Goal: Task Accomplishment & Management: Manage account settings

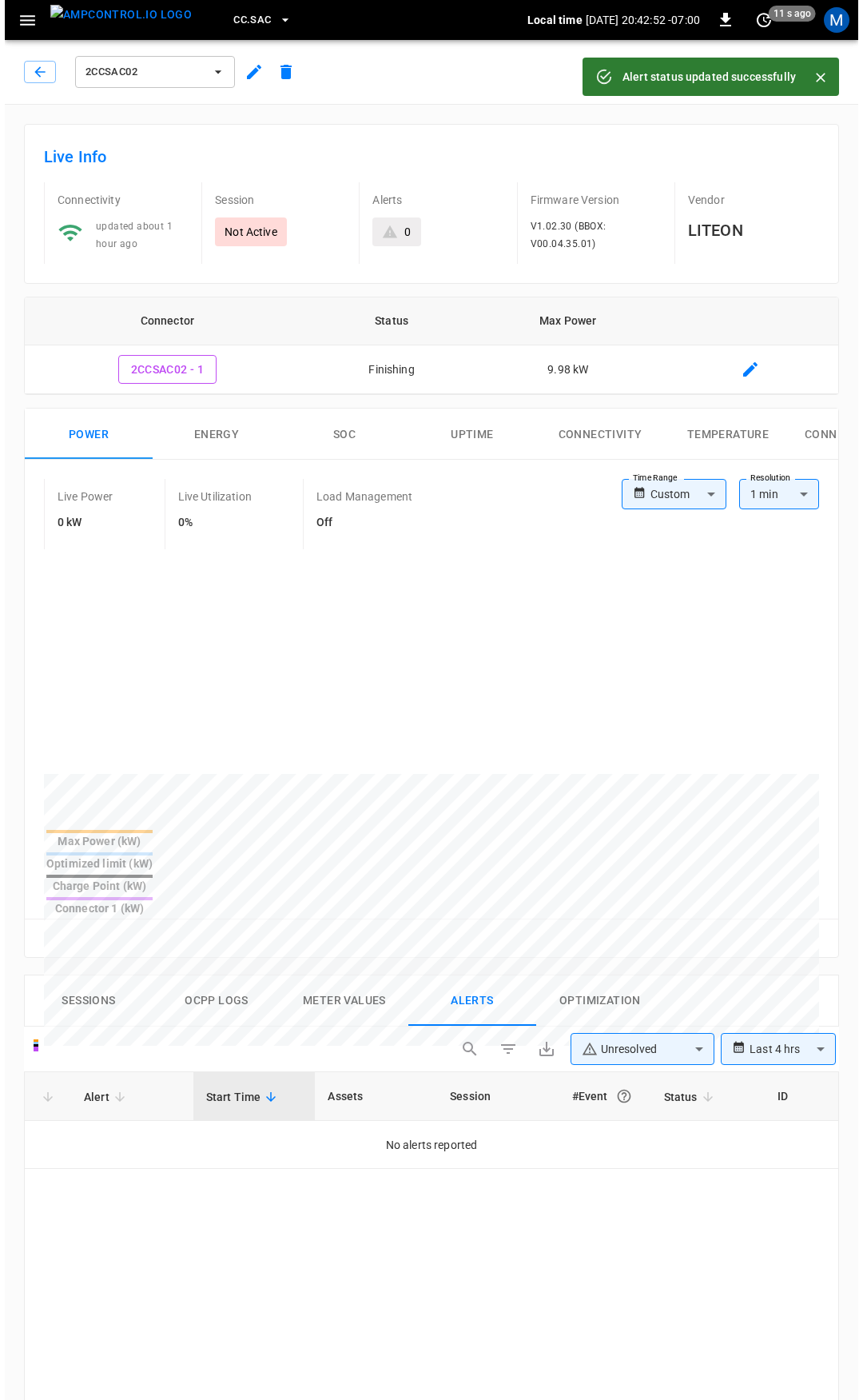
scroll to position [682, 0]
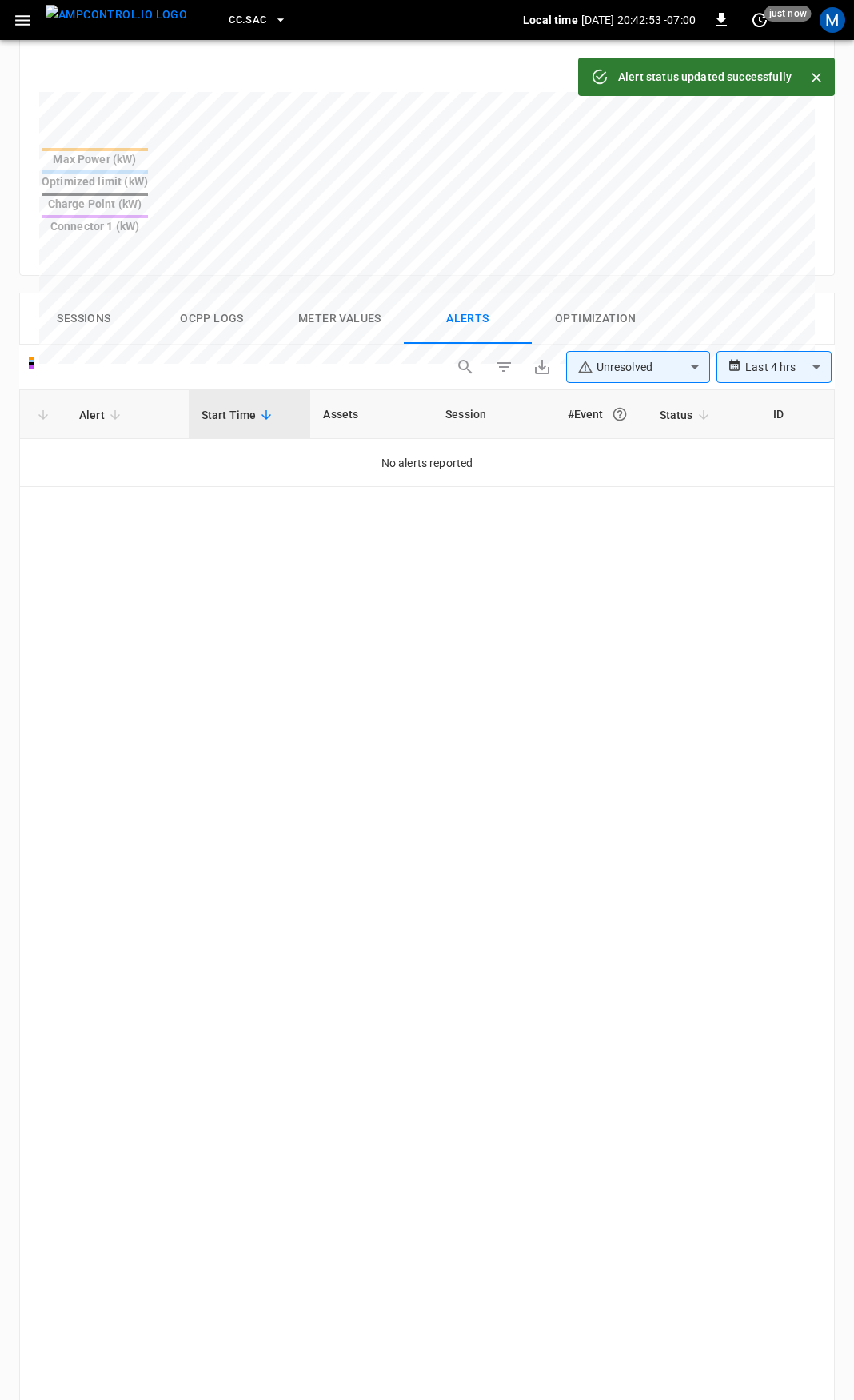
click at [25, 12] on icon "button" at bounding box center [22, 20] width 20 height 20
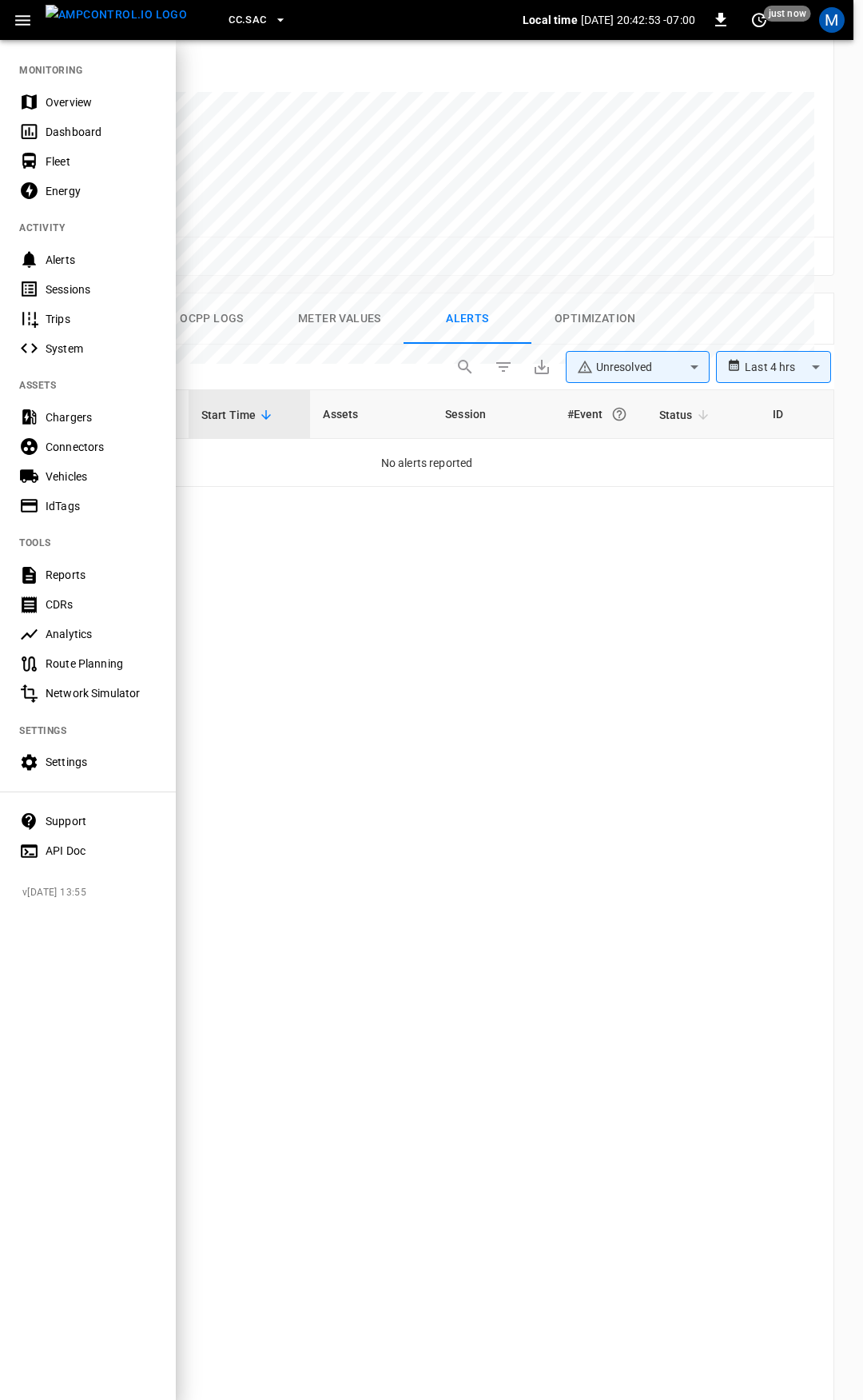
drag, startPoint x: 82, startPoint y: 102, endPoint x: 89, endPoint y: 118, distance: 17.5
click at [82, 102] on div "Overview" at bounding box center [101, 102] width 111 height 16
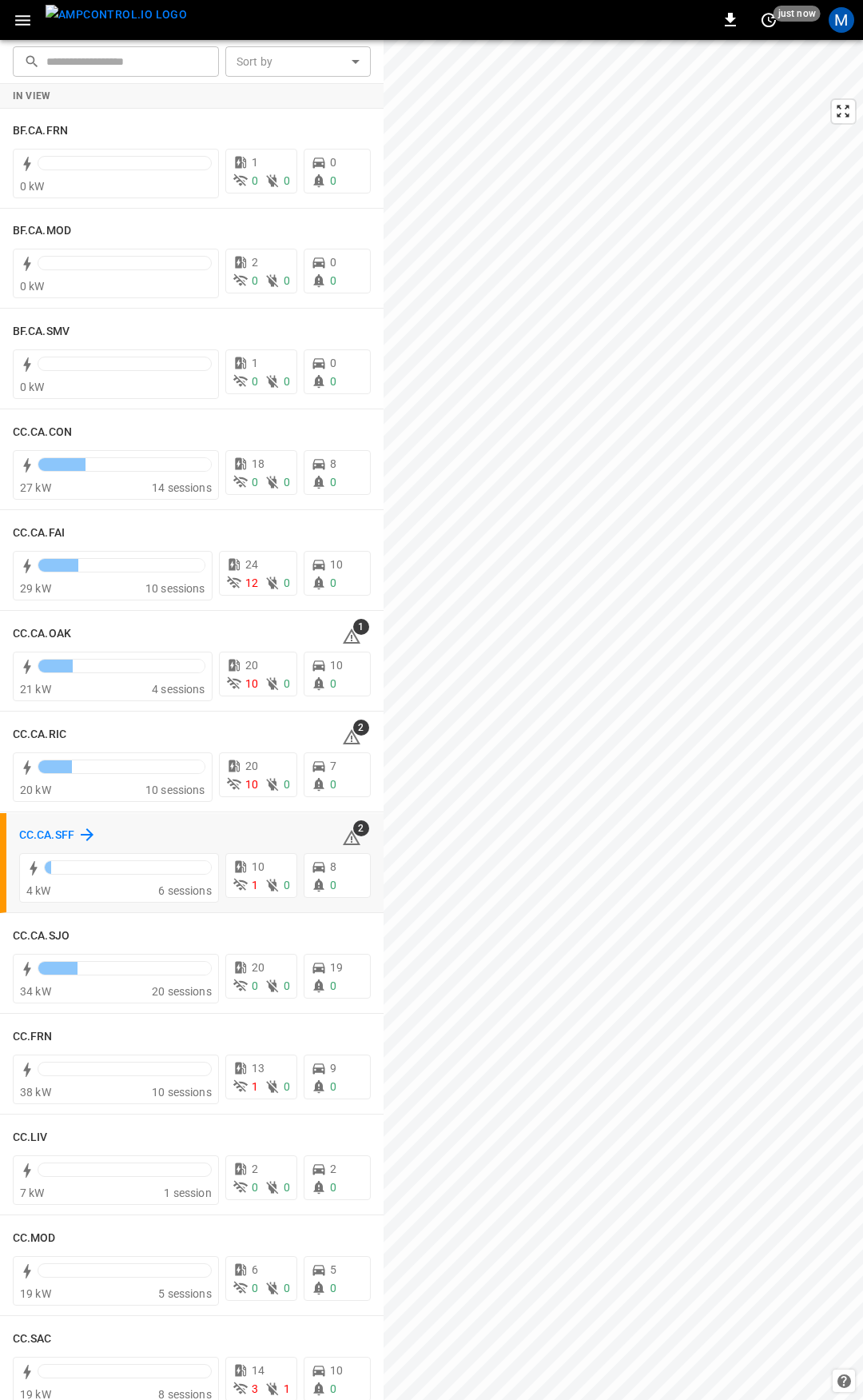
click at [41, 834] on h6 "CC.CA.SFF" at bounding box center [47, 835] width 55 height 18
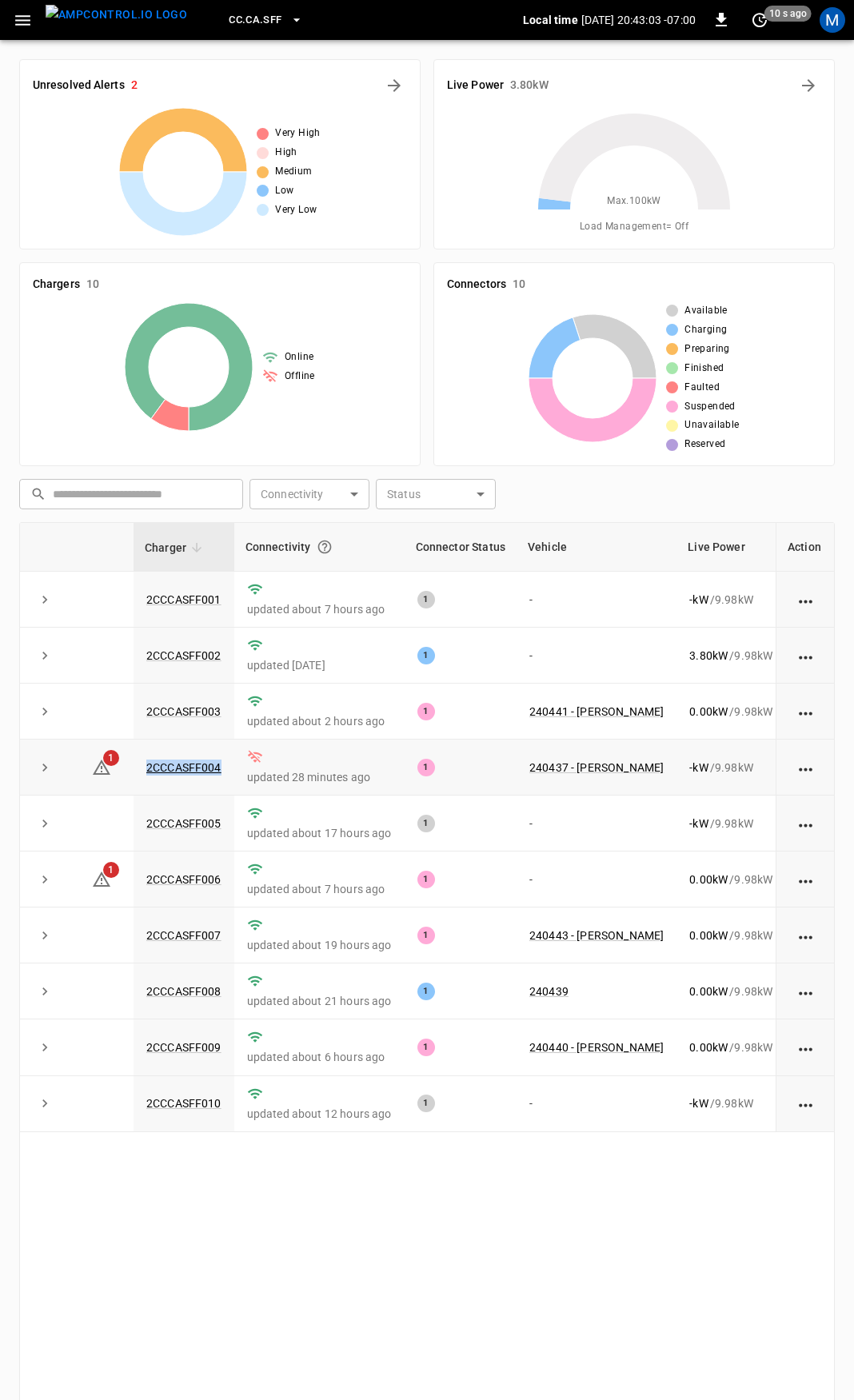
drag, startPoint x: 225, startPoint y: 770, endPoint x: 139, endPoint y: 777, distance: 86.3
click at [139, 777] on td "2CCCASFF004" at bounding box center [183, 768] width 101 height 56
copy link "2CCCASFF004"
click at [108, 886] on icon at bounding box center [101, 879] width 19 height 19
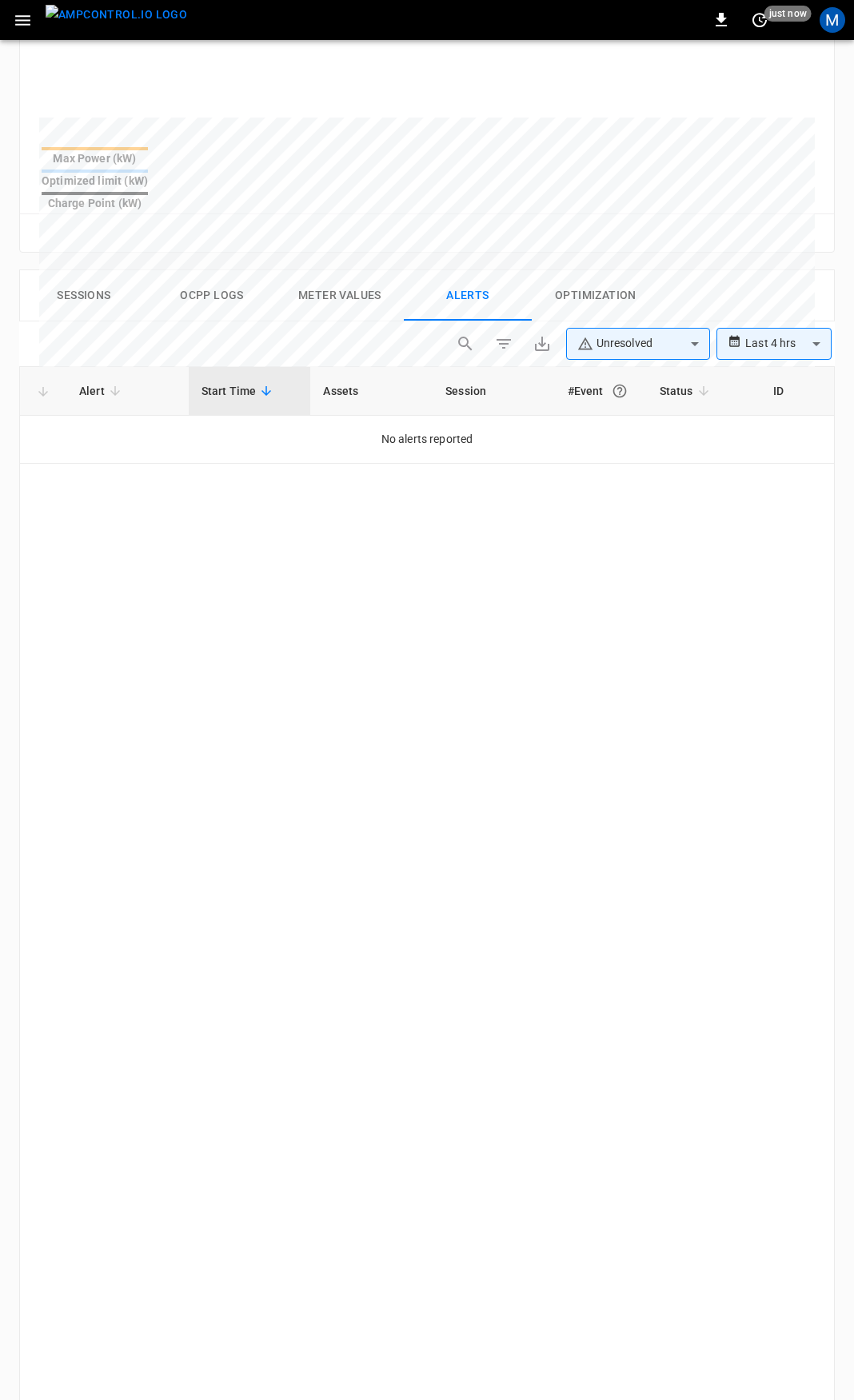
scroll to position [684, 0]
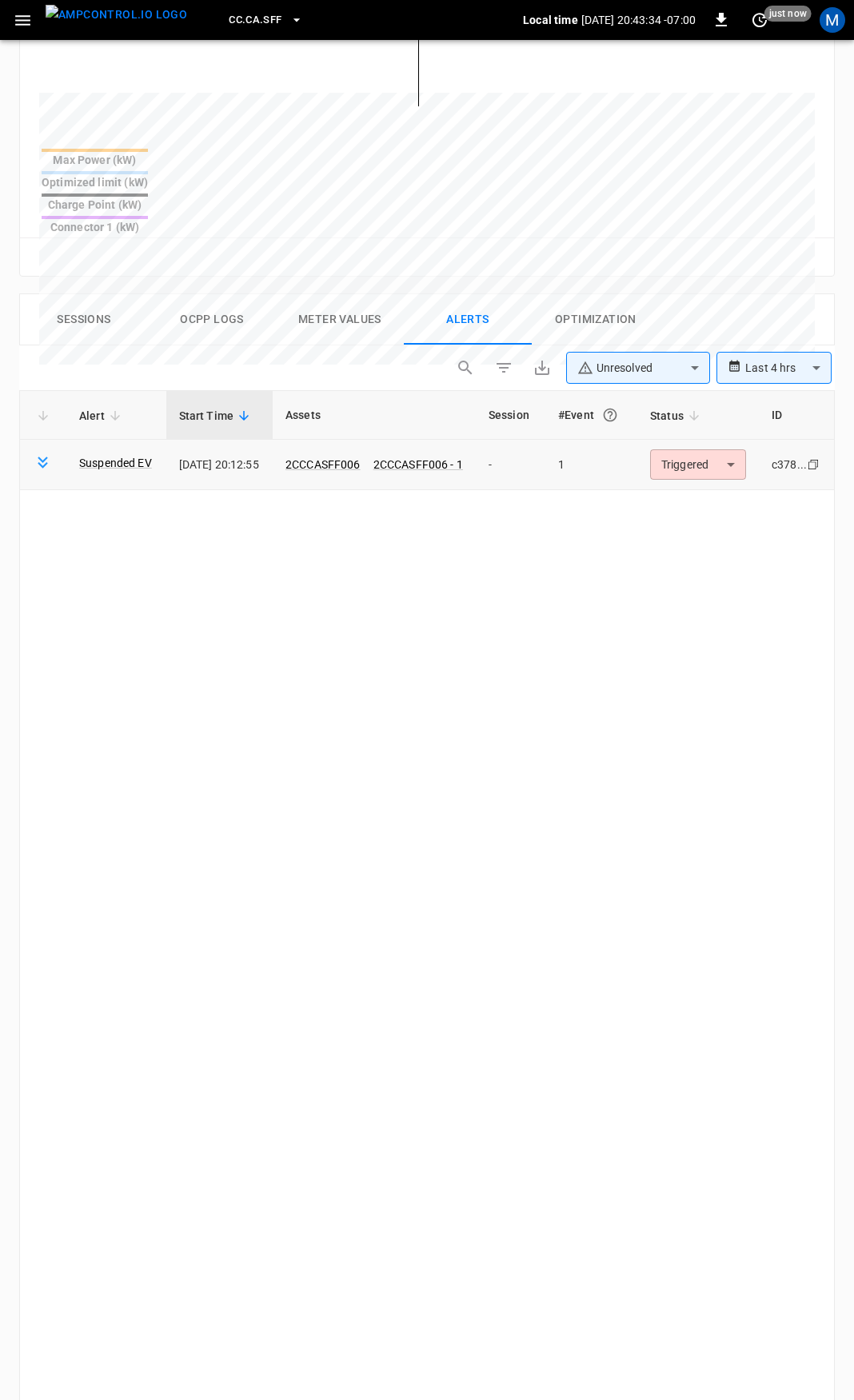
click at [700, 405] on body "**********" at bounding box center [427, 495] width 854 height 2358
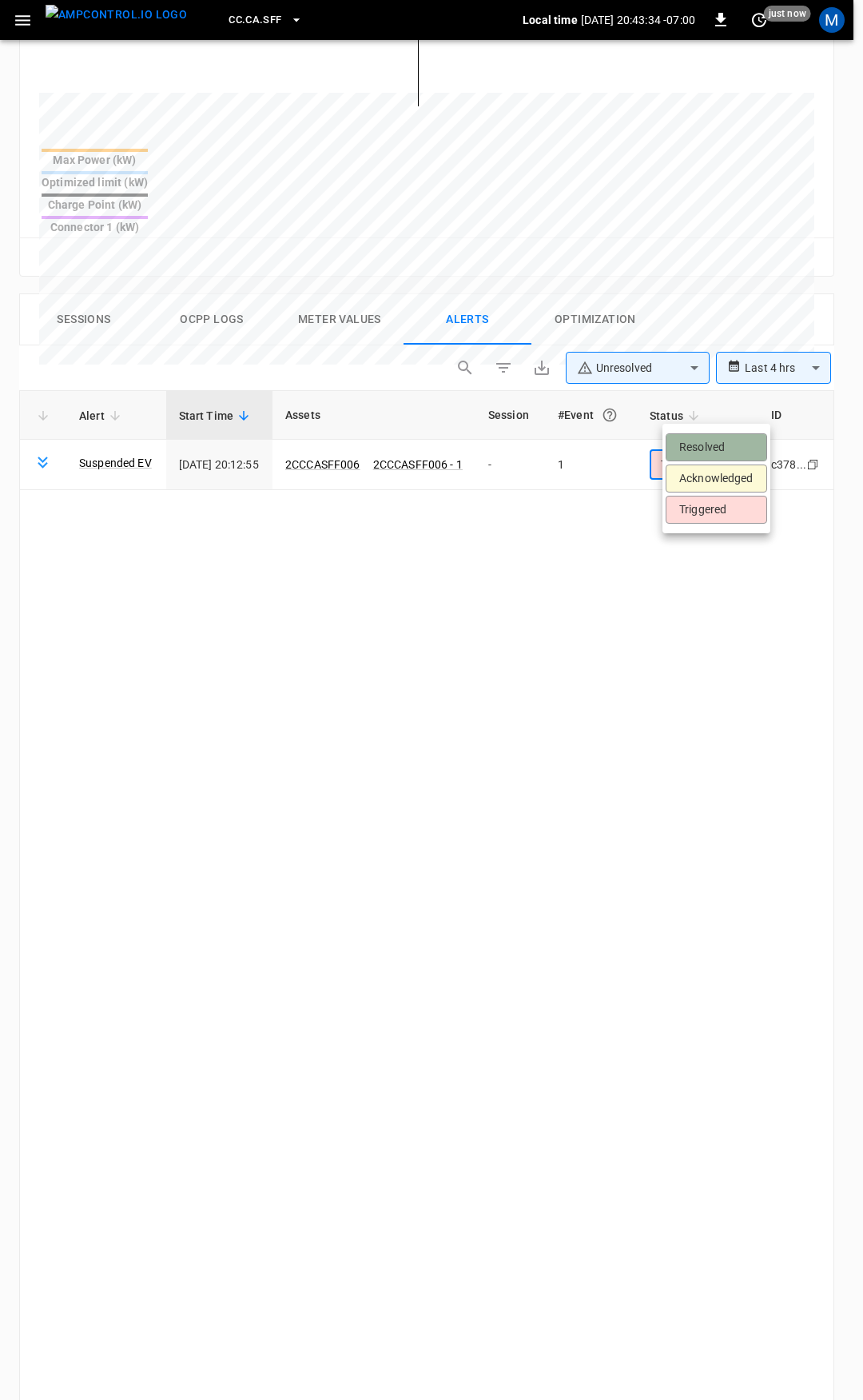
click at [716, 442] on li "Resolved" at bounding box center [716, 448] width 102 height 28
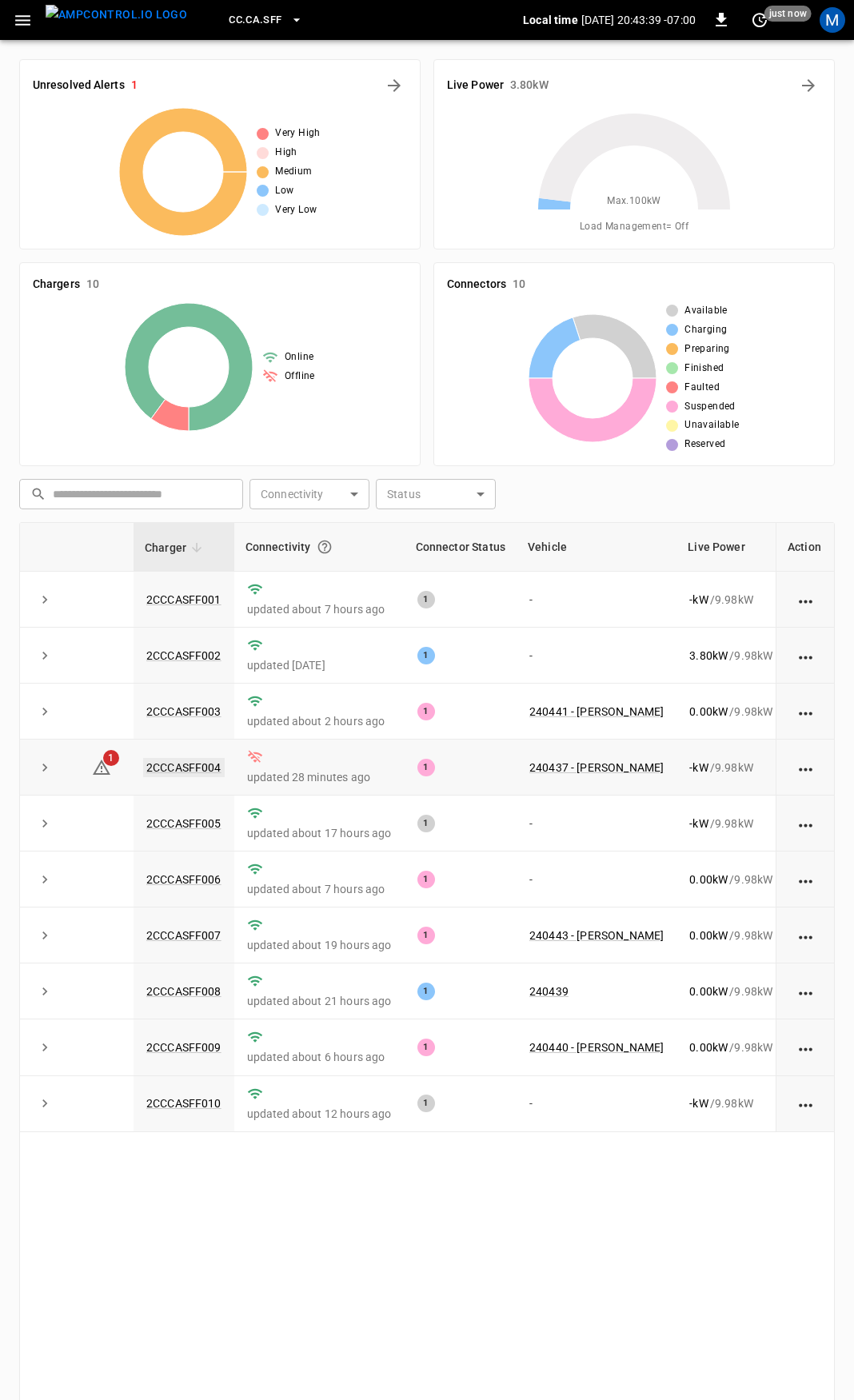
click at [166, 766] on link "2CCCASFF004" at bounding box center [184, 768] width 82 height 19
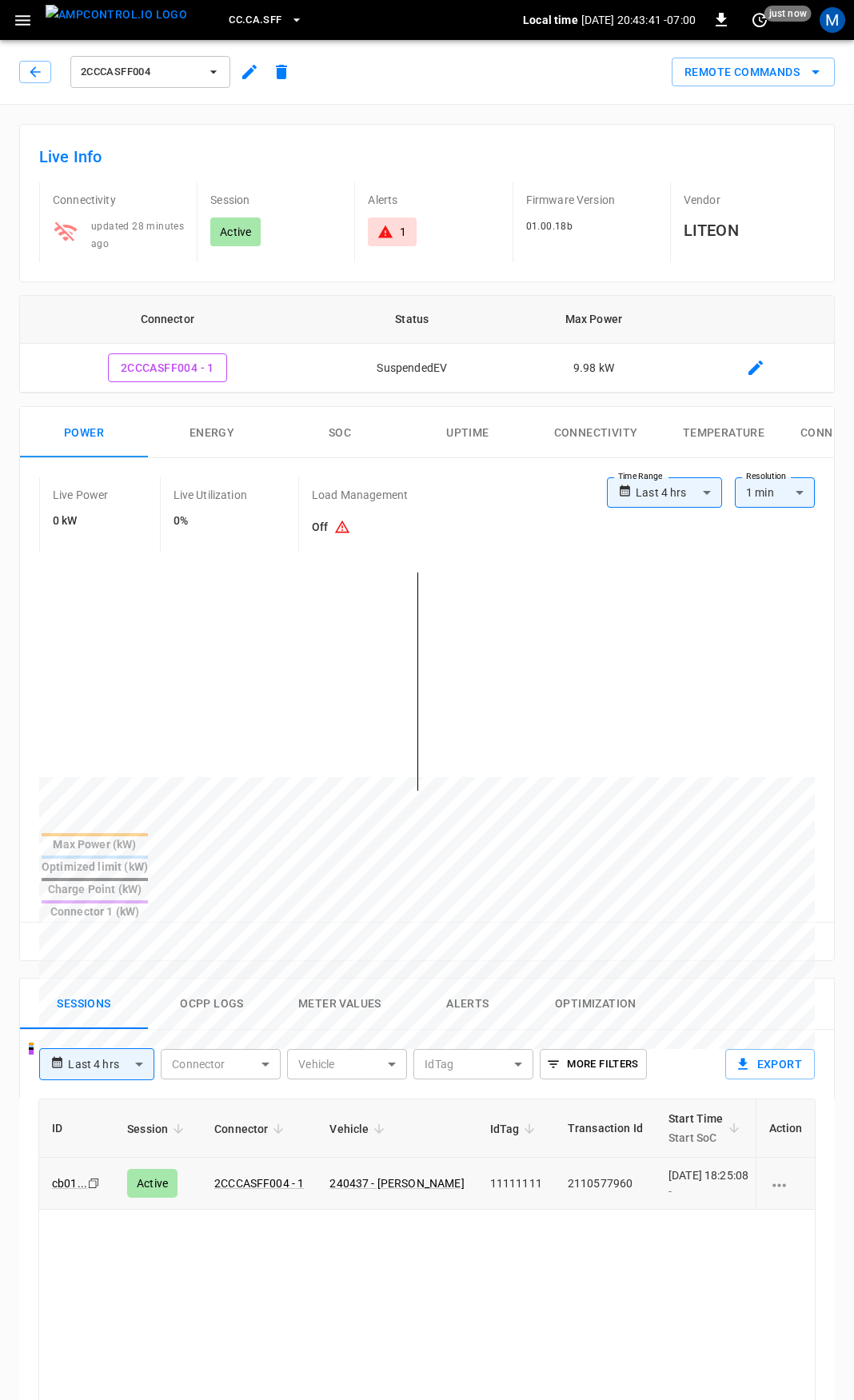
click at [387, 1158] on td "240437 - [PERSON_NAME]" at bounding box center [397, 1183] width 160 height 52
click at [391, 1174] on link "240437 - [PERSON_NAME]" at bounding box center [397, 1183] width 141 height 19
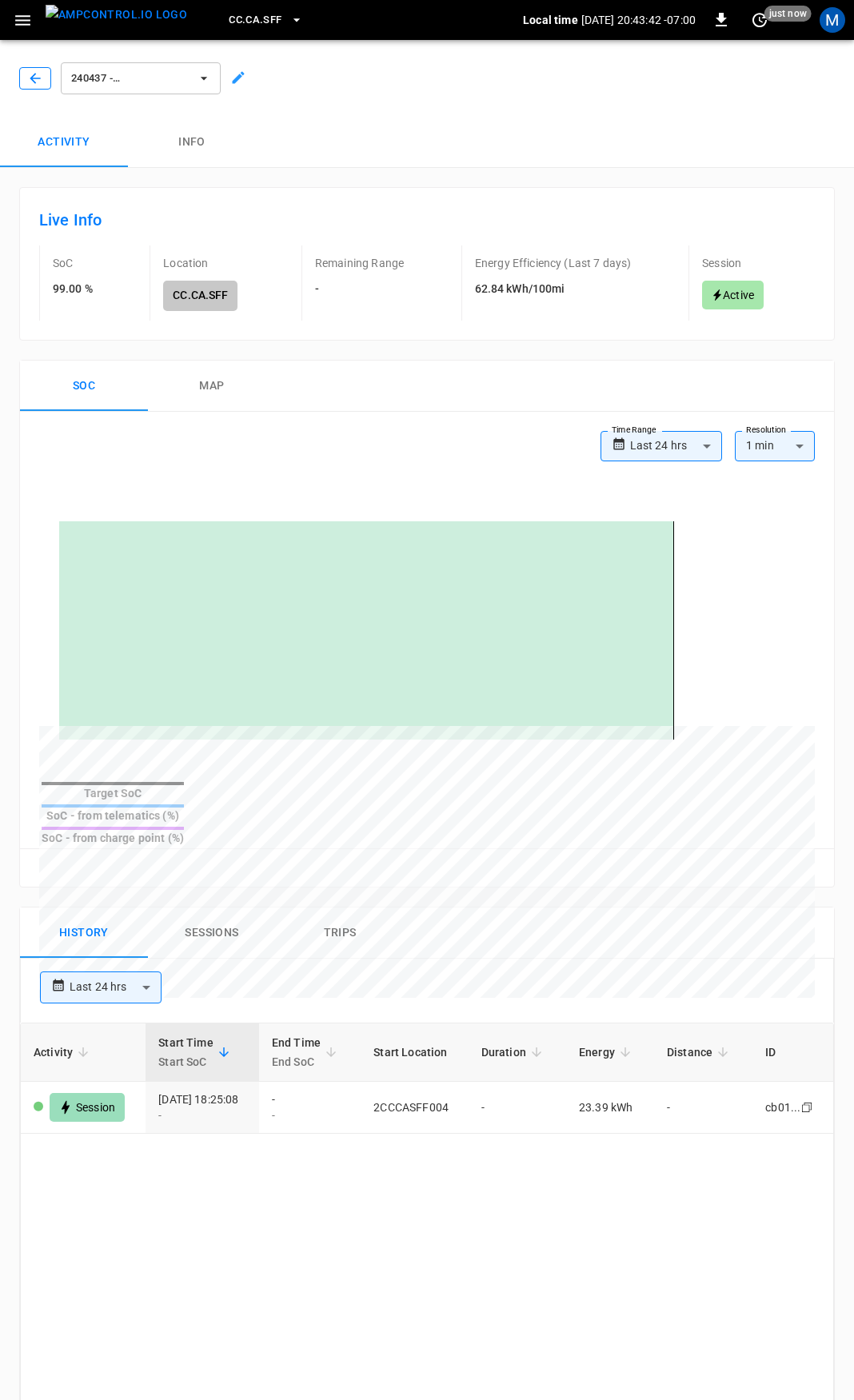
click at [39, 75] on icon "button" at bounding box center [35, 78] width 16 height 16
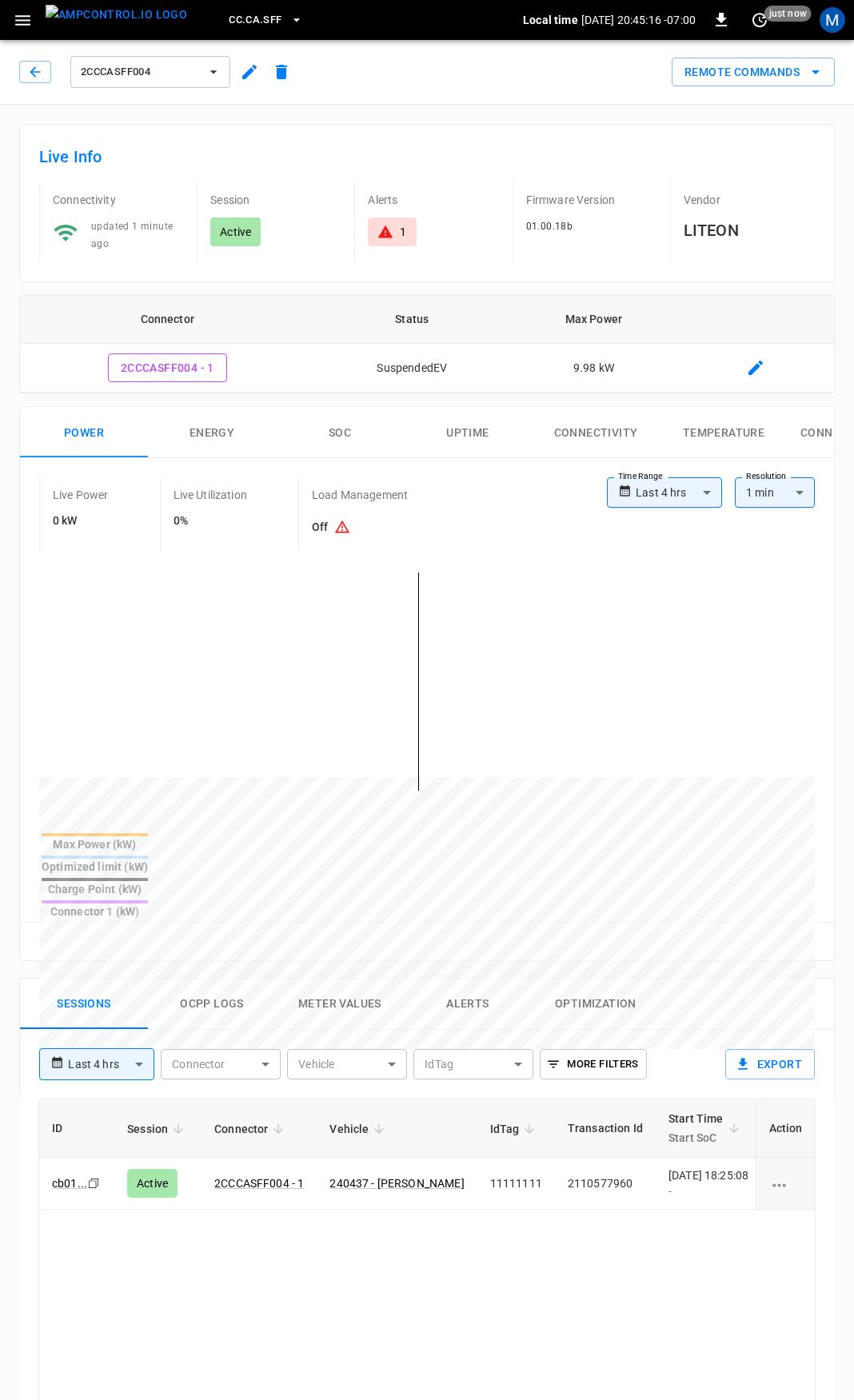
click at [389, 228] on icon at bounding box center [385, 232] width 16 height 16
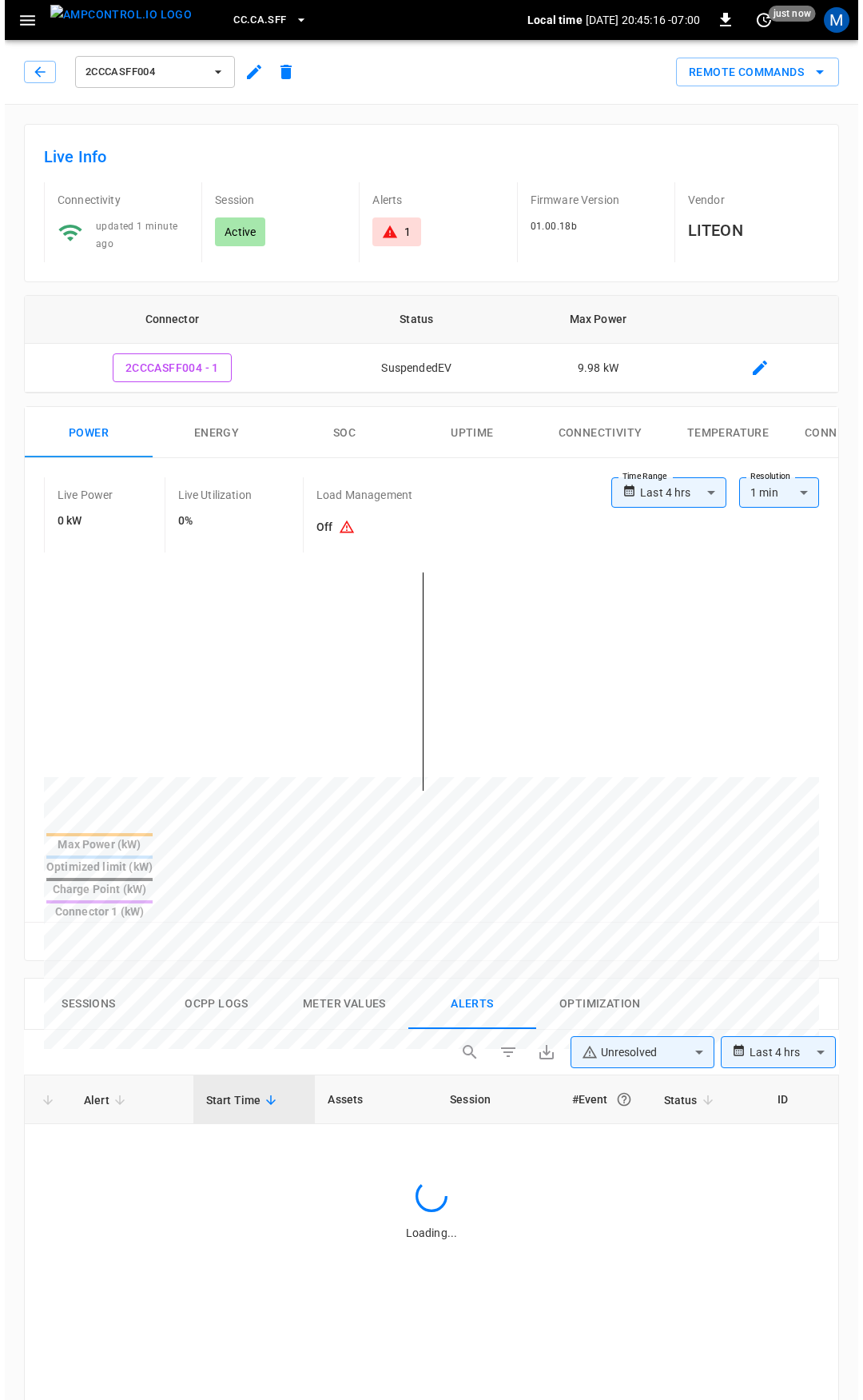
scroll to position [685, 0]
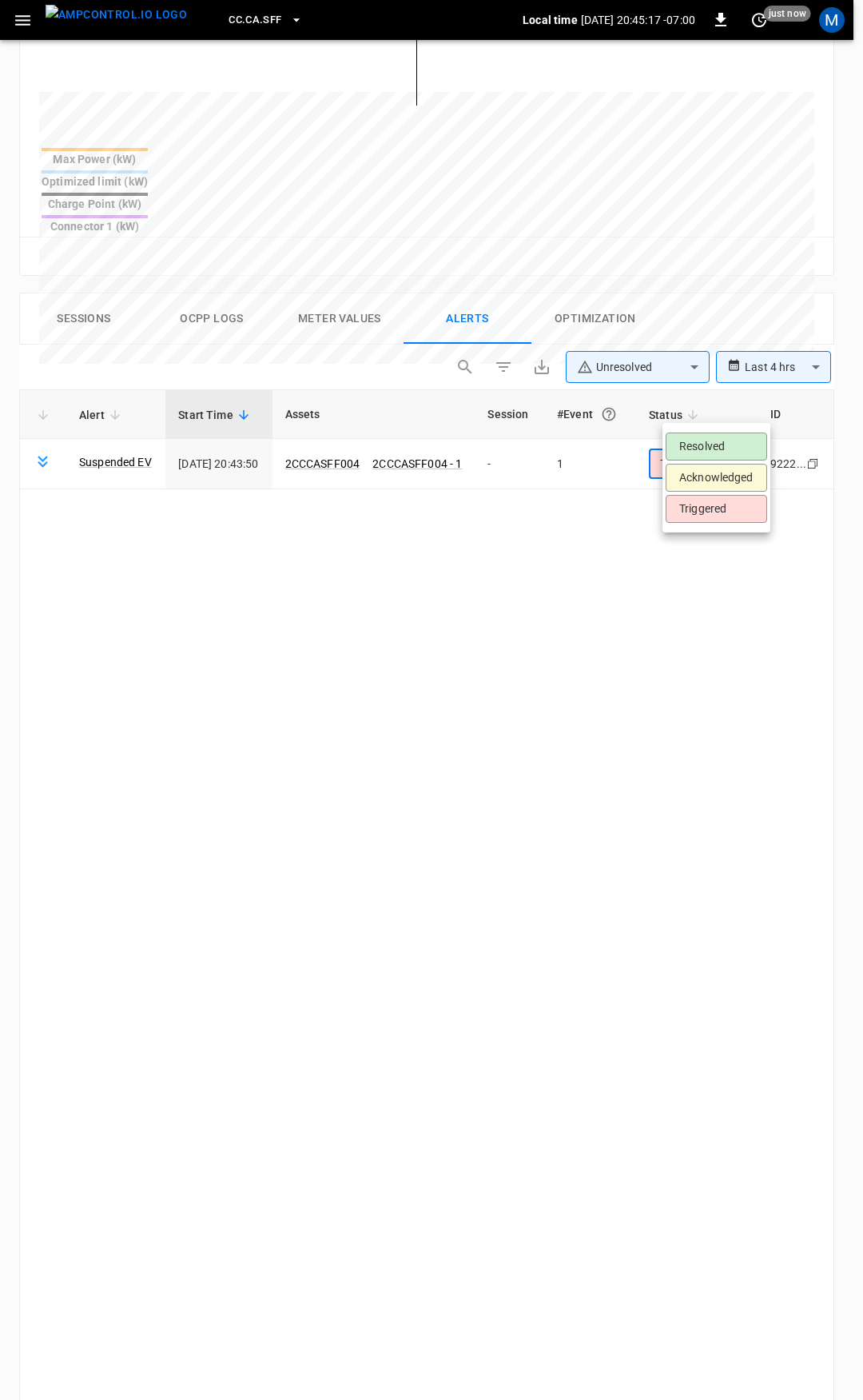
drag, startPoint x: 718, startPoint y: 407, endPoint x: 710, endPoint y: 447, distance: 40.8
click at [718, 406] on body "**********" at bounding box center [432, 494] width 863 height 2358
click at [709, 451] on li "Resolved" at bounding box center [716, 447] width 102 height 28
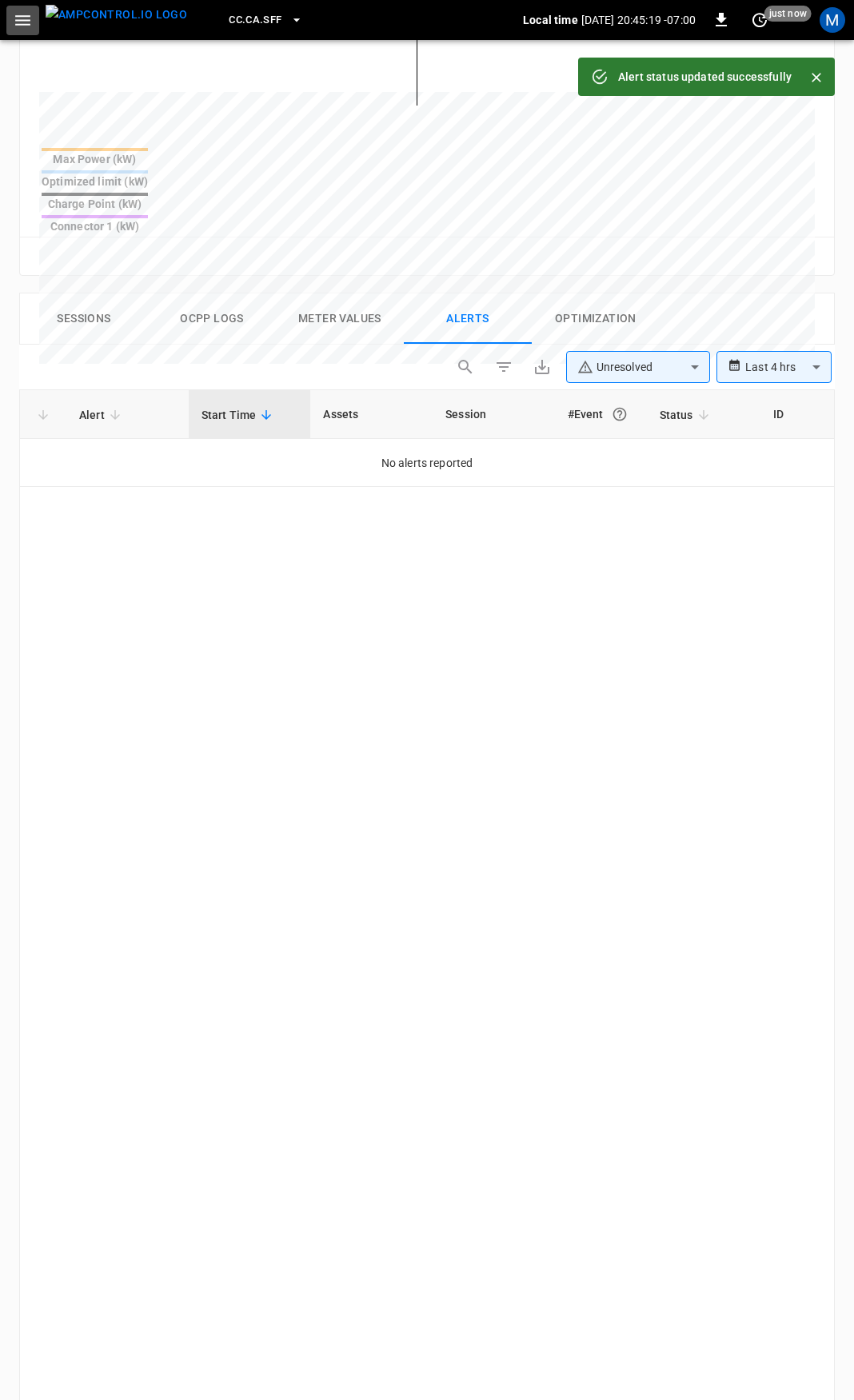
click at [14, 18] on icon "button" at bounding box center [22, 20] width 20 height 20
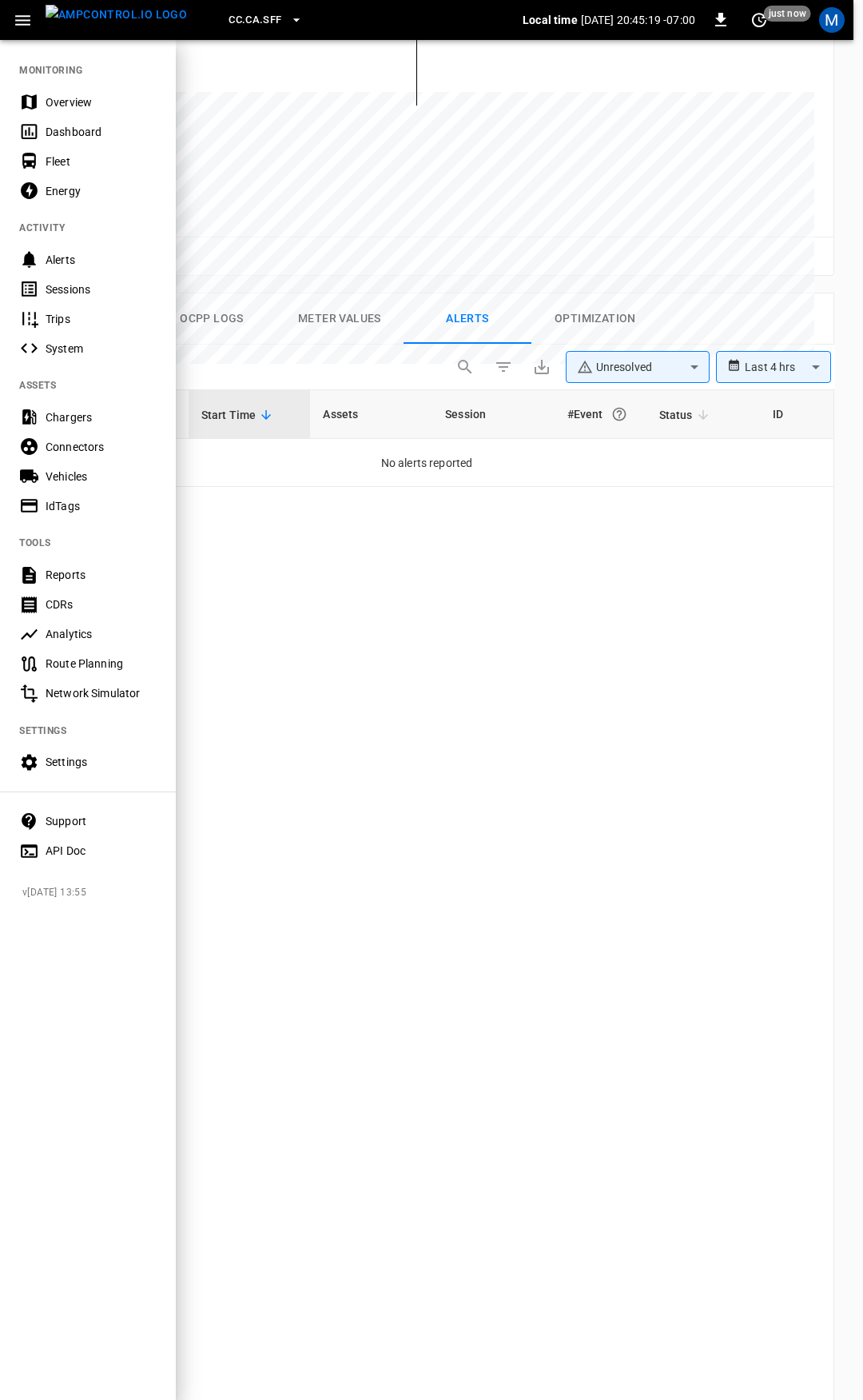
drag, startPoint x: 67, startPoint y: 108, endPoint x: 70, endPoint y: 139, distance: 31.1
click at [67, 108] on div "Overview" at bounding box center [101, 102] width 111 height 16
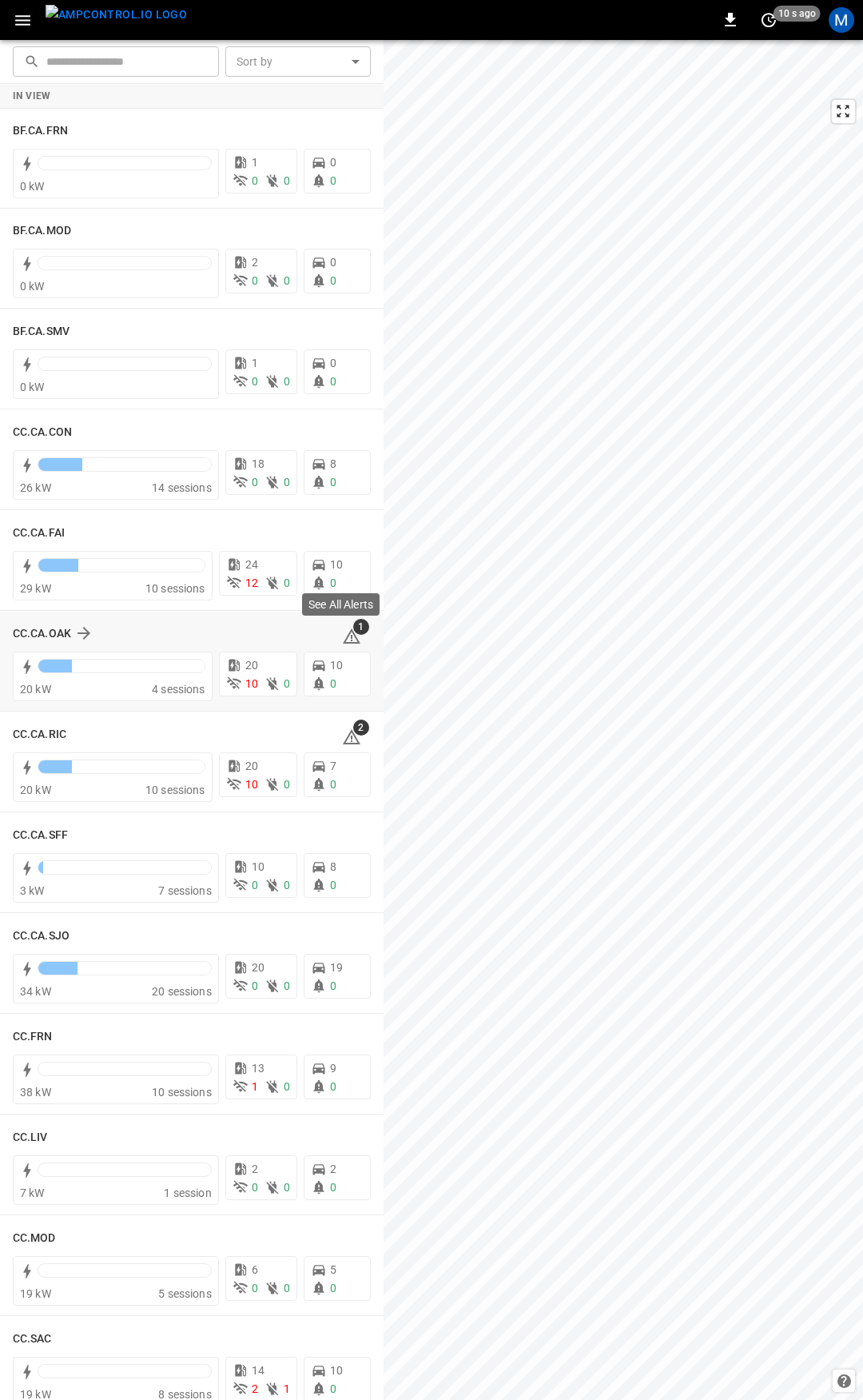
click at [343, 643] on icon at bounding box center [352, 636] width 17 height 15
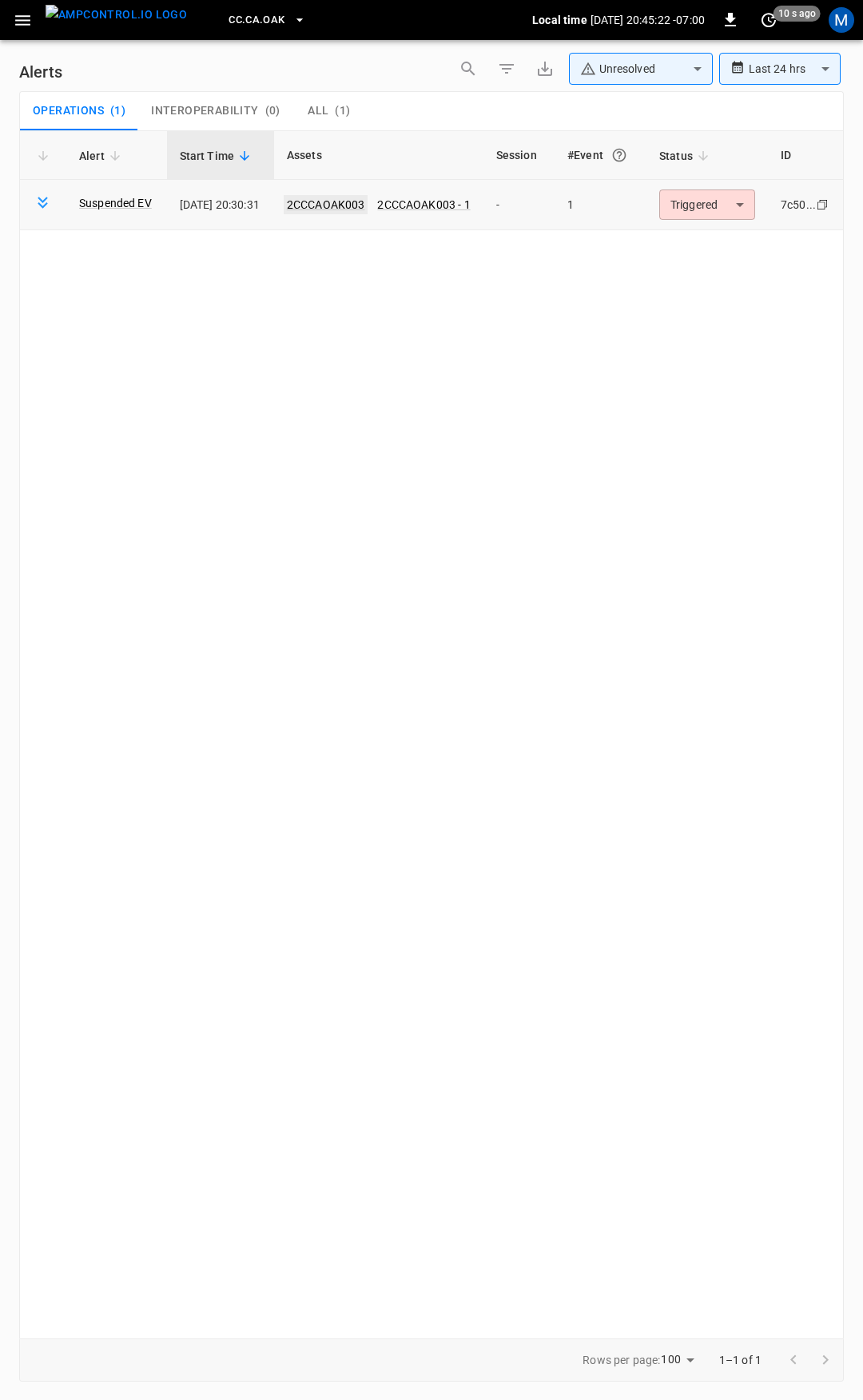
click at [332, 199] on link "2CCCAOAK003" at bounding box center [327, 204] width 85 height 19
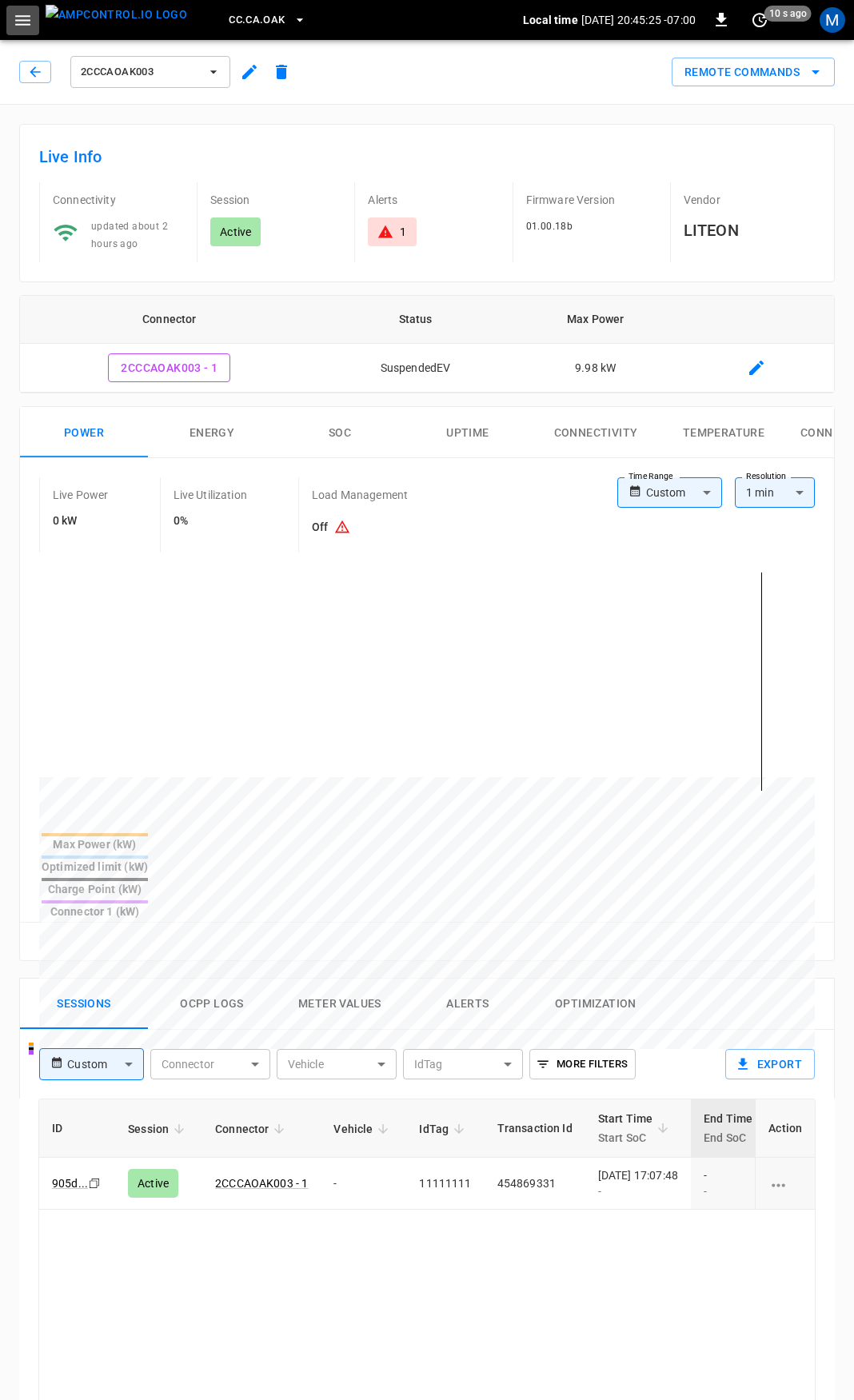
click at [9, 8] on button "button" at bounding box center [22, 21] width 32 height 30
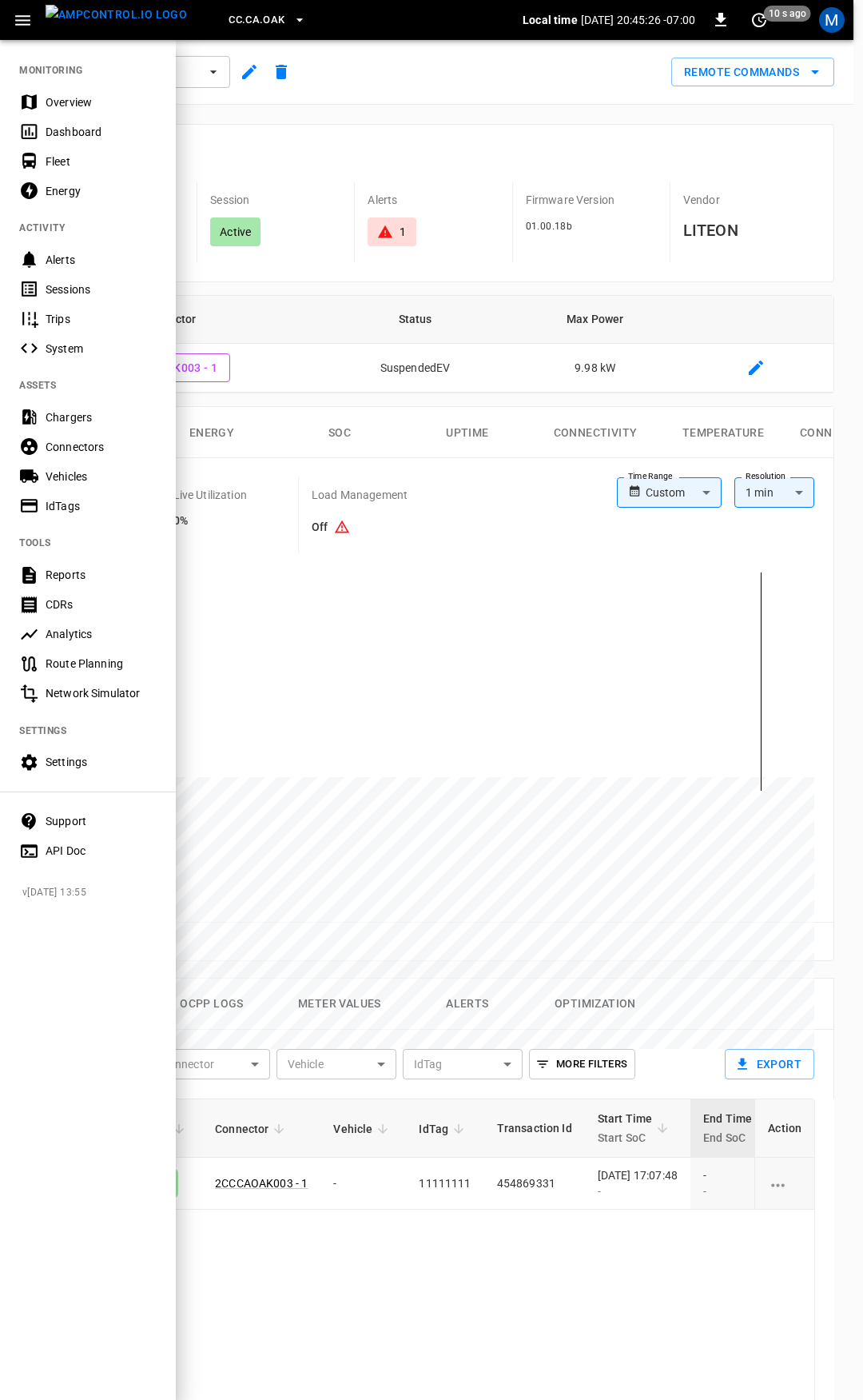
click at [56, 167] on div "Fleet" at bounding box center [101, 161] width 111 height 16
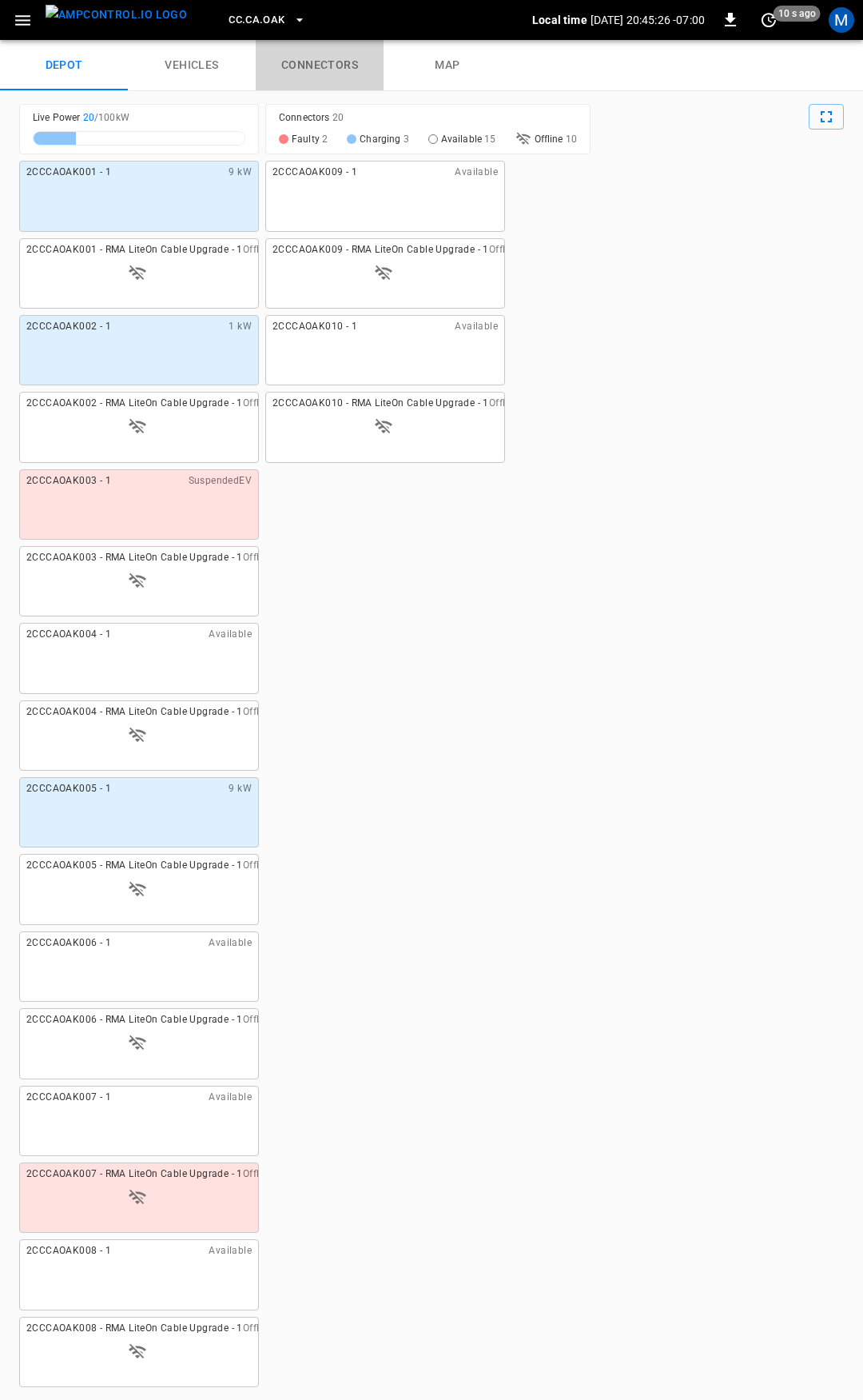
click at [319, 63] on link "connectors" at bounding box center [320, 65] width 128 height 51
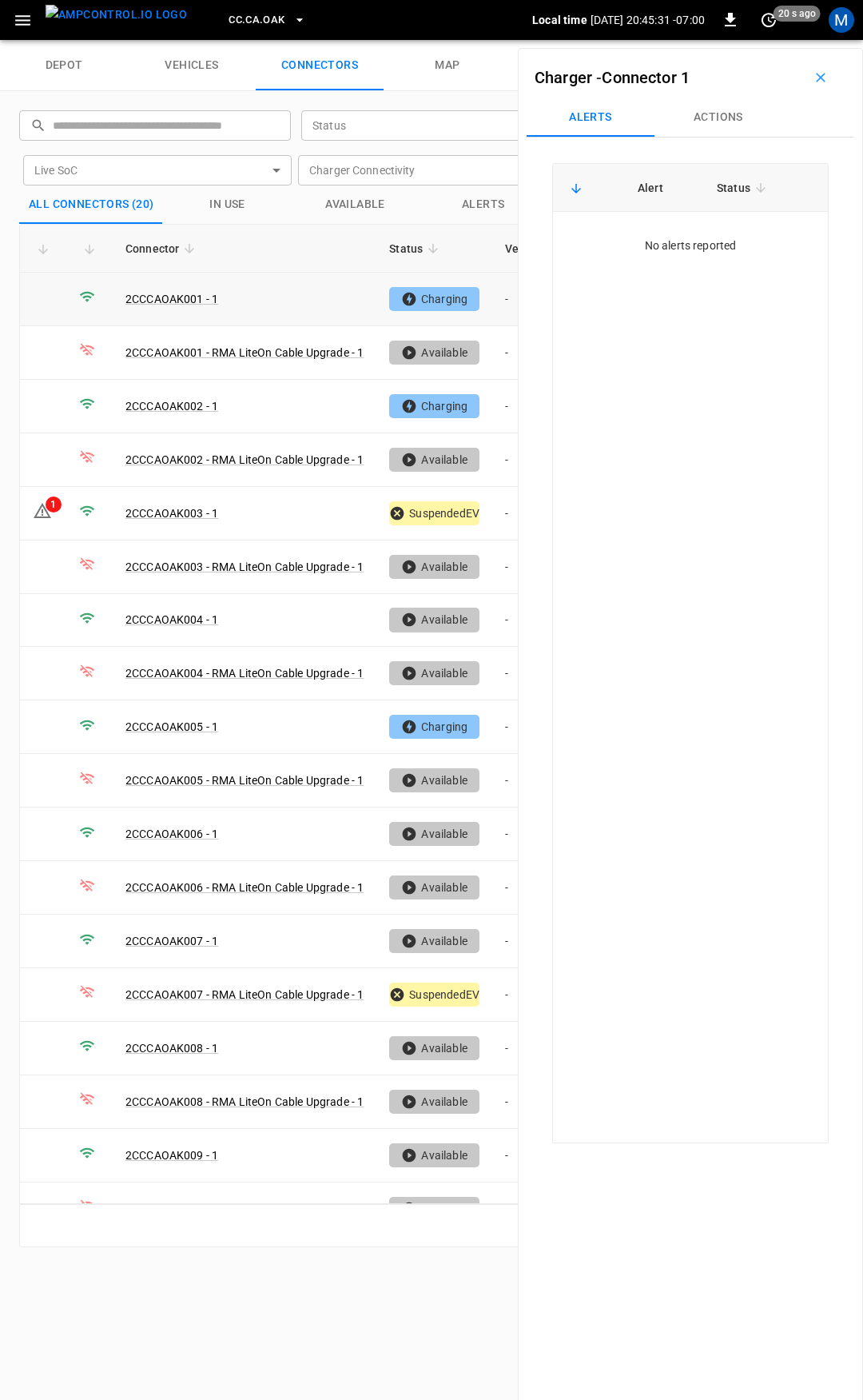
drag, startPoint x: 504, startPoint y: 296, endPoint x: 73, endPoint y: 372, distance: 437.6
click at [504, 296] on td "-" at bounding box center [535, 299] width 86 height 53
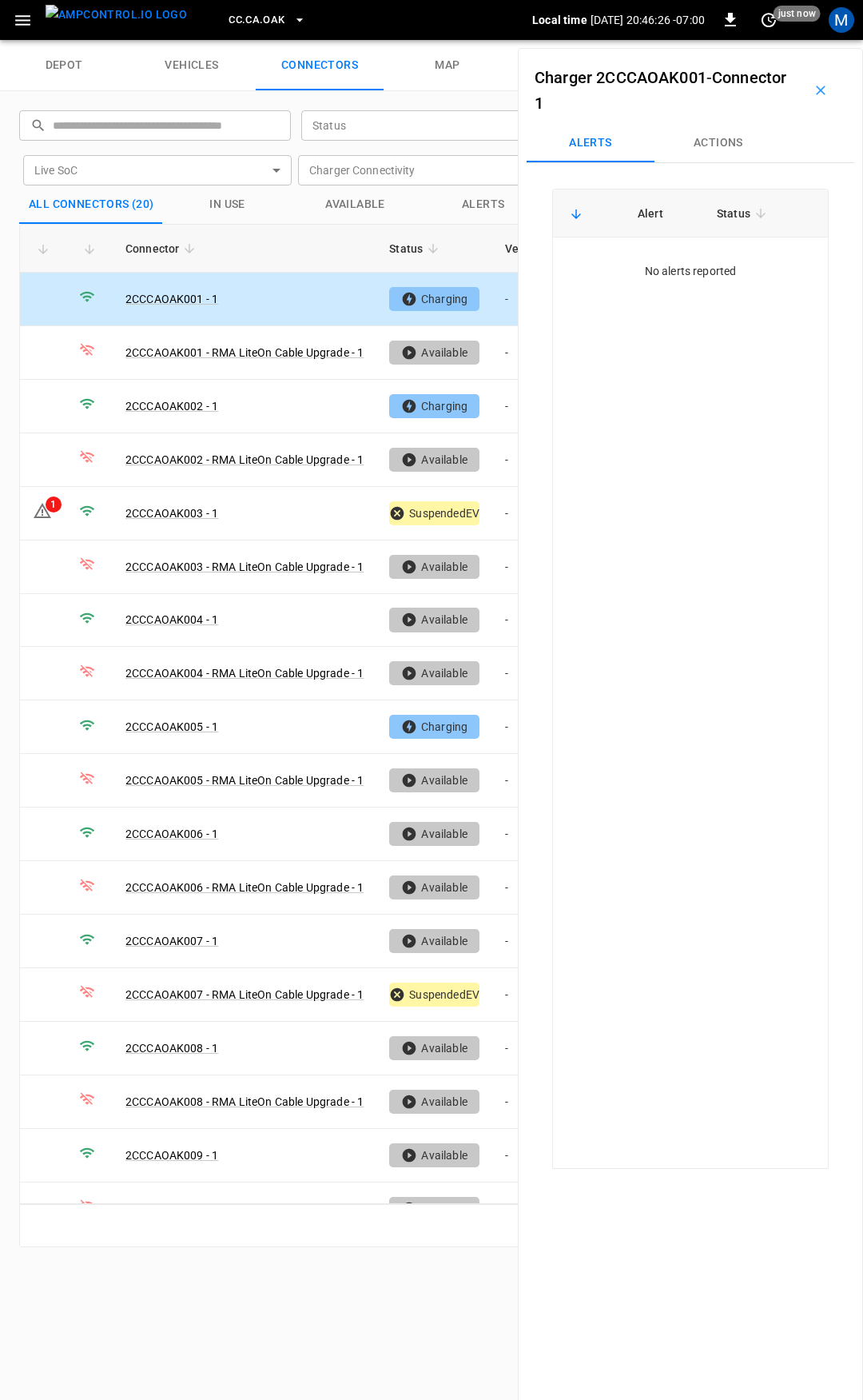
click at [506, 294] on td "-" at bounding box center [535, 299] width 86 height 53
click at [712, 132] on button "Actions" at bounding box center [719, 143] width 128 height 38
click at [662, 272] on div "Vehicle Name Vehicle Name" at bounding box center [720, 264] width 184 height 30
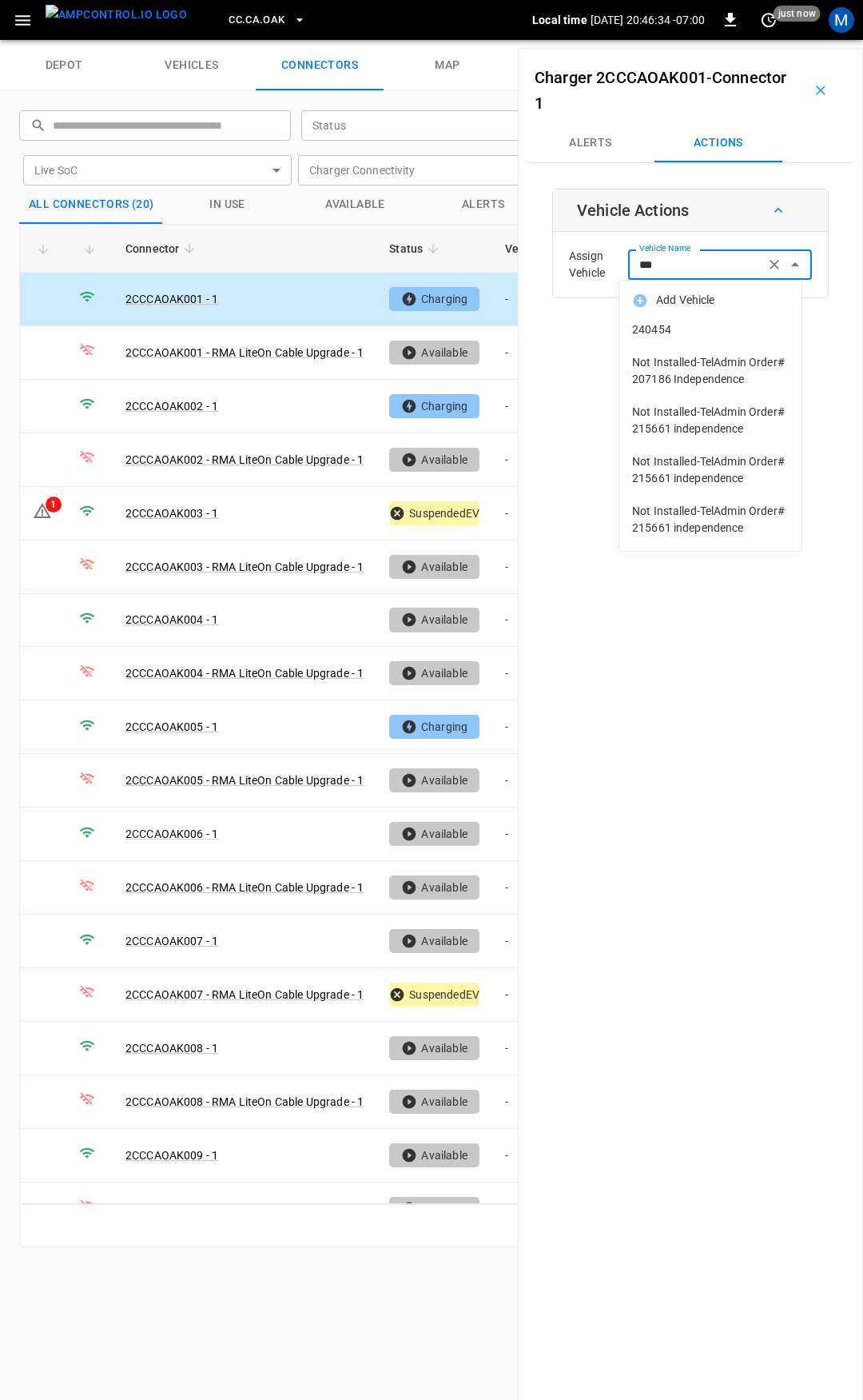
click at [660, 332] on span "240454" at bounding box center [711, 330] width 157 height 17
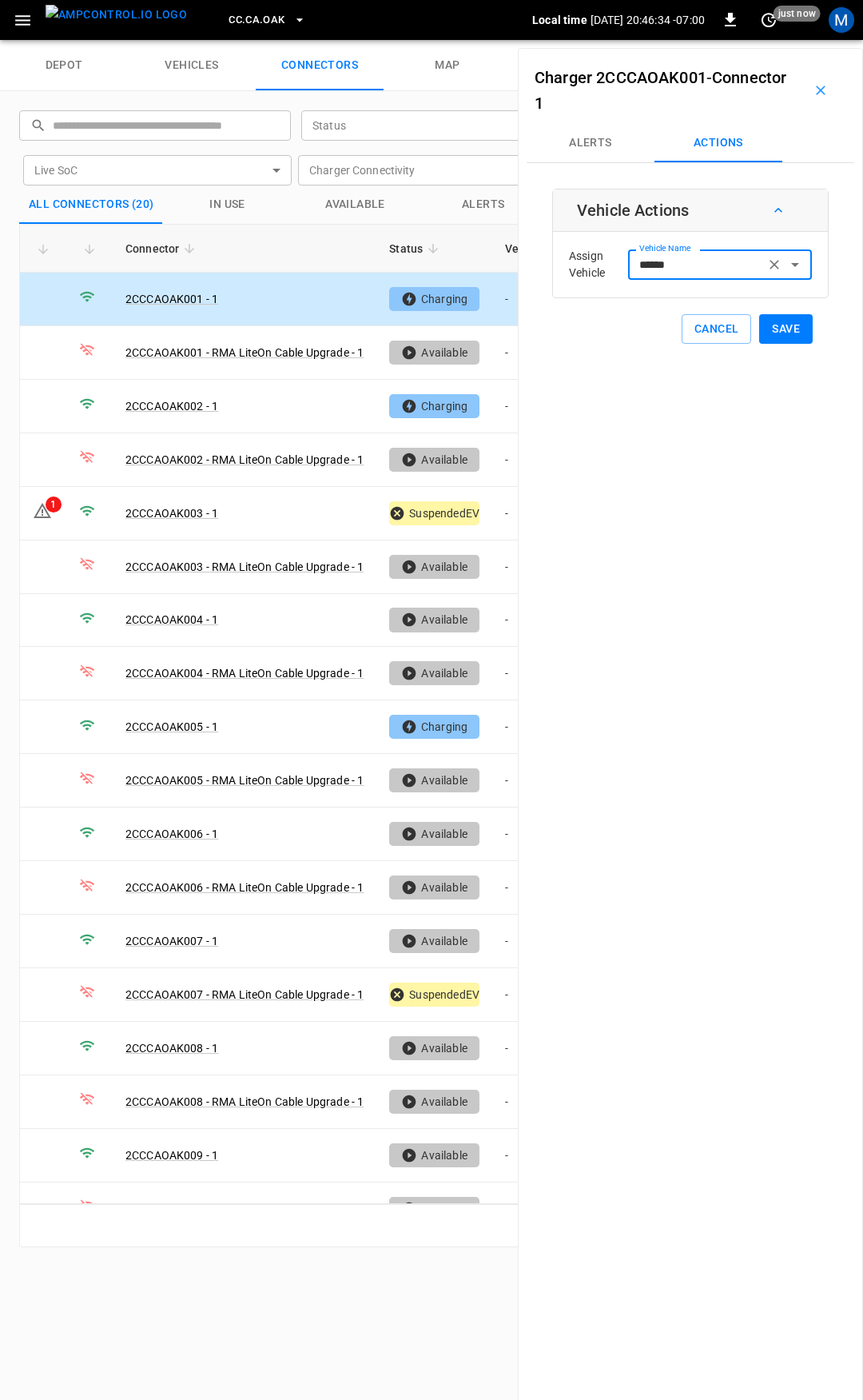
type input "******"
click at [763, 330] on button "Save" at bounding box center [786, 329] width 53 height 30
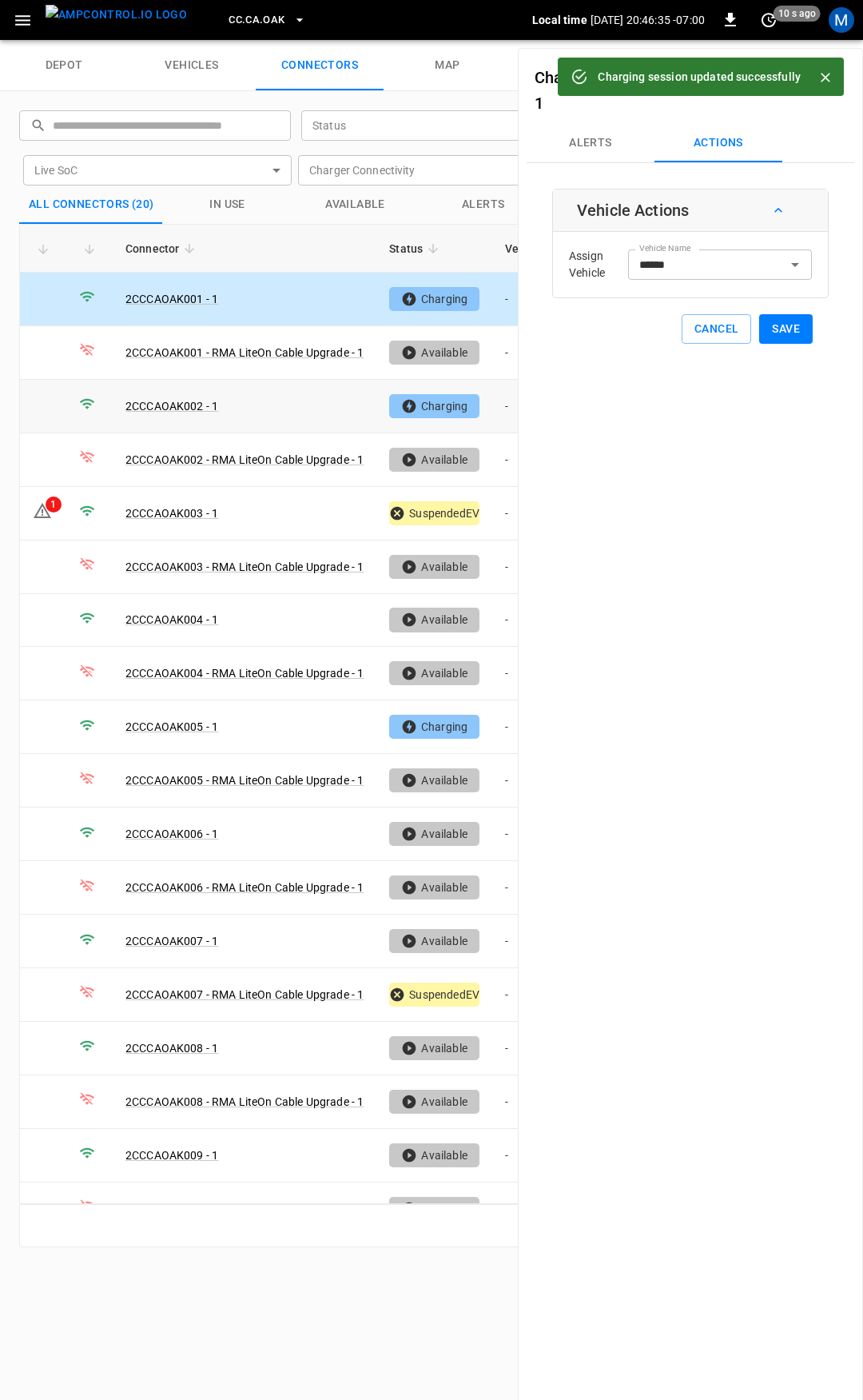
click at [508, 403] on td "-" at bounding box center [535, 407] width 86 height 53
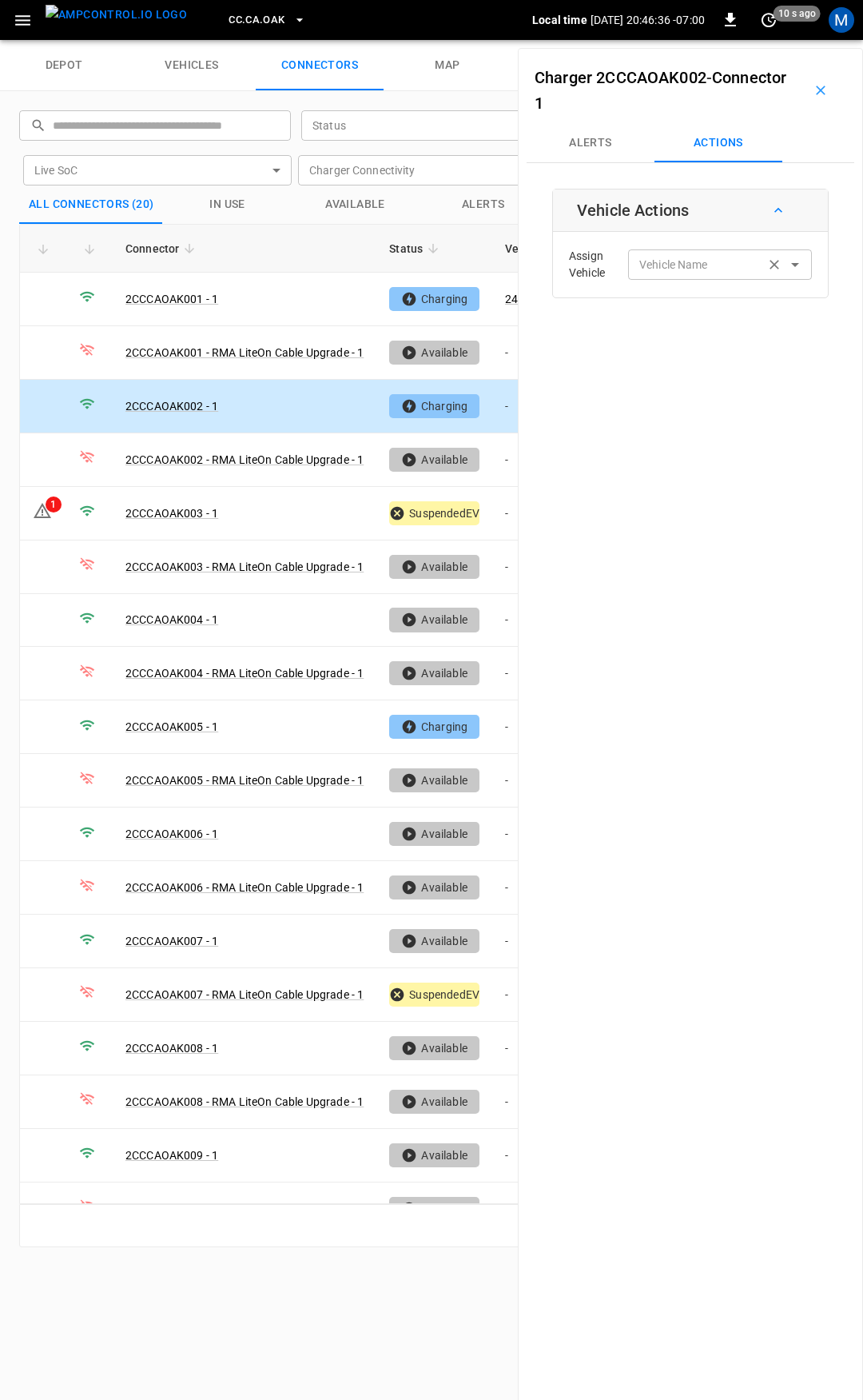
click at [684, 272] on input "Vehicle Name" at bounding box center [696, 264] width 127 height 20
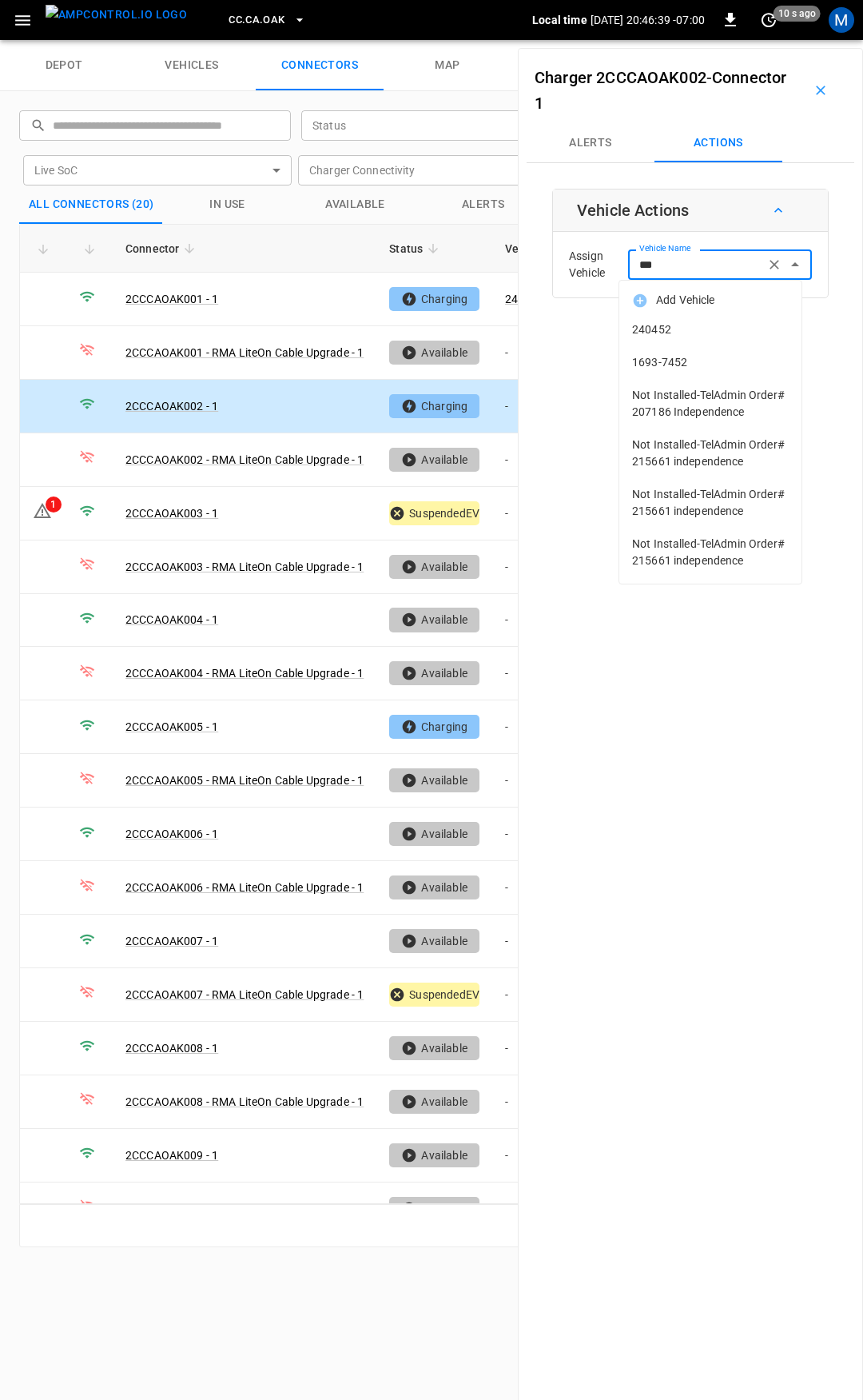
click at [673, 330] on span "240452" at bounding box center [711, 330] width 157 height 17
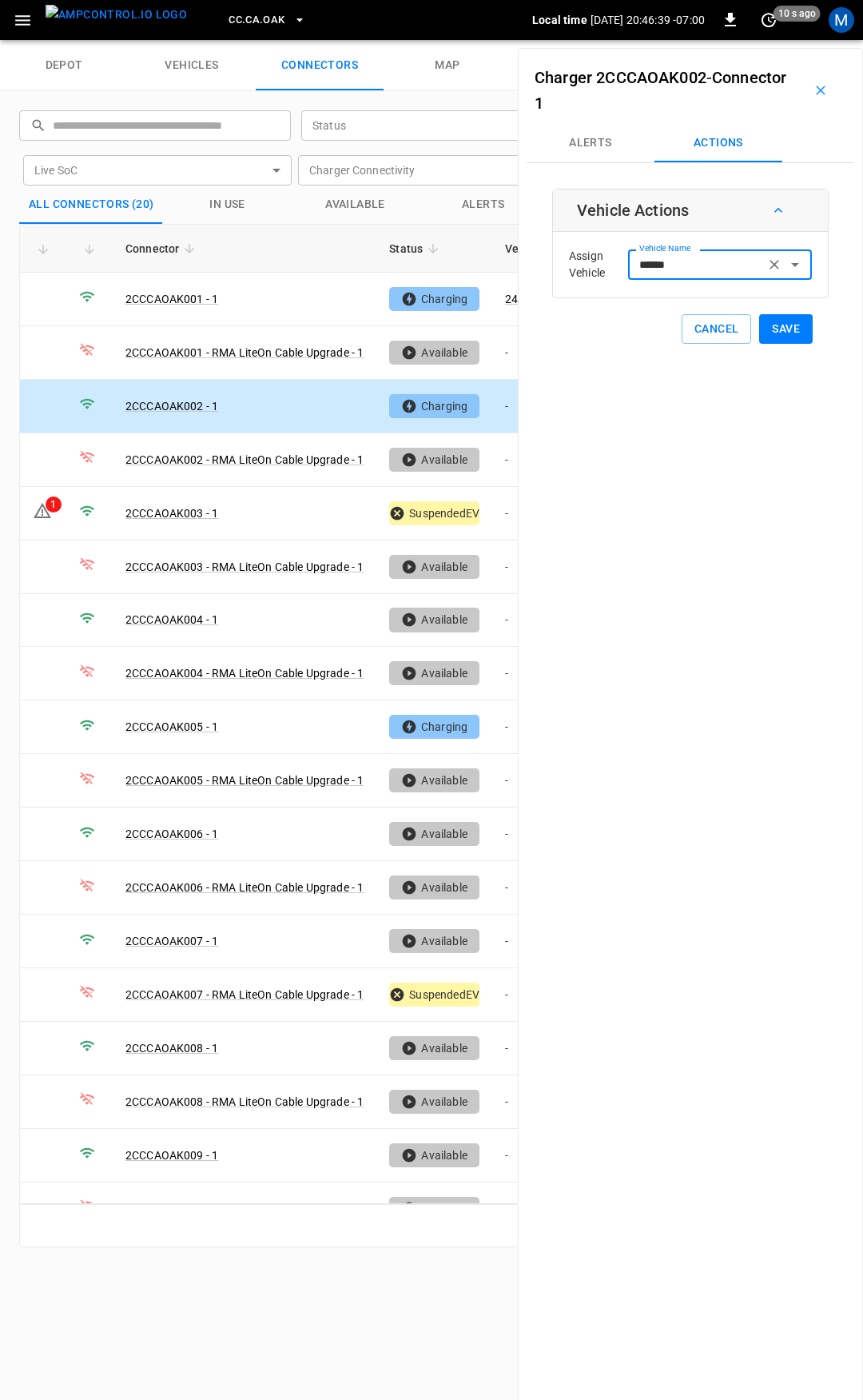
type input "******"
click at [766, 335] on button "Save" at bounding box center [786, 329] width 53 height 30
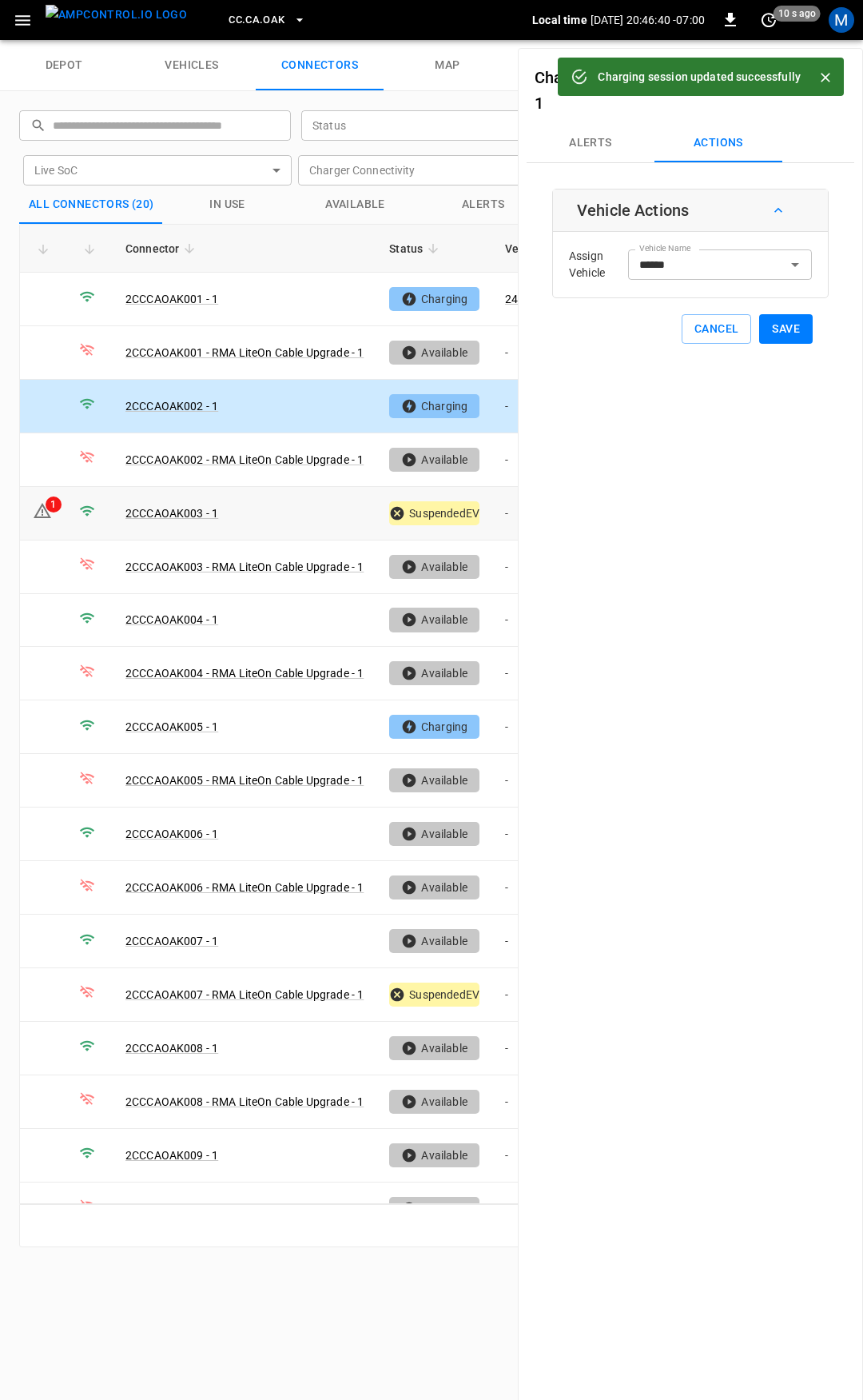
click at [504, 519] on td "-" at bounding box center [535, 513] width 86 height 53
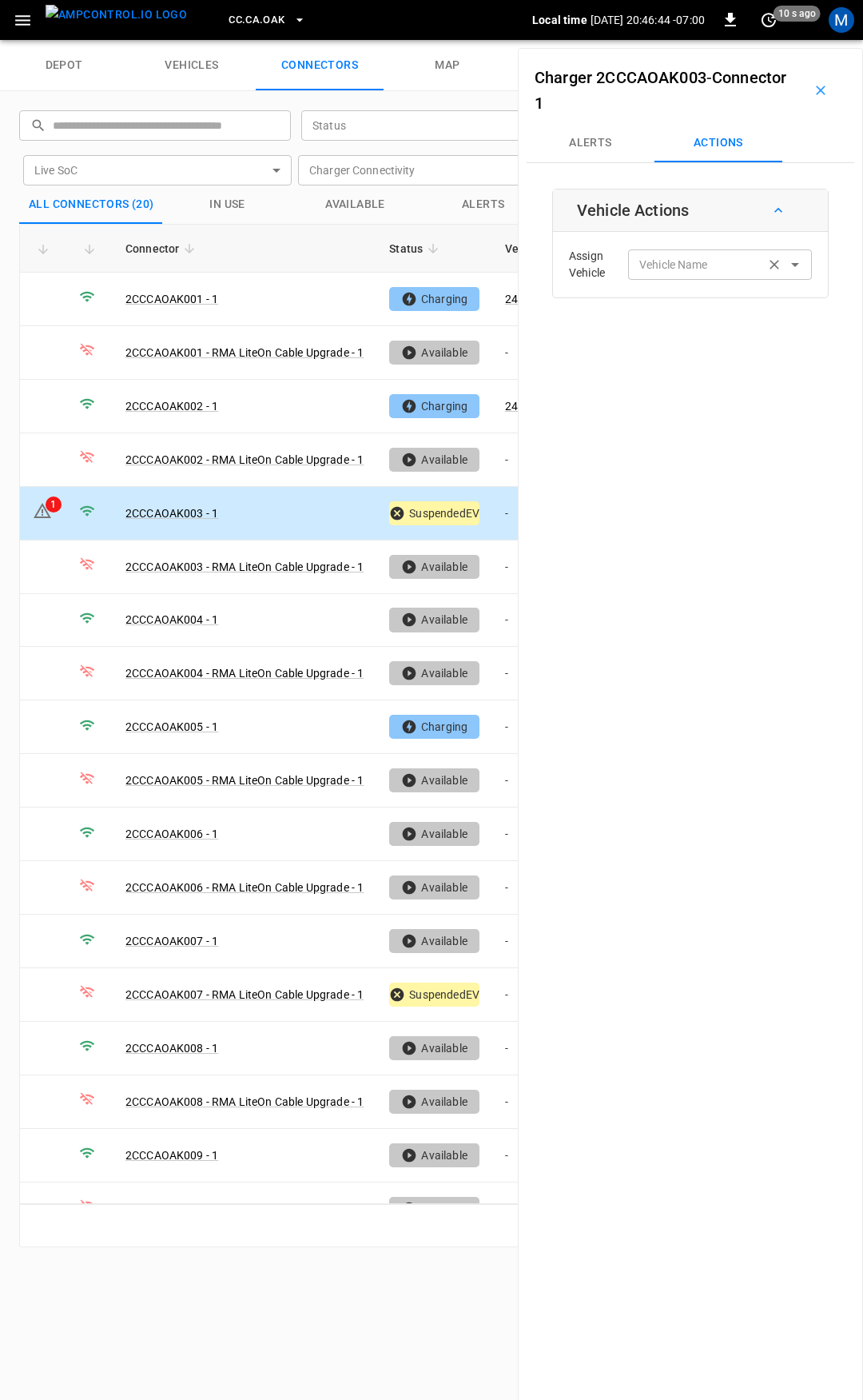
click at [718, 260] on input "Vehicle Name" at bounding box center [696, 264] width 127 height 20
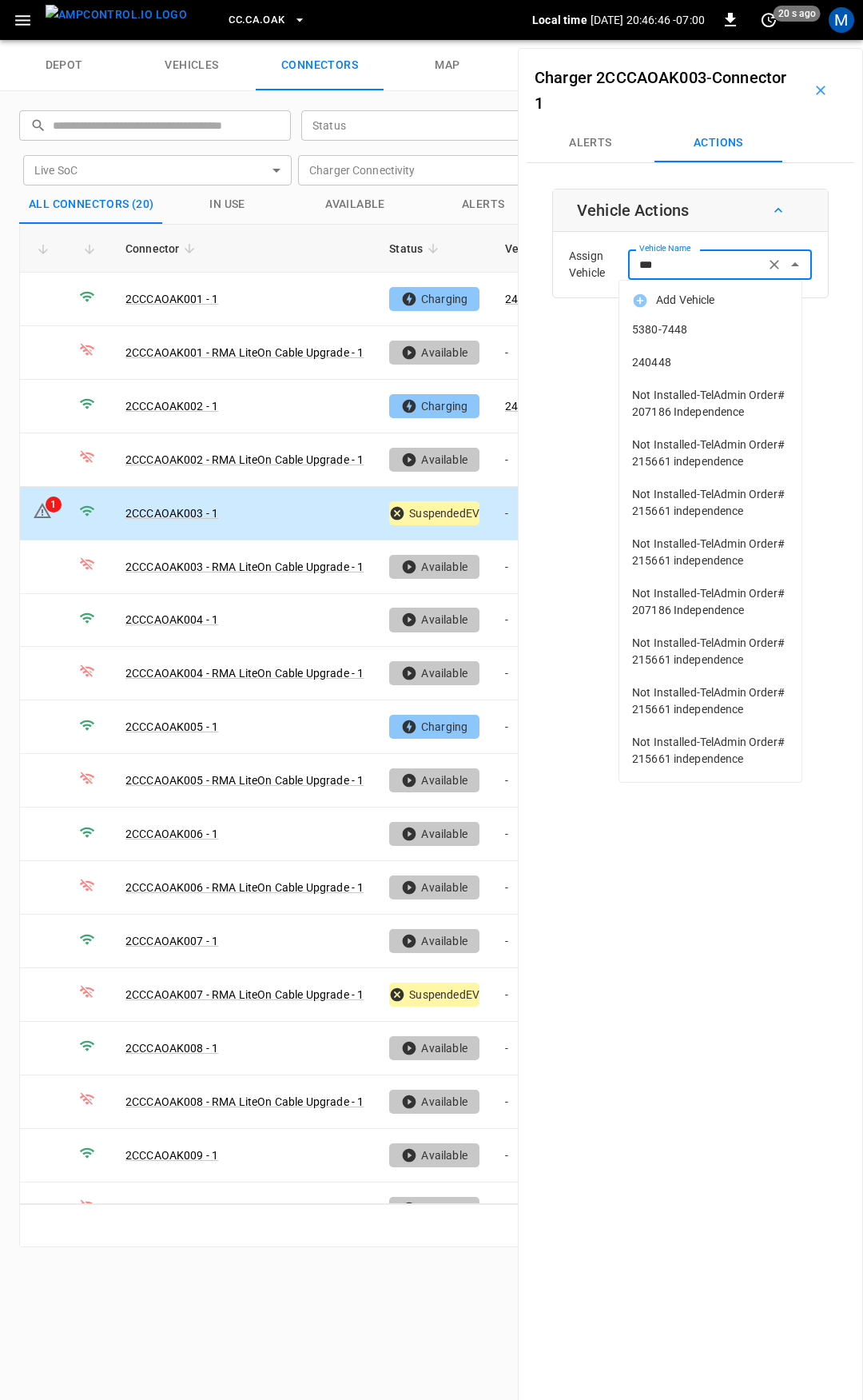
click at [686, 353] on li "240448" at bounding box center [711, 362] width 182 height 32
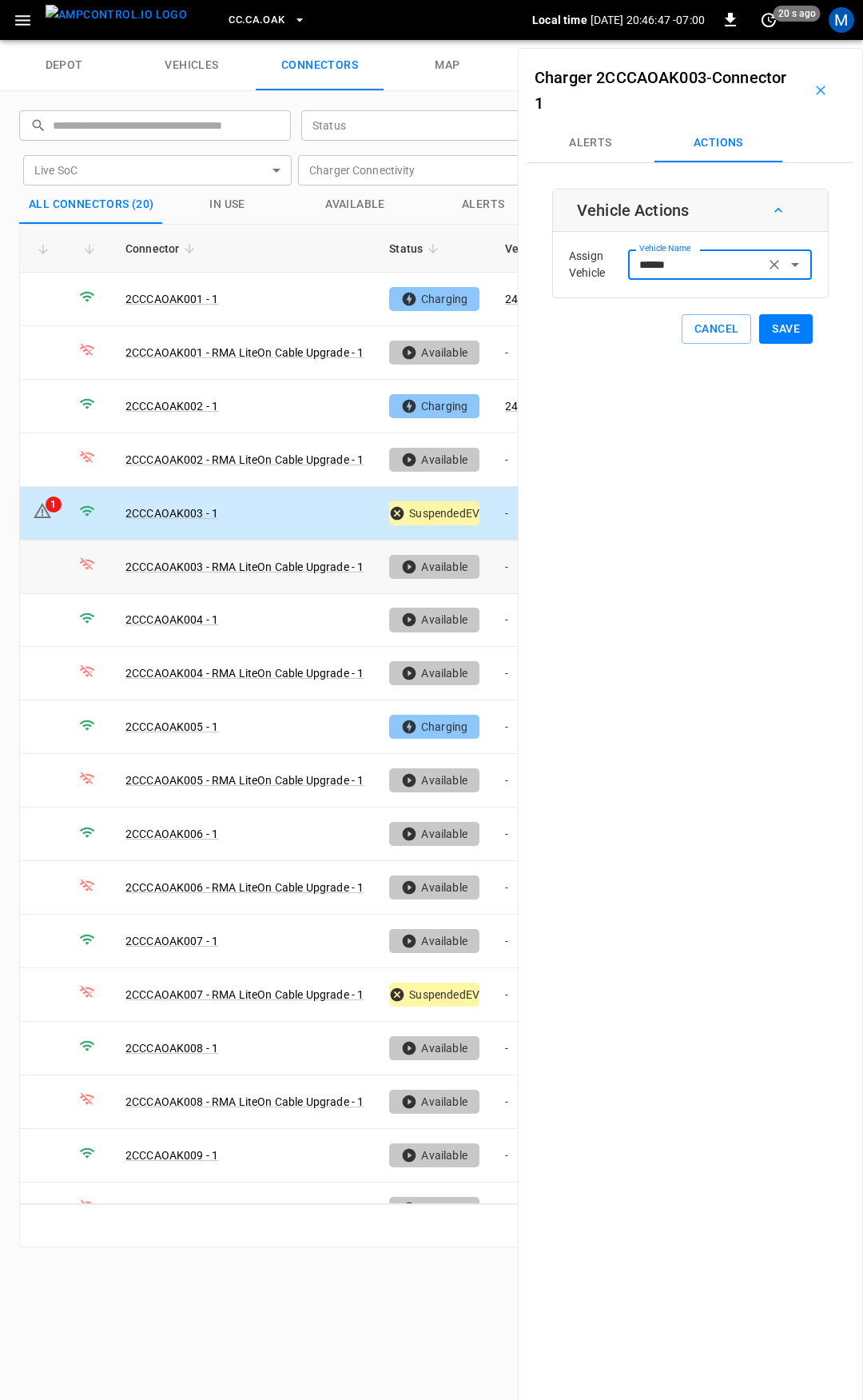
type input "******"
click at [677, 355] on span "240448" at bounding box center [711, 362] width 157 height 17
type input "******"
click at [777, 334] on button "Save" at bounding box center [786, 329] width 53 height 30
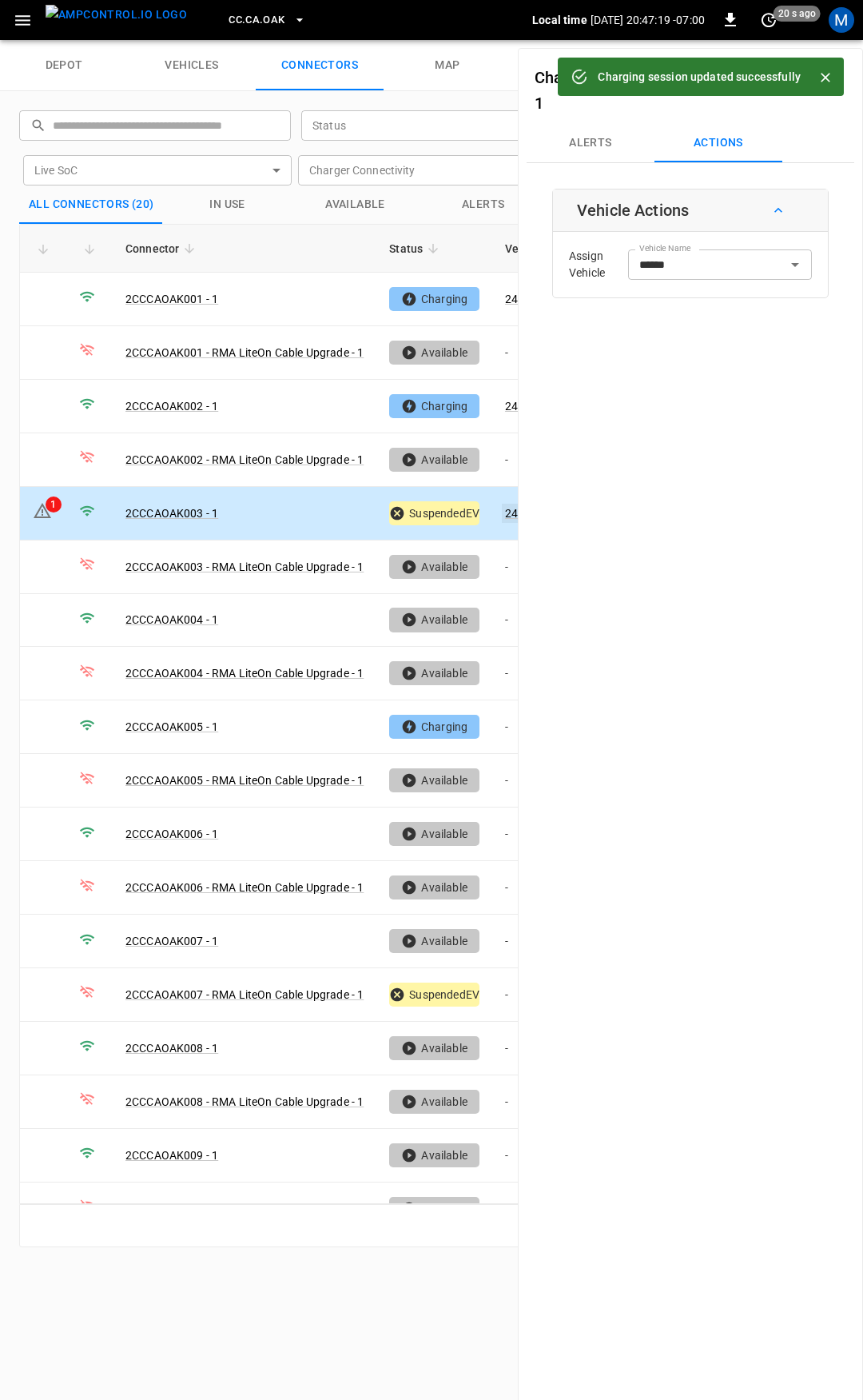
click at [509, 511] on link "240448" at bounding box center [525, 513] width 46 height 19
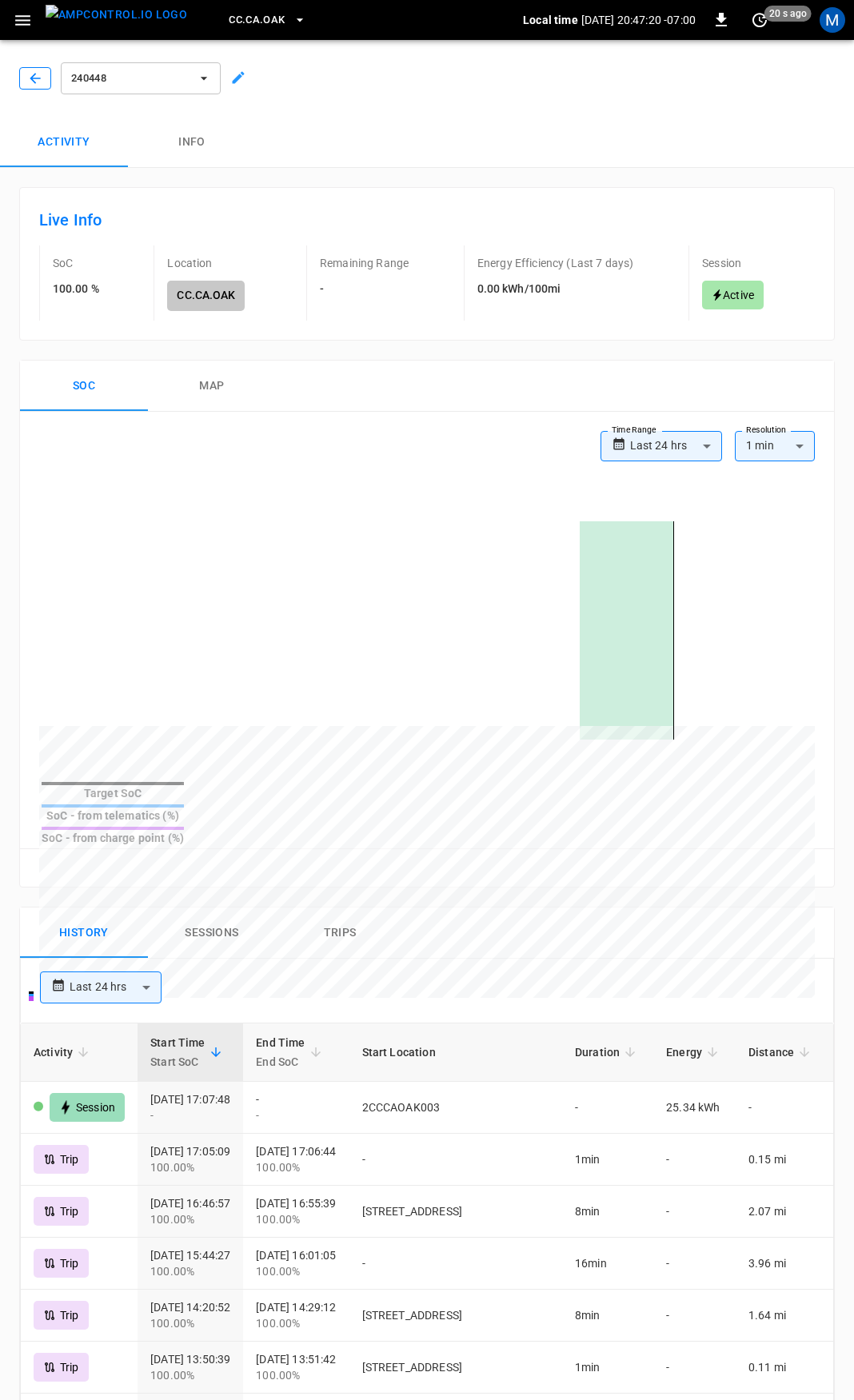
click at [23, 72] on button "button" at bounding box center [35, 78] width 32 height 22
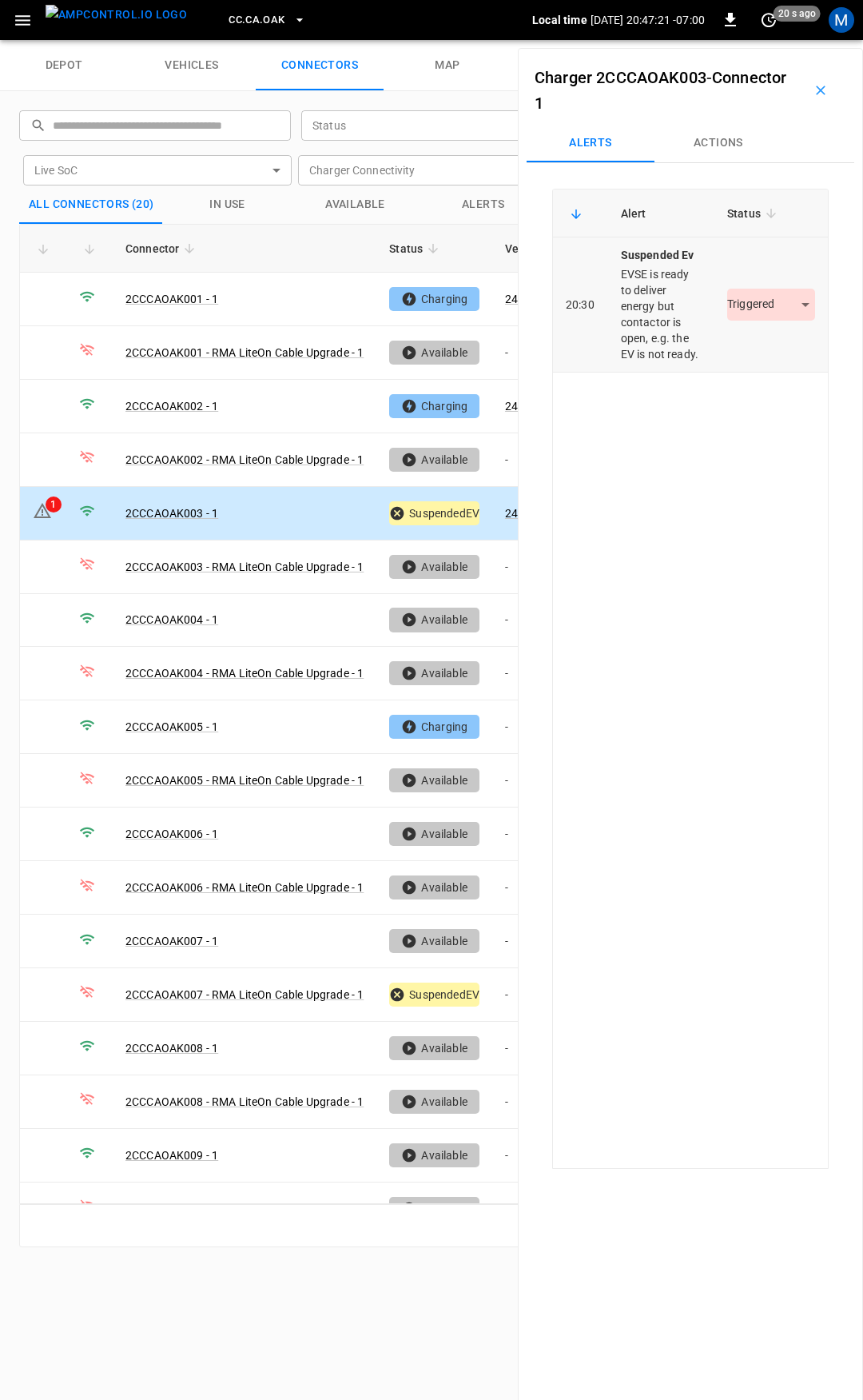
click at [781, 40] on body "CC.CA.OAK Local time 2025-08-29 20:47:21 -07:00 0 20 s ago M depot vehicles con…" at bounding box center [432, 20] width 863 height 40
click at [770, 345] on li "Resolved" at bounding box center [762, 352] width 100 height 27
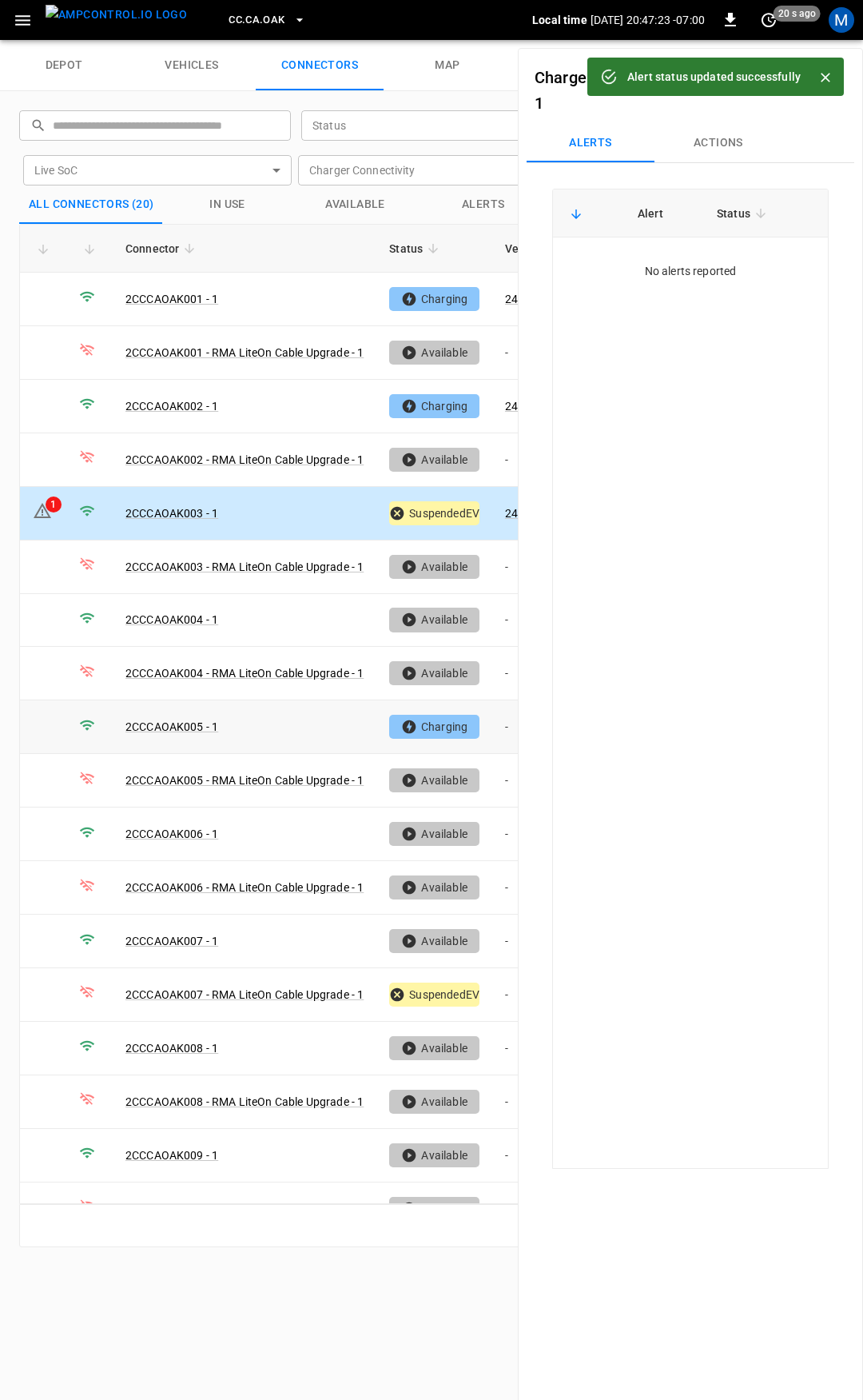
click at [504, 714] on td "-" at bounding box center [535, 728] width 86 height 53
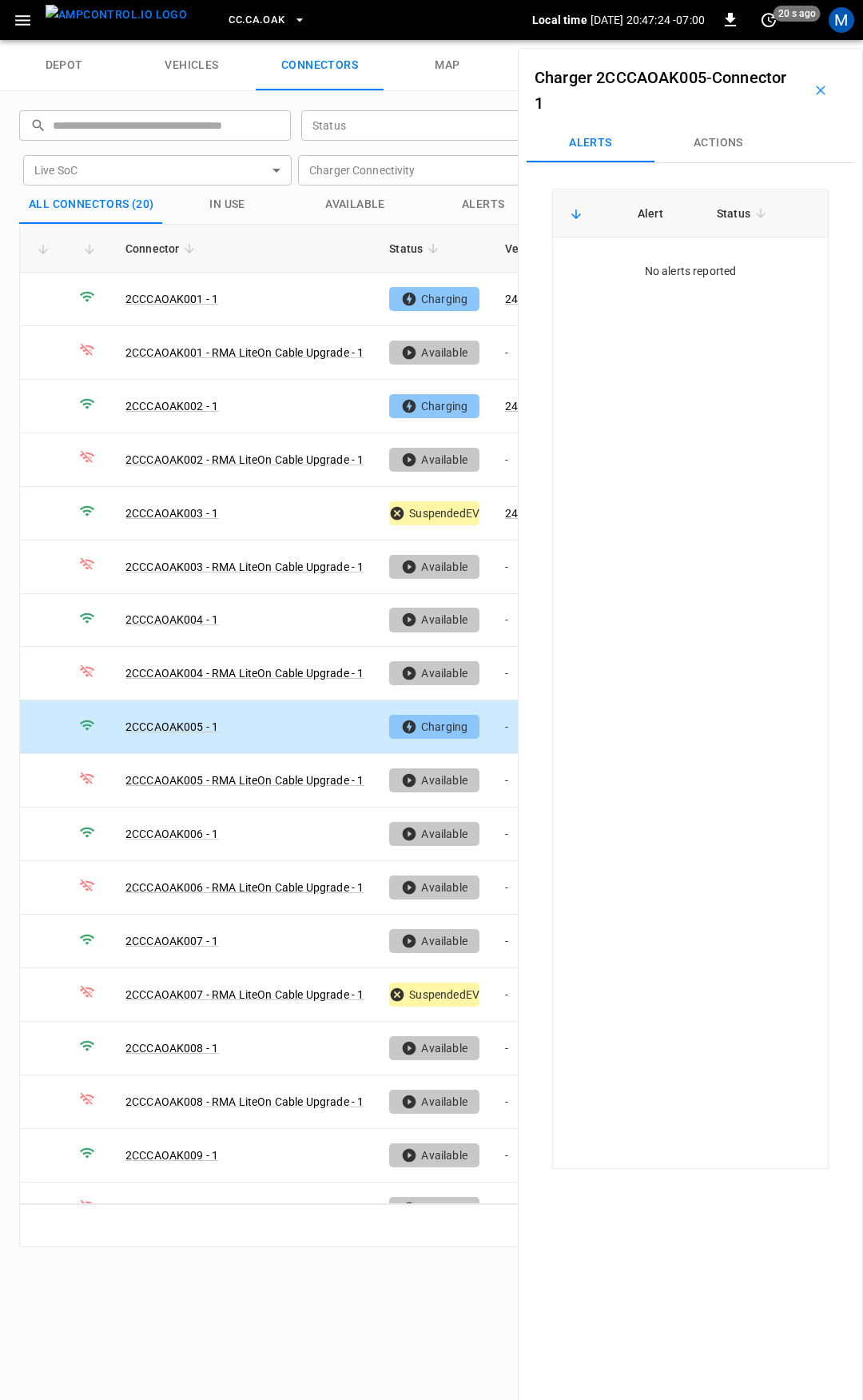
click at [724, 148] on button "Actions" at bounding box center [719, 143] width 128 height 38
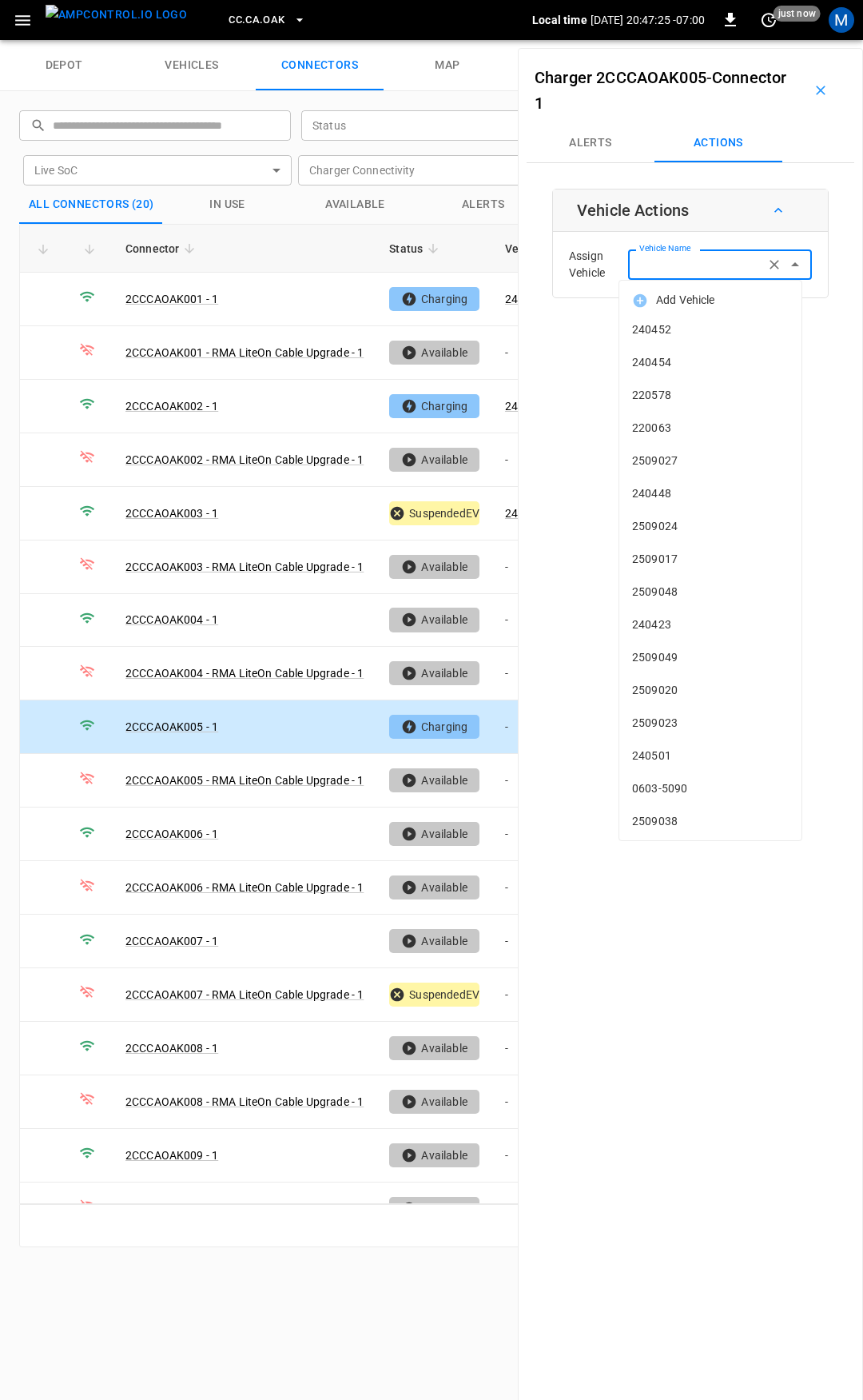
click at [664, 268] on input "Vehicle Name" at bounding box center [696, 264] width 127 height 20
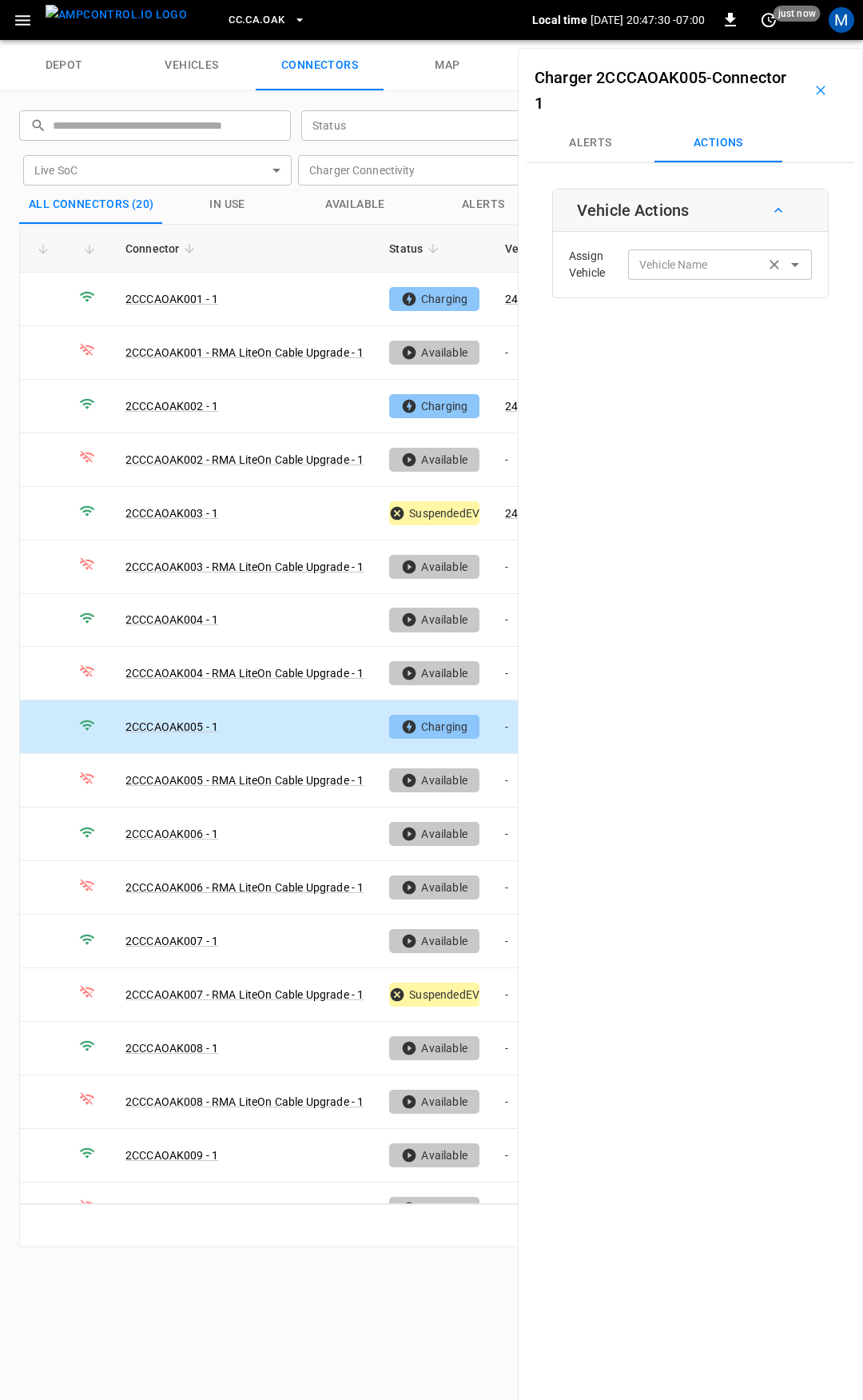
click at [706, 270] on input "Vehicle Name" at bounding box center [696, 264] width 127 height 20
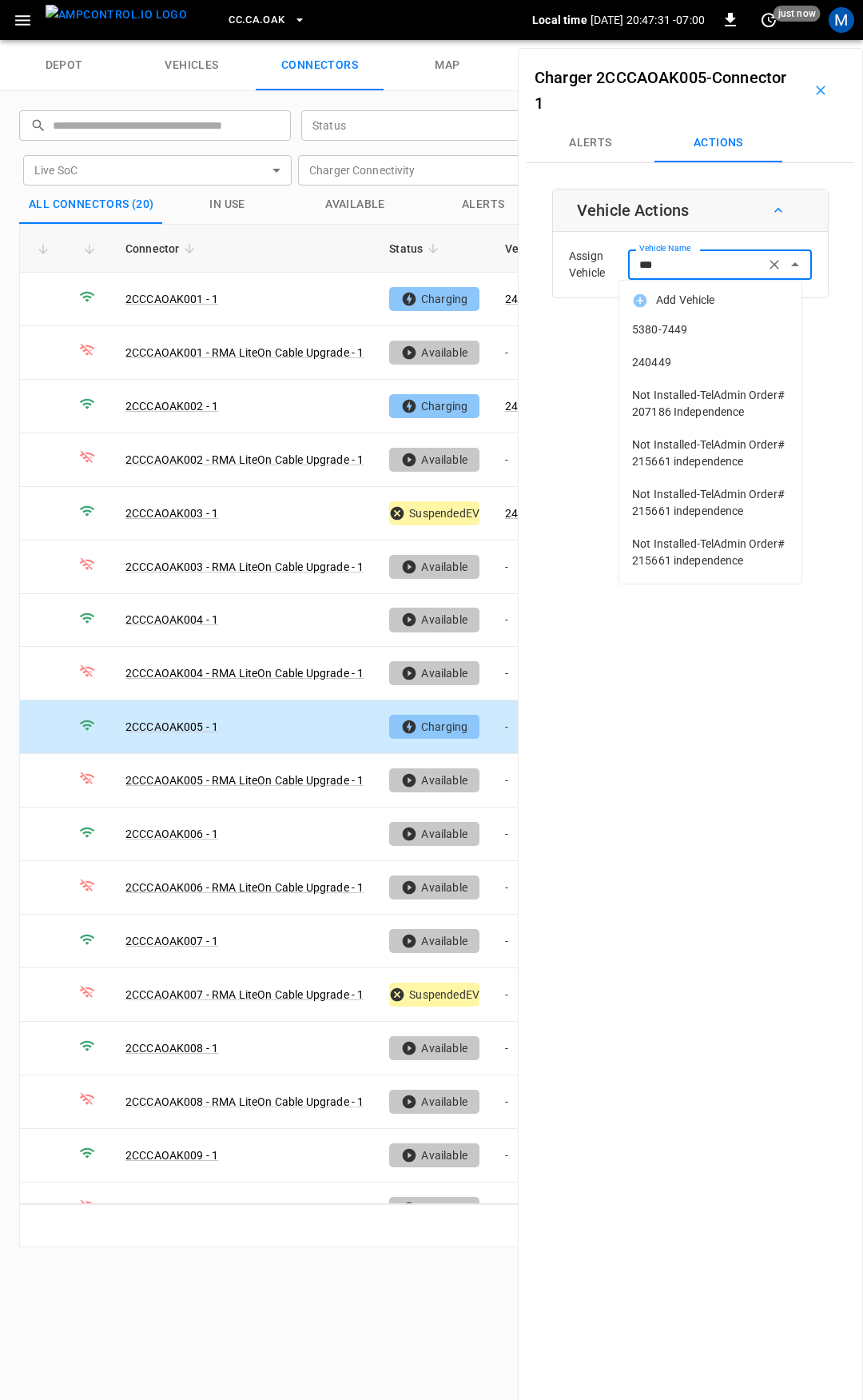
click at [691, 358] on span "240449" at bounding box center [711, 362] width 157 height 17
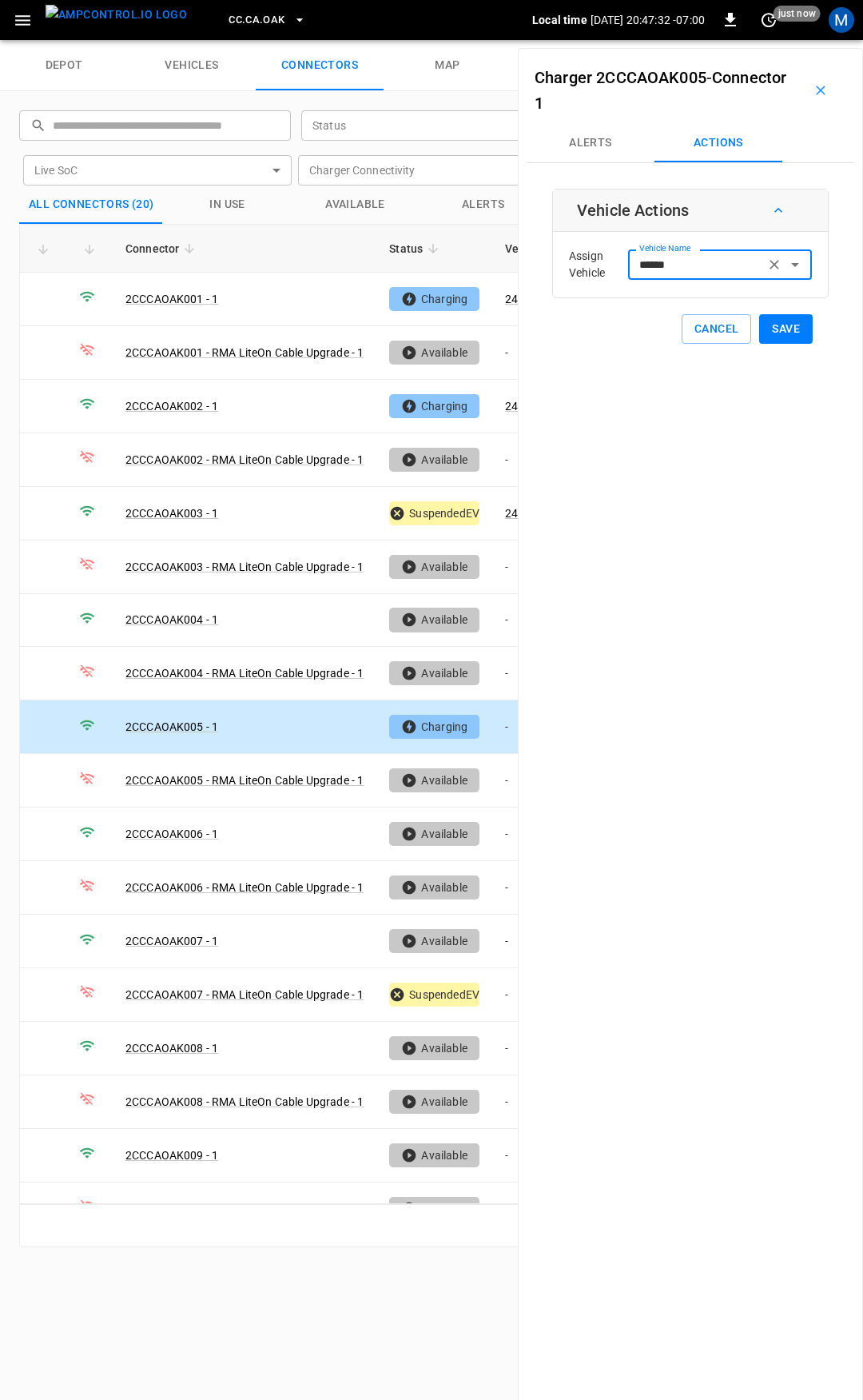
type input "******"
click at [780, 333] on button "Save" at bounding box center [786, 329] width 53 height 30
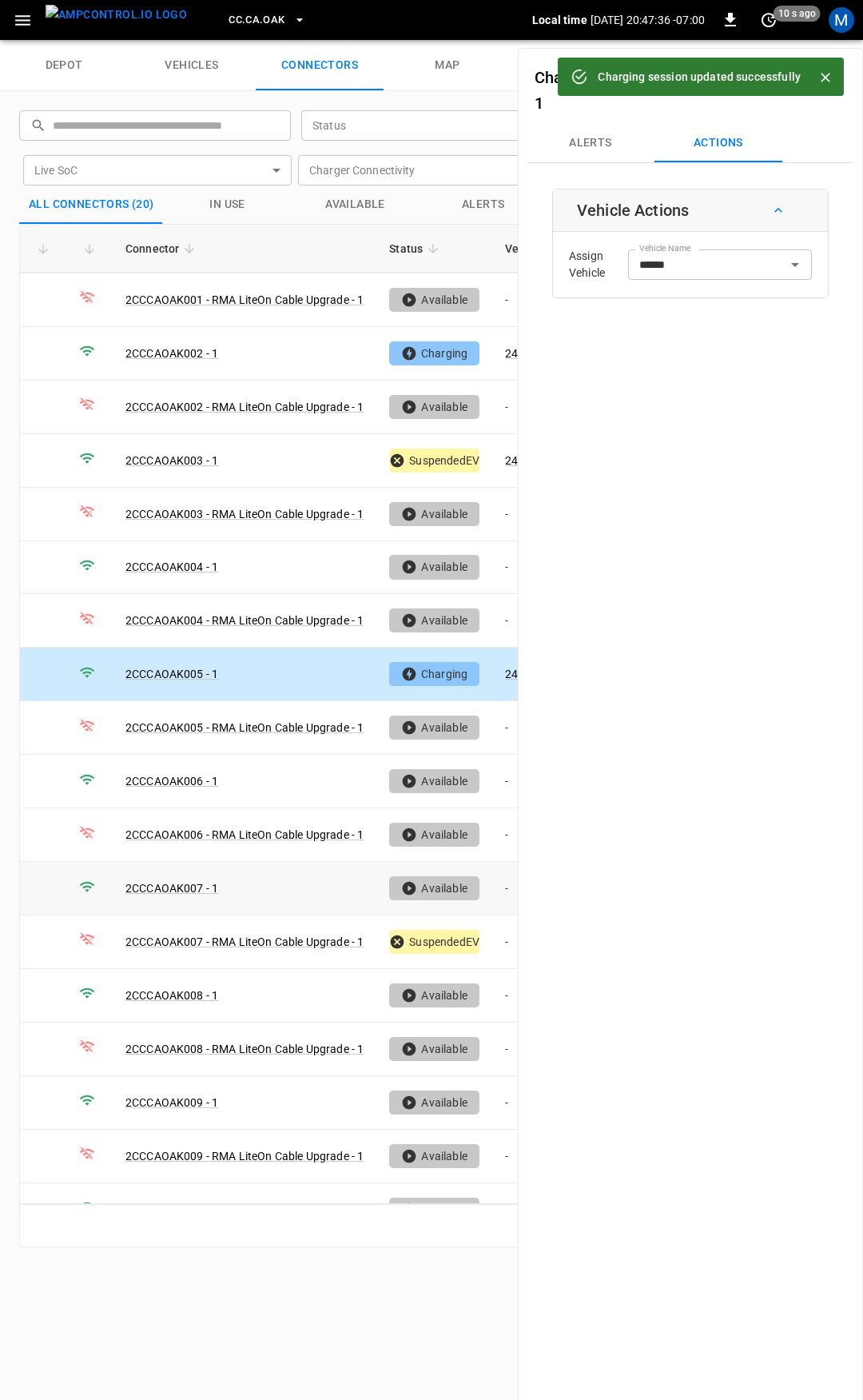
scroll to position [132, 0]
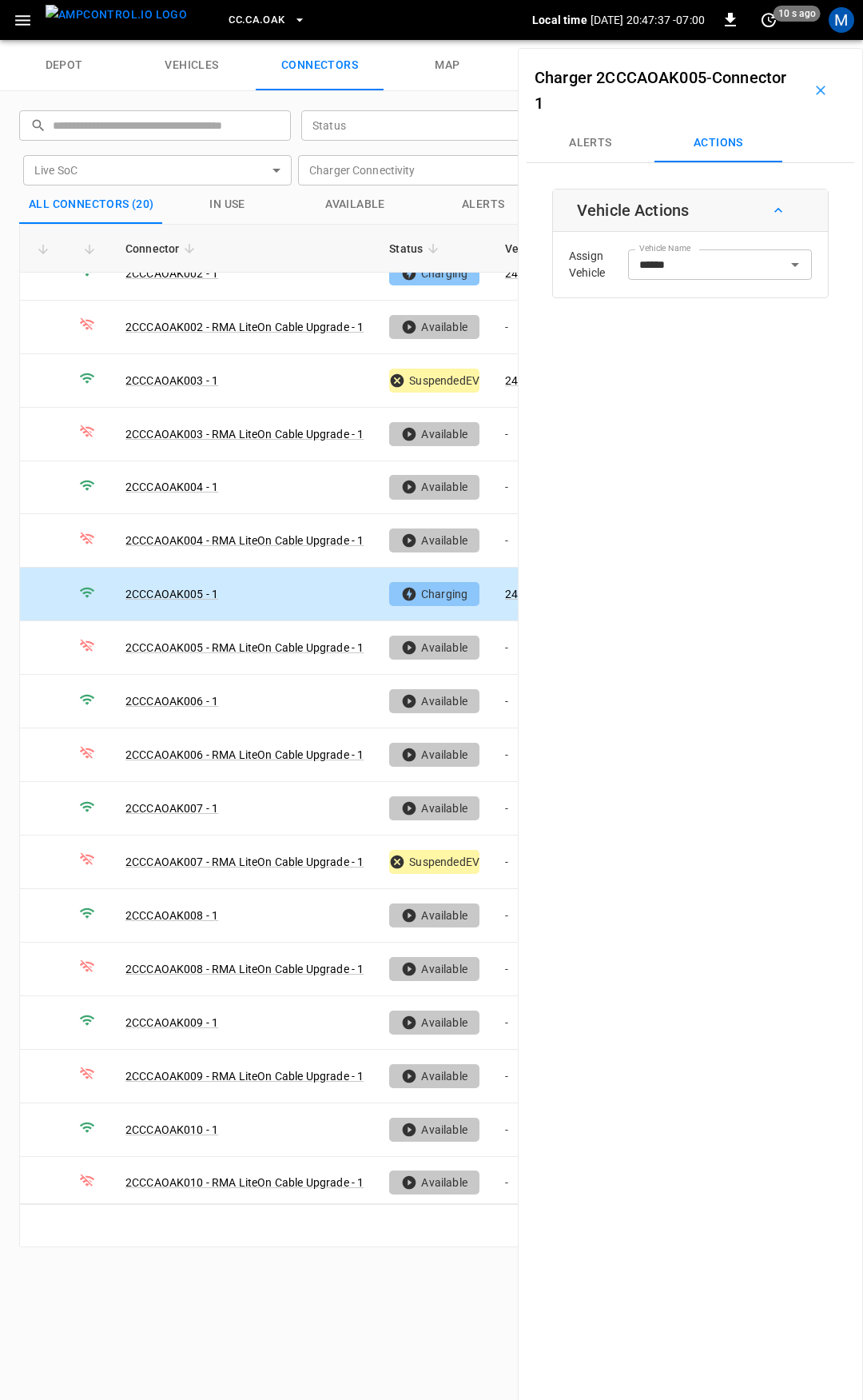
click at [816, 87] on icon "button" at bounding box center [821, 91] width 10 height 10
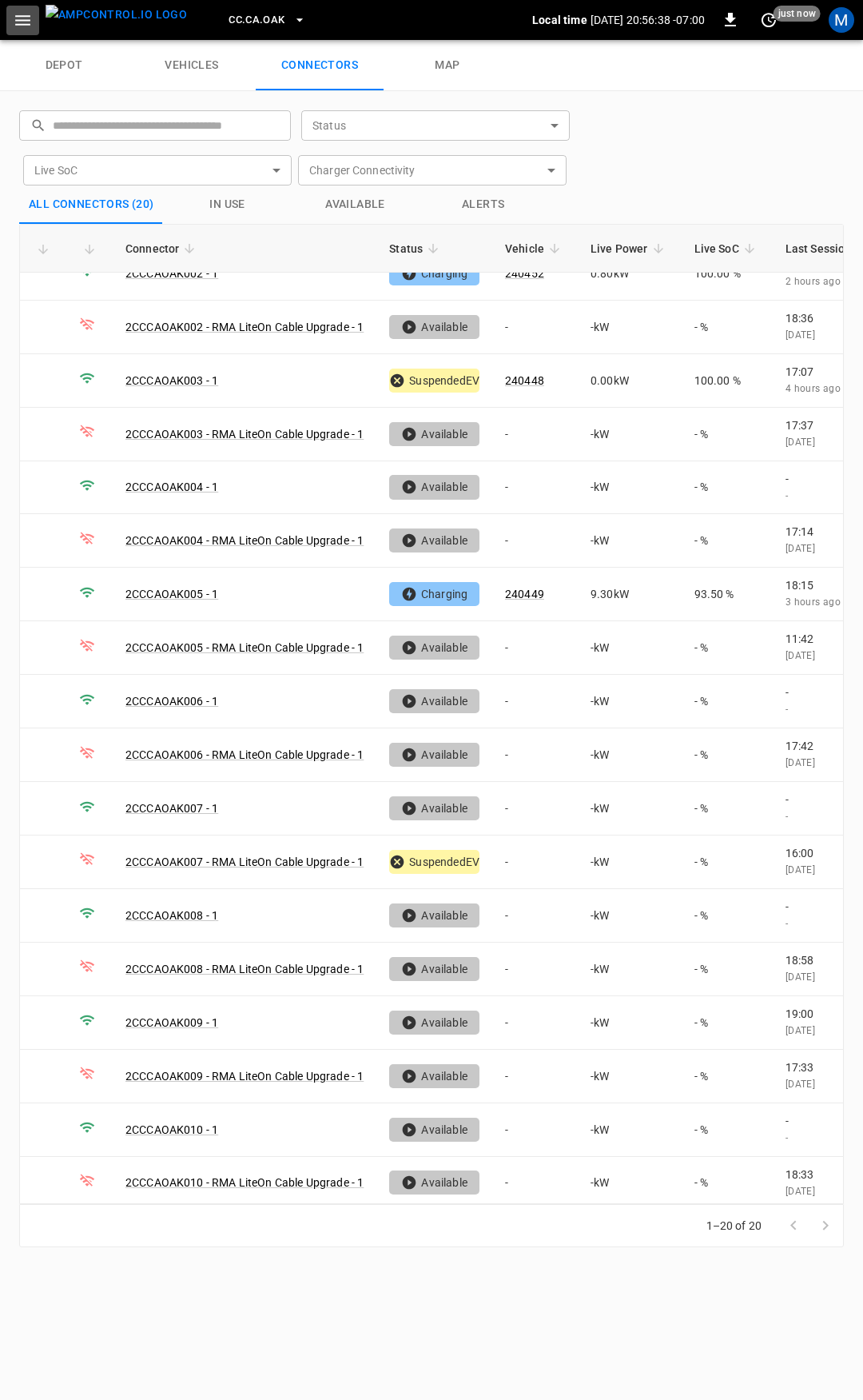
click at [24, 22] on icon "button" at bounding box center [22, 20] width 20 height 20
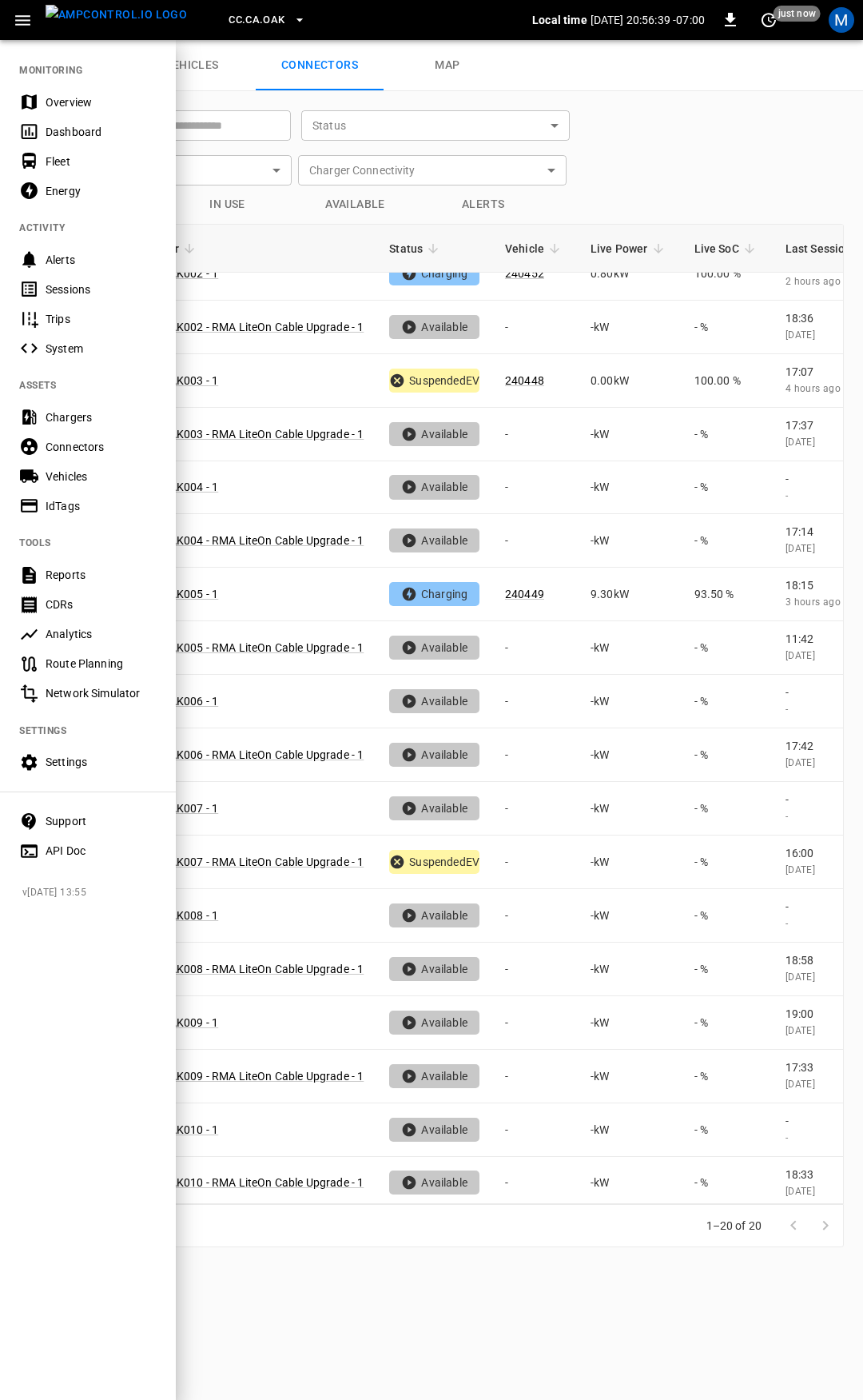
click at [58, 104] on div "Overview" at bounding box center [101, 102] width 111 height 16
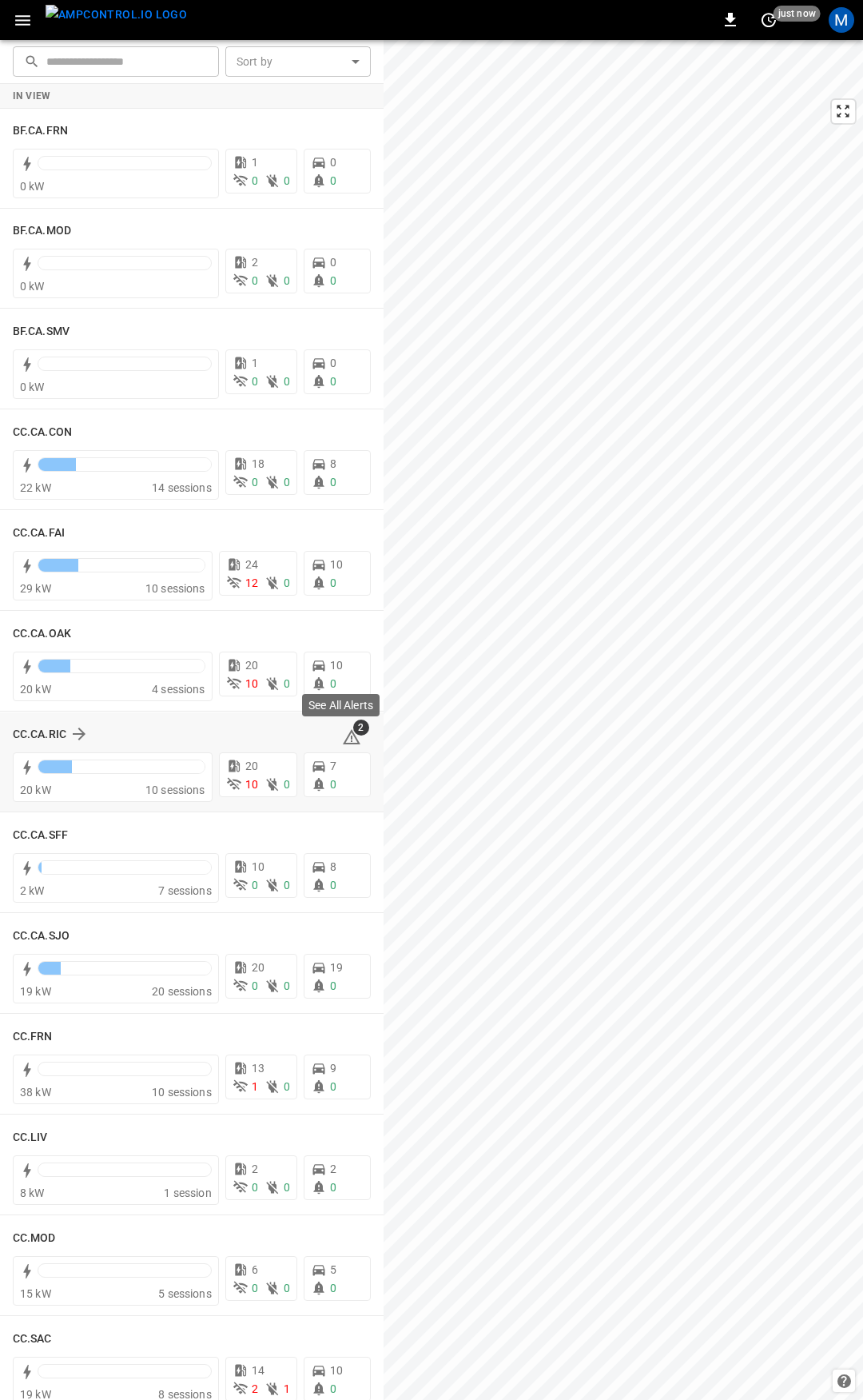
click at [343, 741] on icon at bounding box center [352, 737] width 17 height 15
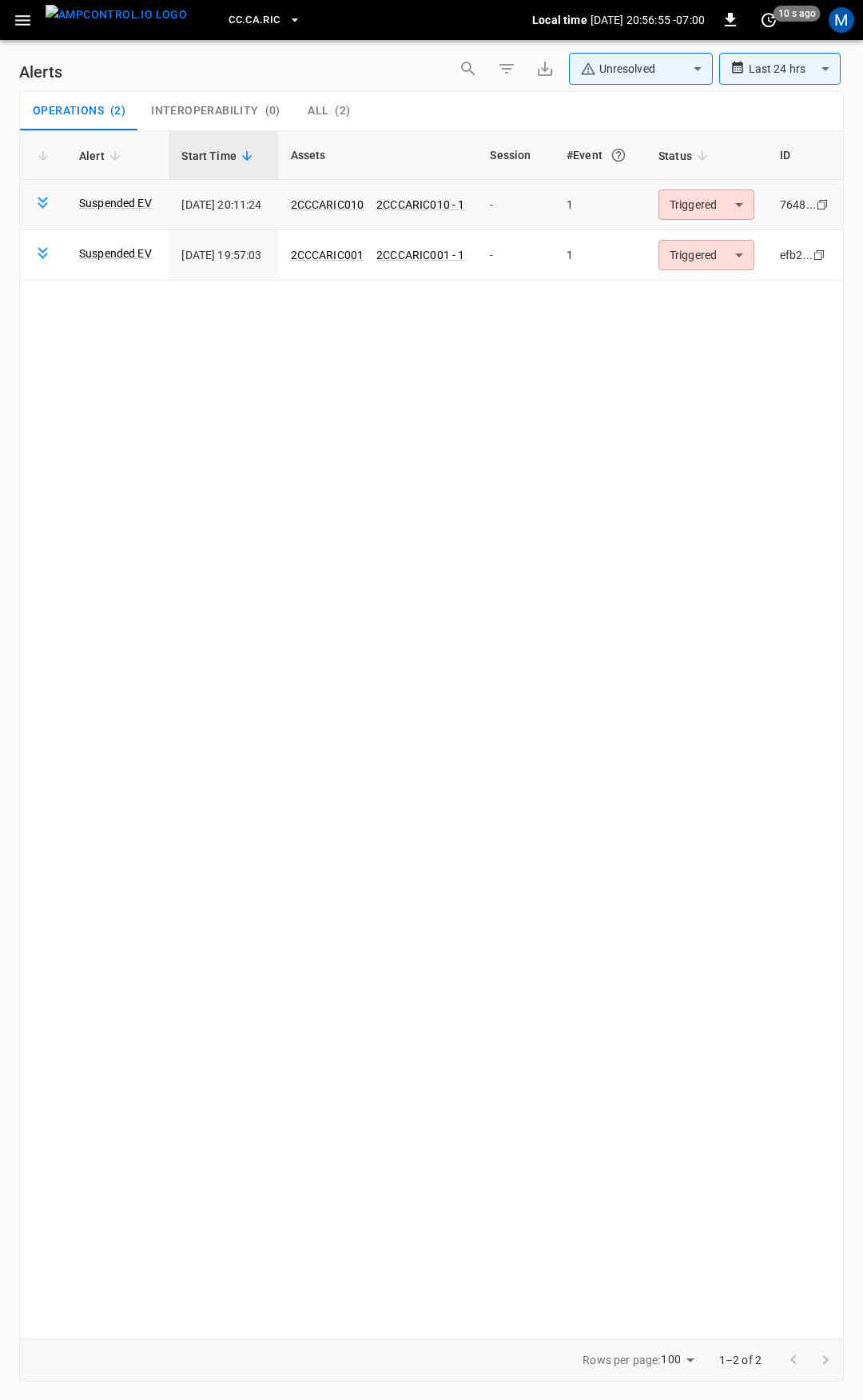
click at [716, 202] on body "**********" at bounding box center [432, 698] width 863 height 1395
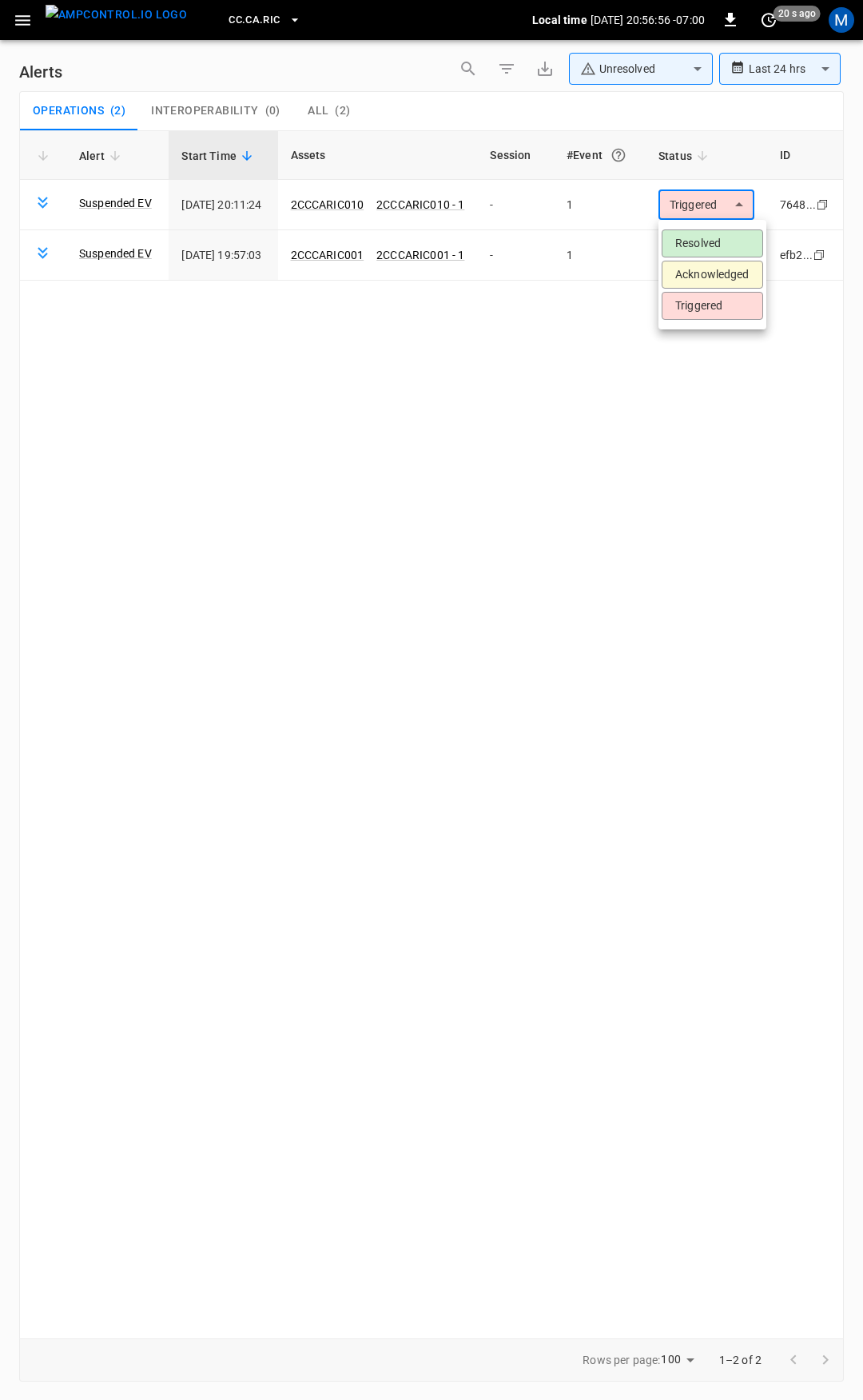
click at [377, 204] on div at bounding box center [432, 700] width 863 height 1400
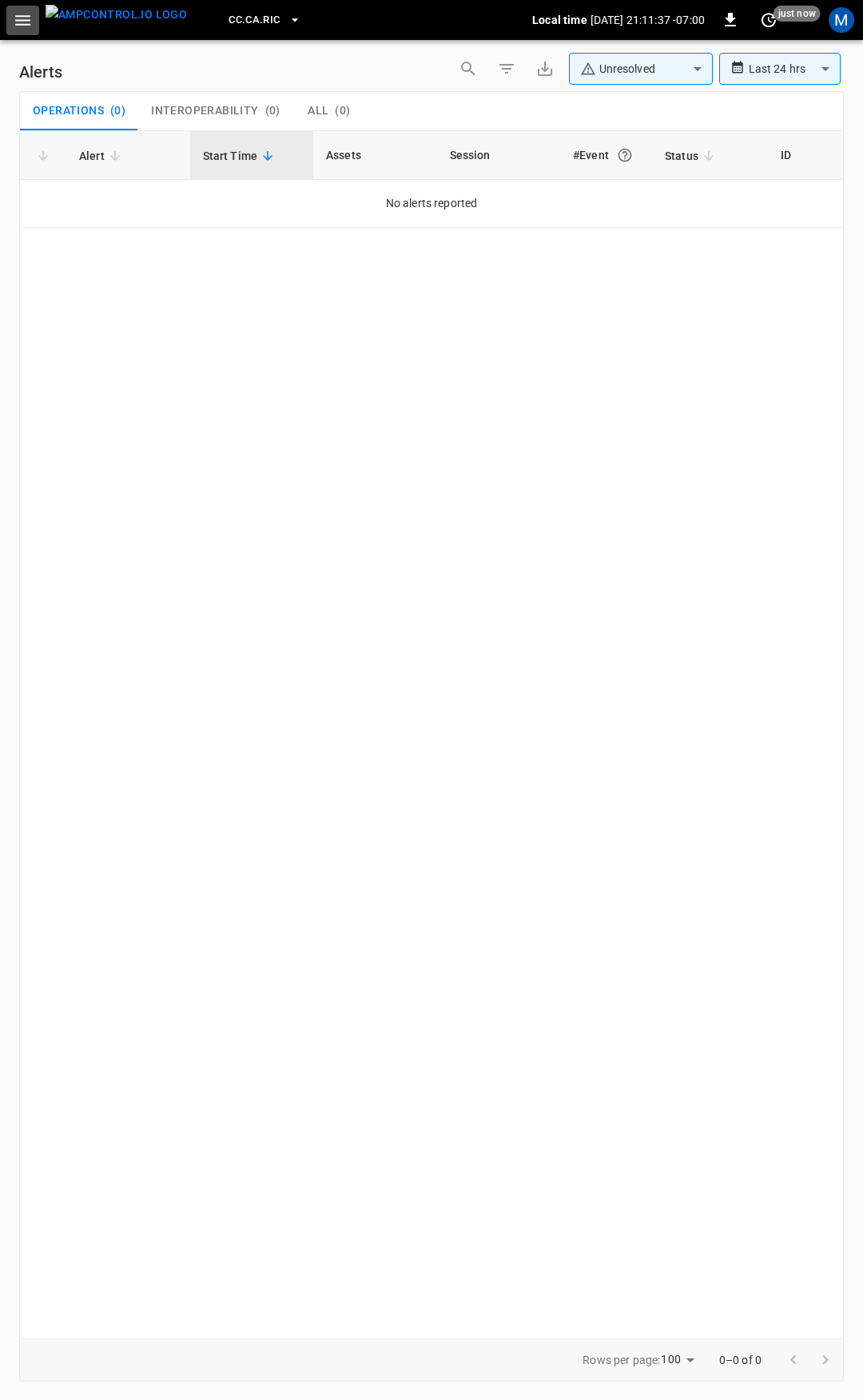
click at [28, 21] on icon "button" at bounding box center [22, 20] width 15 height 10
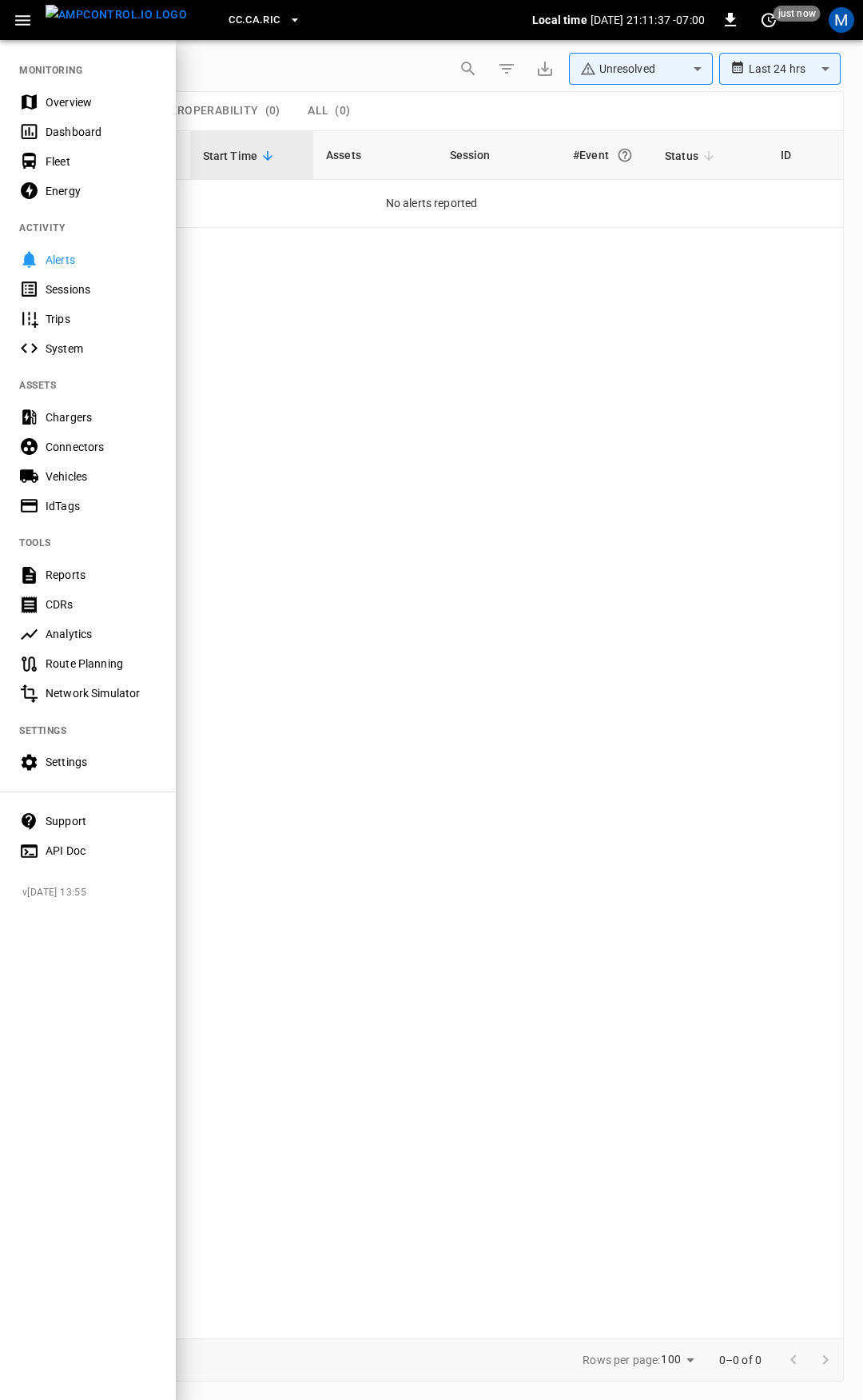
click at [64, 99] on div "Overview" at bounding box center [101, 102] width 111 height 16
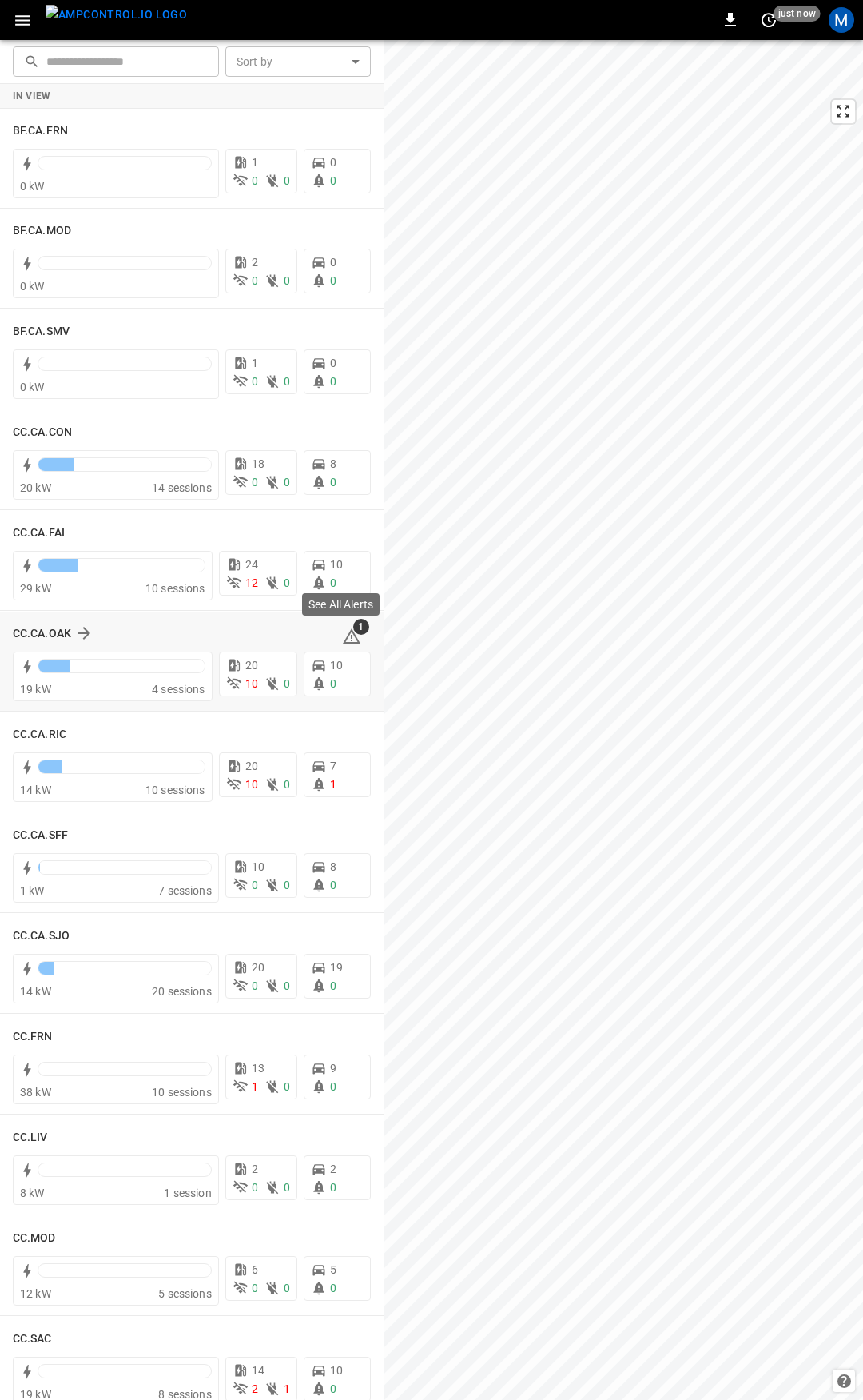
click at [353, 629] on span "1" at bounding box center [361, 627] width 16 height 16
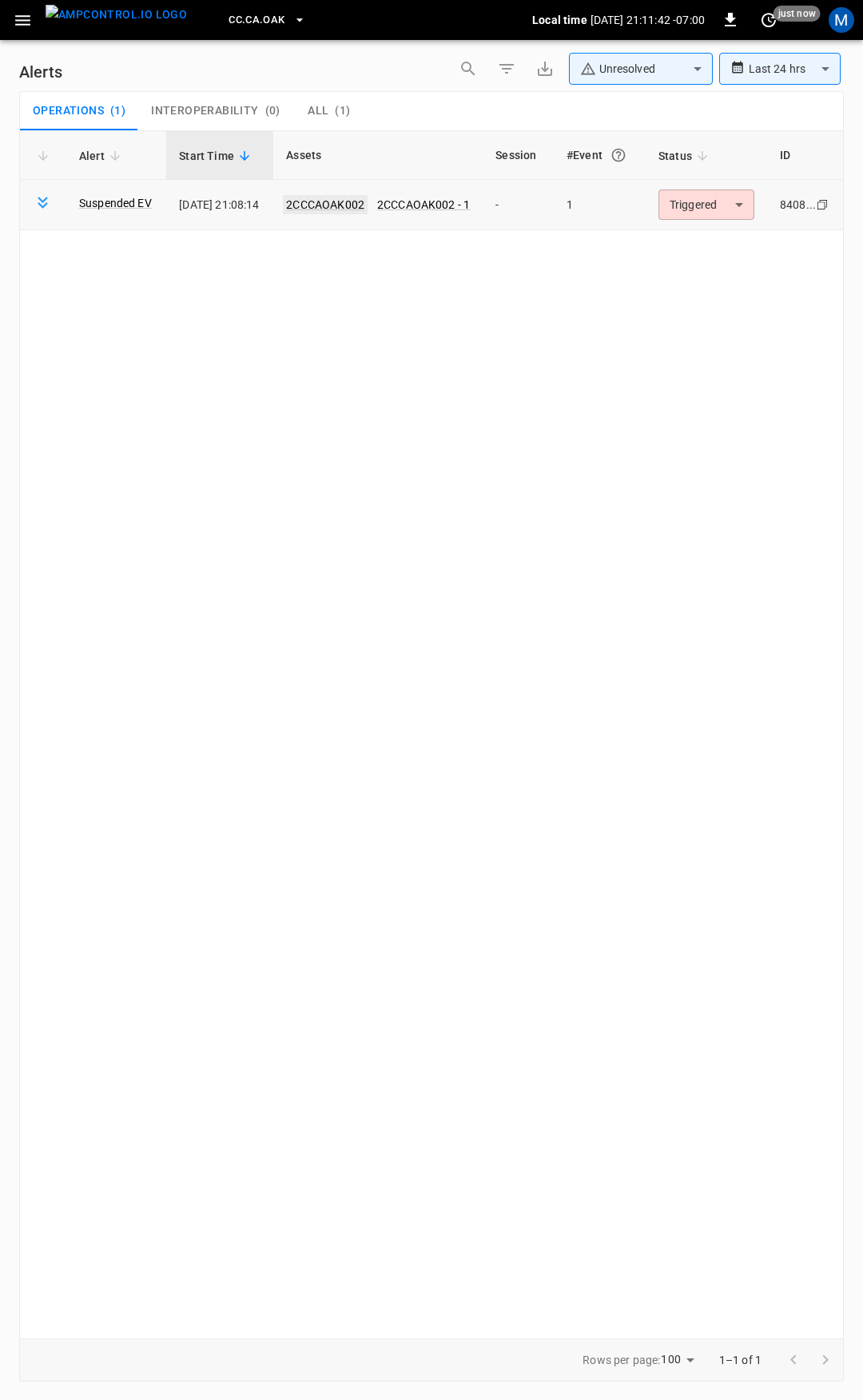
click at [367, 203] on link "2CCCAOAK002" at bounding box center [326, 204] width 85 height 19
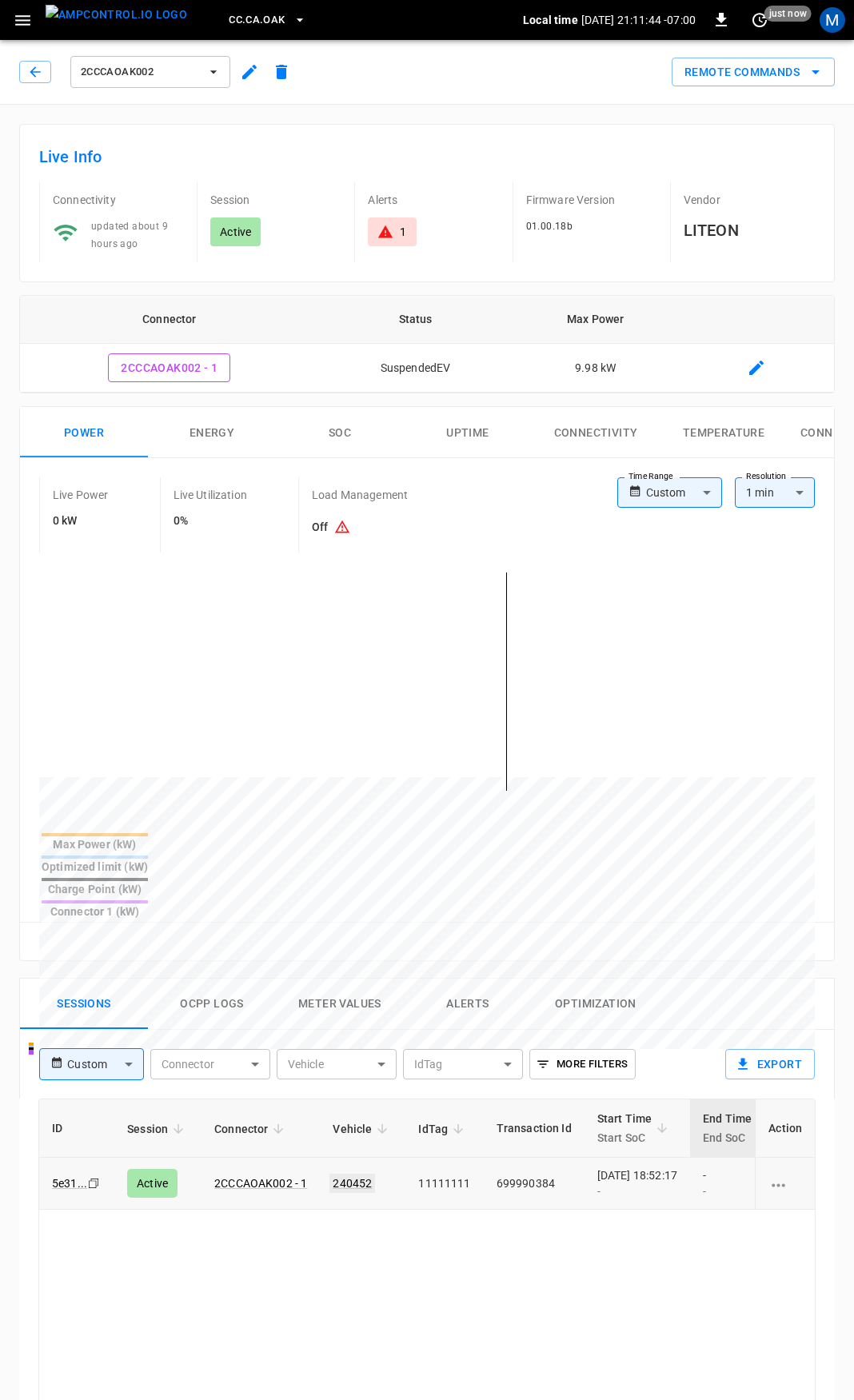
click at [352, 1174] on link "240452" at bounding box center [352, 1183] width 46 height 19
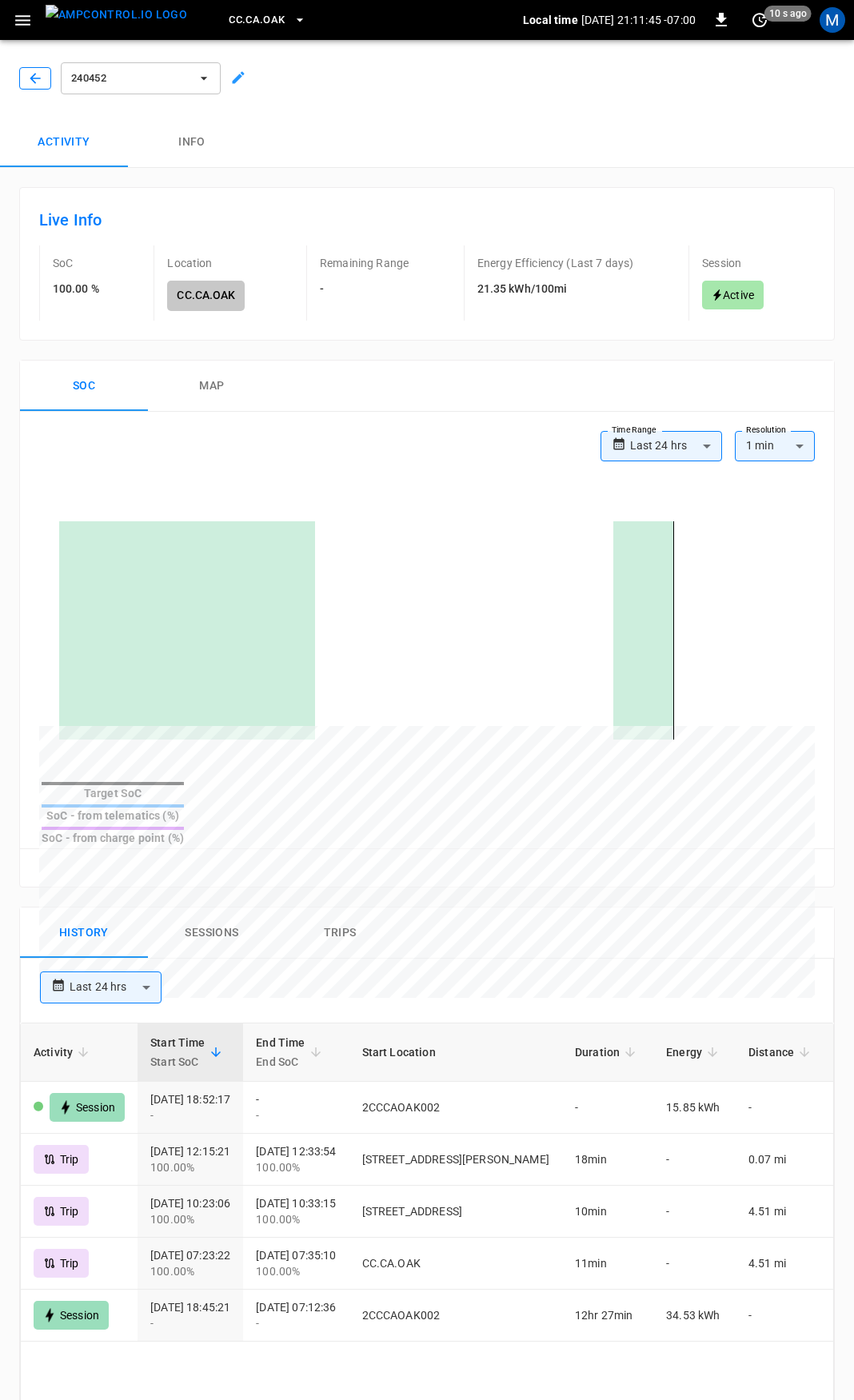
click at [28, 83] on icon "button" at bounding box center [35, 78] width 16 height 16
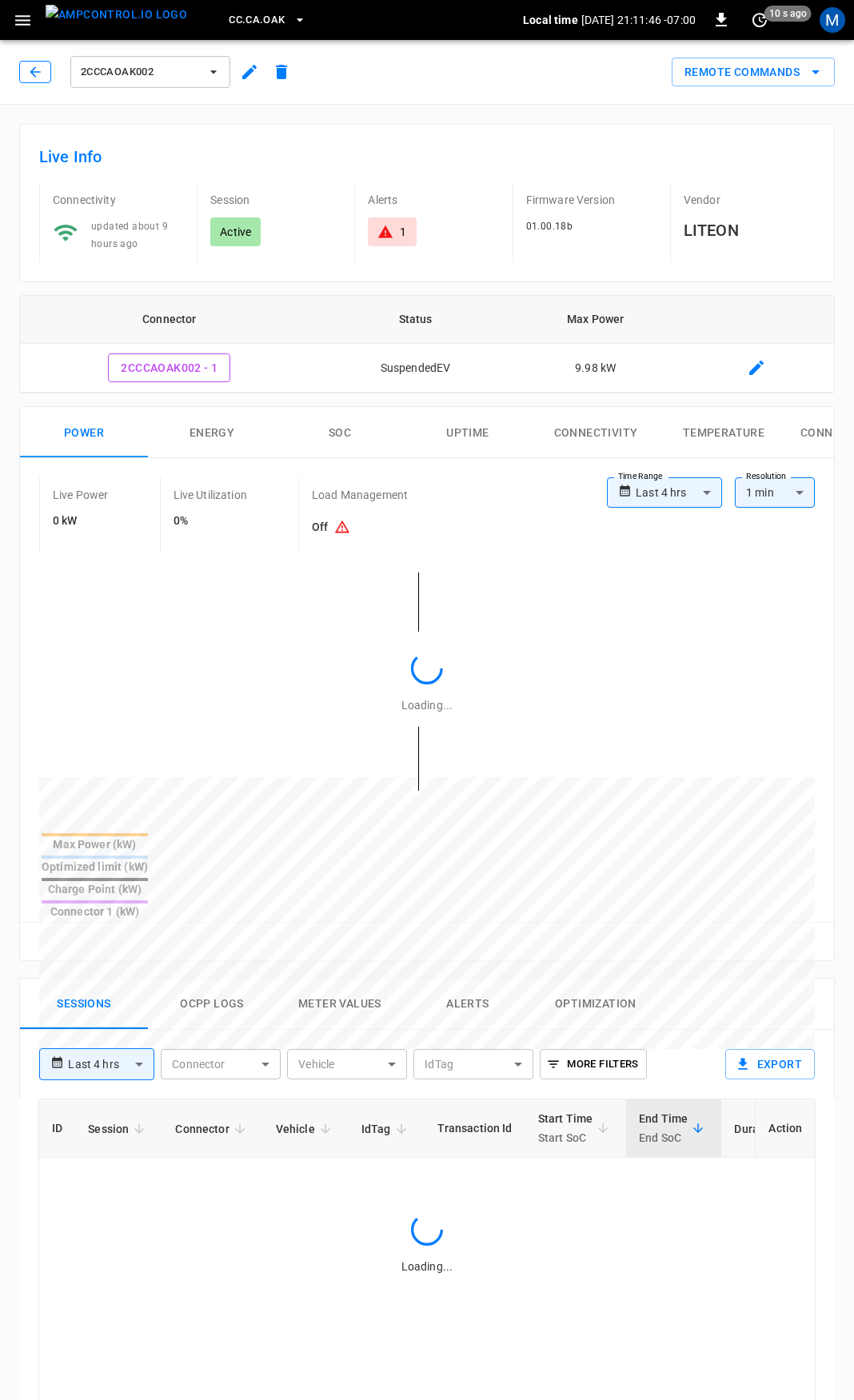
click at [30, 72] on icon "button" at bounding box center [35, 72] width 16 height 16
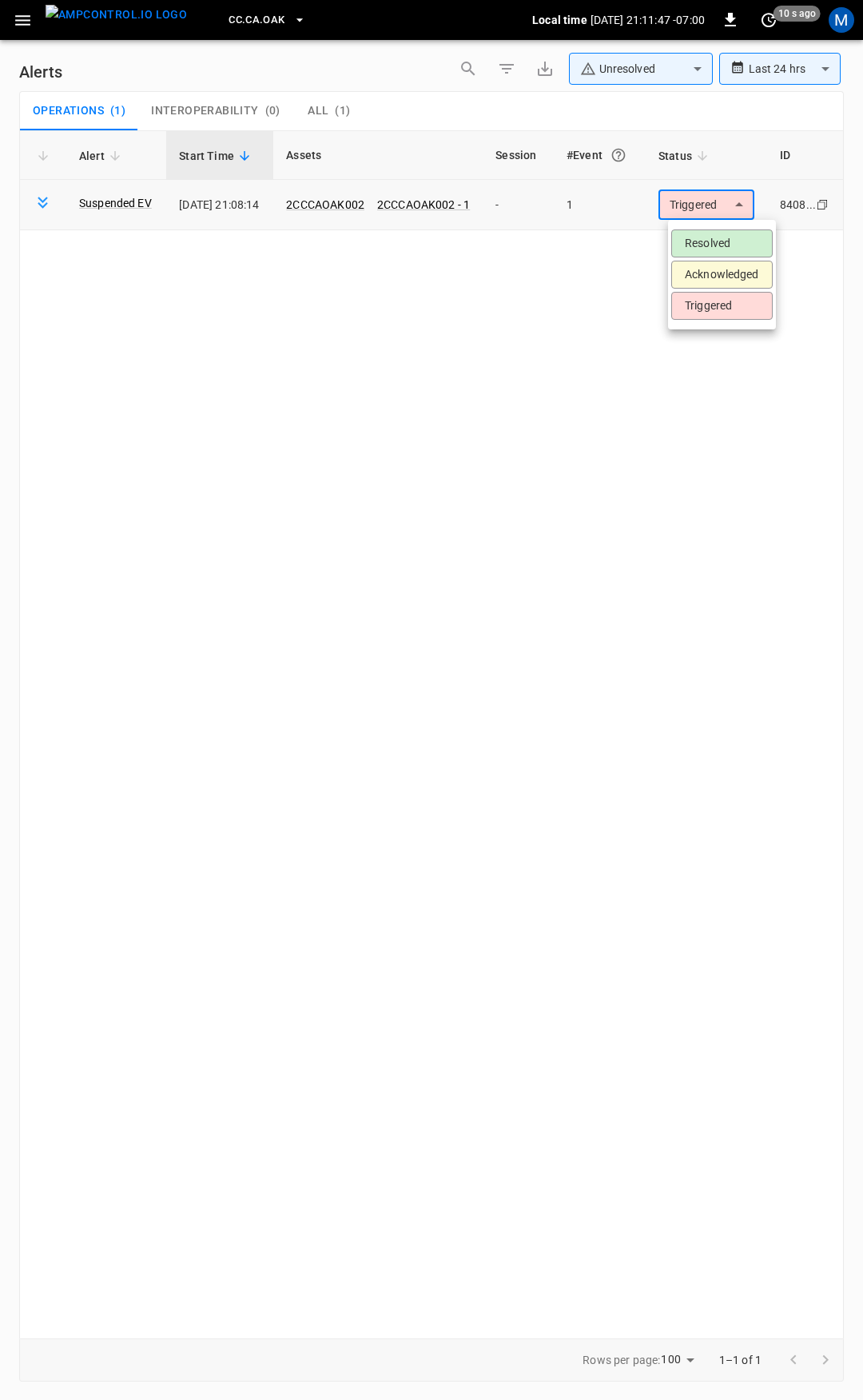
click at [711, 205] on body "**********" at bounding box center [432, 698] width 863 height 1395
click at [725, 252] on li "Resolved" at bounding box center [722, 243] width 102 height 28
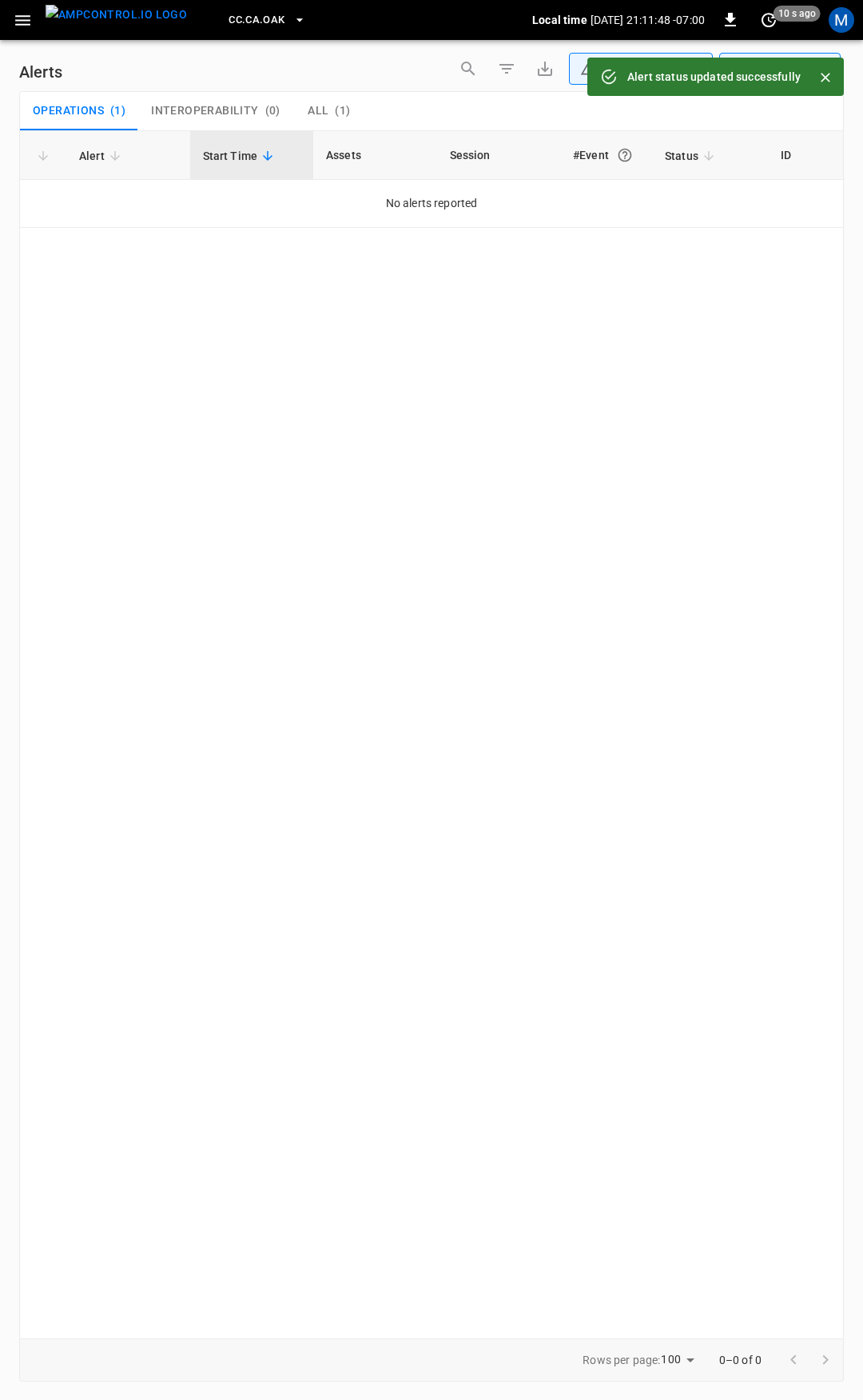
click at [20, 20] on icon "button" at bounding box center [22, 20] width 15 height 10
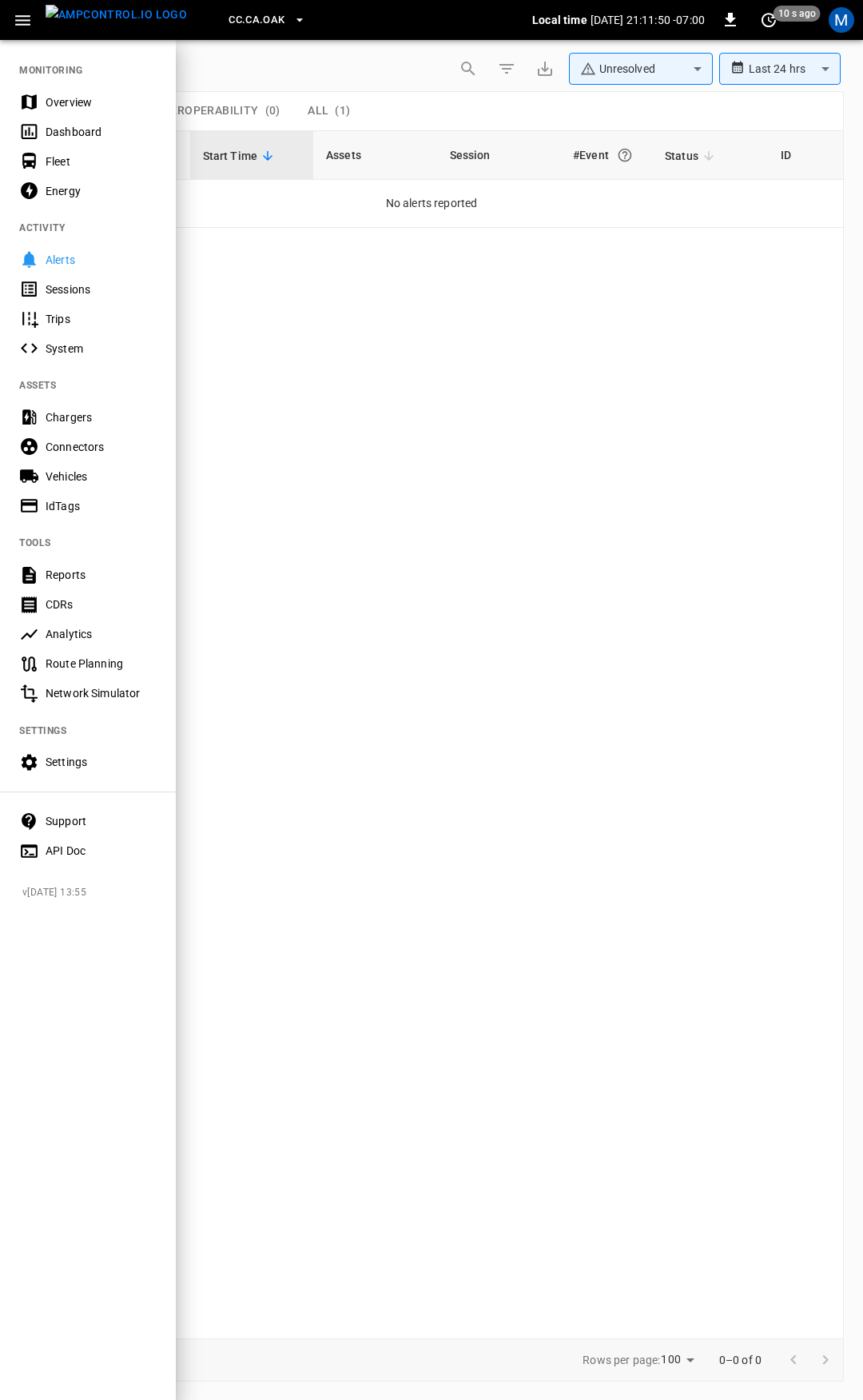
click at [60, 102] on div "Overview" at bounding box center [101, 102] width 111 height 16
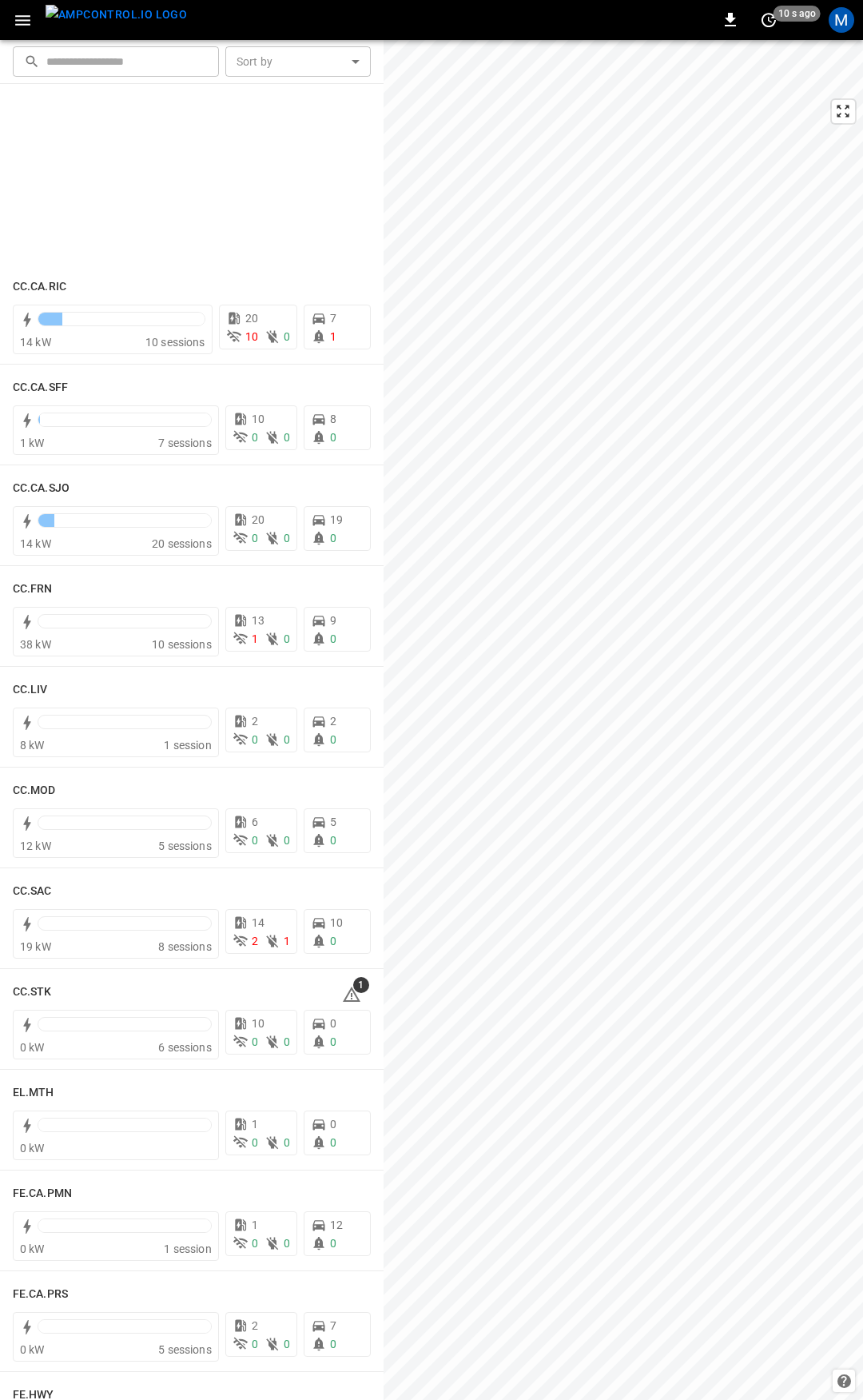
scroll to position [836, 0]
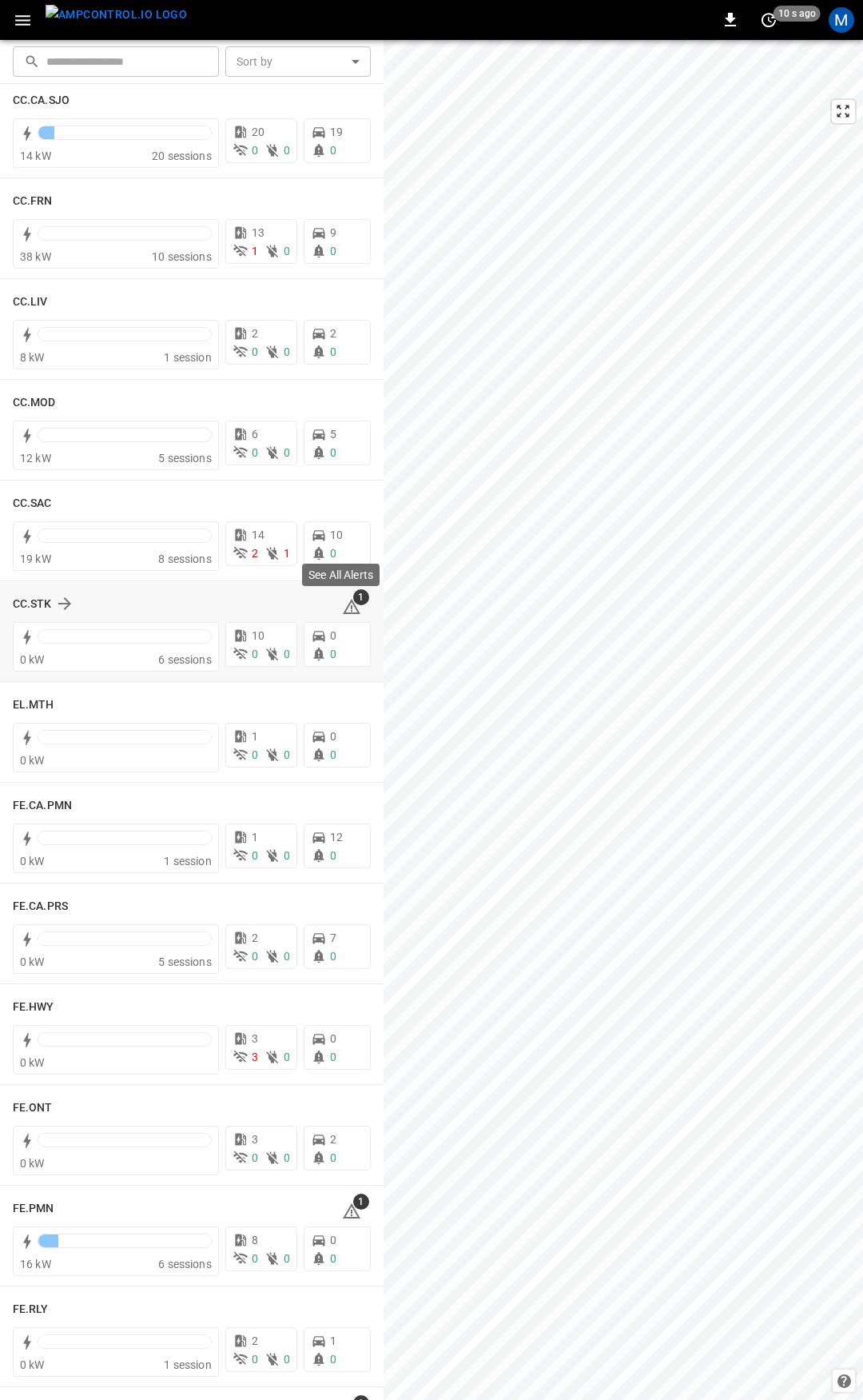
click at [343, 607] on icon at bounding box center [352, 607] width 17 height 15
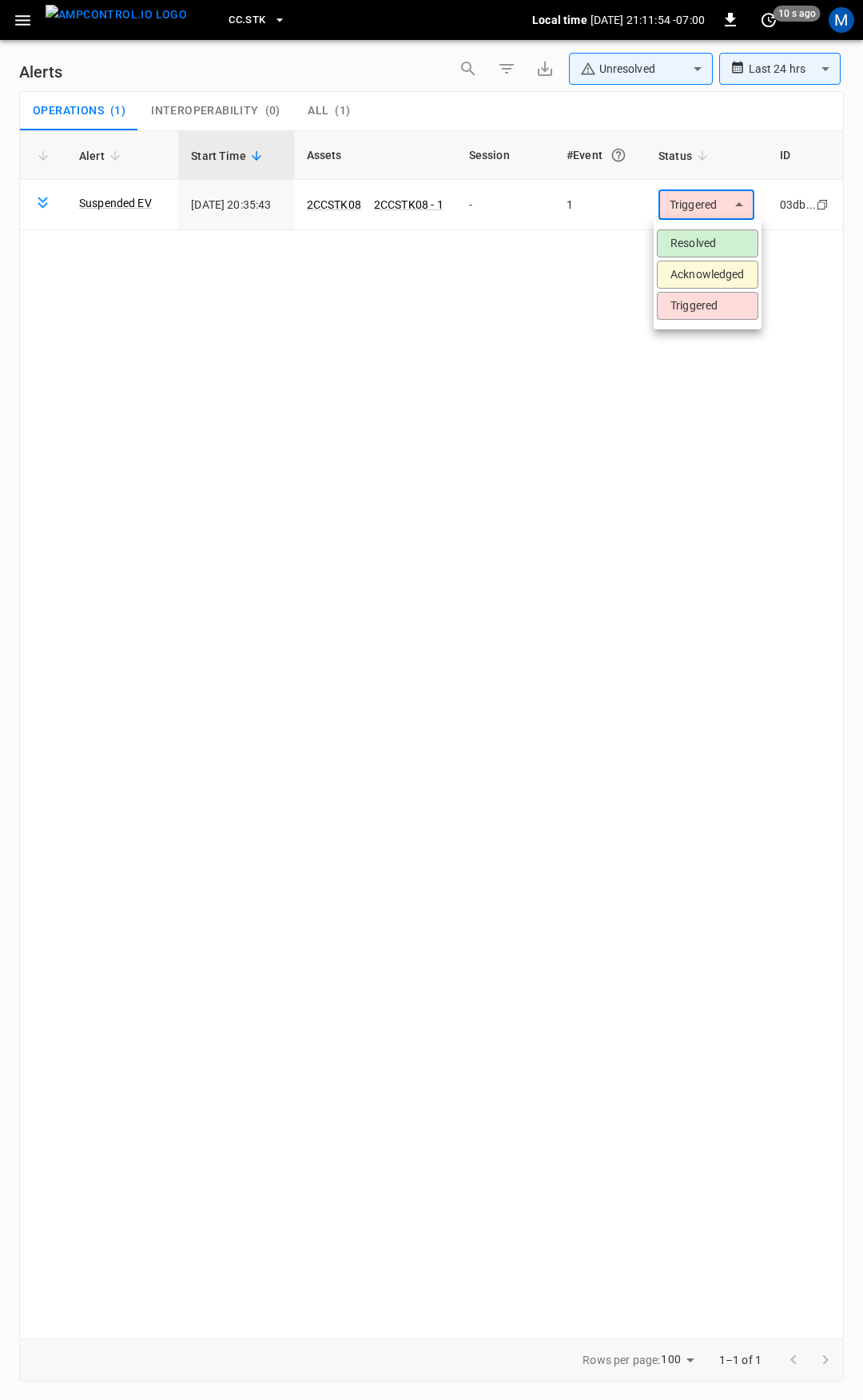
drag, startPoint x: 714, startPoint y: 200, endPoint x: 392, endPoint y: 227, distance: 323.1
click at [392, 228] on body "**********" at bounding box center [432, 698] width 863 height 1395
click at [366, 210] on div at bounding box center [432, 700] width 863 height 1400
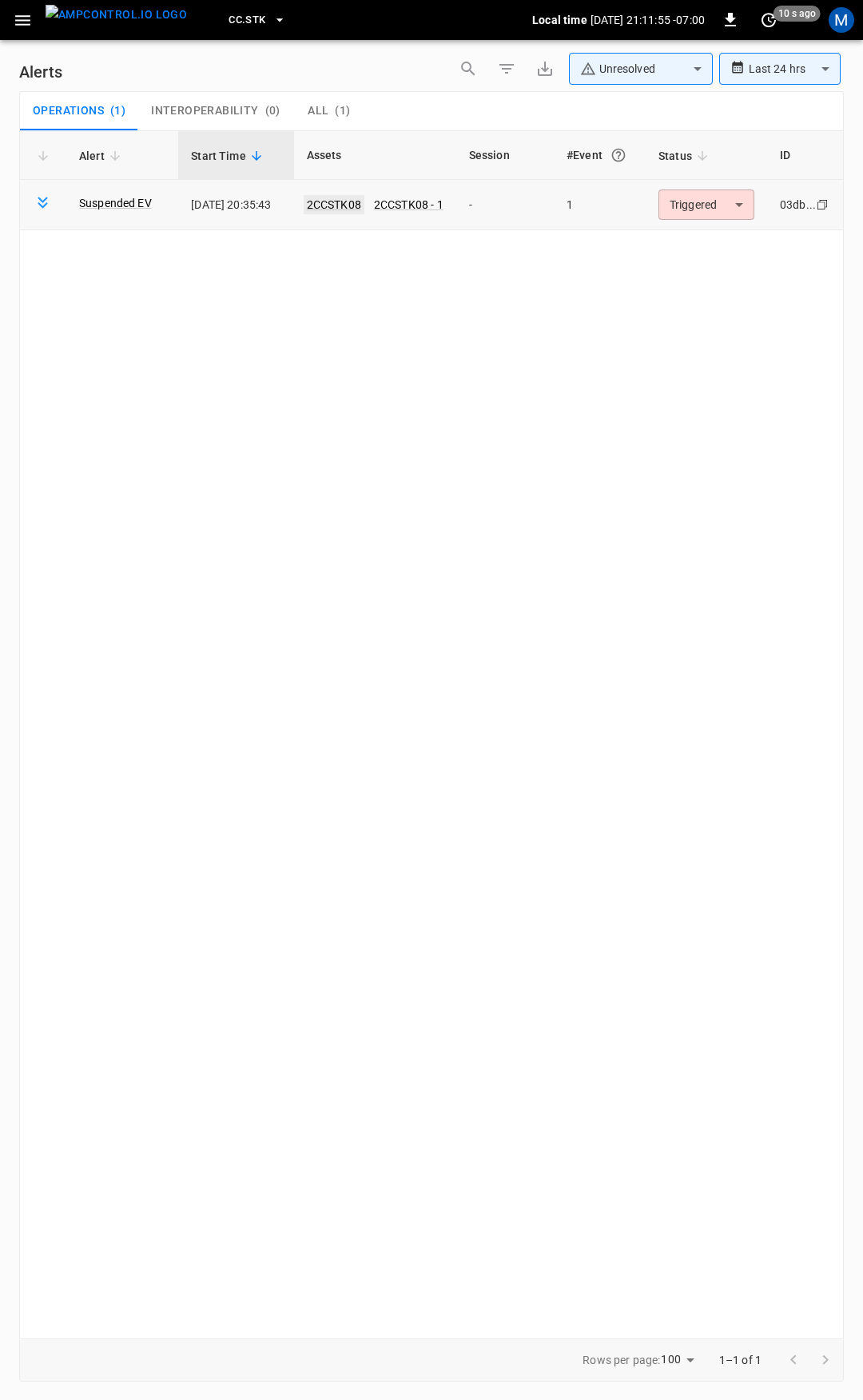
click at [351, 208] on link "2CCSTK08" at bounding box center [334, 204] width 61 height 19
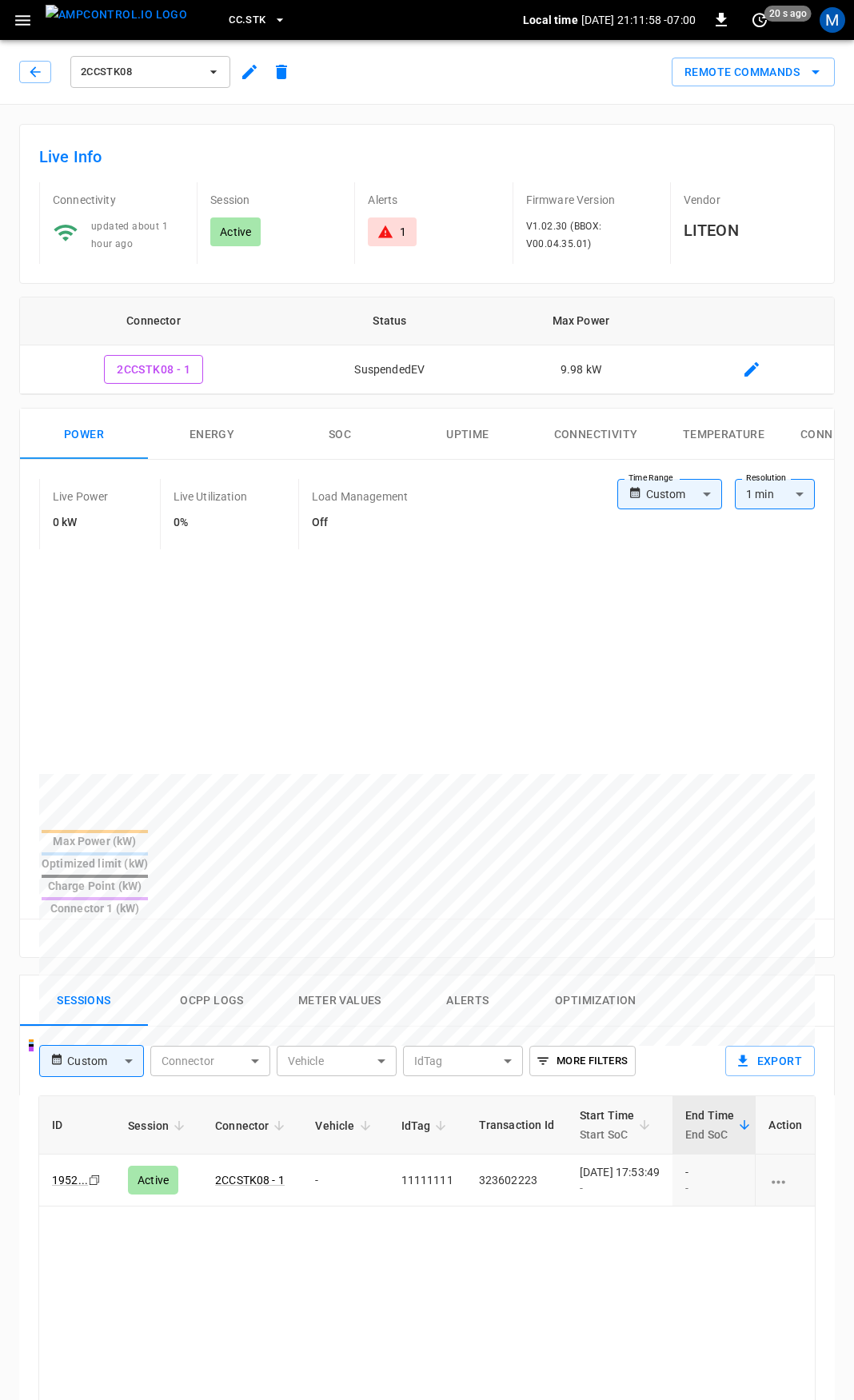
click at [29, 22] on icon "button" at bounding box center [22, 20] width 20 height 20
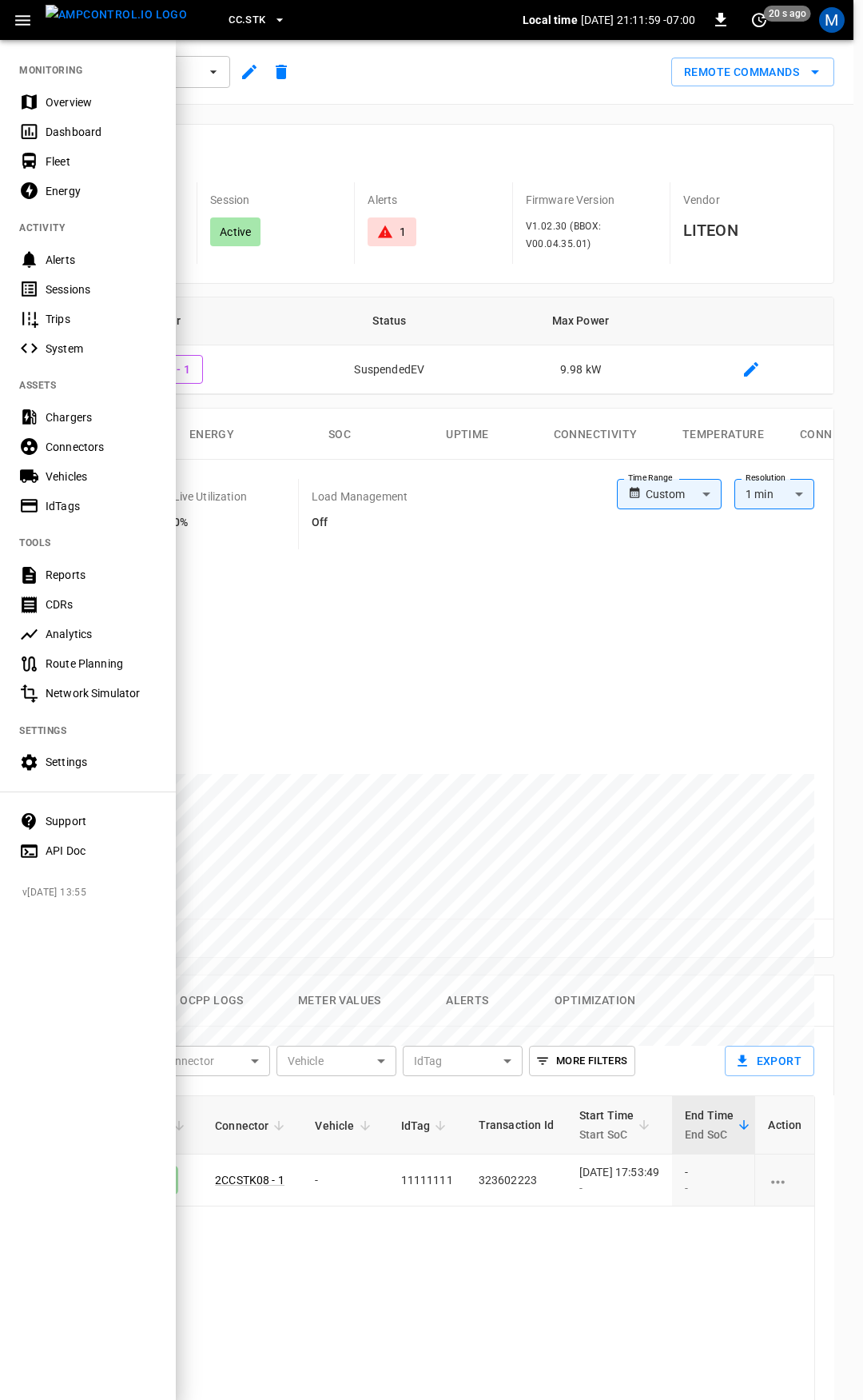
click at [56, 153] on div "Fleet" at bounding box center [101, 161] width 111 height 16
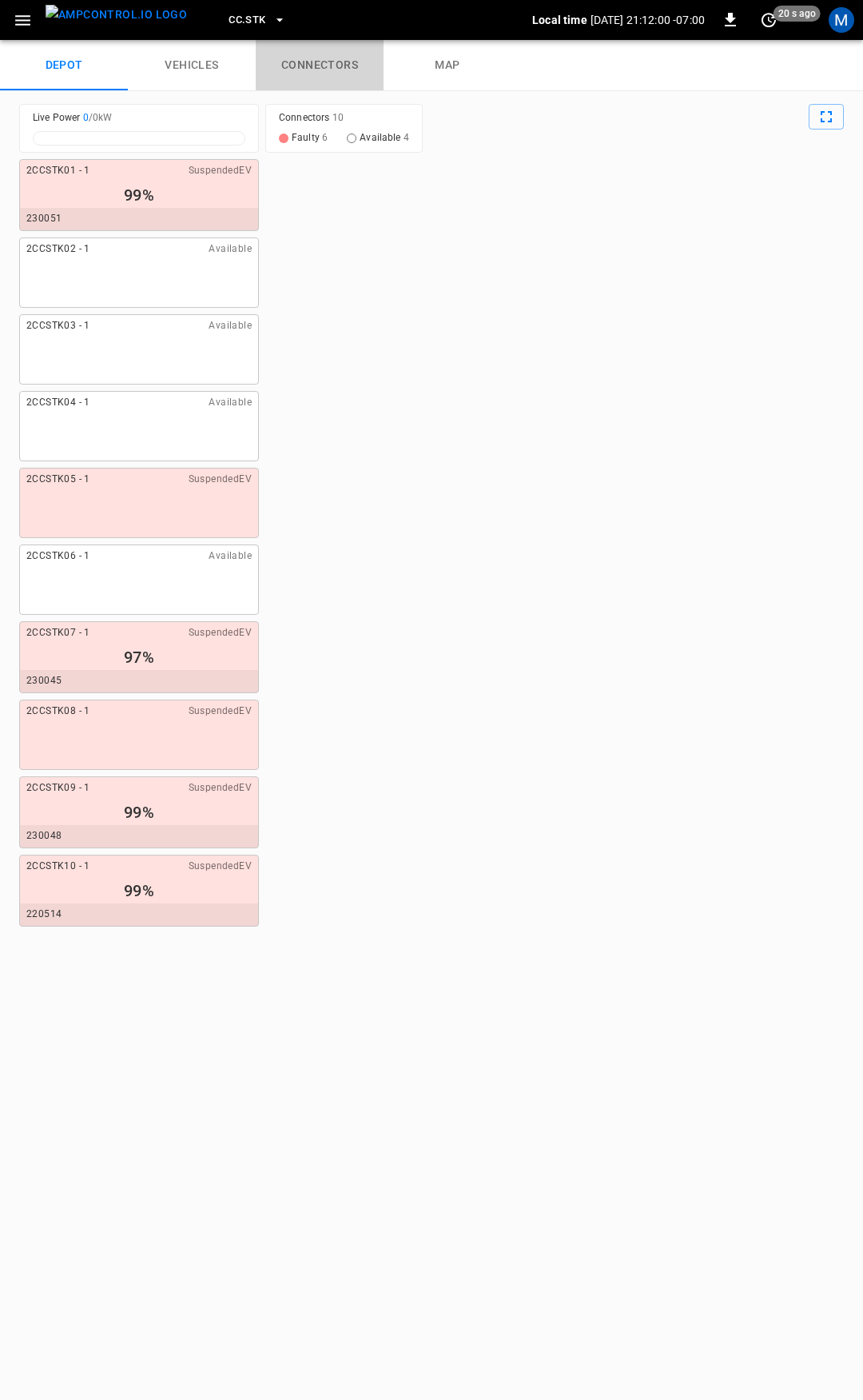
click at [337, 78] on link "connectors" at bounding box center [320, 65] width 128 height 51
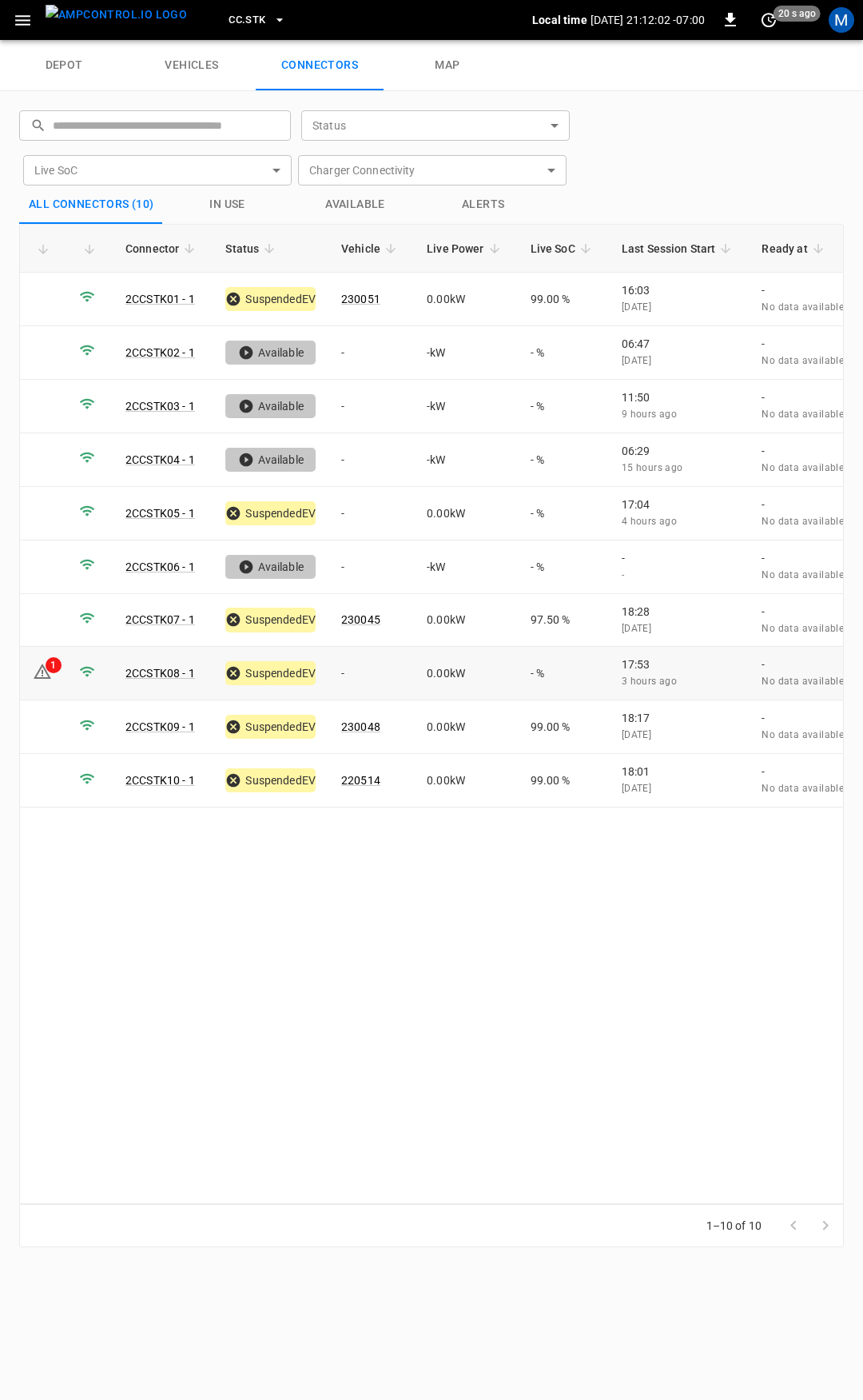
click at [375, 668] on td "-" at bounding box center [371, 673] width 86 height 53
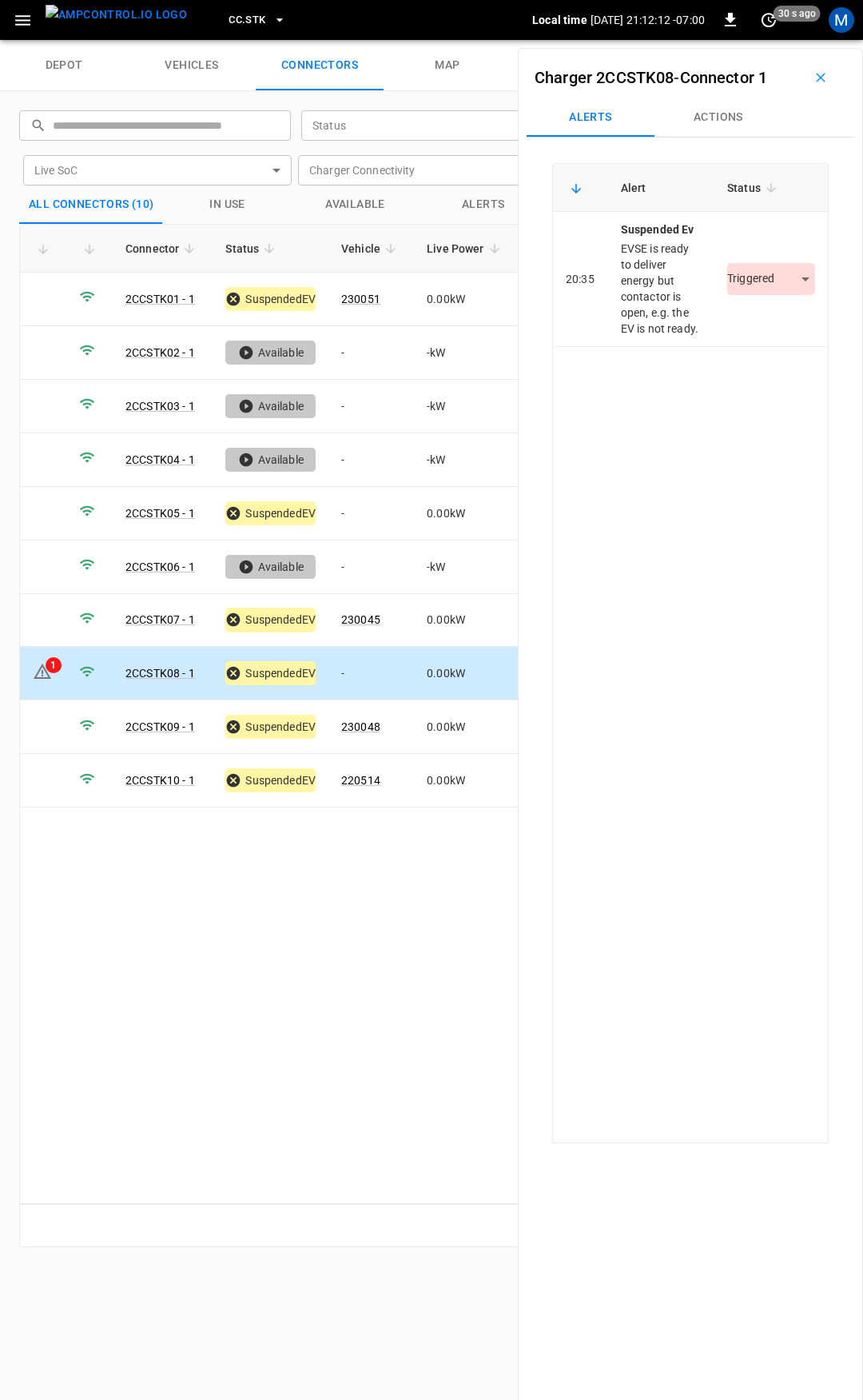
click at [722, 112] on button "Actions" at bounding box center [719, 118] width 128 height 38
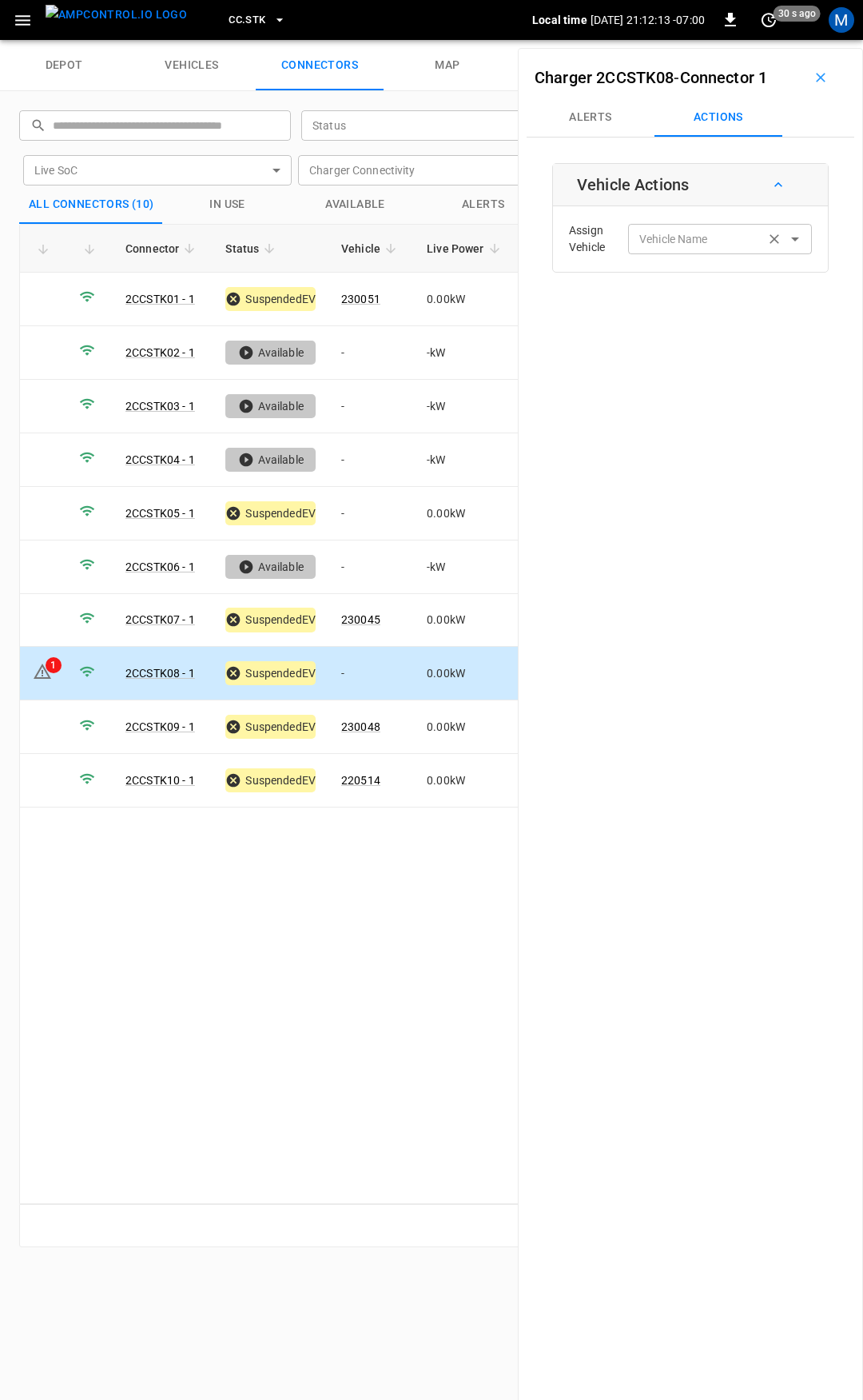
click at [696, 237] on input "Vehicle Name" at bounding box center [696, 238] width 127 height 20
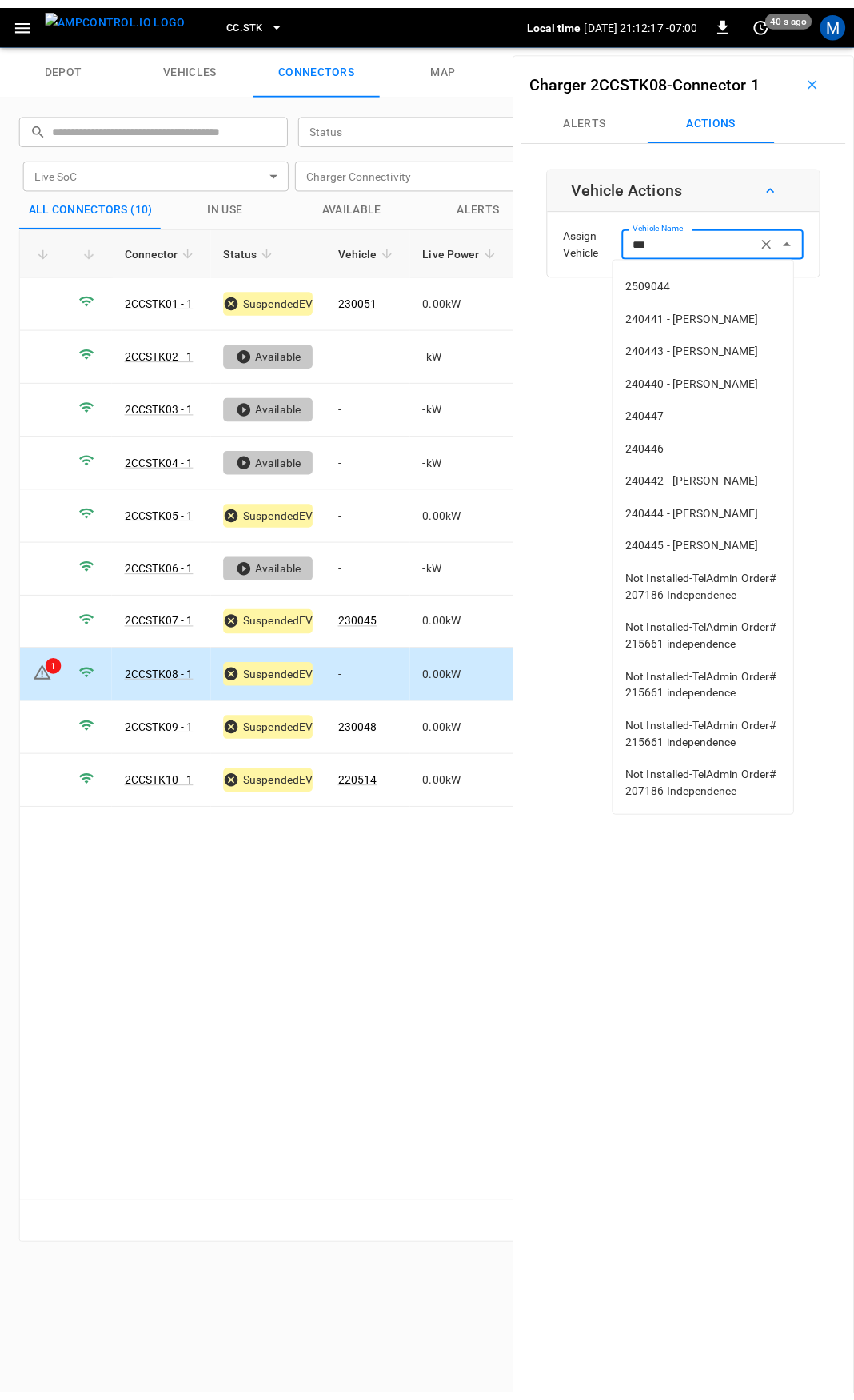
scroll to position [142, 0]
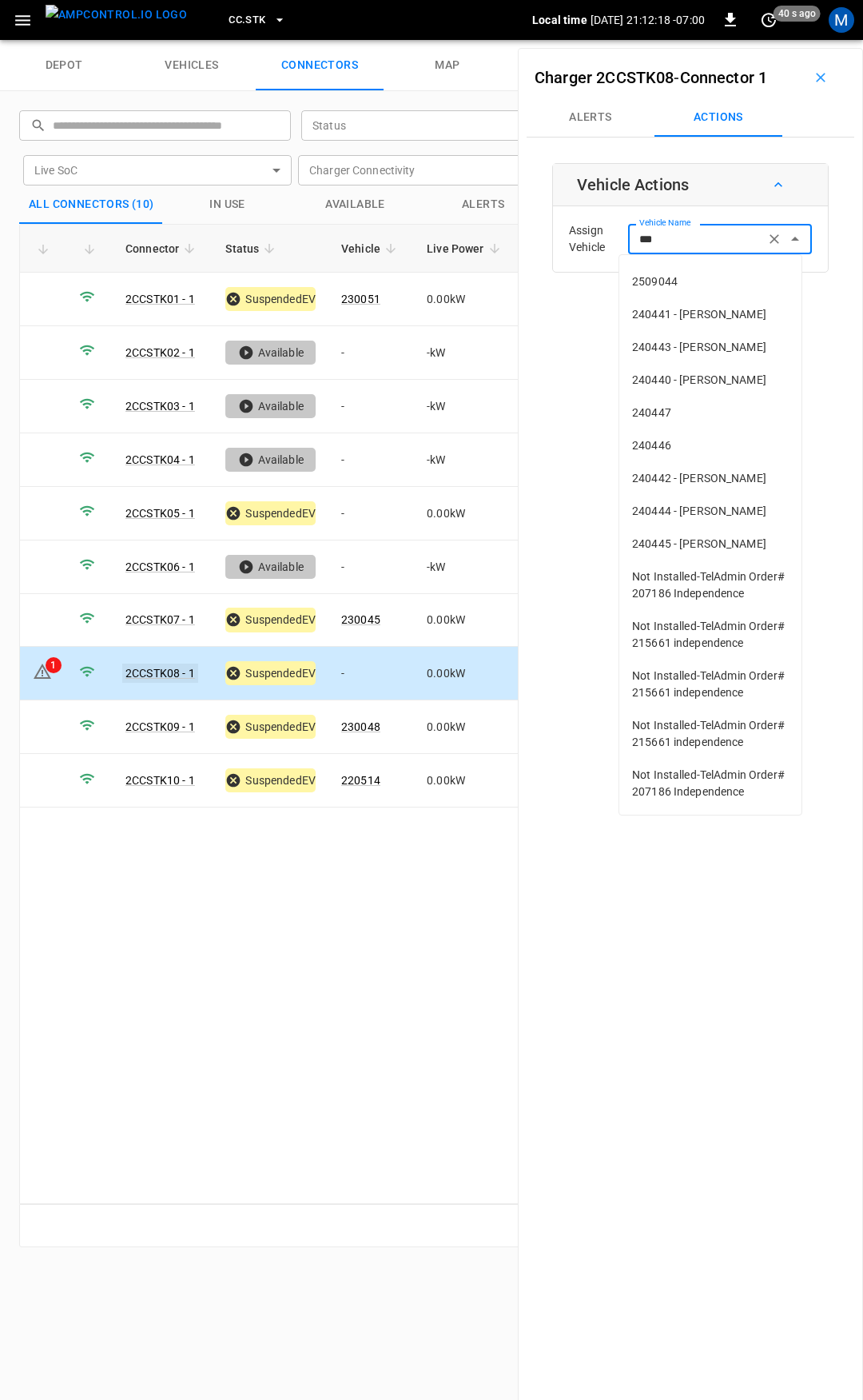
type input "***"
click at [155, 664] on link "2CCSTK08 - 1" at bounding box center [160, 672] width 76 height 19
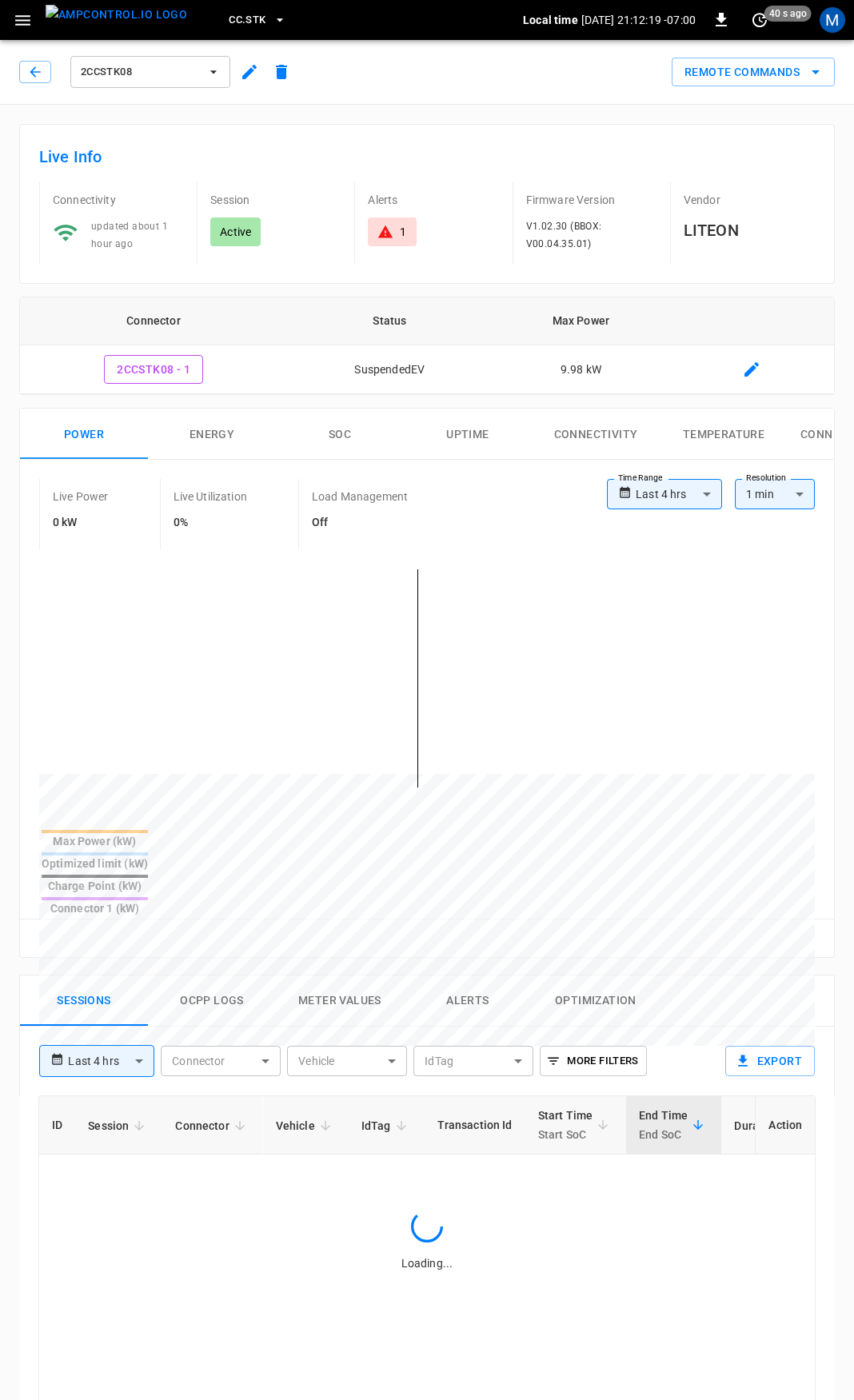
type input "**********"
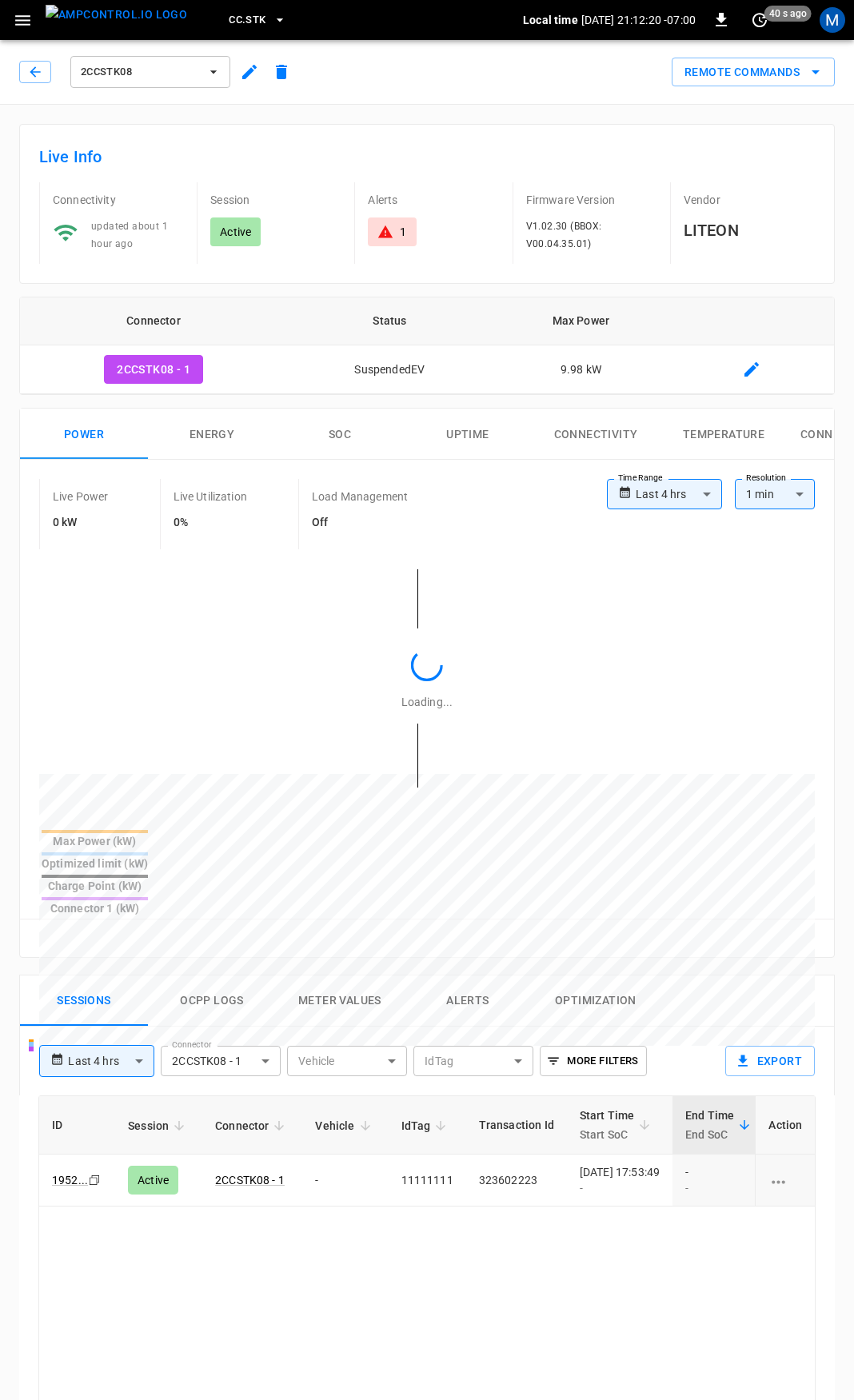
click at [390, 228] on icon at bounding box center [385, 232] width 16 height 16
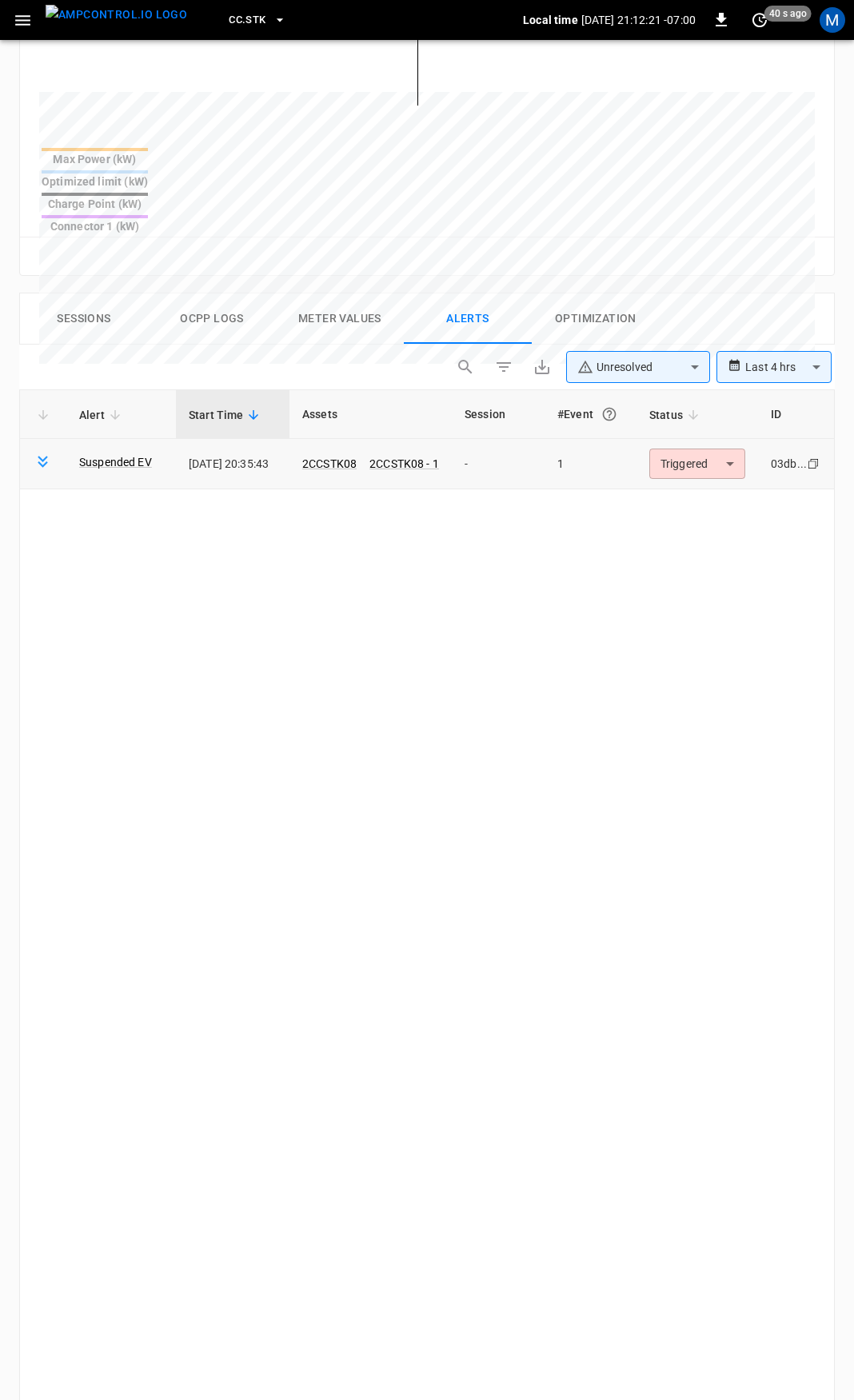
click at [692, 439] on td "Triggered ********* ​" at bounding box center [697, 464] width 122 height 50
click at [697, 411] on body "**********" at bounding box center [427, 495] width 854 height 2355
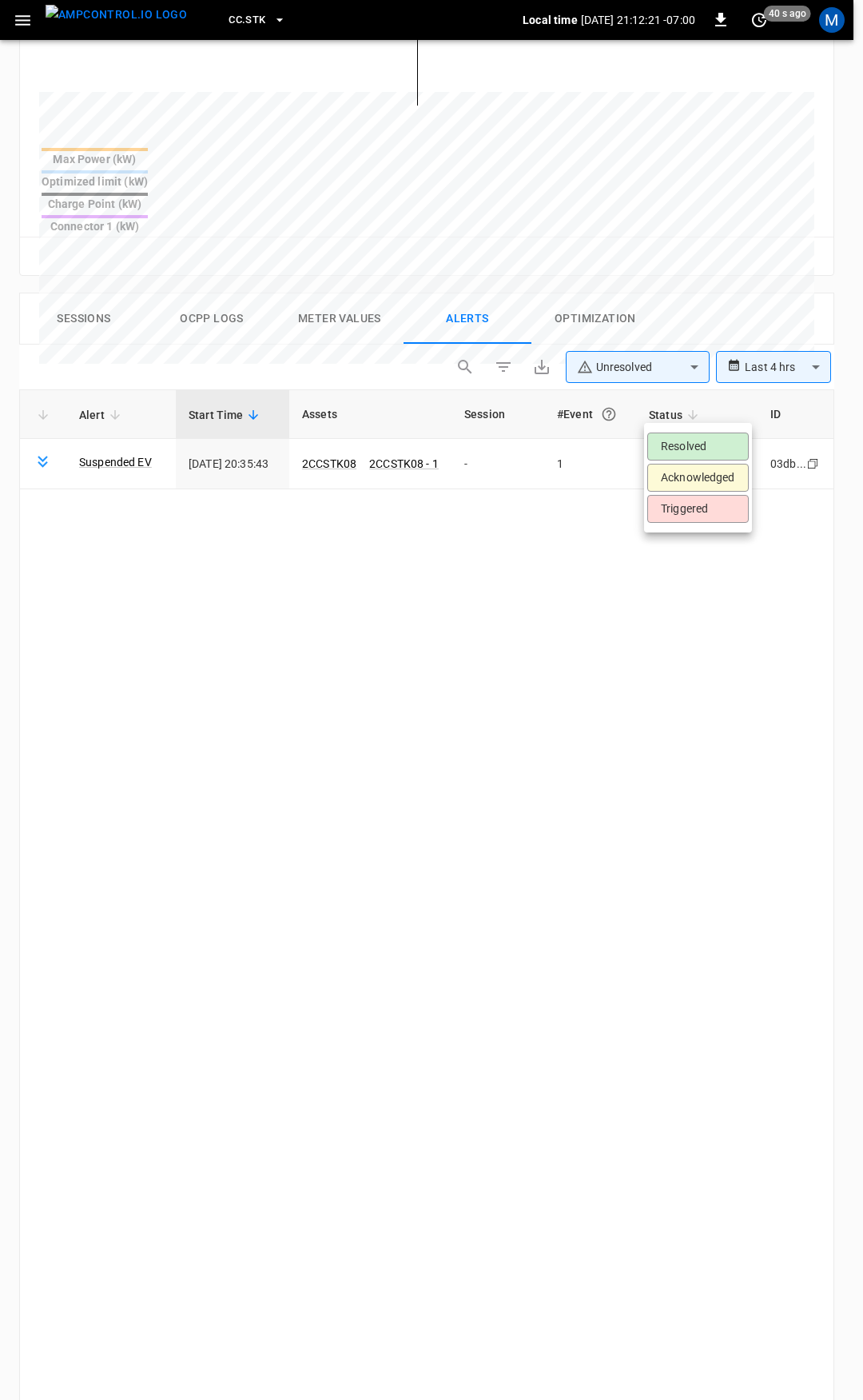
click at [706, 451] on li "Resolved" at bounding box center [698, 447] width 102 height 28
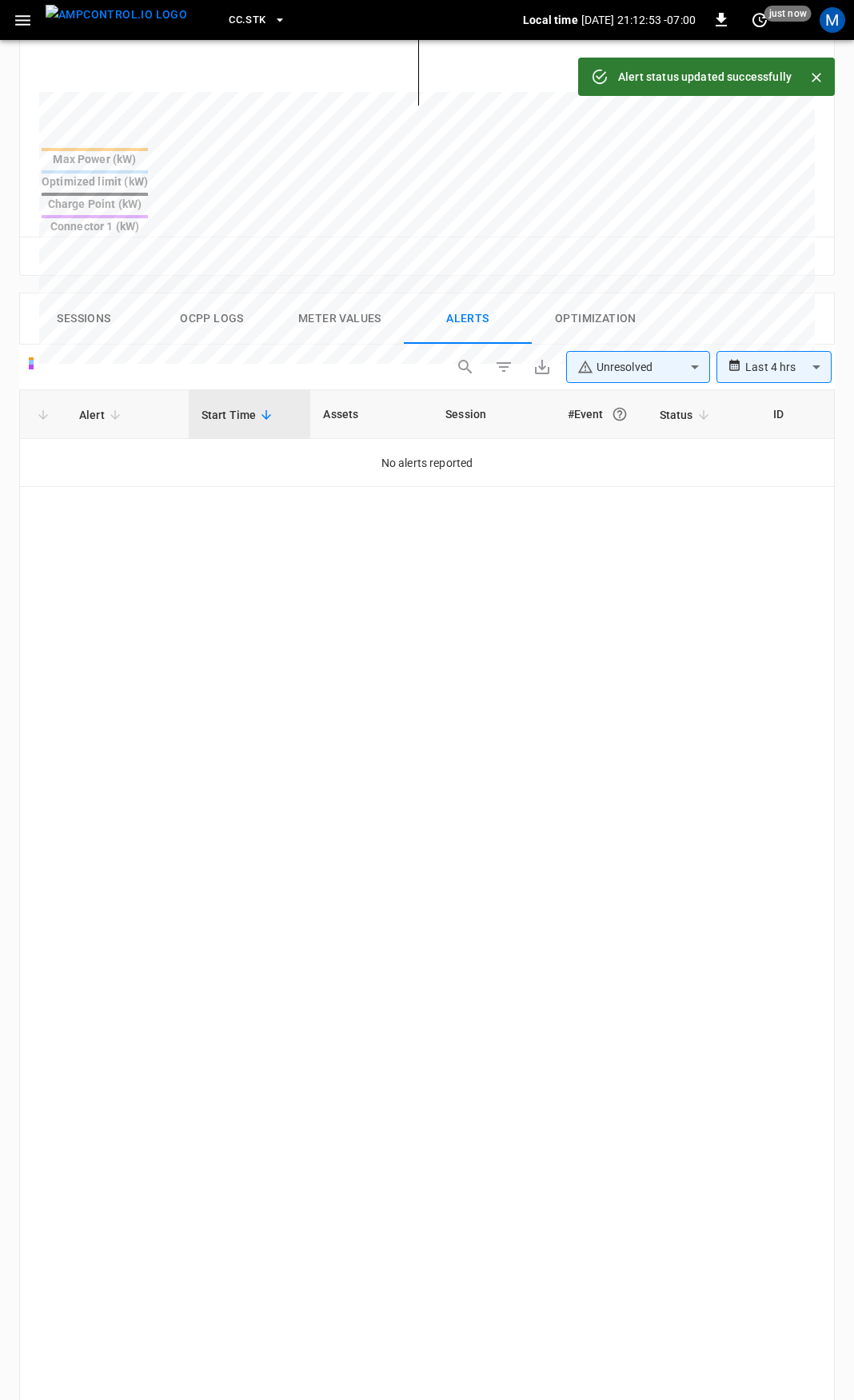
click at [10, 20] on button "button" at bounding box center [22, 21] width 32 height 30
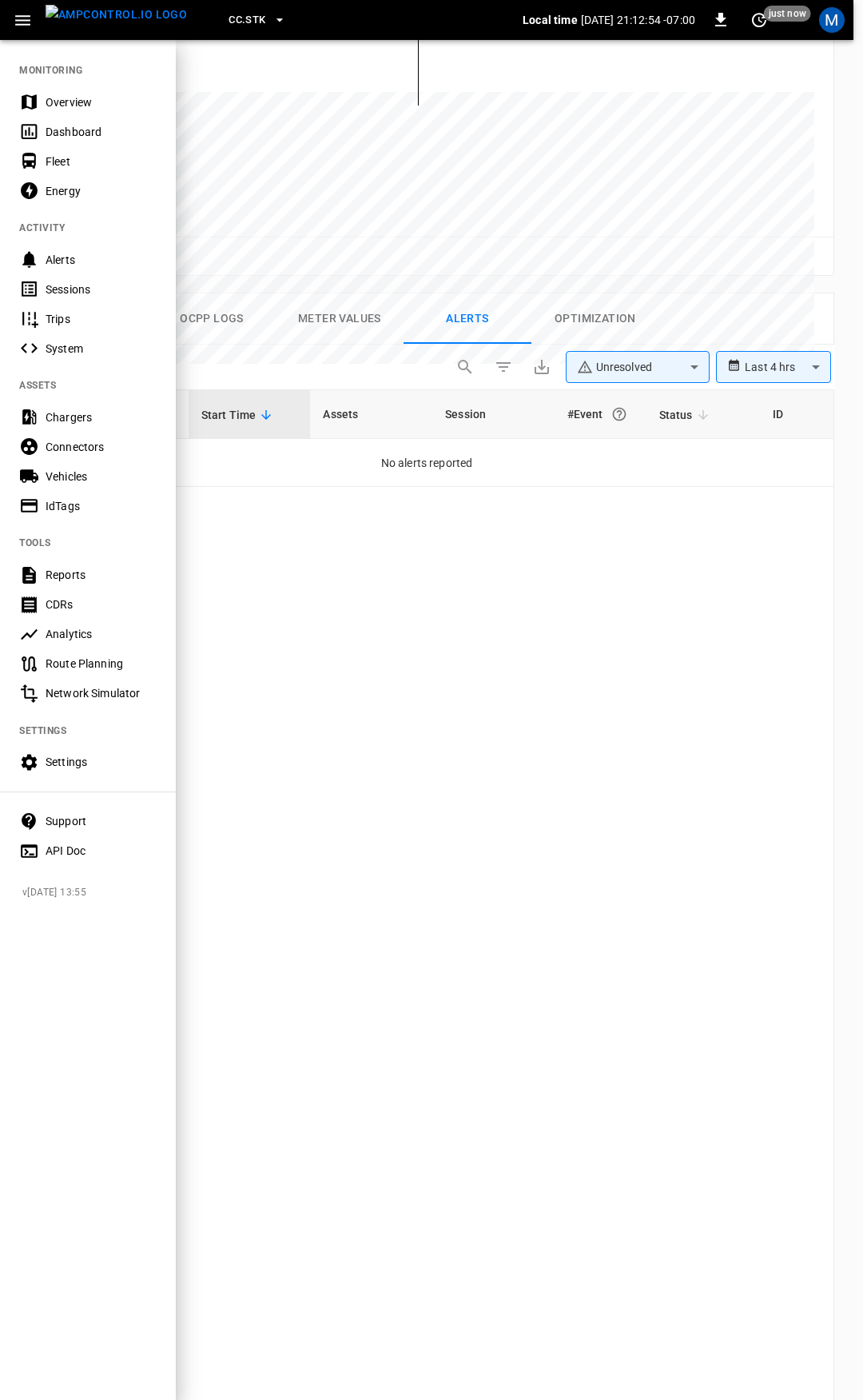
drag, startPoint x: 70, startPoint y: 113, endPoint x: 79, endPoint y: 116, distance: 9.5
click at [70, 113] on div "Overview" at bounding box center [87, 102] width 176 height 30
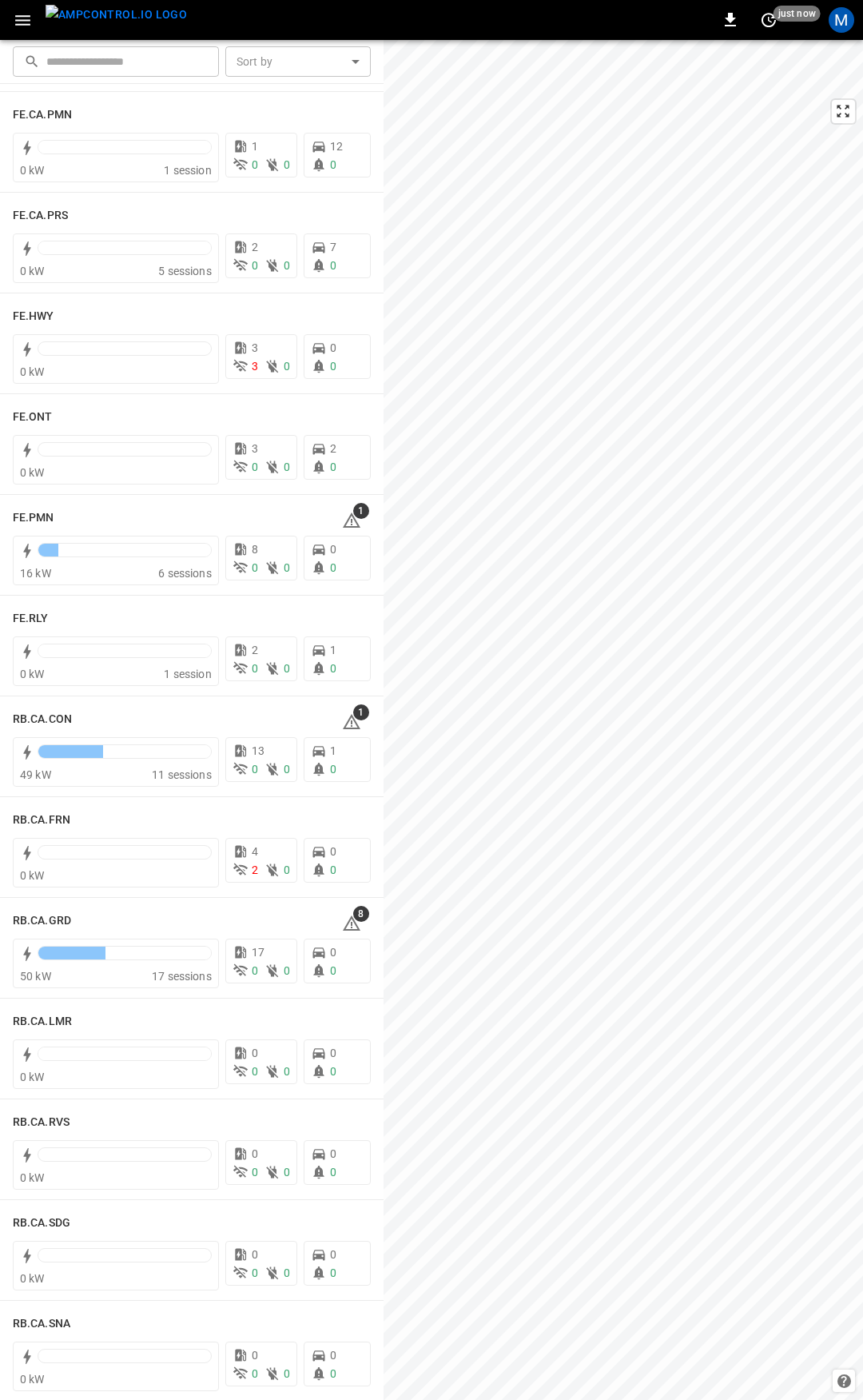
scroll to position [1528, 0]
click at [349, 522] on div "See Fleet Management Tool" at bounding box center [326, 512] width 152 height 22
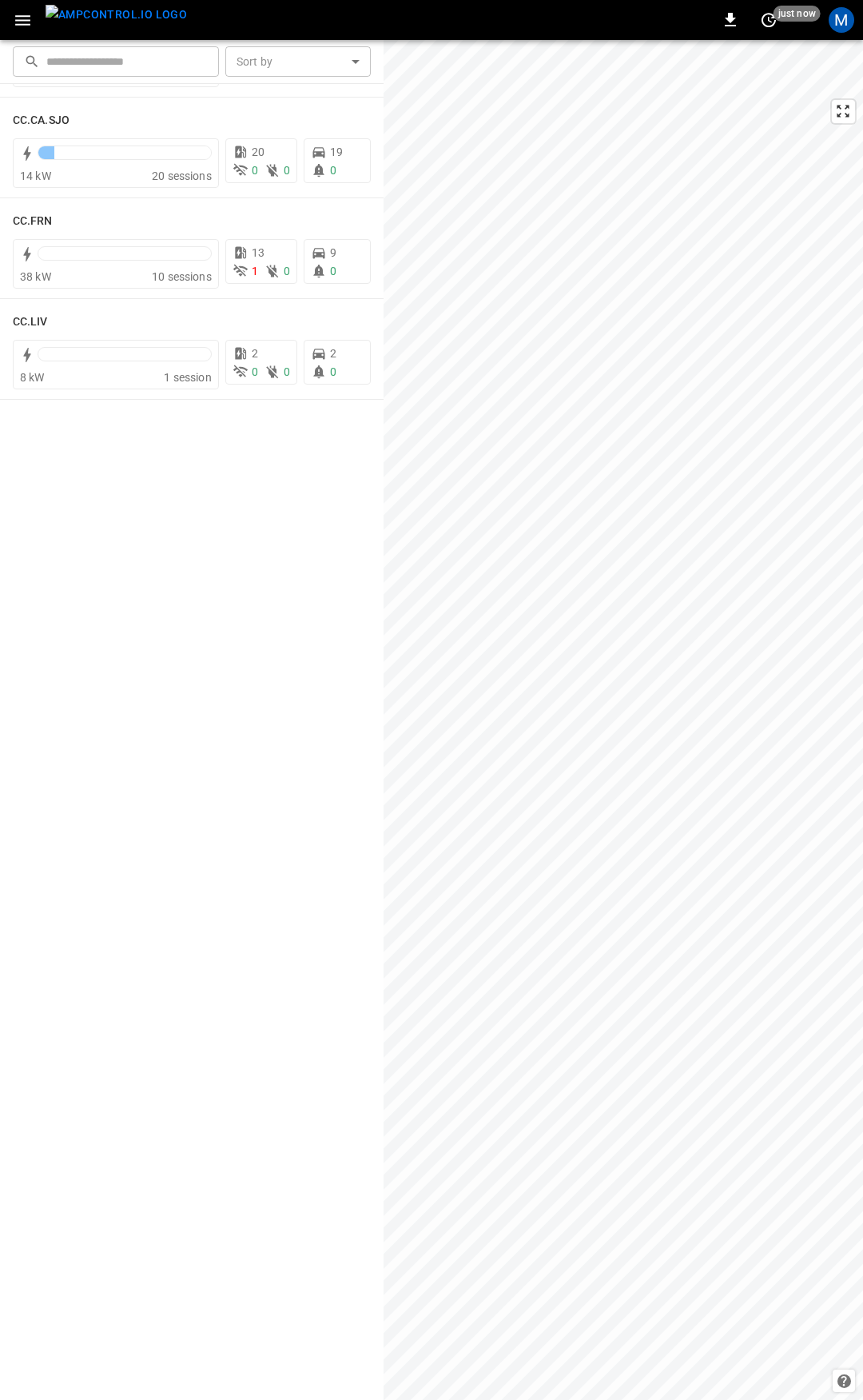
scroll to position [0, 0]
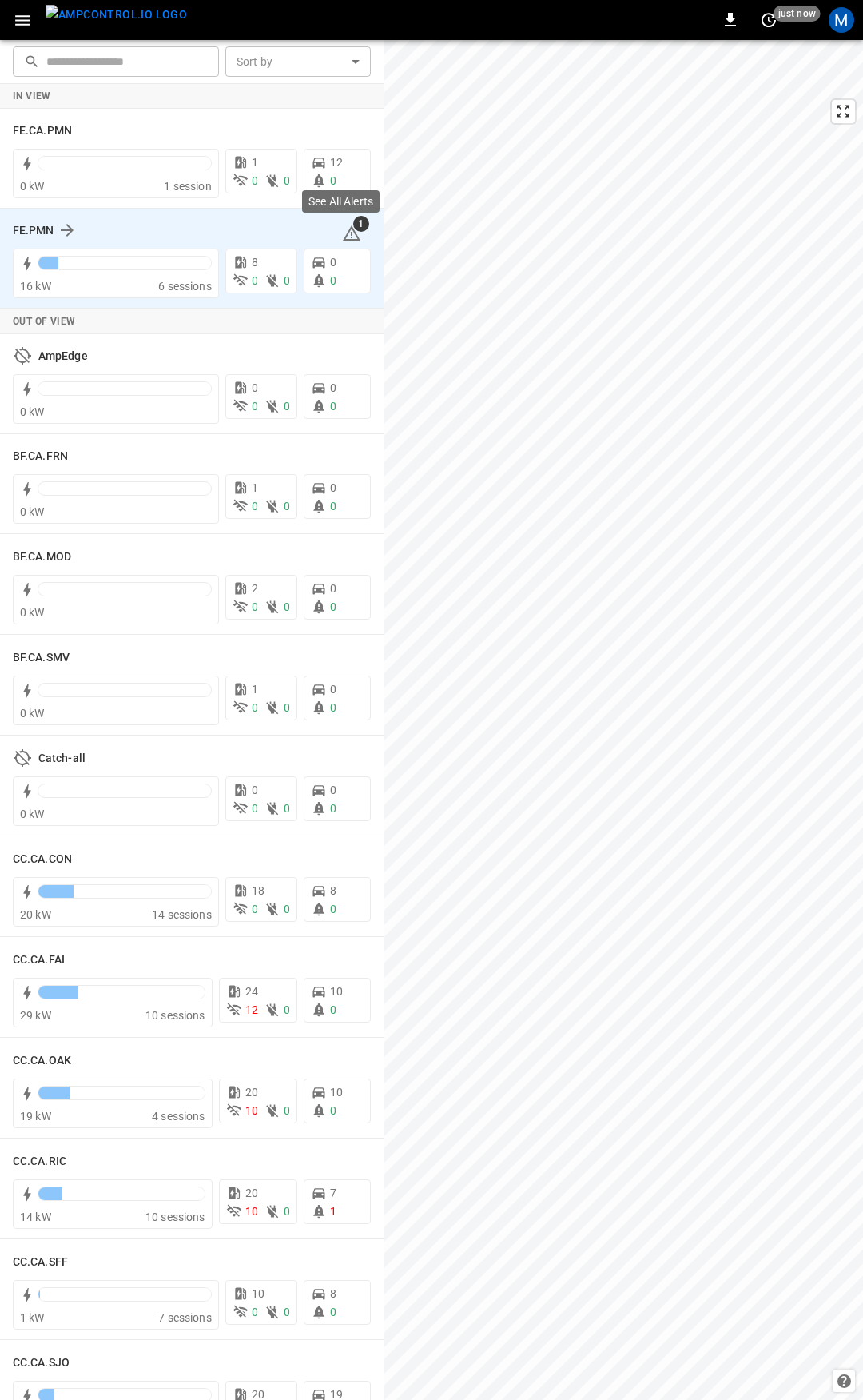
click at [343, 228] on icon at bounding box center [352, 233] width 17 height 15
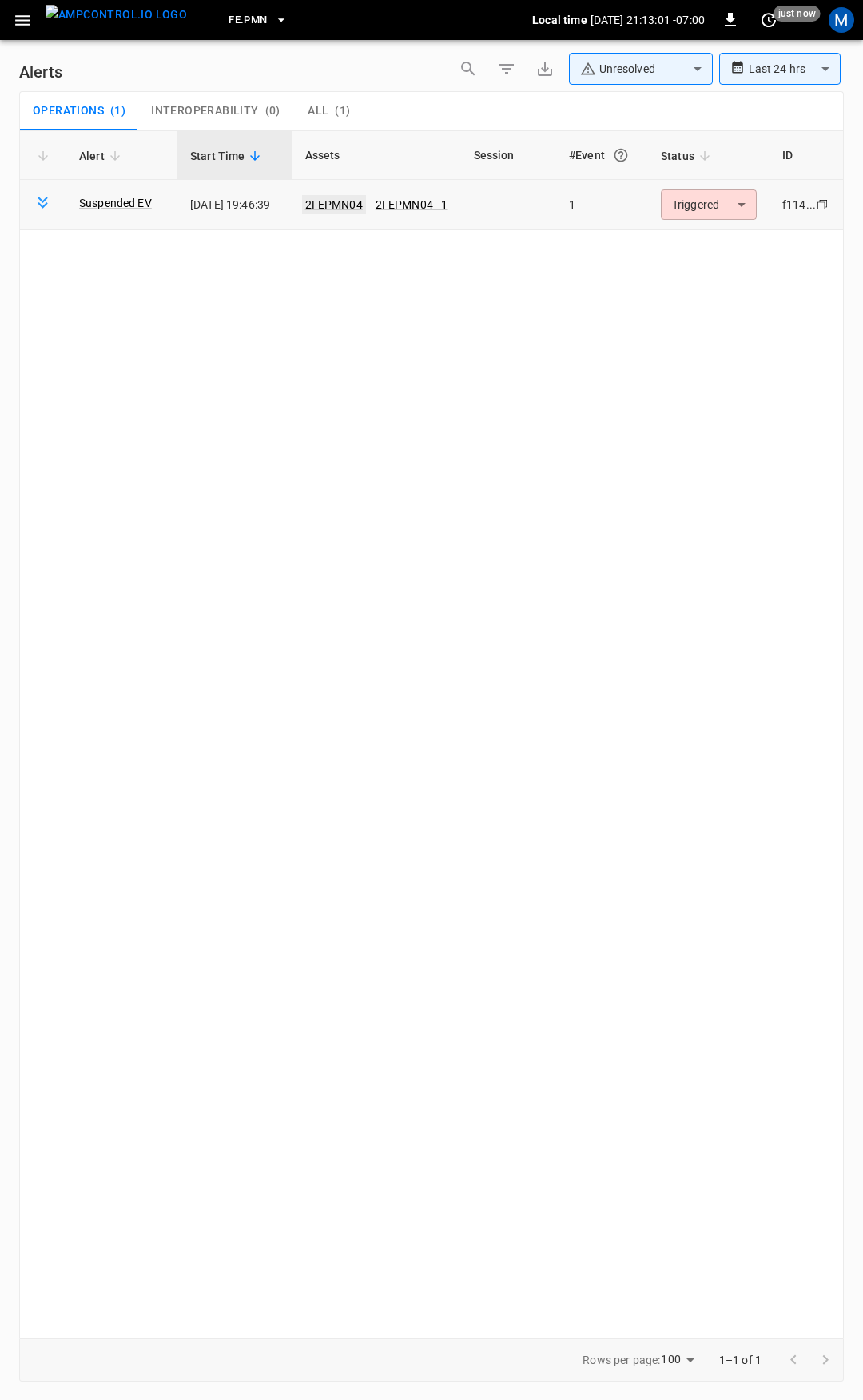
click at [352, 200] on link "2FEPMN04" at bounding box center [334, 204] width 64 height 19
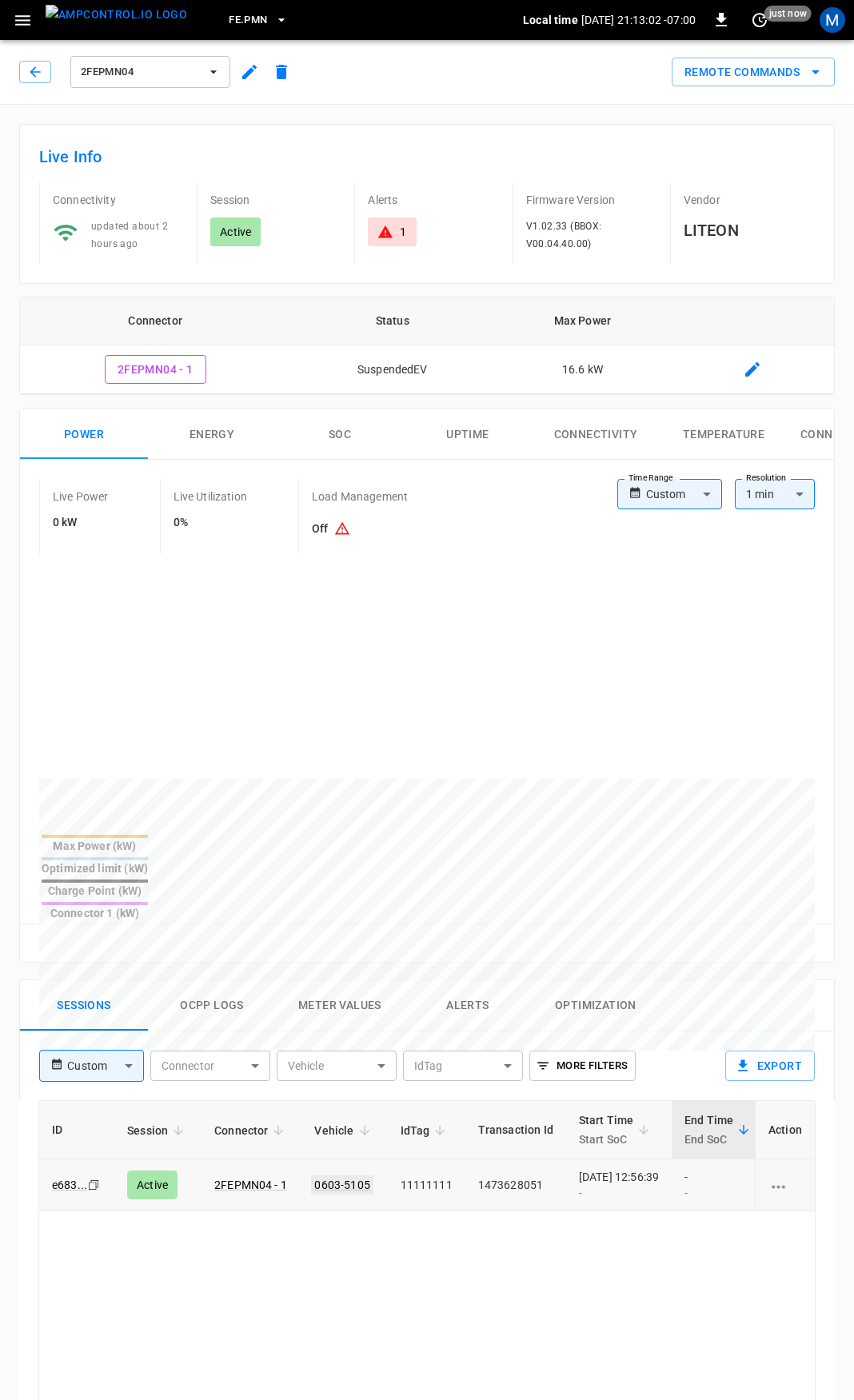
click at [359, 1176] on link "0603-5105" at bounding box center [342, 1185] width 62 height 19
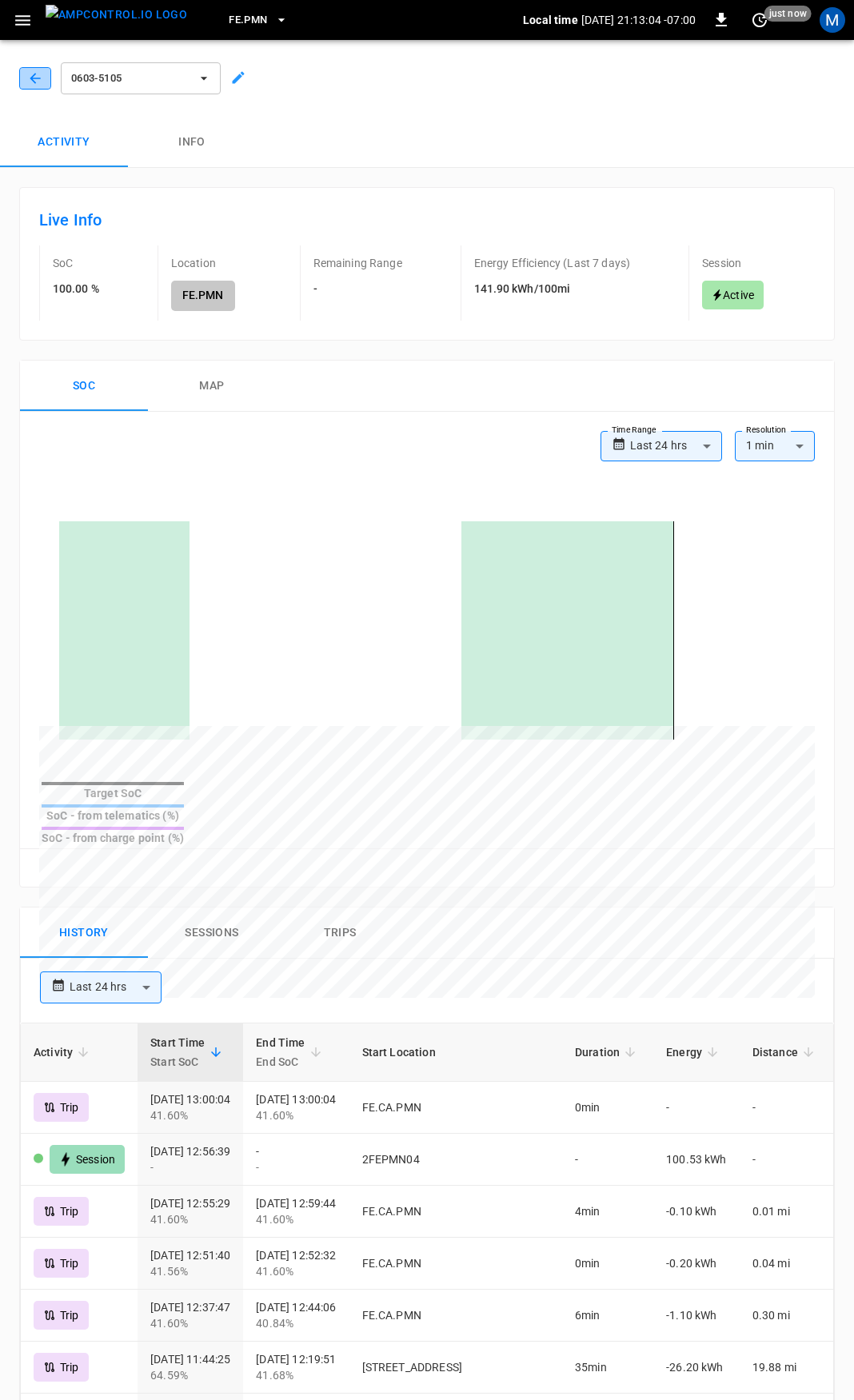
click at [37, 75] on icon "button" at bounding box center [35, 78] width 16 height 16
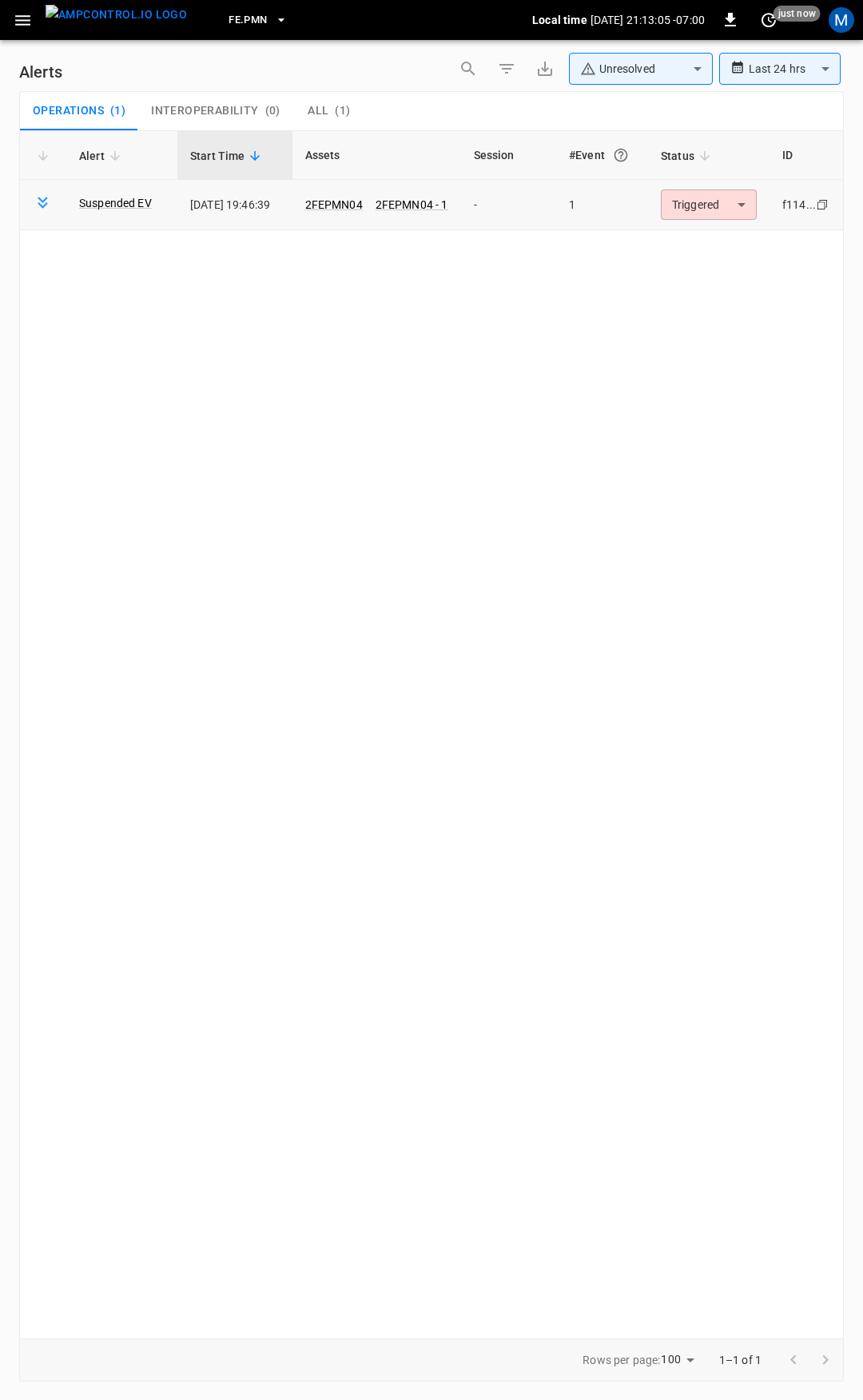
click at [705, 191] on body "**********" at bounding box center [432, 698] width 863 height 1395
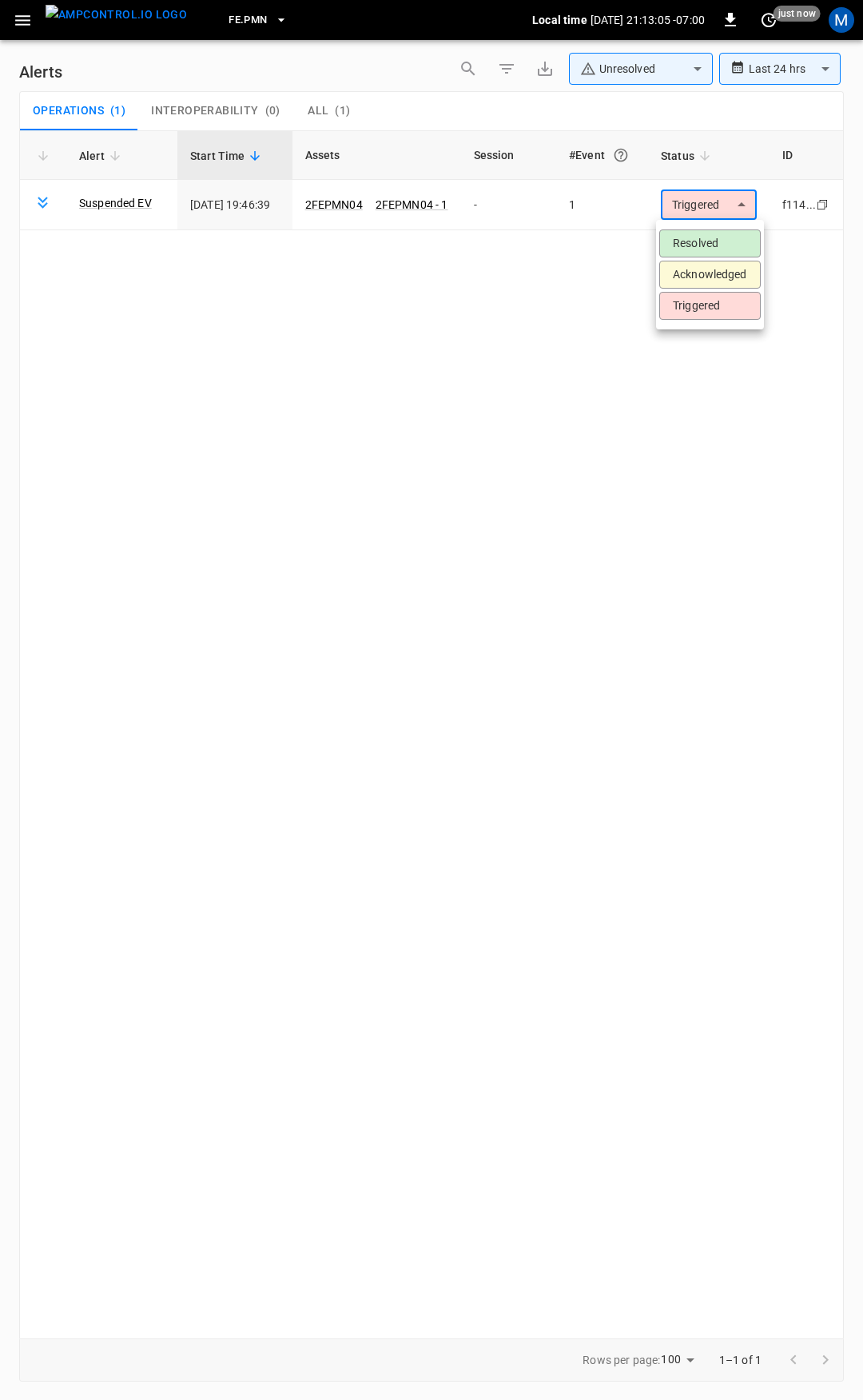
click at [705, 245] on li "Resolved" at bounding box center [711, 243] width 102 height 28
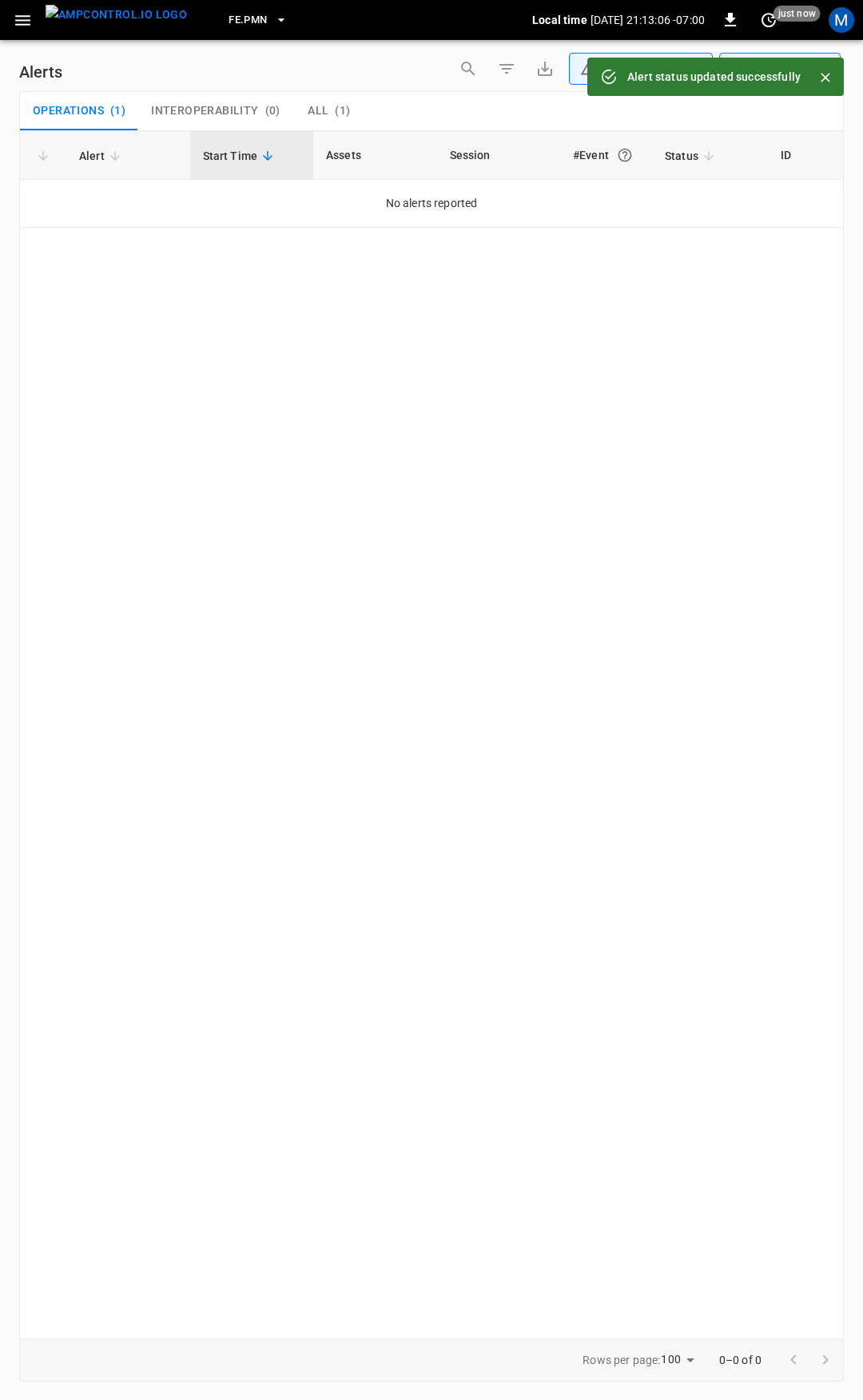
click at [24, 19] on icon "button" at bounding box center [22, 20] width 15 height 10
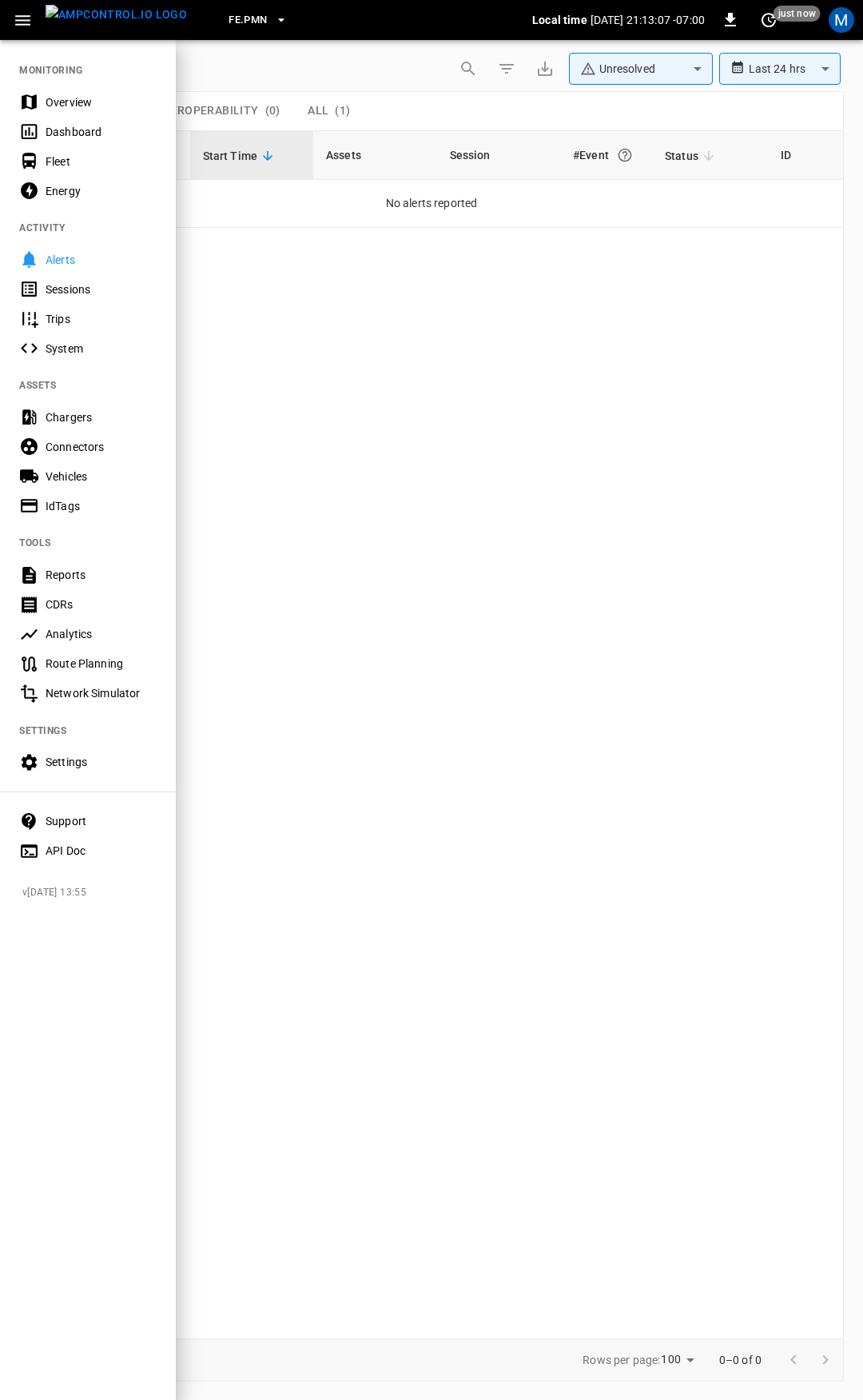
click at [65, 102] on div "Overview" at bounding box center [101, 102] width 111 height 16
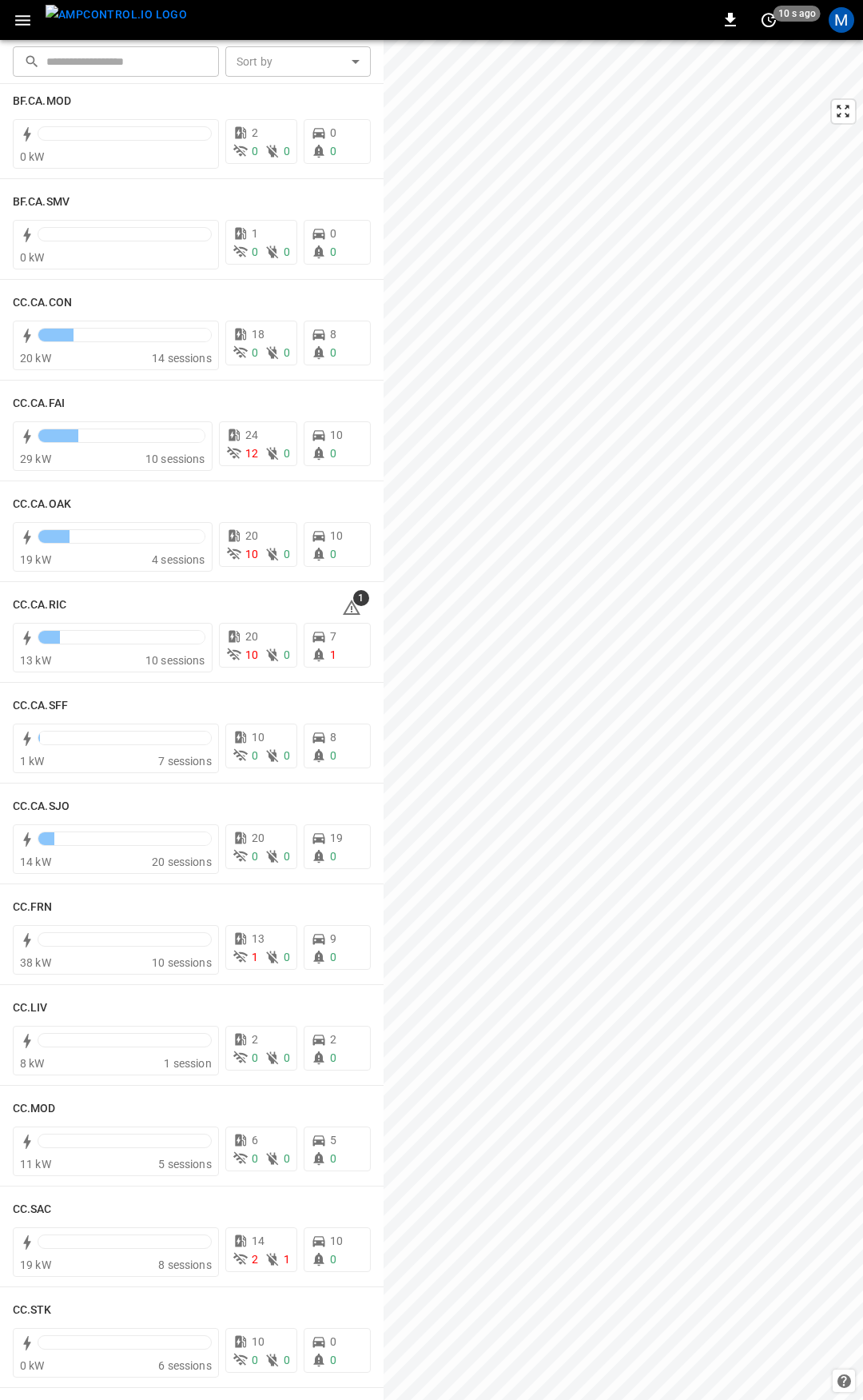
scroll to position [168, 0]
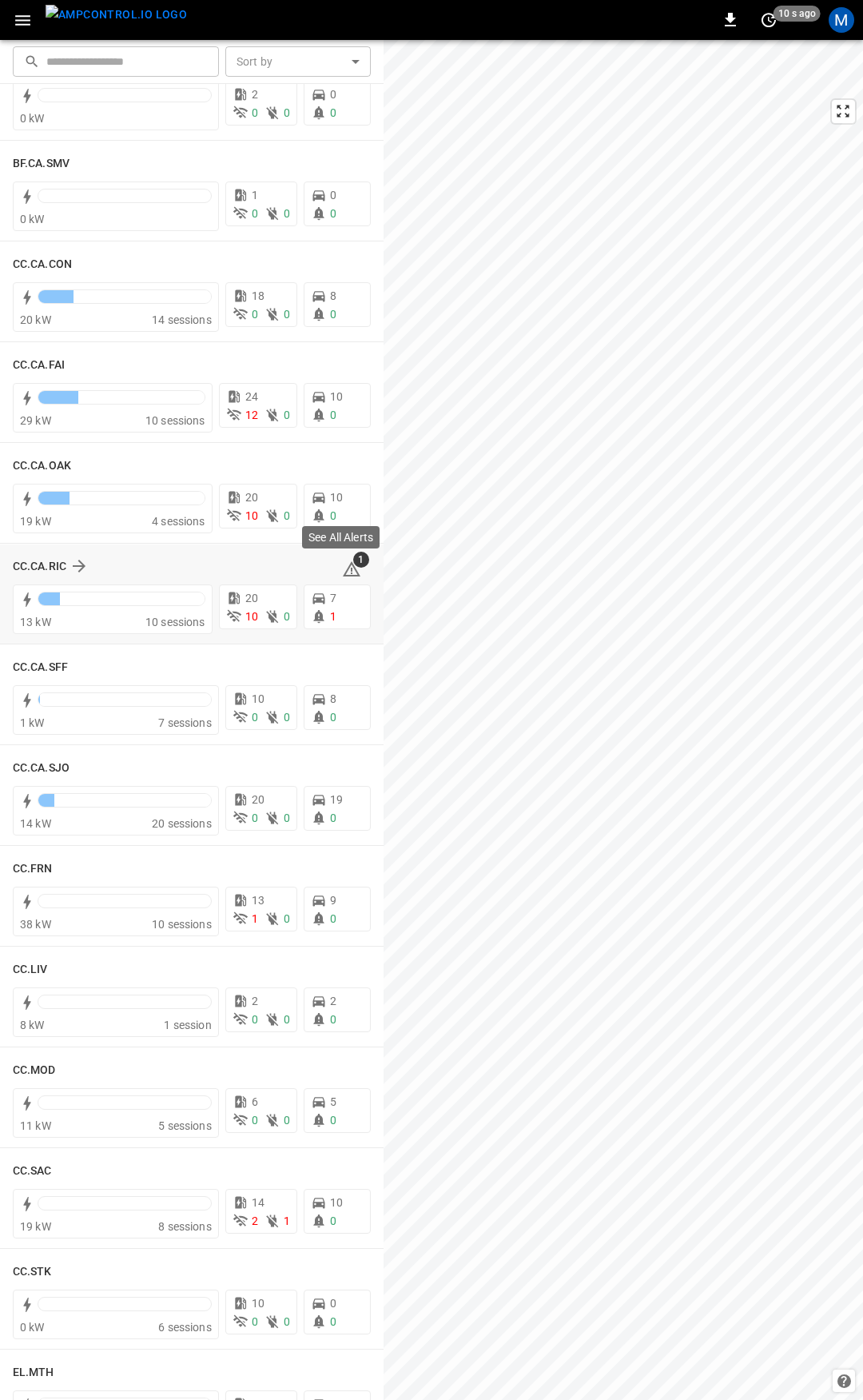
click at [345, 567] on span "1" at bounding box center [352, 569] width 19 height 19
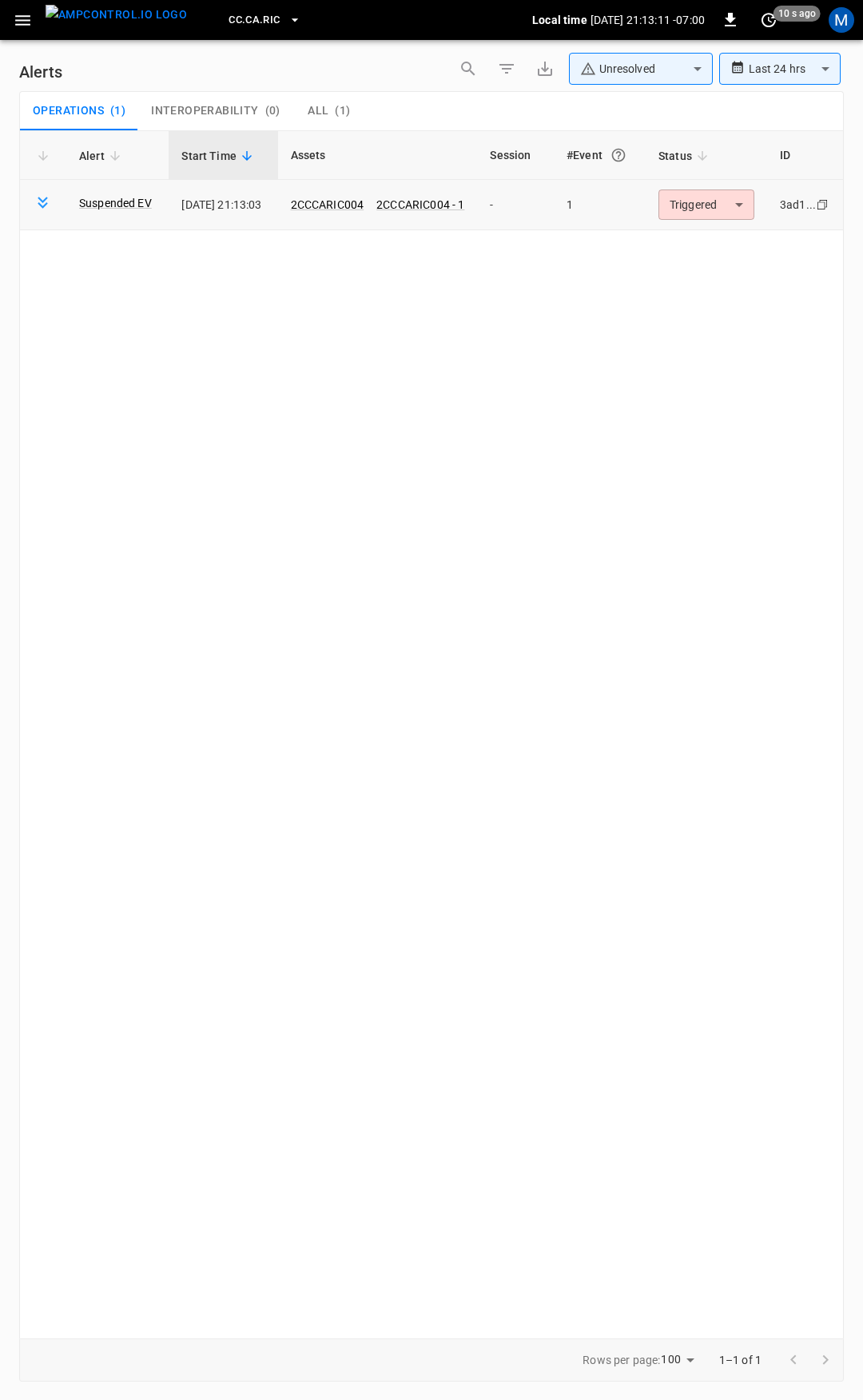
click at [348, 197] on span "2CCCARIC004" at bounding box center [327, 204] width 73 height 16
click at [354, 205] on link "2CCCARIC004" at bounding box center [327, 204] width 80 height 19
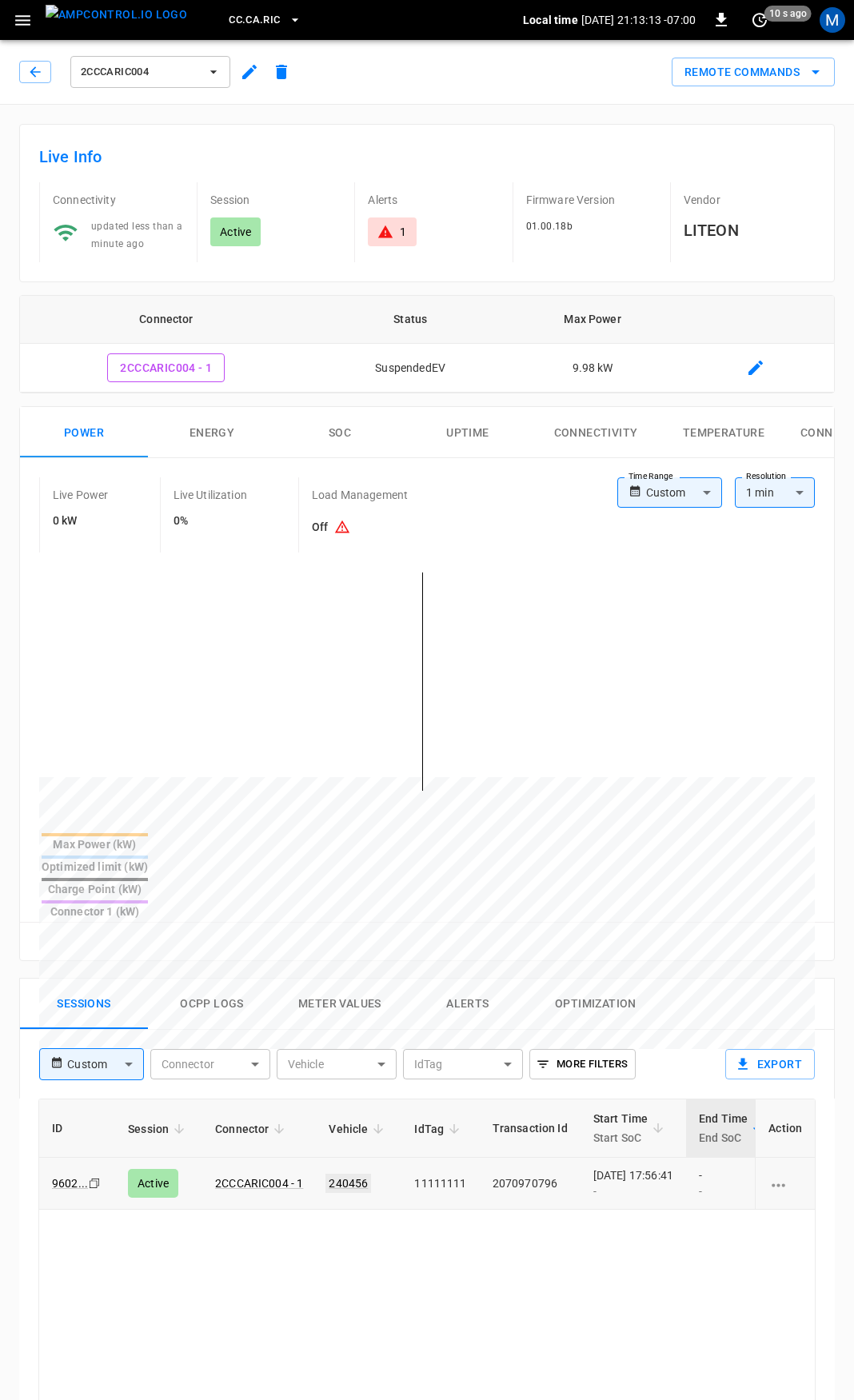
click at [347, 1174] on link "240456" at bounding box center [348, 1183] width 46 height 19
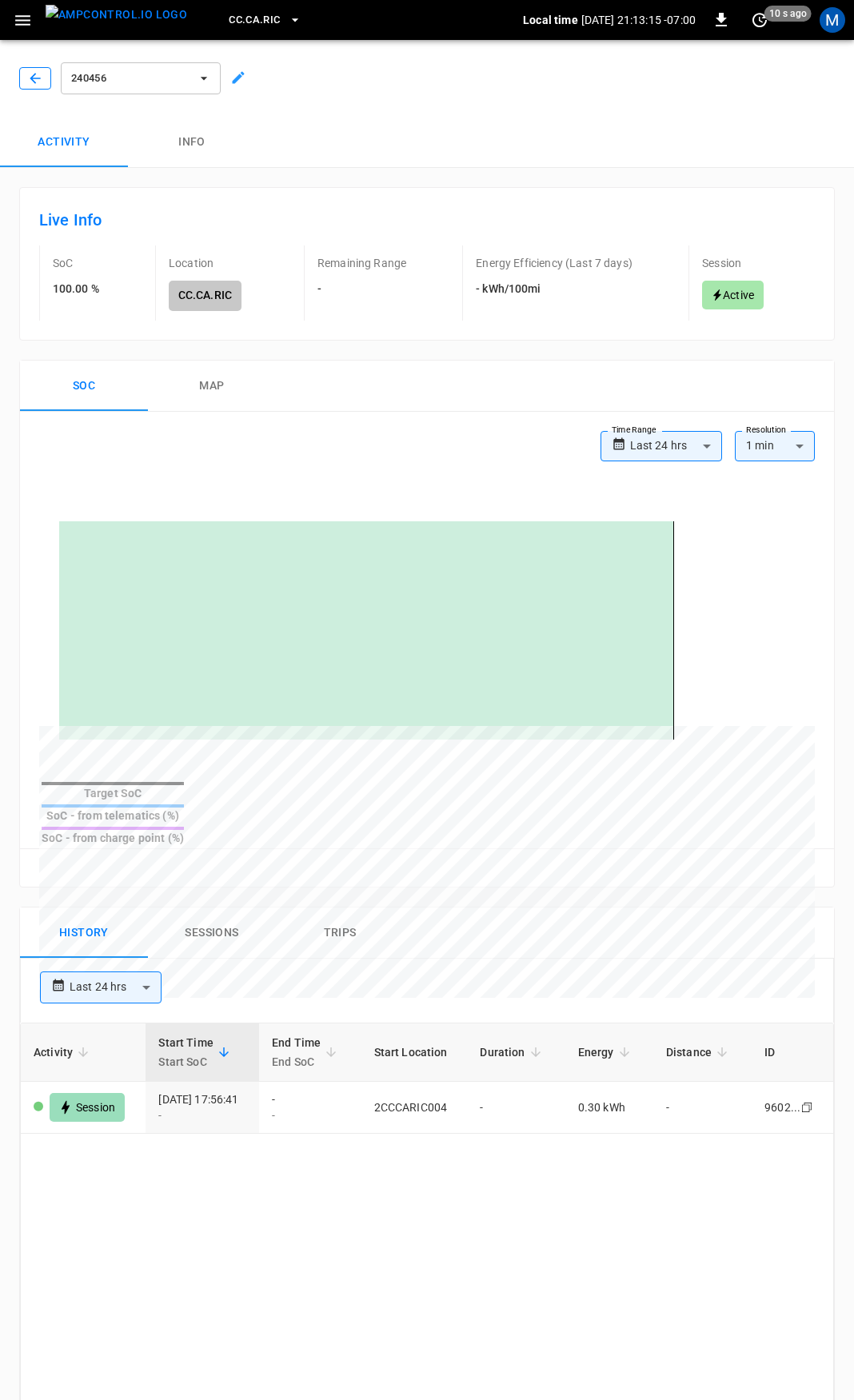
click at [34, 75] on icon "button" at bounding box center [35, 78] width 10 height 10
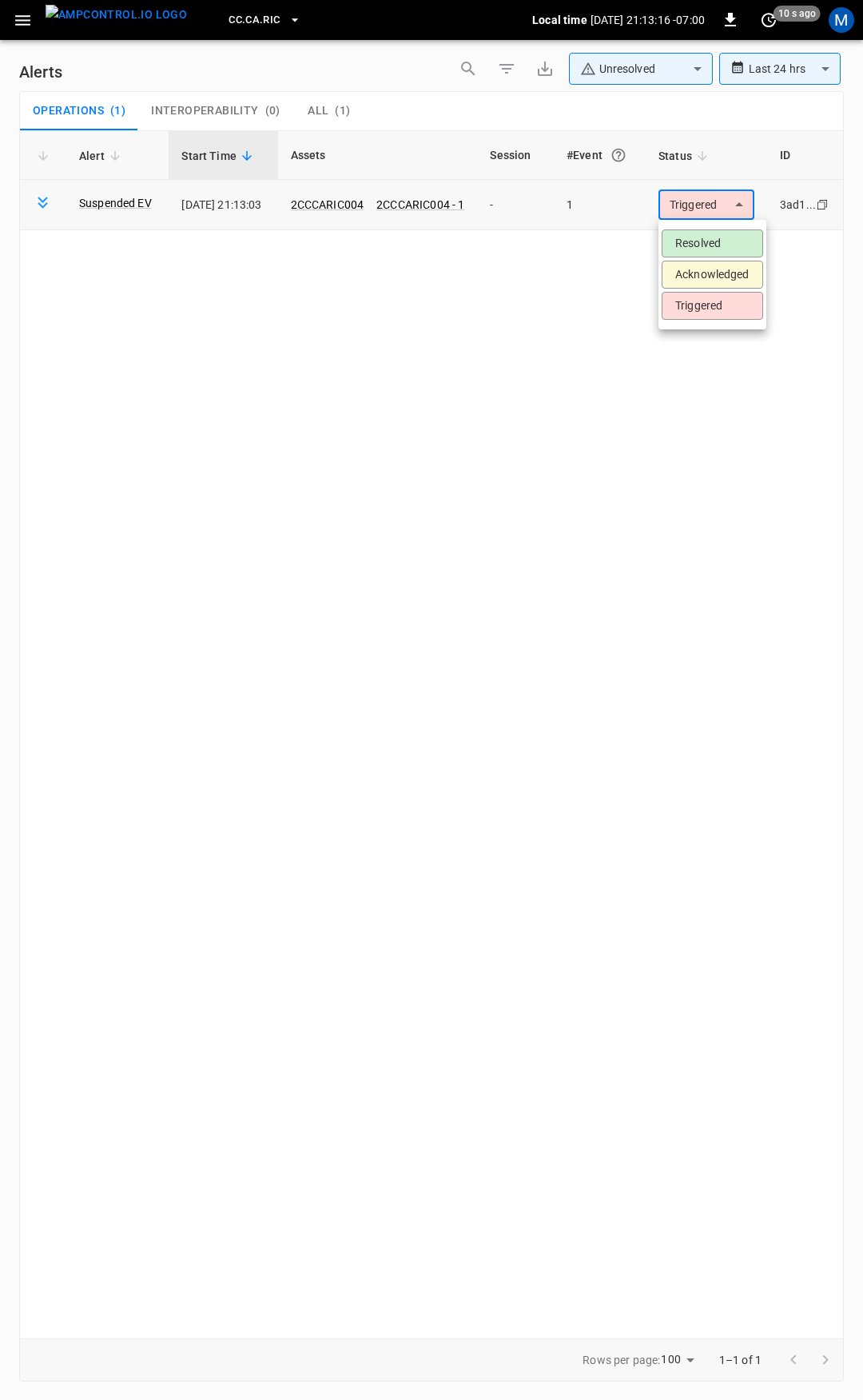
click at [696, 212] on body "**********" at bounding box center [432, 698] width 863 height 1395
click at [696, 238] on li "Resolved" at bounding box center [713, 243] width 102 height 28
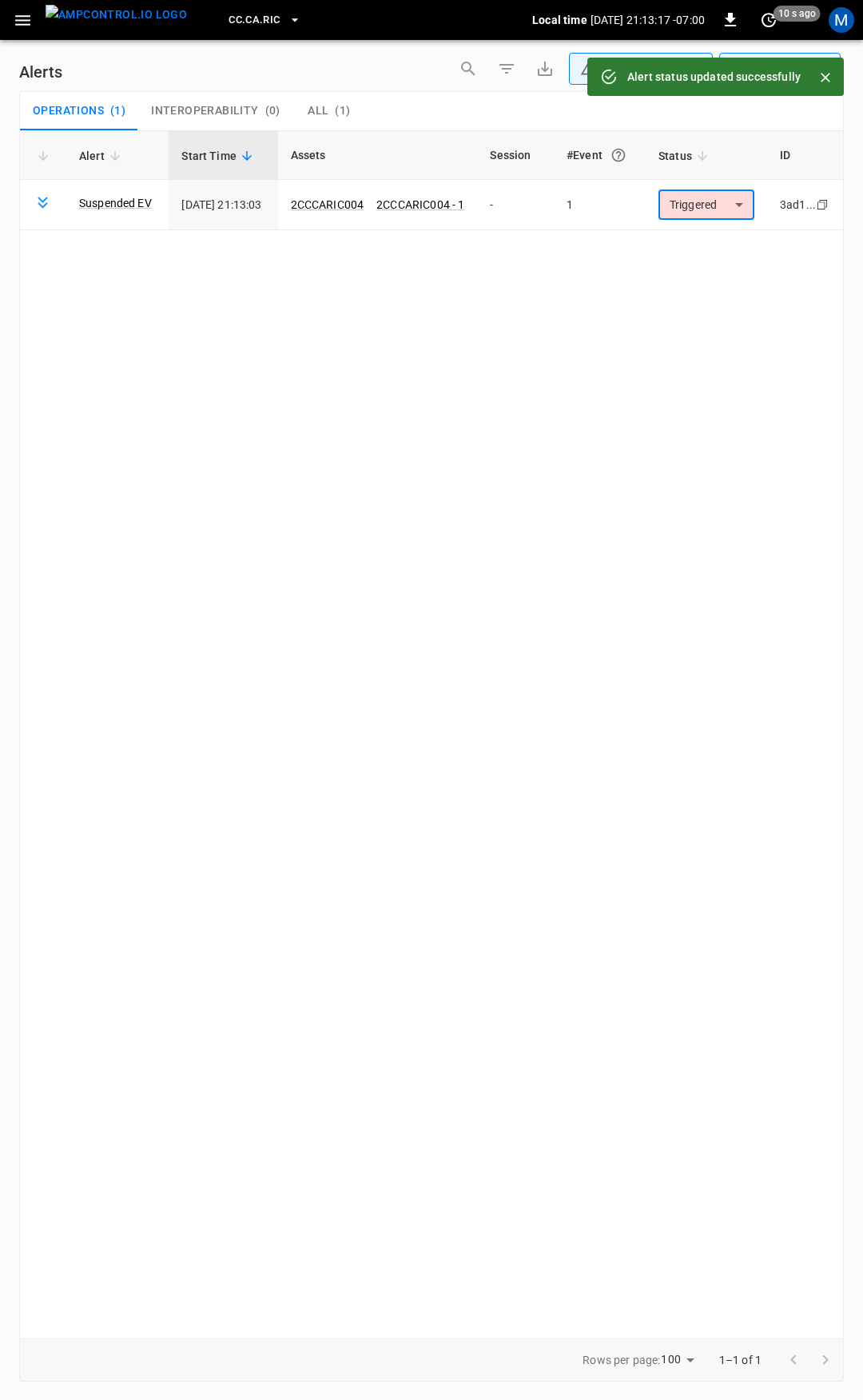
click at [20, 17] on icon "button" at bounding box center [22, 20] width 20 height 20
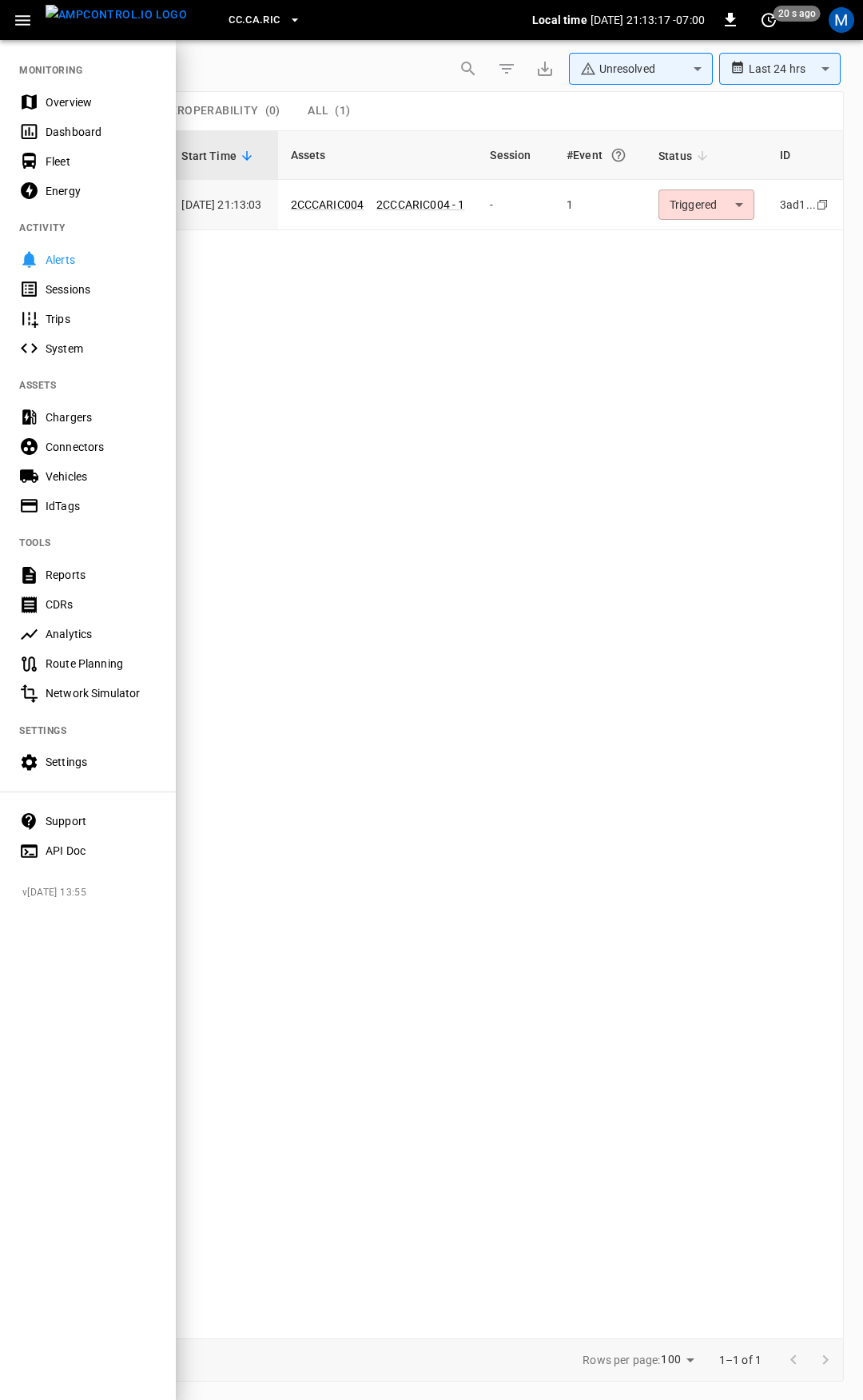
click at [62, 91] on div "Overview" at bounding box center [87, 102] width 176 height 30
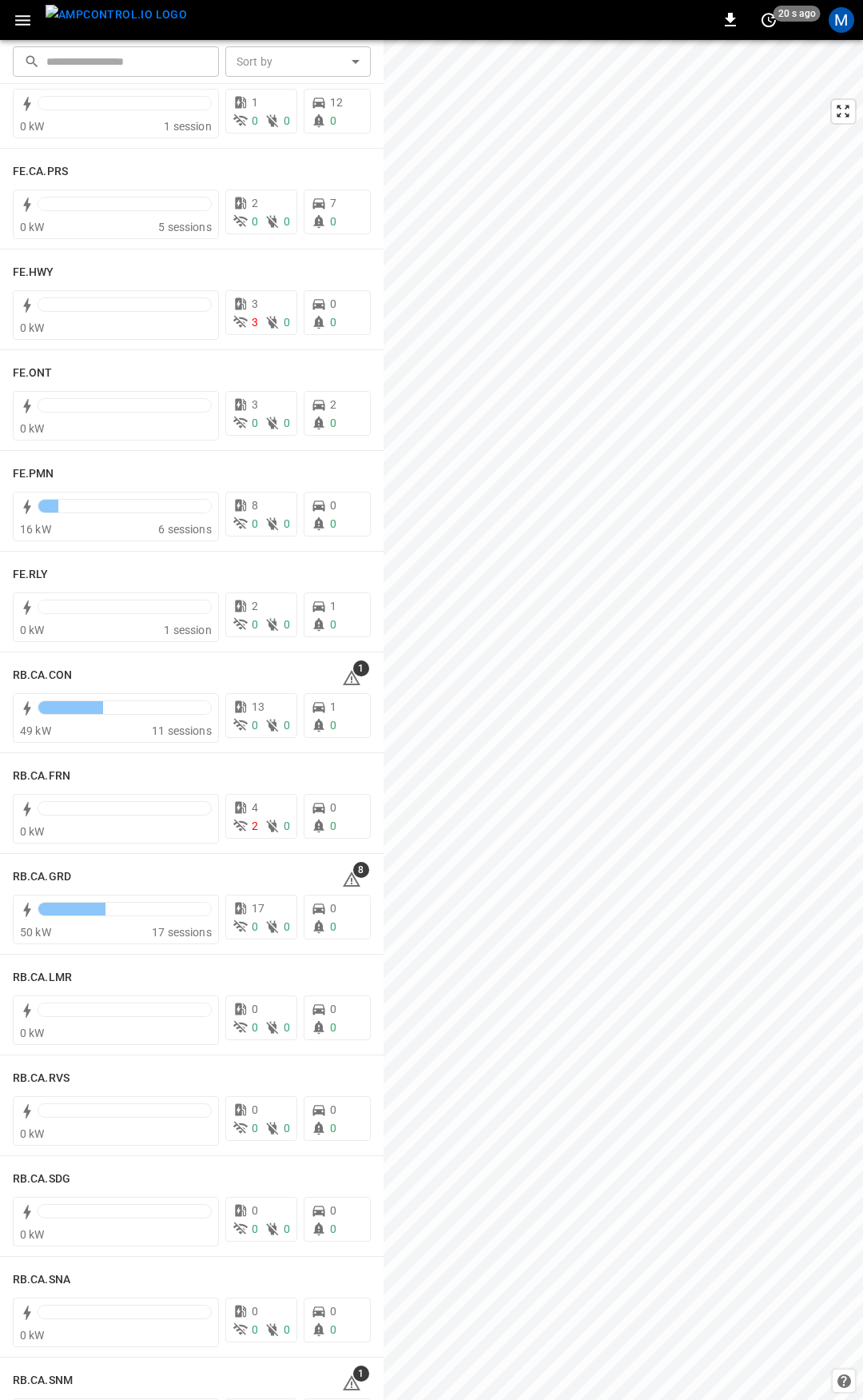
scroll to position [1650, 0]
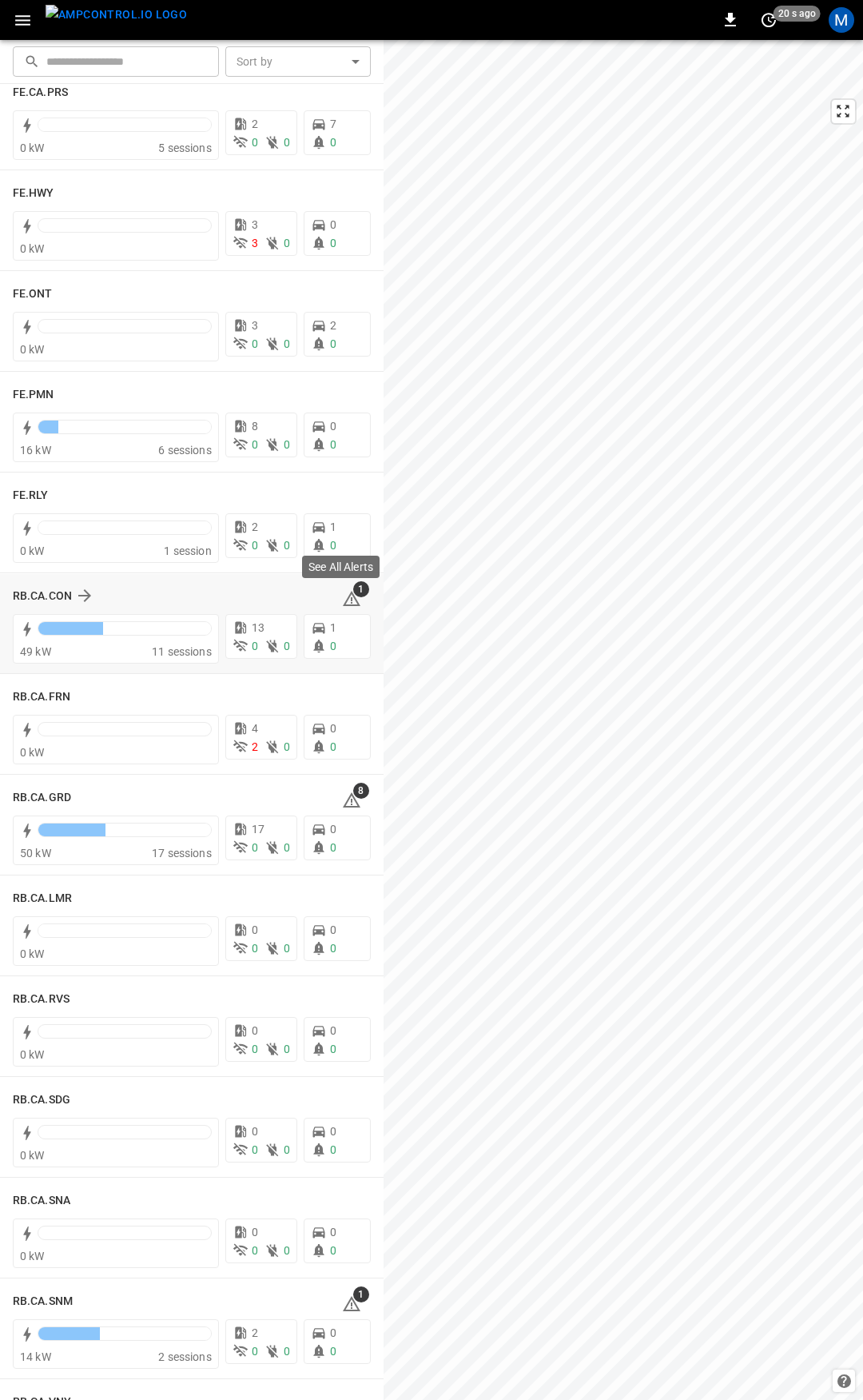
click at [342, 594] on icon at bounding box center [352, 598] width 19 height 19
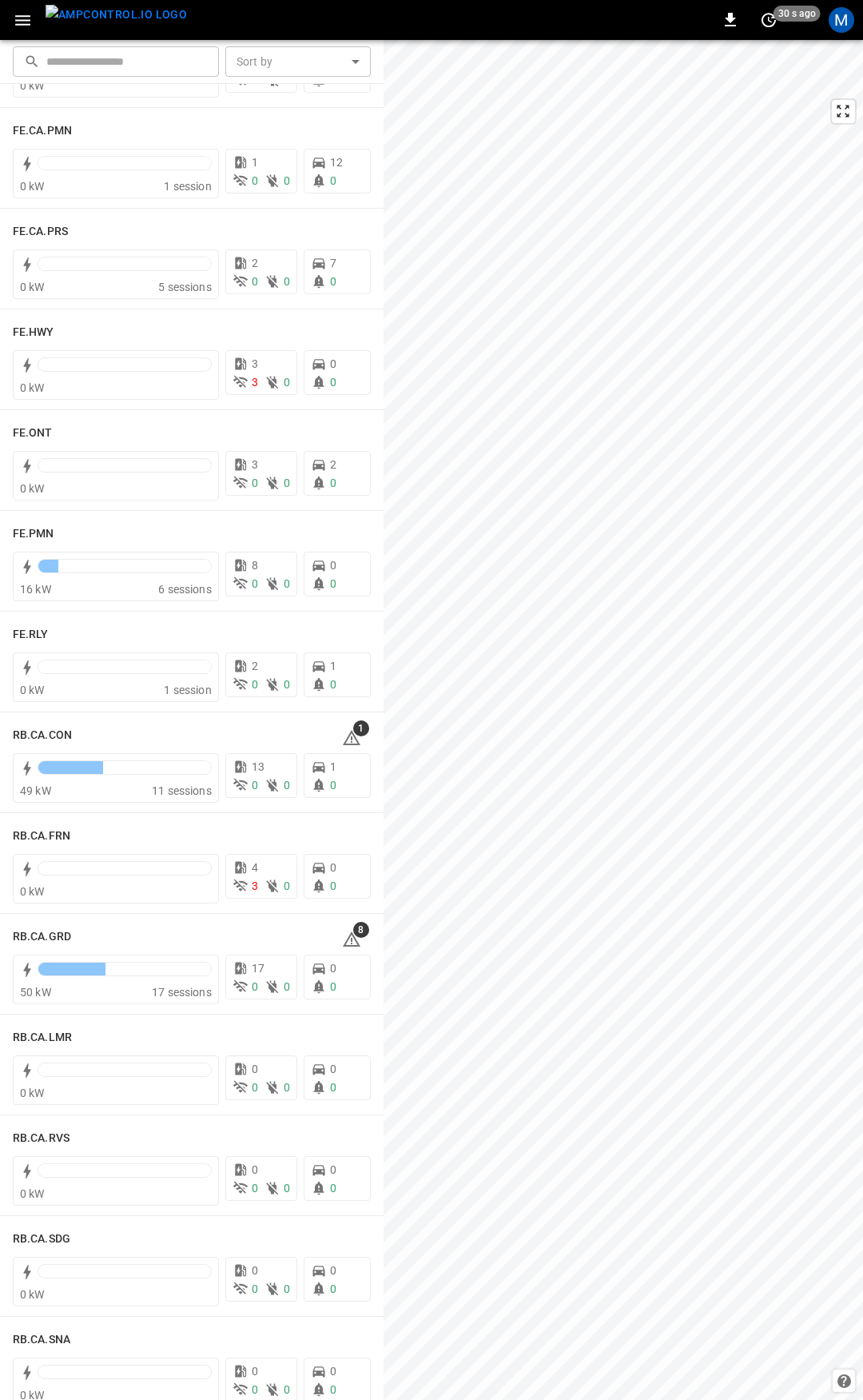
scroll to position [1527, 0]
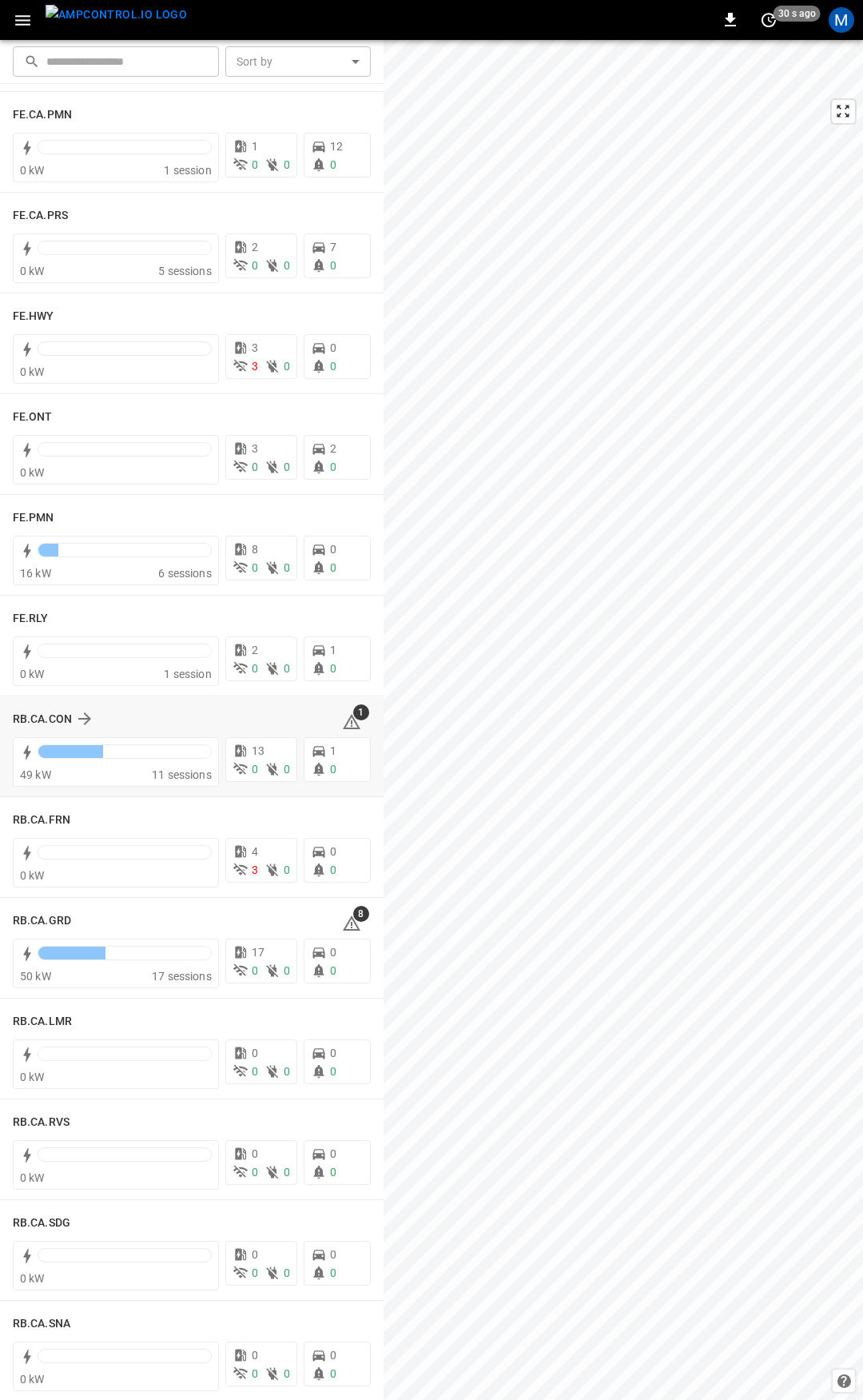
click at [351, 722] on icon at bounding box center [352, 724] width 2 height 7
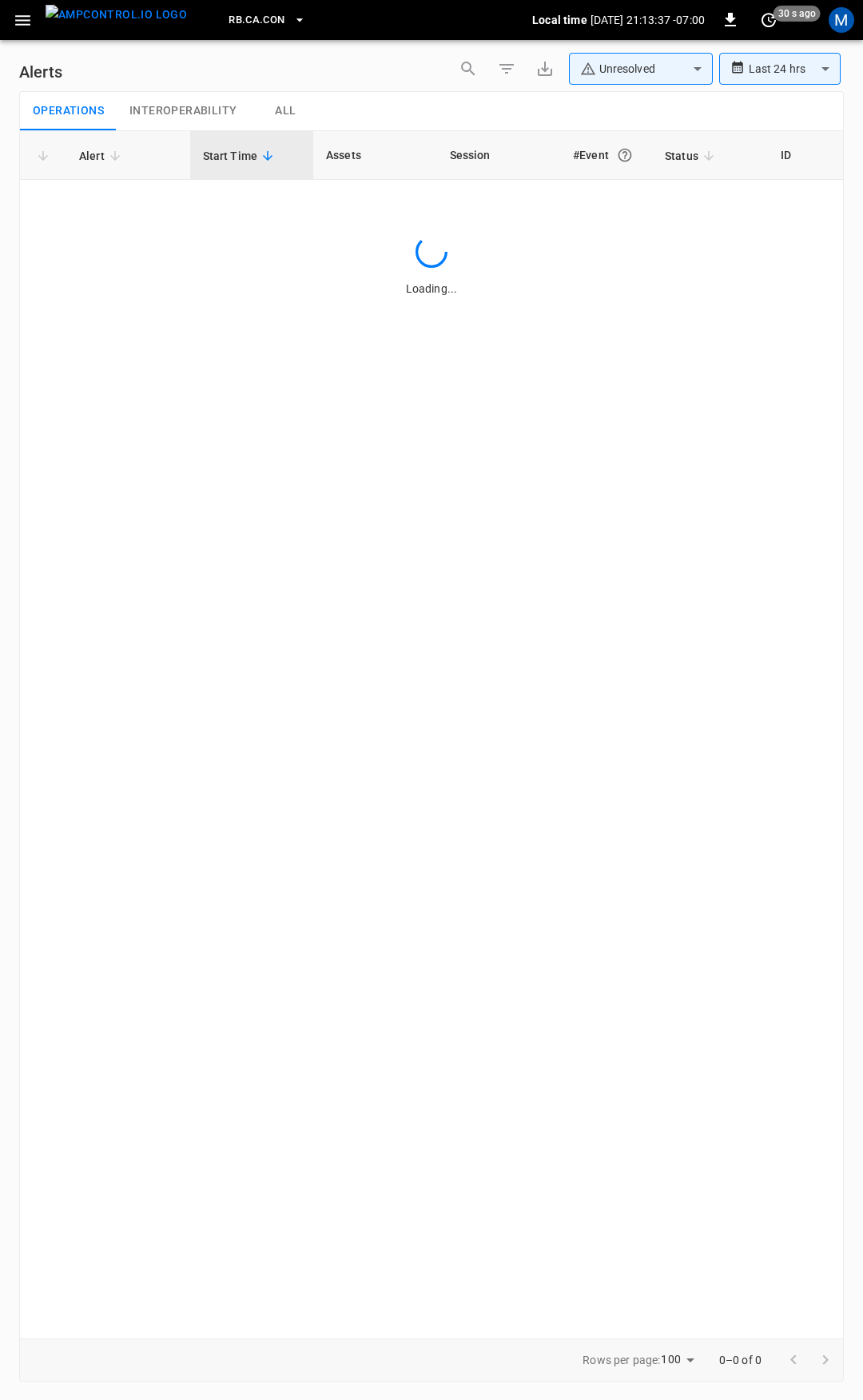
click at [19, 15] on icon "button" at bounding box center [22, 20] width 15 height 10
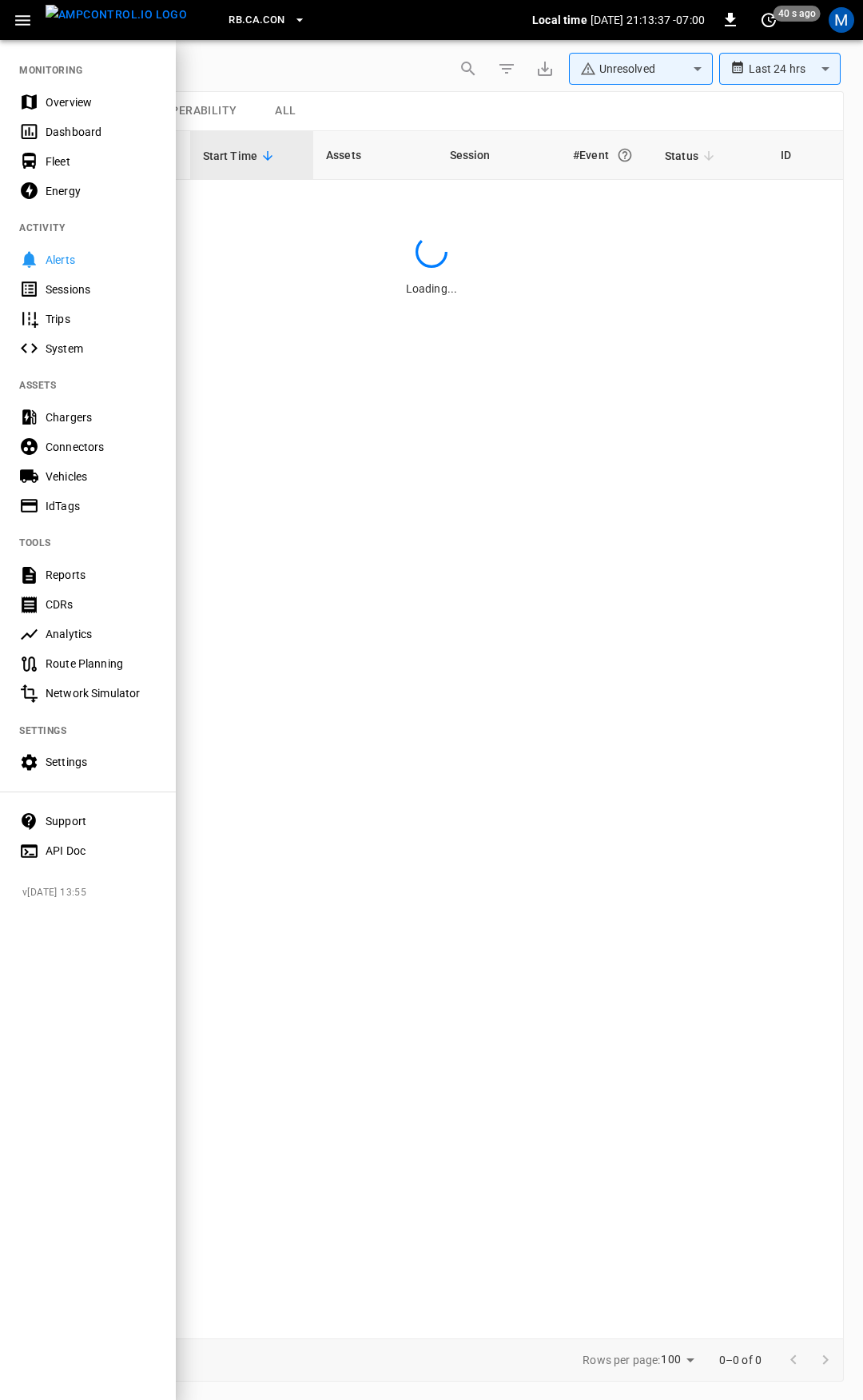
click at [70, 96] on div "Overview" at bounding box center [101, 102] width 111 height 16
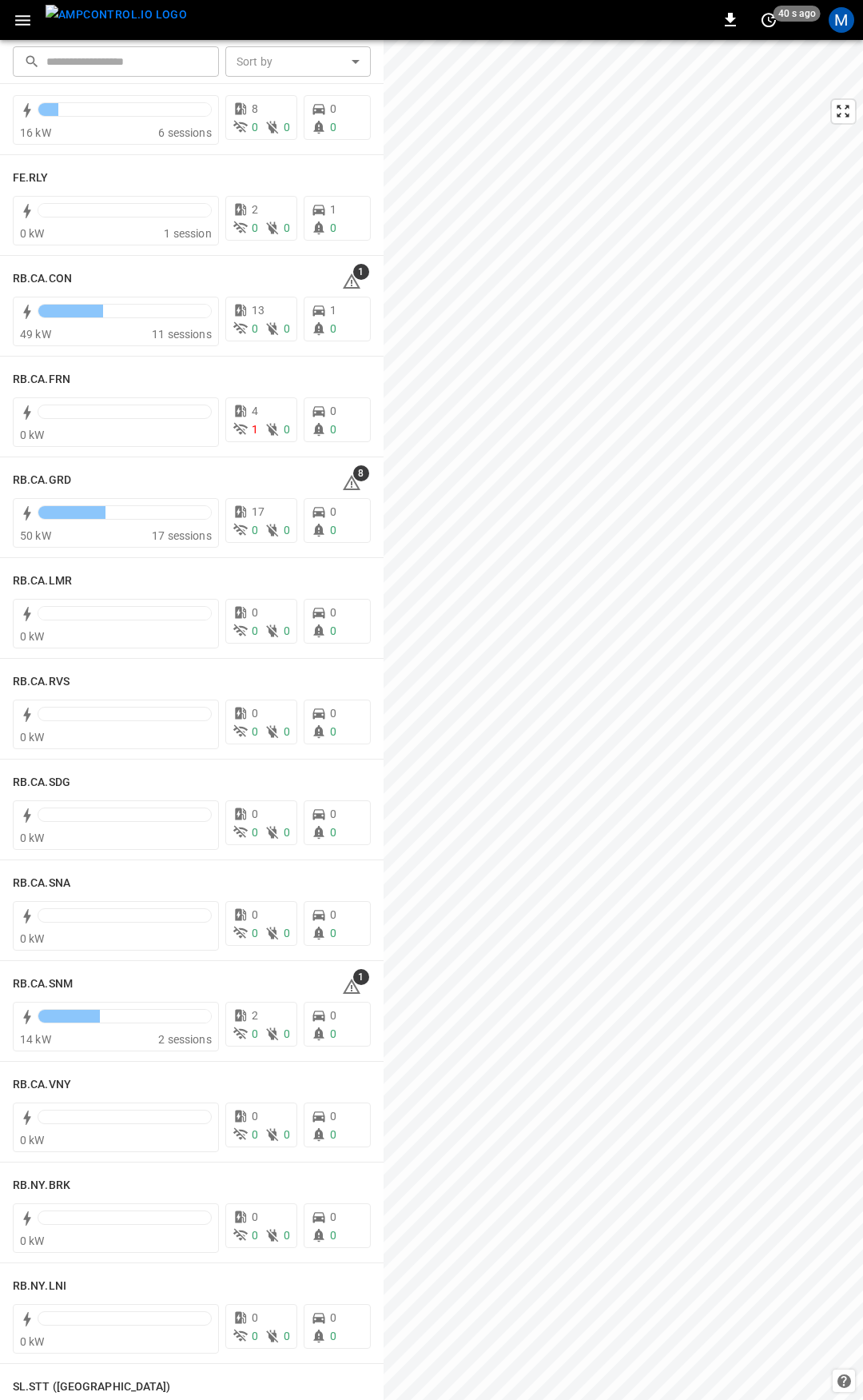
scroll to position [2037, 0]
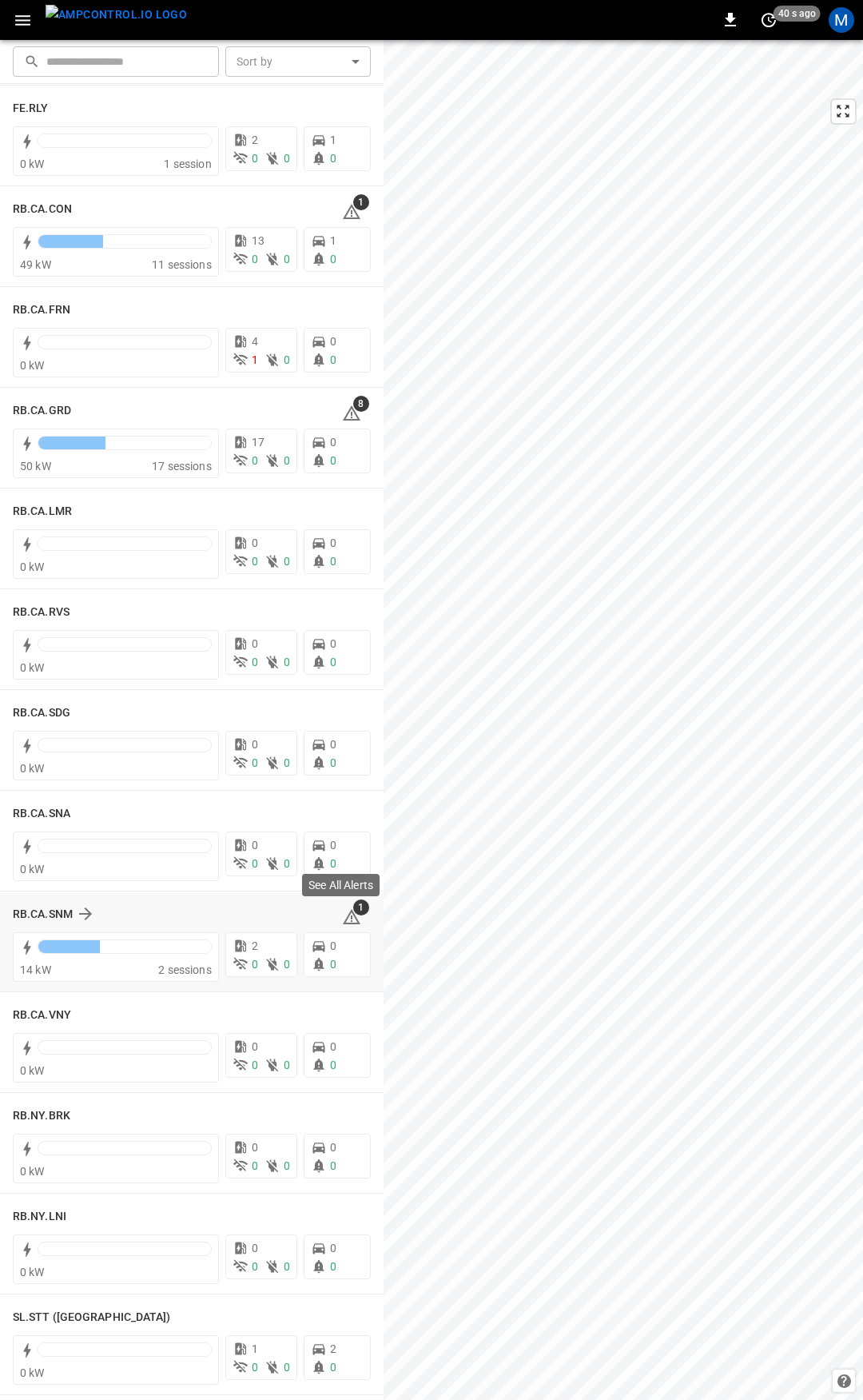
click at [353, 909] on span "1" at bounding box center [361, 908] width 16 height 16
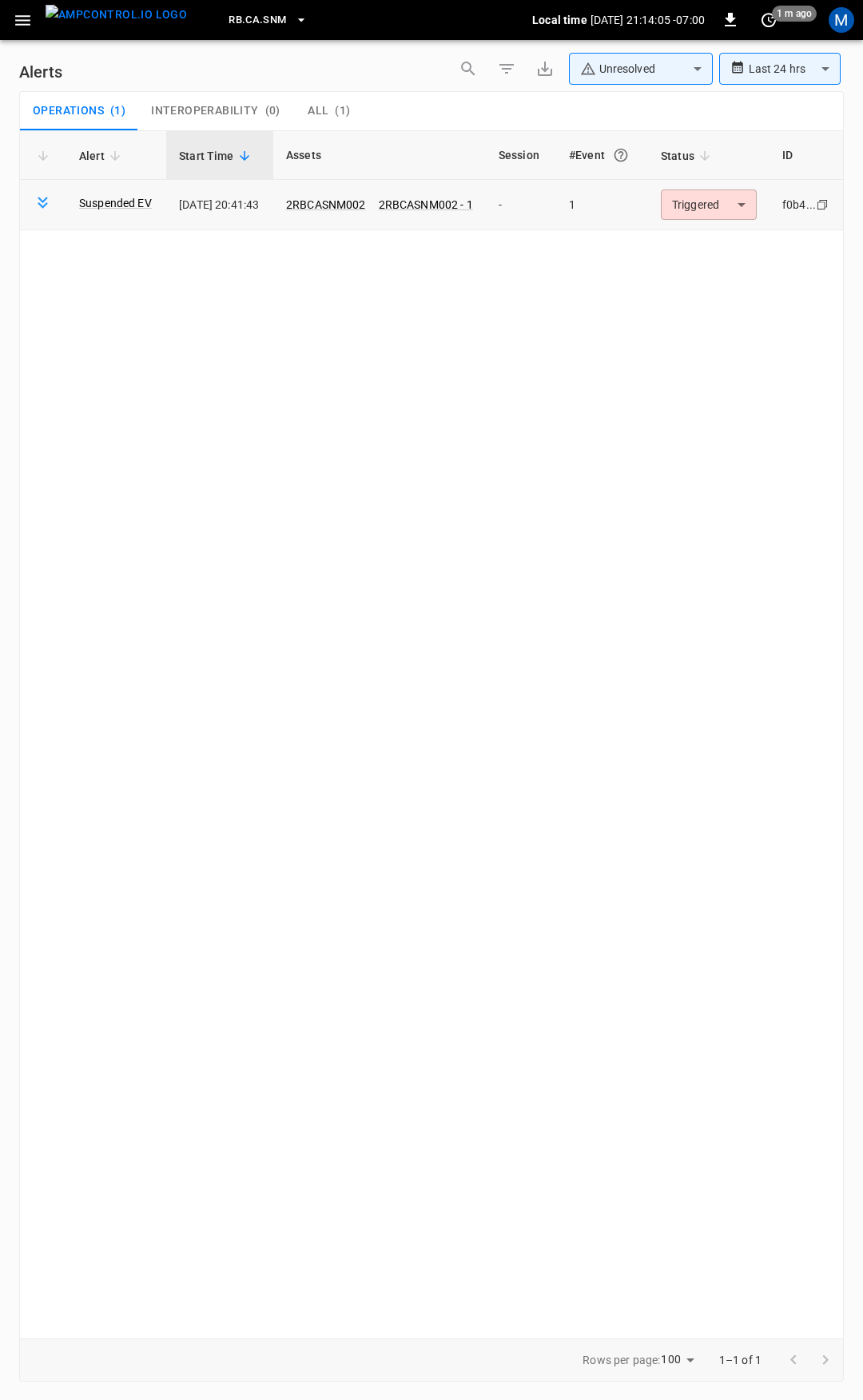
click at [724, 199] on body "**********" at bounding box center [432, 698] width 863 height 1395
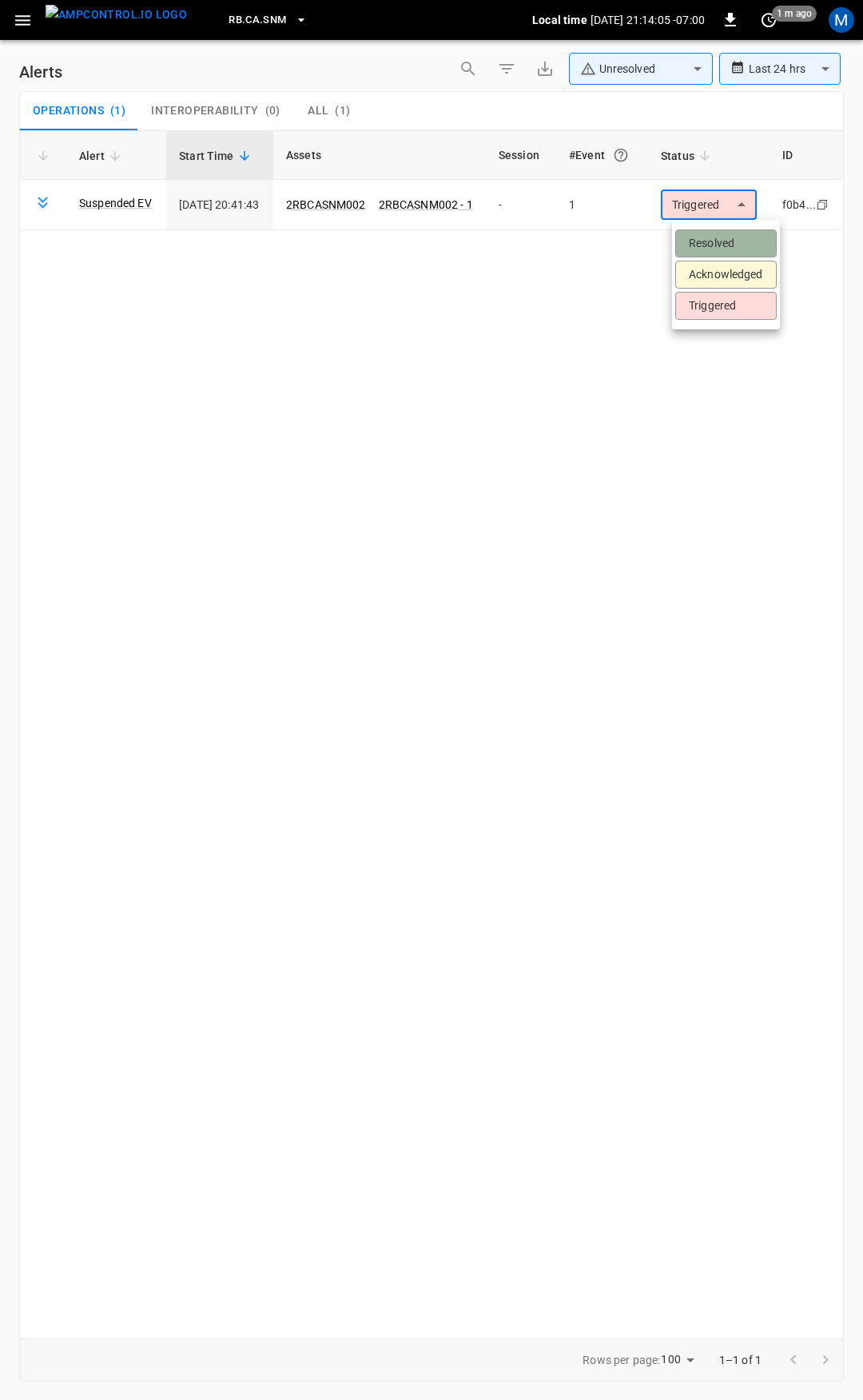
click at [733, 233] on li "Resolved" at bounding box center [726, 243] width 102 height 28
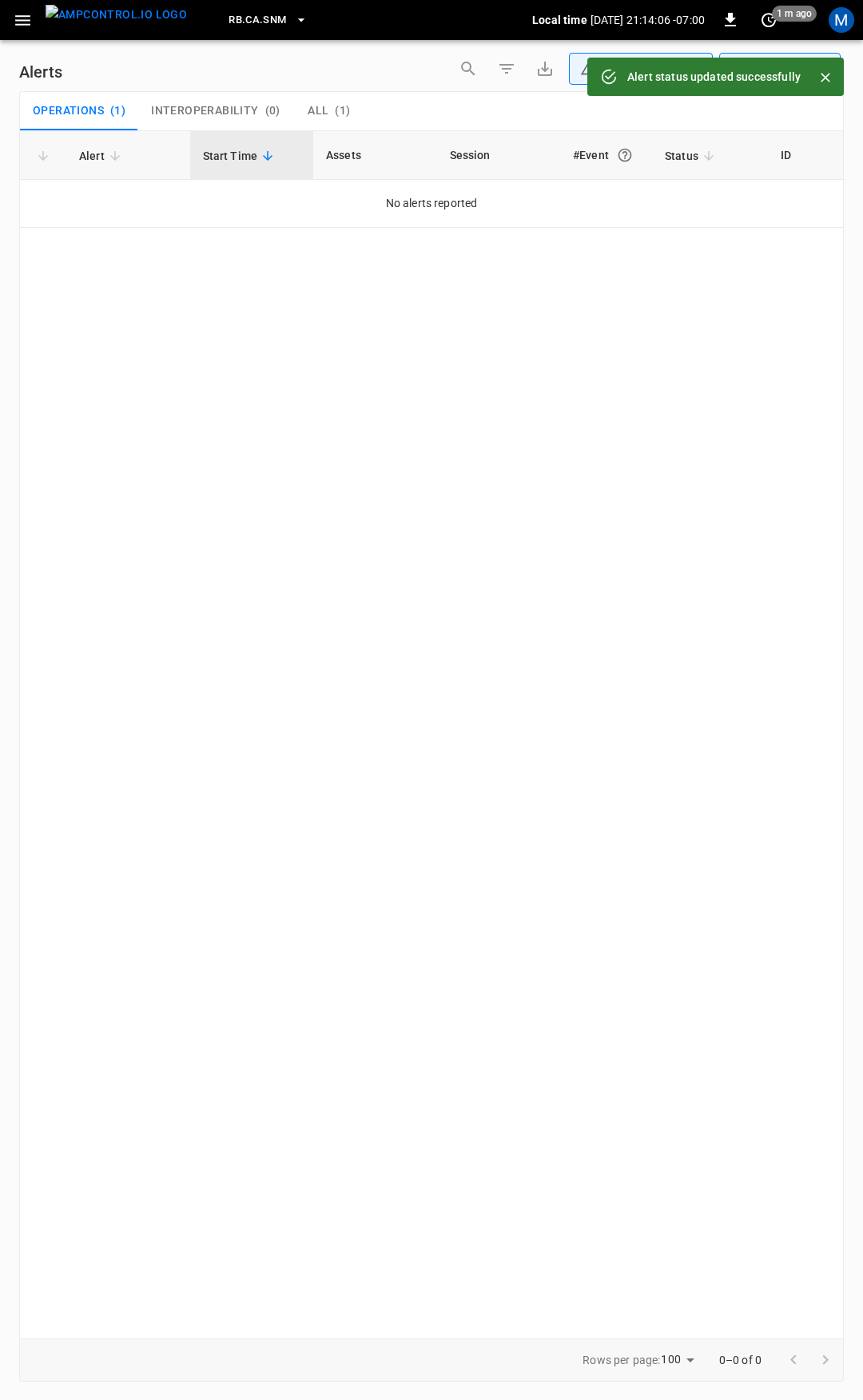
click at [21, 18] on icon "button" at bounding box center [22, 20] width 20 height 20
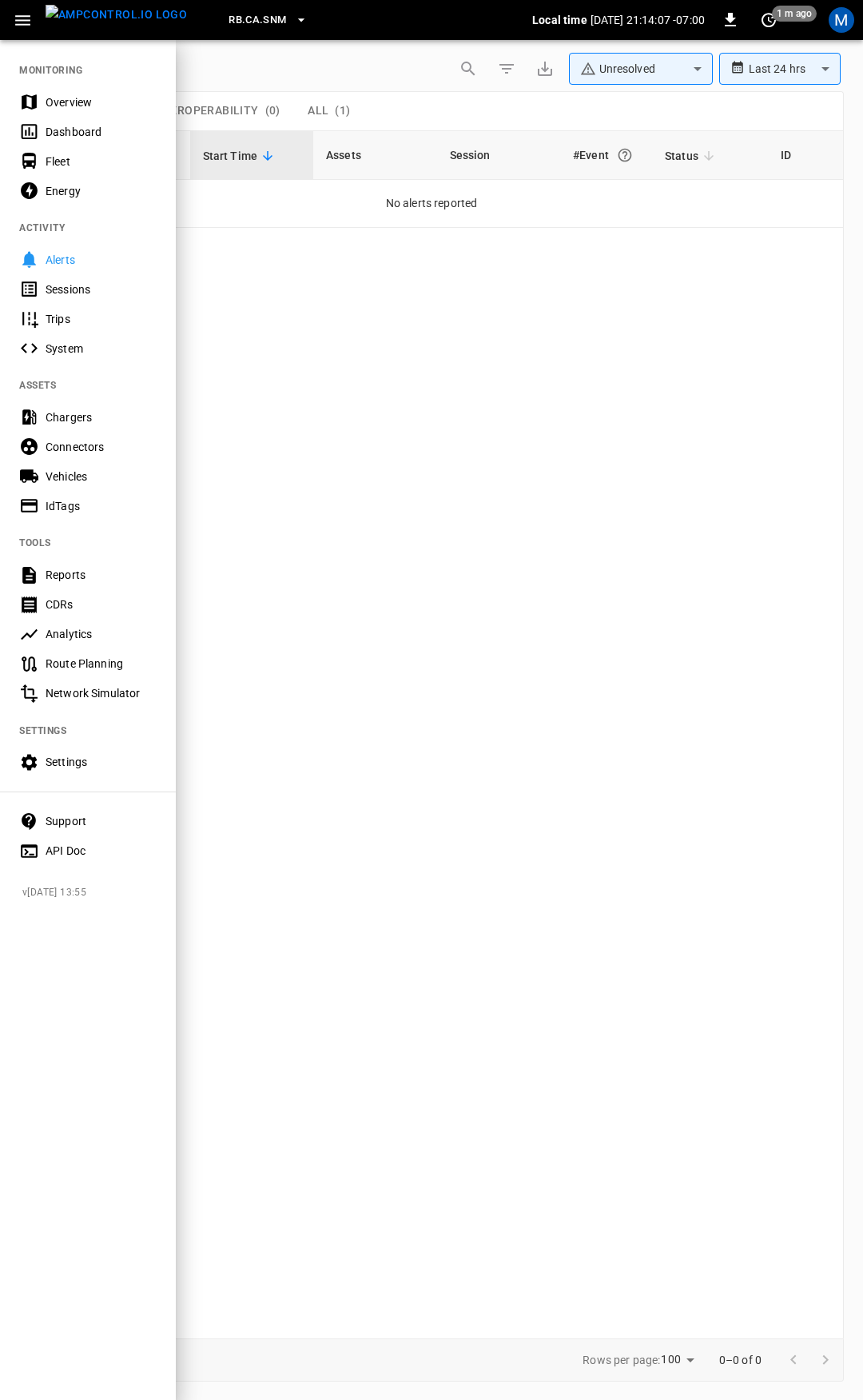
click at [70, 108] on div "Overview" at bounding box center [101, 102] width 111 height 16
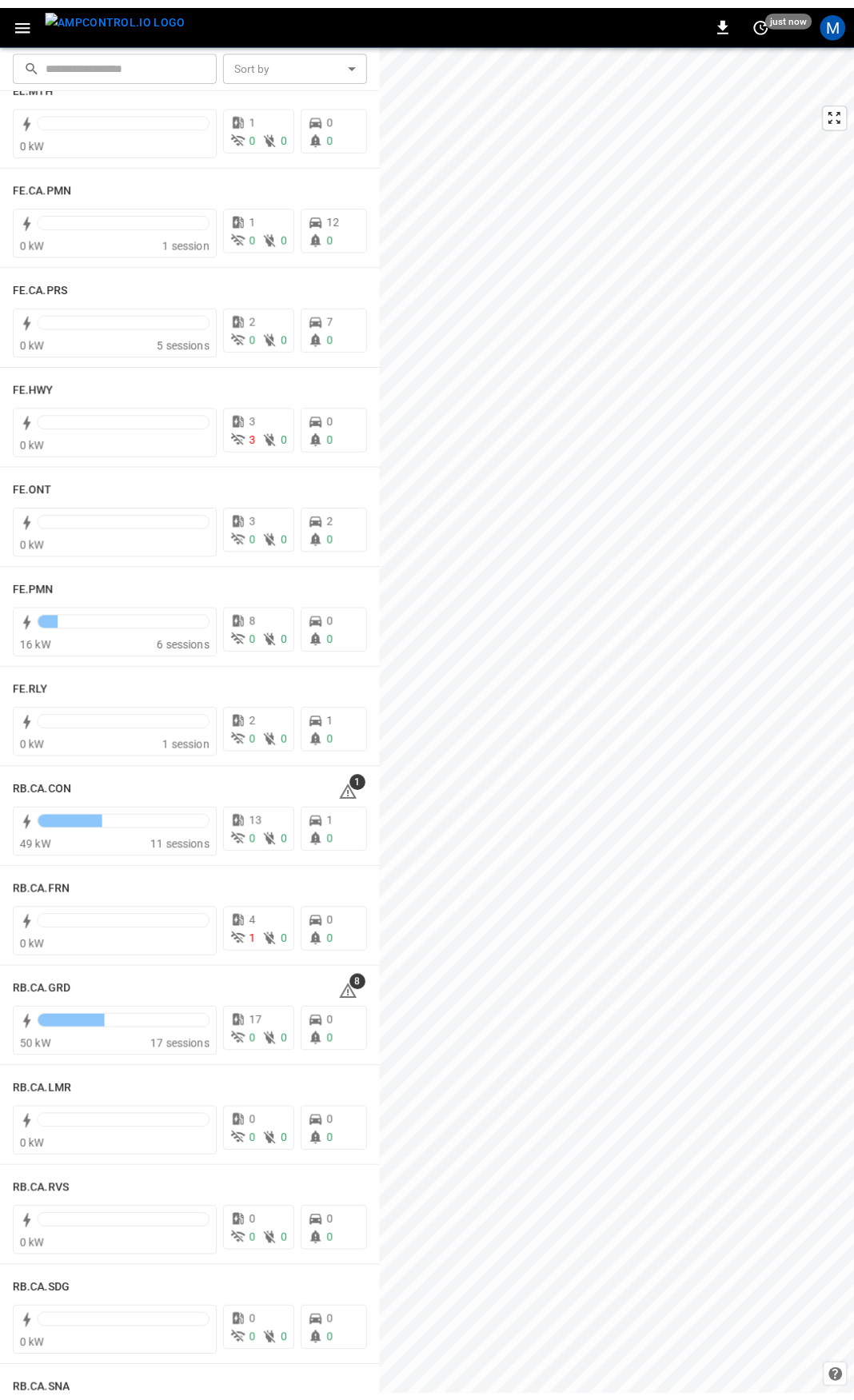
scroll to position [1469, 0]
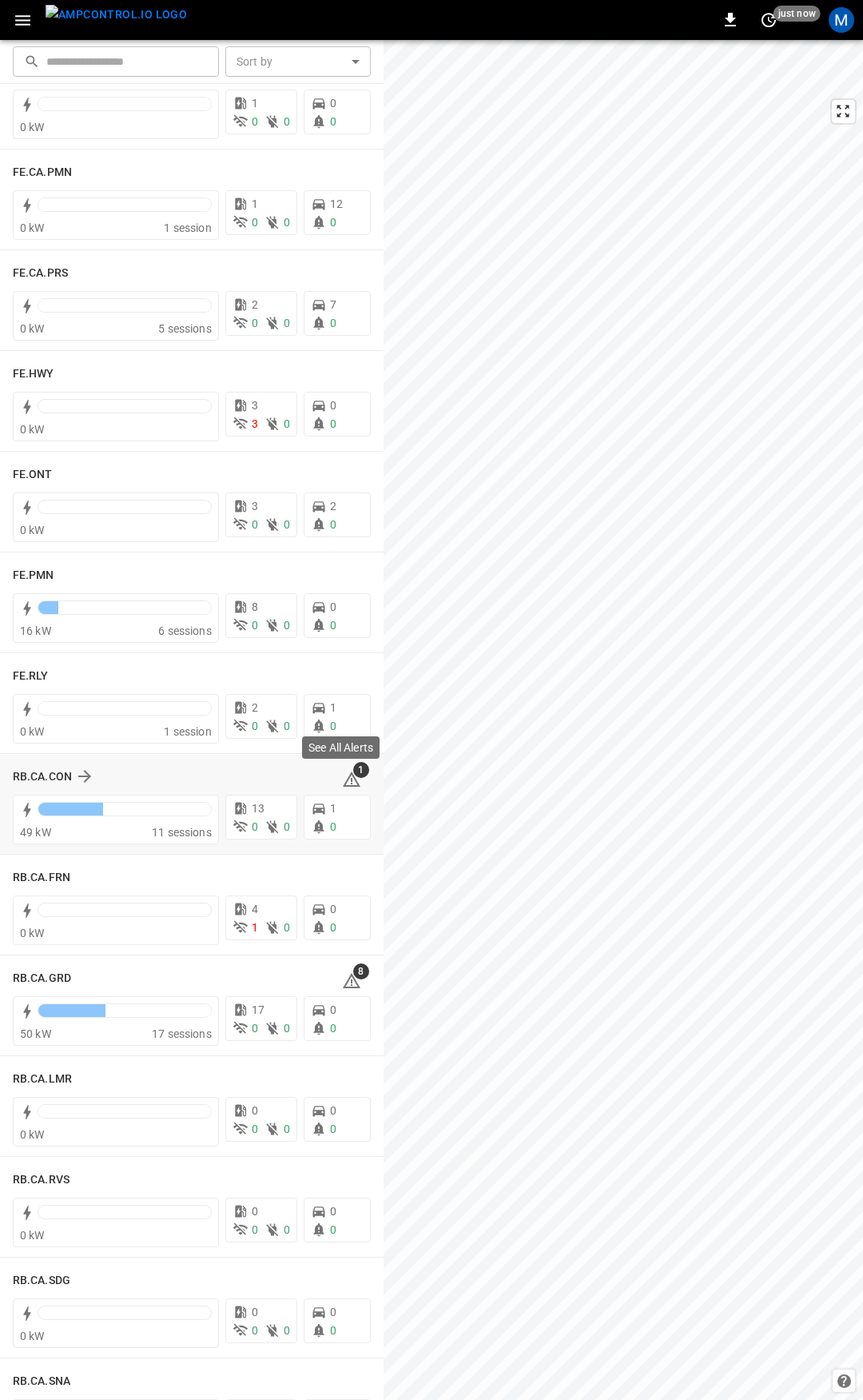
click at [351, 782] on icon at bounding box center [352, 782] width 2 height 7
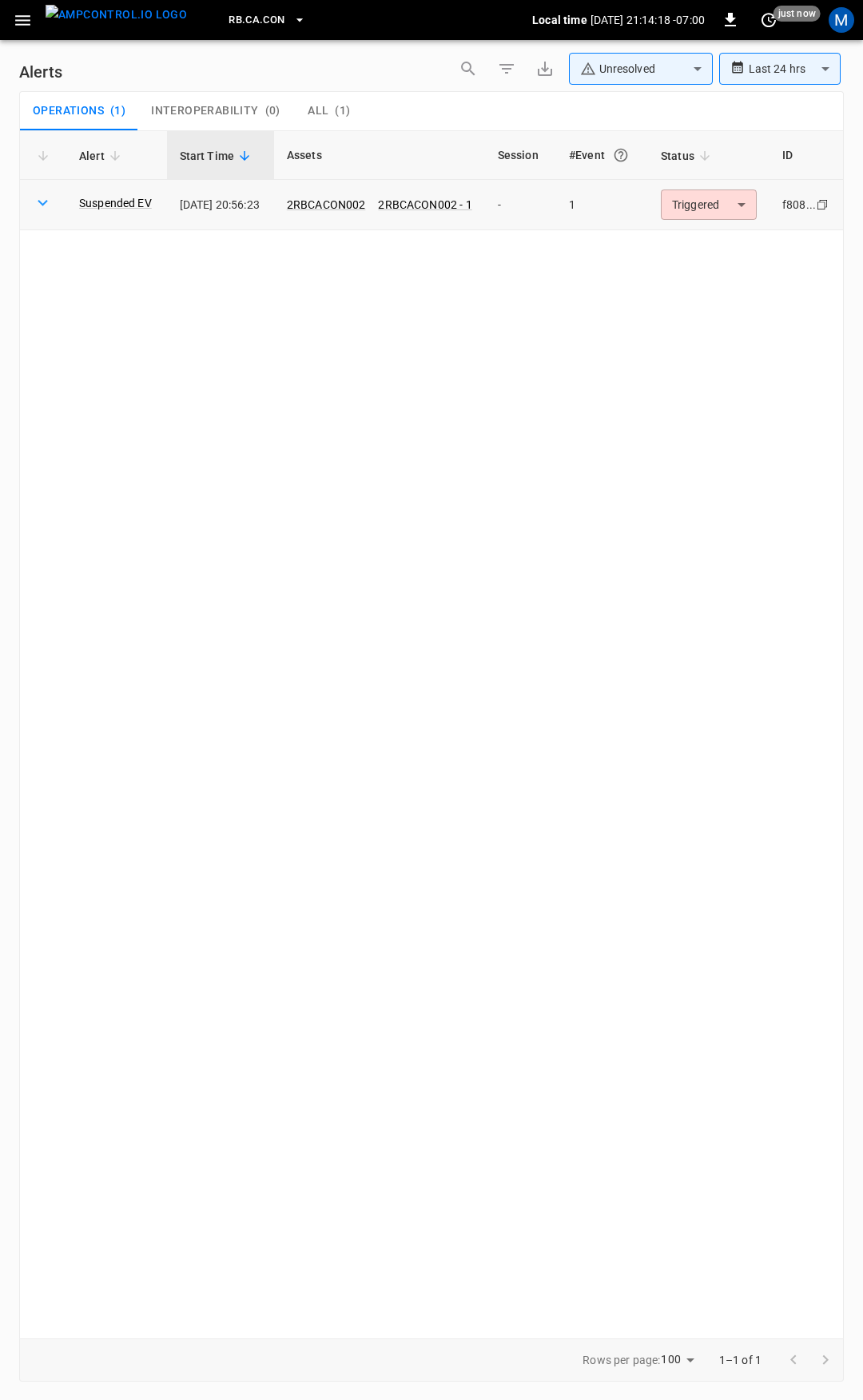
click at [697, 196] on body "**********" at bounding box center [432, 698] width 863 height 1395
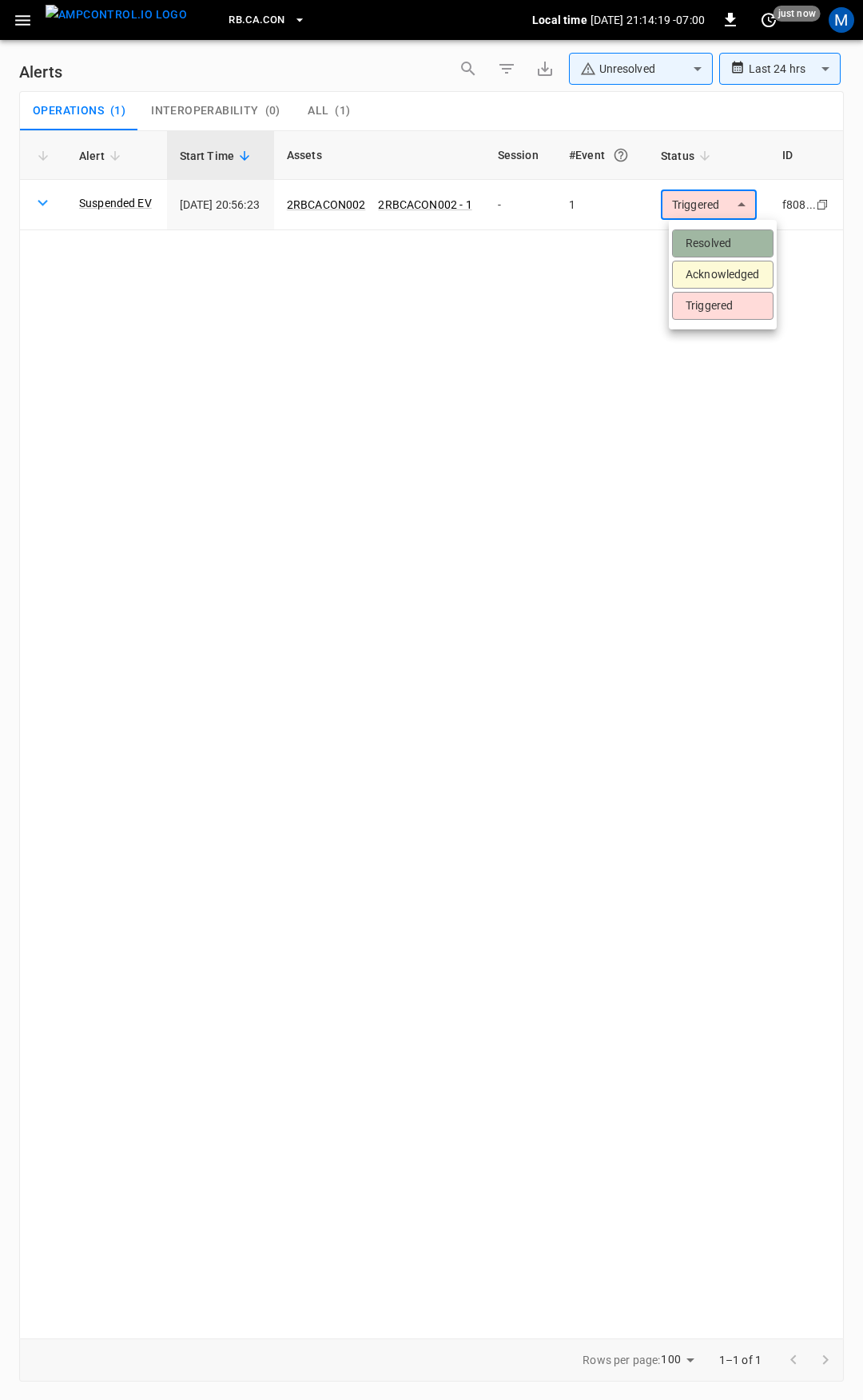
click at [706, 233] on li "Resolved" at bounding box center [723, 243] width 102 height 28
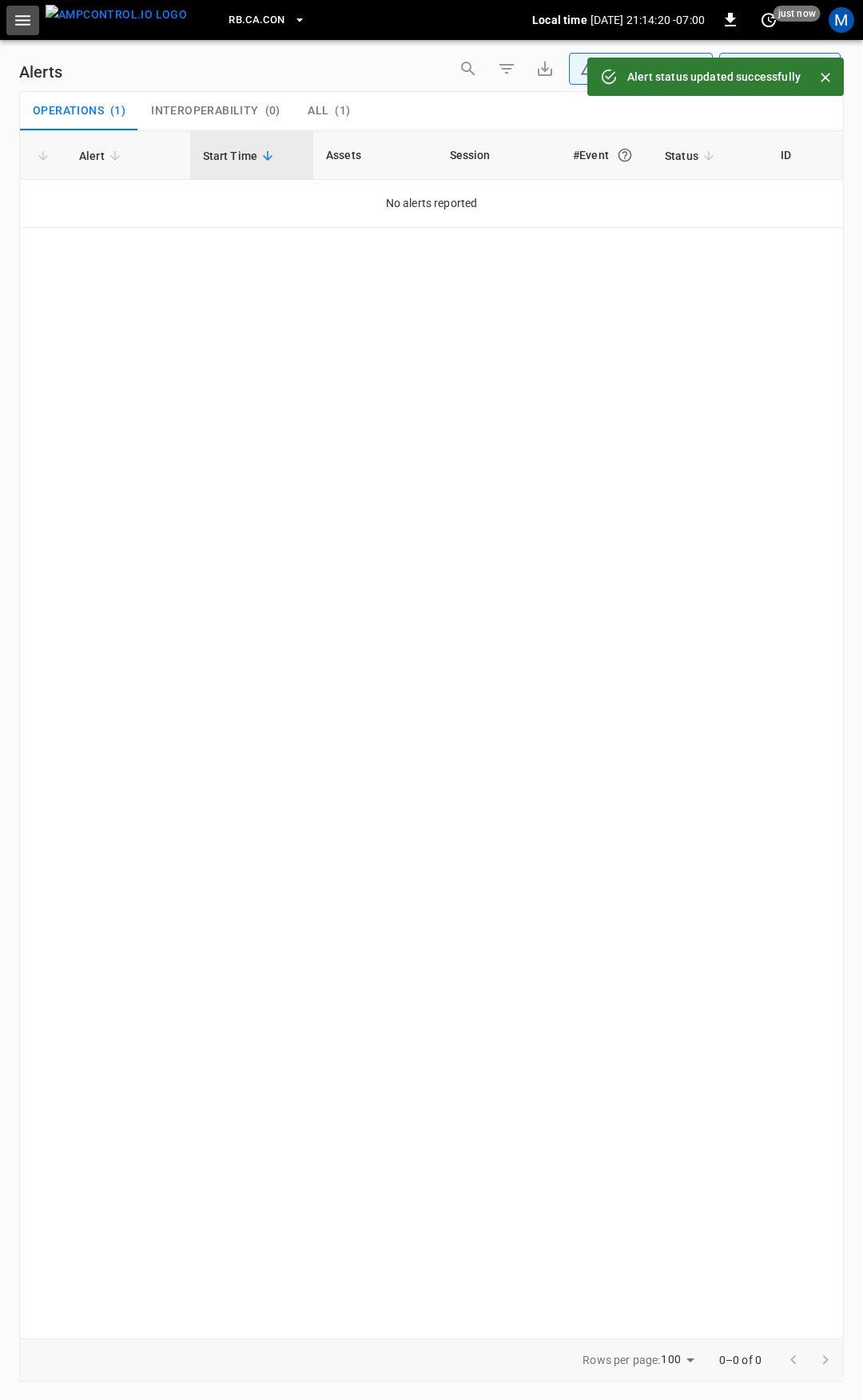
click at [24, 13] on icon "button" at bounding box center [22, 20] width 20 height 20
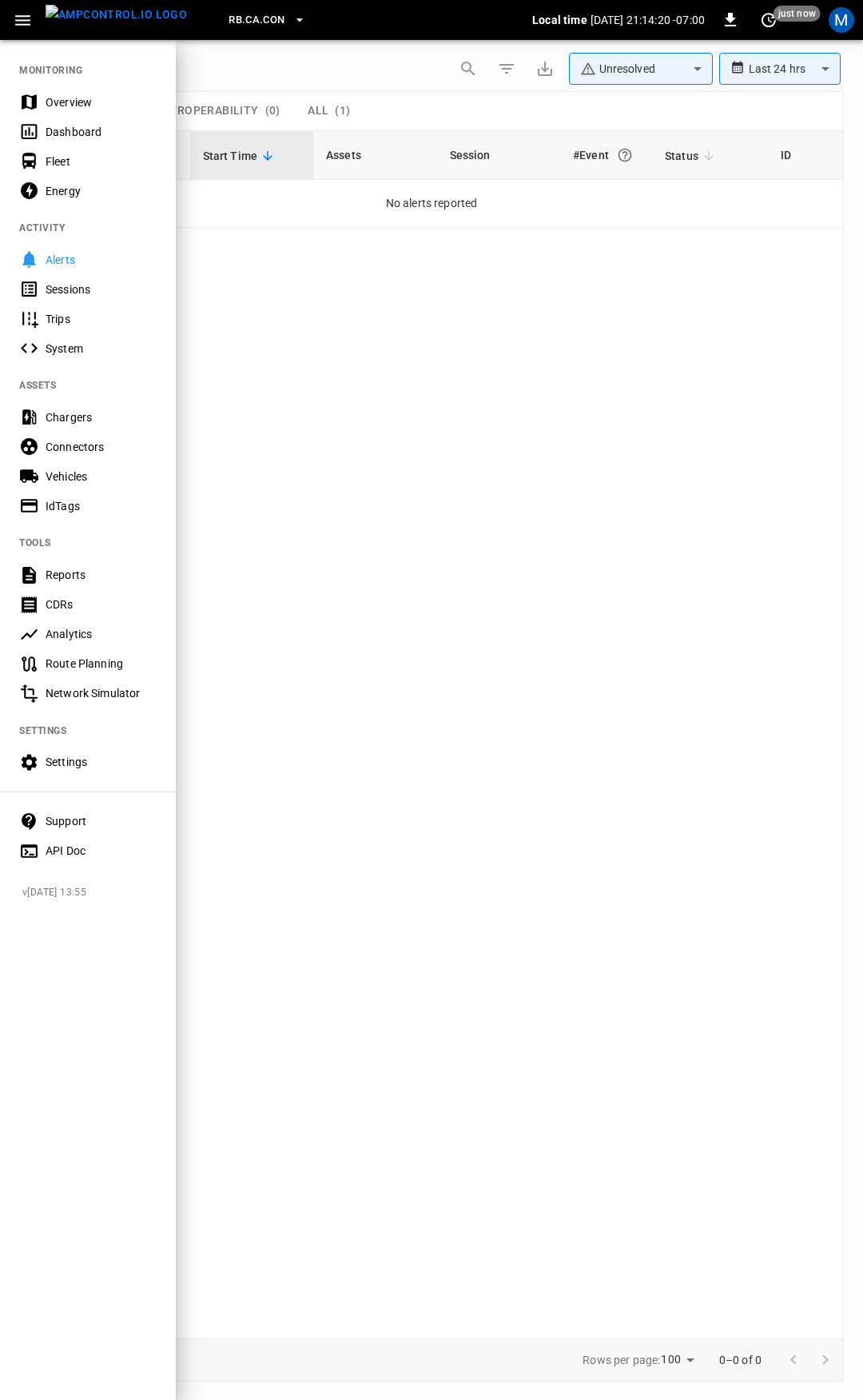
drag, startPoint x: 72, startPoint y: 104, endPoint x: 89, endPoint y: 23, distance: 82.8
click at [72, 104] on div "Overview" at bounding box center [101, 102] width 111 height 16
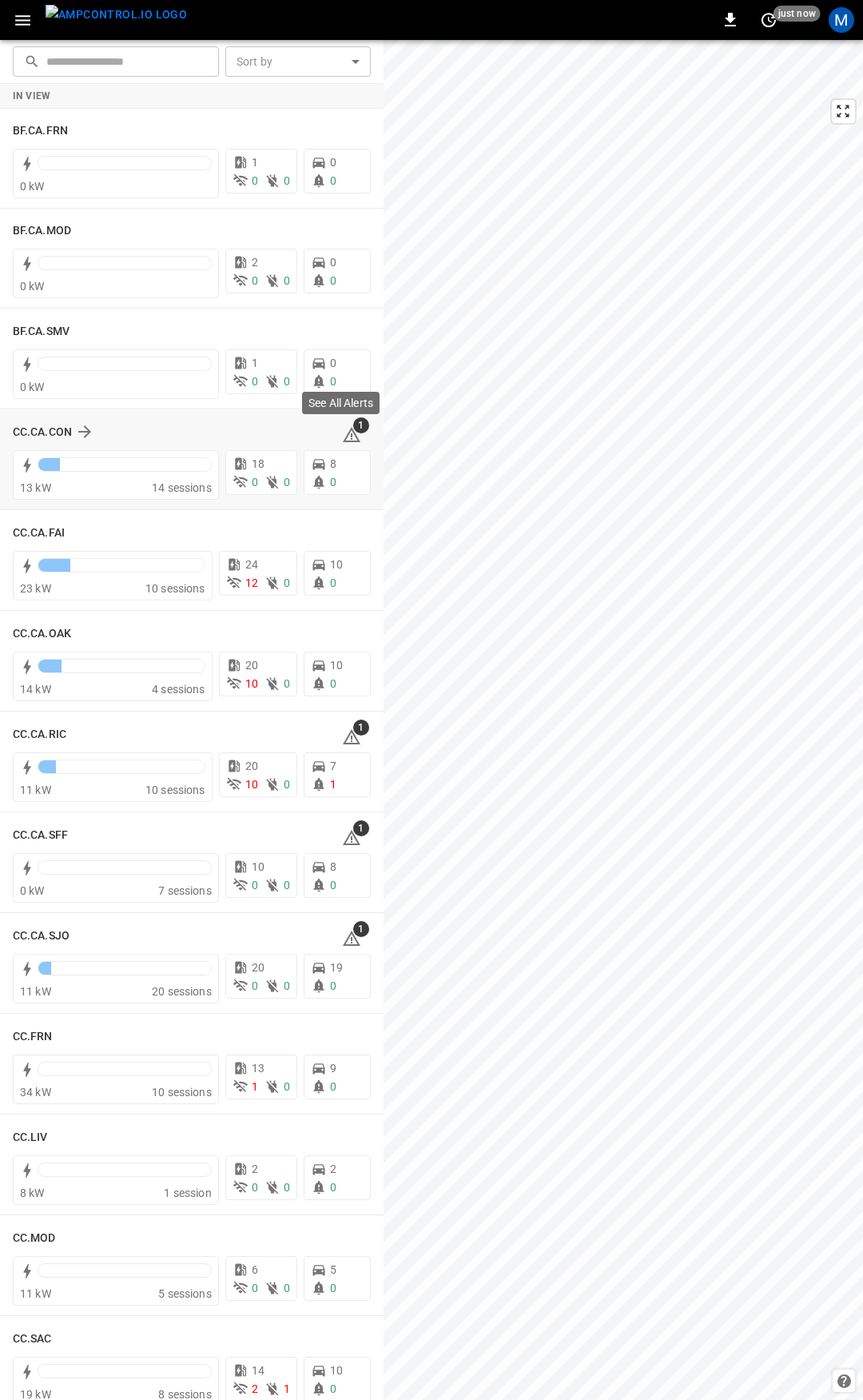
click at [351, 433] on icon at bounding box center [352, 437] width 2 height 7
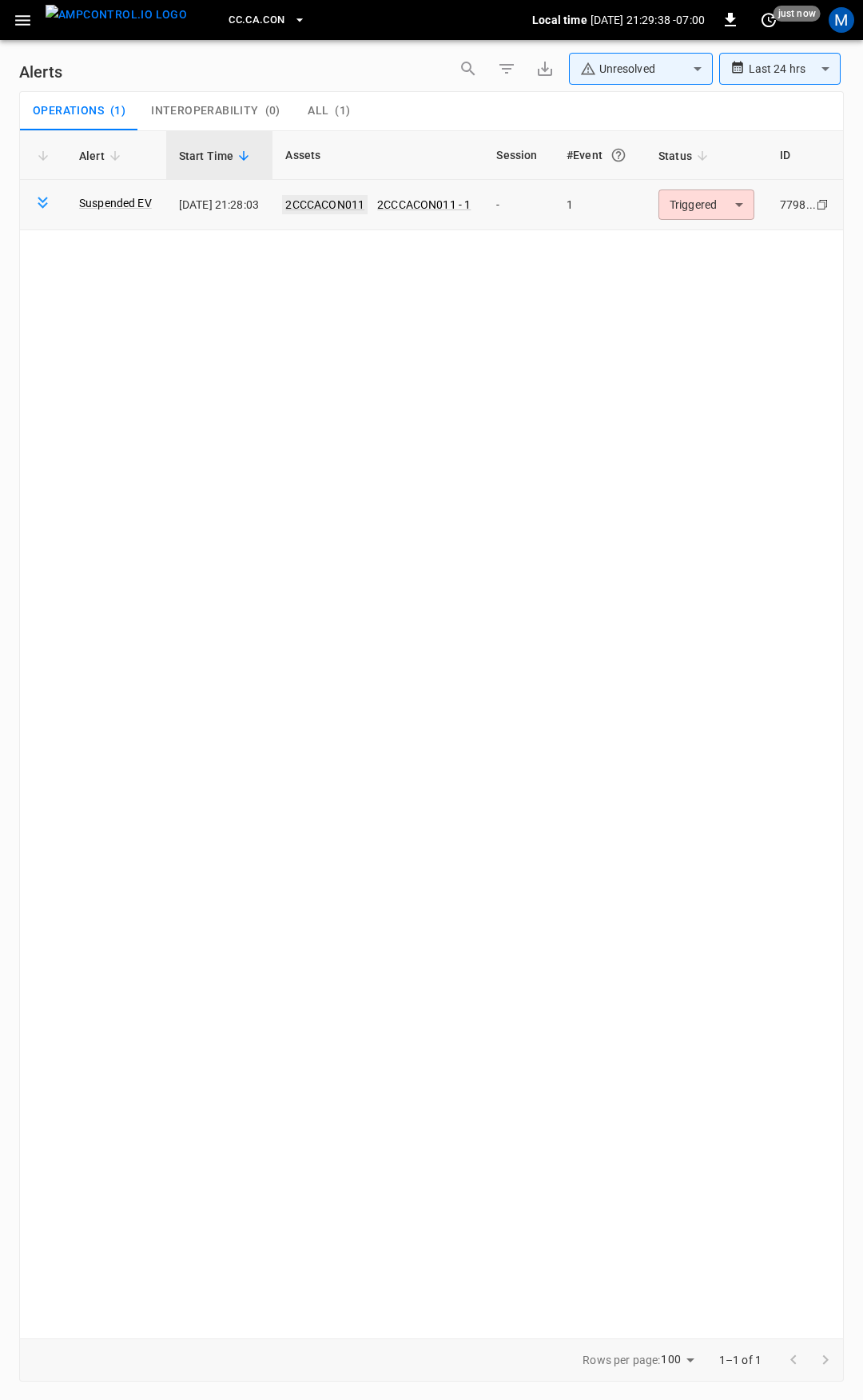
click at [357, 205] on link "2CCCACON011" at bounding box center [325, 204] width 86 height 19
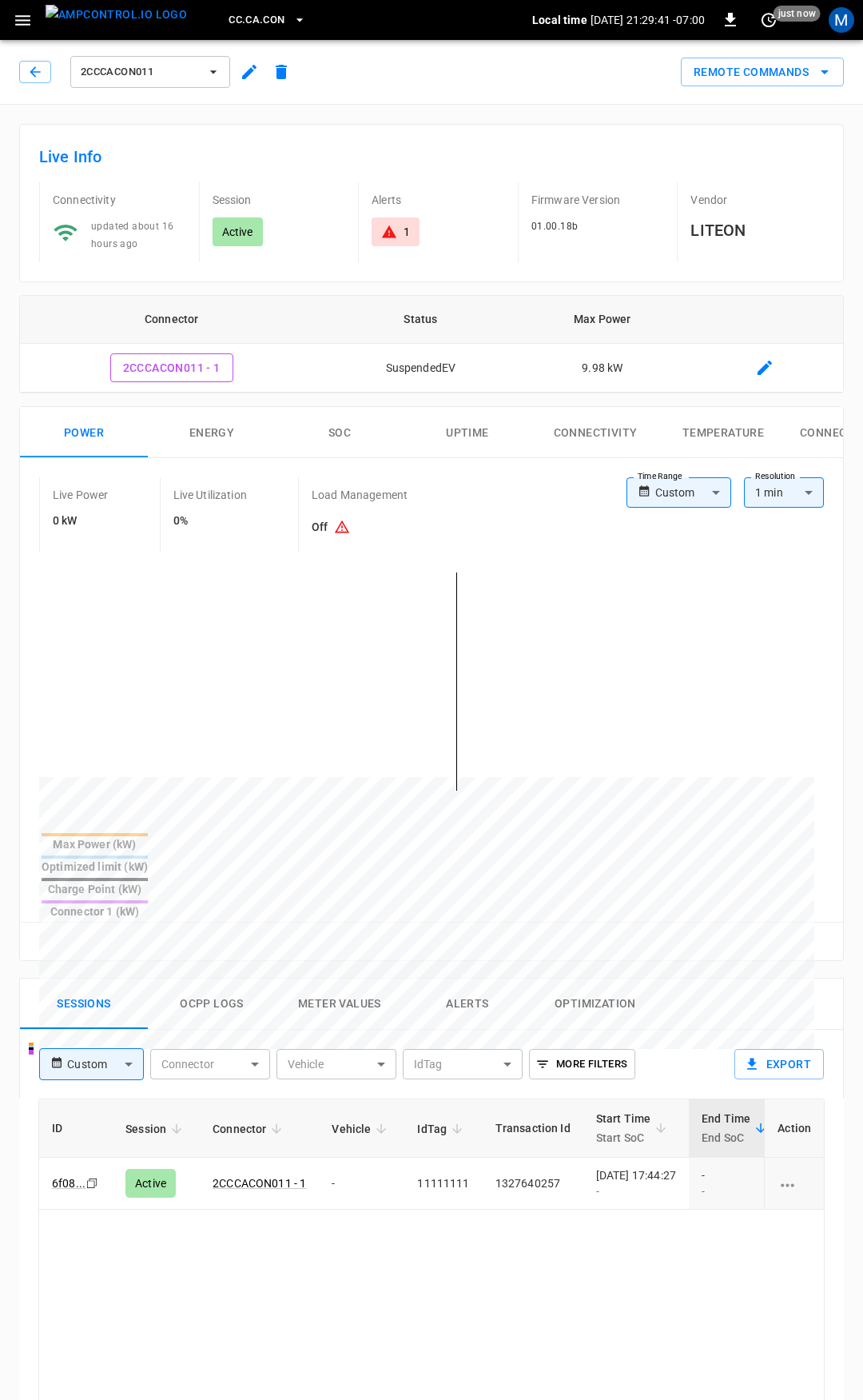
click at [691, 497] on body "CC.CA.CON Local time 2025-08-29 21:29:41 -07:00 0 just now M 2CCCACON011 Remote…" at bounding box center [432, 1071] width 863 height 2142
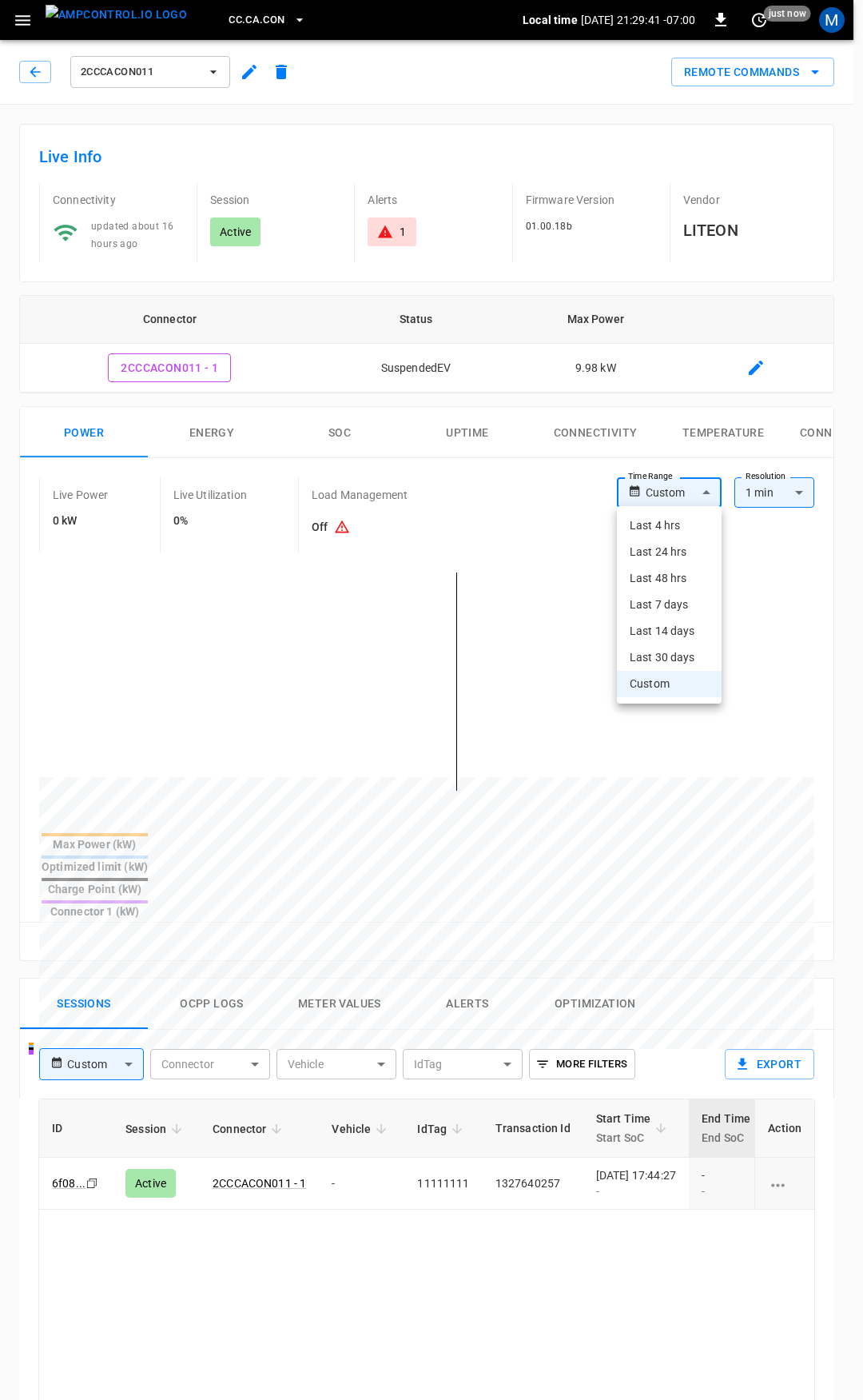
click at [681, 525] on li "Last 4 hrs" at bounding box center [670, 526] width 105 height 27
type input "**********"
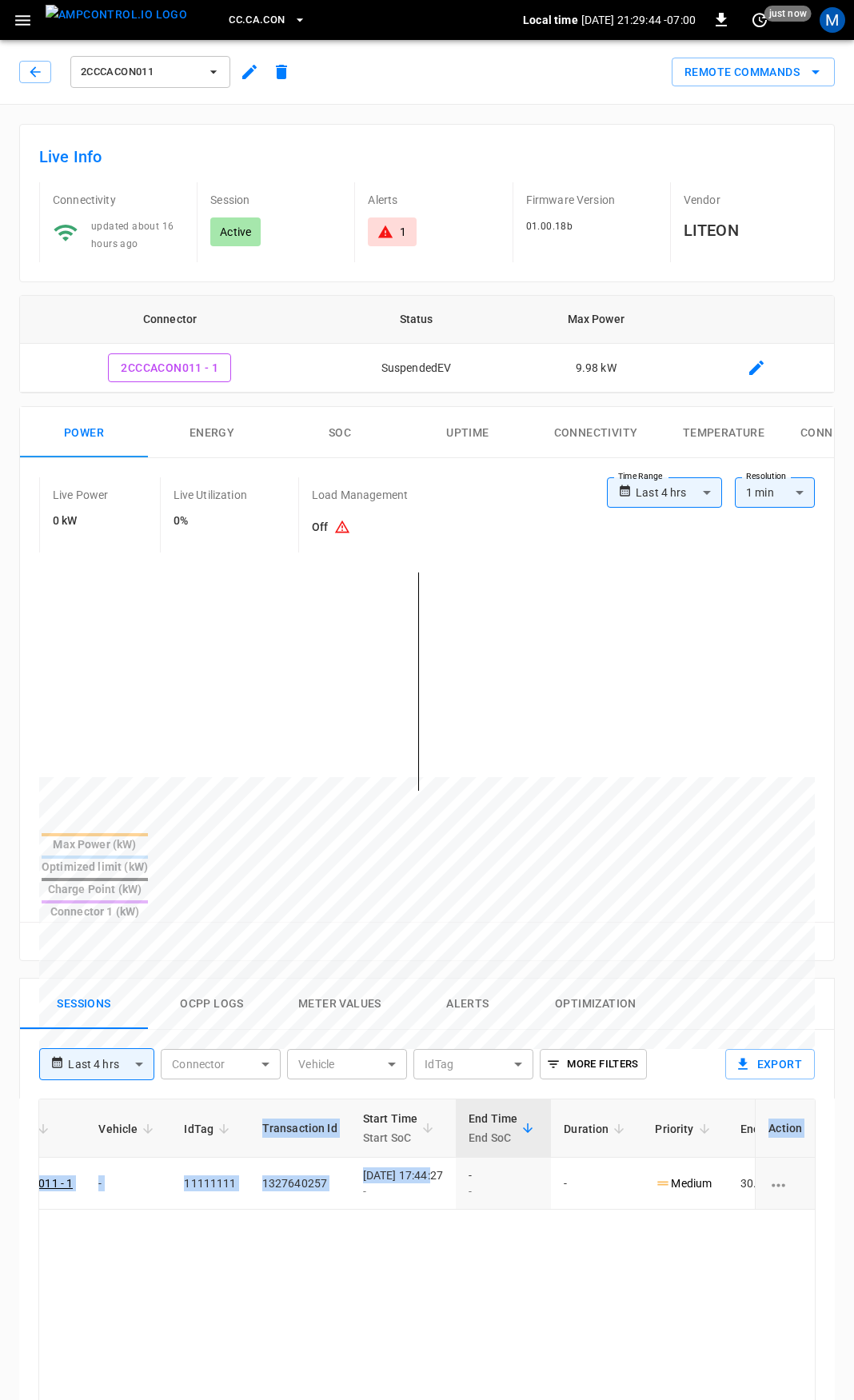
scroll to position [0, 421]
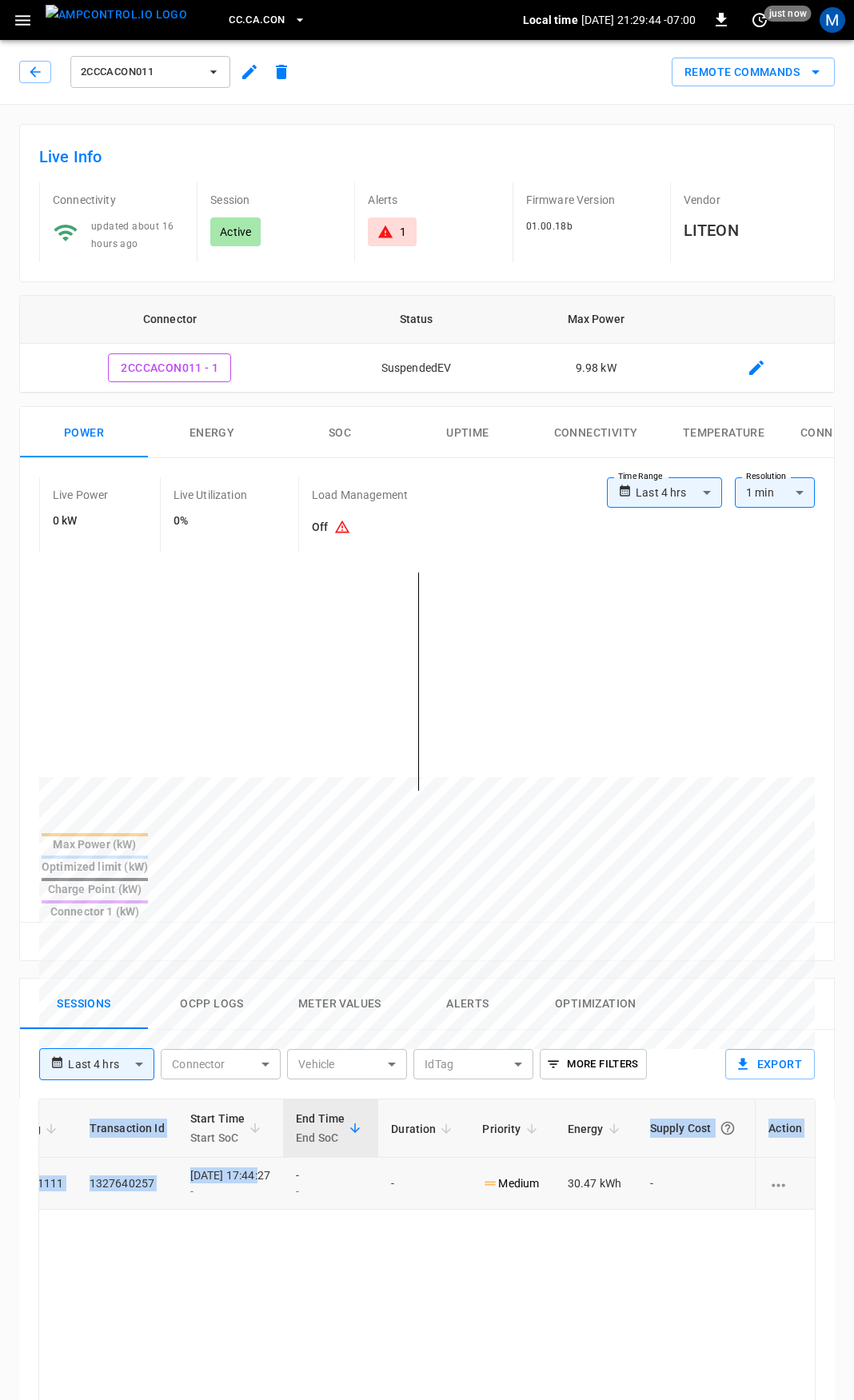
drag, startPoint x: 755, startPoint y: 1122, endPoint x: 787, endPoint y: 1143, distance: 38.3
click at [787, 1158] on tr "6f08 ... Copy Active 2CCCACON011 - 1 - 11111111 1327640257 2025-08-29 17:44:27 …" at bounding box center [224, 1183] width 1181 height 52
click at [387, 233] on icon at bounding box center [385, 232] width 14 height 12
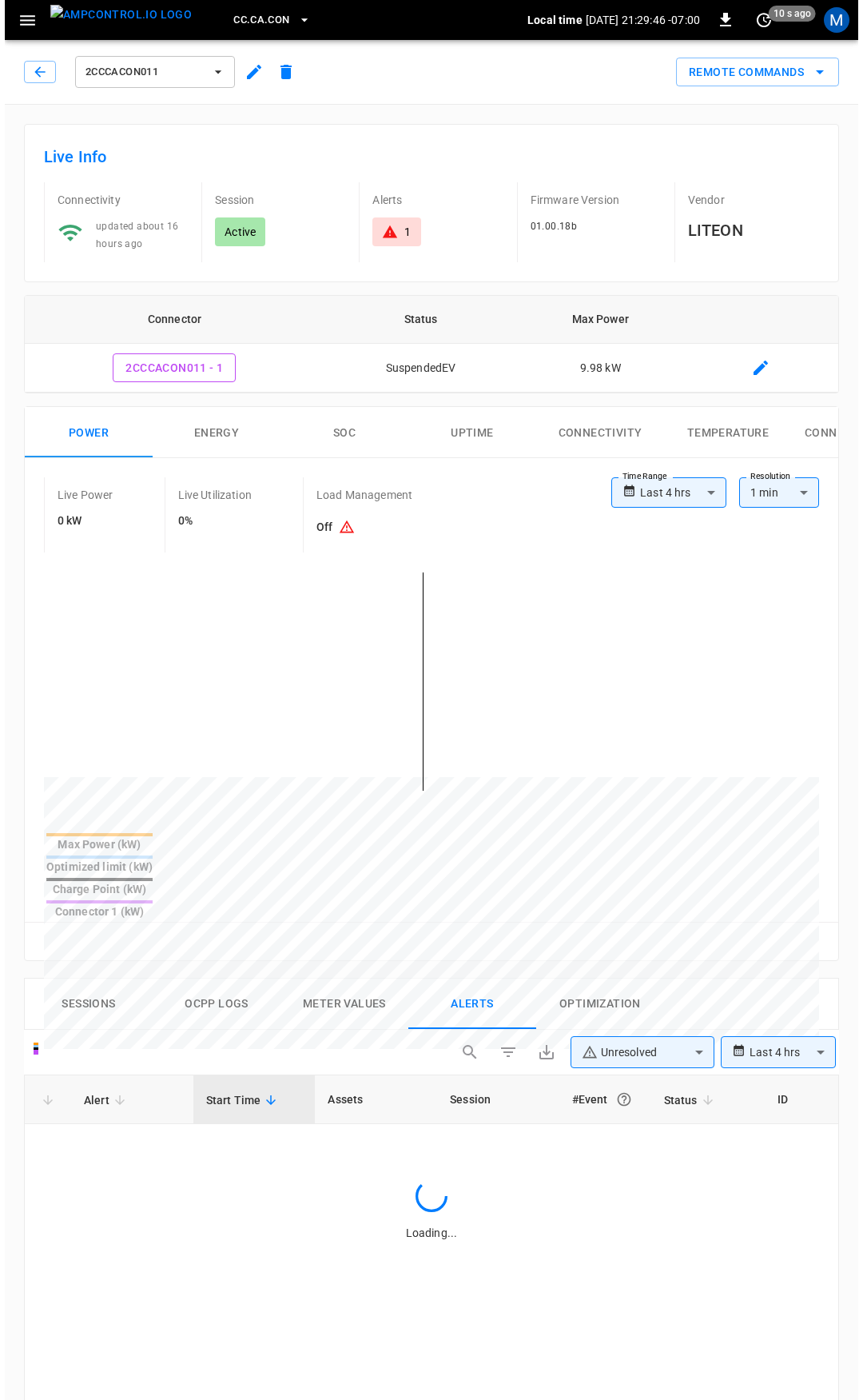
scroll to position [685, 0]
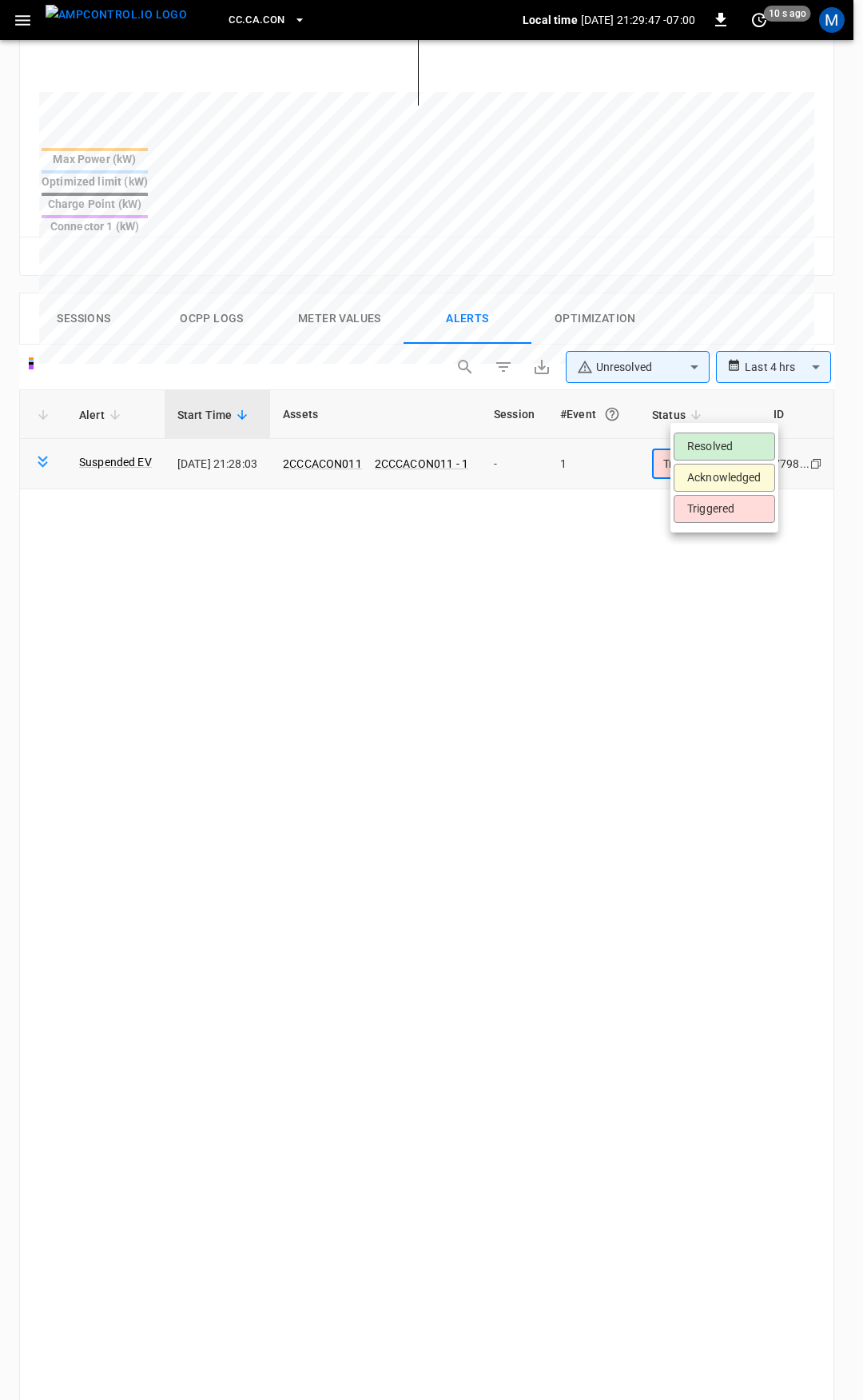
click at [706, 418] on body "**********" at bounding box center [432, 494] width 863 height 2358
click at [711, 442] on li "Resolved" at bounding box center [725, 447] width 102 height 28
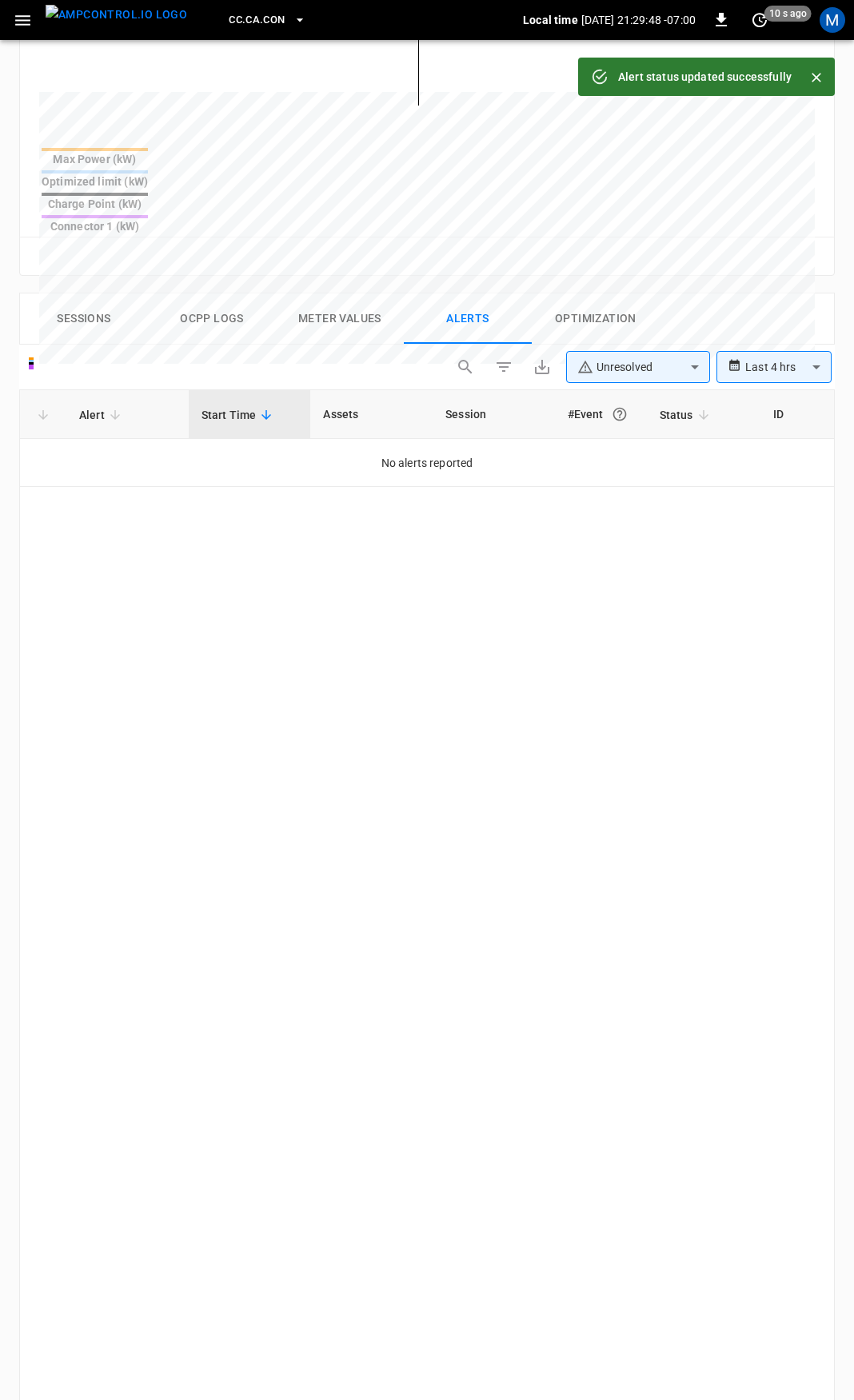
click at [10, 28] on button "button" at bounding box center [22, 21] width 32 height 30
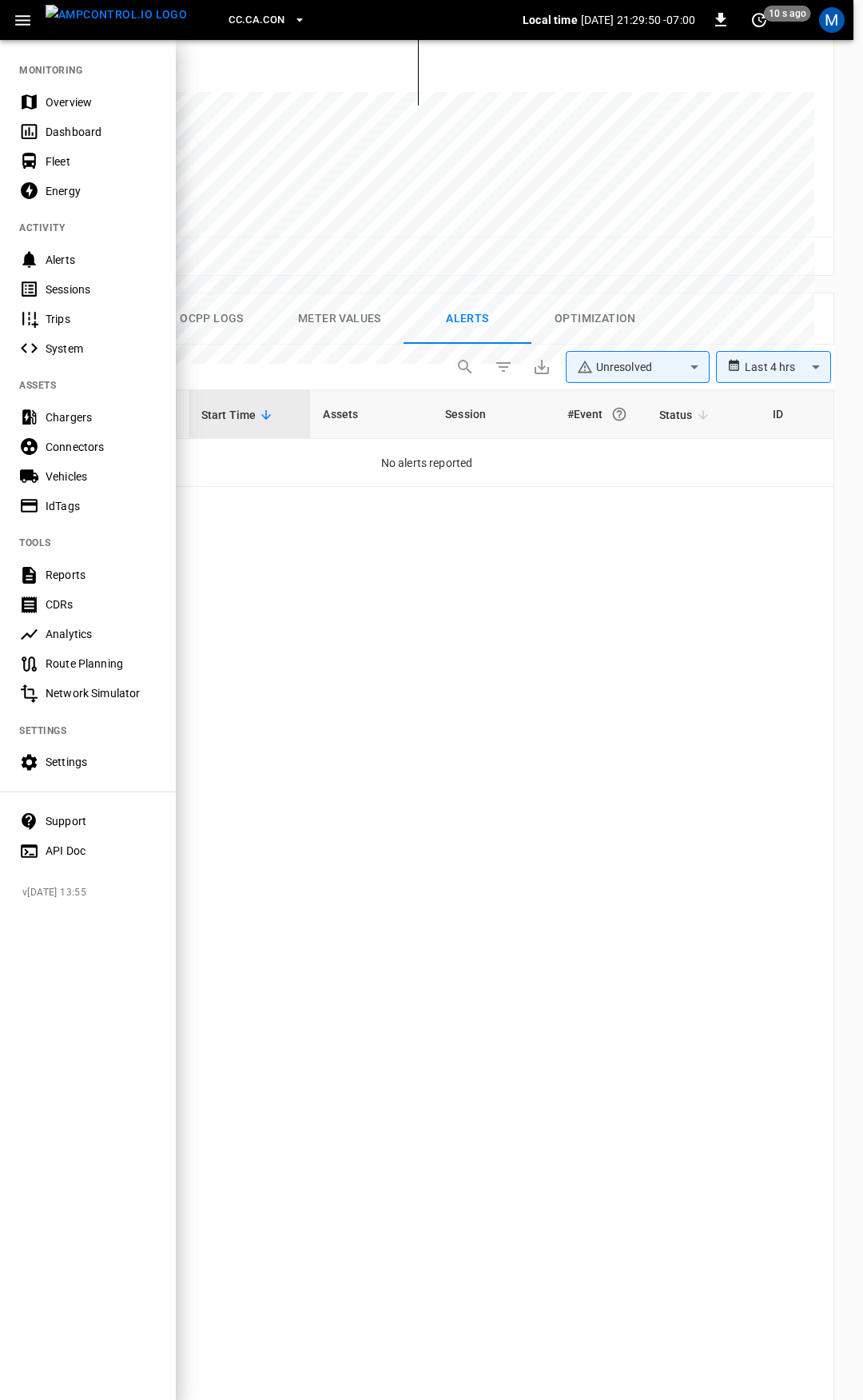
click at [81, 101] on div "Overview" at bounding box center [101, 102] width 111 height 16
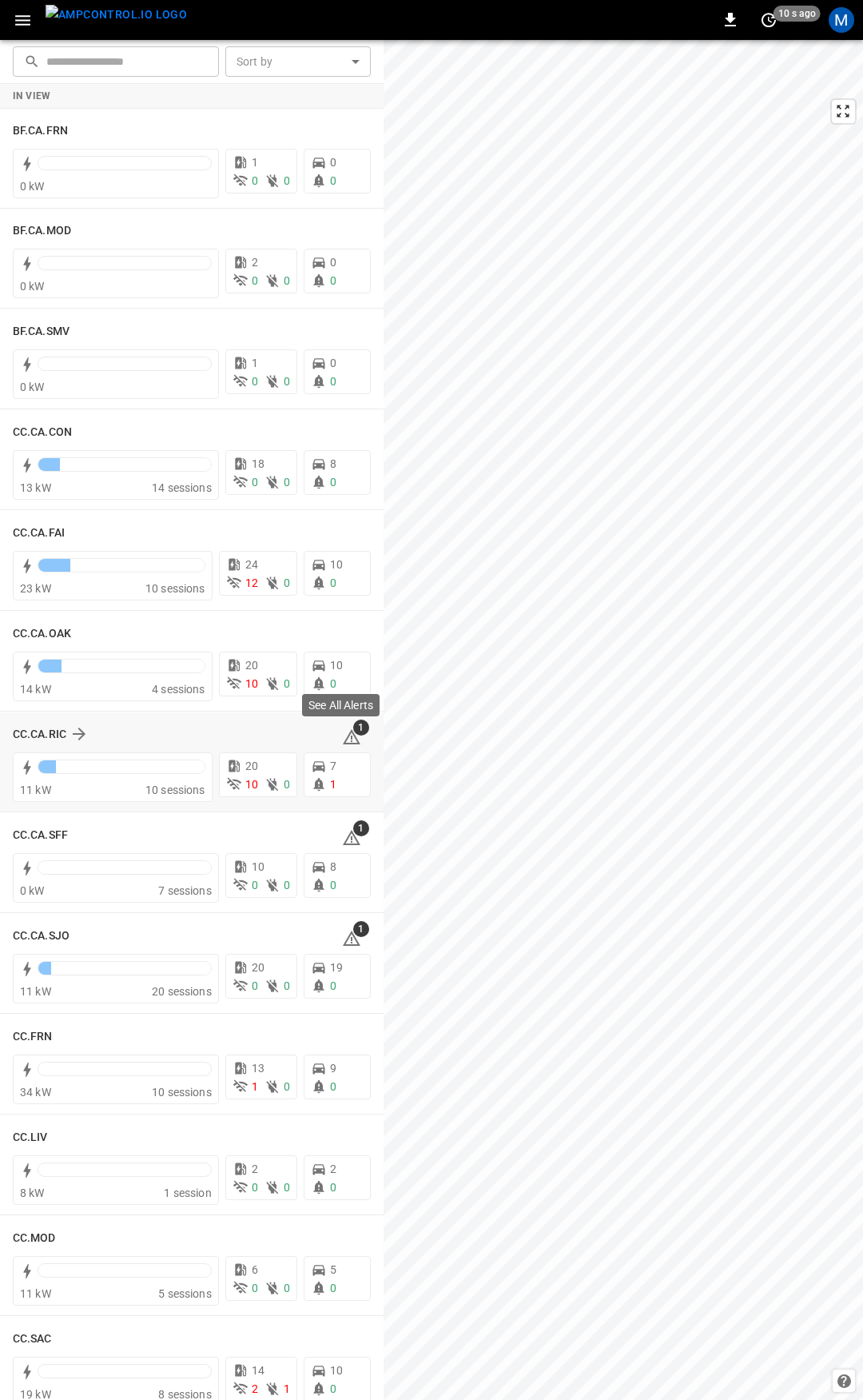
click at [346, 738] on icon at bounding box center [352, 737] width 17 height 15
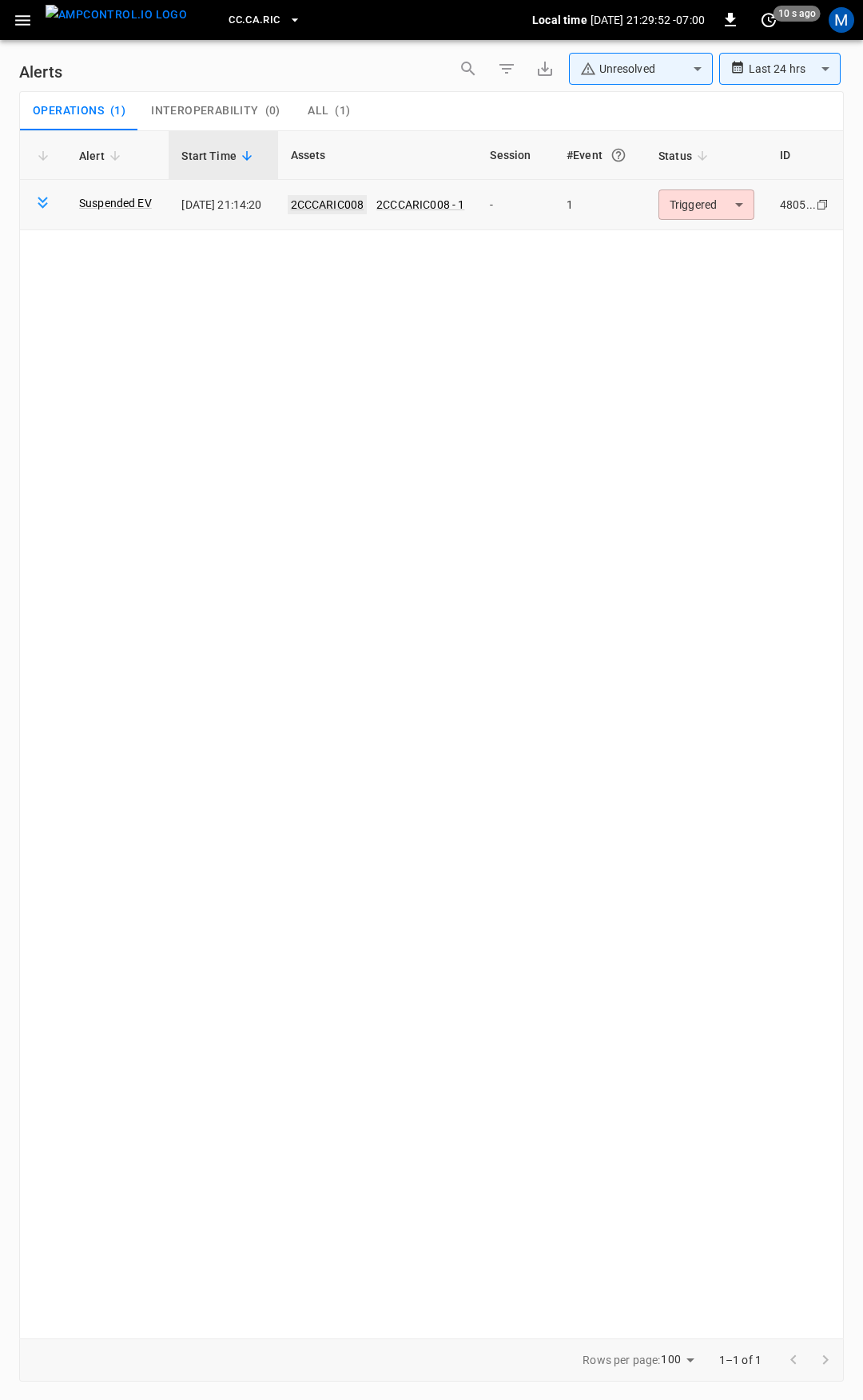
click at [352, 205] on link "2CCCARIC008" at bounding box center [327, 204] width 80 height 19
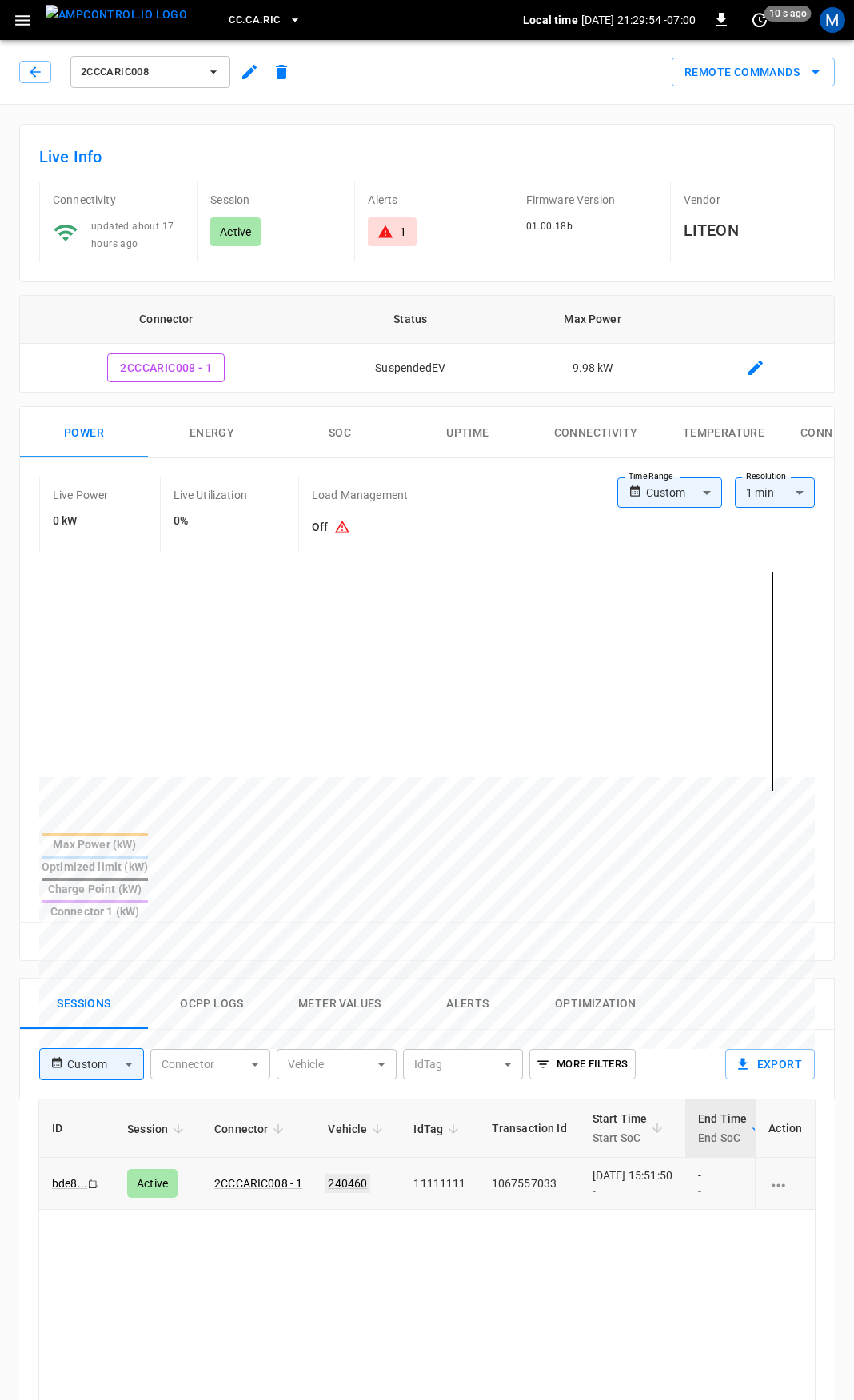
click at [353, 1174] on link "240460" at bounding box center [347, 1183] width 46 height 19
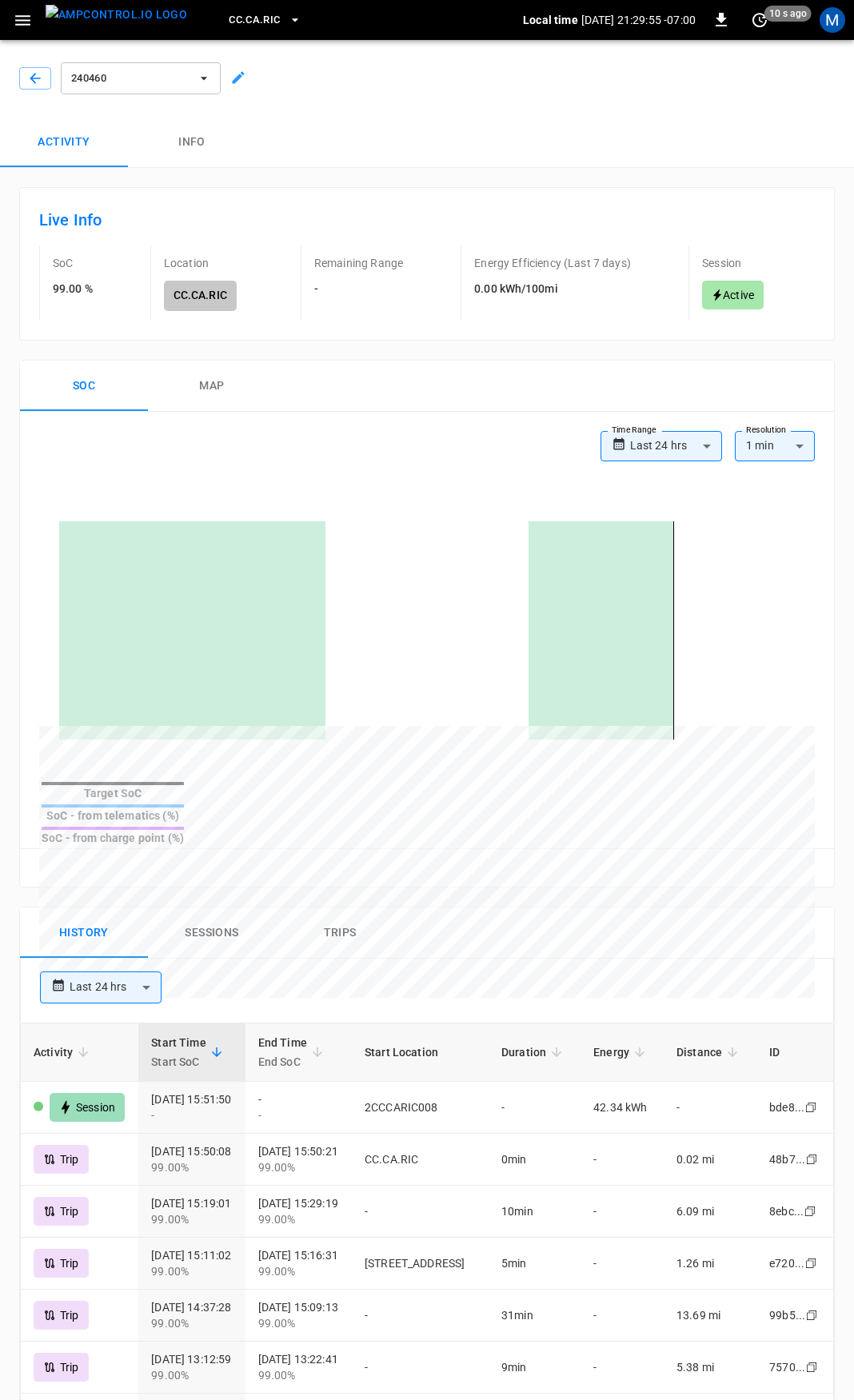
click at [31, 54] on div "240460" at bounding box center [423, 75] width 861 height 83
click at [33, 70] on icon "button" at bounding box center [35, 78] width 16 height 16
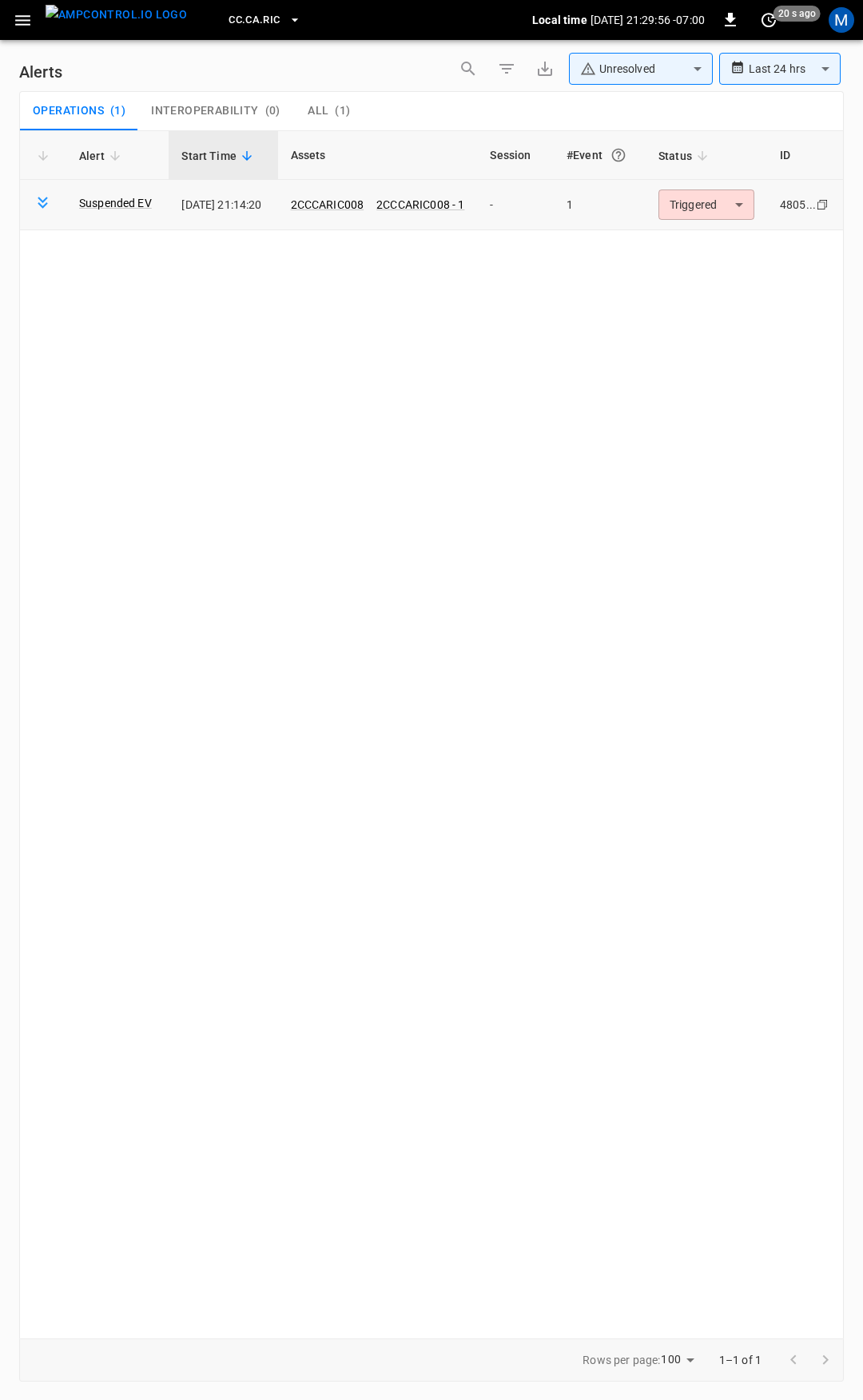
click at [676, 193] on td "Triggered ********* ​" at bounding box center [706, 205] width 122 height 50
click at [690, 208] on body "**********" at bounding box center [432, 698] width 863 height 1395
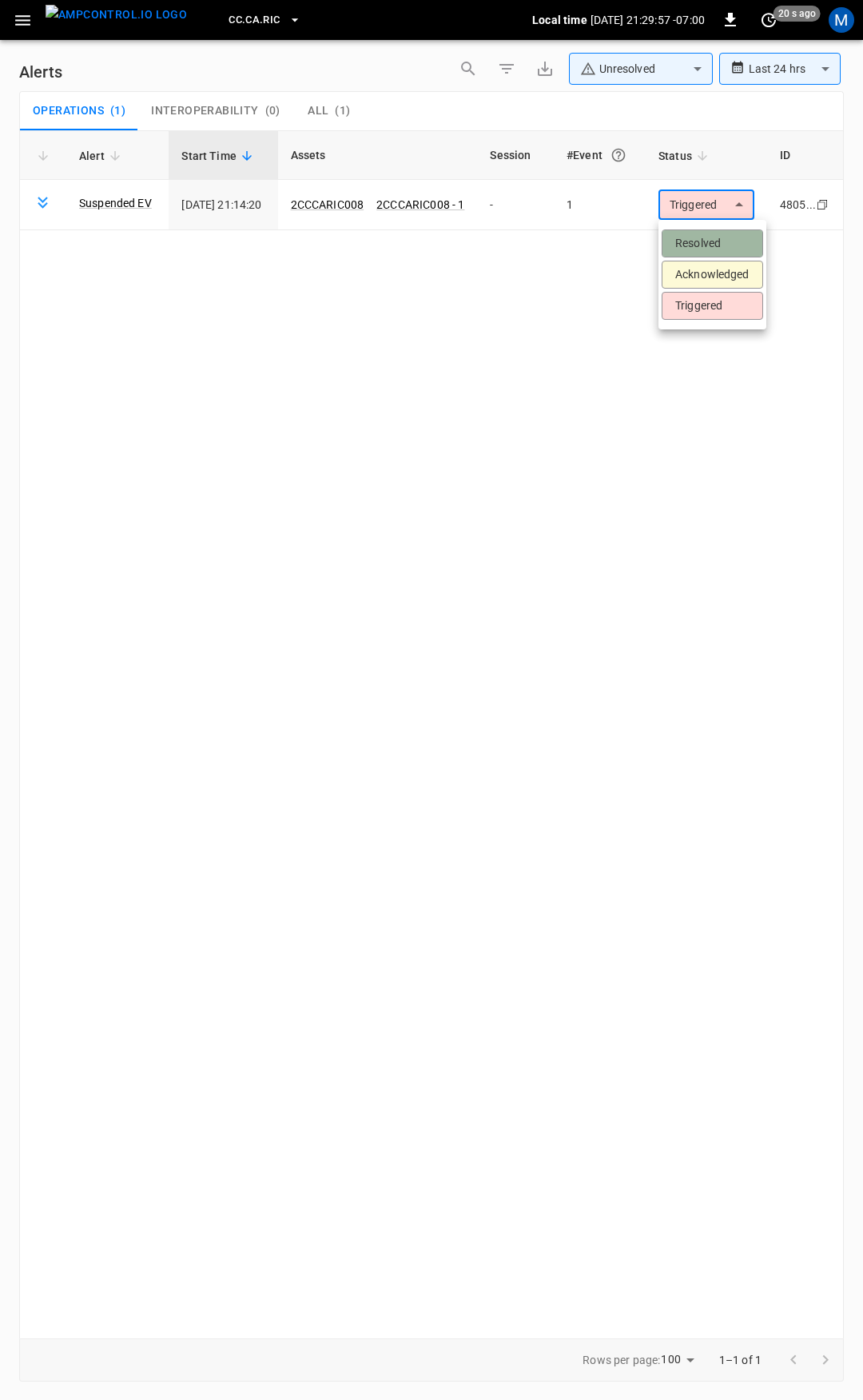
click at [692, 235] on li "Resolved" at bounding box center [713, 243] width 102 height 28
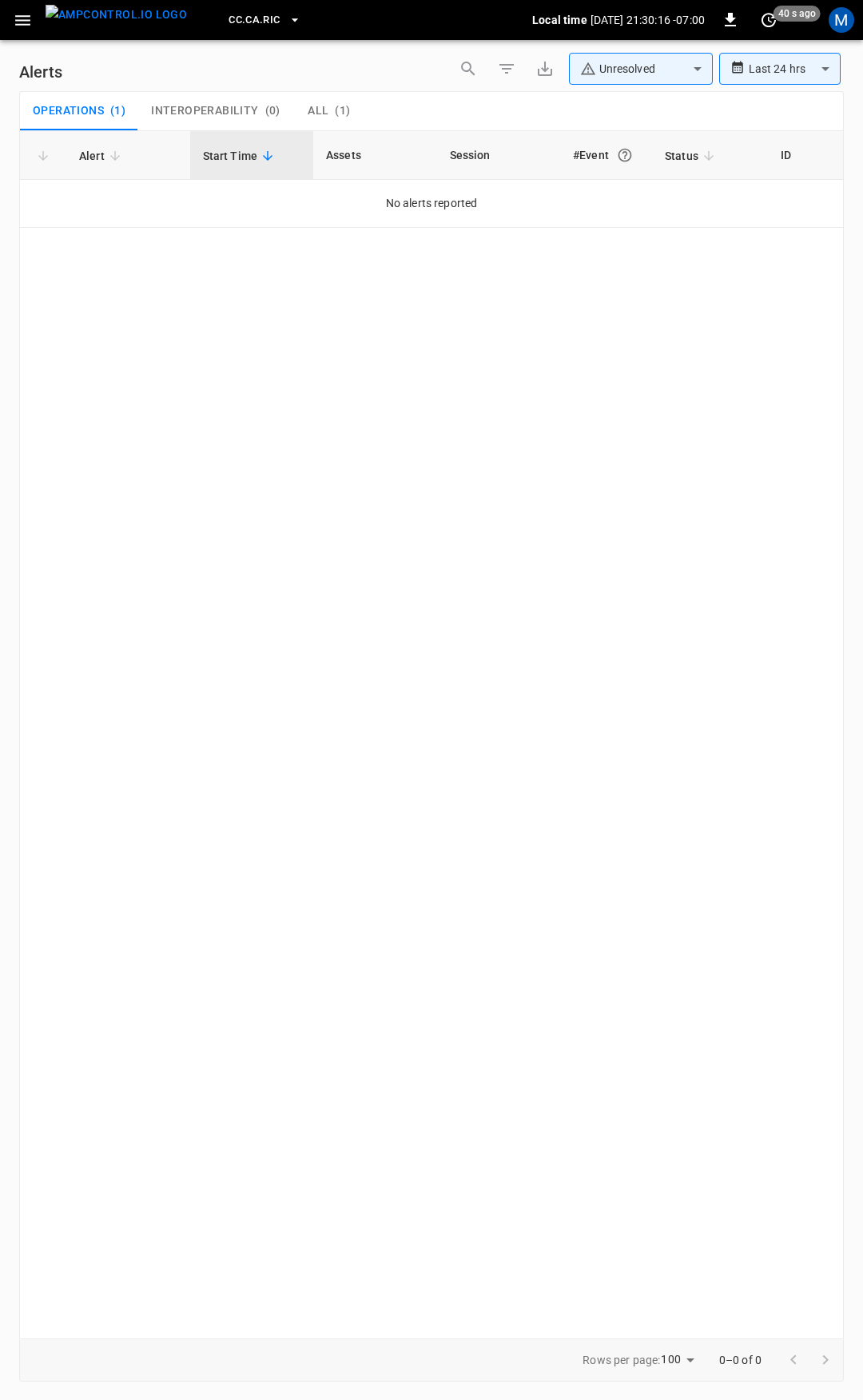
click at [27, 25] on icon "button" at bounding box center [22, 20] width 15 height 10
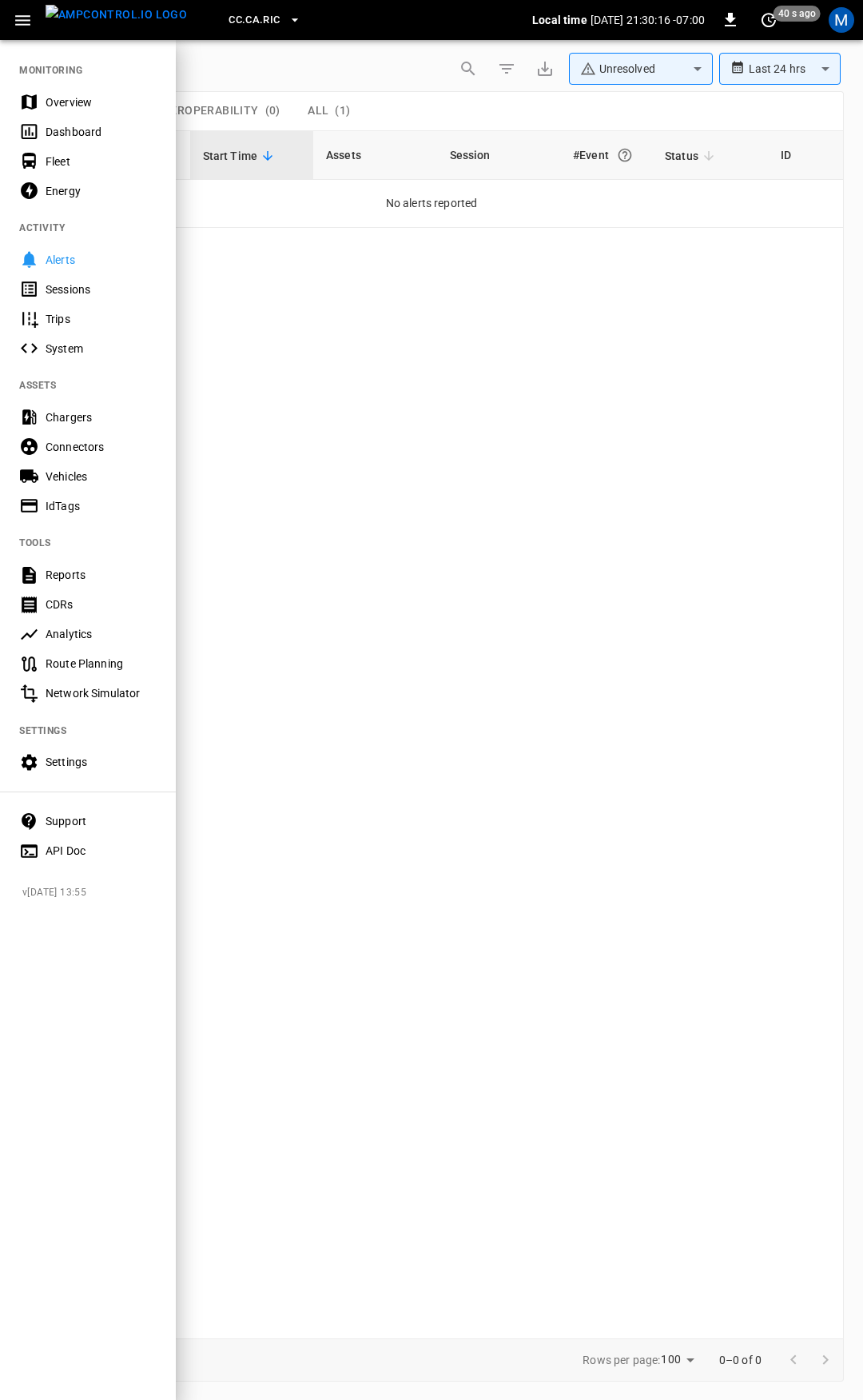
drag, startPoint x: 85, startPoint y: 100, endPoint x: 108, endPoint y: 176, distance: 79.4
click at [85, 100] on div "Overview" at bounding box center [101, 102] width 111 height 16
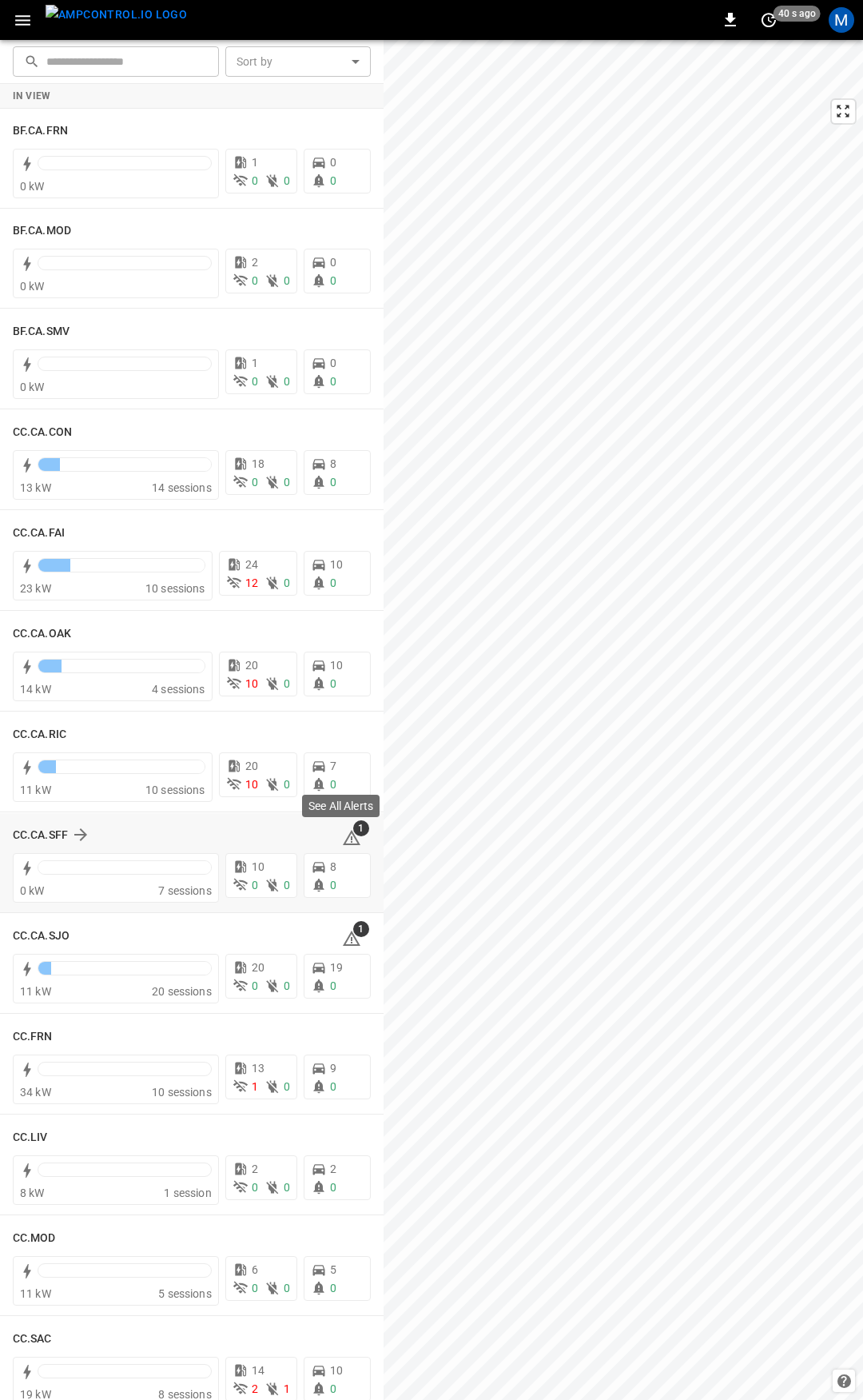
click at [344, 836] on icon at bounding box center [352, 838] width 17 height 15
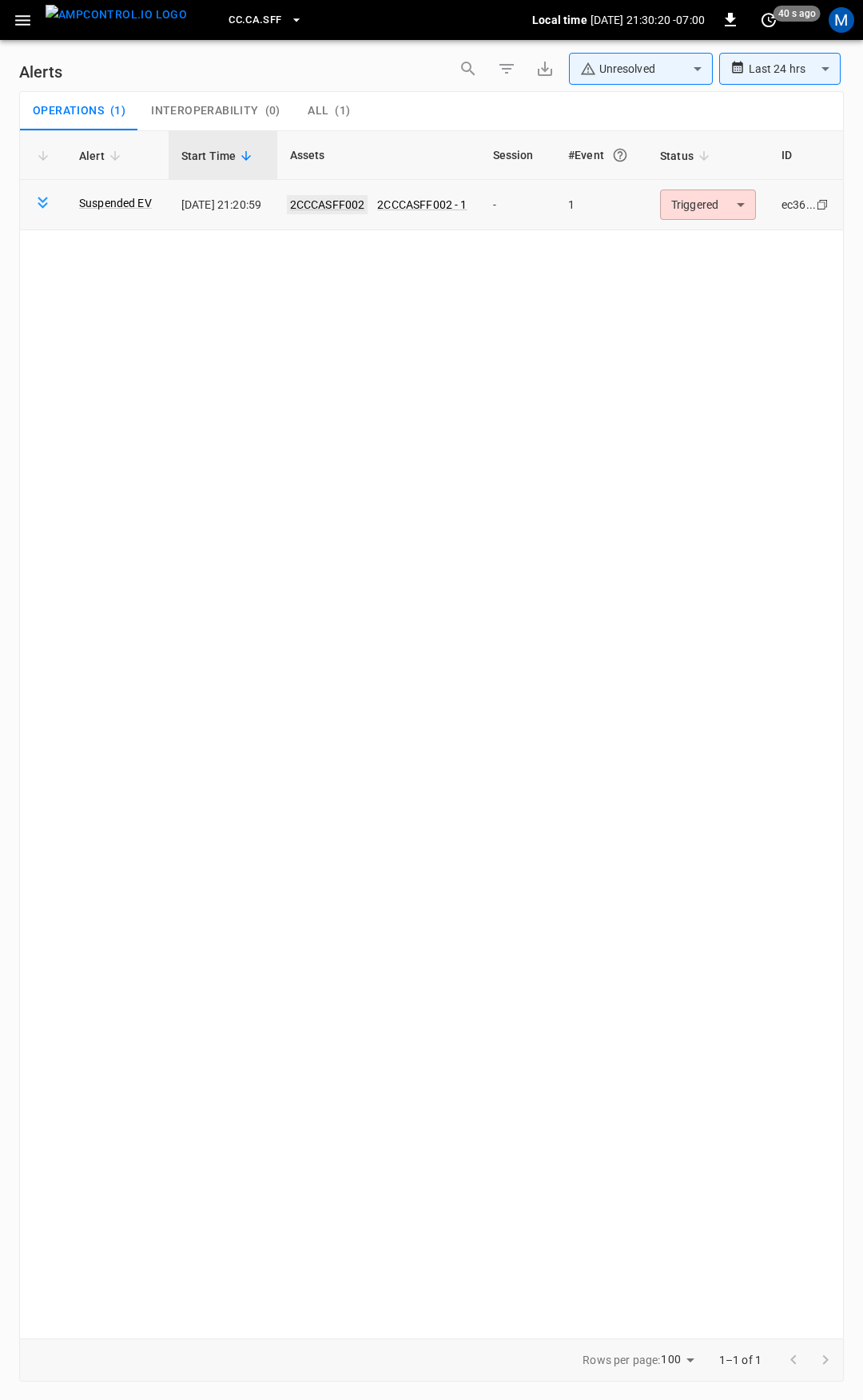
click at [341, 202] on link "2CCCASFF002" at bounding box center [327, 204] width 82 height 19
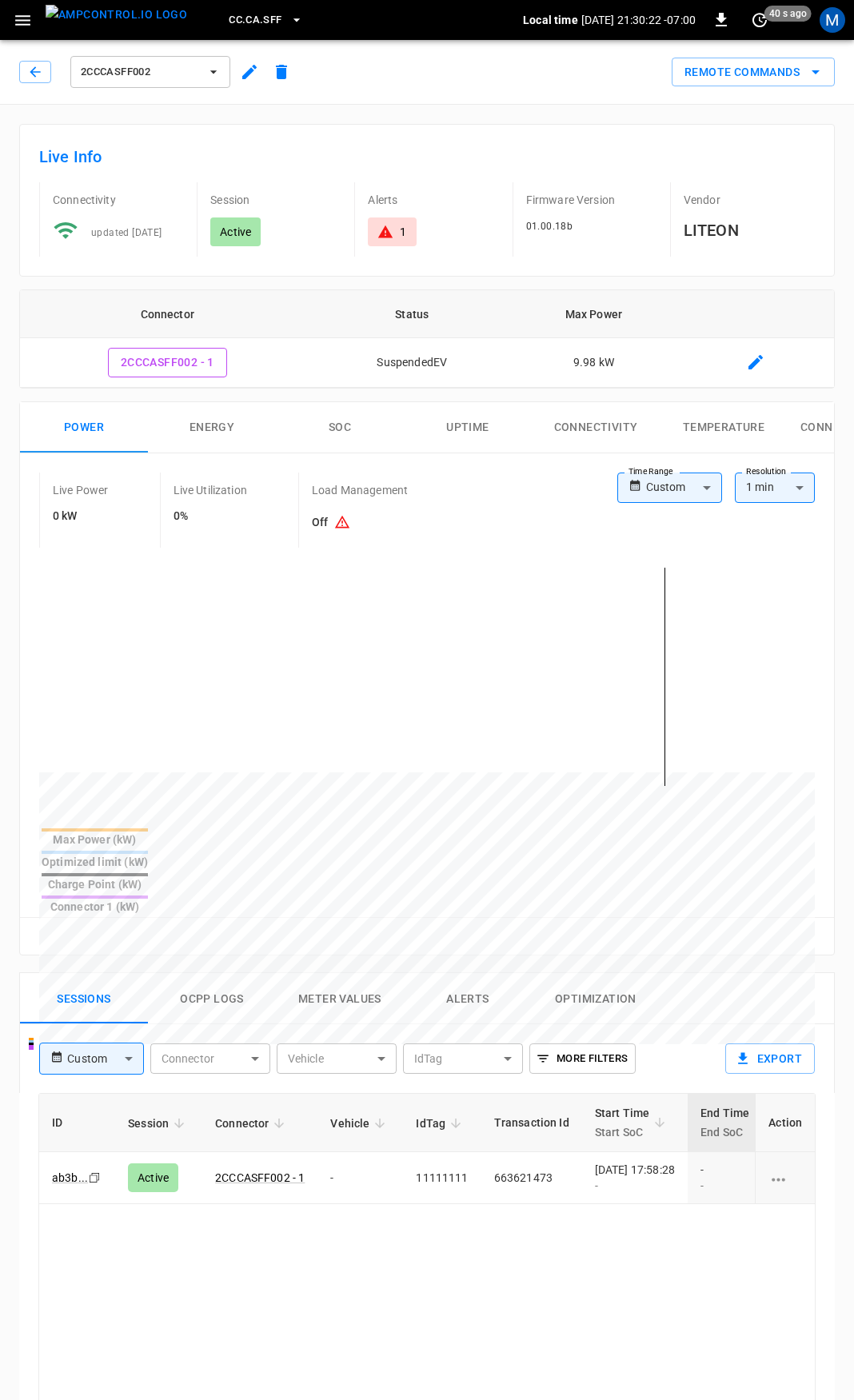
click at [671, 494] on body "CC.CA.SFF Local time 2025-08-29 21:30:22 -07:00 0 40 s ago M 2CCCASFF002 Remote…" at bounding box center [427, 1068] width 854 height 2136
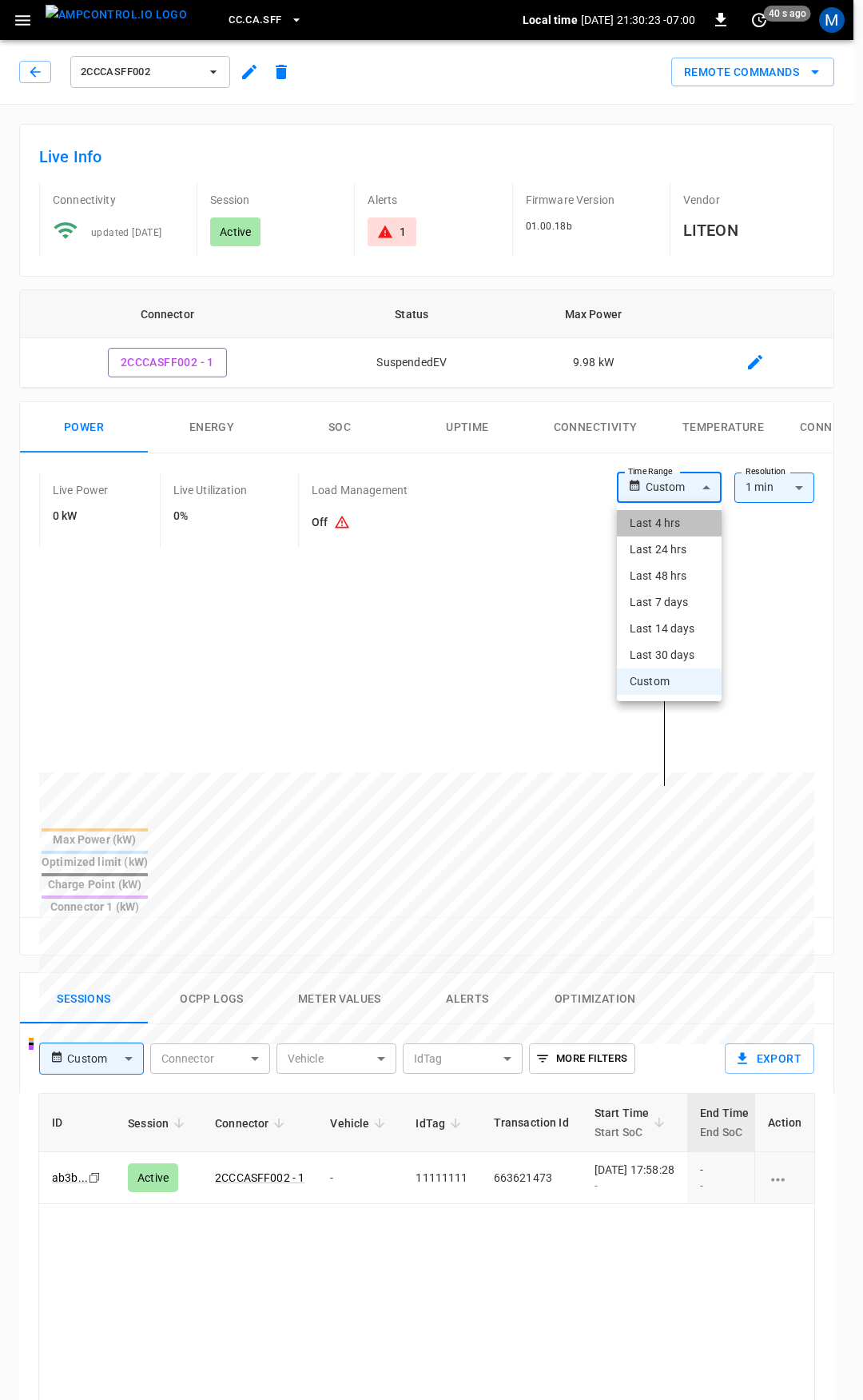
click at [667, 536] on li "Last 4 hrs" at bounding box center [670, 523] width 105 height 27
type input "**********"
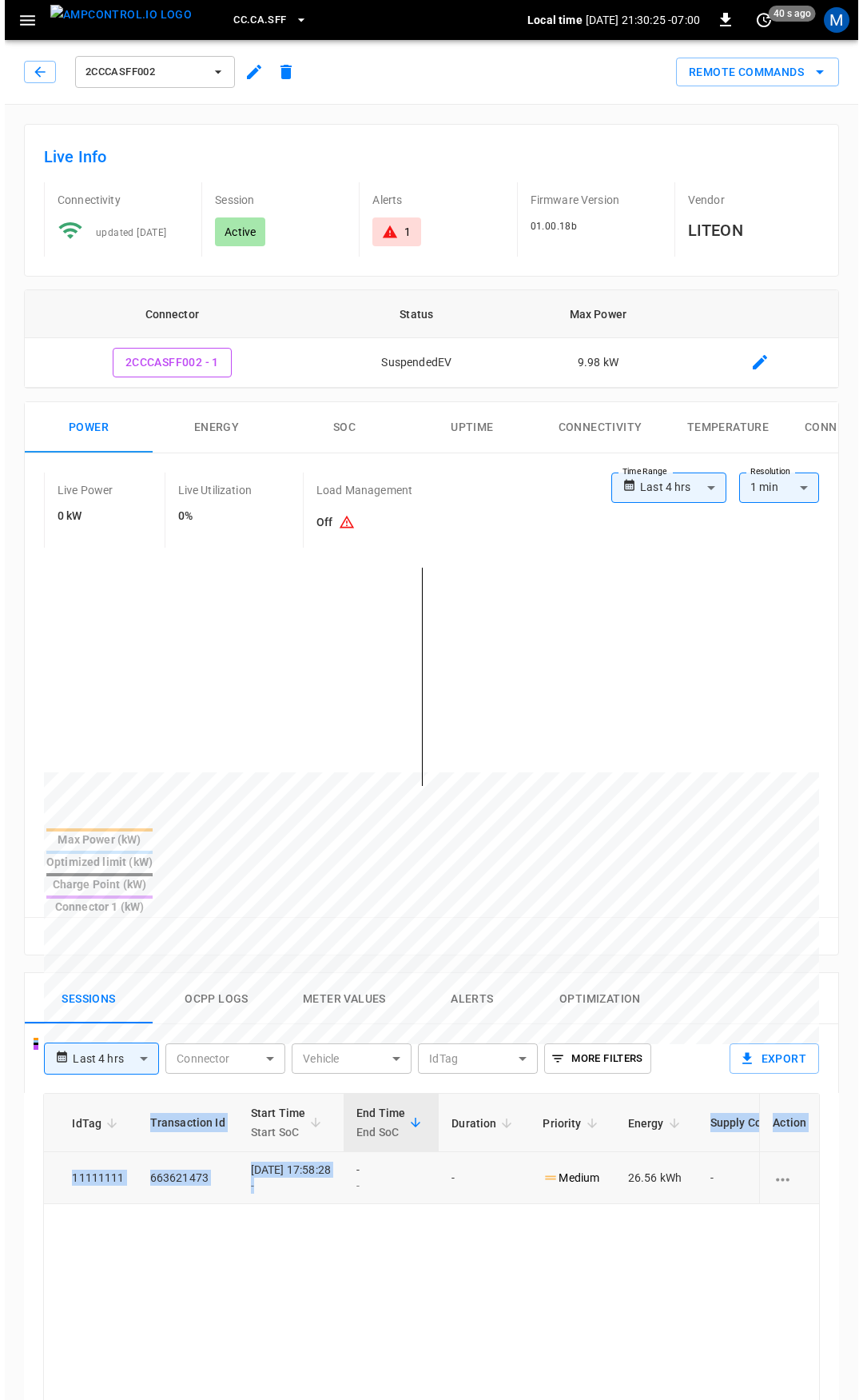
scroll to position [0, 419]
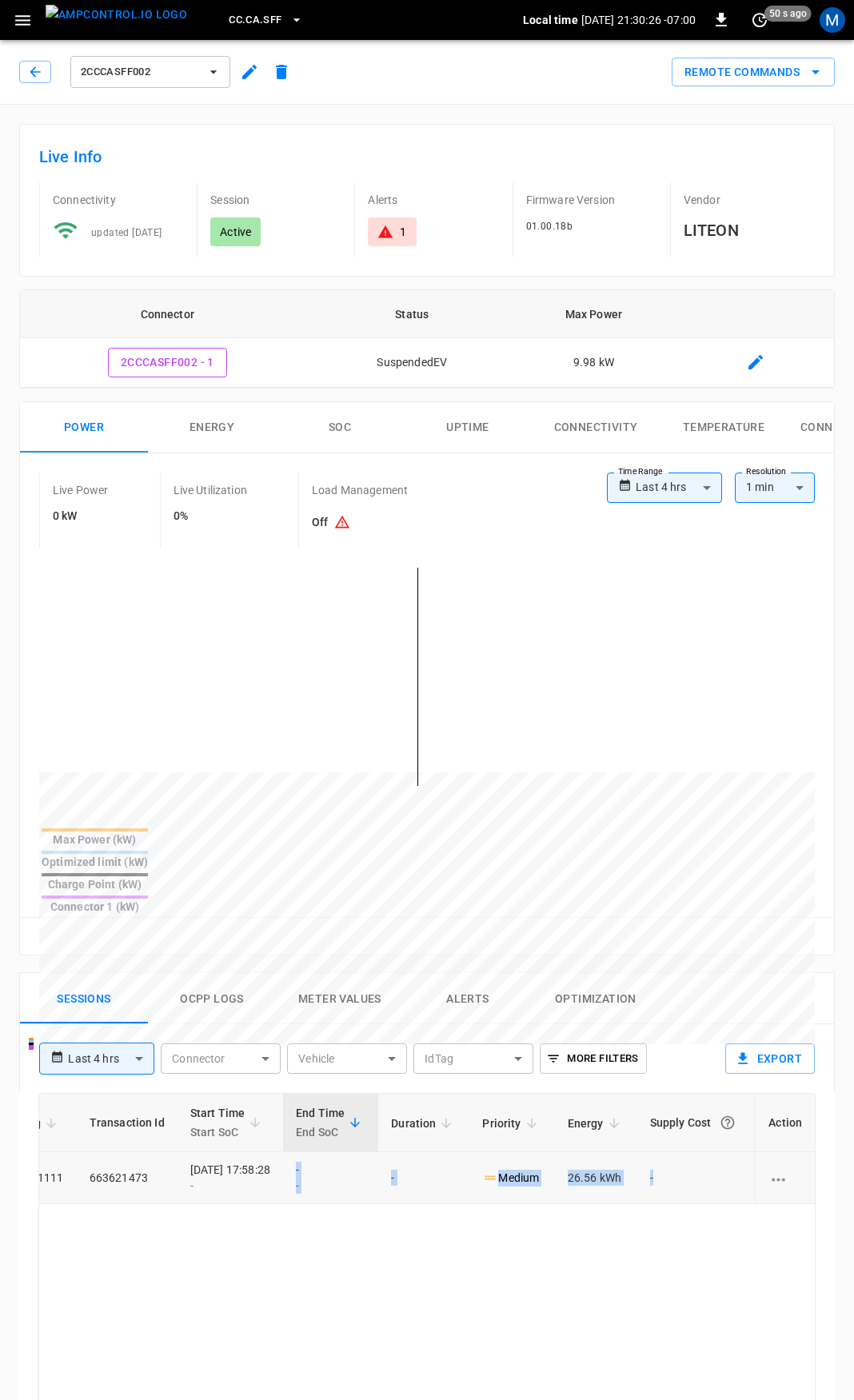
drag, startPoint x: 592, startPoint y: 1130, endPoint x: 677, endPoint y: 1146, distance: 86.5
click at [677, 1152] on tr "ab3b ... Copy Active 2CCCASFF002 - 1 - 11111111 663621473 2025-08-29 17:58:28 -…" at bounding box center [224, 1178] width 1180 height 52
click at [24, 18] on icon "button" at bounding box center [22, 20] width 20 height 20
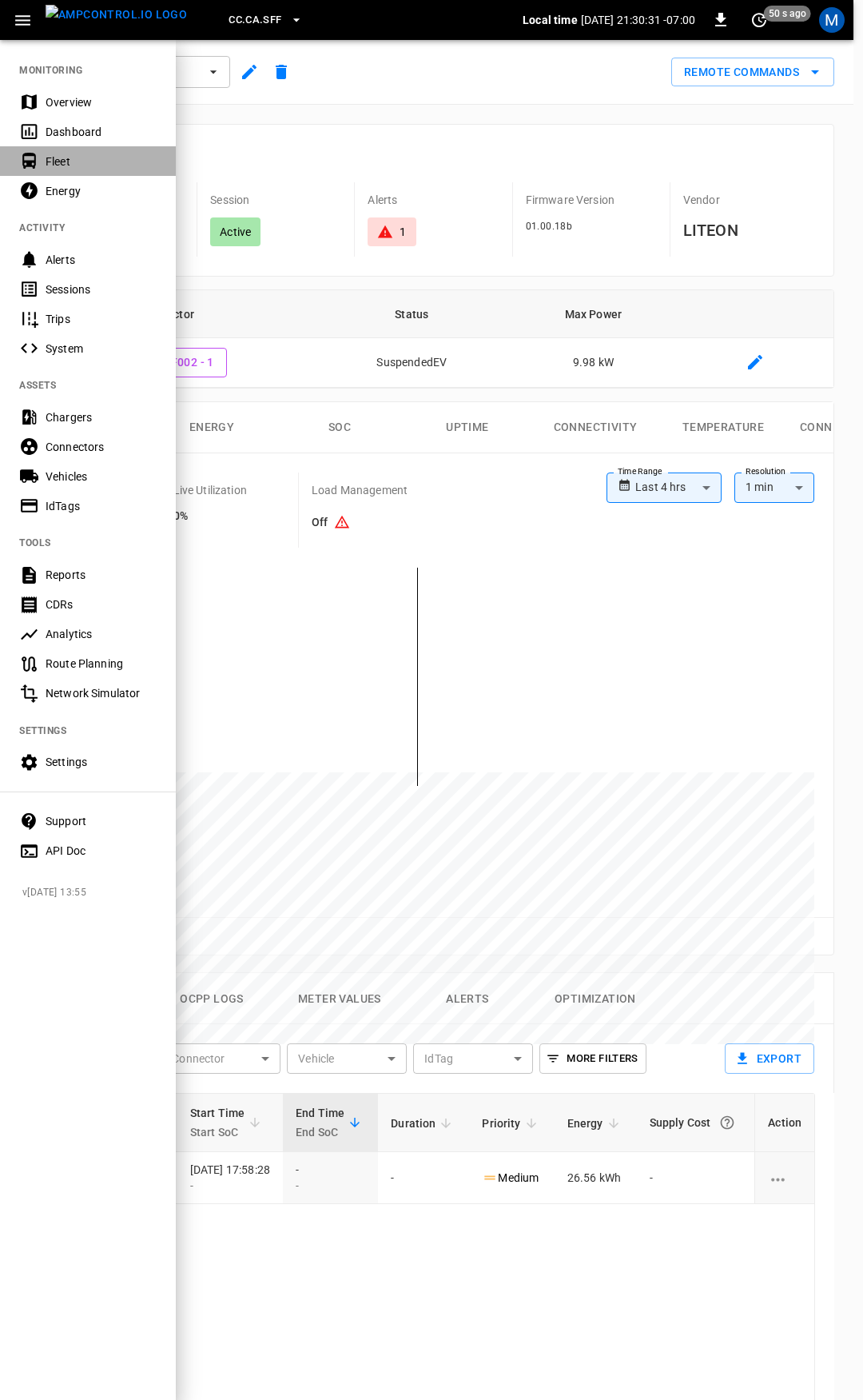
drag, startPoint x: 73, startPoint y: 159, endPoint x: 335, endPoint y: 83, distance: 272.8
click at [73, 158] on div "Fleet" at bounding box center [101, 161] width 111 height 16
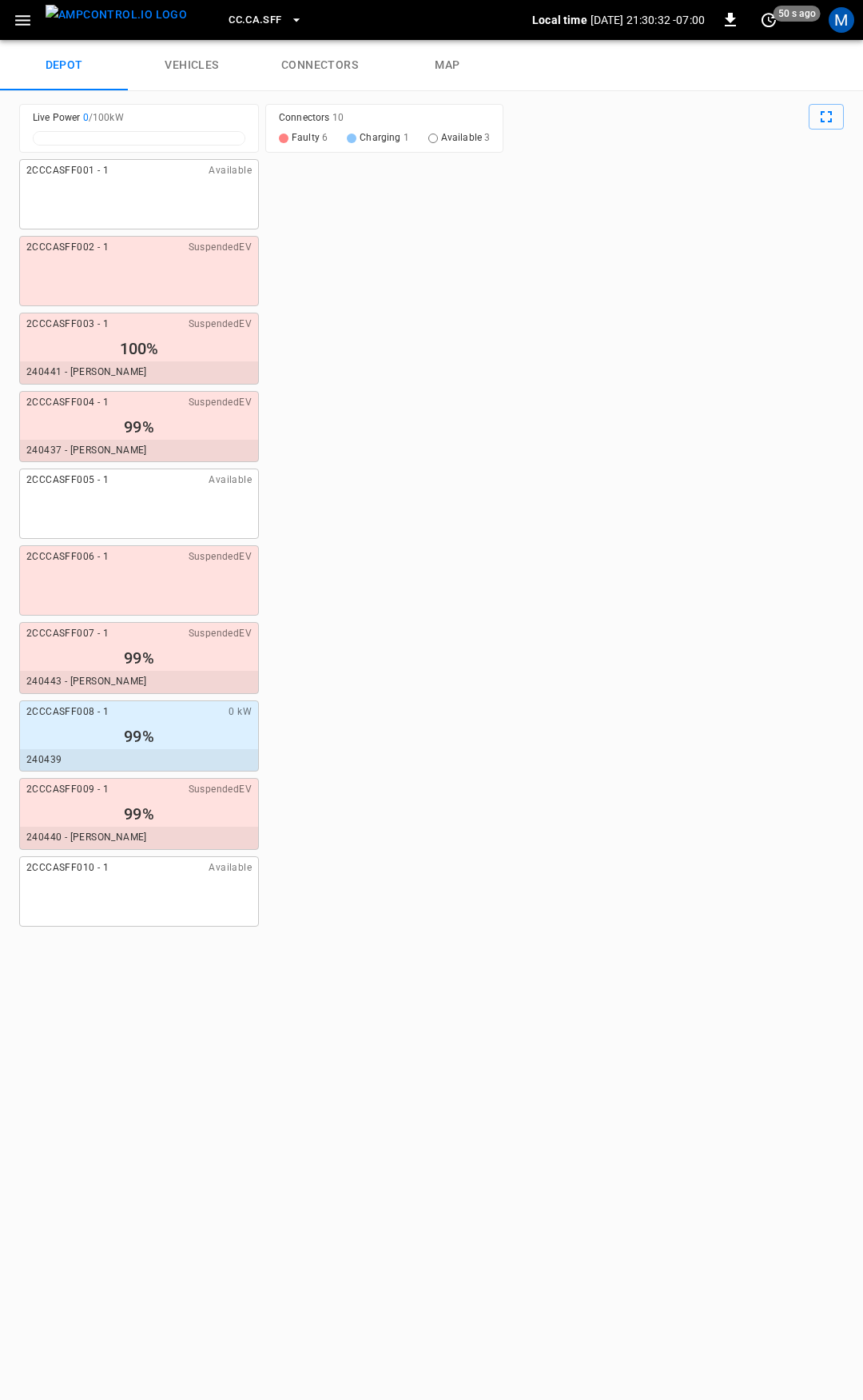
click at [335, 62] on link "connectors" at bounding box center [320, 65] width 128 height 51
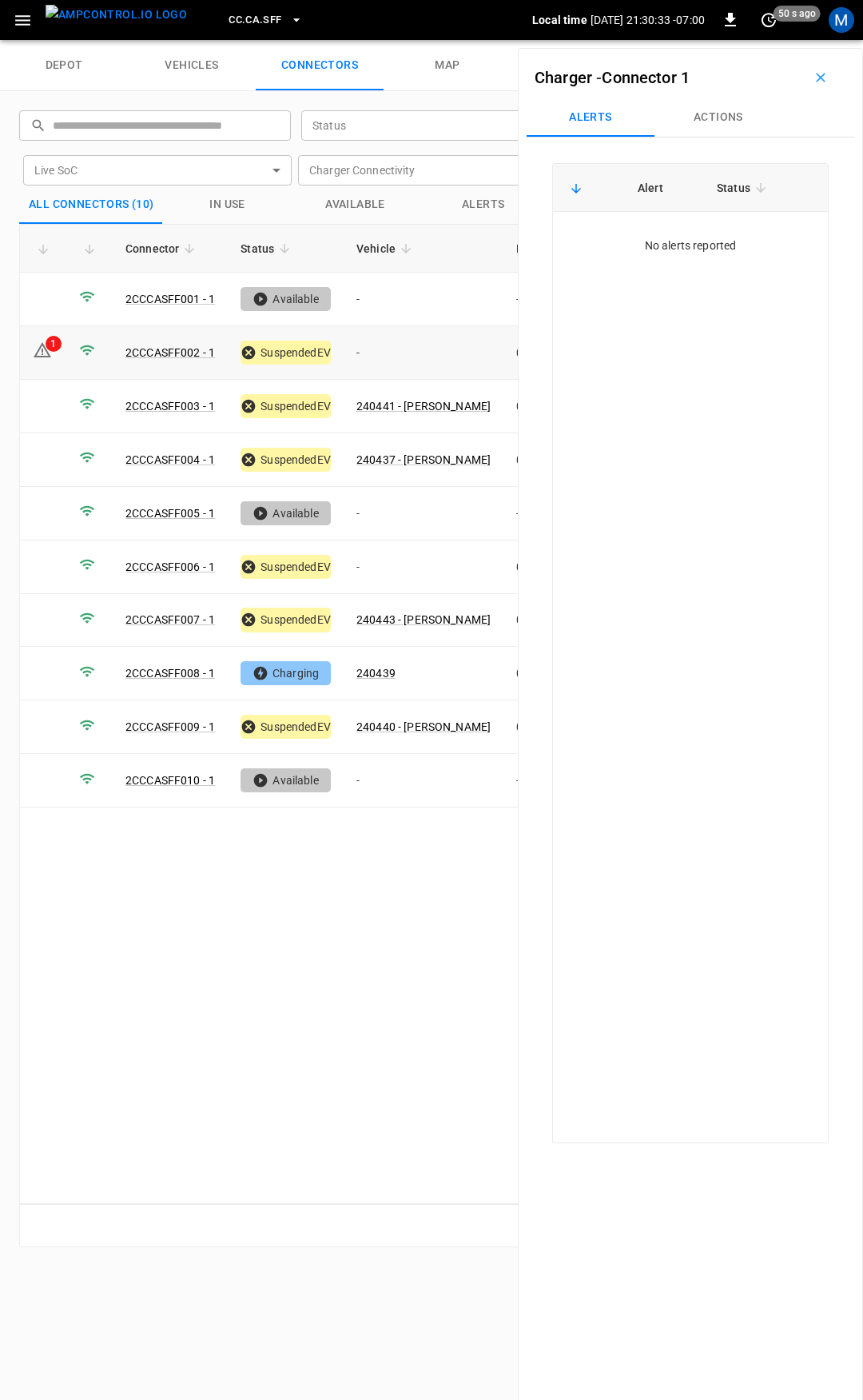
click at [411, 347] on td "-" at bounding box center [424, 353] width 160 height 53
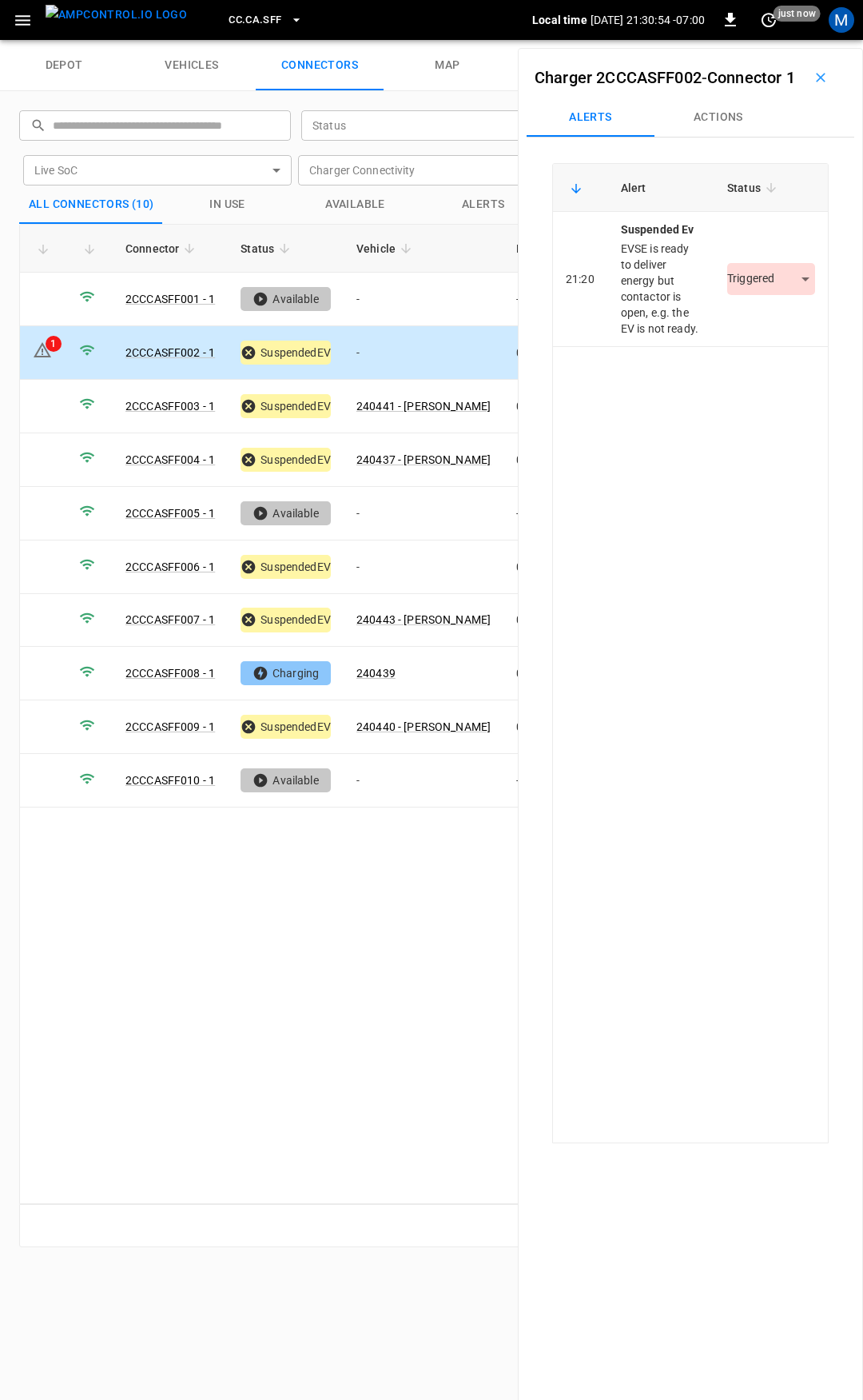
drag, startPoint x: 731, startPoint y: 134, endPoint x: 729, endPoint y: 173, distance: 39.1
click at [731, 137] on button "Actions" at bounding box center [719, 118] width 128 height 38
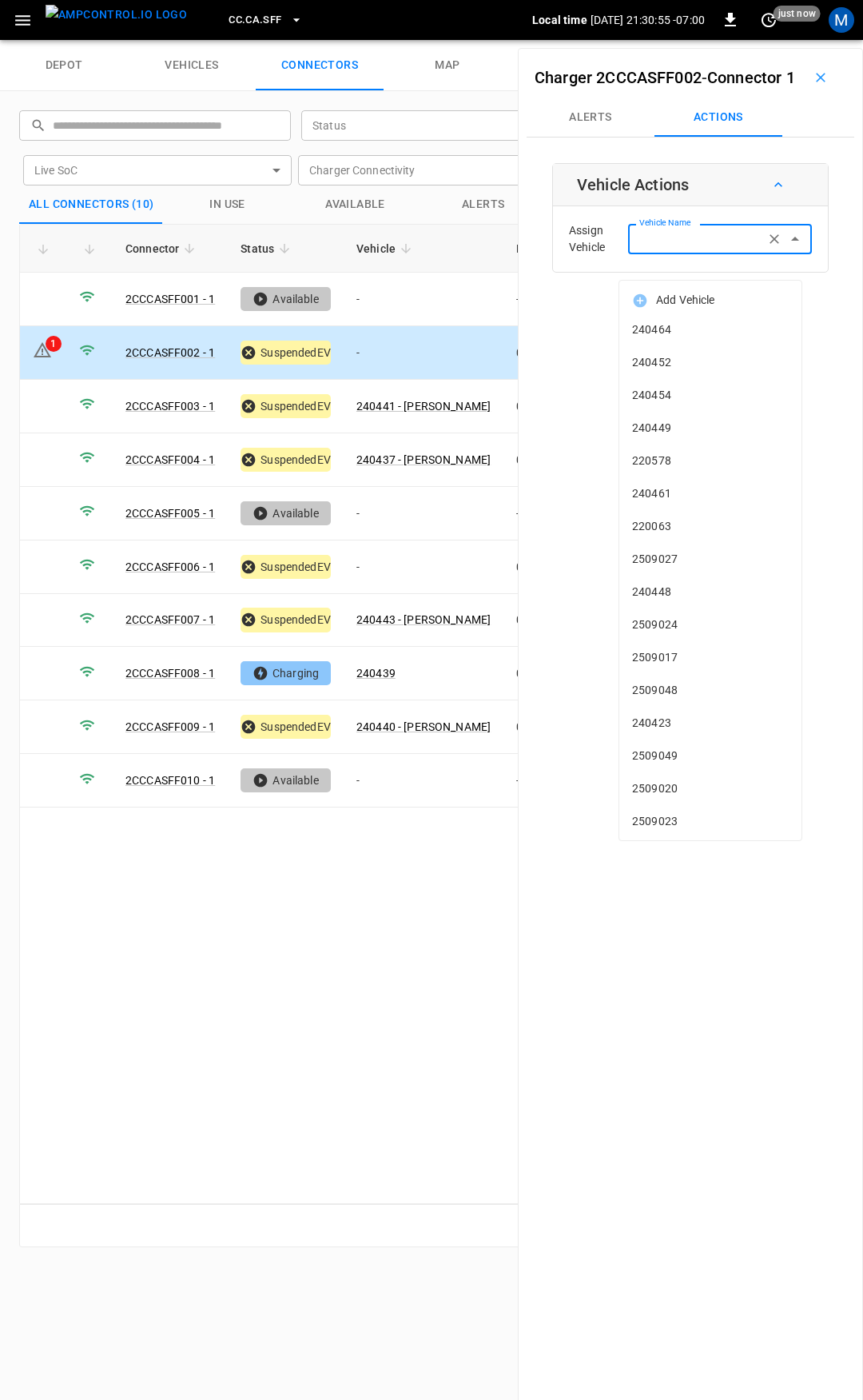
click at [701, 248] on input "Vehicle Name" at bounding box center [696, 238] width 127 height 20
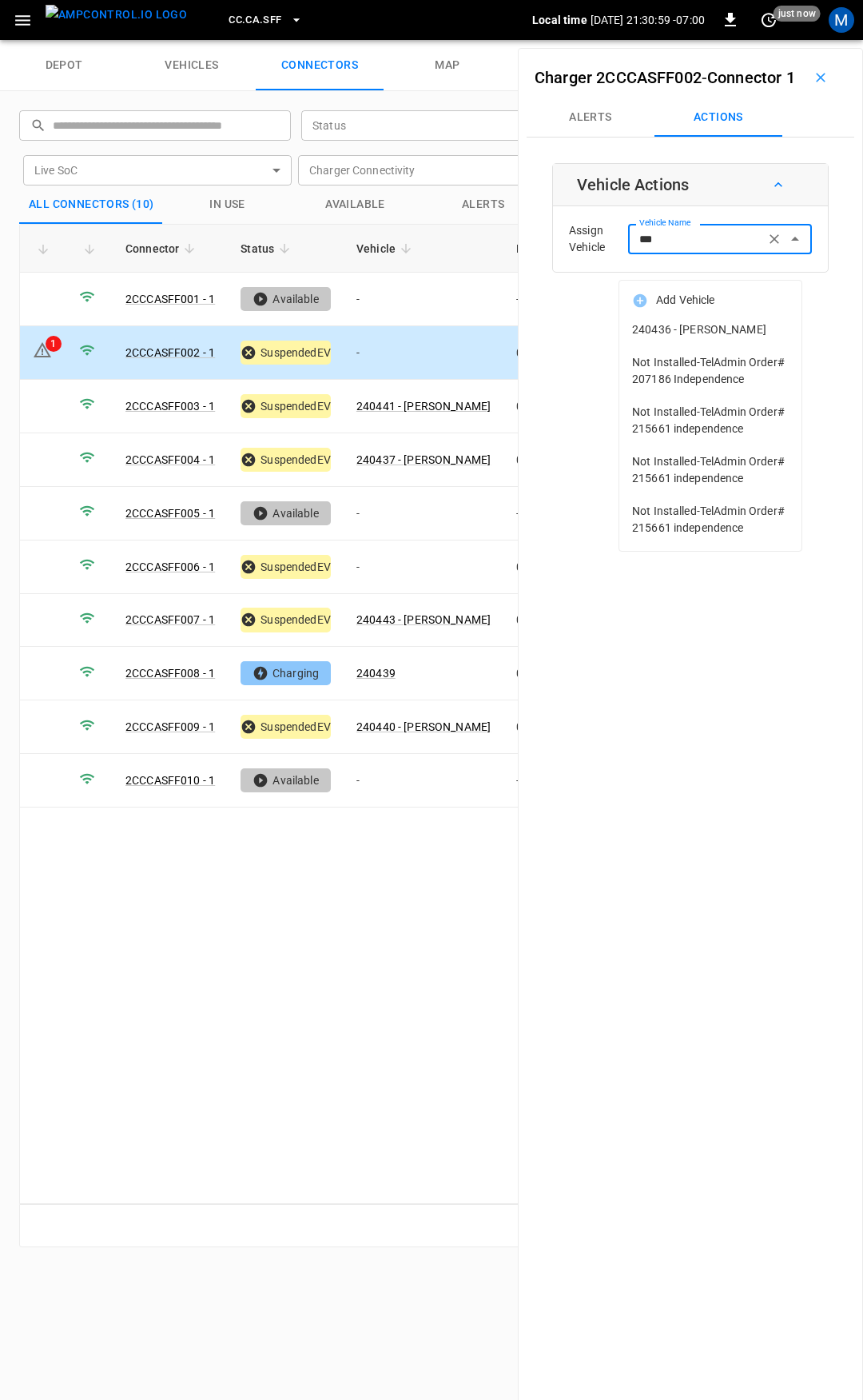
click at [716, 327] on span "240436 - NEIL C NOGUERA" at bounding box center [711, 330] width 157 height 17
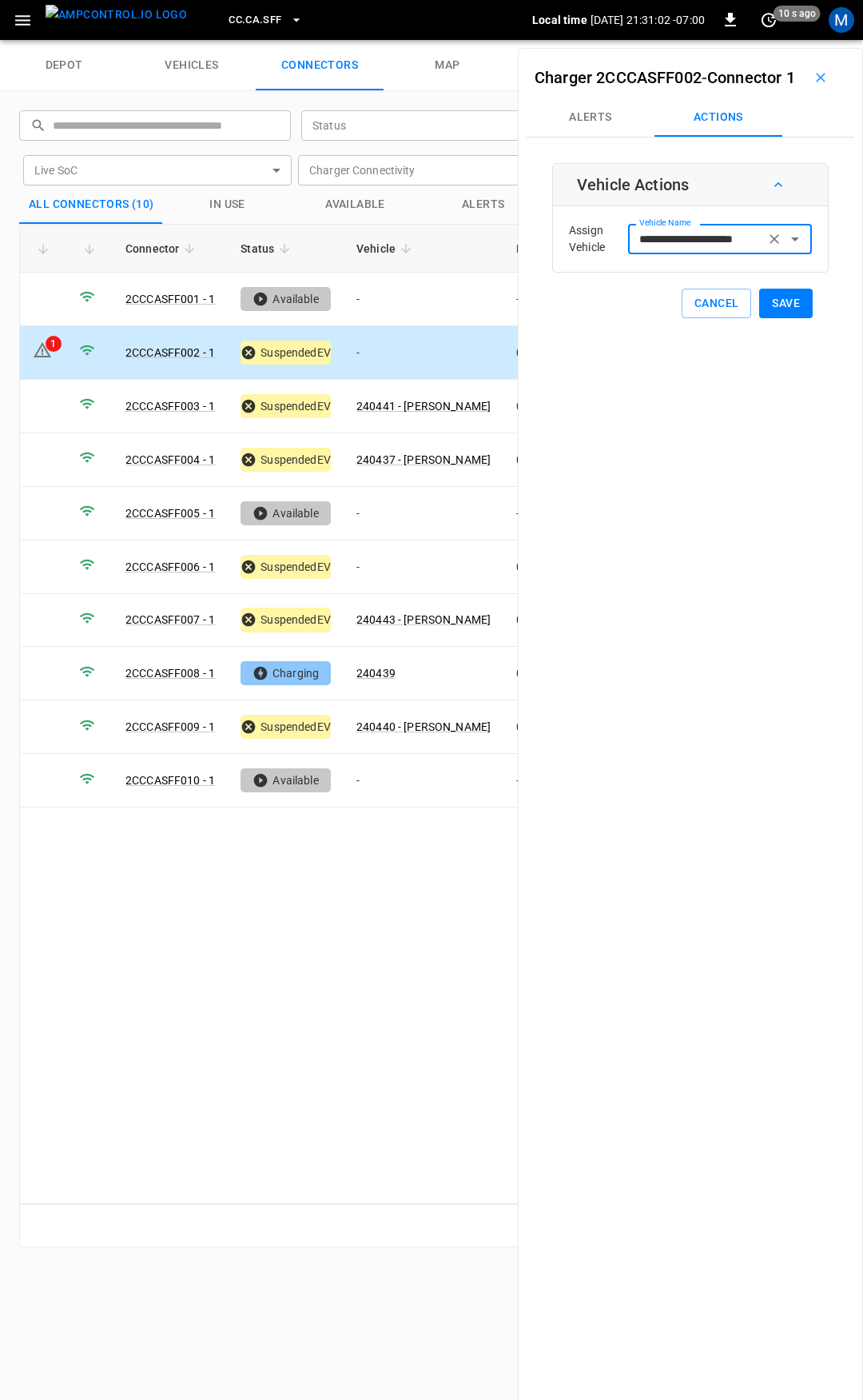
type input "**********"
click at [806, 318] on div "**********" at bounding box center [691, 241] width 277 height 155
drag, startPoint x: 786, startPoint y: 331, endPoint x: 773, endPoint y: 337, distance: 14.3
click at [783, 318] on button "Save" at bounding box center [786, 303] width 53 height 30
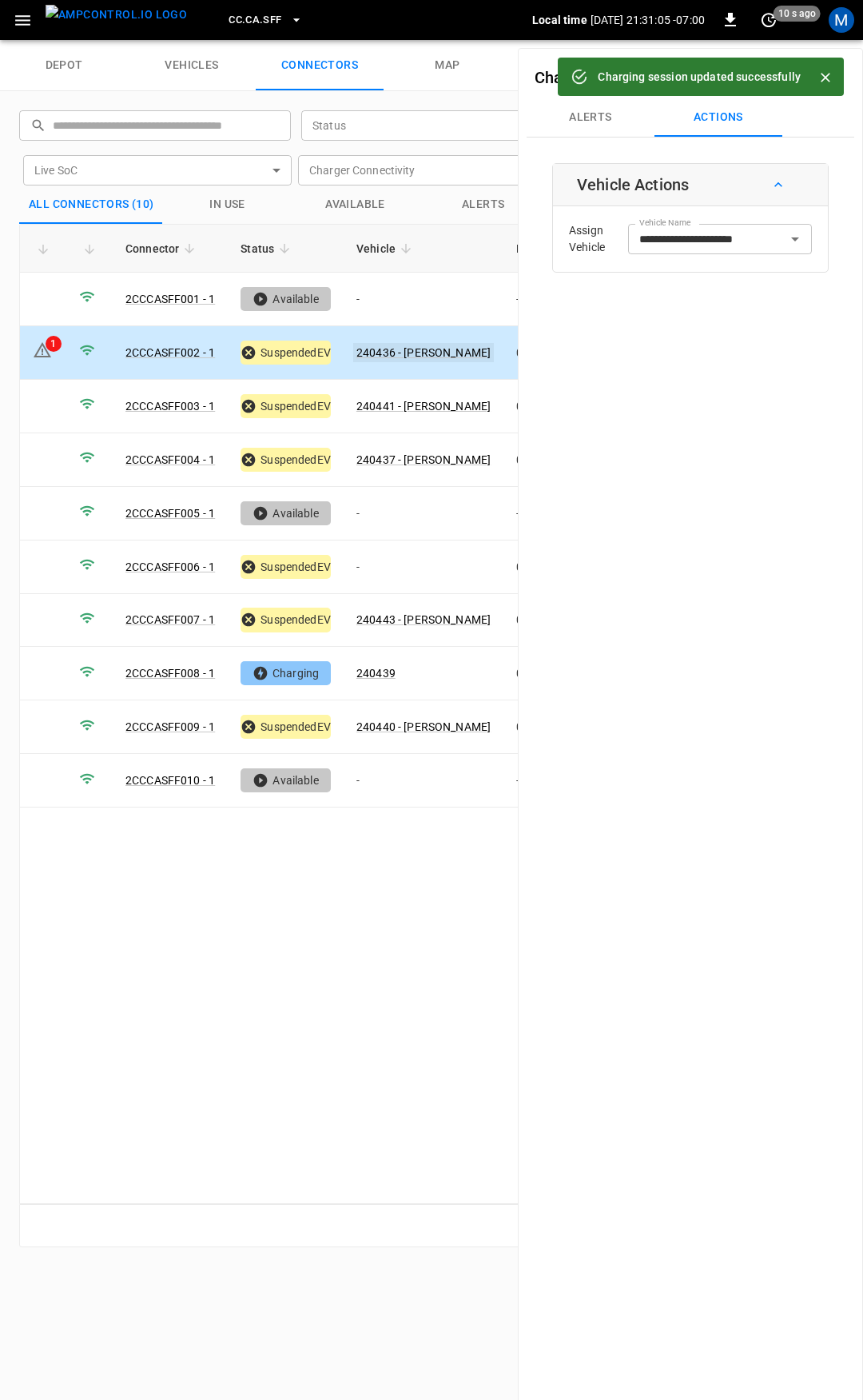
click at [404, 344] on link "240436 - NEIL C NOGUERA" at bounding box center [423, 352] width 141 height 19
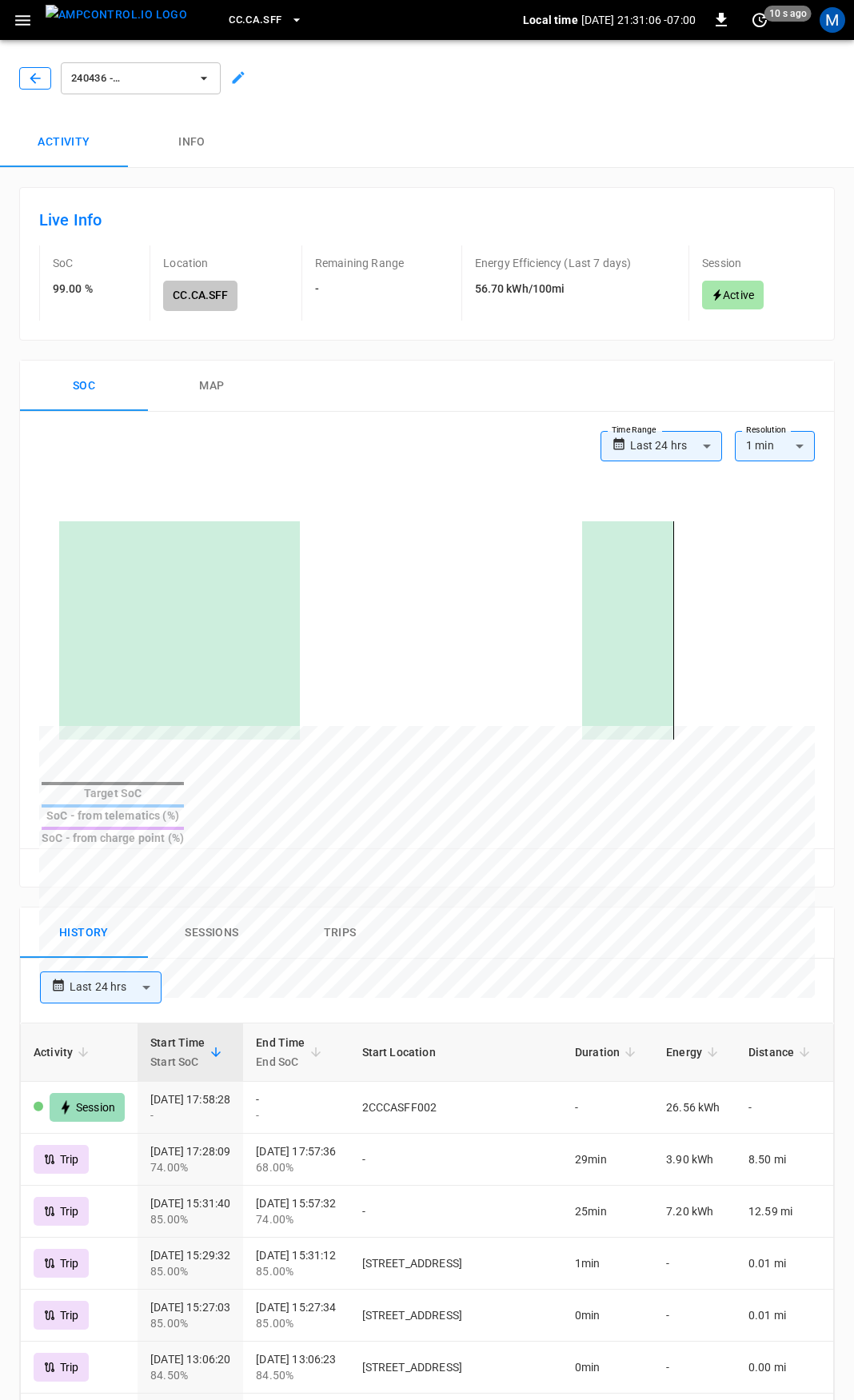
click at [32, 78] on icon "button" at bounding box center [35, 78] width 10 height 10
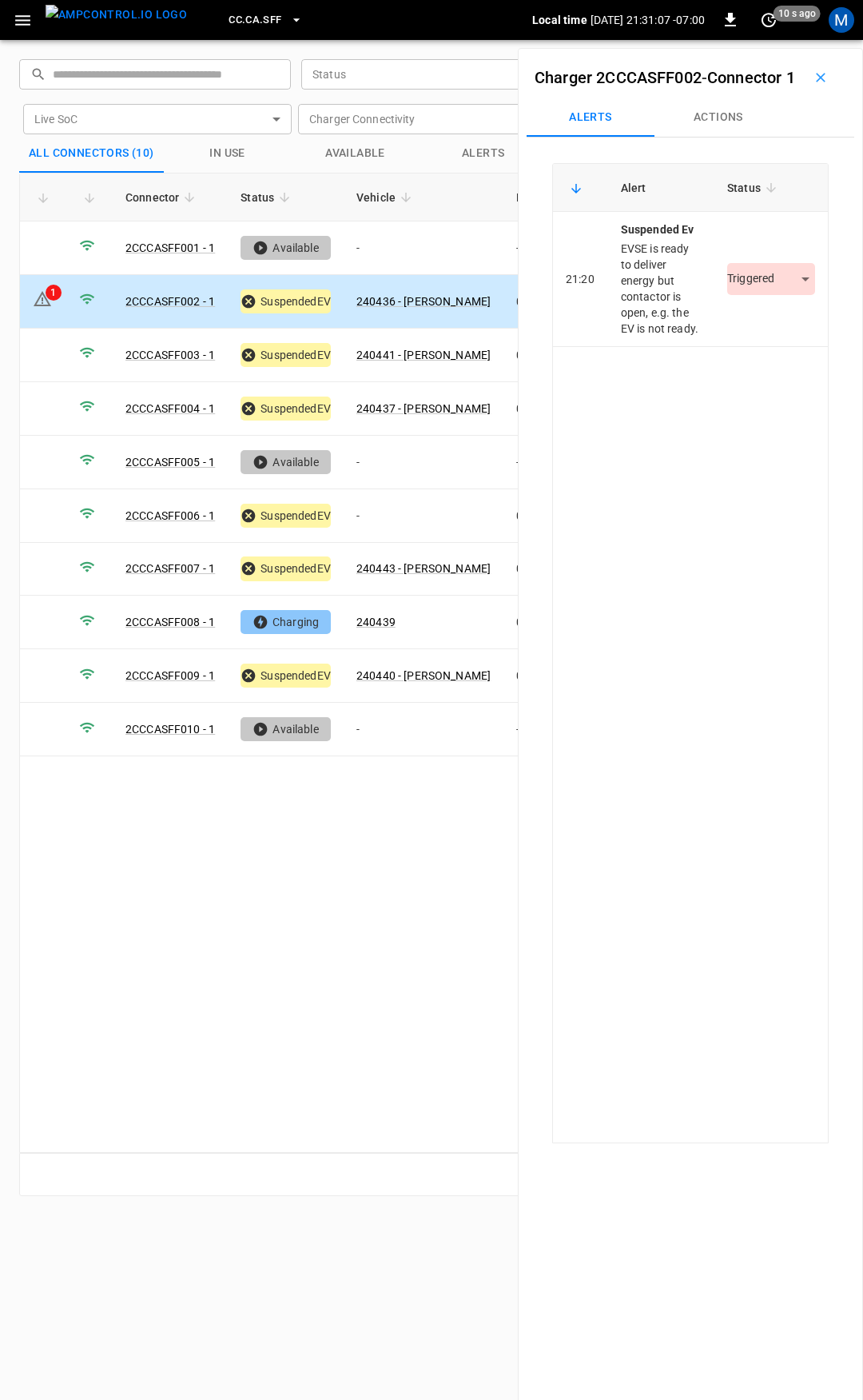
click at [32, 78] on div "​ ​ Status ​ Status Live SoC ​ Live SoC Charger Connectivity ​ Charger Connecti…" at bounding box center [432, 720] width 863 height 1360
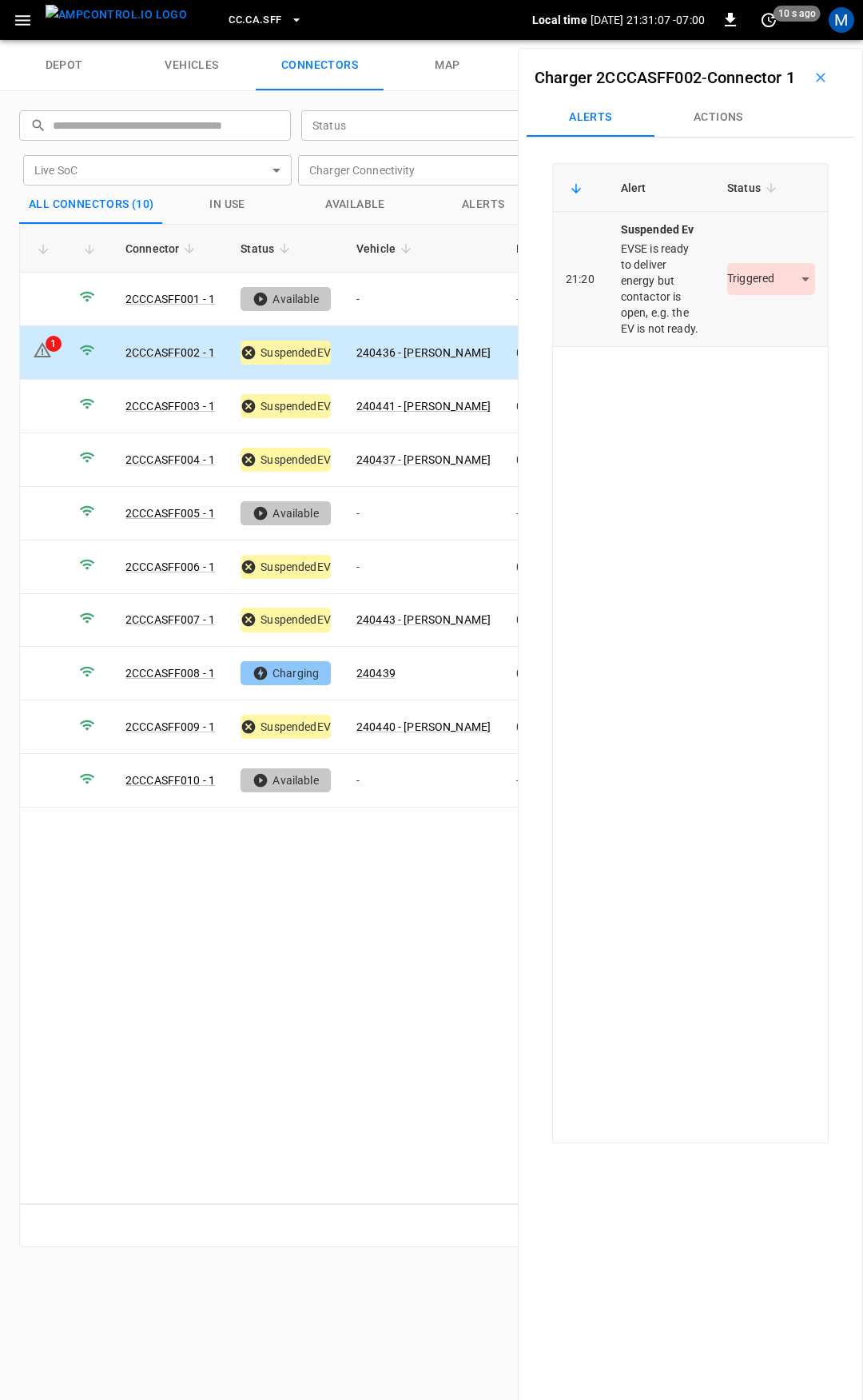
click at [769, 40] on body "CC.CA.SFF Local time 2025-08-29 21:31:07 -07:00 0 10 s ago M depot vehicles con…" at bounding box center [432, 20] width 863 height 40
click at [761, 347] on li "Resolved" at bounding box center [762, 352] width 100 height 27
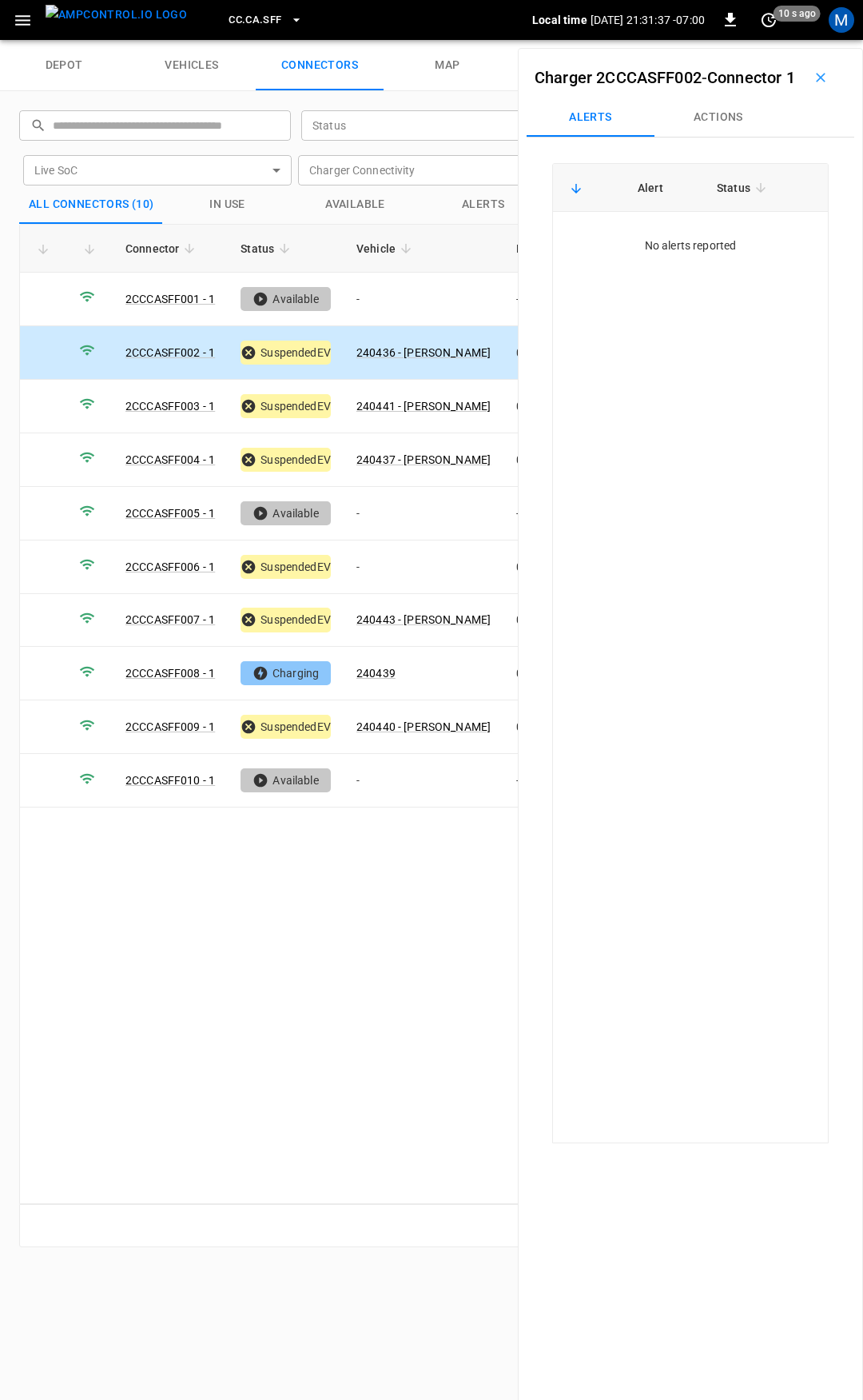
click at [17, 8] on button "button" at bounding box center [22, 21] width 32 height 30
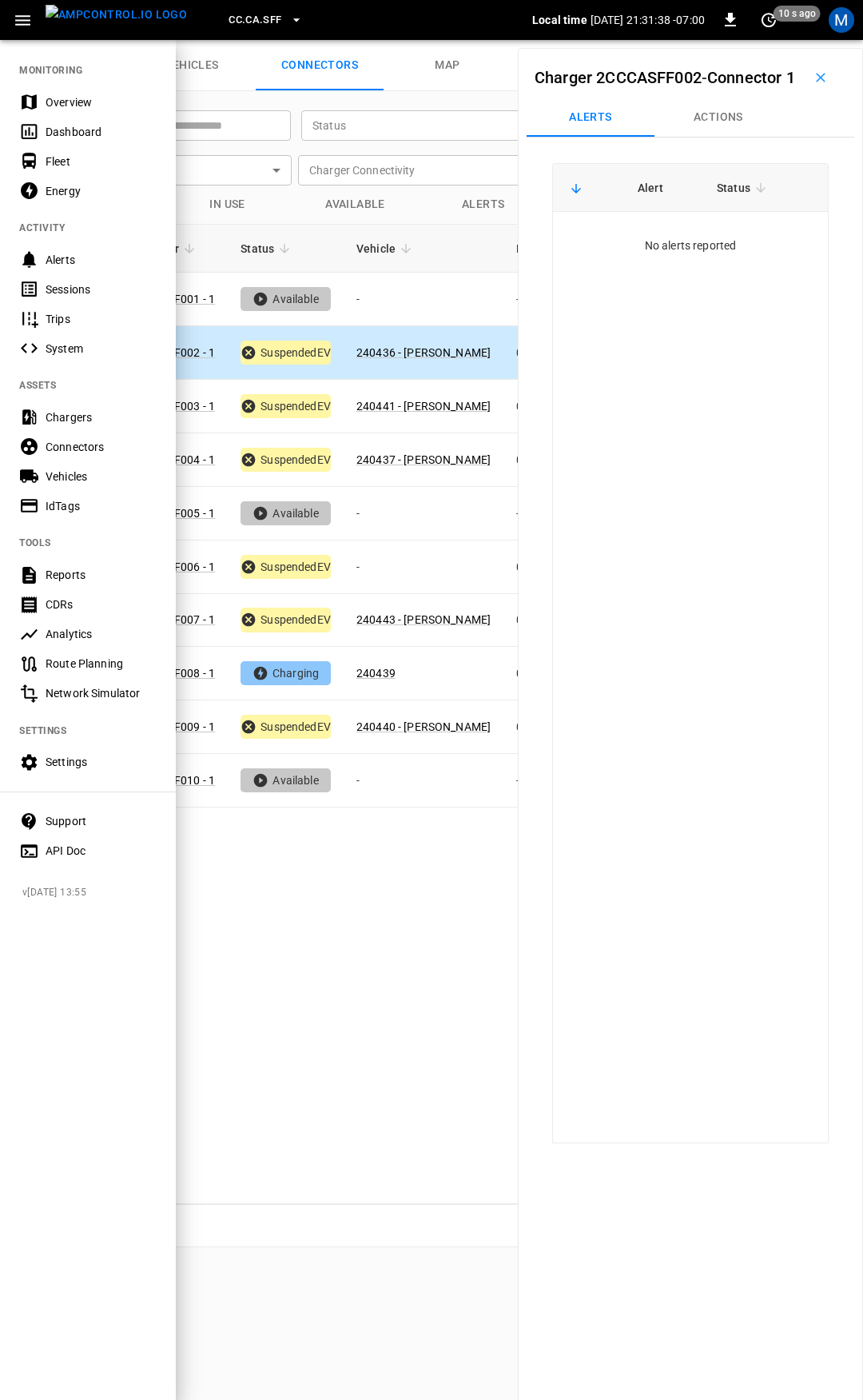
click at [69, 102] on div "Overview" at bounding box center [101, 102] width 111 height 16
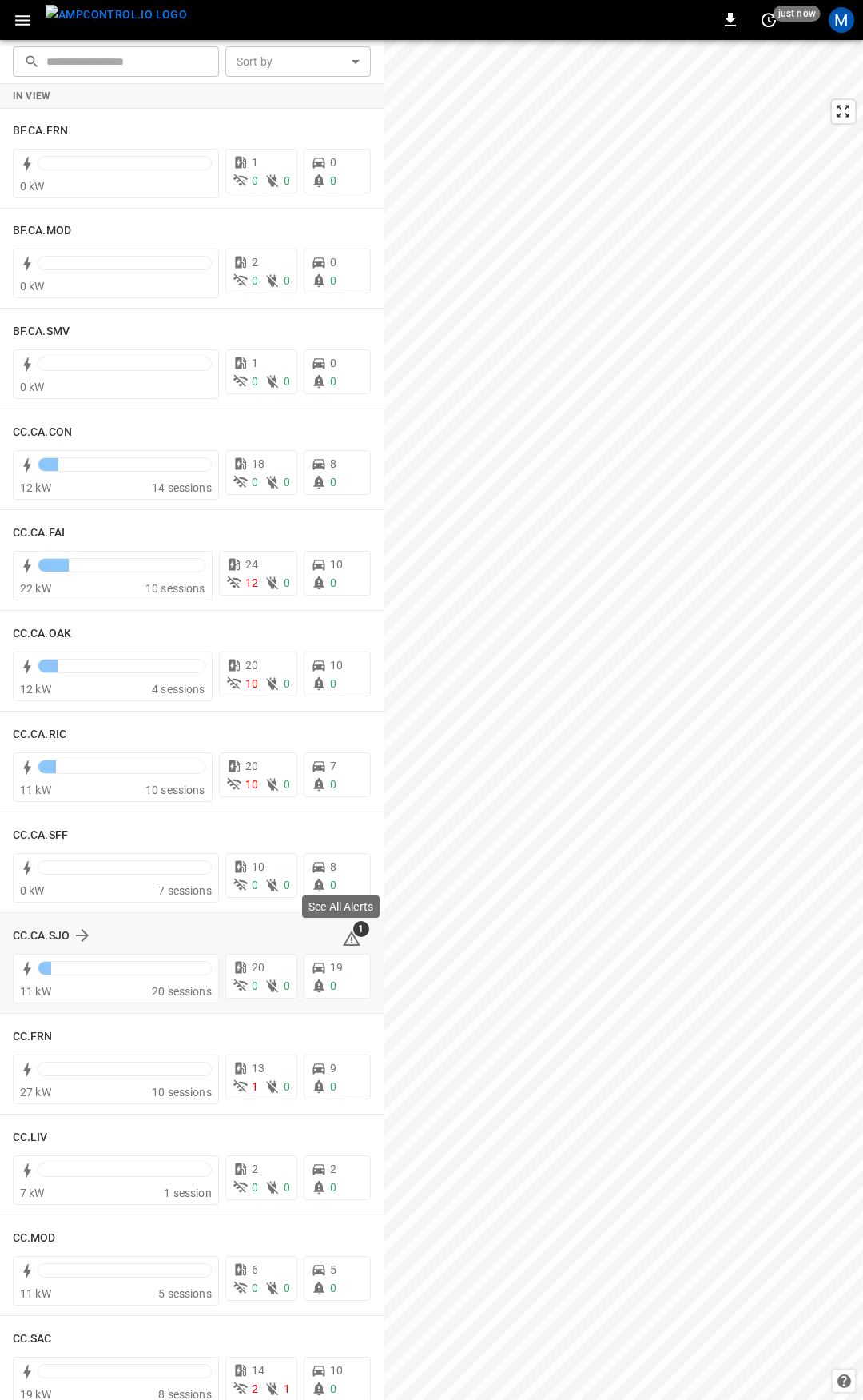
click at [351, 940] on icon at bounding box center [352, 941] width 2 height 7
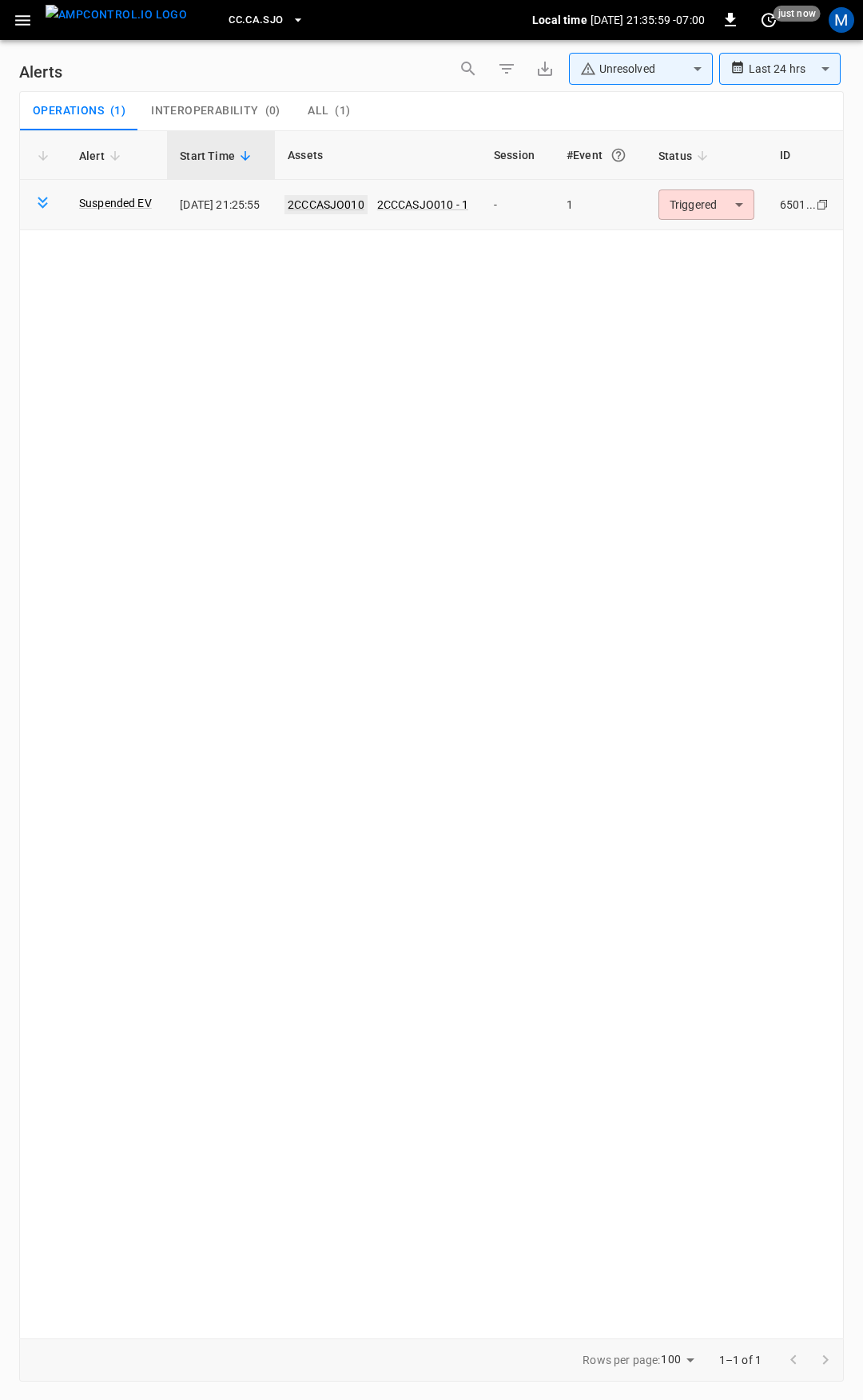
click at [358, 202] on link "2CCCASJO010" at bounding box center [327, 204] width 83 height 19
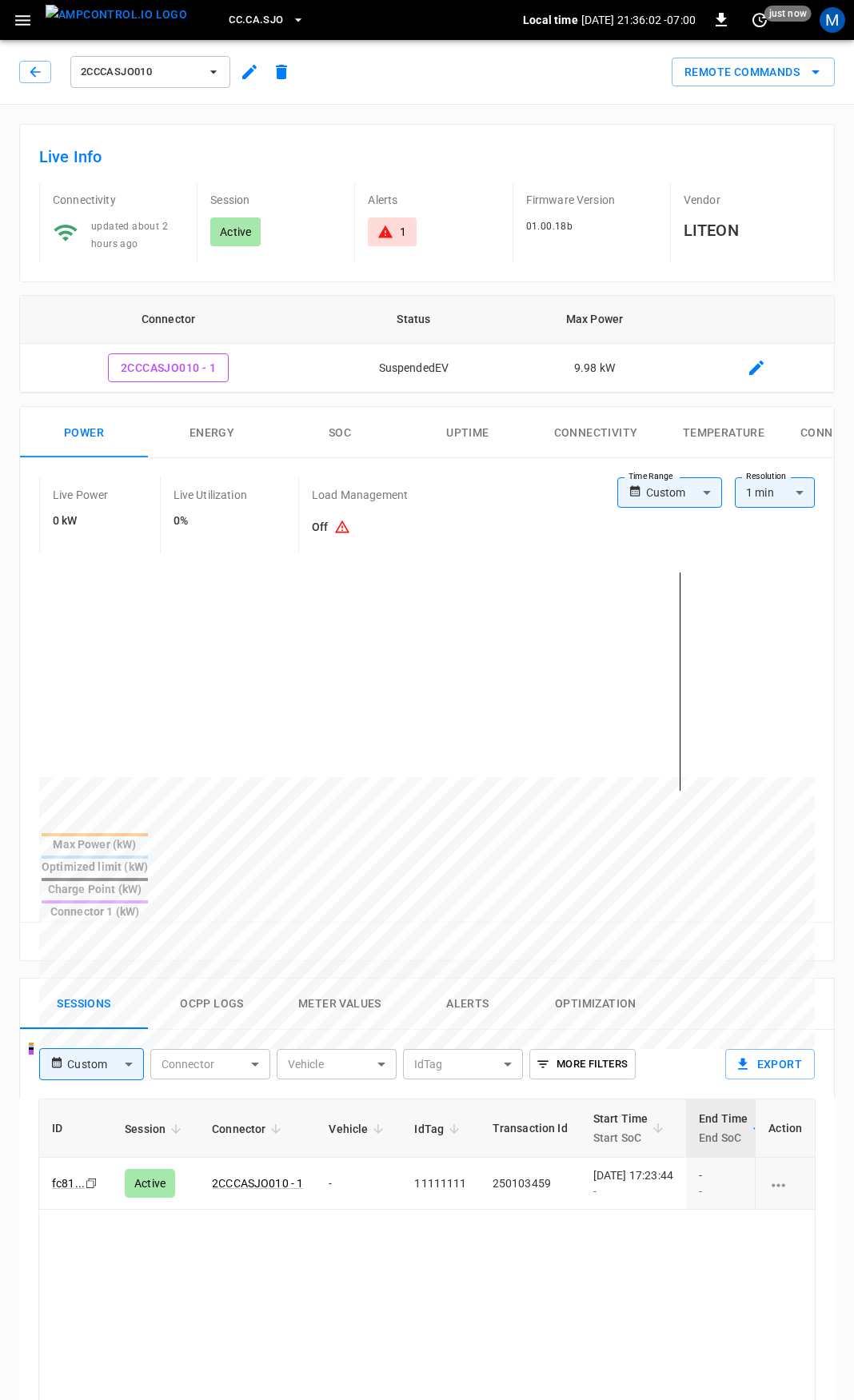
click at [28, 18] on icon "button" at bounding box center [22, 20] width 20 height 20
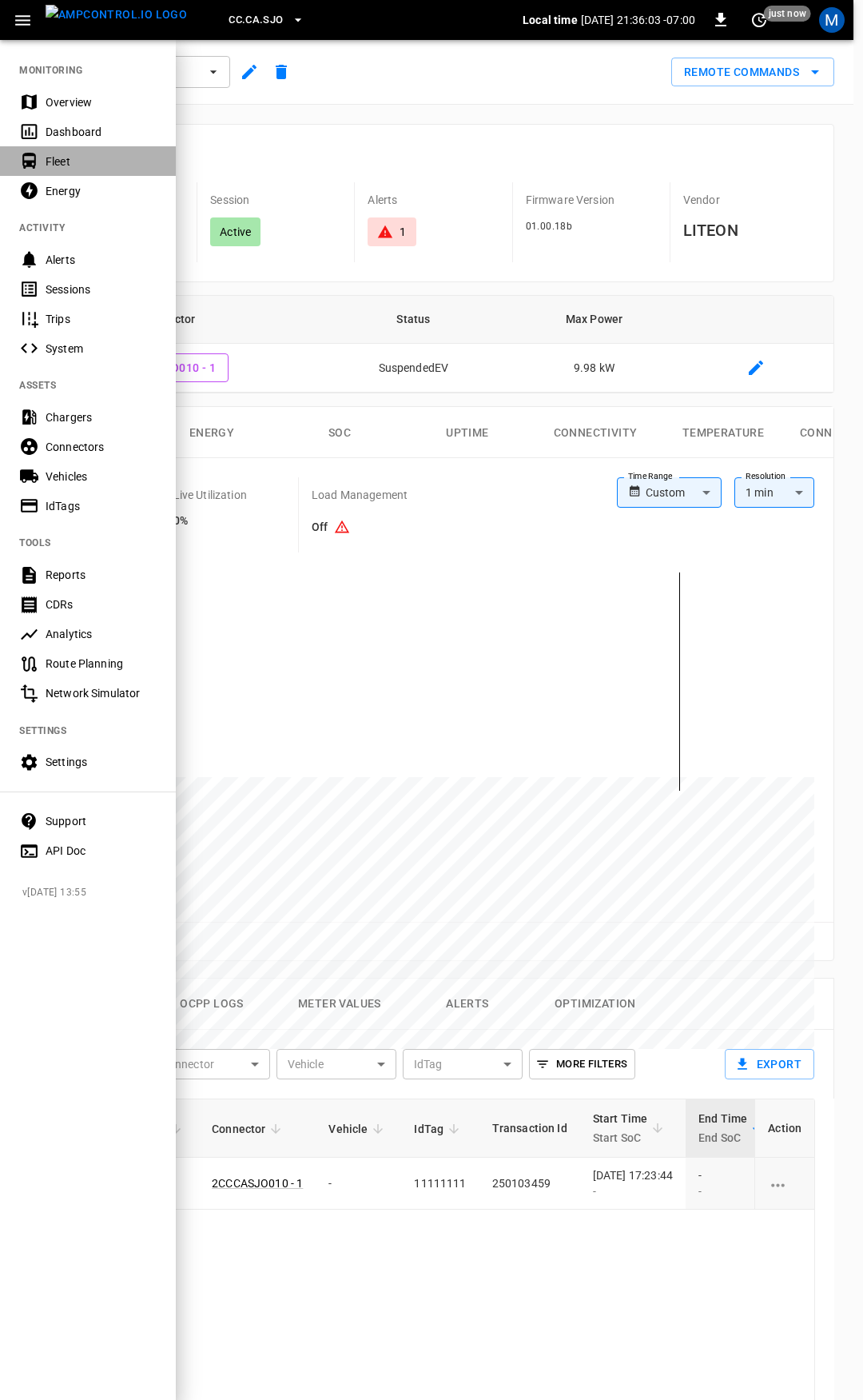
click at [57, 164] on div "Fleet" at bounding box center [101, 161] width 111 height 16
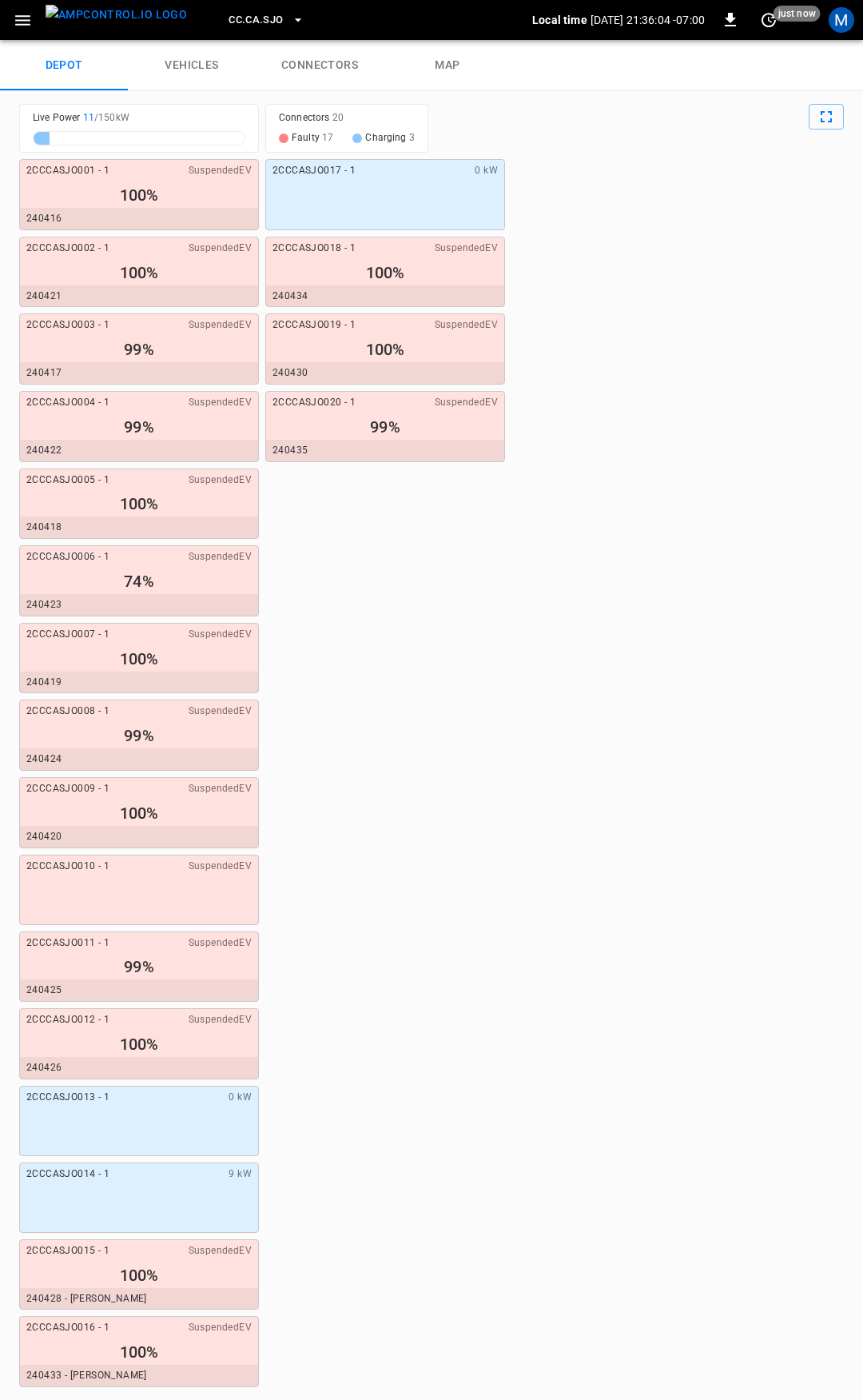
click at [341, 58] on link "connectors" at bounding box center [320, 65] width 128 height 51
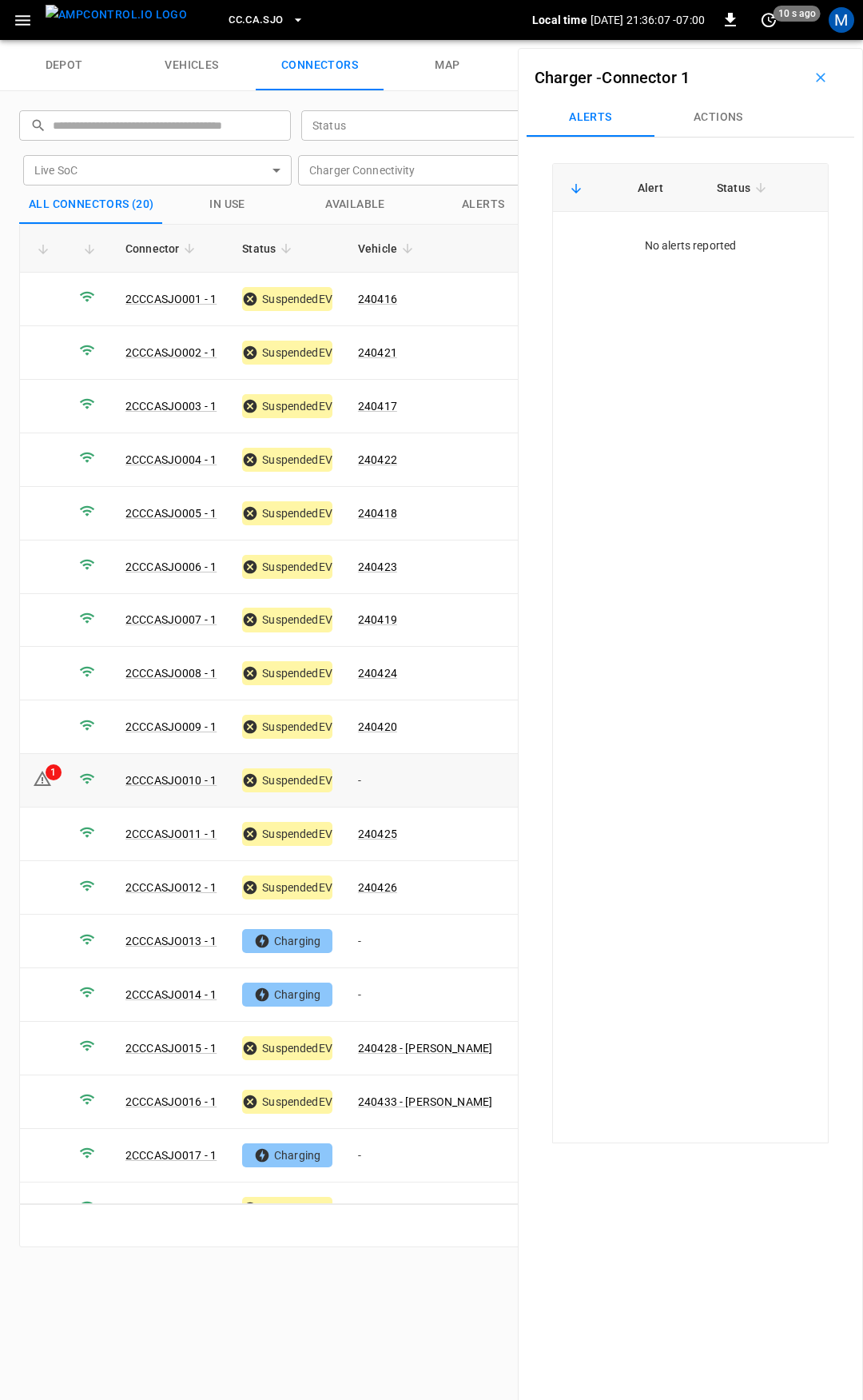
click at [374, 771] on td "-" at bounding box center [426, 781] width 160 height 53
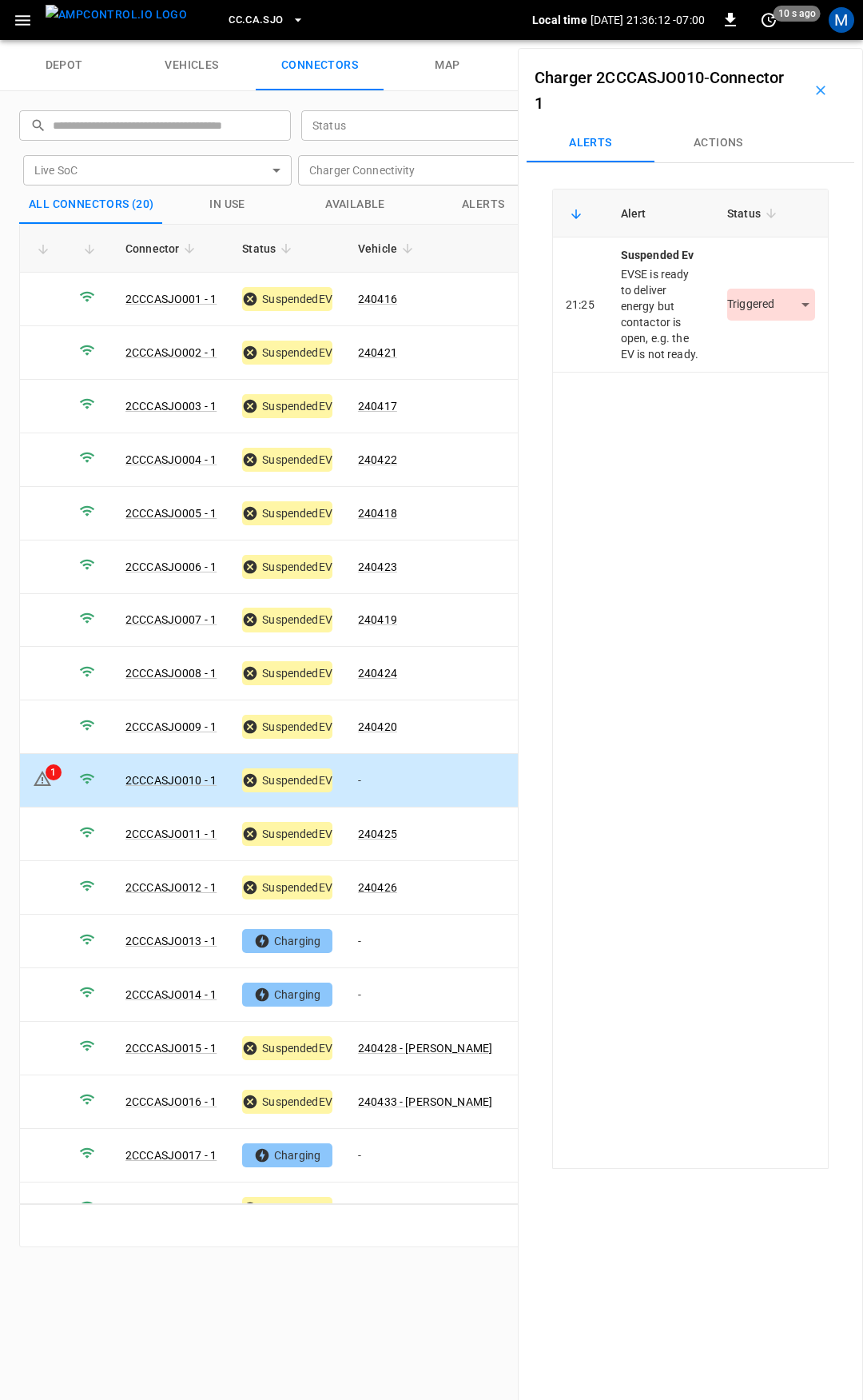
drag, startPoint x: 710, startPoint y: 158, endPoint x: 711, endPoint y: 169, distance: 11.0
click at [710, 157] on button "Actions" at bounding box center [719, 143] width 128 height 38
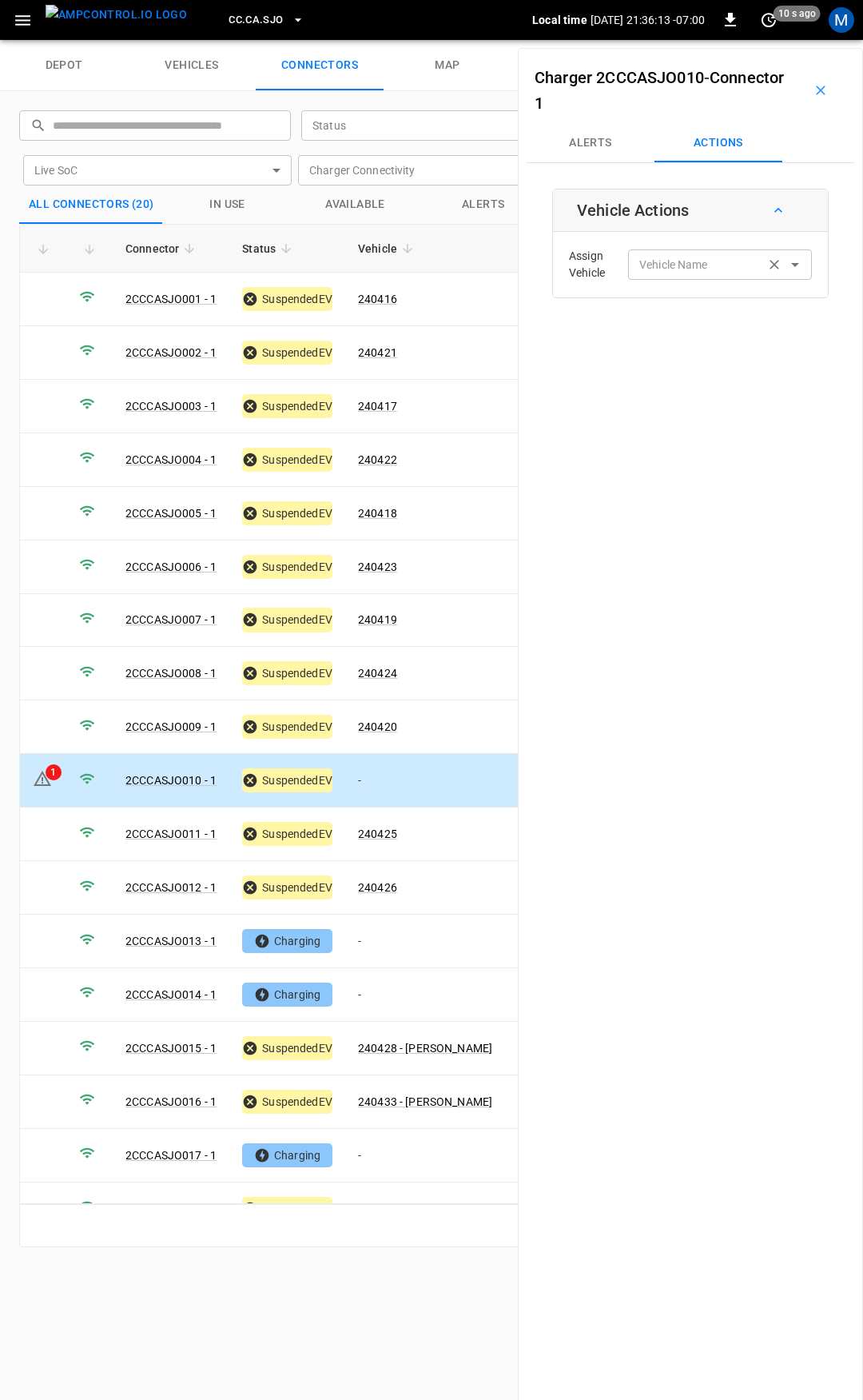
click at [687, 257] on div "Vehicle Name Vehicle Name" at bounding box center [720, 264] width 184 height 30
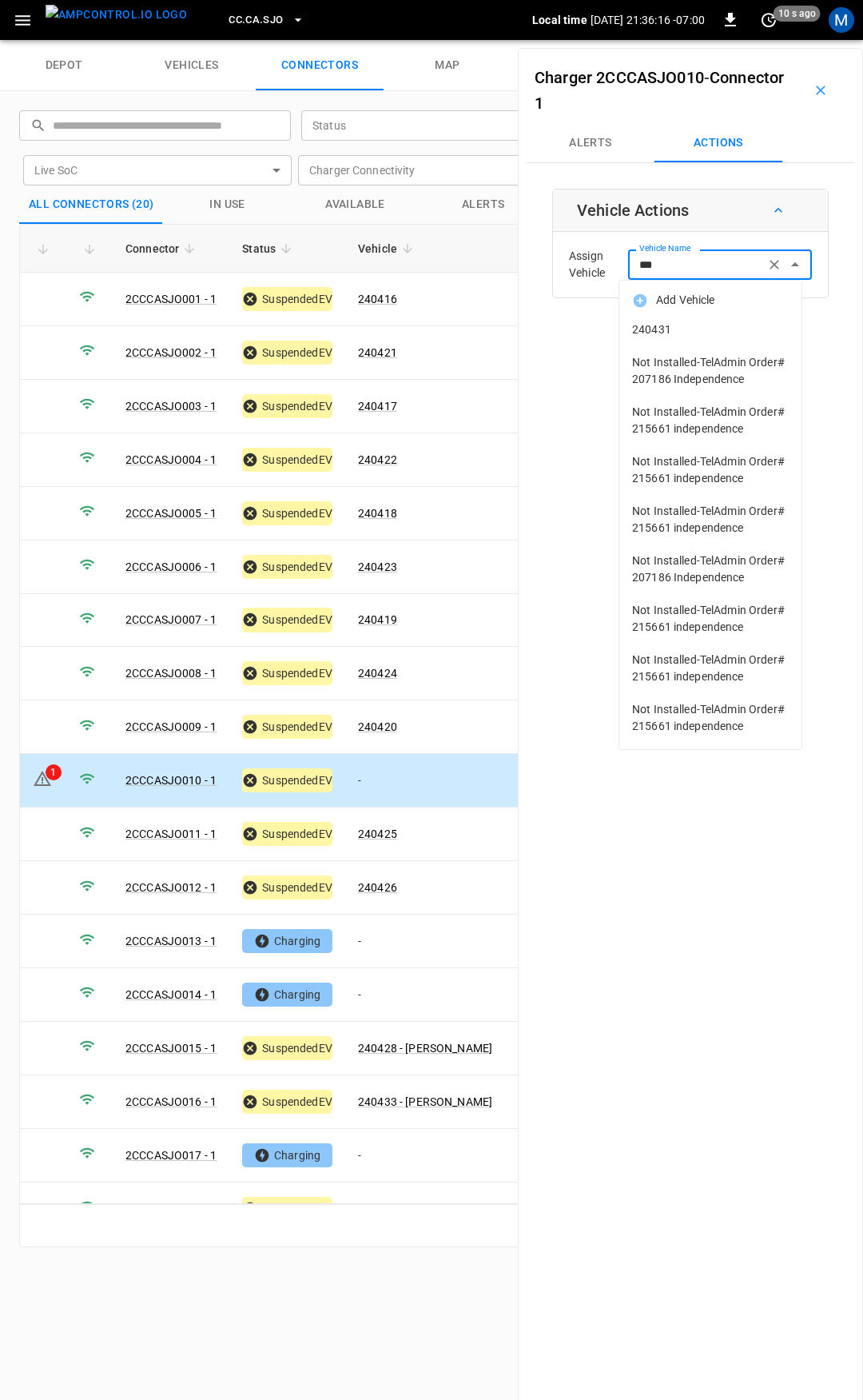
click at [756, 333] on span "240431" at bounding box center [711, 330] width 157 height 17
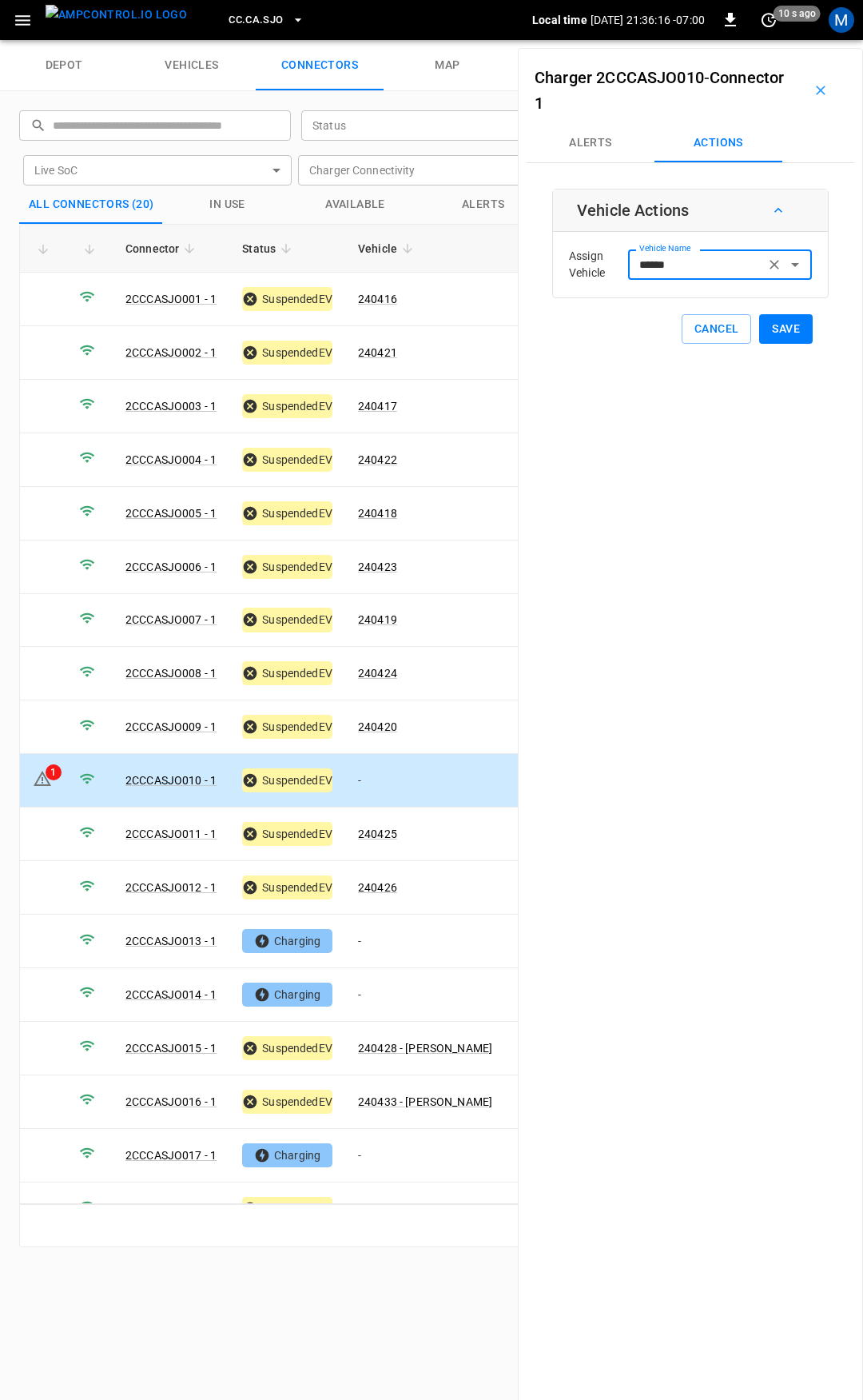
type input "******"
click at [784, 331] on button "Save" at bounding box center [786, 329] width 53 height 30
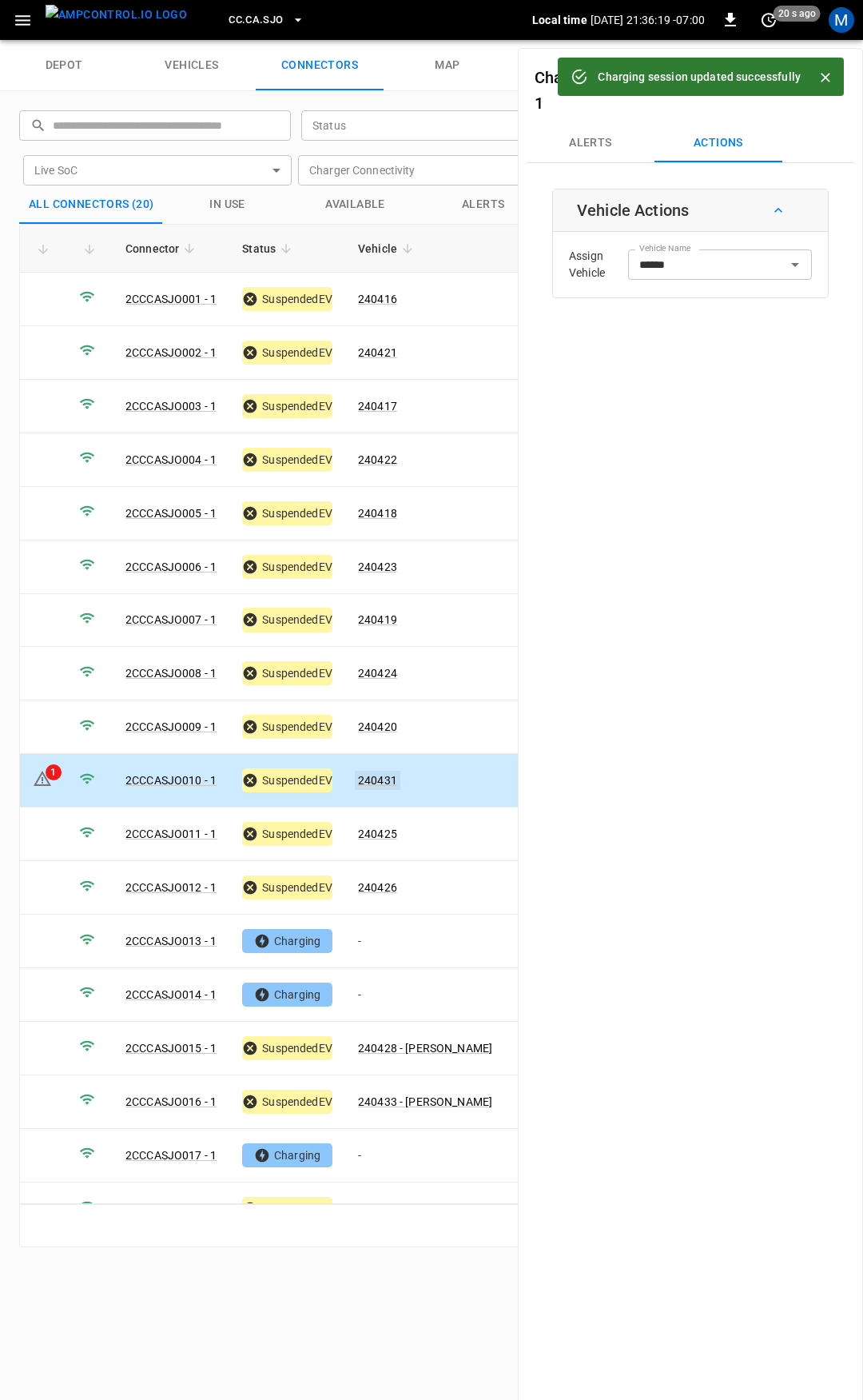
click at [382, 775] on link "240431" at bounding box center [377, 780] width 46 height 19
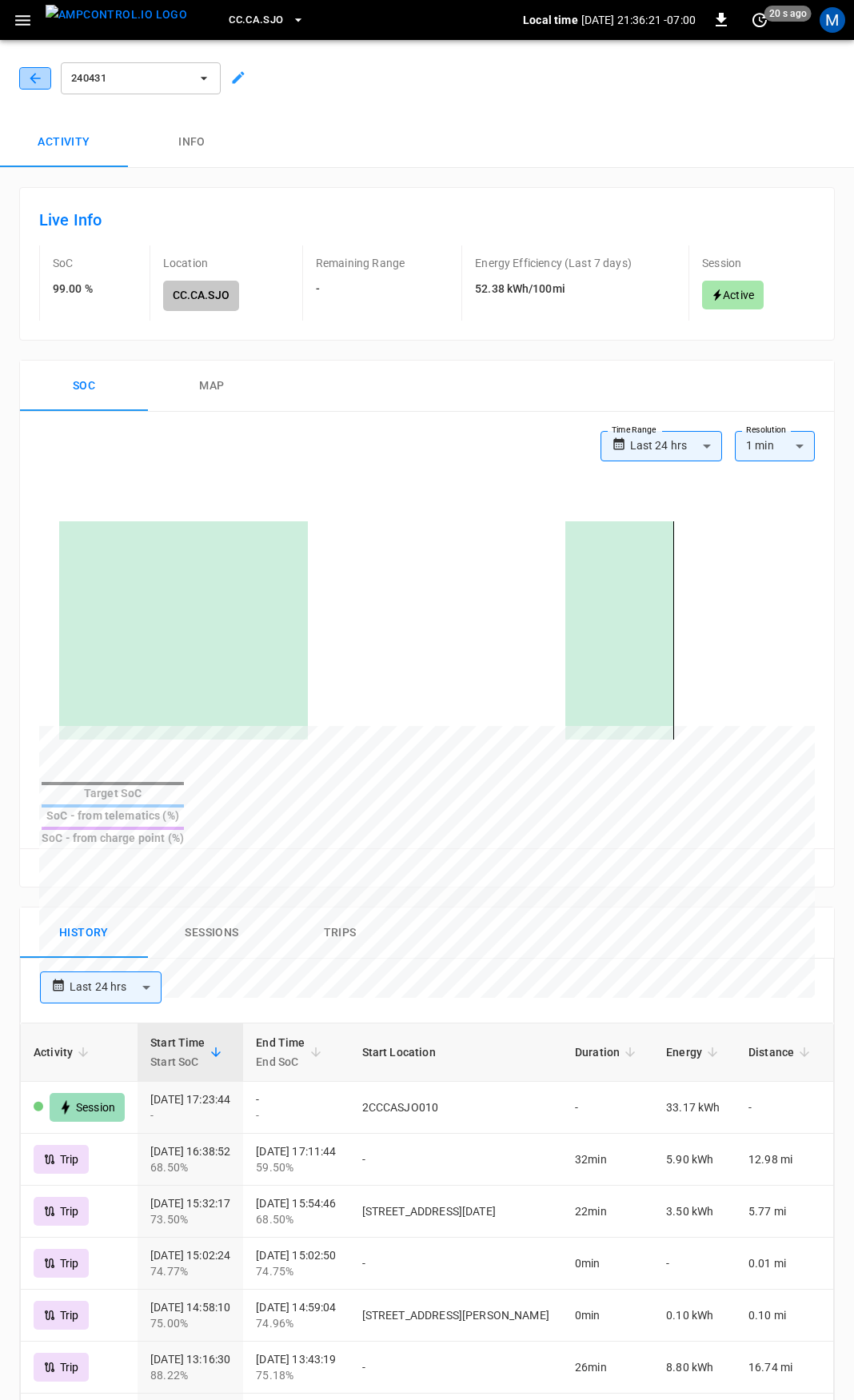
click at [33, 75] on icon "button" at bounding box center [35, 78] width 10 height 10
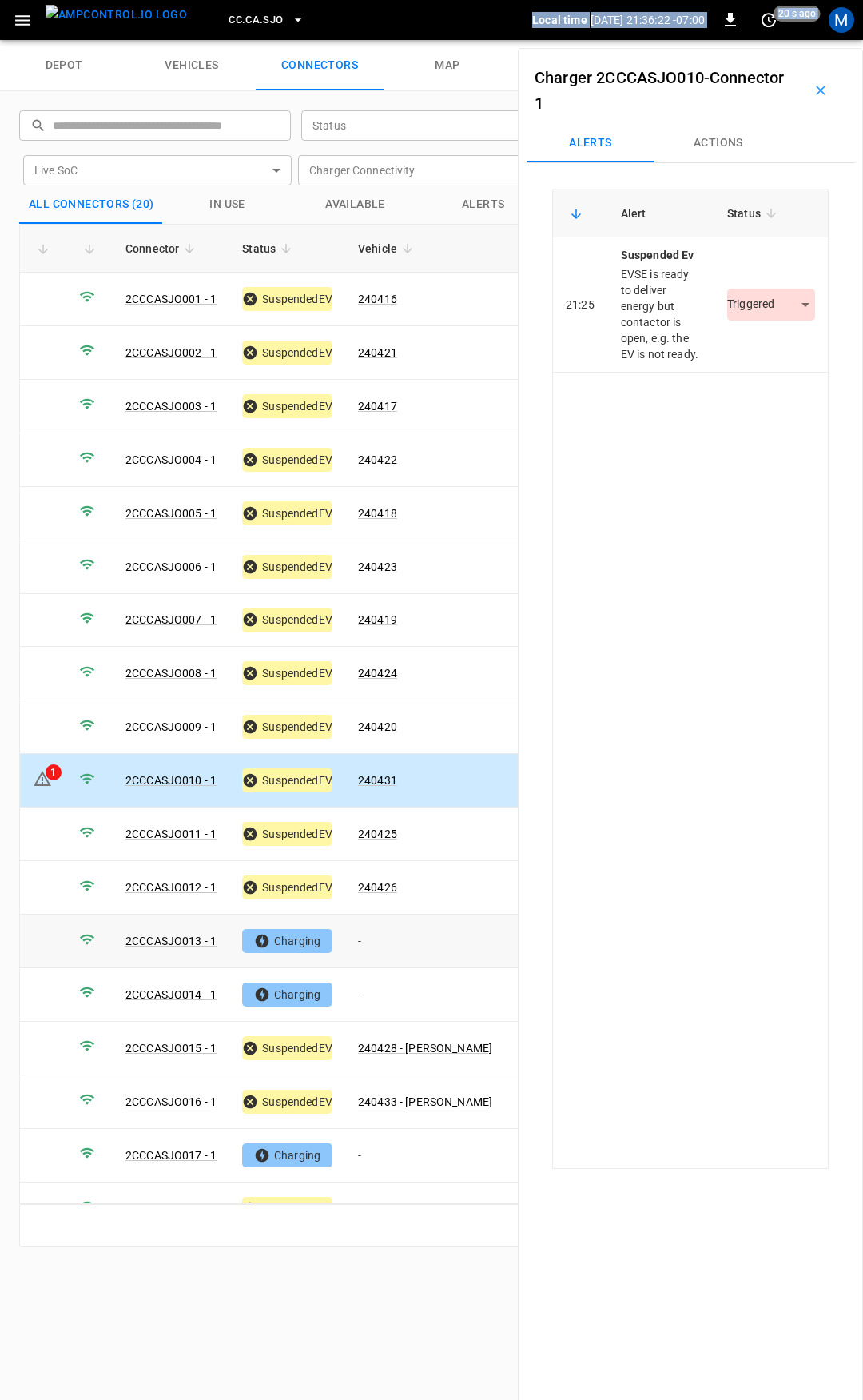
click at [400, 932] on td "-" at bounding box center [426, 942] width 160 height 53
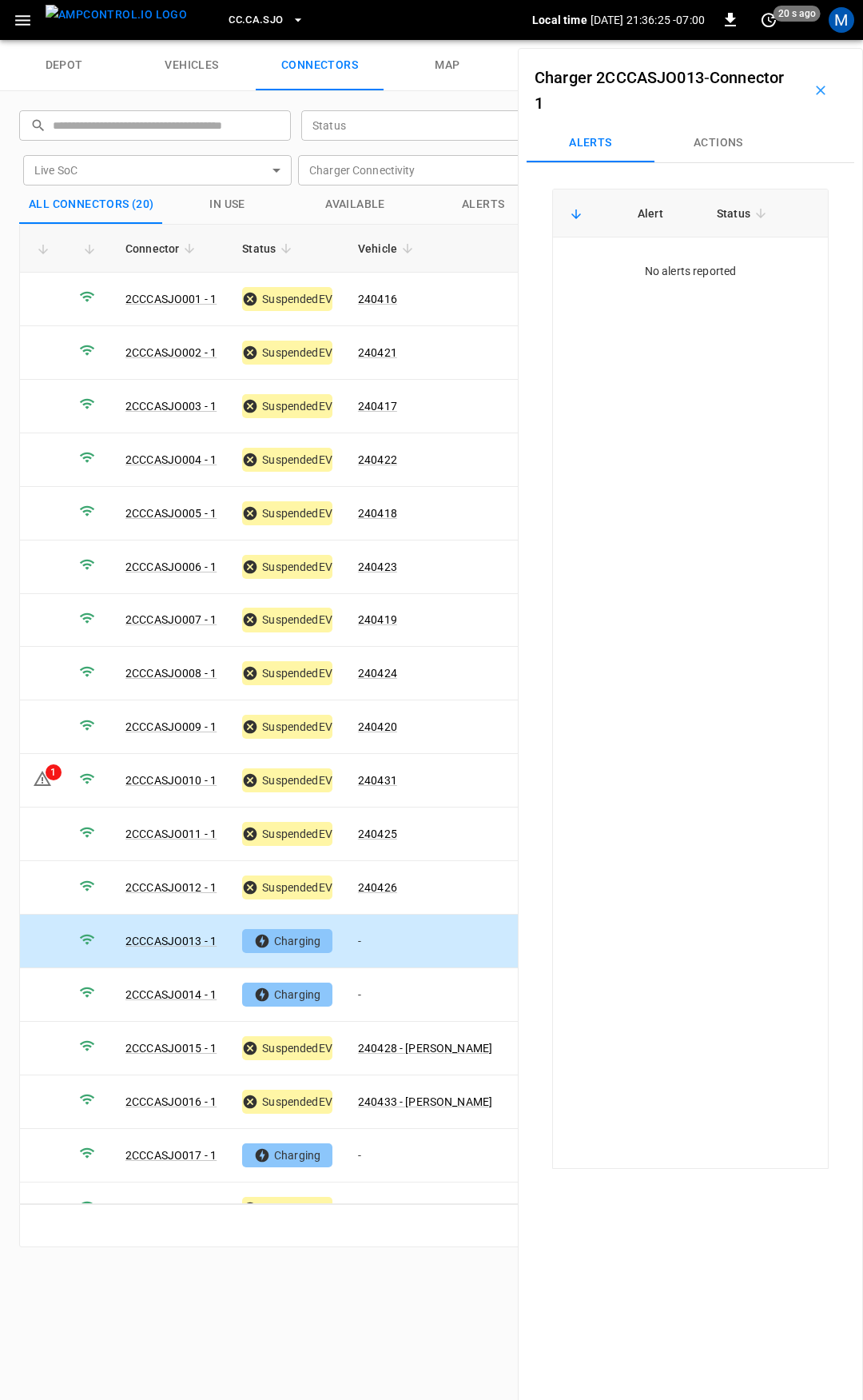
click at [703, 148] on button "Actions" at bounding box center [719, 143] width 128 height 38
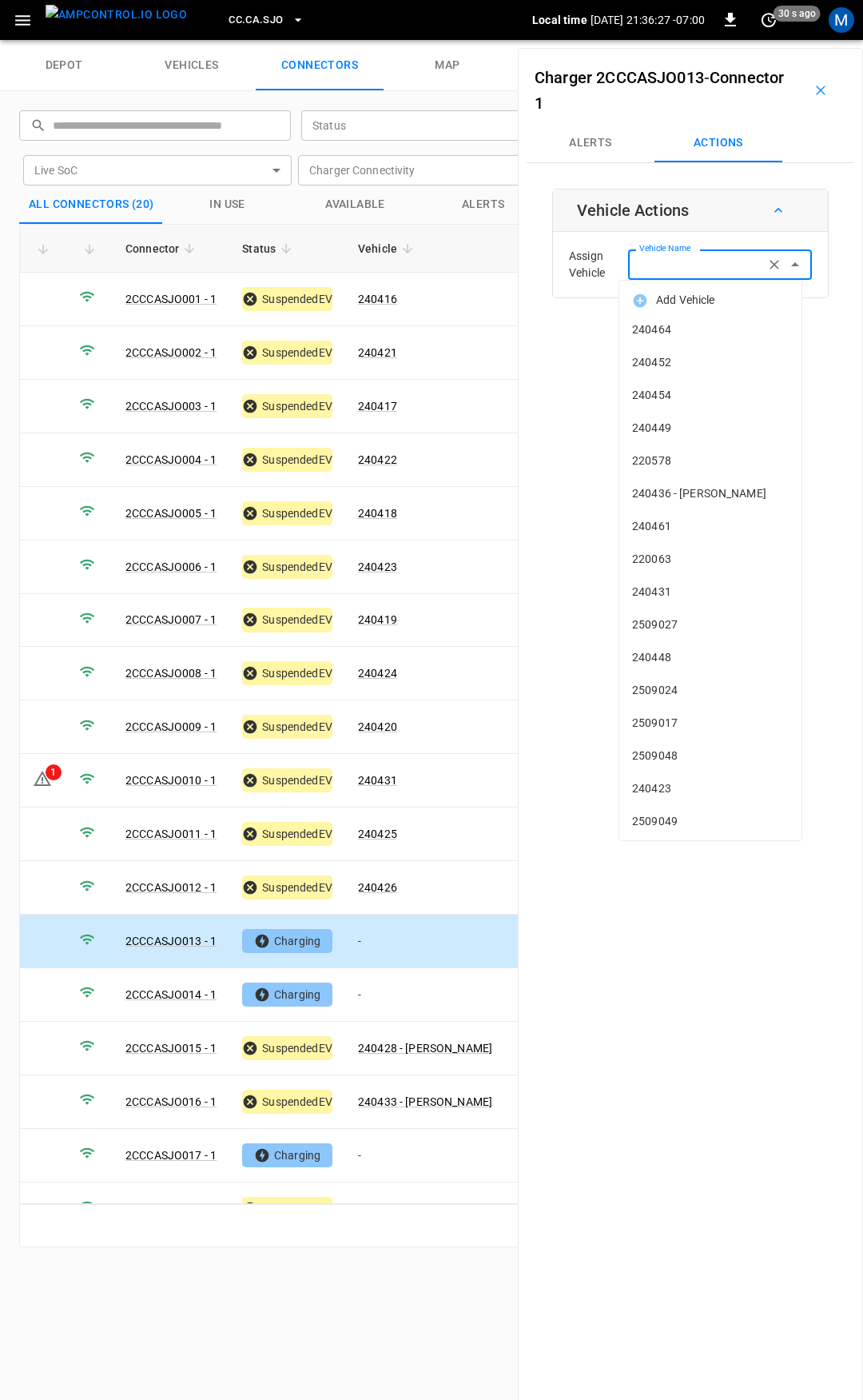
click at [675, 258] on div "Vehicle Name Vehicle Name" at bounding box center [720, 264] width 184 height 30
type input "**"
type input "*"
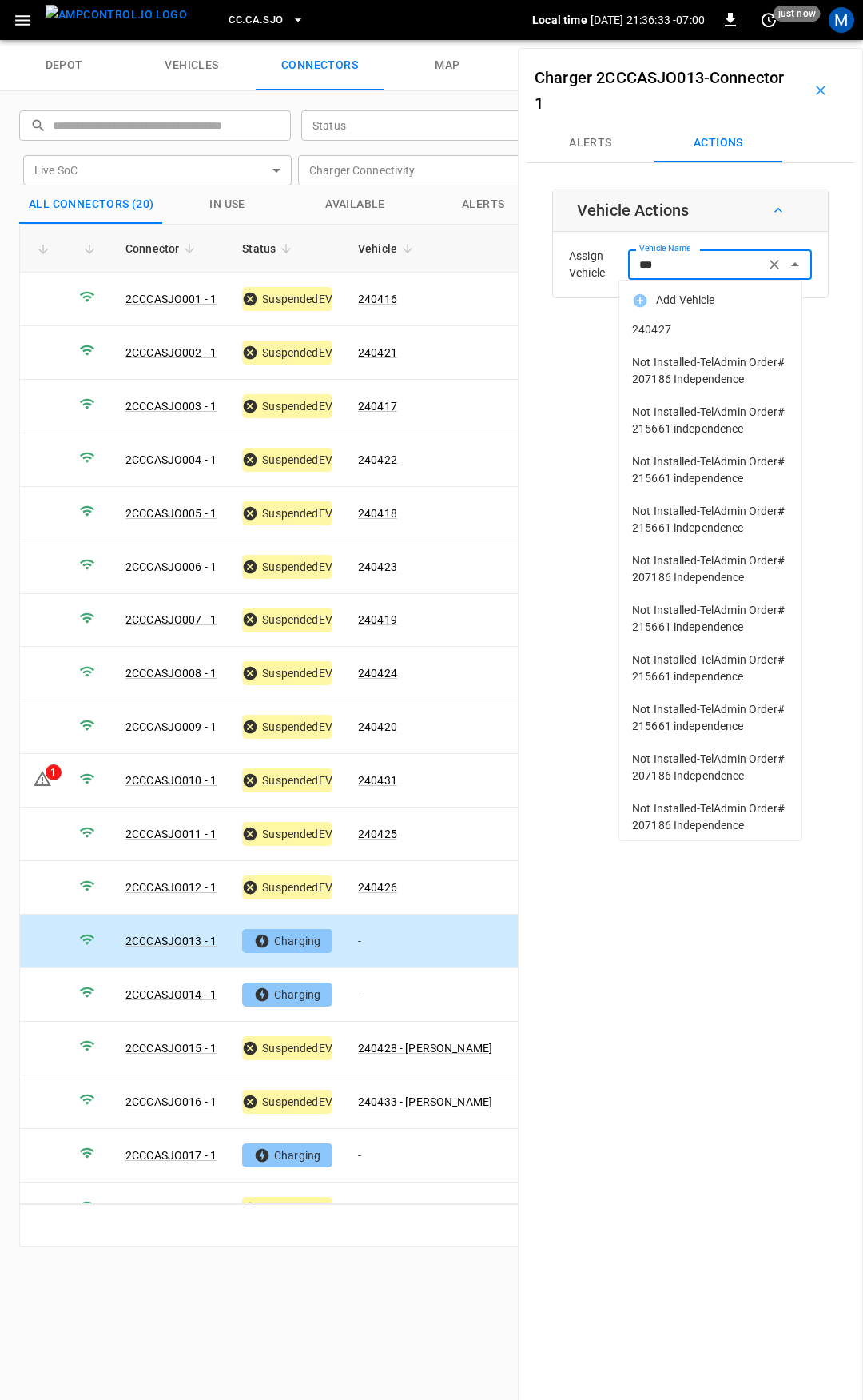
click at [687, 335] on span "240427" at bounding box center [711, 330] width 157 height 17
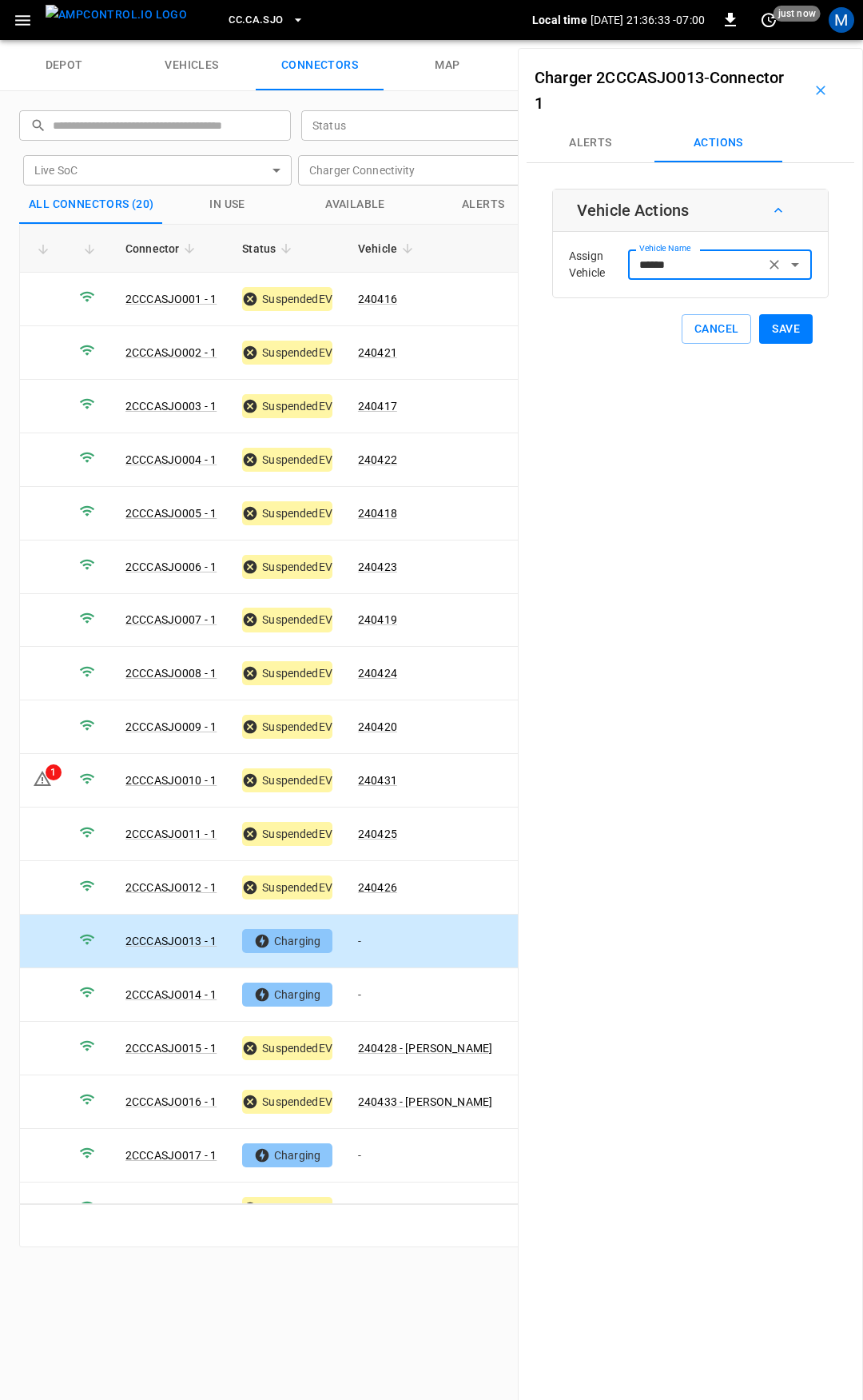
type input "******"
click at [773, 330] on button "Save" at bounding box center [786, 329] width 53 height 30
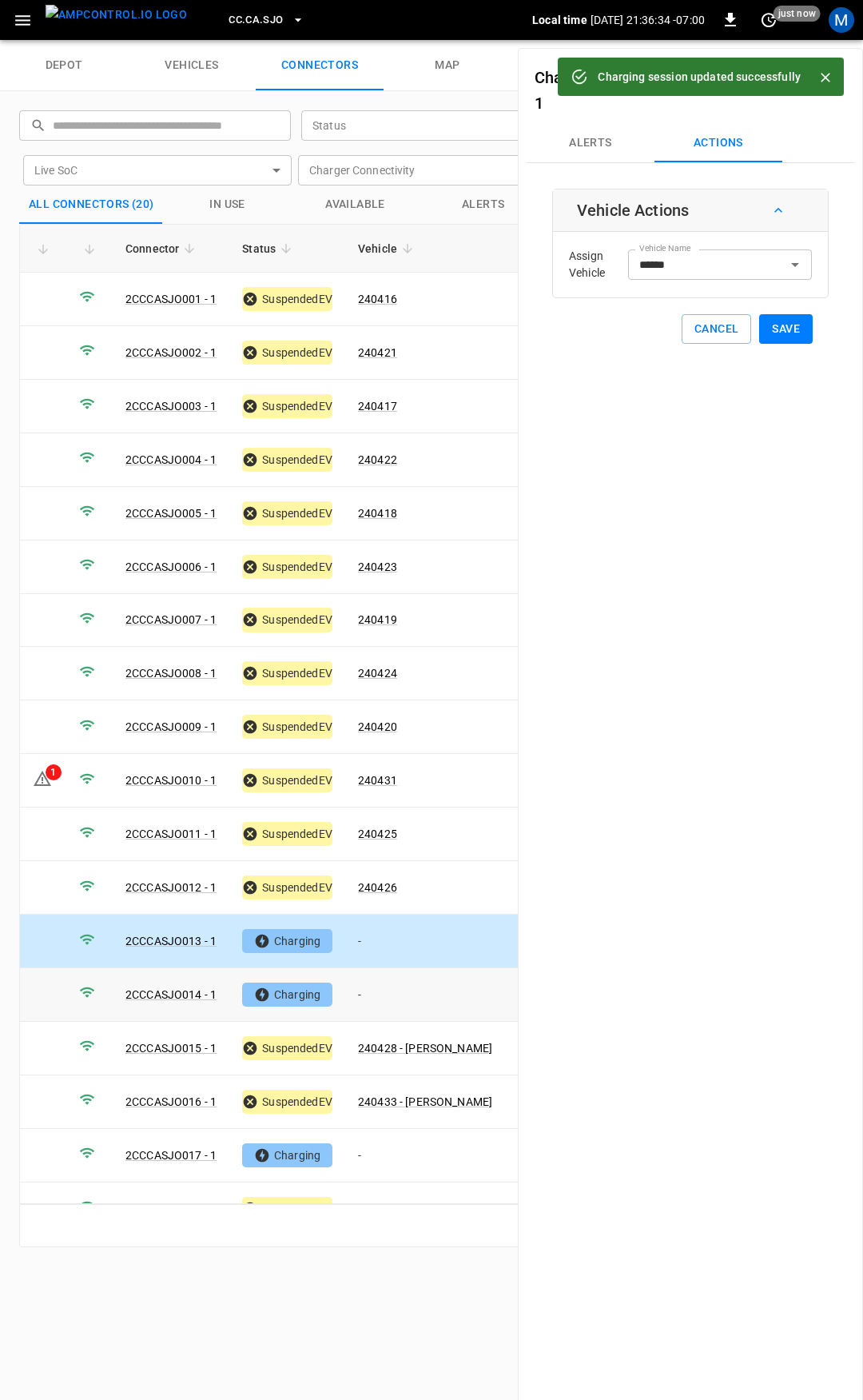
click at [397, 988] on td "-" at bounding box center [426, 995] width 160 height 53
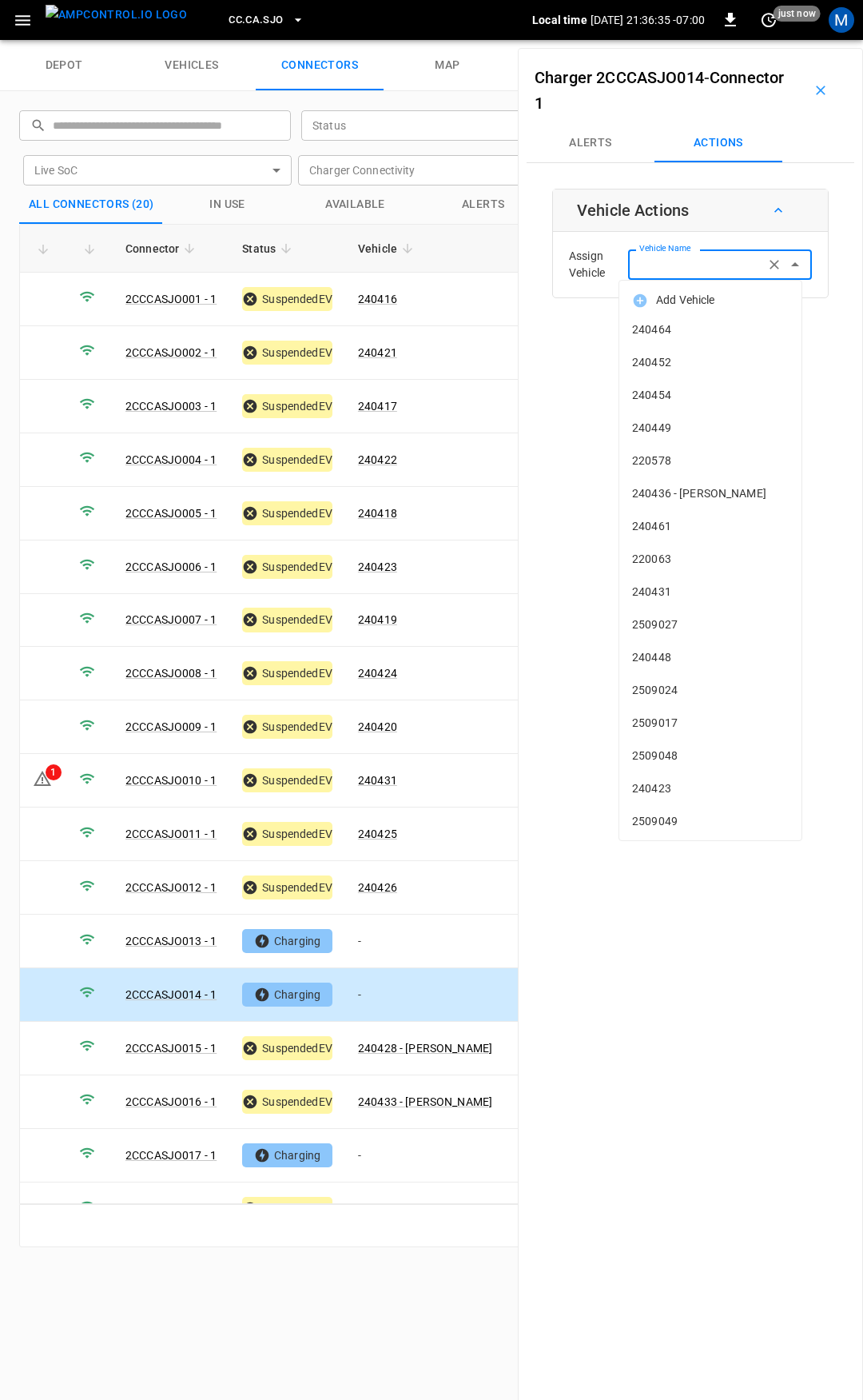
click at [686, 265] on div "Vehicle Name Vehicle Name" at bounding box center [720, 264] width 184 height 30
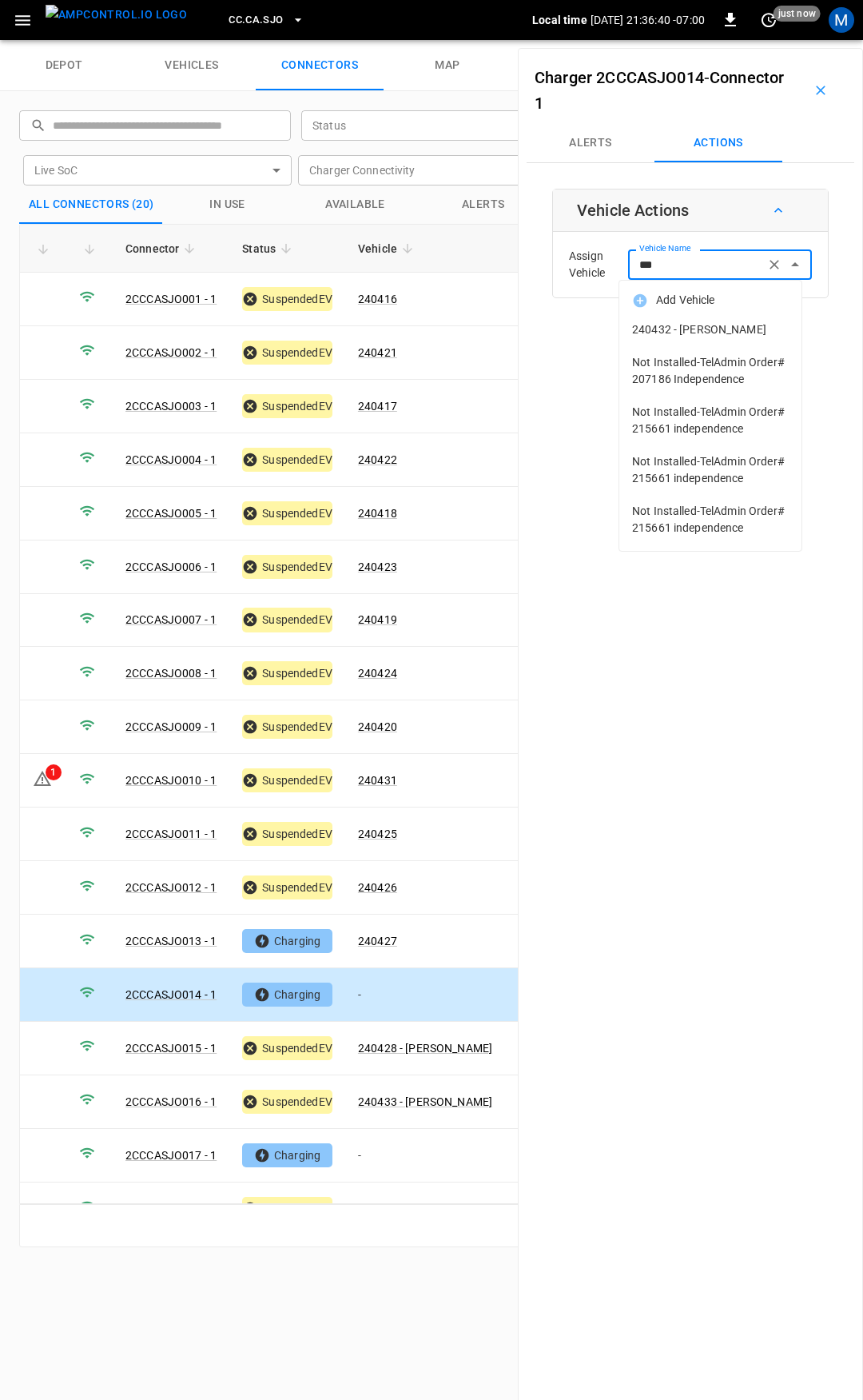
click at [734, 330] on span "240432 - JUAN C ACEVEDO" at bounding box center [711, 330] width 157 height 17
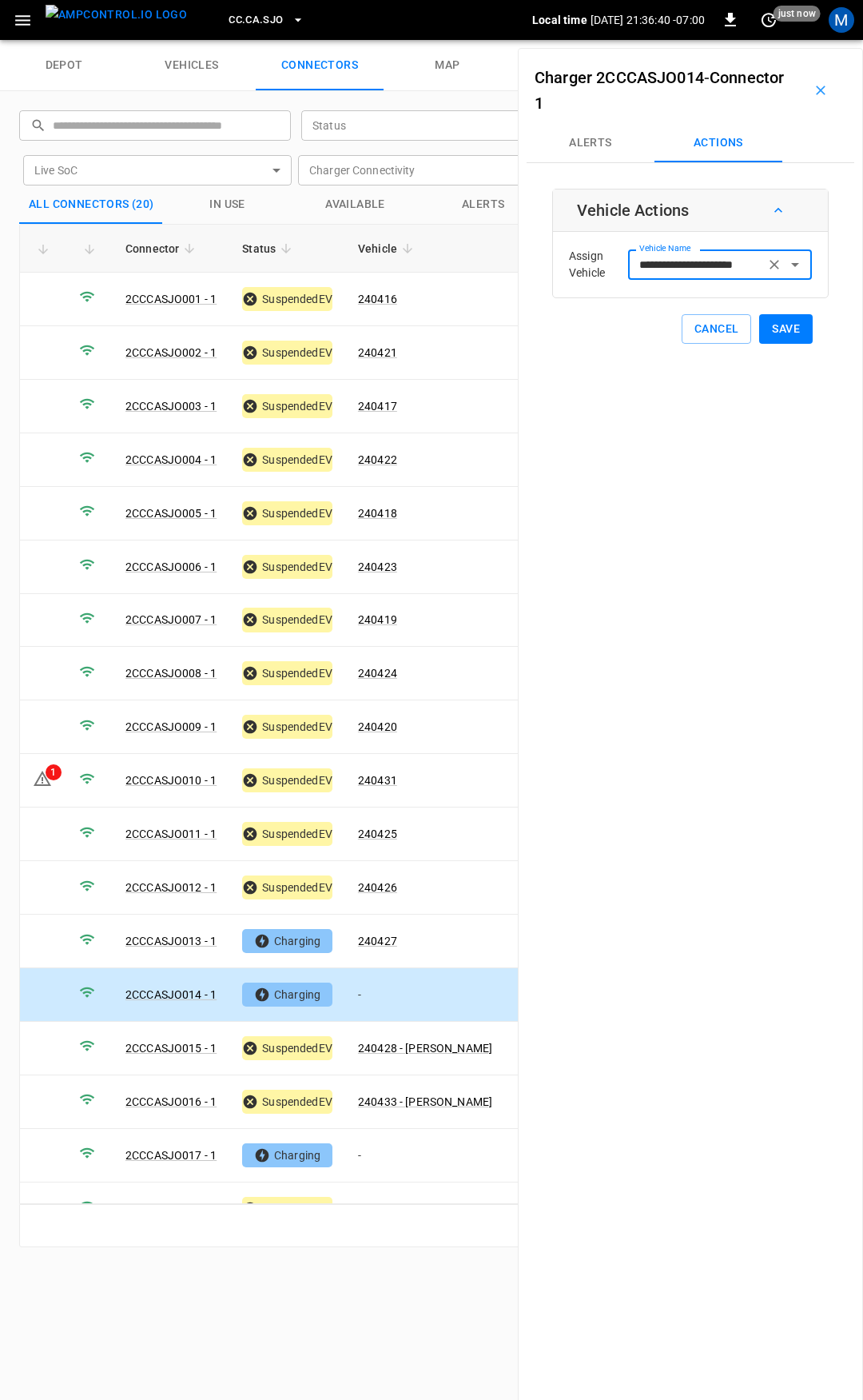
type input "**********"
click at [772, 322] on button "Save" at bounding box center [786, 329] width 53 height 30
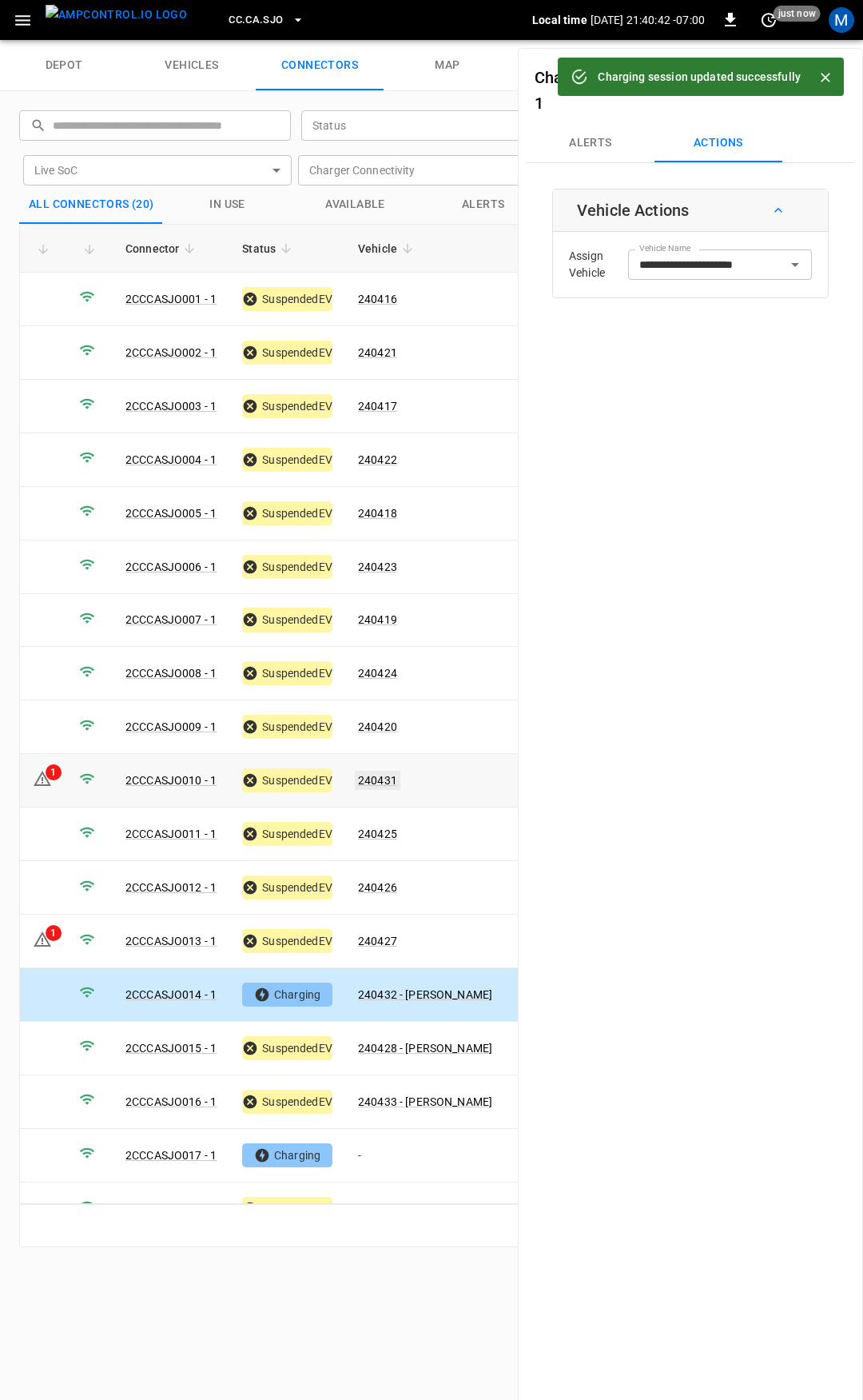
click at [373, 771] on link "240431" at bounding box center [377, 780] width 46 height 19
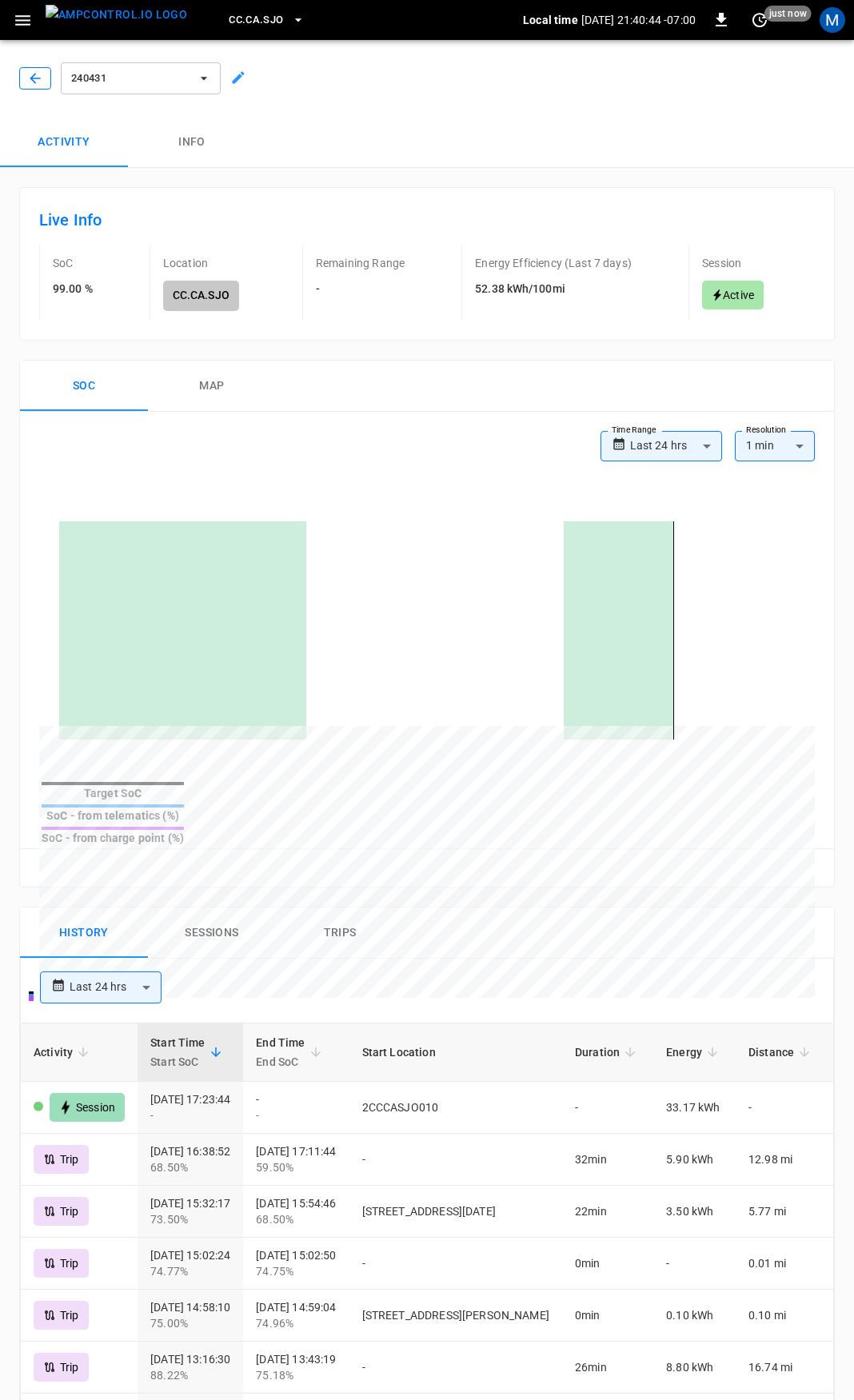
click at [30, 73] on icon "button" at bounding box center [35, 78] width 16 height 16
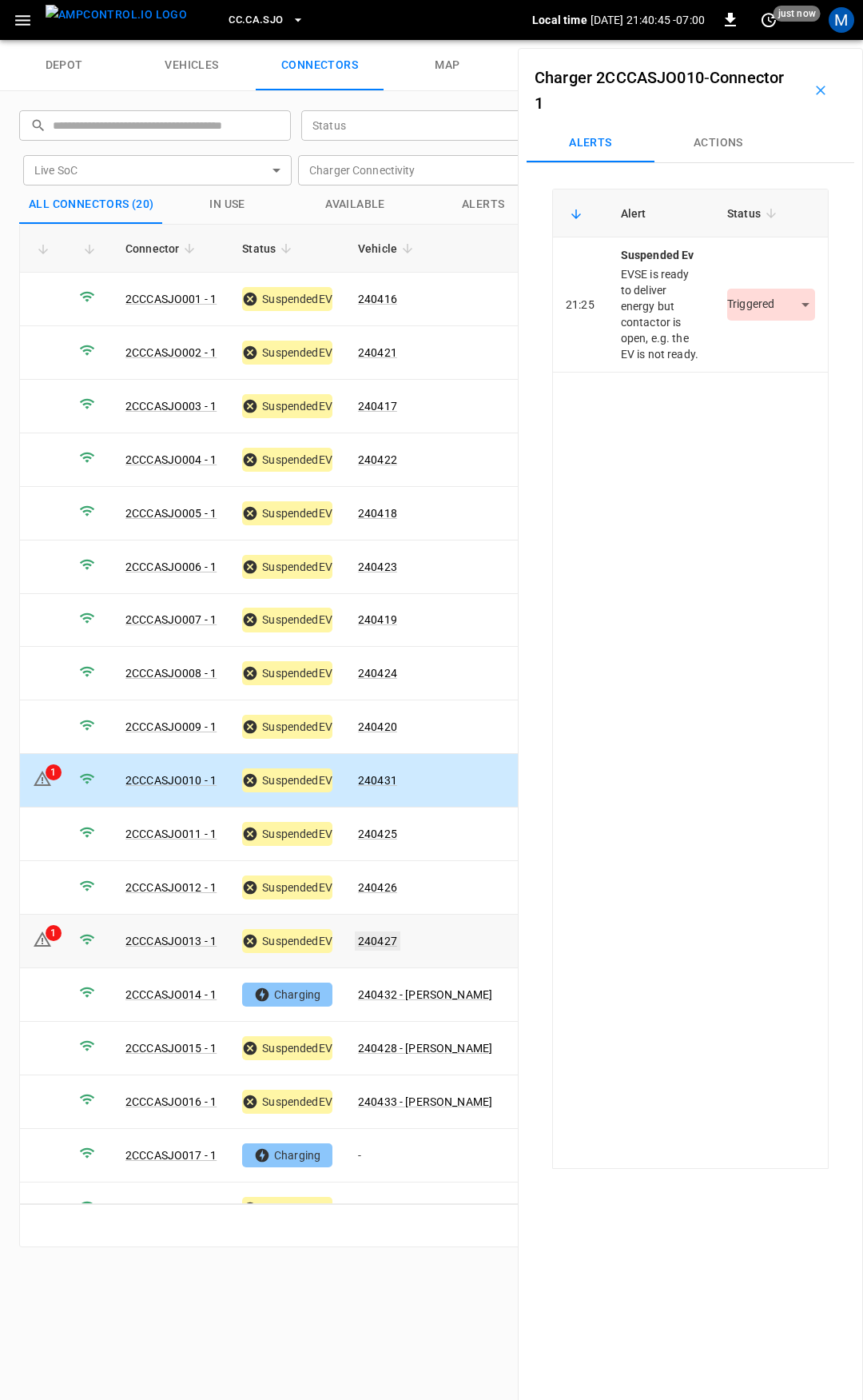
click at [386, 932] on link "240427" at bounding box center [377, 941] width 46 height 19
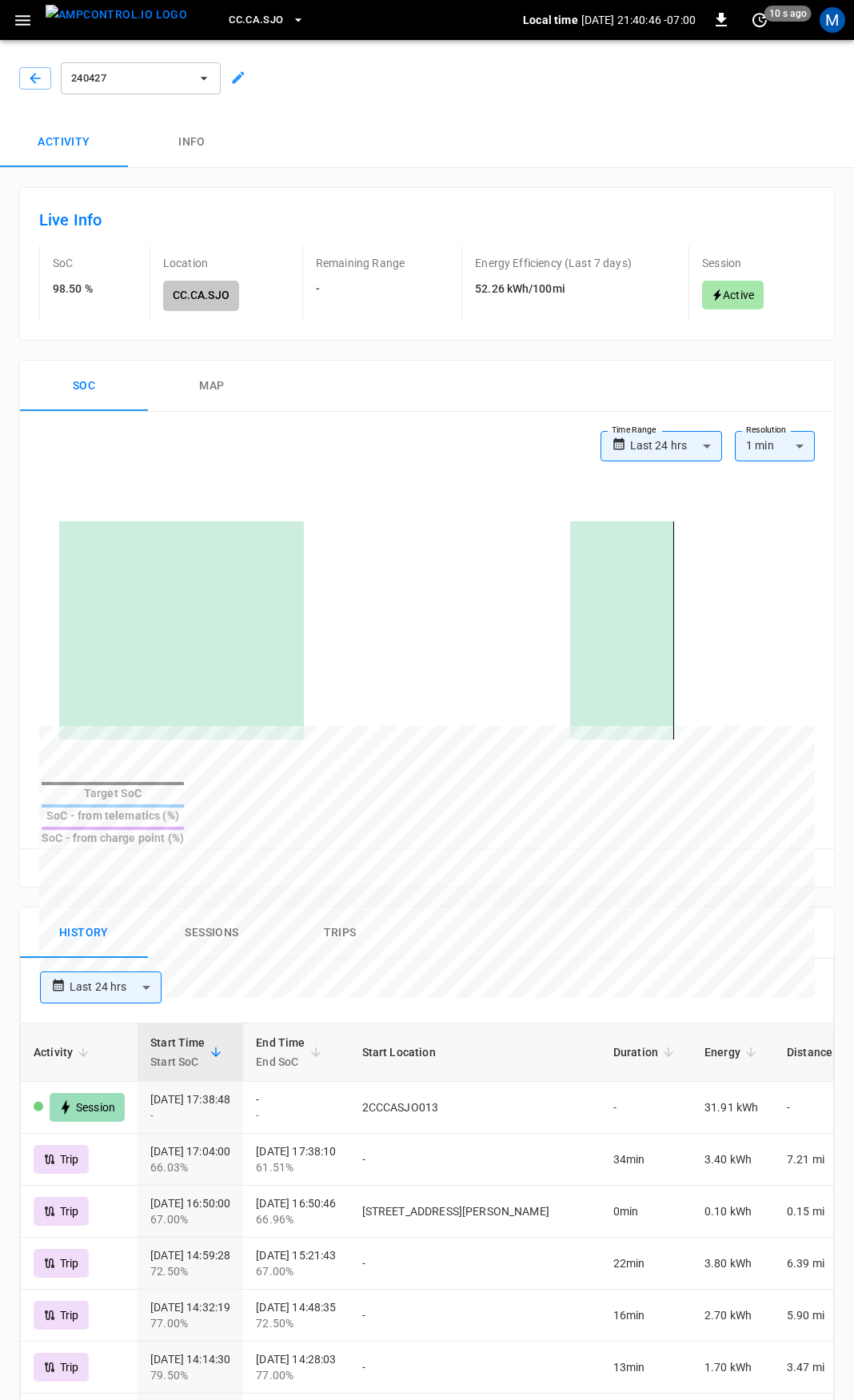
click at [29, 67] on div at bounding box center [32, 75] width 38 height 29
click at [30, 78] on icon "button" at bounding box center [35, 78] width 16 height 16
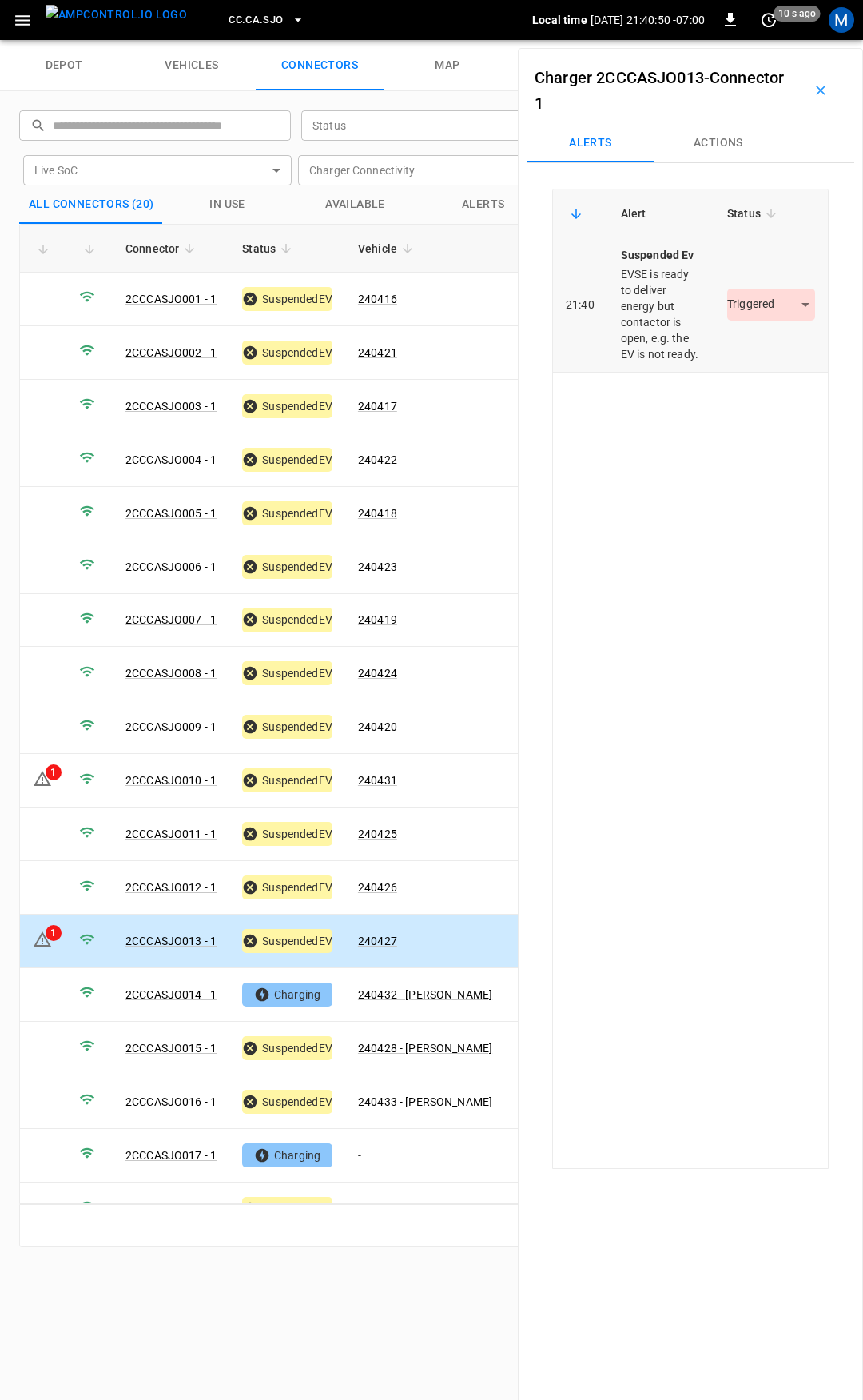
click at [773, 40] on body "CC.CA.SJO Local time 2025-08-29 21:40:50 -07:00 0 10 s ago M depot vehicles con…" at bounding box center [432, 20] width 863 height 40
click at [771, 349] on li "Resolved" at bounding box center [762, 352] width 100 height 27
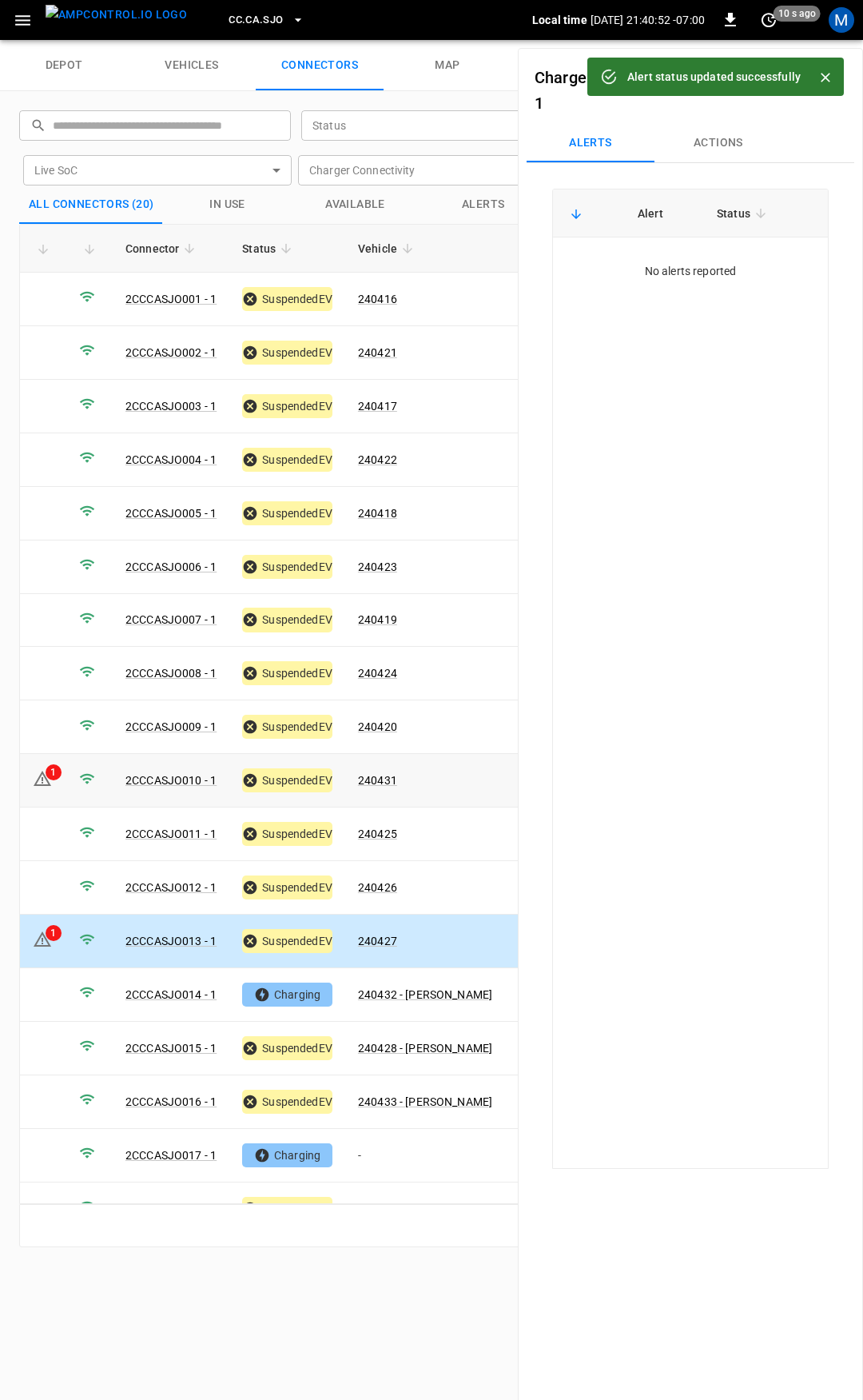
click at [442, 768] on td "240431" at bounding box center [426, 781] width 160 height 53
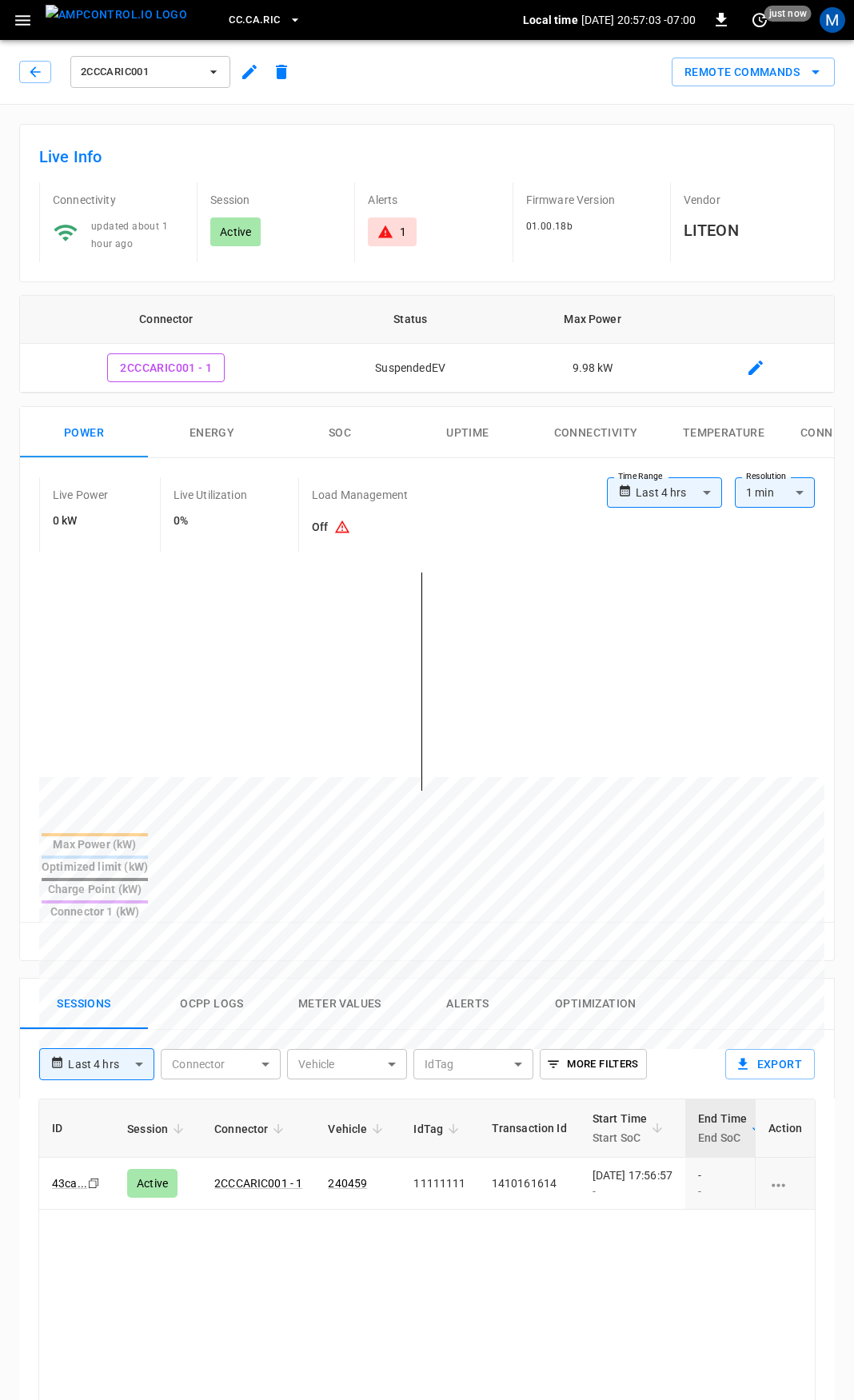
click at [16, 19] on icon "button" at bounding box center [22, 20] width 15 height 10
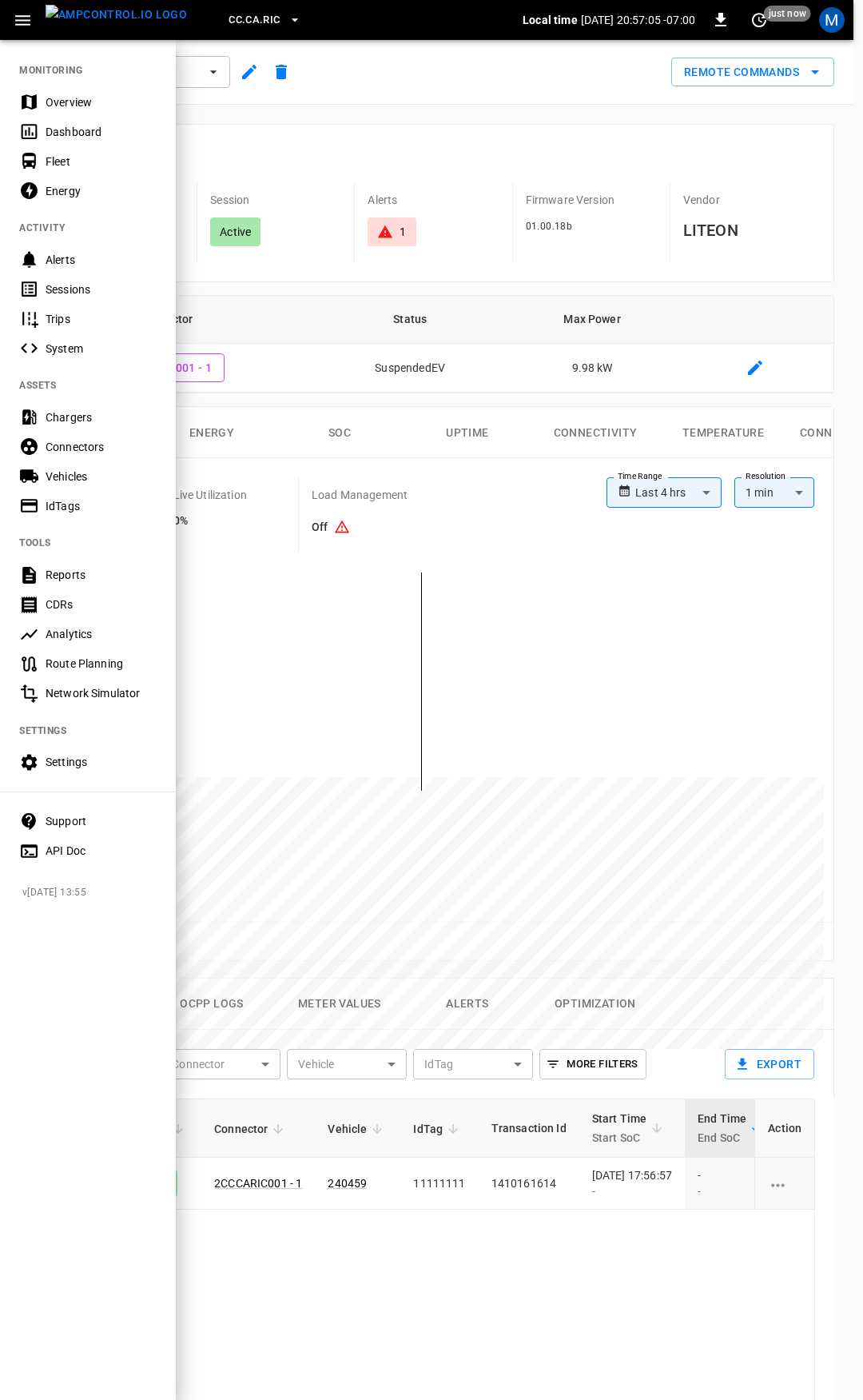
click at [69, 157] on div "Fleet" at bounding box center [101, 161] width 111 height 16
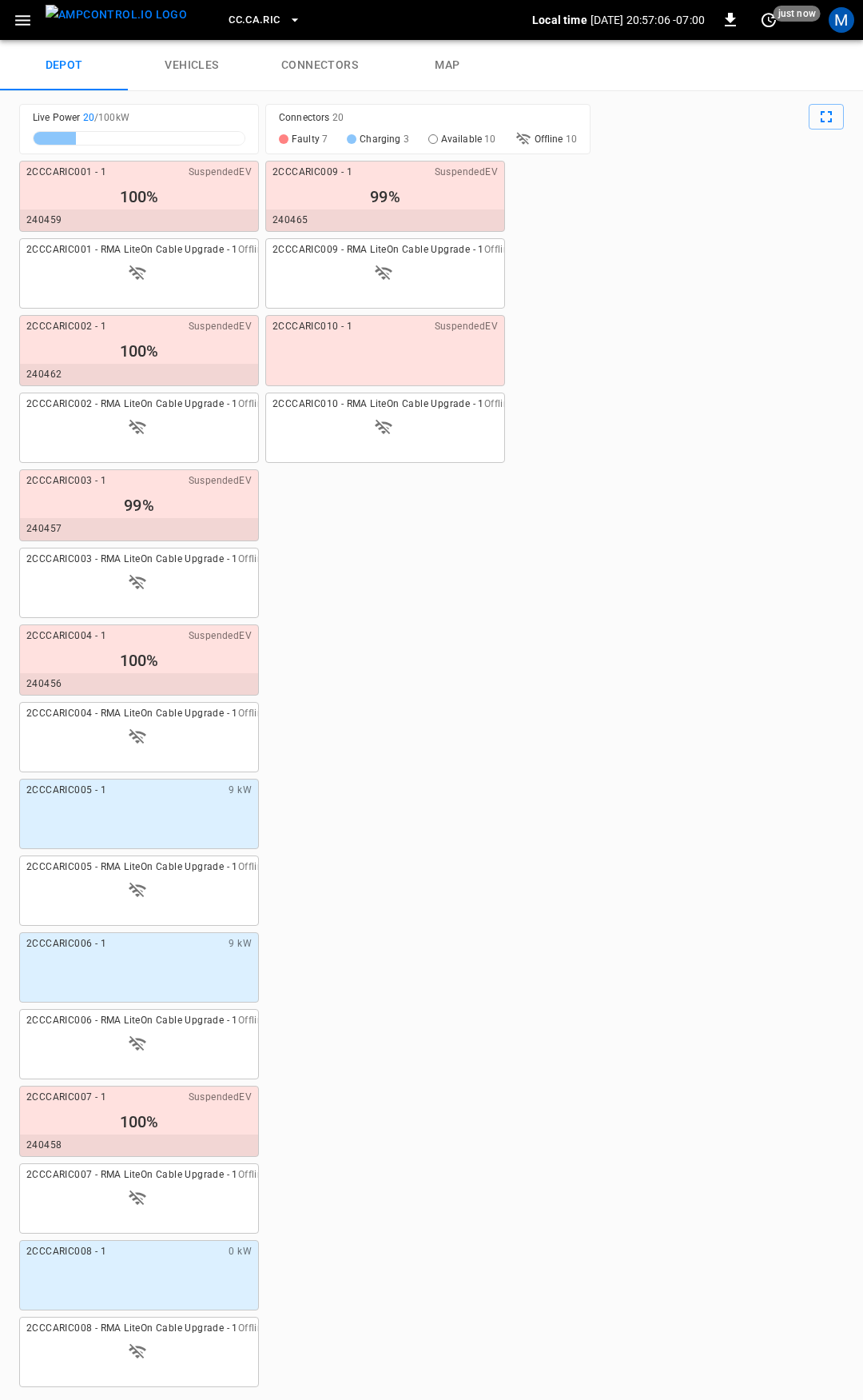
click at [328, 66] on link "connectors" at bounding box center [320, 65] width 128 height 51
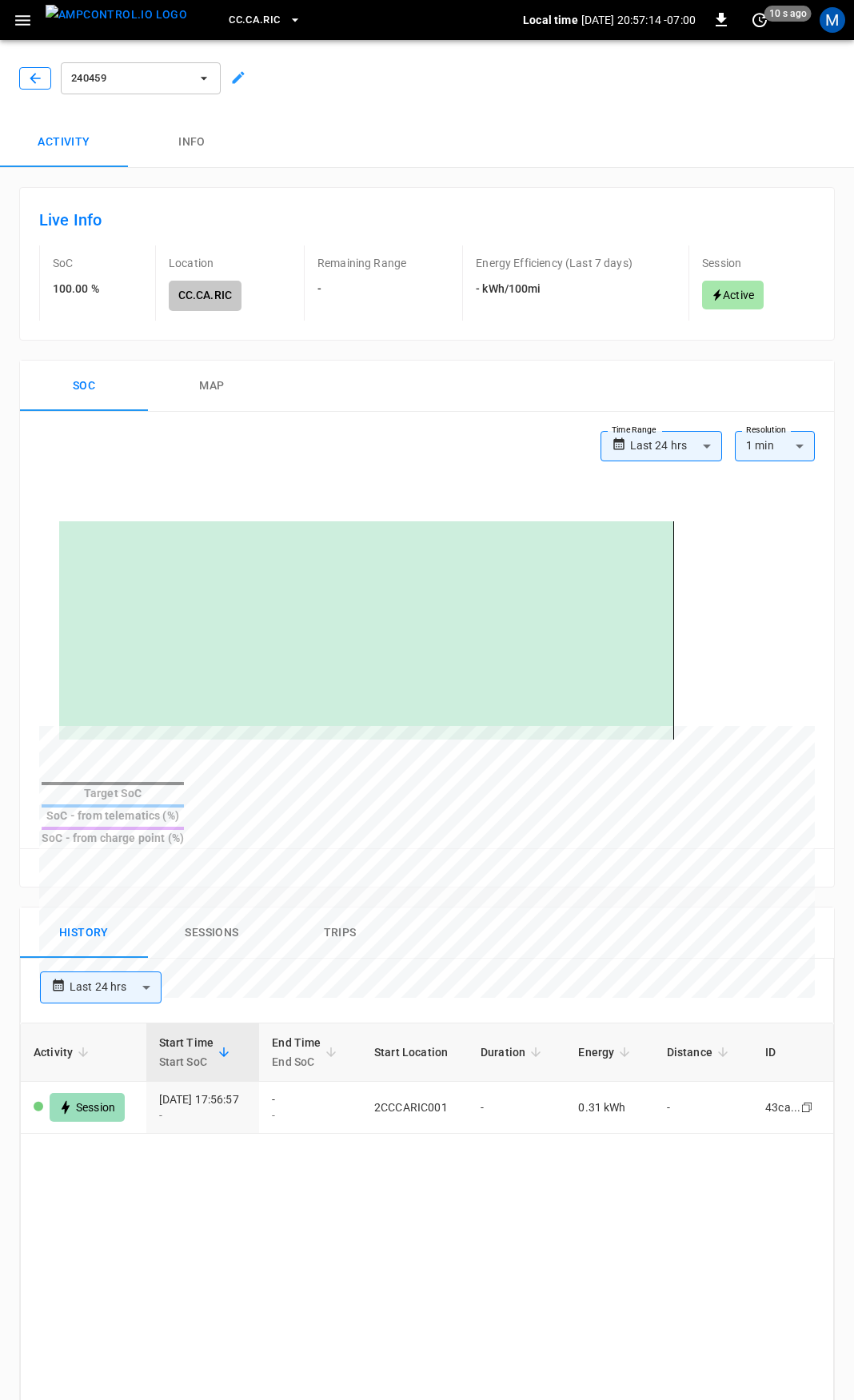
click at [28, 69] on button "button" at bounding box center [35, 78] width 32 height 22
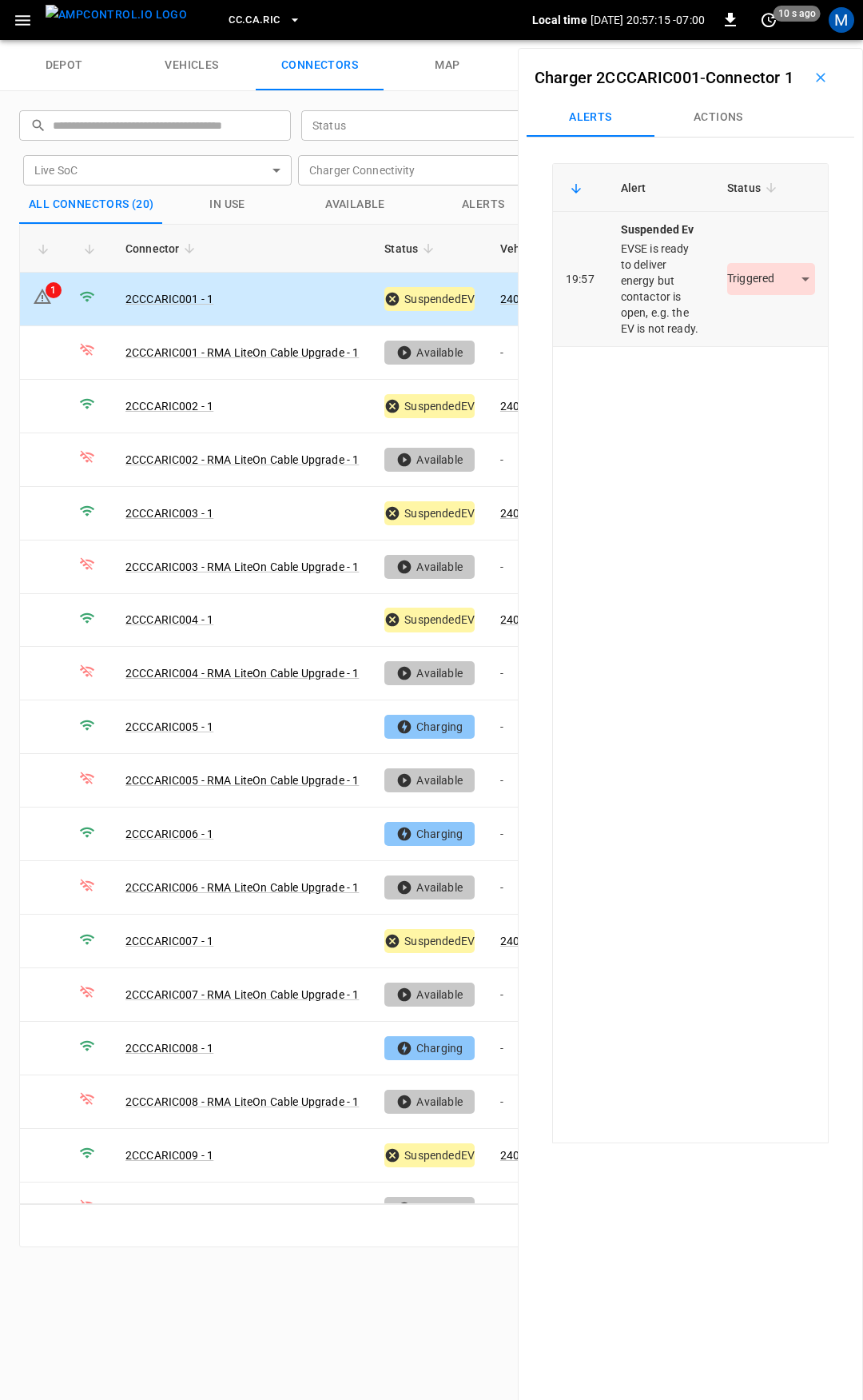
click at [781, 40] on body "CC.CA.RIC Local time 2025-08-29 20:57:15 -07:00 0 10 s ago M depot vehicles con…" at bounding box center [432, 20] width 863 height 40
click at [762, 346] on li "Resolved" at bounding box center [762, 352] width 100 height 27
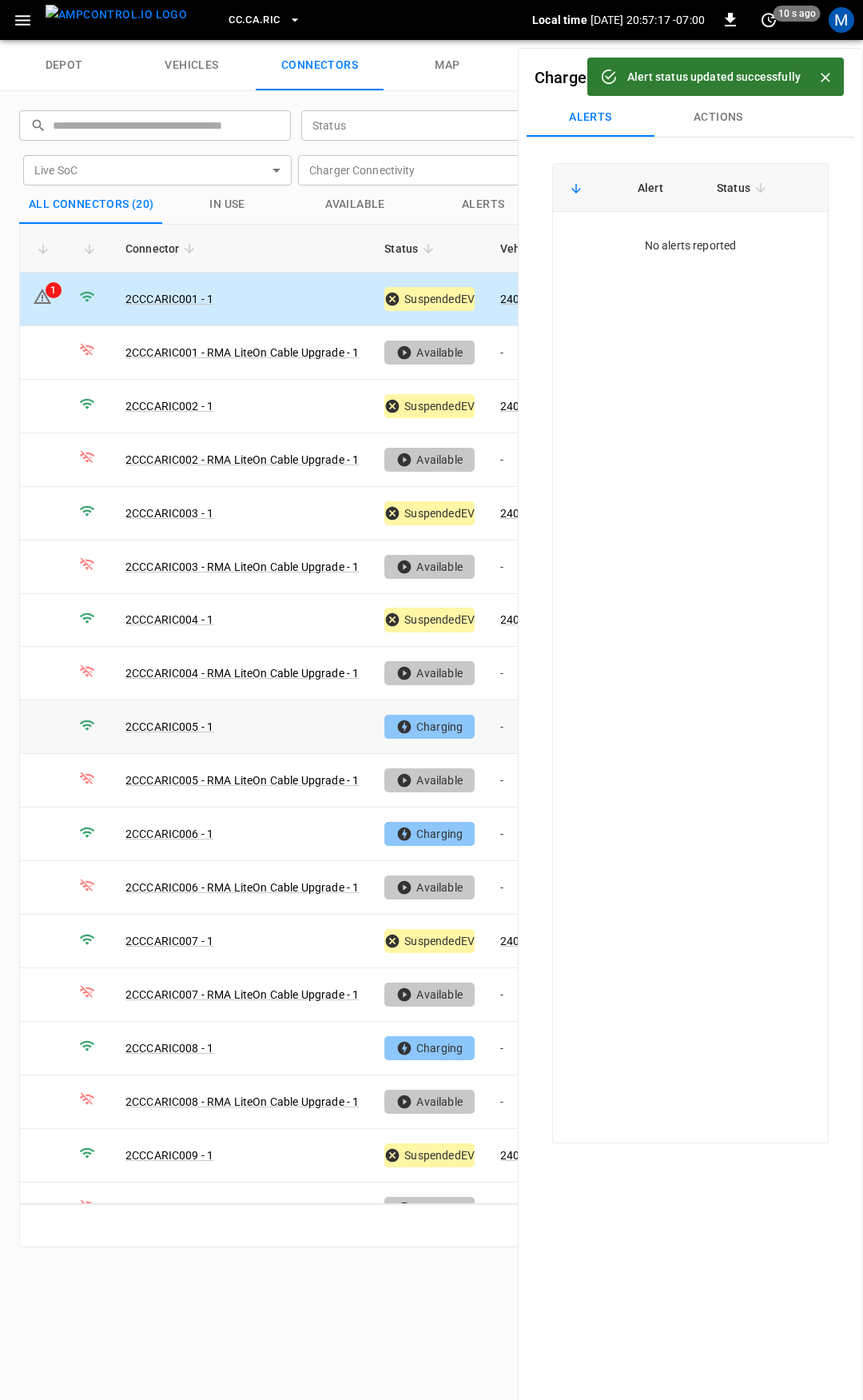
click at [497, 722] on td "-" at bounding box center [530, 728] width 86 height 53
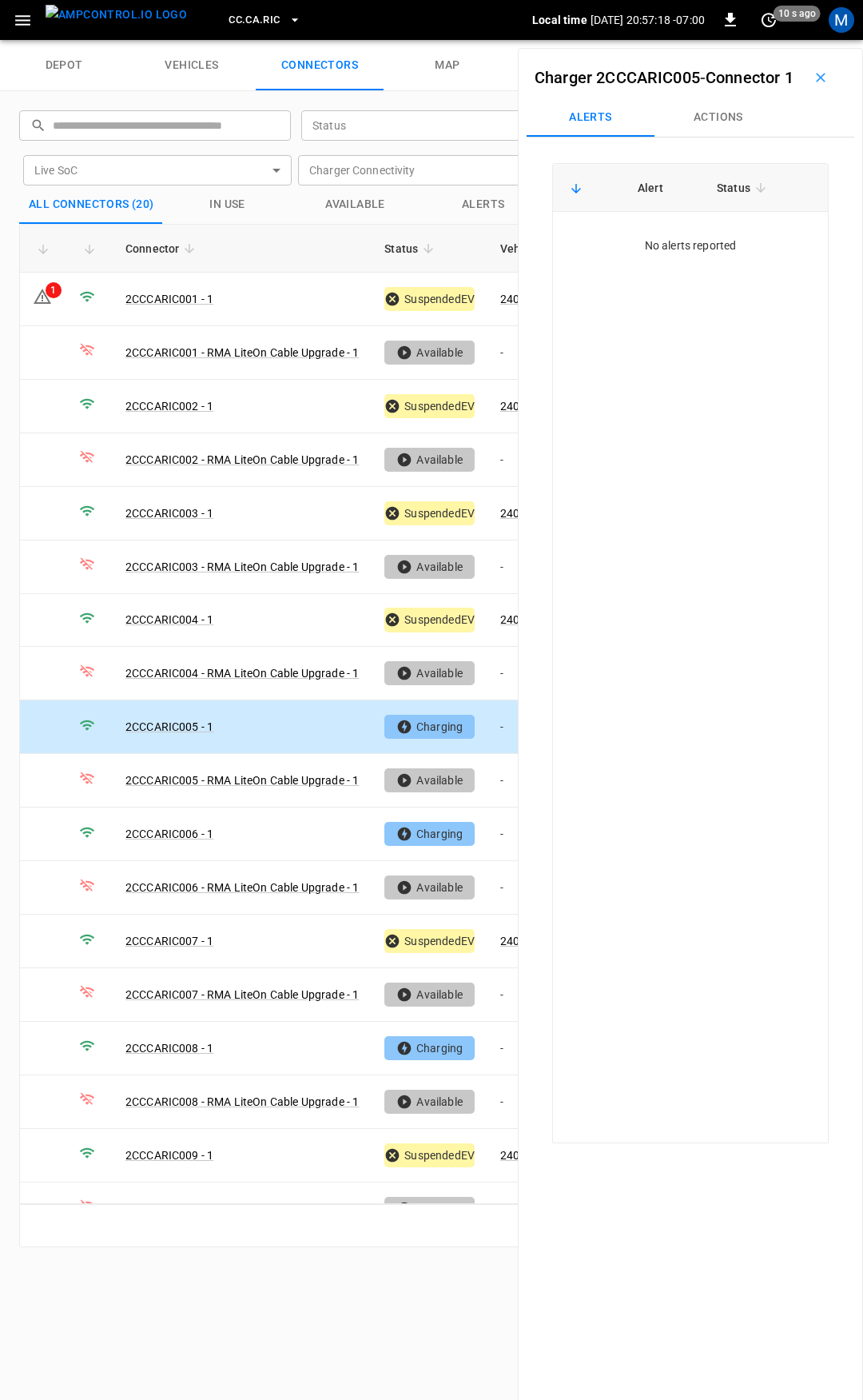
click at [713, 137] on button "Actions" at bounding box center [719, 118] width 128 height 38
click at [691, 253] on div "Vehicle Name" at bounding box center [720, 239] width 184 height 30
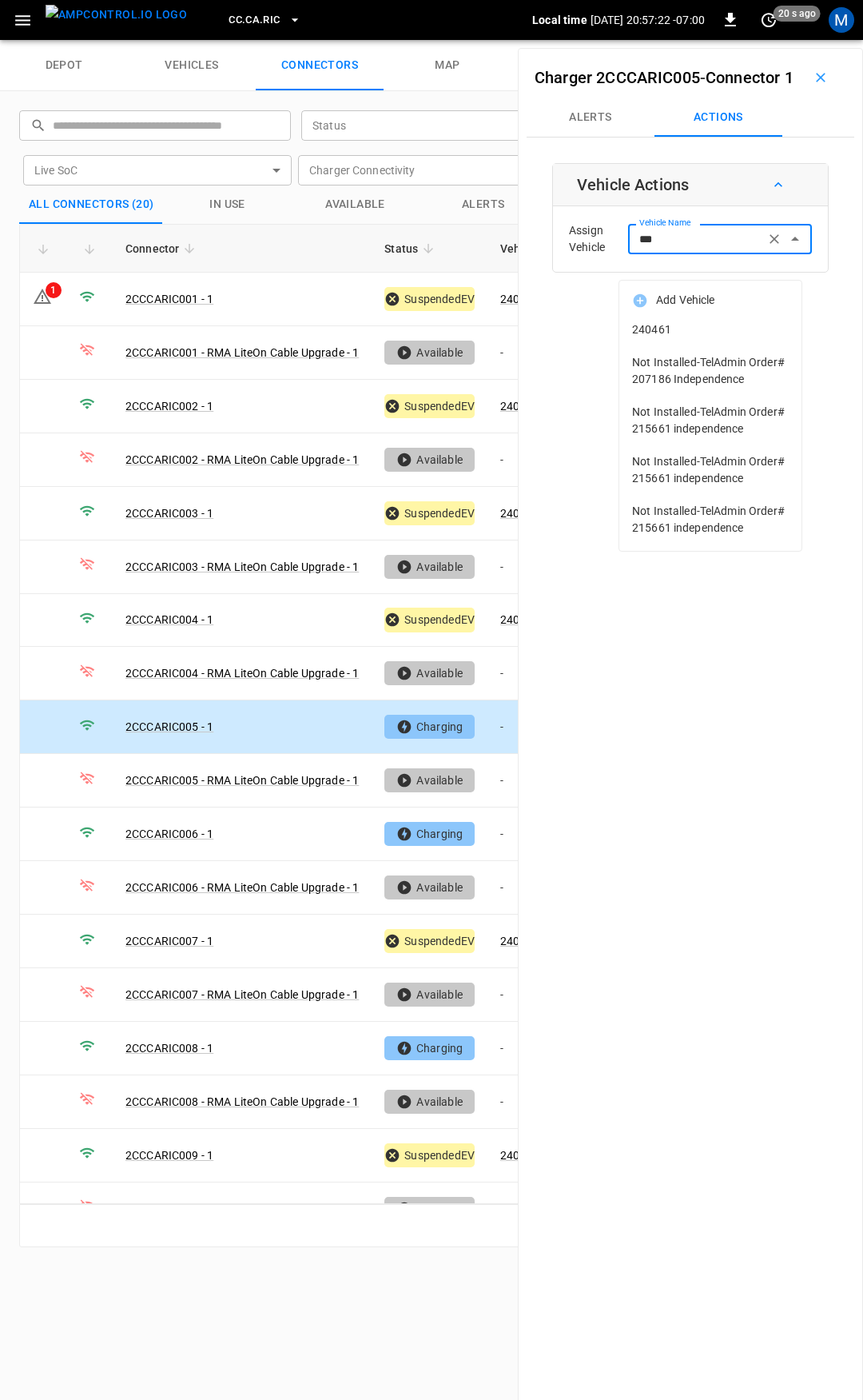
click at [691, 325] on span "240461" at bounding box center [711, 330] width 157 height 17
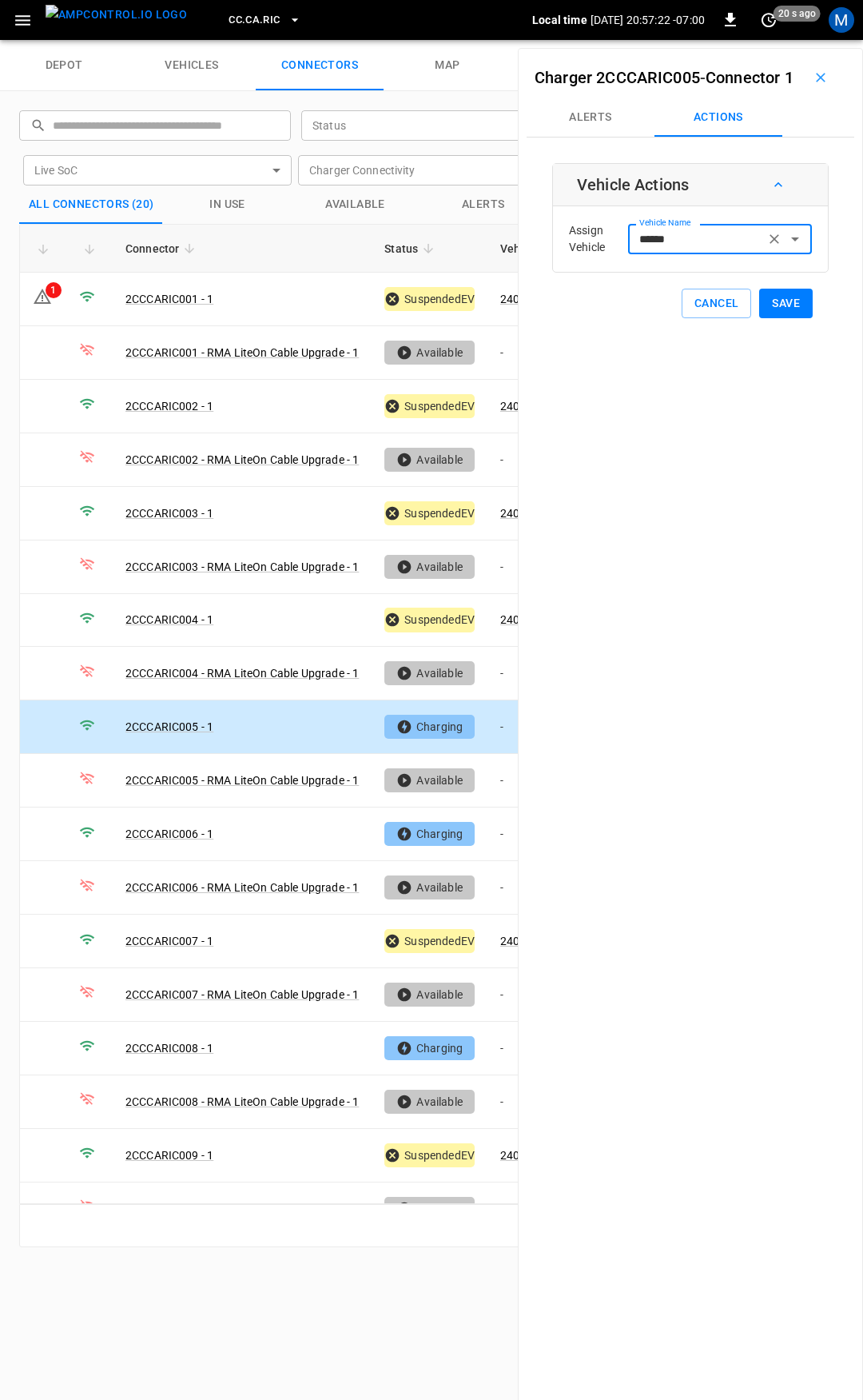
type input "******"
click at [786, 318] on button "Save" at bounding box center [786, 303] width 53 height 30
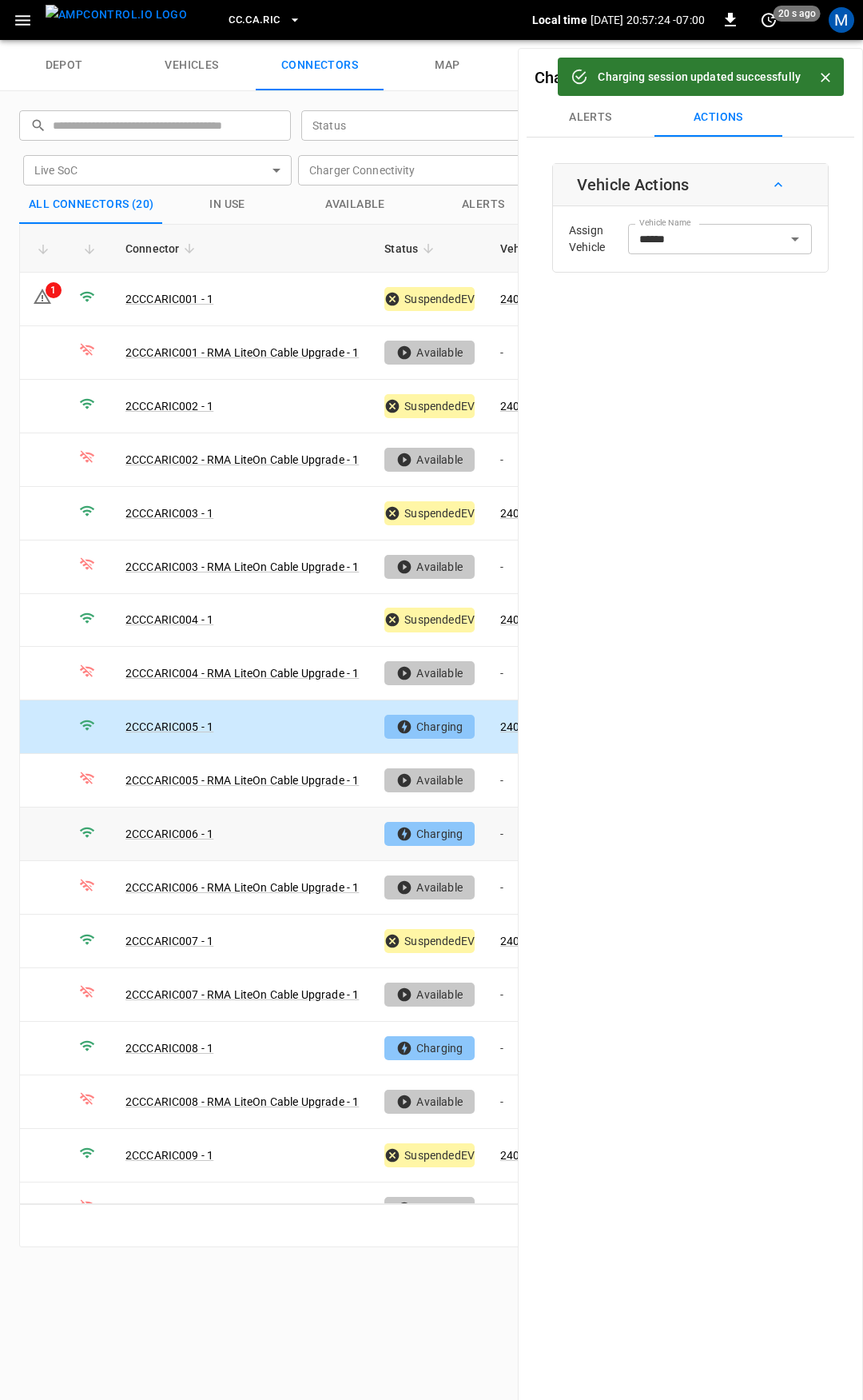
click at [505, 828] on td "-" at bounding box center [530, 834] width 86 height 53
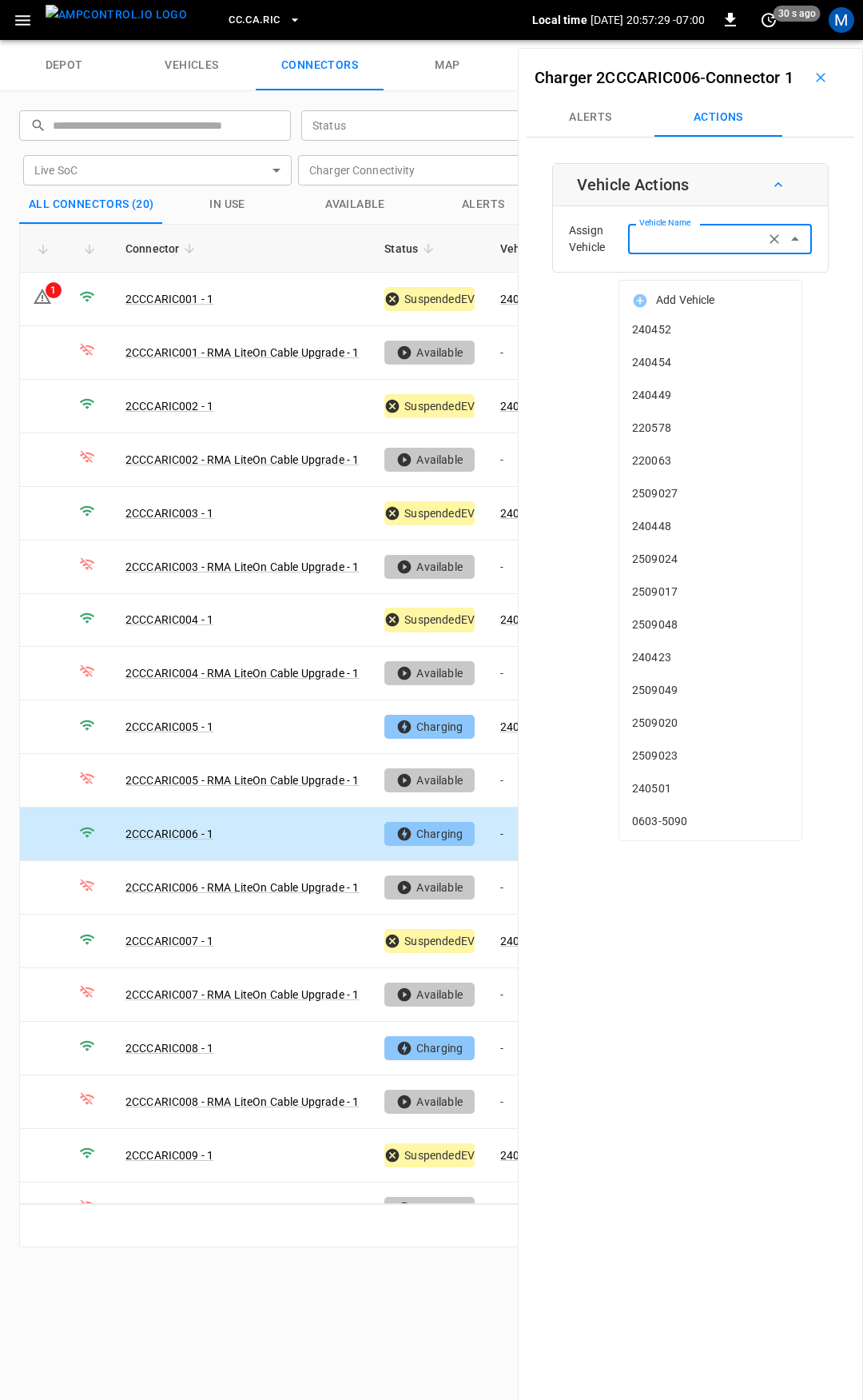
click at [708, 248] on input "Vehicle Name" at bounding box center [696, 238] width 127 height 20
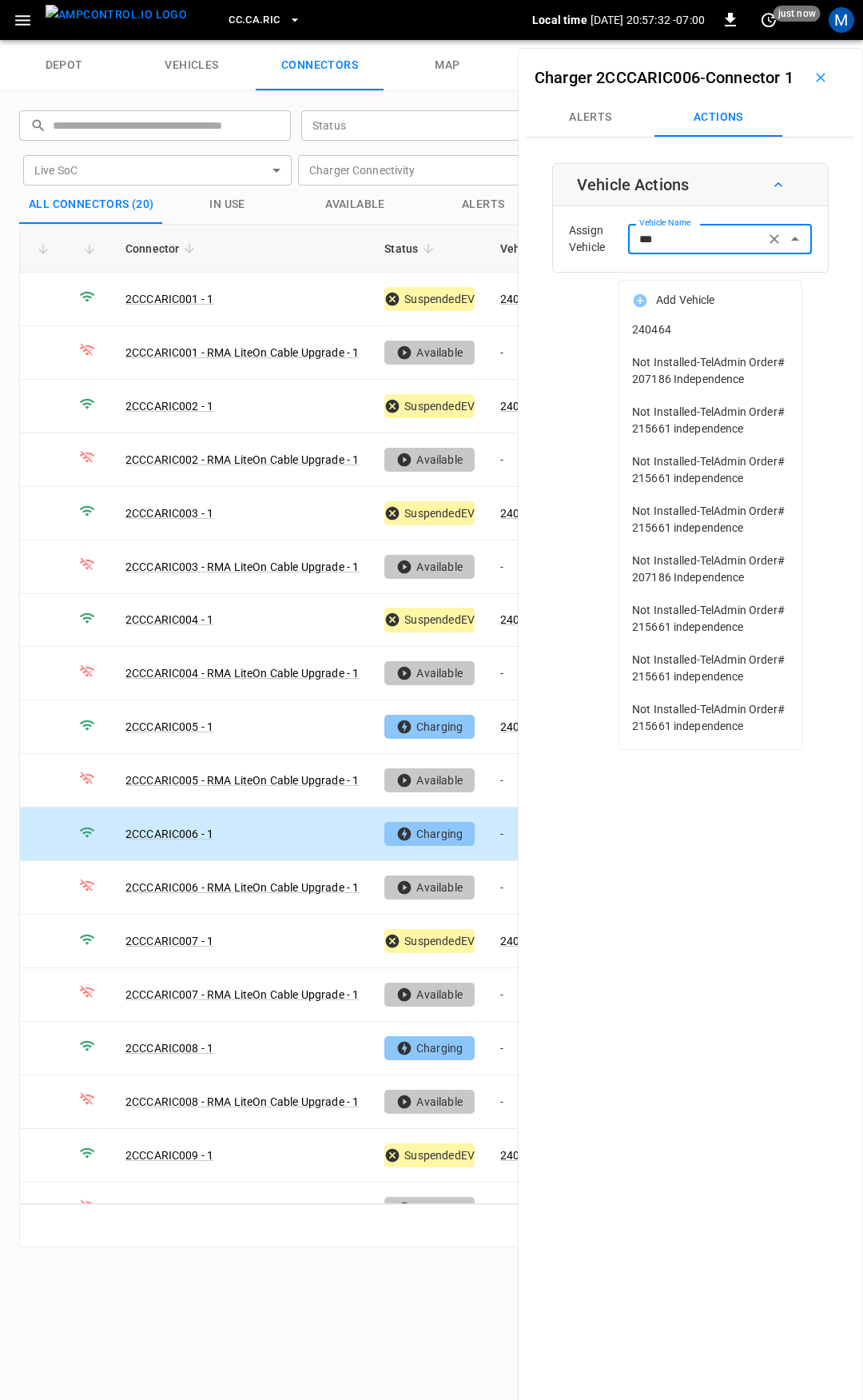
drag, startPoint x: 744, startPoint y: 336, endPoint x: 814, endPoint y: 337, distance: 70.0
click at [746, 336] on span "240464" at bounding box center [711, 330] width 157 height 17
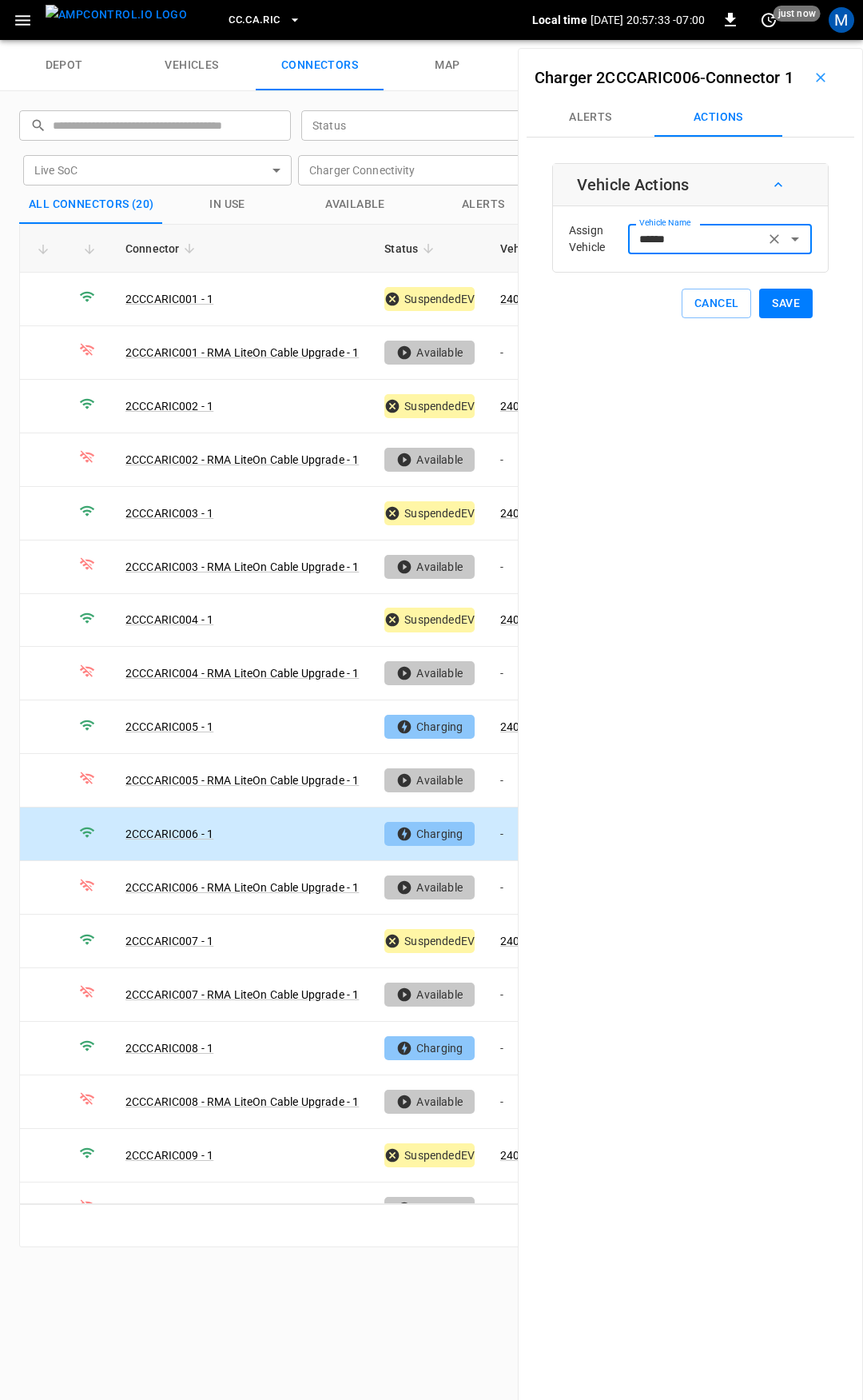
type input "******"
click at [789, 318] on button "Save" at bounding box center [786, 303] width 53 height 30
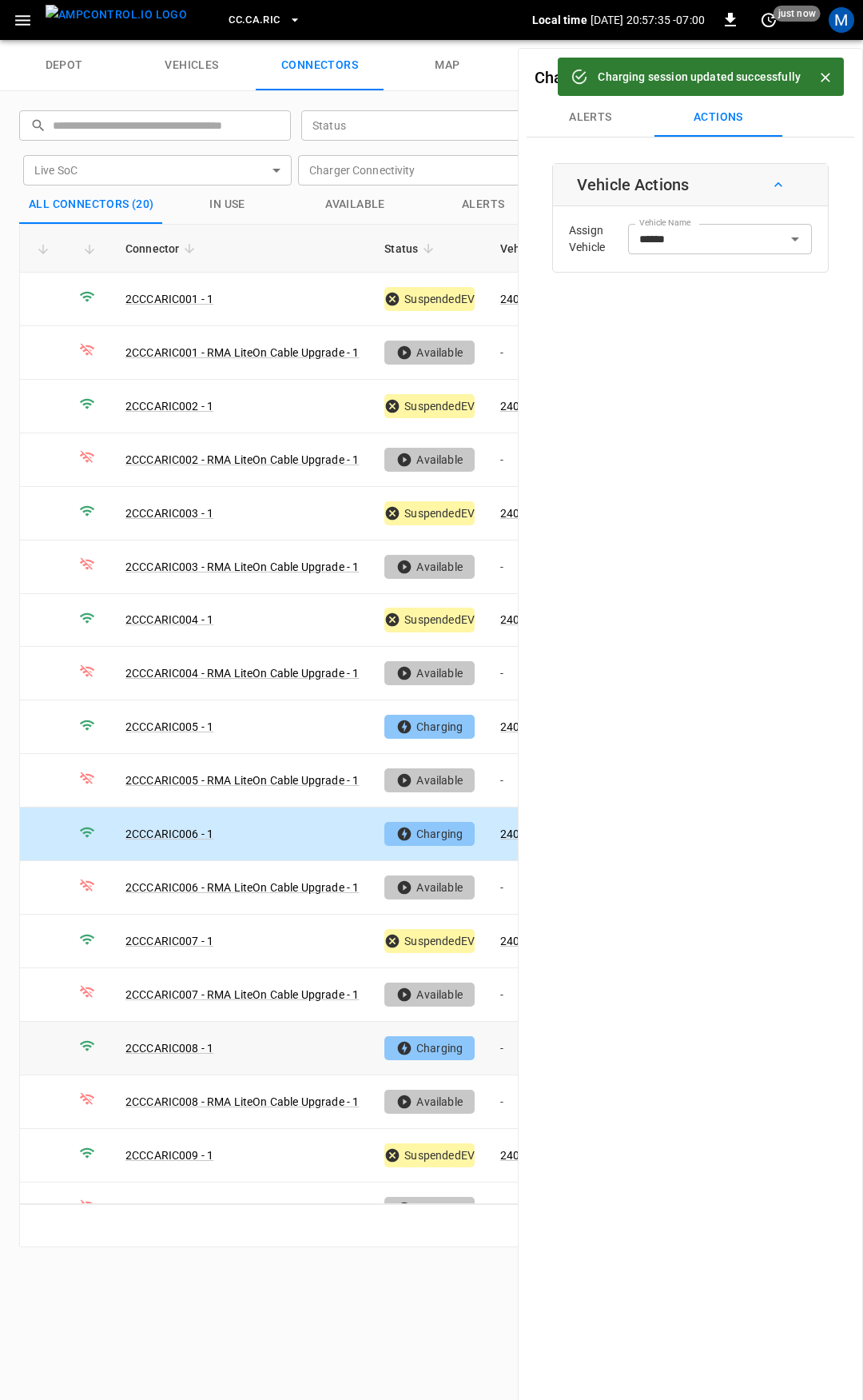
click at [506, 1046] on td "-" at bounding box center [530, 1048] width 86 height 53
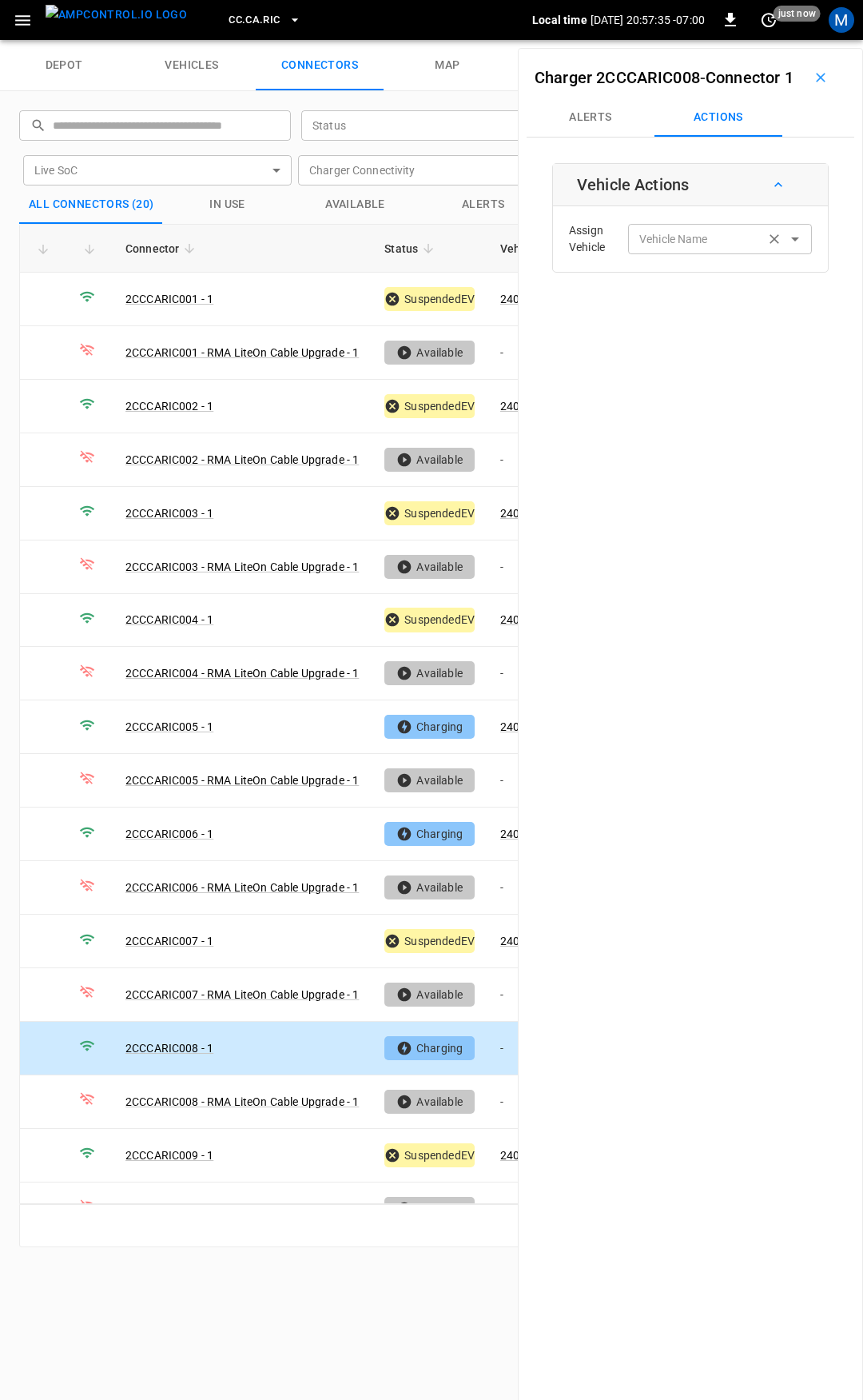
click at [666, 253] on div "Vehicle Name Vehicle Name" at bounding box center [720, 239] width 184 height 30
click at [658, 248] on input "Vehicle Name" at bounding box center [696, 238] width 127 height 20
click at [671, 248] on input "Vehicle Name" at bounding box center [696, 238] width 127 height 20
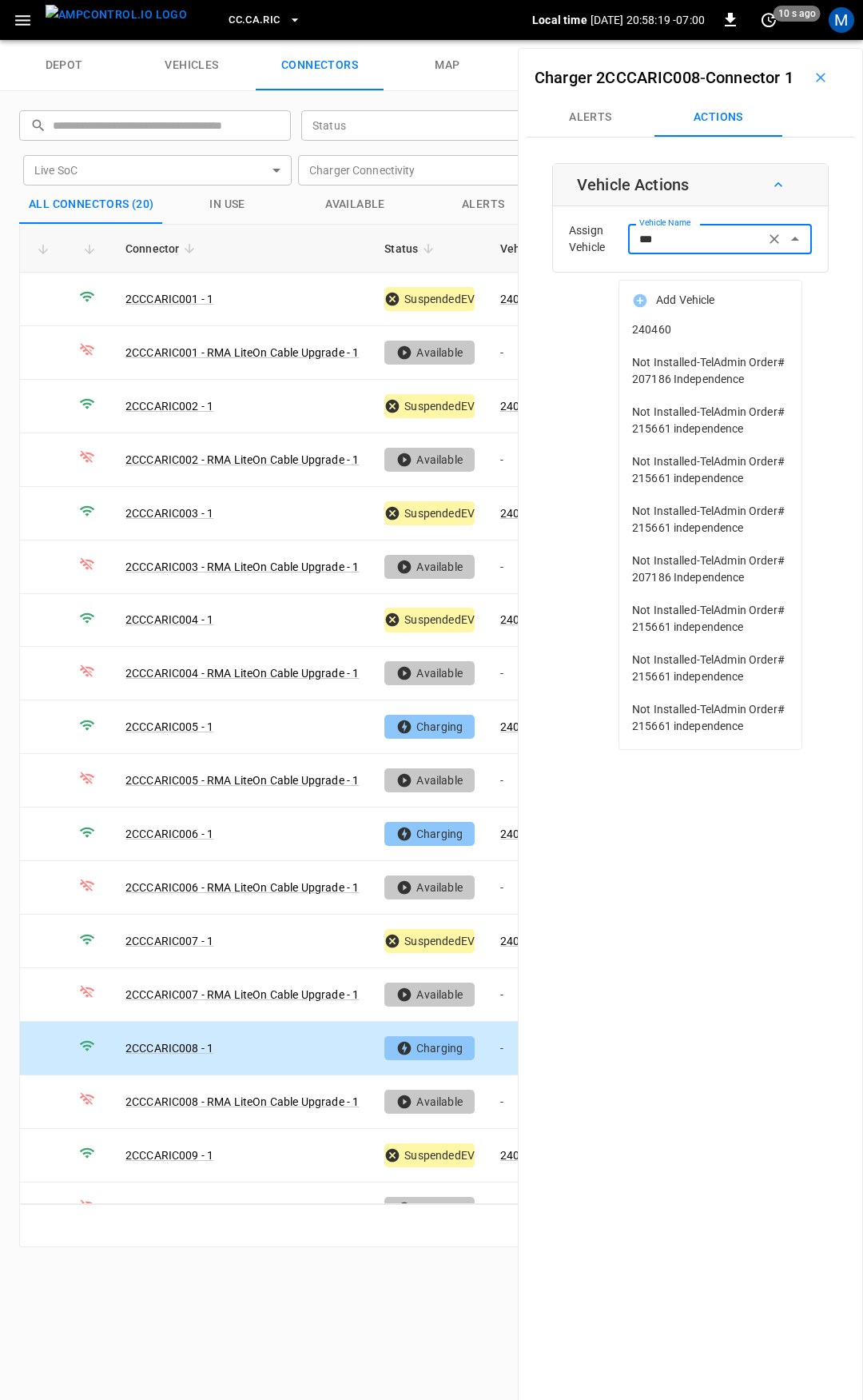
click at [680, 322] on span "240460" at bounding box center [711, 330] width 157 height 17
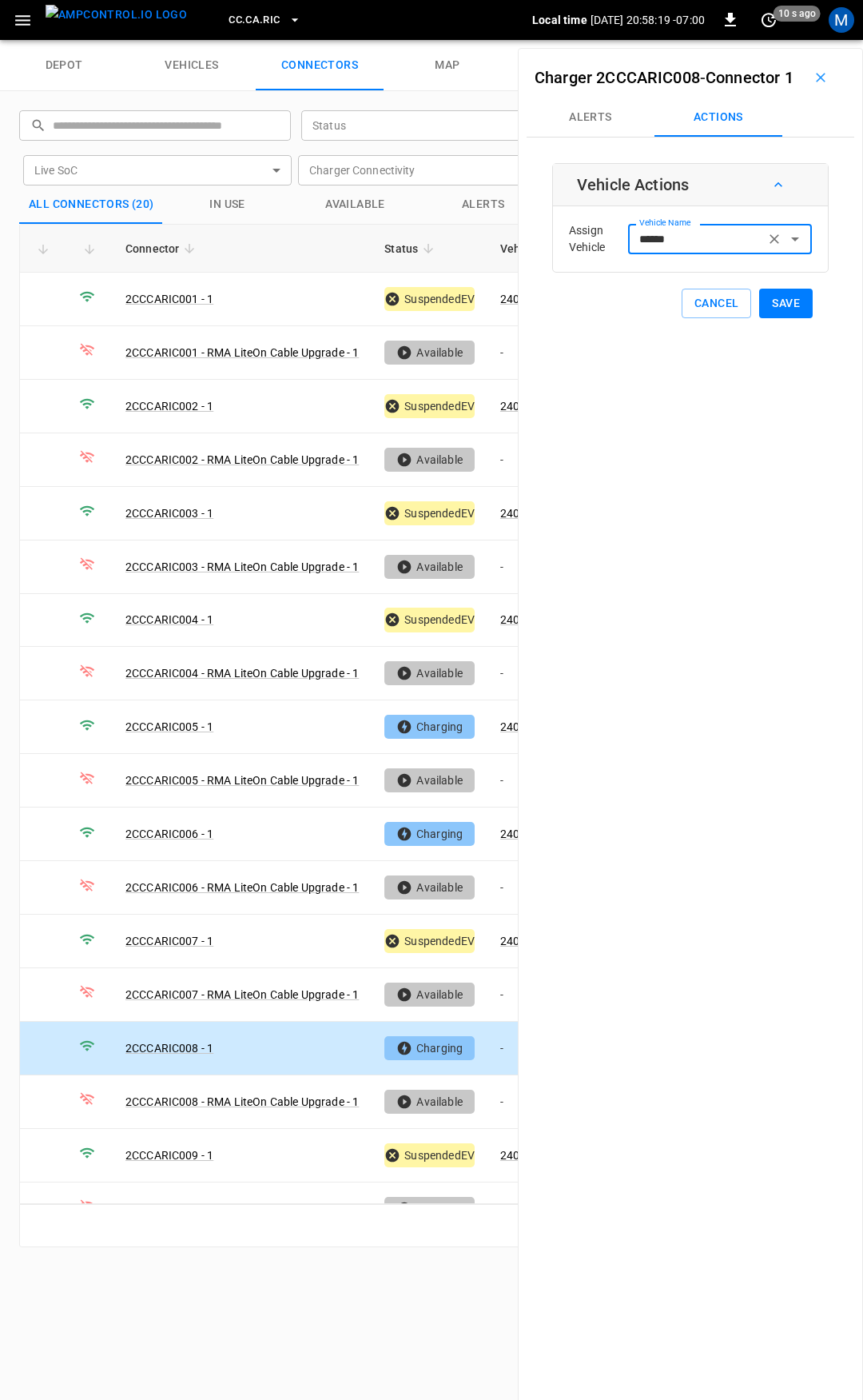
type input "******"
click at [778, 318] on button "Save" at bounding box center [786, 303] width 53 height 30
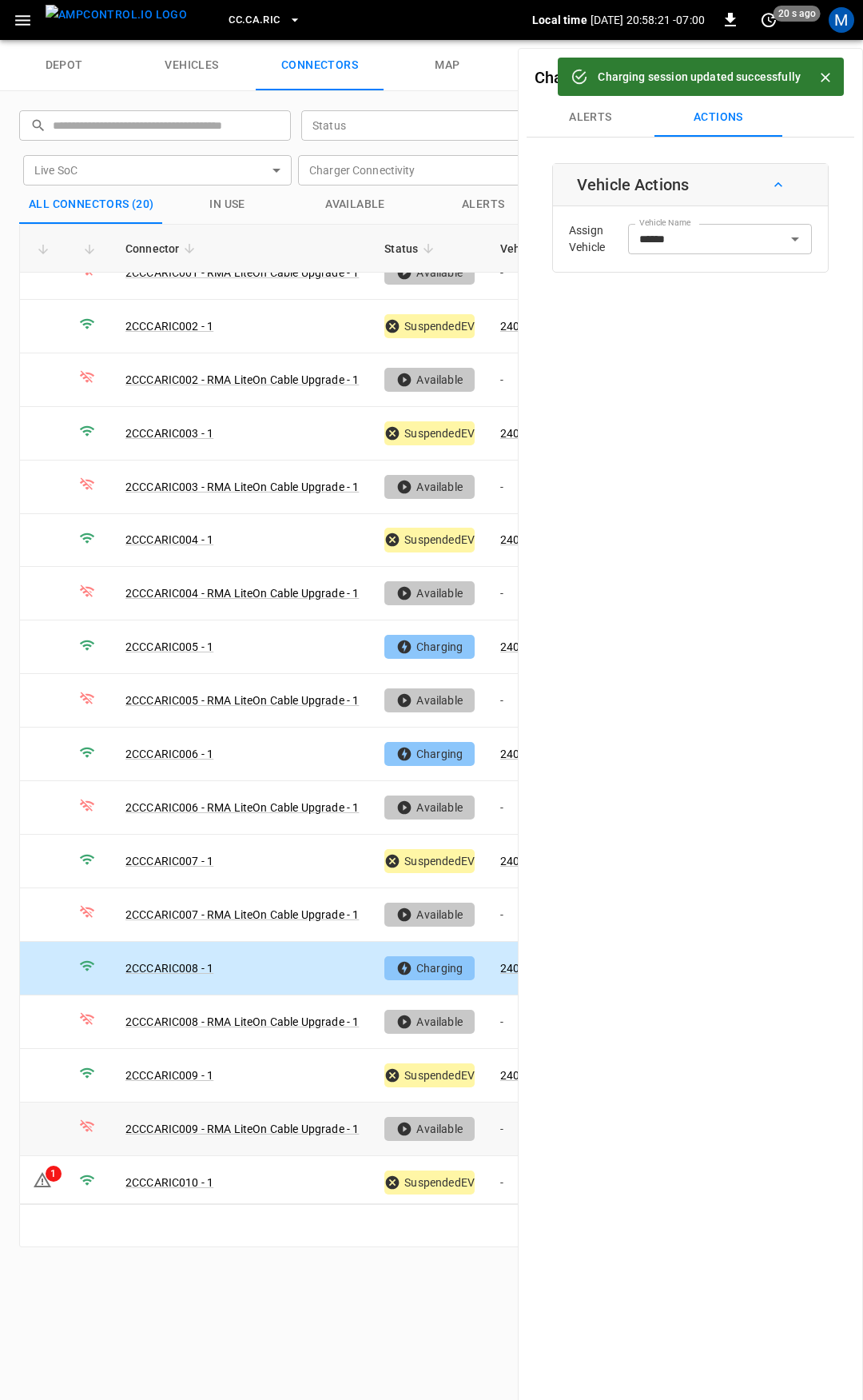
scroll to position [132, 0]
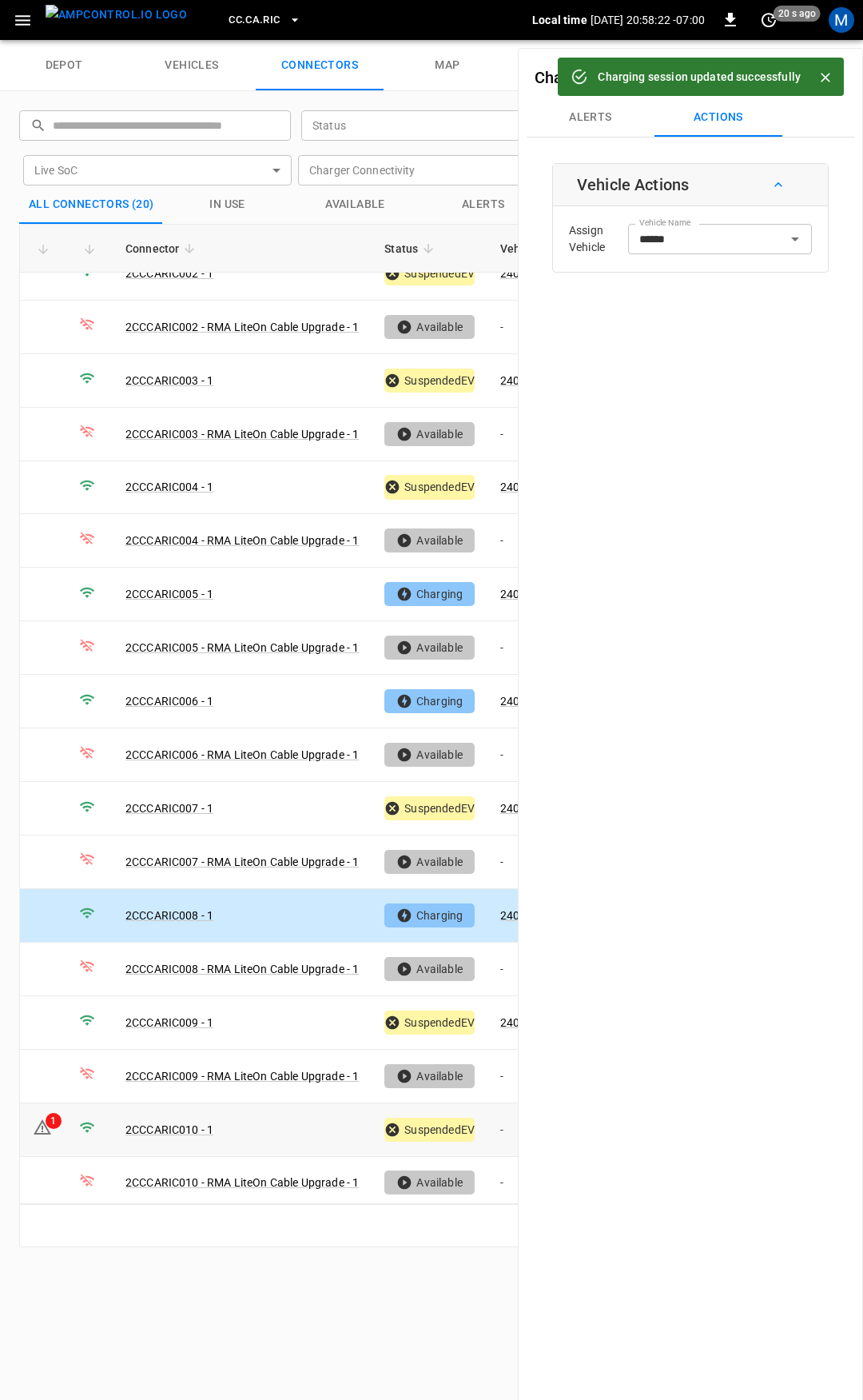
click at [500, 1112] on td "-" at bounding box center [530, 1130] width 86 height 53
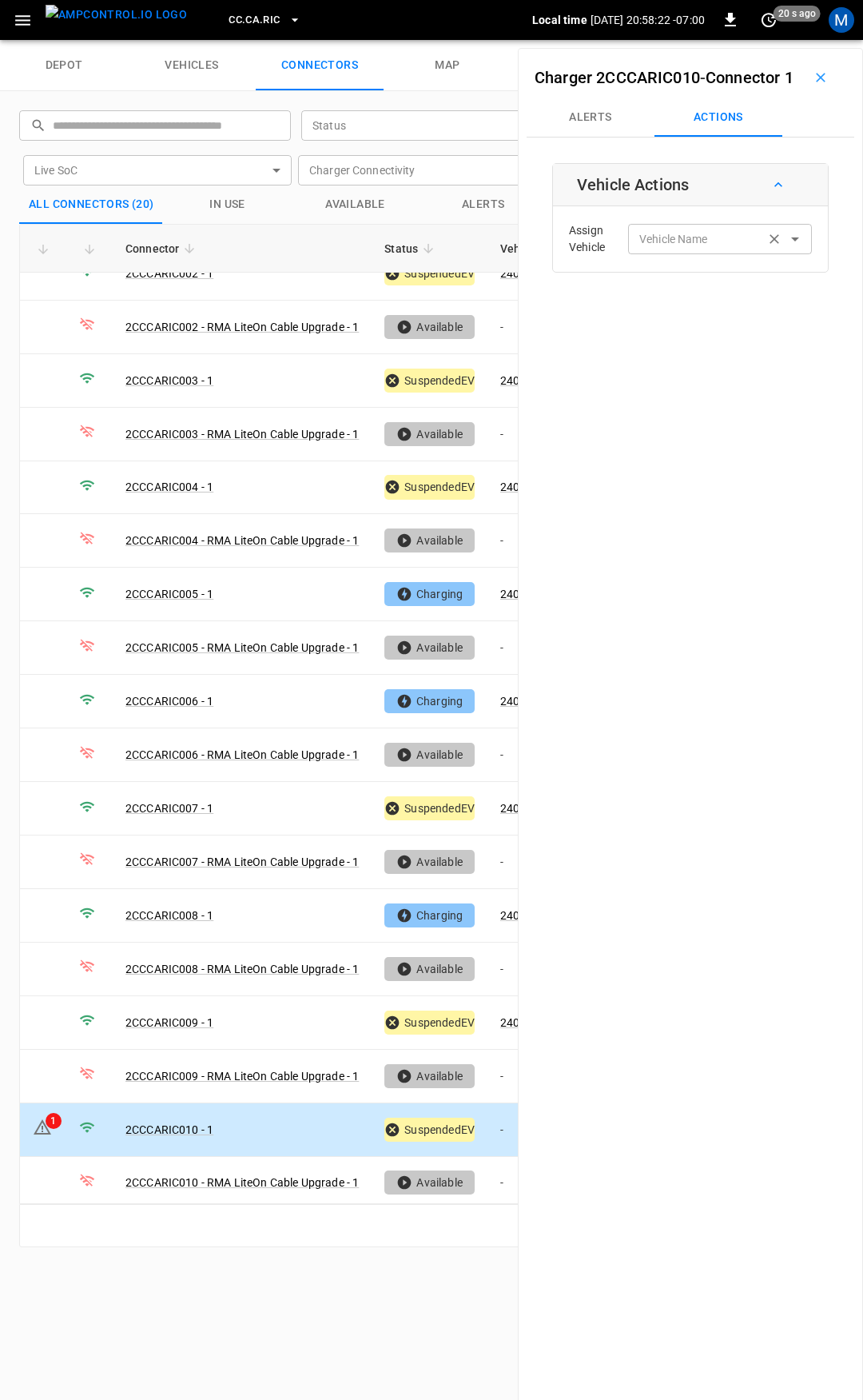
click at [666, 248] on input "Vehicle Name" at bounding box center [696, 238] width 127 height 20
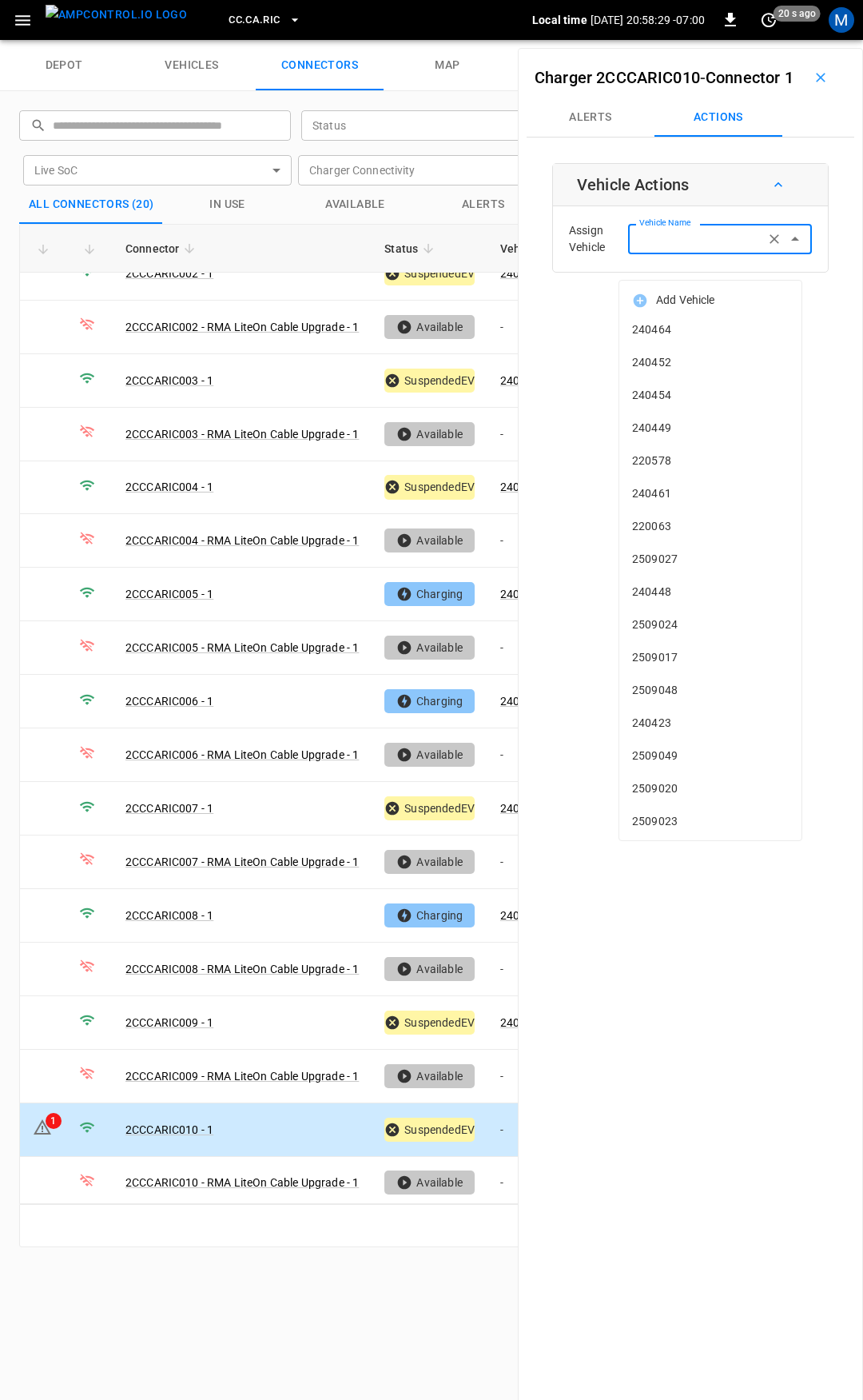
type input "*"
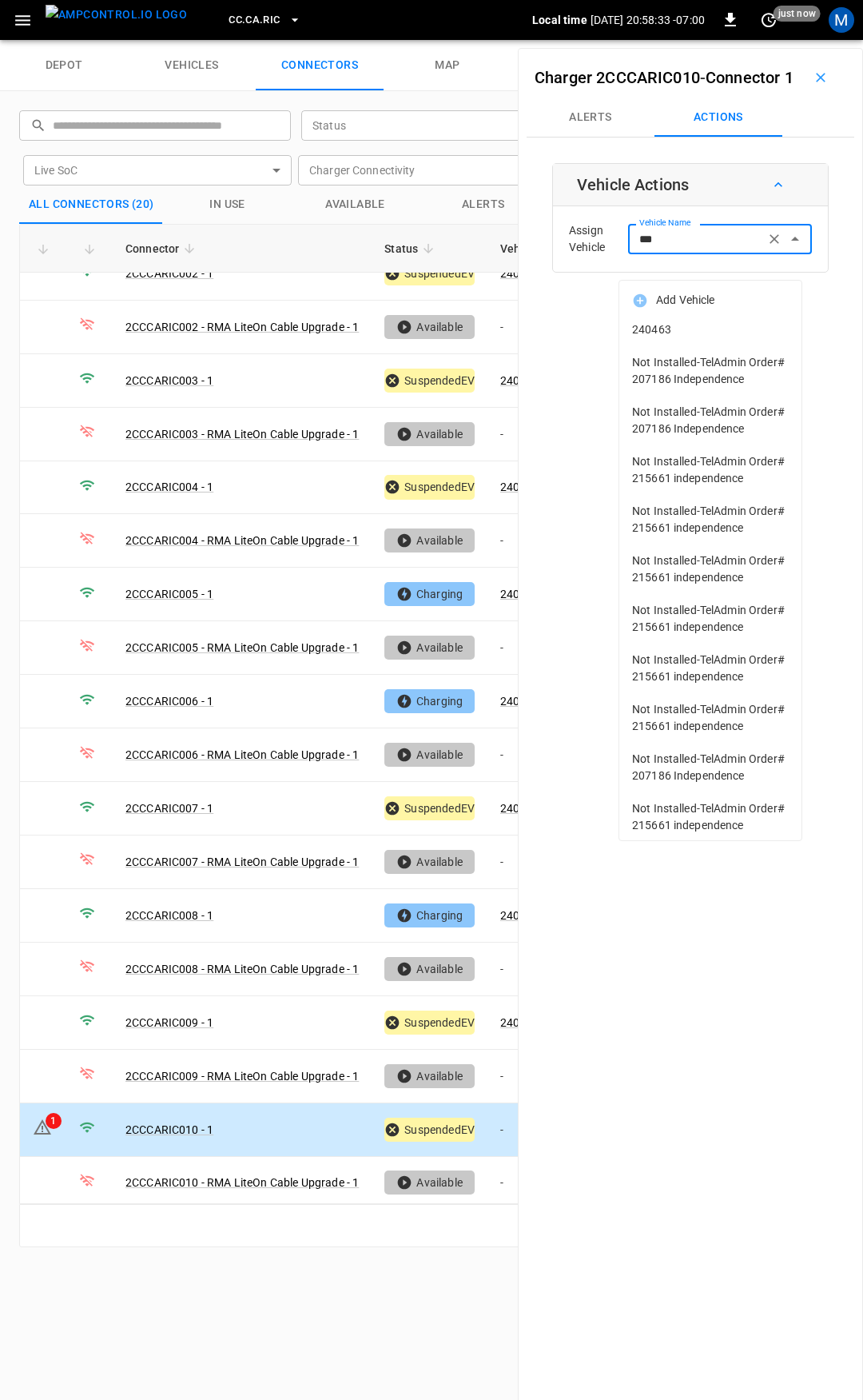
click at [632, 339] on li "240463" at bounding box center [711, 329] width 182 height 32
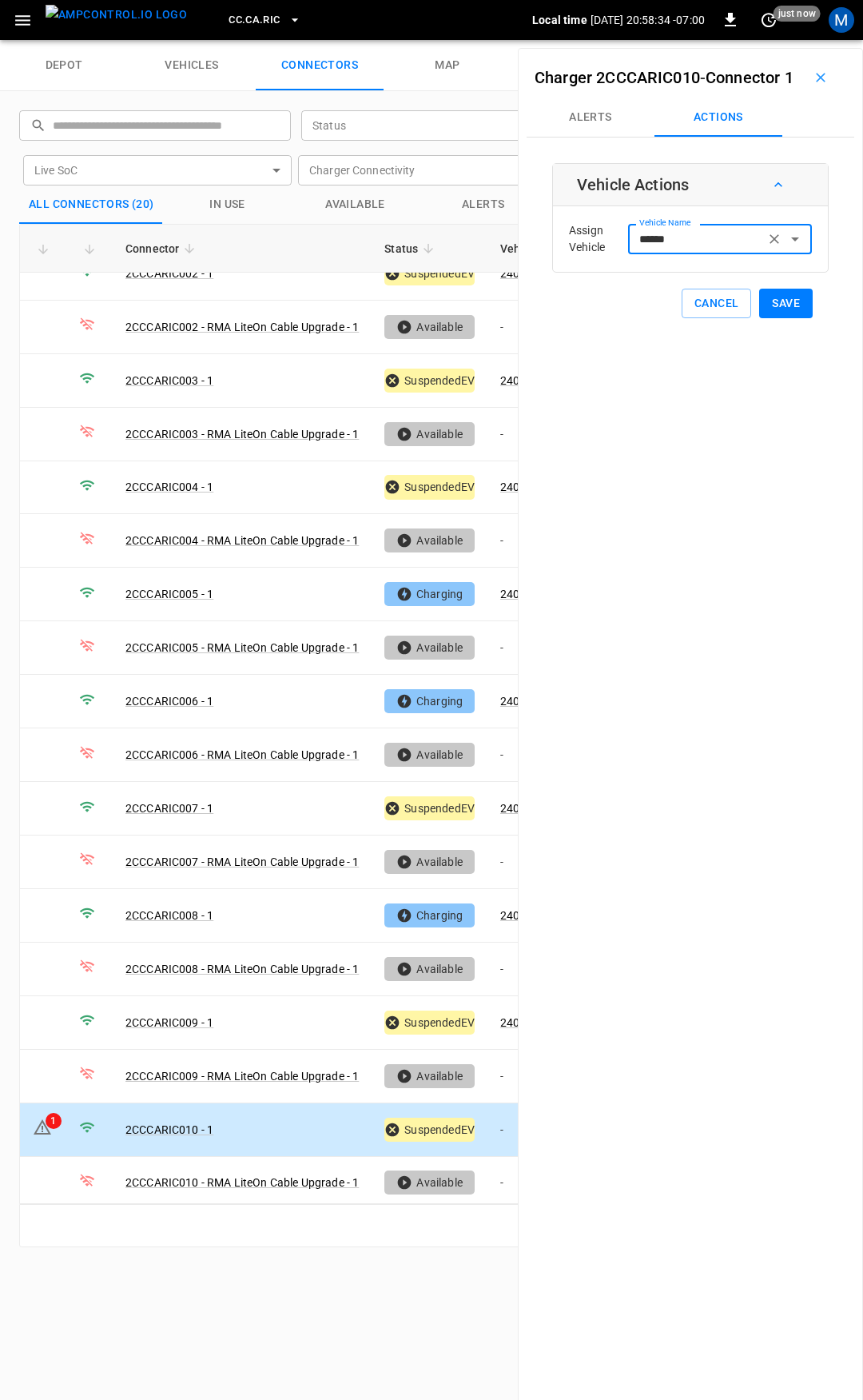
type input "******"
drag, startPoint x: 781, startPoint y: 327, endPoint x: 758, endPoint y: 342, distance: 27.5
click at [781, 318] on button "Save" at bounding box center [786, 303] width 53 height 30
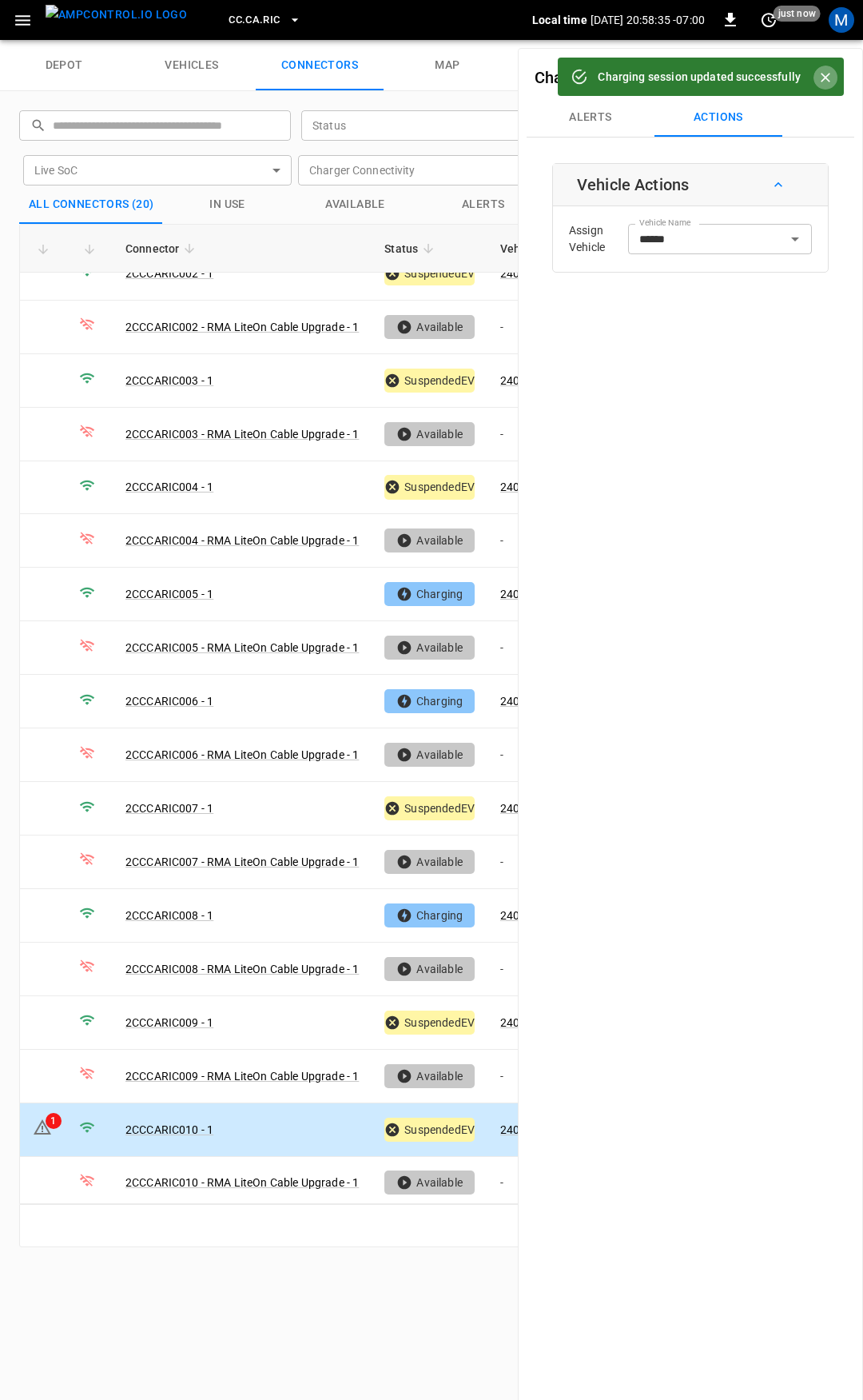
click at [827, 76] on icon "Close" at bounding box center [826, 78] width 10 height 10
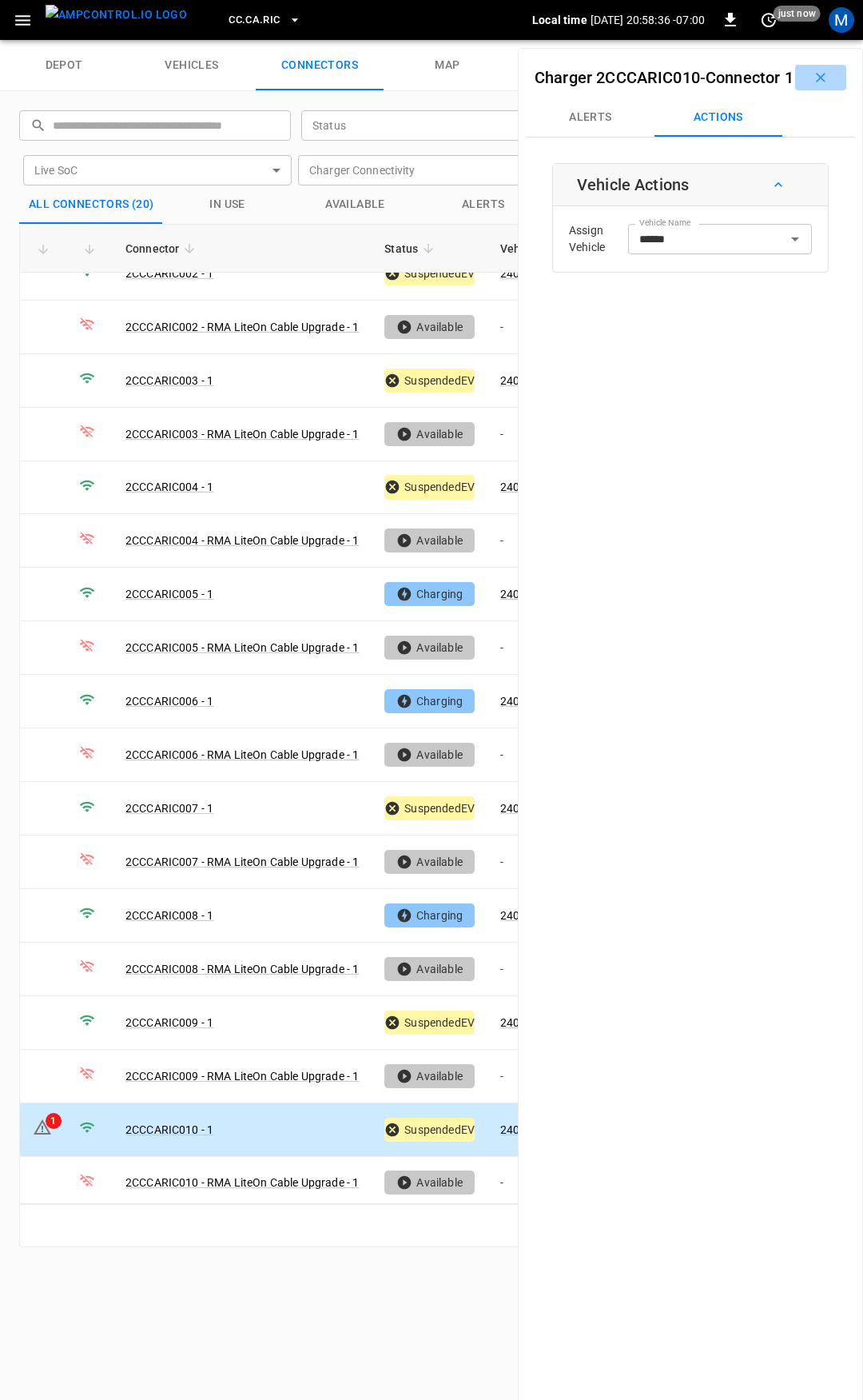
click at [813, 86] on icon "button" at bounding box center [821, 77] width 16 height 16
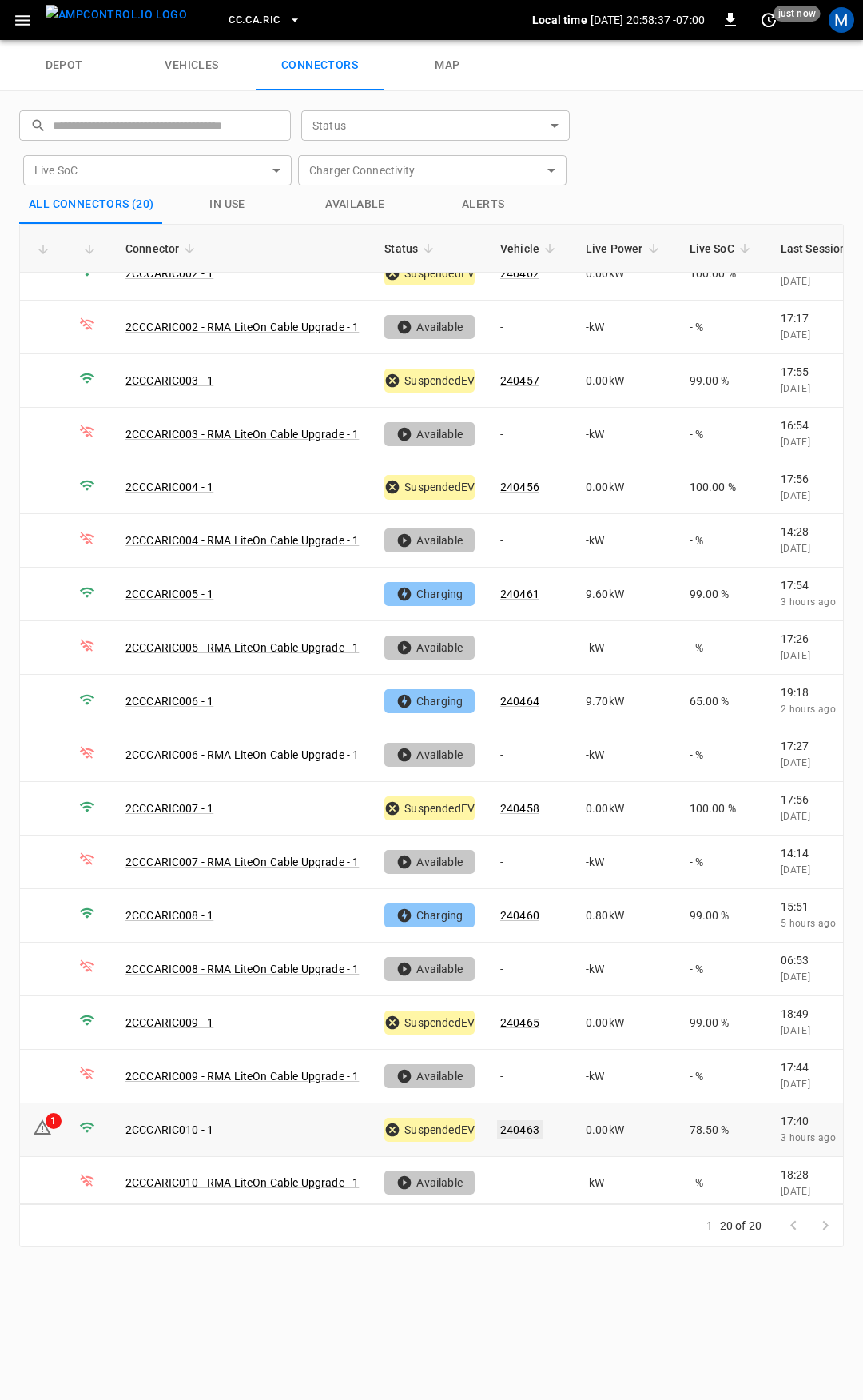
click at [530, 1120] on link "240463" at bounding box center [520, 1129] width 46 height 19
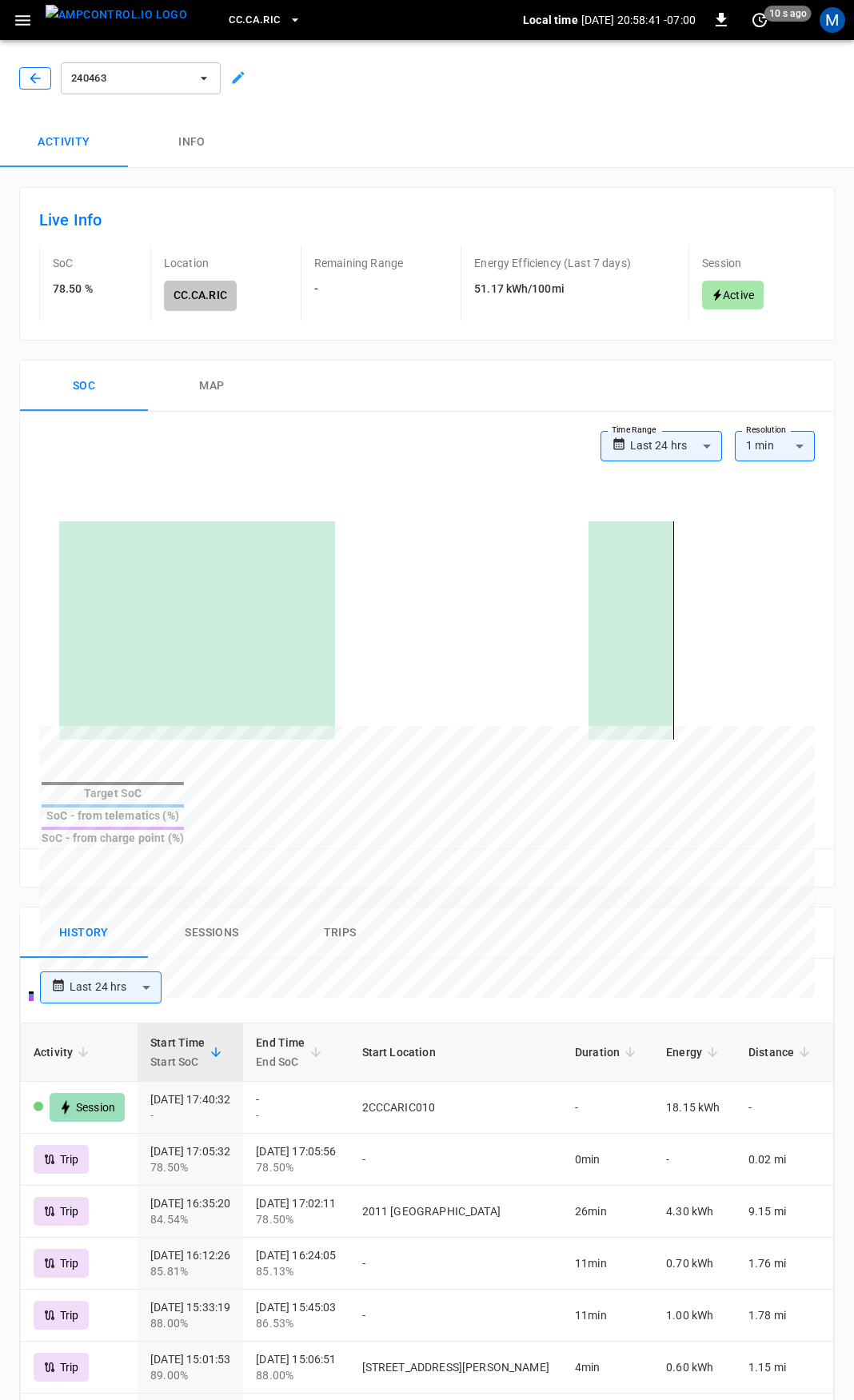
click at [39, 66] on div at bounding box center [32, 75] width 38 height 29
click at [34, 72] on icon "button" at bounding box center [35, 78] width 16 height 16
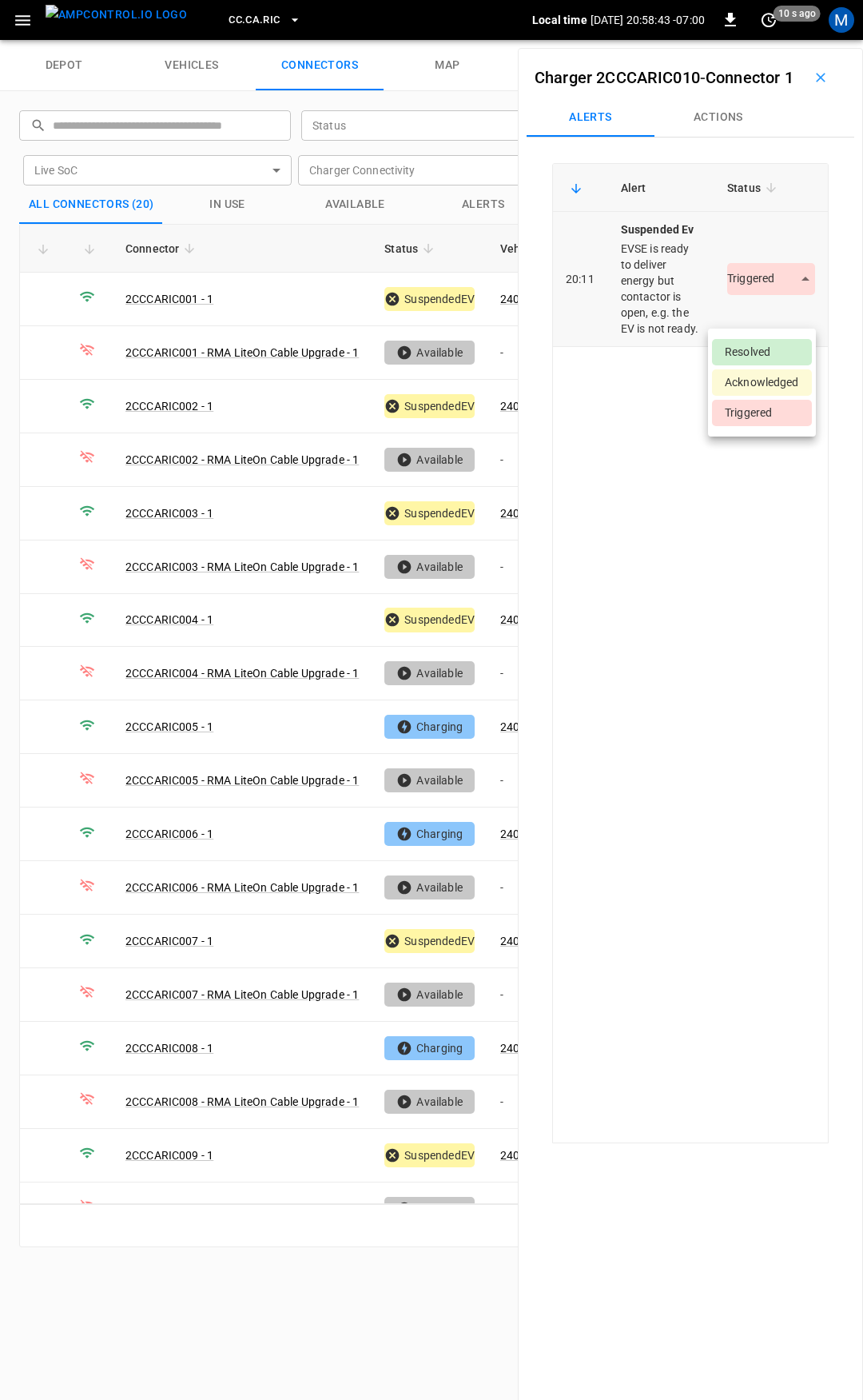
click at [764, 40] on body "CC.CA.RIC Local time 2025-08-29 20:58:43 -07:00 0 10 s ago M depot vehicles con…" at bounding box center [432, 20] width 863 height 40
drag, startPoint x: 754, startPoint y: 349, endPoint x: 475, endPoint y: 721, distance: 465.0
click at [576, 734] on div "Resolved Acknowledged Triggered" at bounding box center [432, 700] width 863 height 1400
drag, startPoint x: 811, startPoint y: 90, endPoint x: 801, endPoint y: 178, distance: 88.6
click at [811, 89] on div at bounding box center [432, 700] width 863 height 1400
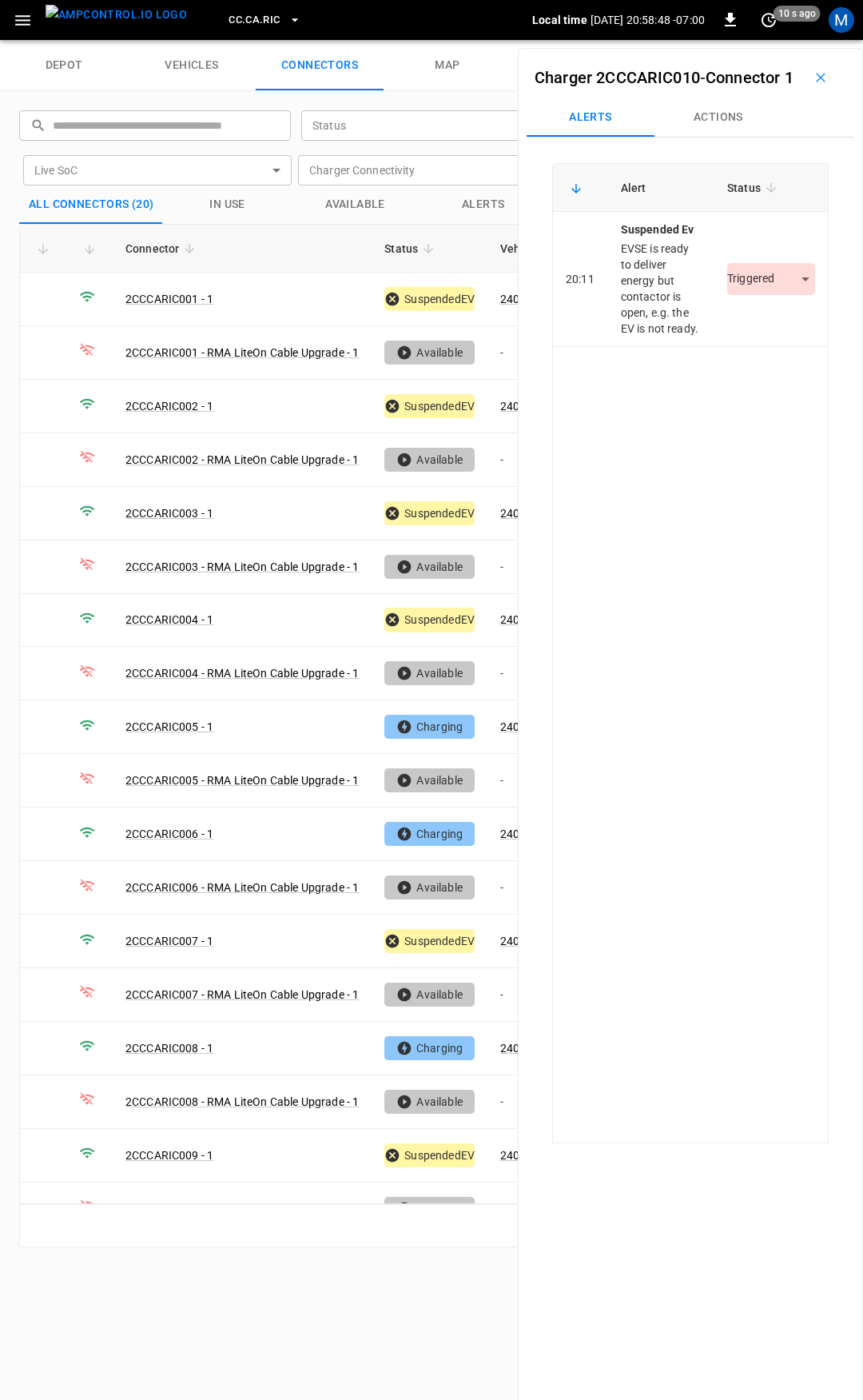
drag, startPoint x: 811, startPoint y: 90, endPoint x: 801, endPoint y: 148, distance: 58.9
click at [816, 82] on icon "button" at bounding box center [821, 78] width 10 height 10
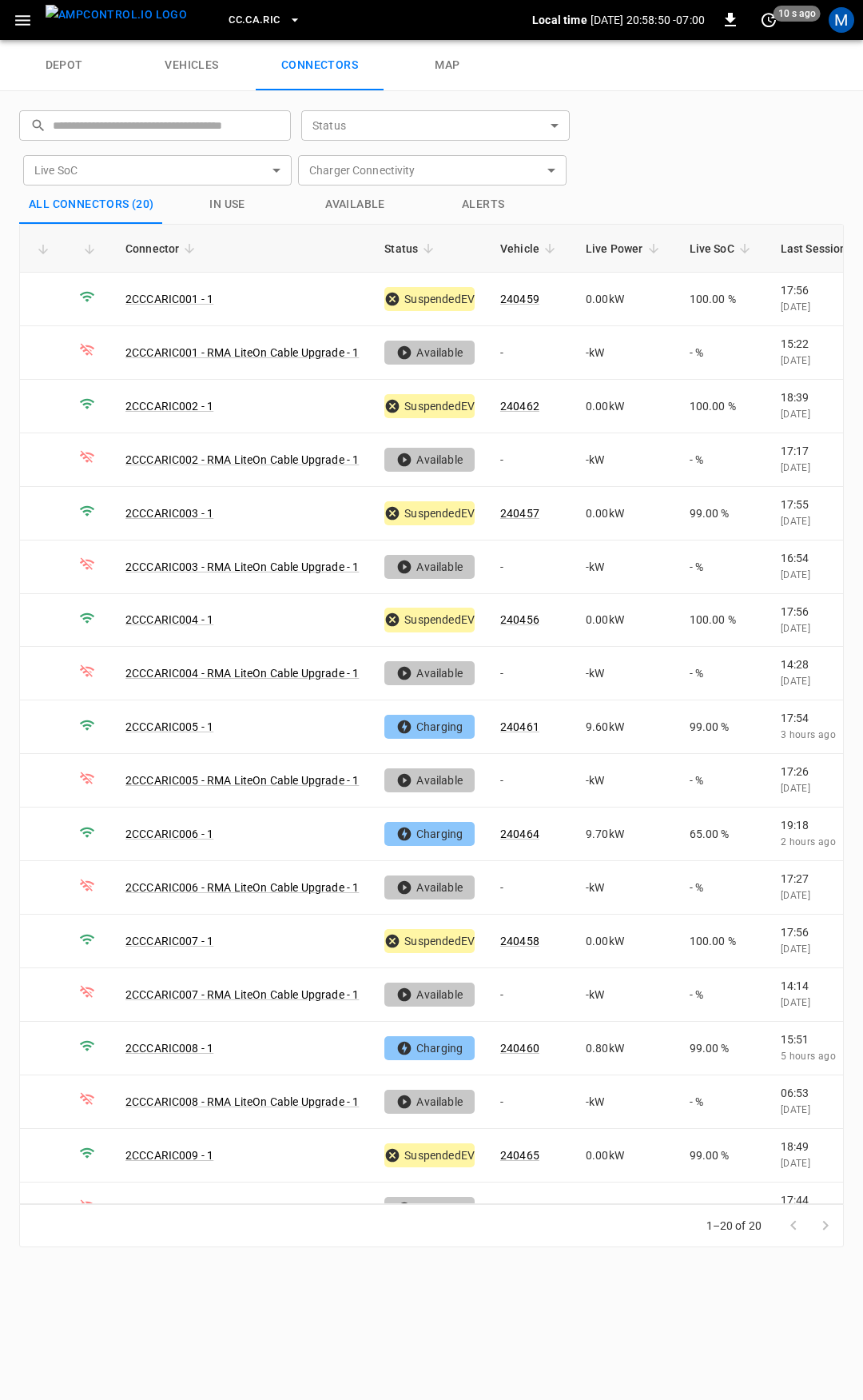
scroll to position [132, 0]
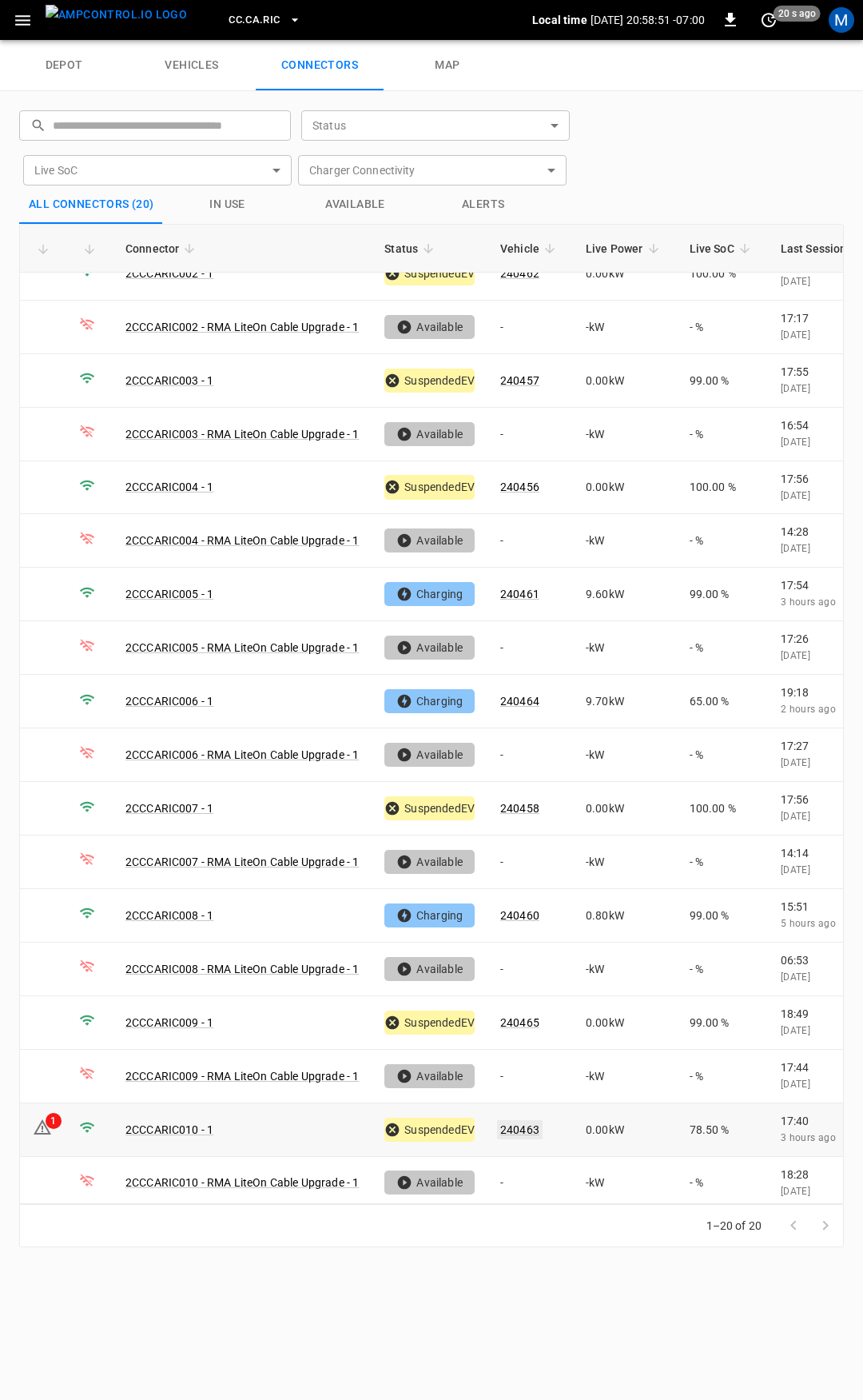
click at [528, 1120] on link "240463" at bounding box center [520, 1129] width 46 height 19
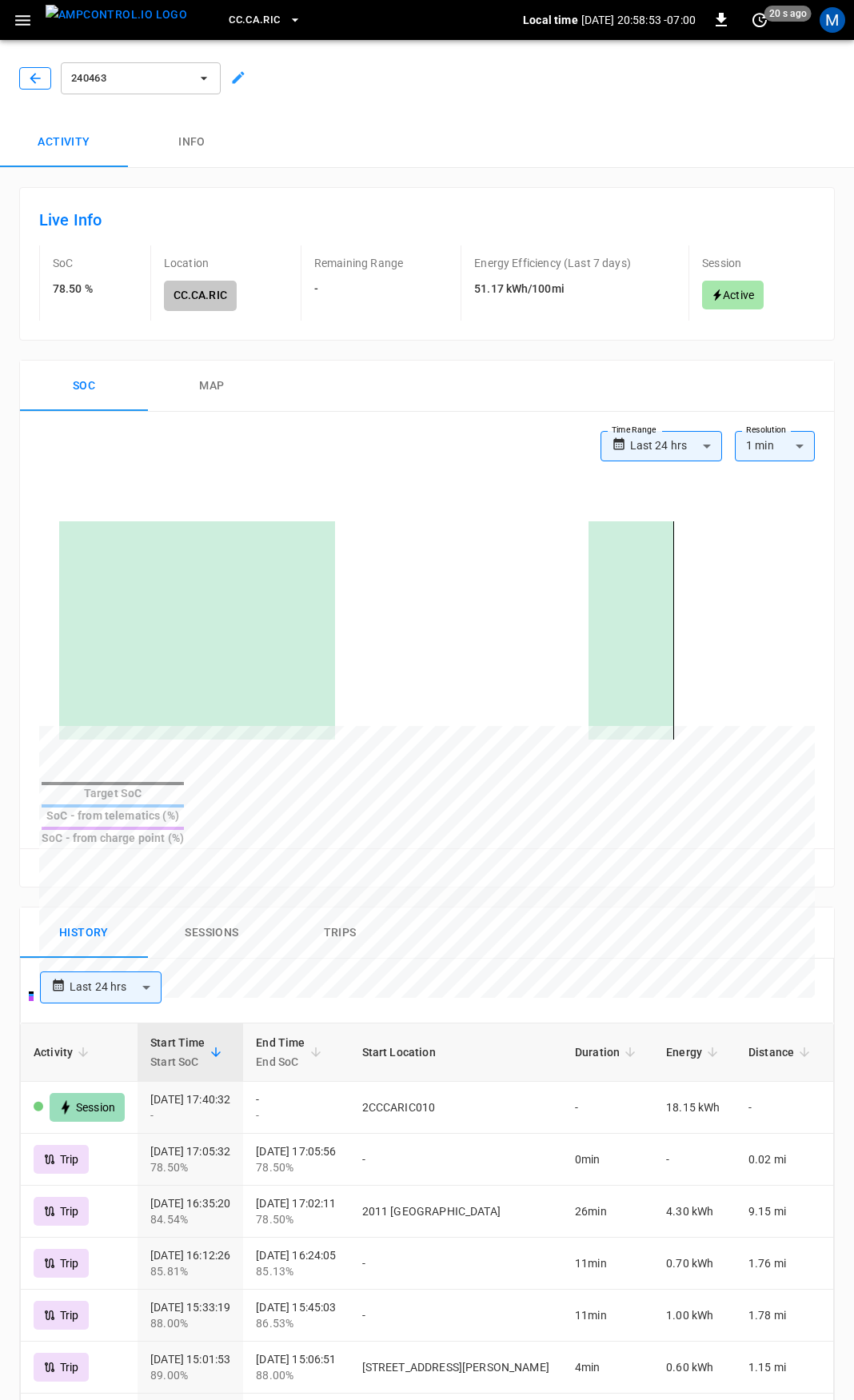
click at [35, 78] on icon "button" at bounding box center [35, 78] width 16 height 16
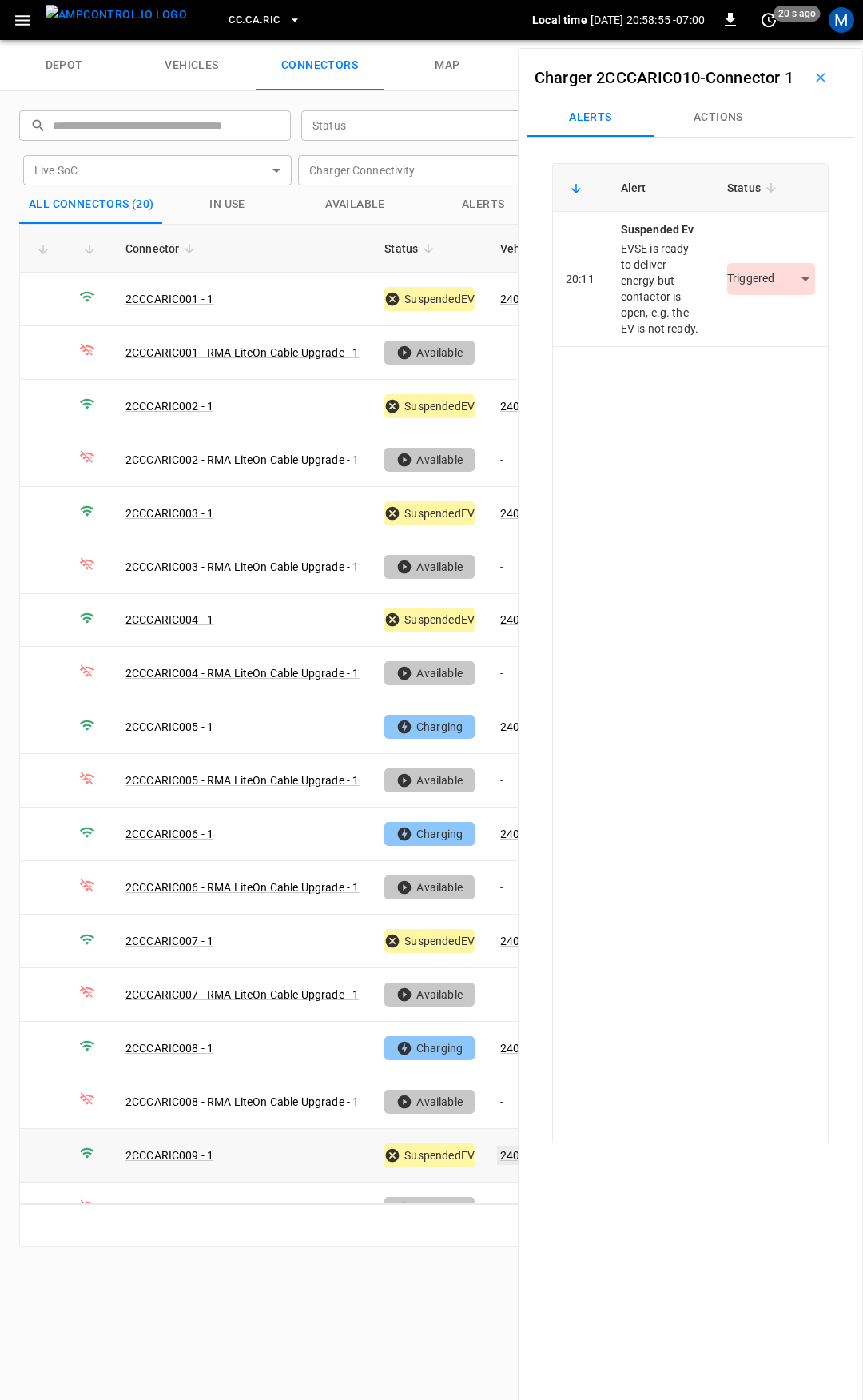
click at [510, 1146] on link "240465" at bounding box center [520, 1155] width 46 height 19
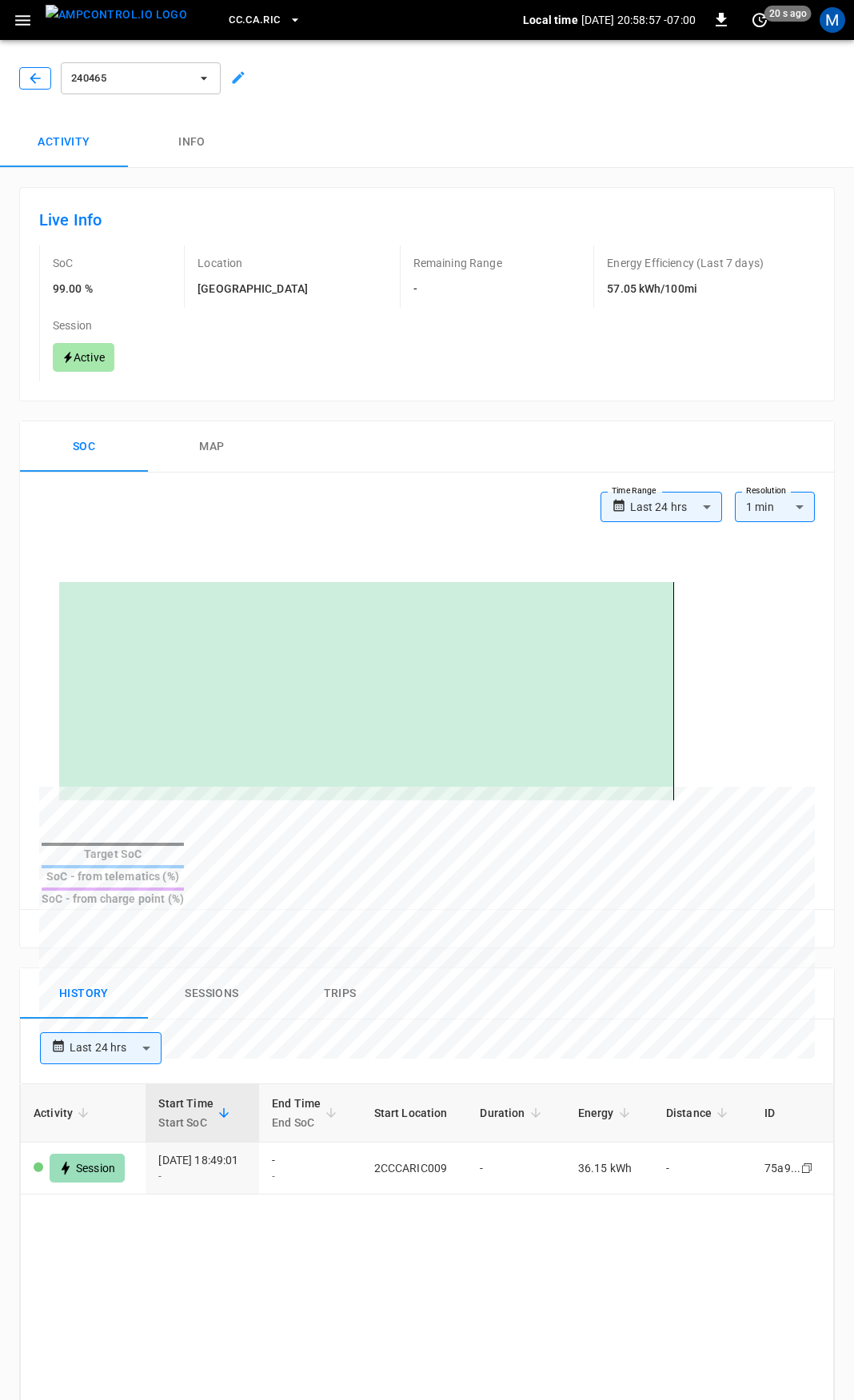
click at [26, 73] on button "button" at bounding box center [35, 78] width 32 height 22
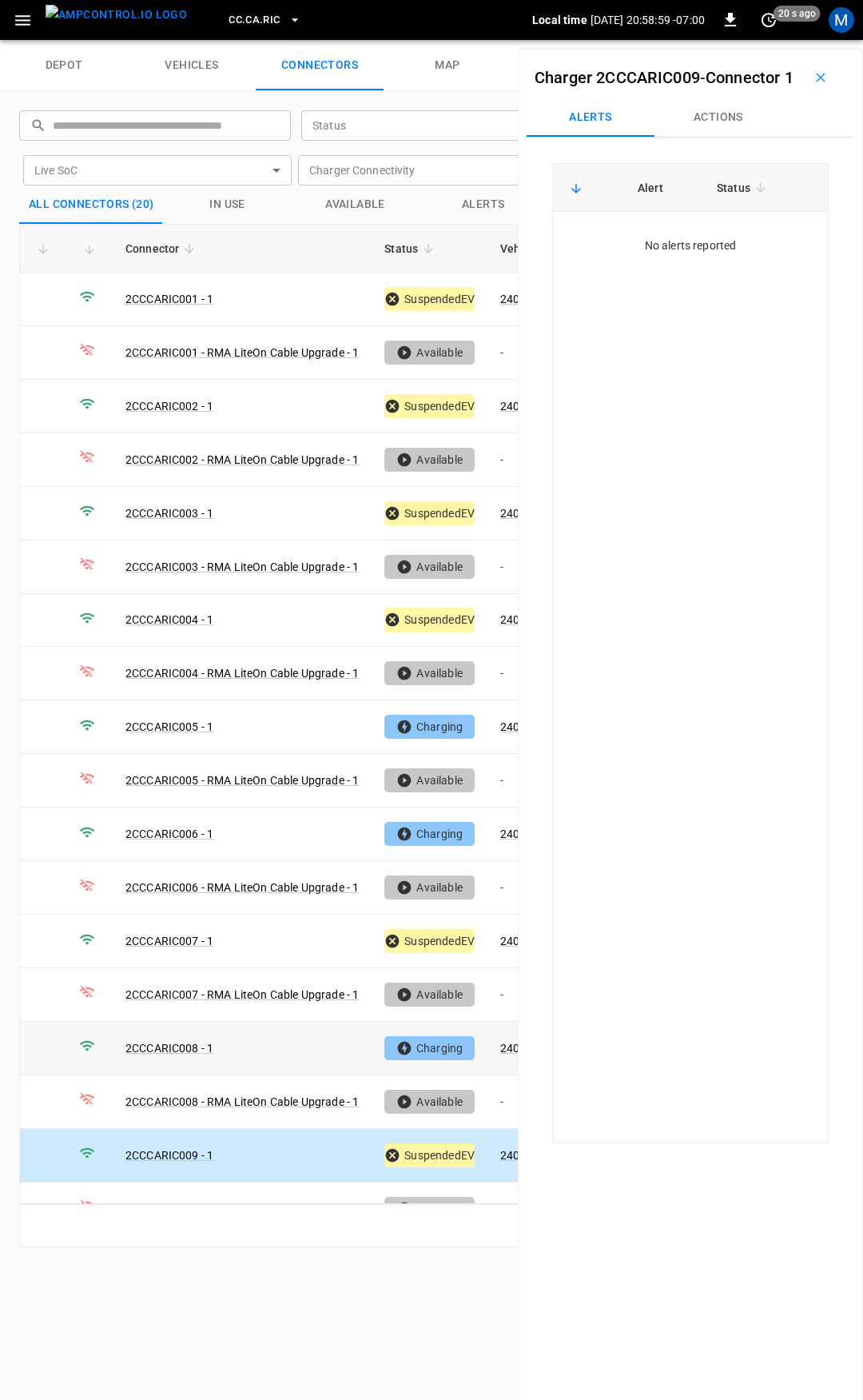
click at [816, 86] on icon "button" at bounding box center [821, 77] width 16 height 16
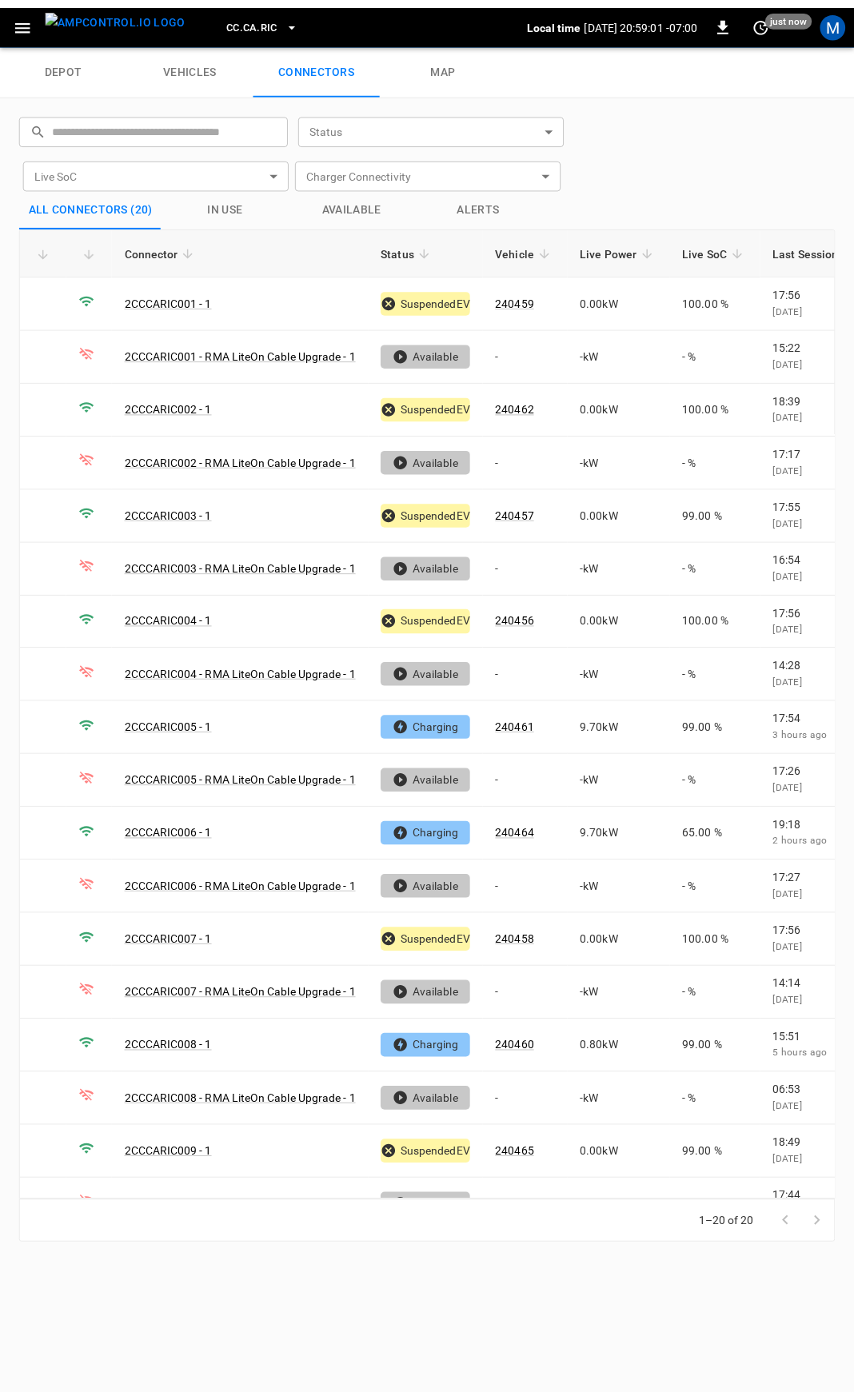
scroll to position [132, 0]
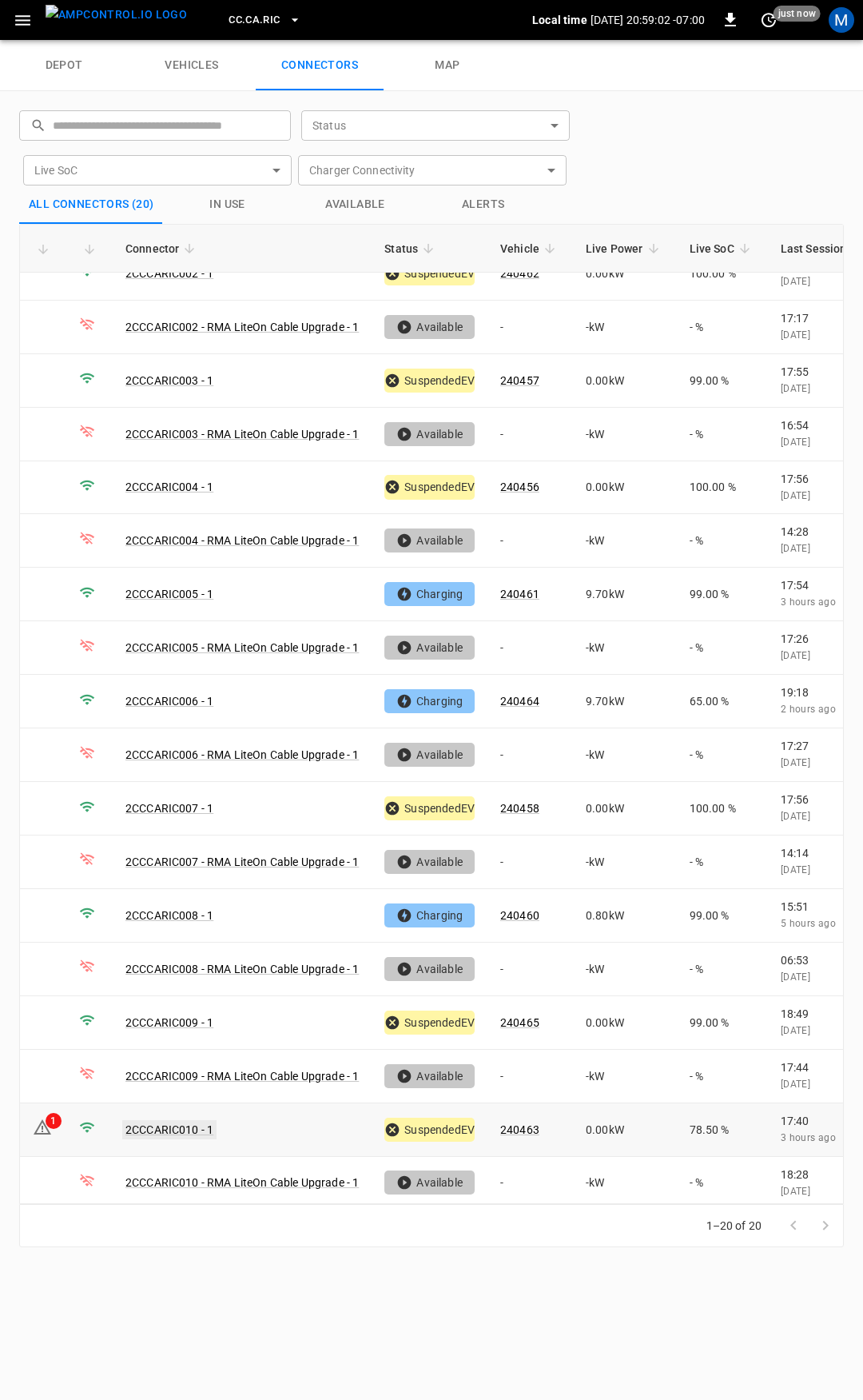
click at [175, 1120] on link "2CCCARIC010 - 1" at bounding box center [169, 1129] width 94 height 19
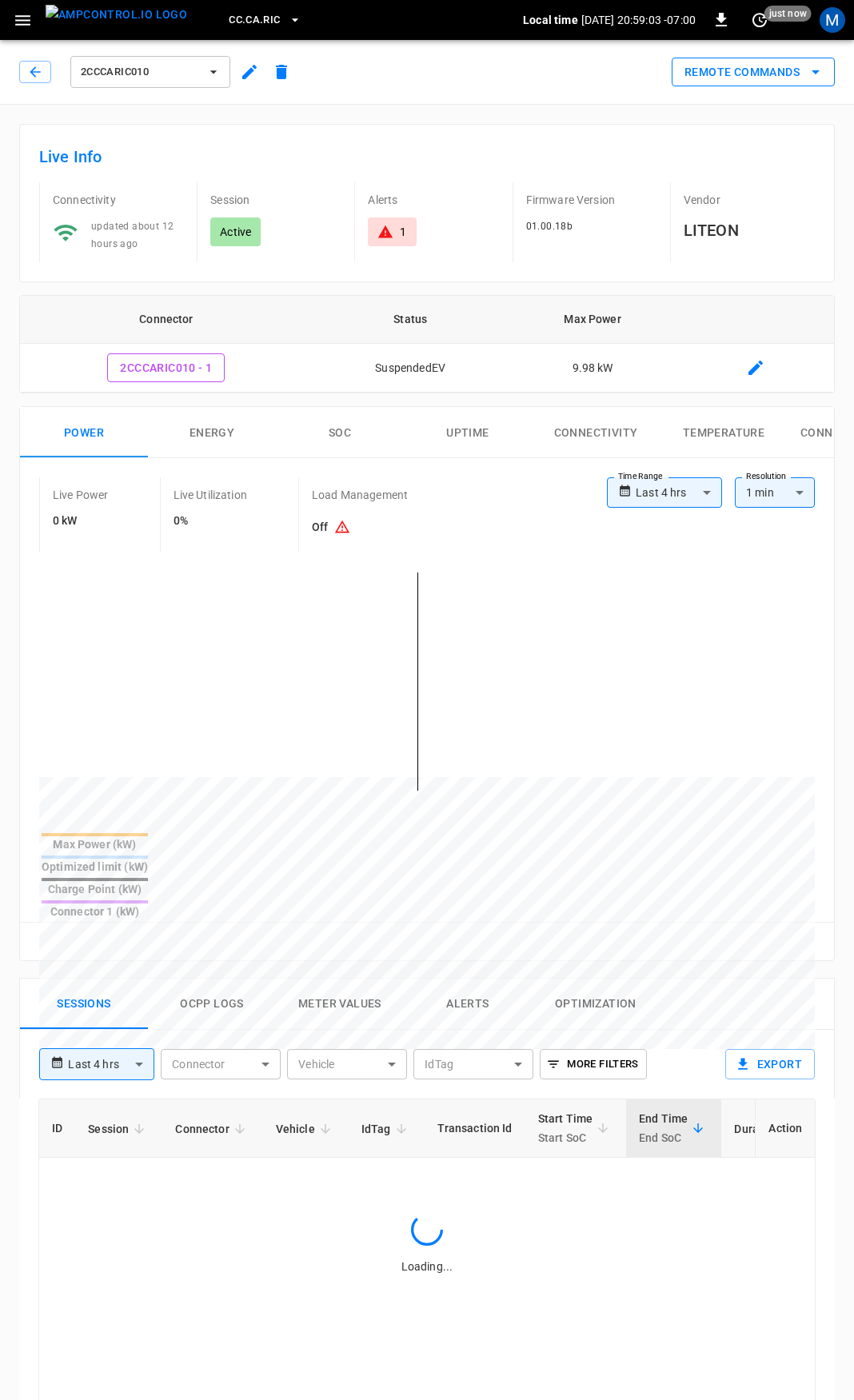
type input "**********"
click at [793, 72] on button "Remote Commands" at bounding box center [753, 72] width 163 height 30
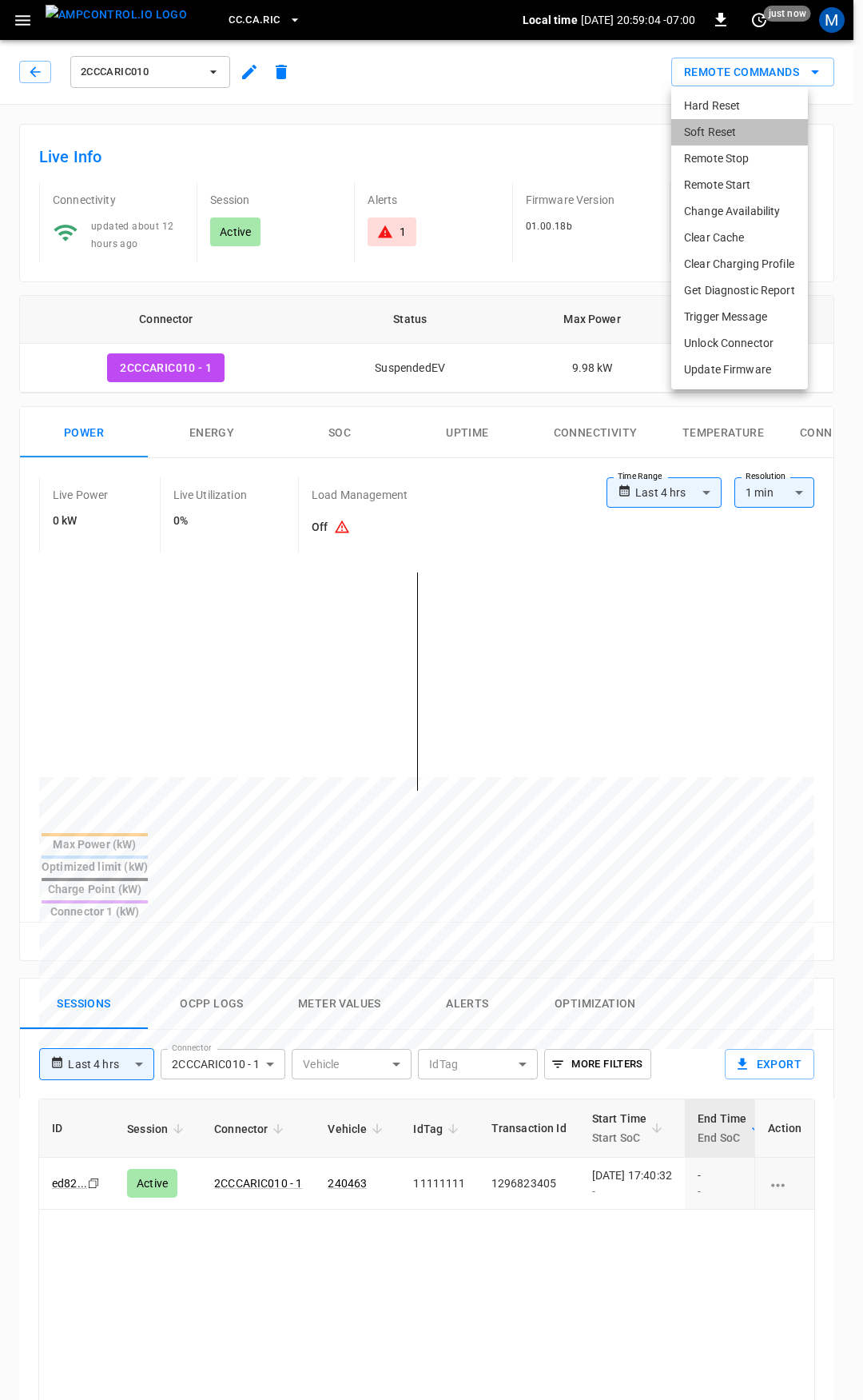
click at [724, 132] on li "Soft Reset" at bounding box center [740, 132] width 137 height 27
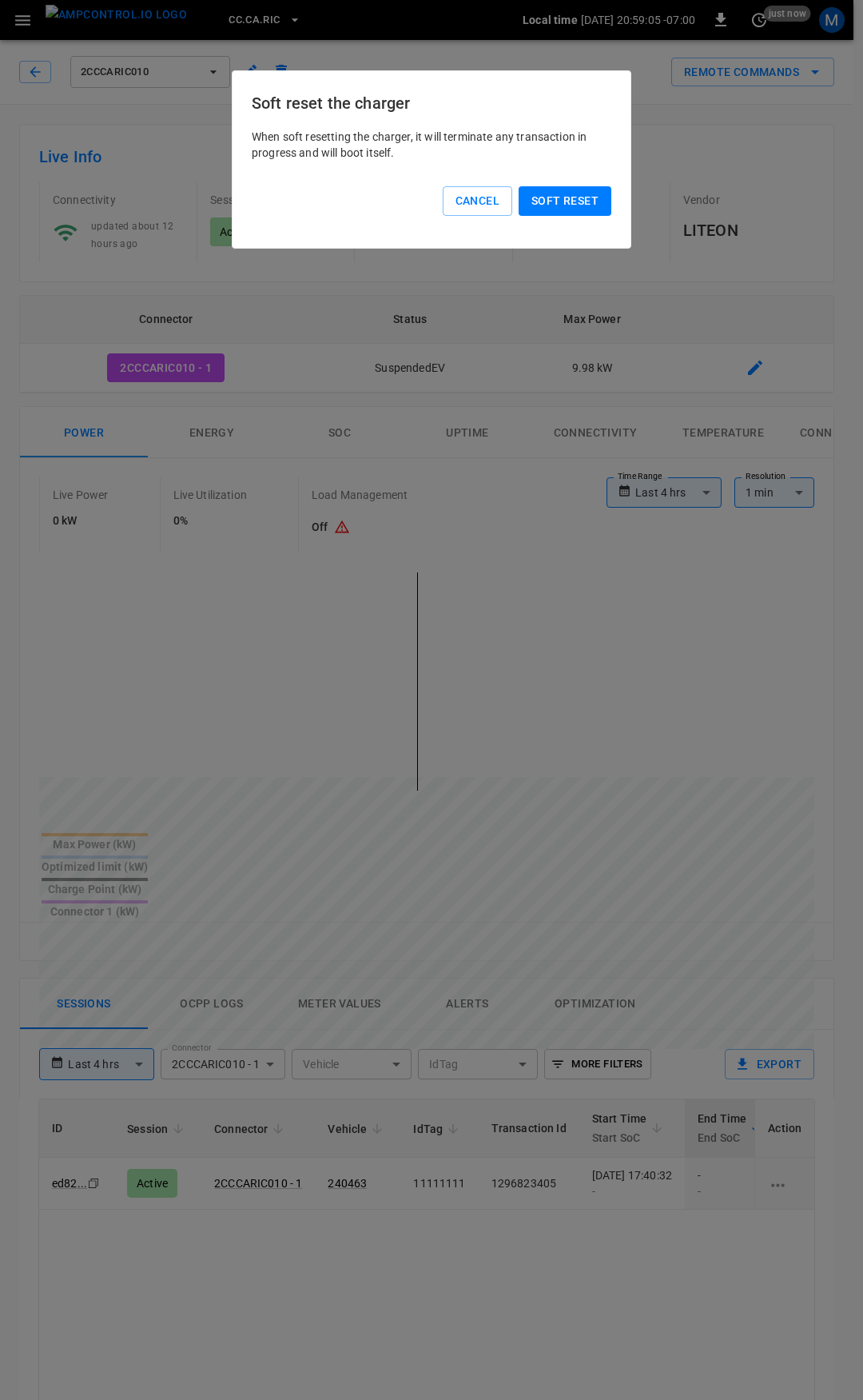
click at [576, 203] on button "Soft reset" at bounding box center [565, 202] width 92 height 30
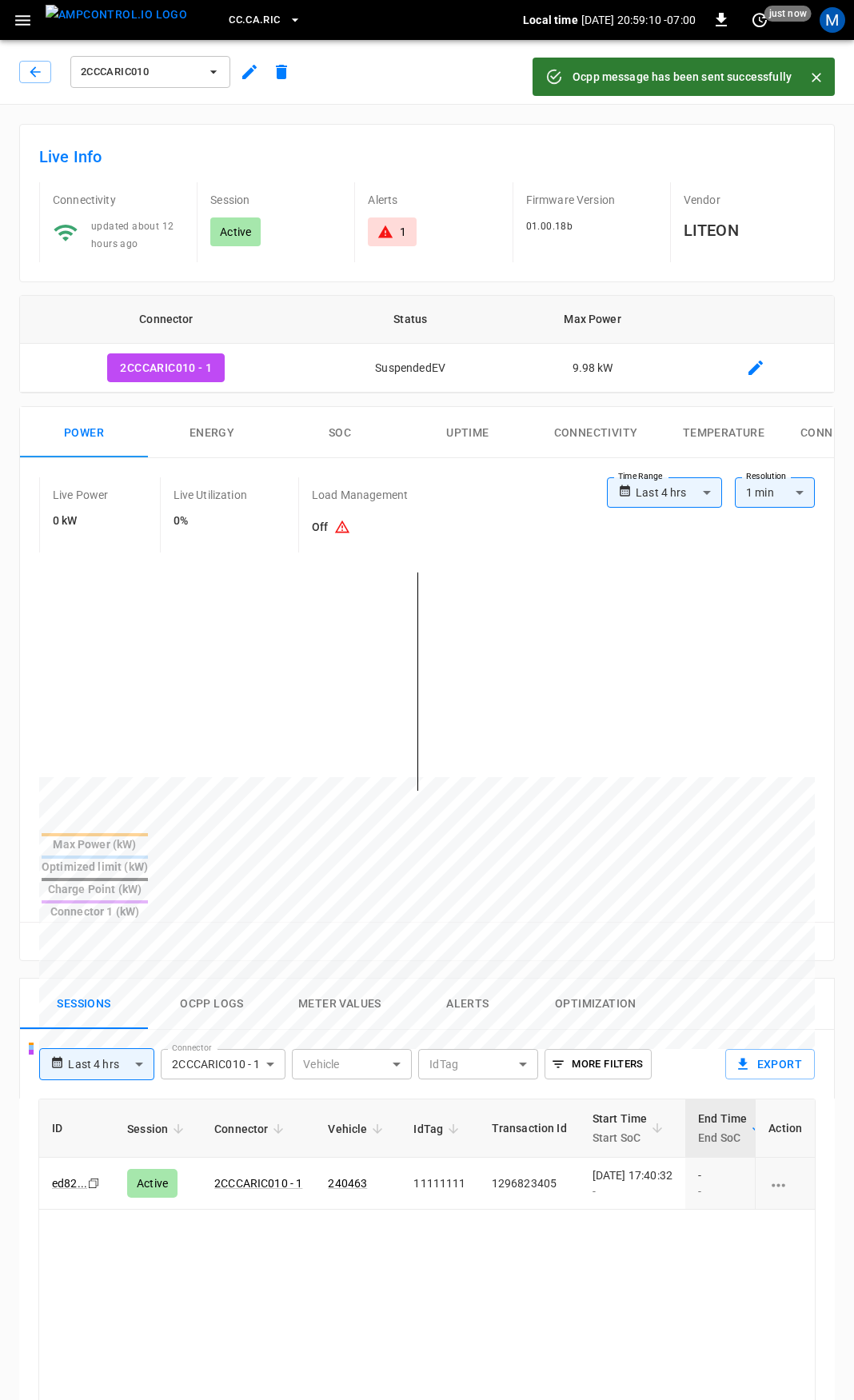
click at [812, 78] on icon "Close" at bounding box center [816, 77] width 16 height 16
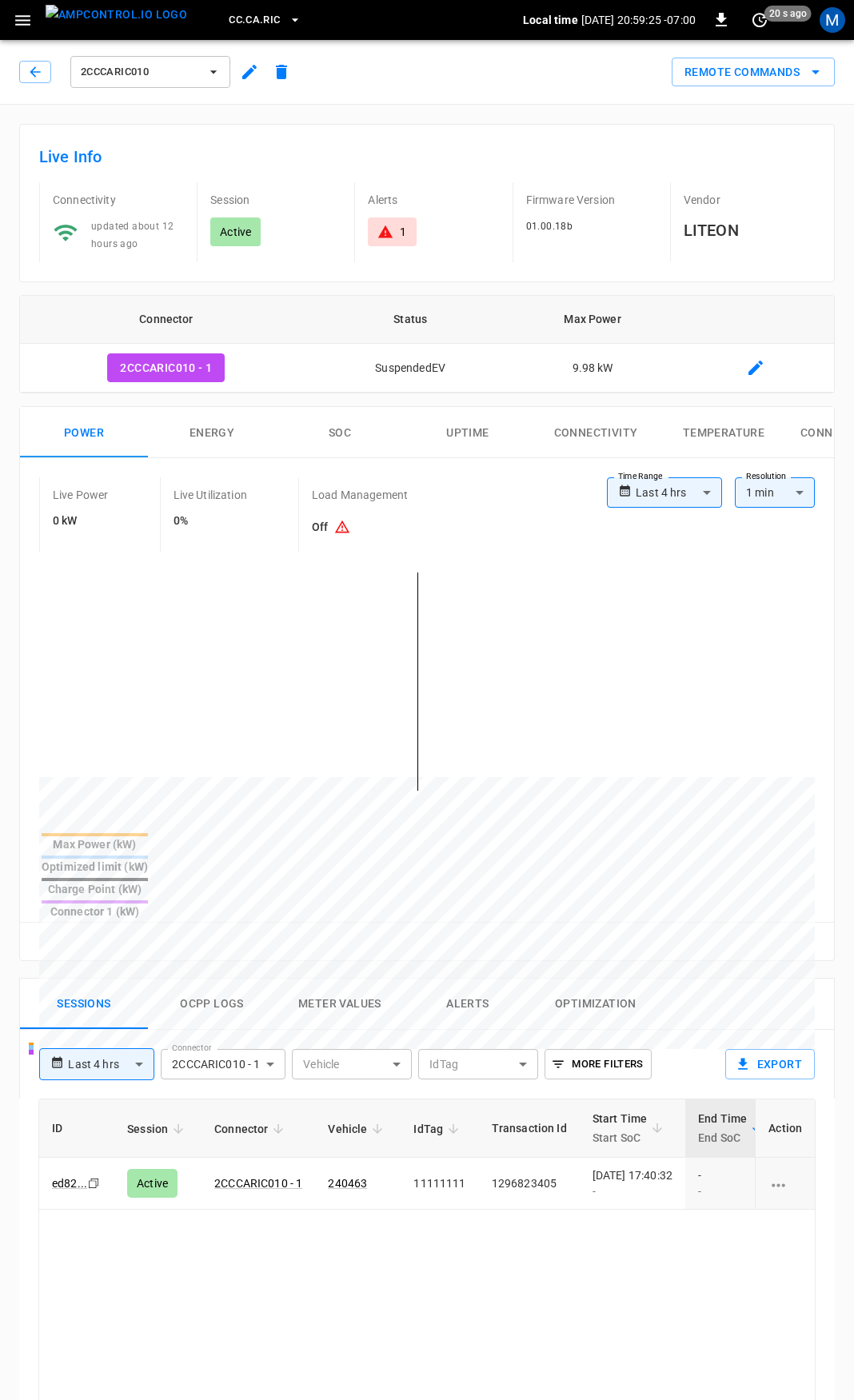
click at [402, 231] on div "1" at bounding box center [403, 232] width 7 height 16
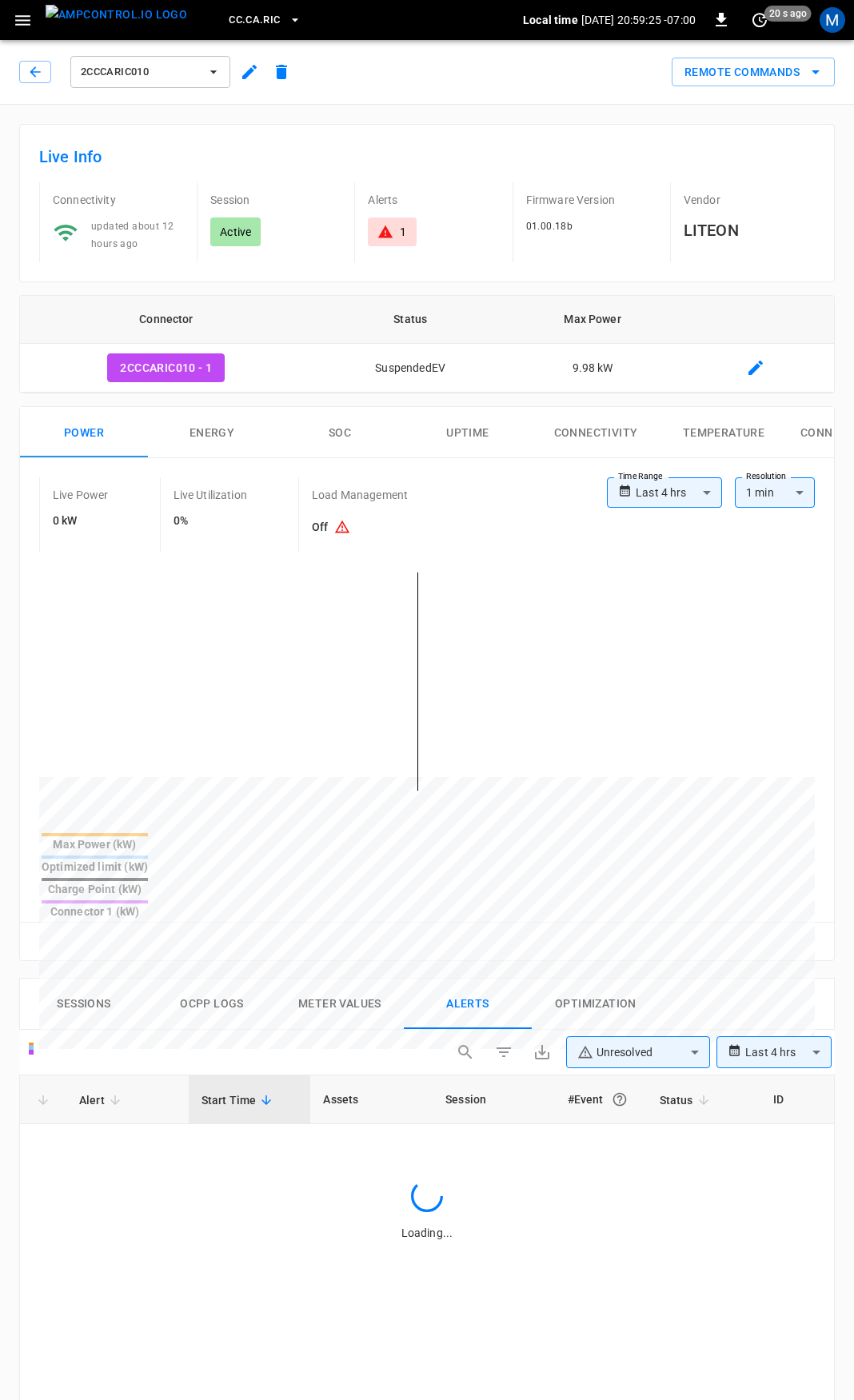
scroll to position [685, 0]
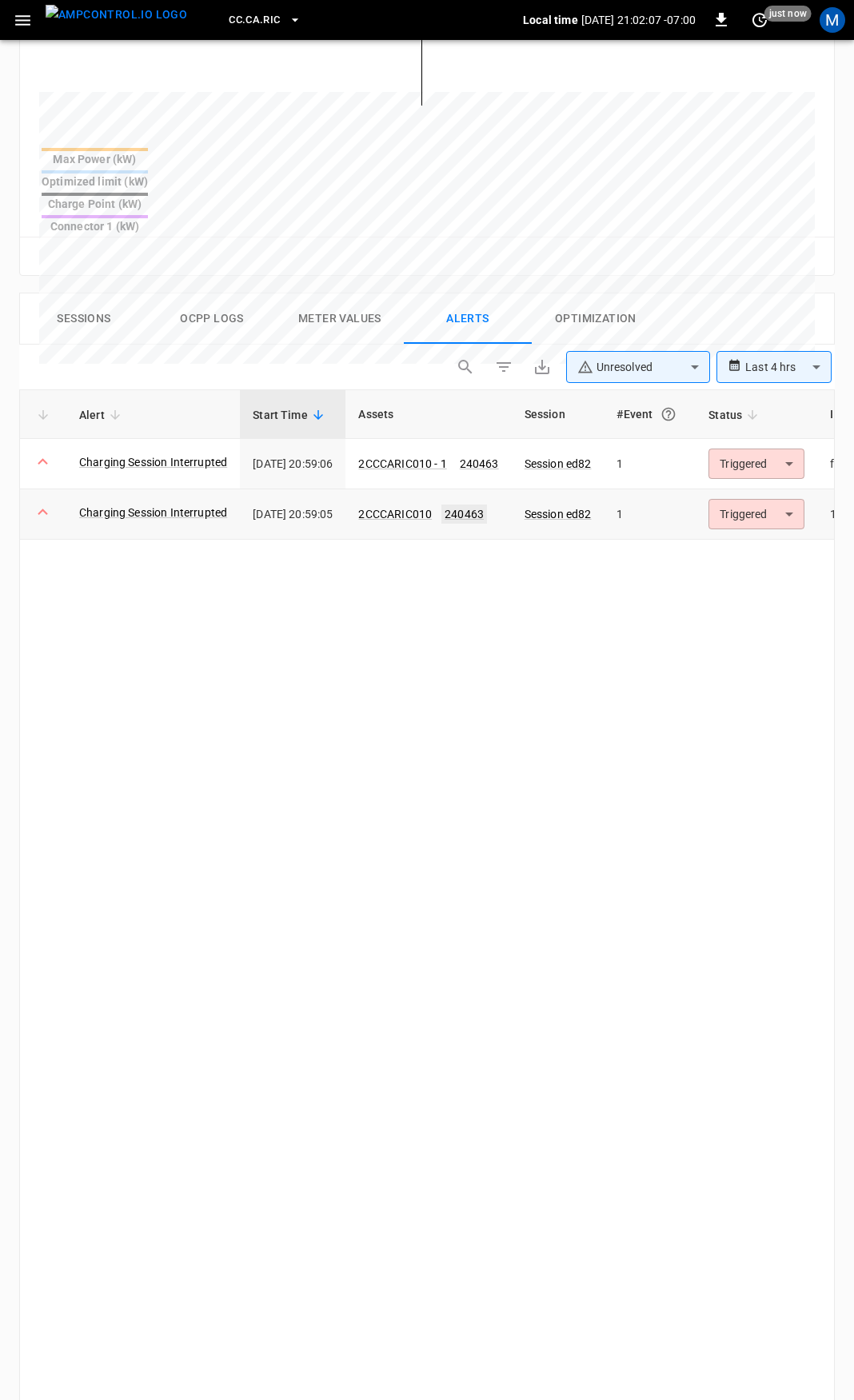
click at [487, 504] on link "240463" at bounding box center [464, 513] width 46 height 19
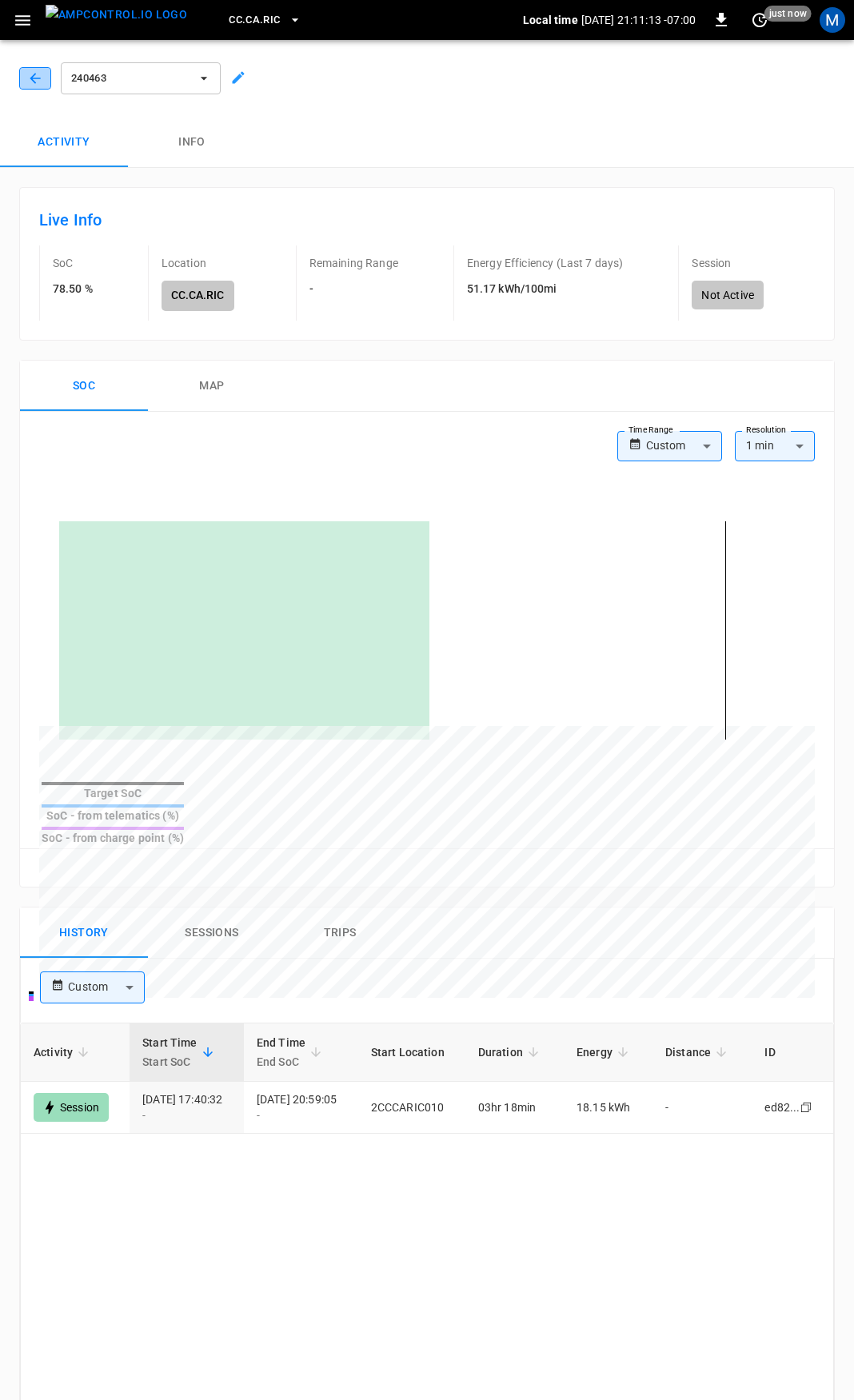
click at [42, 79] on icon "button" at bounding box center [35, 78] width 16 height 16
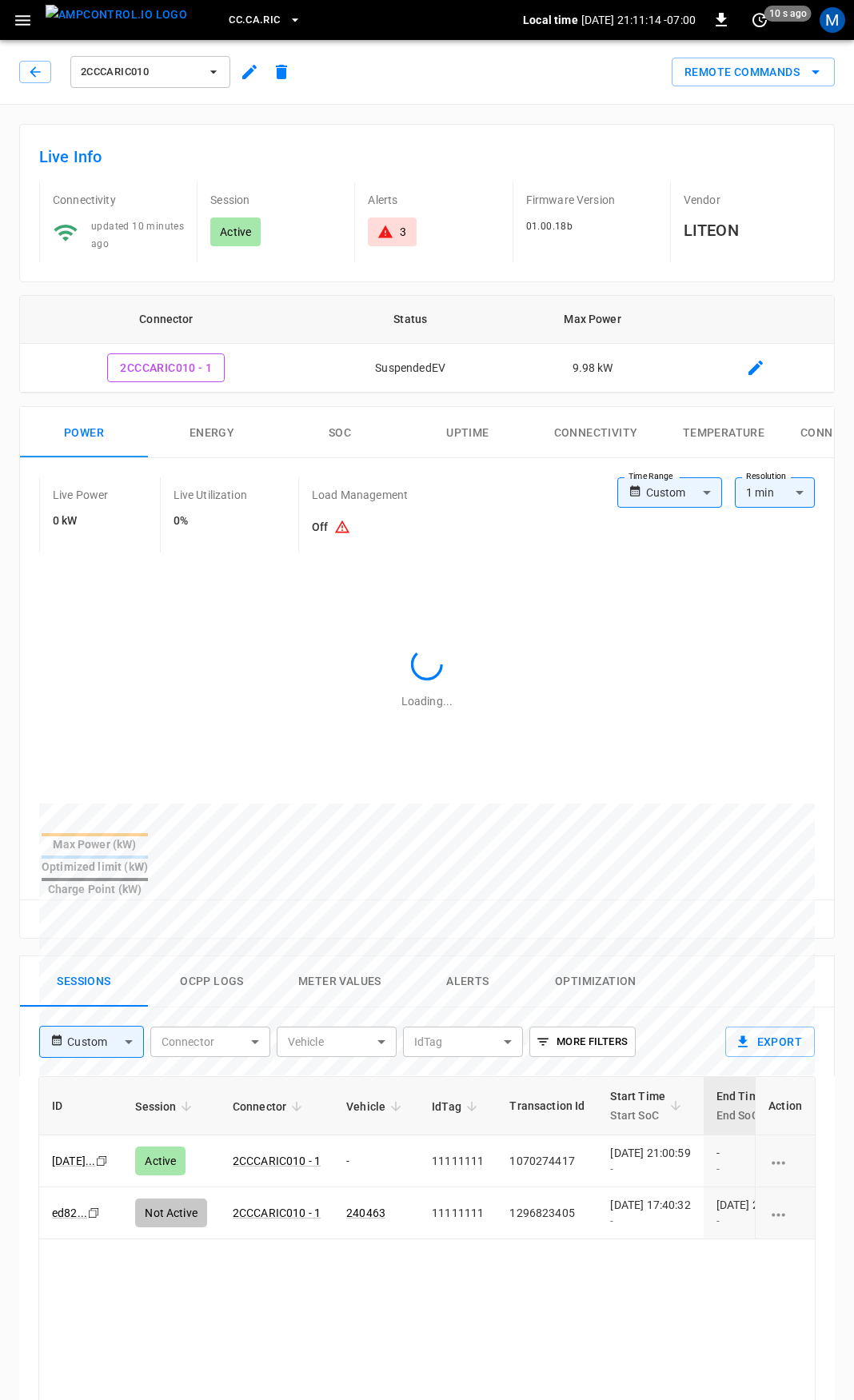
type input "**********"
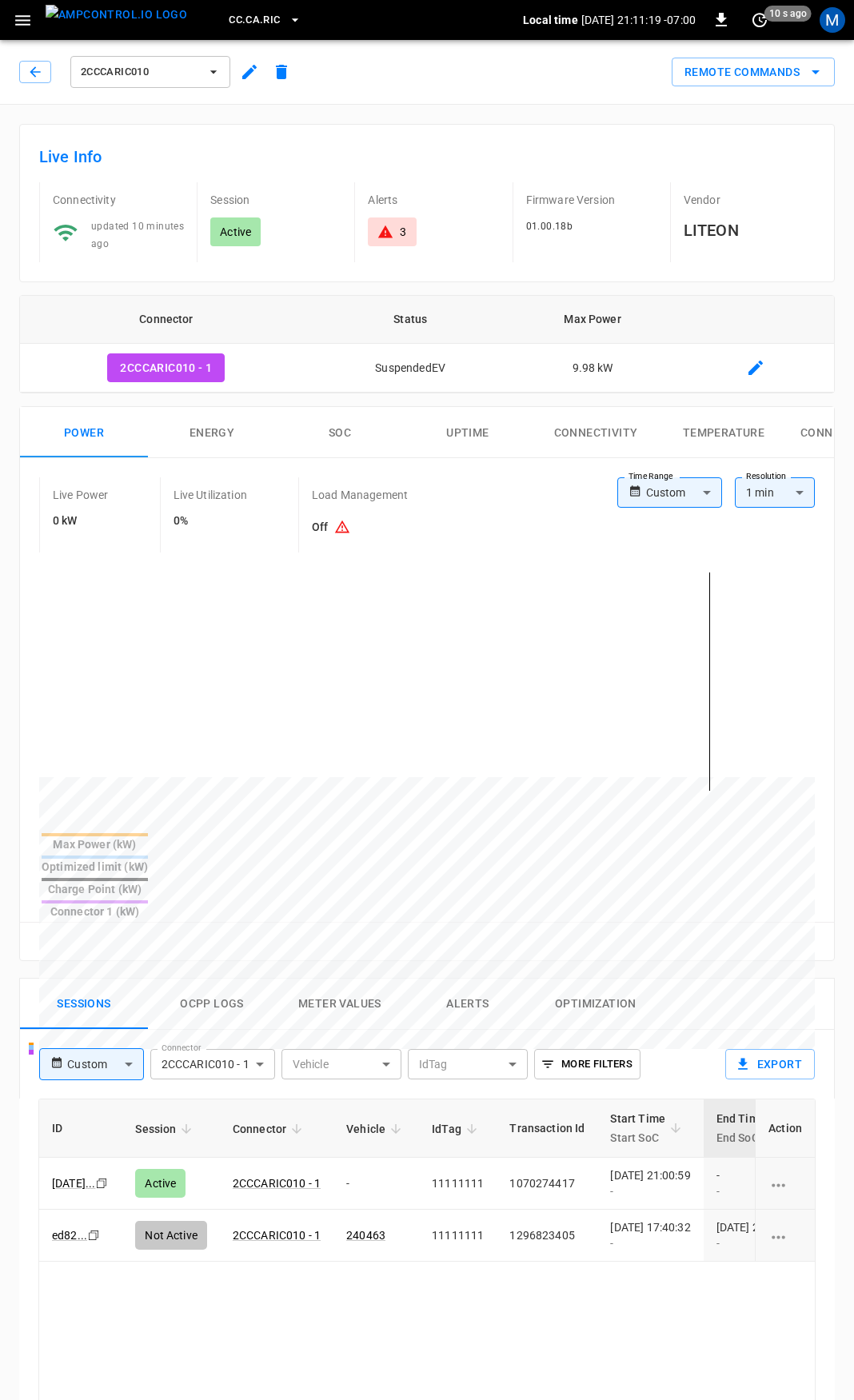
click at [389, 229] on icon at bounding box center [385, 232] width 16 height 16
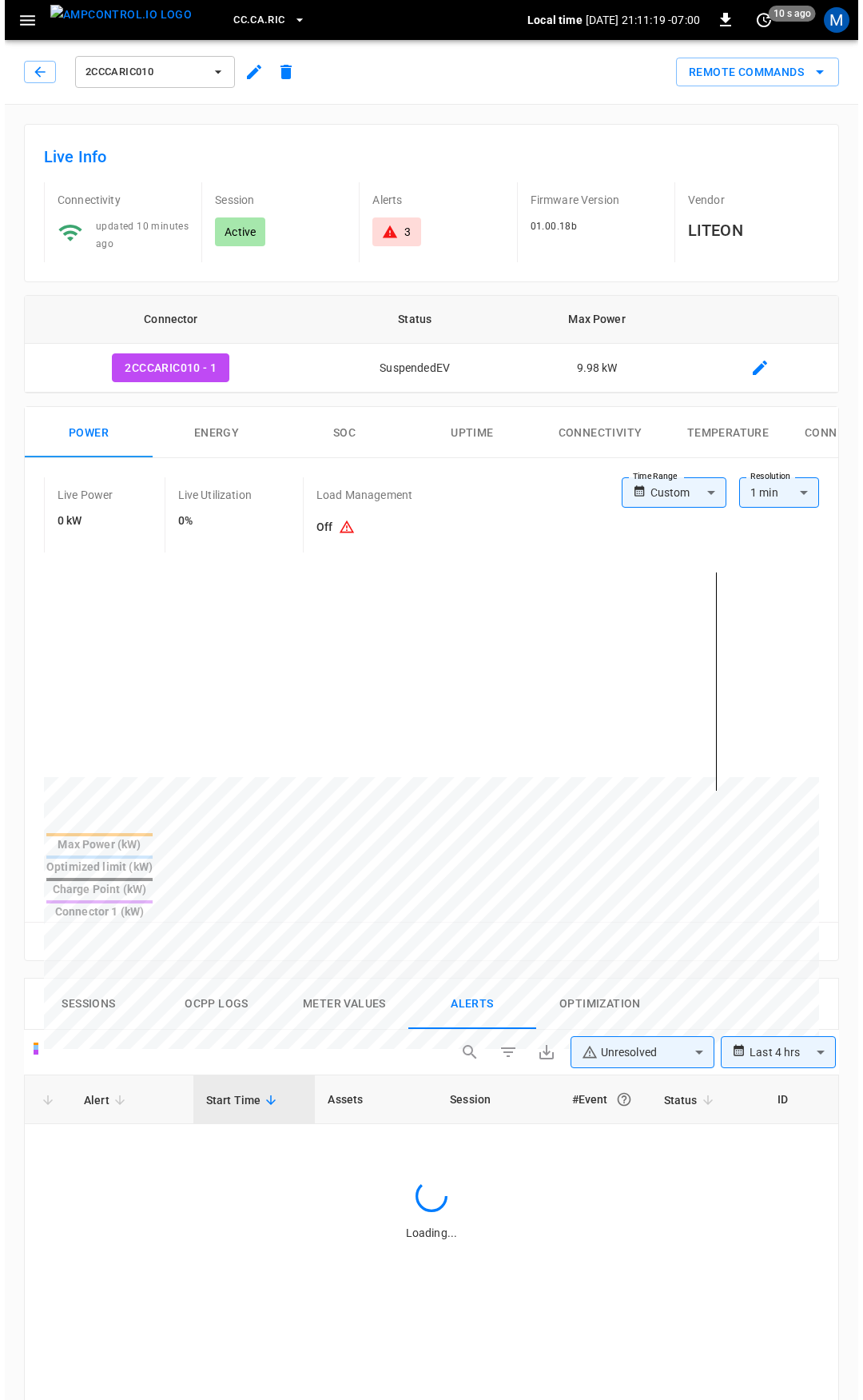
scroll to position [685, 0]
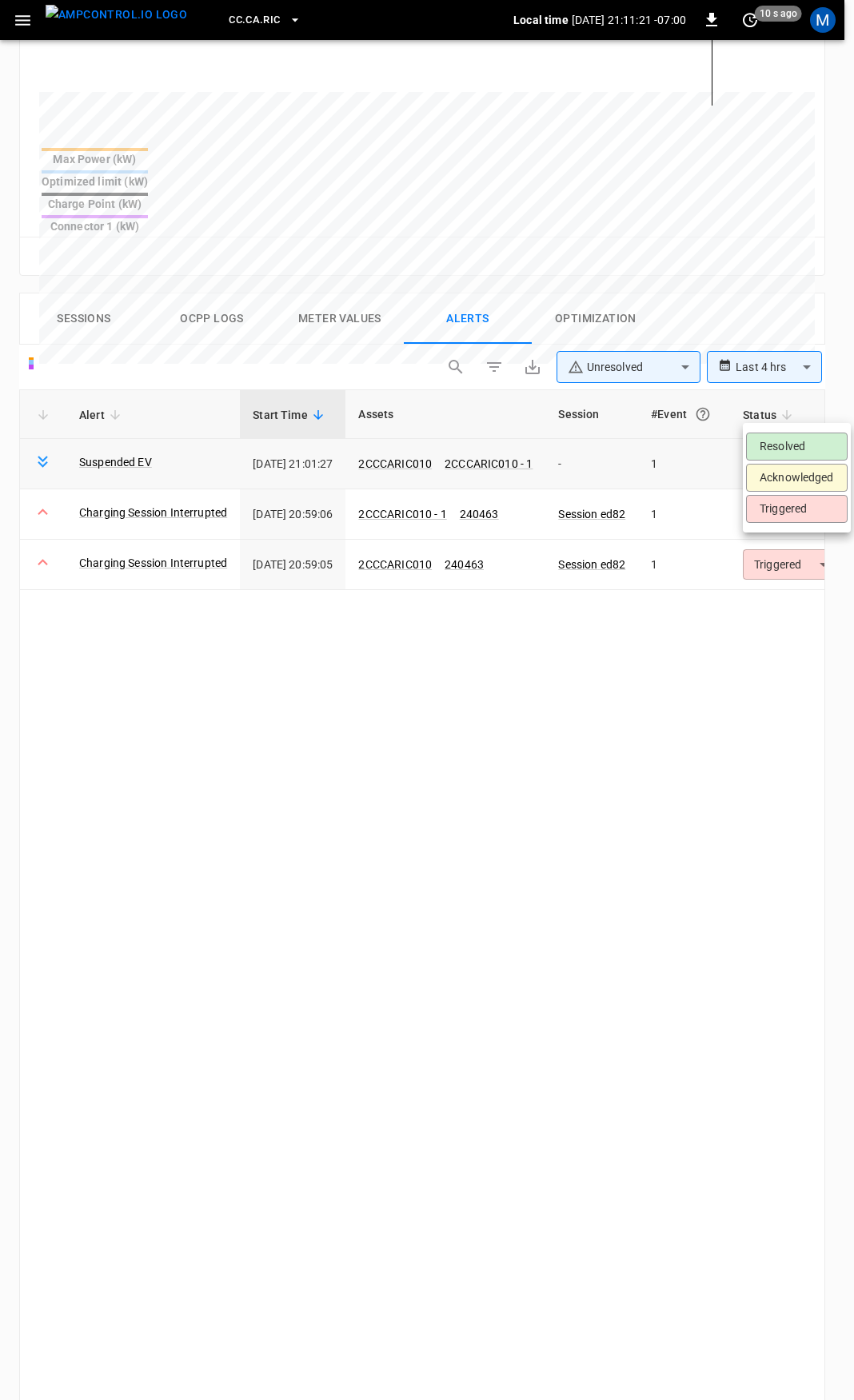
click at [800, 416] on body "**********" at bounding box center [427, 494] width 854 height 2358
click at [792, 444] on li "Resolved" at bounding box center [797, 447] width 102 height 28
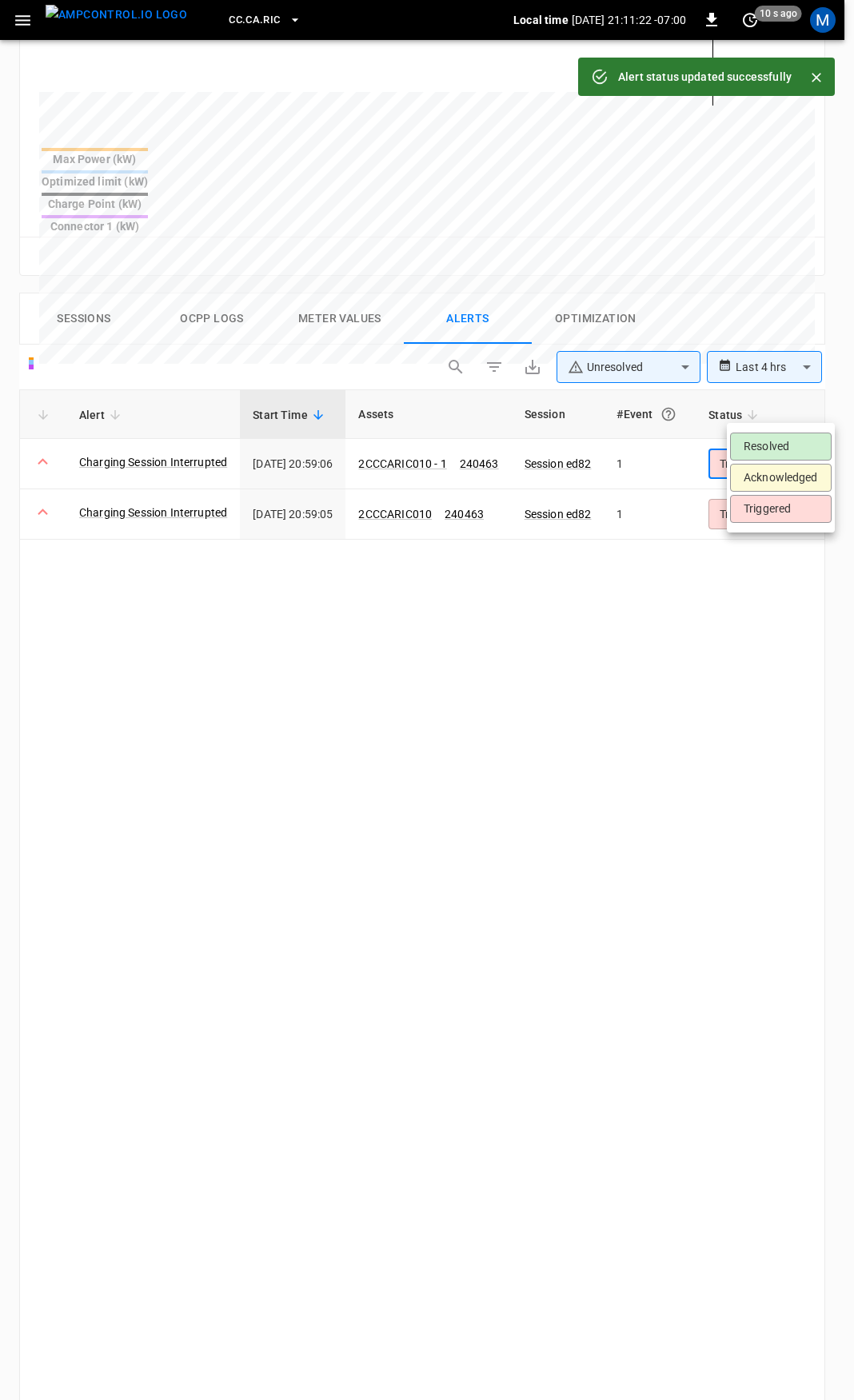
click at [789, 409] on body "**********" at bounding box center [427, 494] width 854 height 2358
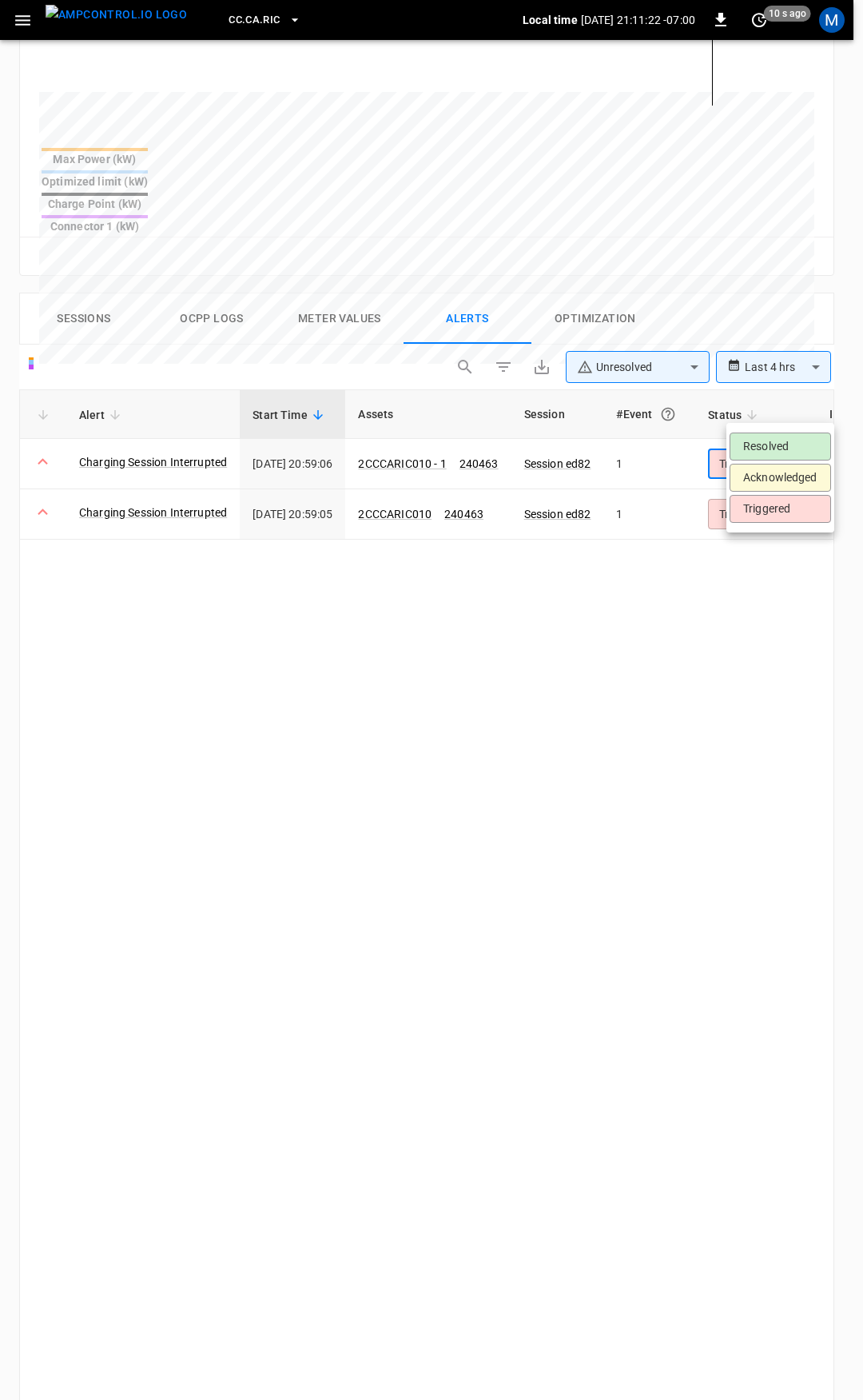
click at [777, 433] on li "Resolved" at bounding box center [781, 447] width 102 height 28
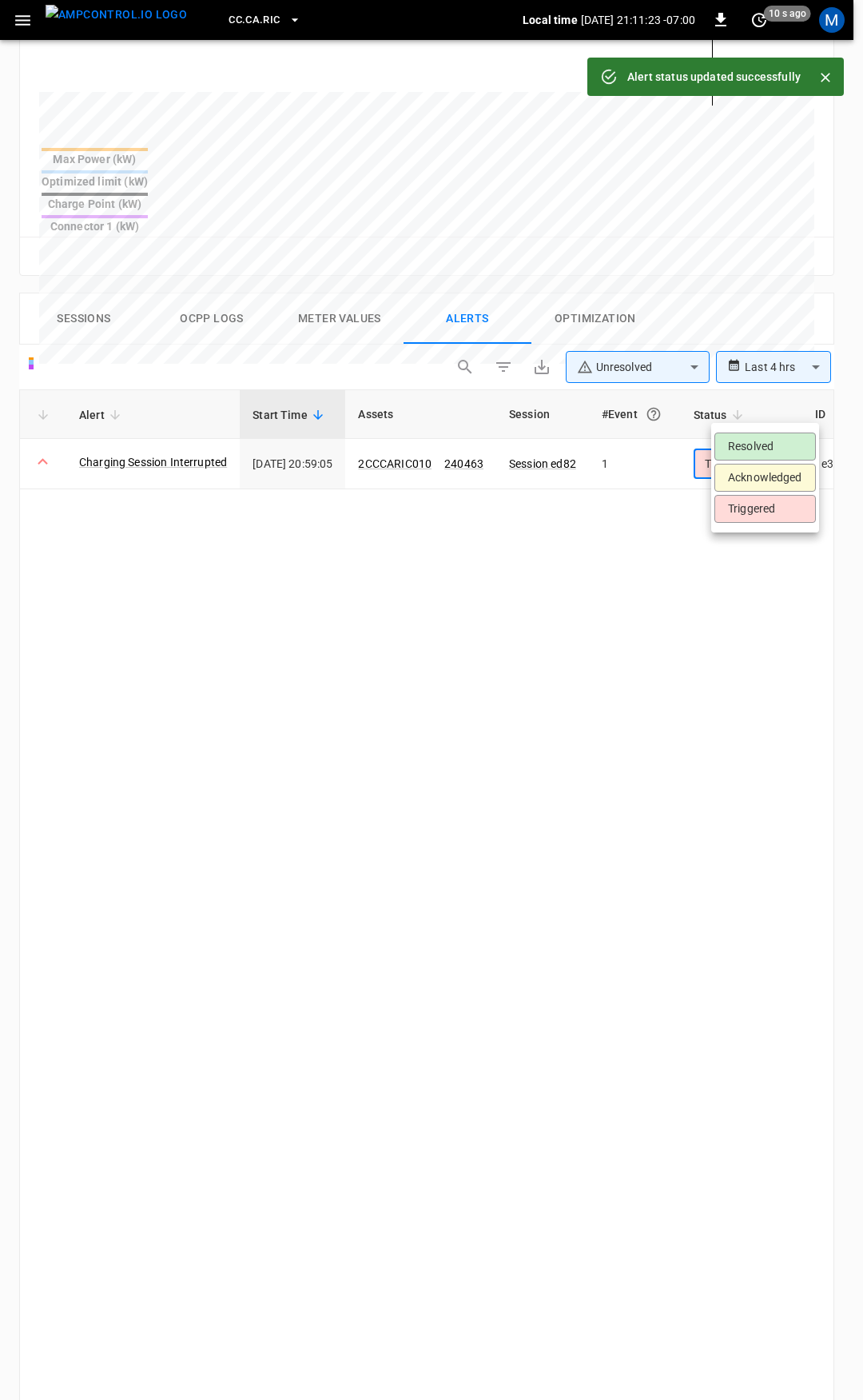
click at [777, 399] on body "**********" at bounding box center [432, 494] width 863 height 2358
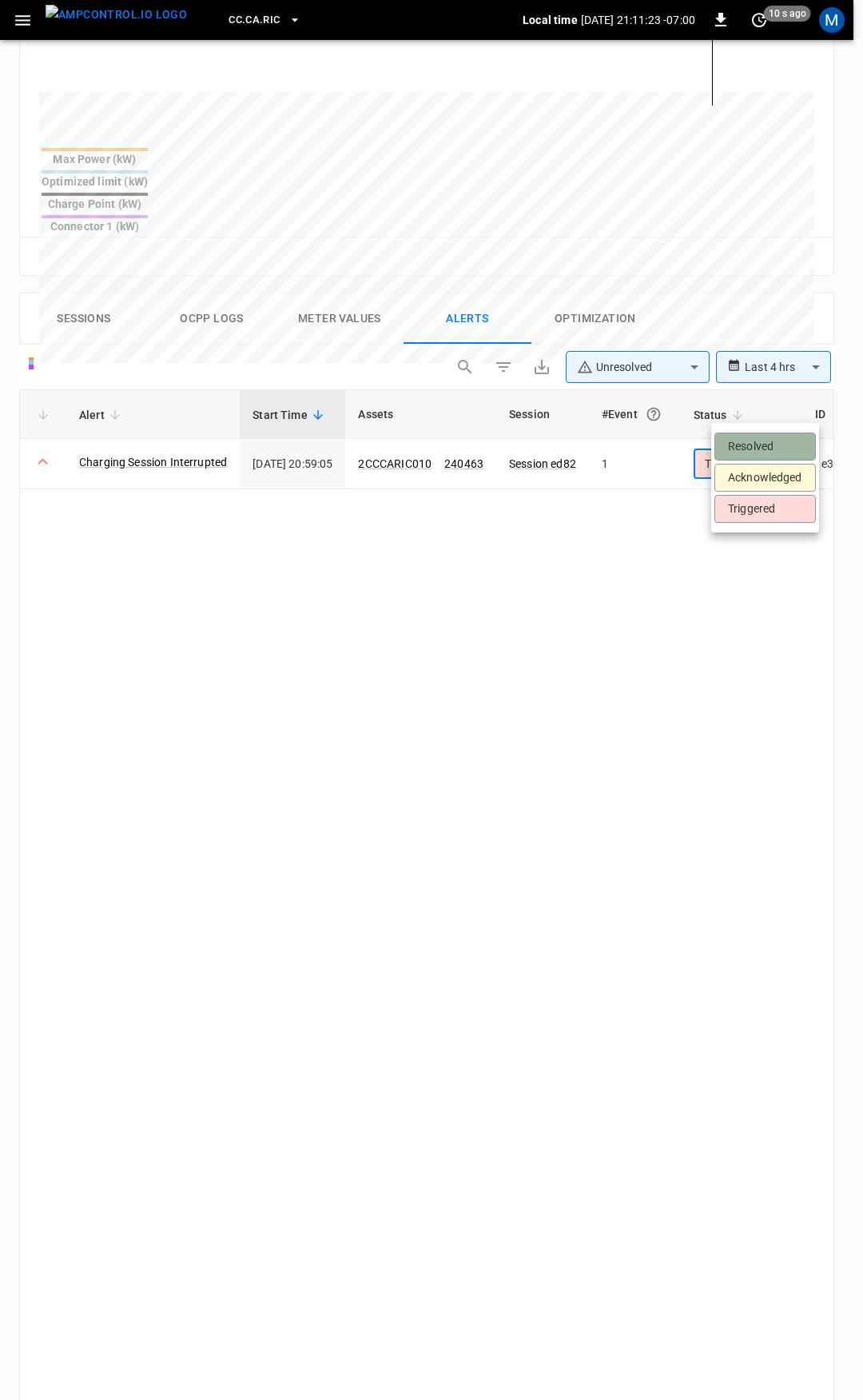
click at [776, 452] on li "Resolved" at bounding box center [766, 447] width 102 height 28
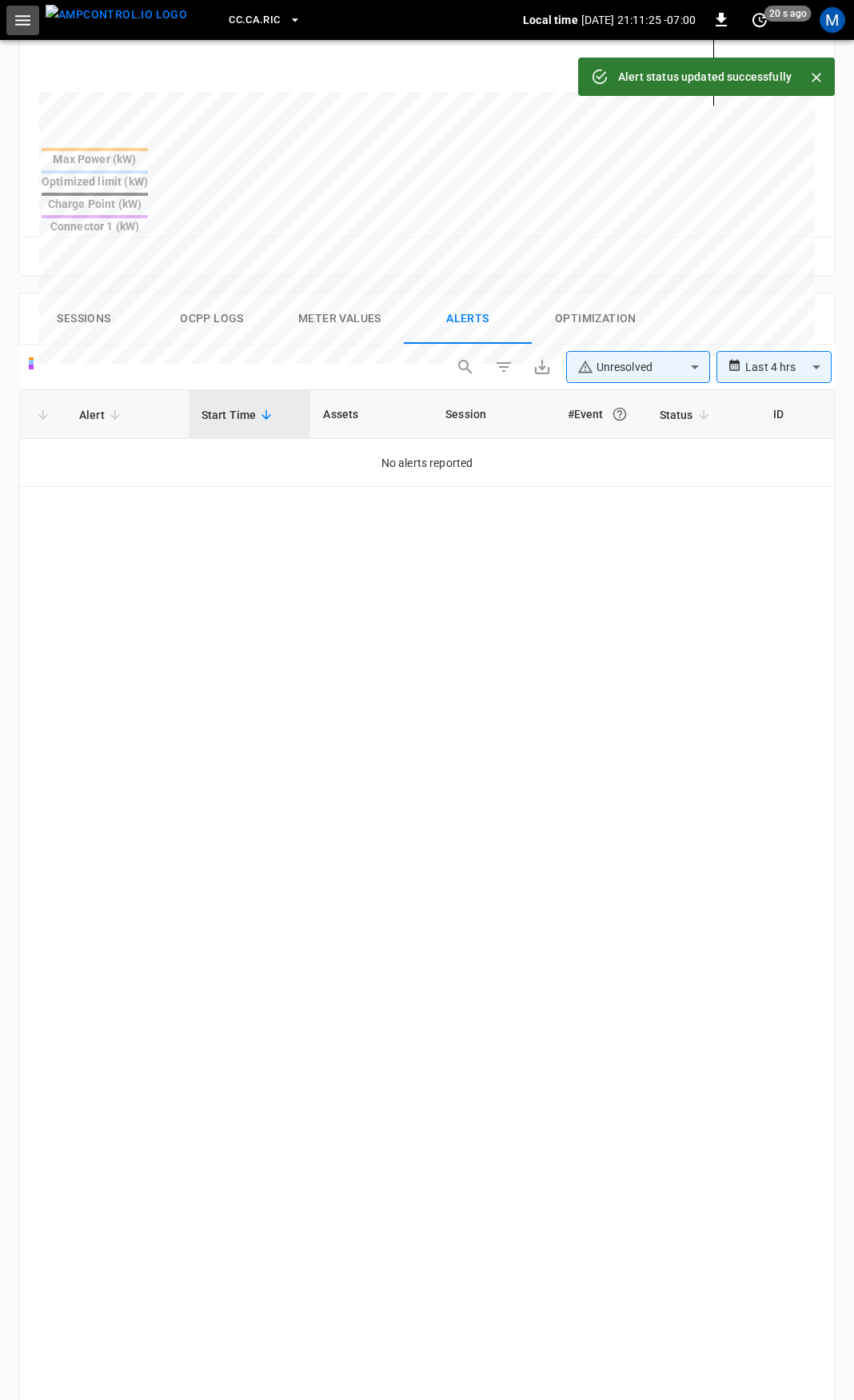
click at [27, 22] on icon "button" at bounding box center [22, 20] width 20 height 20
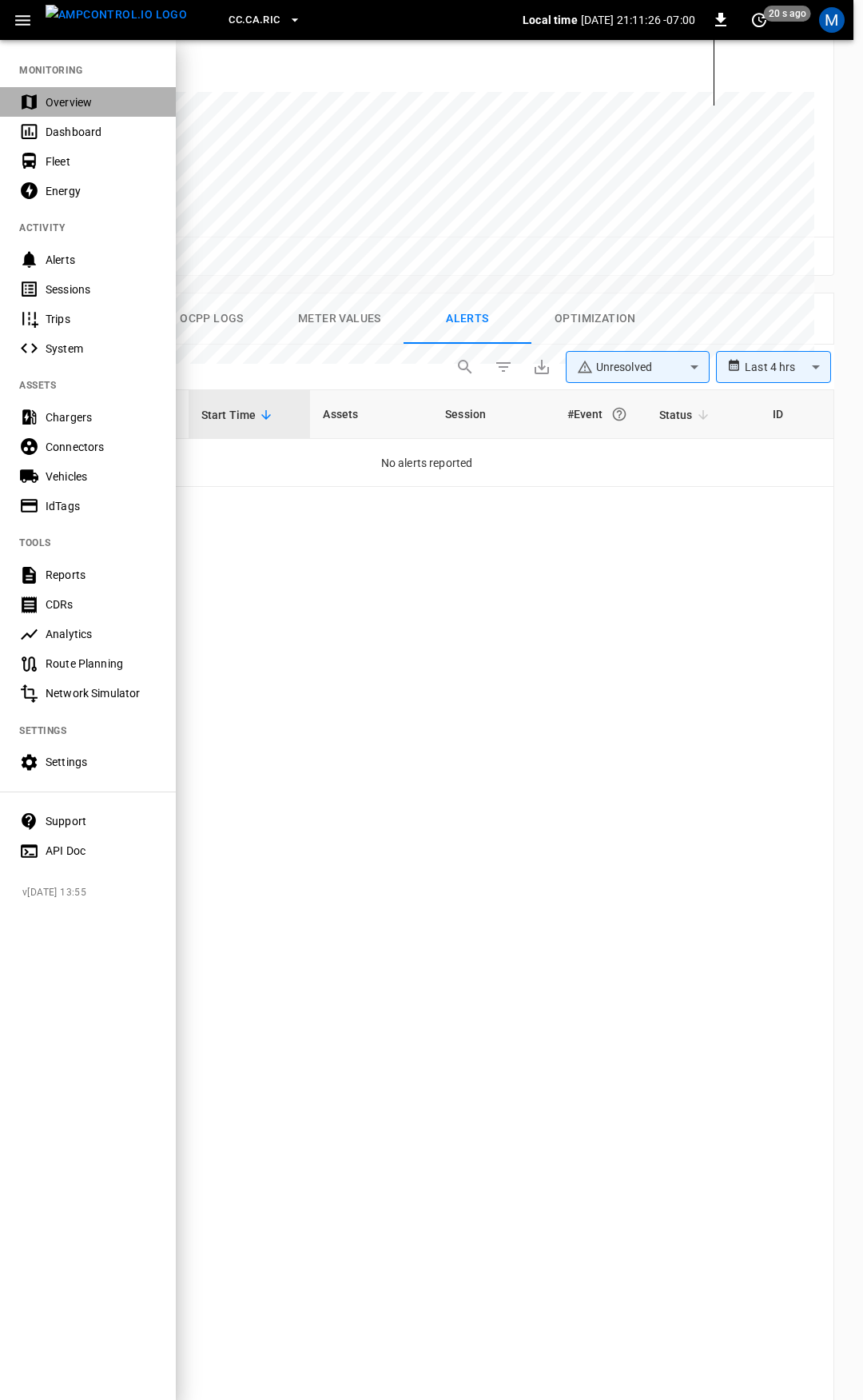
click at [54, 102] on div "Overview" at bounding box center [101, 102] width 111 height 16
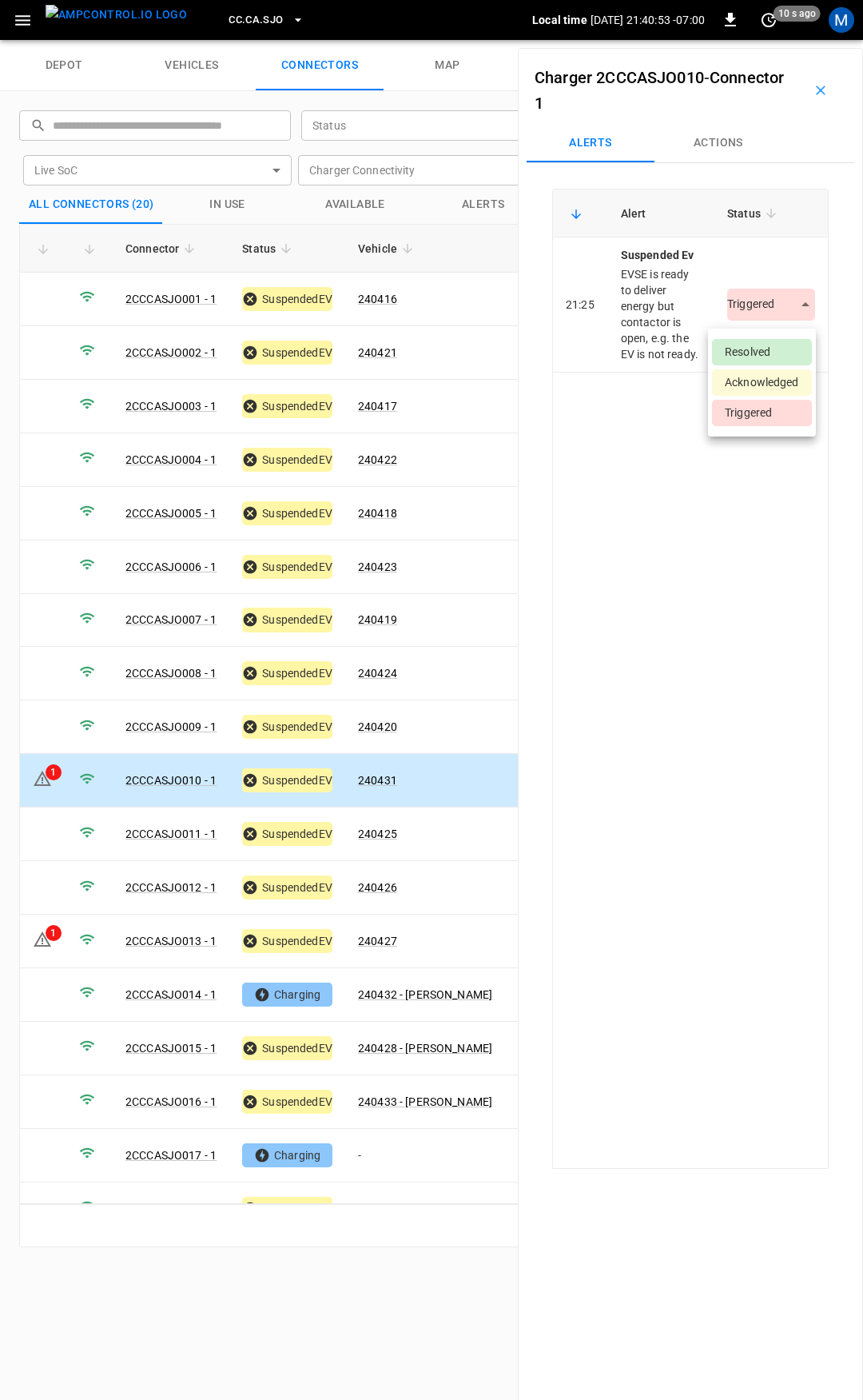
click at [766, 350] on li "Resolved" at bounding box center [762, 352] width 100 height 27
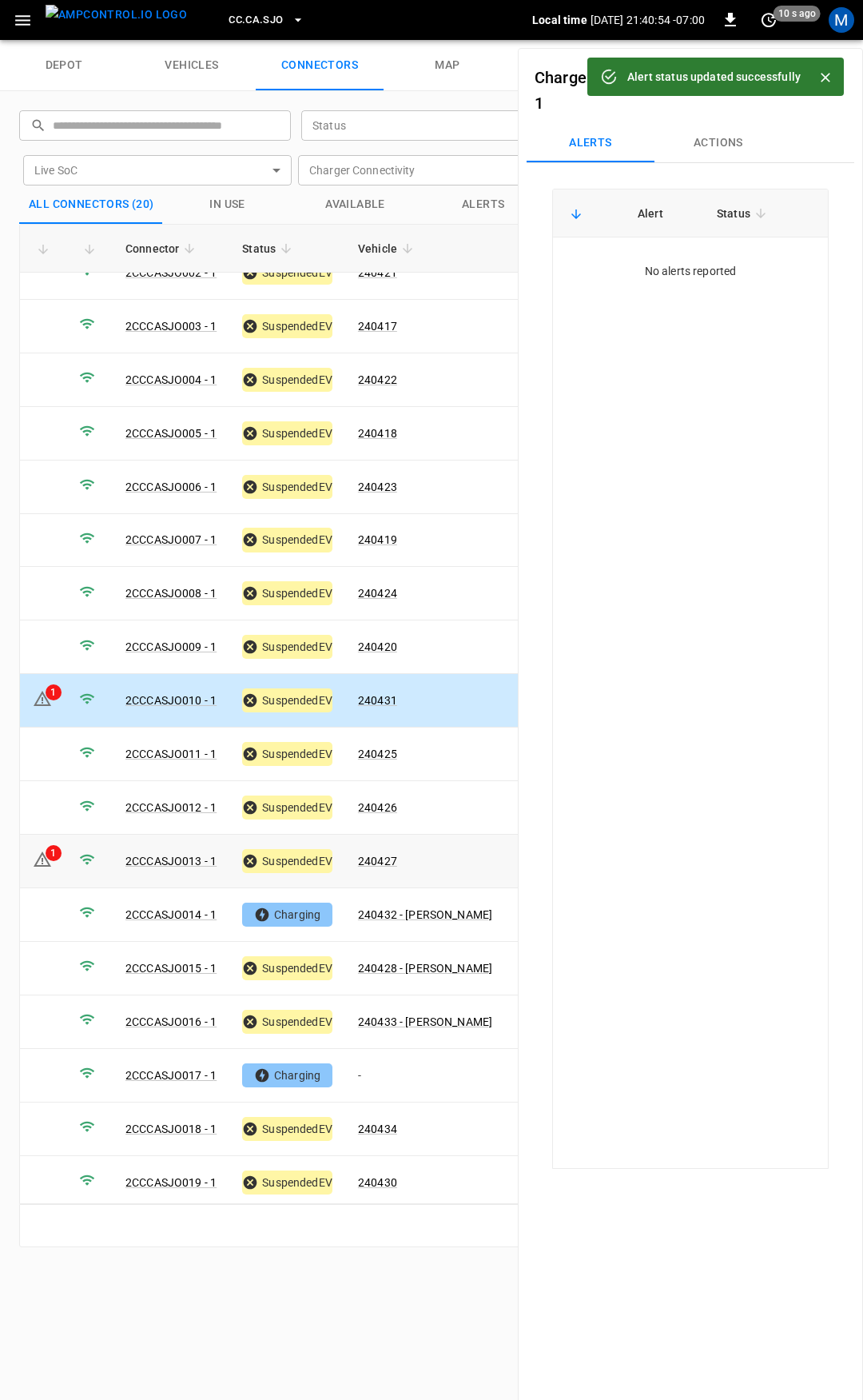
scroll to position [52, 0]
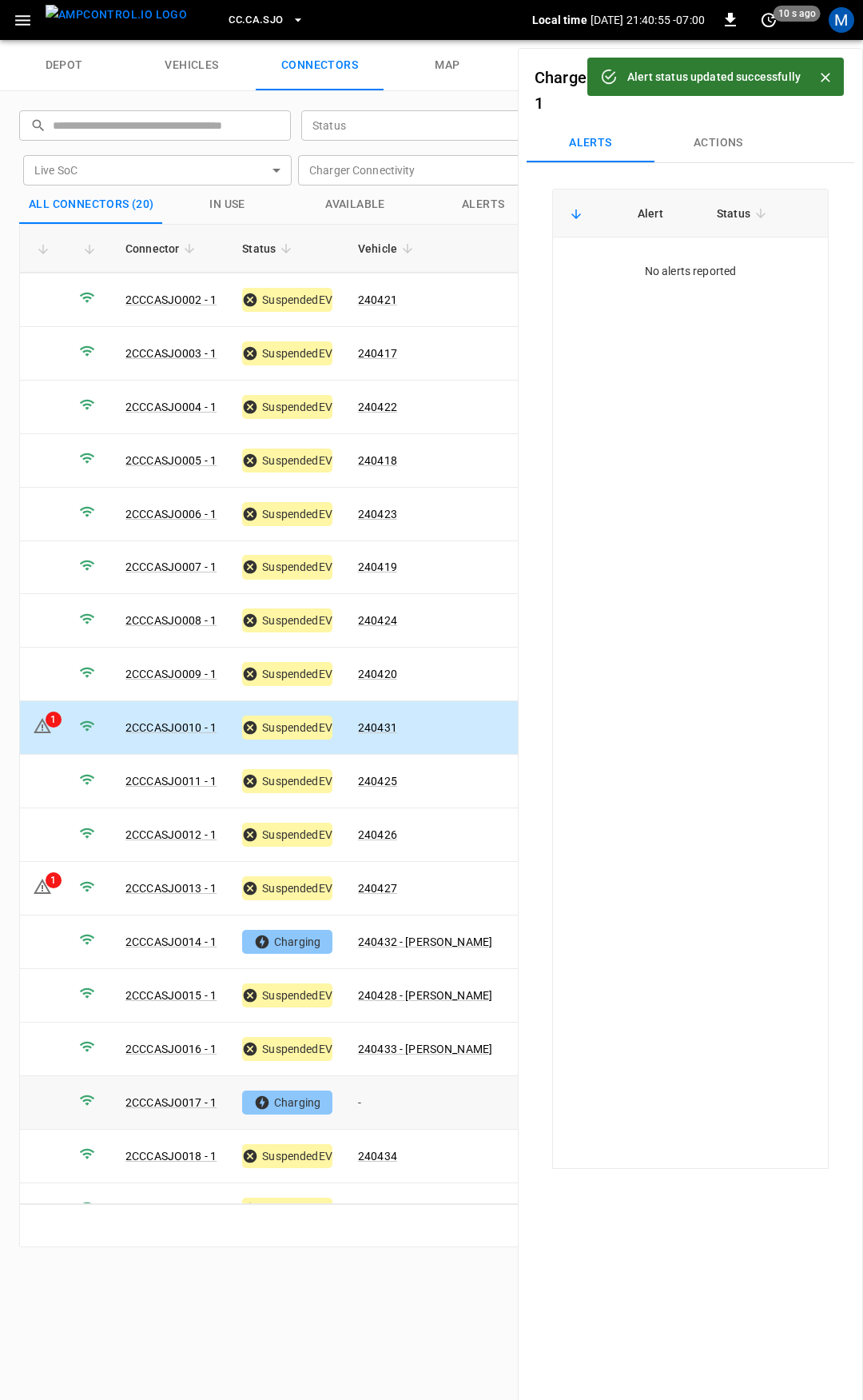
click at [392, 1092] on td "-" at bounding box center [426, 1103] width 160 height 53
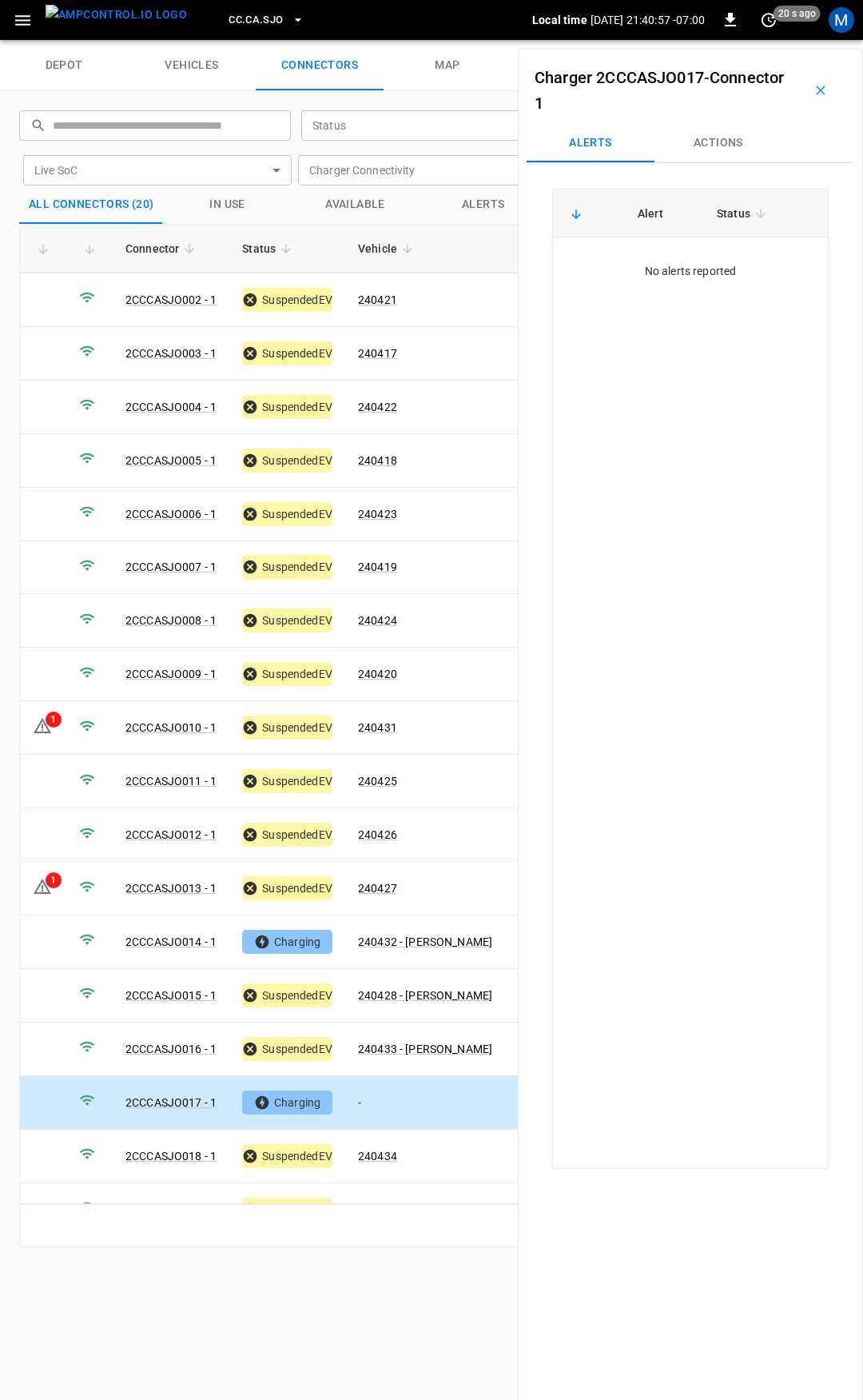
click at [718, 144] on button "Actions" at bounding box center [719, 143] width 128 height 38
drag, startPoint x: 711, startPoint y: 245, endPoint x: 707, endPoint y: 257, distance: 12.6
click at [711, 249] on div "Assign Vehicle Vehicle Name Vehicle Name" at bounding box center [691, 264] width 267 height 58
click at [707, 258] on input "Vehicle Name" at bounding box center [696, 264] width 127 height 20
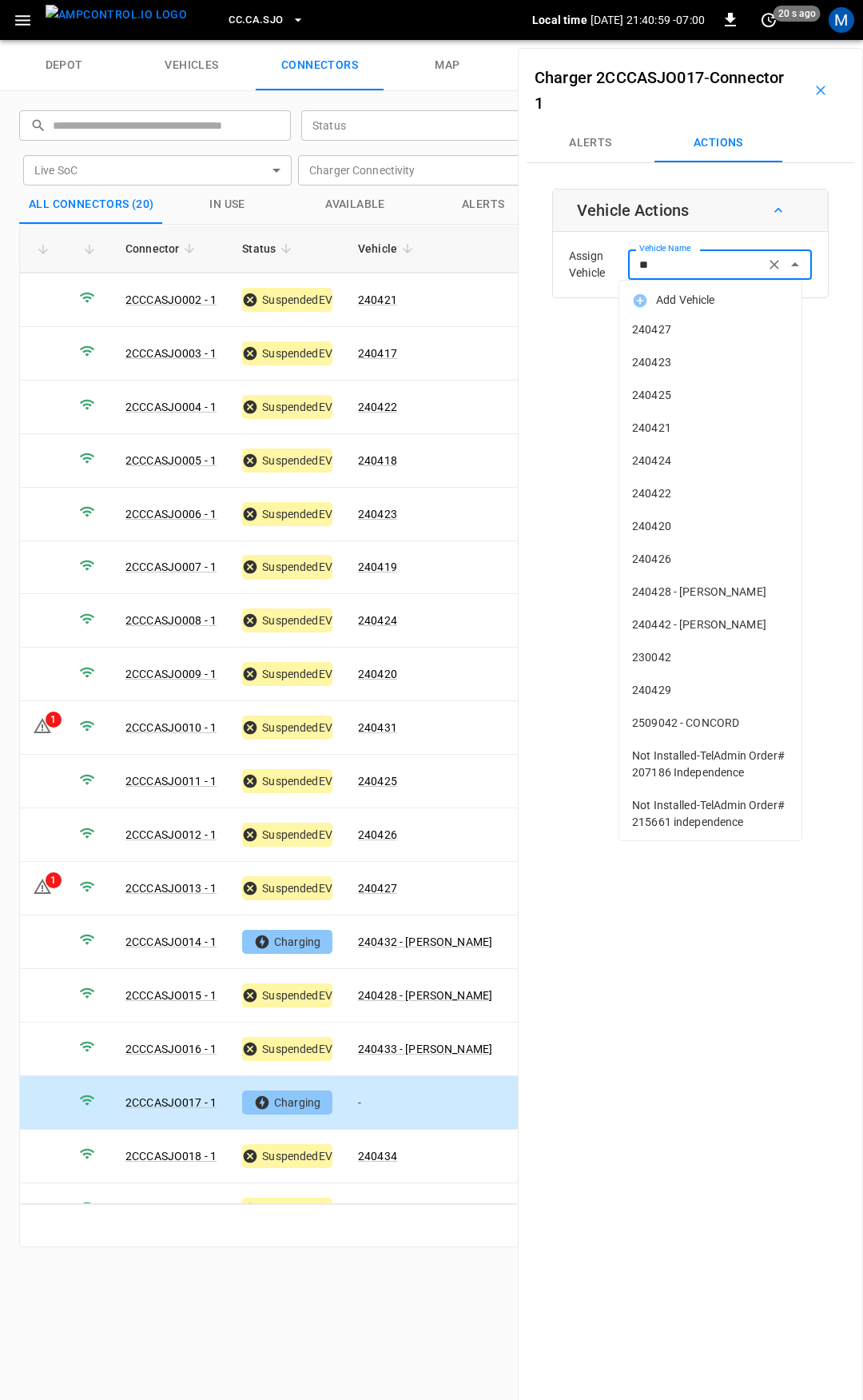
type input "***"
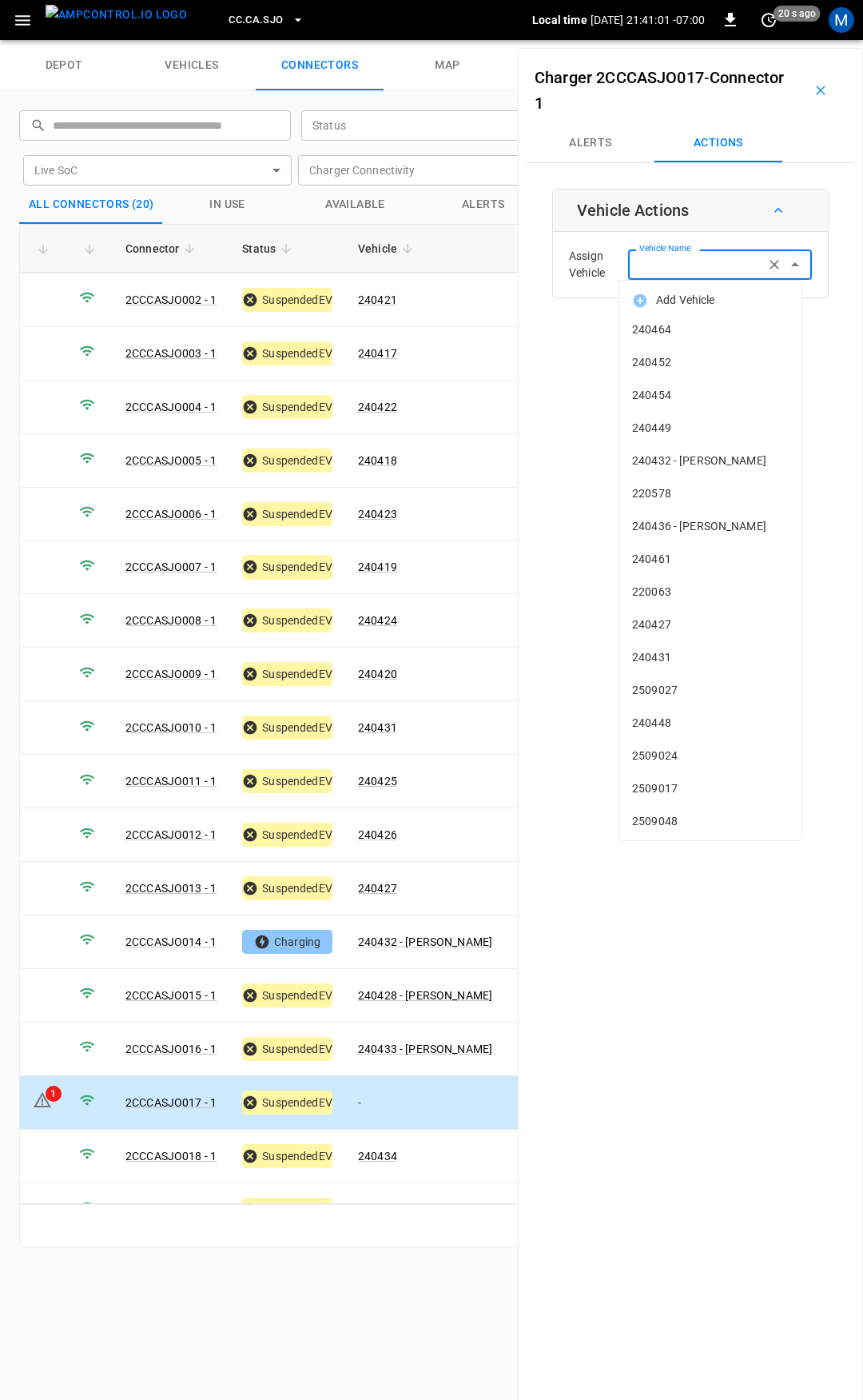
click at [695, 278] on div "Vehicle Name" at bounding box center [720, 264] width 184 height 30
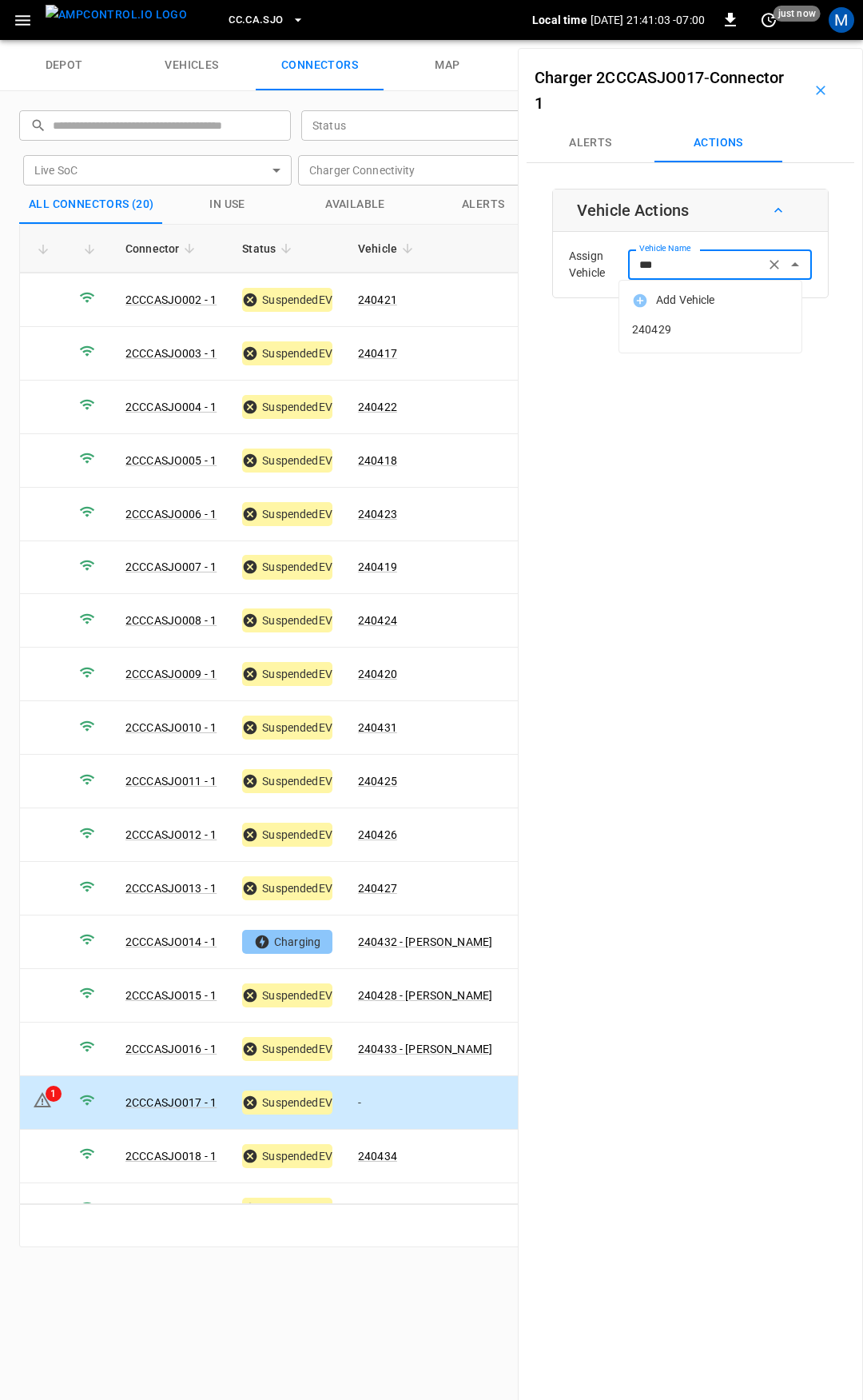
click at [670, 327] on span "240429" at bounding box center [711, 330] width 157 height 17
type input "******"
click at [787, 327] on button "Save" at bounding box center [786, 329] width 53 height 30
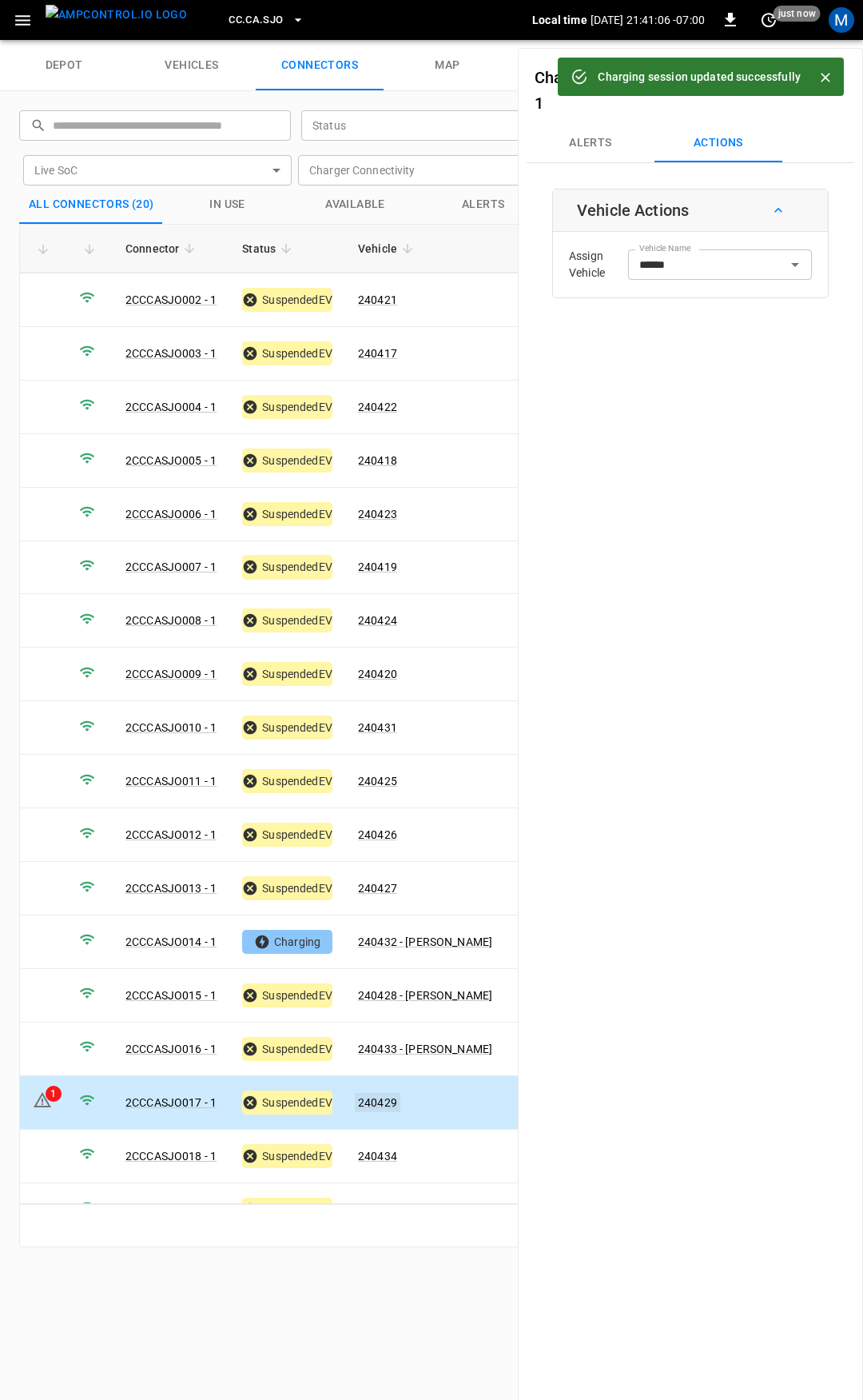
click at [383, 1095] on link "240429" at bounding box center [377, 1102] width 46 height 19
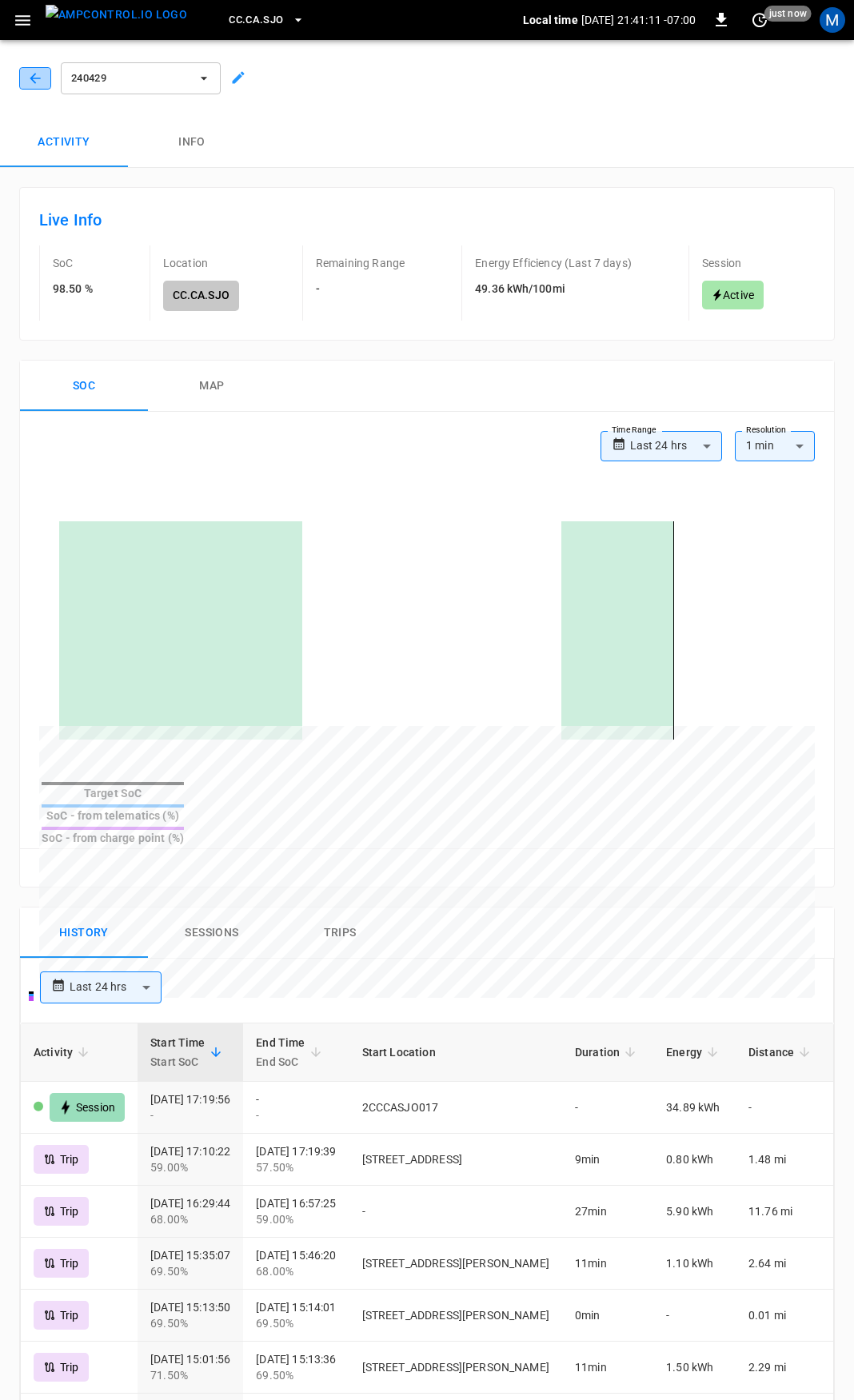
click at [33, 87] on button "button" at bounding box center [35, 78] width 32 height 22
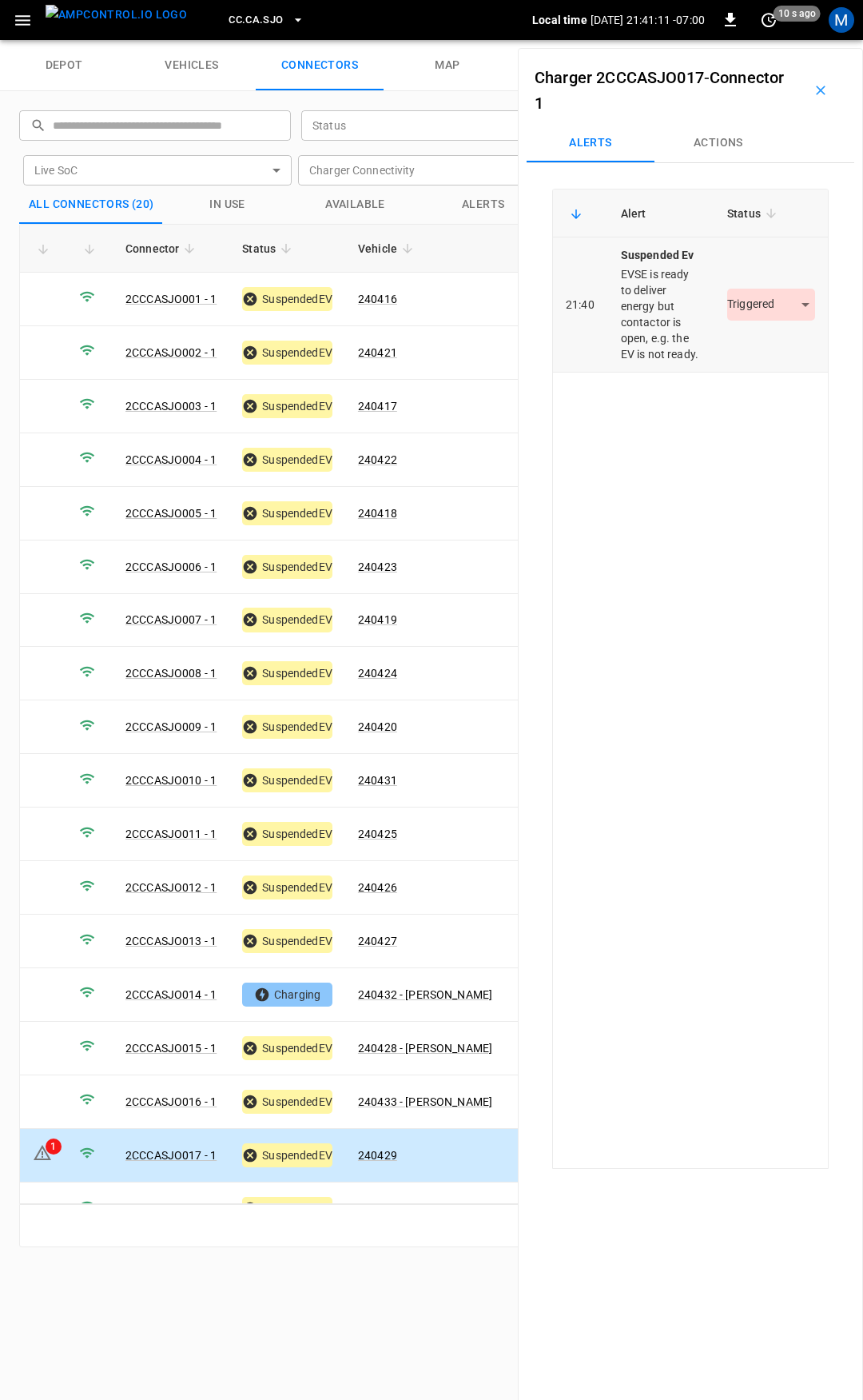
click at [746, 40] on body "CC.CA.SJO Local time 2025-08-29 21:41:11 -07:00 0 10 s ago M depot vehicles con…" at bounding box center [432, 20] width 863 height 40
click at [763, 348] on li "Resolved" at bounding box center [762, 352] width 100 height 27
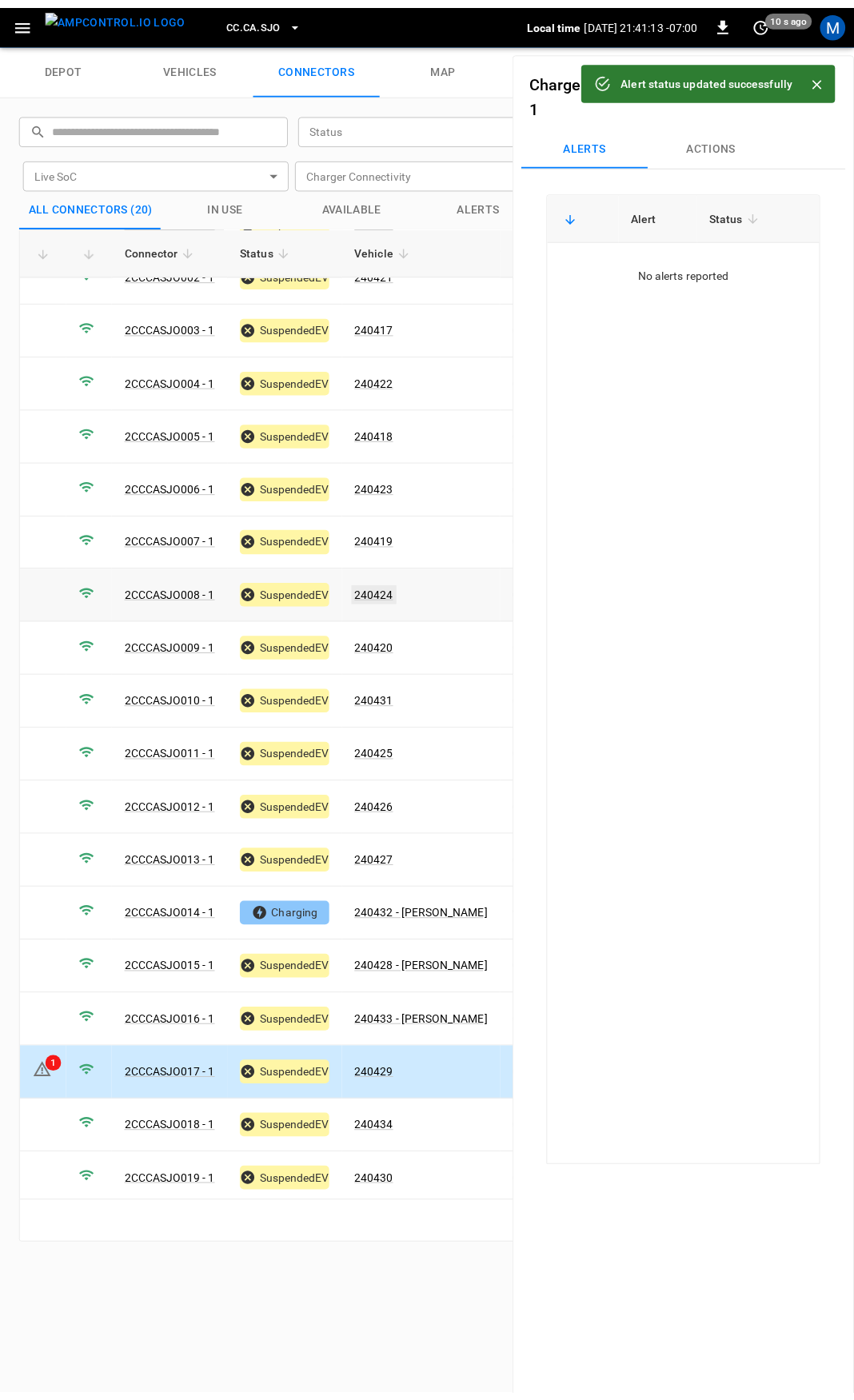
scroll to position [132, 0]
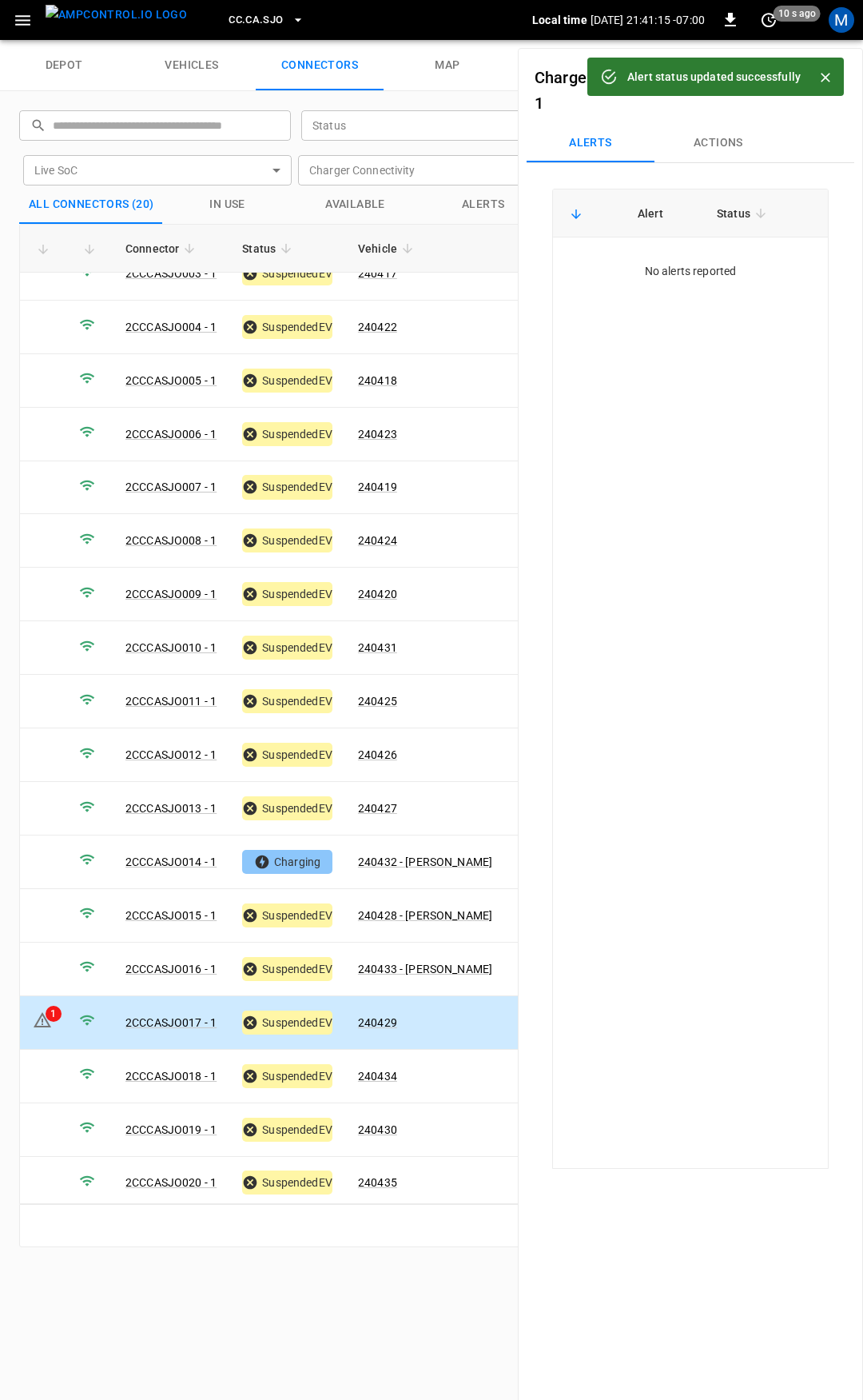
click at [27, 19] on icon "button" at bounding box center [22, 20] width 15 height 10
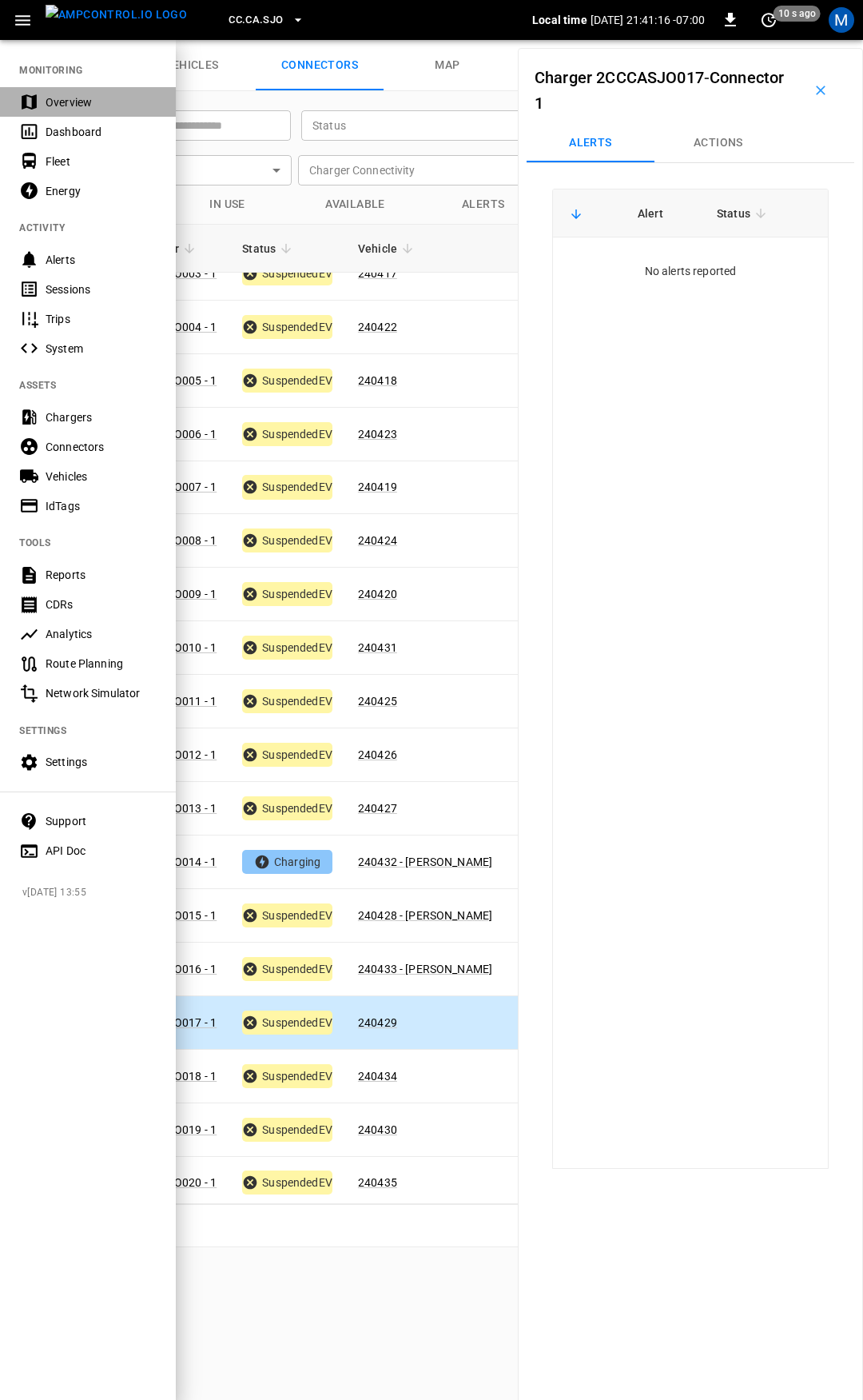
click at [72, 103] on div "Overview" at bounding box center [101, 102] width 111 height 16
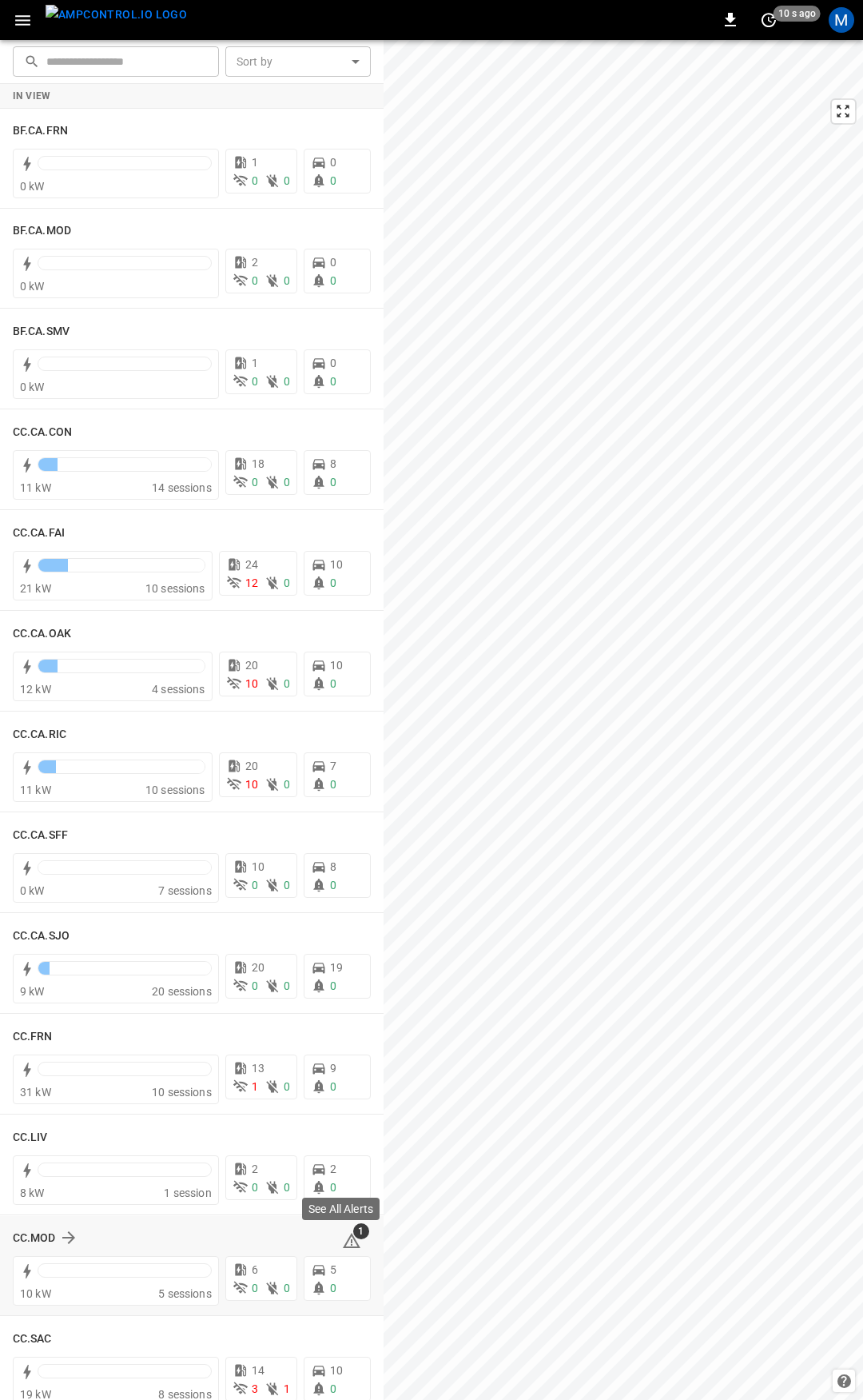
click at [346, 1240] on icon at bounding box center [352, 1241] width 17 height 15
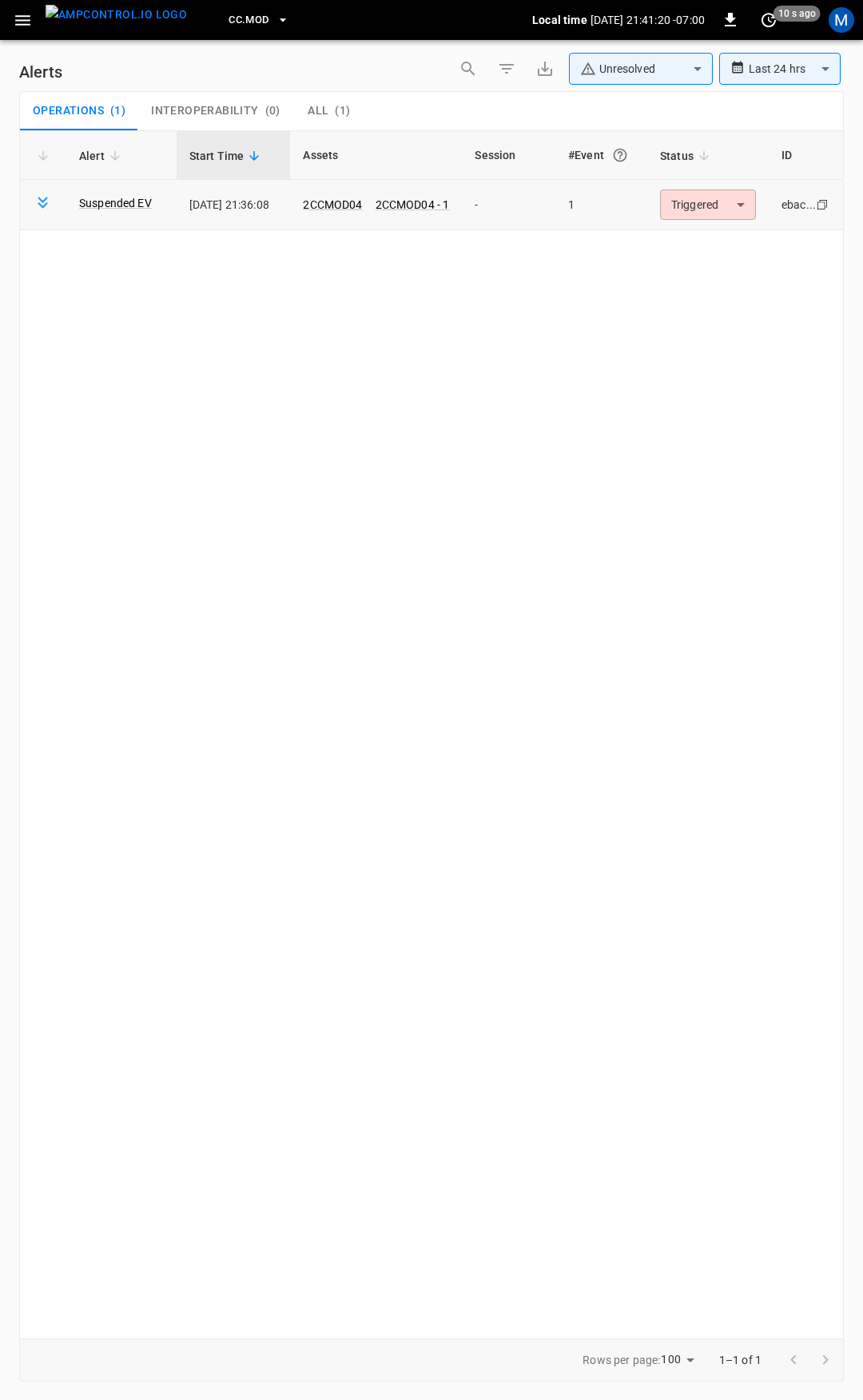
click at [706, 204] on body "**********" at bounding box center [432, 698] width 863 height 1395
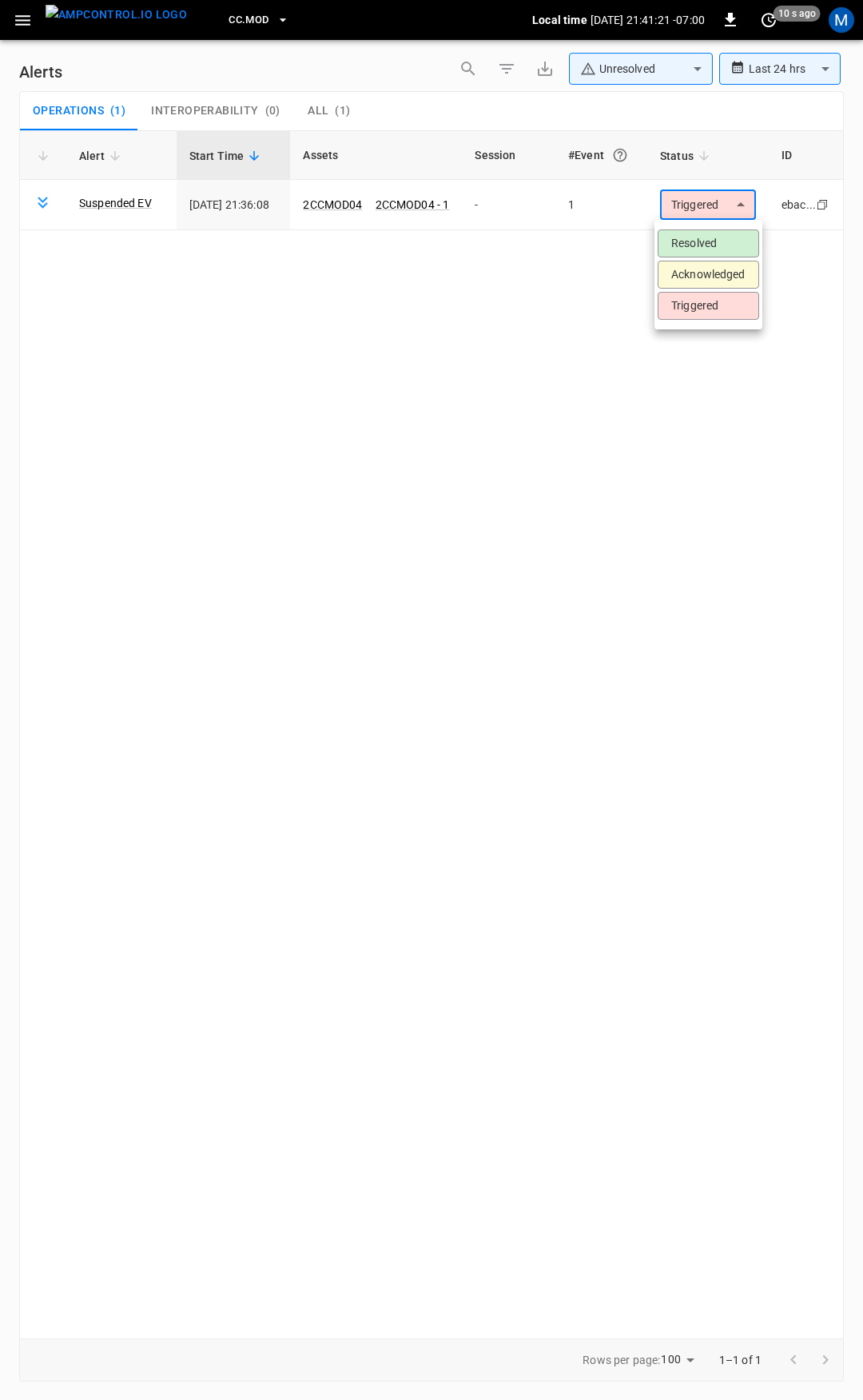
click at [716, 243] on li "Resolved" at bounding box center [709, 243] width 102 height 28
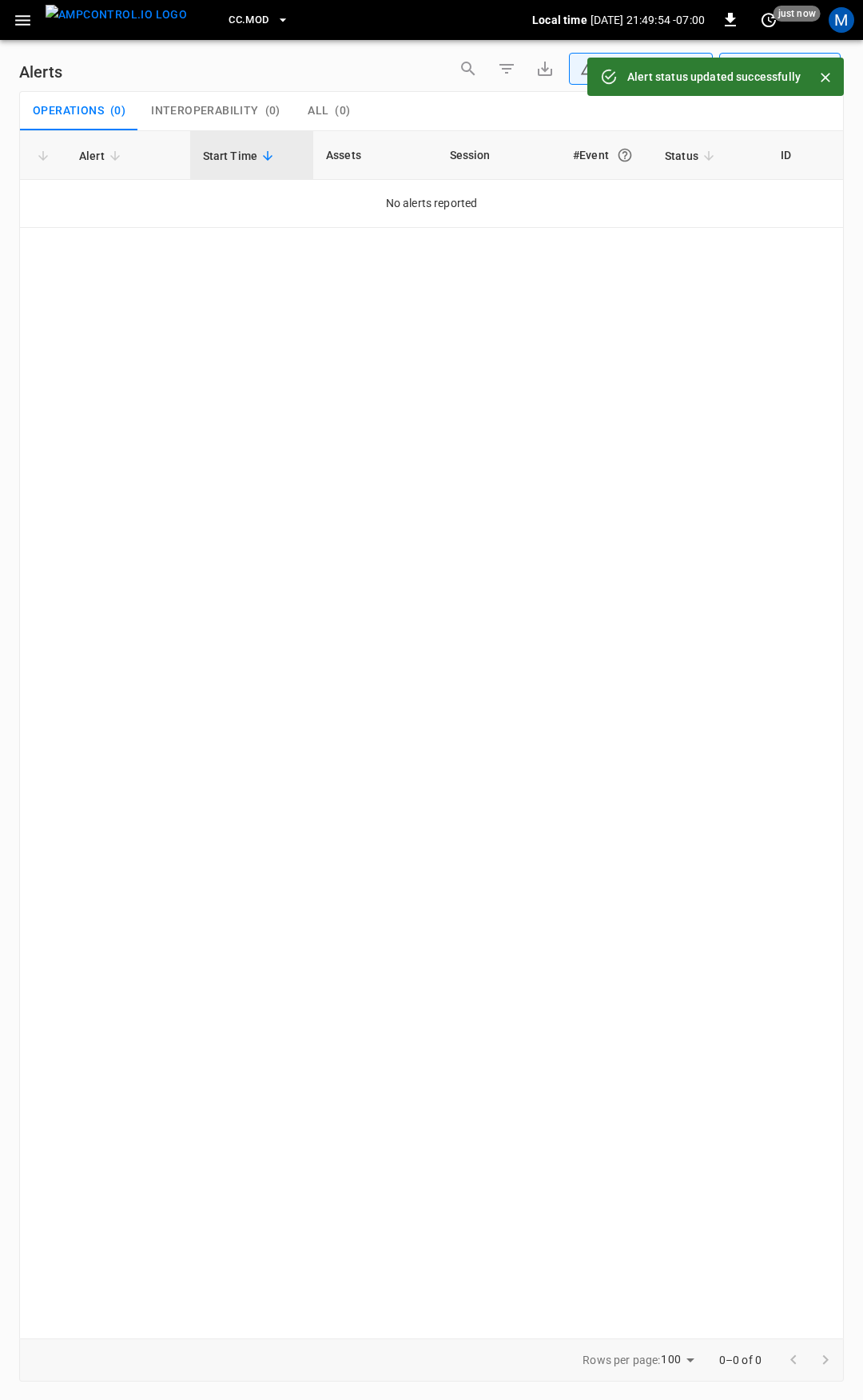
click at [13, 13] on icon "button" at bounding box center [22, 20] width 20 height 20
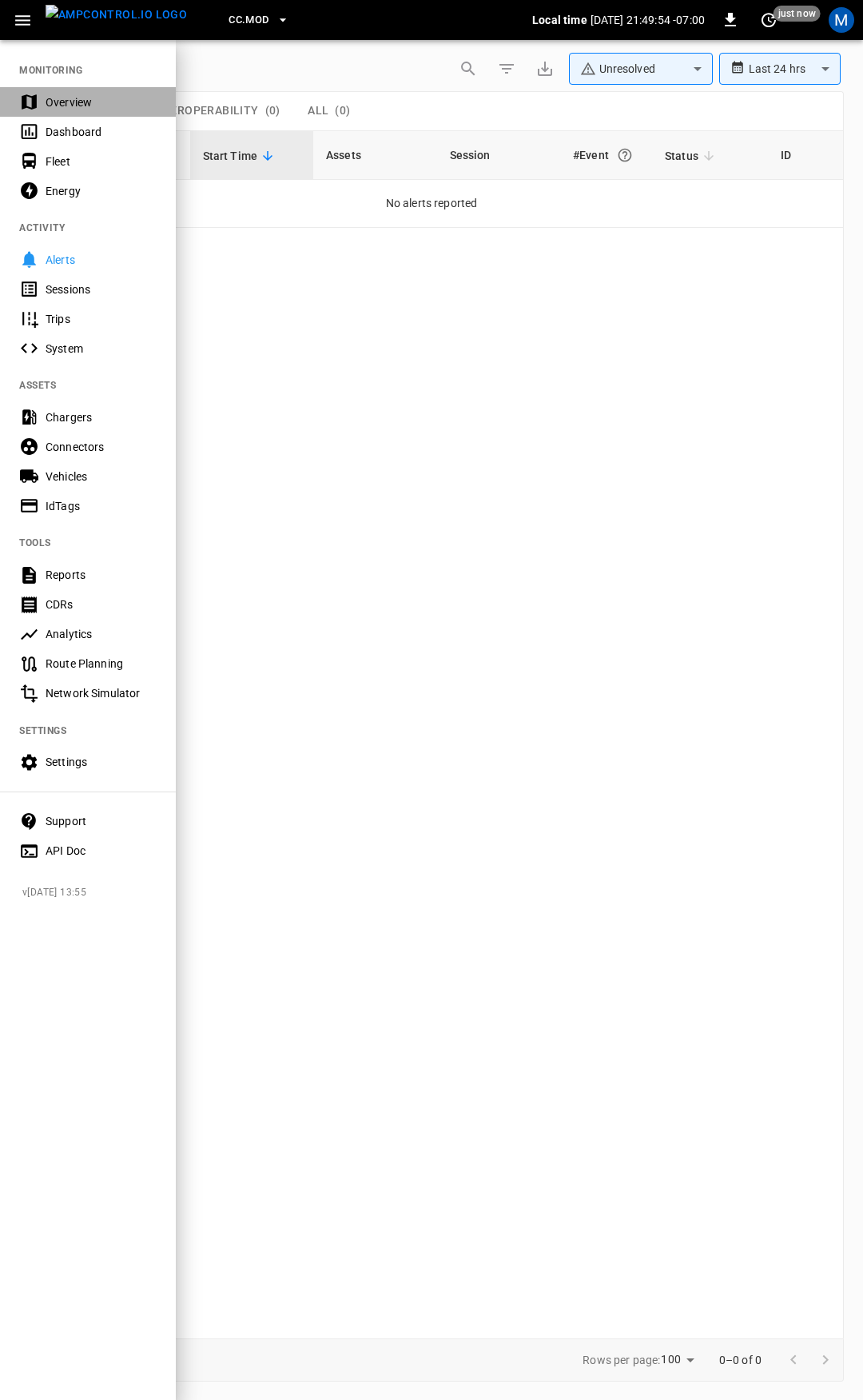
click at [86, 109] on div "Overview" at bounding box center [101, 102] width 111 height 16
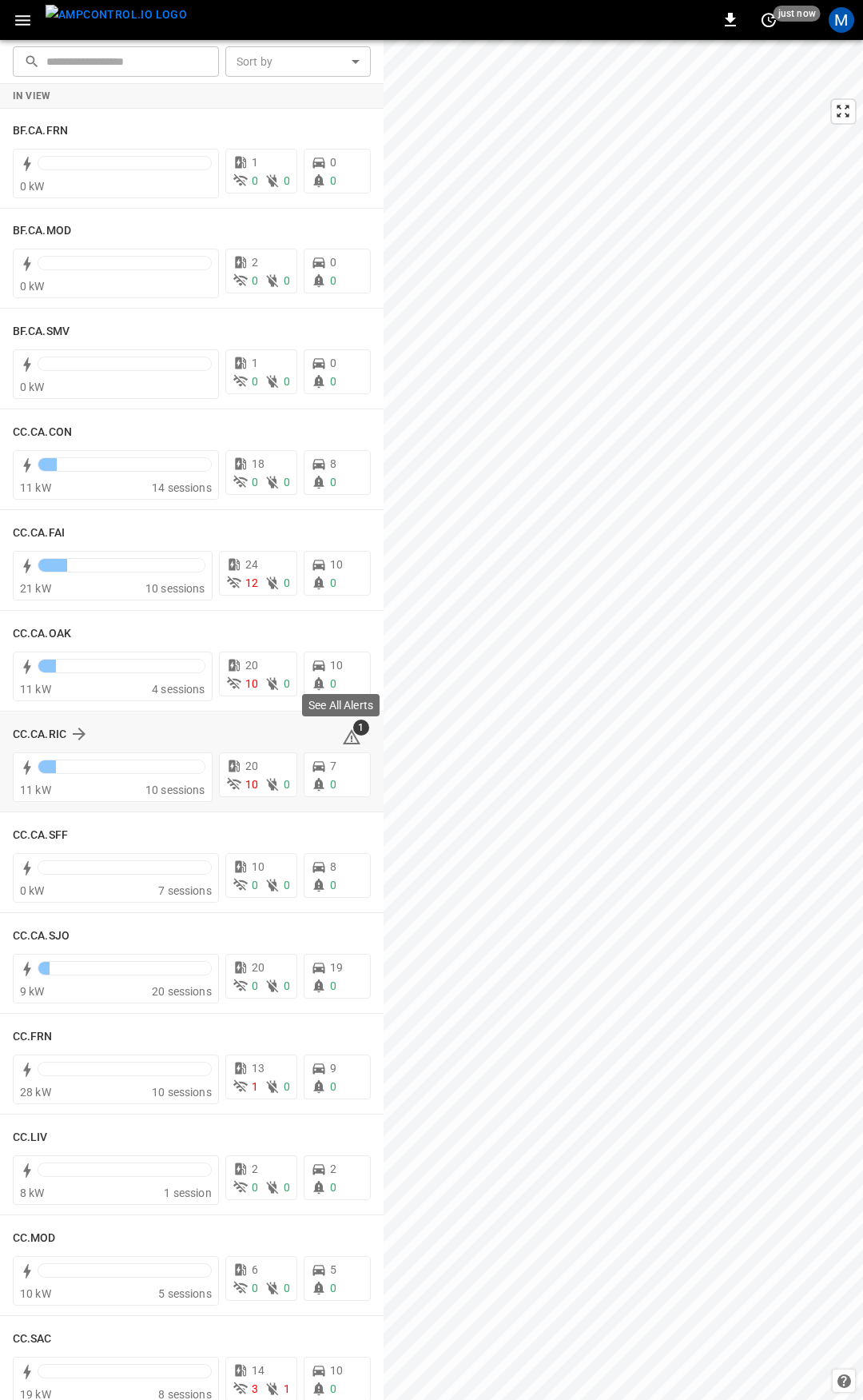
click at [345, 736] on icon at bounding box center [352, 737] width 17 height 15
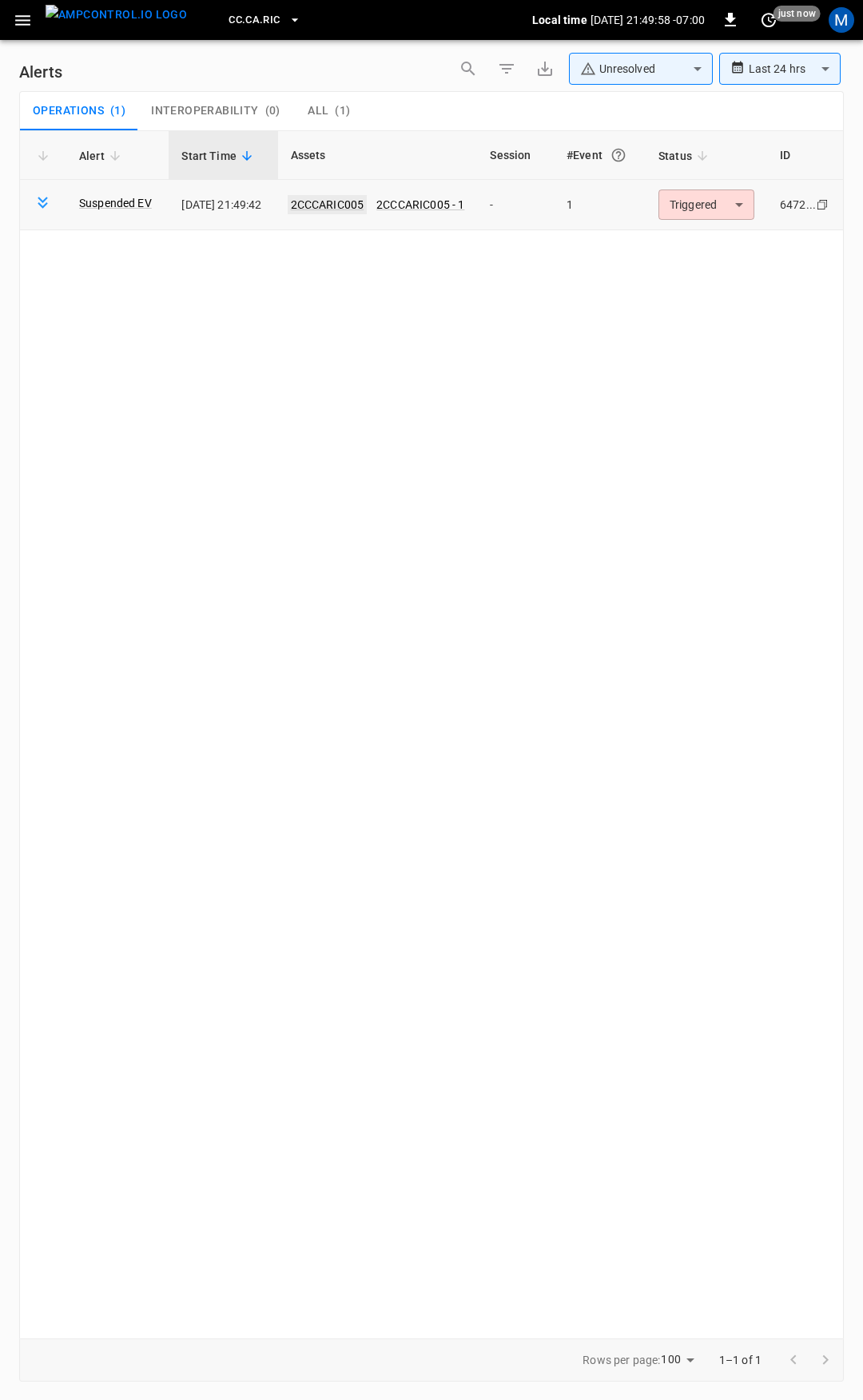
click at [367, 207] on link "2CCCARIC005" at bounding box center [327, 204] width 80 height 19
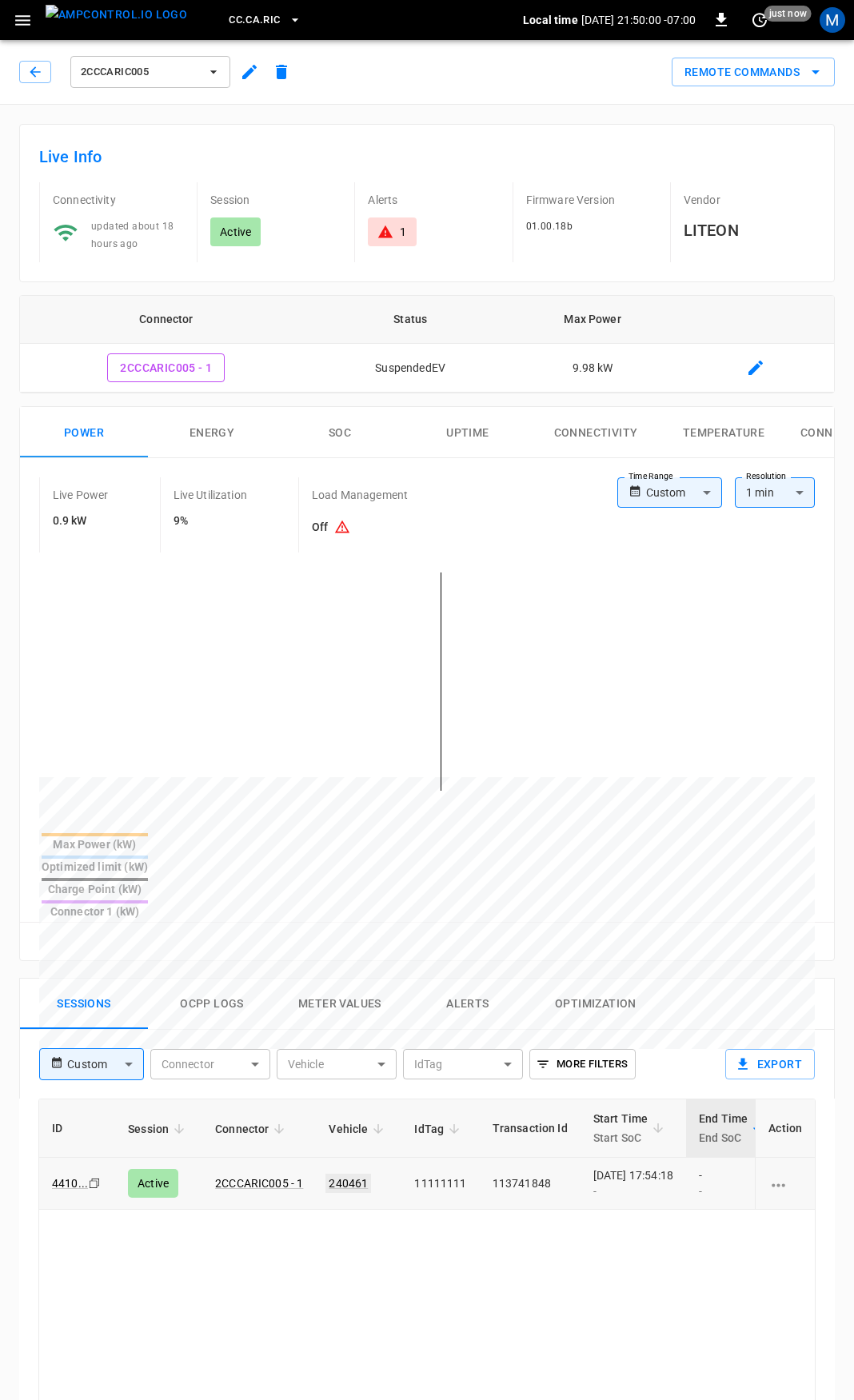
click at [339, 1174] on link "240461" at bounding box center [348, 1183] width 46 height 19
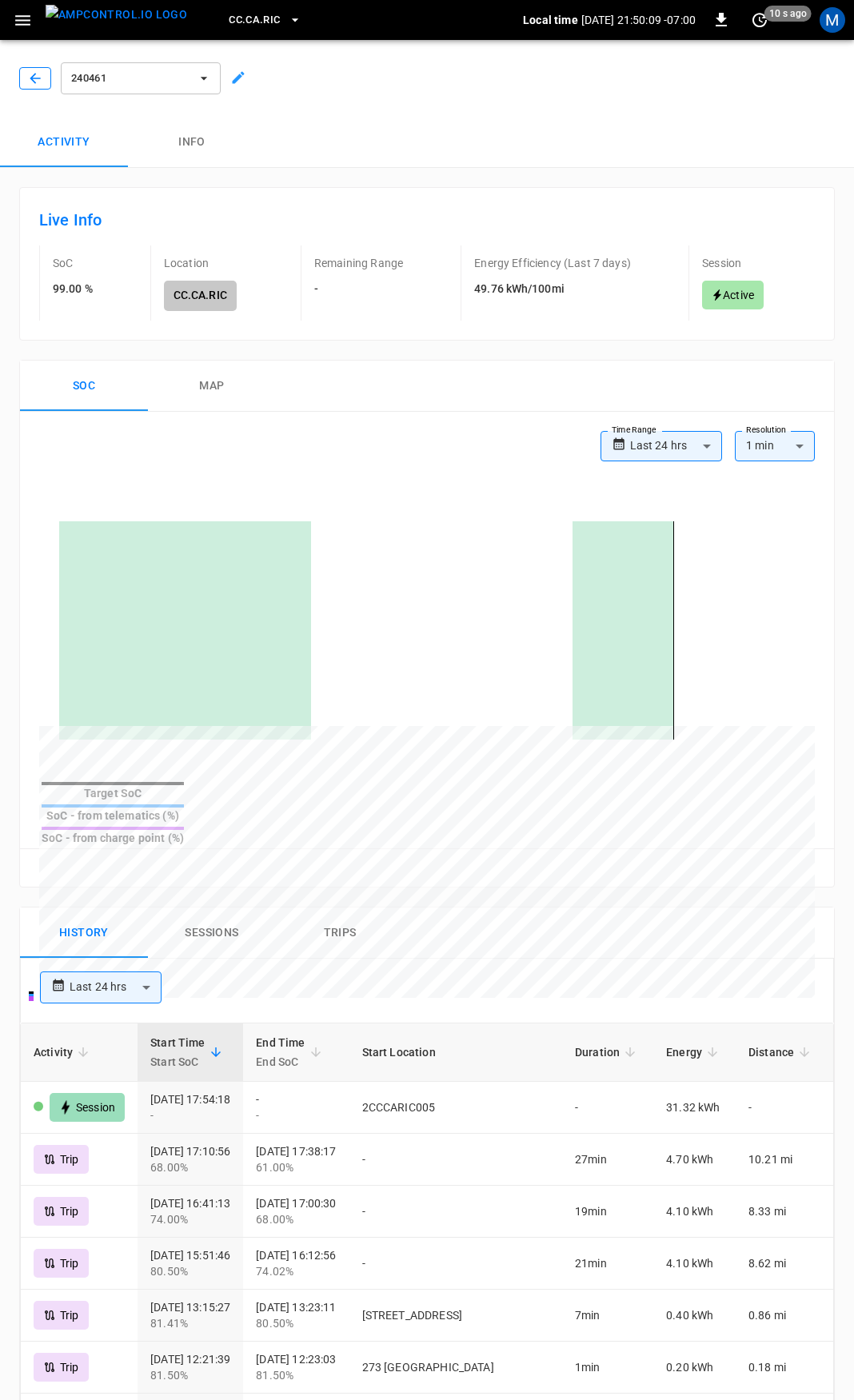
click at [27, 71] on icon "button" at bounding box center [35, 78] width 16 height 16
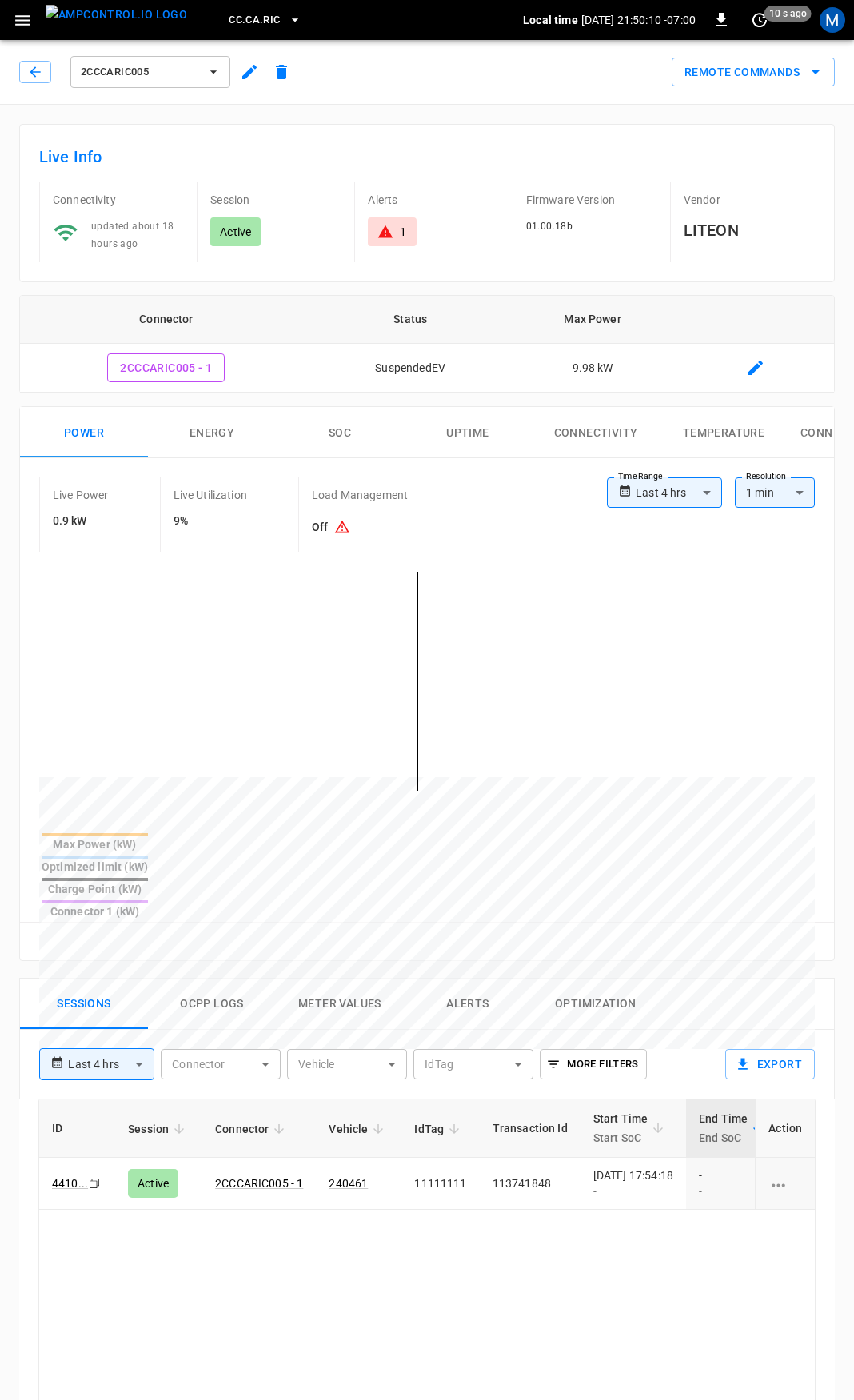
click at [391, 233] on icon at bounding box center [385, 232] width 16 height 16
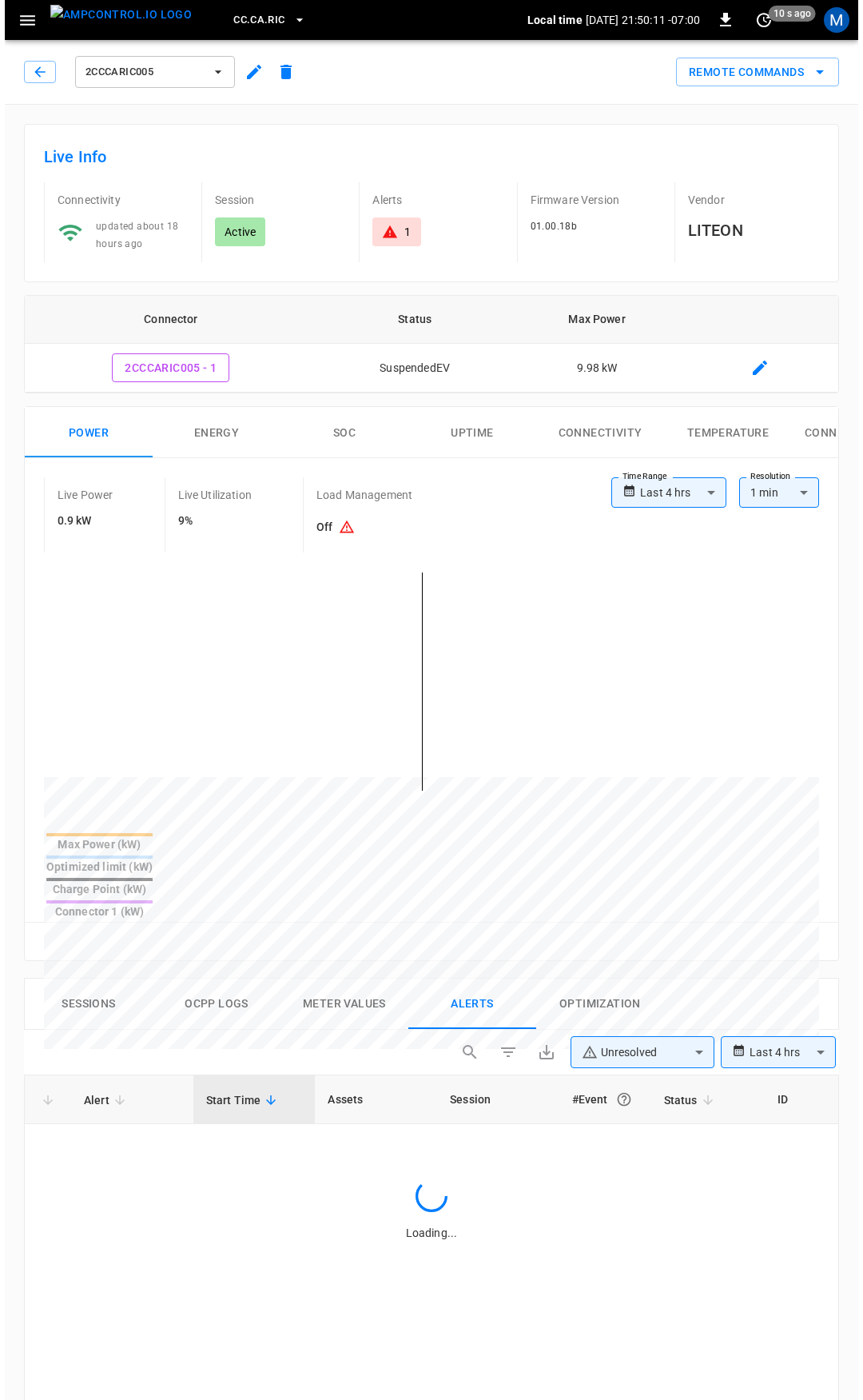
scroll to position [685, 0]
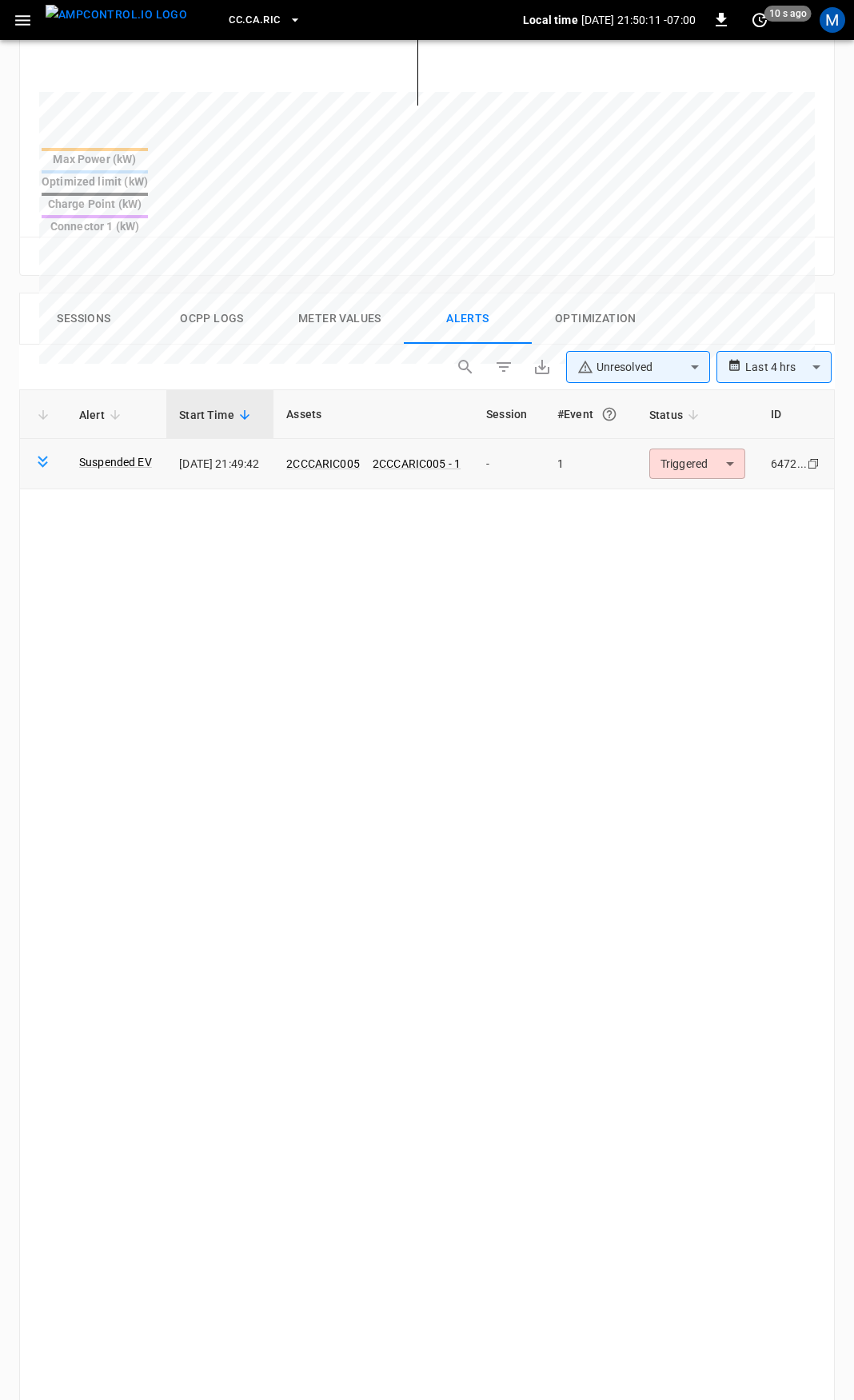
click at [734, 439] on td "Triggered ********* ​" at bounding box center [697, 464] width 122 height 50
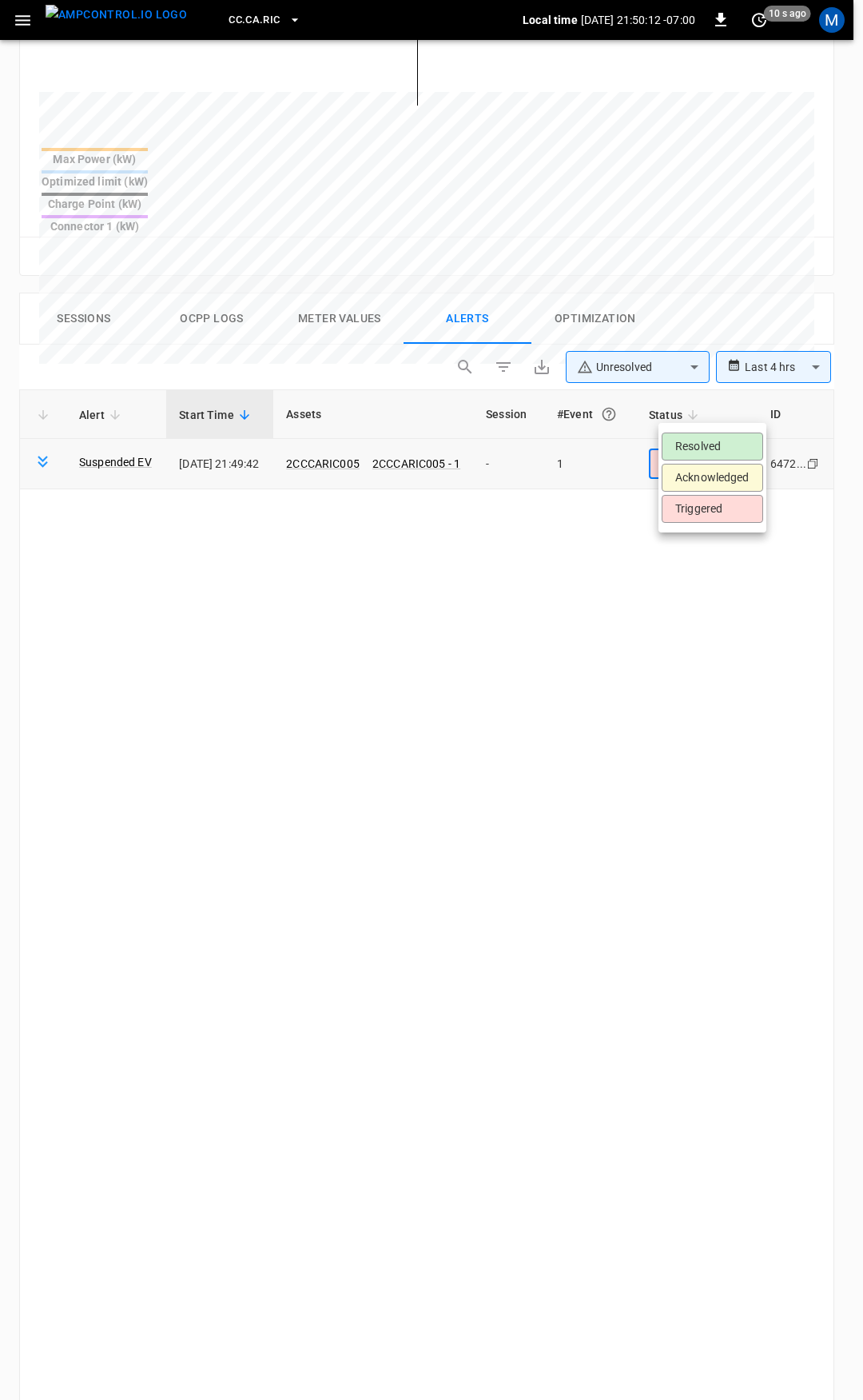
click at [722, 418] on body "**********" at bounding box center [432, 494] width 863 height 2358
click at [722, 455] on li "Resolved" at bounding box center [713, 447] width 102 height 28
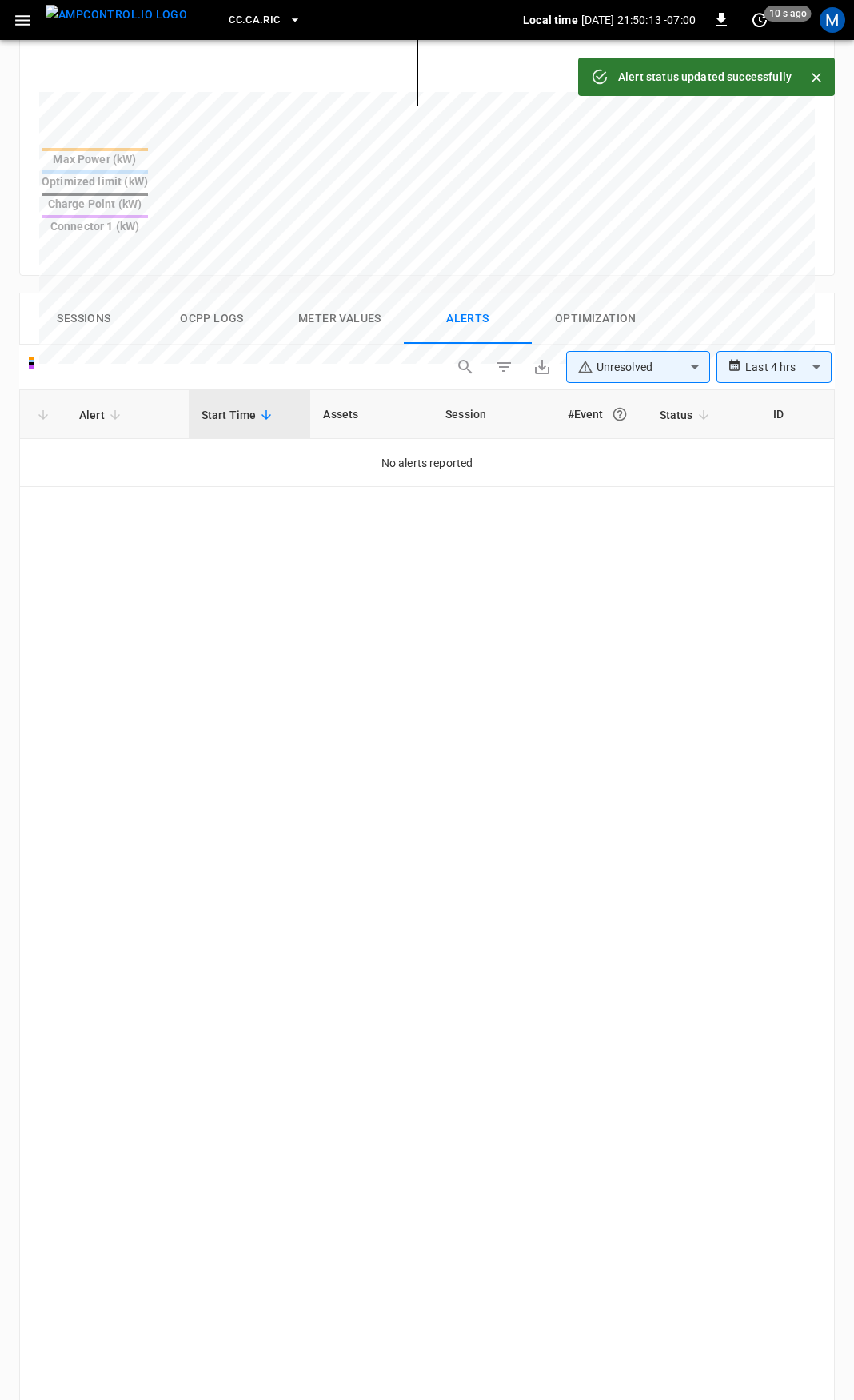
click at [12, 20] on button "button" at bounding box center [22, 21] width 32 height 30
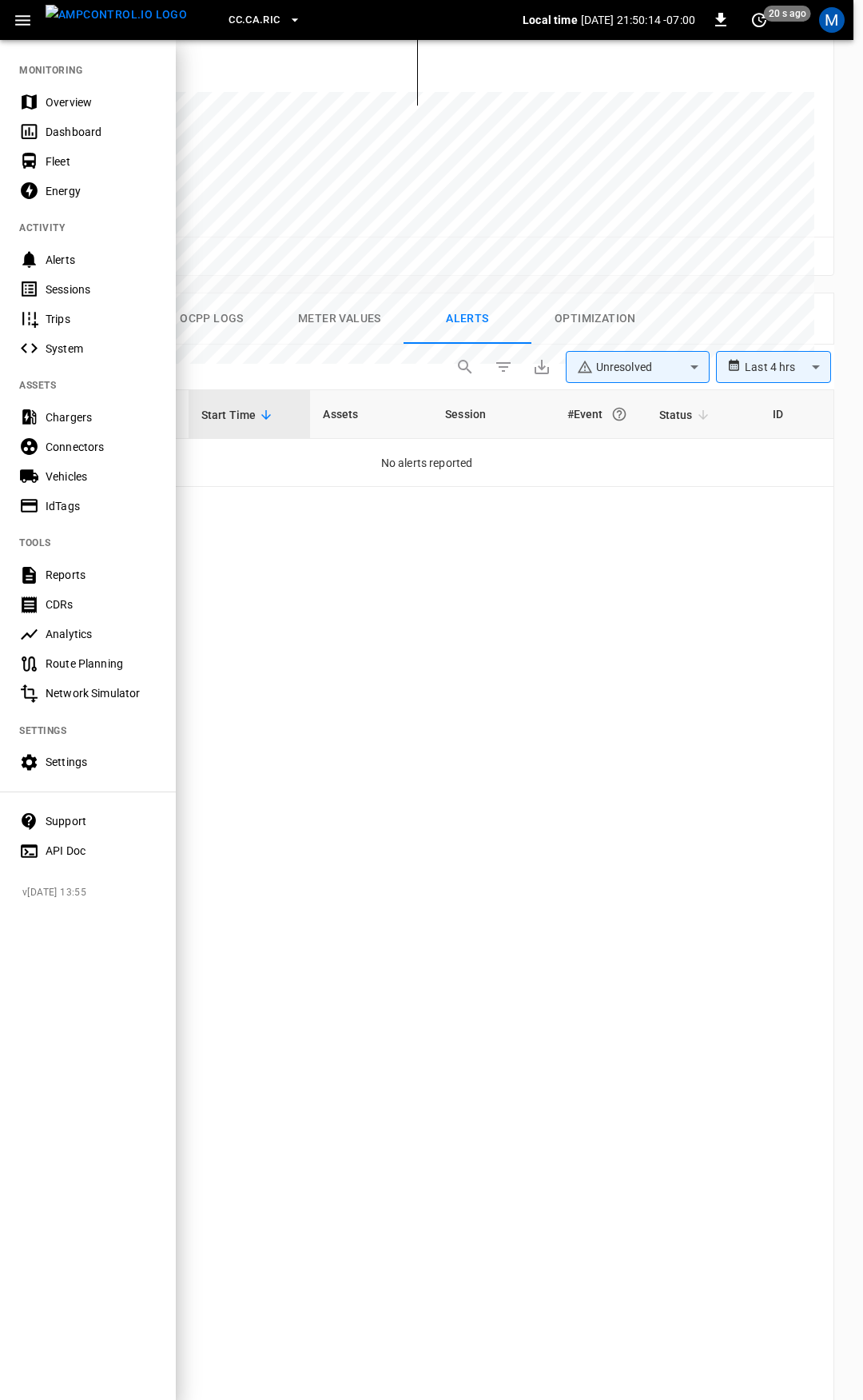
drag, startPoint x: 71, startPoint y: 106, endPoint x: 76, endPoint y: 95, distance: 12.1
click at [71, 106] on div "Overview" at bounding box center [101, 102] width 111 height 16
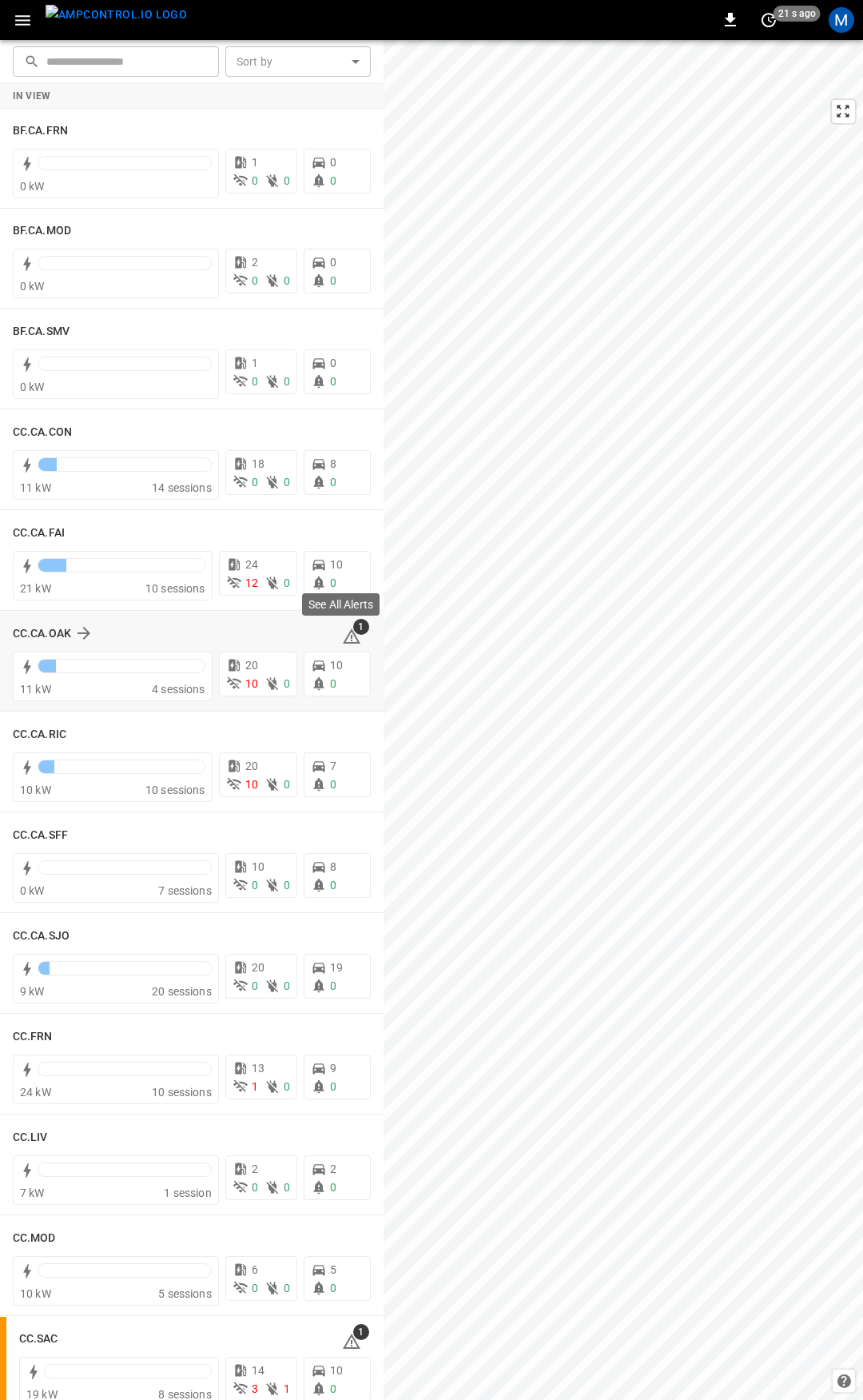
click at [351, 642] on icon at bounding box center [352, 638] width 2 height 7
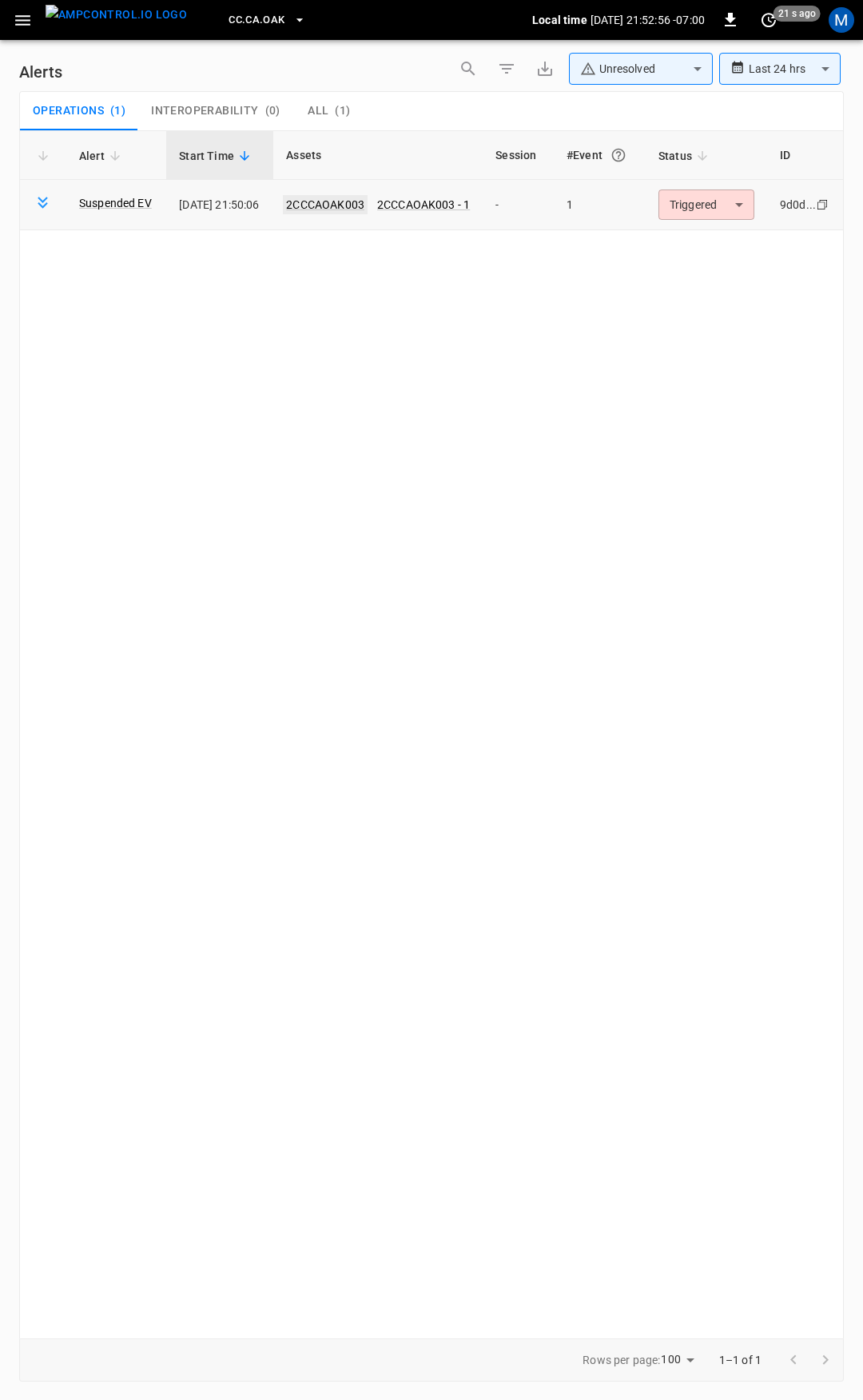
click at [337, 208] on link "2CCCAOAK003" at bounding box center [326, 204] width 85 height 19
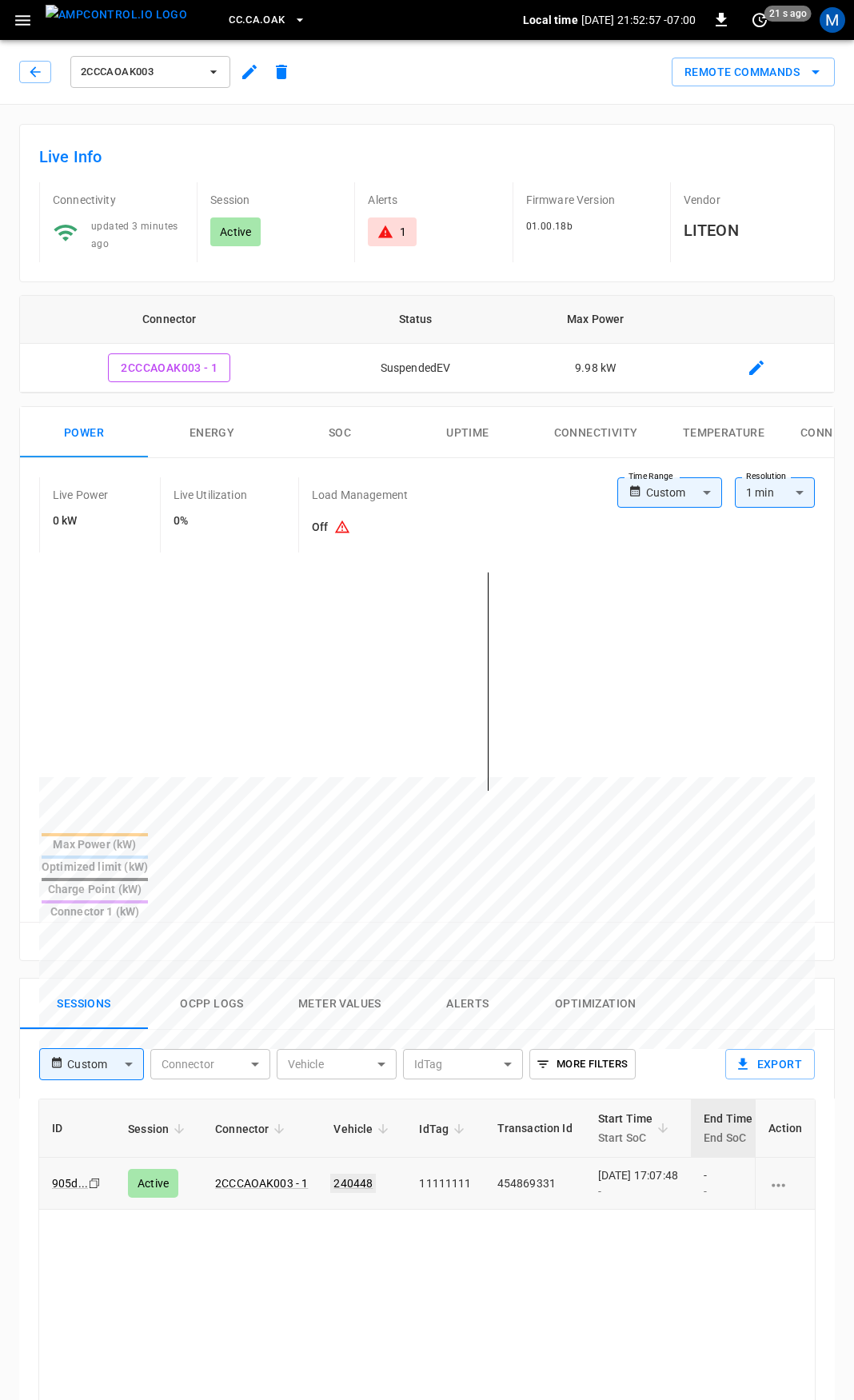
click at [368, 1174] on link "240448" at bounding box center [352, 1183] width 46 height 19
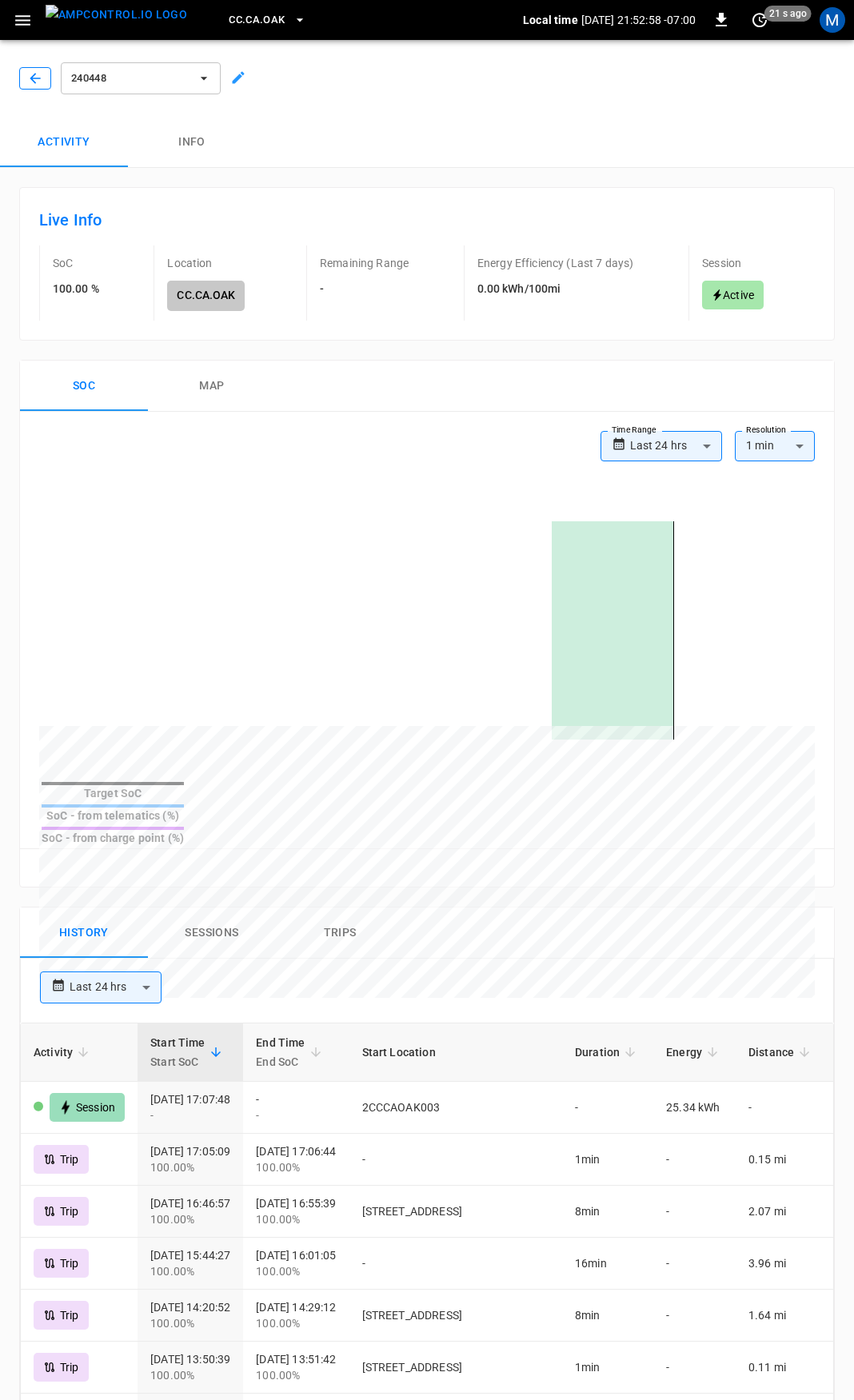
click at [31, 72] on icon "button" at bounding box center [35, 78] width 16 height 16
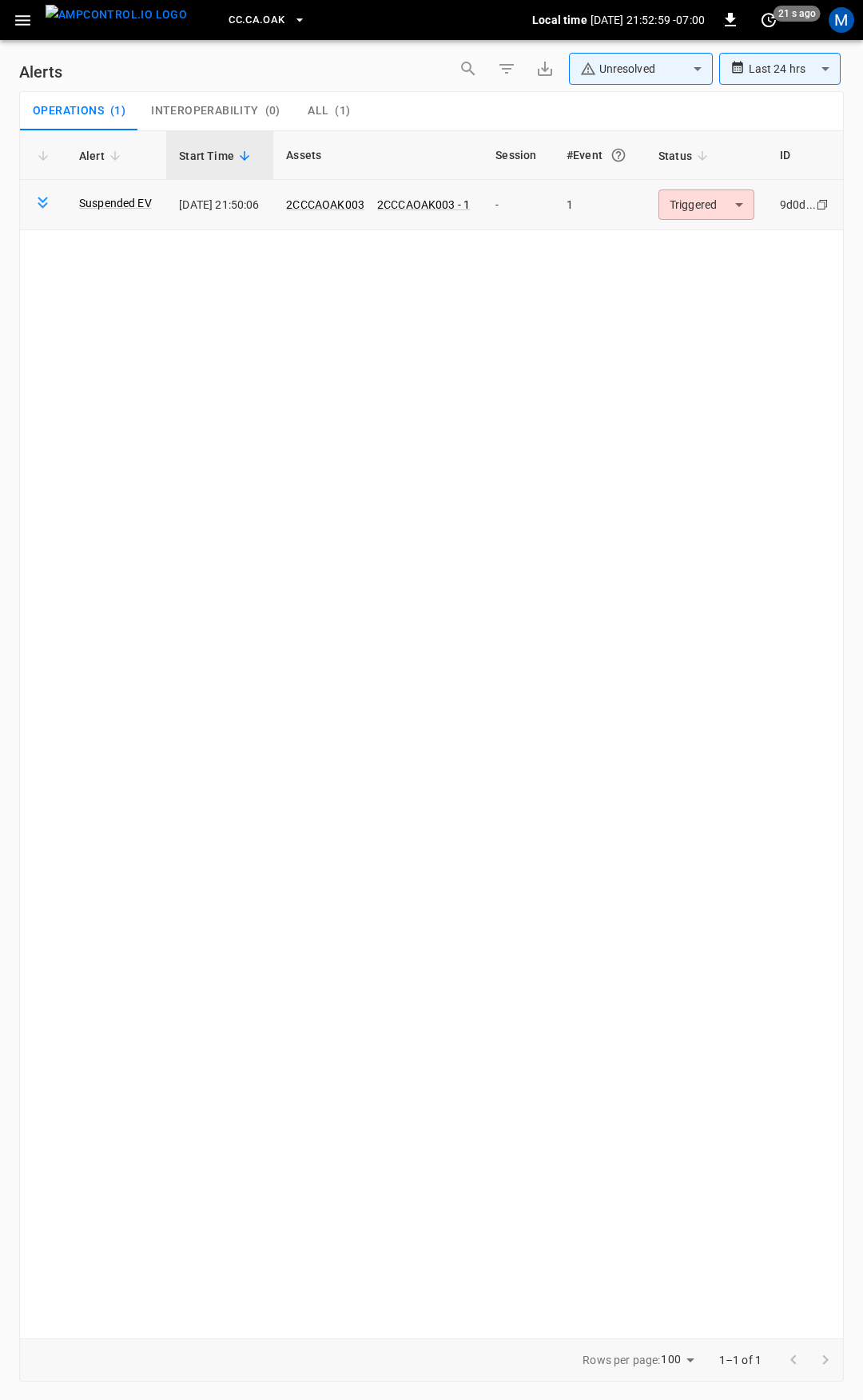
click at [681, 208] on body "**********" at bounding box center [432, 698] width 863 height 1395
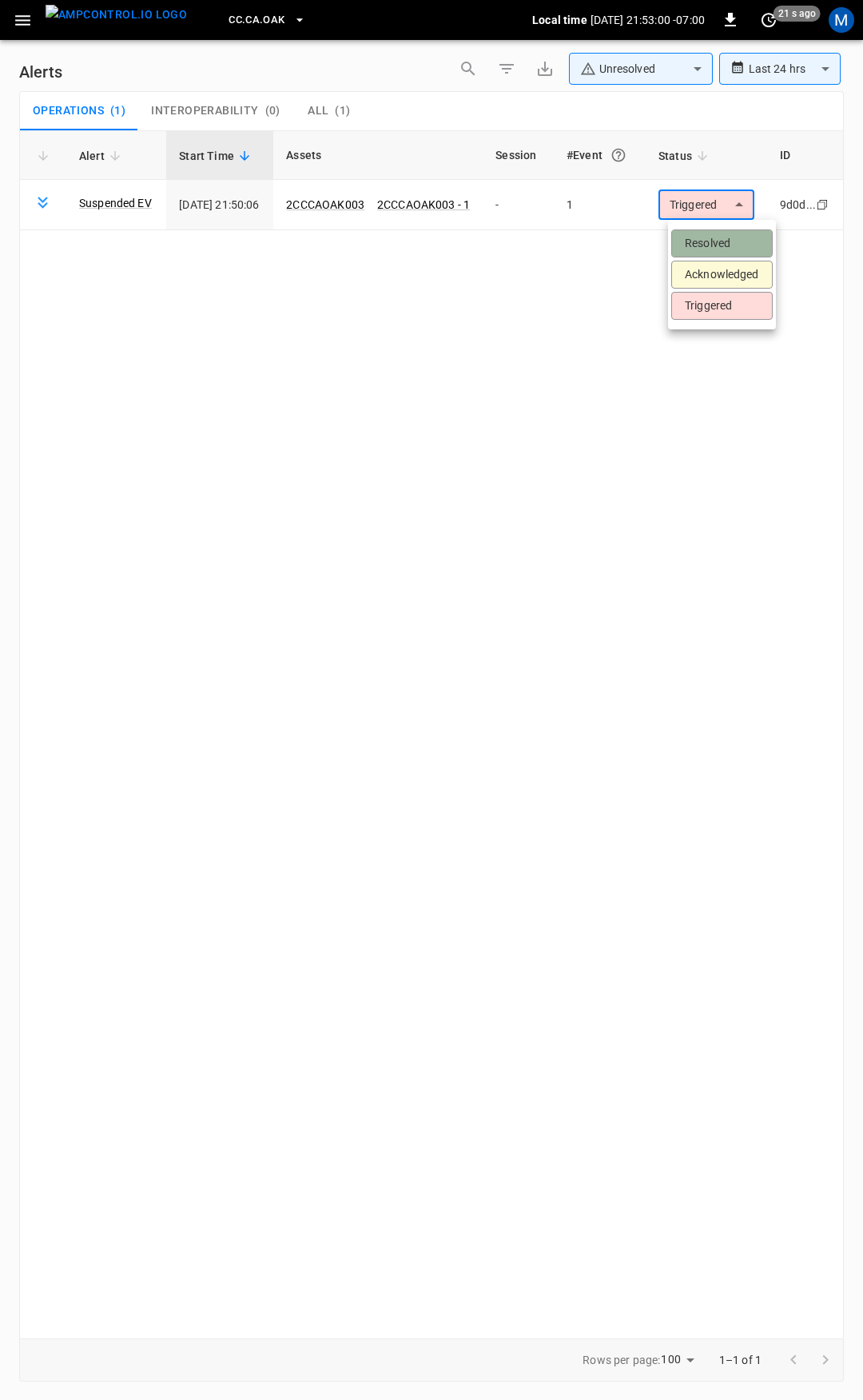
click at [711, 239] on li "Resolved" at bounding box center [722, 243] width 102 height 28
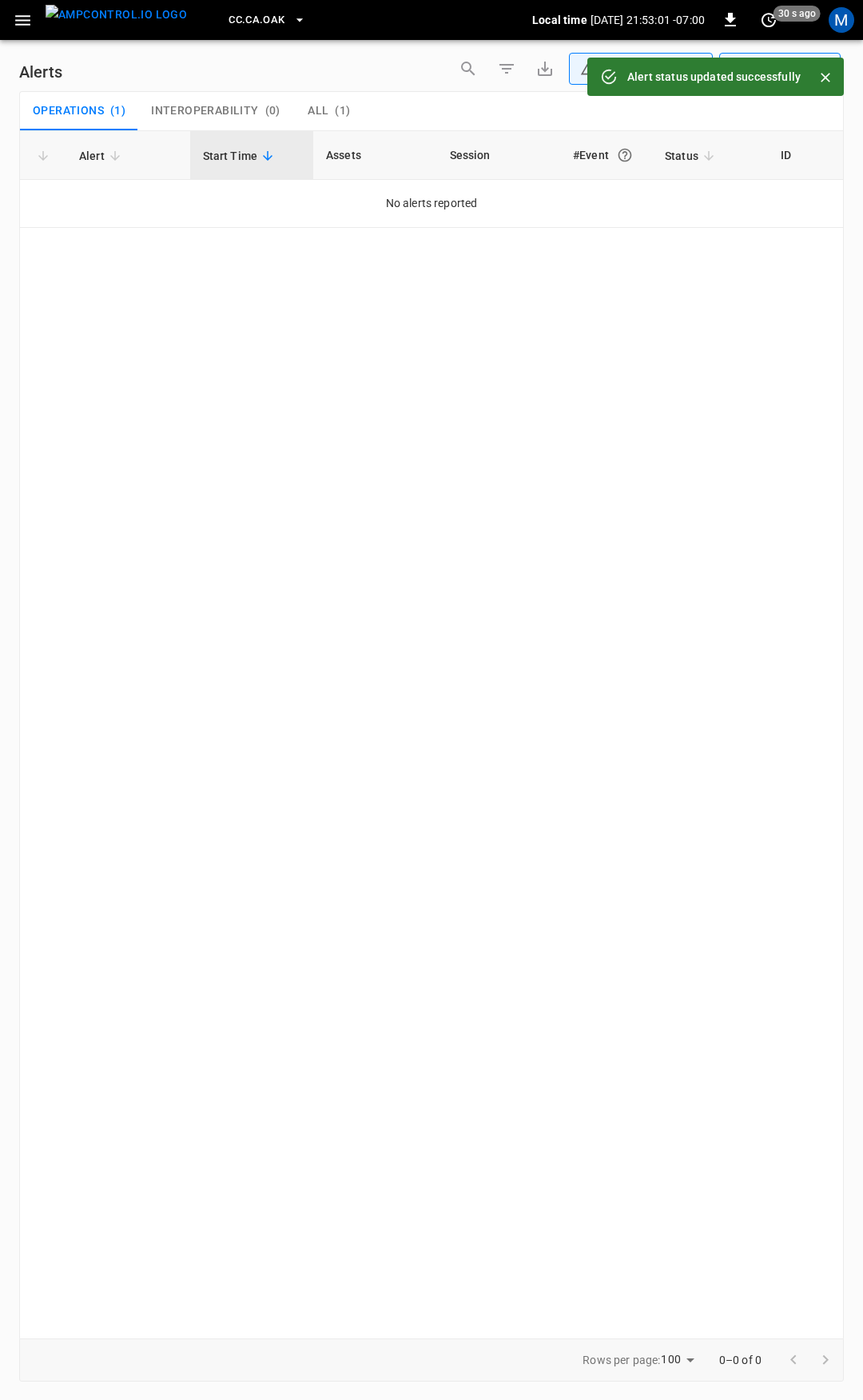
click at [23, 22] on icon "button" at bounding box center [22, 20] width 20 height 20
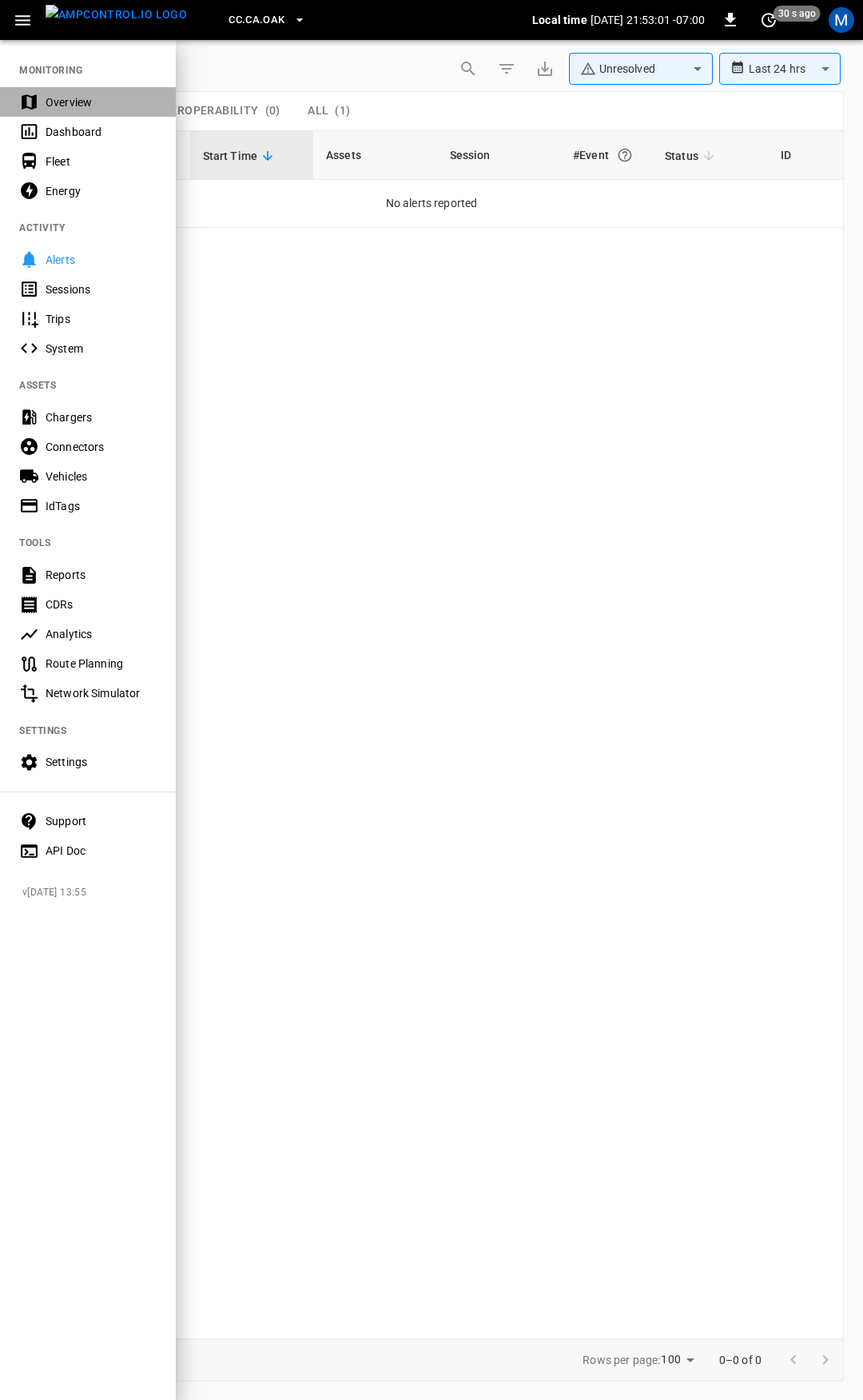
drag, startPoint x: 89, startPoint y: 98, endPoint x: 97, endPoint y: 102, distance: 8.9
click at [91, 100] on div "Overview" at bounding box center [101, 102] width 111 height 16
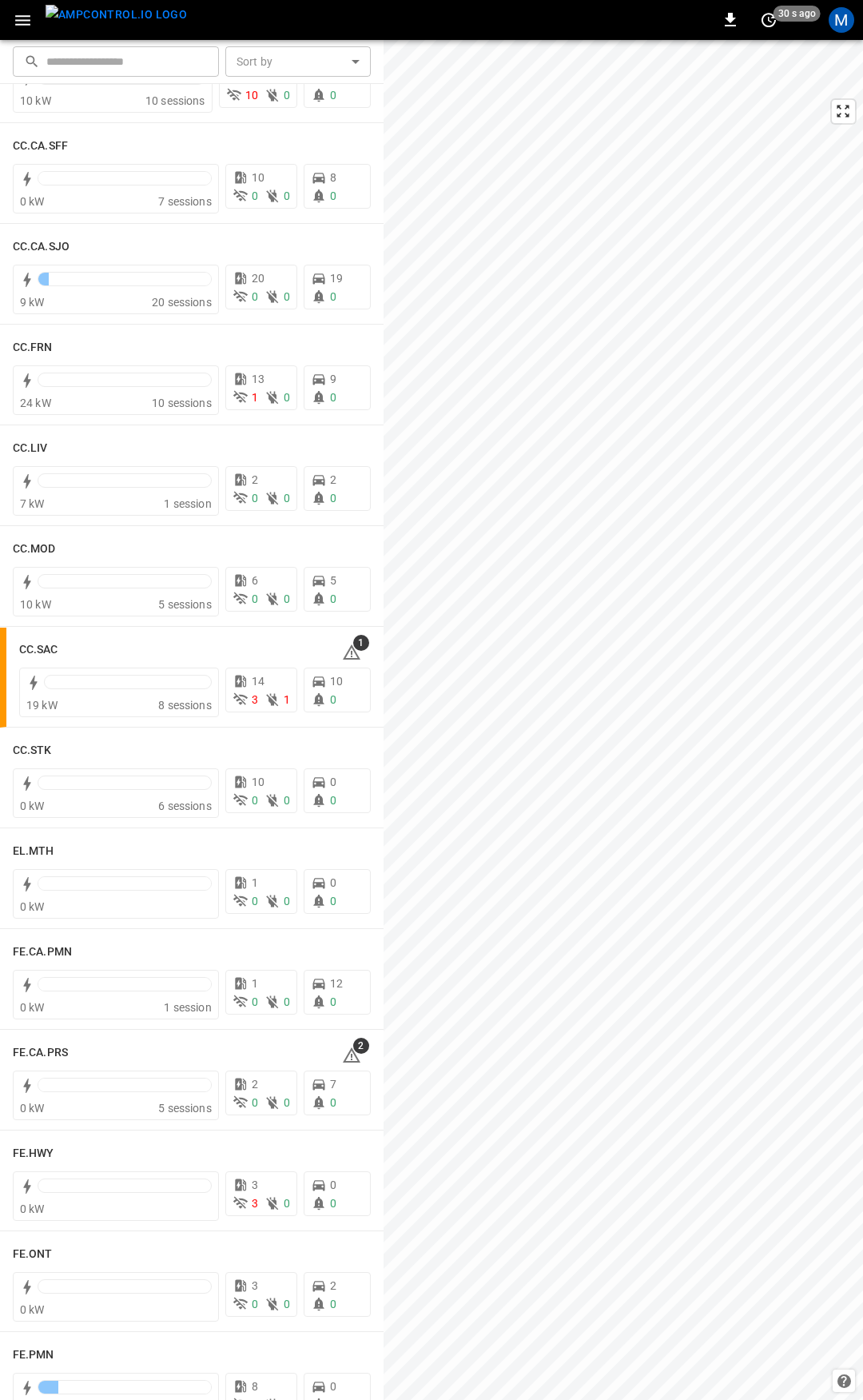
scroll to position [895, 0]
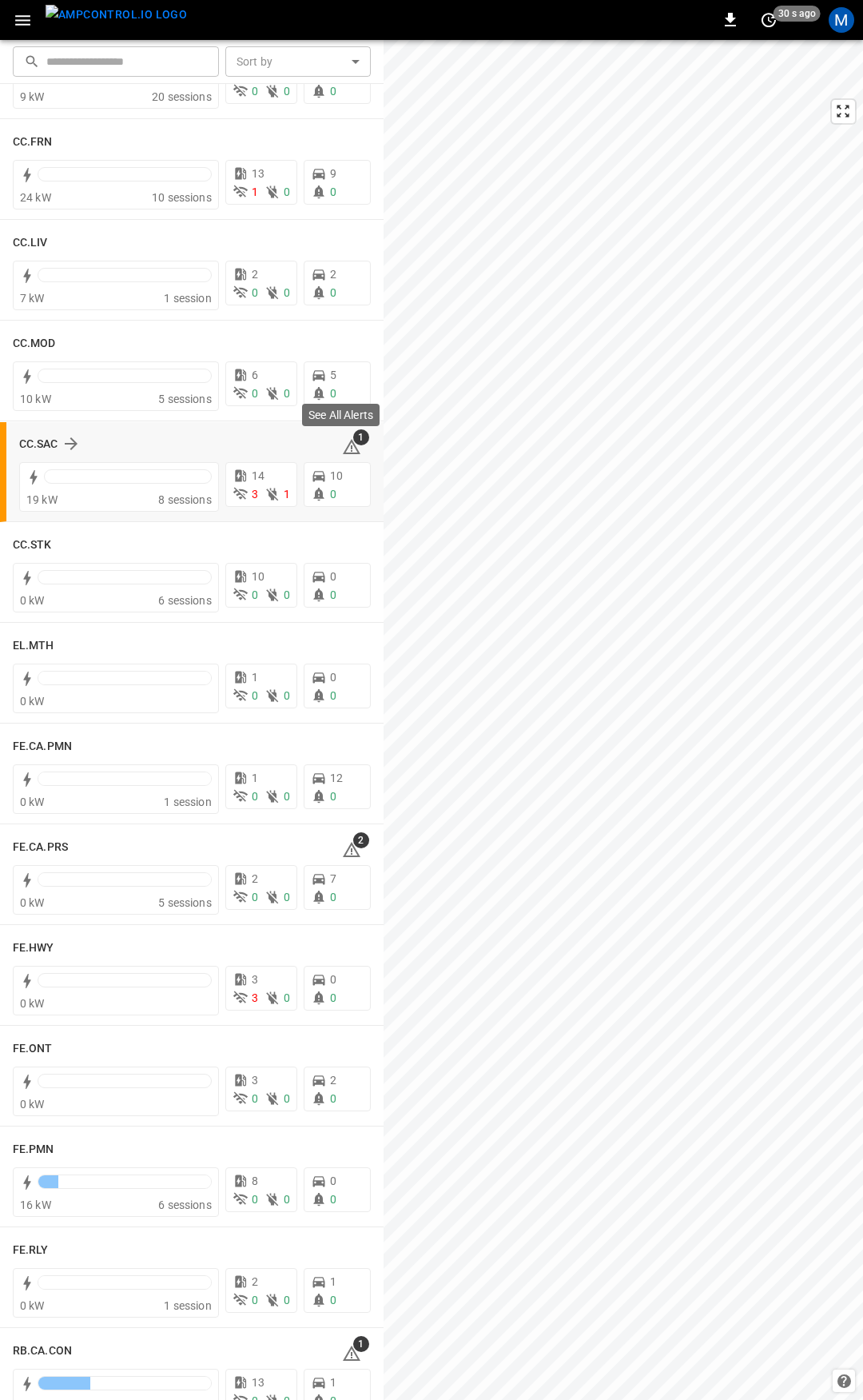
click at [342, 448] on icon at bounding box center [352, 447] width 19 height 19
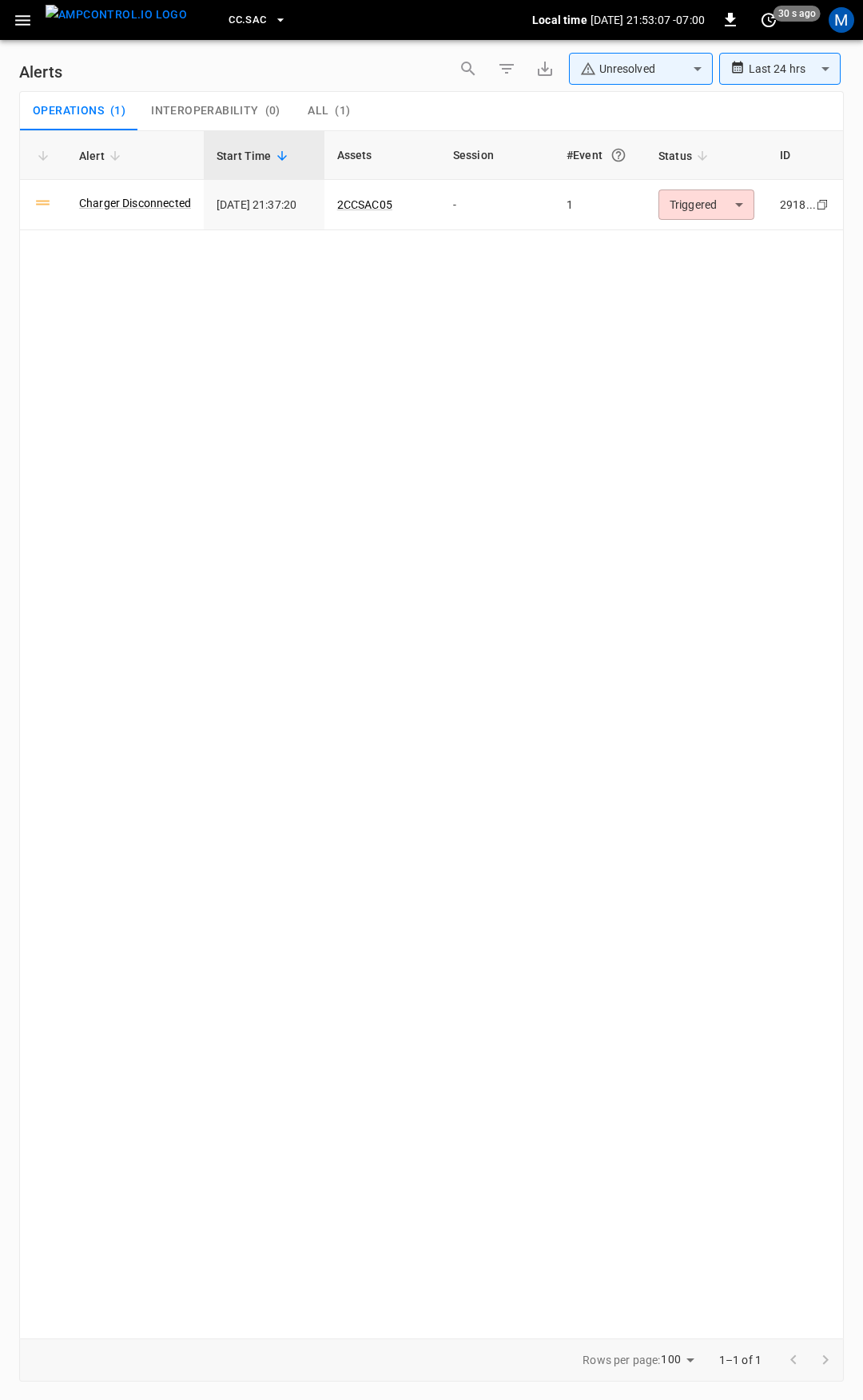
click at [13, 16] on icon "button" at bounding box center [22, 20] width 20 height 20
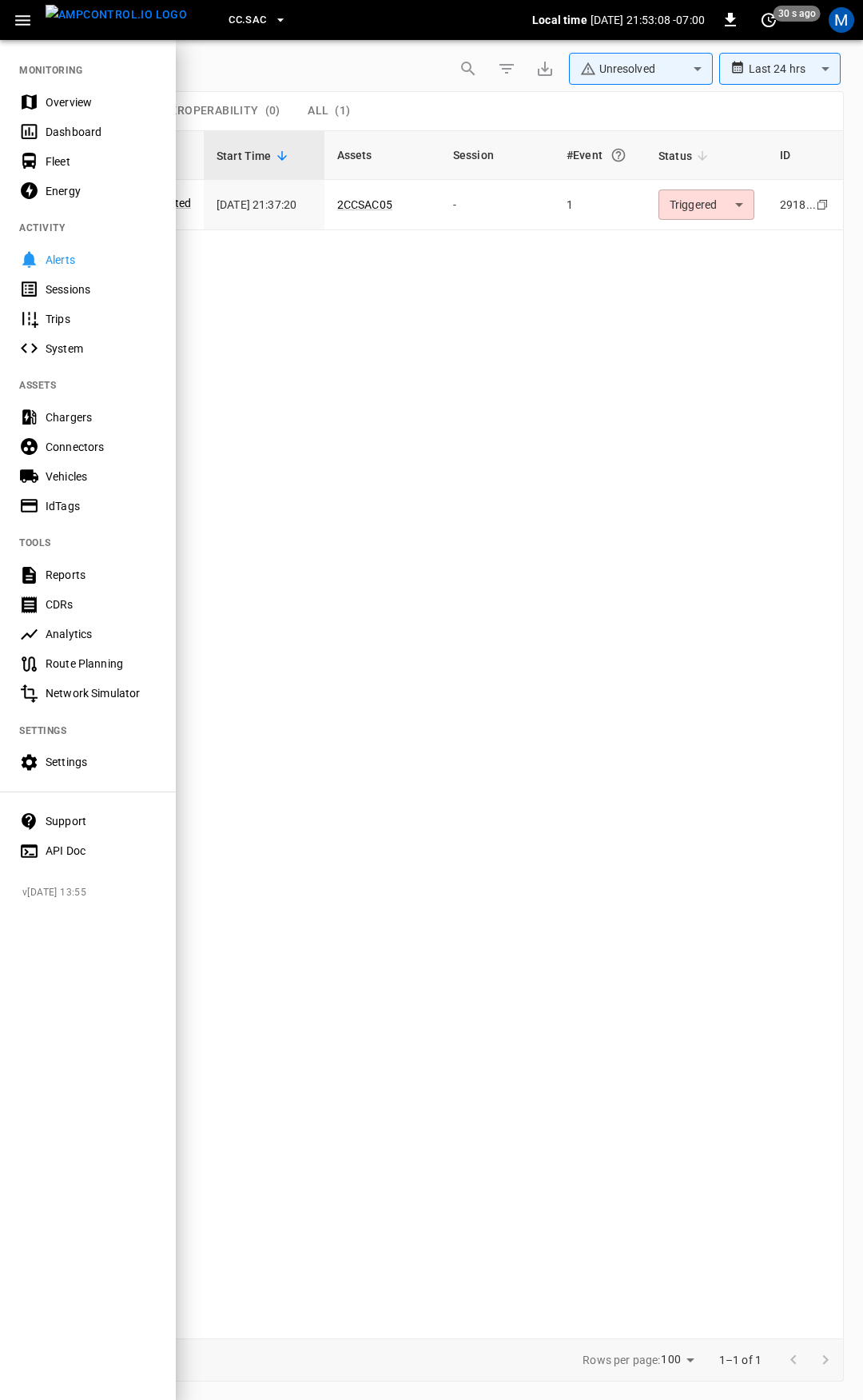
drag, startPoint x: 465, startPoint y: 192, endPoint x: 418, endPoint y: 210, distance: 50.3
click at [463, 194] on div at bounding box center [432, 700] width 863 height 1400
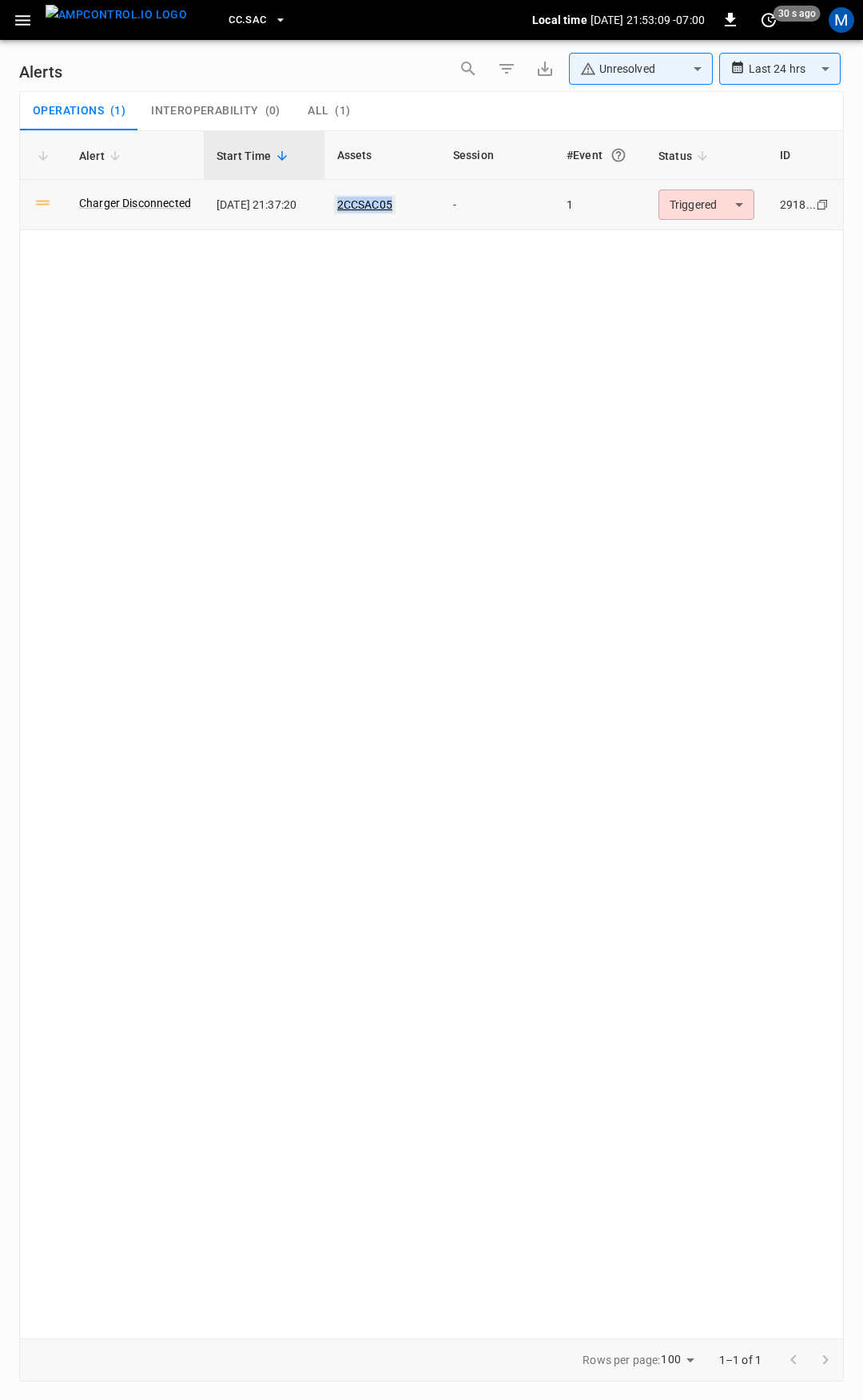
drag, startPoint x: 417, startPoint y: 210, endPoint x: 349, endPoint y: 208, distance: 68.0
click at [349, 208] on p "2CCSAC05" at bounding box center [382, 204] width 90 height 16
copy link "2CCSAC05"
click at [372, 203] on link "2CCSAC05" at bounding box center [365, 204] width 62 height 19
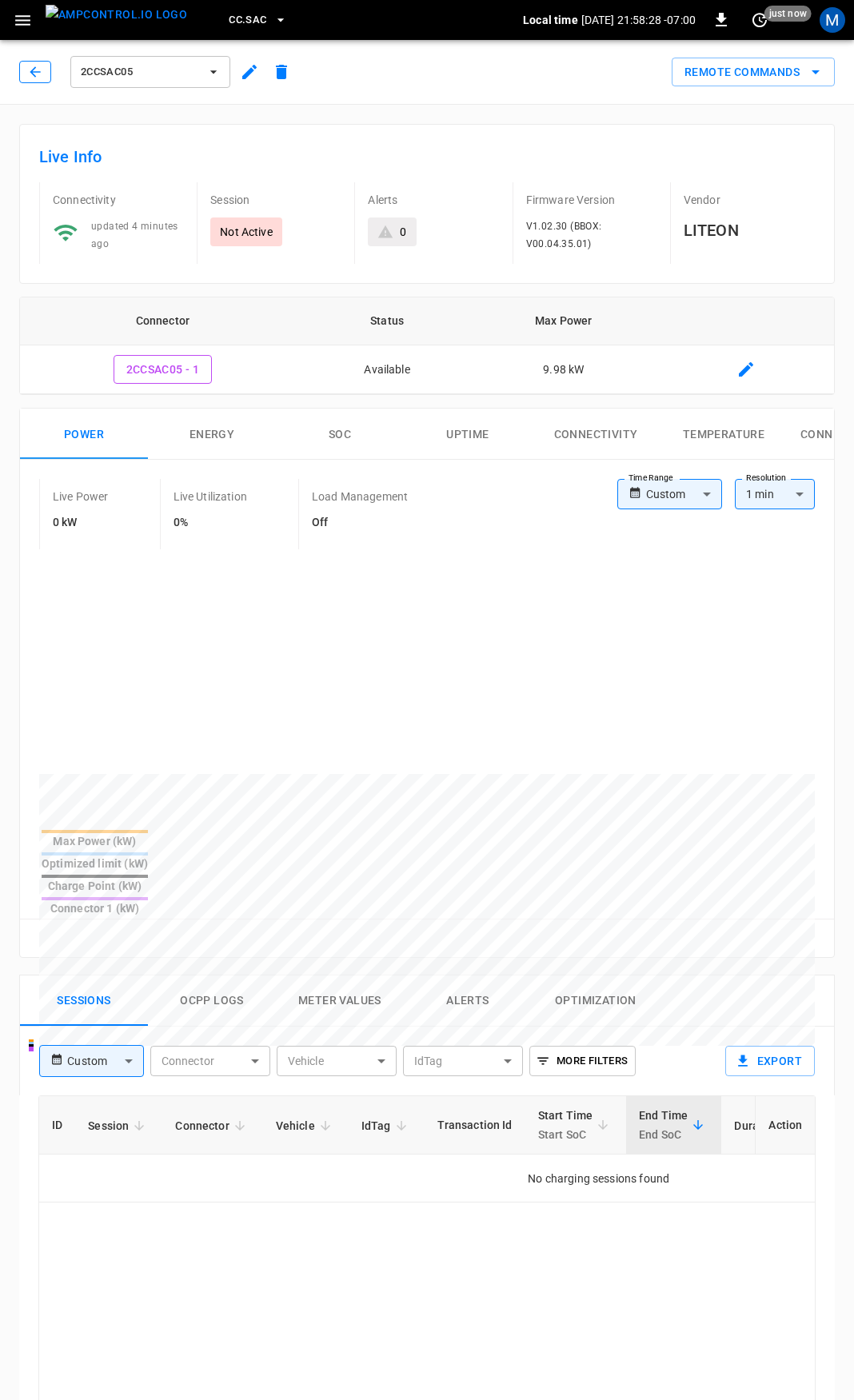
click at [42, 72] on icon "button" at bounding box center [35, 72] width 16 height 16
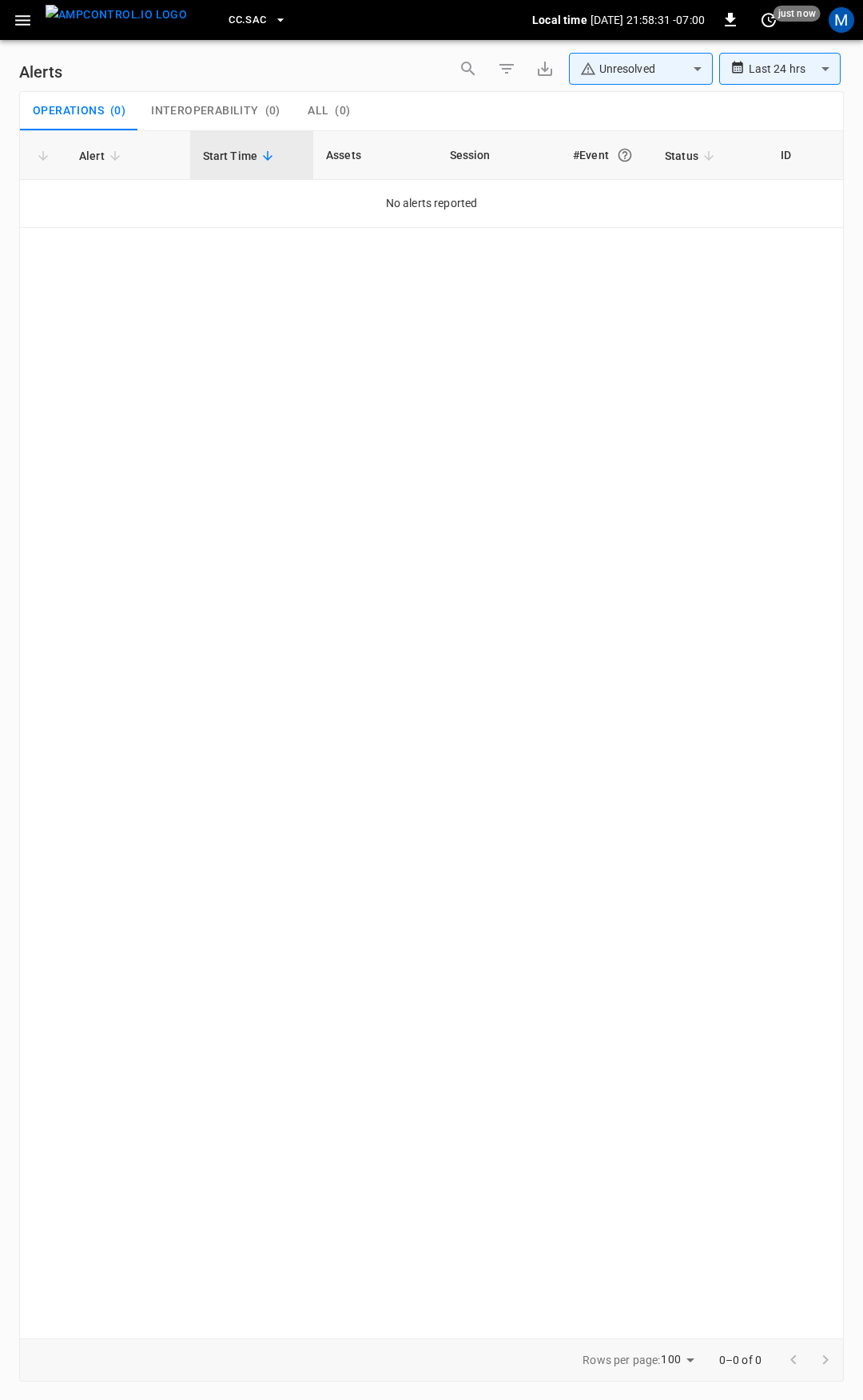
click at [27, 18] on icon "button" at bounding box center [22, 20] width 20 height 20
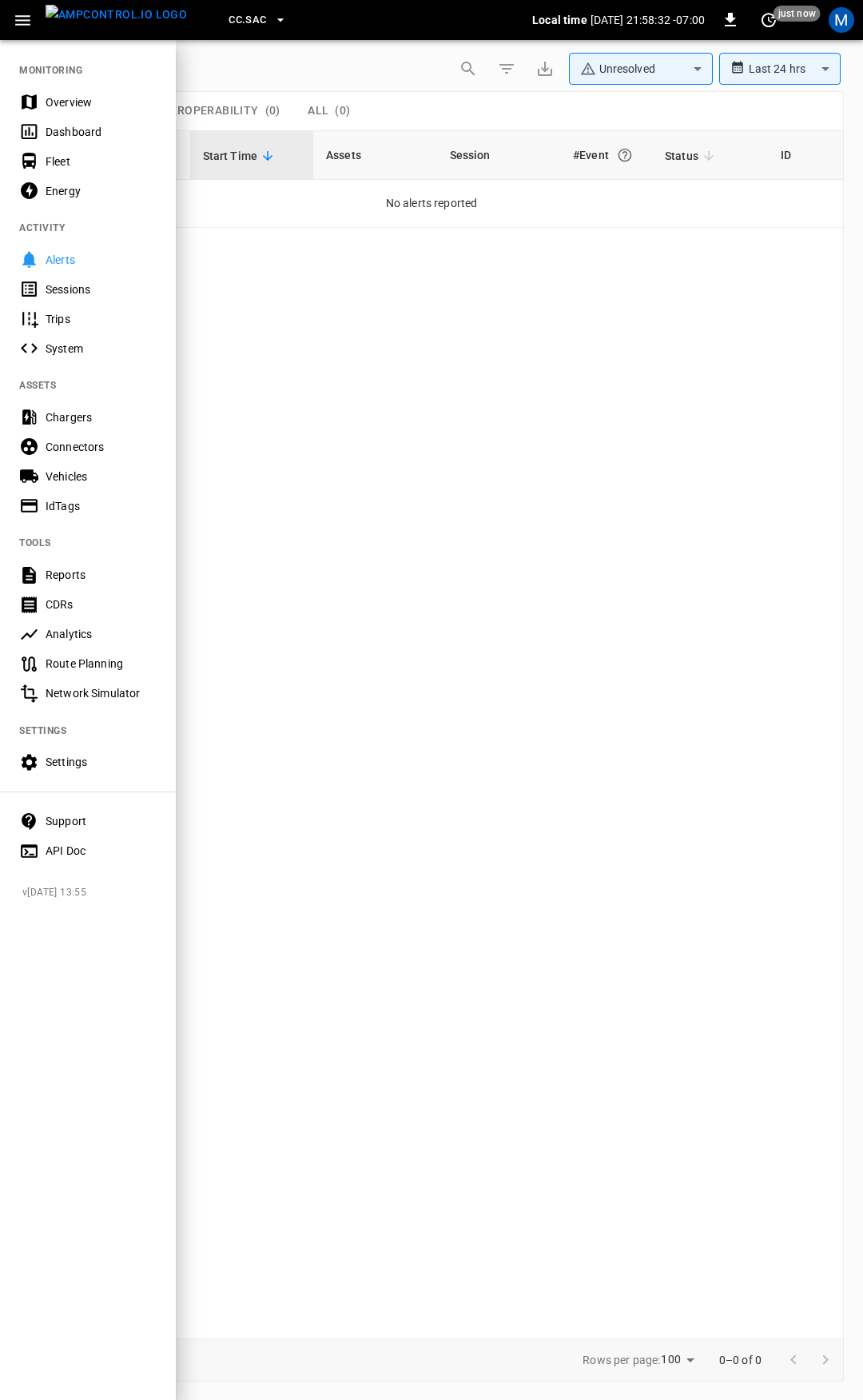
drag, startPoint x: 72, startPoint y: 105, endPoint x: 113, endPoint y: 169, distance: 76.0
click at [72, 105] on div "Overview" at bounding box center [101, 102] width 111 height 16
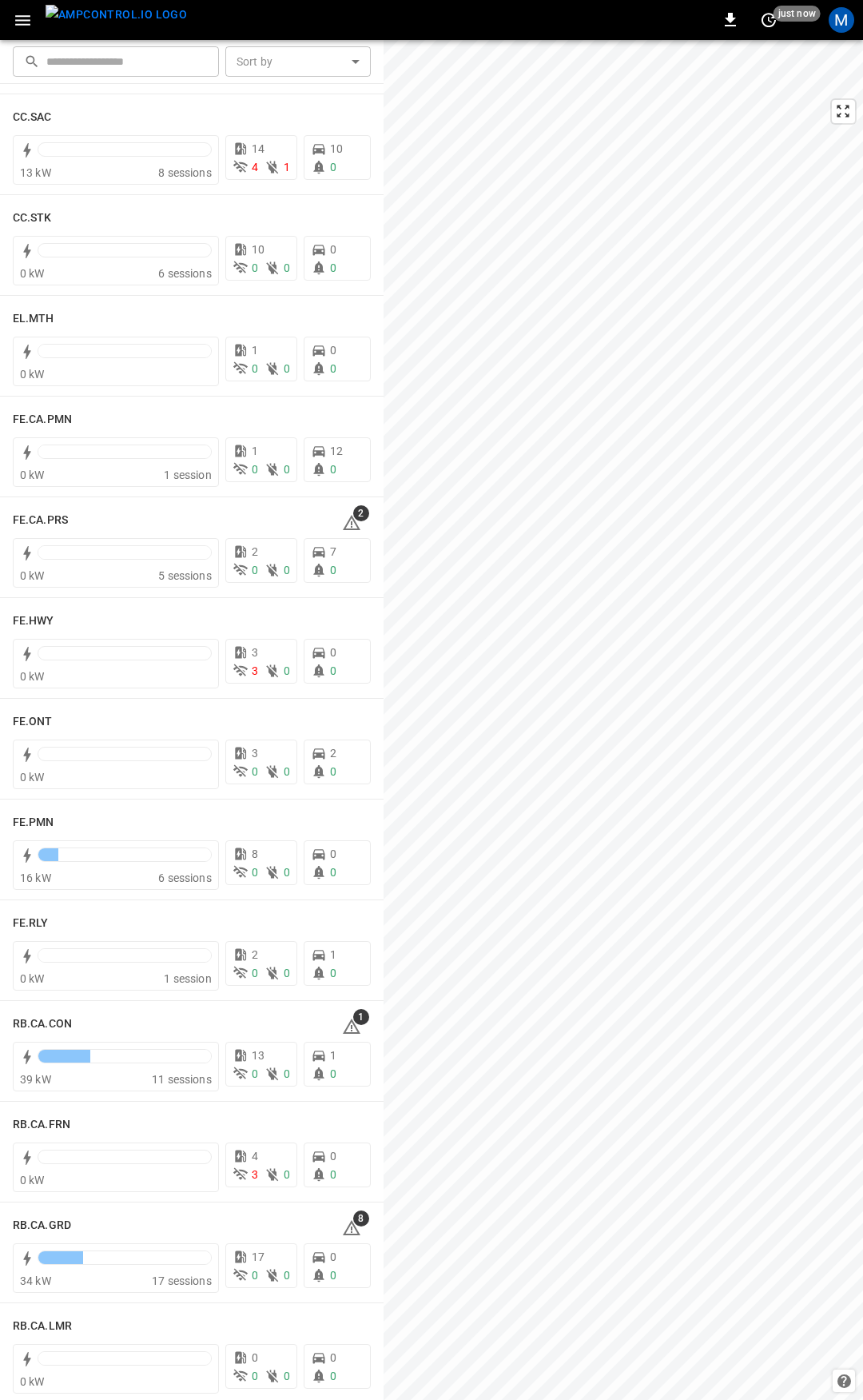
scroll to position [1231, 0]
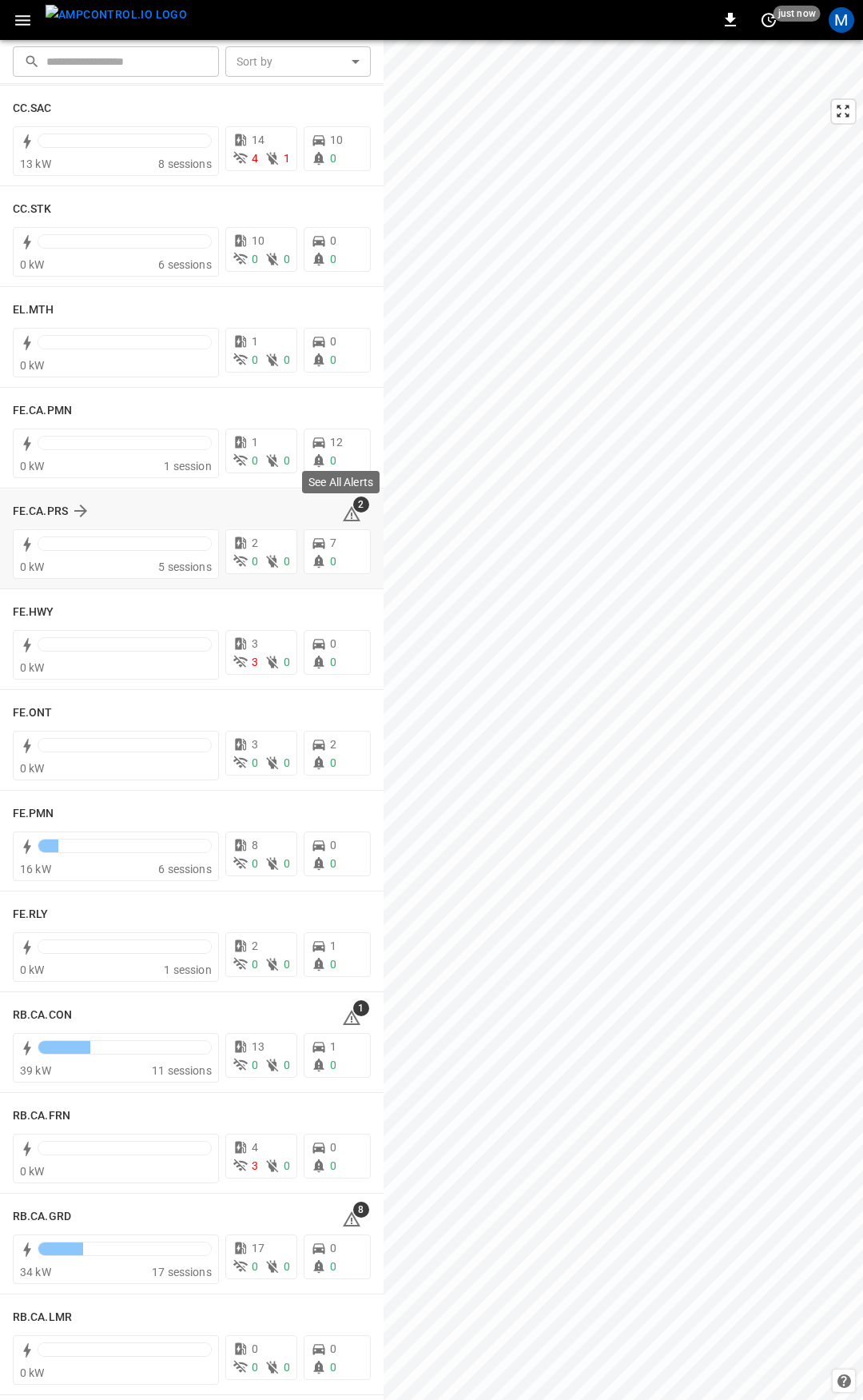
click at [342, 508] on icon at bounding box center [352, 513] width 19 height 19
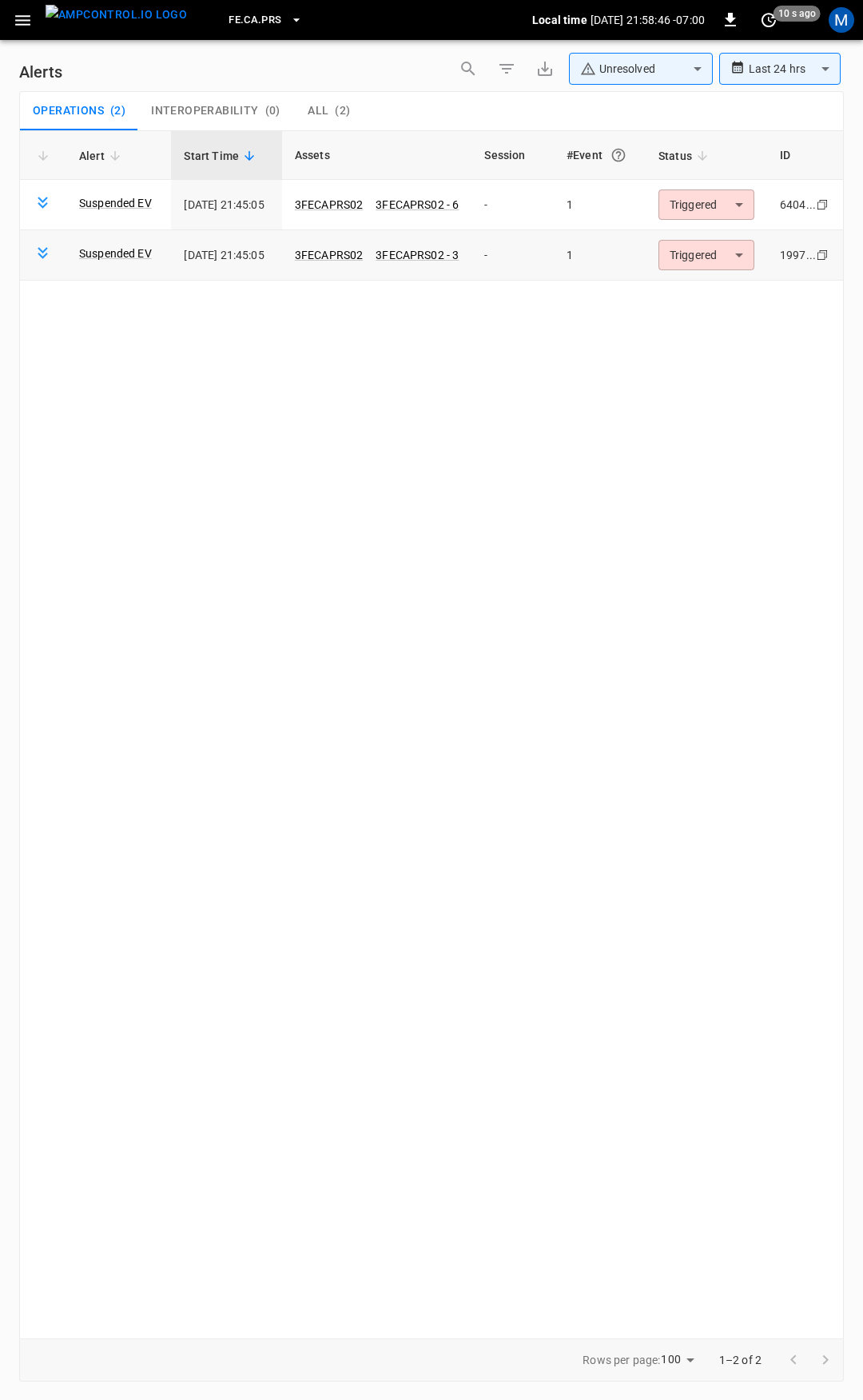
click at [705, 268] on body "**********" at bounding box center [432, 698] width 863 height 1395
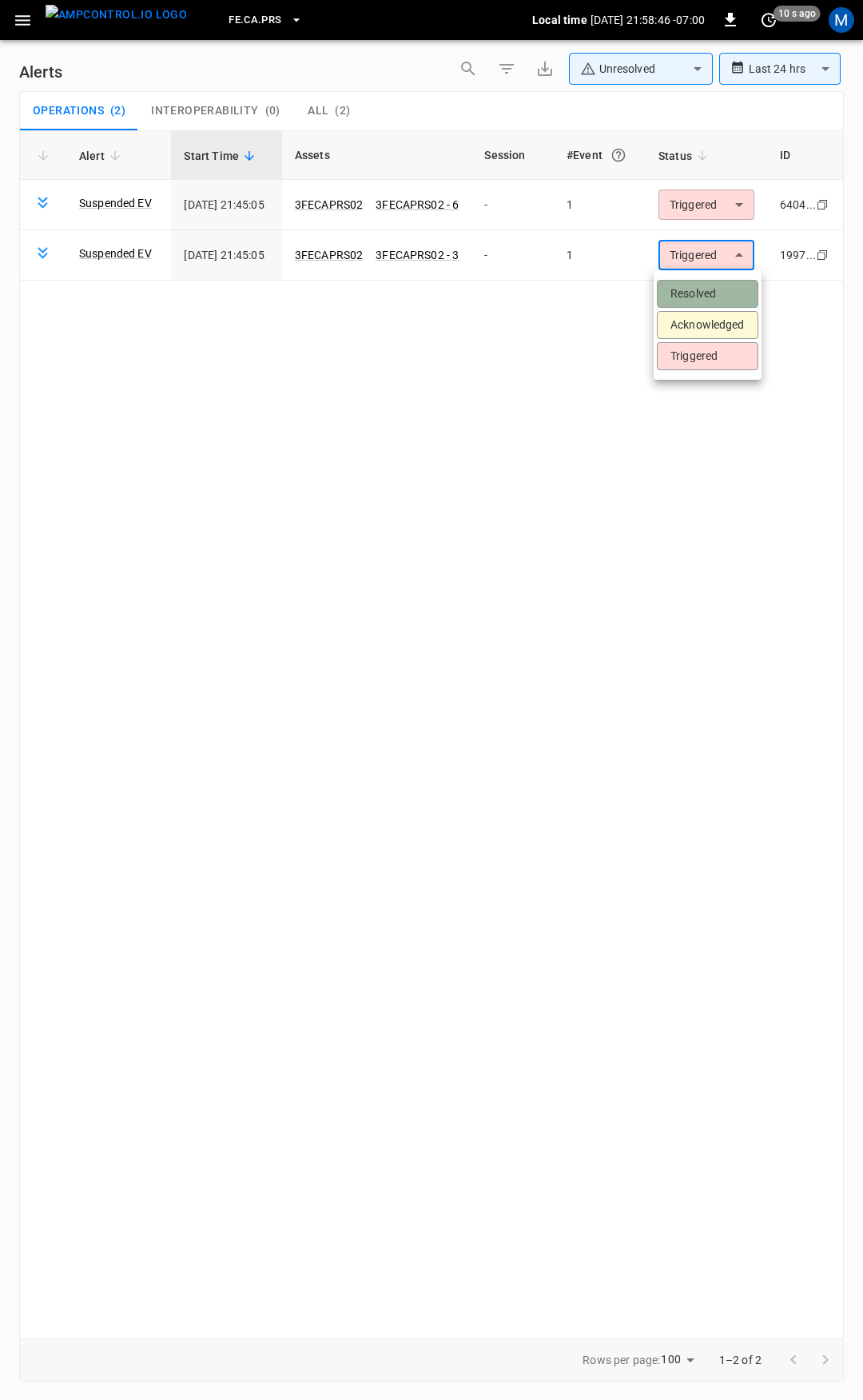
click at [711, 292] on li "Resolved" at bounding box center [708, 294] width 102 height 28
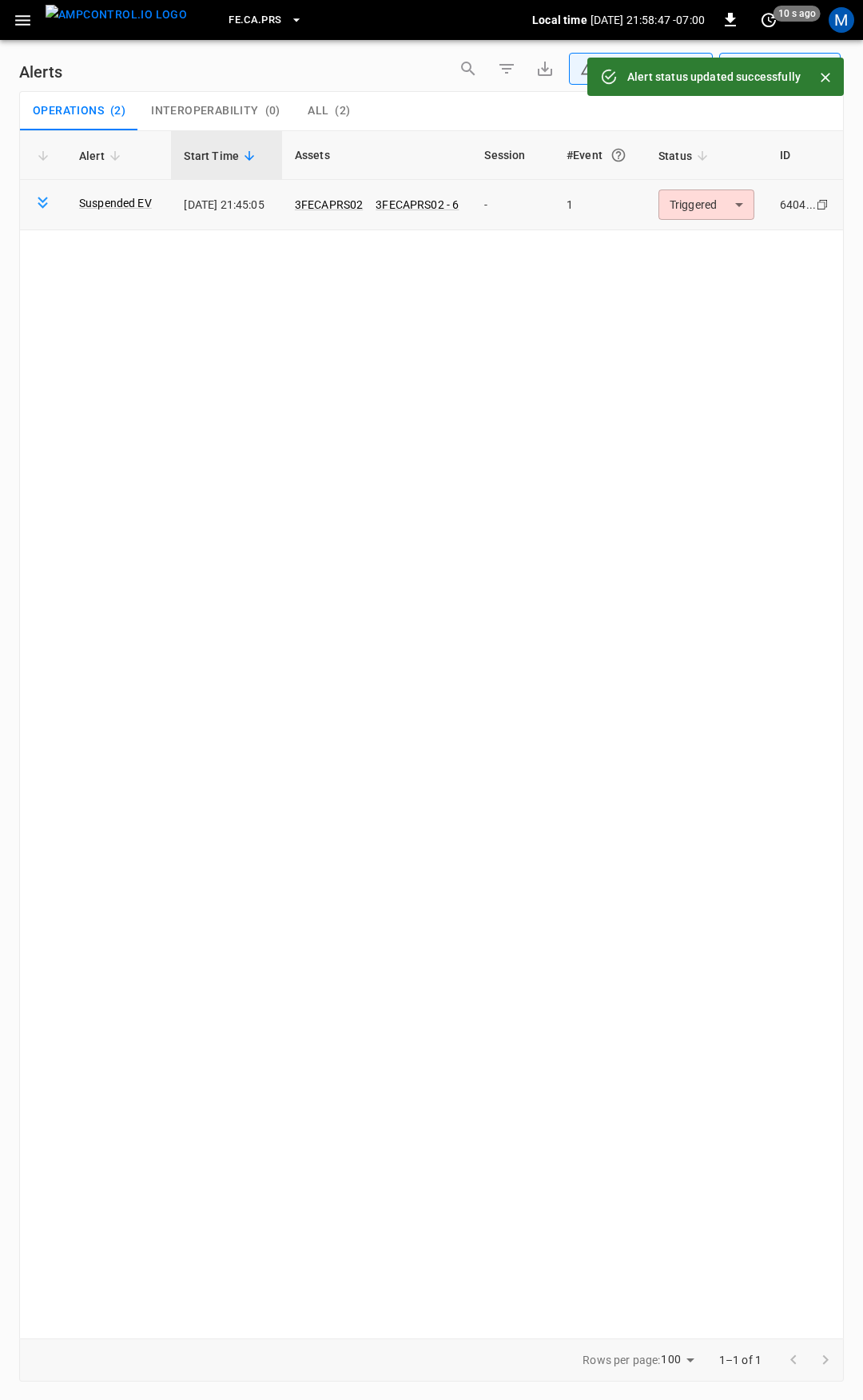
click at [702, 203] on body "**********" at bounding box center [432, 698] width 863 height 1395
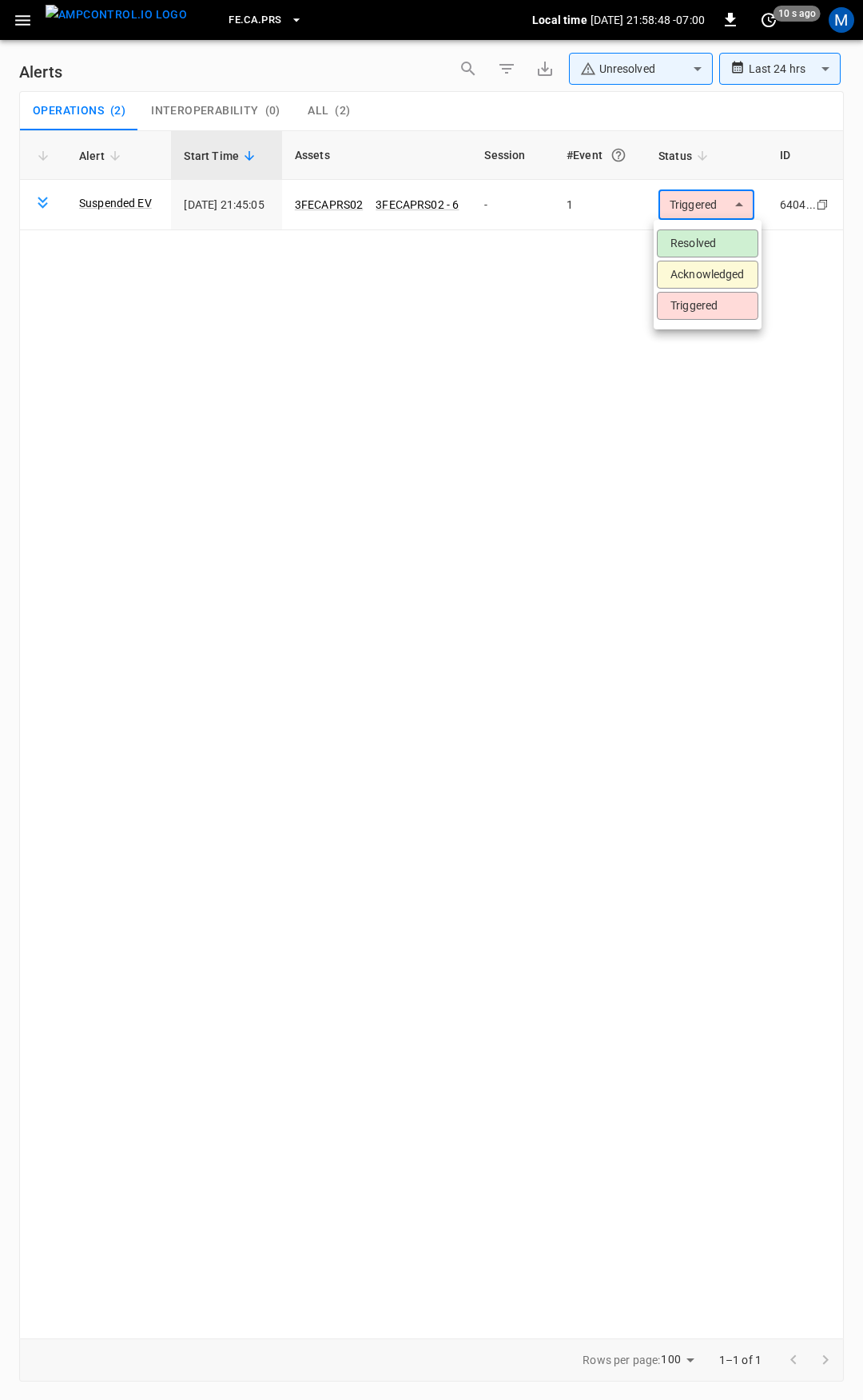
click at [706, 247] on li "Resolved" at bounding box center [708, 243] width 102 height 28
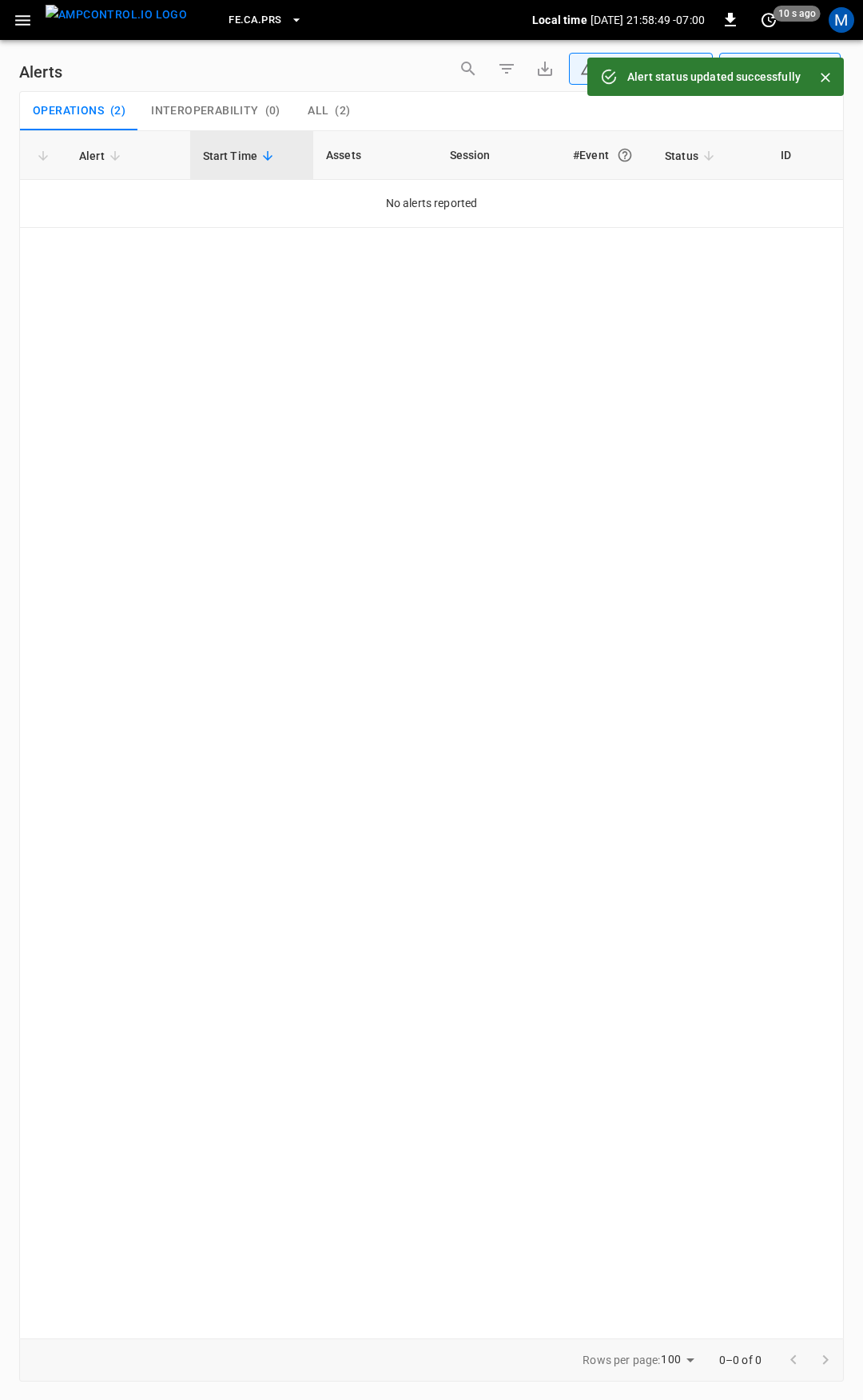
click at [15, 23] on icon "button" at bounding box center [22, 20] width 20 height 20
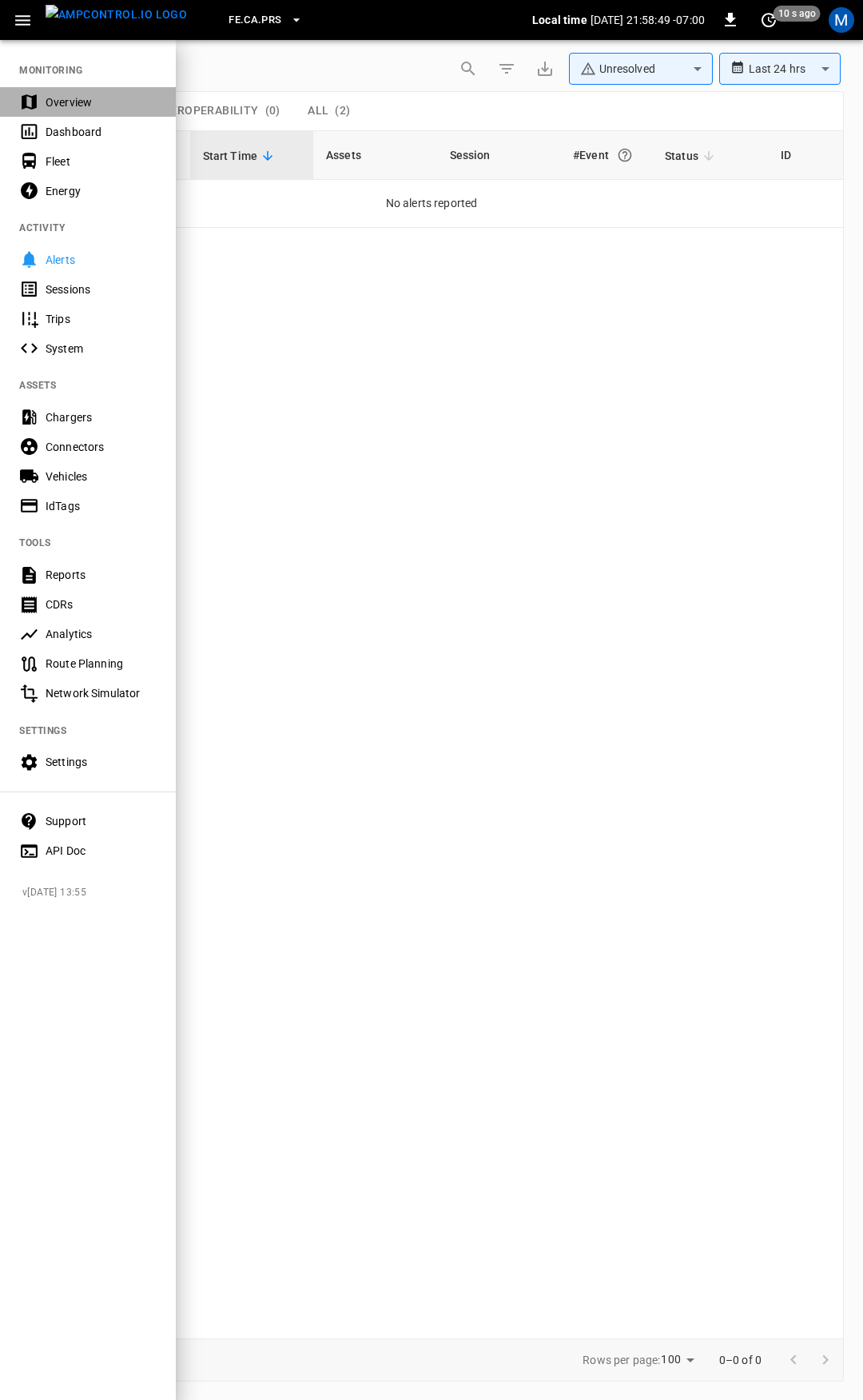
click at [75, 97] on div "Overview" at bounding box center [101, 102] width 111 height 16
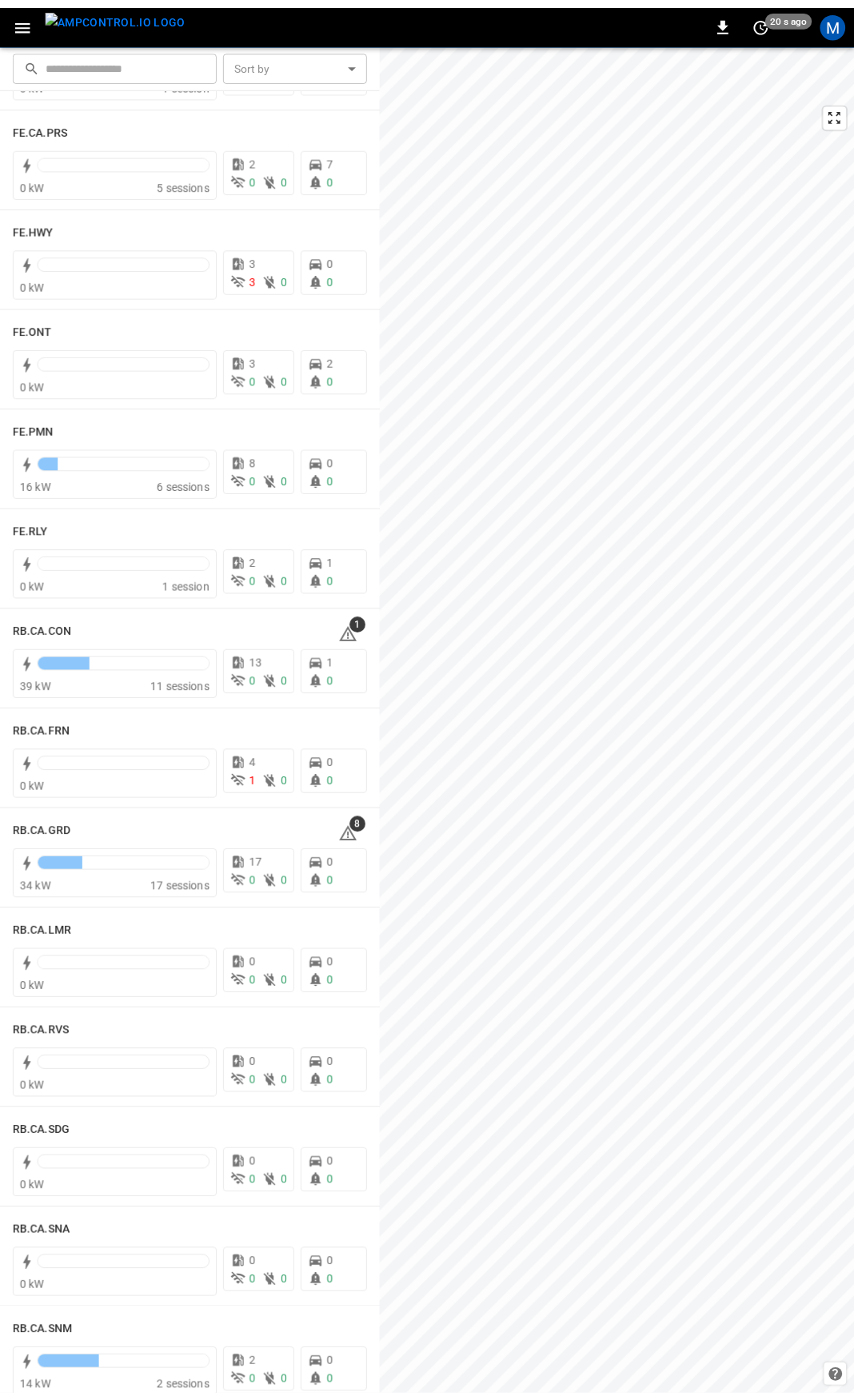
scroll to position [1620, 0]
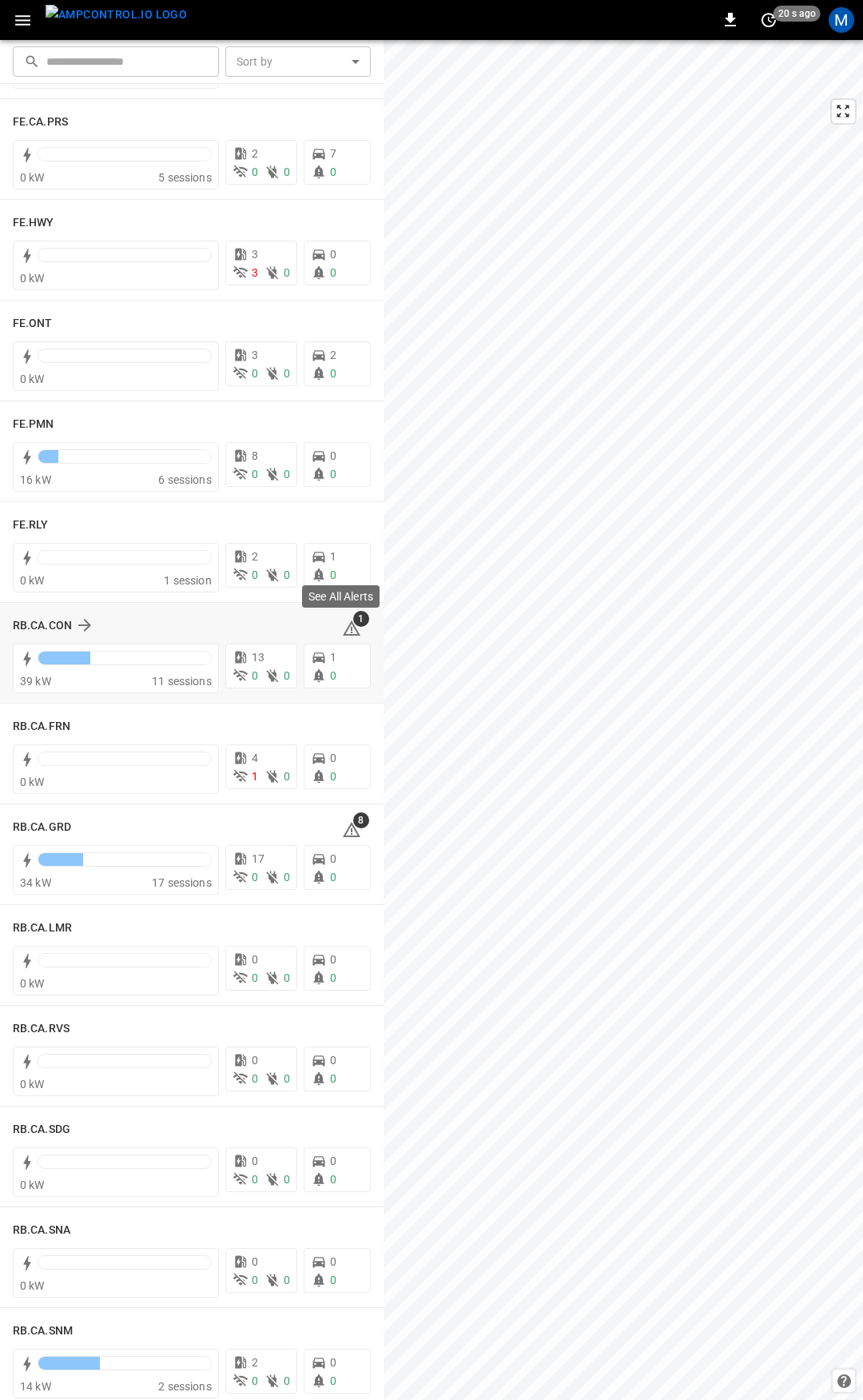
click at [351, 628] on icon at bounding box center [352, 630] width 2 height 7
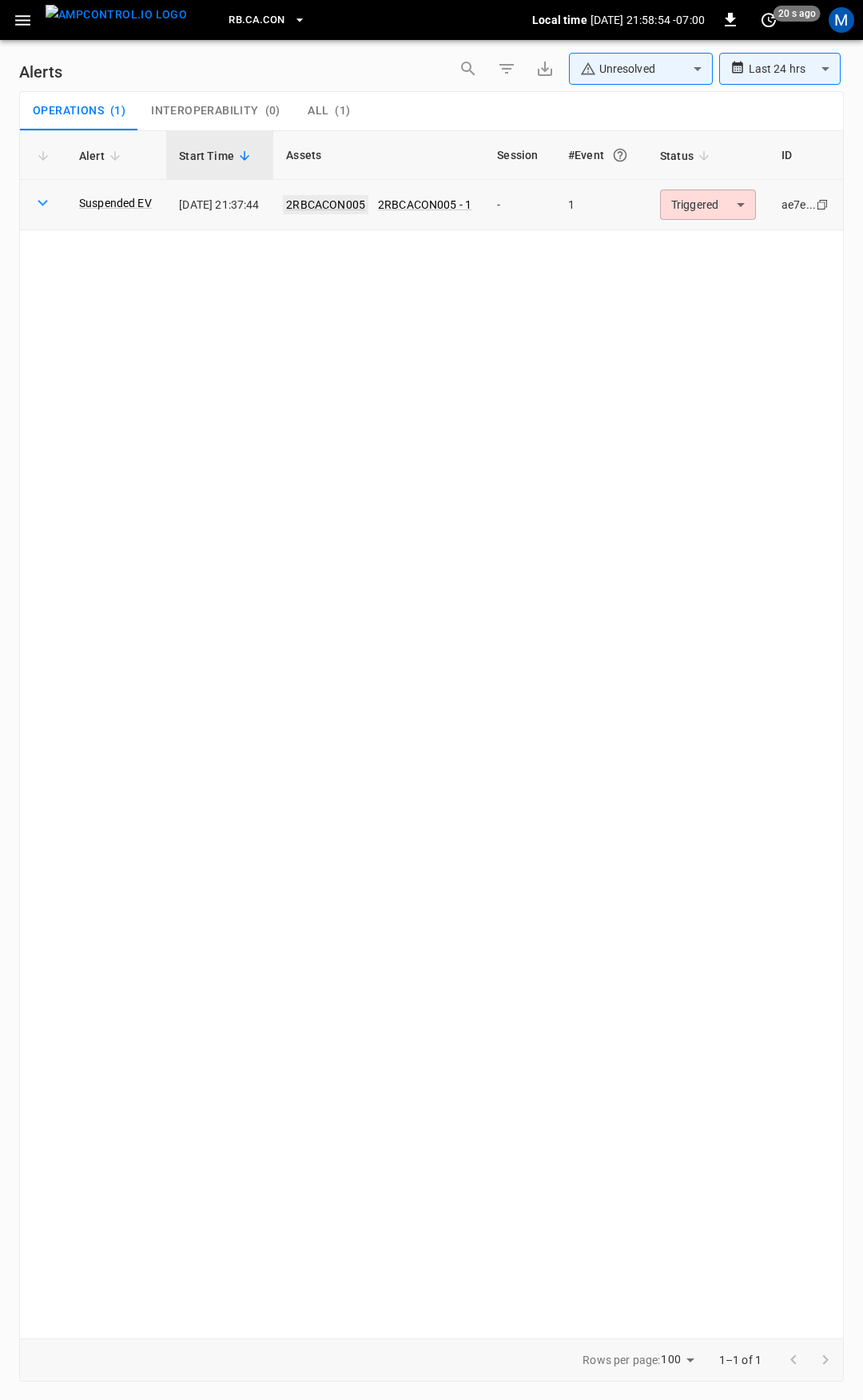
click at [342, 202] on link "2RBCACON005" at bounding box center [326, 204] width 86 height 19
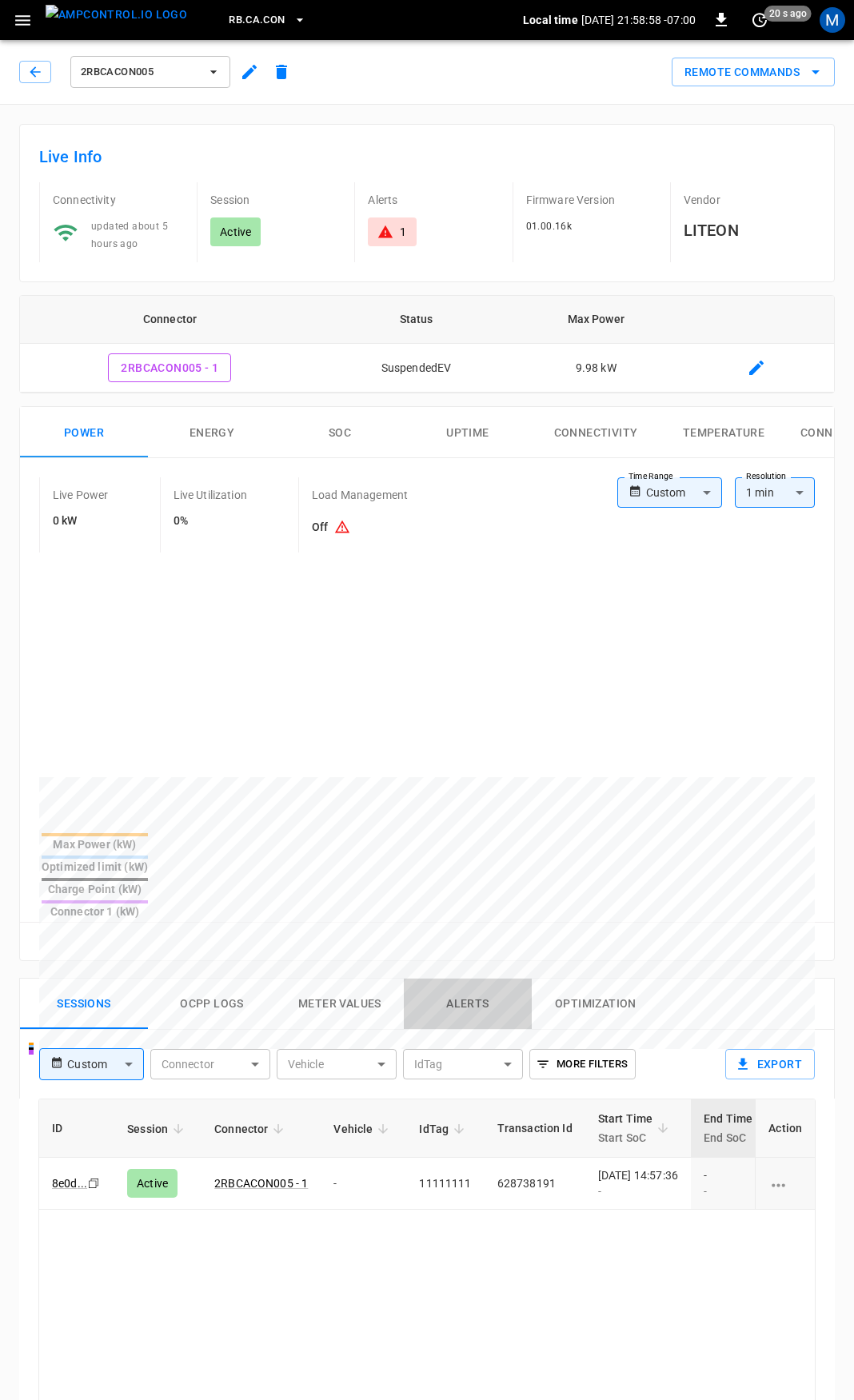
click at [466, 979] on button "Alerts" at bounding box center [468, 1004] width 128 height 51
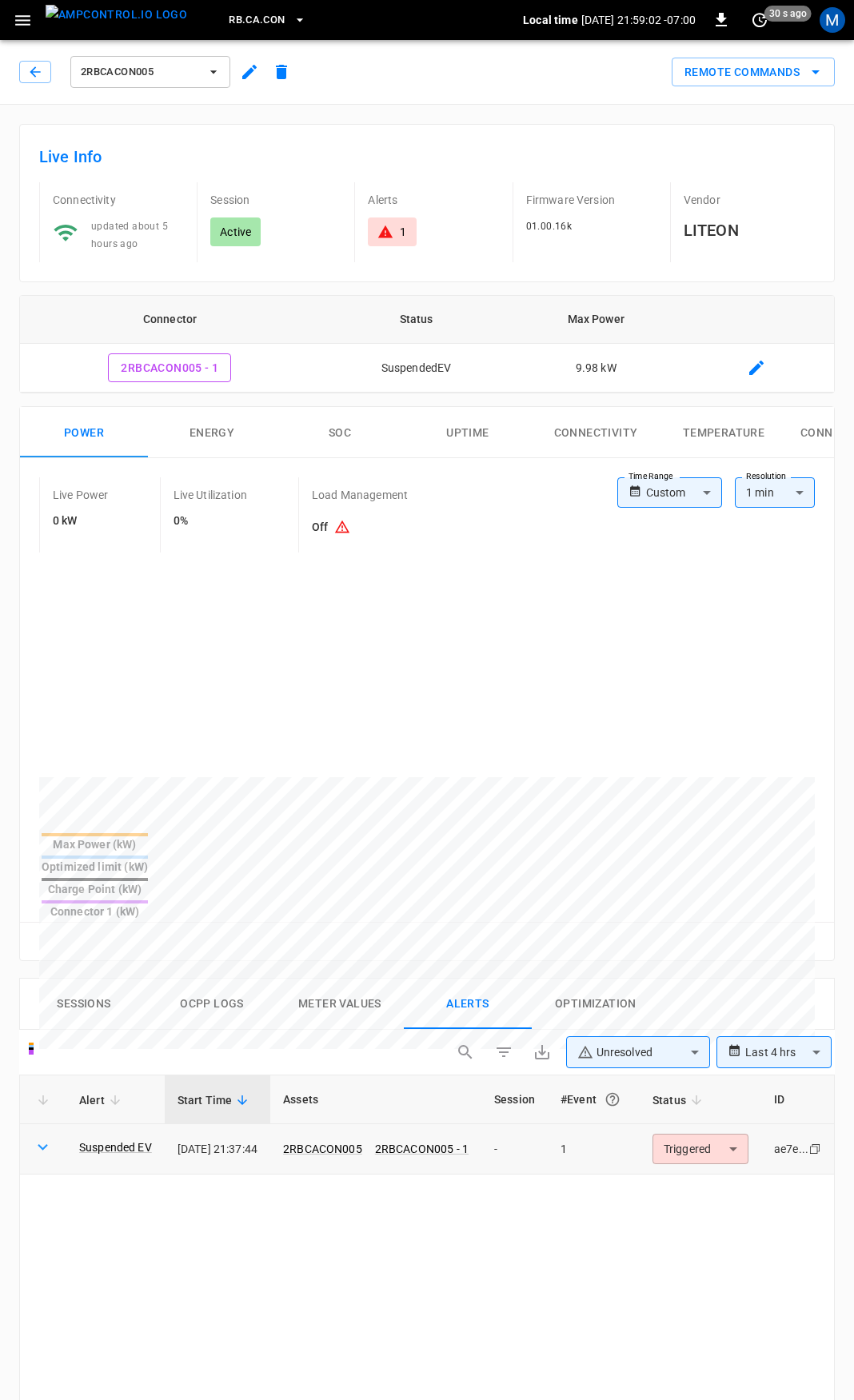
click at [727, 1086] on body "**********" at bounding box center [427, 1179] width 854 height 2358
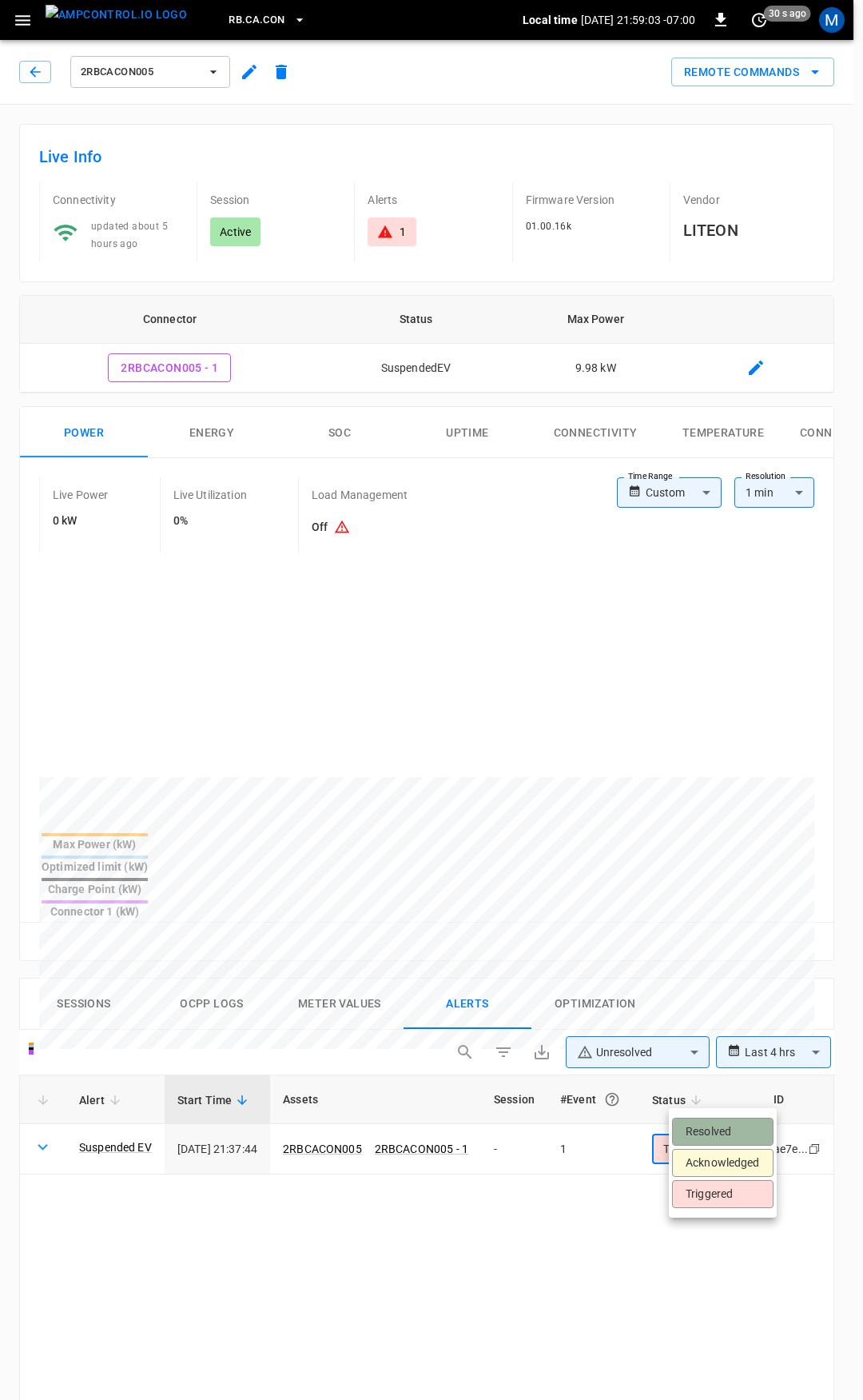
click at [729, 1129] on li "Resolved" at bounding box center [723, 1132] width 102 height 28
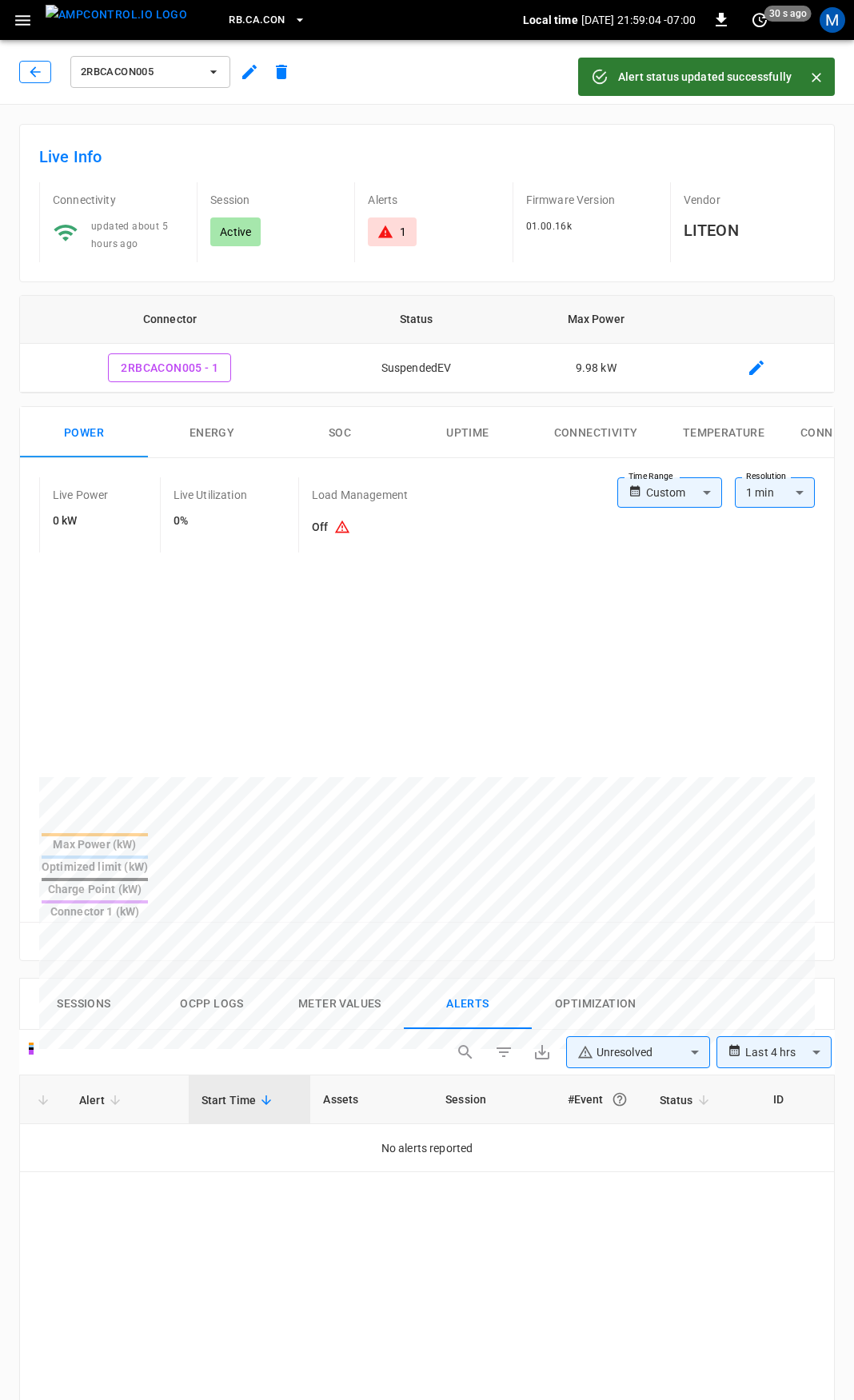
click at [32, 62] on button "button" at bounding box center [35, 72] width 32 height 22
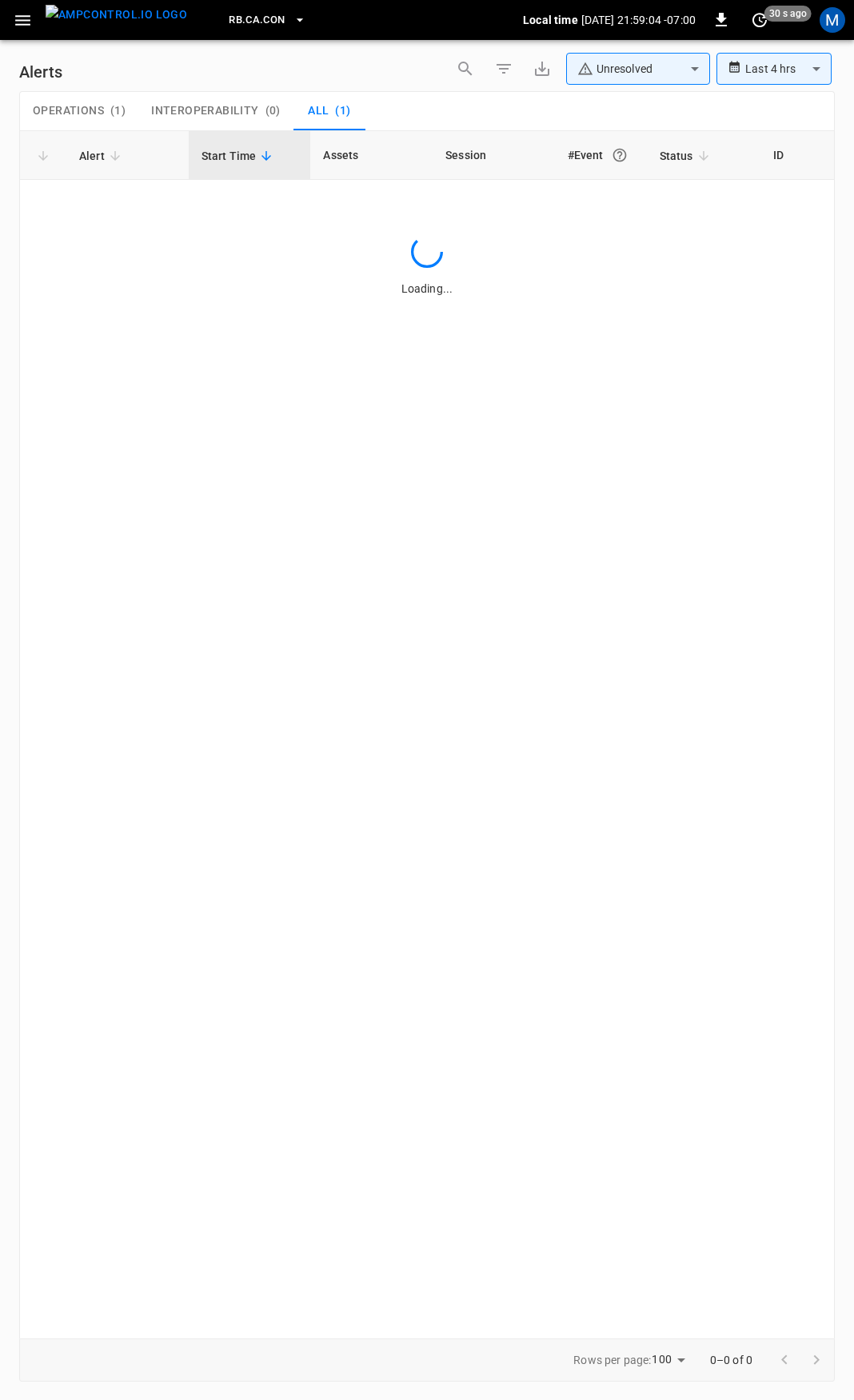
type input "**********"
click at [27, 27] on icon "button" at bounding box center [22, 20] width 20 height 20
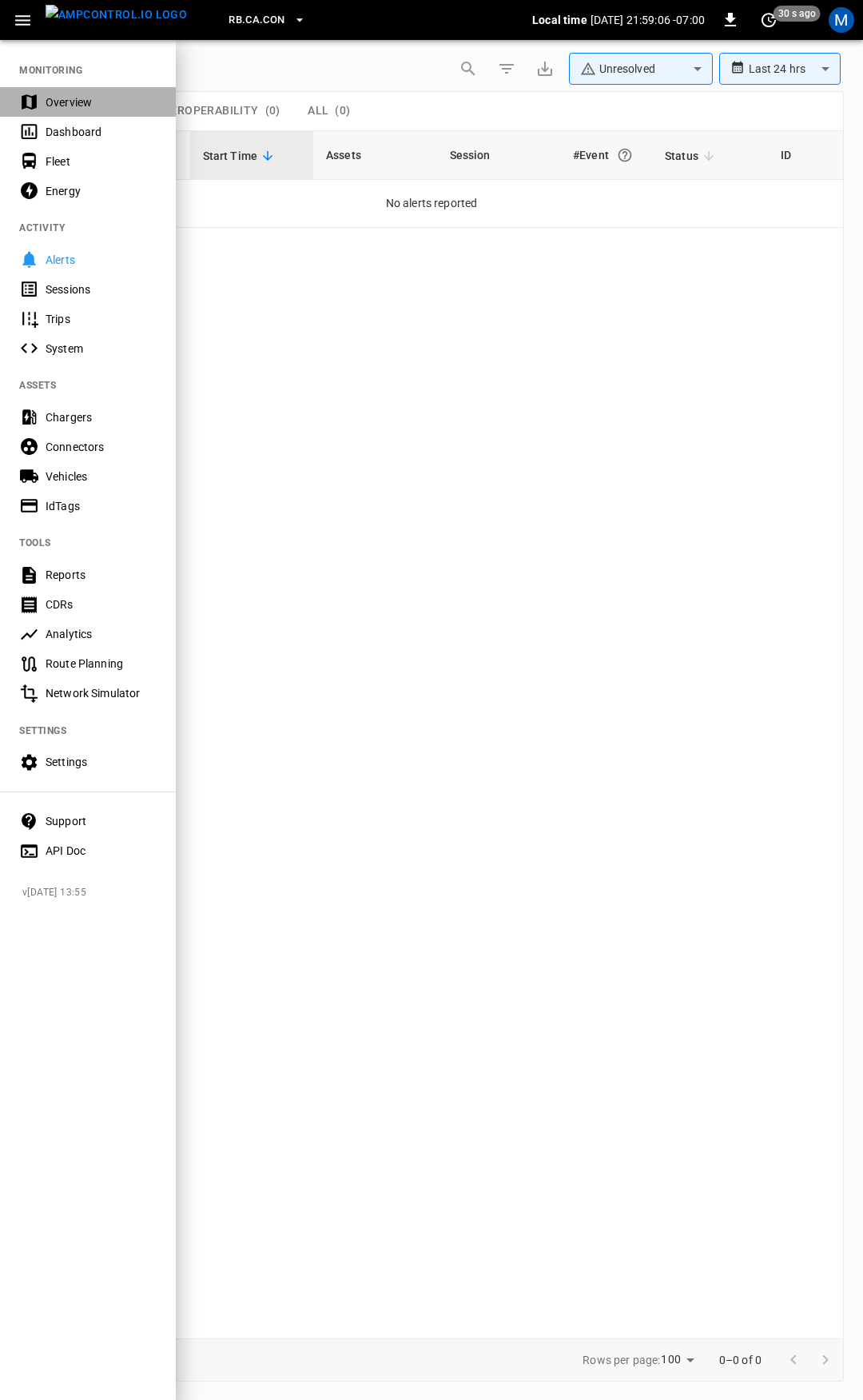
click at [51, 102] on div "Overview" at bounding box center [101, 102] width 111 height 16
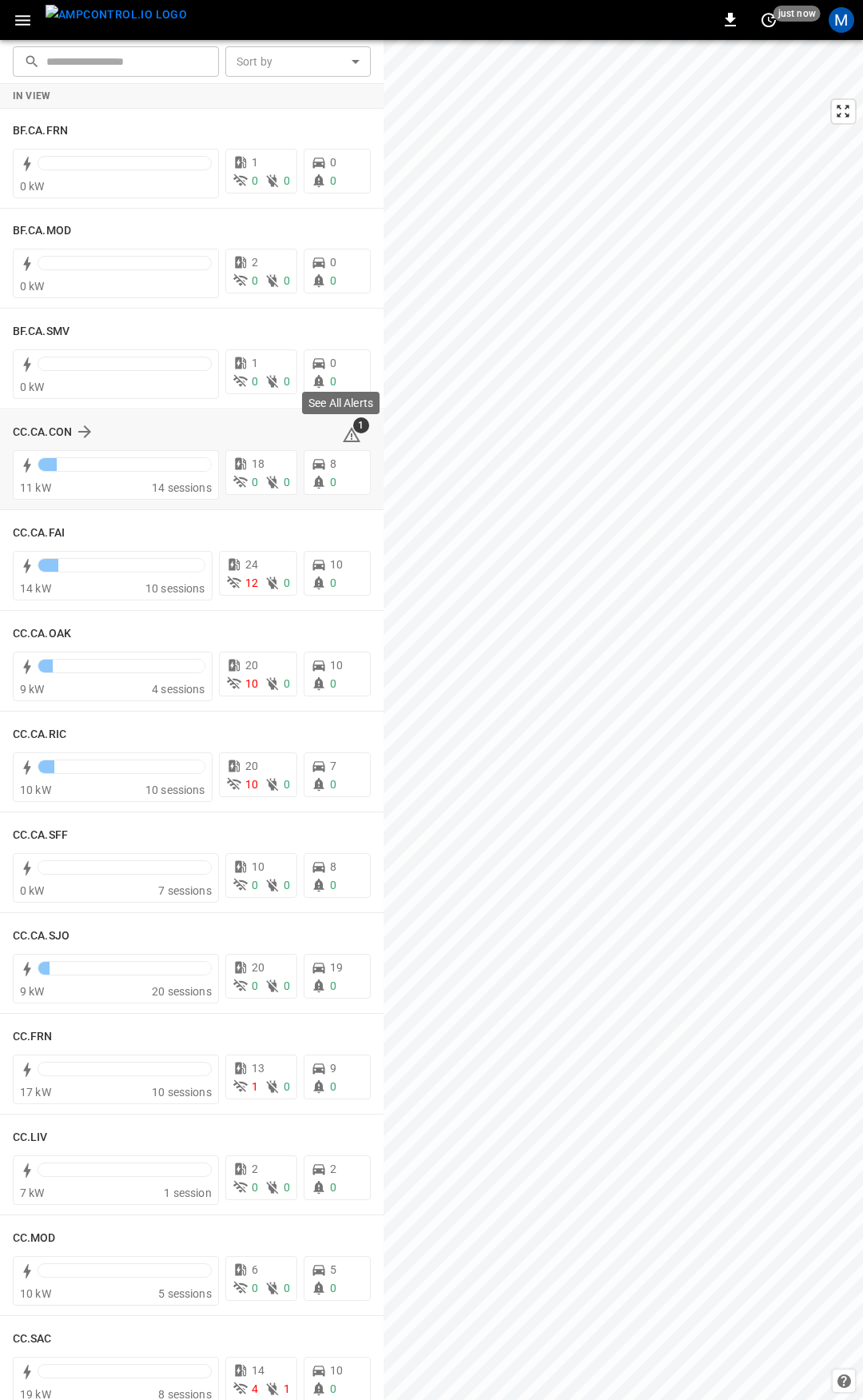
click at [345, 433] on icon at bounding box center [352, 434] width 17 height 15
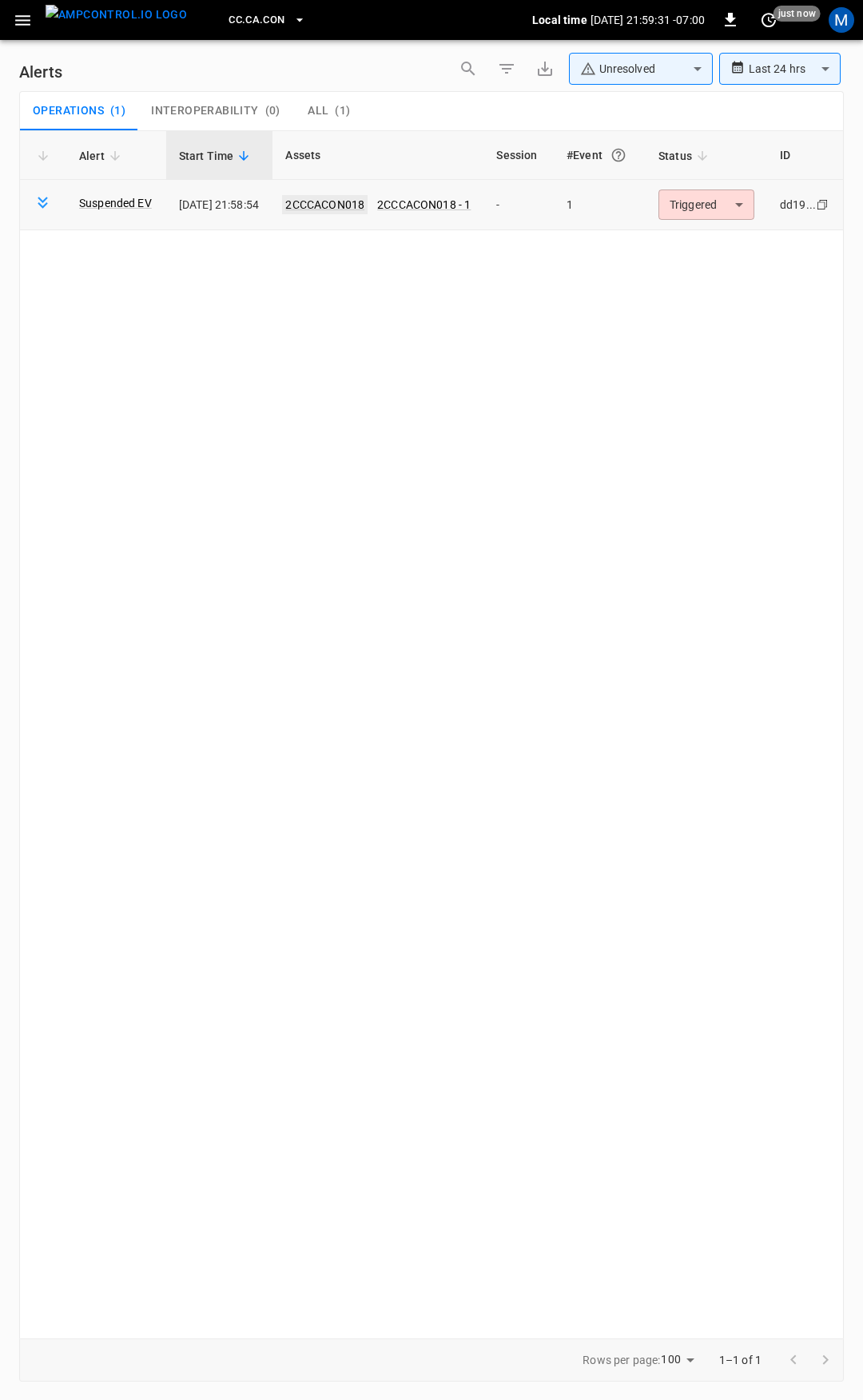
click at [324, 202] on link "2CCCACON018" at bounding box center [325, 204] width 86 height 19
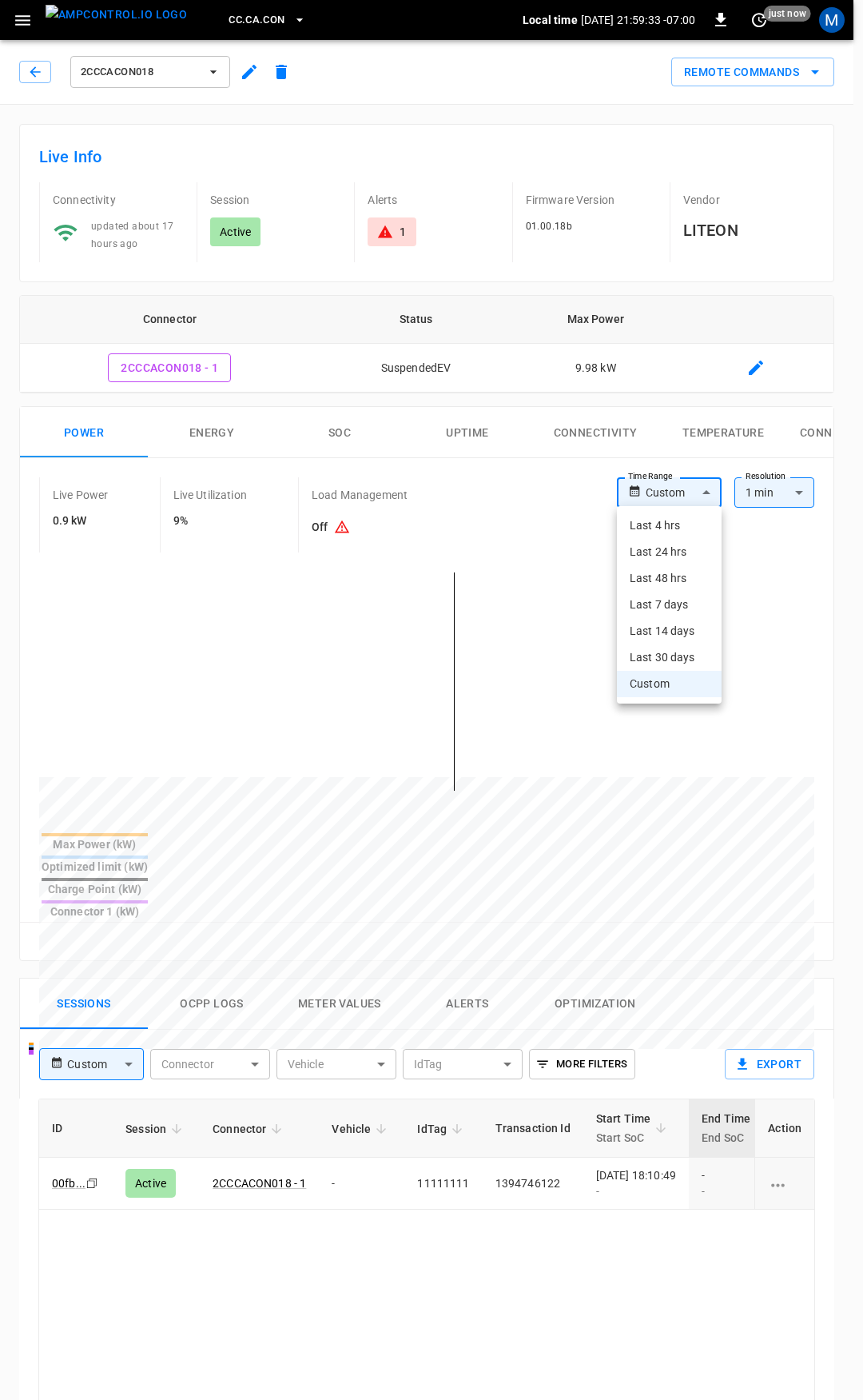
drag, startPoint x: 667, startPoint y: 494, endPoint x: 668, endPoint y: 510, distance: 16.0
click at [667, 495] on body "CC.CA.CON Local time 2025-08-29 21:59:33 -07:00 0 just now M 2CCCACON018 Remote…" at bounding box center [432, 1071] width 863 height 2142
click at [669, 524] on li "Last 4 hrs" at bounding box center [670, 526] width 105 height 27
type input "**********"
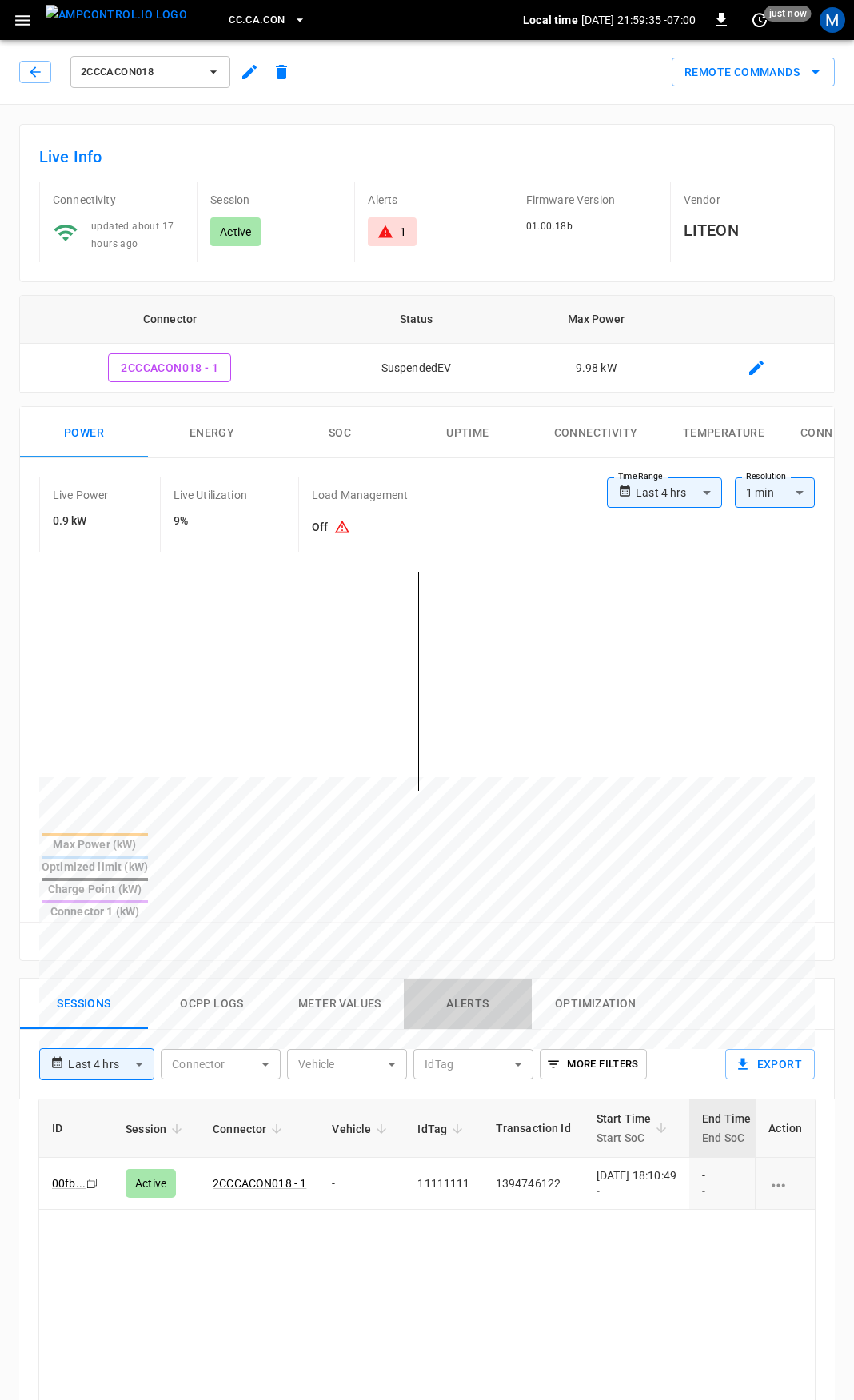
click at [480, 979] on button "Alerts" at bounding box center [468, 1004] width 128 height 51
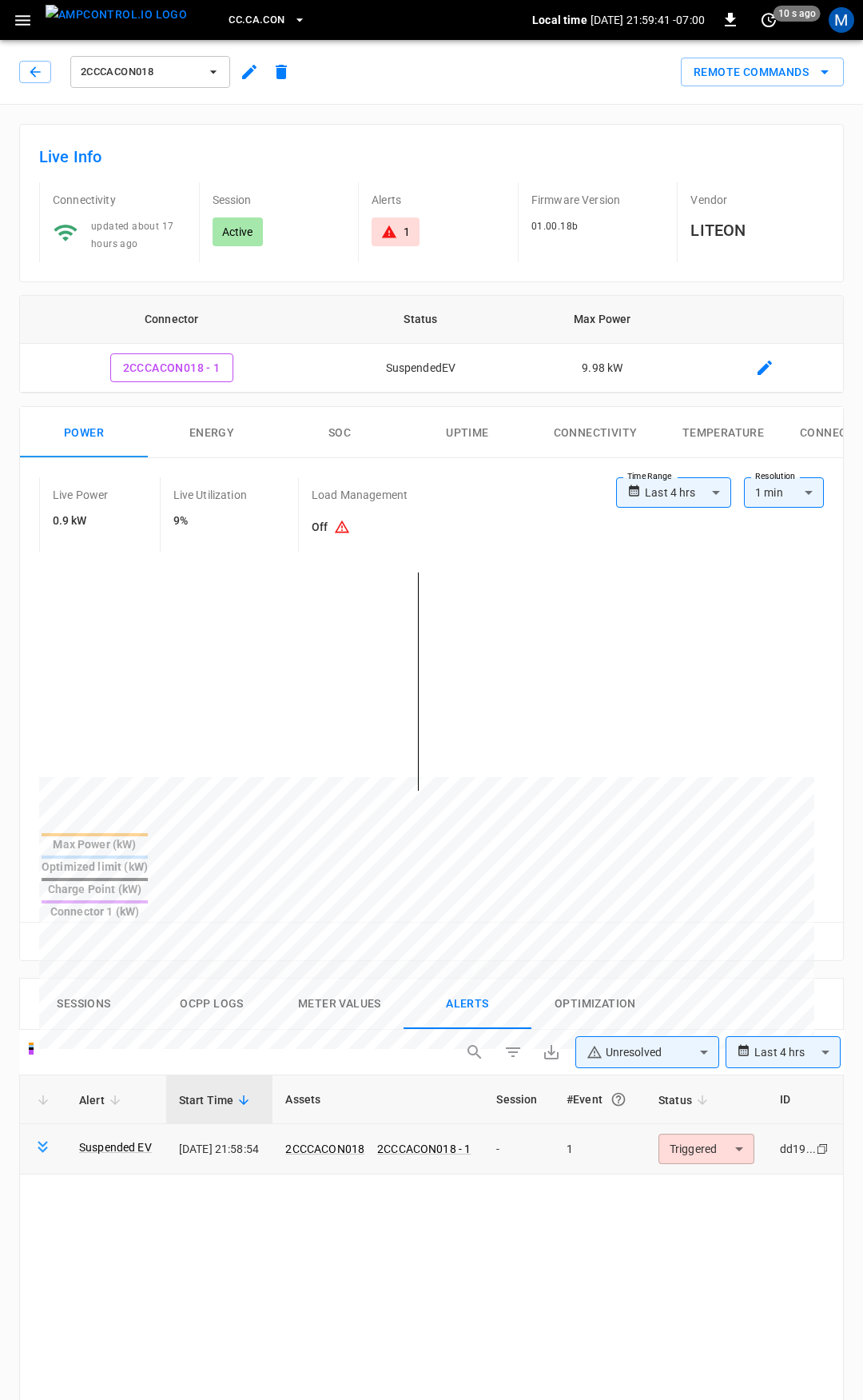
click at [741, 1087] on body "**********" at bounding box center [432, 1179] width 863 height 2358
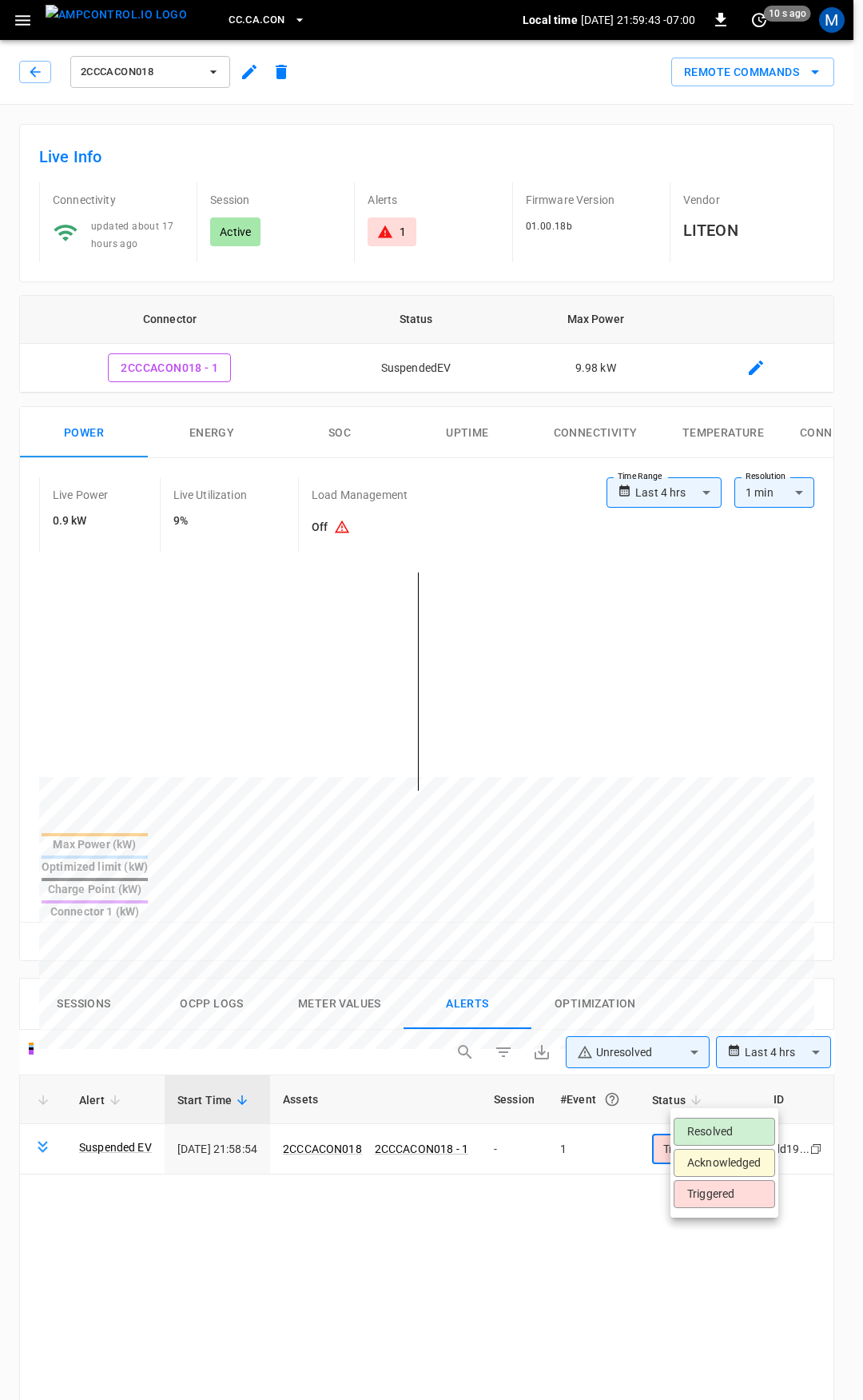
drag, startPoint x: 675, startPoint y: 1102, endPoint x: 862, endPoint y: 1104, distance: 187.0
click at [862, 1104] on div at bounding box center [432, 700] width 863 height 1400
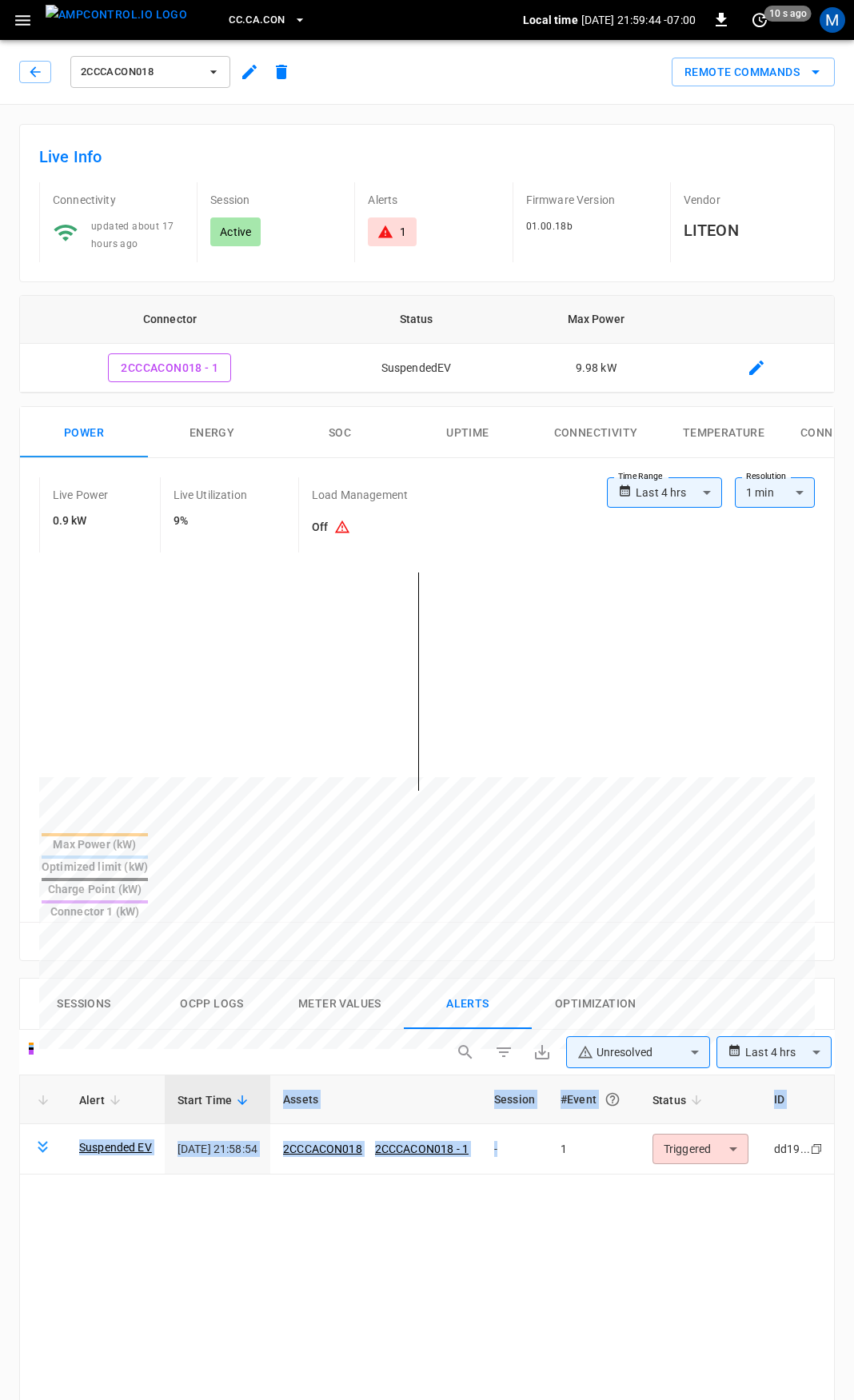
scroll to position [0, 27]
drag, startPoint x: 551, startPoint y: 1098, endPoint x: 72, endPoint y: 1178, distance: 485.6
click at [112, 979] on button "Sessions" at bounding box center [84, 1004] width 128 height 51
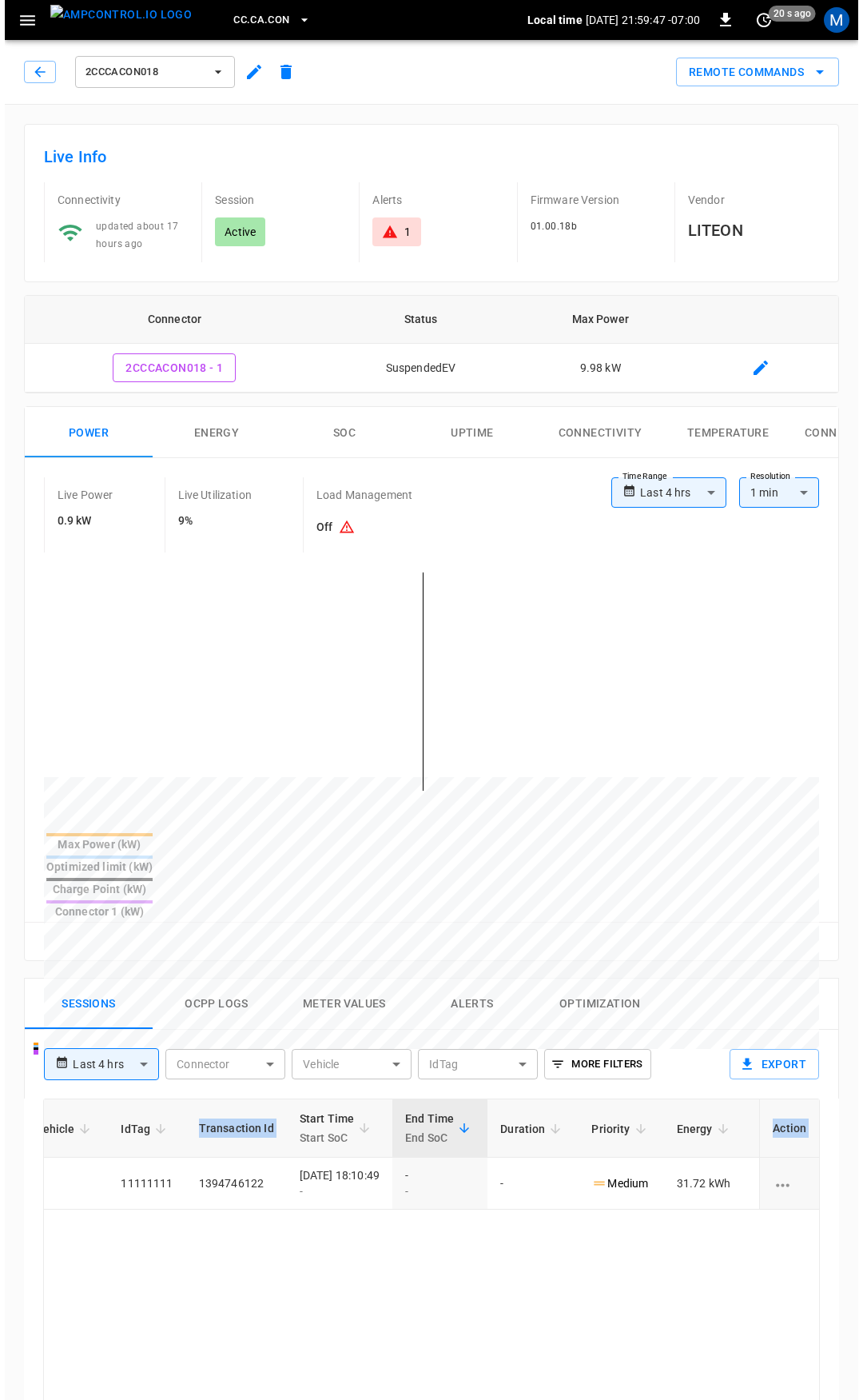
scroll to position [0, 421]
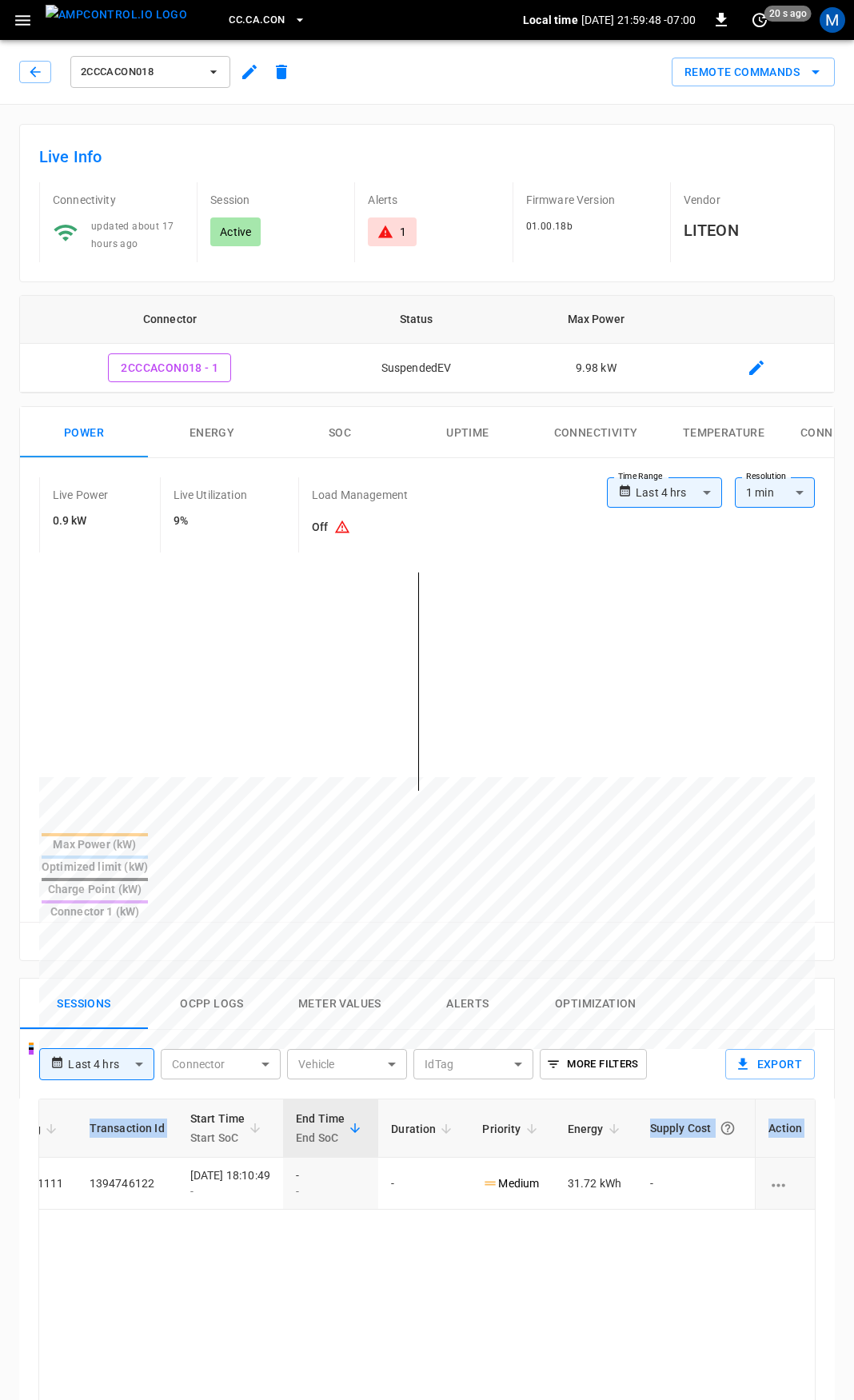
drag, startPoint x: 362, startPoint y: 1124, endPoint x: 817, endPoint y: 1148, distance: 455.6
click at [475, 979] on button "Alerts" at bounding box center [468, 1004] width 128 height 51
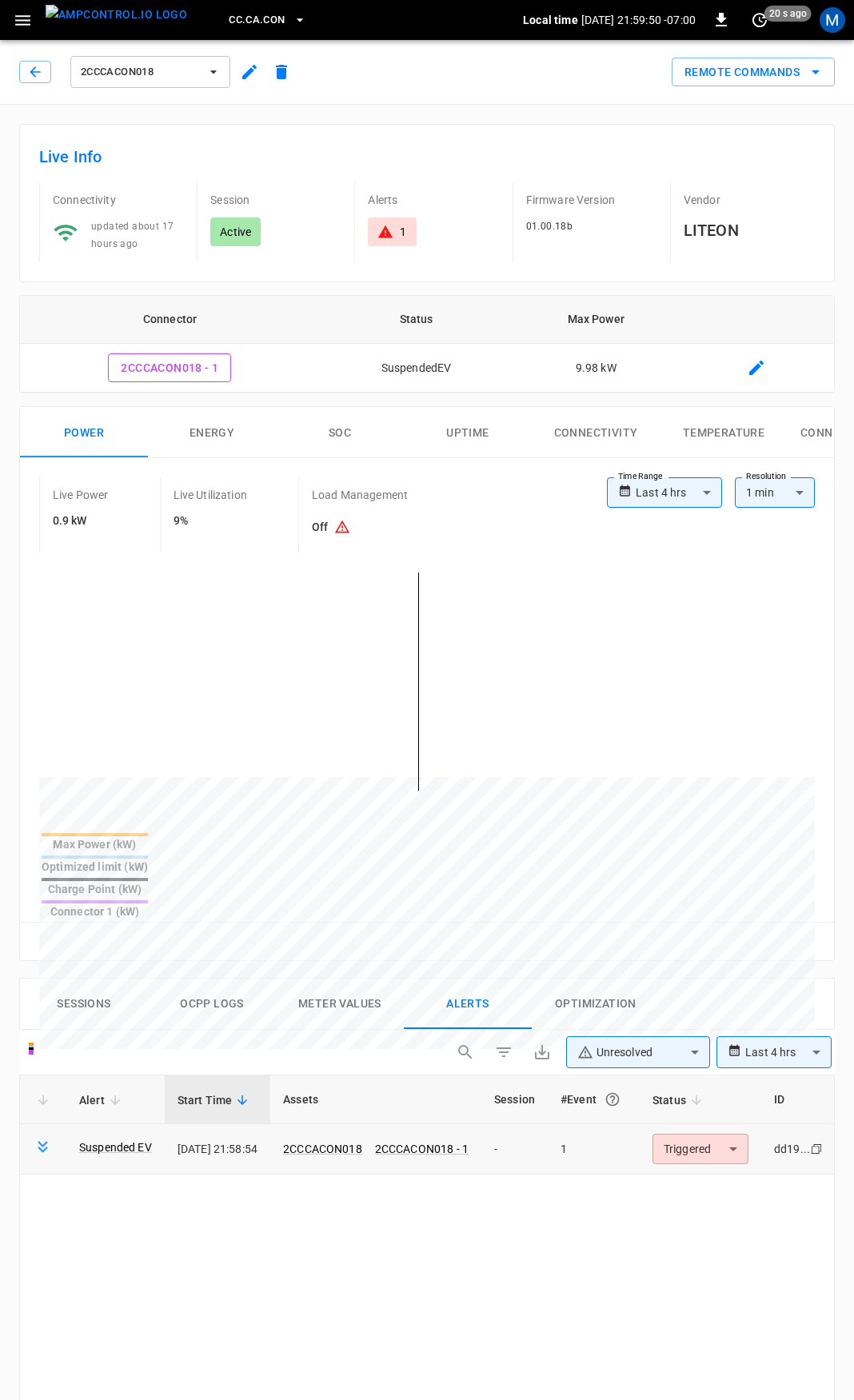
click at [719, 1124] on td "Triggered ********* ​" at bounding box center [701, 1149] width 122 height 50
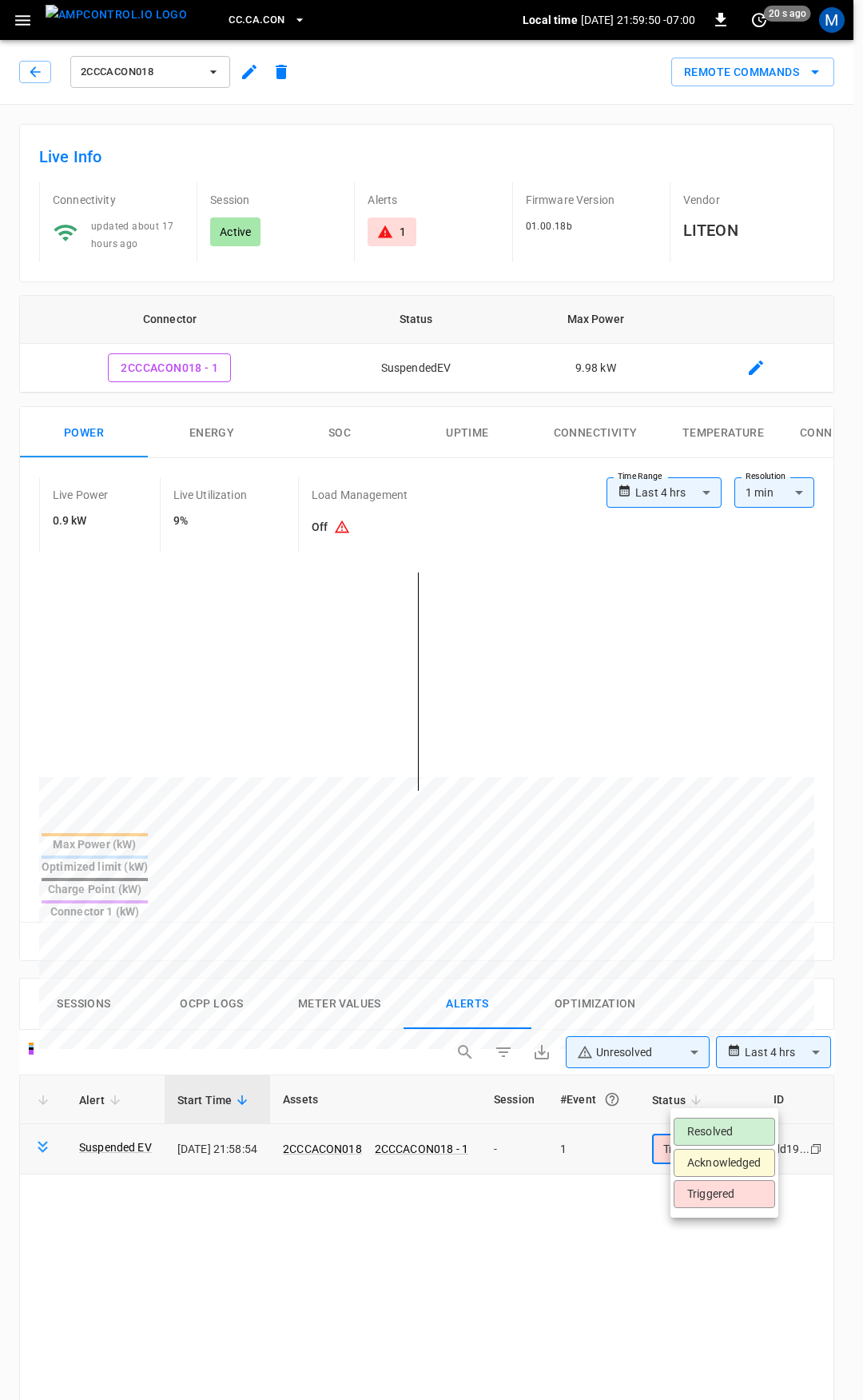
click at [724, 1094] on body "**********" at bounding box center [432, 1179] width 863 height 2358
click at [701, 1127] on li "Resolved" at bounding box center [725, 1132] width 102 height 28
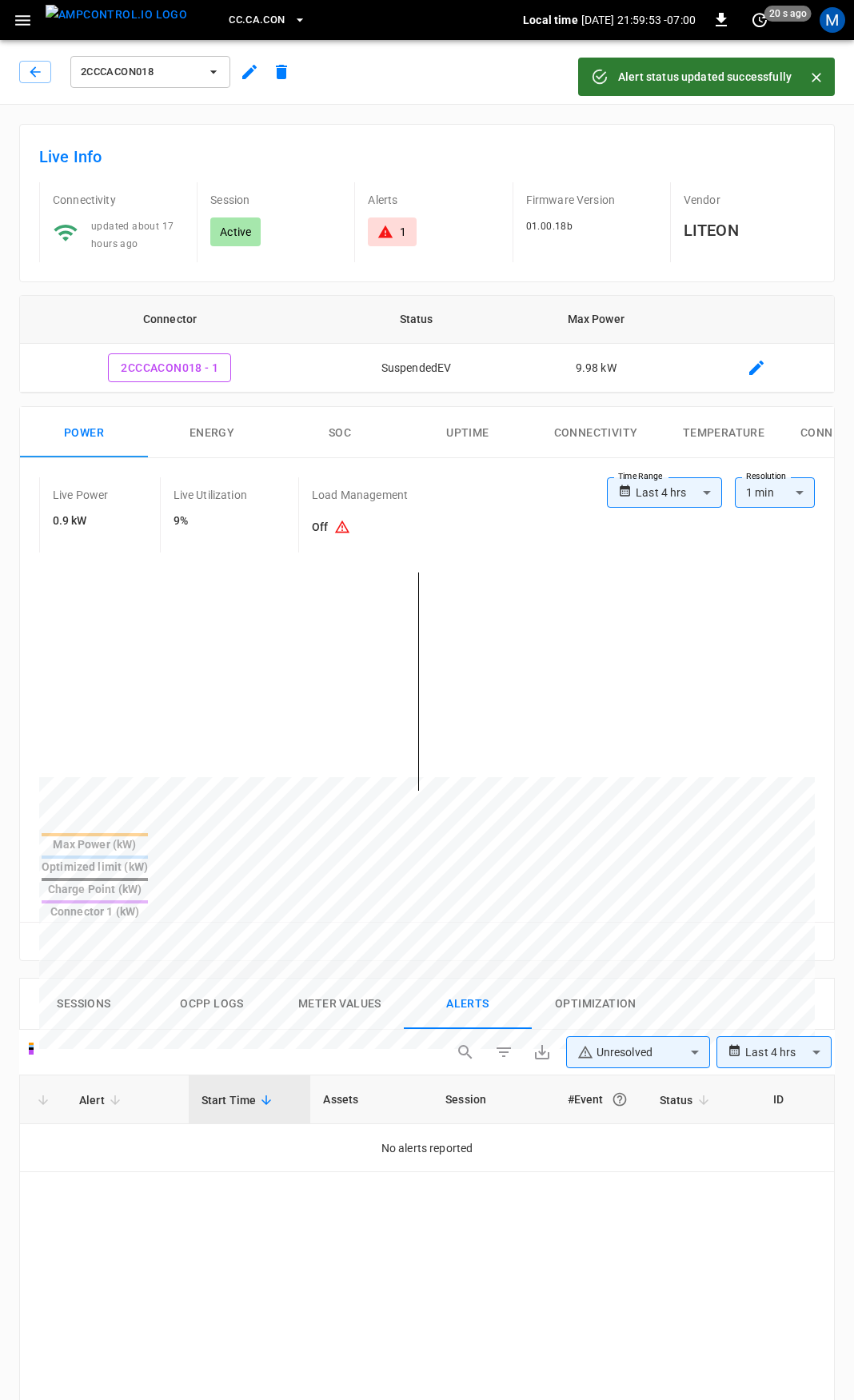
click at [25, 72] on button "button" at bounding box center [35, 72] width 32 height 22
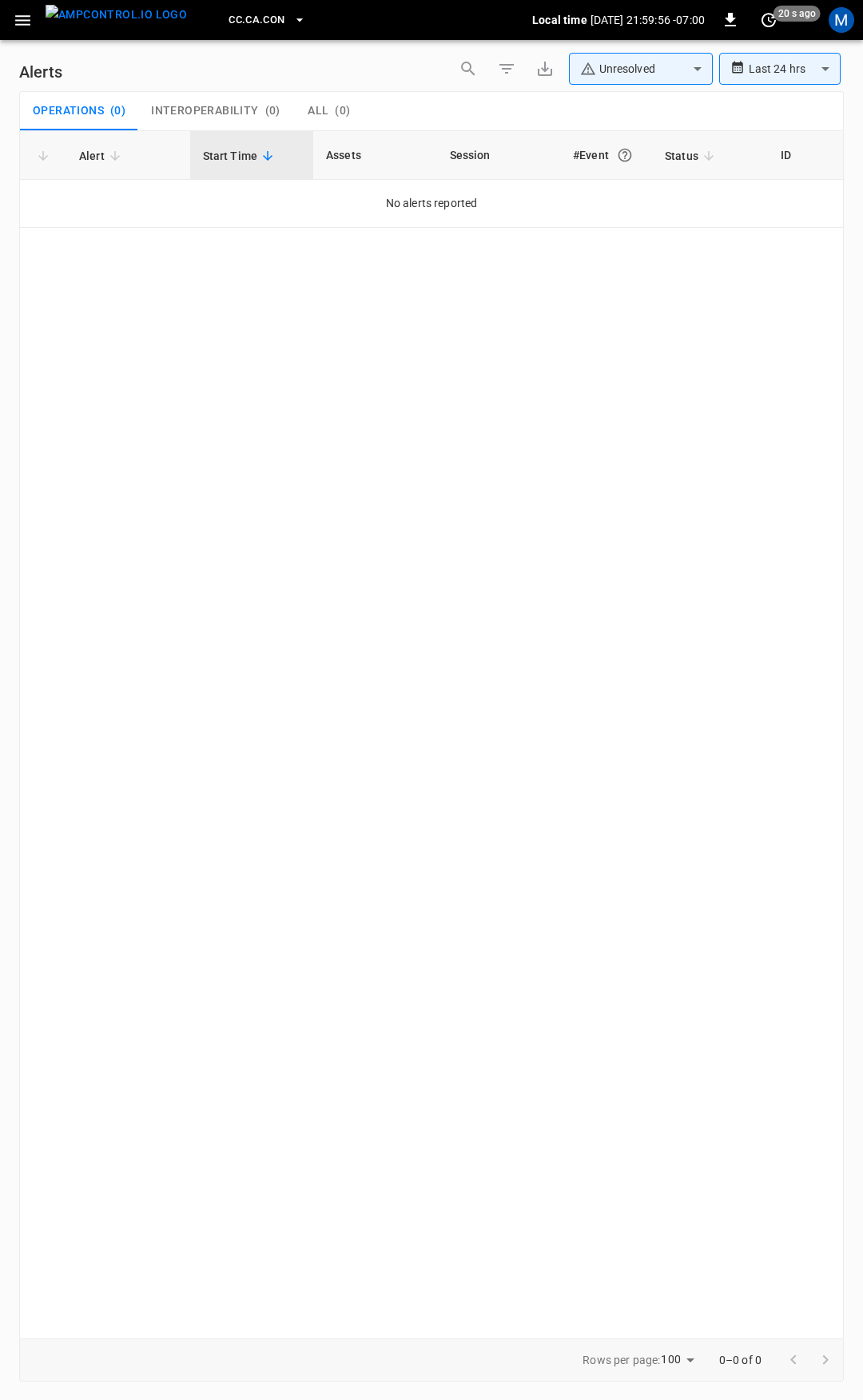
click at [20, 15] on icon "button" at bounding box center [22, 20] width 15 height 10
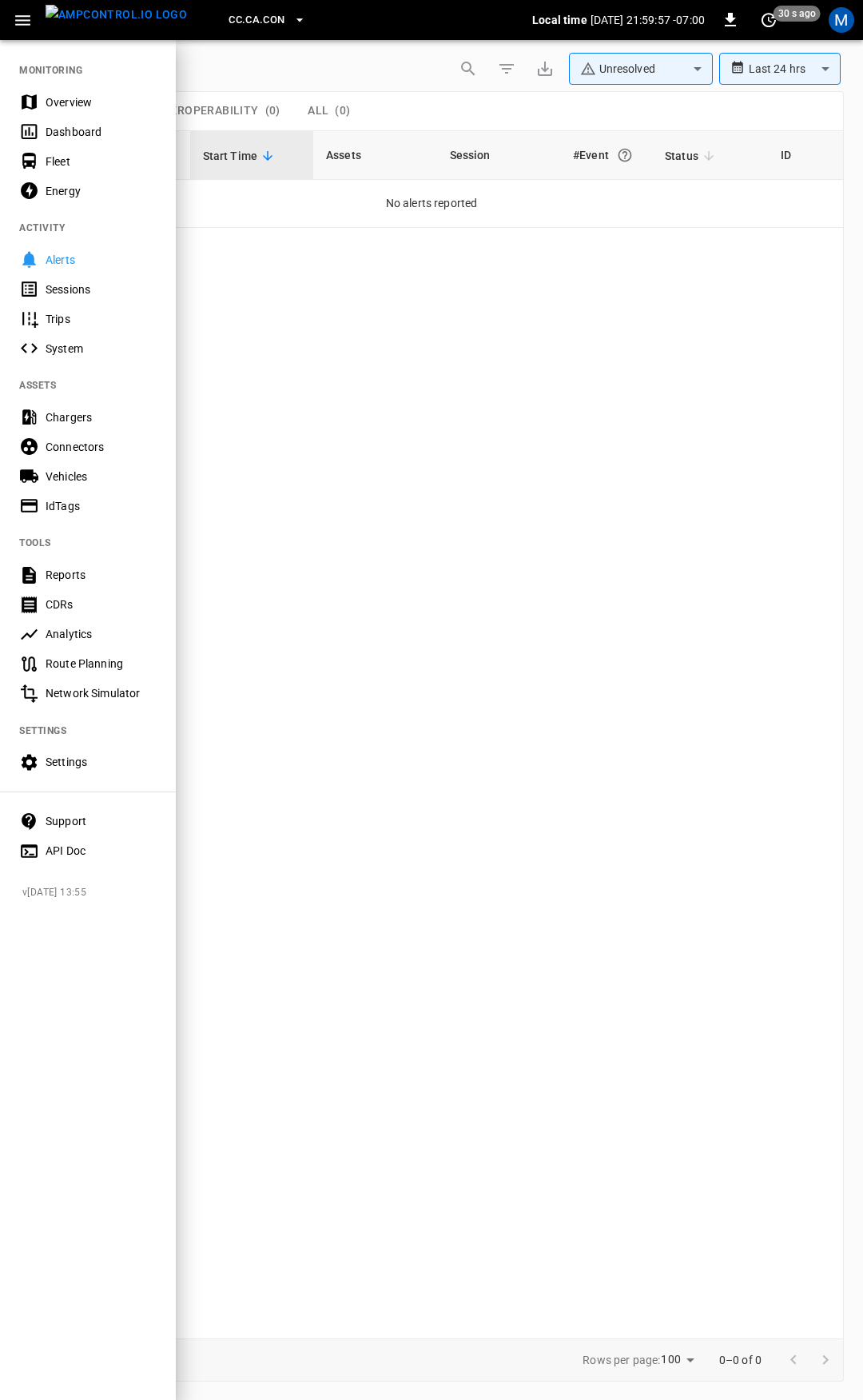
click at [80, 108] on div "Overview" at bounding box center [101, 102] width 111 height 16
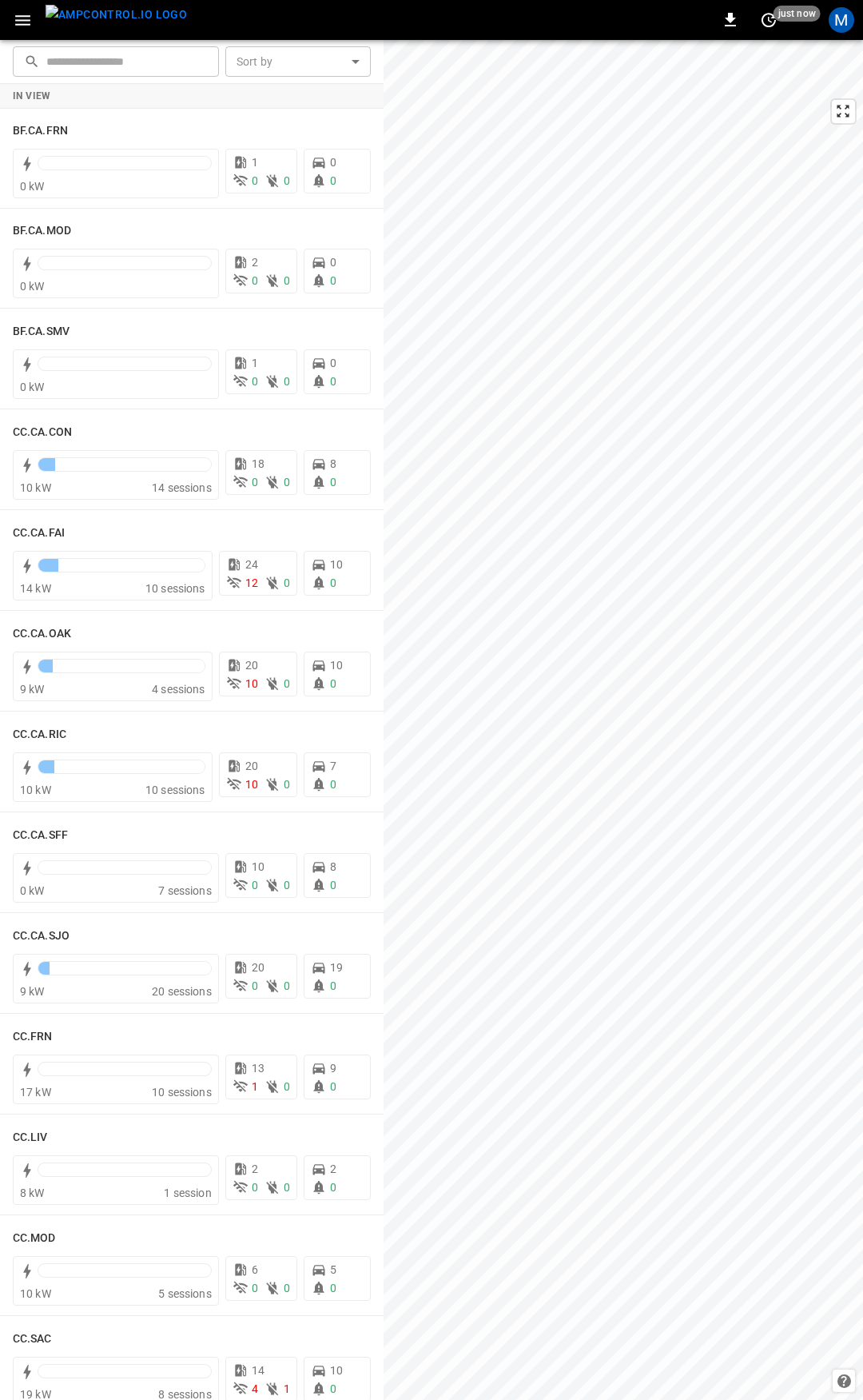
click at [21, 22] on icon "button" at bounding box center [22, 20] width 20 height 20
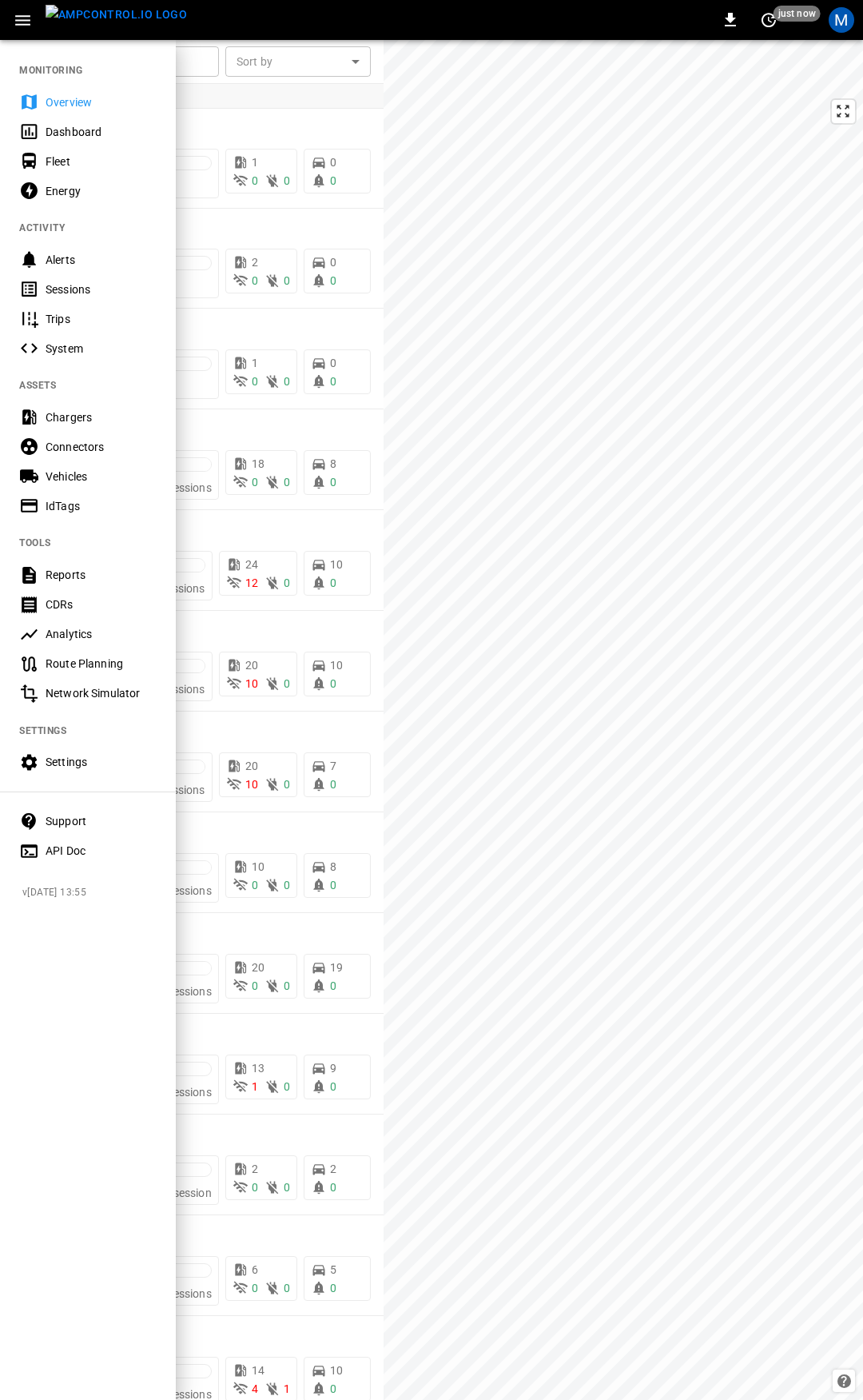
click at [80, 95] on div "Overview" at bounding box center [101, 102] width 111 height 16
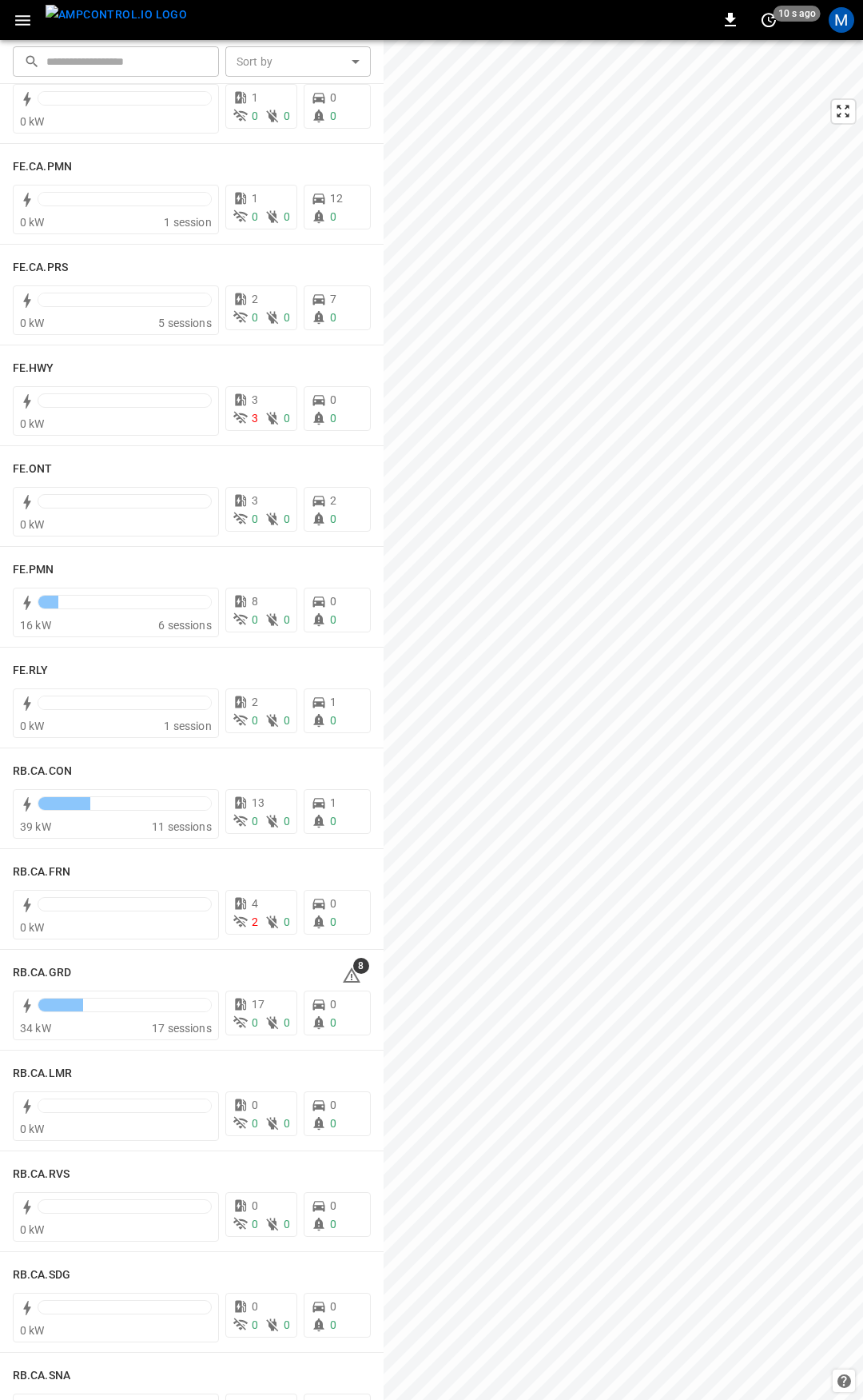
scroll to position [1694, 0]
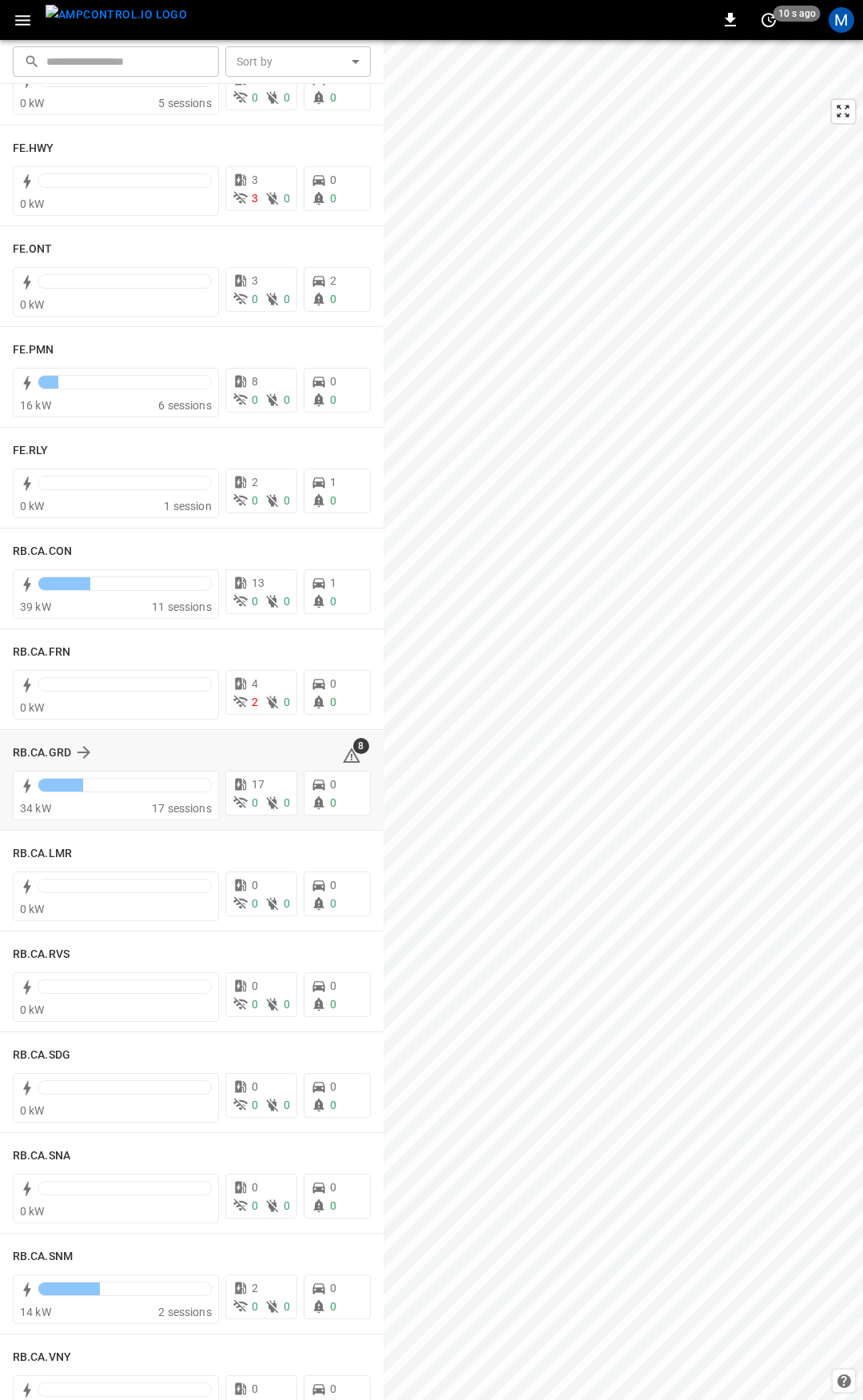
click at [353, 752] on span "8" at bounding box center [361, 746] width 16 height 16
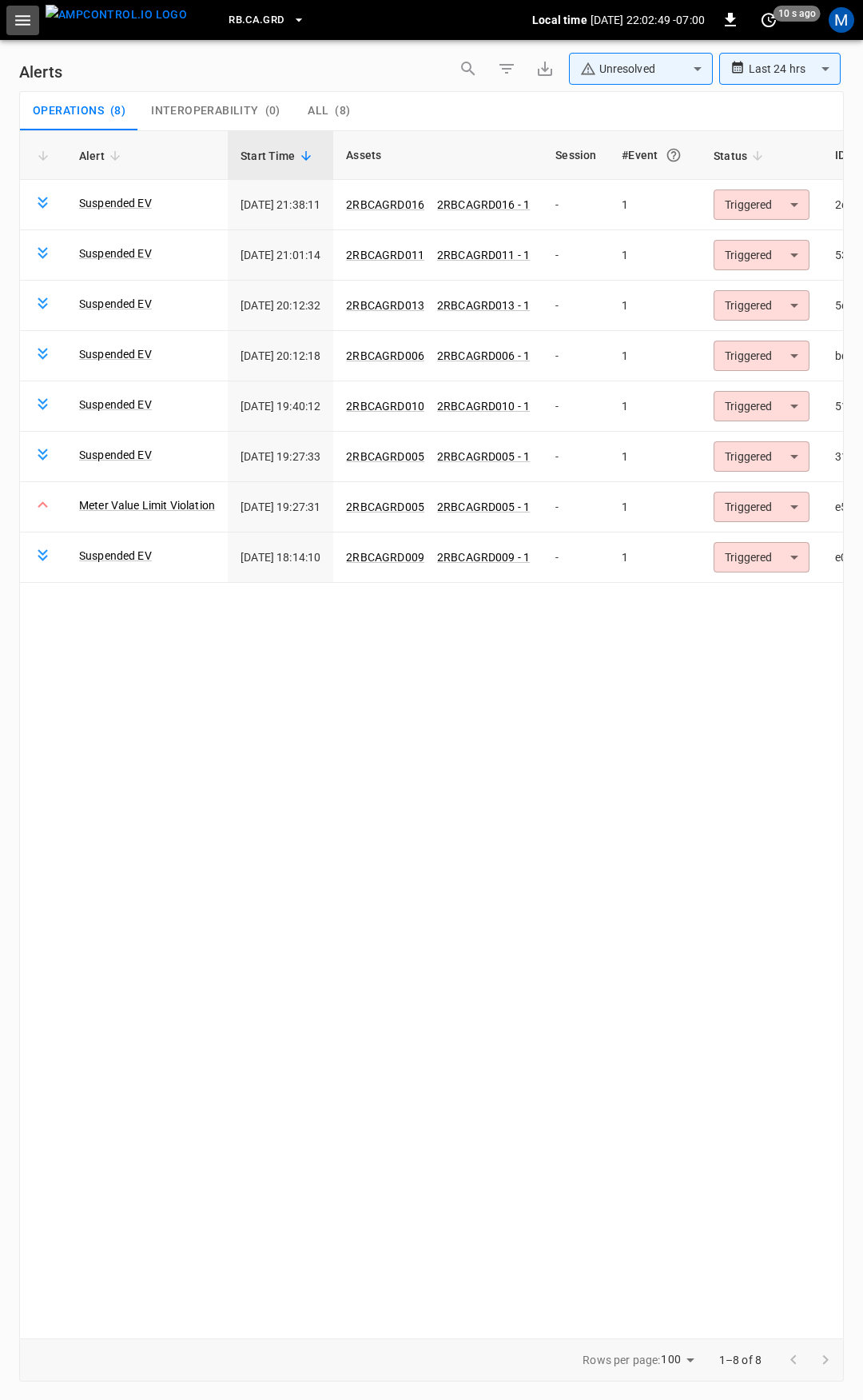
click at [25, 22] on icon "button" at bounding box center [22, 20] width 20 height 20
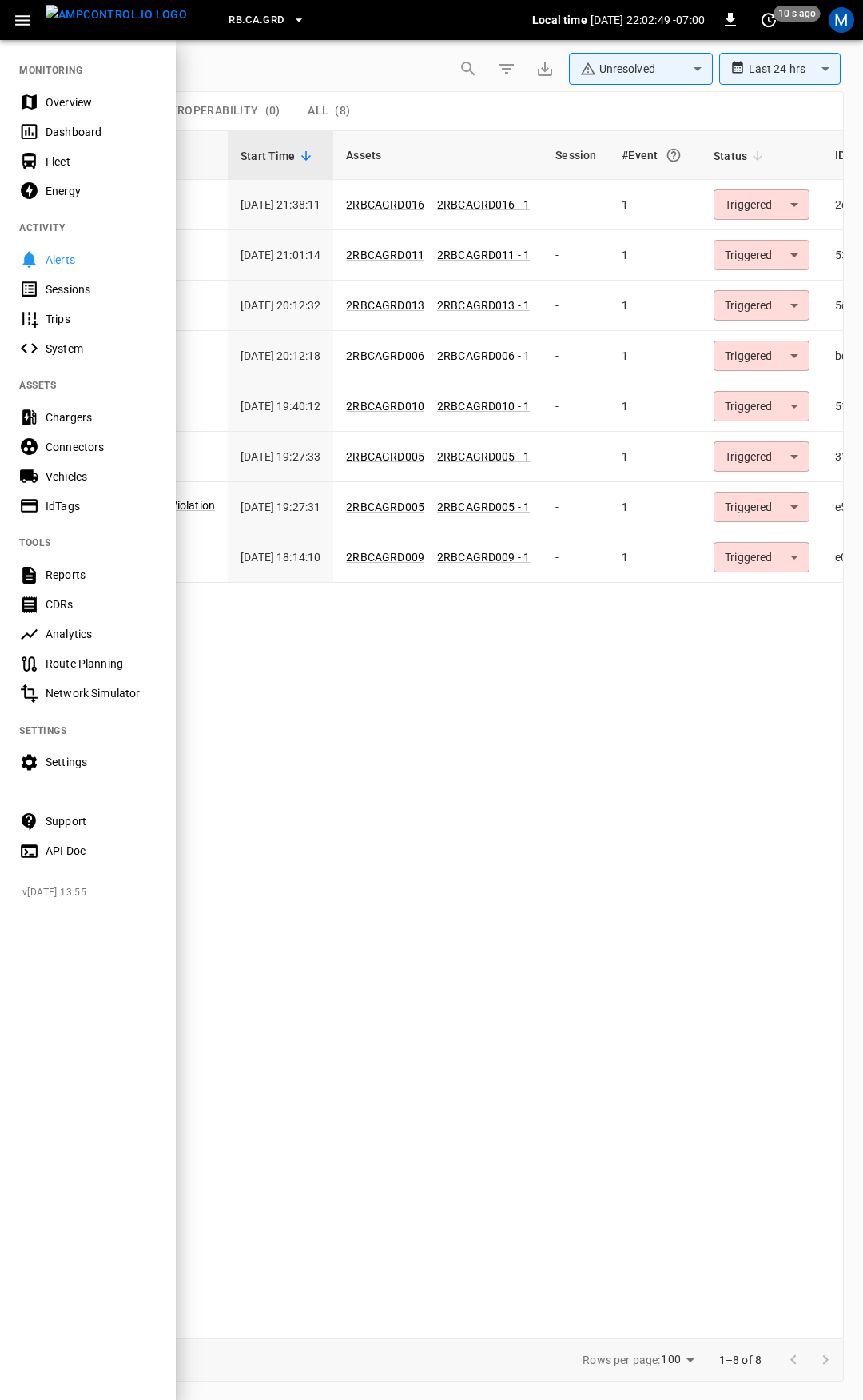
click at [69, 103] on div "Overview" at bounding box center [101, 102] width 111 height 16
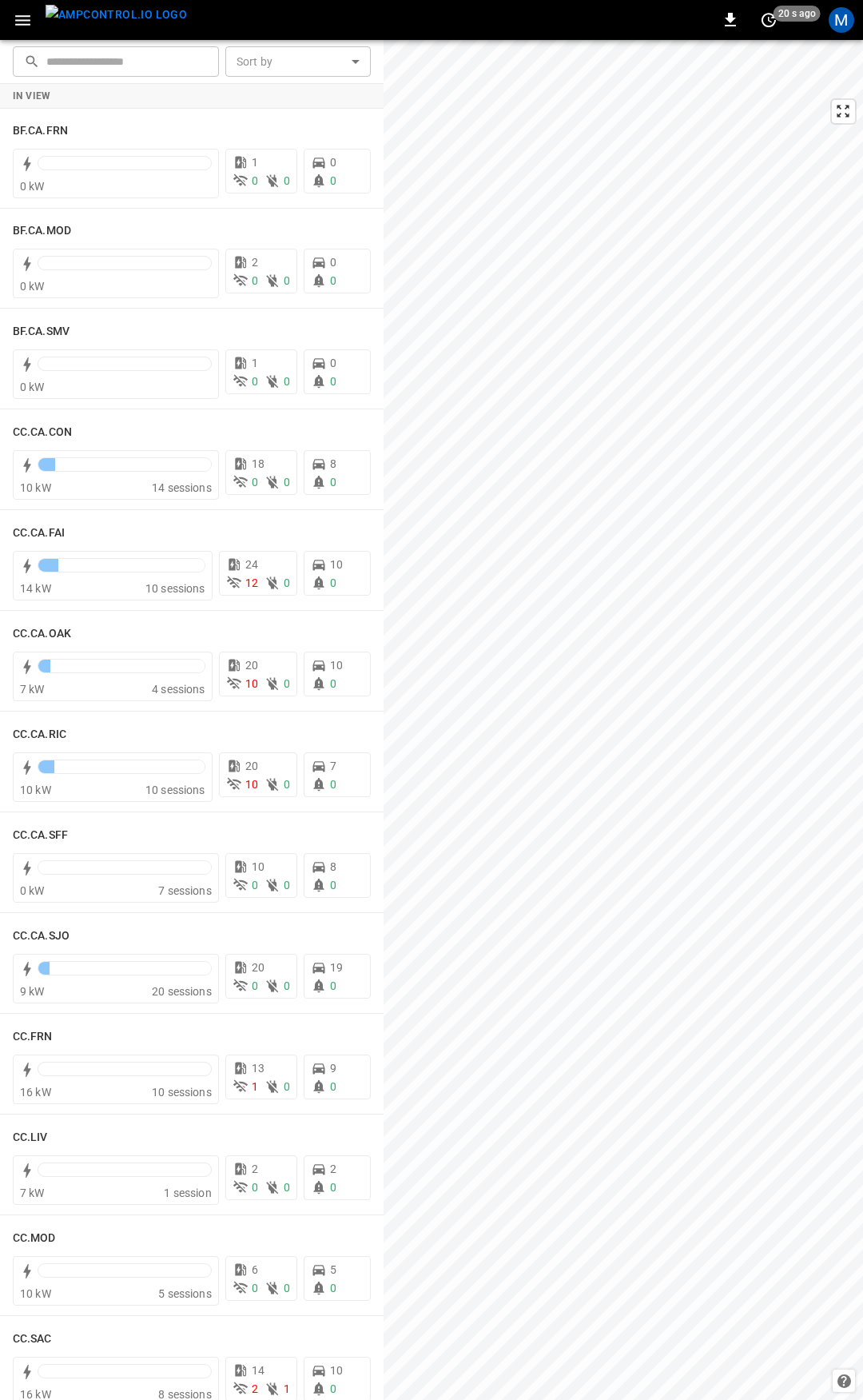
click at [26, 12] on icon "button" at bounding box center [22, 20] width 20 height 20
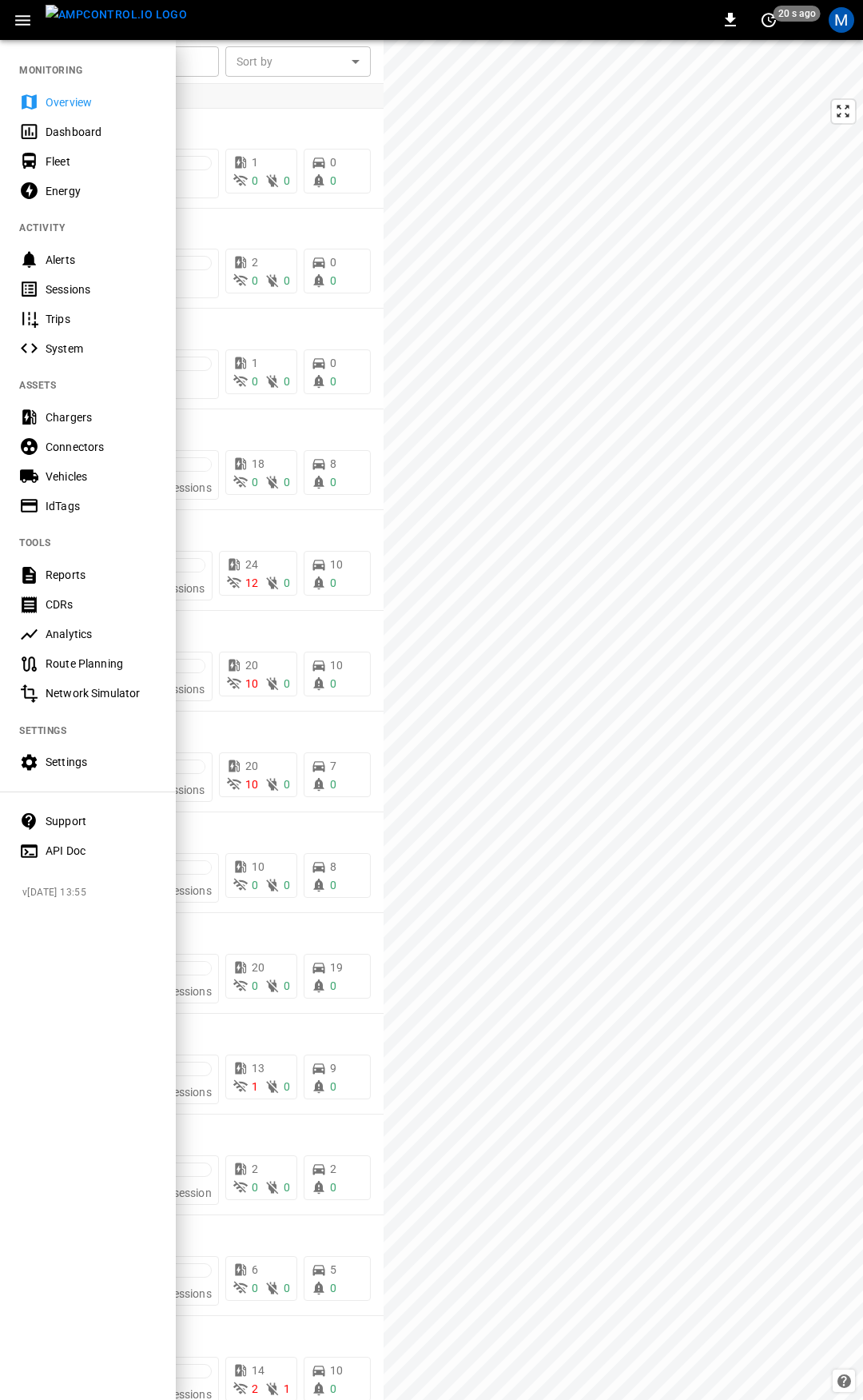
click at [46, 90] on div "Overview" at bounding box center [87, 102] width 176 height 30
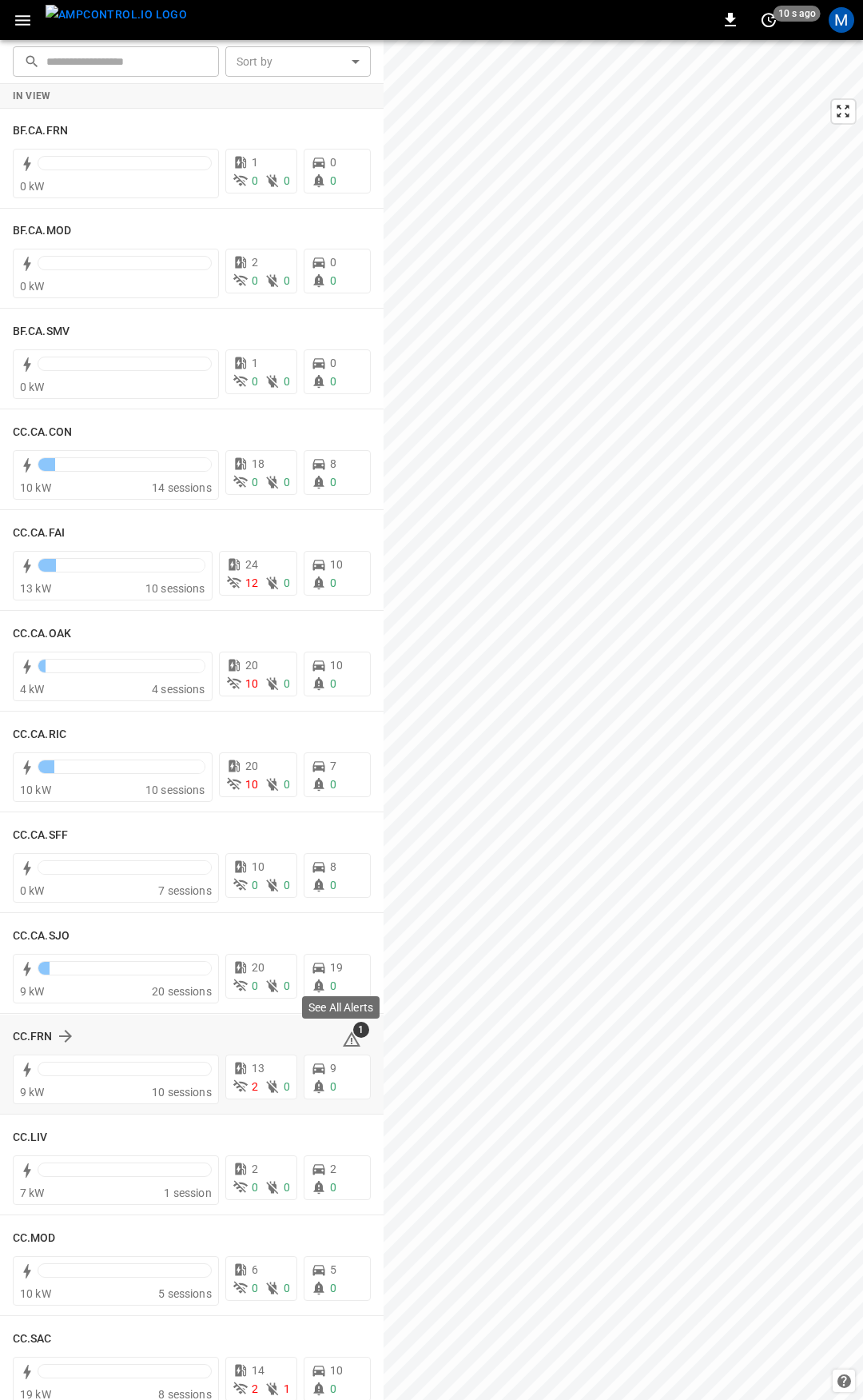
click at [347, 1038] on icon at bounding box center [352, 1039] width 19 height 19
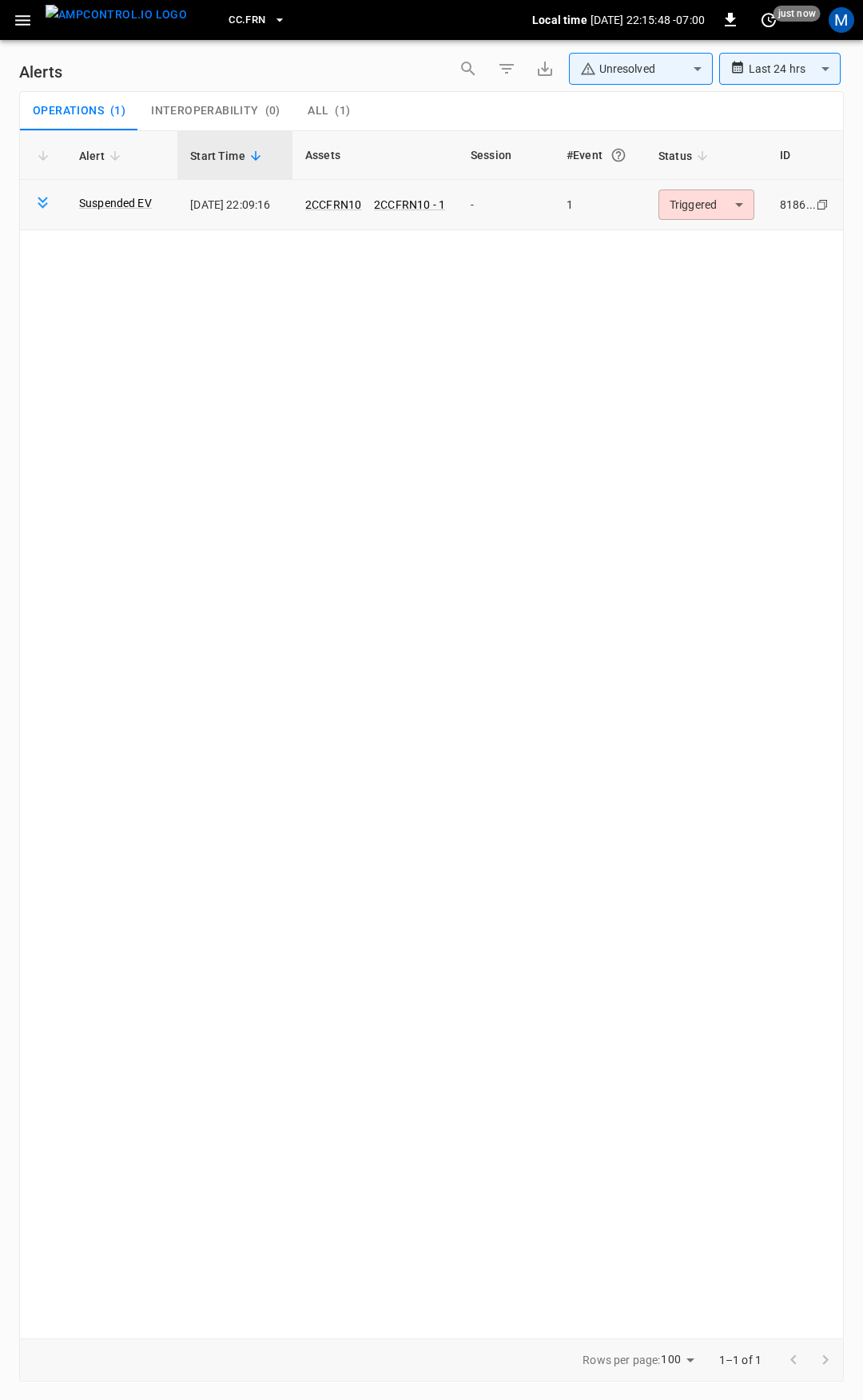
click at [696, 206] on body "**********" at bounding box center [432, 698] width 863 height 1395
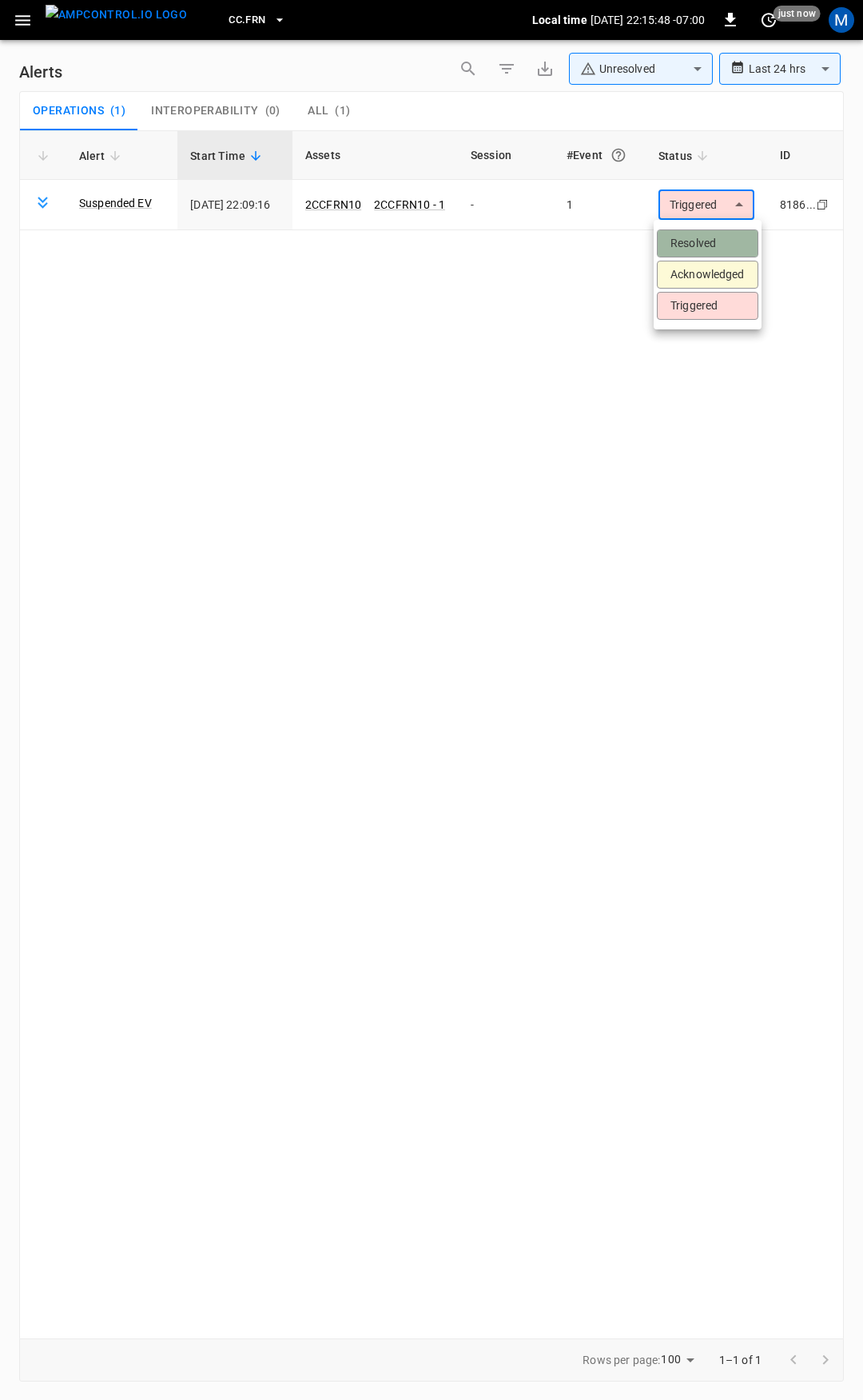
click at [711, 242] on li "Resolved" at bounding box center [708, 243] width 102 height 28
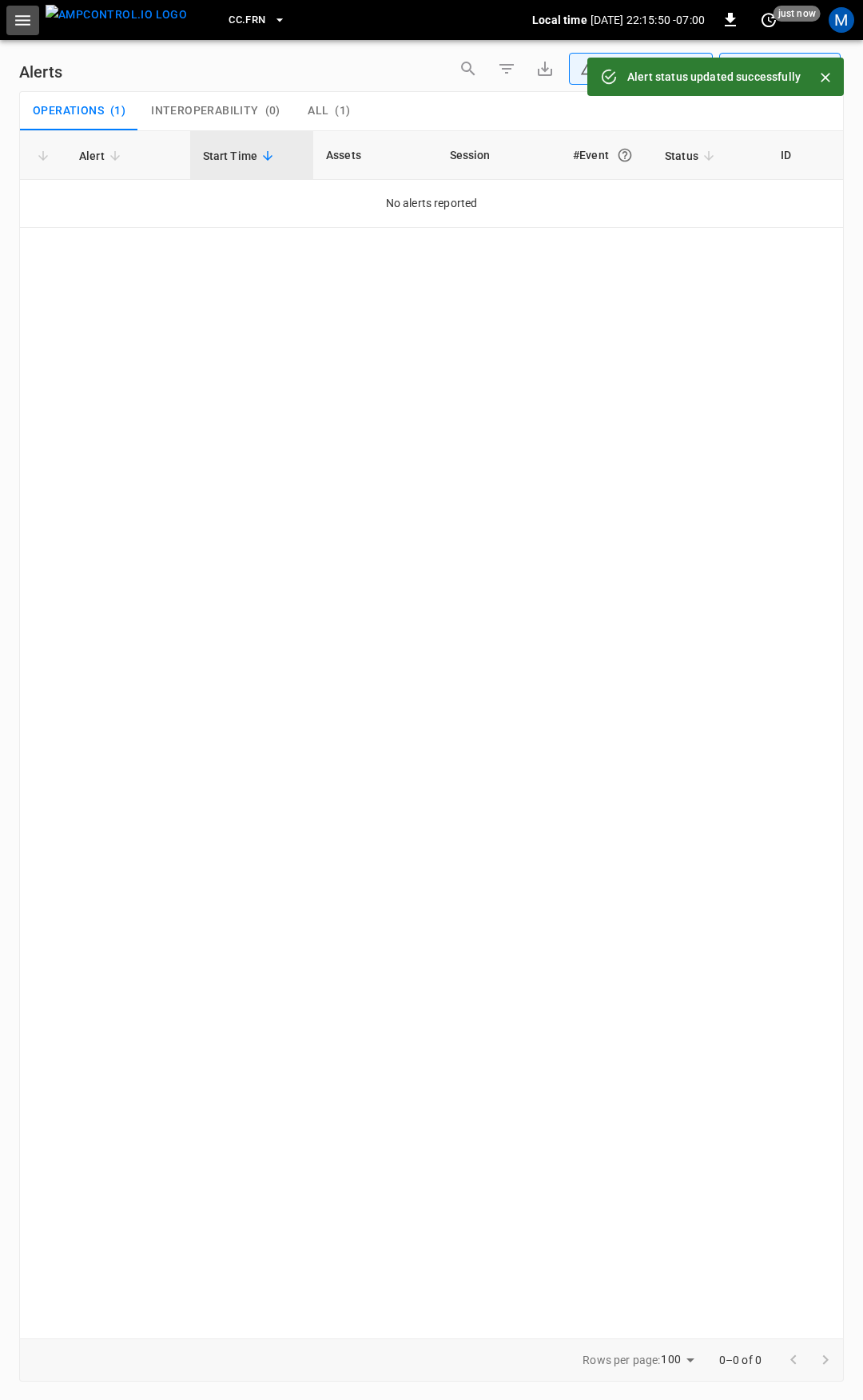
click at [30, 27] on icon "button" at bounding box center [22, 20] width 20 height 20
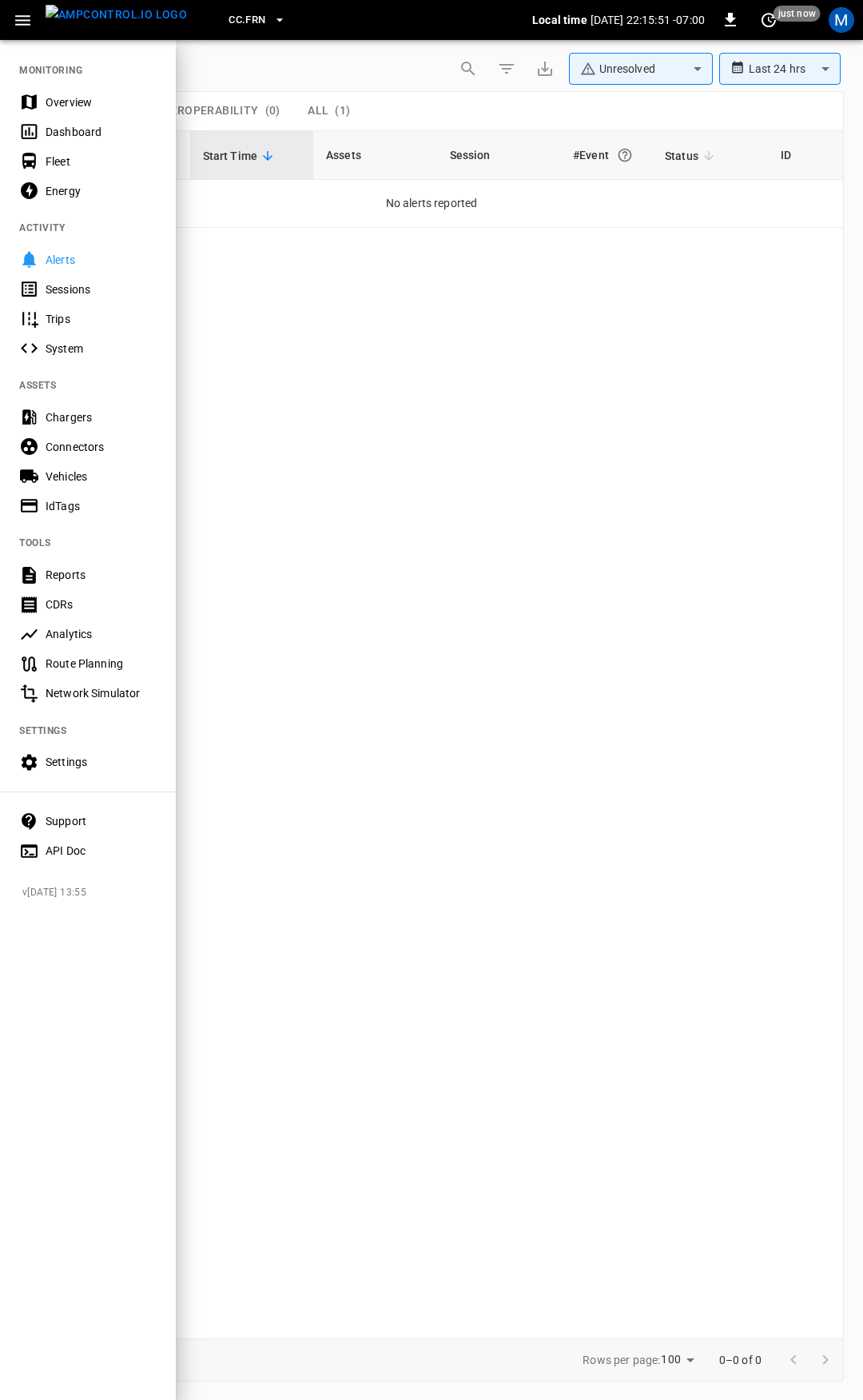
drag, startPoint x: 75, startPoint y: 108, endPoint x: 92, endPoint y: 128, distance: 26.2
click at [75, 108] on div "Overview" at bounding box center [101, 102] width 111 height 16
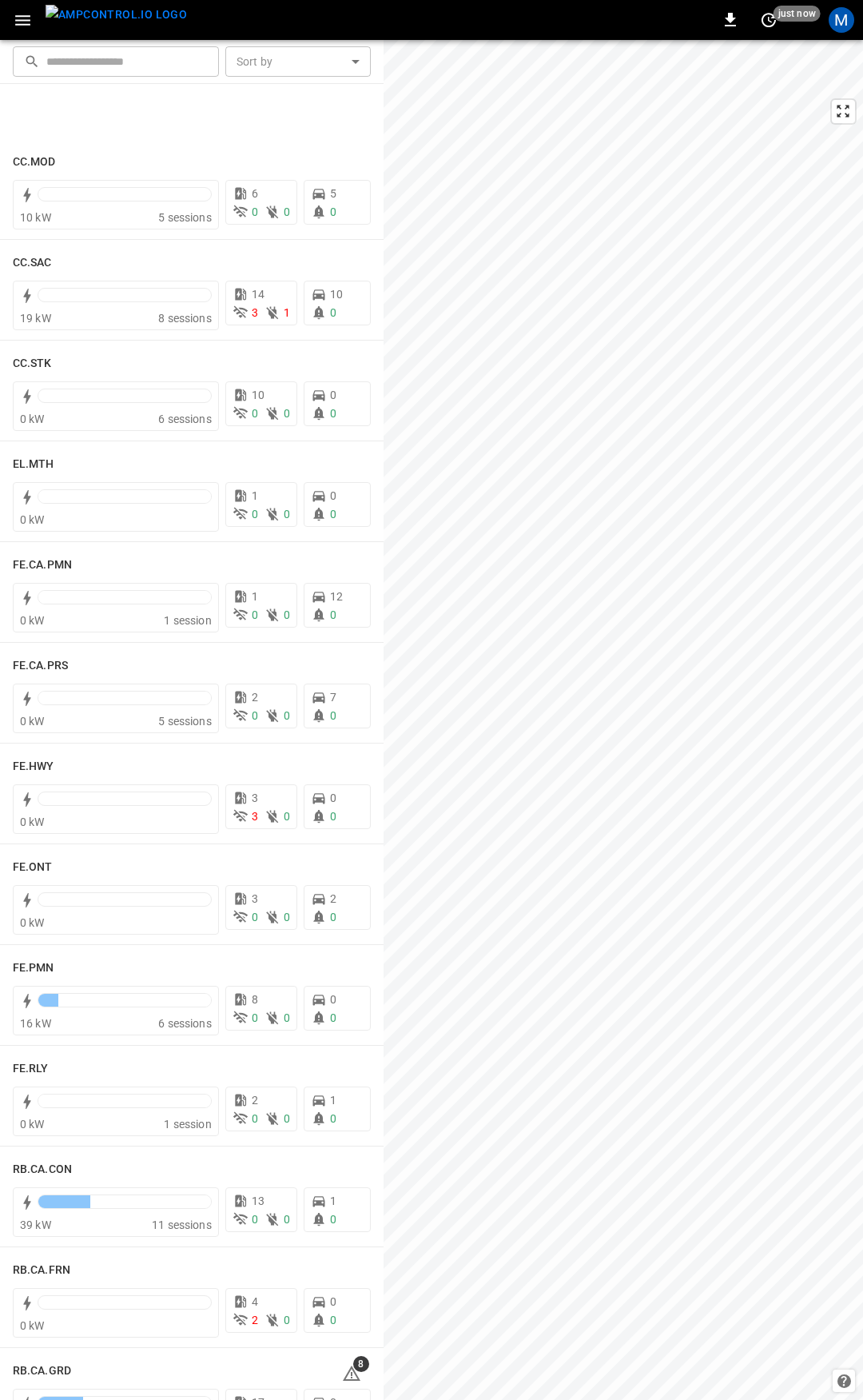
scroll to position [1348, 0]
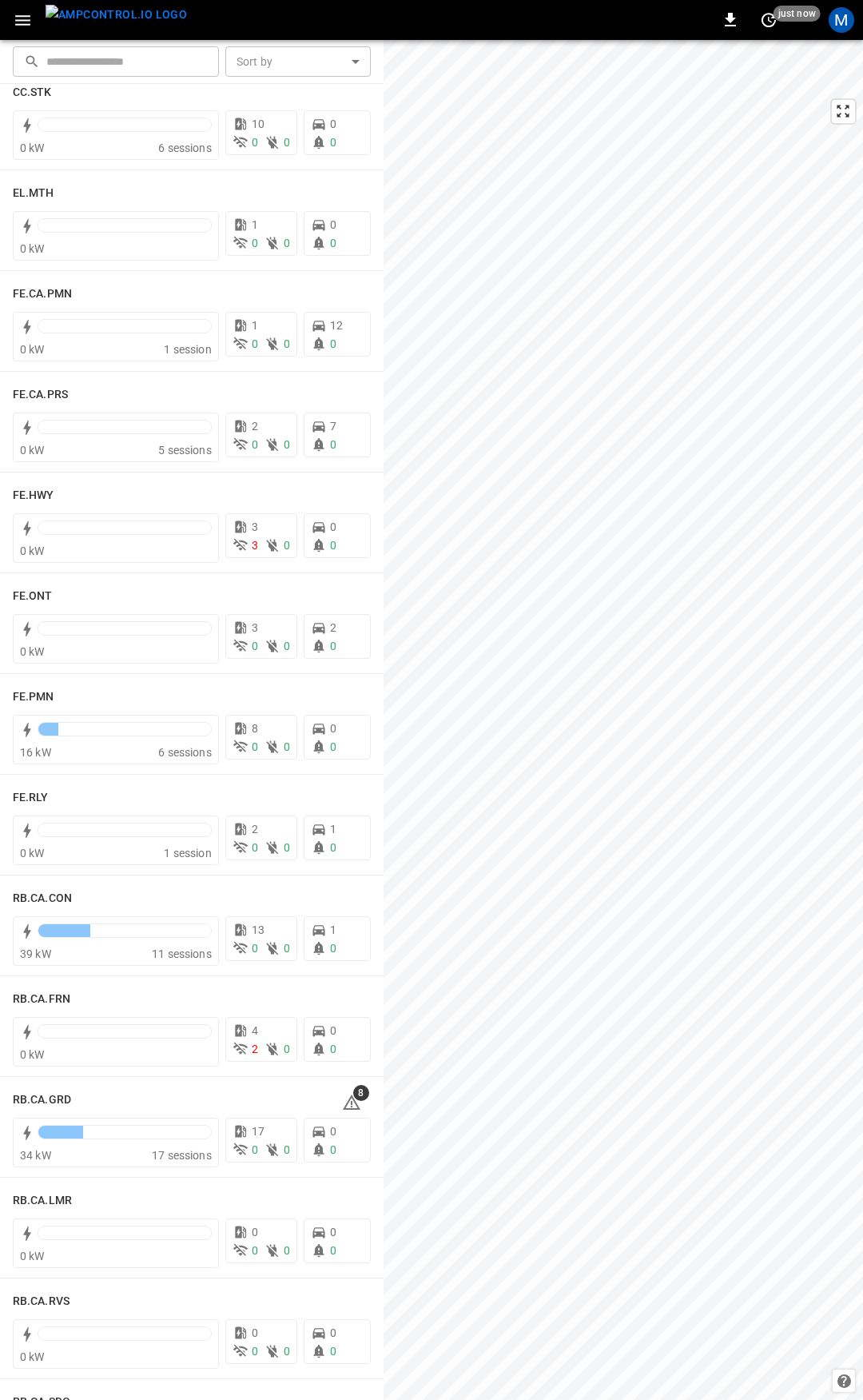
click at [342, 1399] on html "0 just now M ​ ​ Sort by ​ Sort by CC.MOD 10 kW 5 sessions 6 0 0 5 0 CC.SAC 19 …" at bounding box center [432, 700] width 863 height 1400
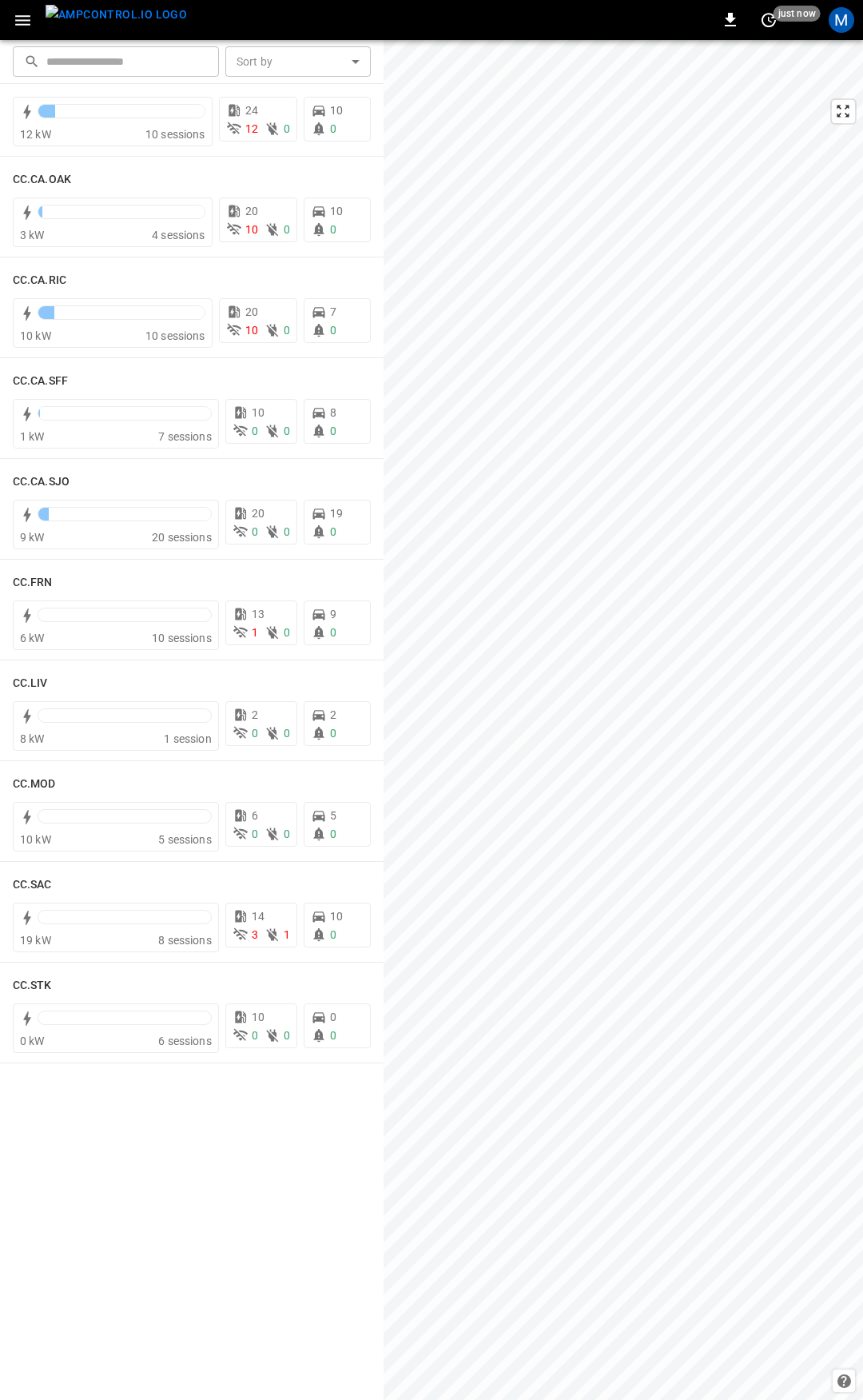
scroll to position [0, 0]
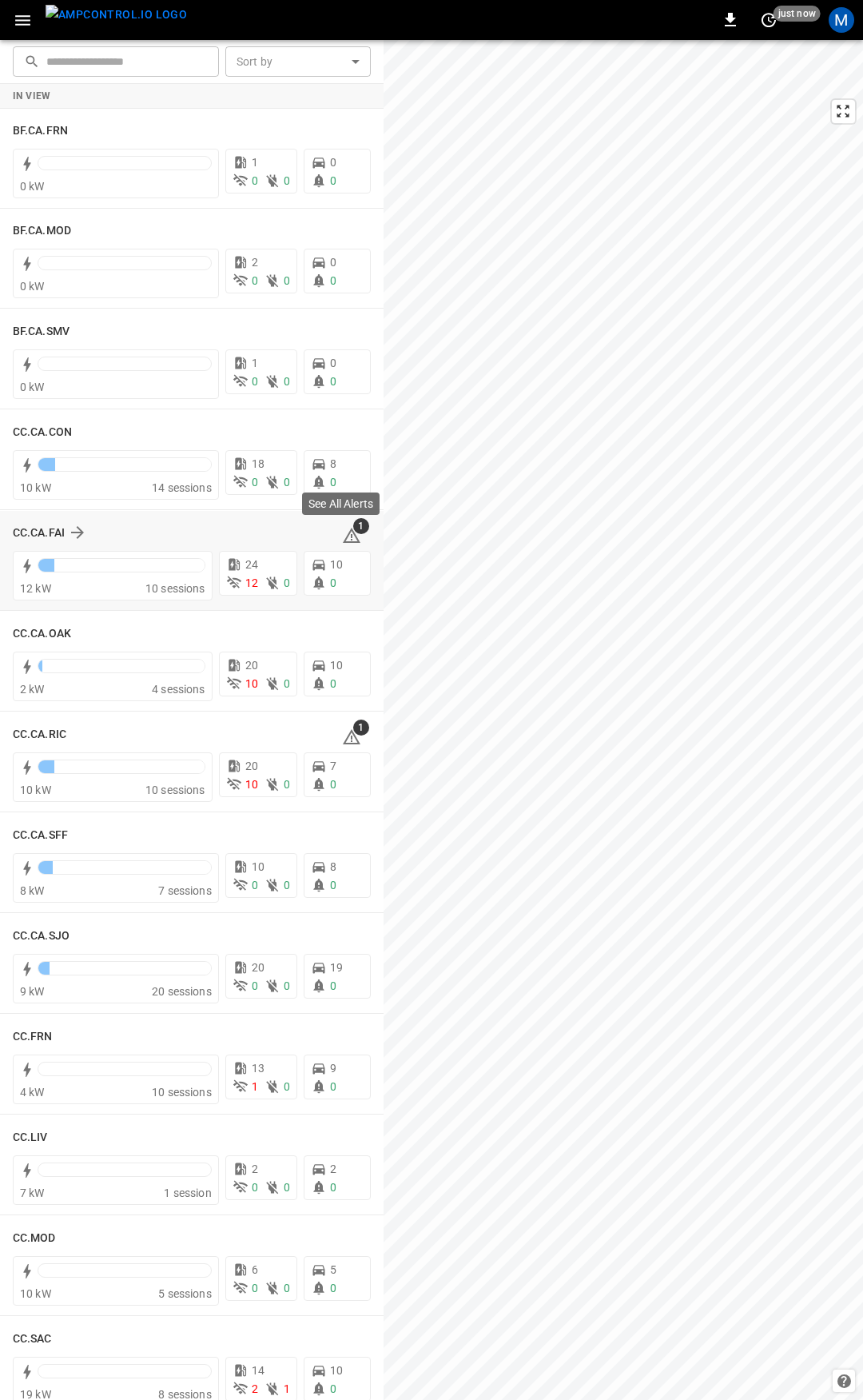
click at [342, 537] on icon at bounding box center [352, 535] width 19 height 19
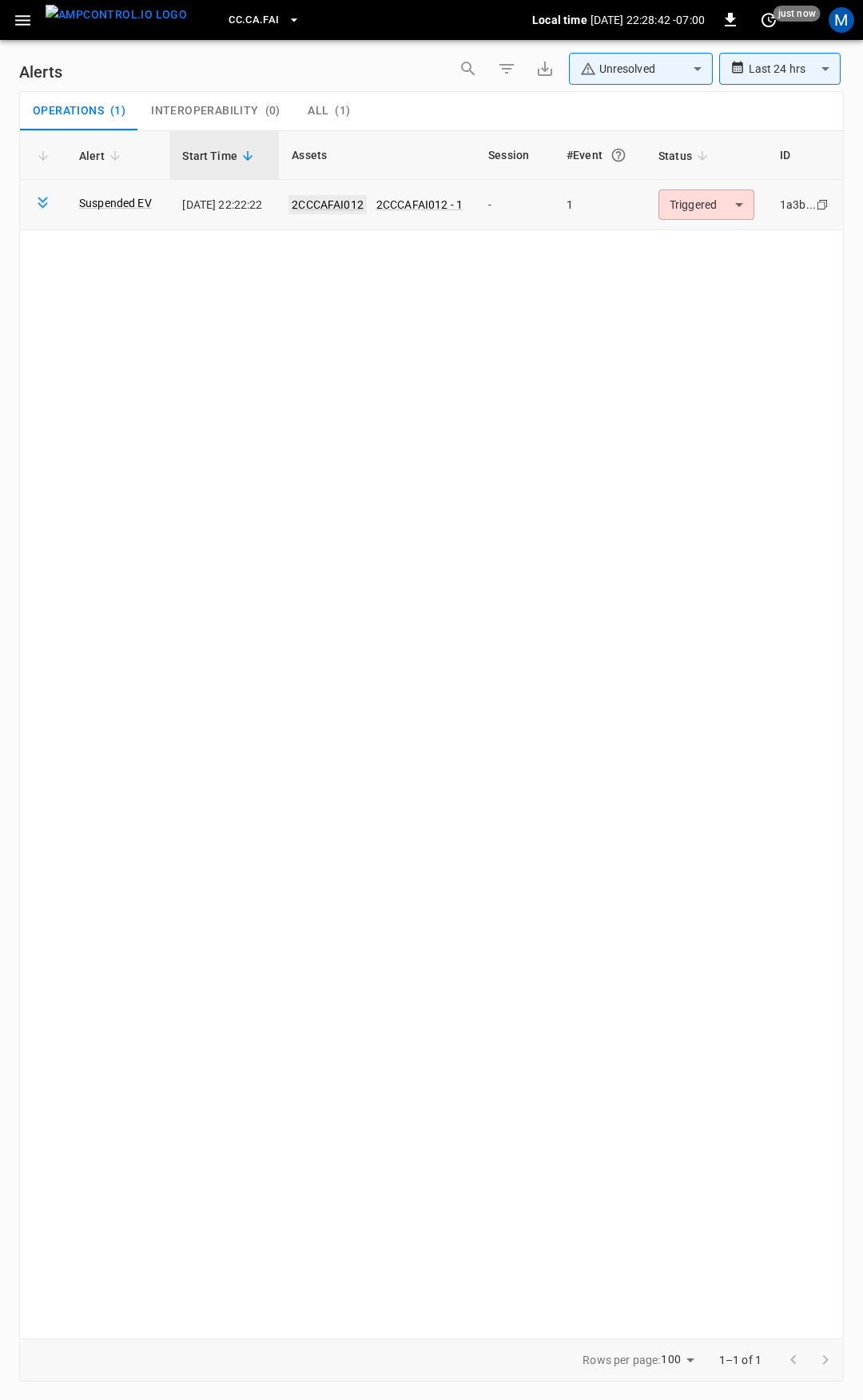
click at [354, 195] on link "2CCCAFAI012" at bounding box center [327, 204] width 78 height 19
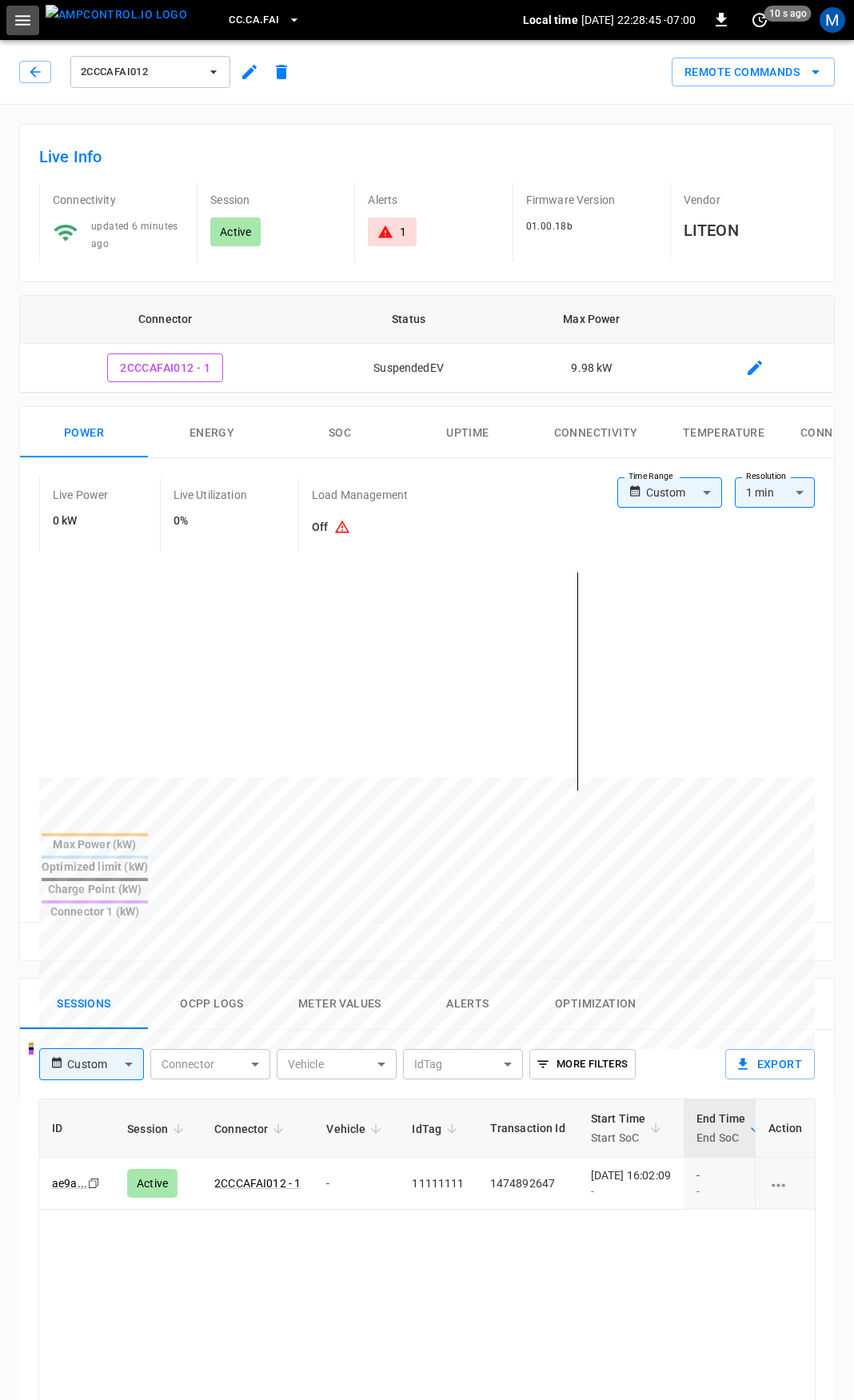
click at [16, 21] on icon "button" at bounding box center [22, 20] width 15 height 10
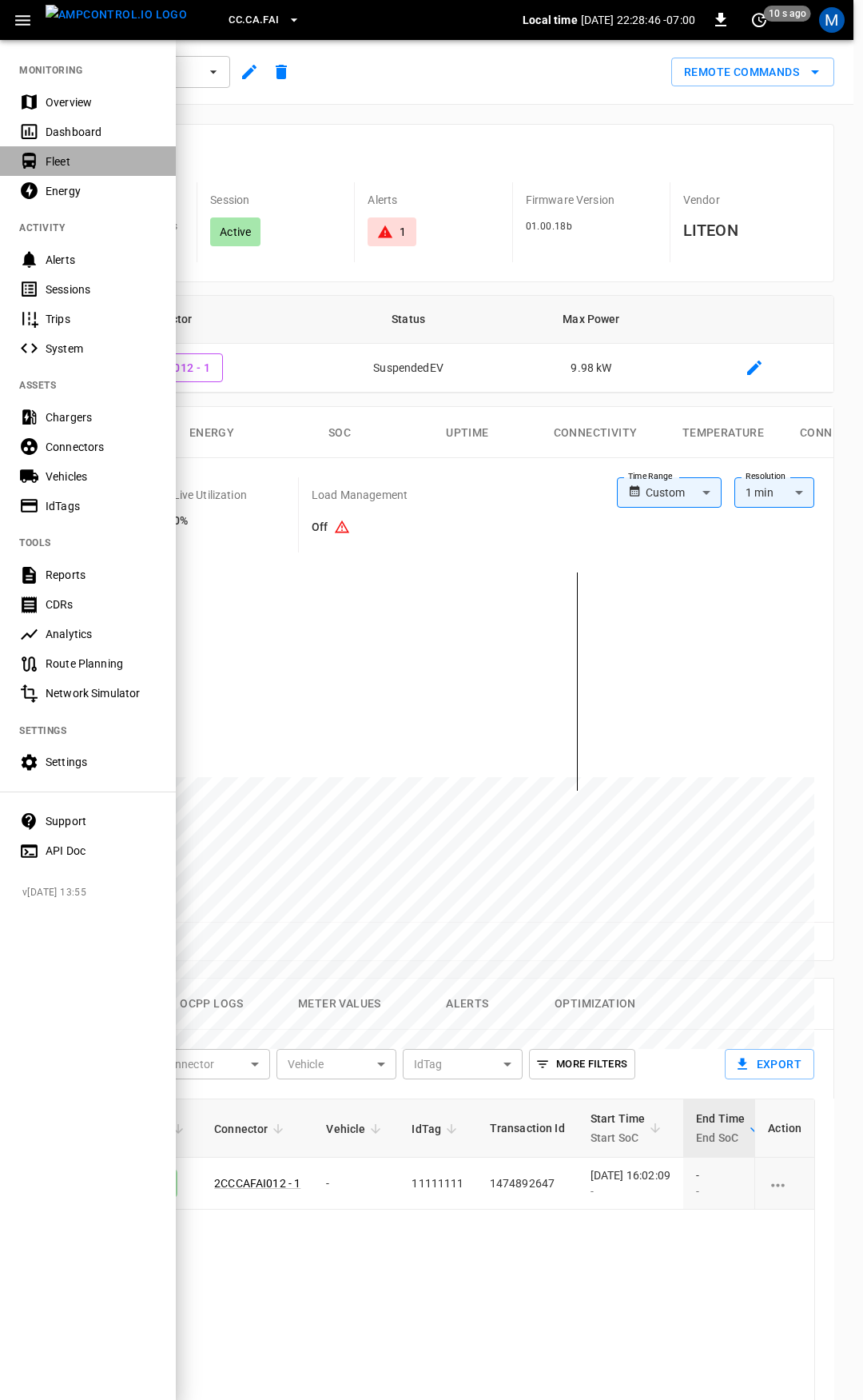
click at [69, 162] on div "Fleet" at bounding box center [101, 161] width 111 height 16
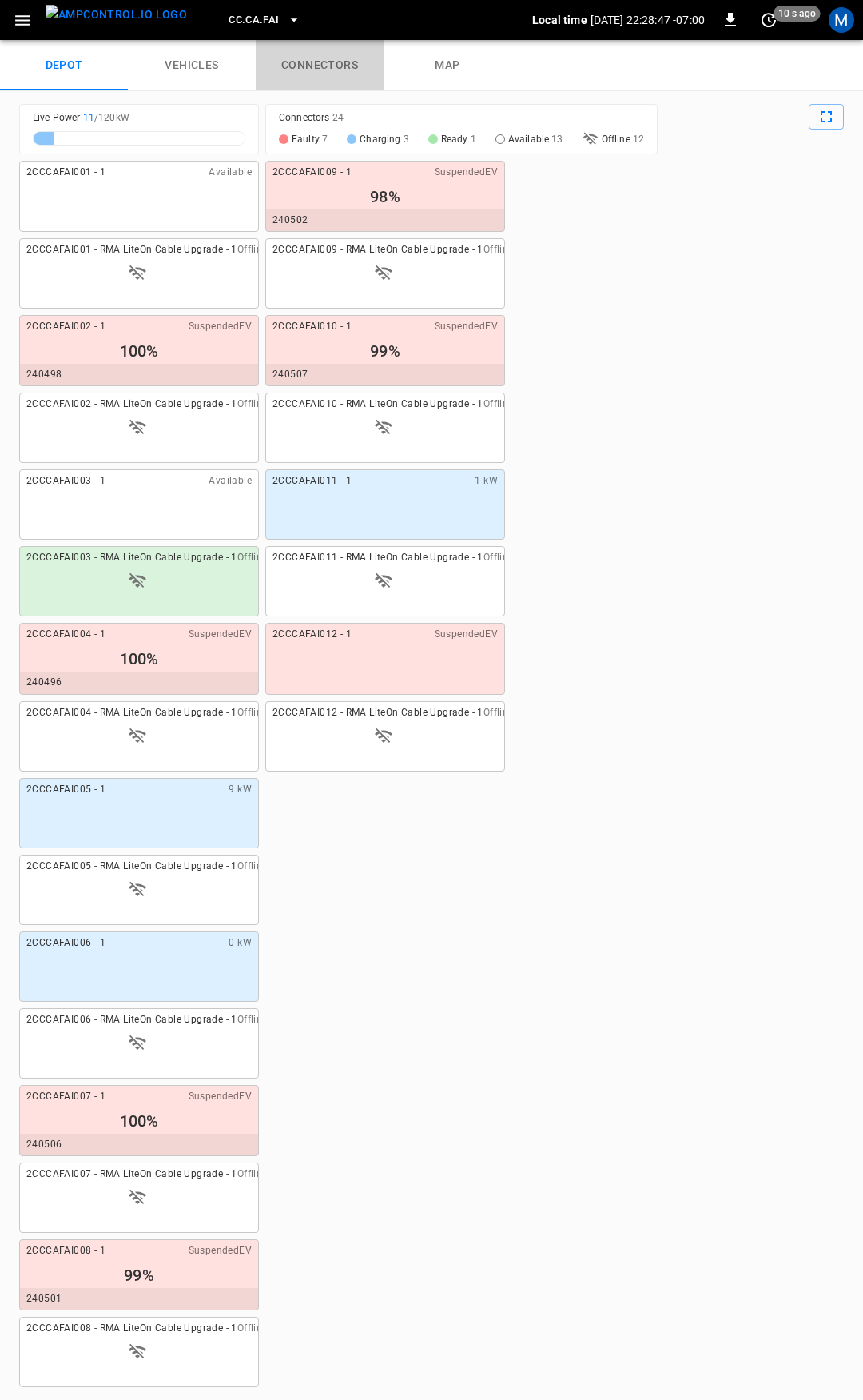
click at [307, 67] on link "connectors" at bounding box center [320, 65] width 128 height 51
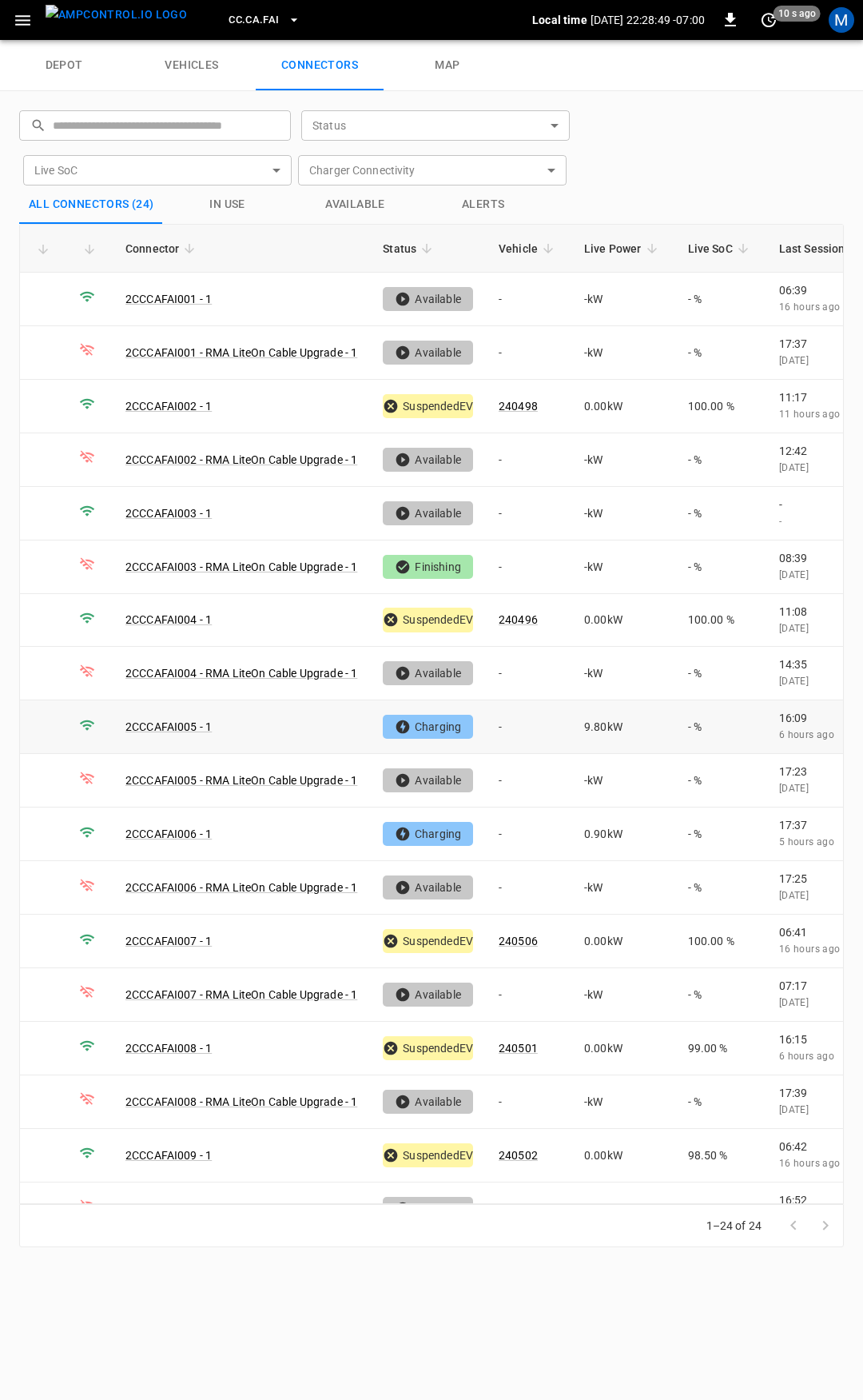
click at [521, 721] on td "-" at bounding box center [528, 728] width 86 height 53
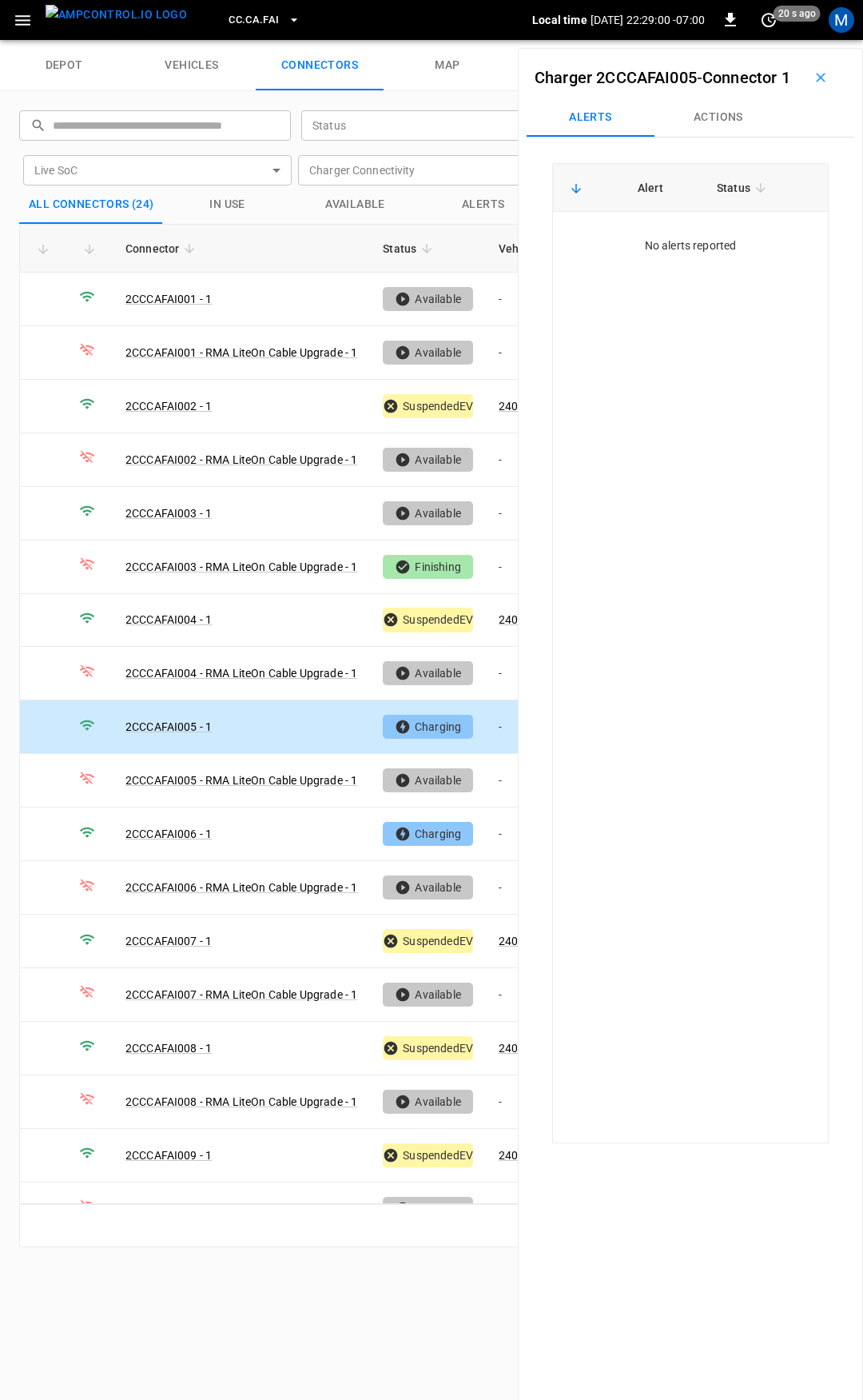
click at [716, 137] on button "Actions" at bounding box center [719, 118] width 128 height 38
click at [673, 253] on div "Vehicle Name Vehicle Name" at bounding box center [720, 239] width 184 height 30
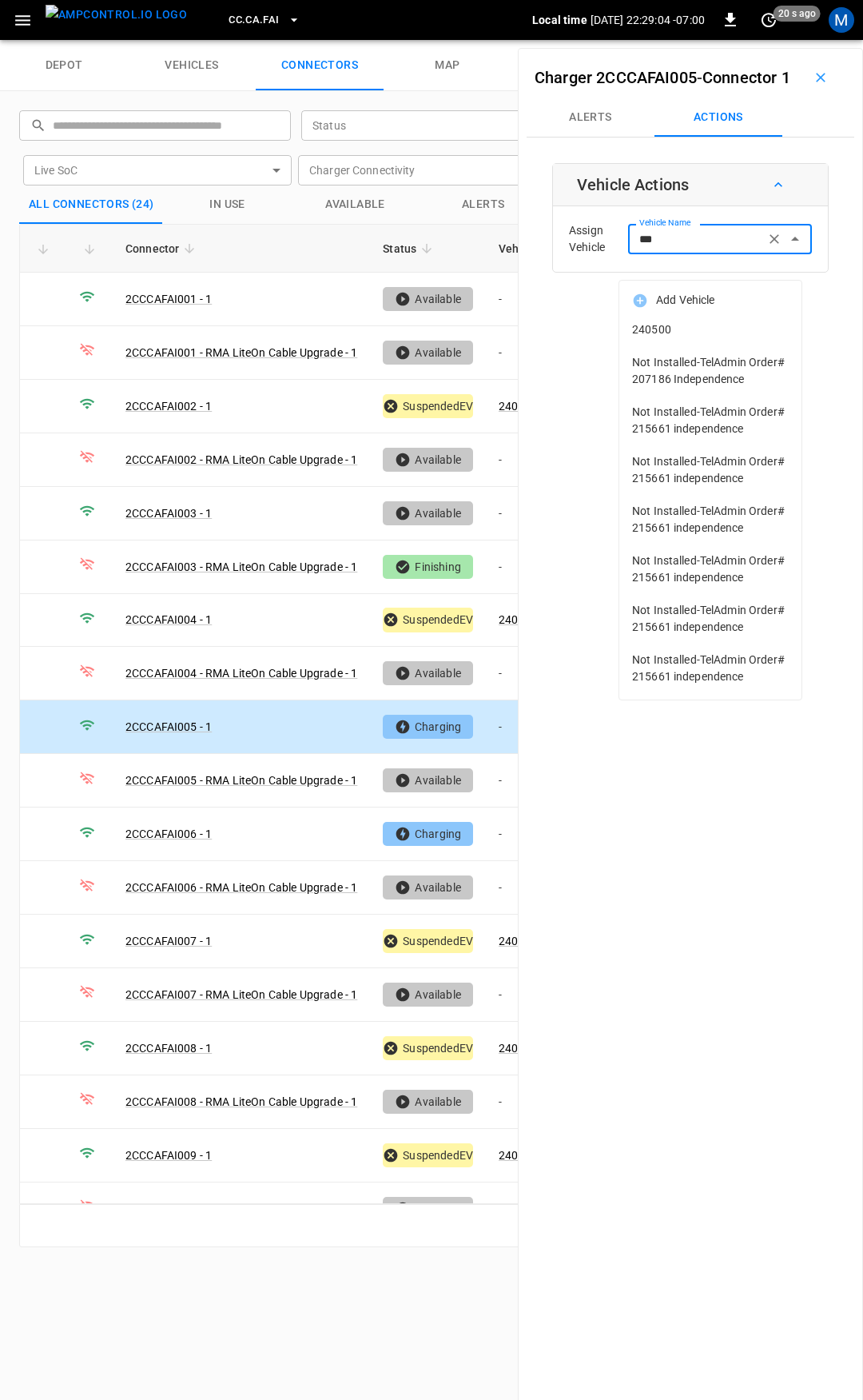
click at [720, 324] on span "240500" at bounding box center [711, 330] width 157 height 17
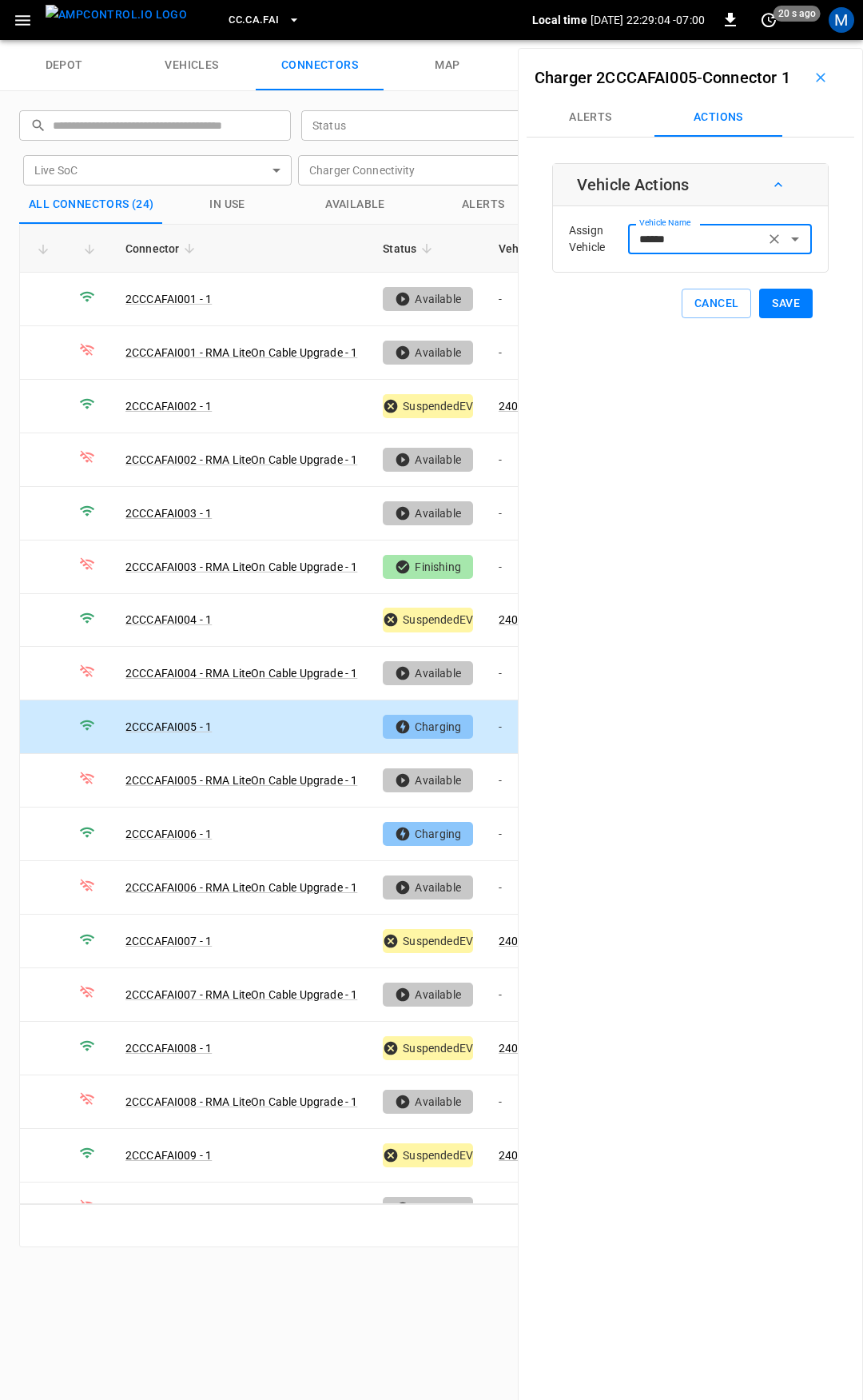
type input "******"
click at [789, 318] on button "Save" at bounding box center [786, 303] width 53 height 30
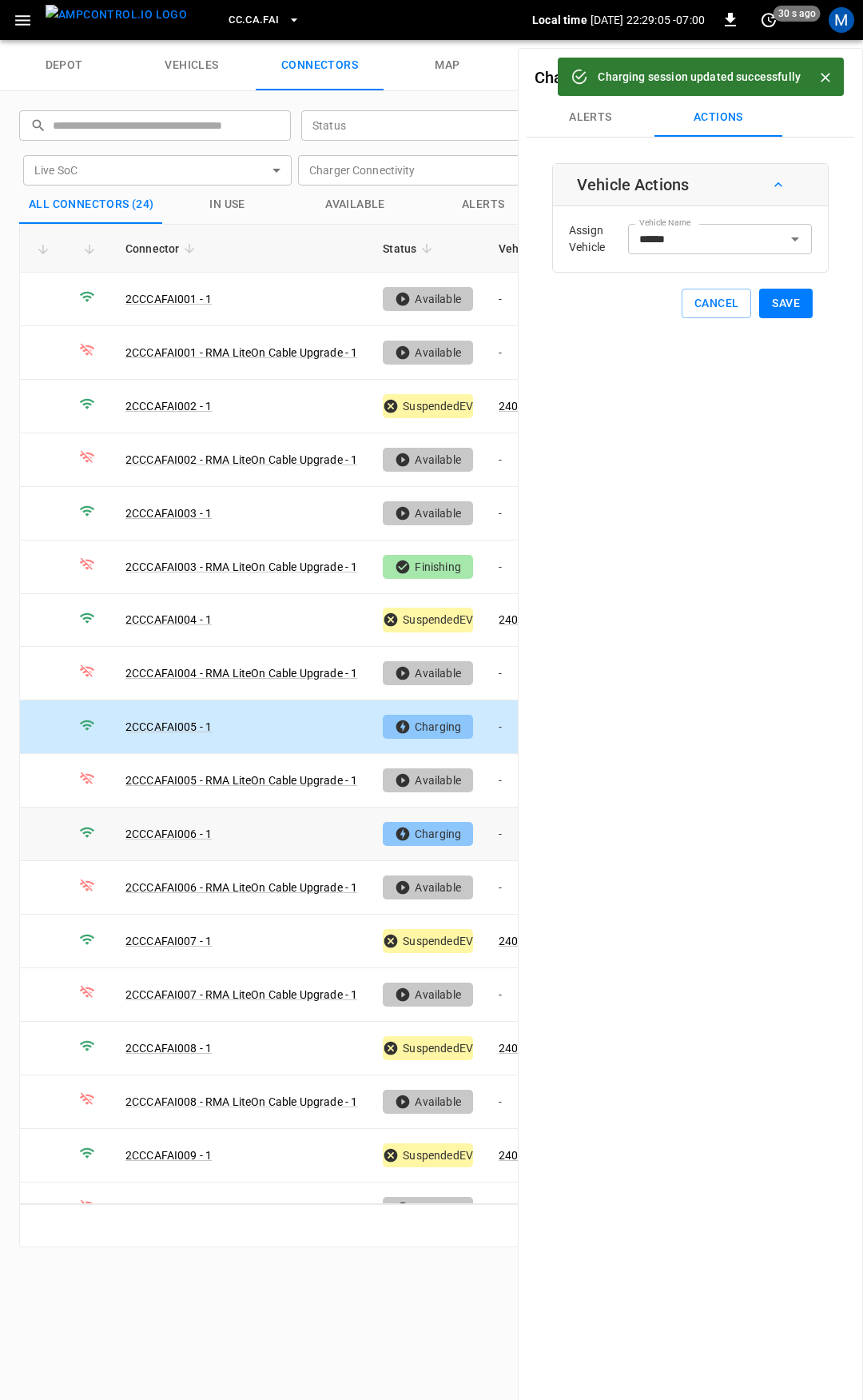
click at [504, 824] on td "-" at bounding box center [528, 834] width 86 height 53
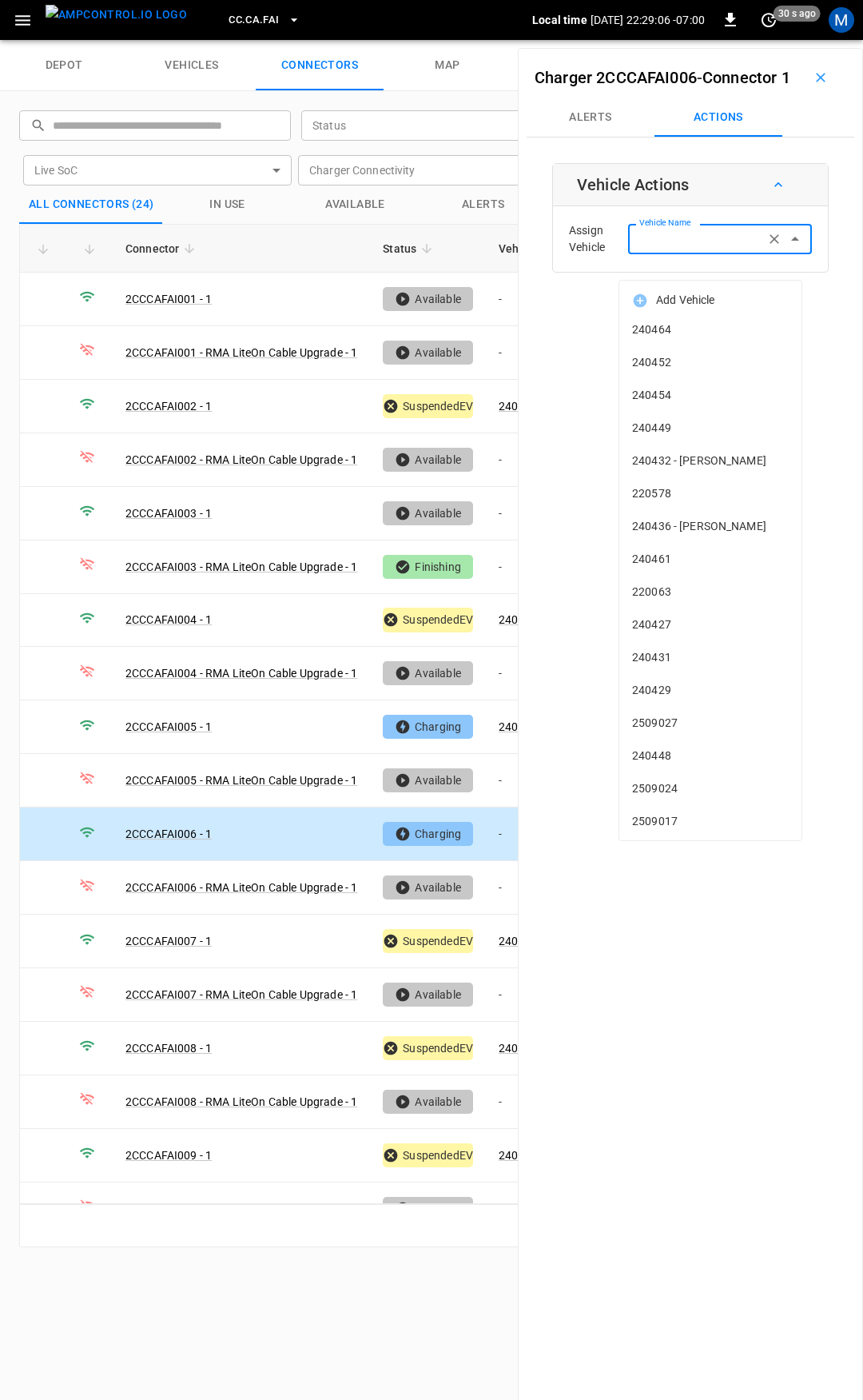
click at [697, 248] on input "Vehicle Name" at bounding box center [696, 238] width 127 height 20
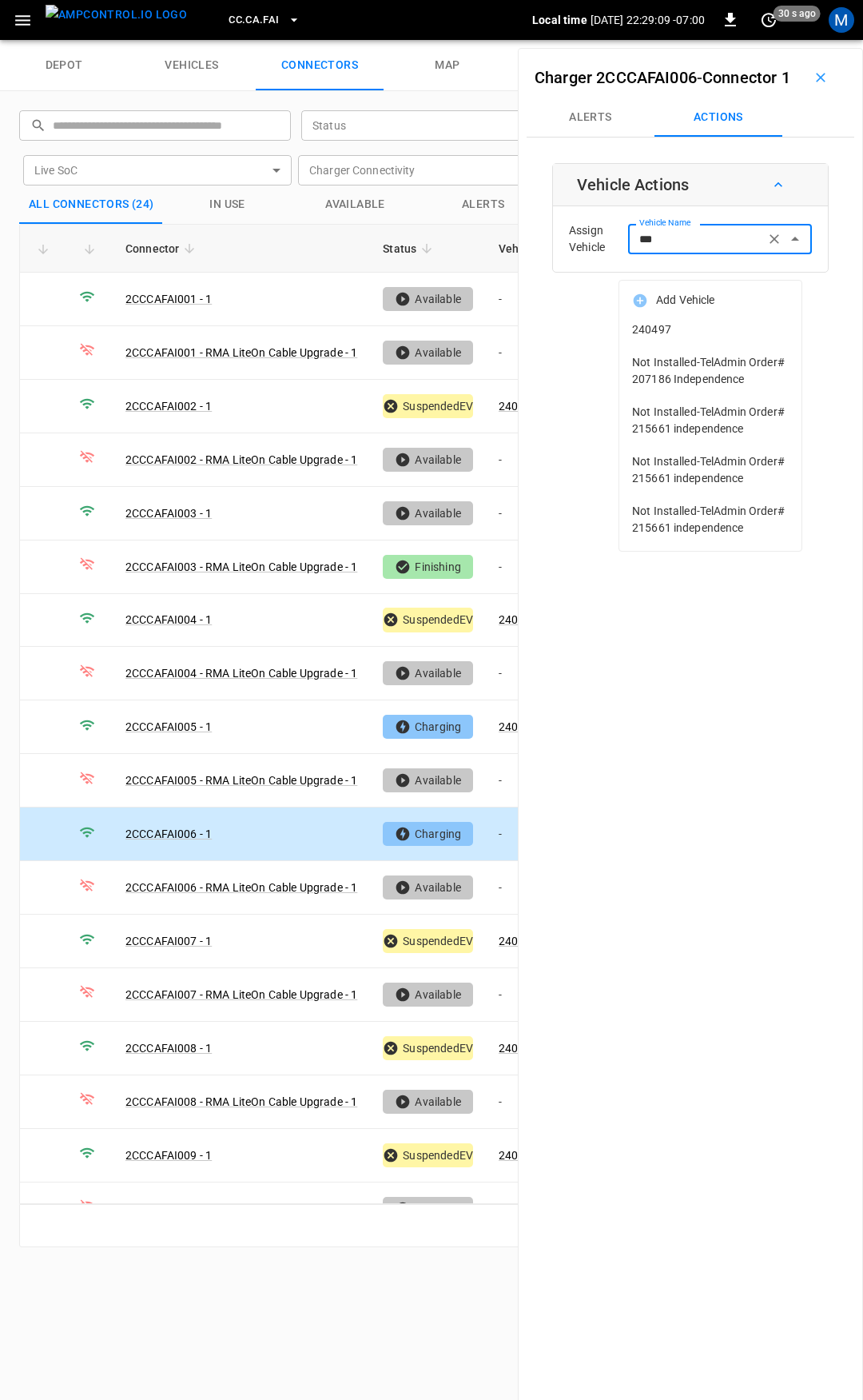
click at [729, 333] on span "240497" at bounding box center [711, 330] width 157 height 17
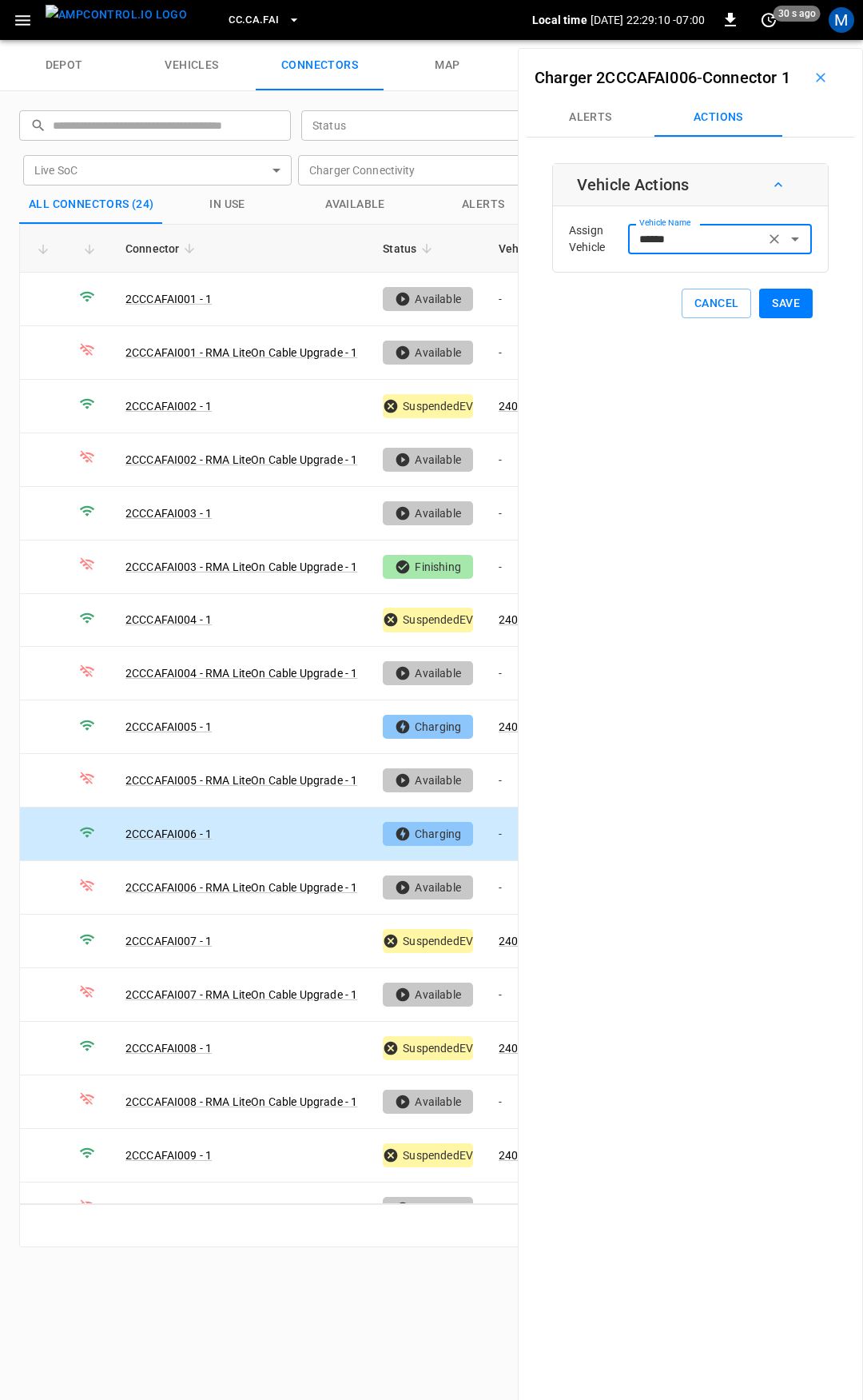
type input "******"
click at [773, 318] on button "Save" at bounding box center [786, 303] width 53 height 30
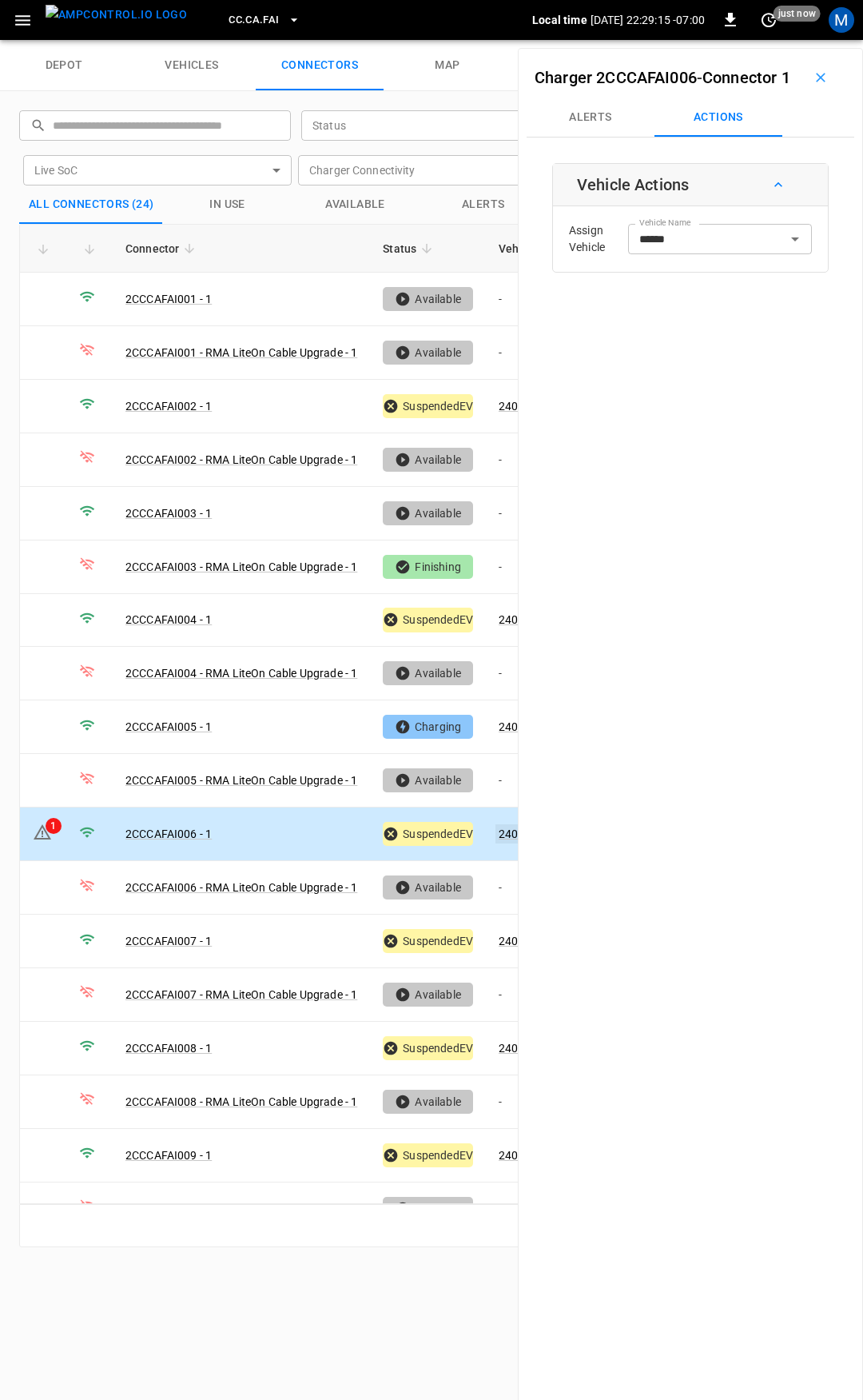
click at [511, 826] on link "240497" at bounding box center [518, 833] width 46 height 19
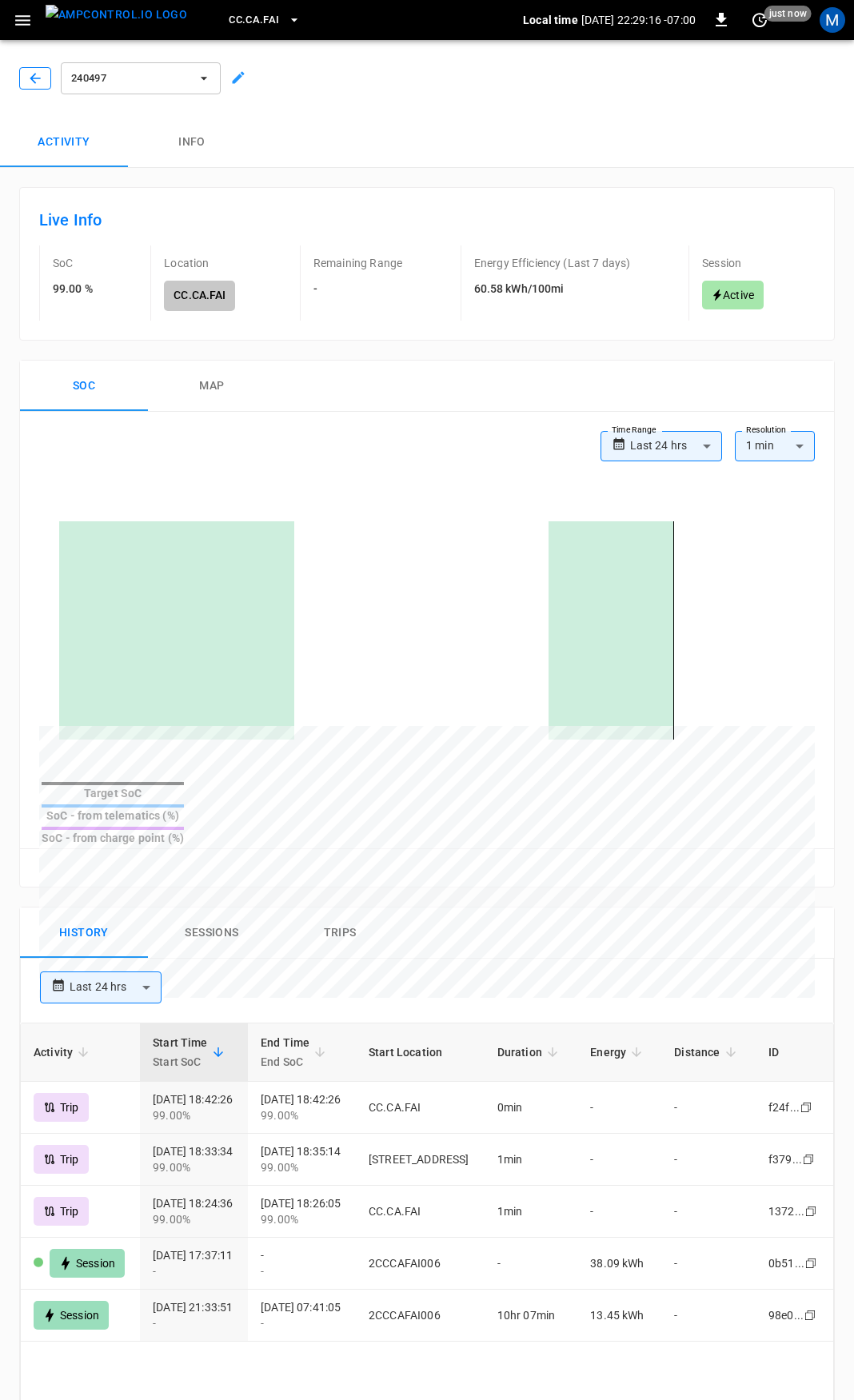
click at [40, 82] on icon "button" at bounding box center [35, 78] width 16 height 16
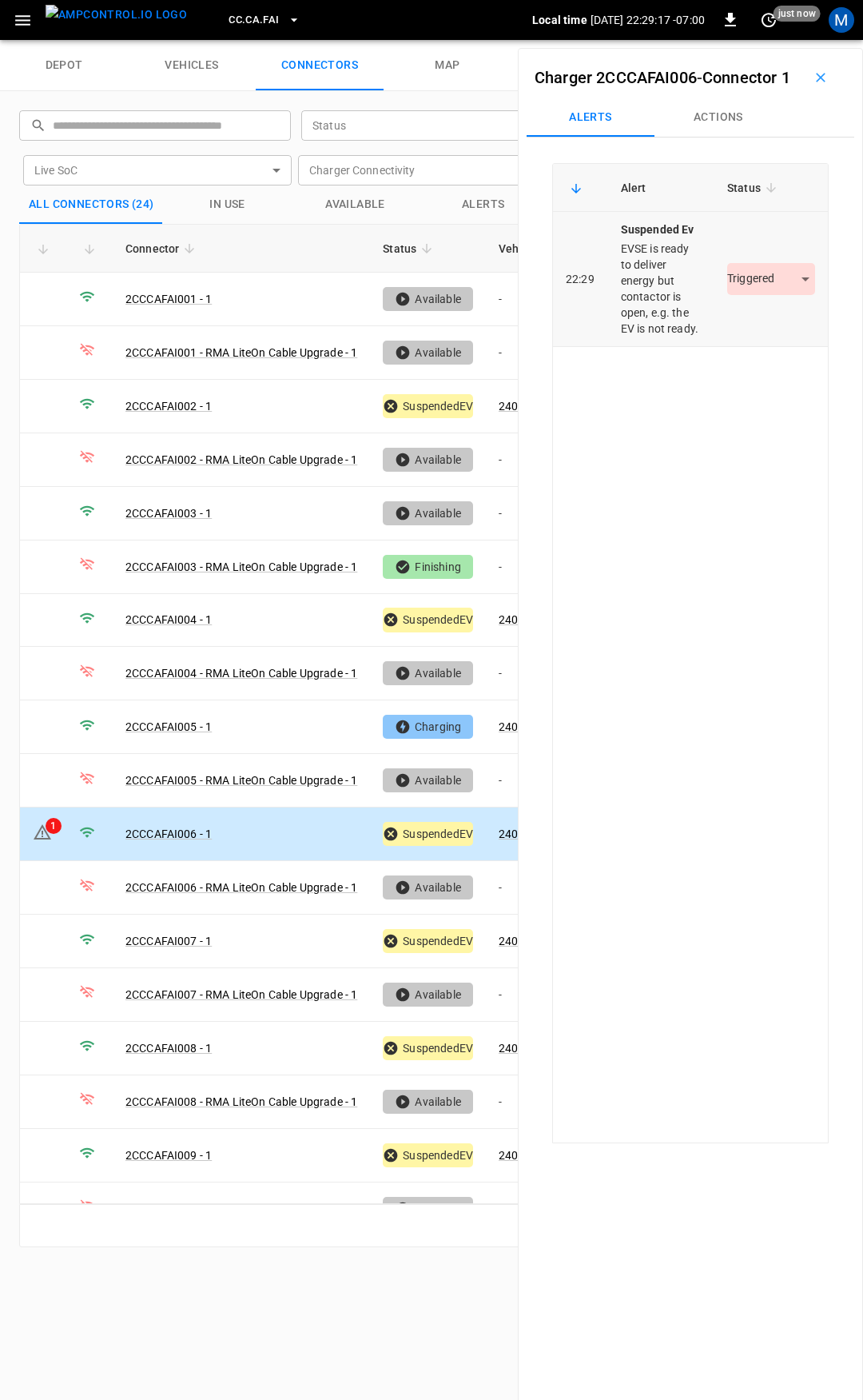
click at [776, 295] on div "Triggered *********" at bounding box center [771, 279] width 88 height 32
click at [771, 330] on td "Triggered *********" at bounding box center [771, 279] width 113 height 135
click at [754, 40] on body "CC.CA.FAI Local time [DATE] 22:29:18 -07:00 0 just now M depot vehicles connect…" at bounding box center [432, 20] width 863 height 40
click at [749, 362] on li "Resolved" at bounding box center [762, 352] width 100 height 27
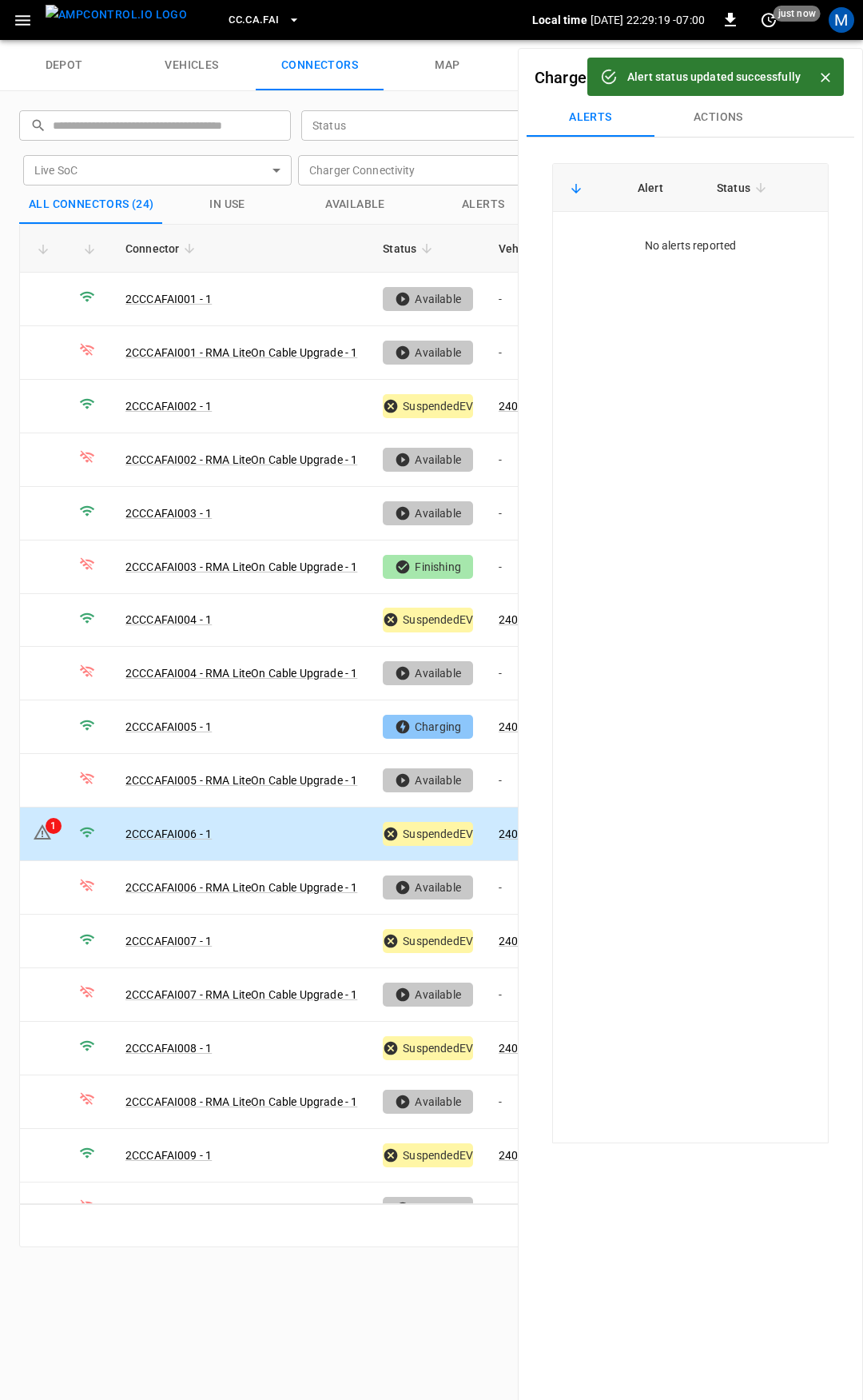
click at [2, 22] on div "CC.CA.FAI Local time [DATE] 22:29:19 -07:00 0 just now M" at bounding box center [432, 20] width 863 height 40
drag, startPoint x: 10, startPoint y: 21, endPoint x: 12, endPoint y: 30, distance: 9.2
click at [10, 20] on button "button" at bounding box center [22, 21] width 32 height 30
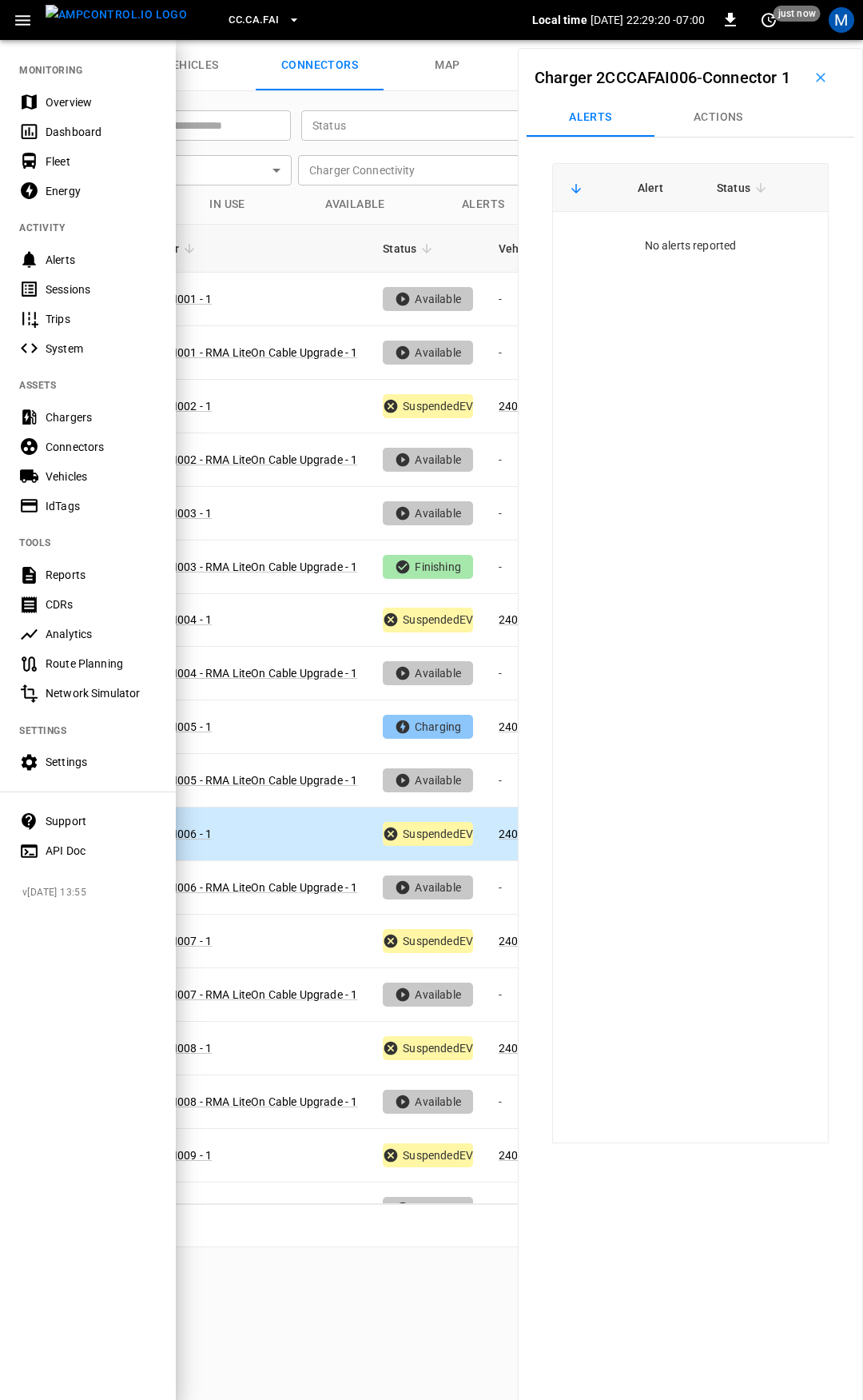
click at [37, 87] on nav "MONITORING Overview Dashboard Fleet Energy ACTIVITY Alerts Sessions Trips Syste…" at bounding box center [87, 455] width 176 height 834
click at [41, 99] on div "Overview" at bounding box center [87, 102] width 176 height 30
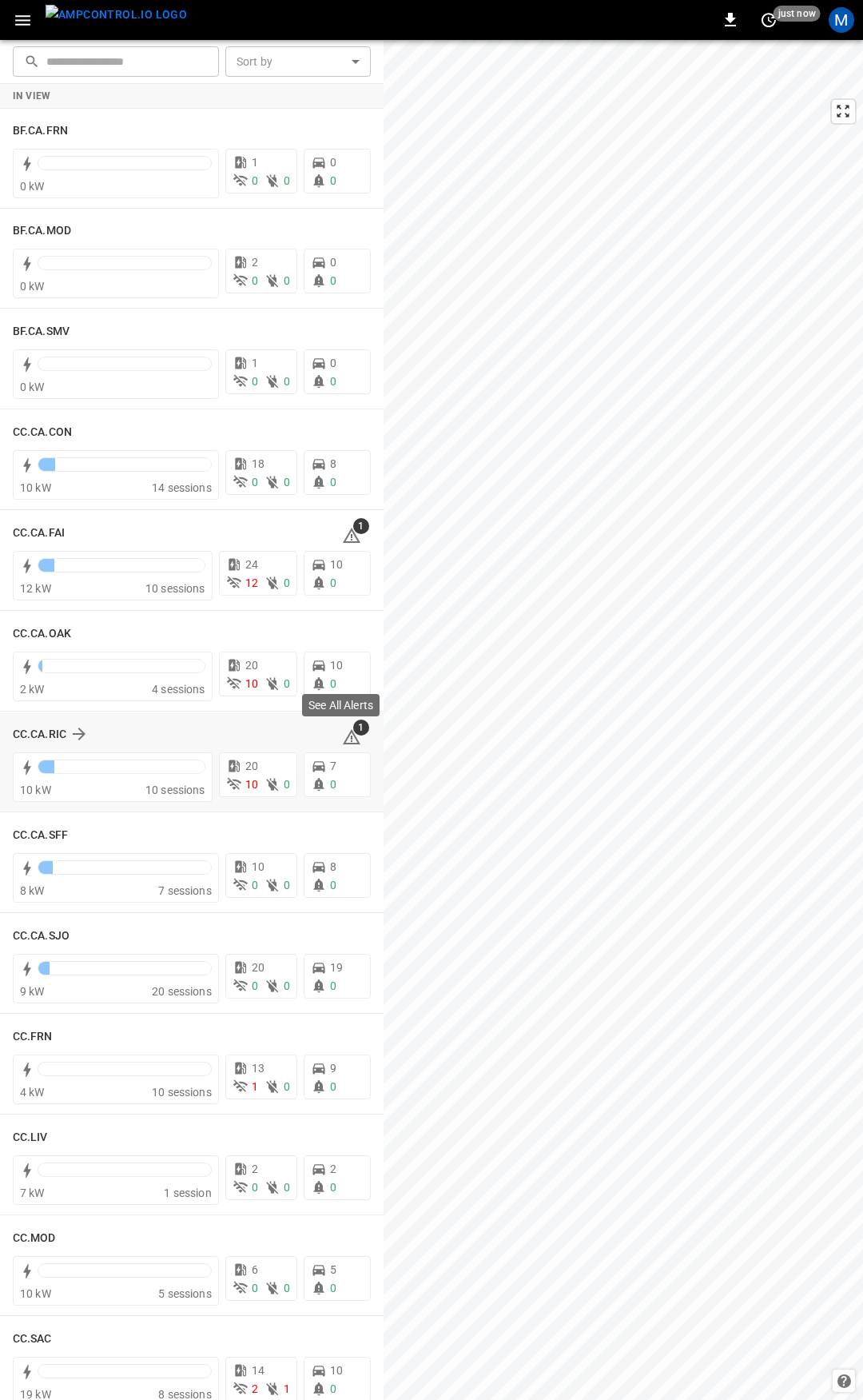
click at [347, 742] on icon at bounding box center [352, 737] width 17 height 15
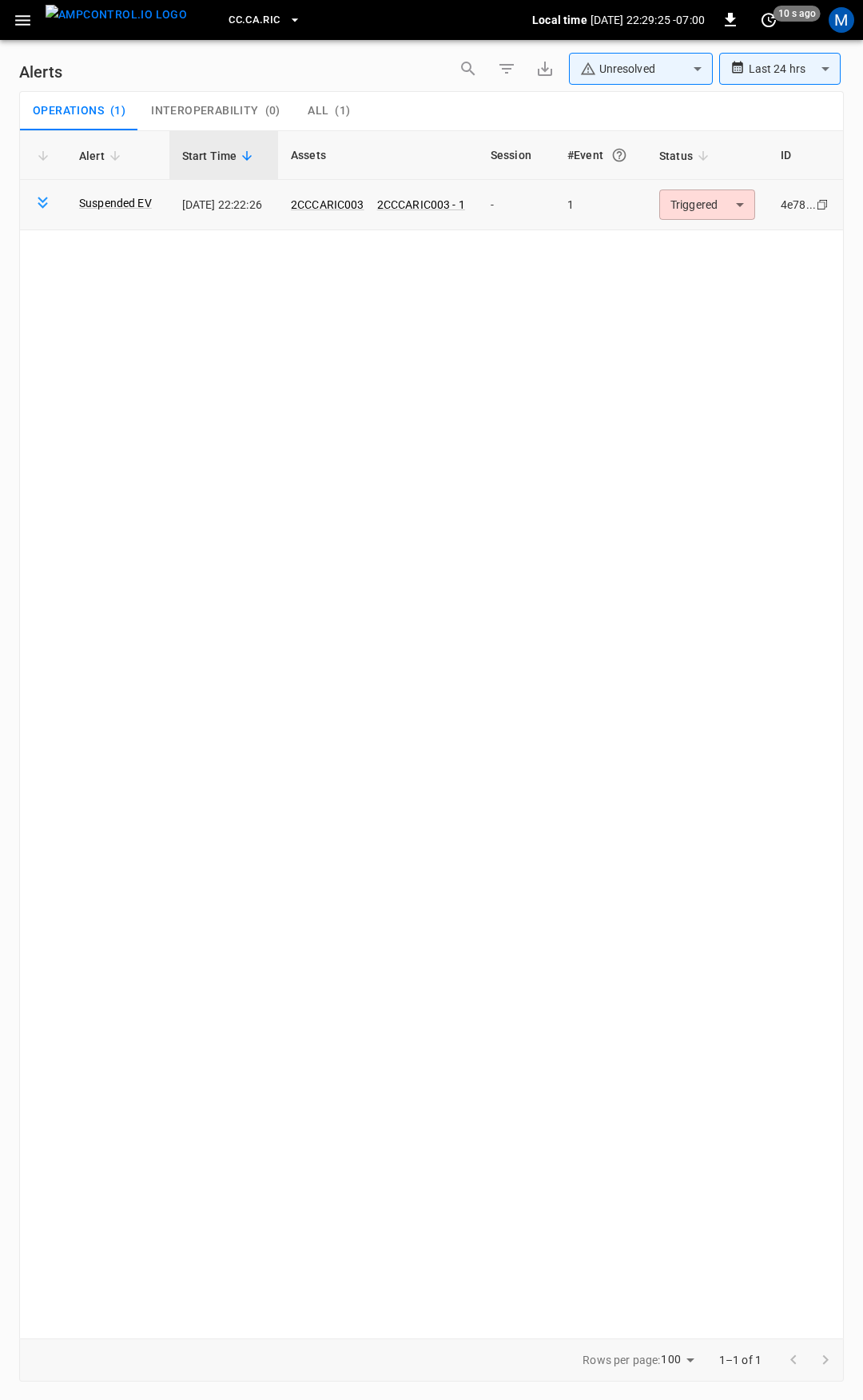
click at [719, 208] on body "**********" at bounding box center [432, 698] width 863 height 1395
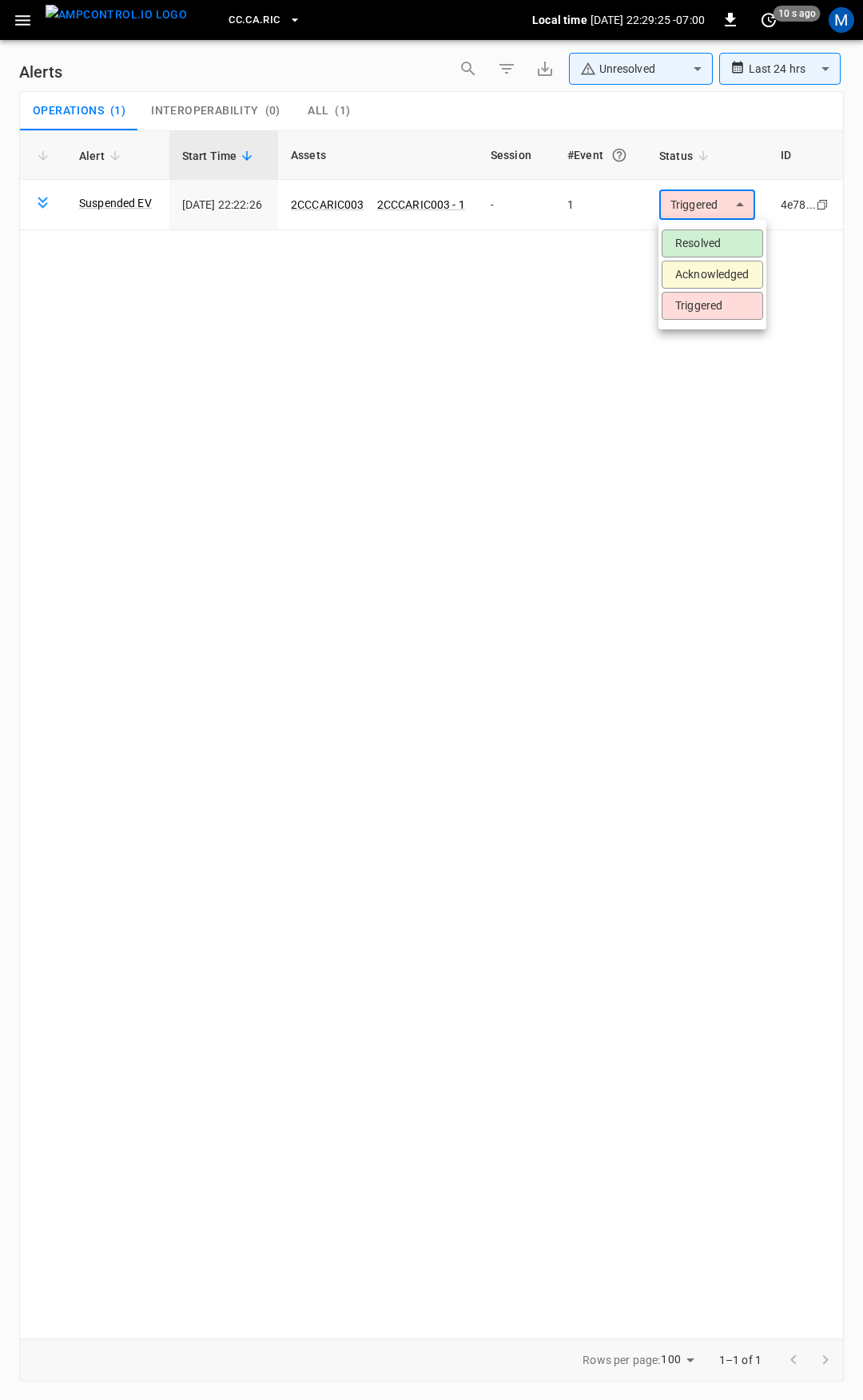
drag, startPoint x: 714, startPoint y: 244, endPoint x: 705, endPoint y: 244, distance: 9.0
click at [712, 244] on li "Resolved" at bounding box center [713, 243] width 102 height 28
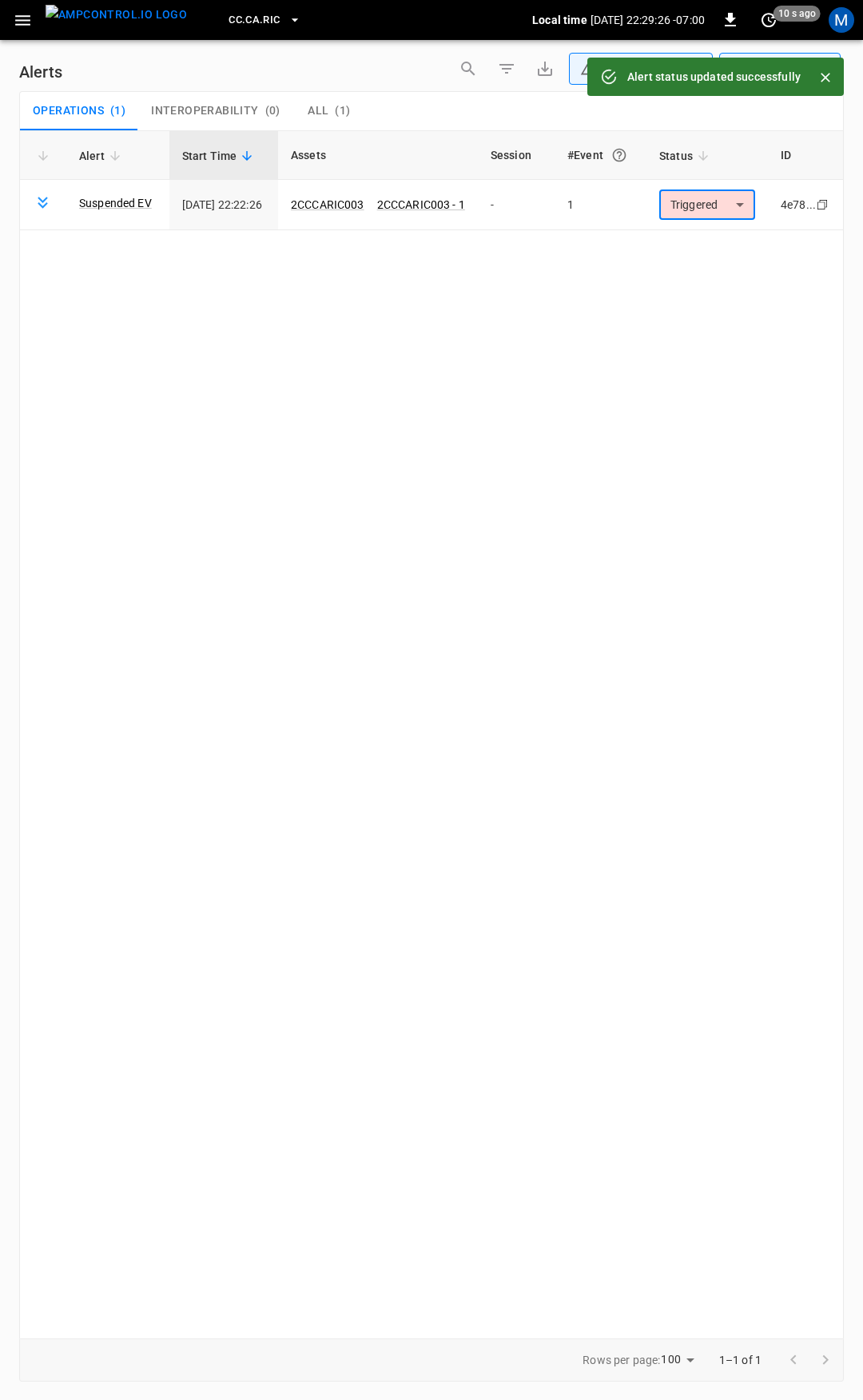
click at [13, 14] on icon "button" at bounding box center [22, 20] width 20 height 20
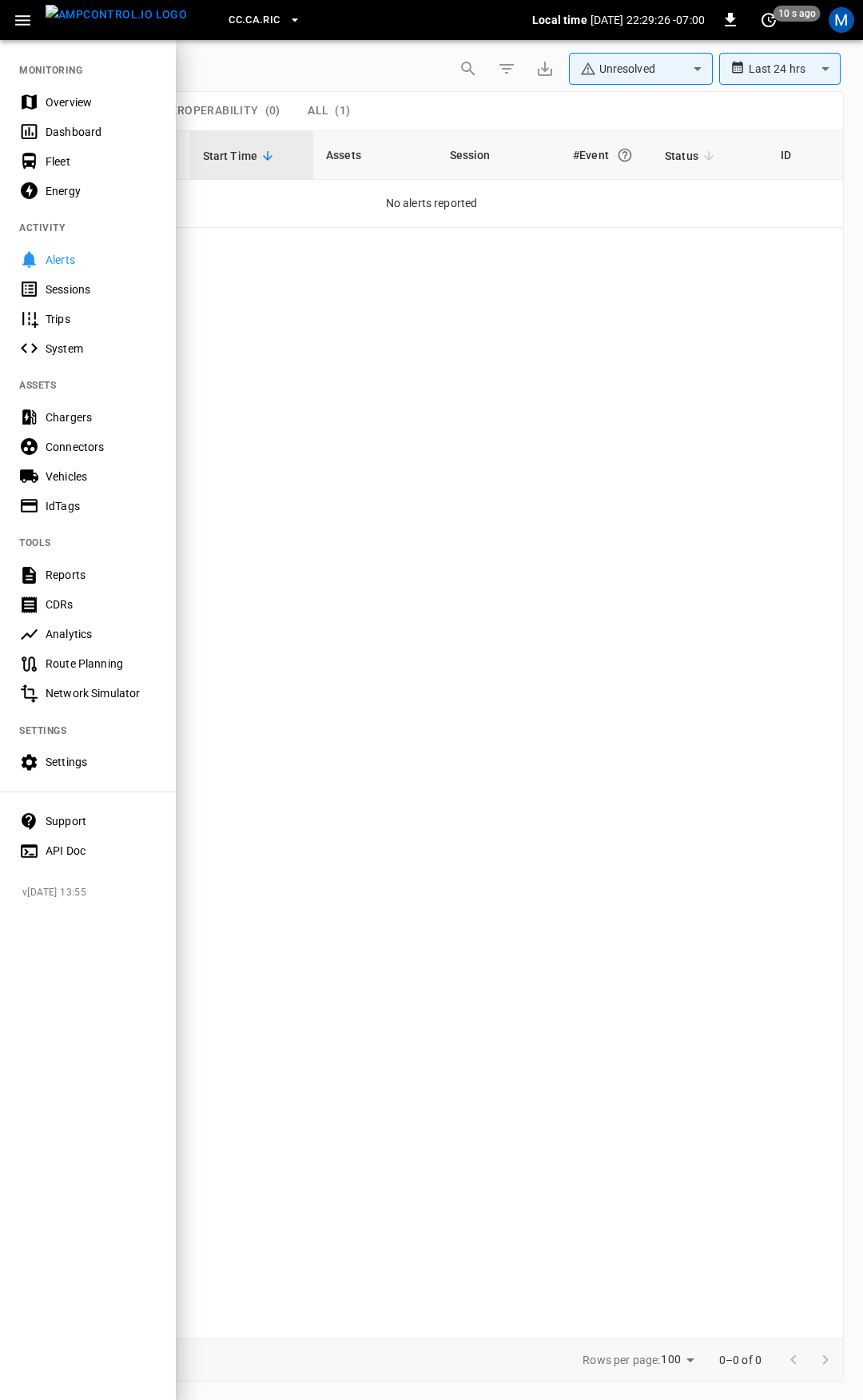
click at [64, 105] on div "Overview" at bounding box center [101, 102] width 111 height 16
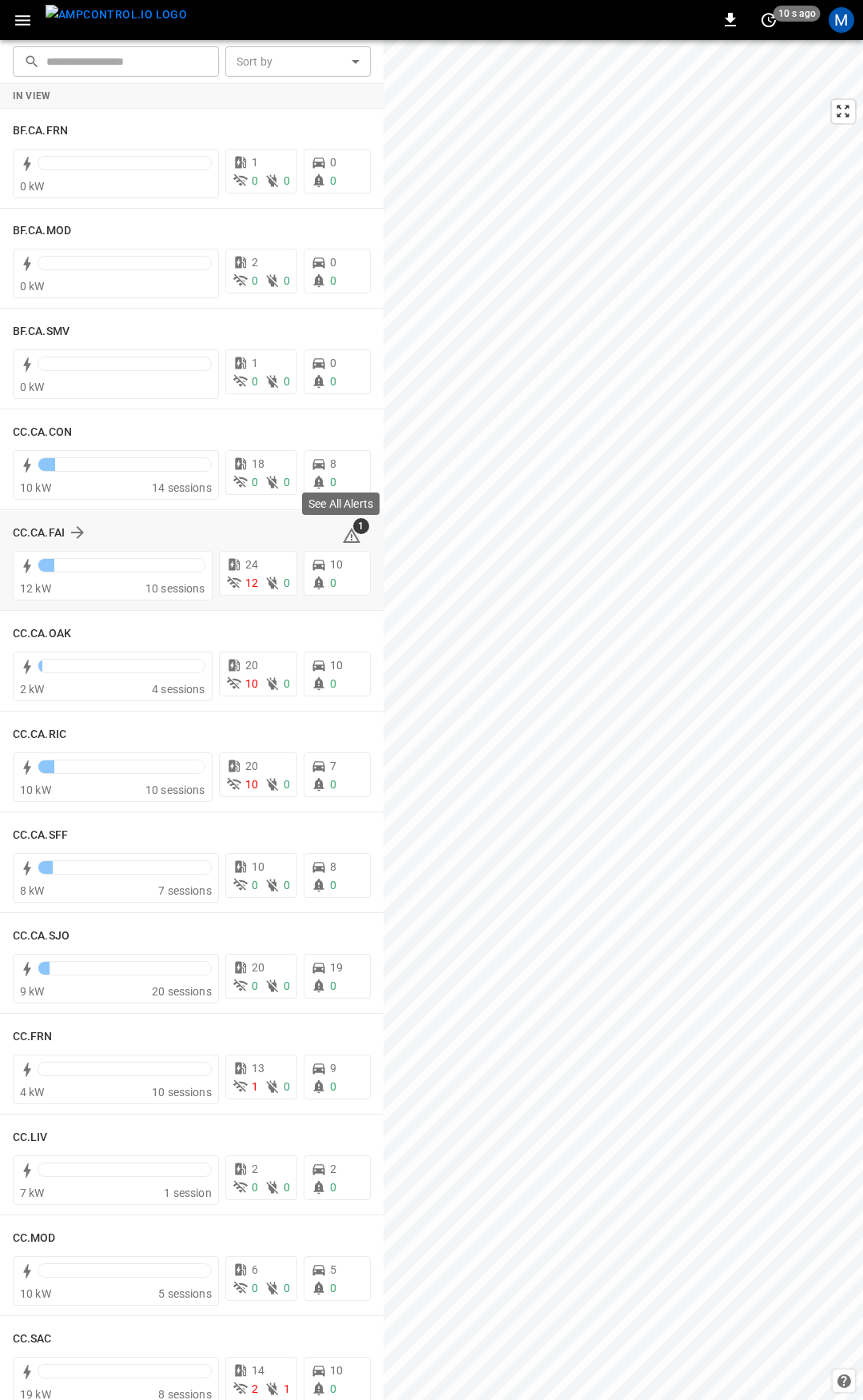
click at [353, 531] on span "1" at bounding box center [361, 526] width 16 height 16
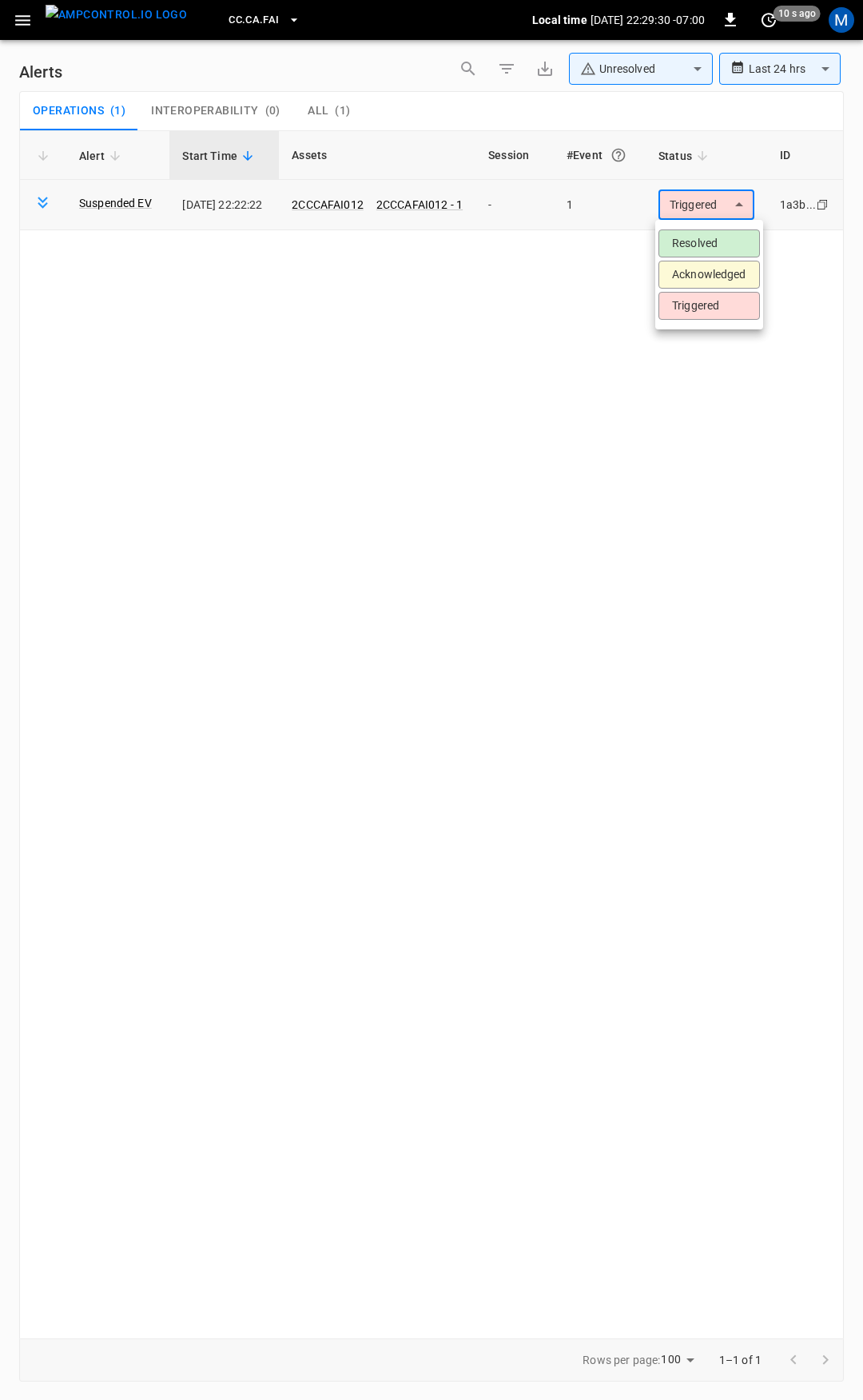
click at [719, 213] on body "**********" at bounding box center [432, 698] width 863 height 1395
click at [695, 249] on li "Resolved" at bounding box center [710, 243] width 102 height 28
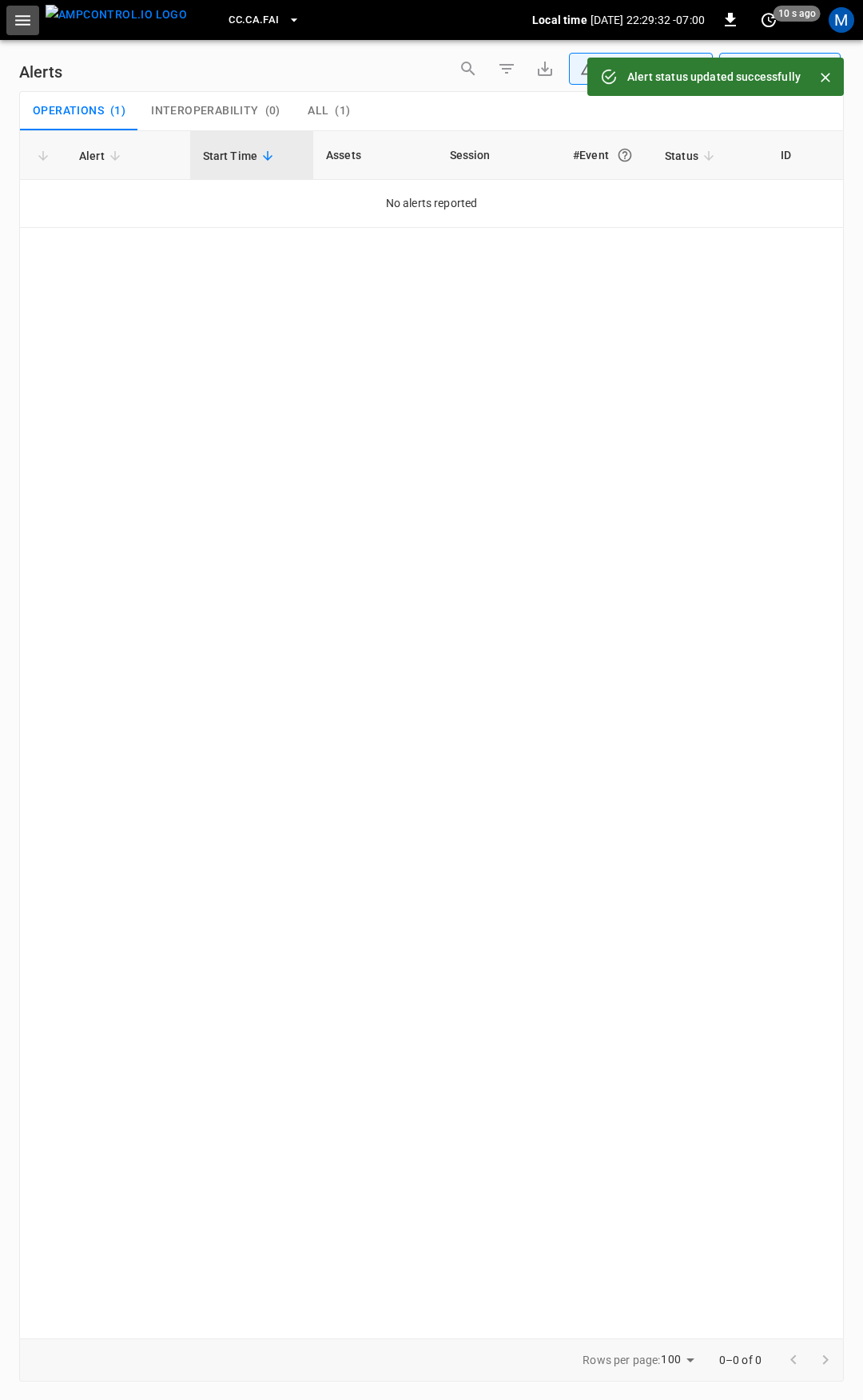
click at [25, 27] on icon "button" at bounding box center [22, 20] width 20 height 20
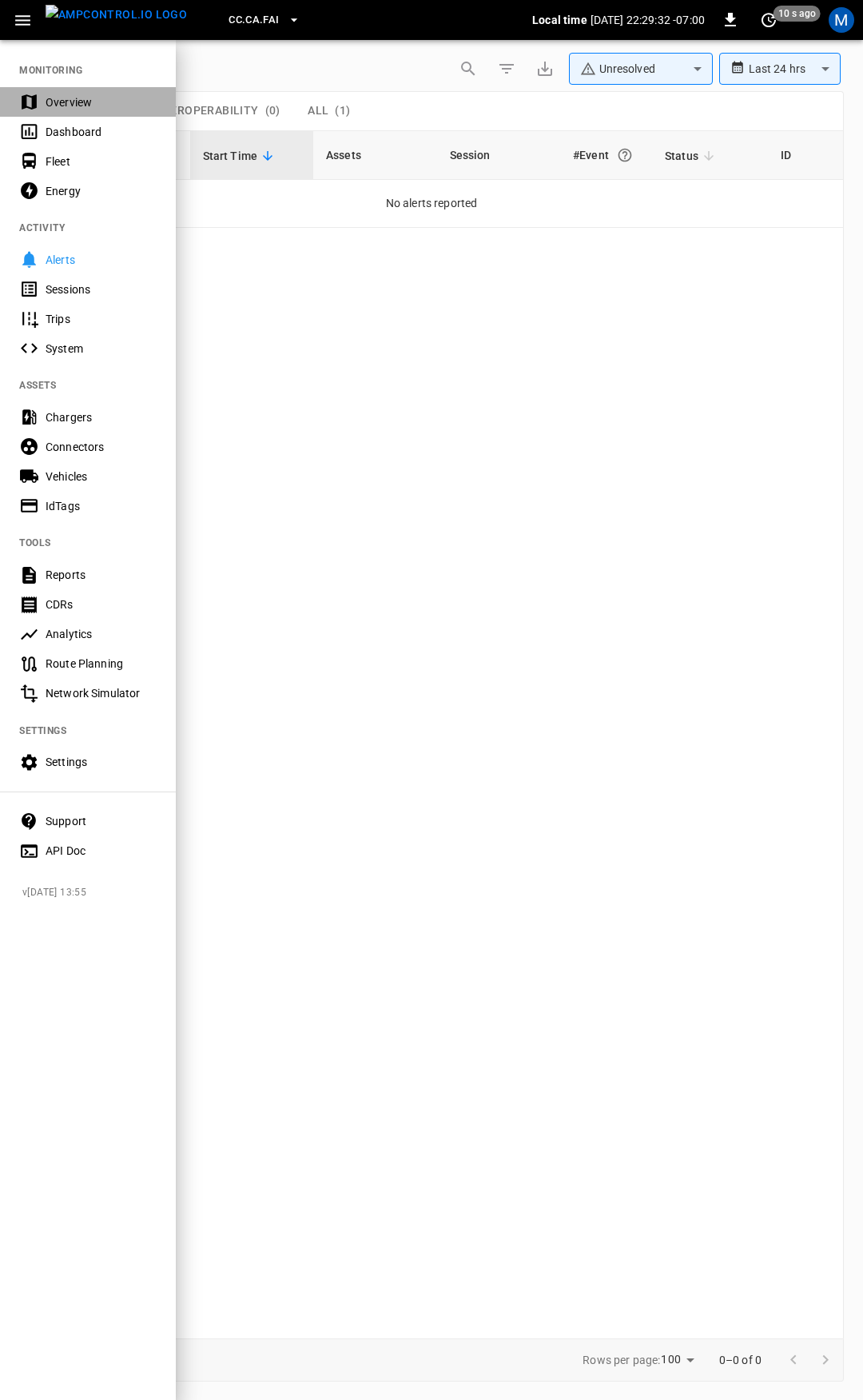
click at [53, 99] on div "Overview" at bounding box center [101, 102] width 111 height 16
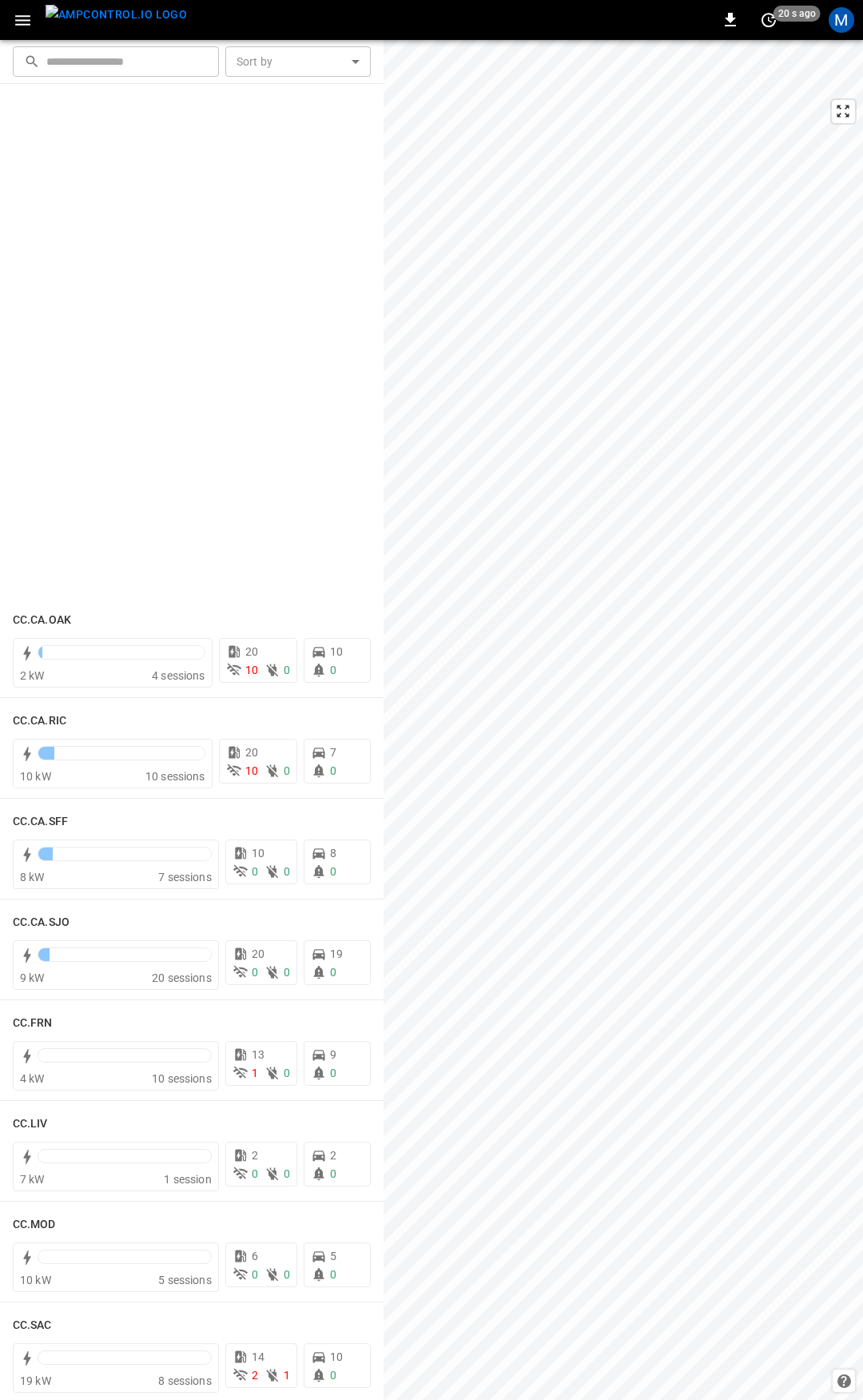
drag, startPoint x: 356, startPoint y: 731, endPoint x: 293, endPoint y: -97, distance: 830.4
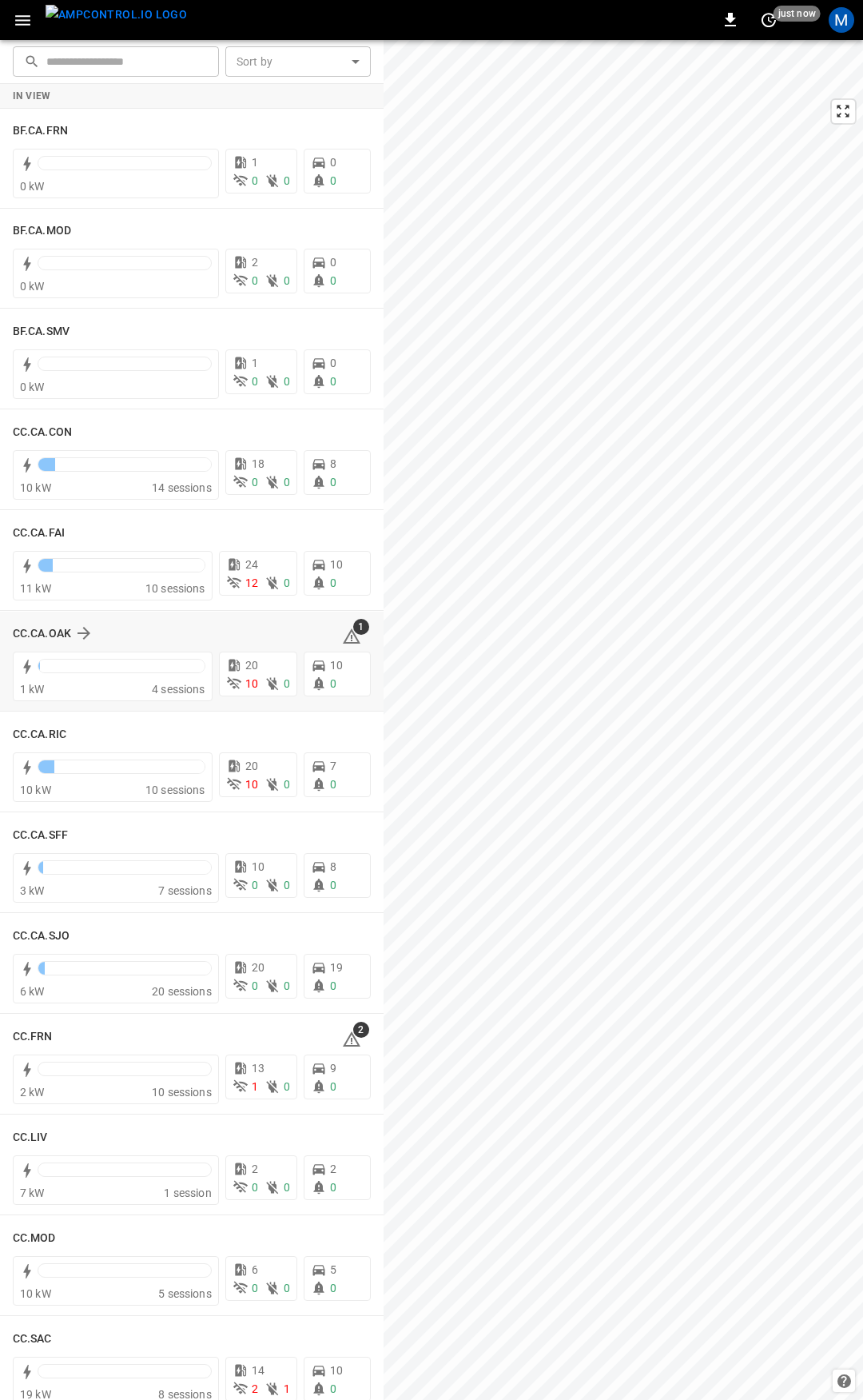
click at [353, 638] on div "1" at bounding box center [357, 633] width 29 height 26
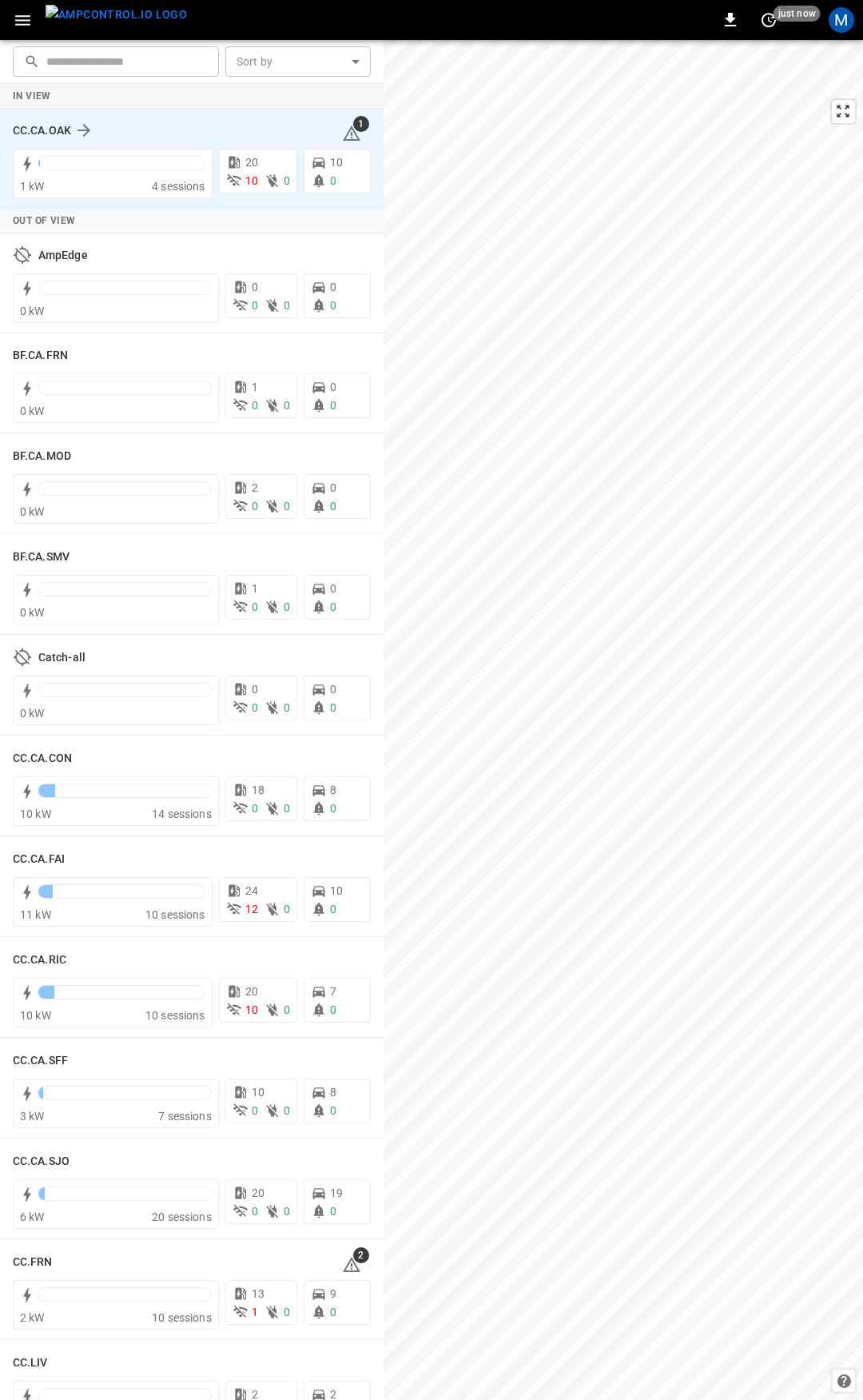
click at [344, 129] on icon at bounding box center [352, 133] width 17 height 15
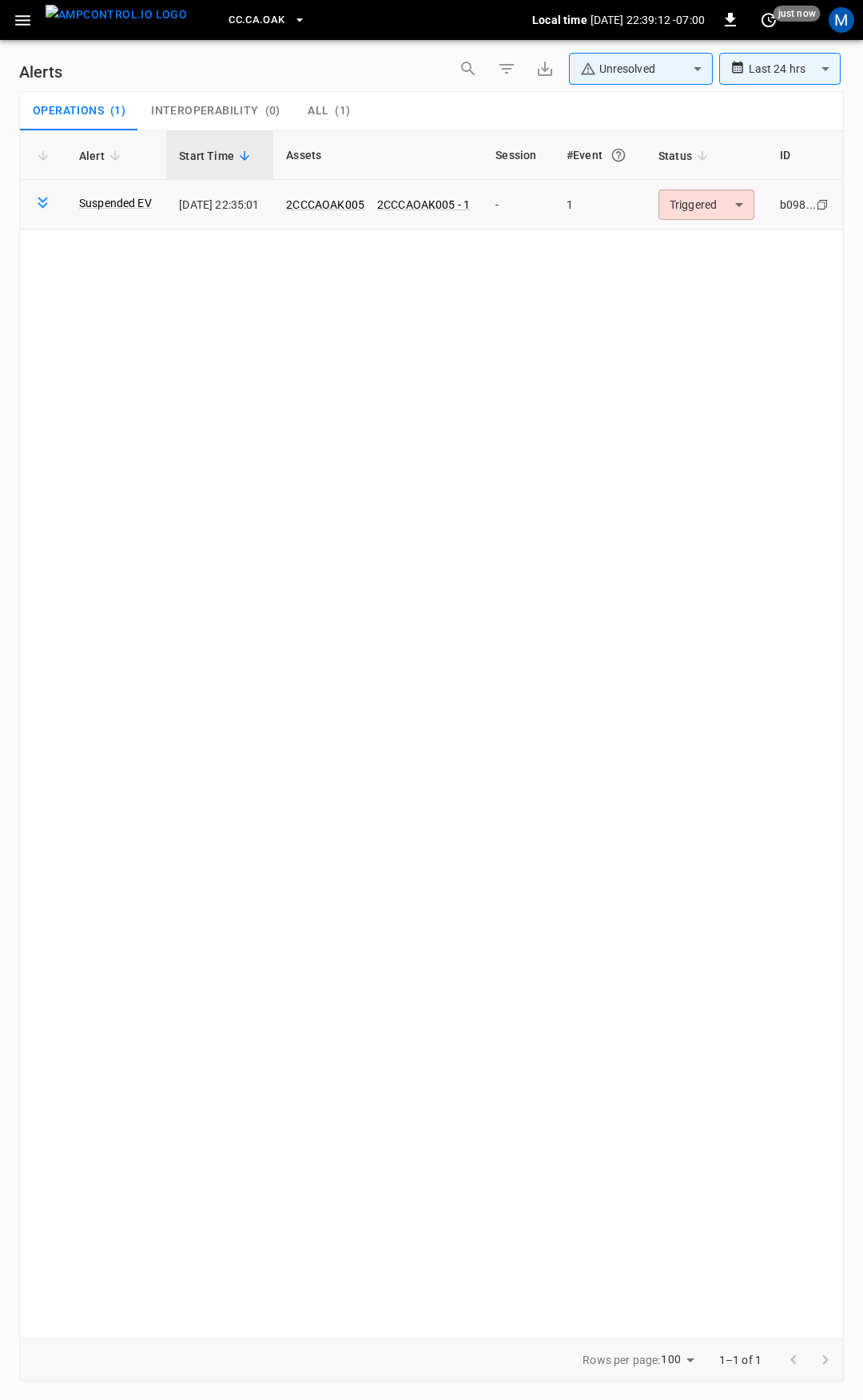
click at [355, 192] on td "2CCCAOAK005 2CCCAOAK005 - 1" at bounding box center [377, 205] width 209 height 50
click at [354, 206] on link "2CCCAOAK005" at bounding box center [326, 204] width 85 height 19
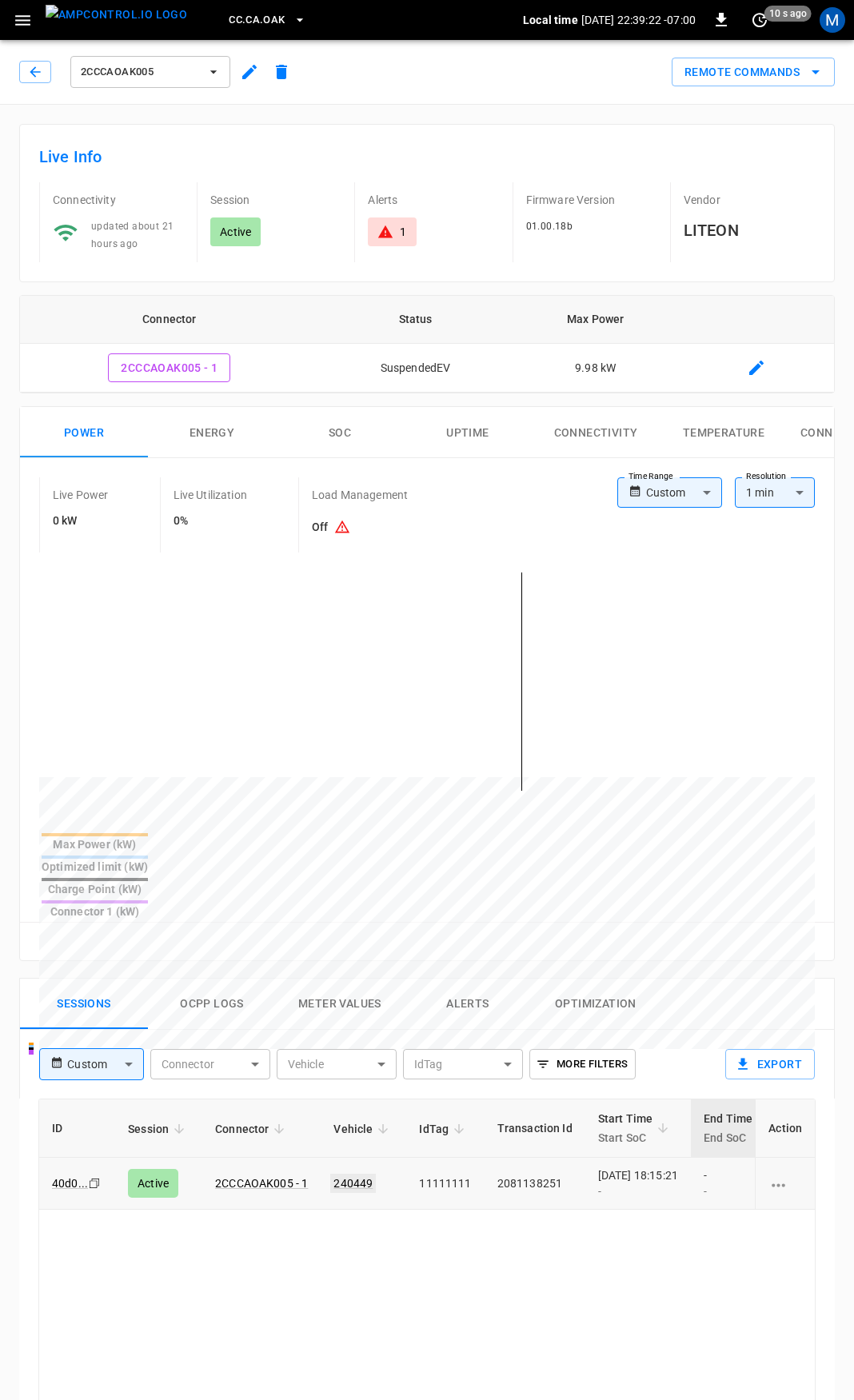
click at [346, 1174] on link "240449" at bounding box center [352, 1183] width 46 height 19
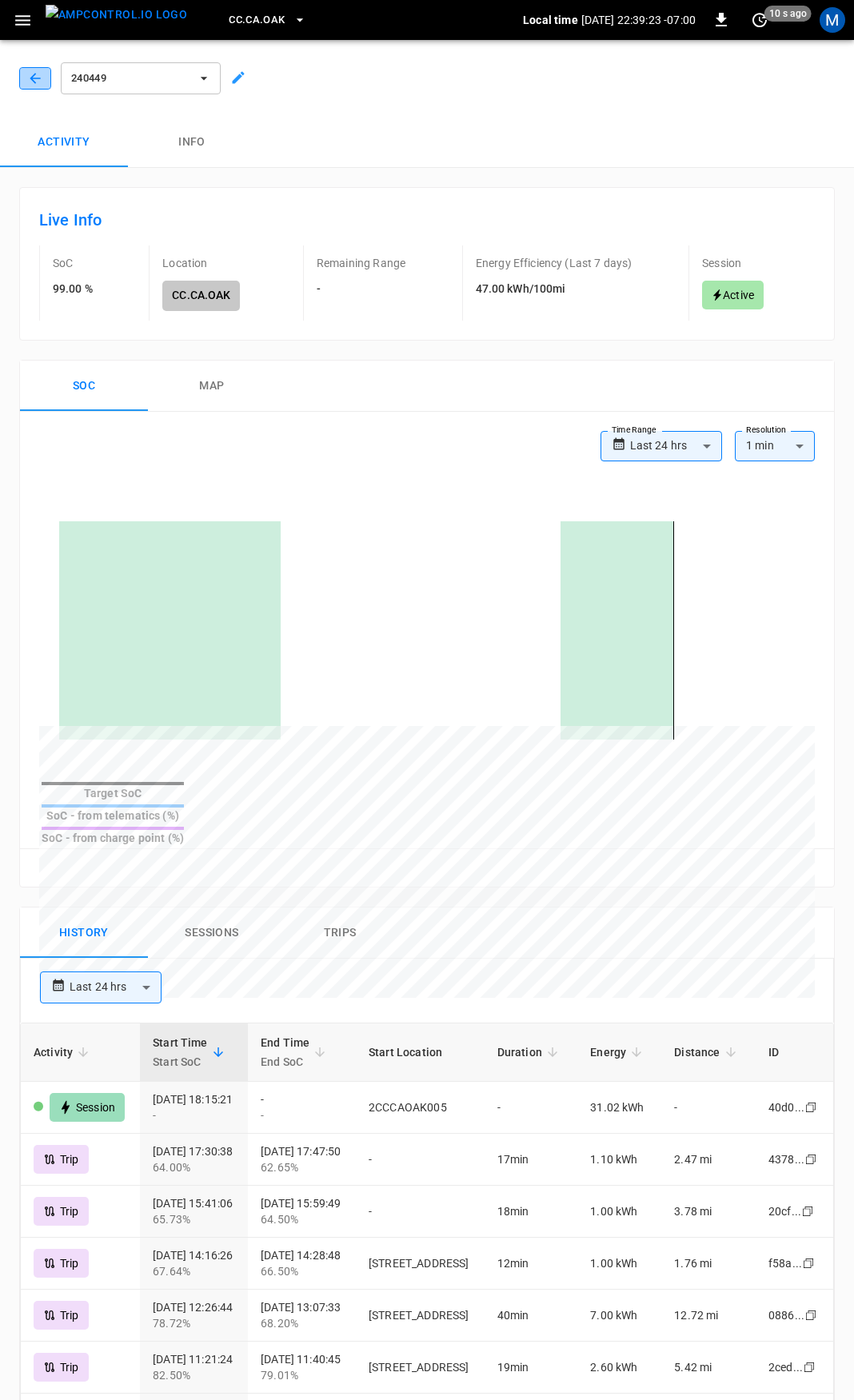
click at [29, 75] on icon "button" at bounding box center [35, 78] width 16 height 16
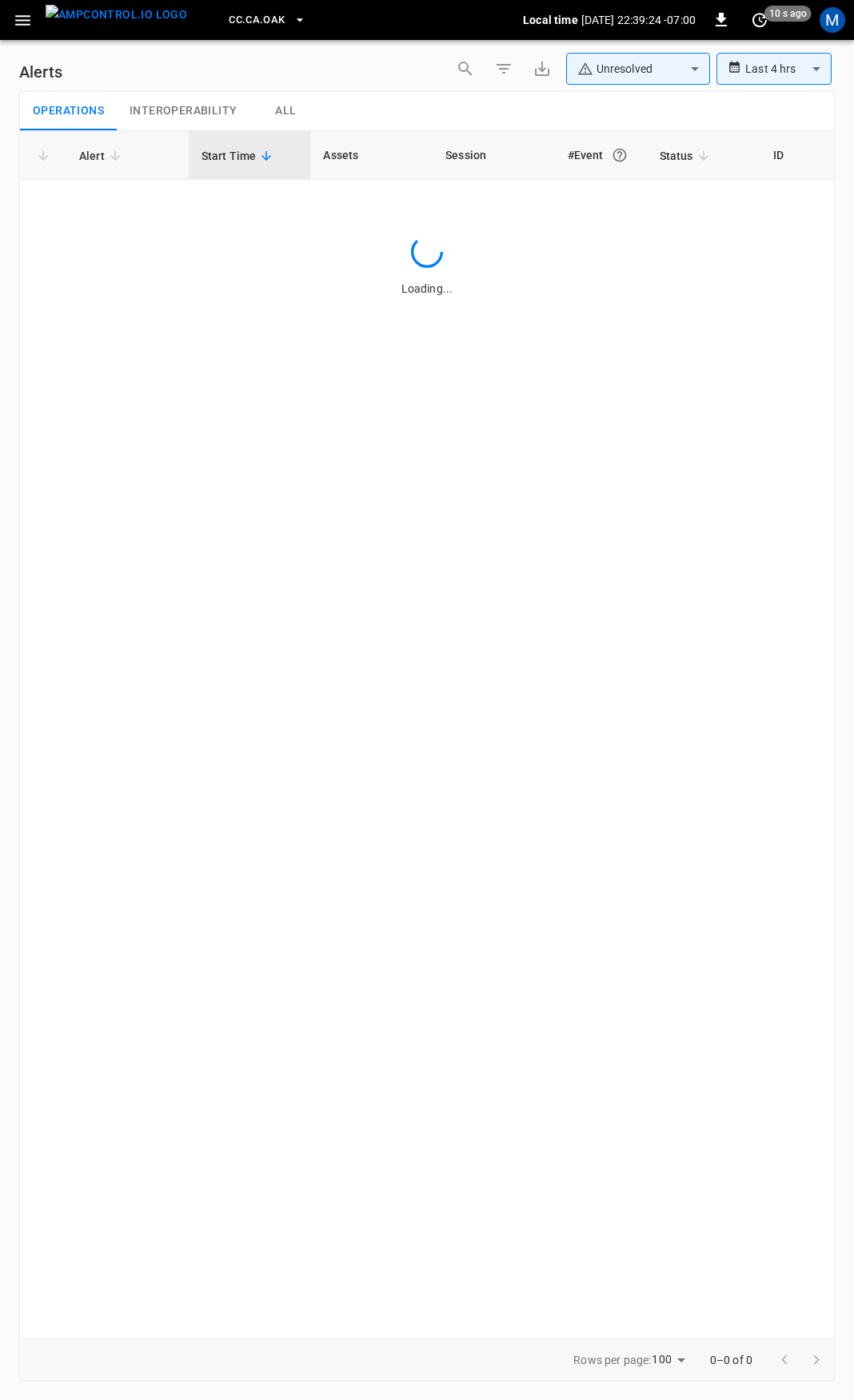
type input "**********"
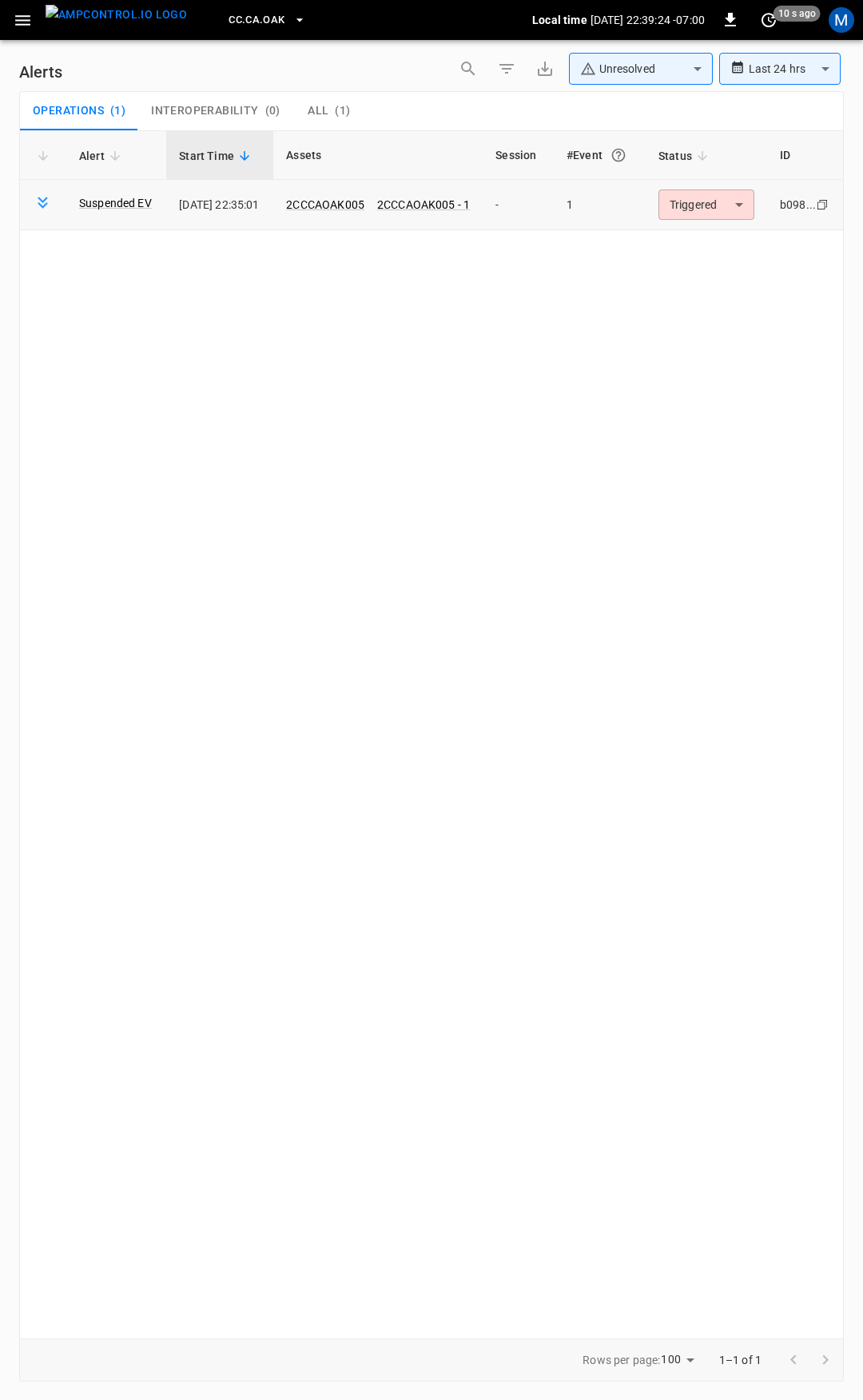
click at [736, 208] on body "**********" at bounding box center [432, 698] width 863 height 1395
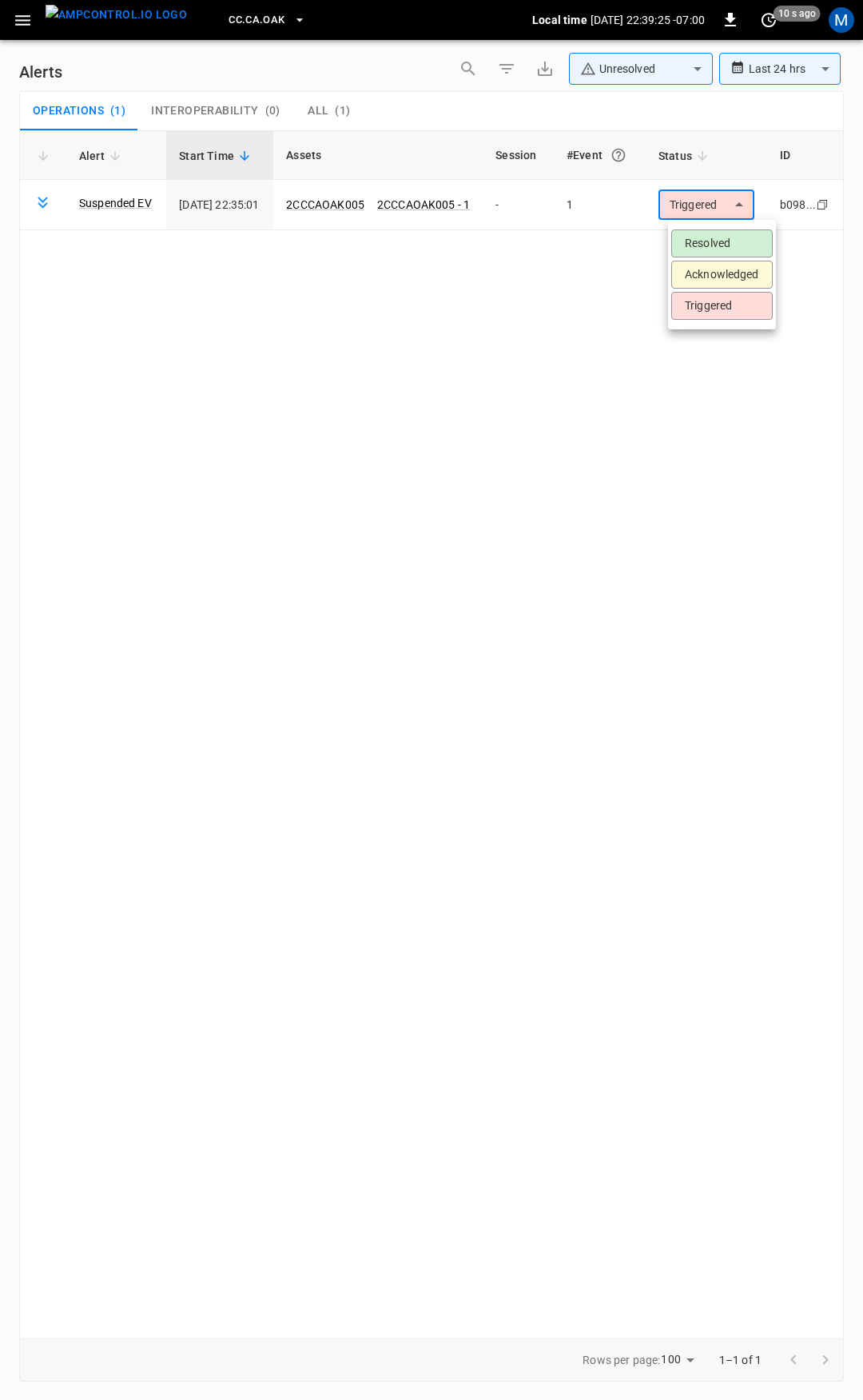
click at [748, 238] on li "Resolved" at bounding box center [722, 243] width 102 height 28
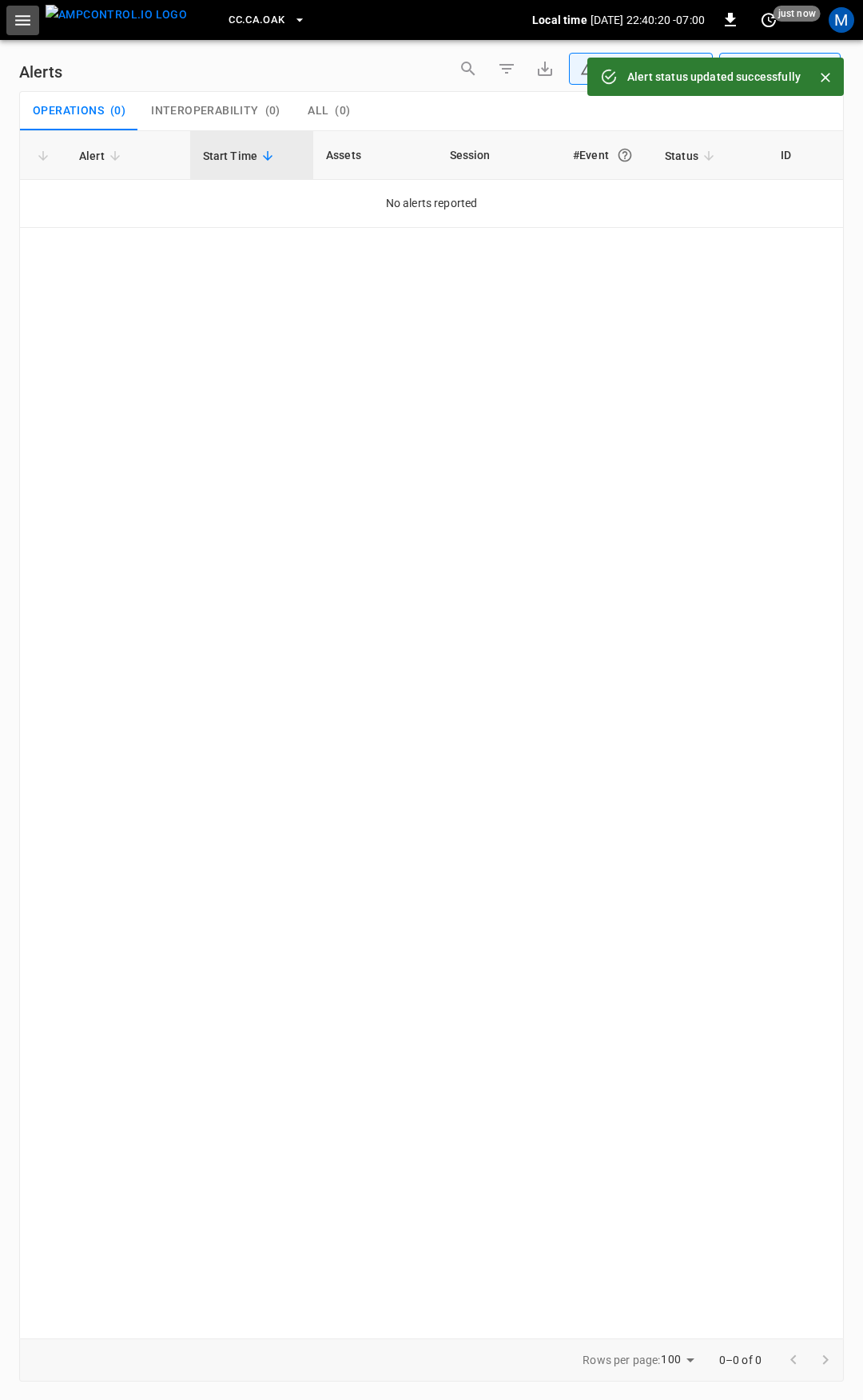
click at [15, 24] on icon "button" at bounding box center [22, 20] width 20 height 20
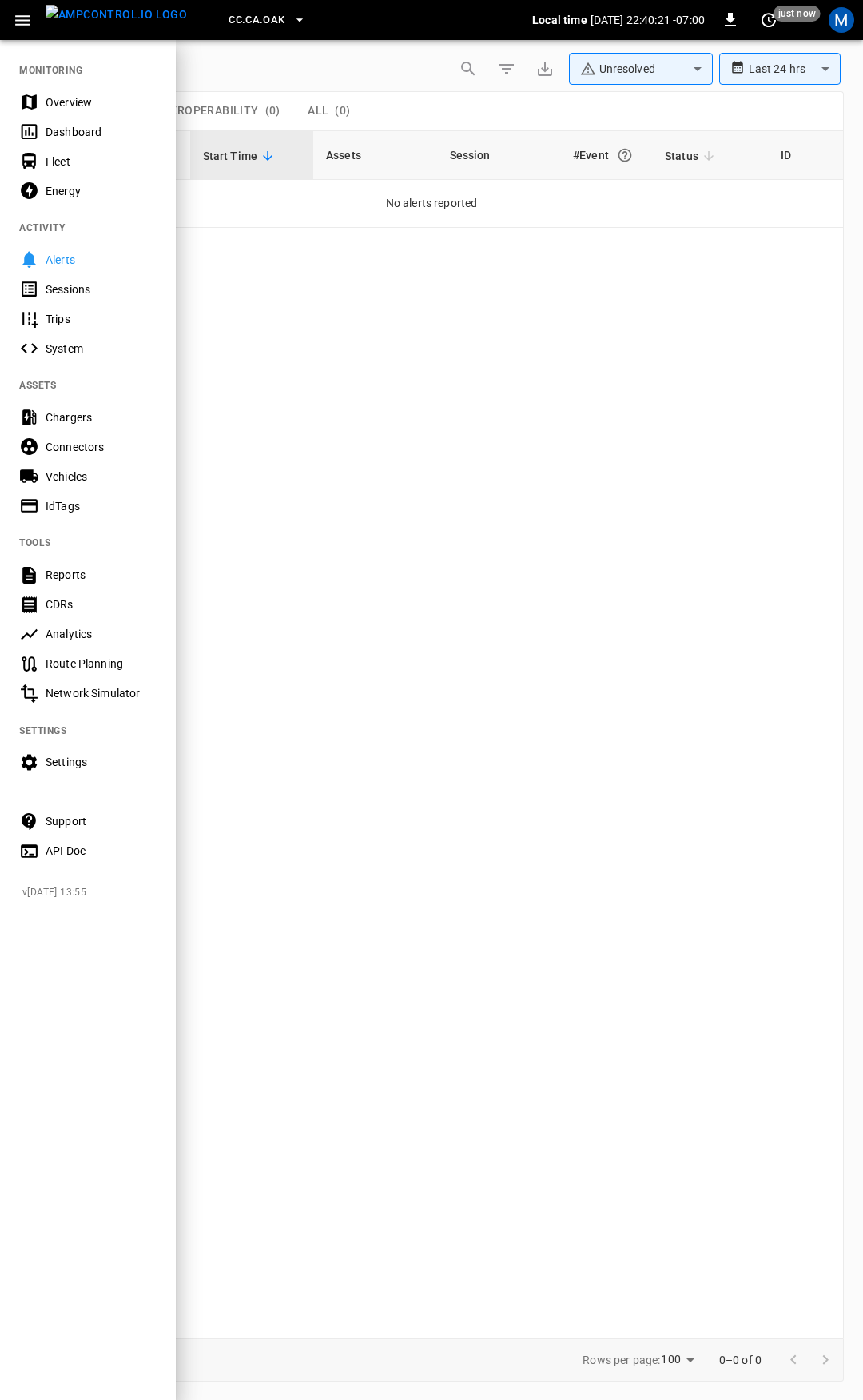
click at [80, 101] on div "Overview" at bounding box center [101, 102] width 111 height 16
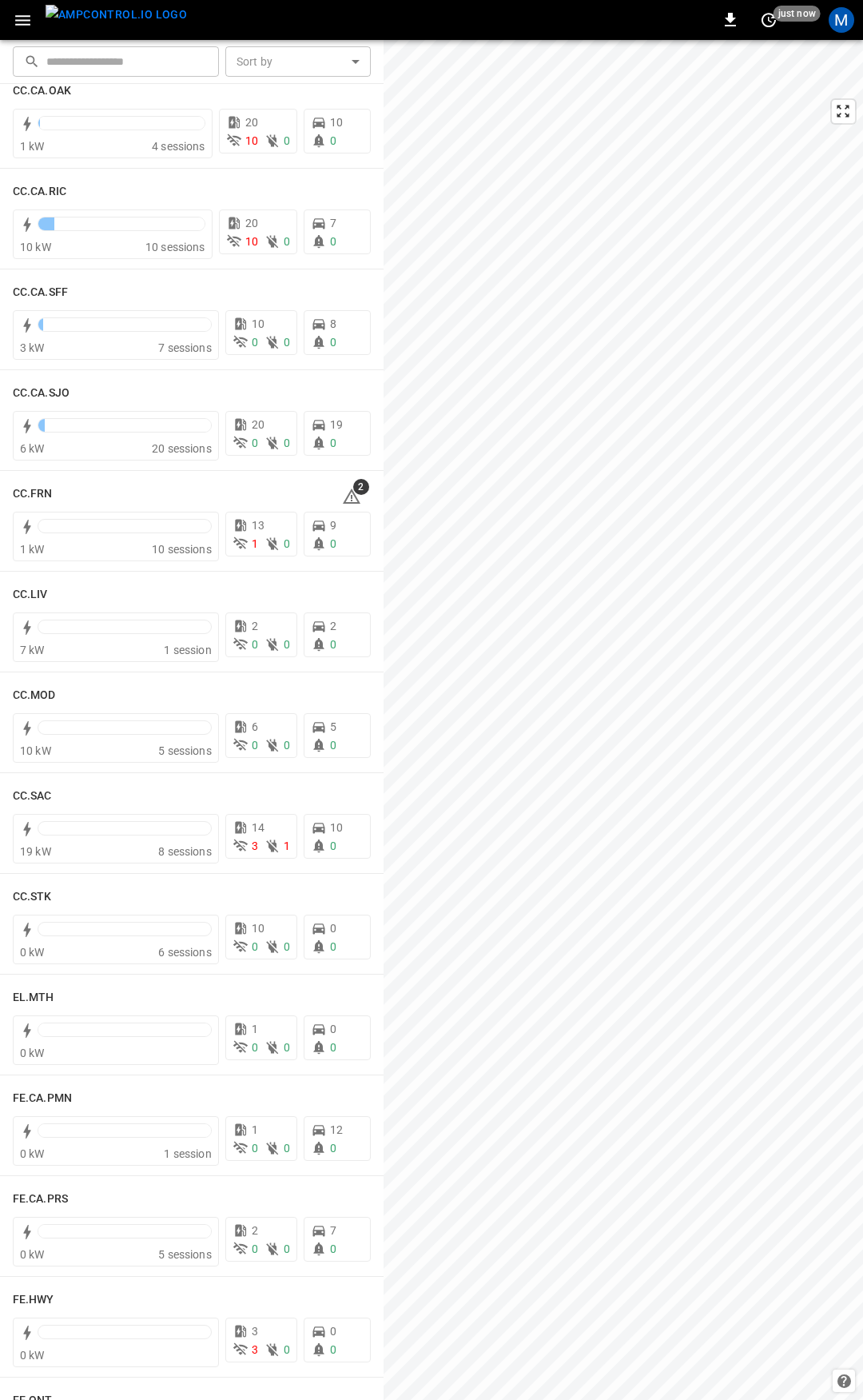
scroll to position [555, 0]
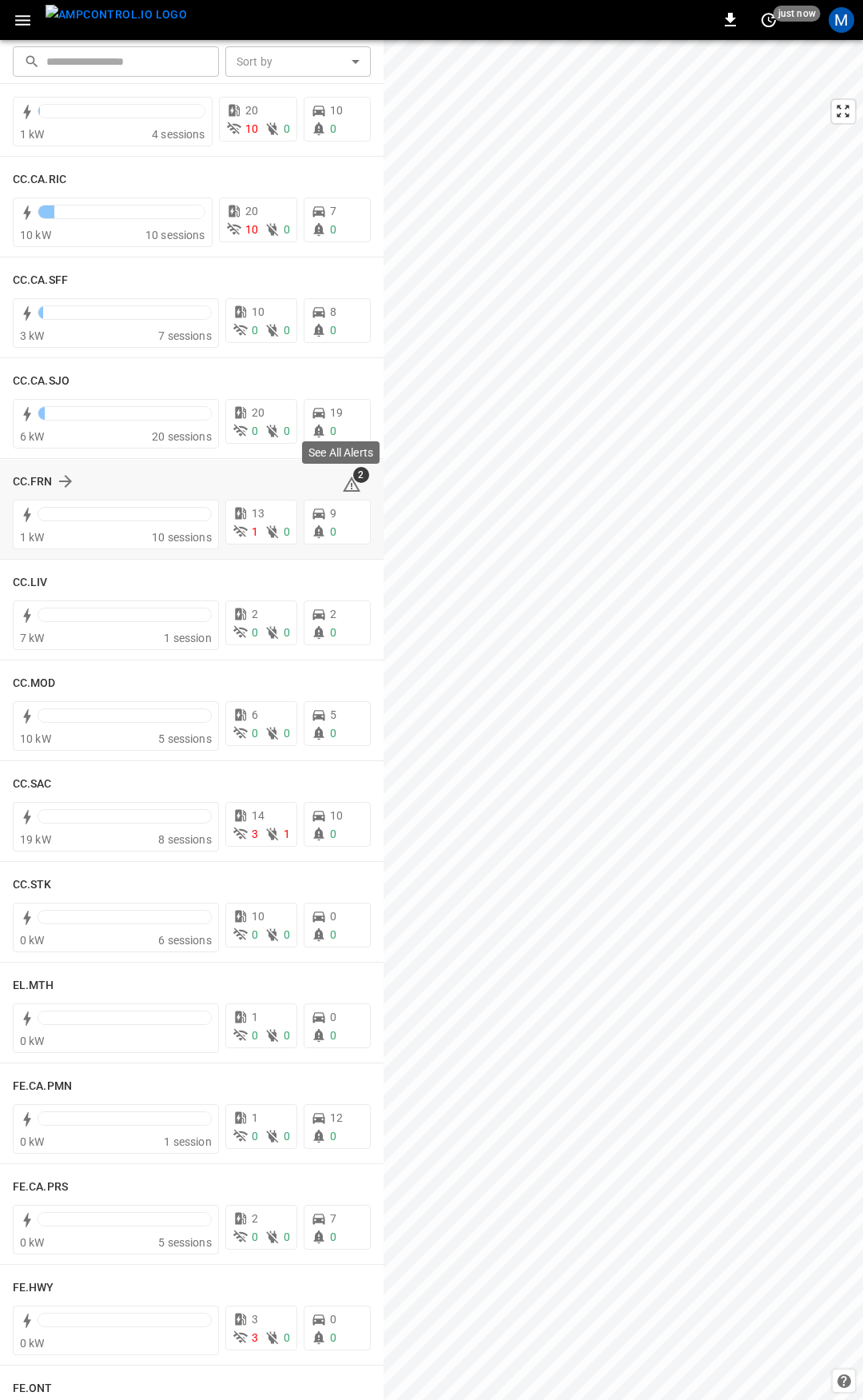
click at [345, 484] on icon at bounding box center [352, 484] width 17 height 15
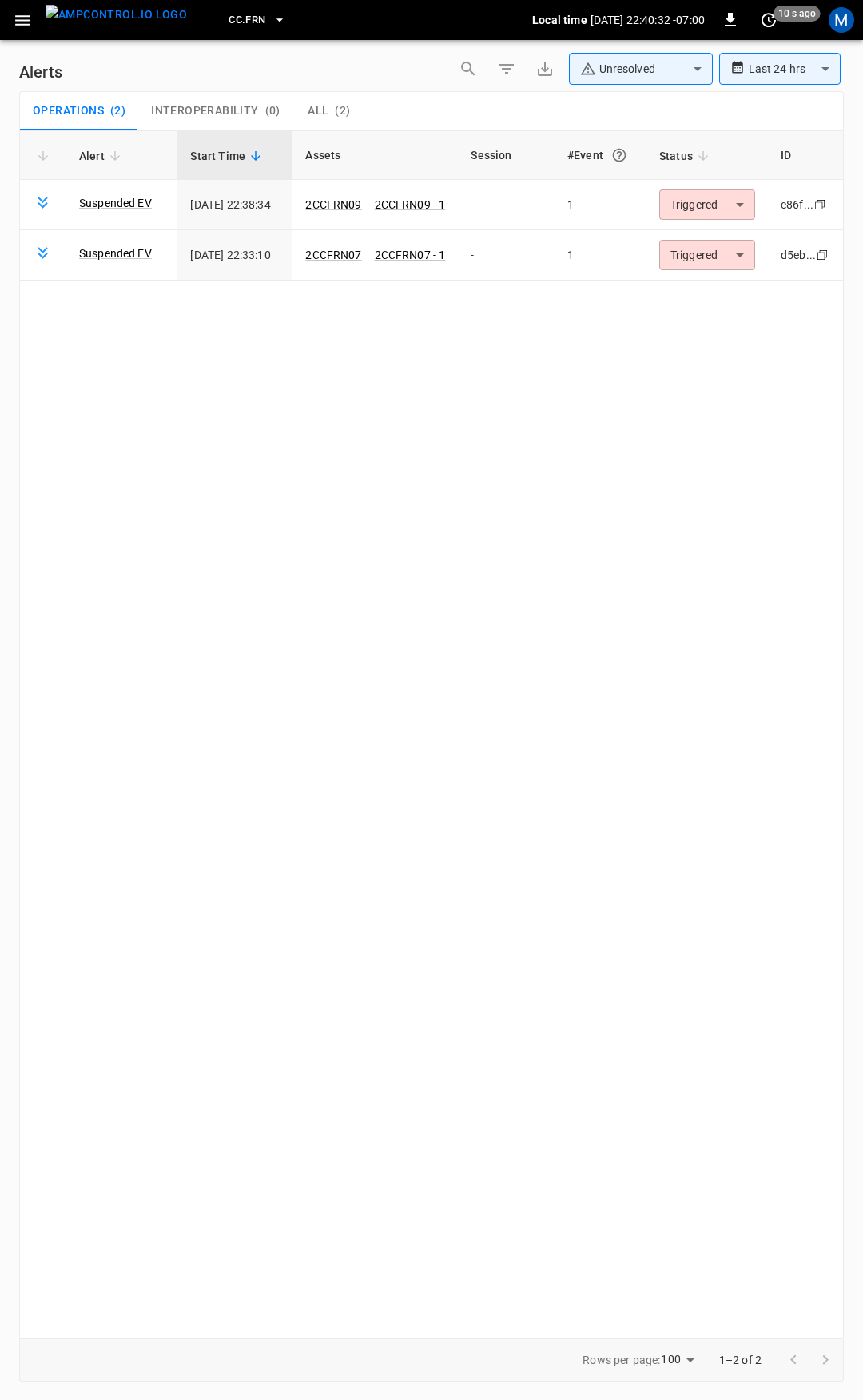
click at [29, 26] on icon "button" at bounding box center [22, 20] width 20 height 20
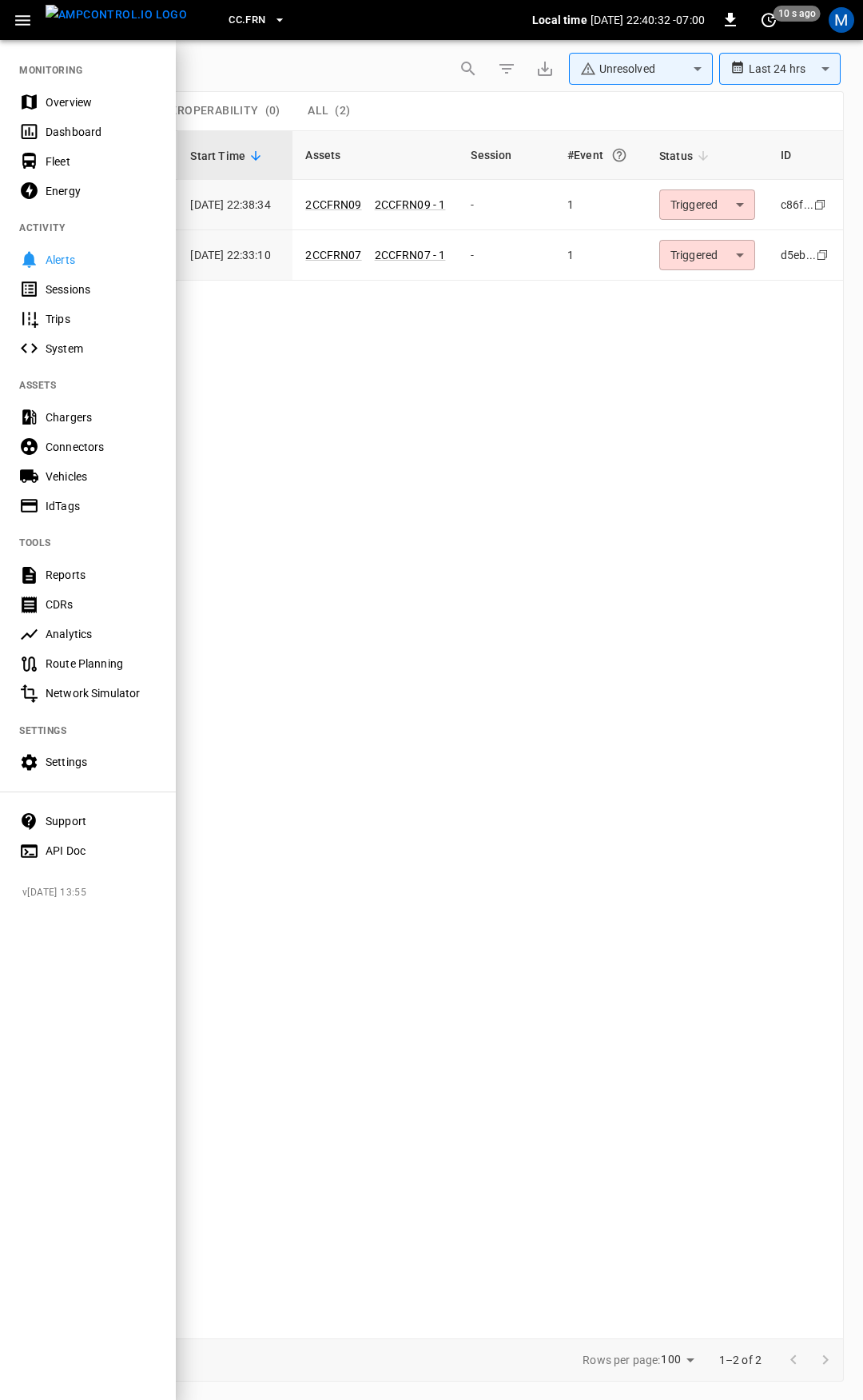
click at [61, 162] on div "Fleet" at bounding box center [101, 161] width 111 height 16
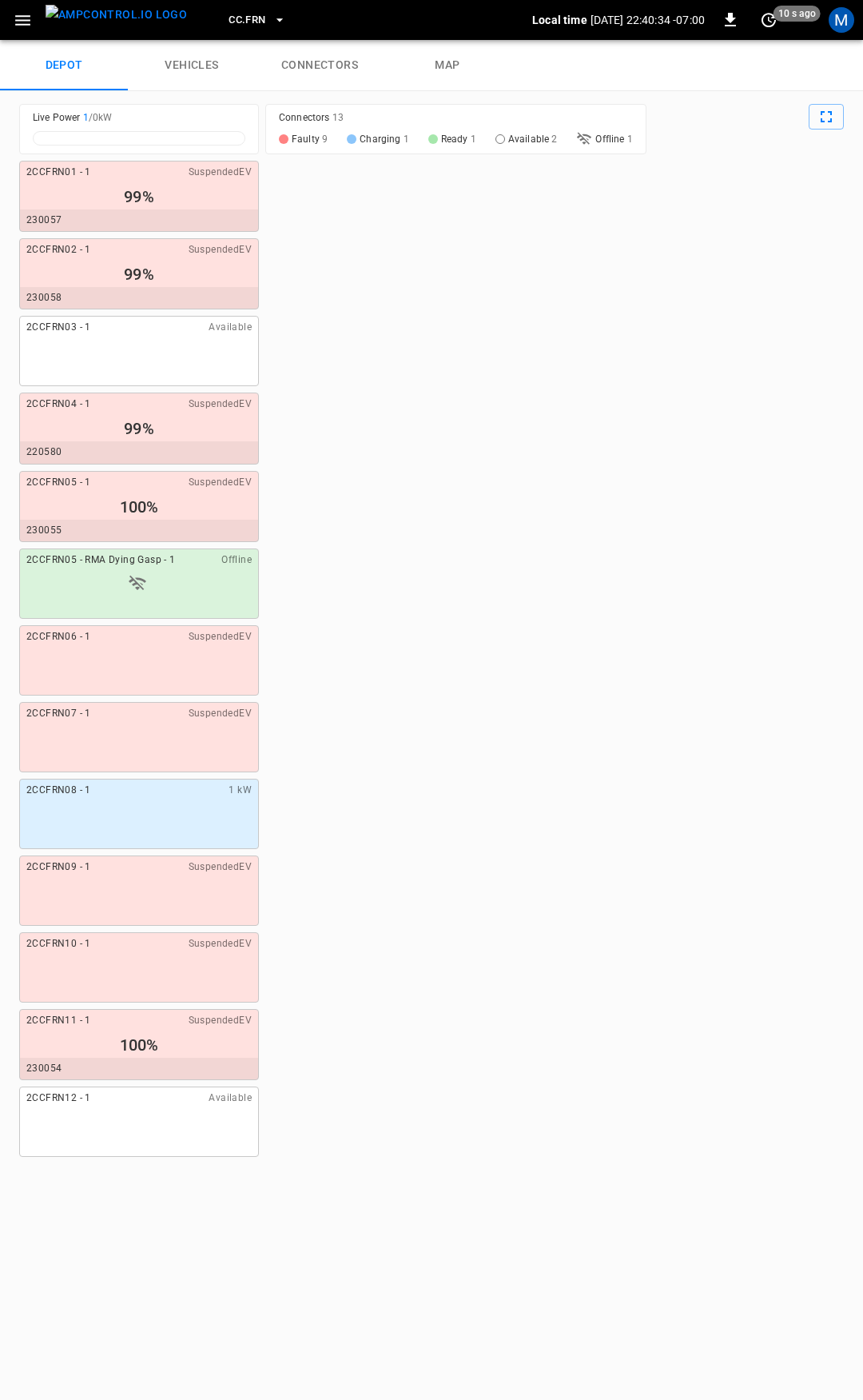
click at [334, 90] on div "depot vehicles connectors map" at bounding box center [432, 65] width 863 height 51
click at [343, 69] on link "connectors" at bounding box center [320, 65] width 128 height 51
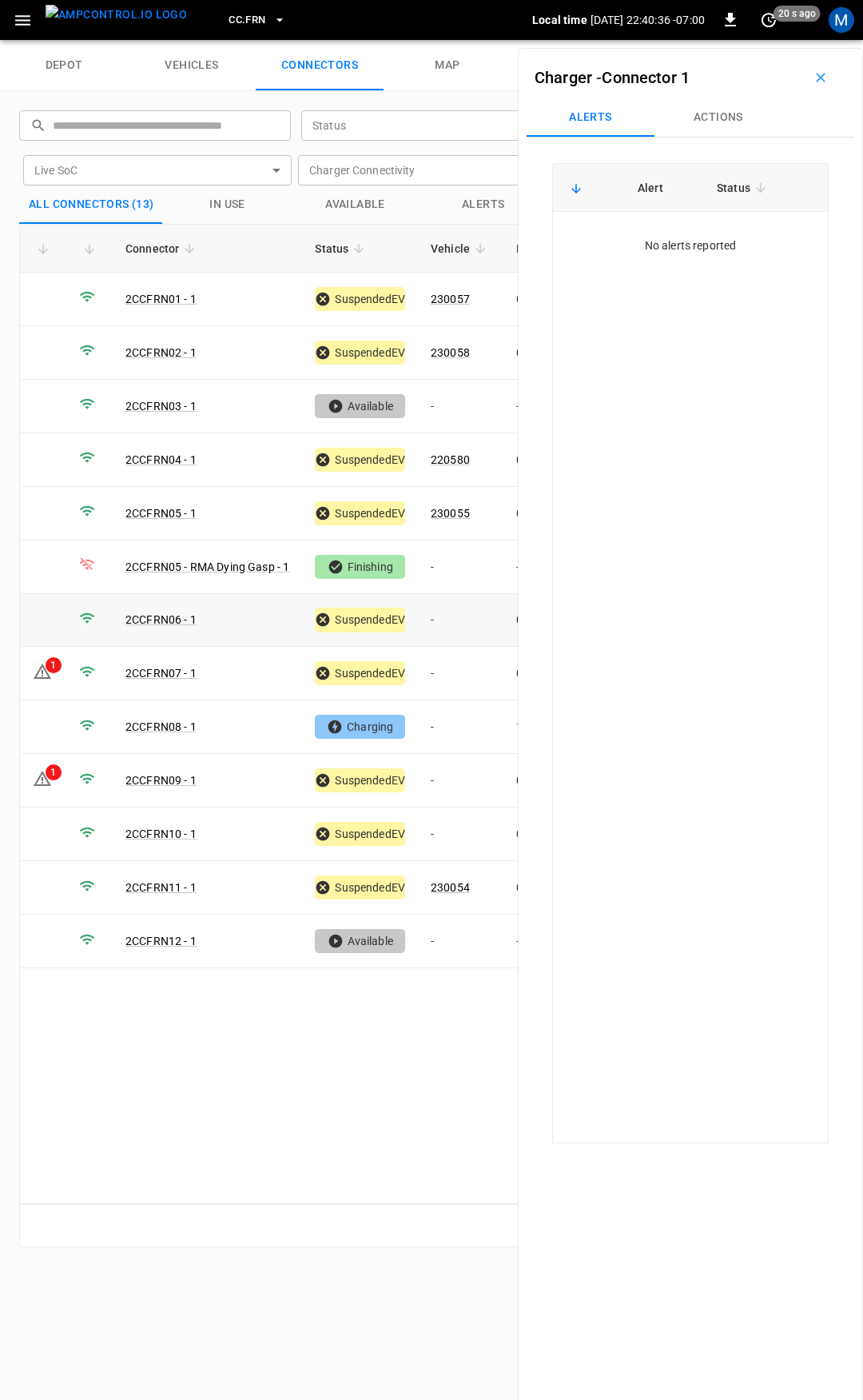
click at [454, 613] on td "-" at bounding box center [461, 621] width 86 height 53
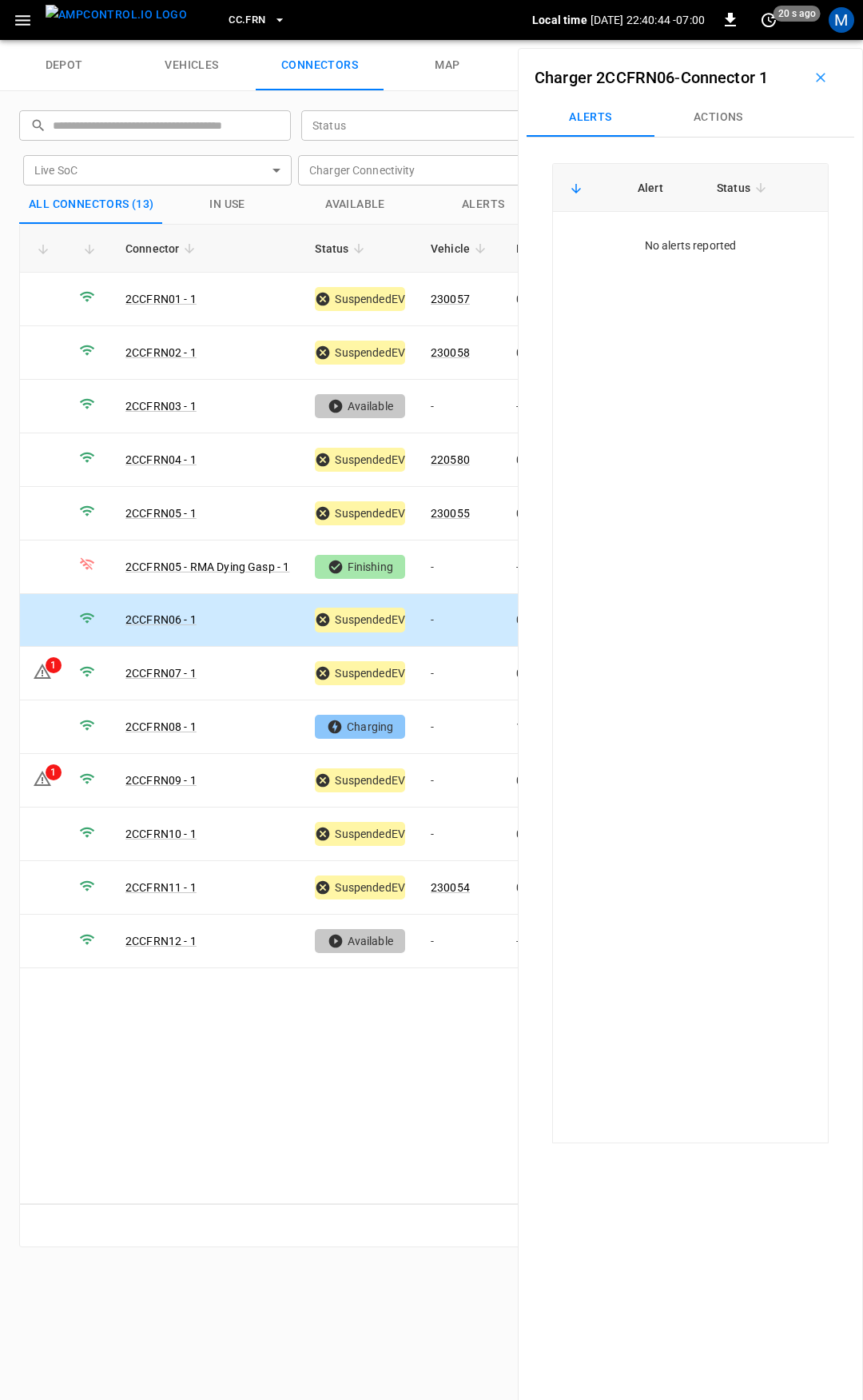
click at [705, 120] on button "Actions" at bounding box center [719, 118] width 128 height 38
click at [679, 242] on div "Vehicle Name Vehicle Name" at bounding box center [720, 239] width 184 height 30
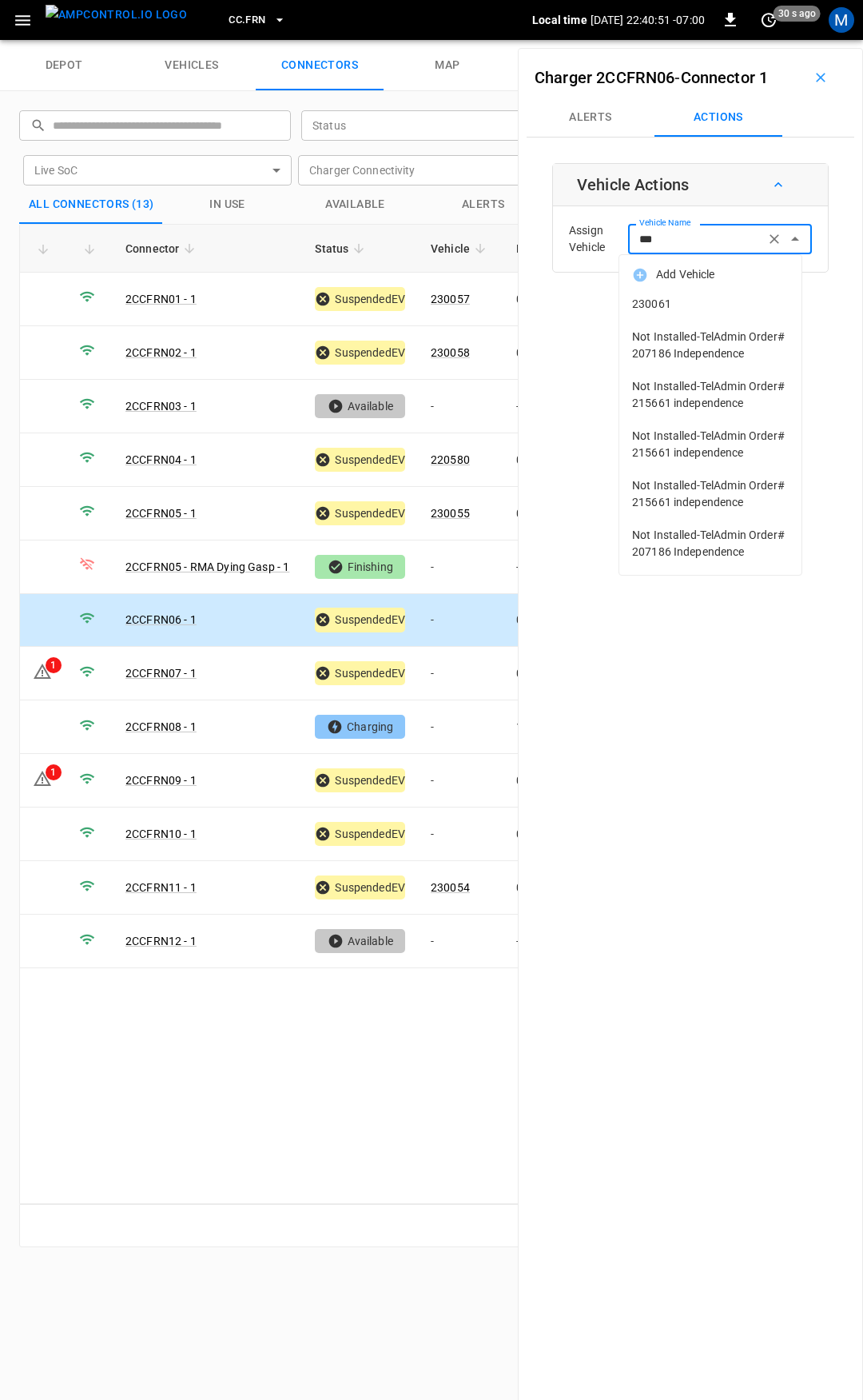
click at [691, 311] on span "230061" at bounding box center [711, 304] width 157 height 17
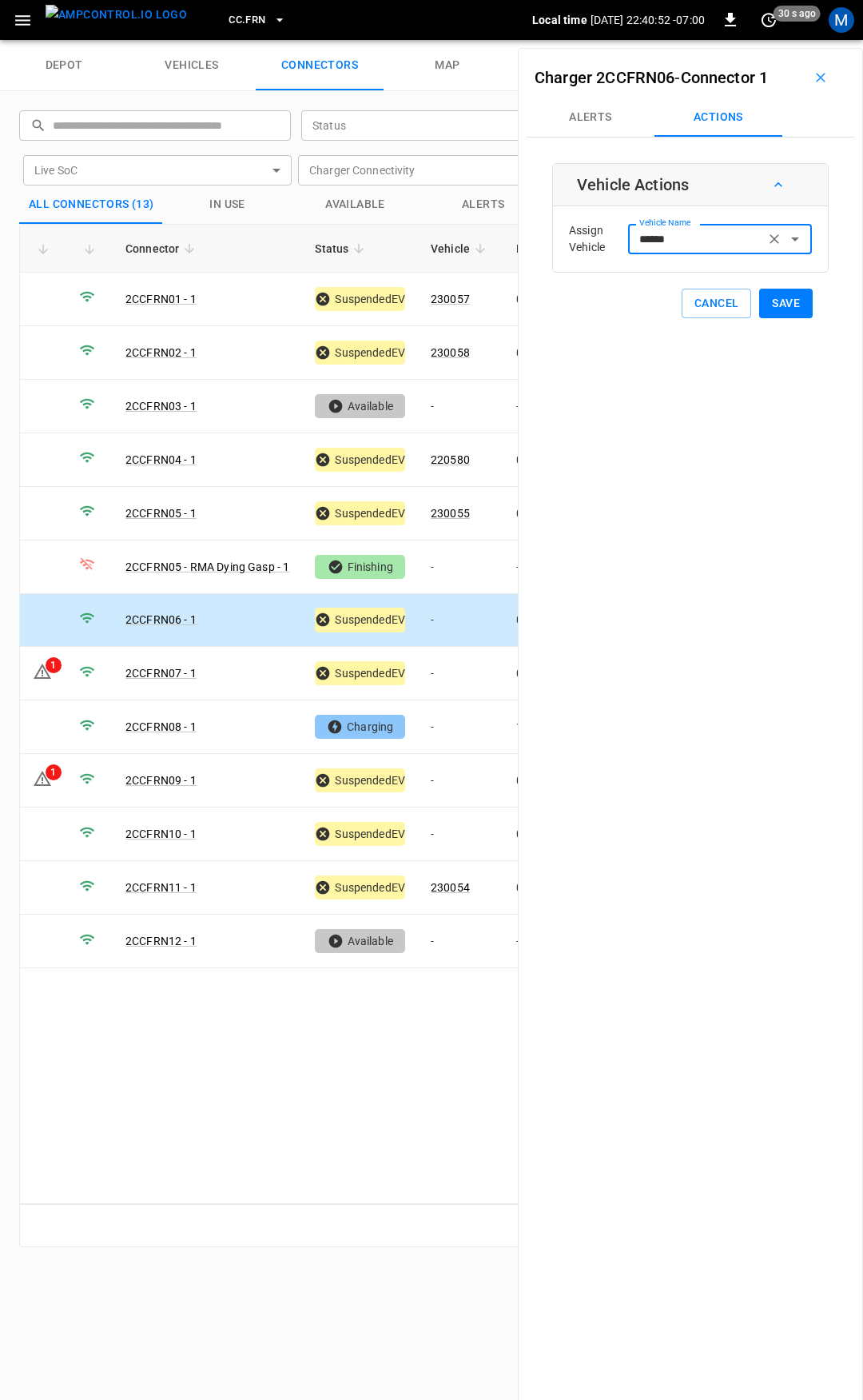
type input "******"
click at [781, 303] on button "Save" at bounding box center [786, 303] width 53 height 30
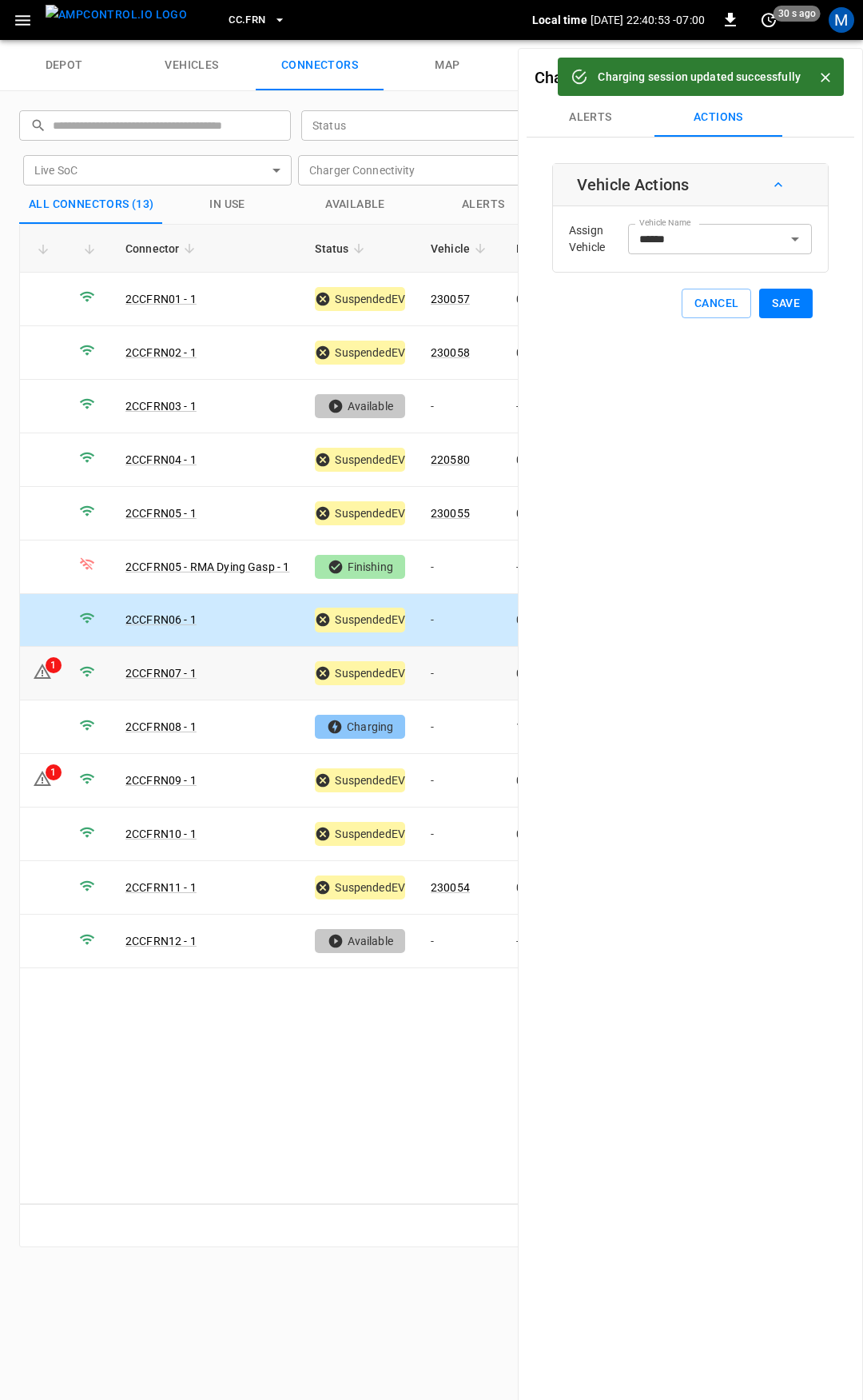
click at [461, 677] on td "-" at bounding box center [461, 673] width 86 height 53
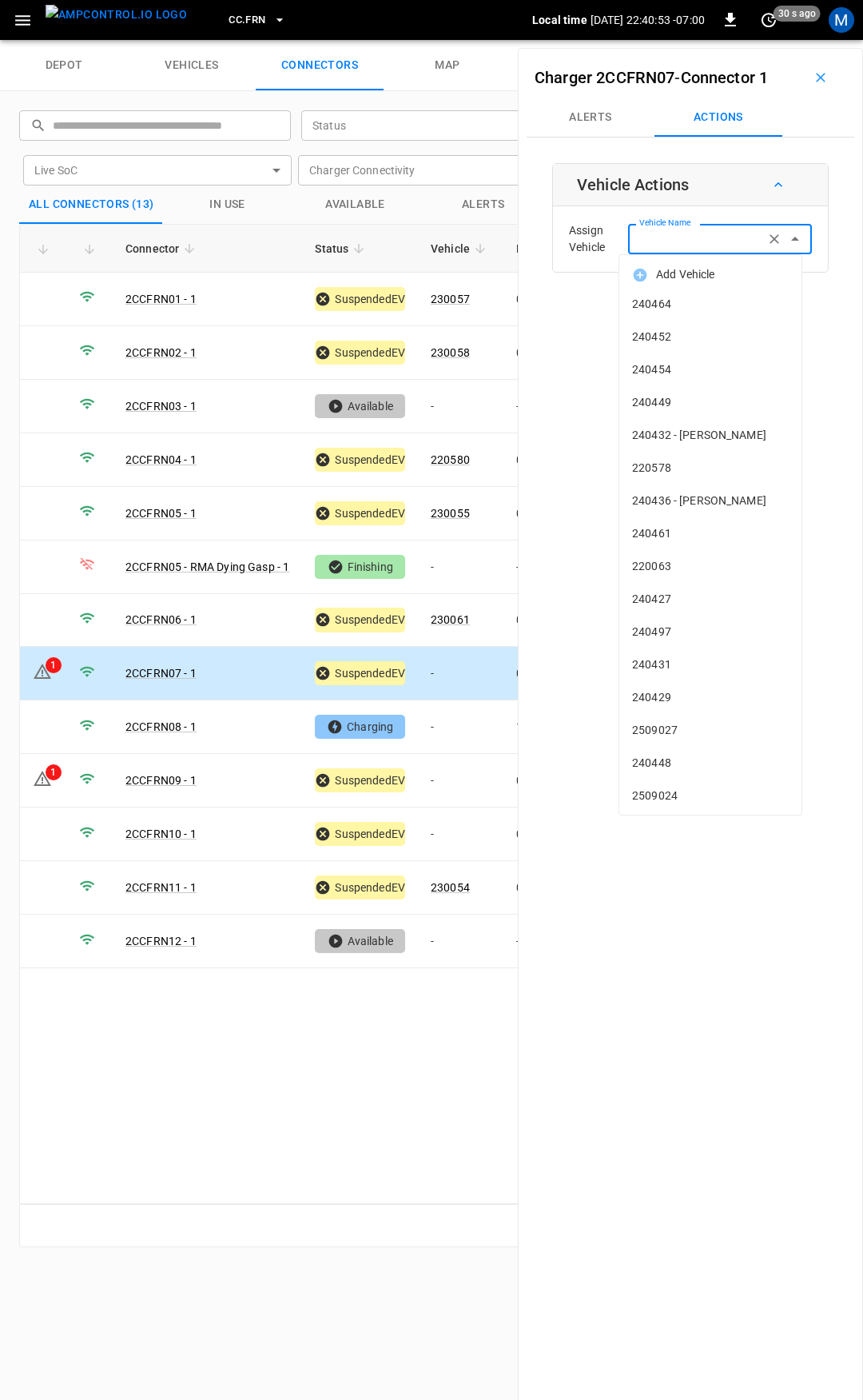
click at [678, 230] on div "Vehicle Name Vehicle Name" at bounding box center [720, 239] width 184 height 30
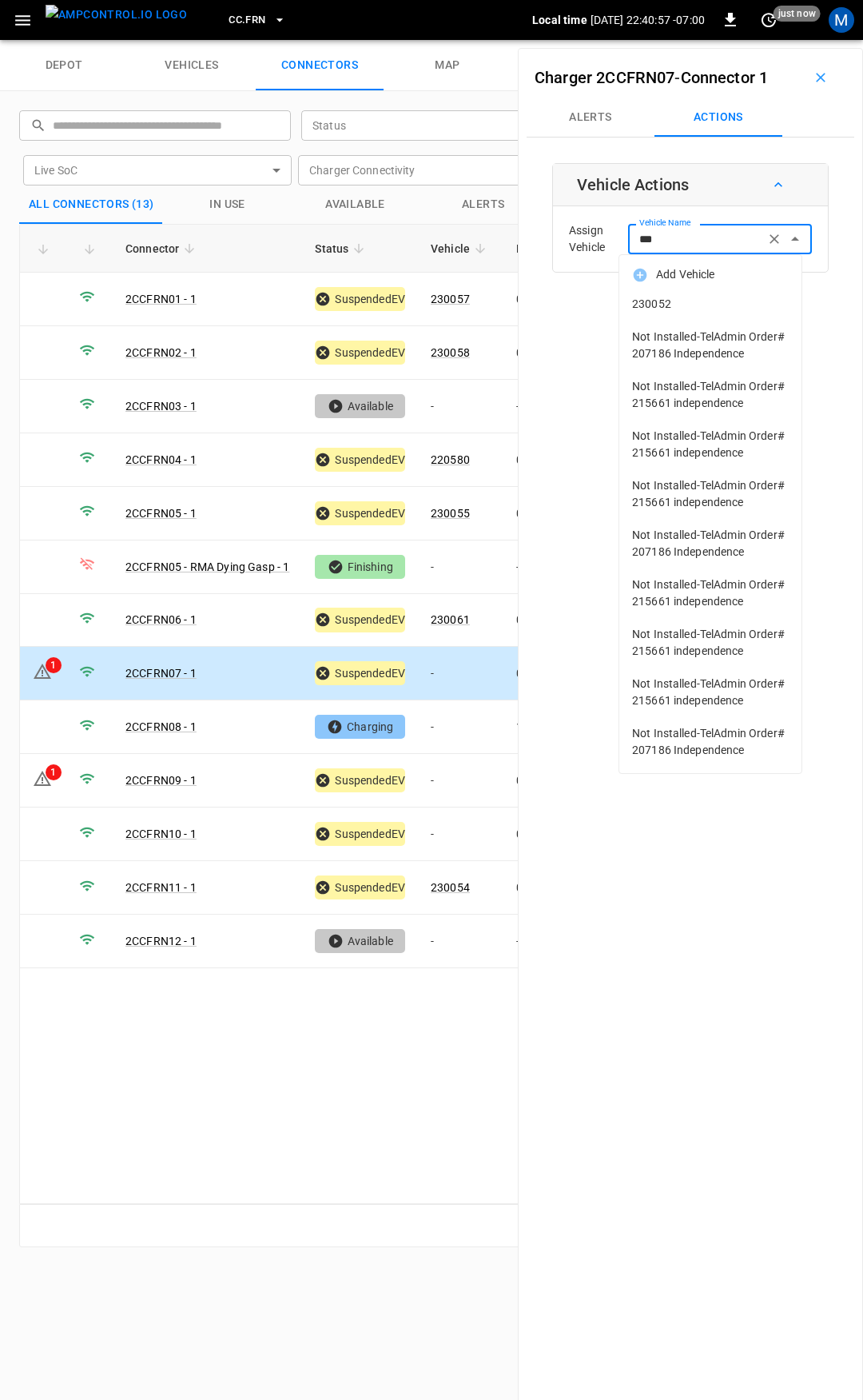
click at [703, 298] on span "230052" at bounding box center [711, 304] width 157 height 17
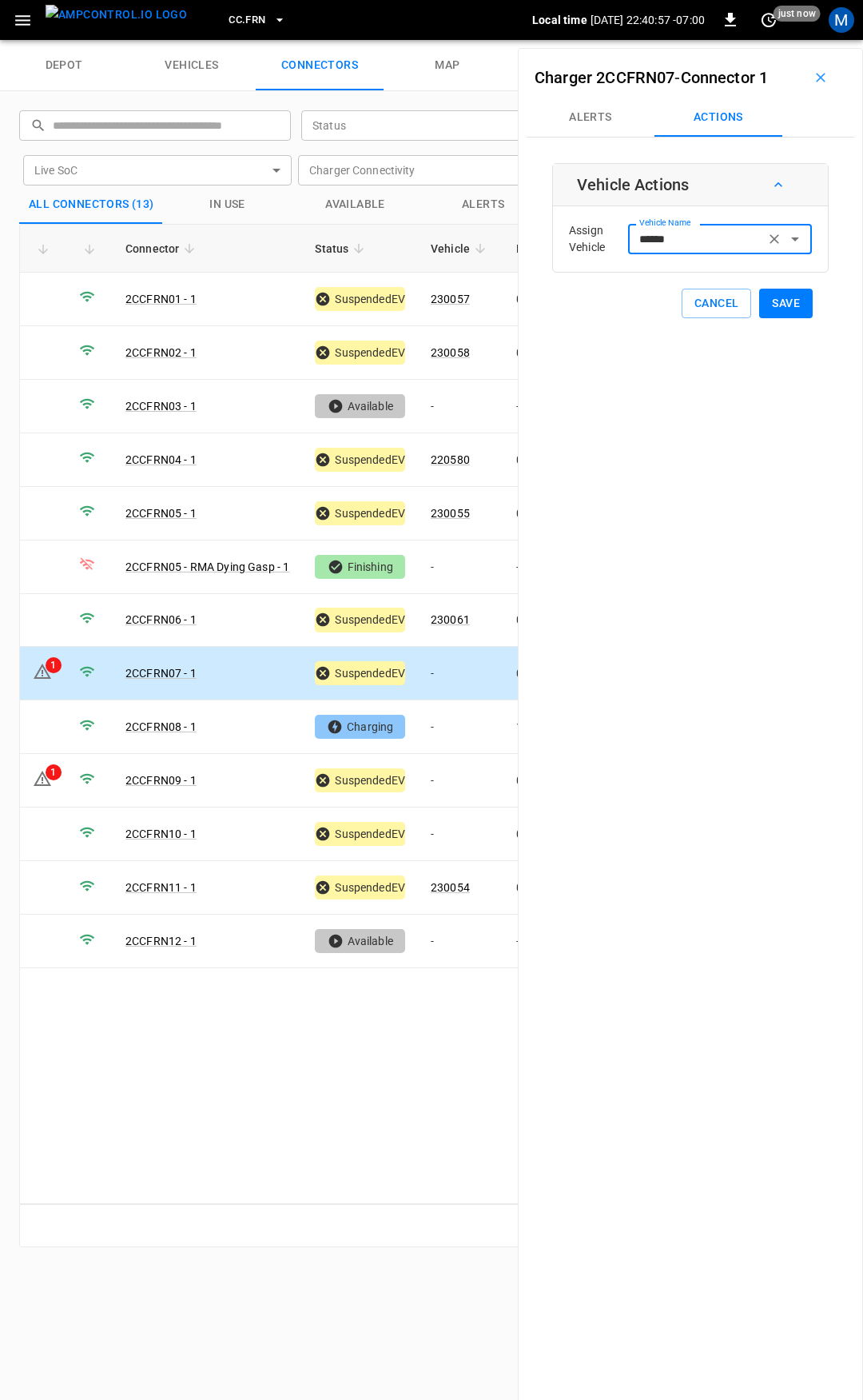
type input "******"
click at [772, 304] on button "Save" at bounding box center [786, 303] width 53 height 30
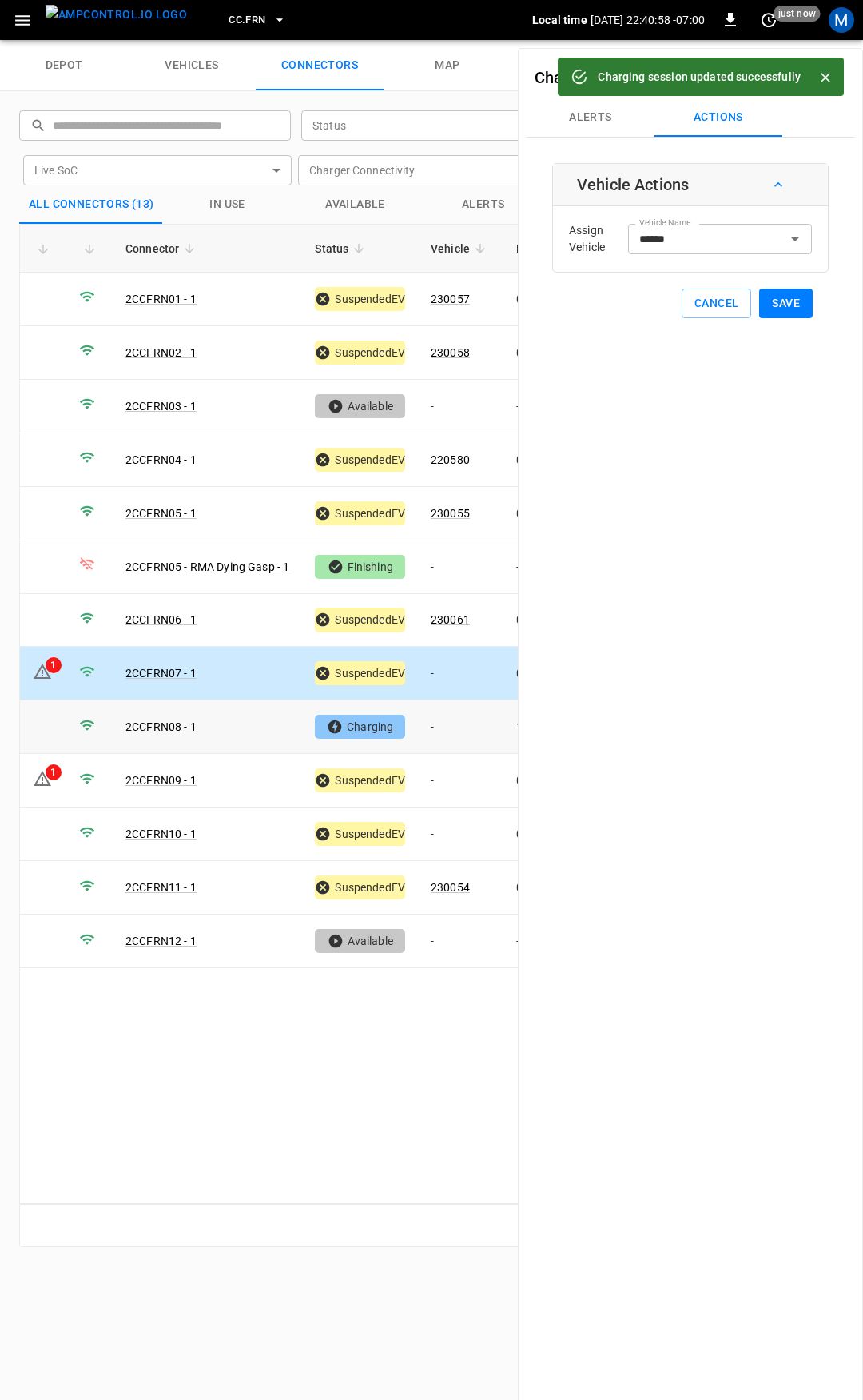
click at [449, 713] on td "-" at bounding box center [461, 728] width 86 height 53
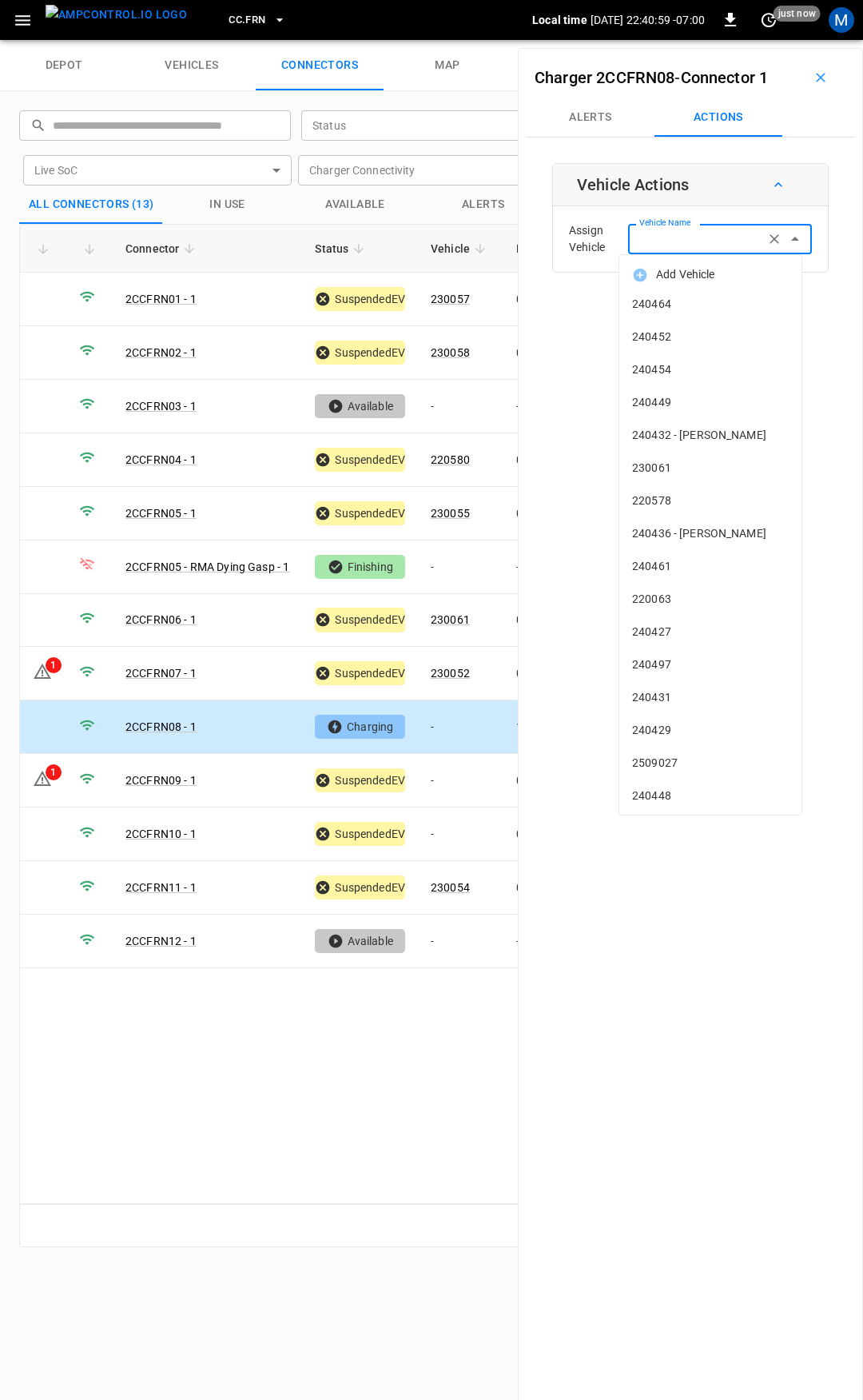
click at [726, 248] on input "Vehicle Name" at bounding box center [696, 238] width 127 height 20
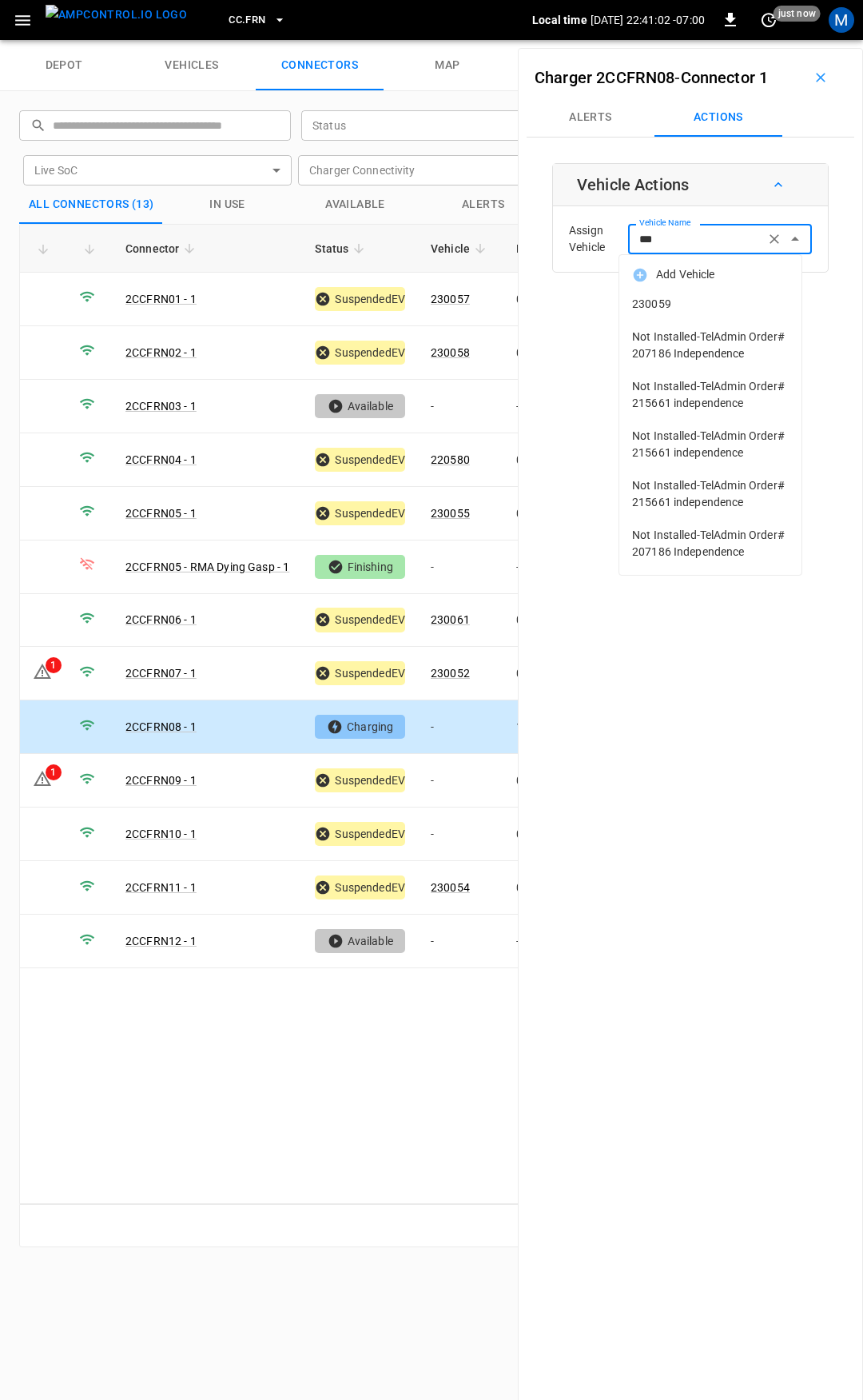
click at [706, 298] on span "230059" at bounding box center [711, 304] width 157 height 17
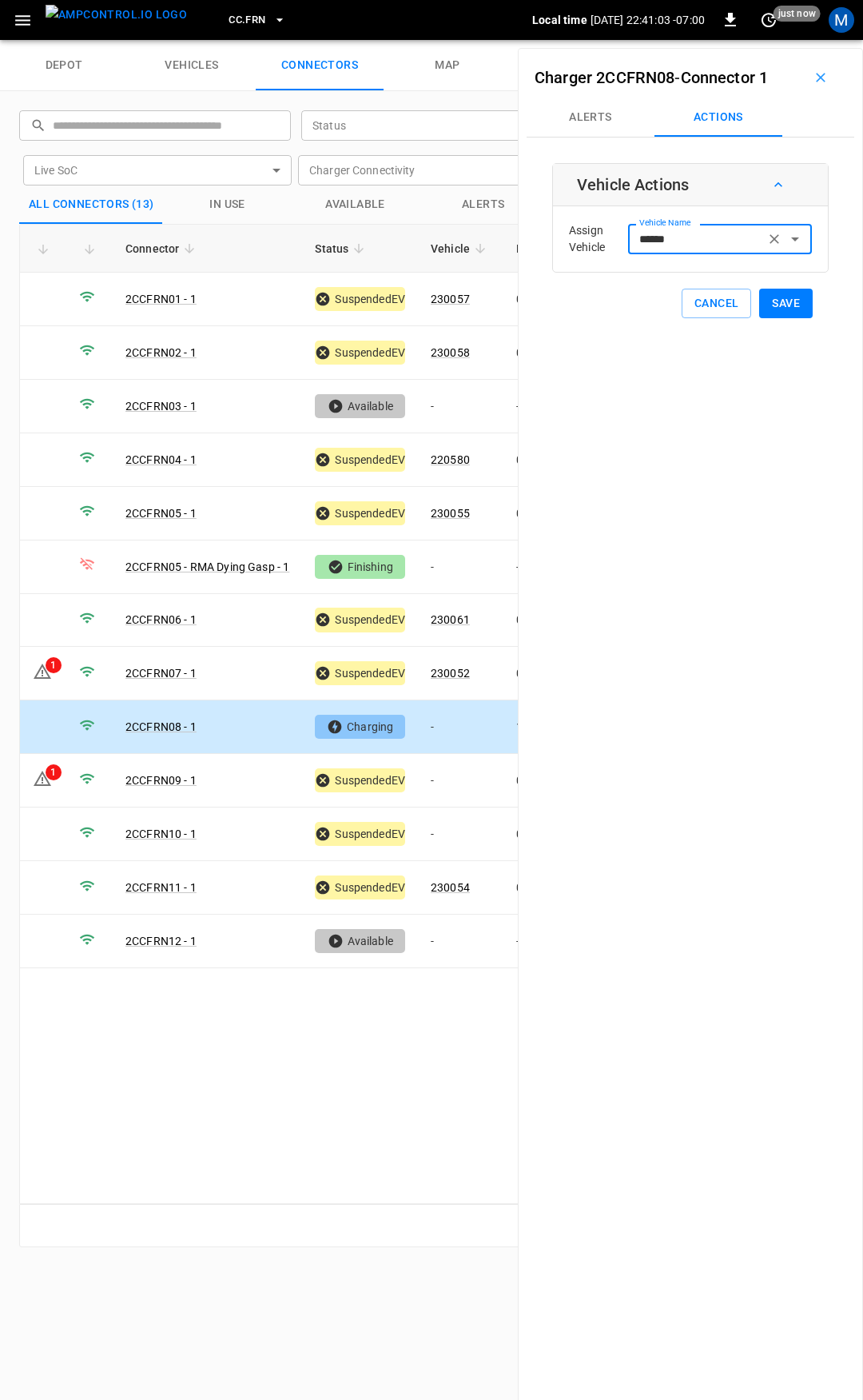
type input "******"
click at [778, 303] on button "Save" at bounding box center [786, 303] width 53 height 30
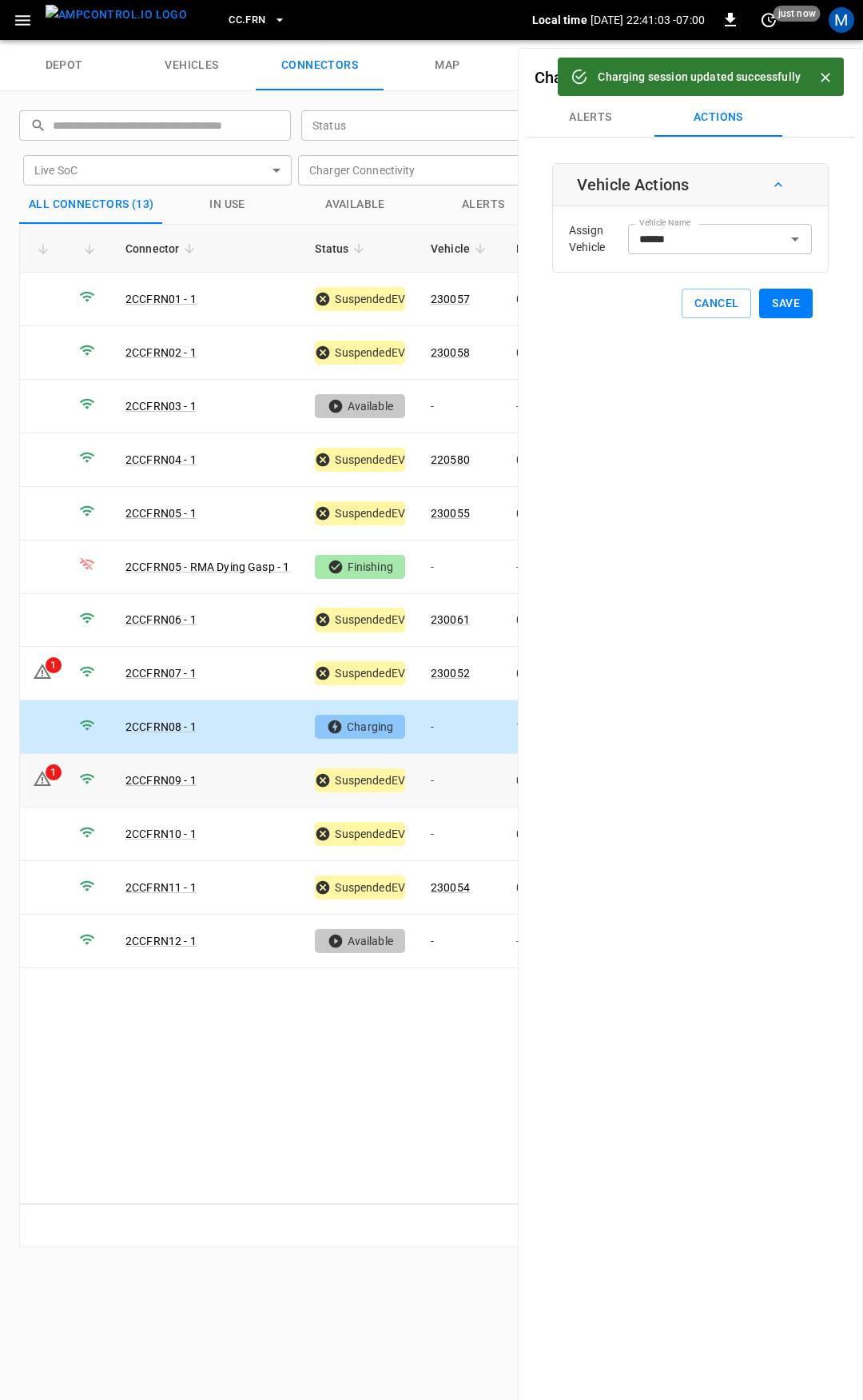
click at [463, 768] on td "-" at bounding box center [461, 781] width 86 height 53
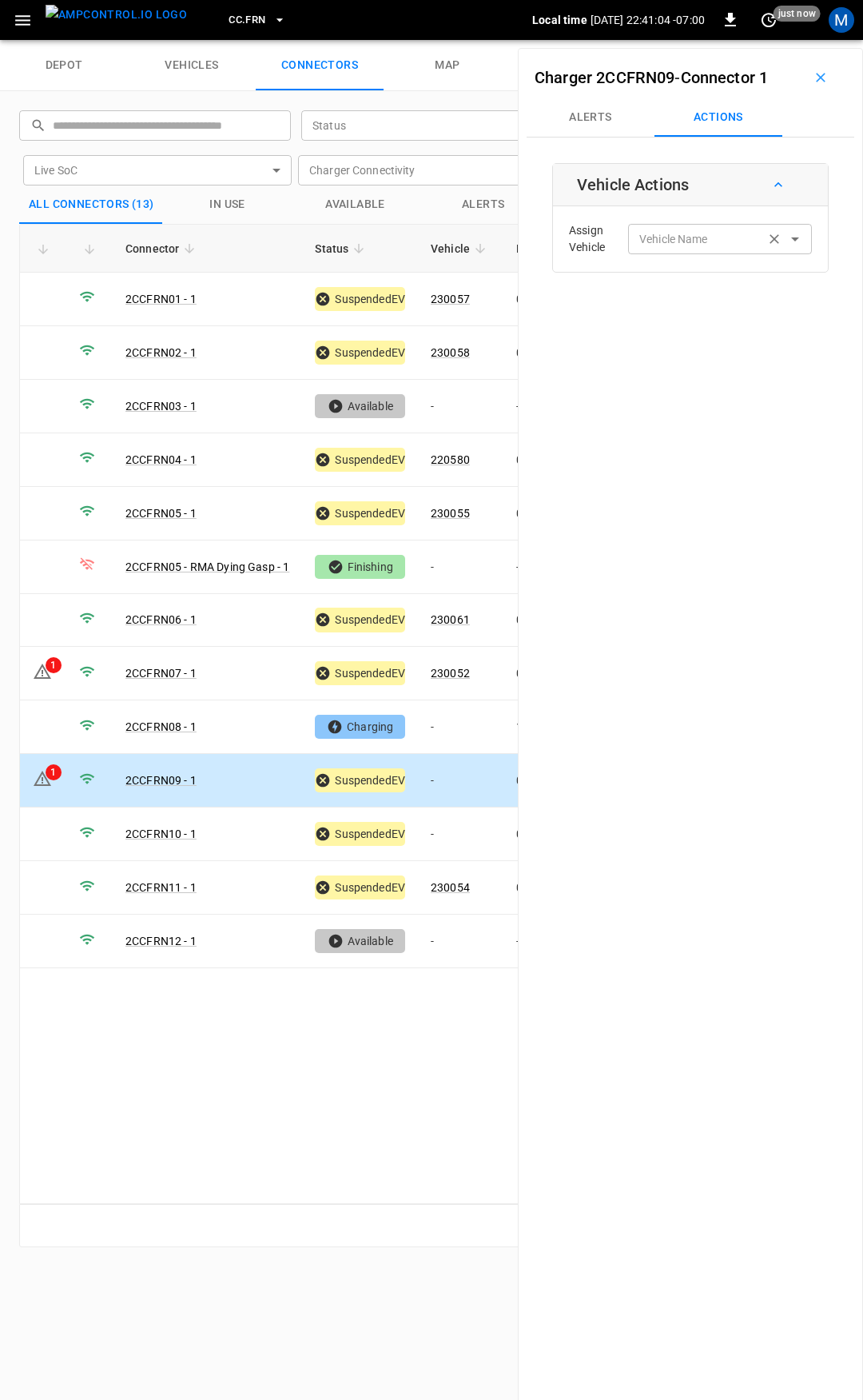
click at [654, 244] on input "Vehicle Name" at bounding box center [696, 238] width 127 height 20
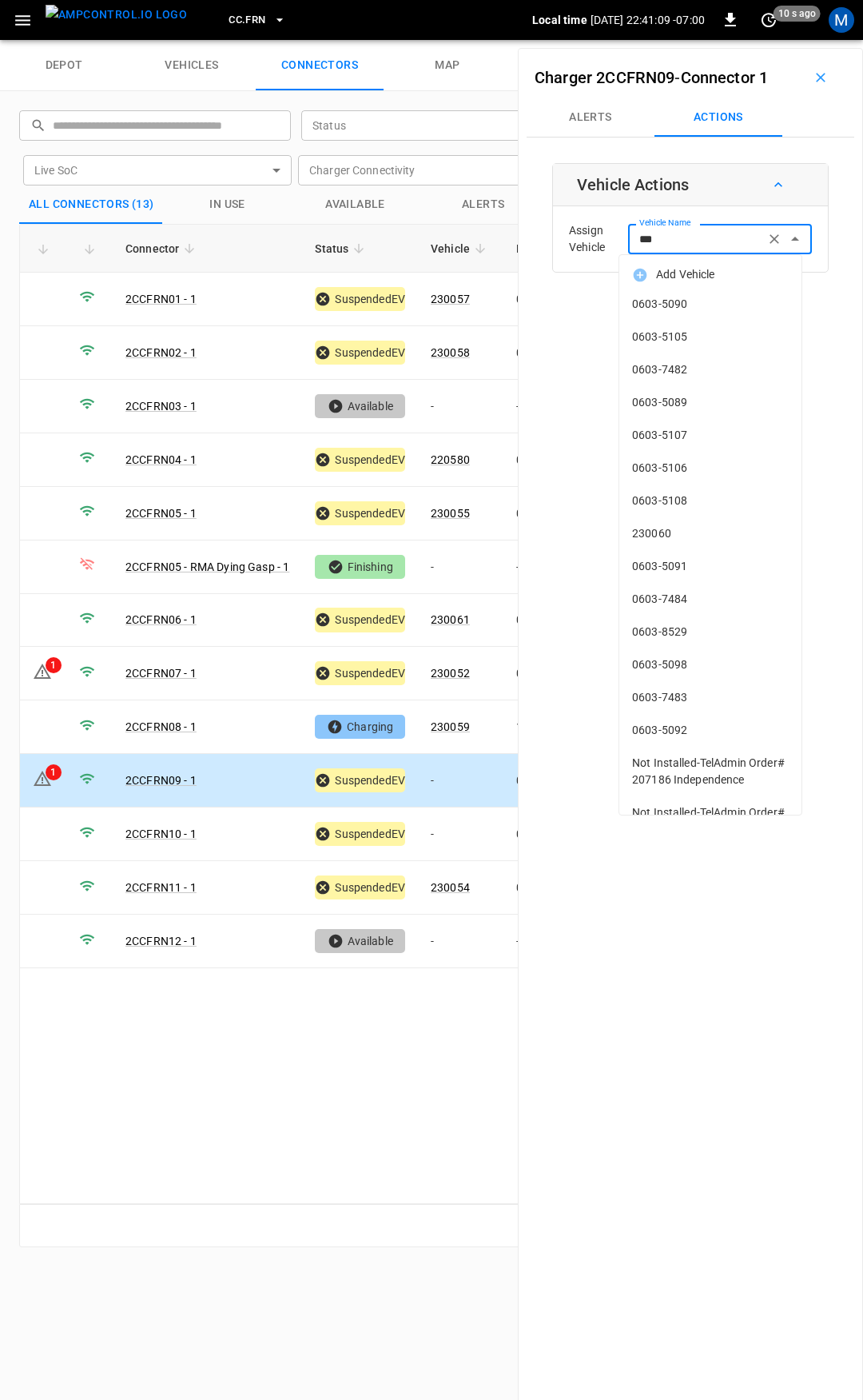
drag, startPoint x: 680, startPoint y: 530, endPoint x: 706, endPoint y: 511, distance: 32.2
click at [680, 529] on span "230060" at bounding box center [711, 533] width 157 height 17
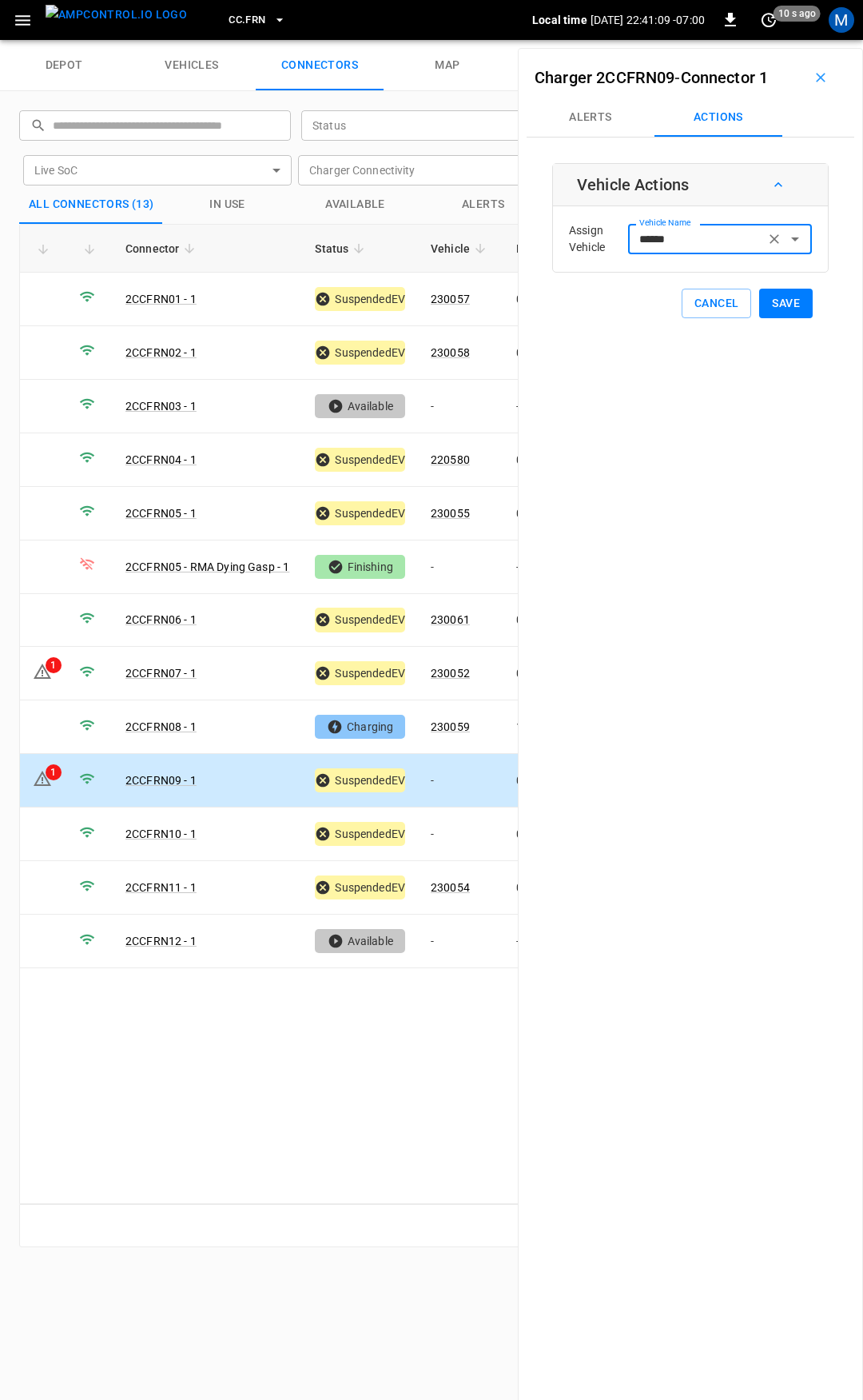
type input "******"
click at [776, 303] on button "Save" at bounding box center [786, 303] width 53 height 30
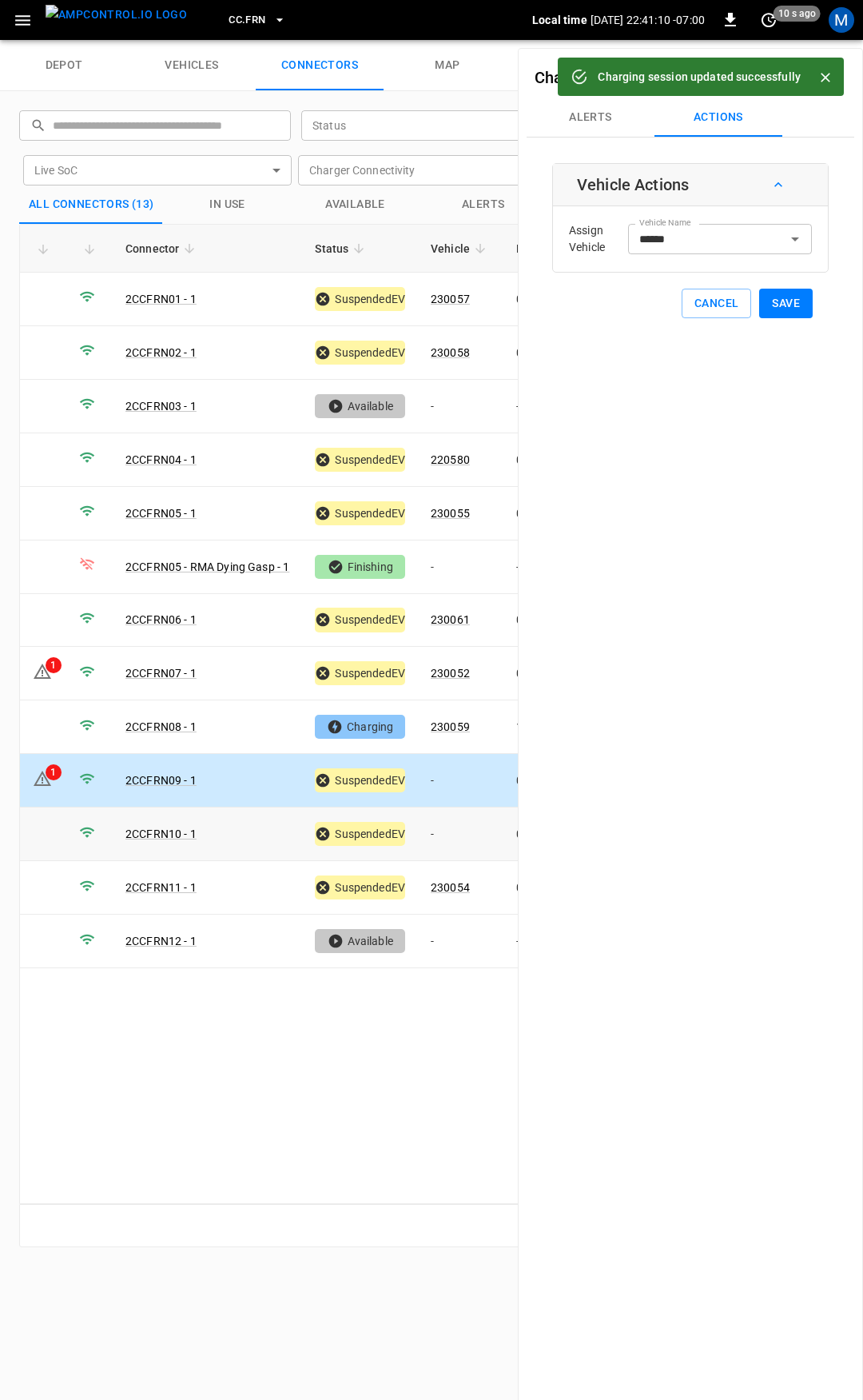
click at [445, 831] on td "-" at bounding box center [461, 834] width 86 height 53
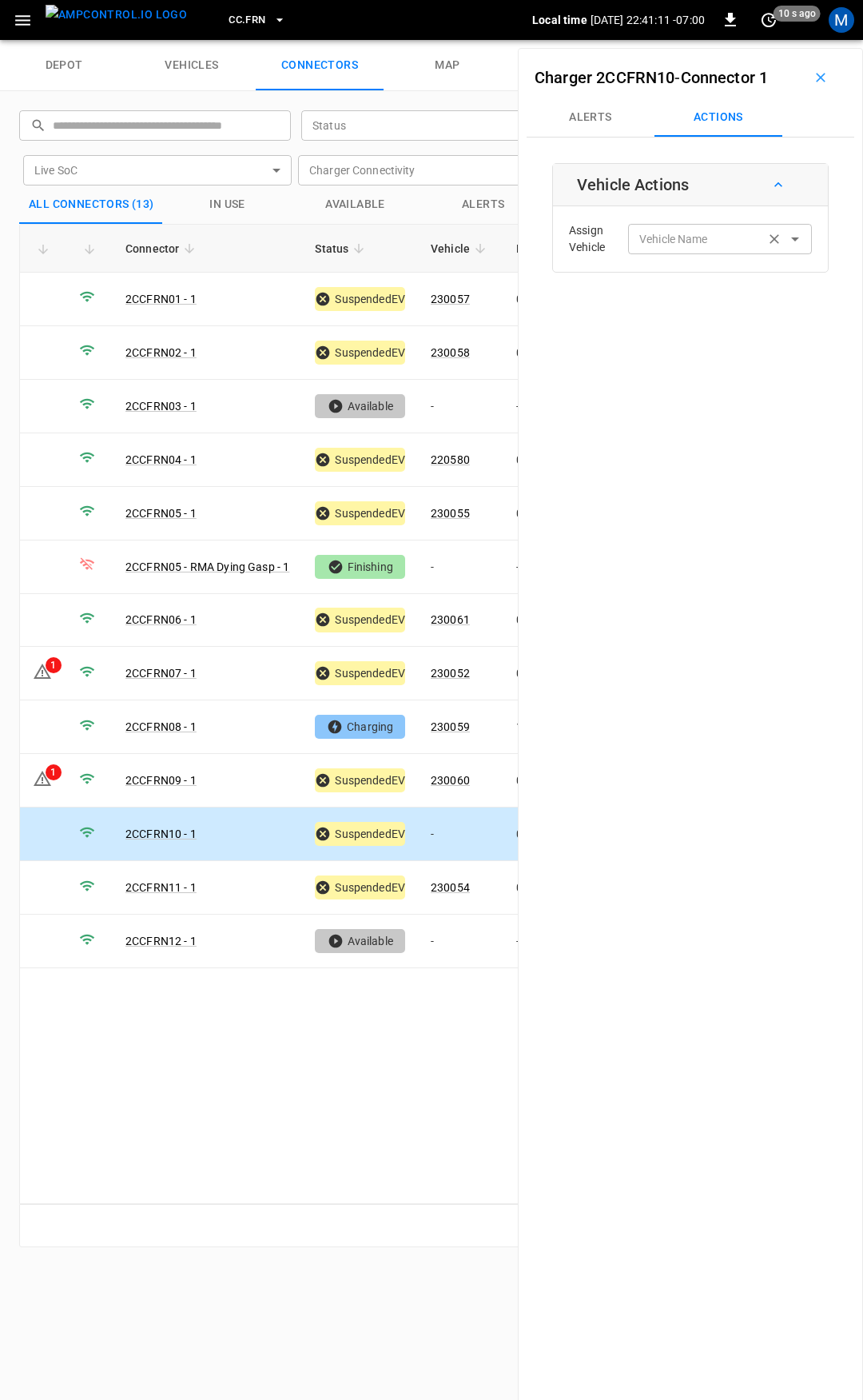
click at [672, 236] on div "Vehicle Name Vehicle Name" at bounding box center [720, 239] width 184 height 30
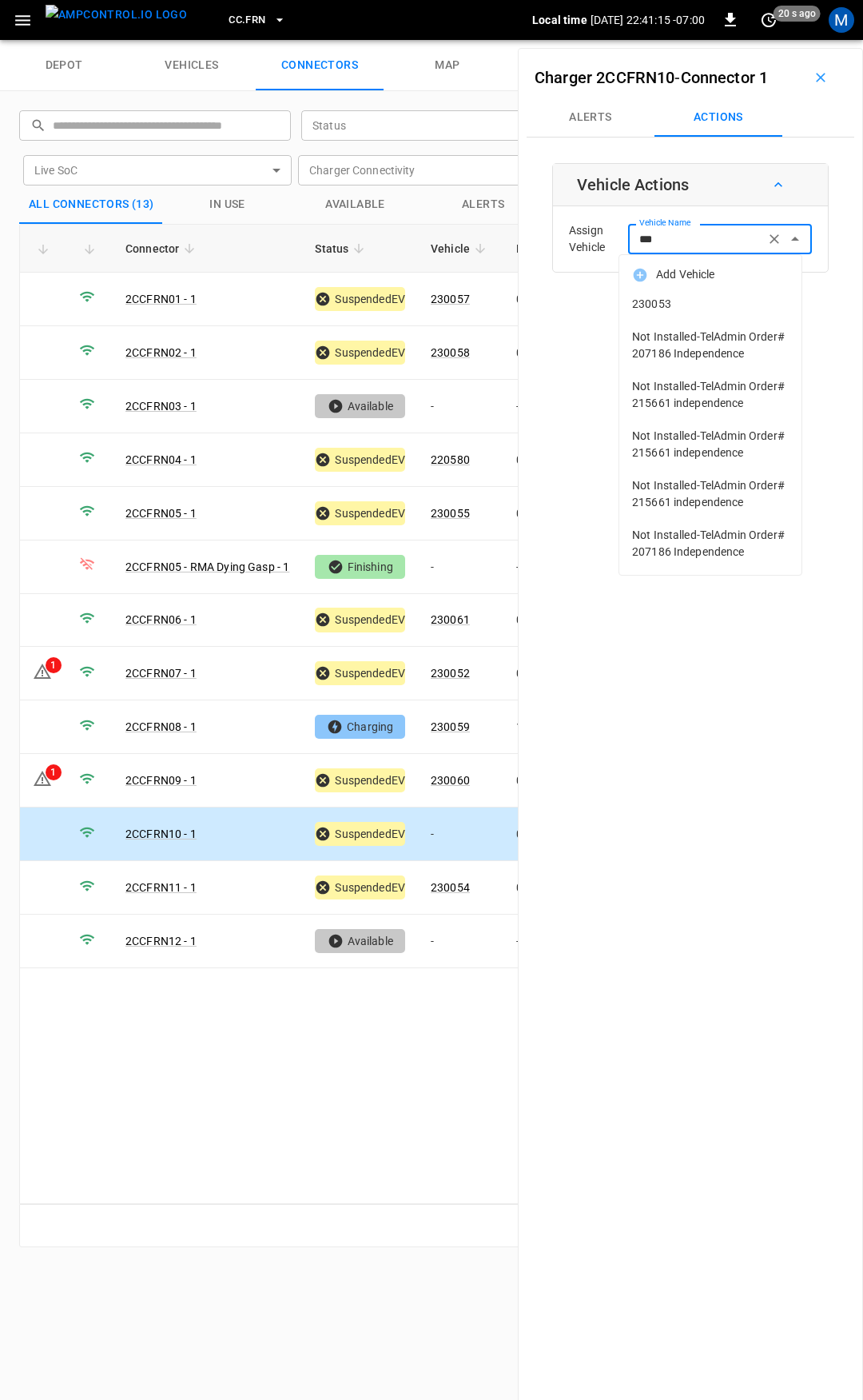
click at [686, 295] on li "230053" at bounding box center [711, 303] width 182 height 32
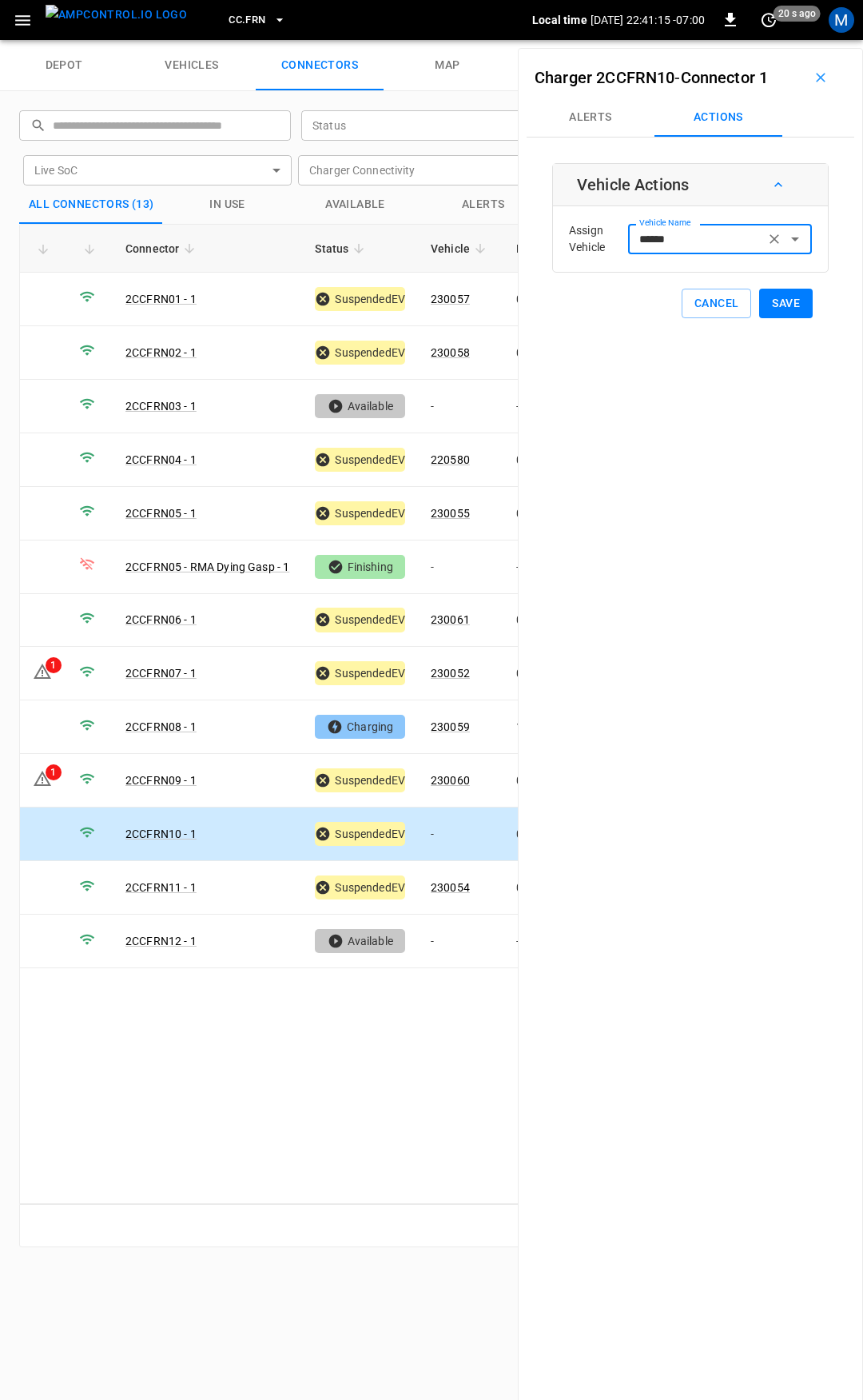
type input "******"
click at [766, 297] on button "Save" at bounding box center [786, 303] width 53 height 30
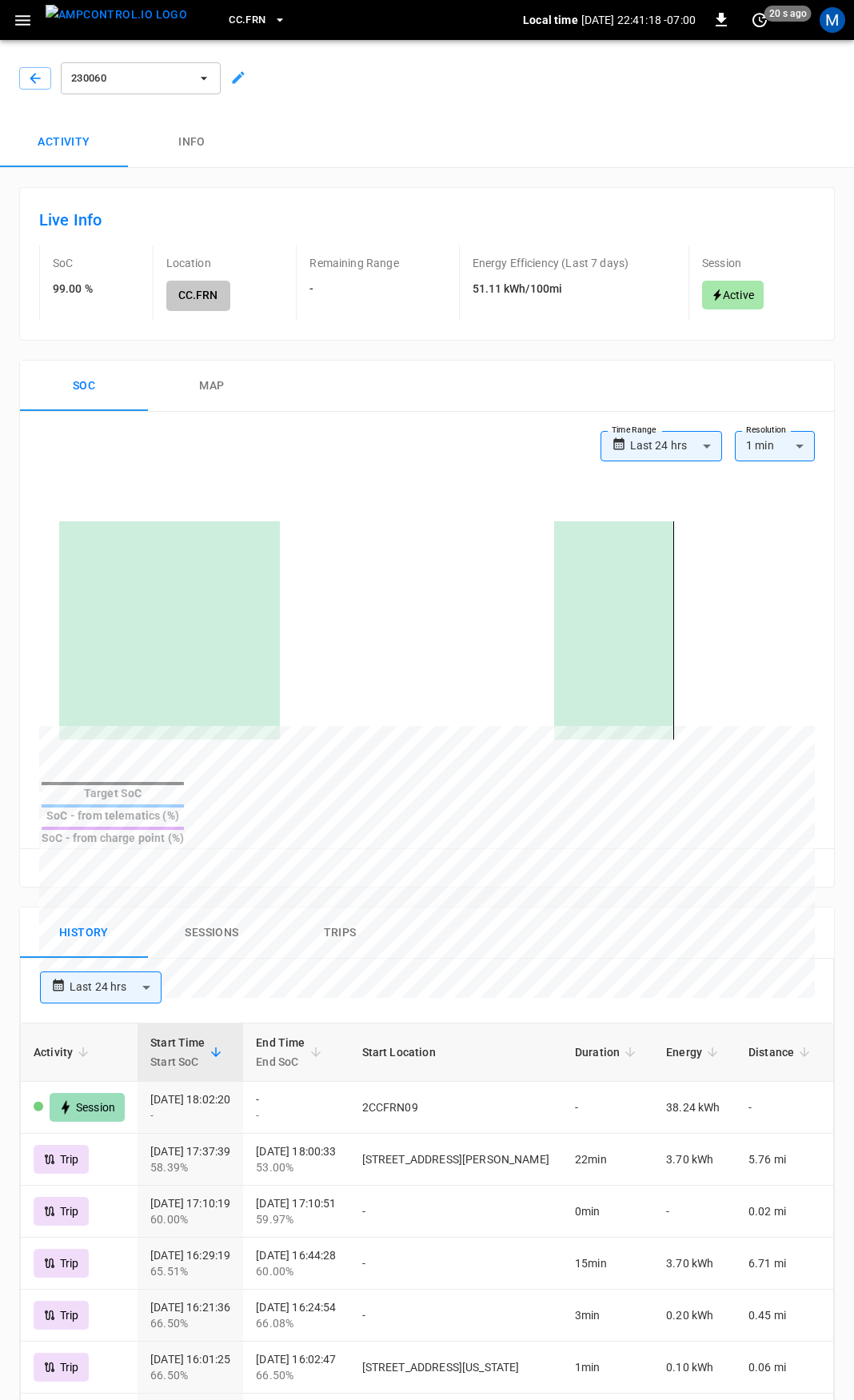
click at [38, 95] on div "230060" at bounding box center [423, 75] width 861 height 83
drag, startPoint x: 25, startPoint y: 552, endPoint x: 83, endPoint y: 465, distance: 104.6
click at [25, 551] on div "Target SoC SoC - from telematics (%) SoC - from charge point (%)" at bounding box center [427, 678] width 814 height 341
click at [22, 87] on button "button" at bounding box center [35, 78] width 32 height 22
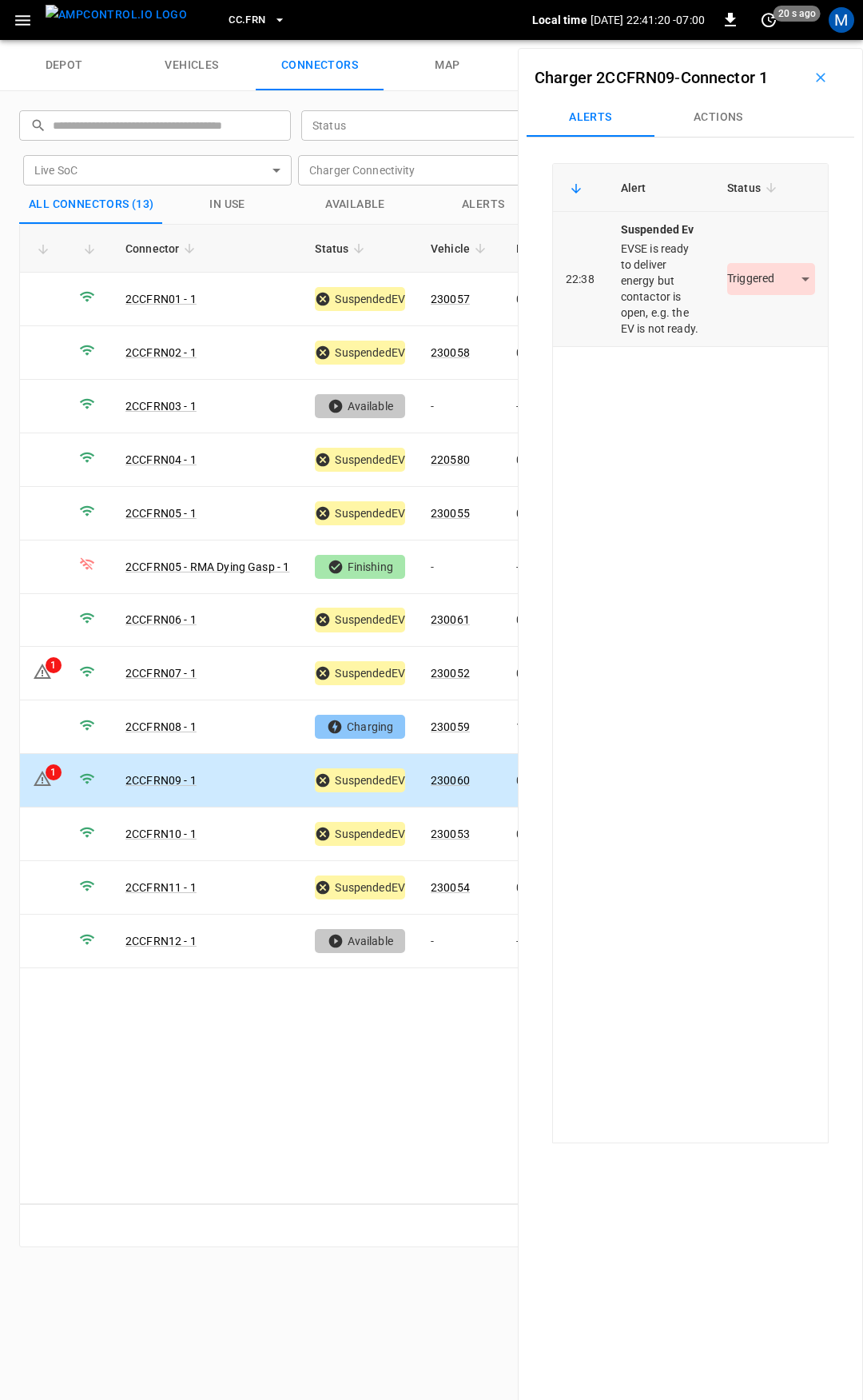
click at [769, 40] on body "CC.FRN Local time 2025-08-29 22:41:20 -07:00 0 20 s ago M depot vehicles connec…" at bounding box center [432, 20] width 863 height 40
click at [761, 322] on li "Resolved" at bounding box center [762, 327] width 100 height 27
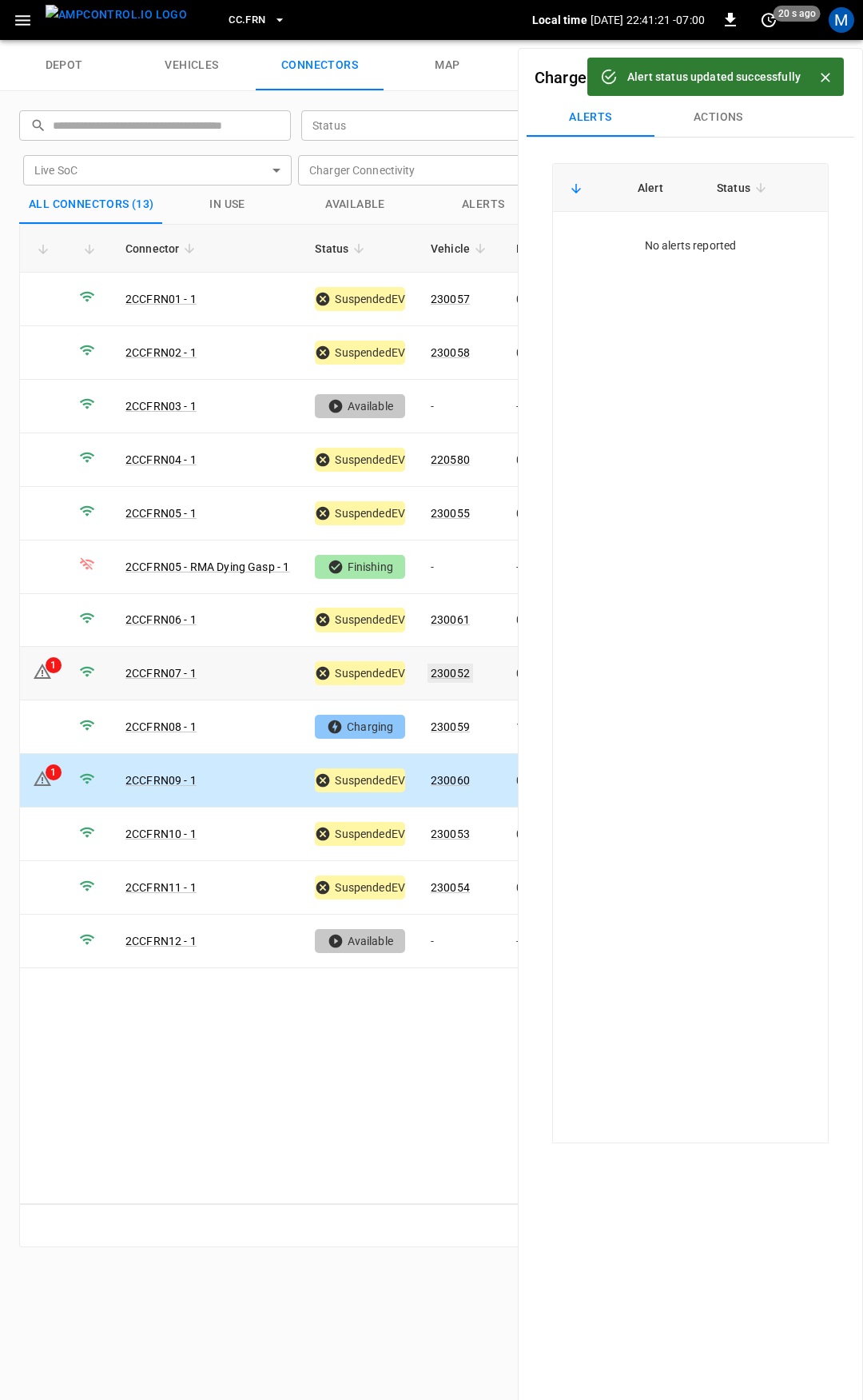
click at [466, 667] on link "230052" at bounding box center [450, 672] width 46 height 19
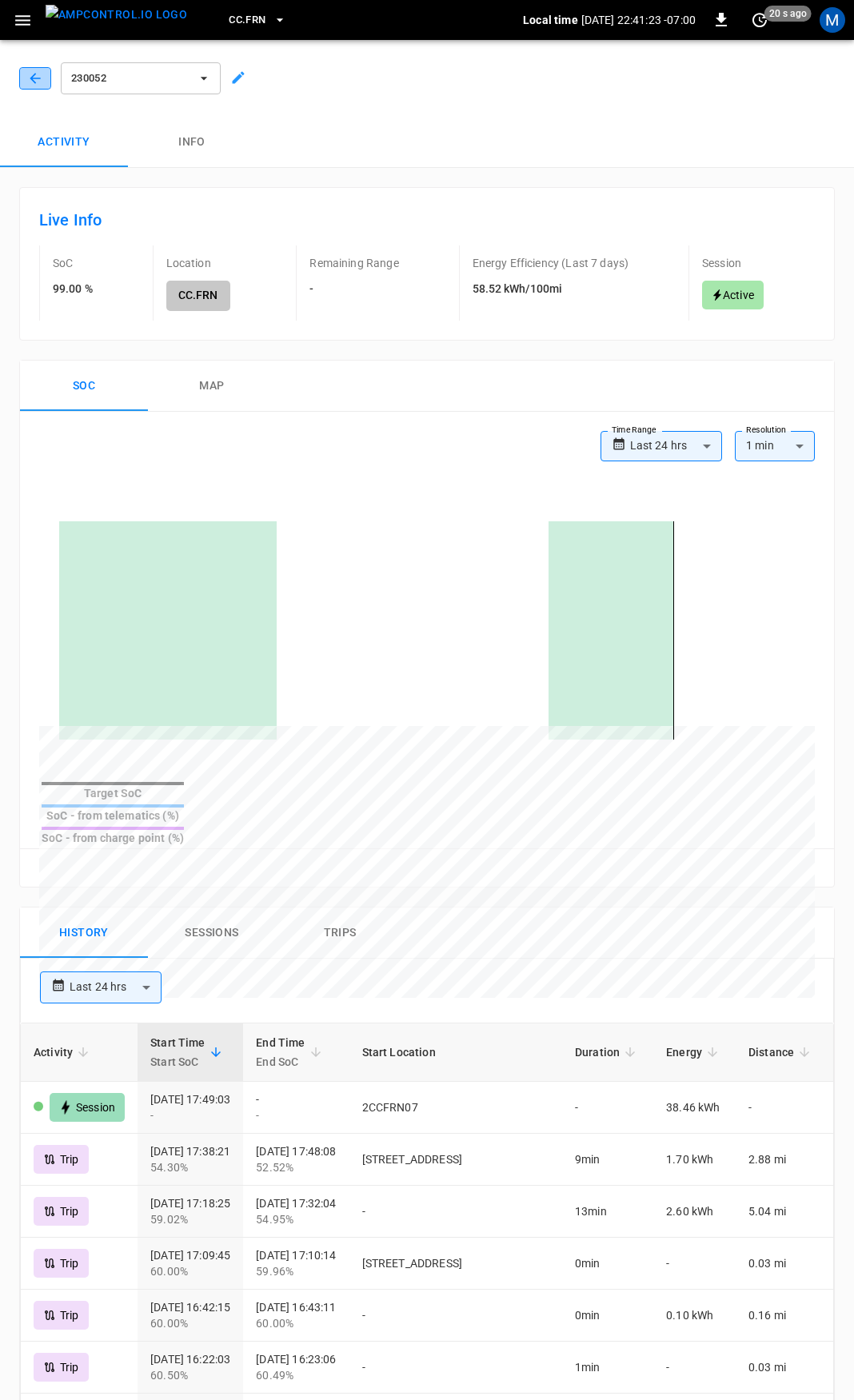
click at [30, 80] on icon "button" at bounding box center [35, 78] width 16 height 16
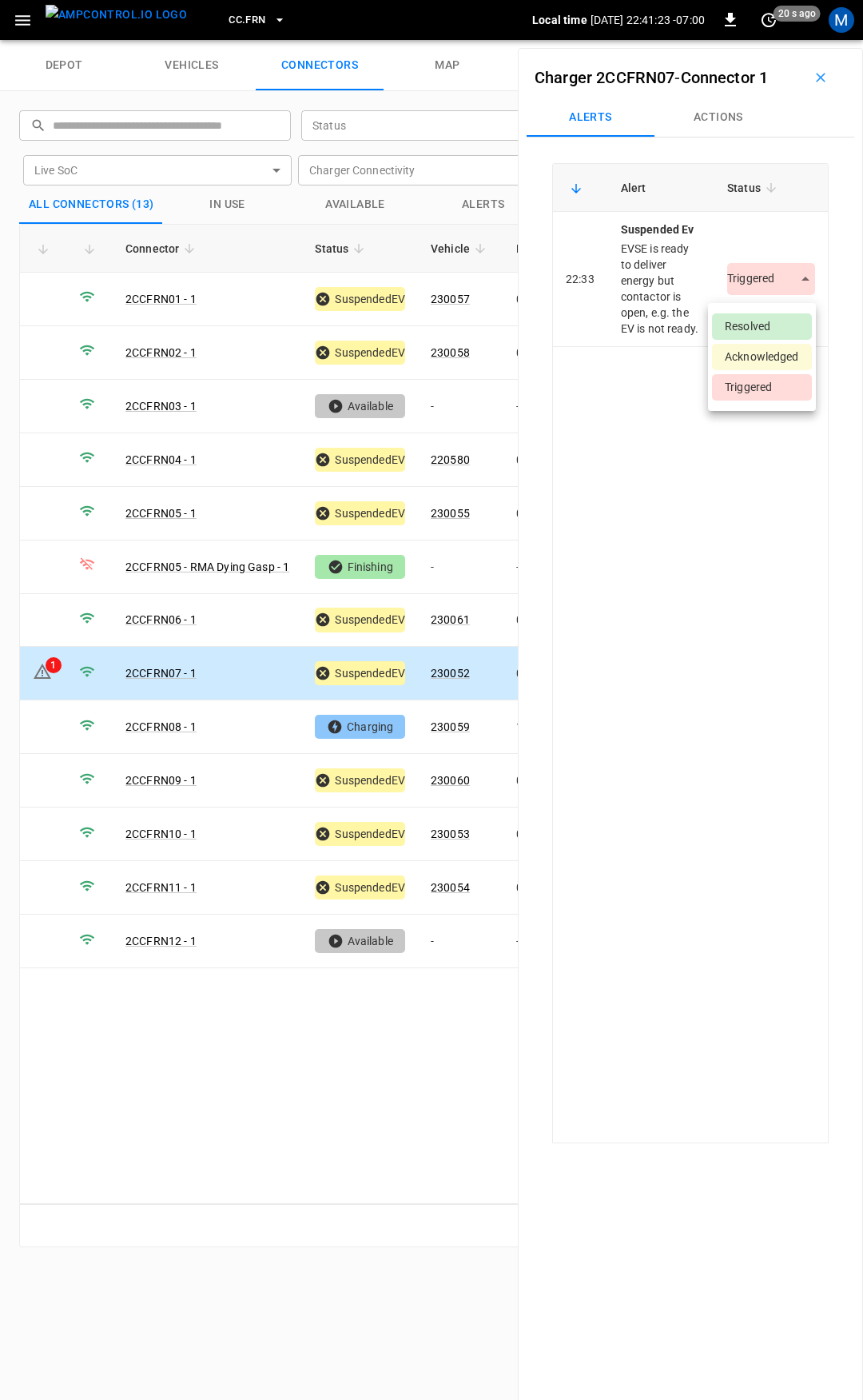
click at [782, 40] on body "CC.FRN Local time 2025-08-29 22:41:23 -07:00 0 20 s ago M depot vehicles connec…" at bounding box center [432, 20] width 863 height 40
click at [778, 325] on li "Resolved" at bounding box center [762, 327] width 100 height 27
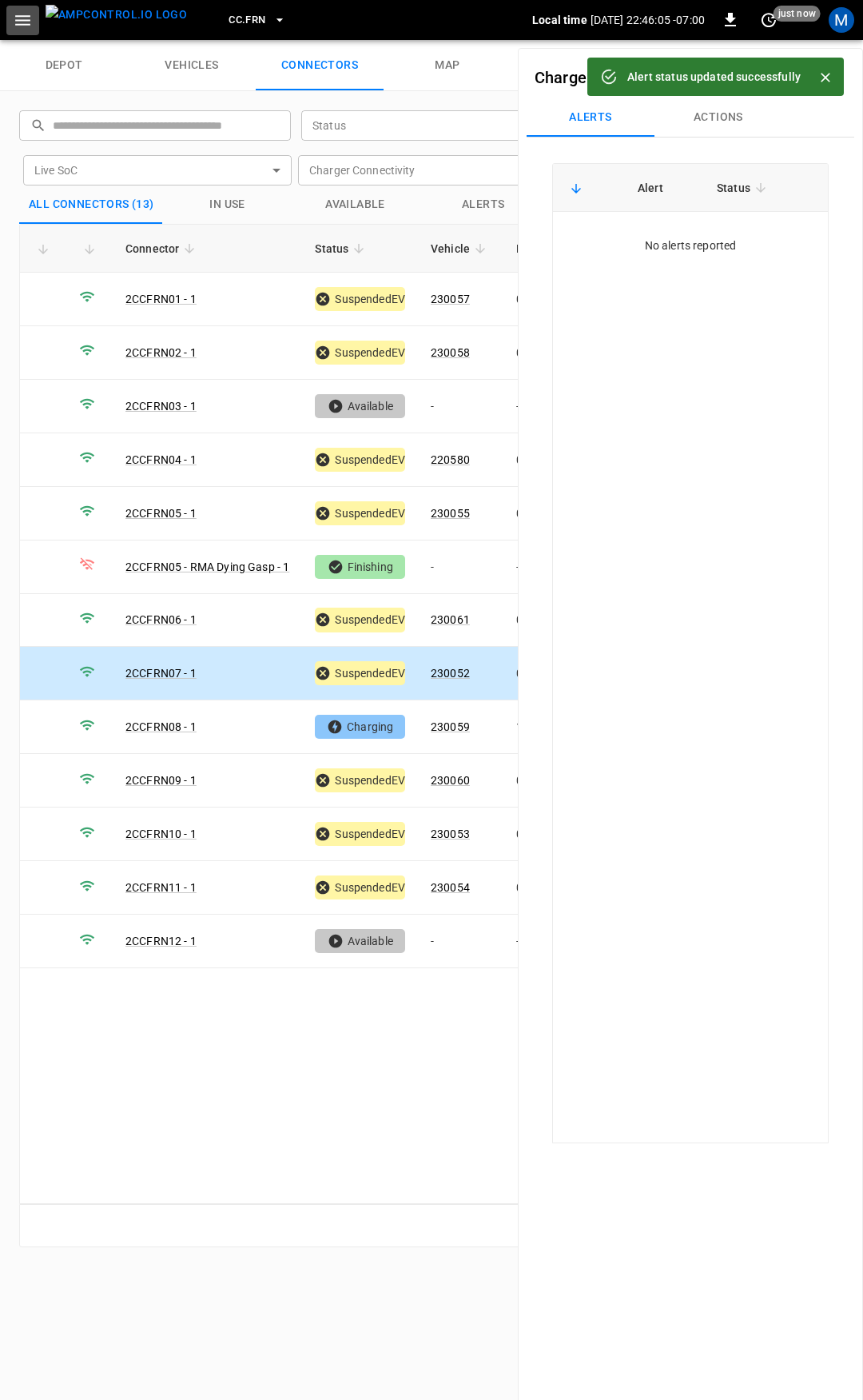
click at [20, 21] on icon "button" at bounding box center [22, 20] width 15 height 10
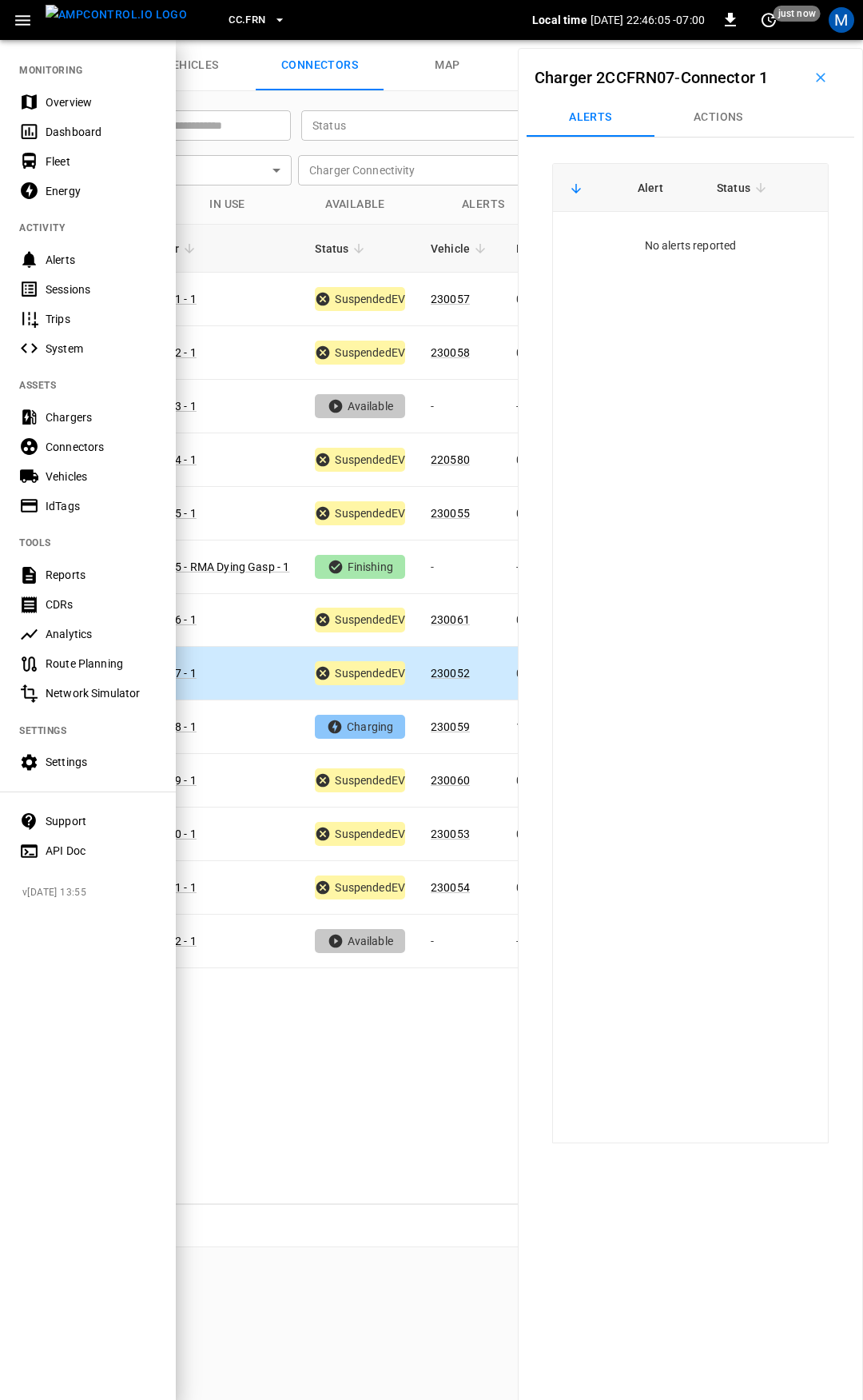
click at [49, 106] on div "Overview" at bounding box center [101, 102] width 111 height 16
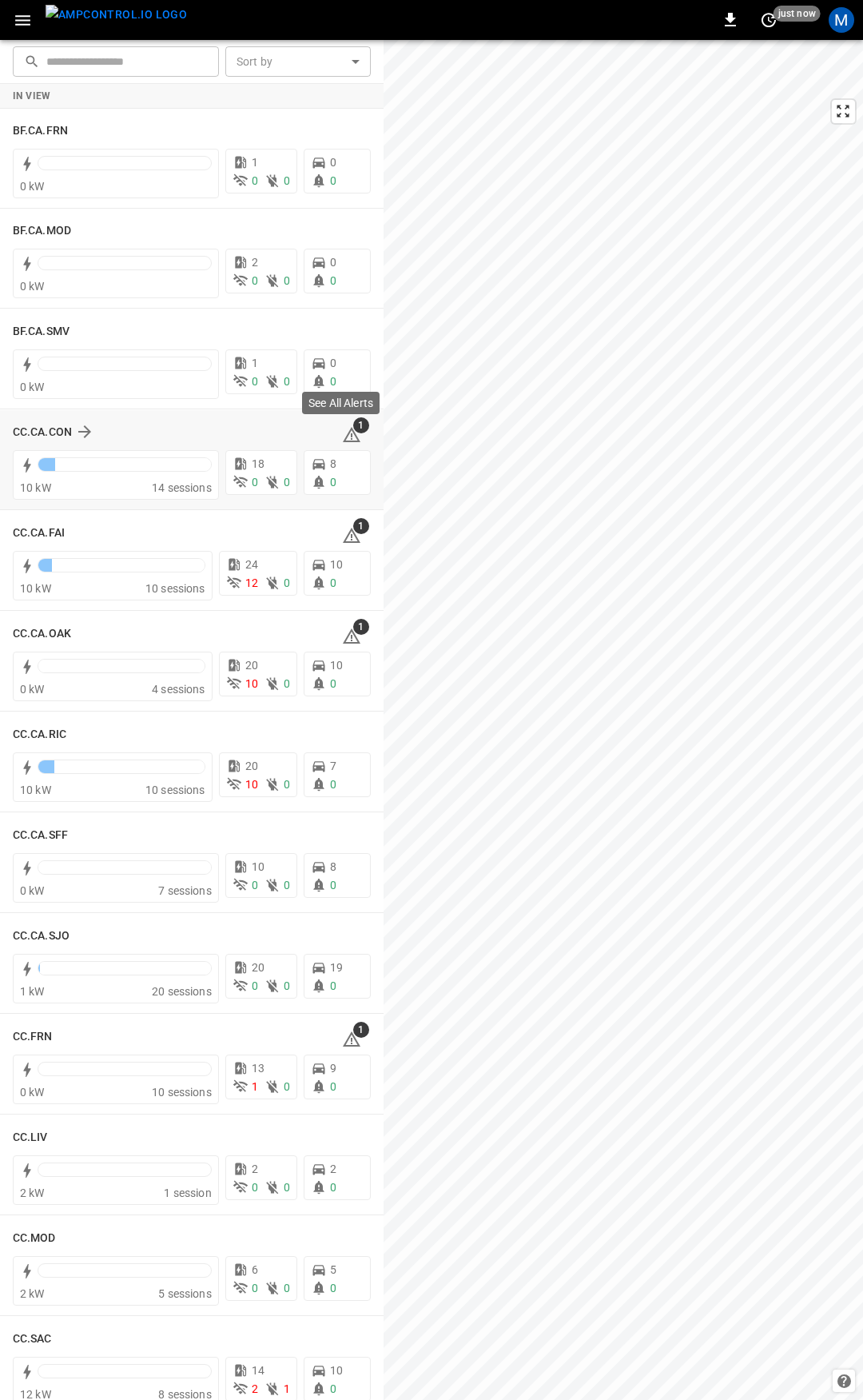
click at [342, 434] on icon at bounding box center [352, 434] width 19 height 19
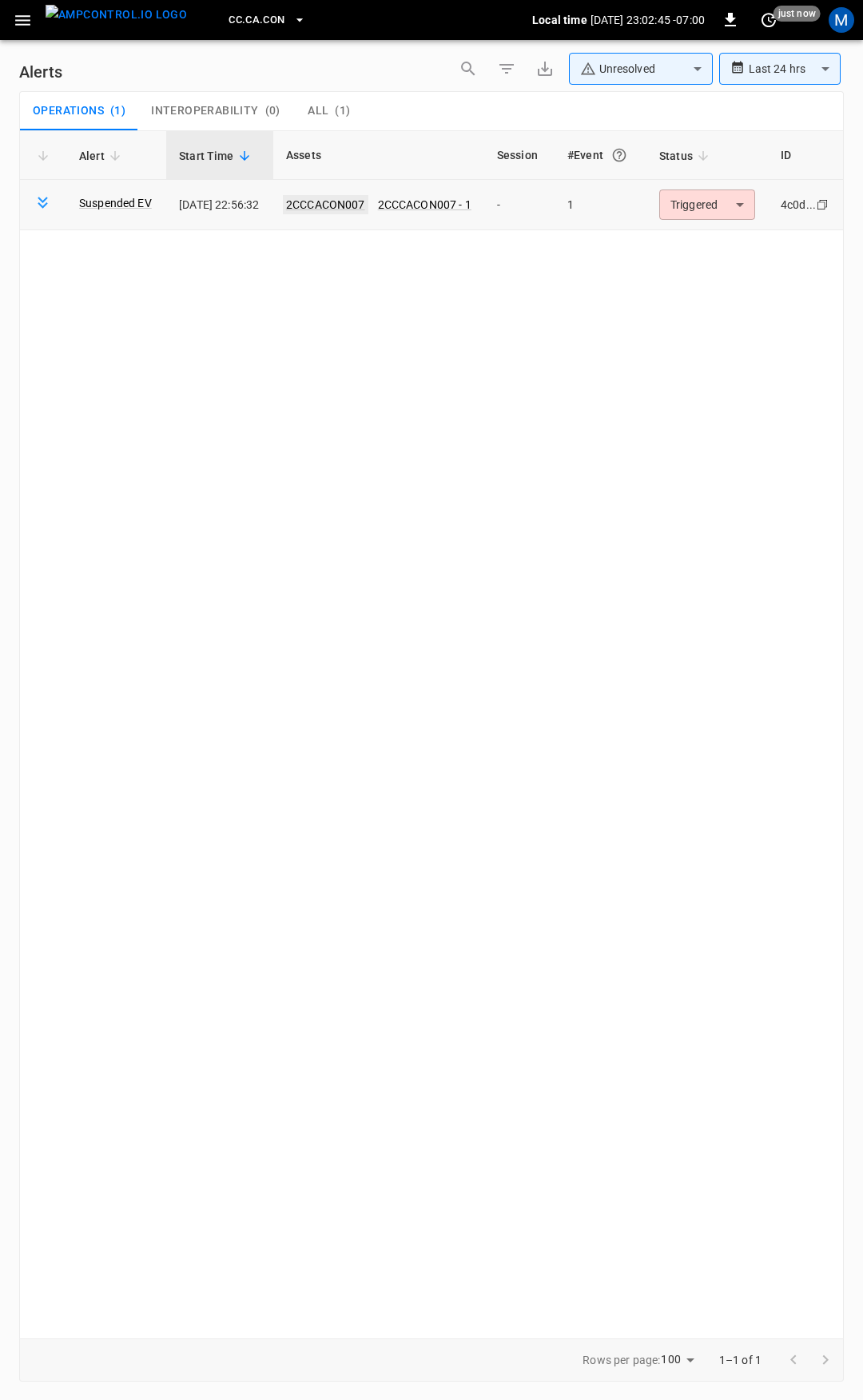
click at [368, 200] on link "2CCCACON007" at bounding box center [326, 204] width 86 height 19
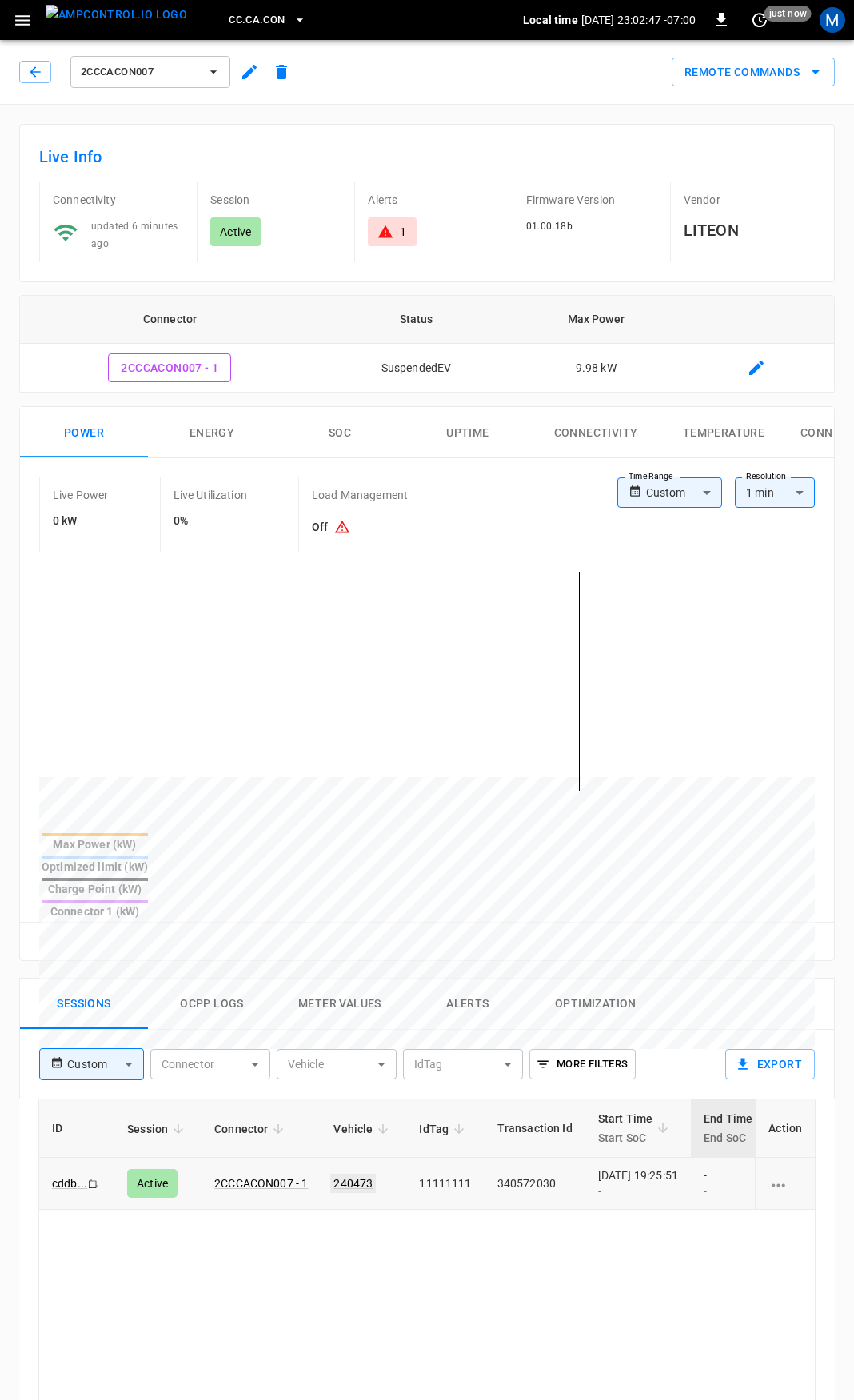
click at [347, 1174] on link "240473" at bounding box center [352, 1183] width 46 height 19
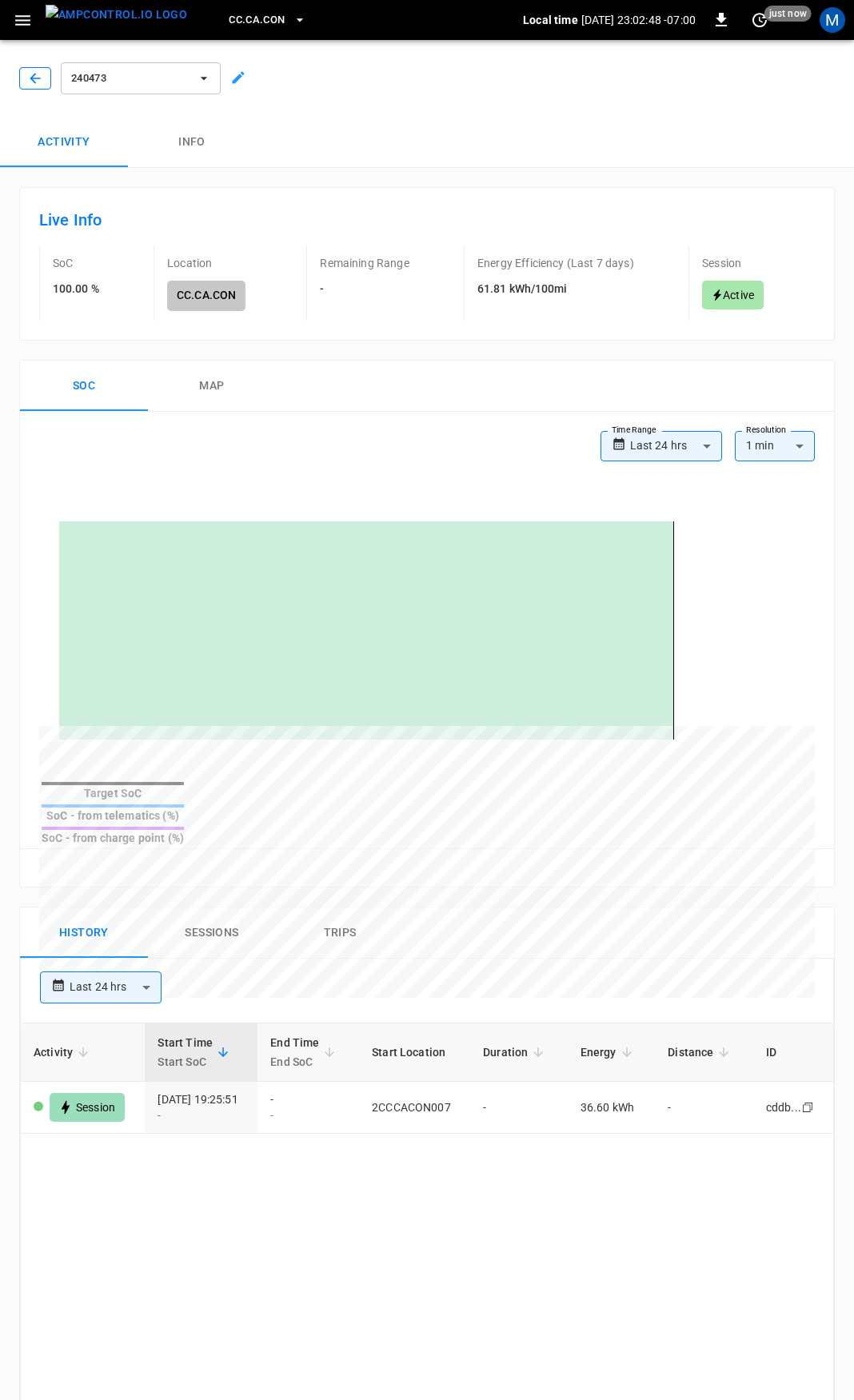
click at [33, 82] on icon "button" at bounding box center [35, 78] width 16 height 16
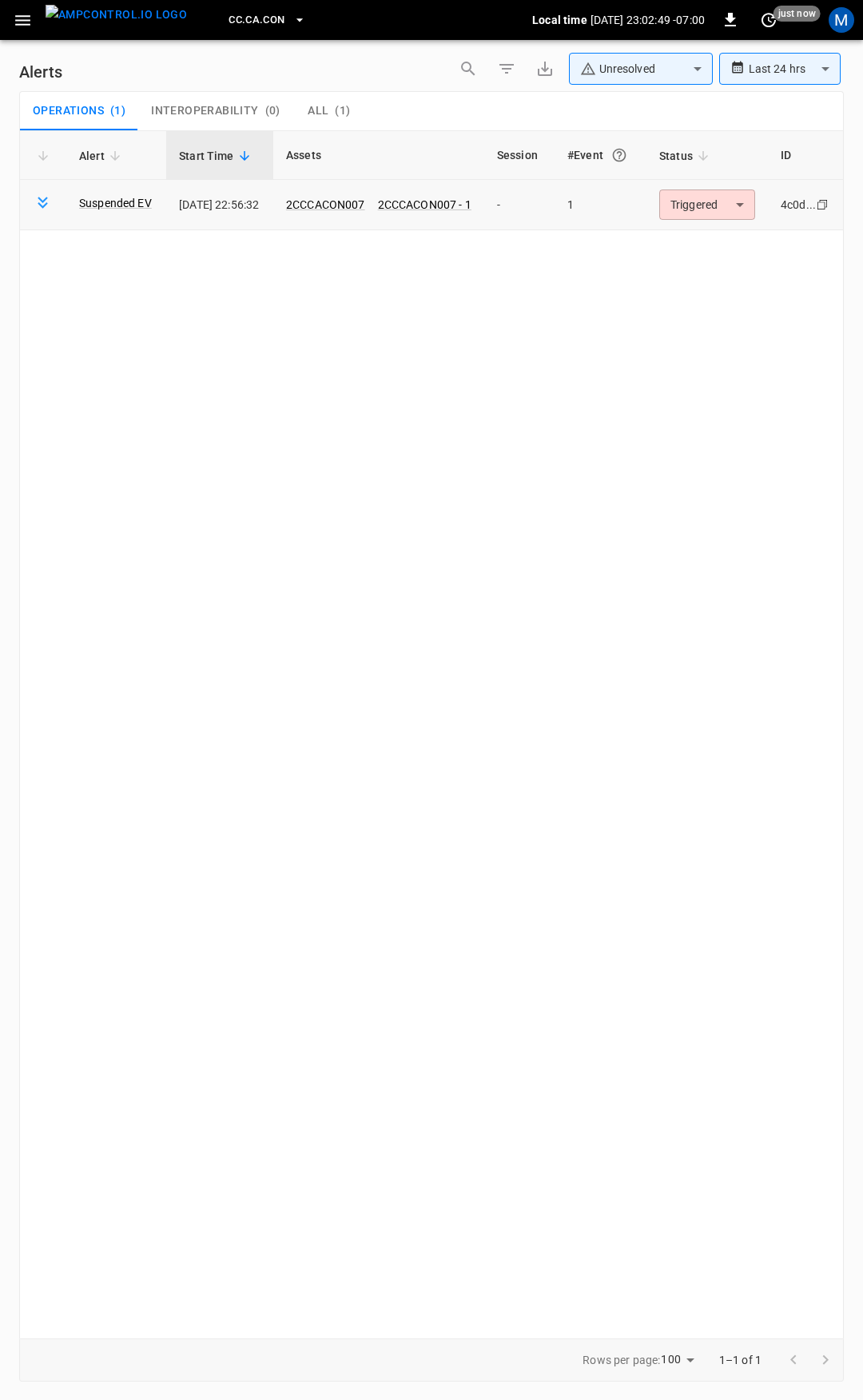
click at [669, 202] on td "Triggered ********* ​" at bounding box center [707, 205] width 122 height 50
click at [707, 212] on body "**********" at bounding box center [432, 698] width 863 height 1395
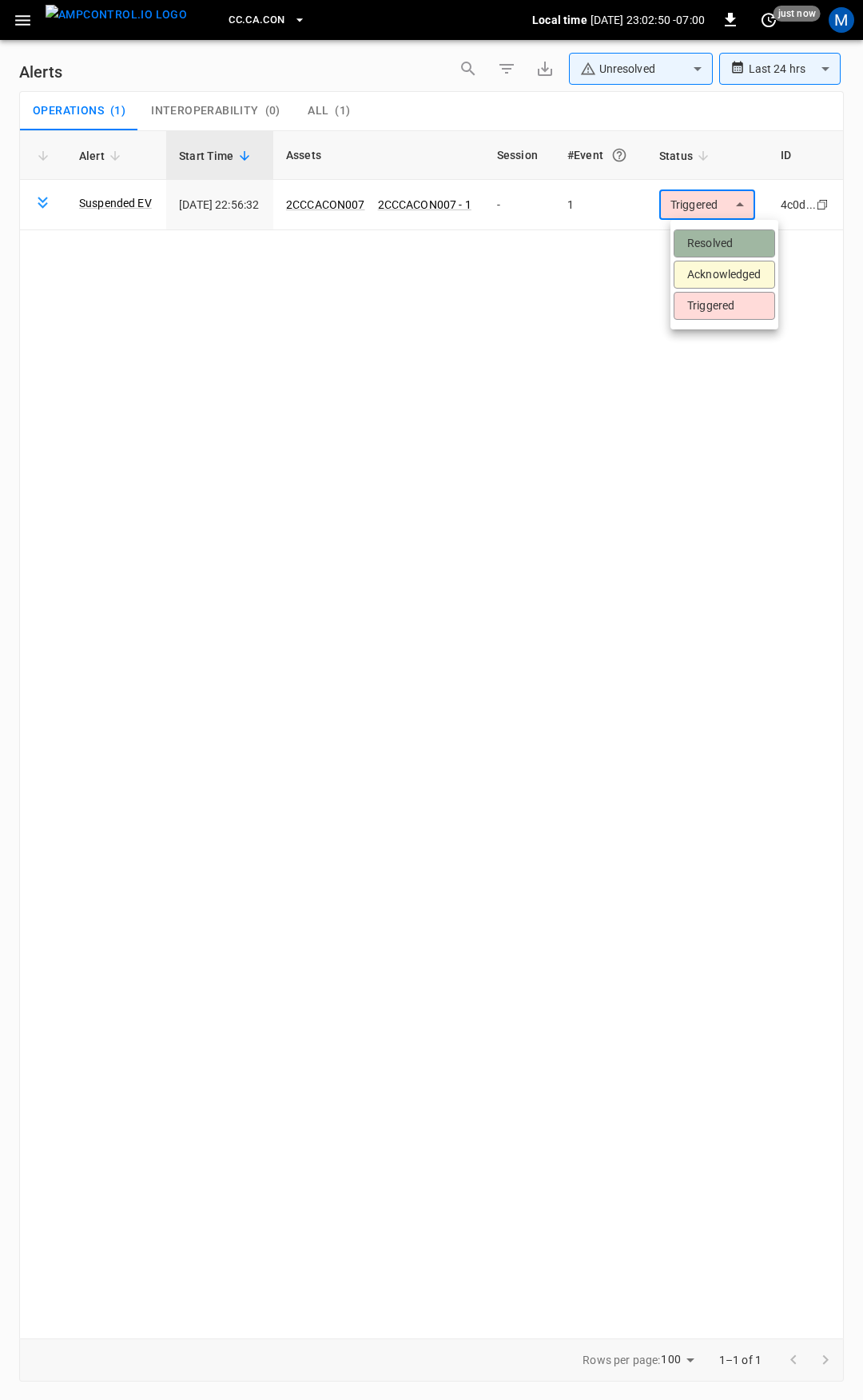
click at [704, 232] on li "Resolved" at bounding box center [725, 243] width 102 height 28
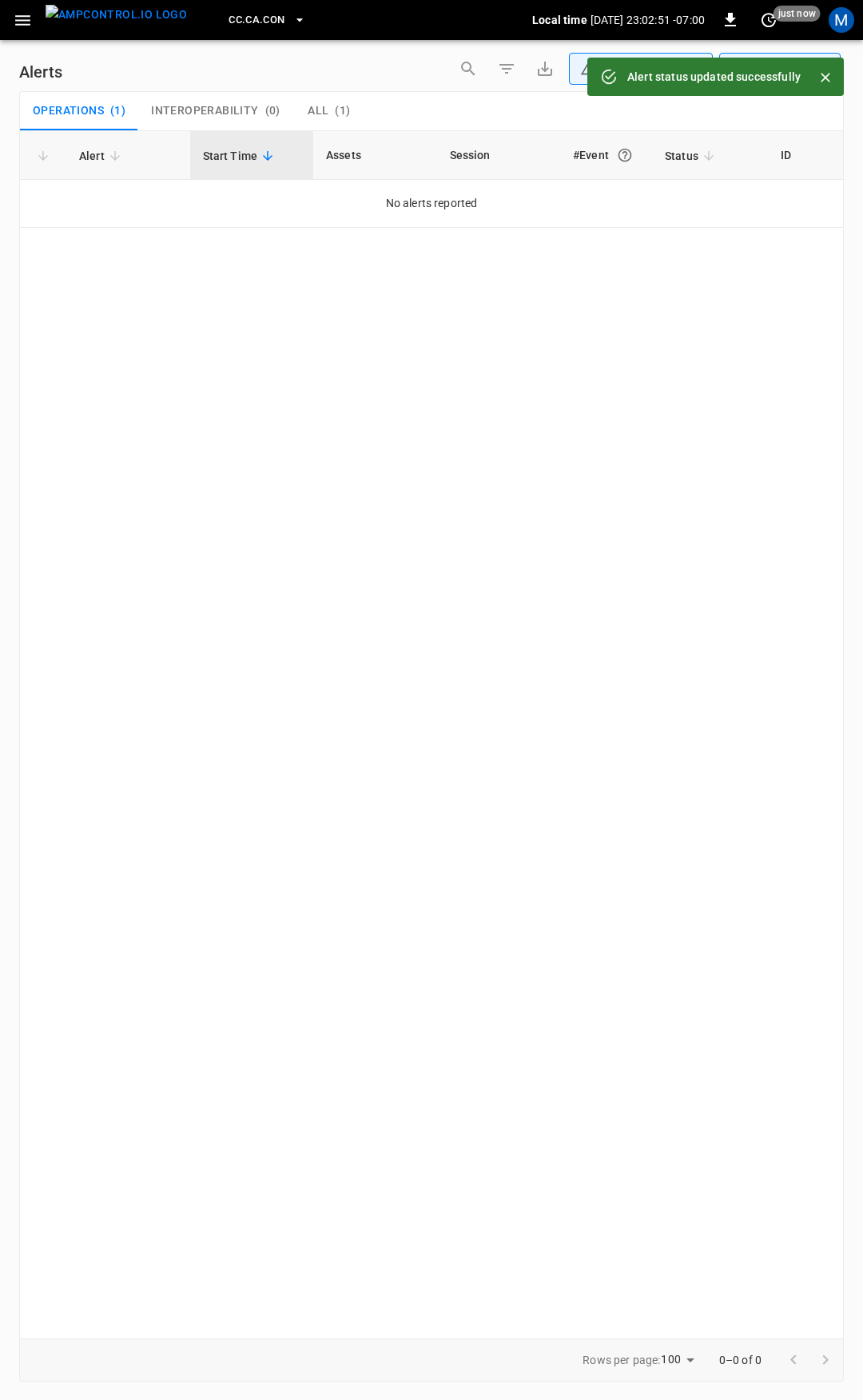
click at [260, 18] on button "CC.CA.CON" at bounding box center [267, 20] width 89 height 31
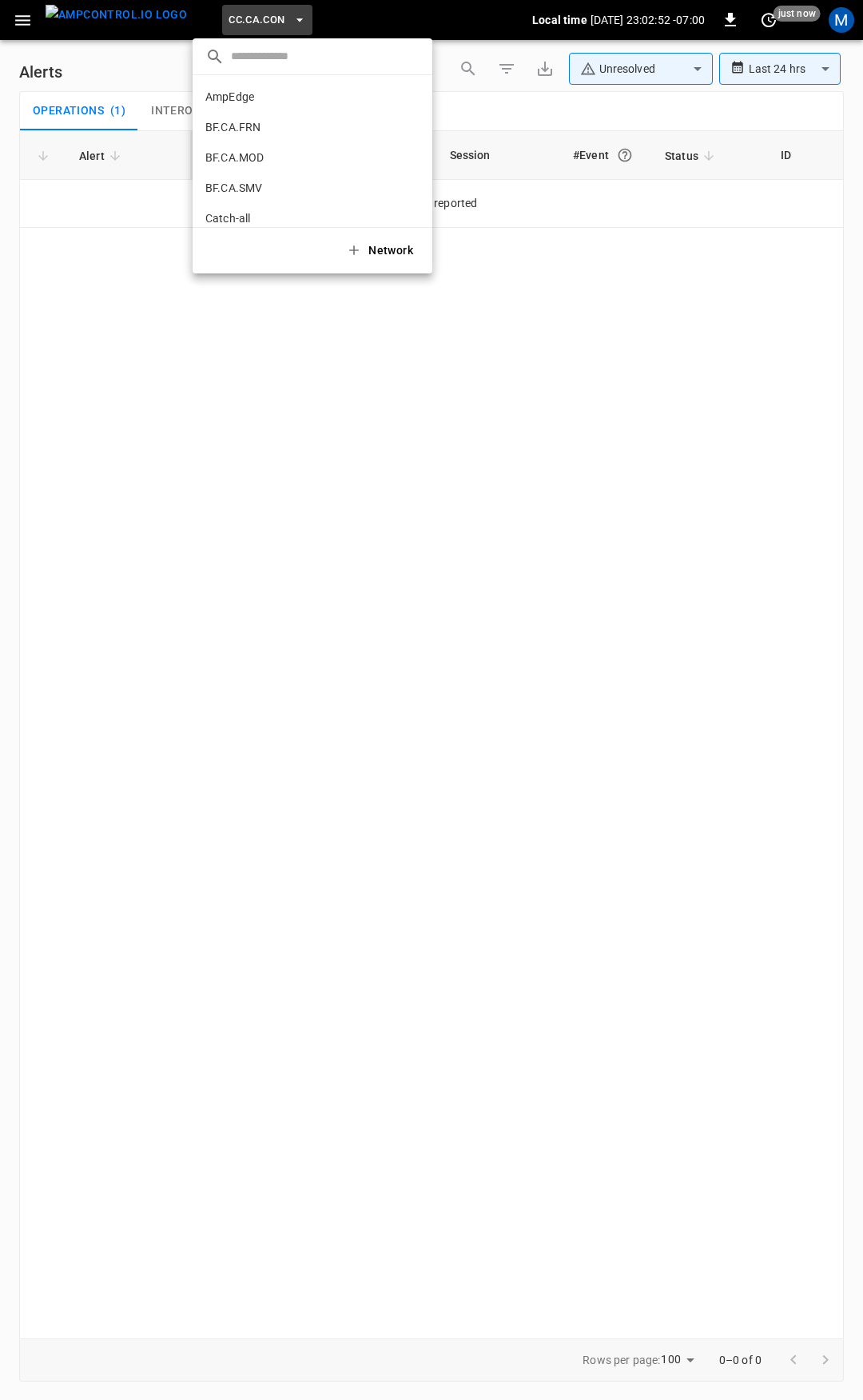
scroll to position [148, 0]
click at [22, 25] on div at bounding box center [432, 700] width 863 height 1400
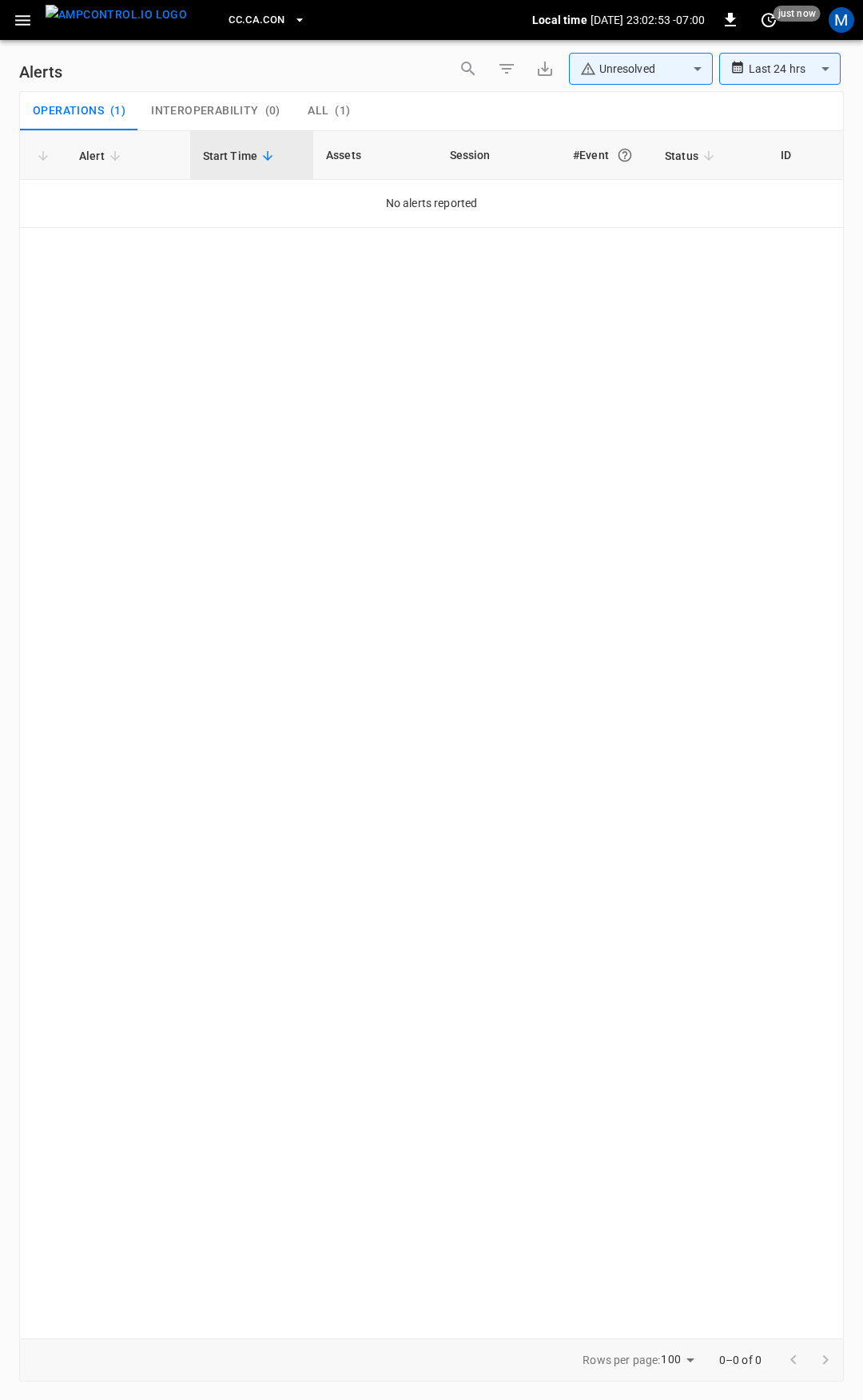
click at [24, 22] on icon "button" at bounding box center [22, 20] width 20 height 20
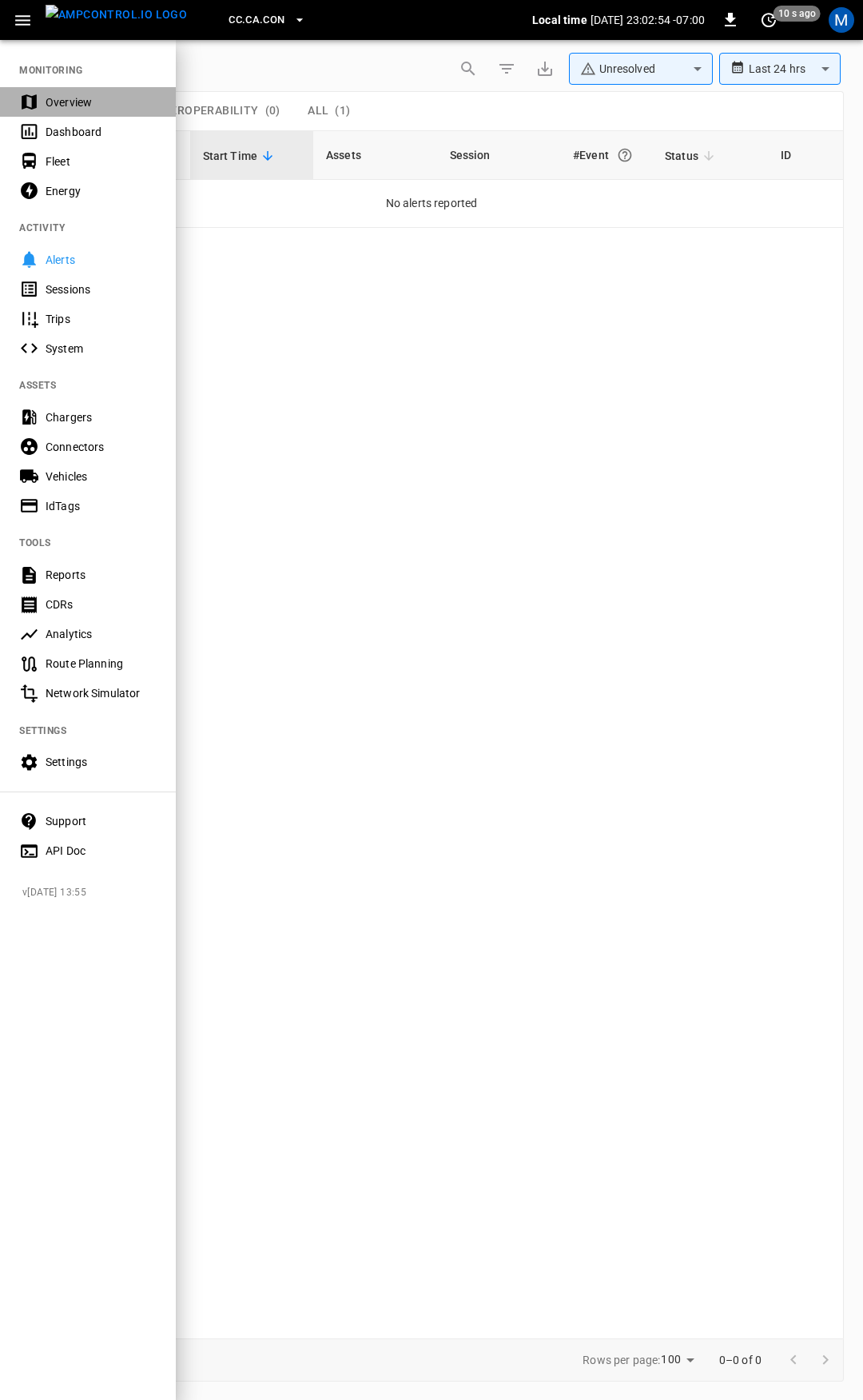
click at [57, 98] on div "Overview" at bounding box center [101, 102] width 111 height 16
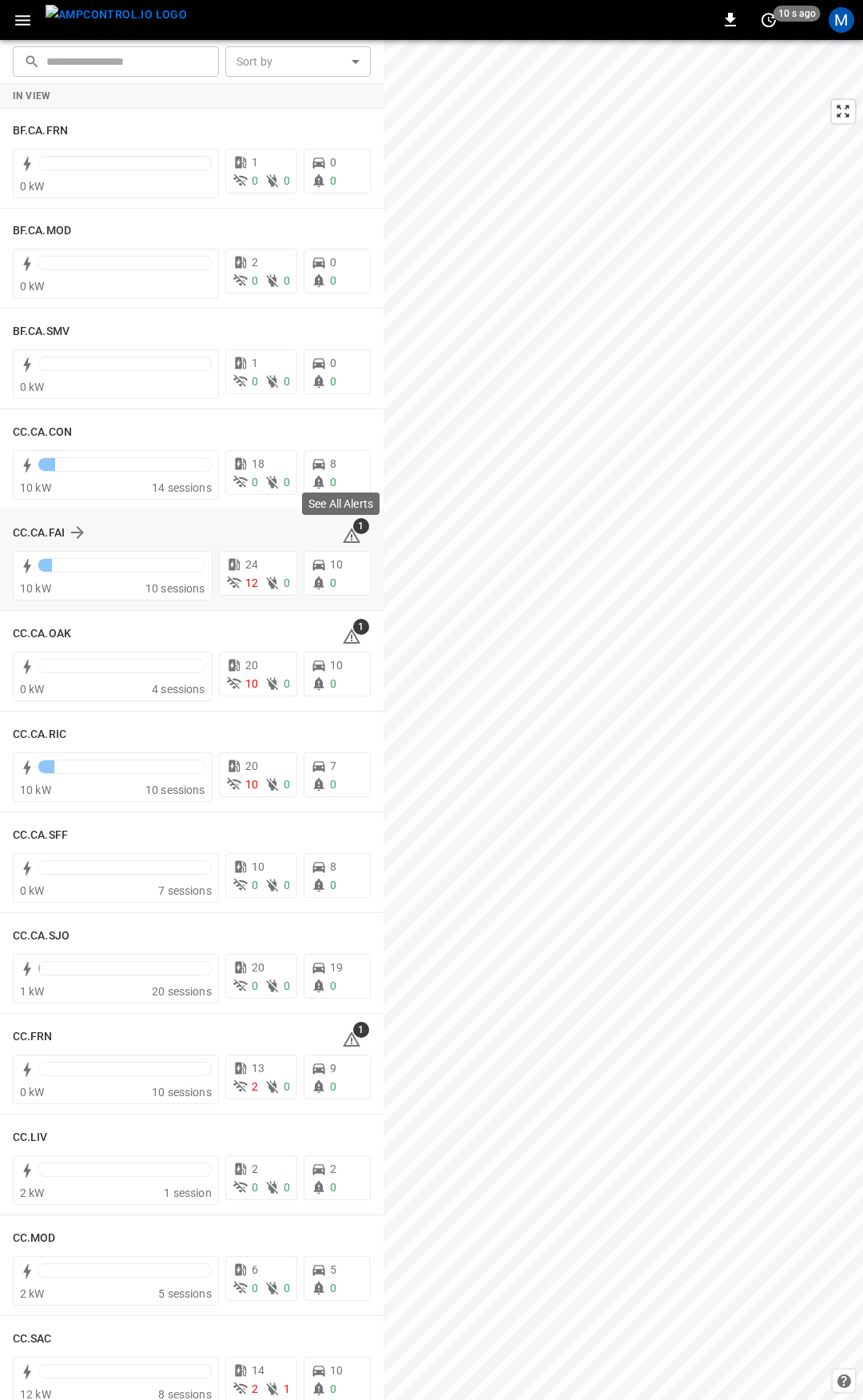
click at [343, 542] on icon at bounding box center [352, 535] width 17 height 15
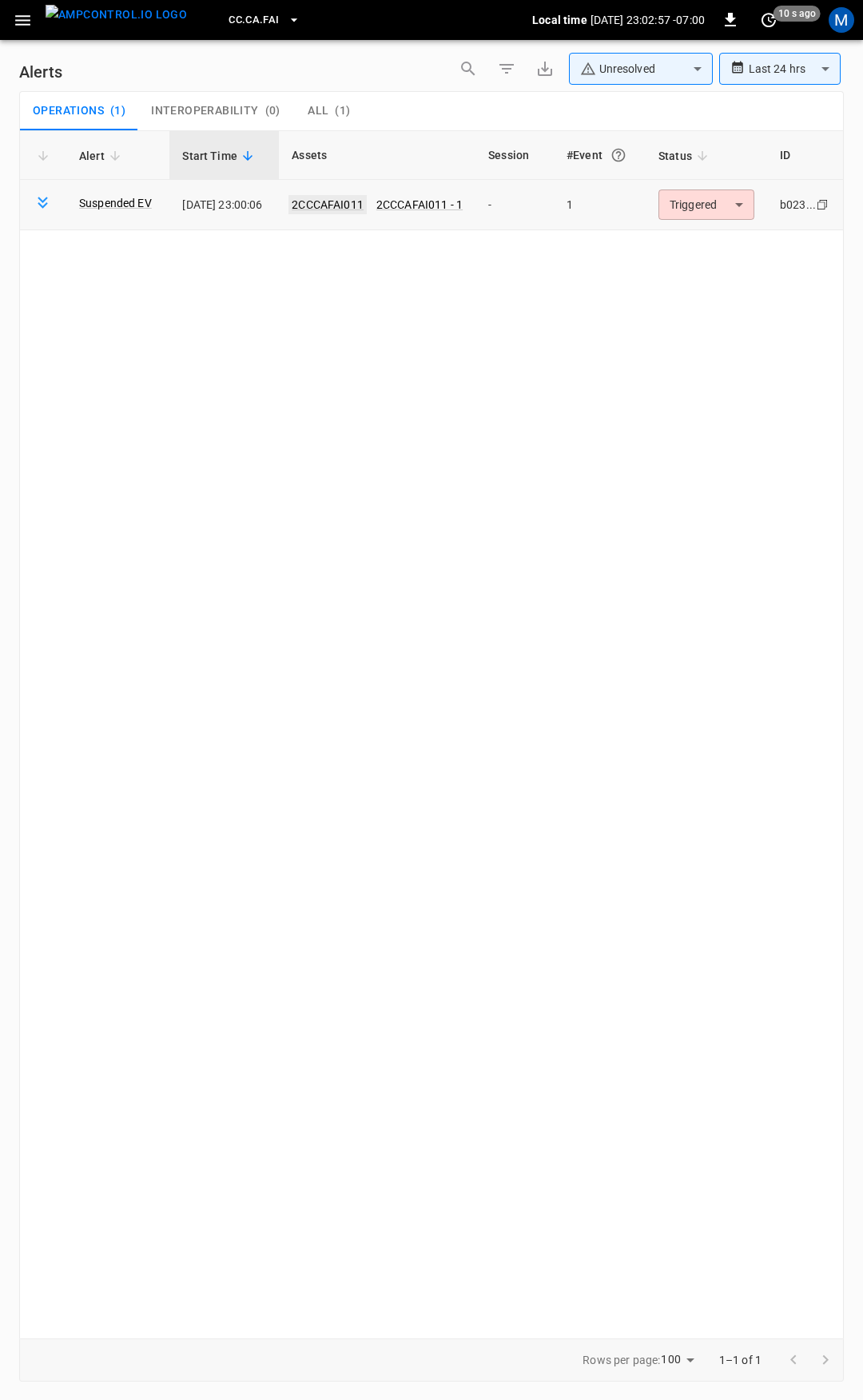
click at [351, 201] on link "2CCCAFAI011" at bounding box center [327, 204] width 78 height 19
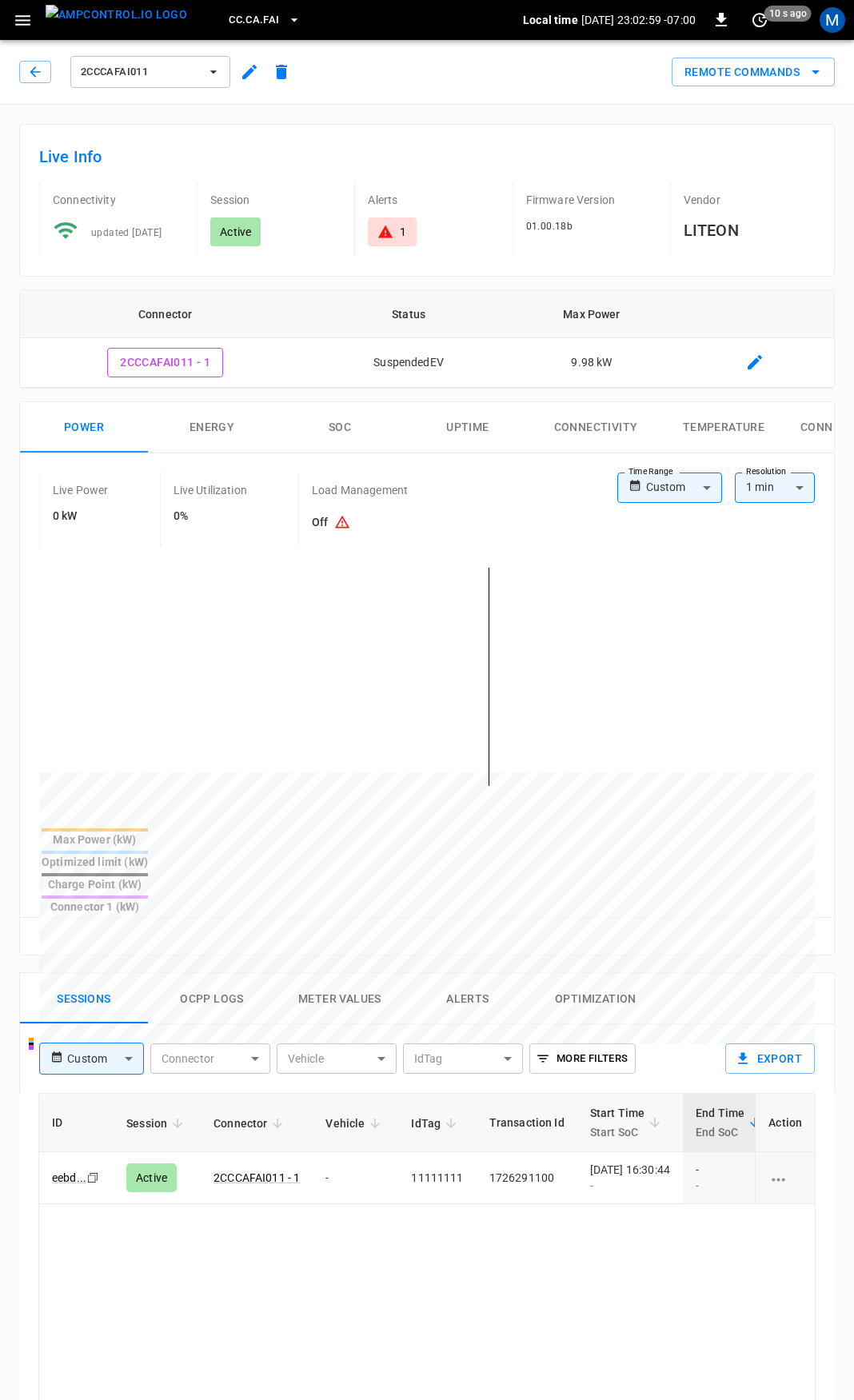
click at [16, 19] on icon "button" at bounding box center [22, 20] width 15 height 10
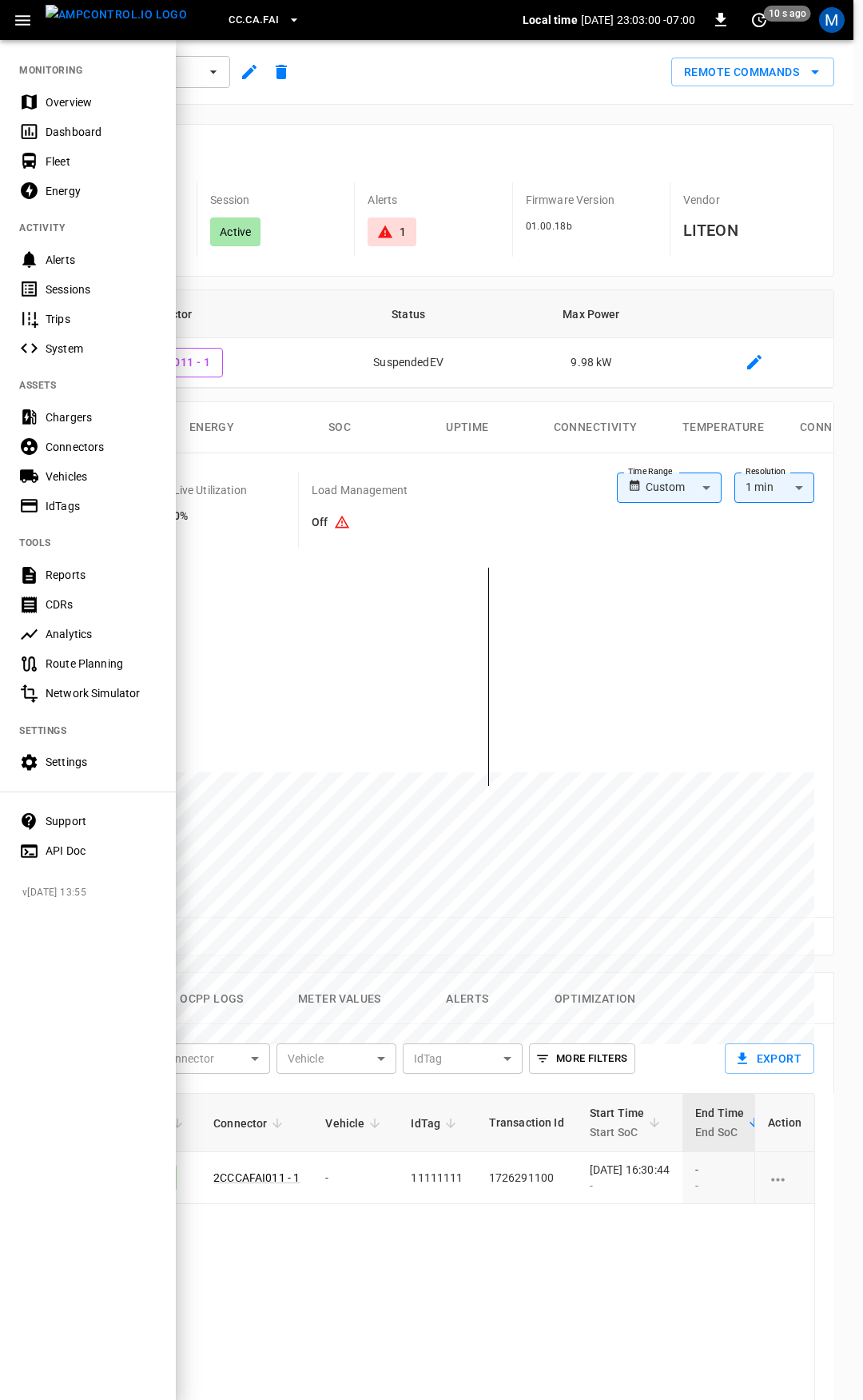
click at [69, 148] on div "Fleet" at bounding box center [87, 162] width 176 height 30
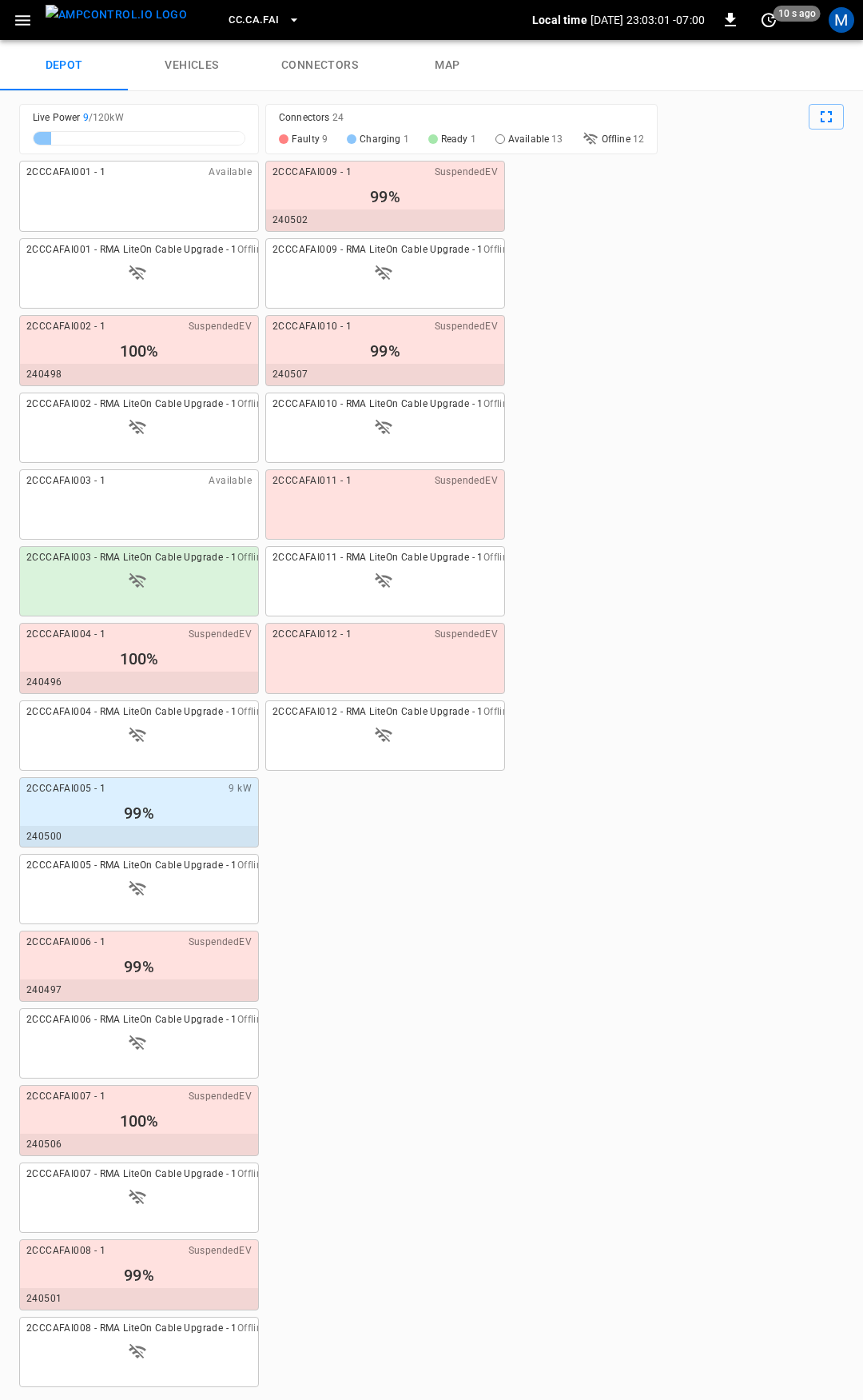
click at [323, 48] on link "connectors" at bounding box center [320, 65] width 128 height 51
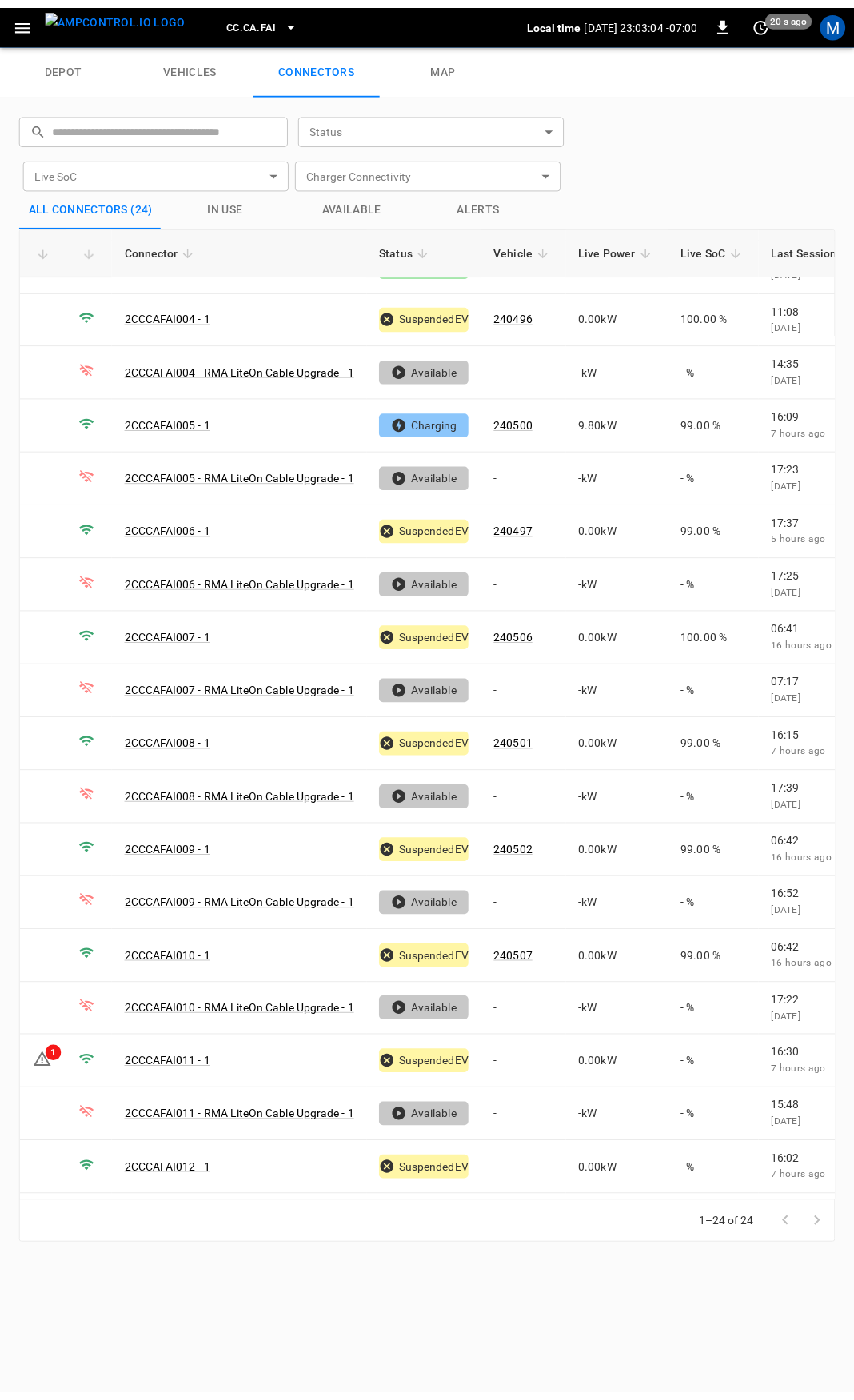
scroll to position [344, 0]
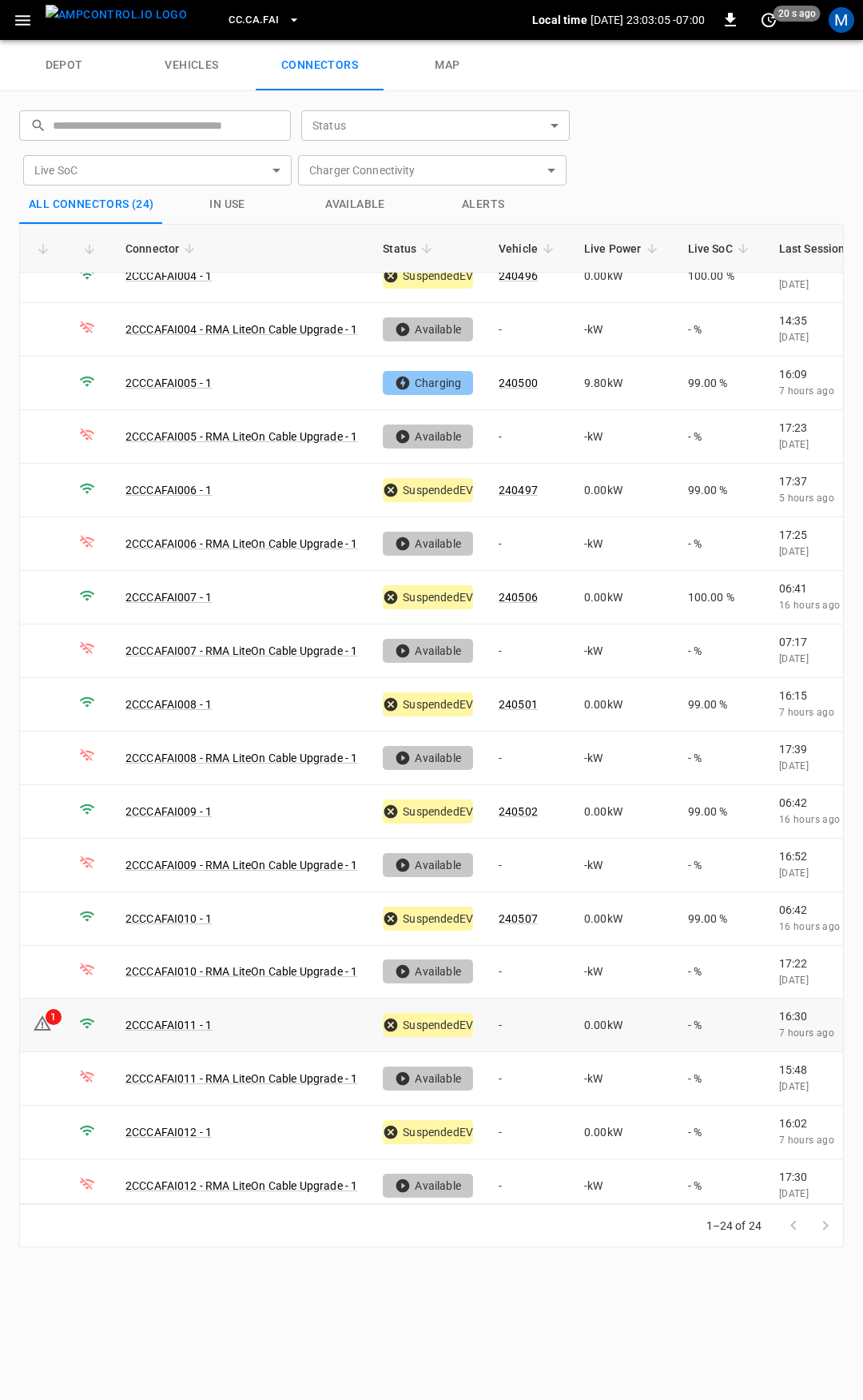
click at [512, 1010] on td "-" at bounding box center [528, 1026] width 86 height 53
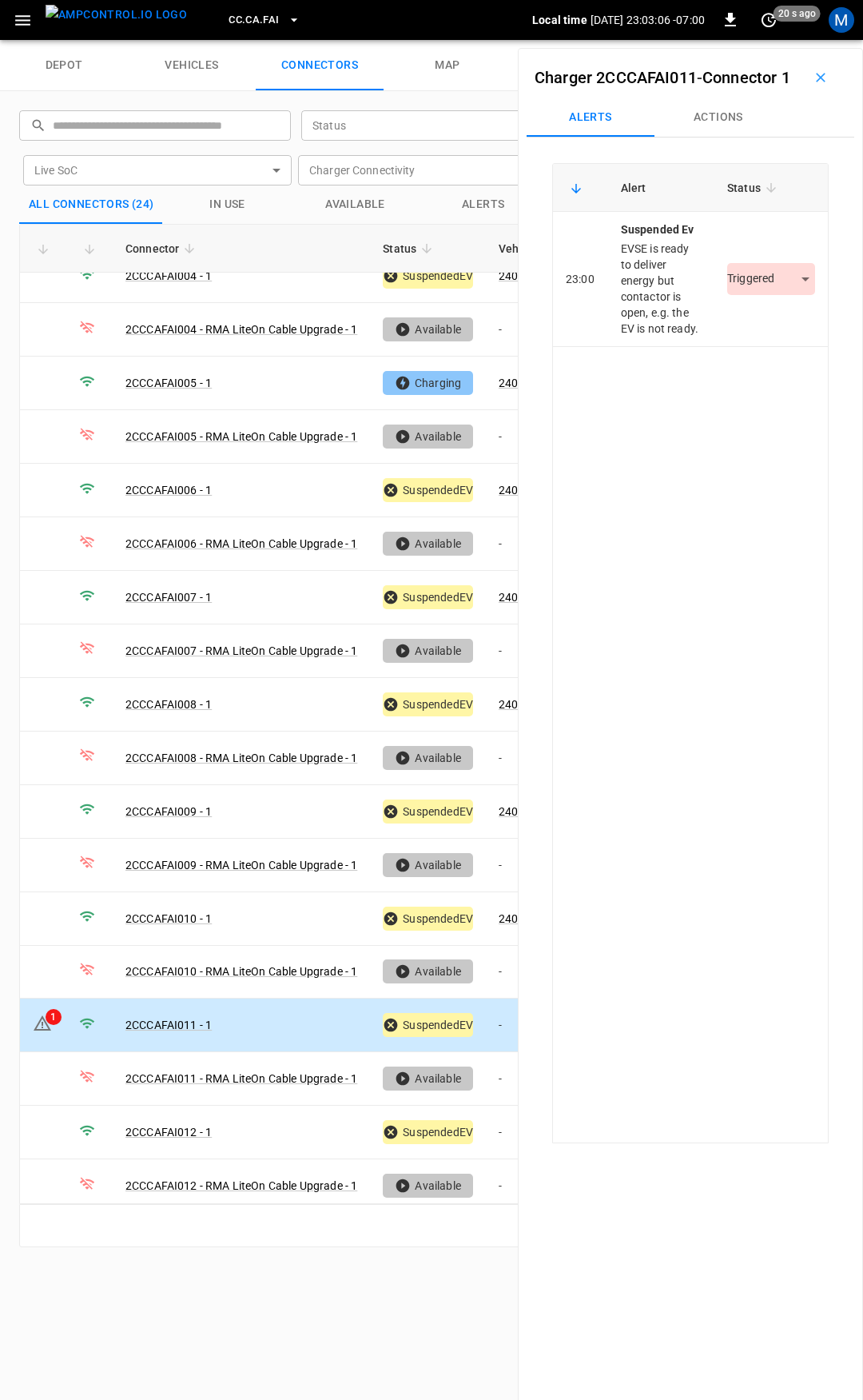
click at [702, 137] on button "Actions" at bounding box center [719, 118] width 128 height 38
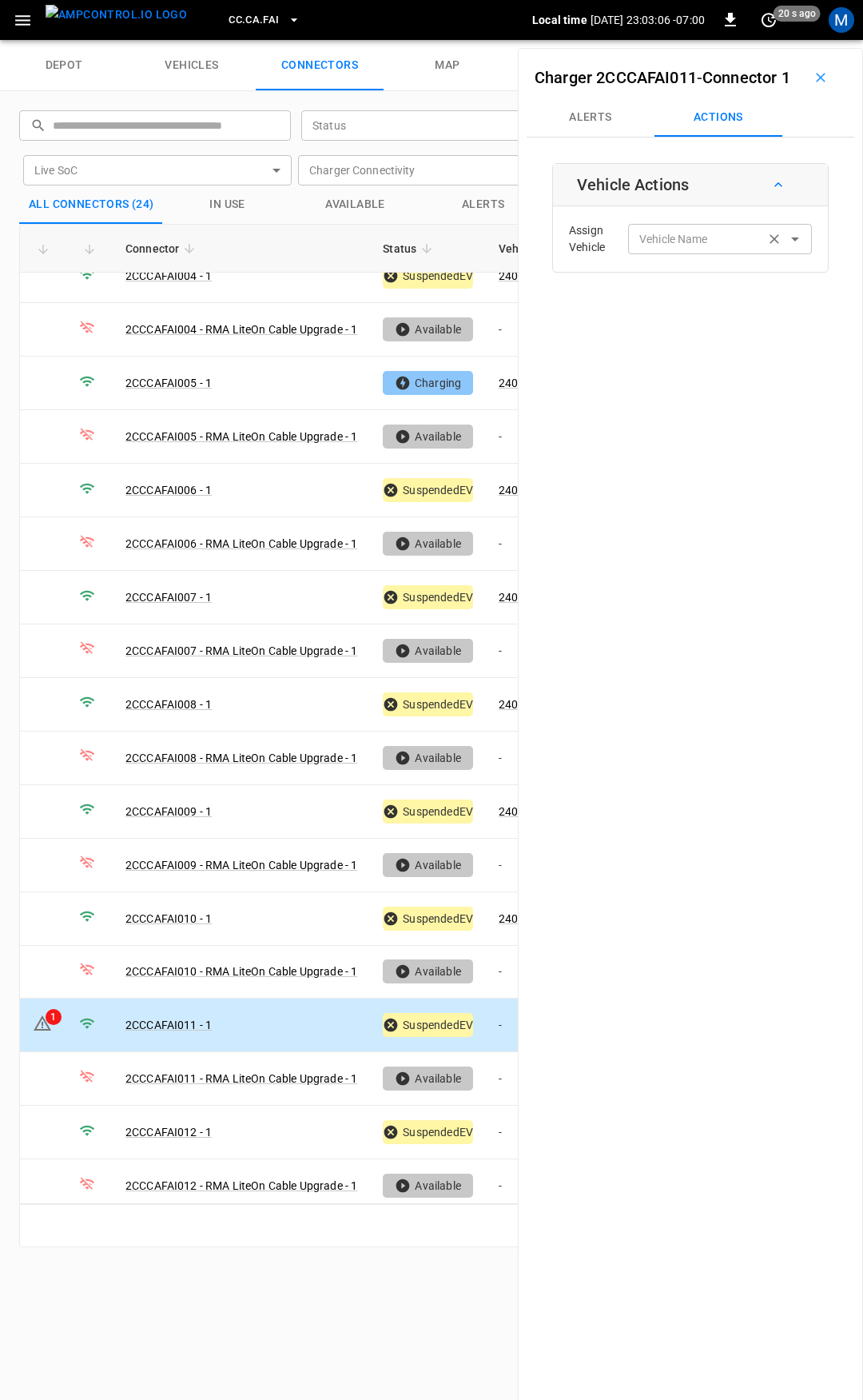
click at [685, 253] on div "Vehicle Name Vehicle Name" at bounding box center [720, 239] width 184 height 30
click at [669, 248] on label "Vehicle Name" at bounding box center [674, 239] width 69 height 17
click at [669, 248] on input "Vehicle Name" at bounding box center [696, 238] width 127 height 20
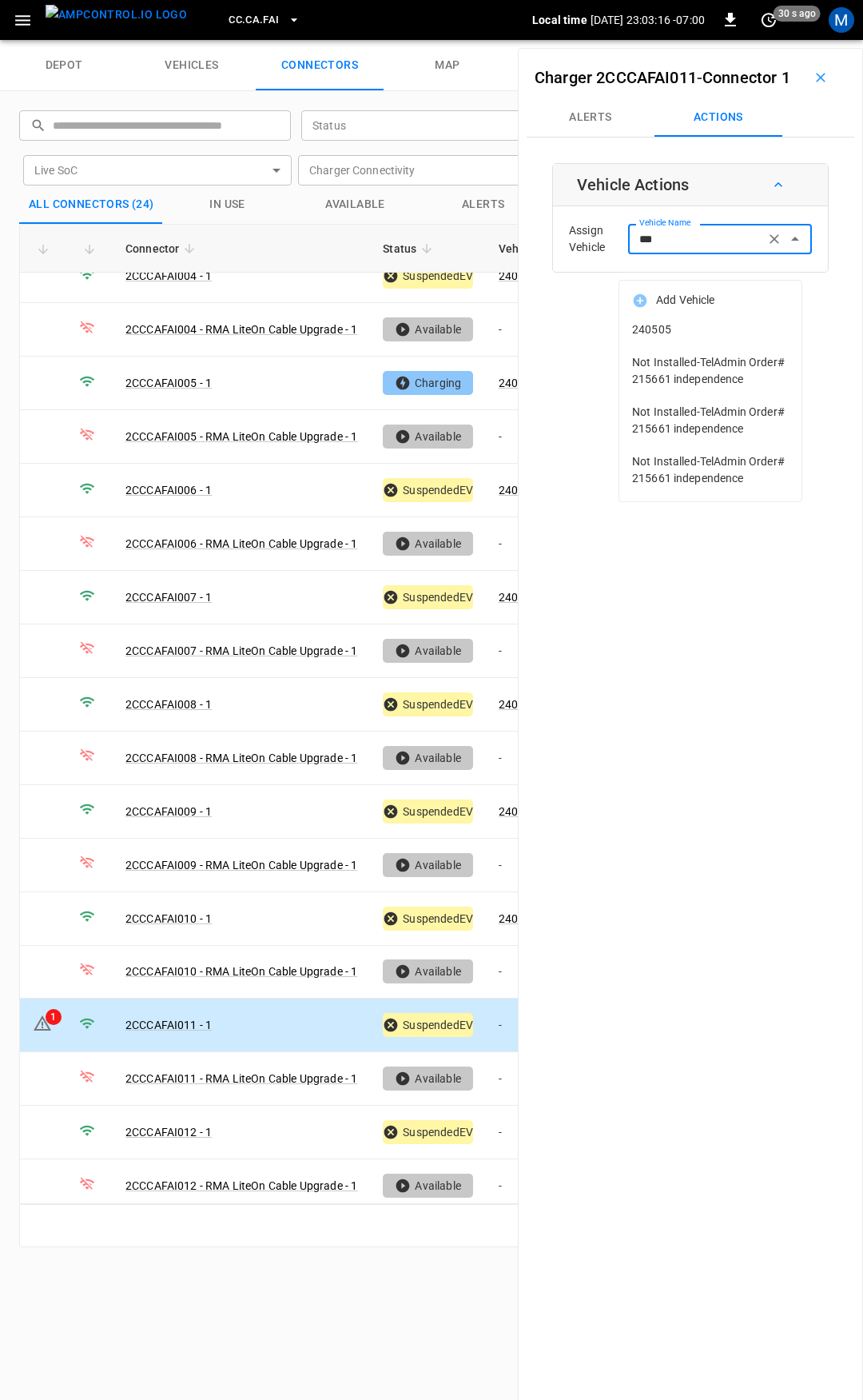
click at [702, 332] on span "240505" at bounding box center [711, 330] width 157 height 17
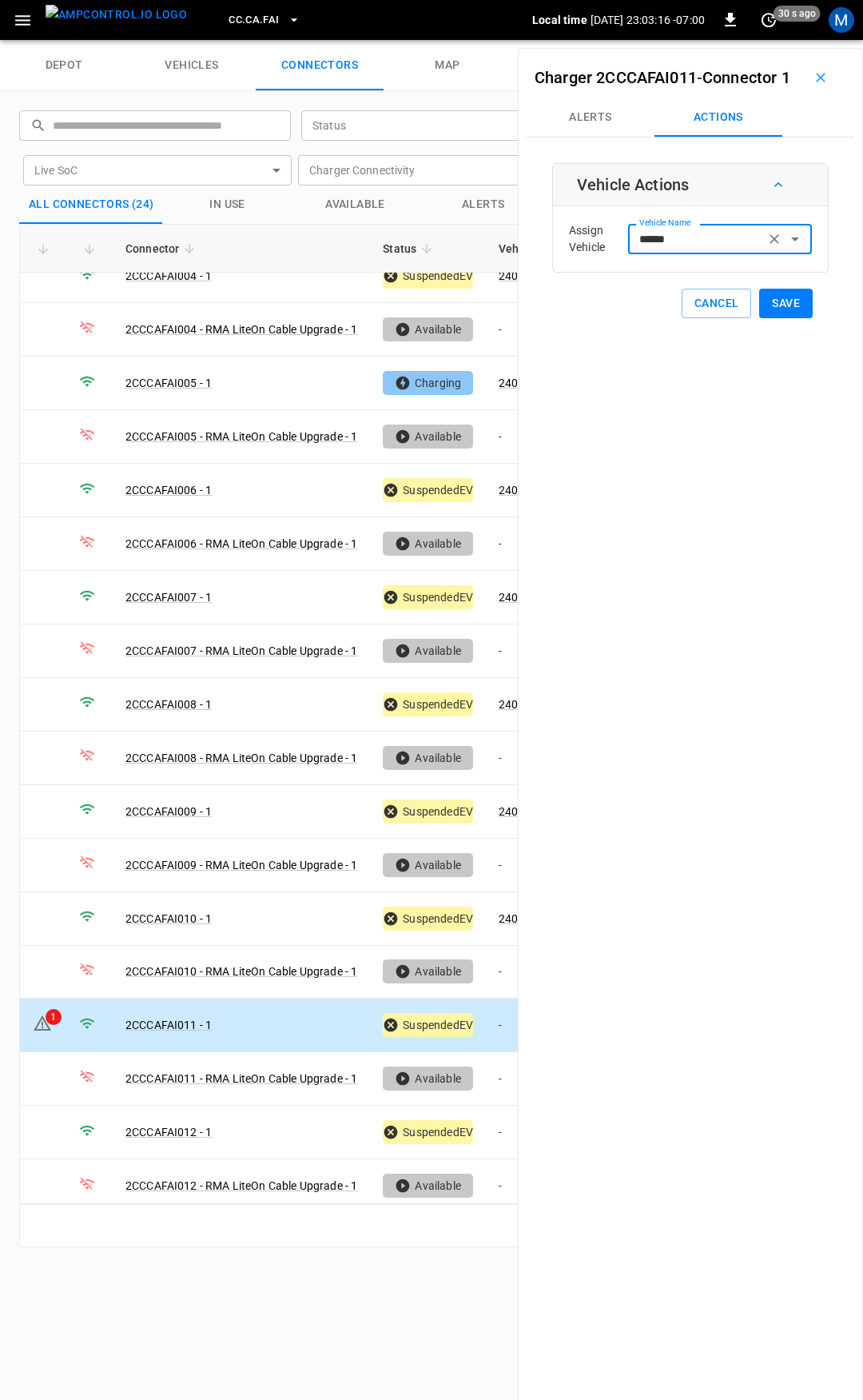
type input "******"
click at [773, 318] on button "Save" at bounding box center [786, 303] width 53 height 30
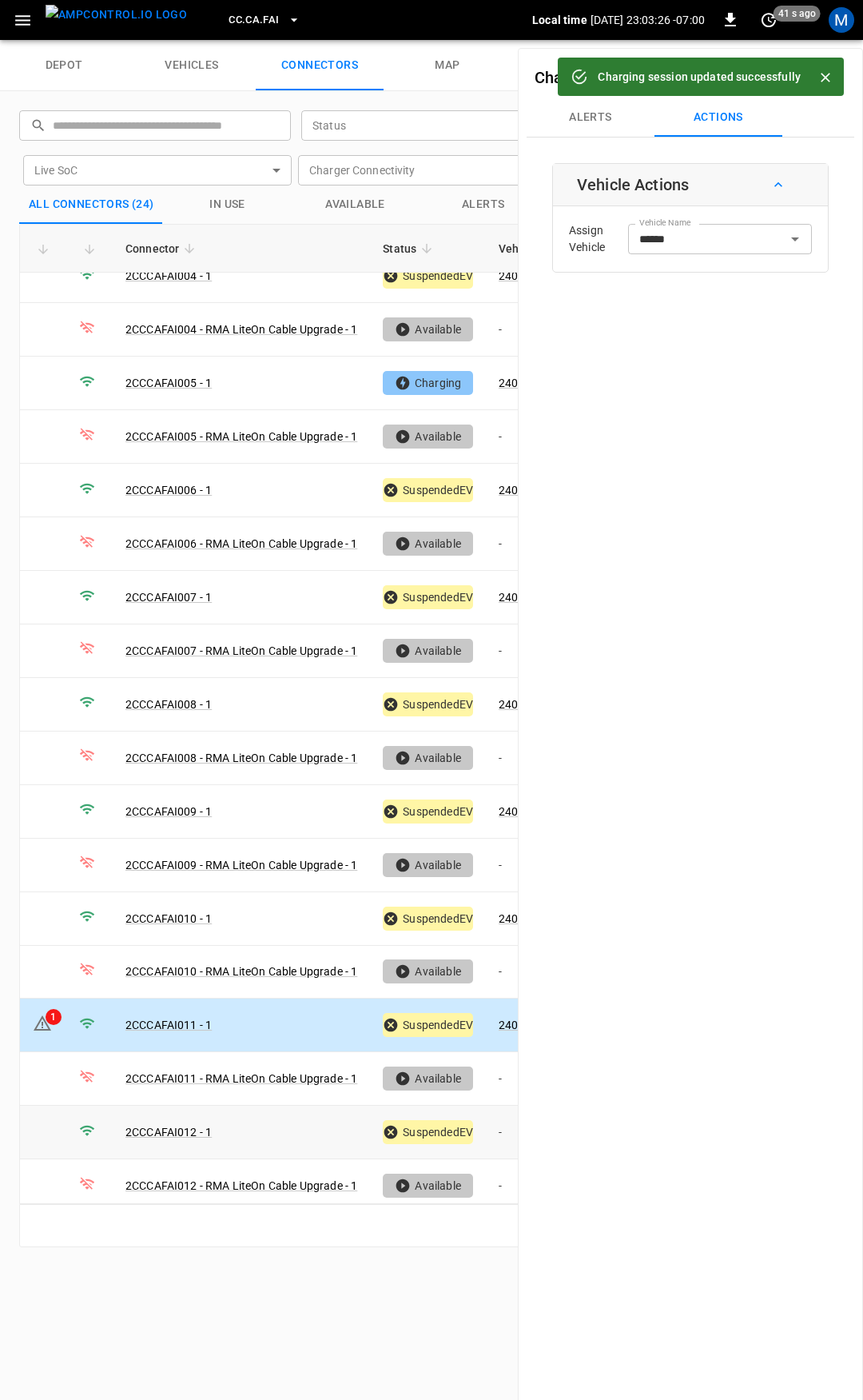
drag, startPoint x: 504, startPoint y: 1106, endPoint x: 579, endPoint y: 310, distance: 799.5
click at [504, 1106] on td "-" at bounding box center [528, 1132] width 86 height 53
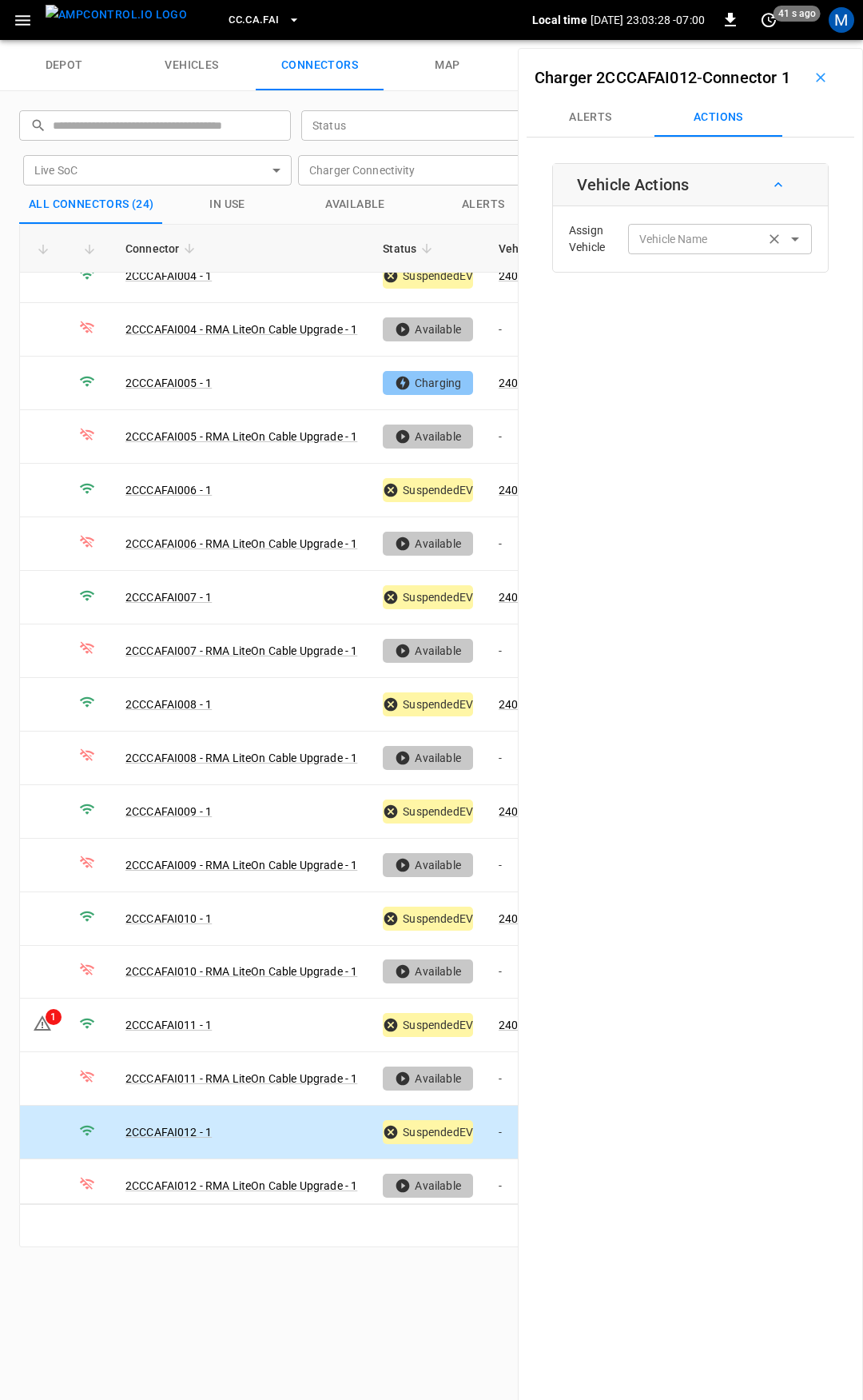
click at [698, 253] on div "Vehicle Name" at bounding box center [720, 239] width 184 height 30
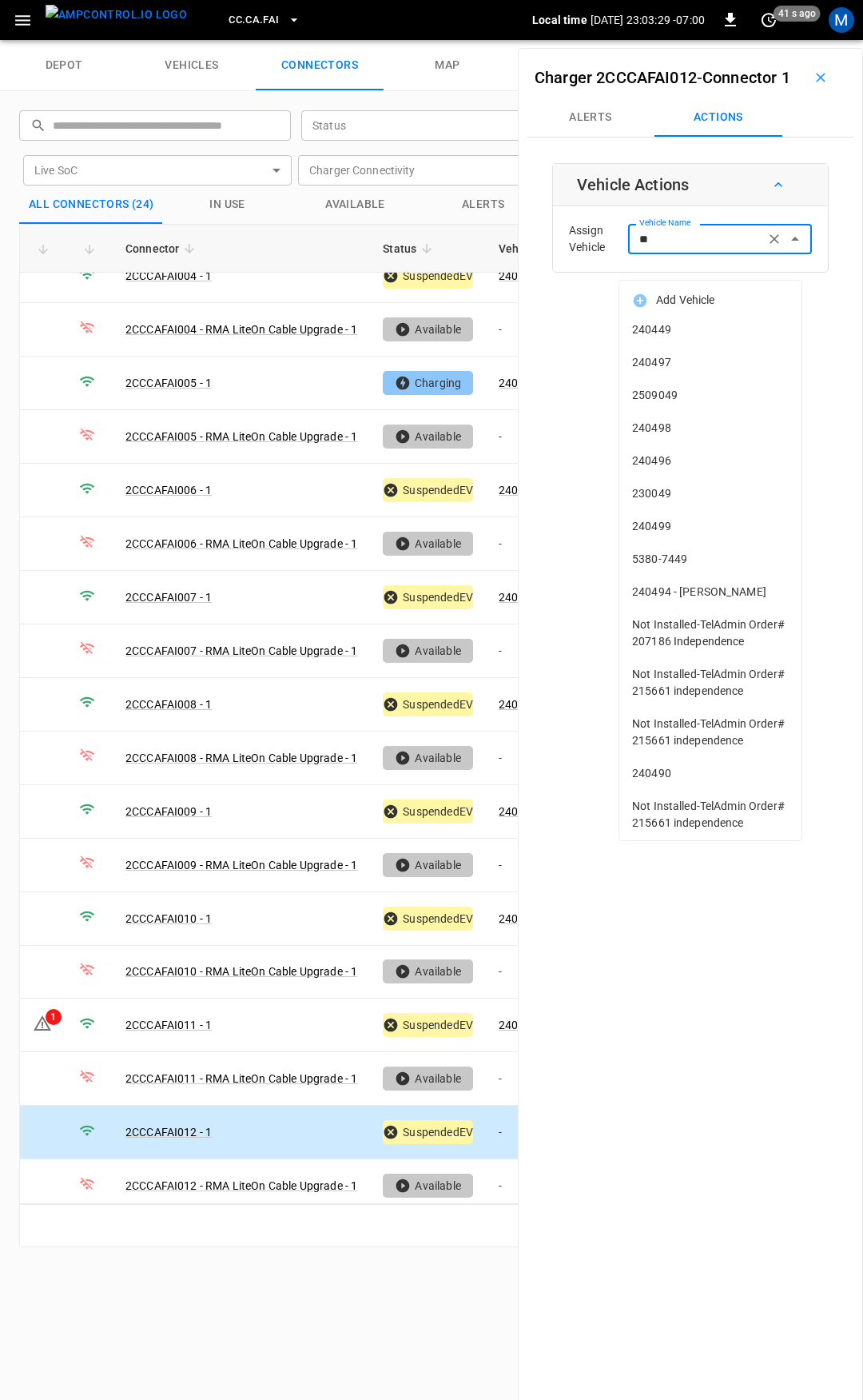
type input "***"
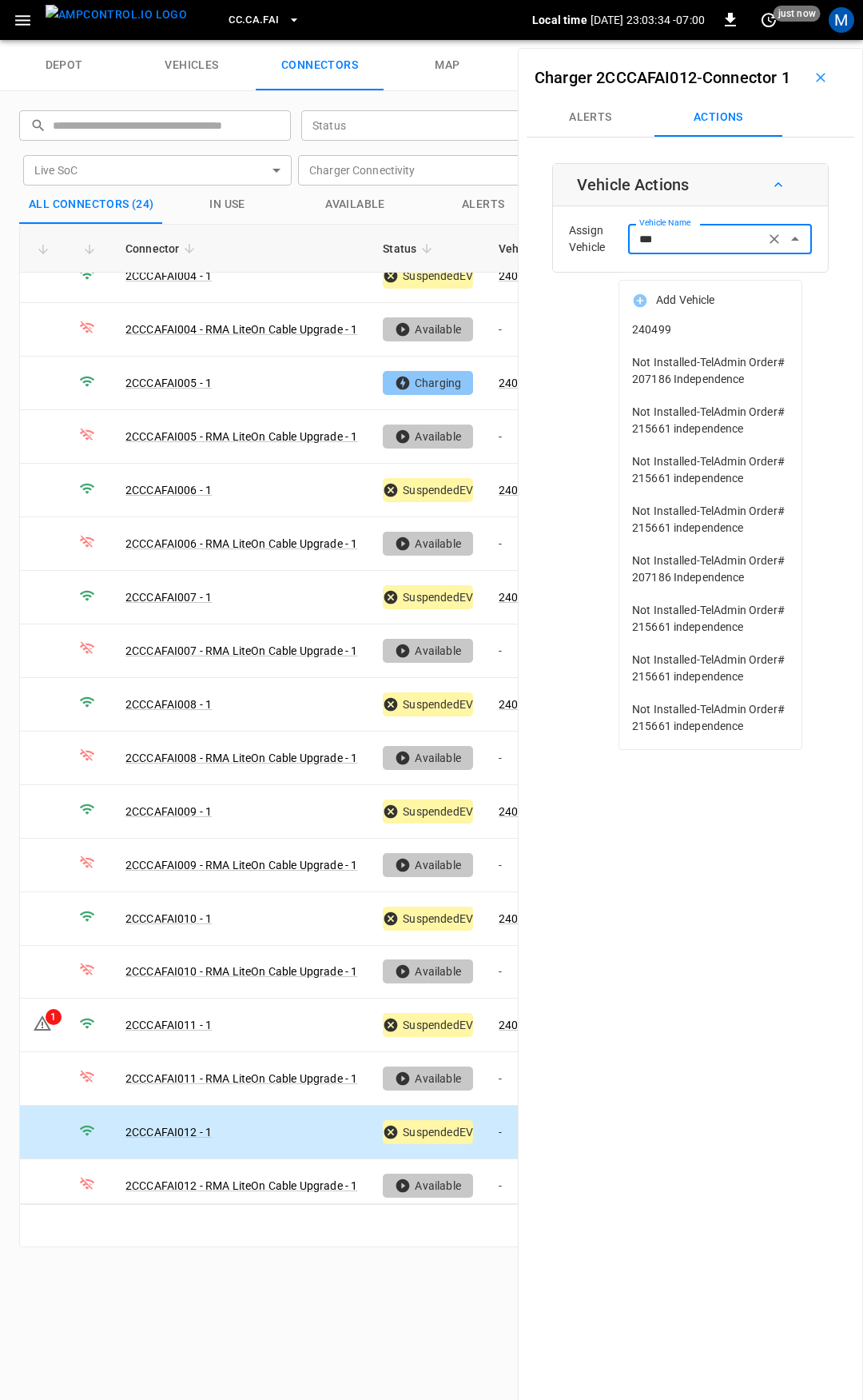
click at [673, 318] on li "240499" at bounding box center [711, 329] width 182 height 32
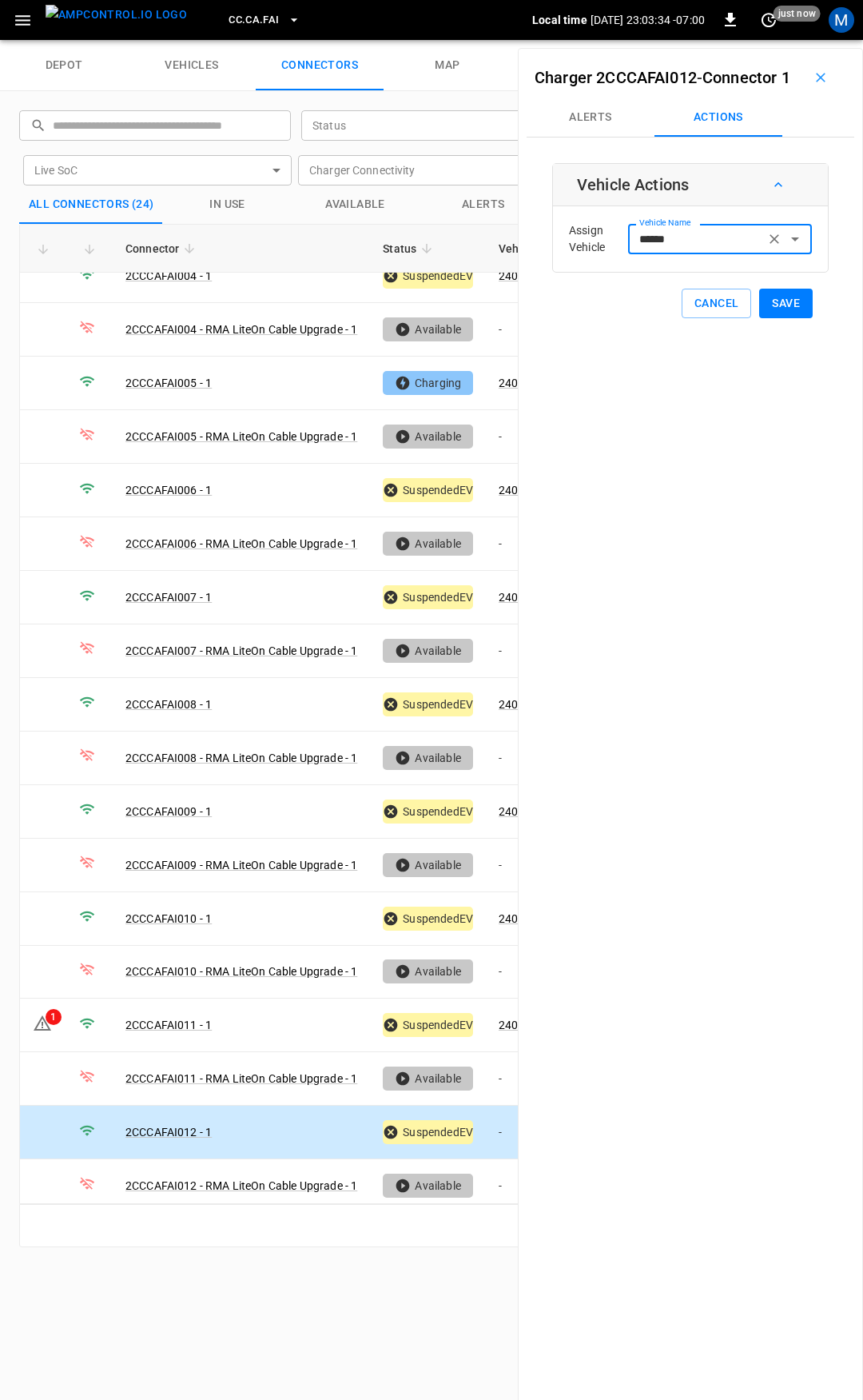
type input "******"
click at [776, 318] on button "Save" at bounding box center [786, 303] width 53 height 30
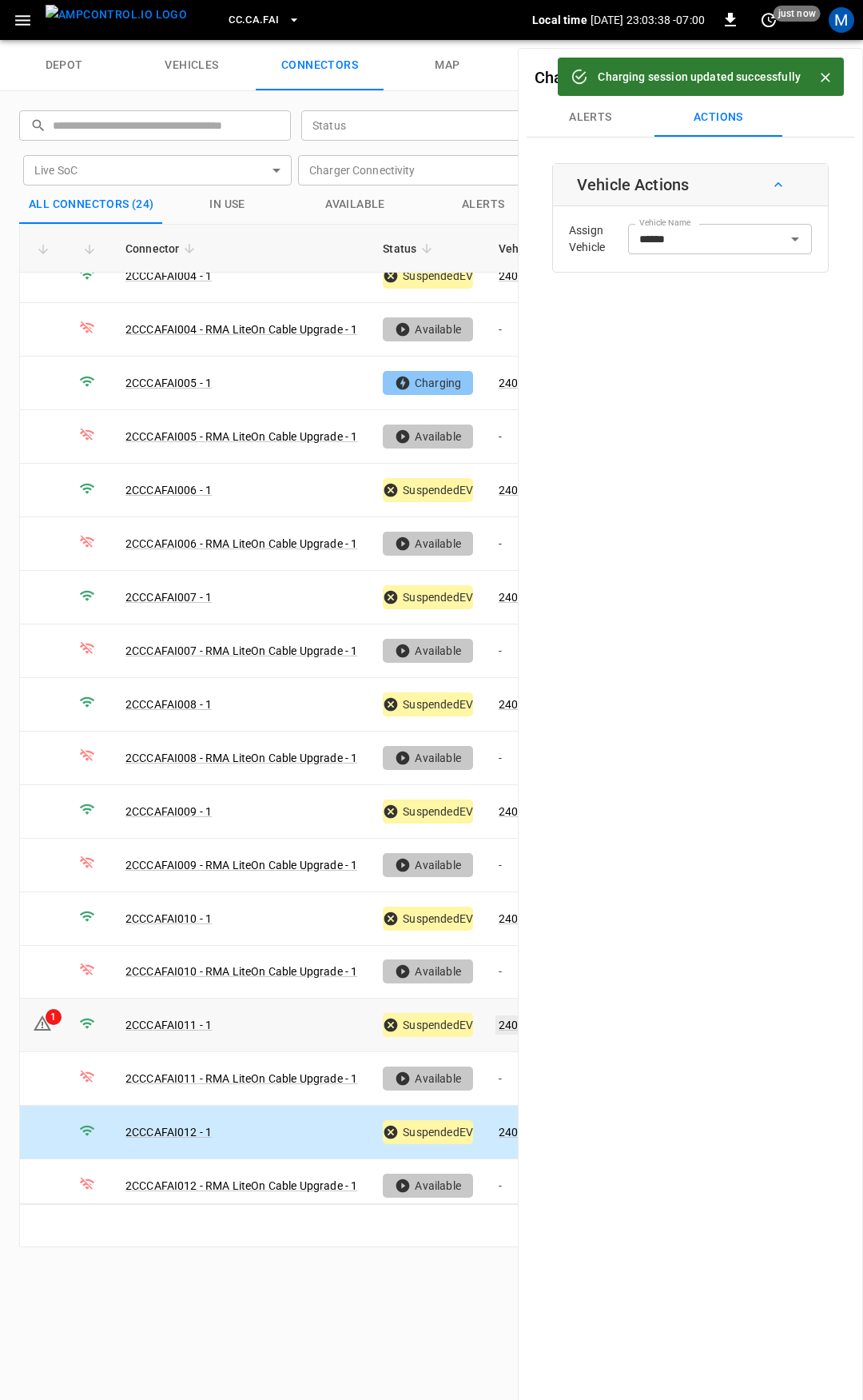
click at [509, 1016] on link "240505" at bounding box center [518, 1025] width 46 height 19
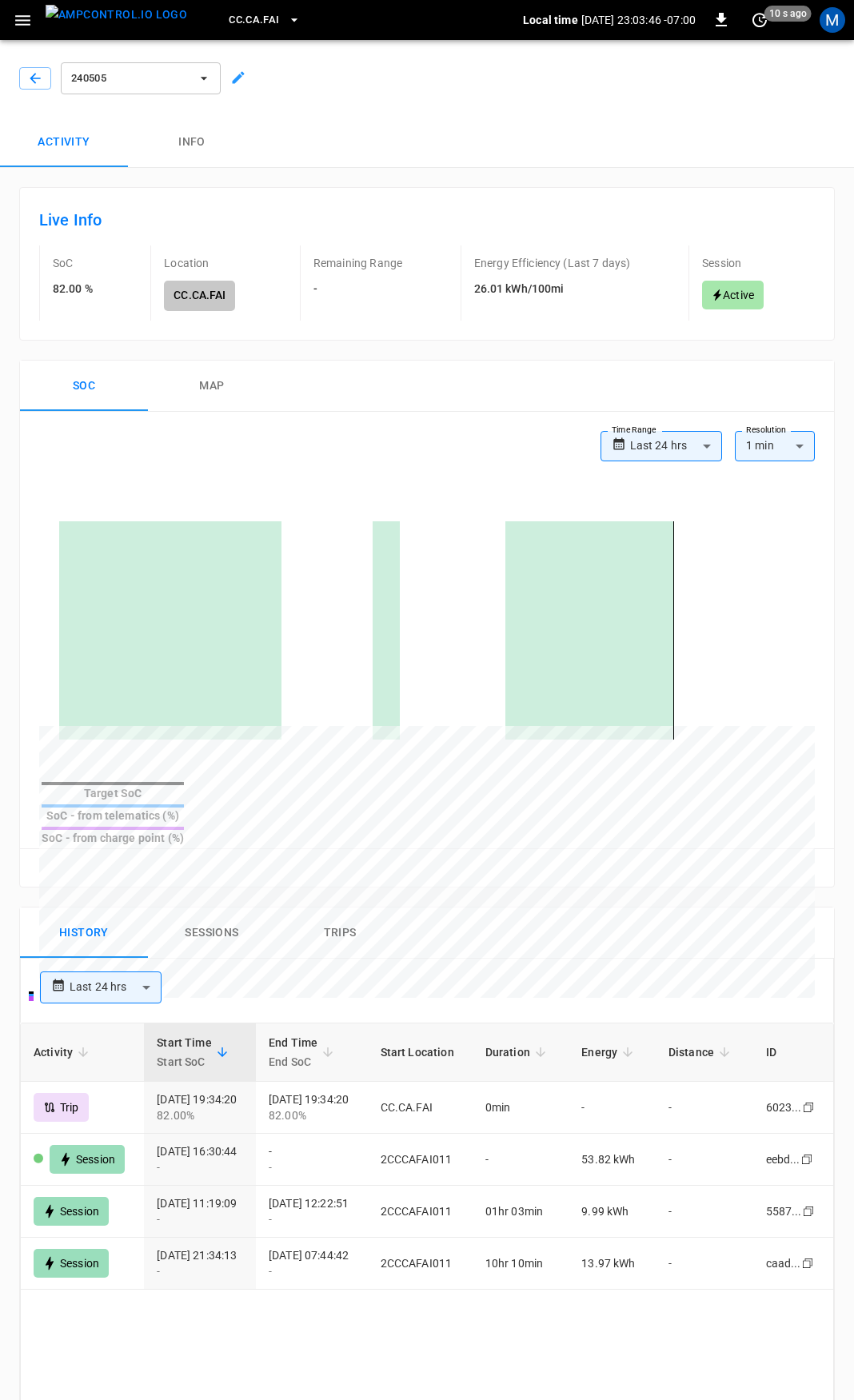
drag, startPoint x: 213, startPoint y: 870, endPoint x: 213, endPoint y: 881, distance: 11.0
click at [213, 873] on div "**********" at bounding box center [427, 1108] width 816 height 1878
click at [212, 908] on button "Sessions" at bounding box center [212, 932] width 128 height 51
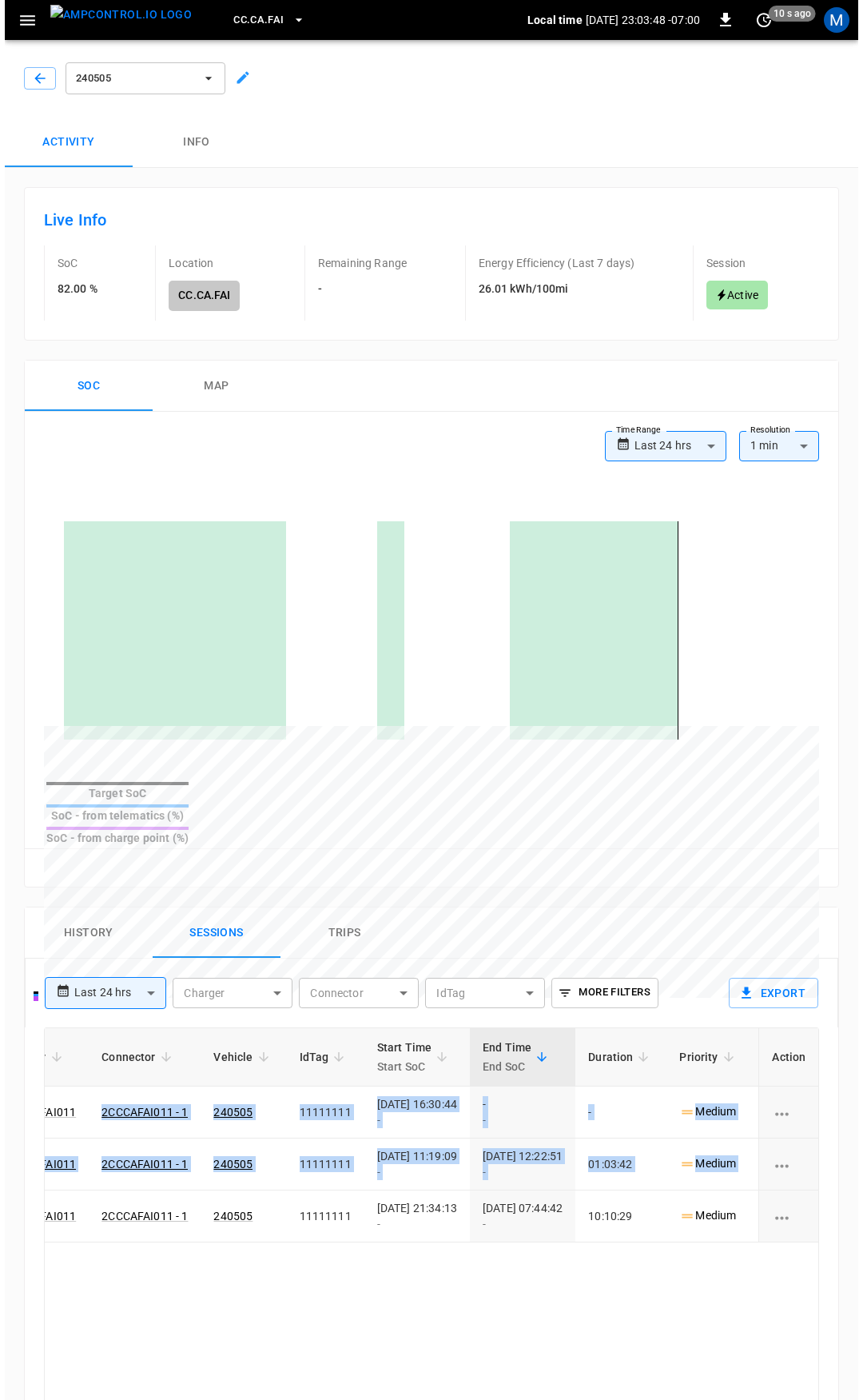
scroll to position [0, 462]
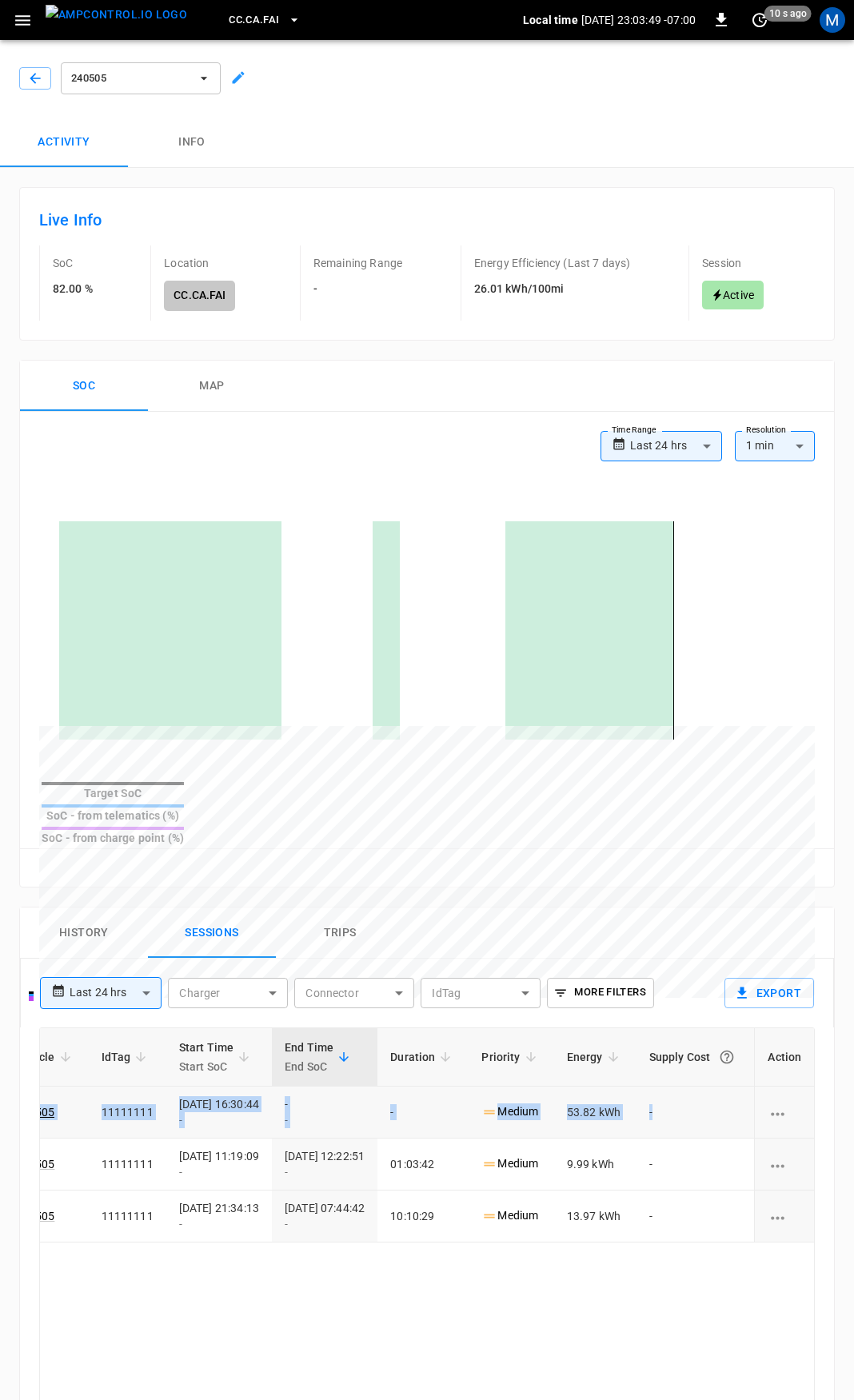
drag, startPoint x: 300, startPoint y: 1082, endPoint x: 666, endPoint y: 1092, distance: 366.1
click at [666, 1092] on tr "eebd ... Copy Active 2CCCAFAI011 2CCCAFAI011 - 1 240505 11111111 2025-08-29 16:…" at bounding box center [217, 1112] width 1194 height 52
click at [26, 78] on button "button" at bounding box center [35, 78] width 32 height 22
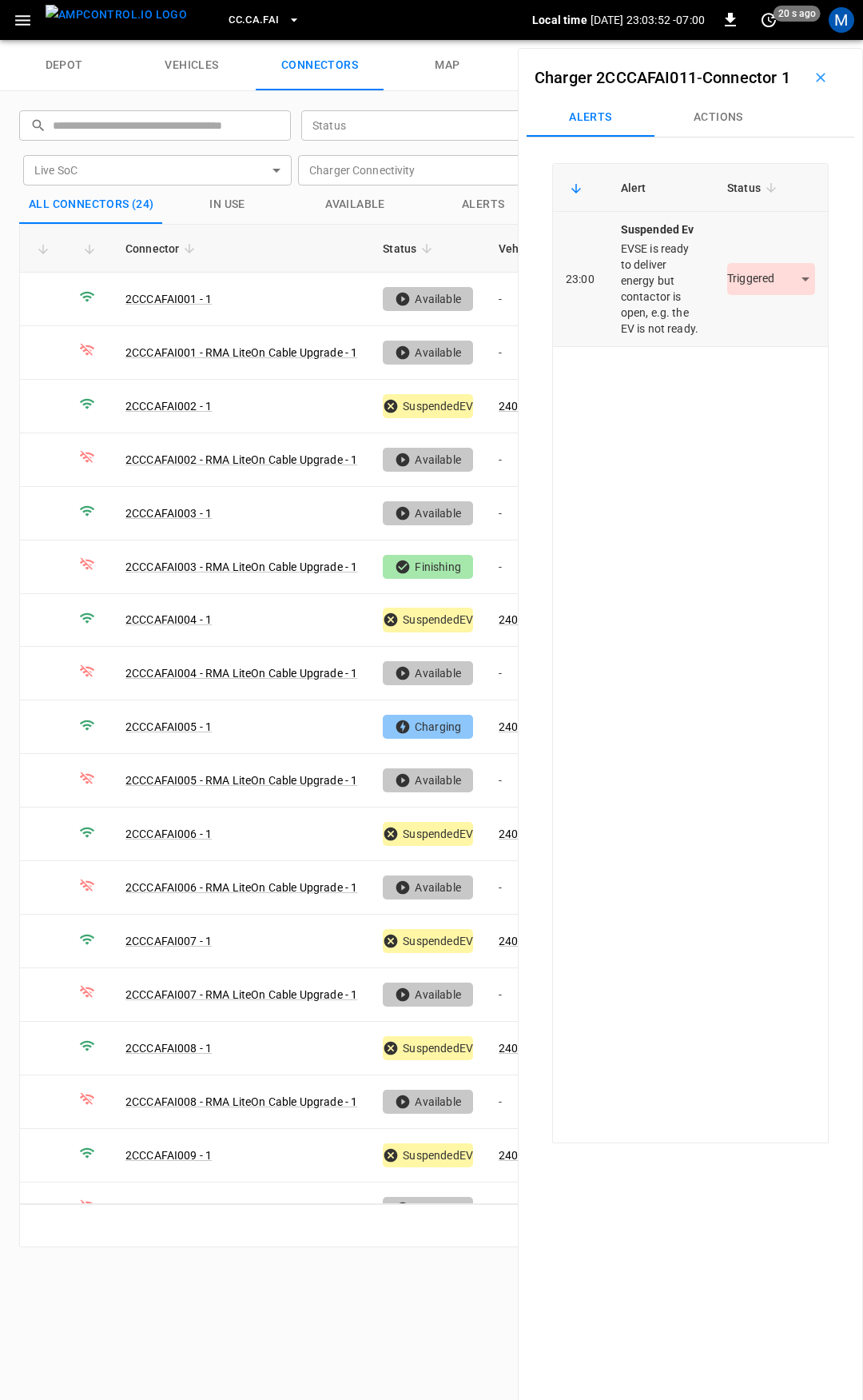
click at [761, 40] on body "CC.CA.FAI Local time 2025-08-29 23:03:52 -07:00 0 20 s ago M depot vehicles con…" at bounding box center [432, 20] width 863 height 40
click at [749, 347] on li "Resolved" at bounding box center [762, 352] width 100 height 27
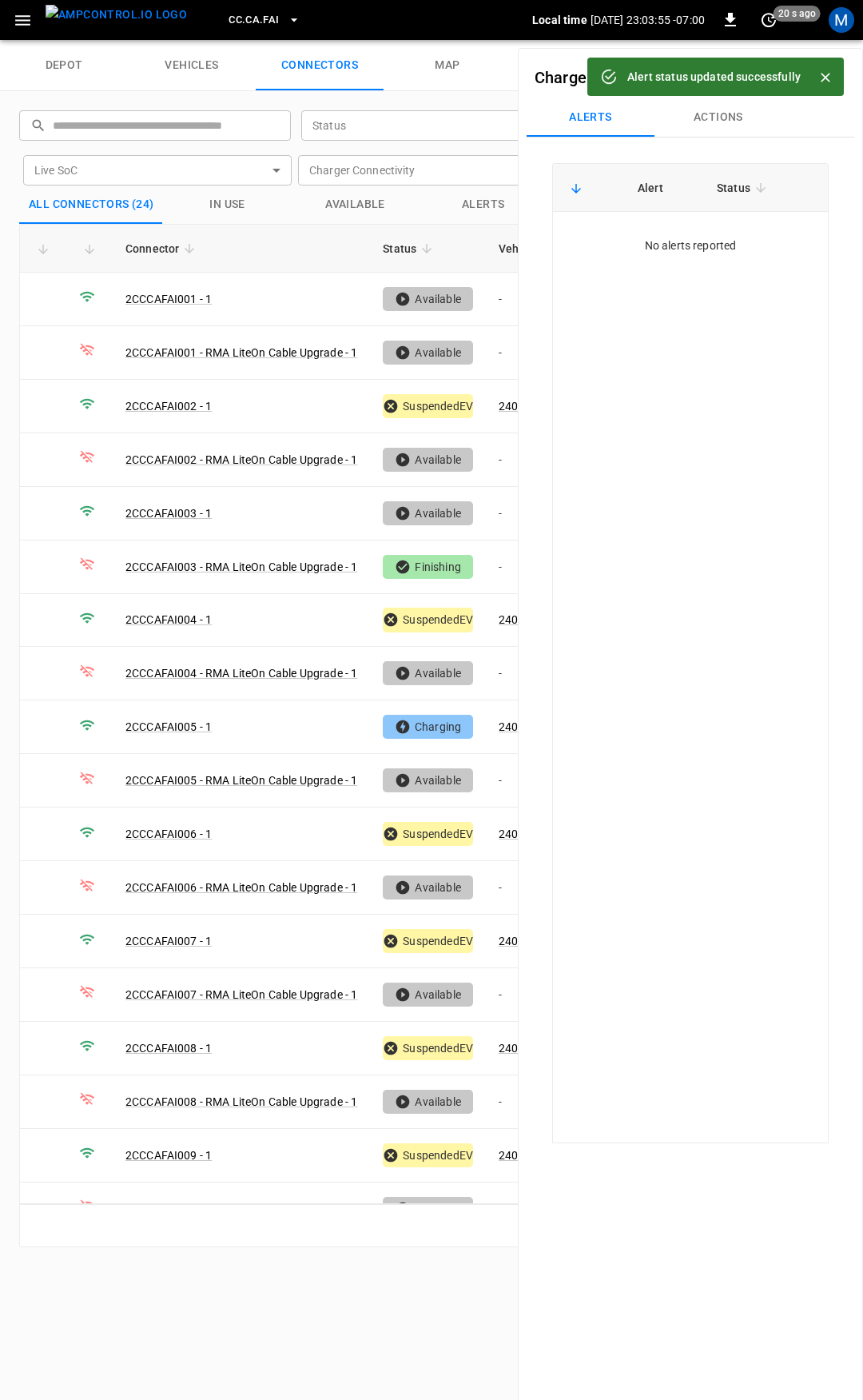
click at [711, 137] on button "Actions" at bounding box center [719, 118] width 128 height 38
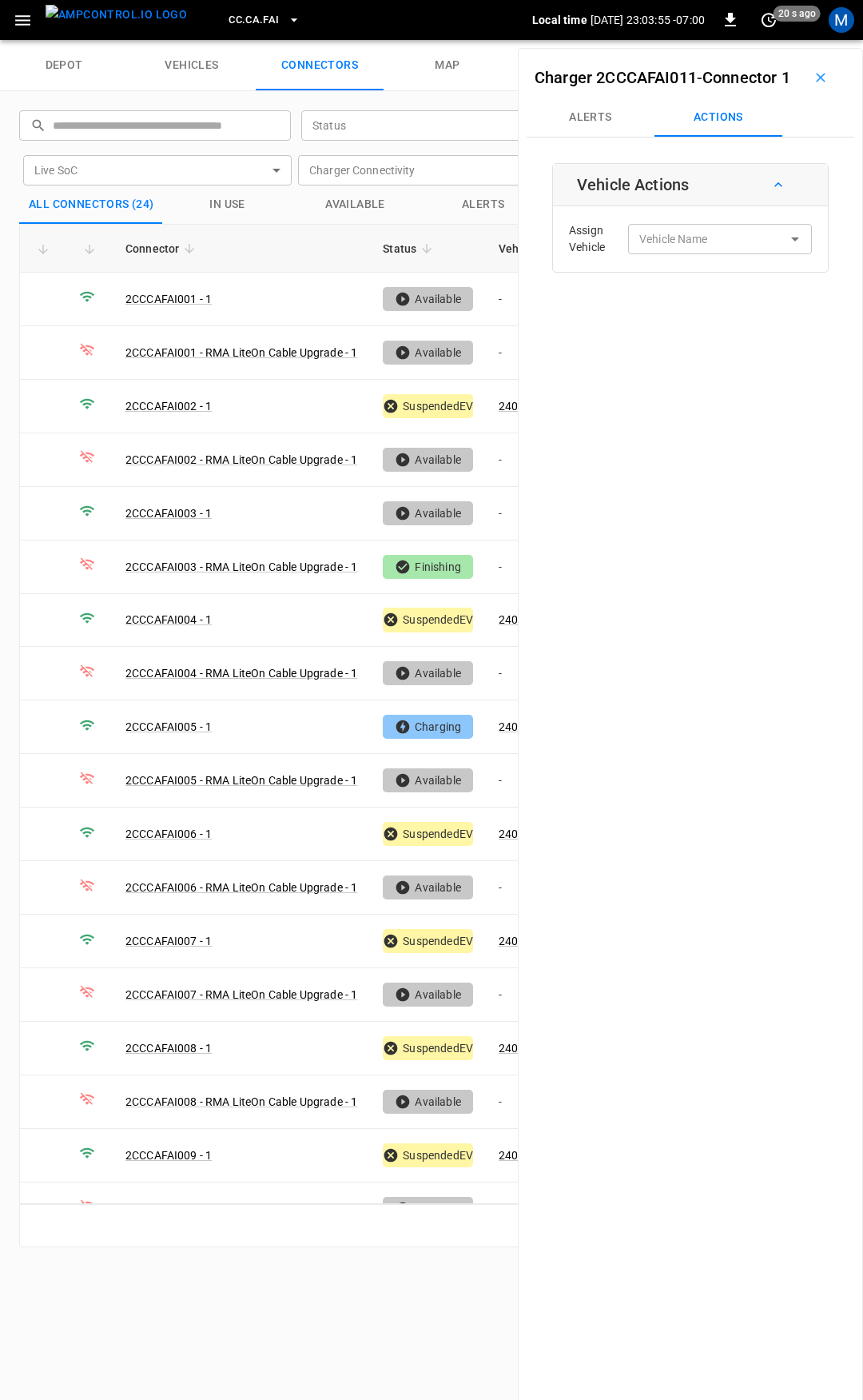
type input "******"
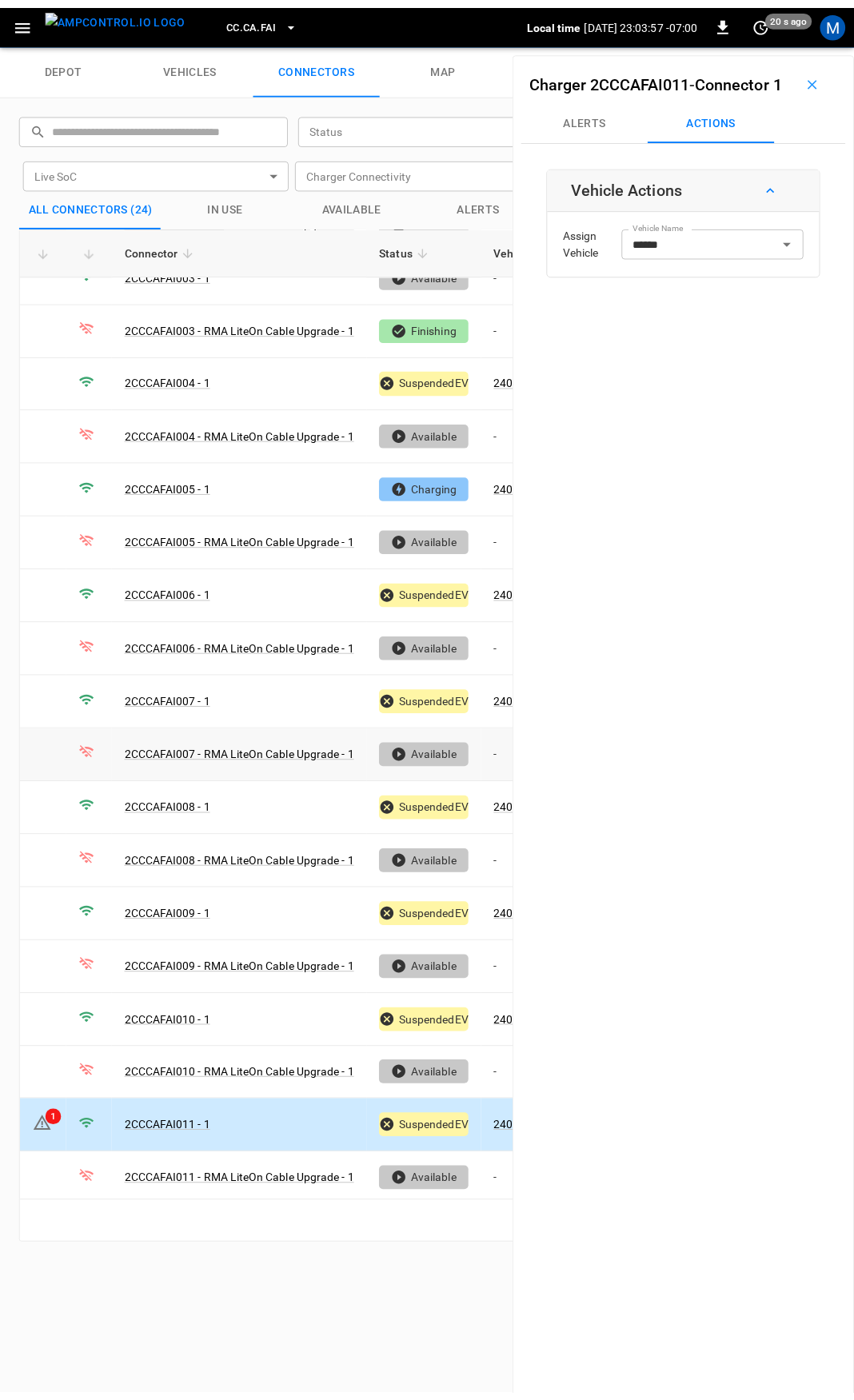
scroll to position [344, 0]
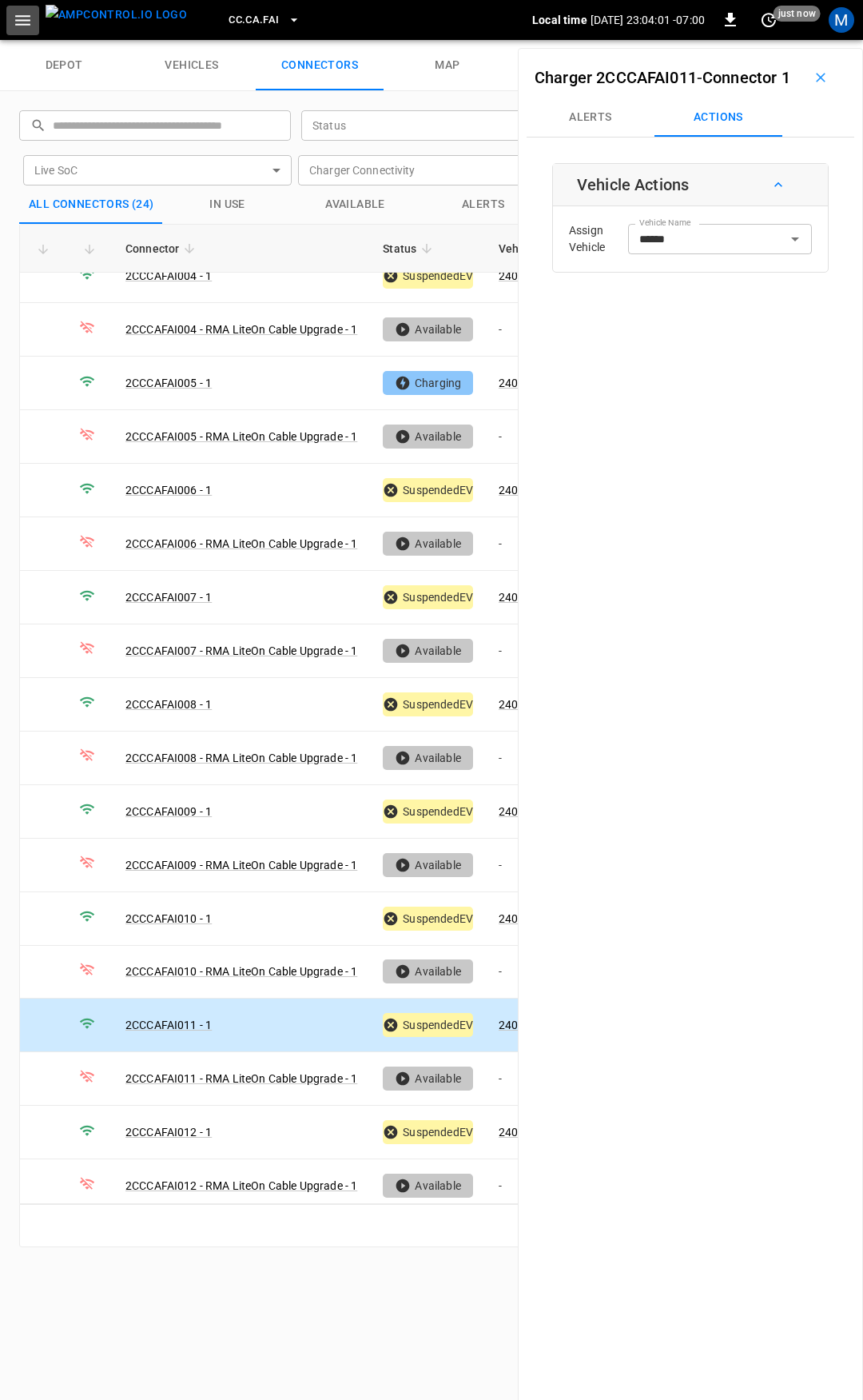
click at [27, 14] on icon "button" at bounding box center [22, 20] width 20 height 20
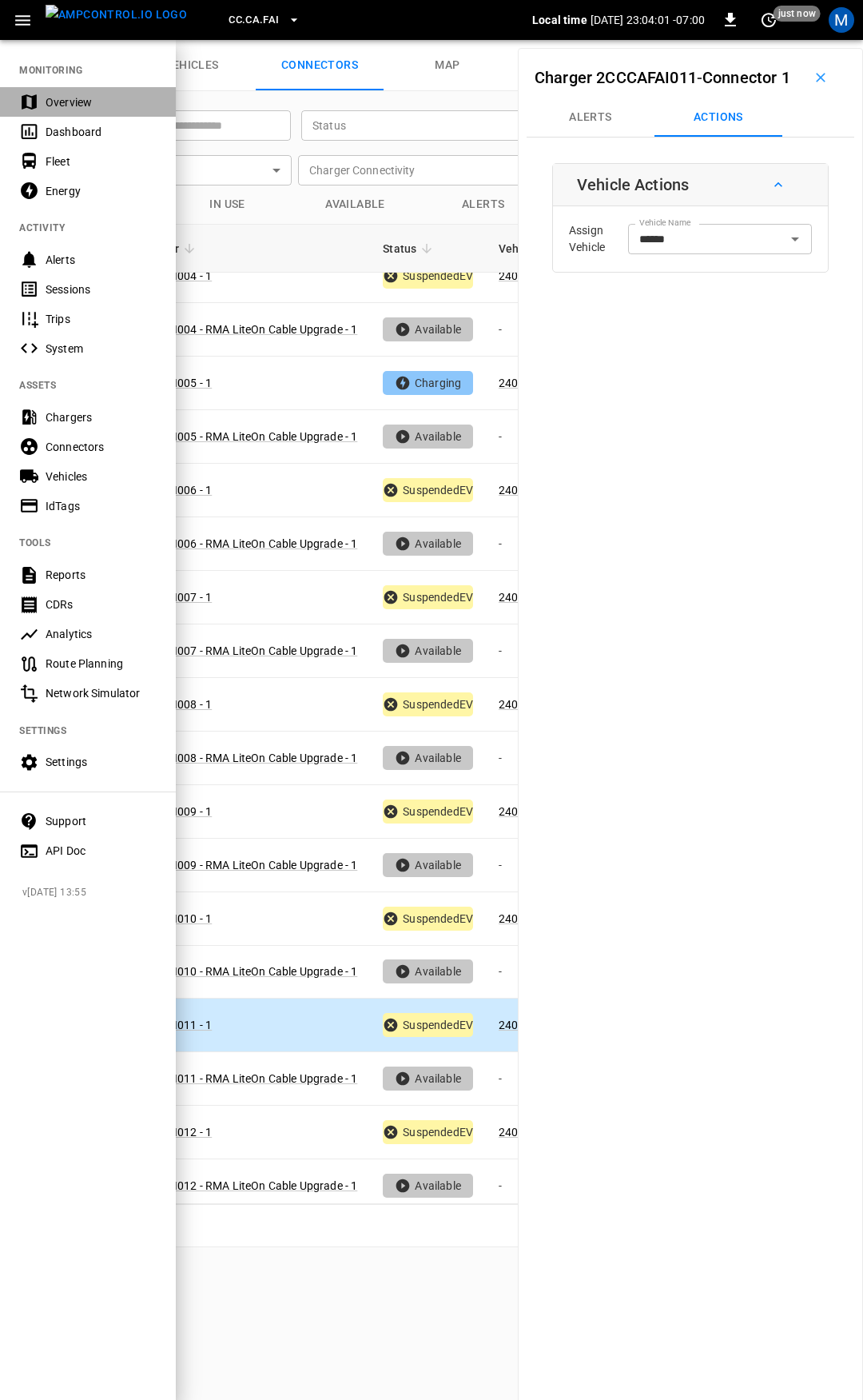
click at [77, 112] on div "Overview" at bounding box center [87, 102] width 176 height 30
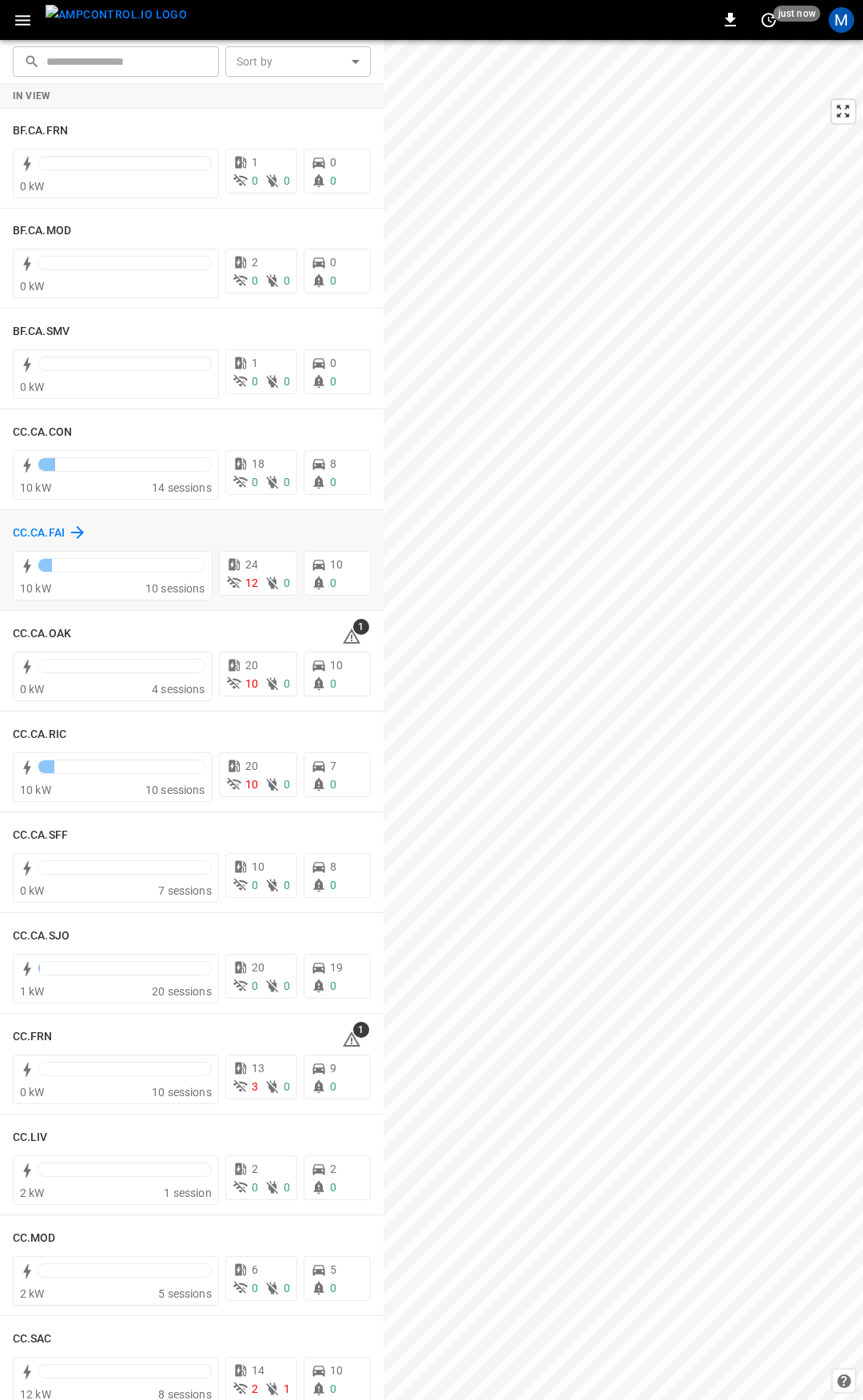
click at [59, 533] on h6 "CC.CA.FAI" at bounding box center [38, 532] width 52 height 18
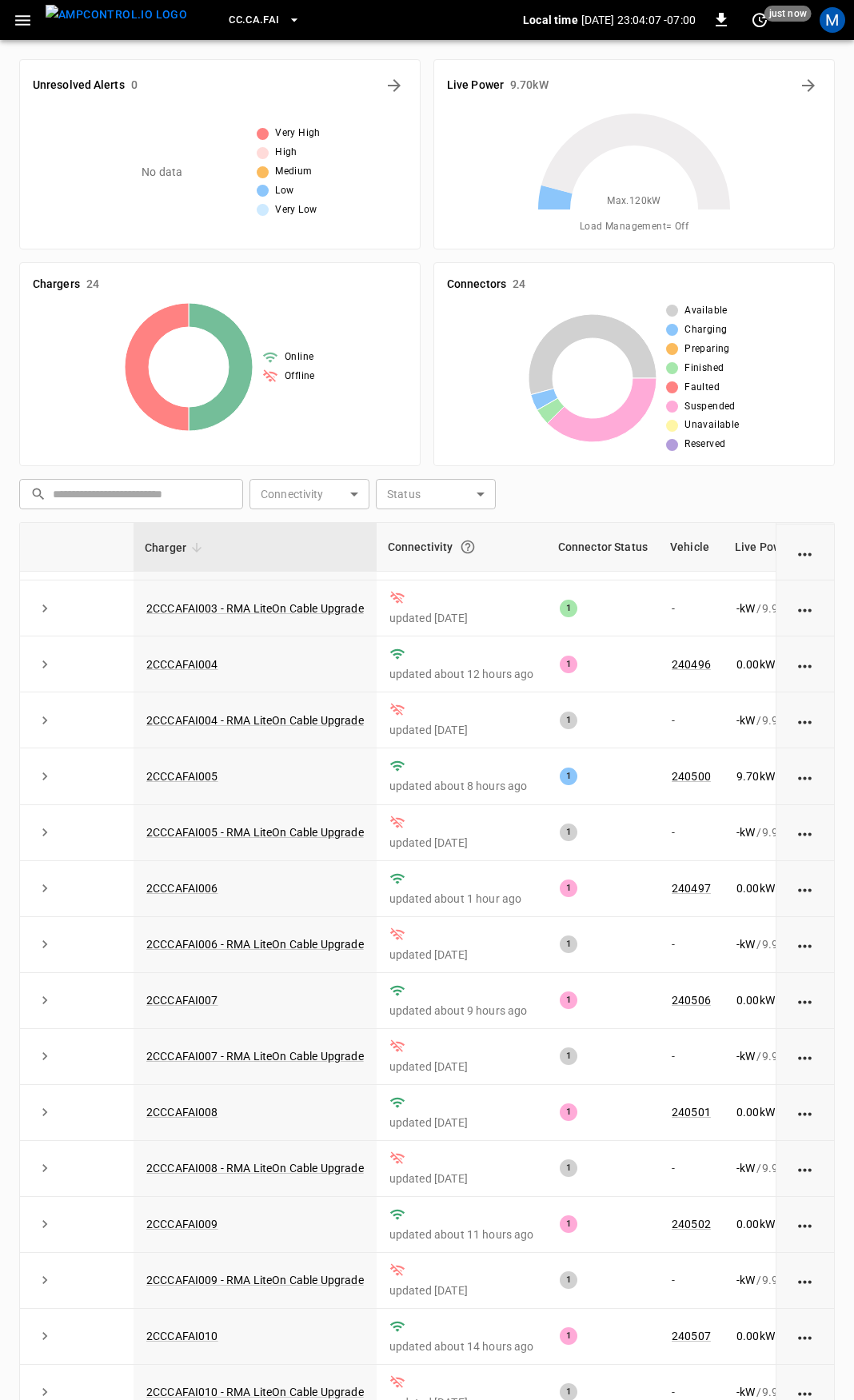
scroll to position [443, 0]
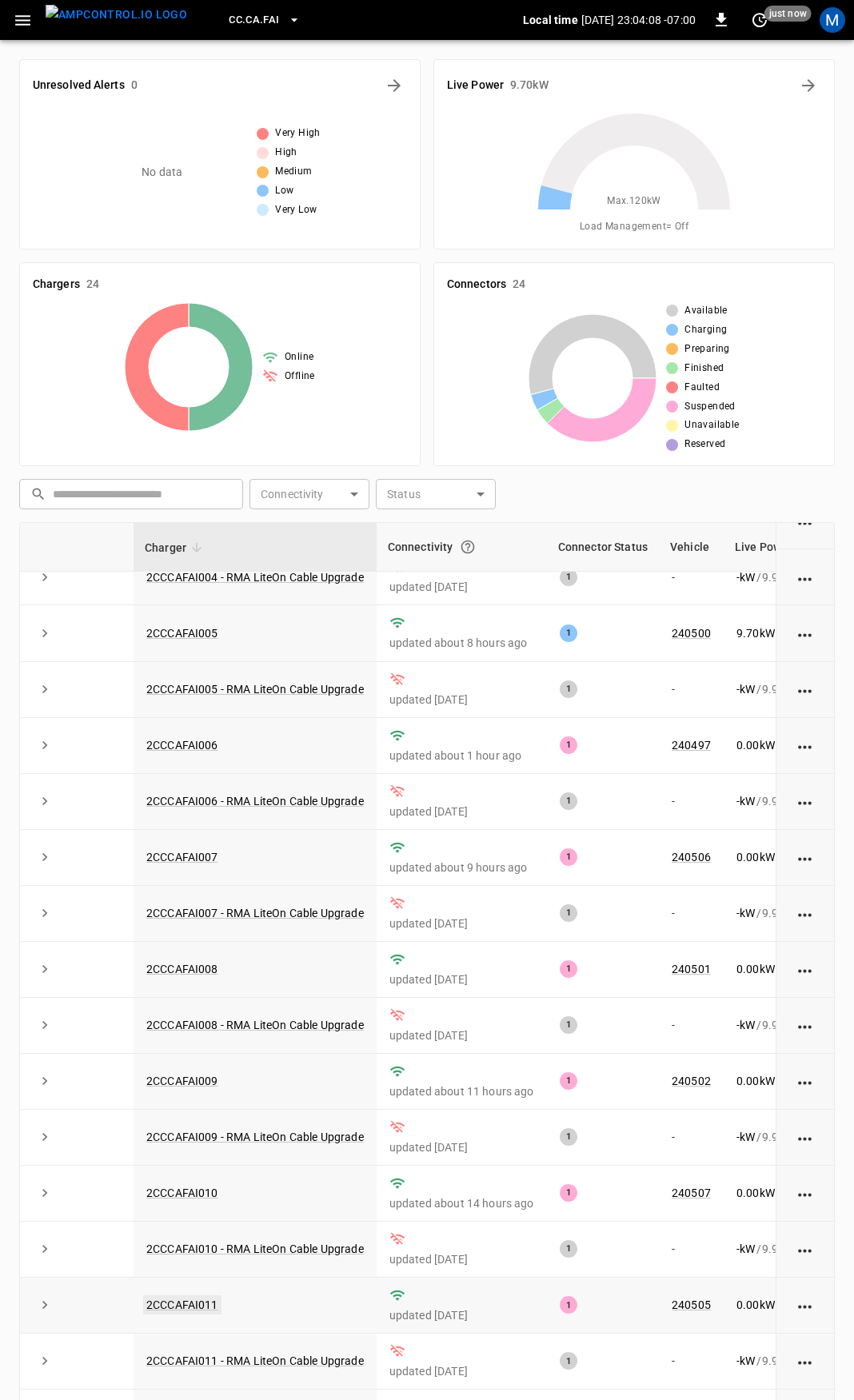
click at [177, 1296] on link "2CCCAFAI011" at bounding box center [182, 1305] width 78 height 19
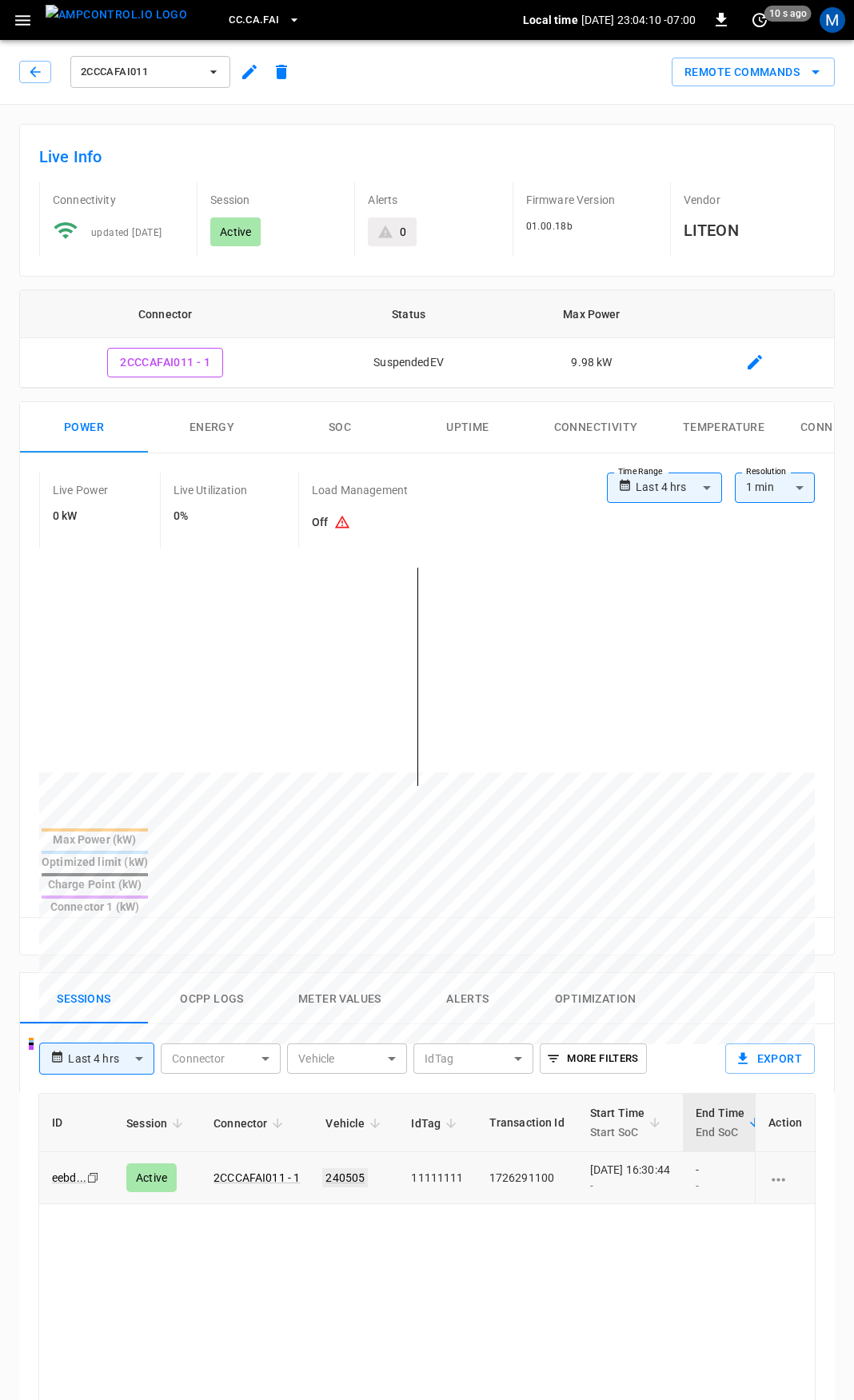
click at [352, 1168] on link "240505" at bounding box center [345, 1178] width 46 height 19
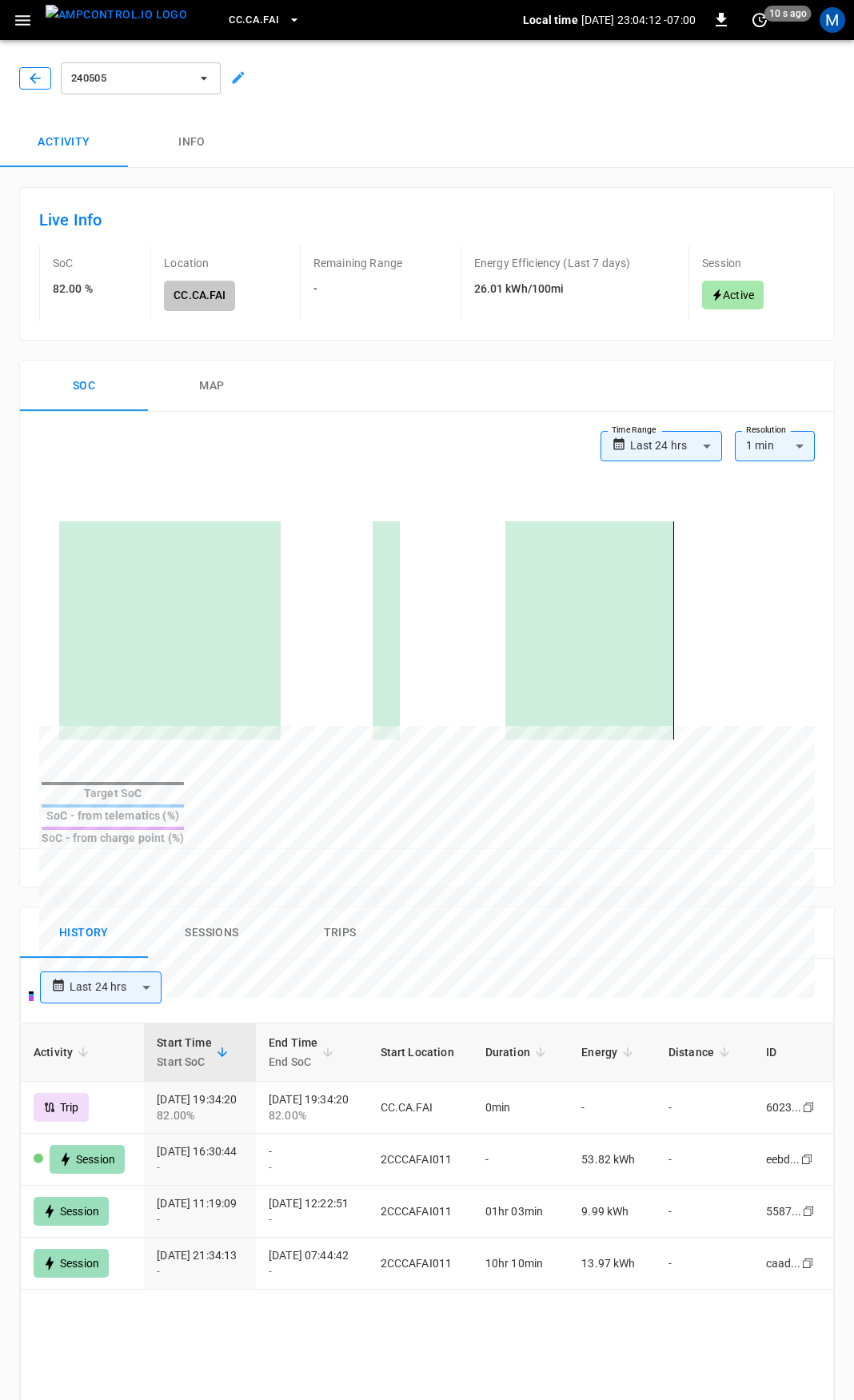
click at [37, 72] on icon "button" at bounding box center [35, 78] width 16 height 16
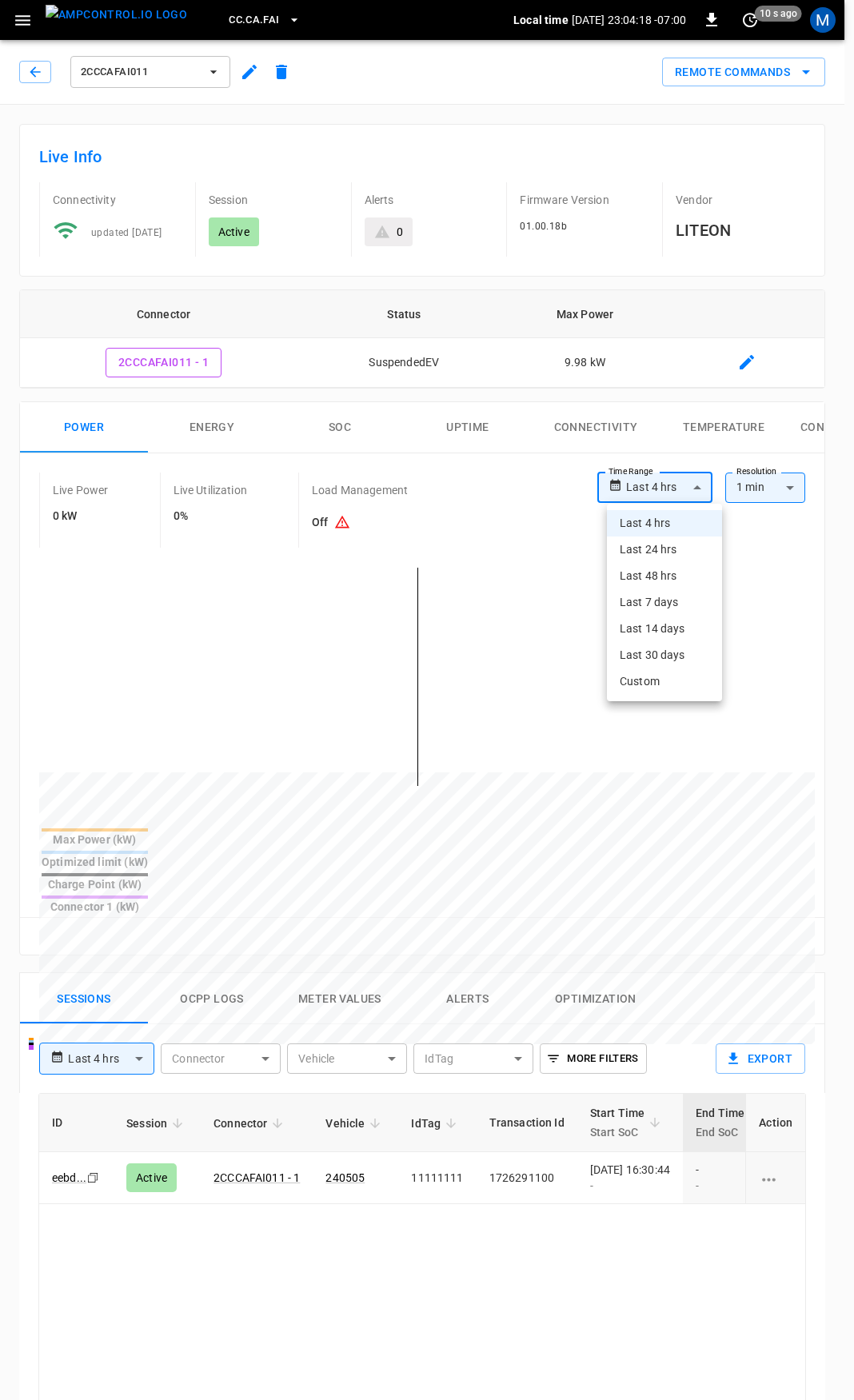
click at [687, 488] on body "**********" at bounding box center [427, 1068] width 854 height 2136
click at [672, 548] on li "Last 24 hrs" at bounding box center [664, 550] width 115 height 27
type input "**********"
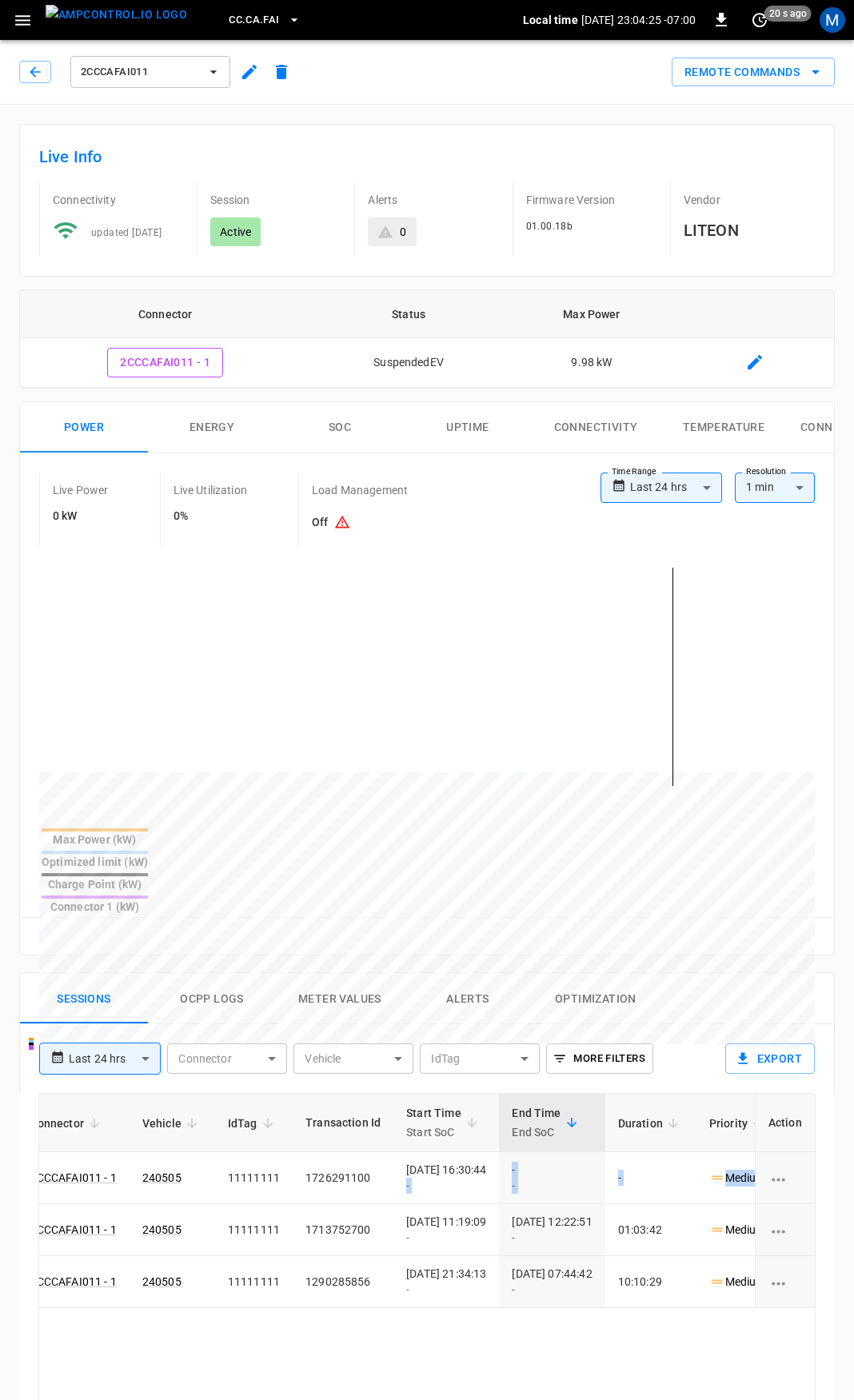
scroll to position [0, 462]
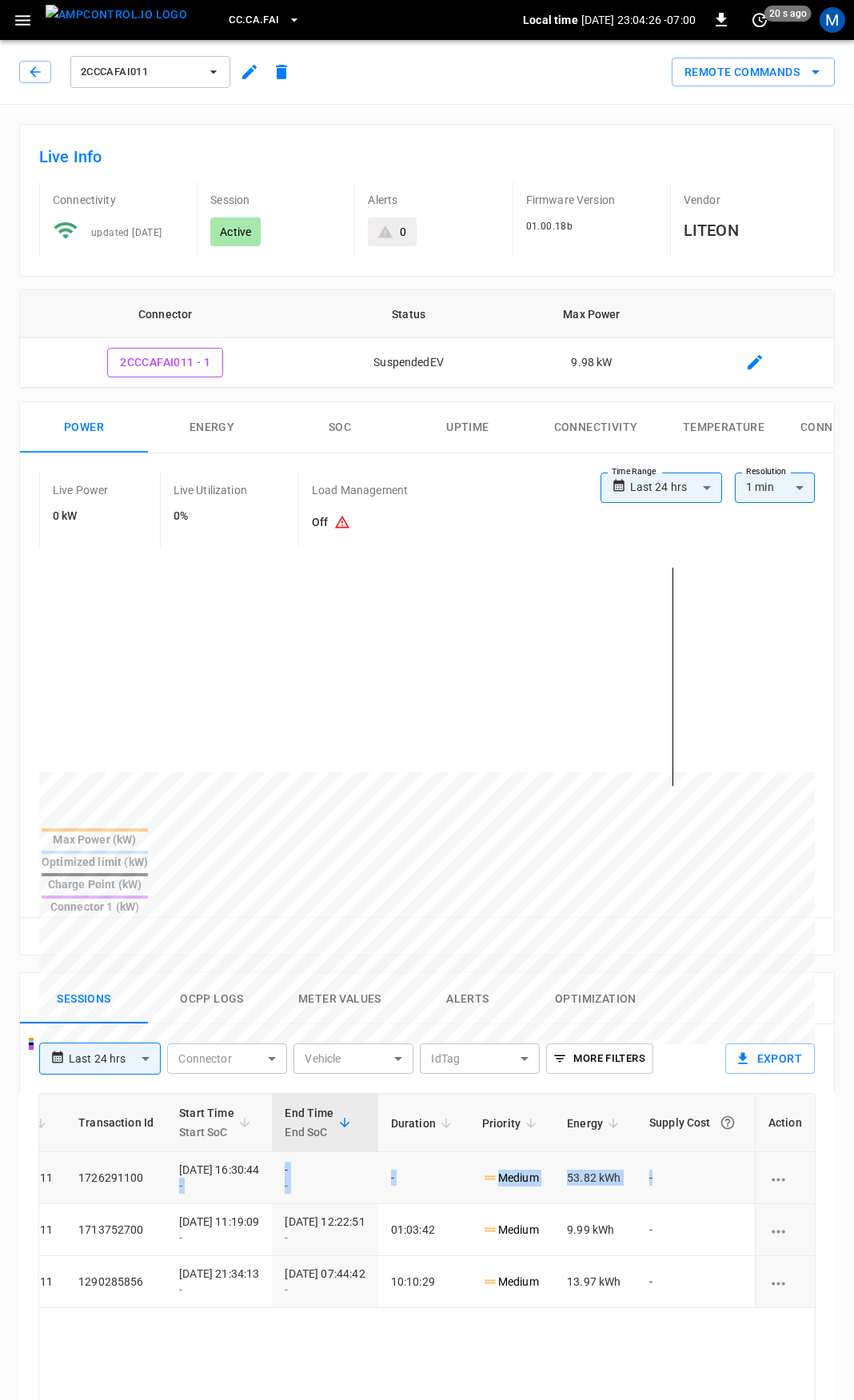
drag, startPoint x: 597, startPoint y: 1124, endPoint x: 714, endPoint y: 1137, distance: 117.7
click at [714, 1152] on tr "eebd ... Copy Active 2CCCAFAI011 - 1 240505 11111111 1726291100 2025-08-29 16:3…" at bounding box center [215, 1178] width 1197 height 52
click at [45, 78] on button "button" at bounding box center [35, 72] width 32 height 22
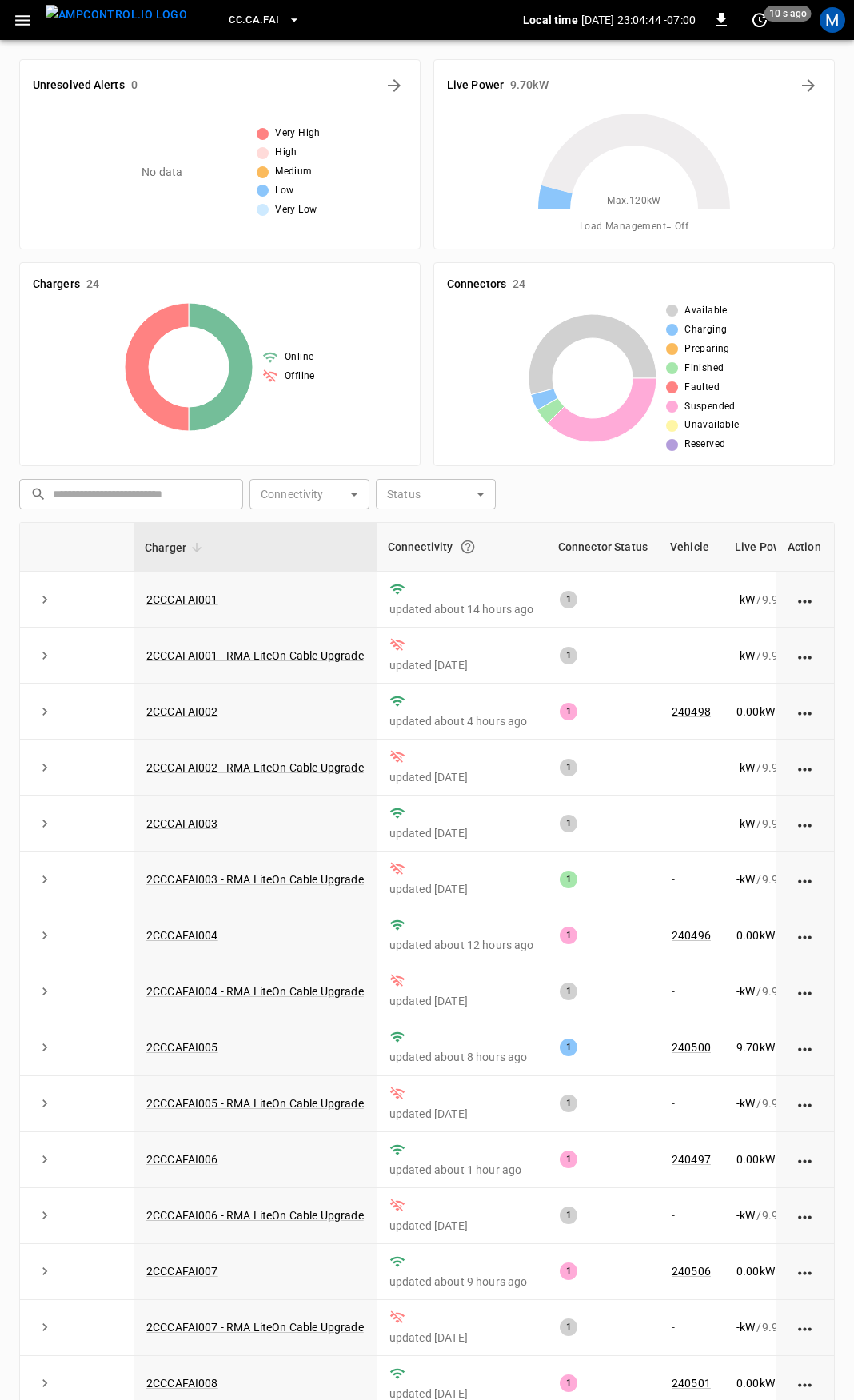
click at [229, 18] on span "CC.CA.FAI" at bounding box center [253, 20] width 50 height 18
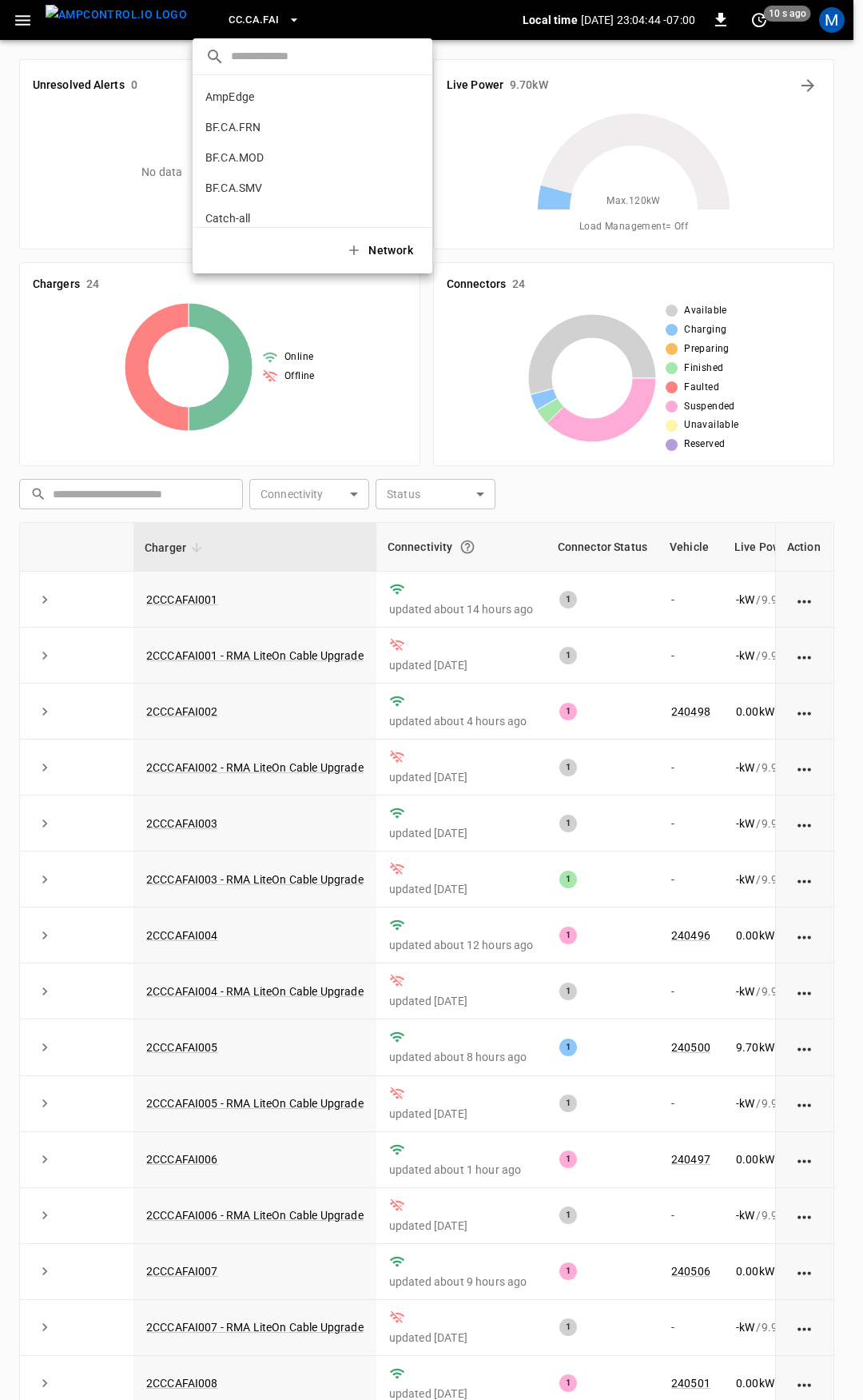
scroll to position [178, 0]
click at [23, 19] on div at bounding box center [432, 700] width 863 height 1400
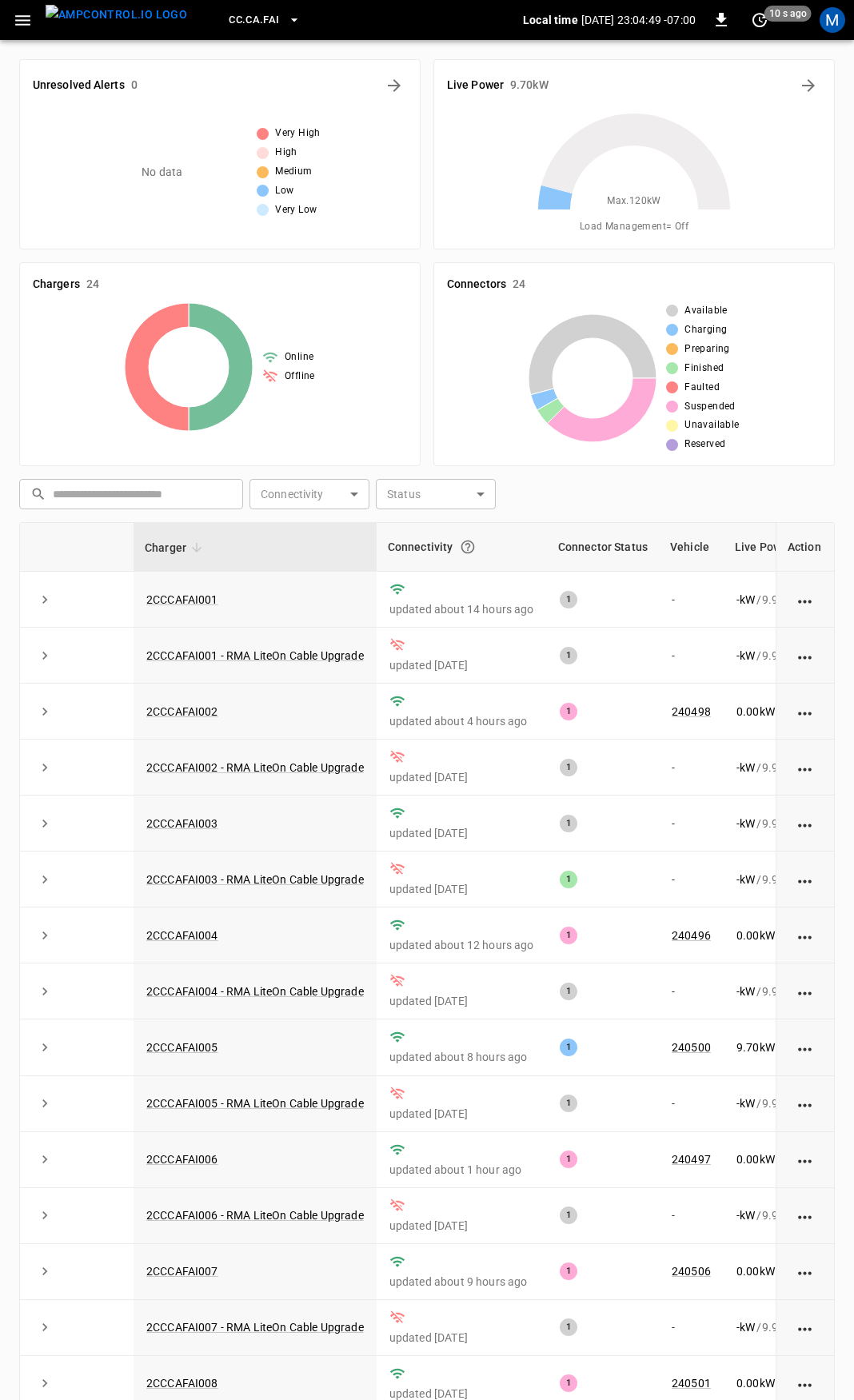
click at [32, 32] on button "button" at bounding box center [22, 21] width 32 height 30
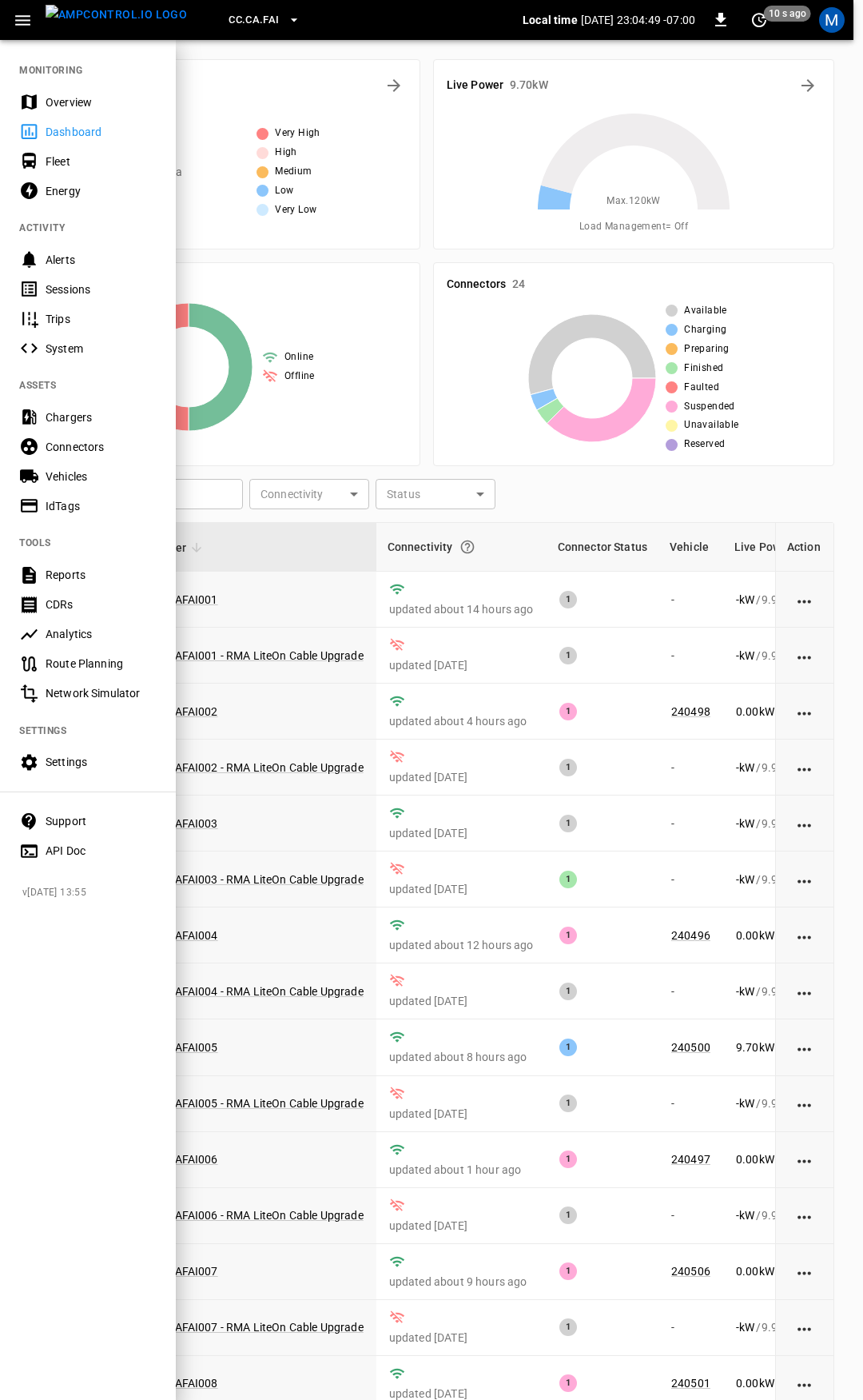
drag, startPoint x: 45, startPoint y: 87, endPoint x: 53, endPoint y: 98, distance: 13.6
click at [51, 94] on nav "MONITORING Overview Dashboard Fleet Energy ACTIVITY Alerts Sessions Trips Syste…" at bounding box center [87, 455] width 176 height 834
click at [71, 105] on div "Overview" at bounding box center [101, 102] width 111 height 16
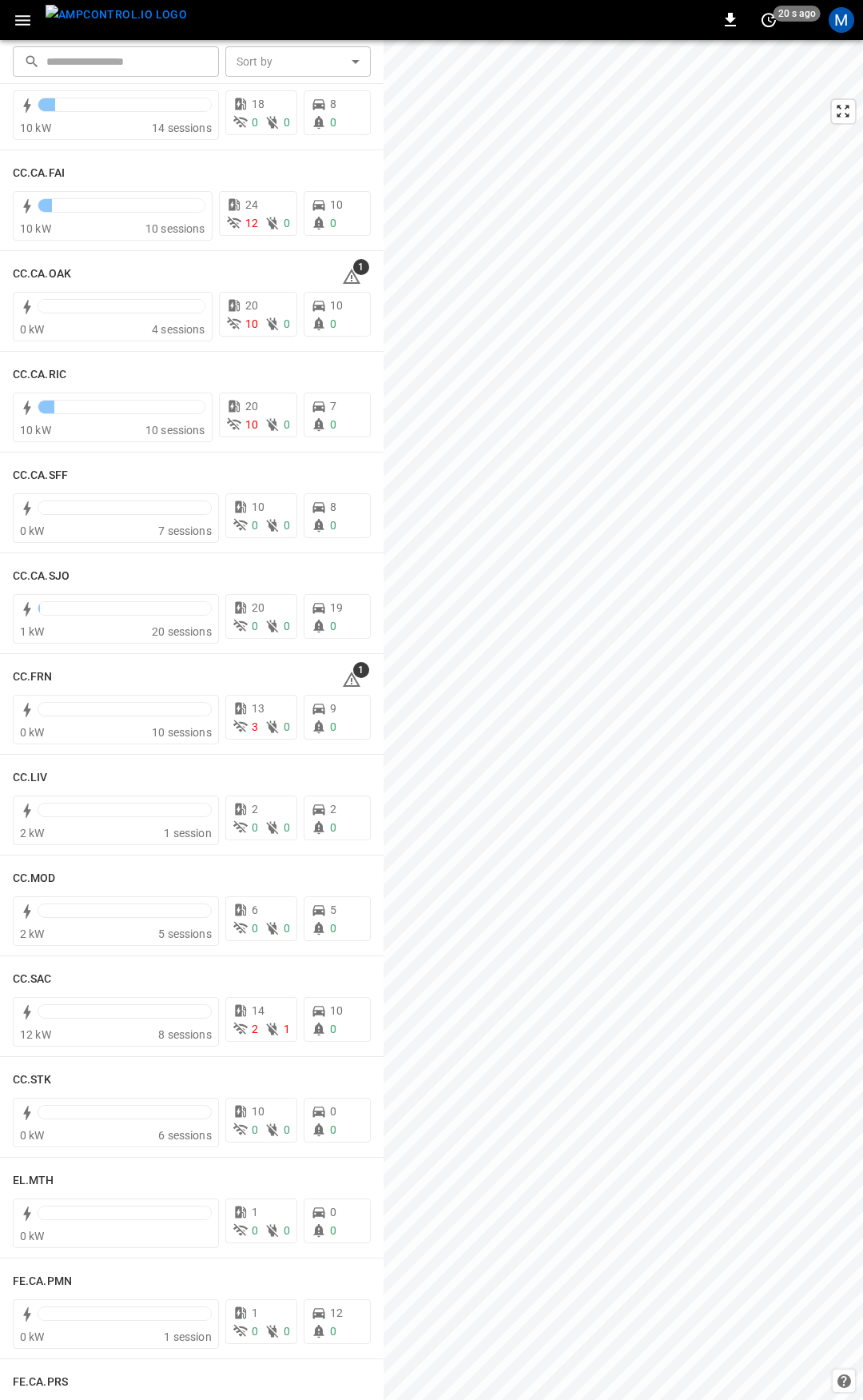
scroll to position [358, 0]
click at [343, 272] on icon at bounding box center [352, 278] width 17 height 15
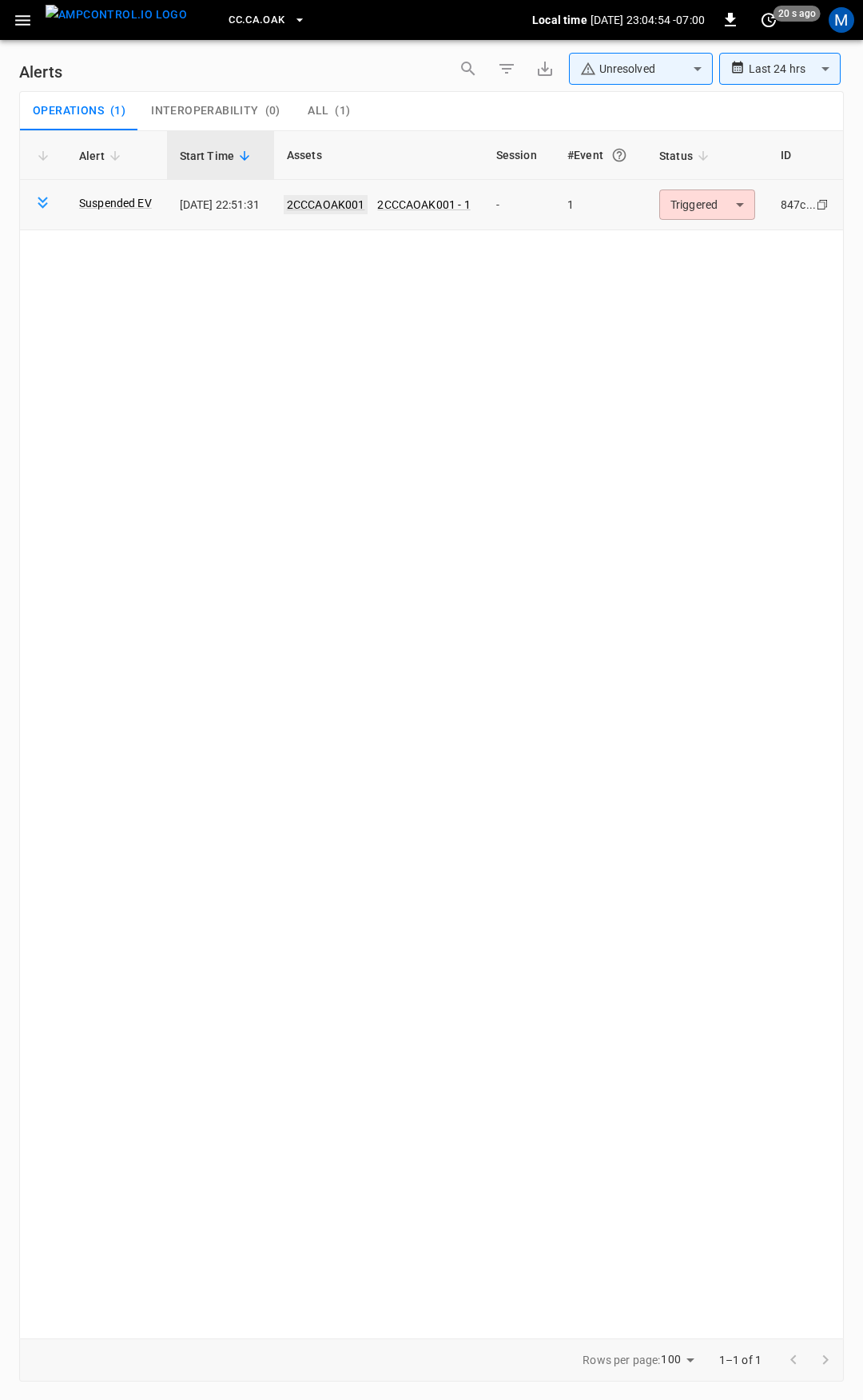
click at [357, 200] on link "2CCCAOAK001" at bounding box center [327, 204] width 85 height 19
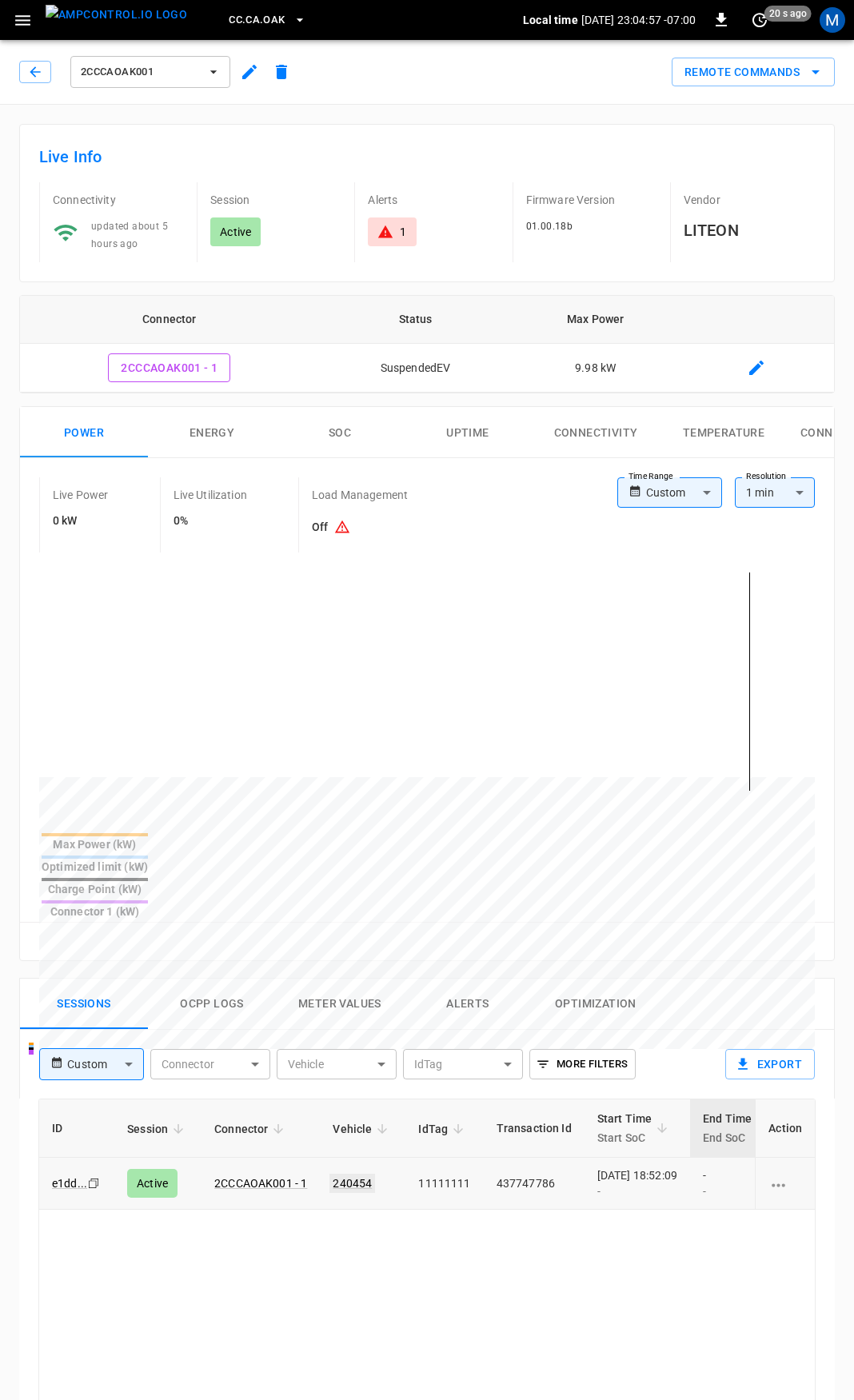
click at [358, 1174] on link "240454" at bounding box center [352, 1183] width 46 height 19
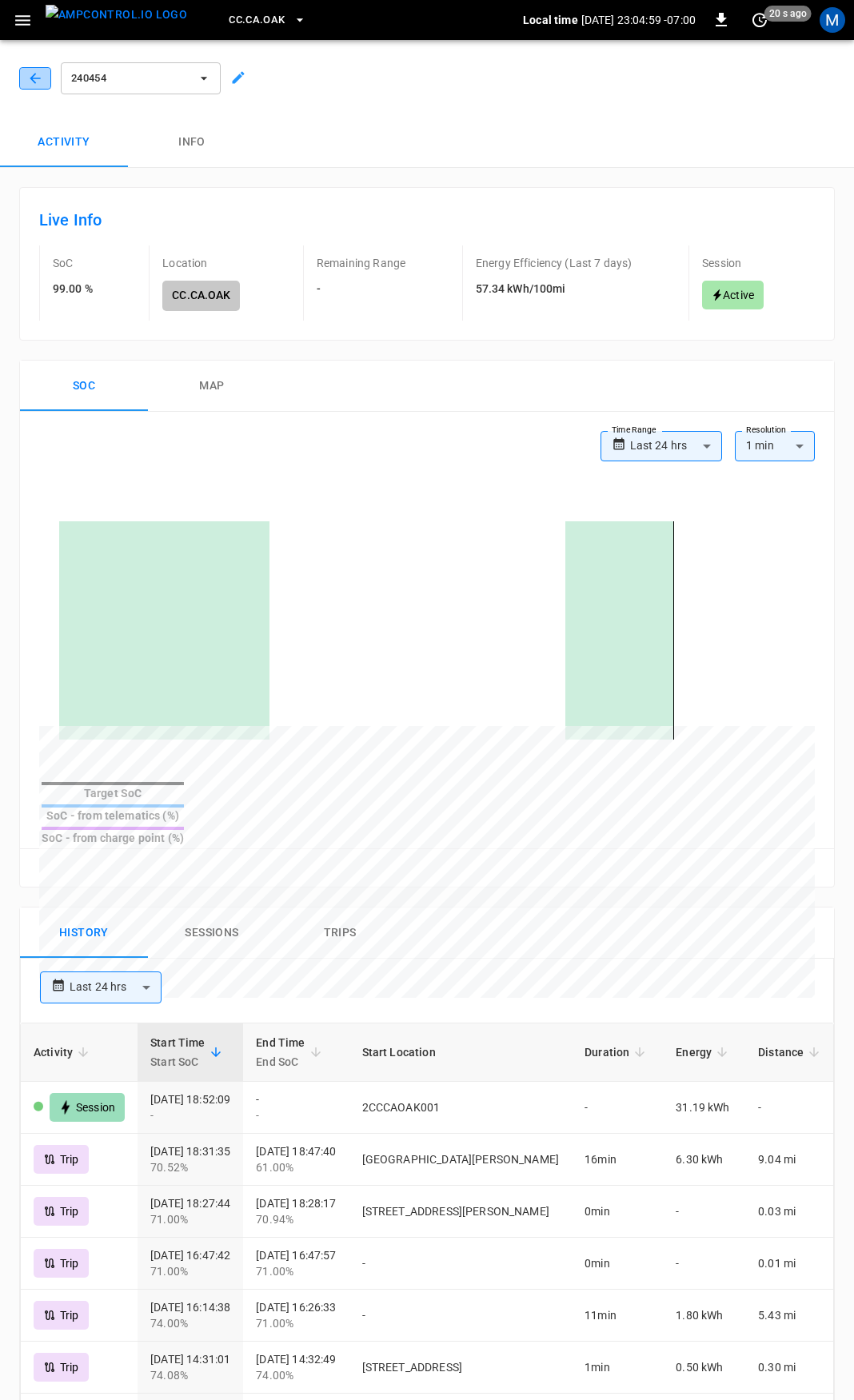
click at [35, 72] on icon "button" at bounding box center [35, 78] width 16 height 16
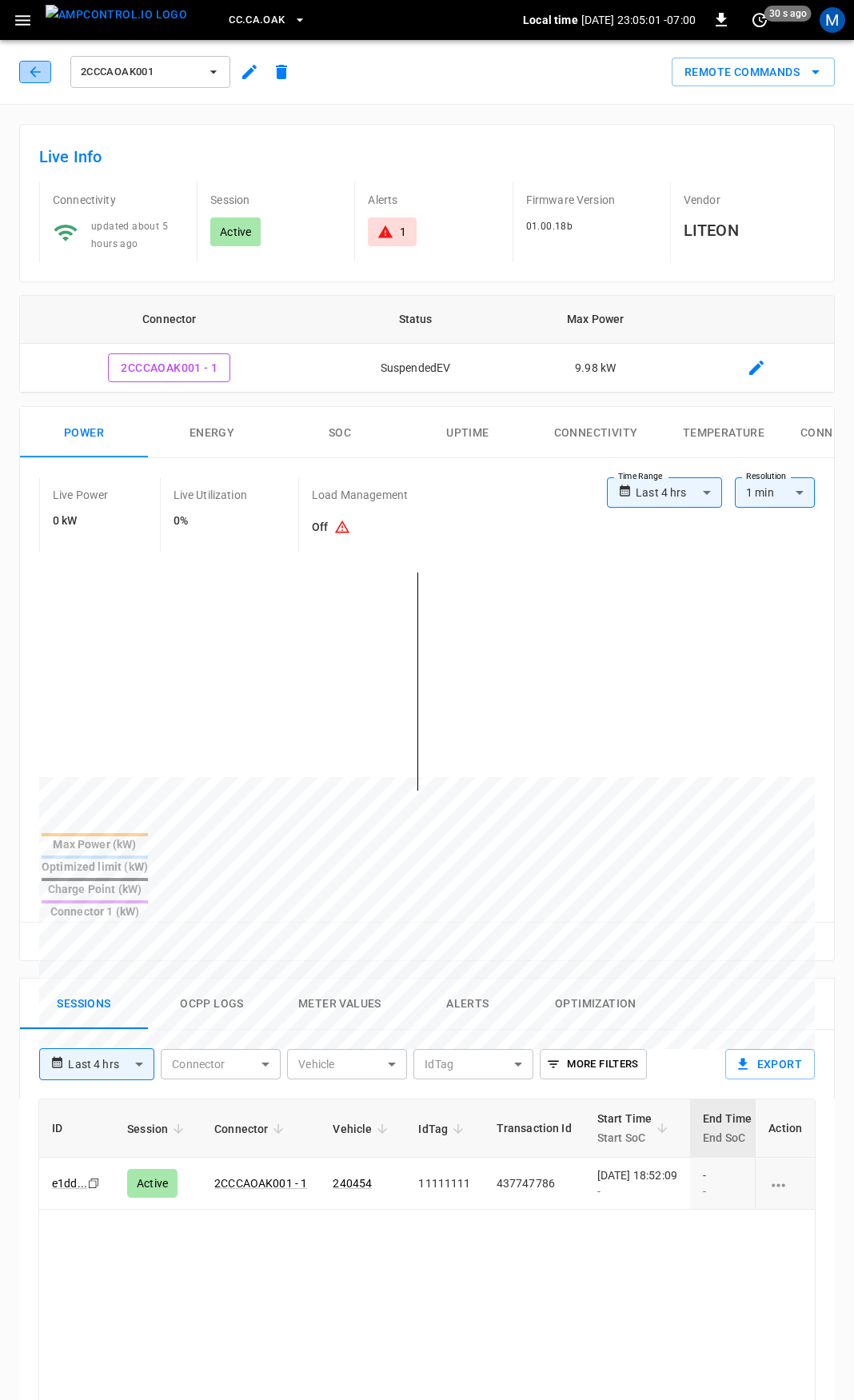
click at [37, 67] on icon "button" at bounding box center [35, 72] width 16 height 16
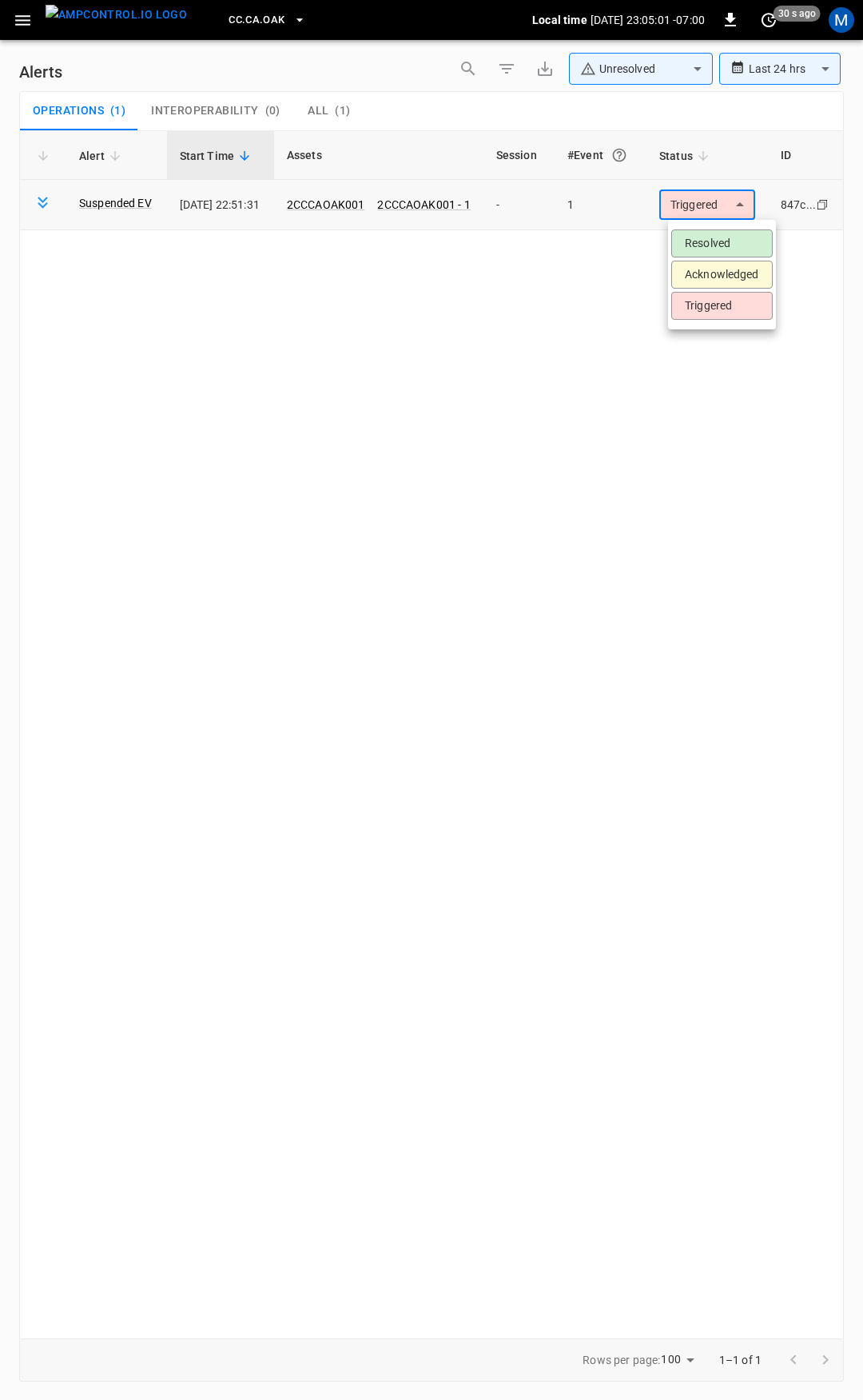
click at [734, 202] on body "**********" at bounding box center [432, 698] width 863 height 1395
drag, startPoint x: 731, startPoint y: 247, endPoint x: 641, endPoint y: 234, distance: 90.9
click at [725, 246] on li "Resolved" at bounding box center [722, 243] width 102 height 28
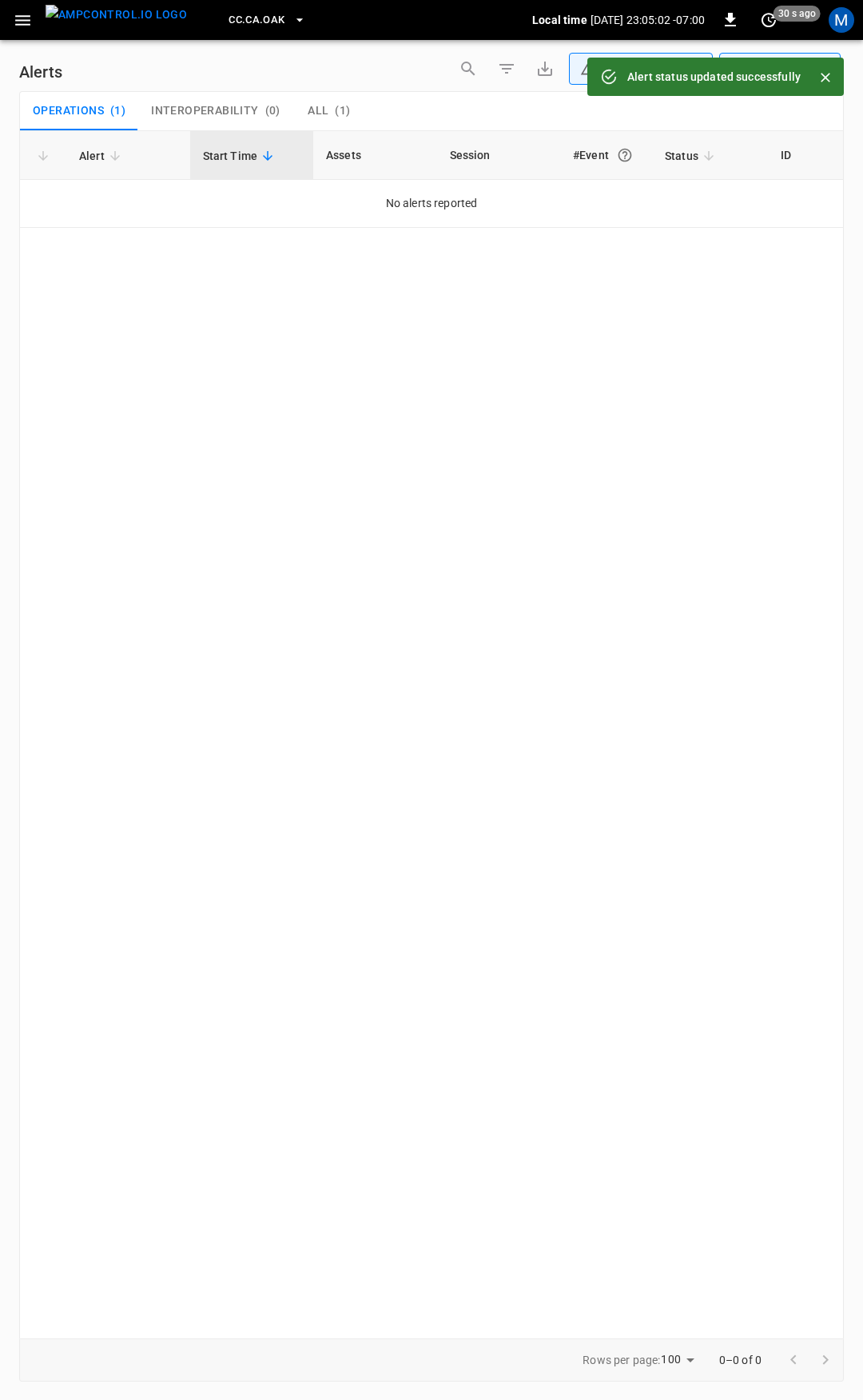
click at [22, 20] on icon "button" at bounding box center [22, 20] width 15 height 10
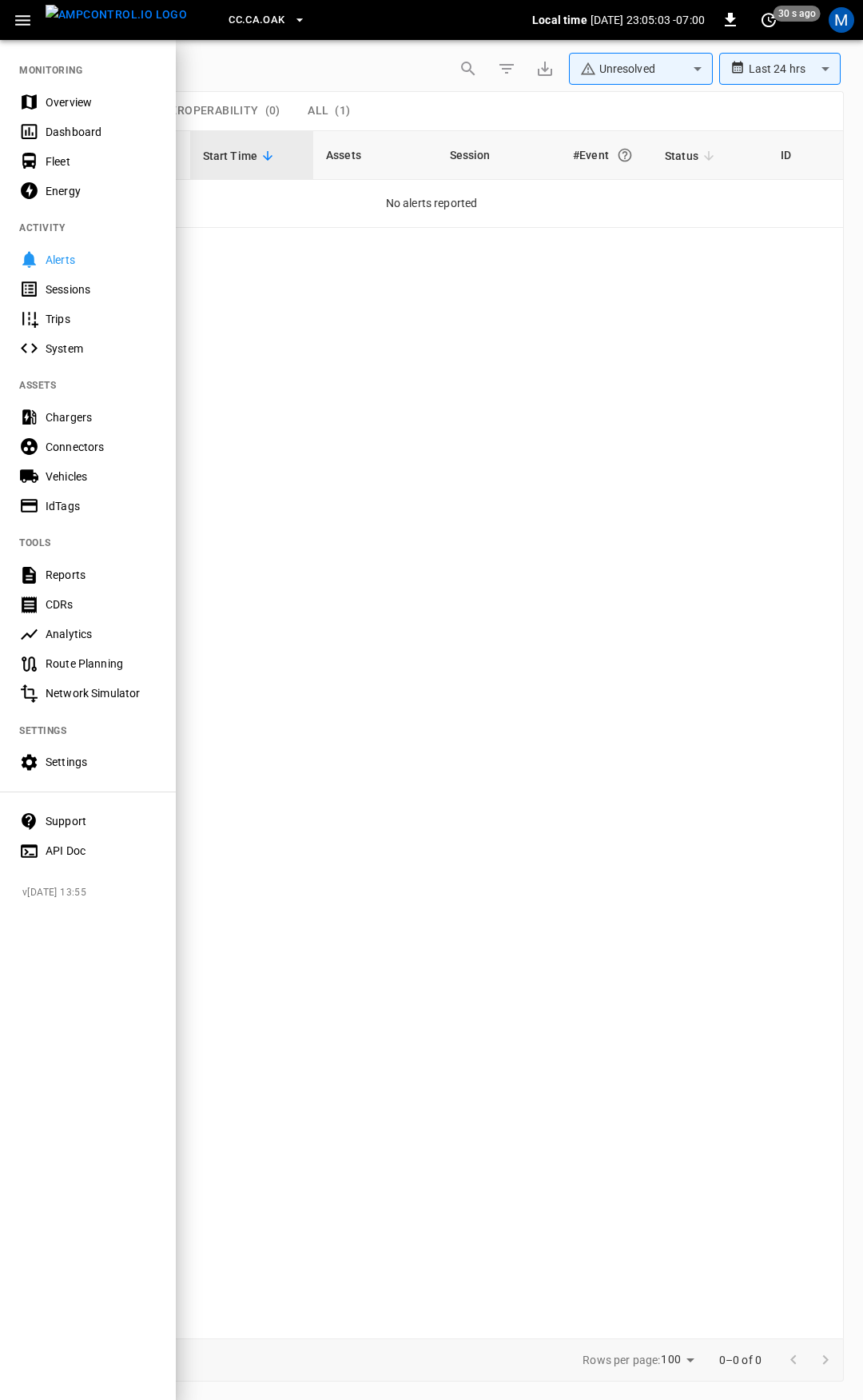
drag, startPoint x: 82, startPoint y: 105, endPoint x: 108, endPoint y: 140, distance: 43.6
click at [82, 104] on div "Overview" at bounding box center [101, 102] width 111 height 16
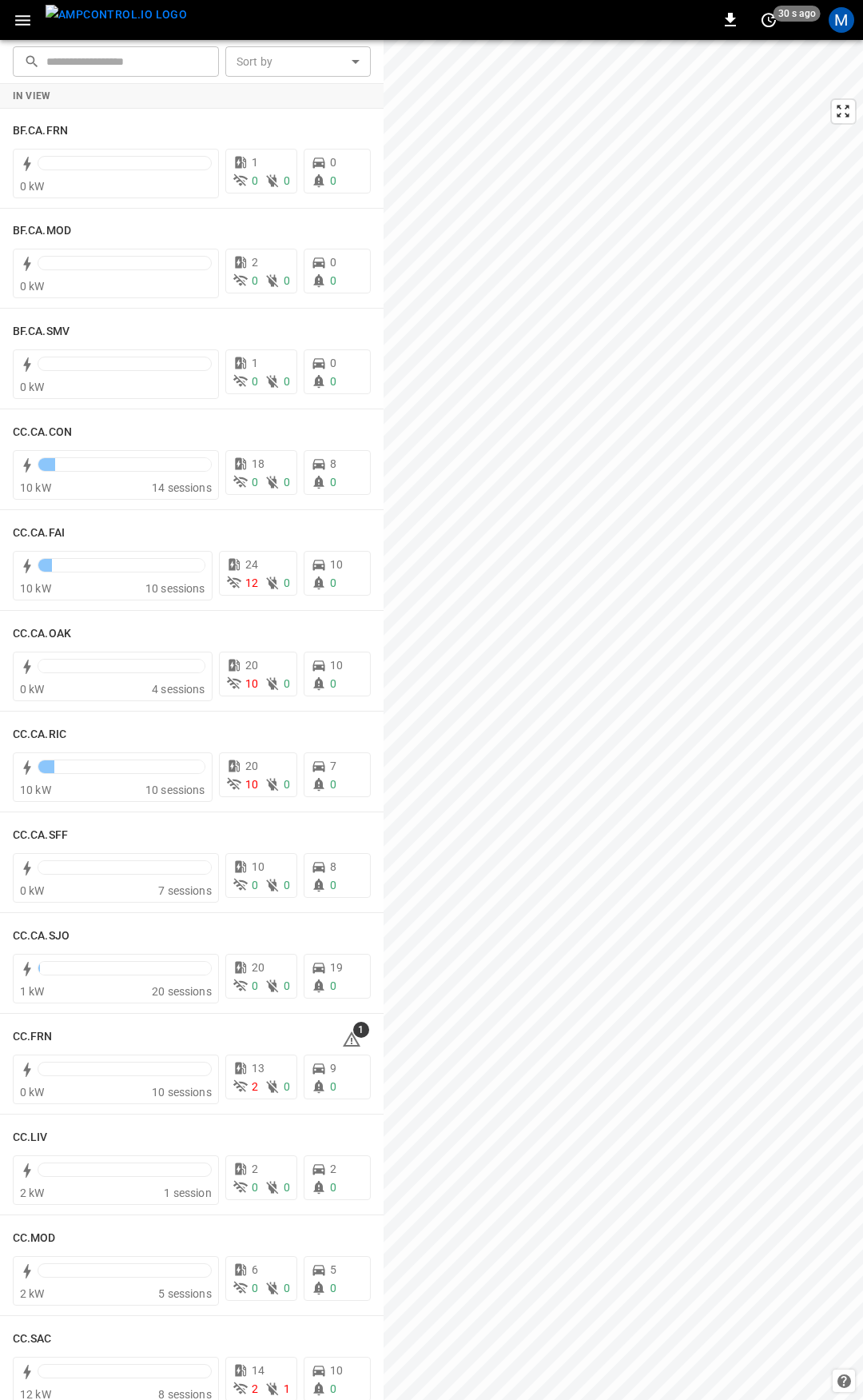
scroll to position [583, 0]
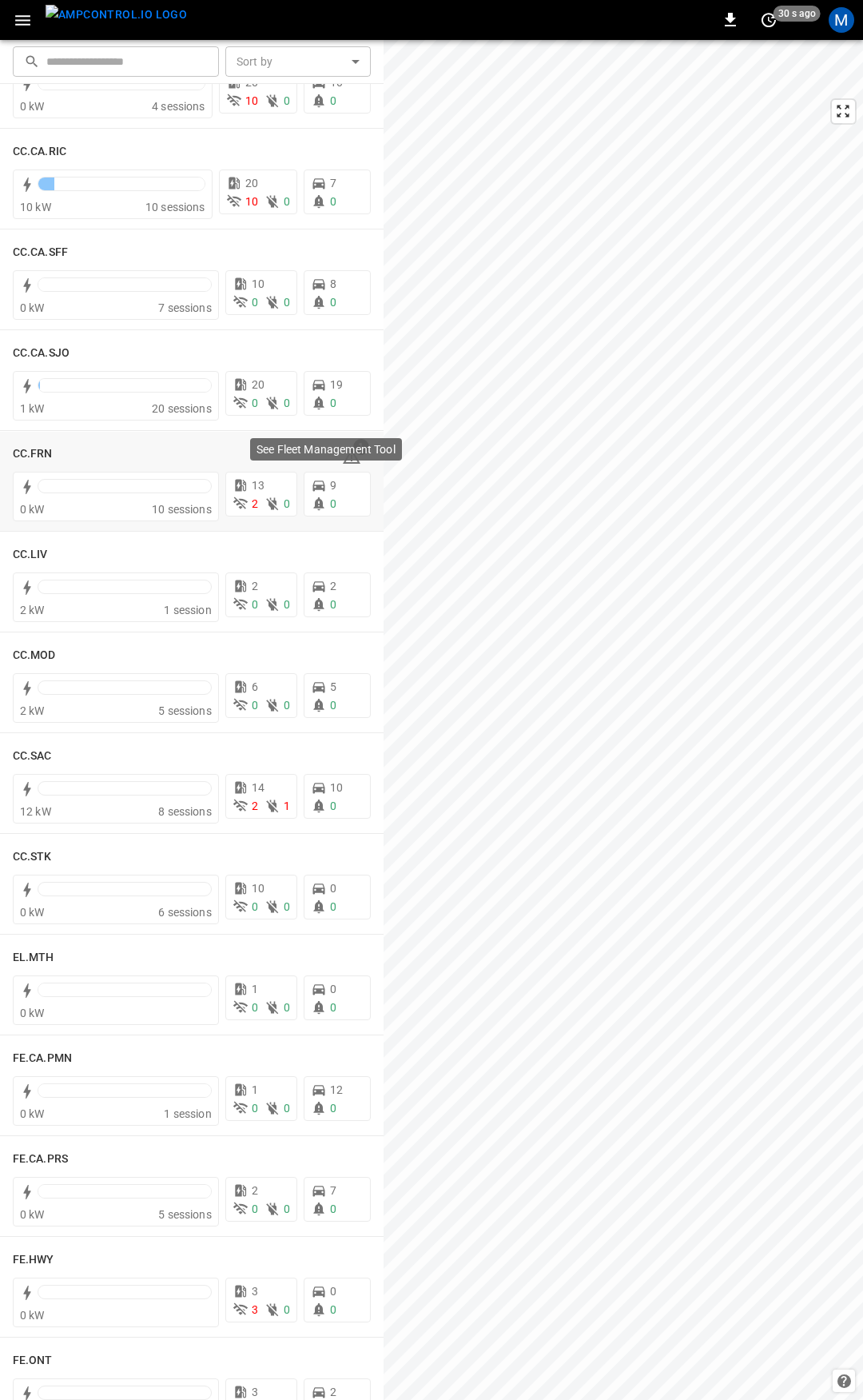
click at [346, 445] on p "See Fleet Management Tool" at bounding box center [326, 449] width 139 height 16
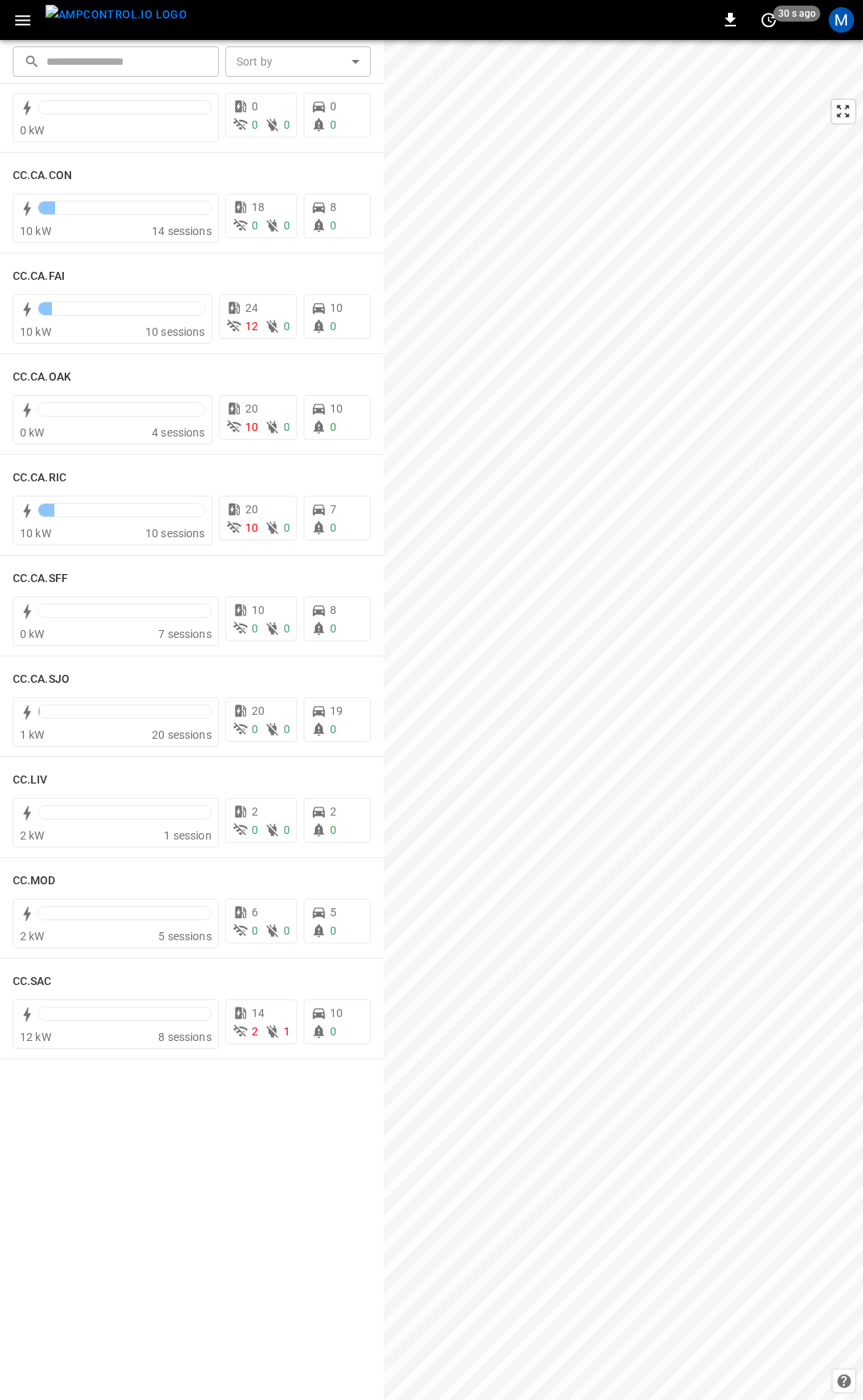
scroll to position [0, 0]
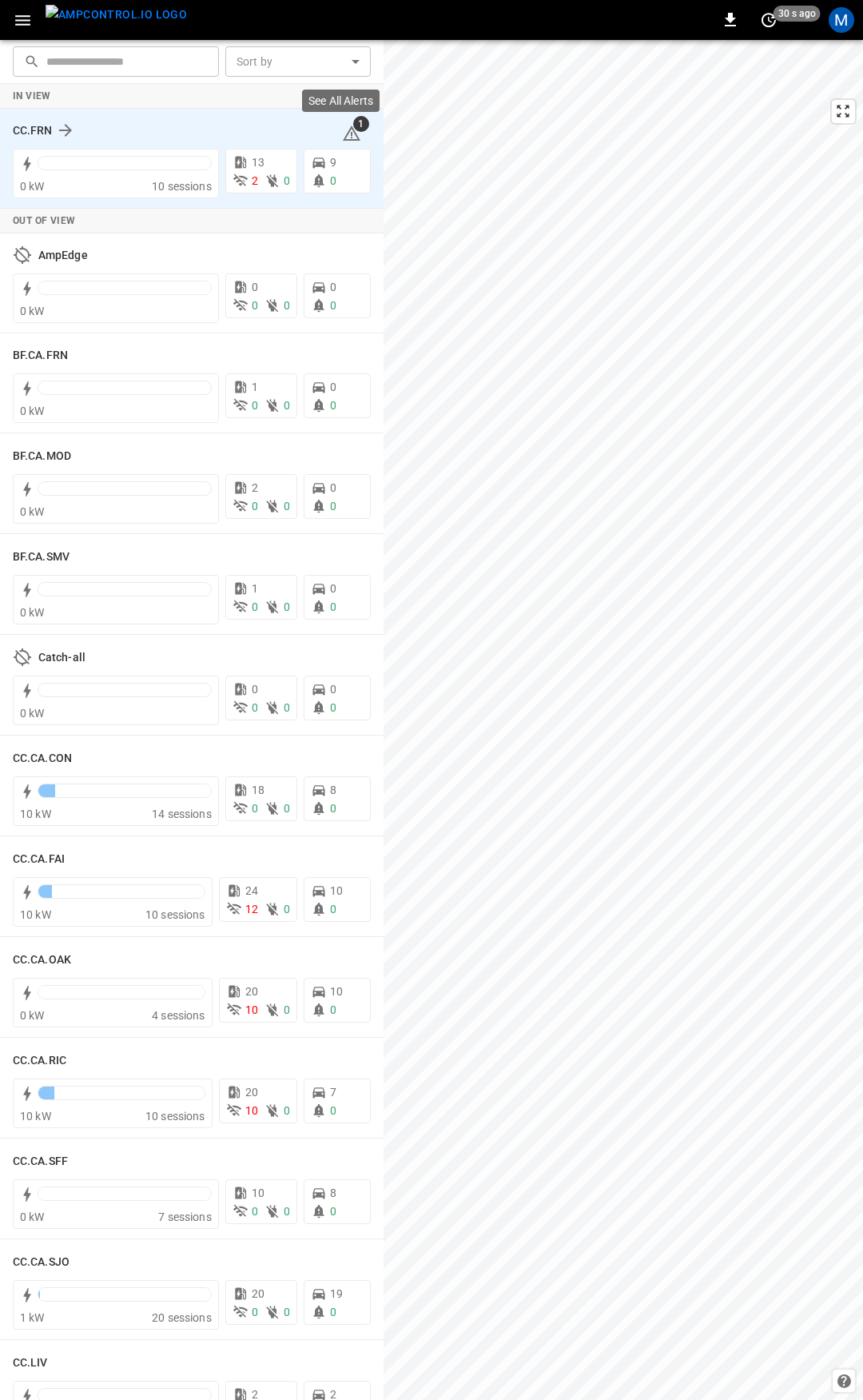
click at [342, 138] on icon at bounding box center [352, 133] width 19 height 19
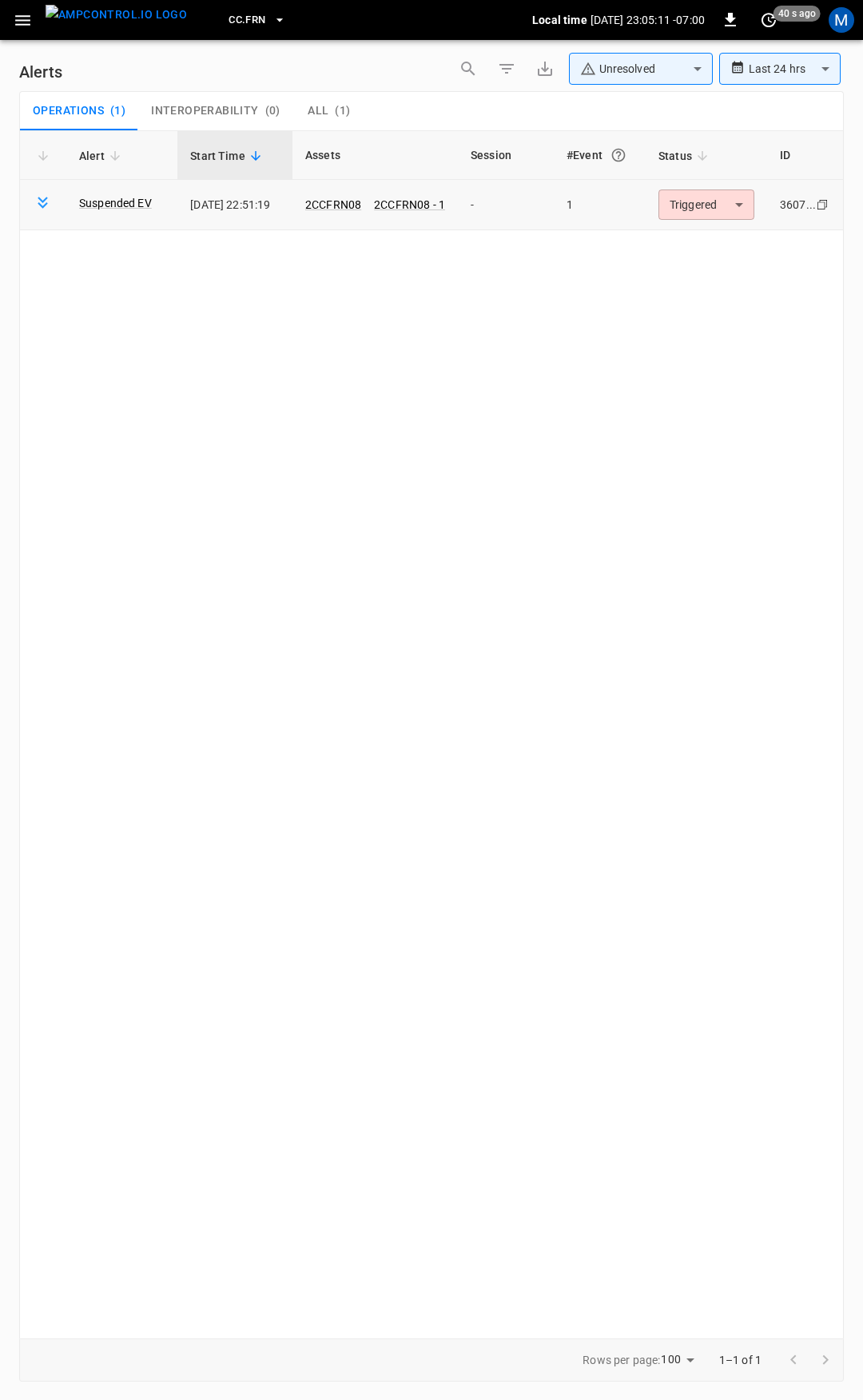
click at [702, 212] on body "**********" at bounding box center [432, 698] width 863 height 1395
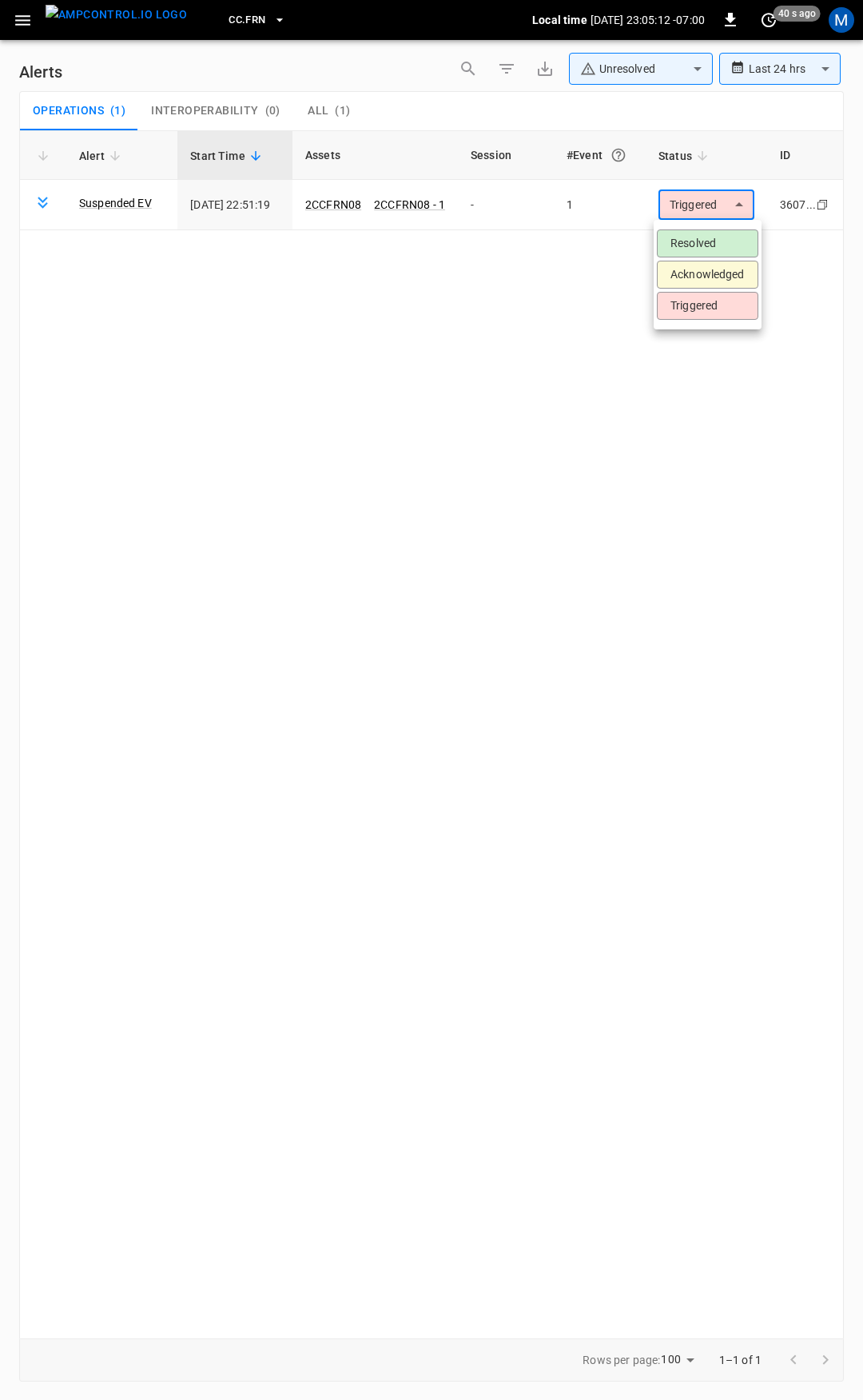
click at [721, 249] on li "Resolved" at bounding box center [708, 243] width 102 height 28
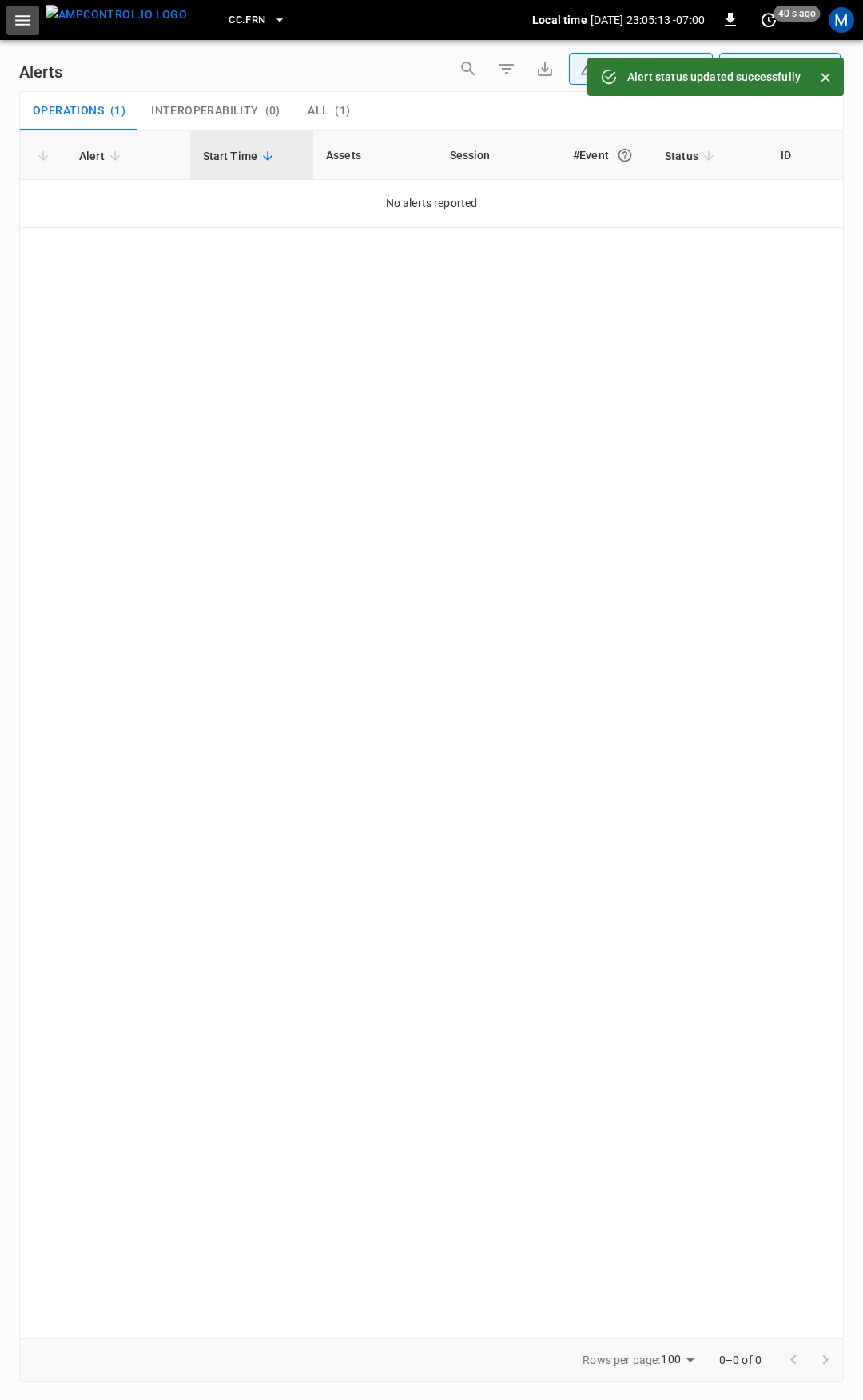
click at [14, 28] on icon "button" at bounding box center [22, 20] width 20 height 20
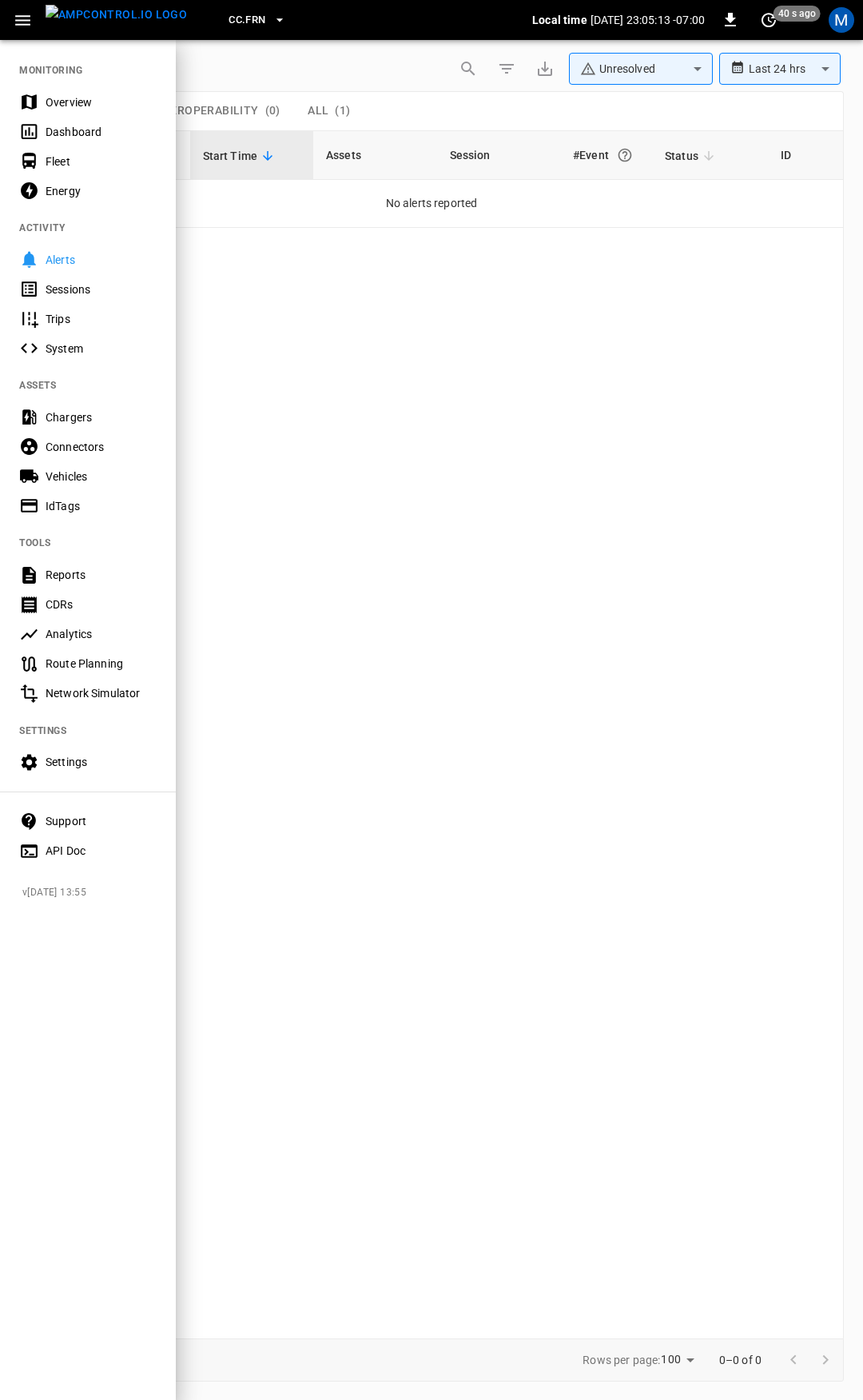
click at [50, 96] on div "Overview" at bounding box center [101, 102] width 111 height 16
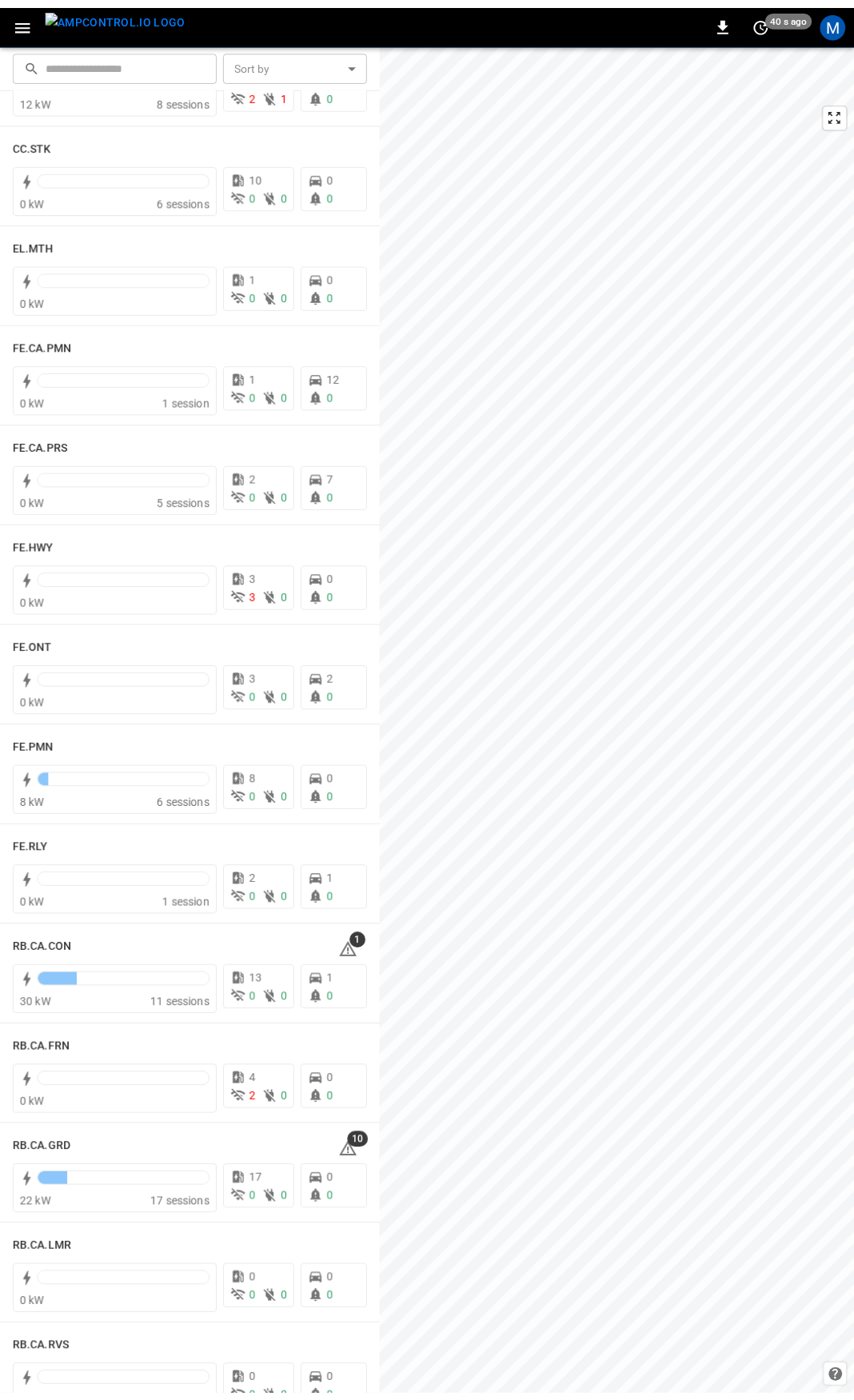
scroll to position [1613, 0]
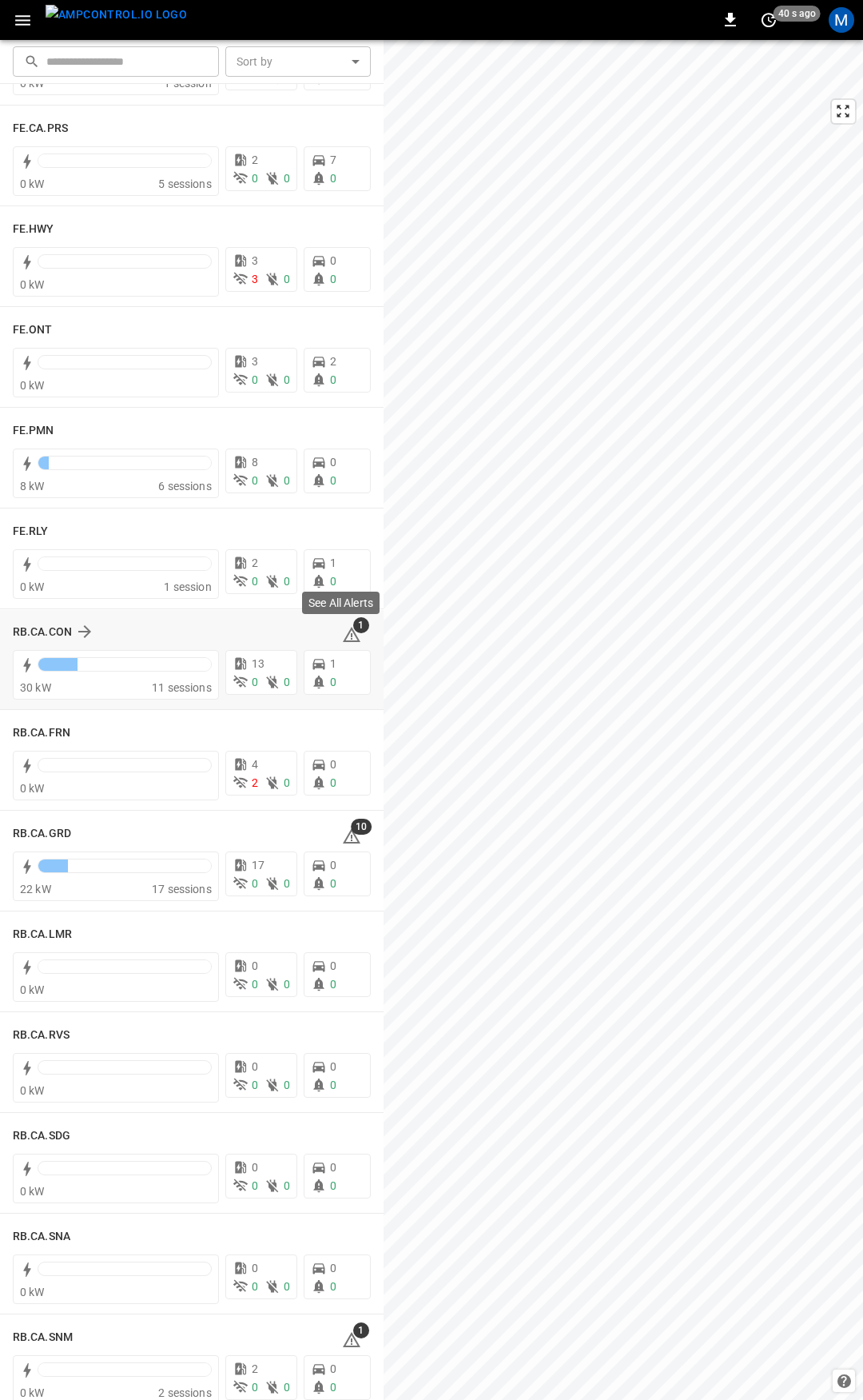
click at [344, 635] on icon at bounding box center [352, 634] width 19 height 19
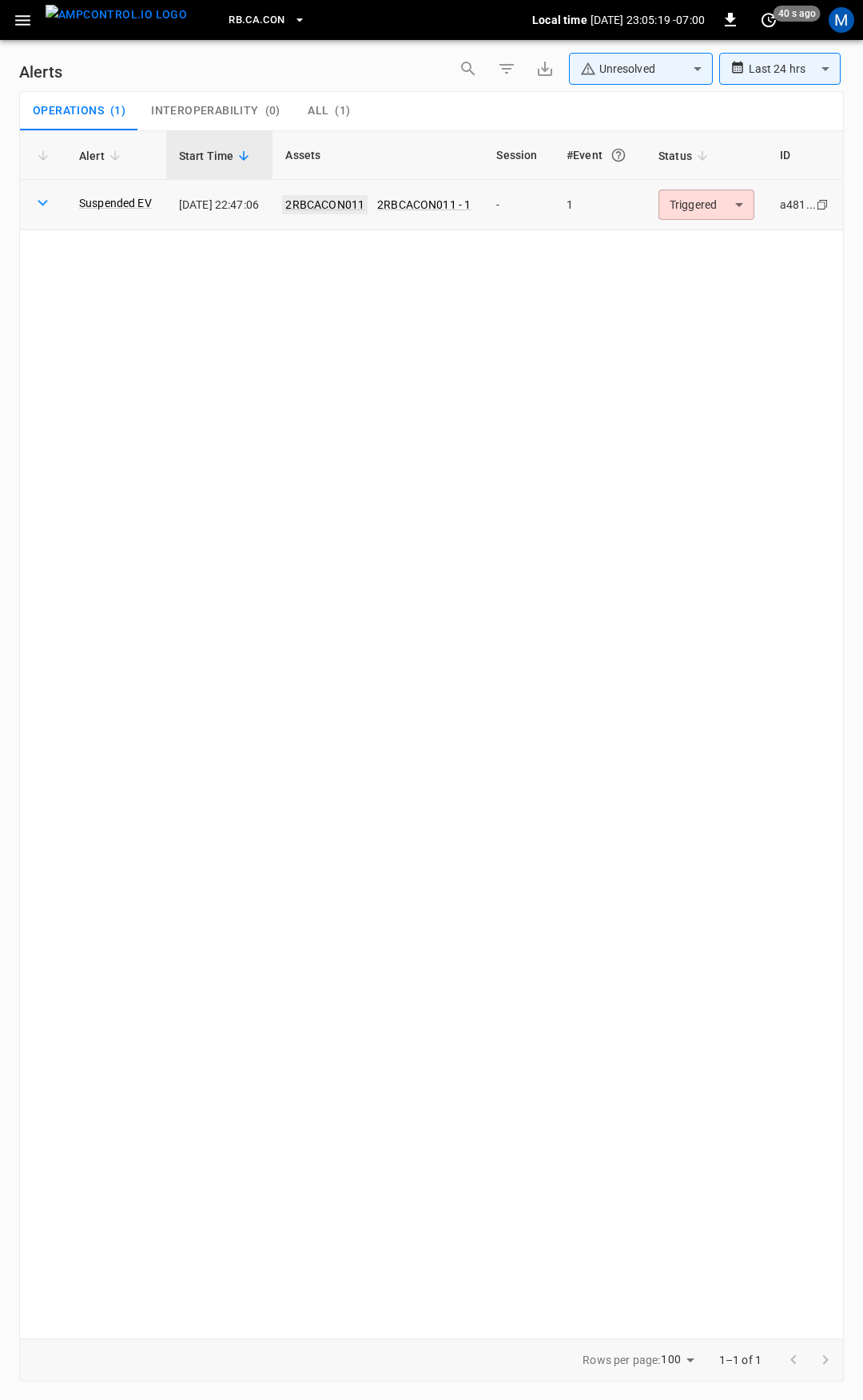
click at [351, 202] on link "2RBCACON011" at bounding box center [325, 204] width 86 height 19
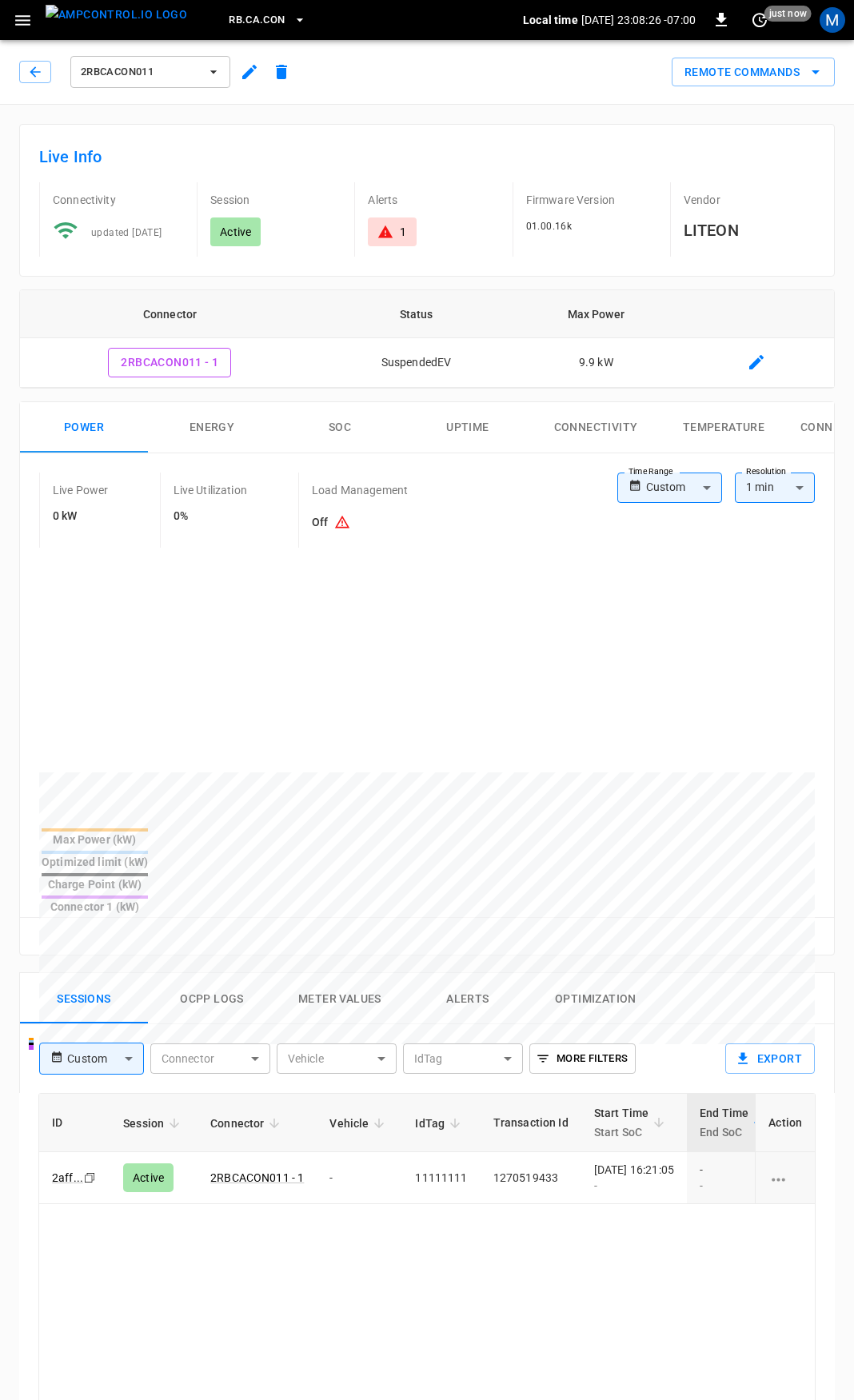
click at [385, 232] on icon at bounding box center [385, 232] width 14 height 12
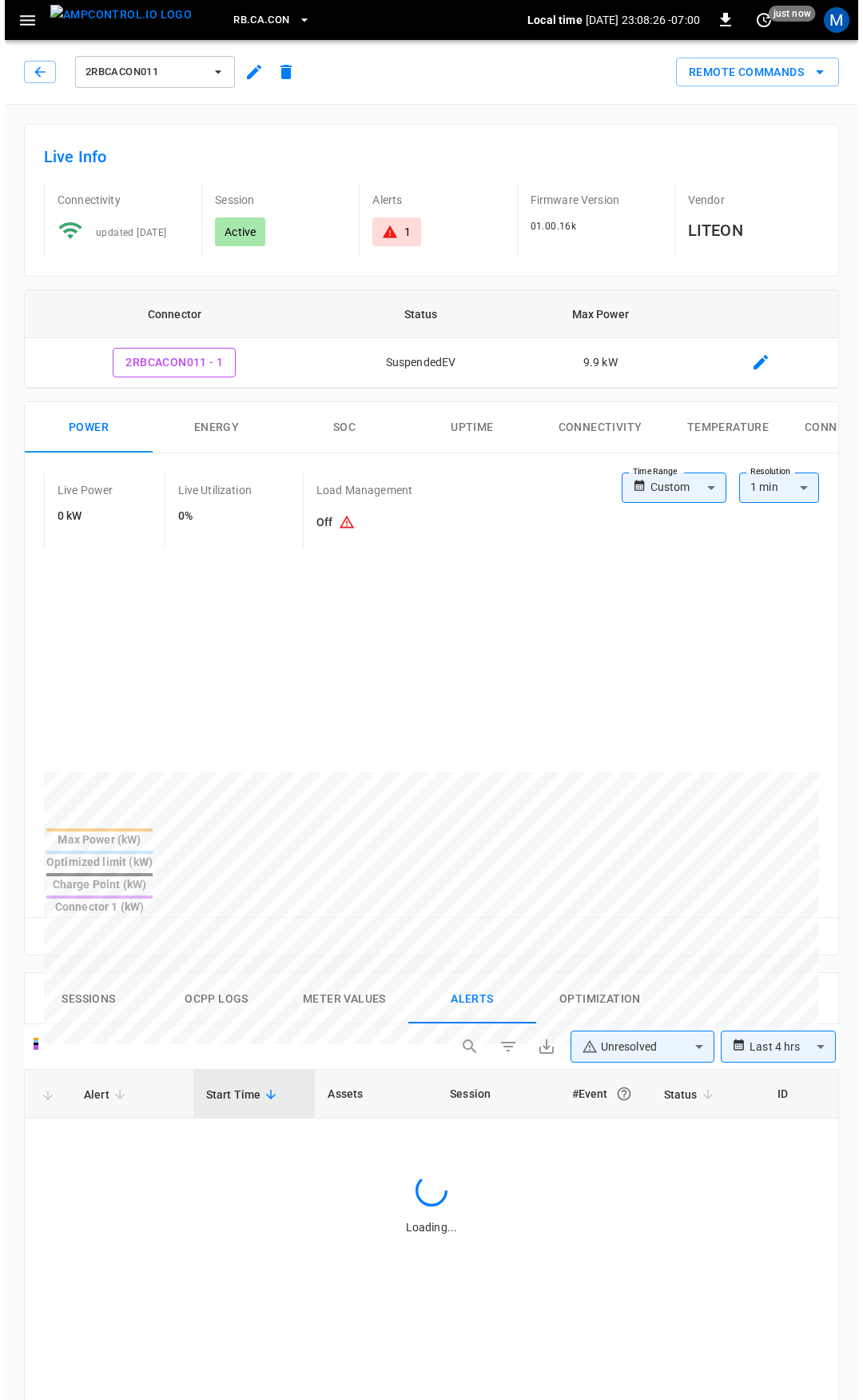
scroll to position [682, 0]
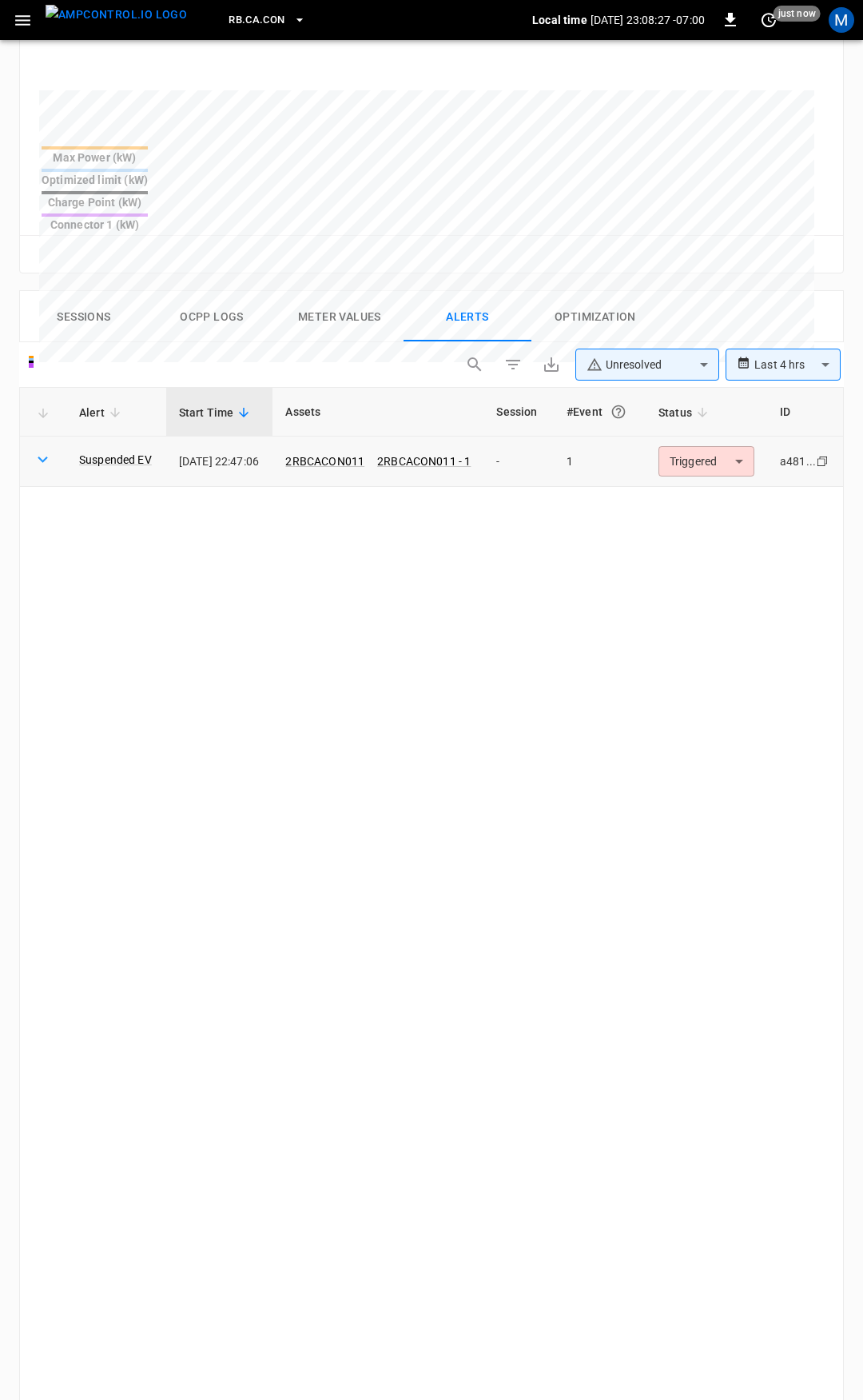
click at [724, 405] on body "**********" at bounding box center [432, 493] width 863 height 2352
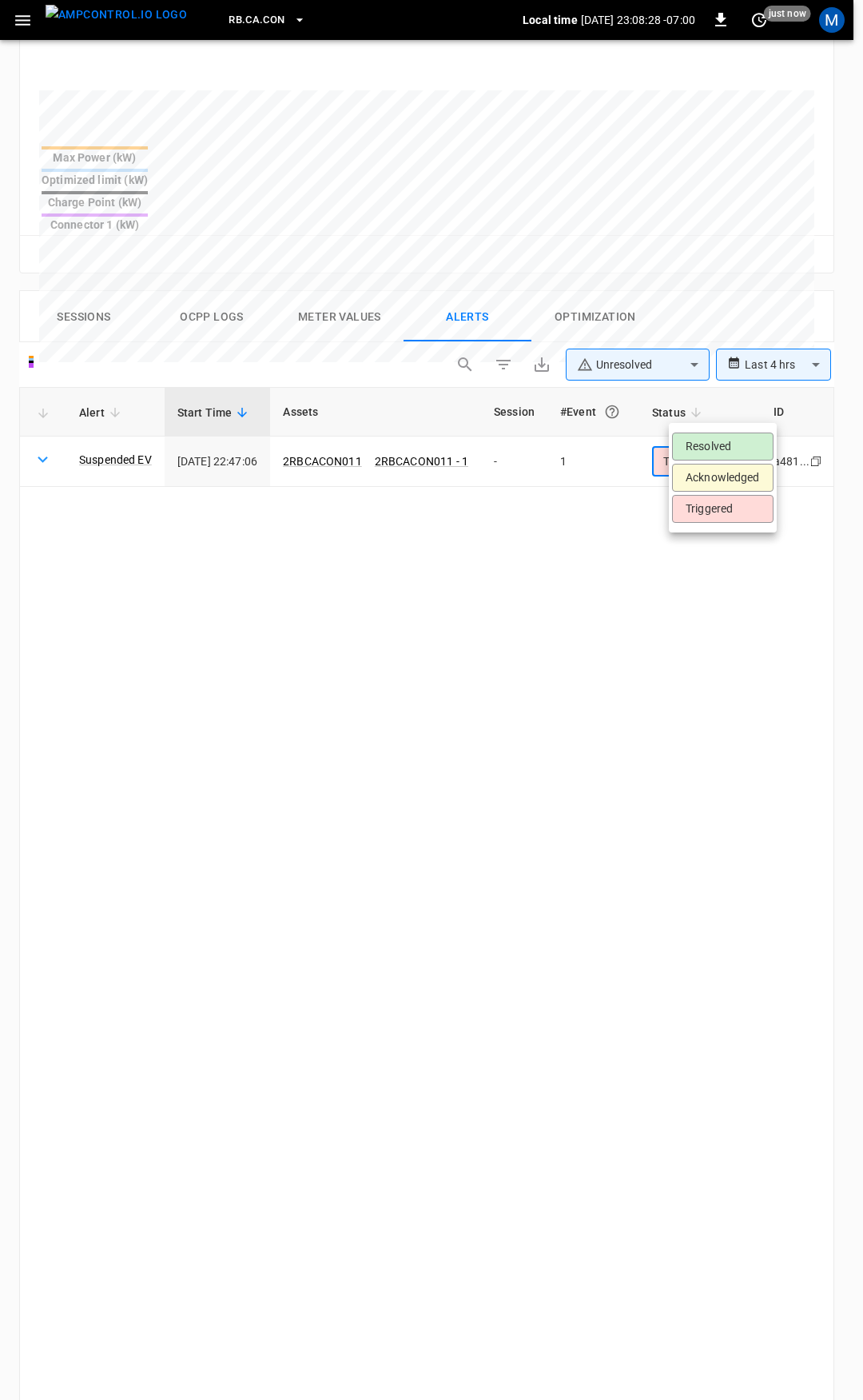
click at [719, 444] on li "Resolved" at bounding box center [723, 447] width 102 height 28
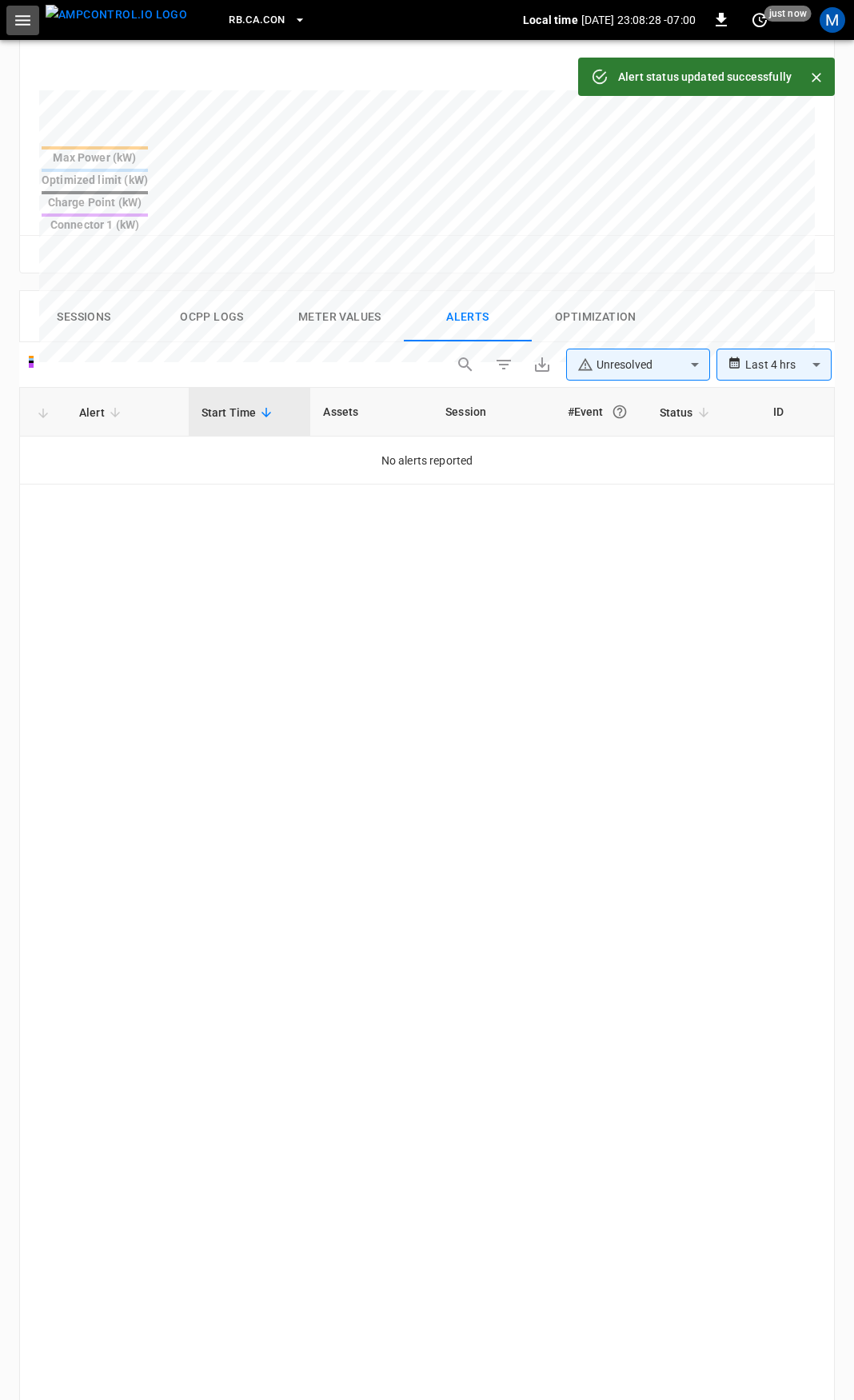
click at [17, 12] on icon "button" at bounding box center [22, 20] width 20 height 20
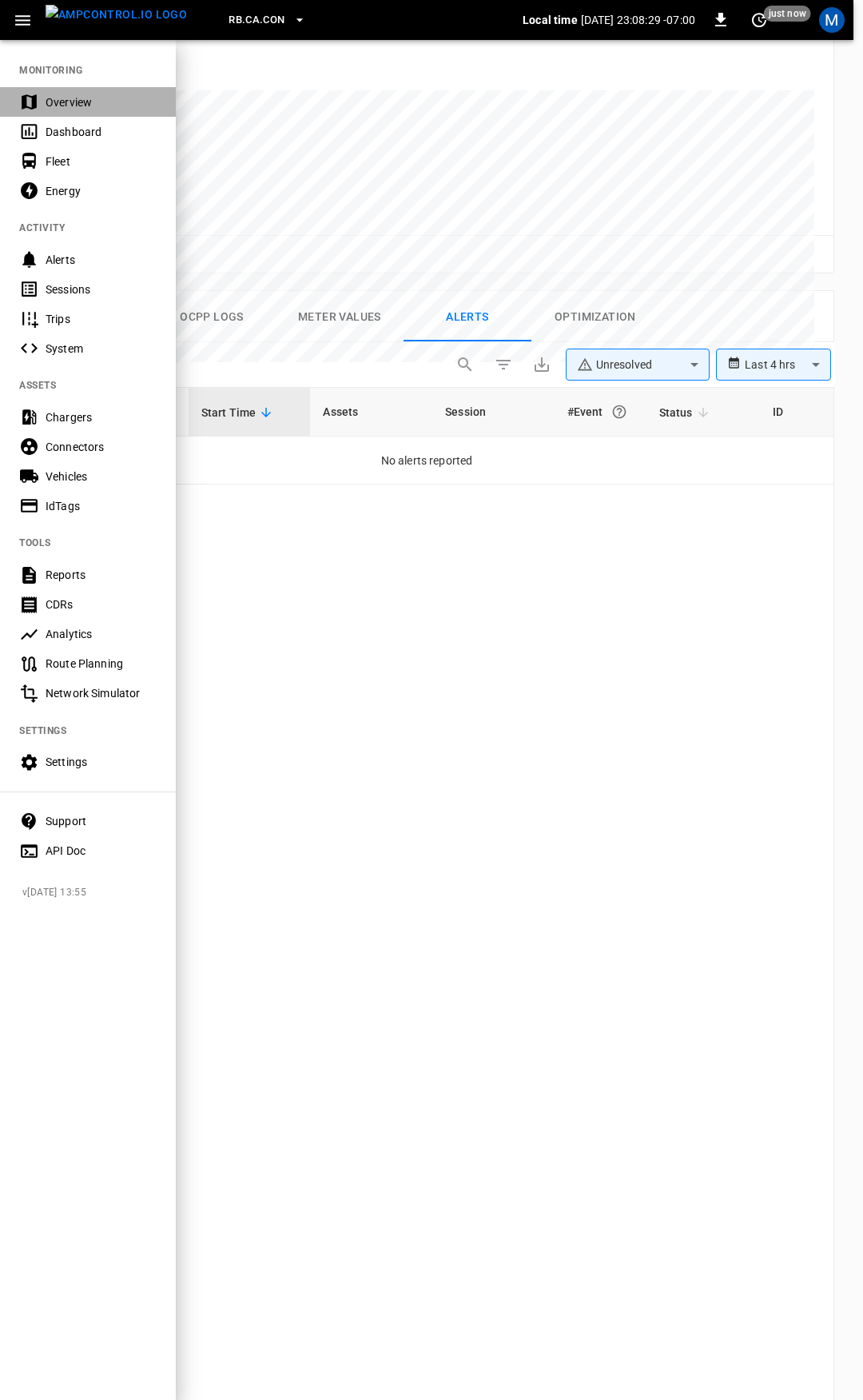
click at [62, 112] on div "Overview" at bounding box center [87, 102] width 176 height 30
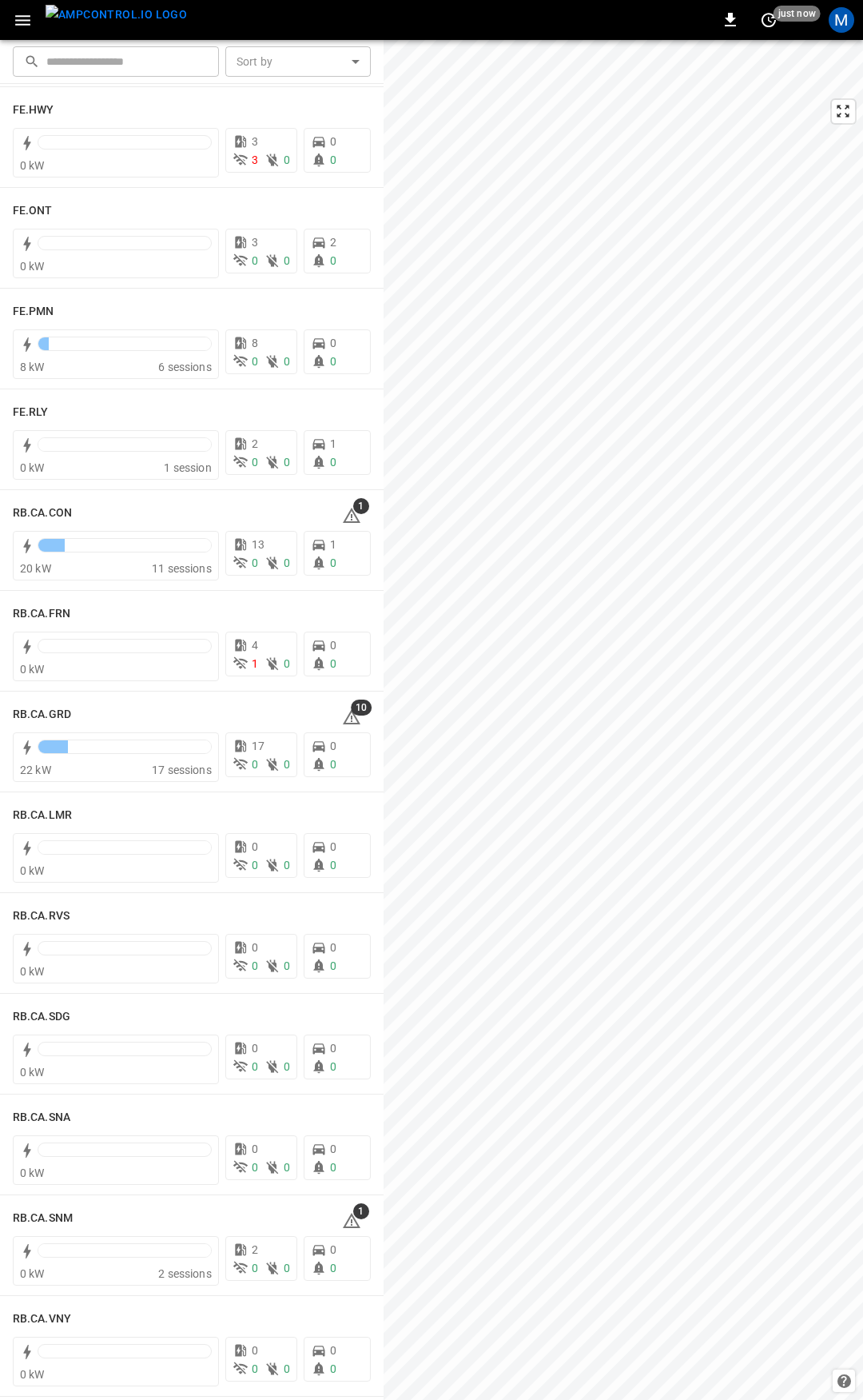
scroll to position [1731, 0]
click at [352, 525] on div "1" at bounding box center [357, 515] width 29 height 26
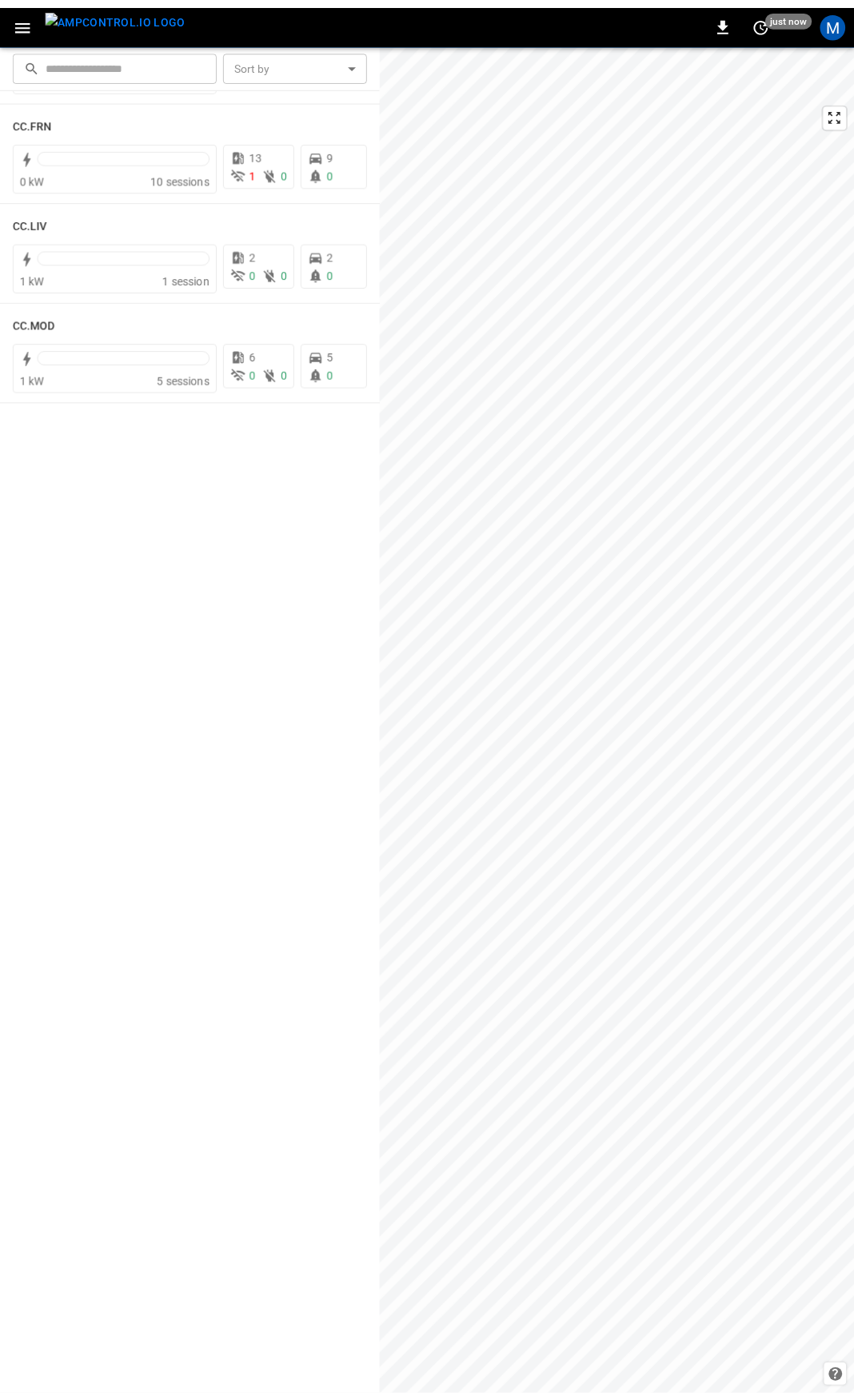
scroll to position [0, 0]
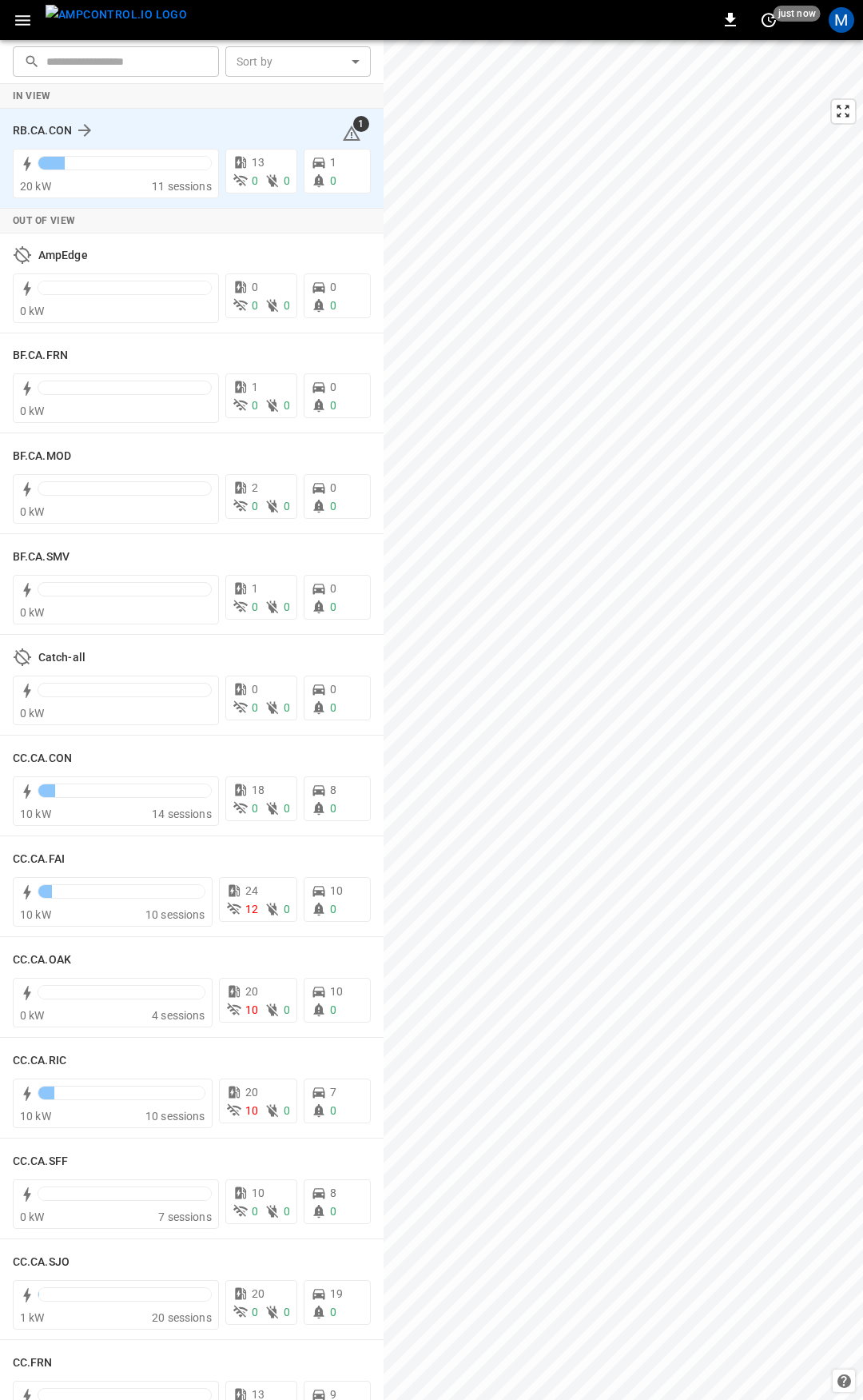
click at [342, 138] on icon at bounding box center [352, 133] width 19 height 19
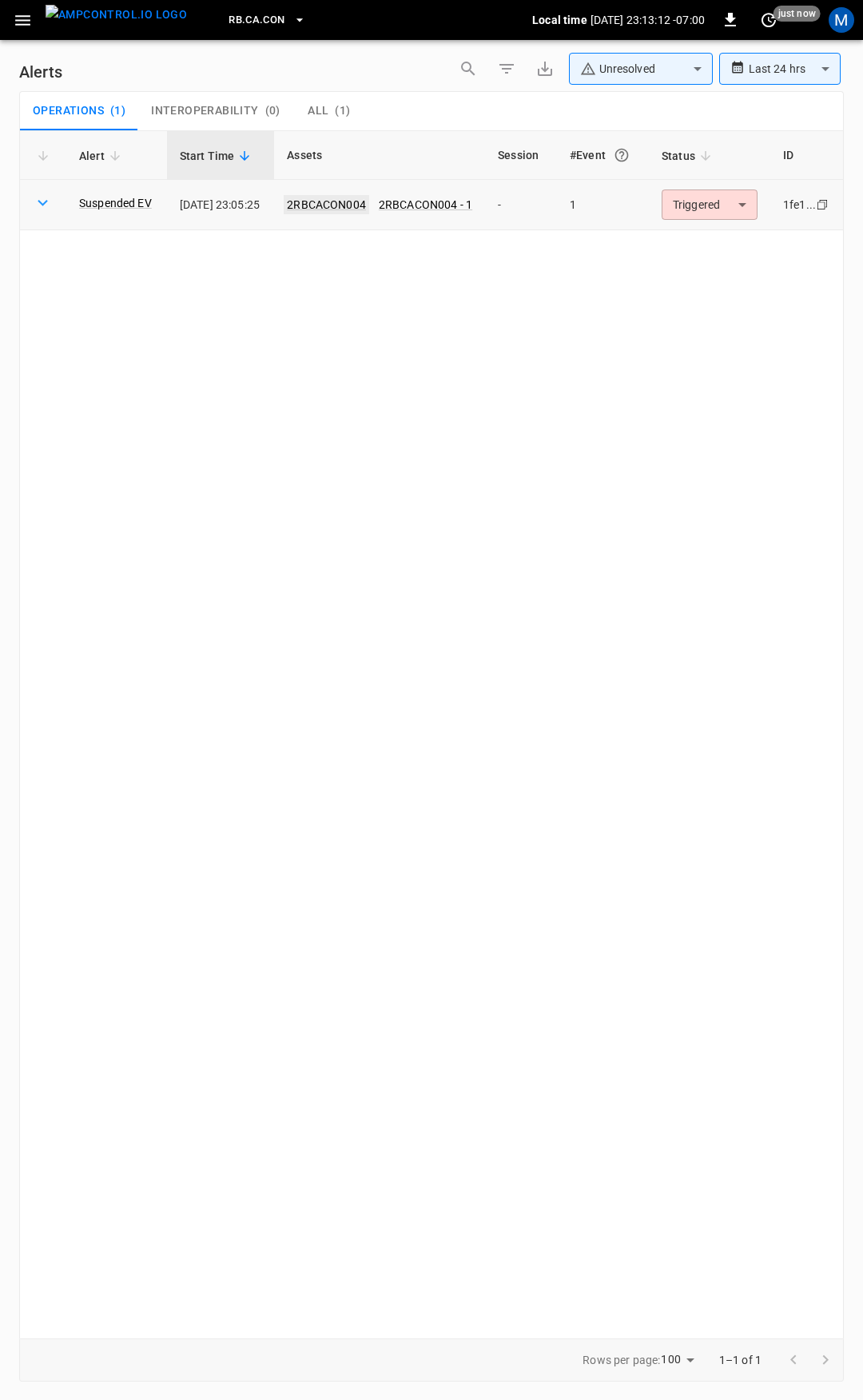
click at [349, 199] on link "2RBCACON004" at bounding box center [327, 204] width 86 height 19
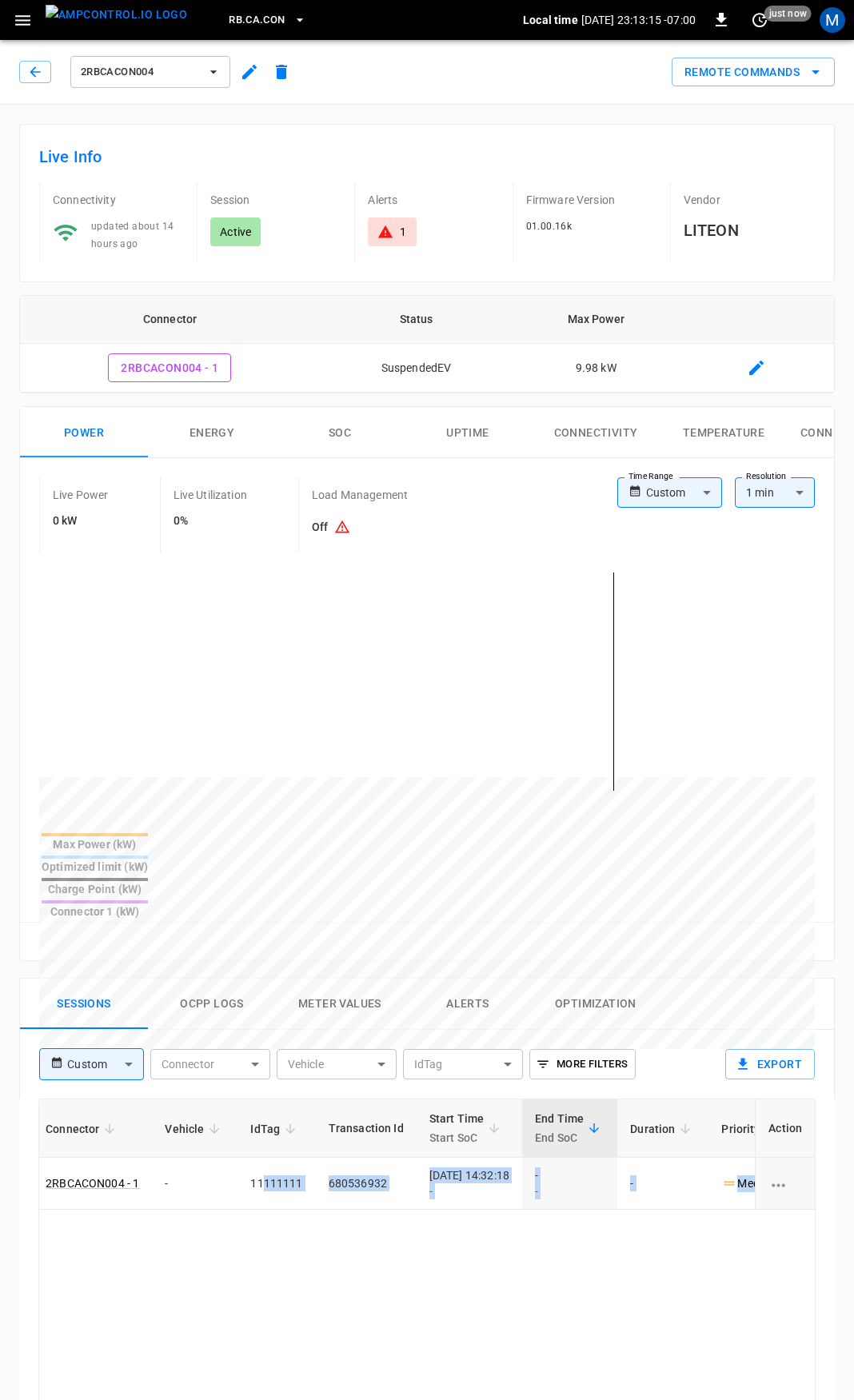
scroll to position [0, 420]
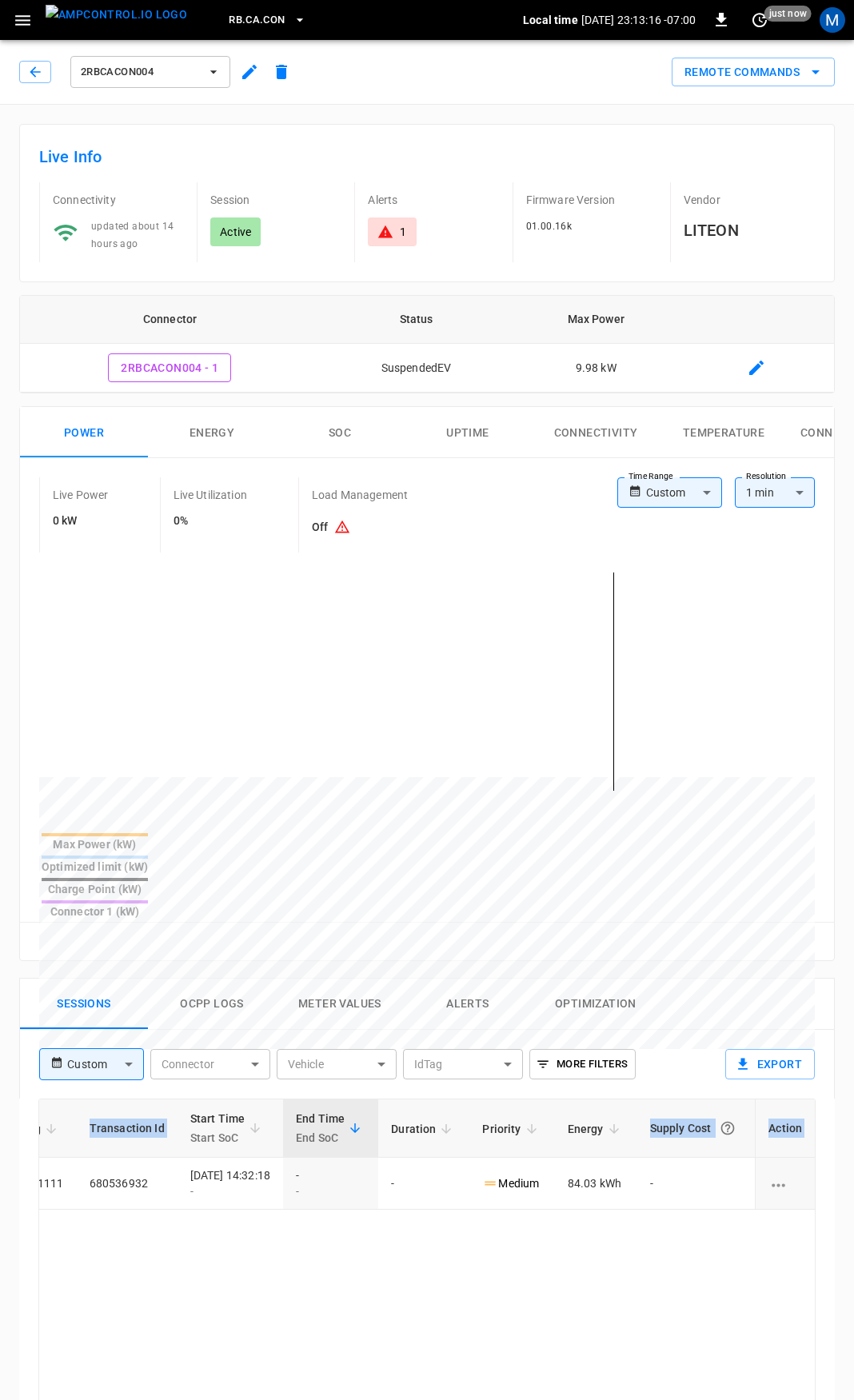
drag, startPoint x: 538, startPoint y: 1139, endPoint x: -229, endPoint y: 1205, distance: 769.8
click at [0, 1205] on html "RB.CA.CON Local time 2025-08-29 23:13:16 -07:00 0 just now M 2RBCACON004 Remote…" at bounding box center [427, 1071] width 854 height 2142
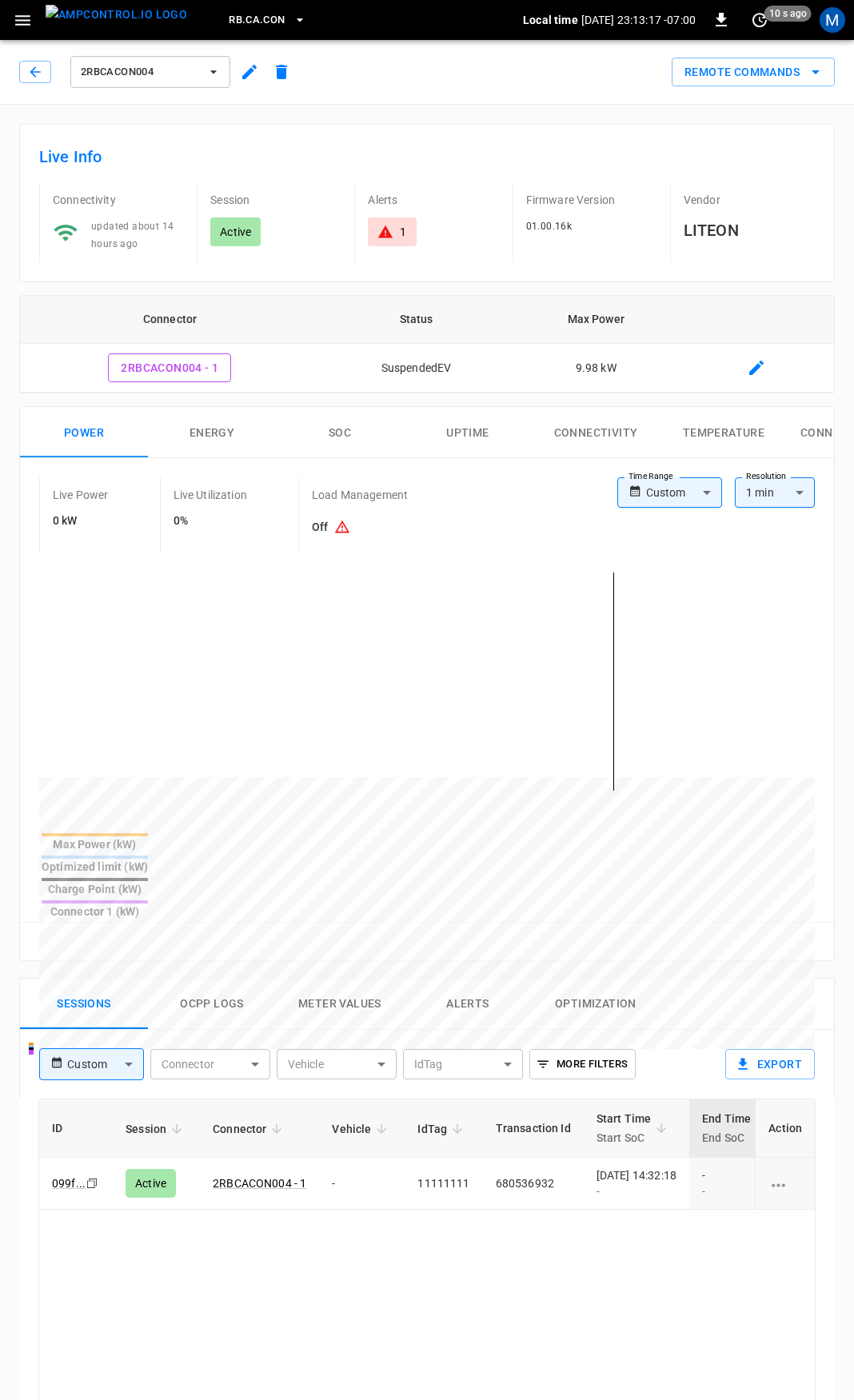
click at [397, 242] on div "1" at bounding box center [392, 232] width 48 height 29
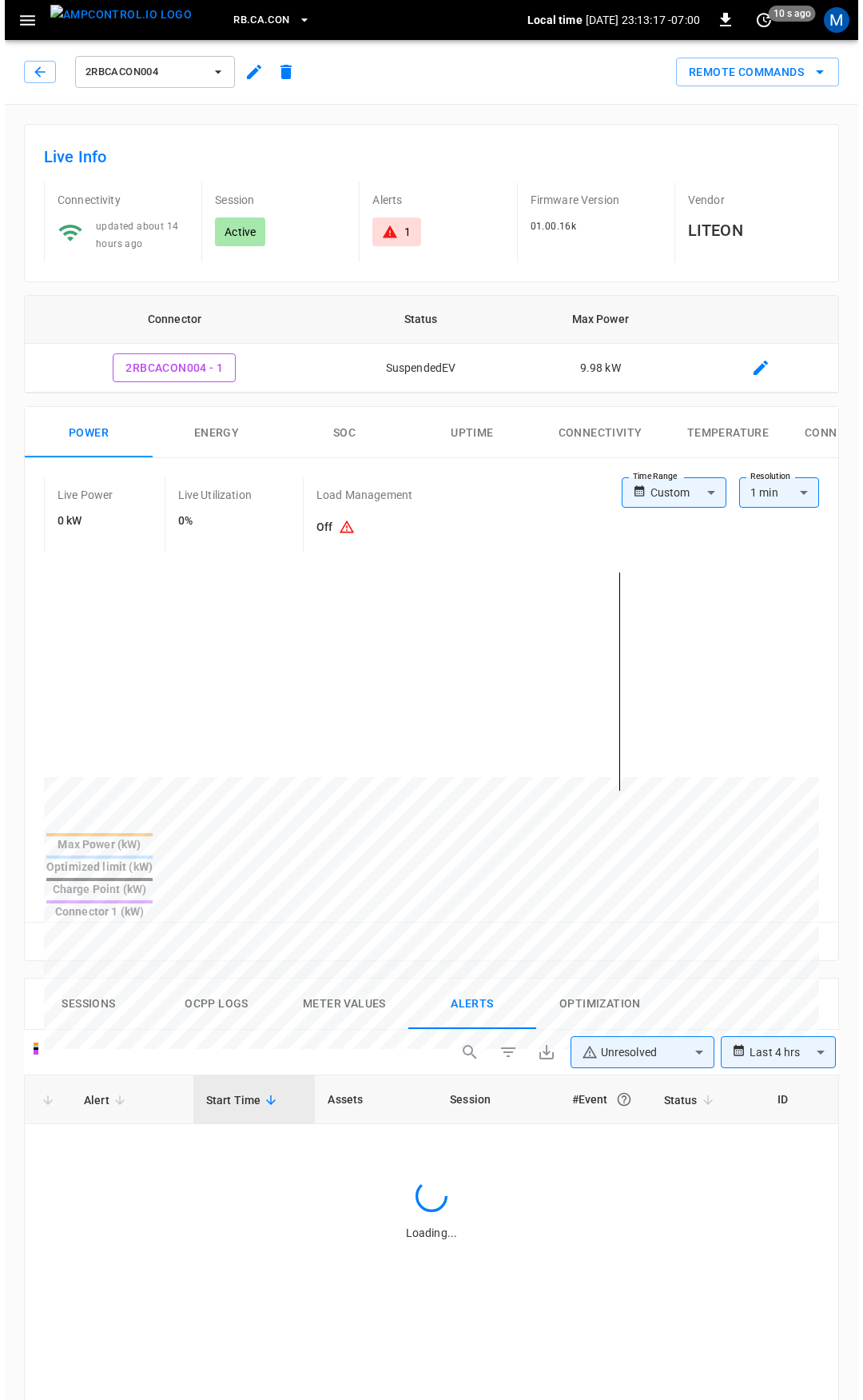
scroll to position [685, 0]
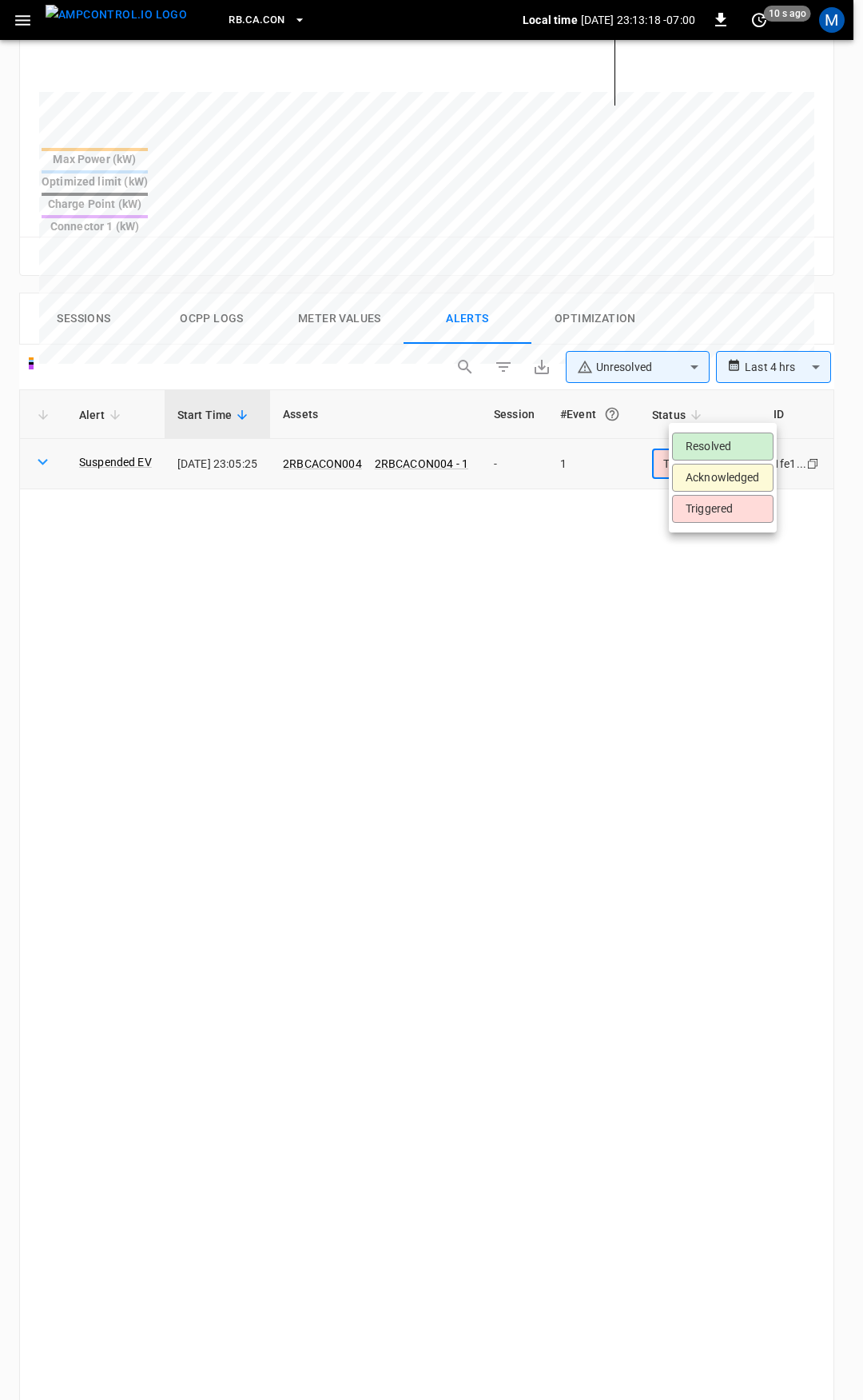
click at [742, 411] on body "**********" at bounding box center [432, 494] width 863 height 2358
click at [739, 438] on li "Resolved" at bounding box center [723, 447] width 102 height 28
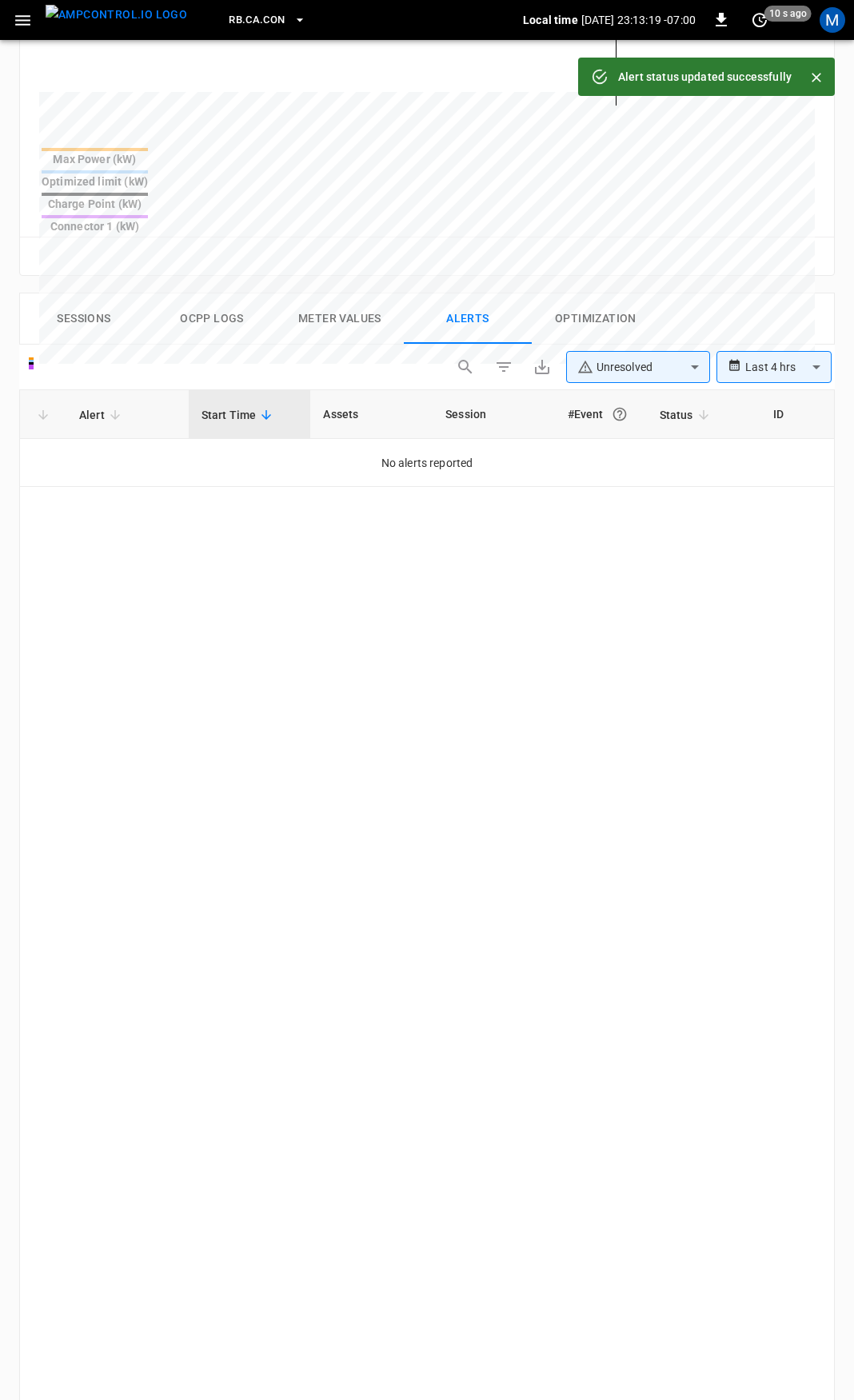
click at [24, 22] on icon "button" at bounding box center [22, 20] width 20 height 20
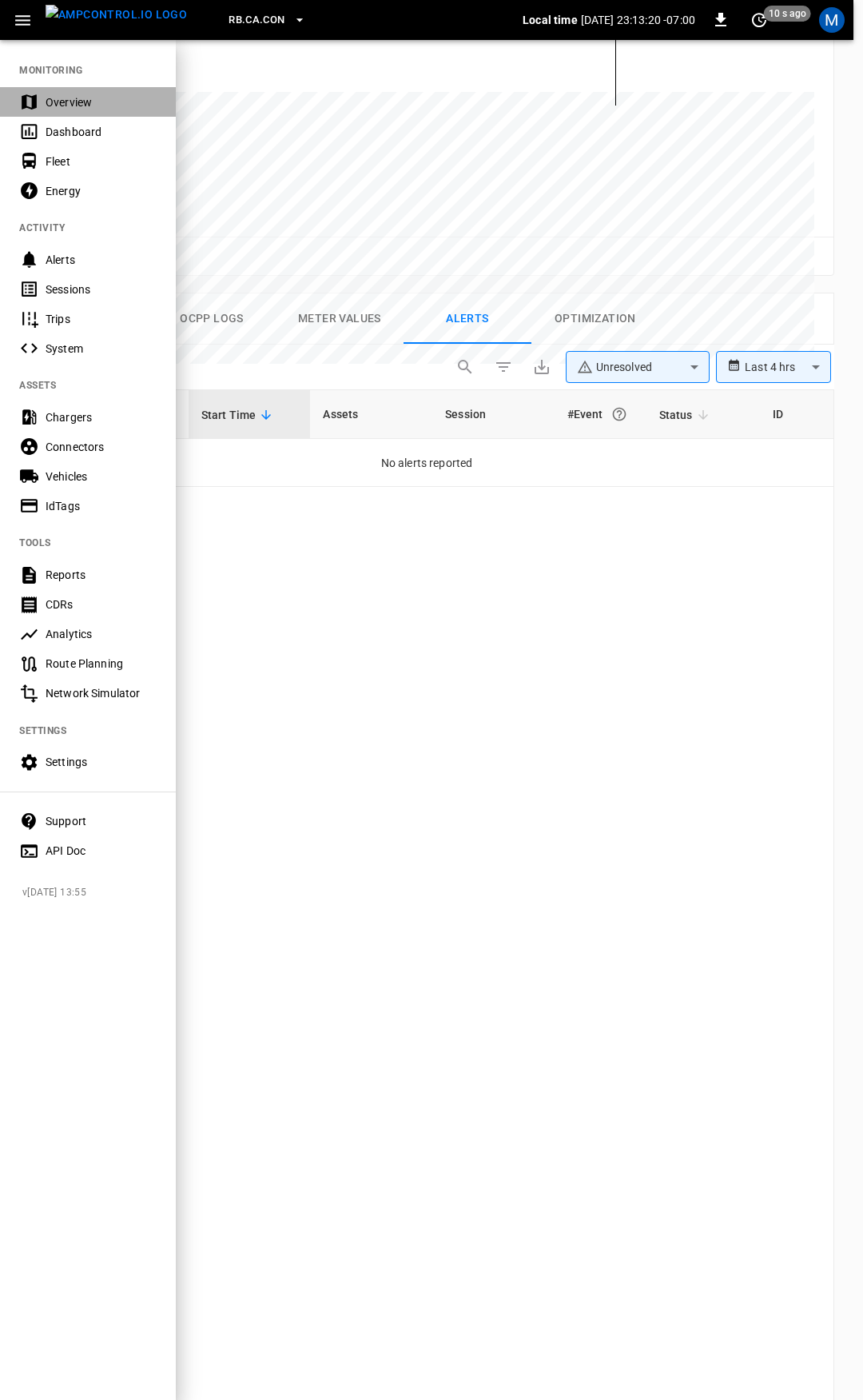
click at [98, 112] on div "Overview" at bounding box center [87, 102] width 176 height 30
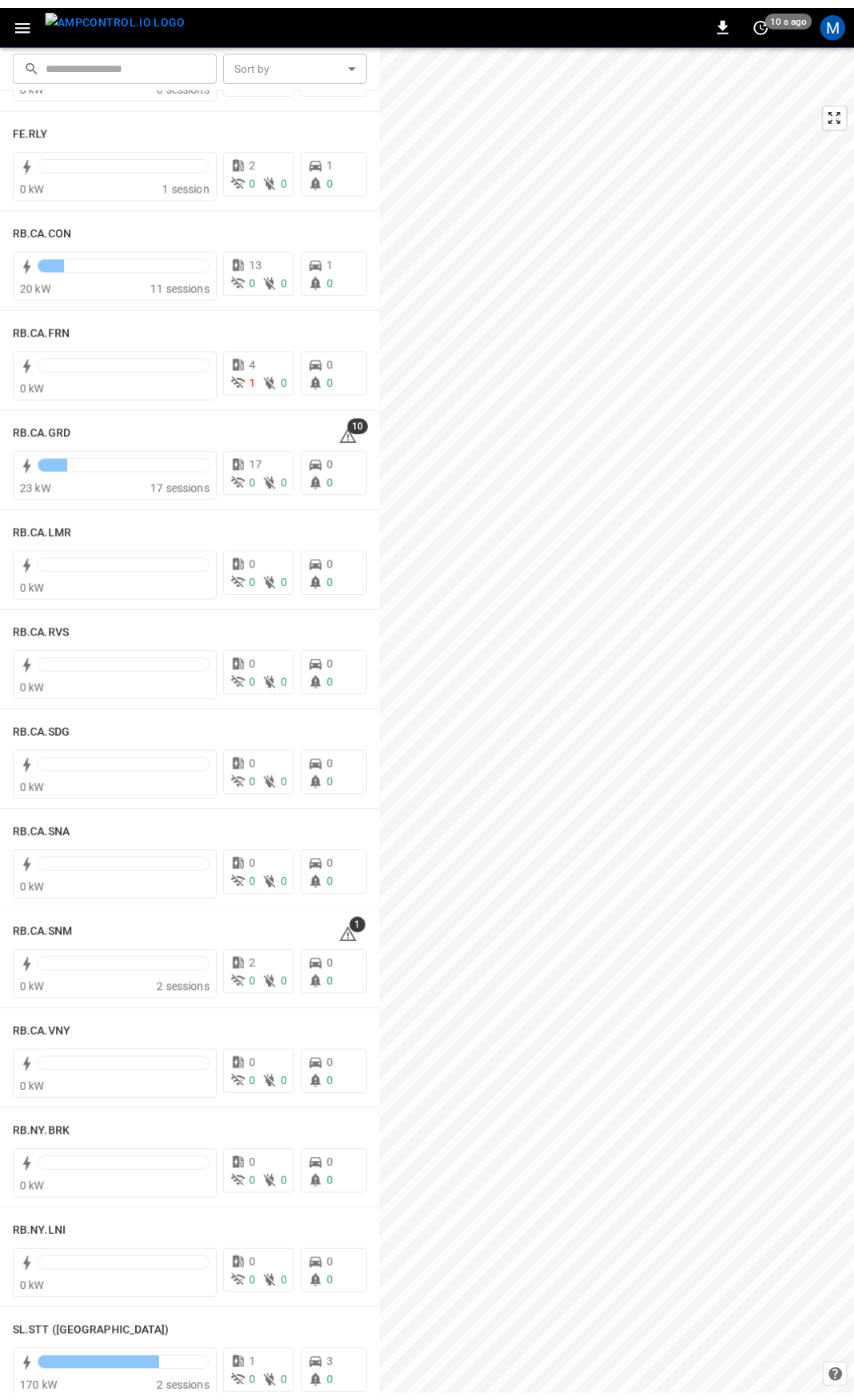
scroll to position [2109, 0]
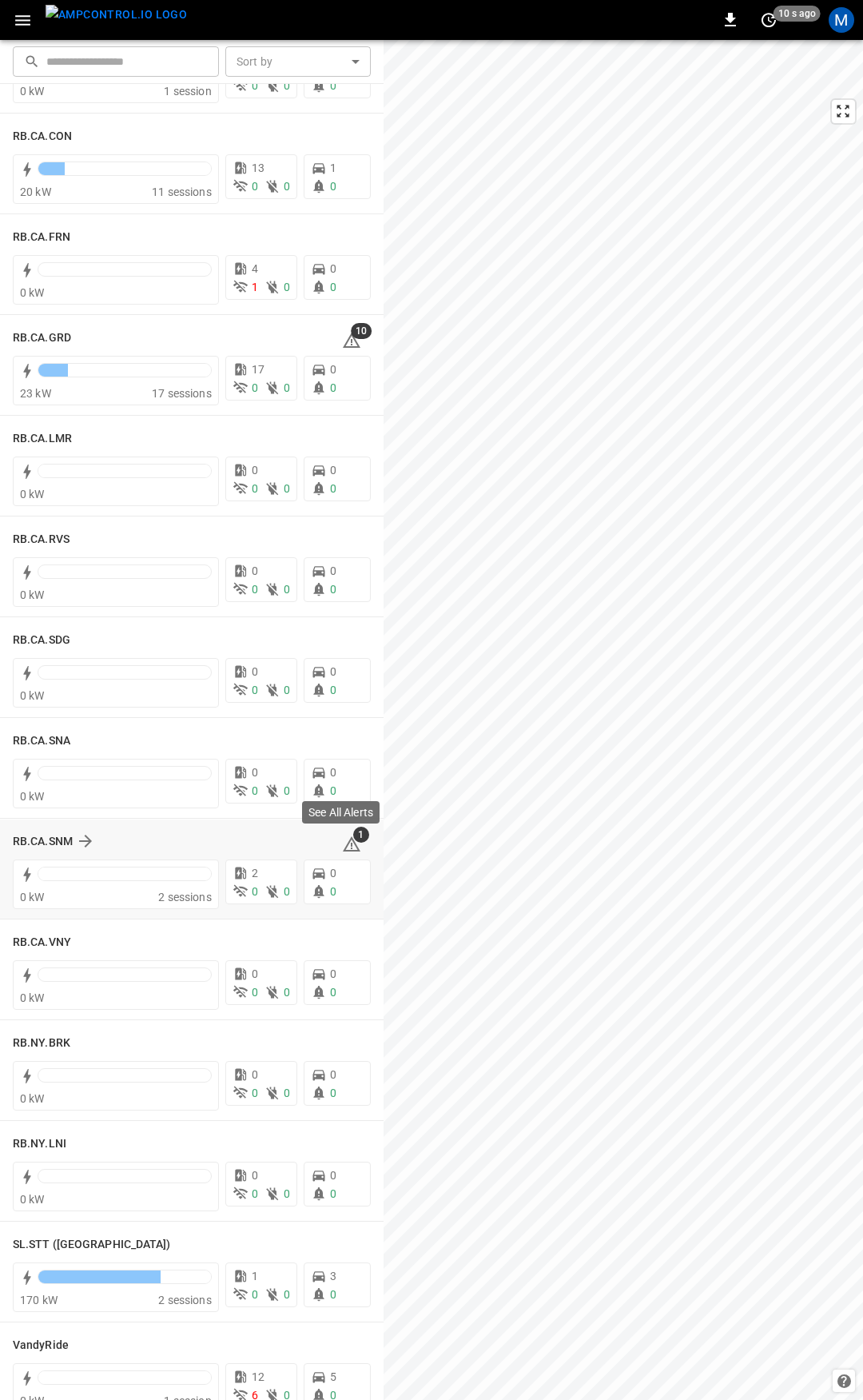
click at [347, 842] on icon at bounding box center [352, 844] width 19 height 19
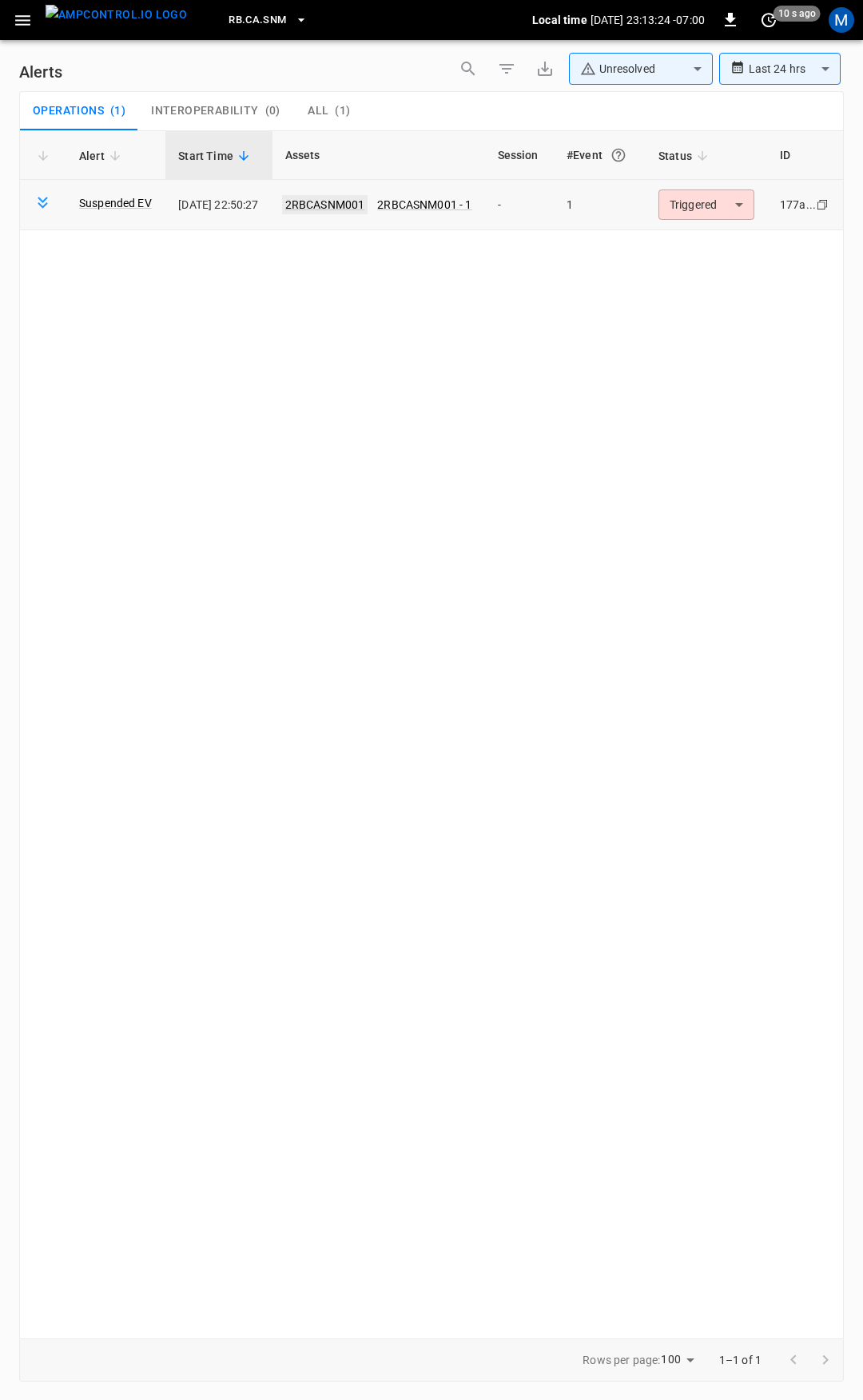
click at [352, 205] on link "2RBCASNM001" at bounding box center [326, 204] width 87 height 19
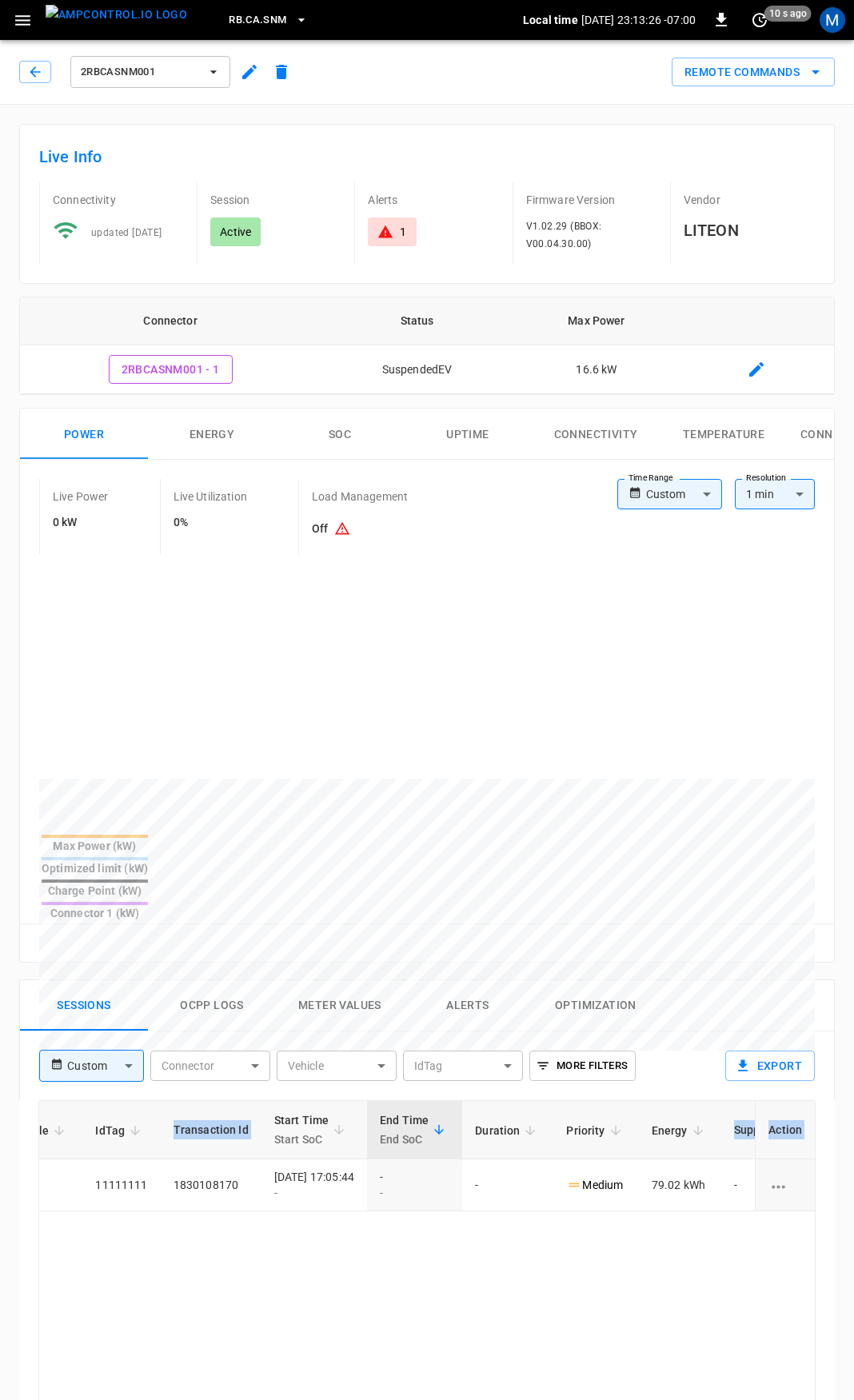
scroll to position [0, 424]
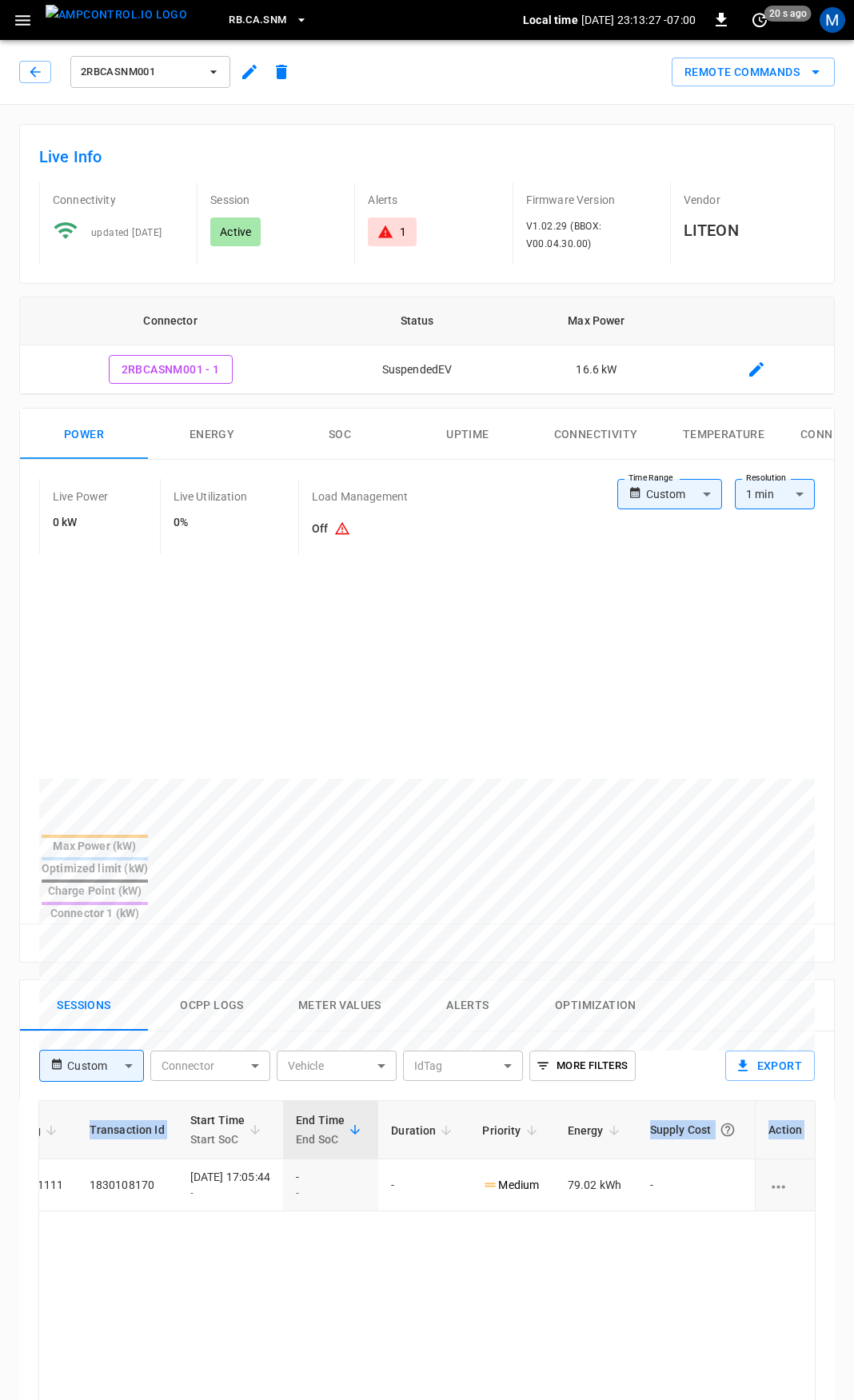
drag, startPoint x: 354, startPoint y: 1138, endPoint x: 862, endPoint y: 1161, distance: 508.5
click at [854, 1161] on html "RB.CA.SNM Local time 2025-08-29 23:13:27 -07:00 0 20 s ago M 2RBCASNM001 Remote…" at bounding box center [427, 1072] width 854 height 2143
drag, startPoint x: 377, startPoint y: 233, endPoint x: 384, endPoint y: 251, distance: 19.3
click at [377, 232] on icon at bounding box center [385, 232] width 16 height 16
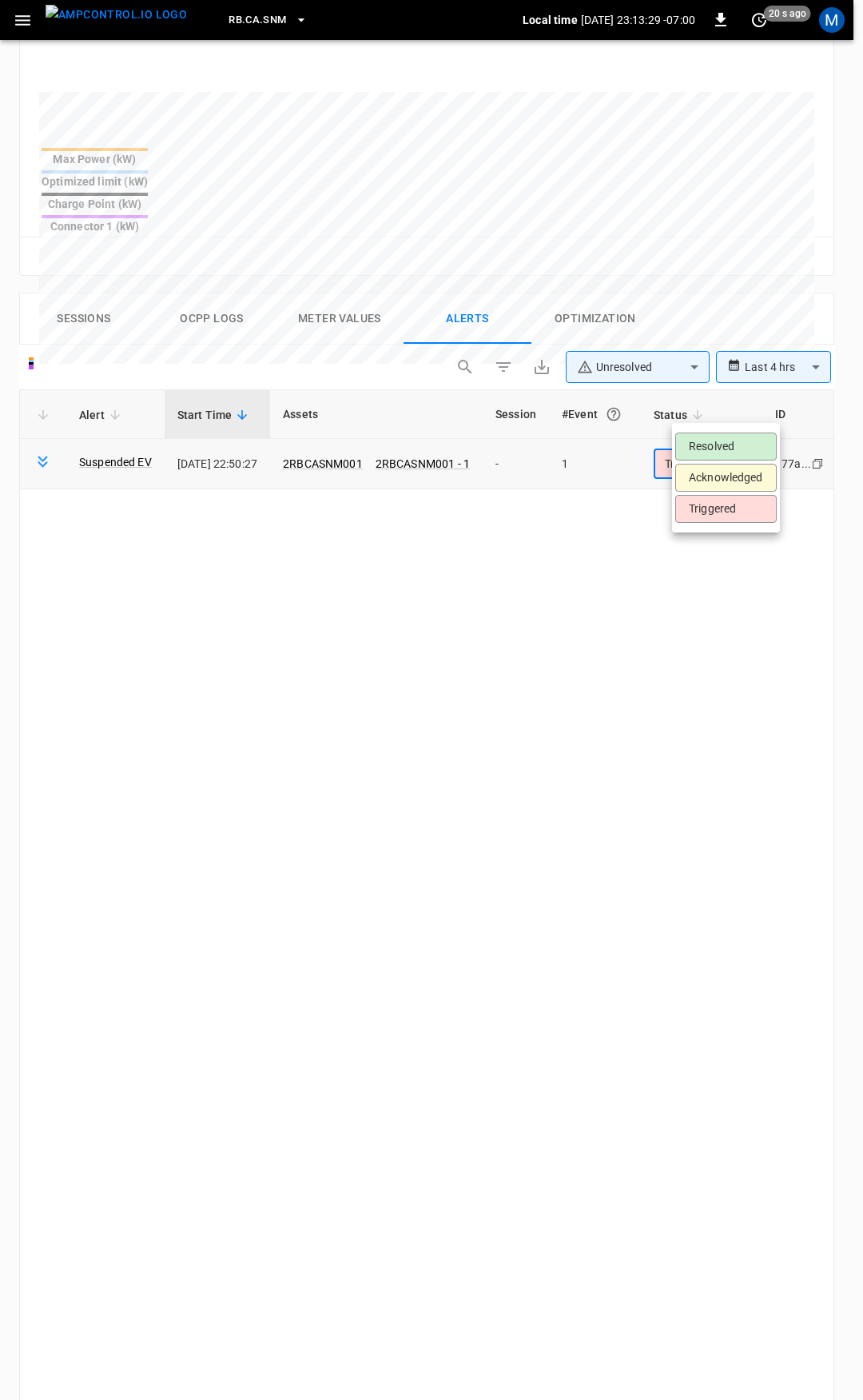
click at [714, 411] on body "**********" at bounding box center [432, 493] width 863 height 2360
click at [711, 443] on li "Resolved" at bounding box center [726, 447] width 102 height 28
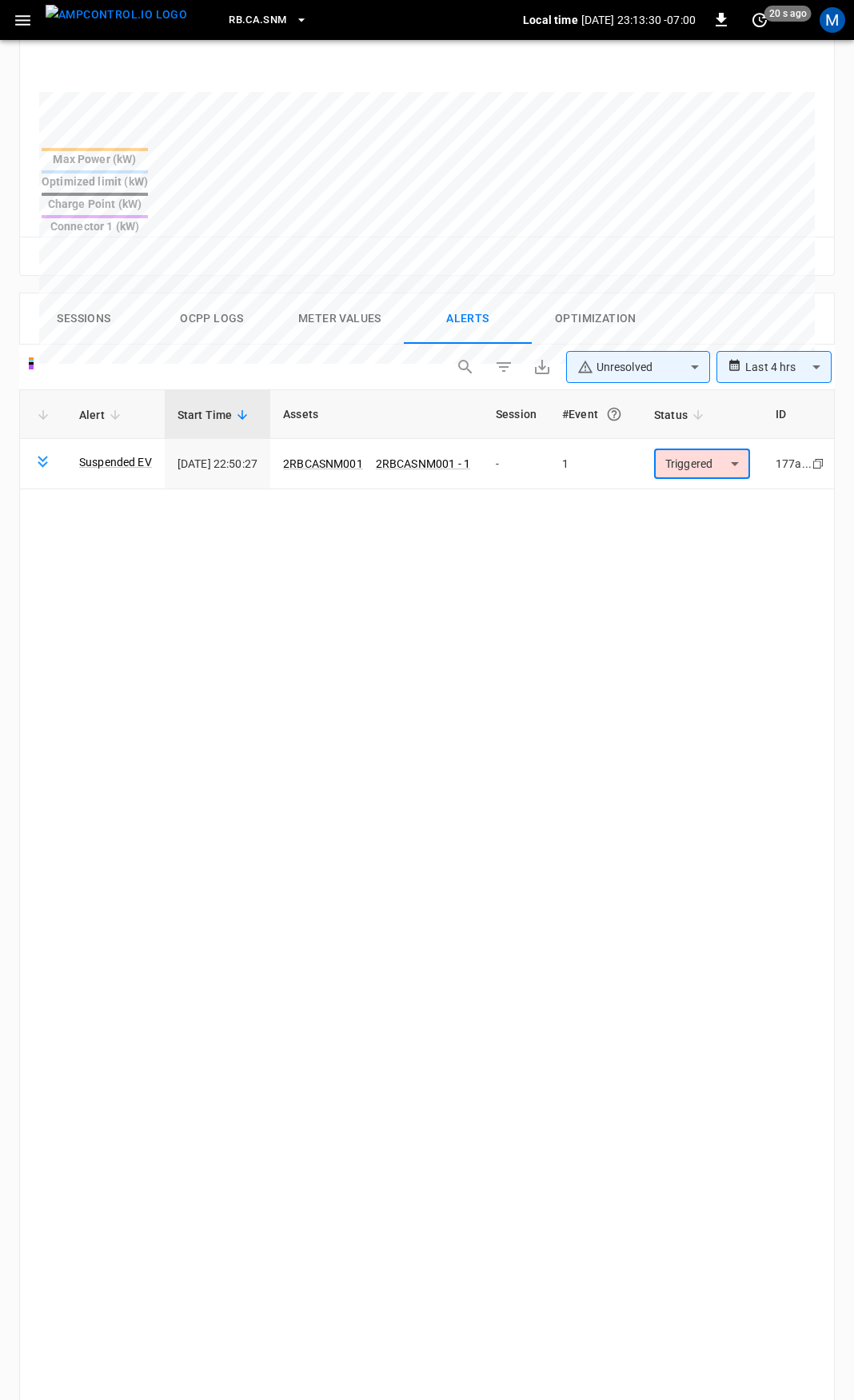
drag, startPoint x: 35, startPoint y: 20, endPoint x: 26, endPoint y: 33, distance: 15.8
click at [35, 19] on button "button" at bounding box center [22, 21] width 32 height 30
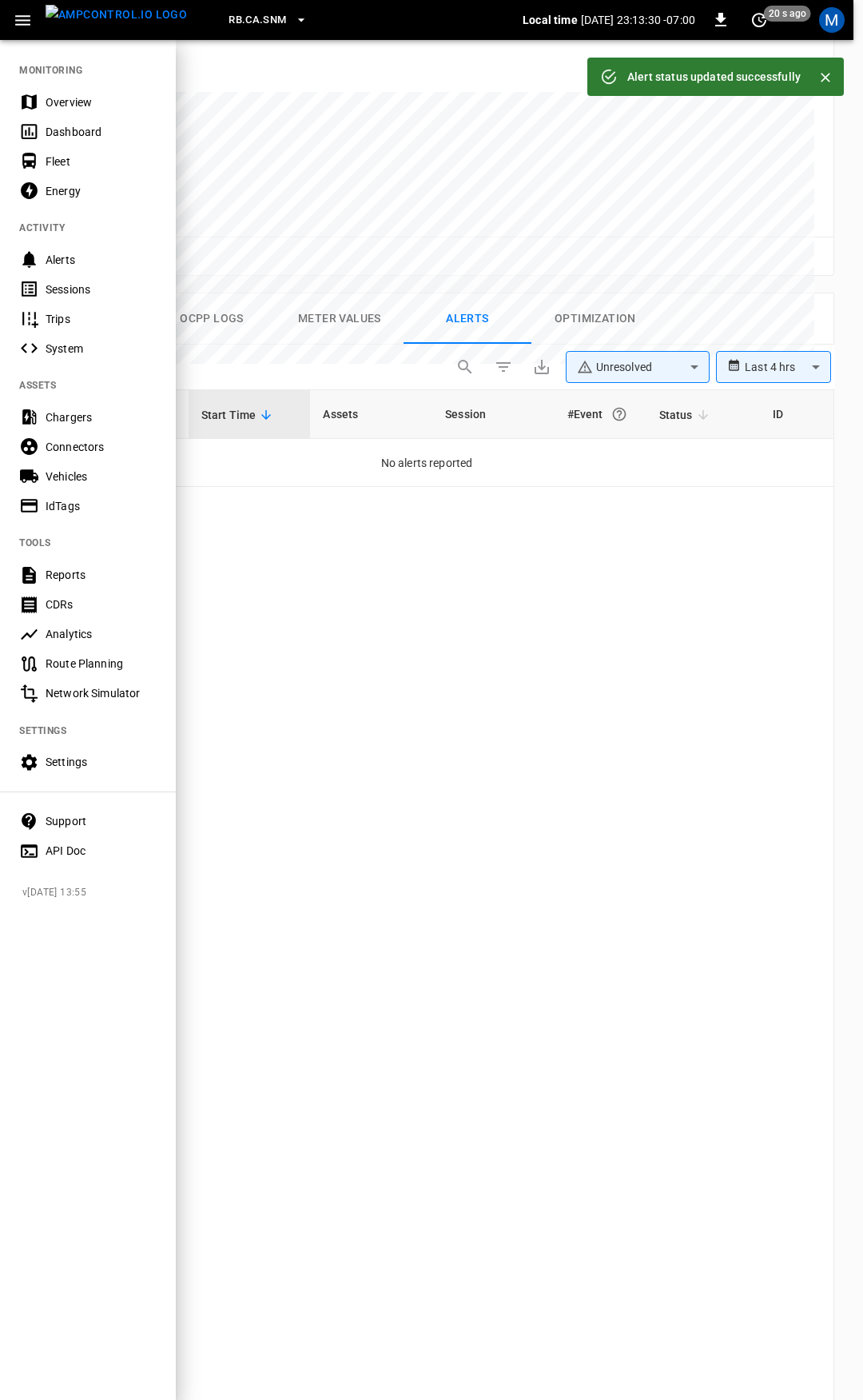
click at [62, 96] on div "Overview" at bounding box center [101, 102] width 111 height 16
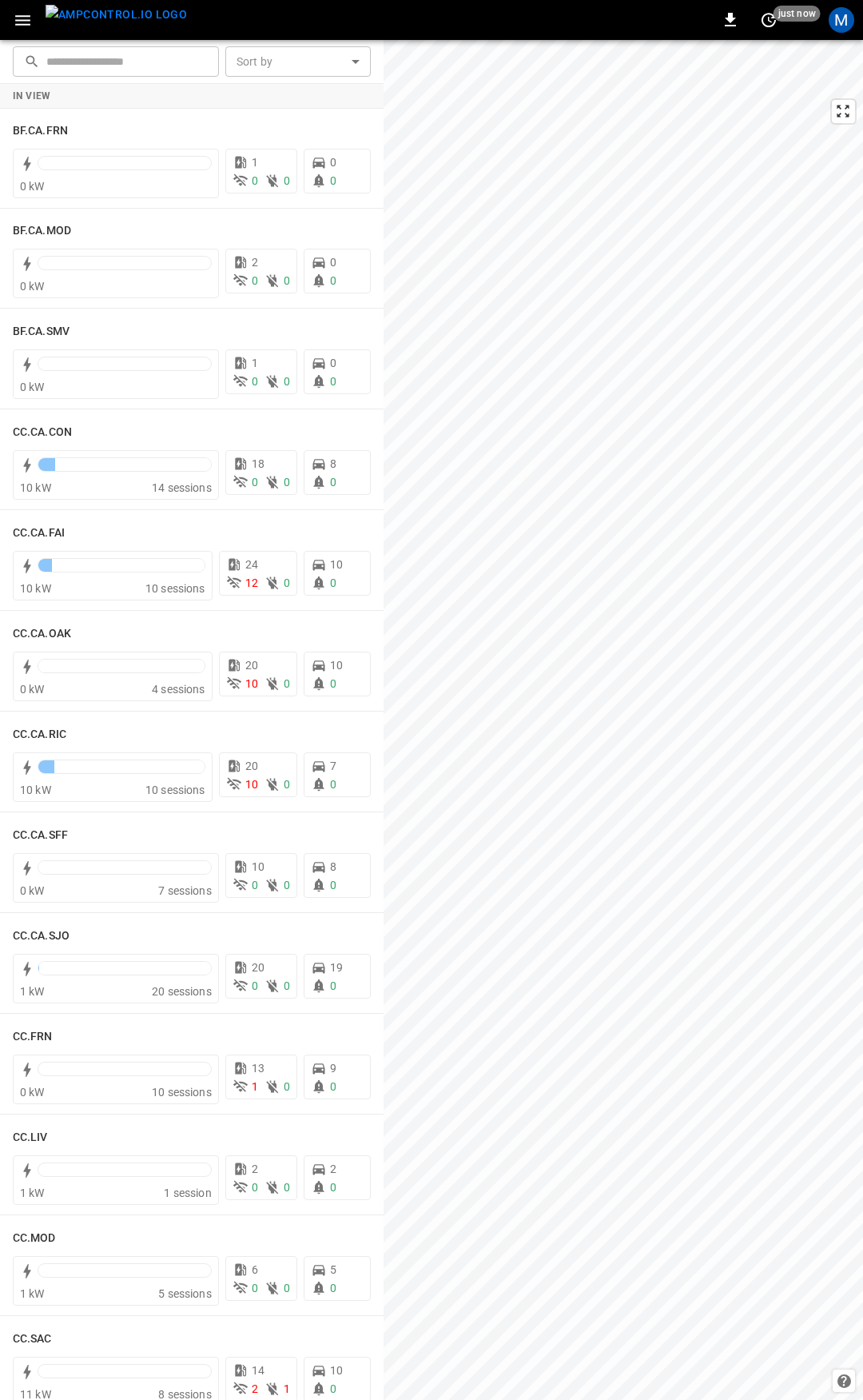
click at [15, 17] on icon "button" at bounding box center [22, 20] width 20 height 20
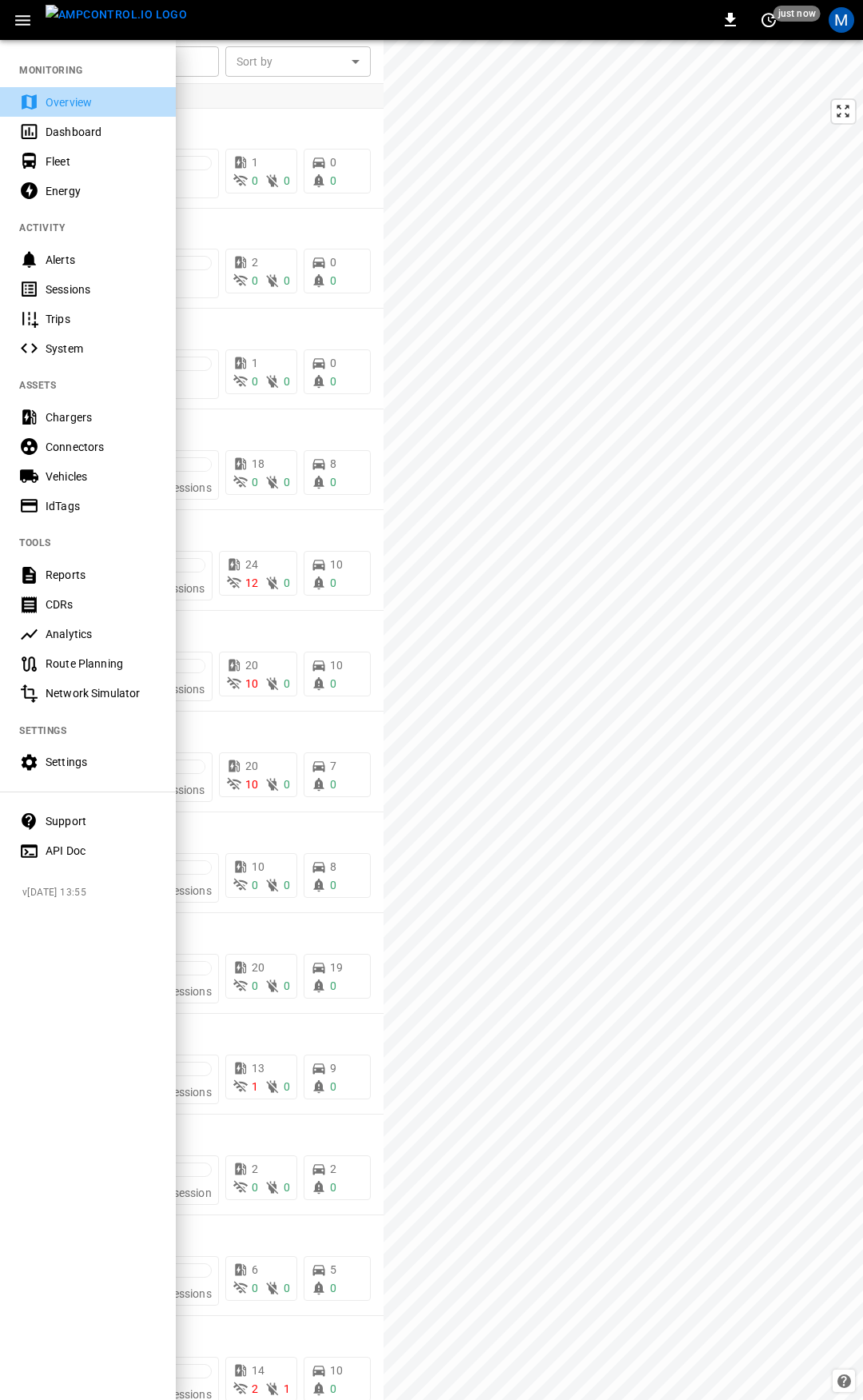
click at [67, 102] on div "Overview" at bounding box center [101, 102] width 111 height 16
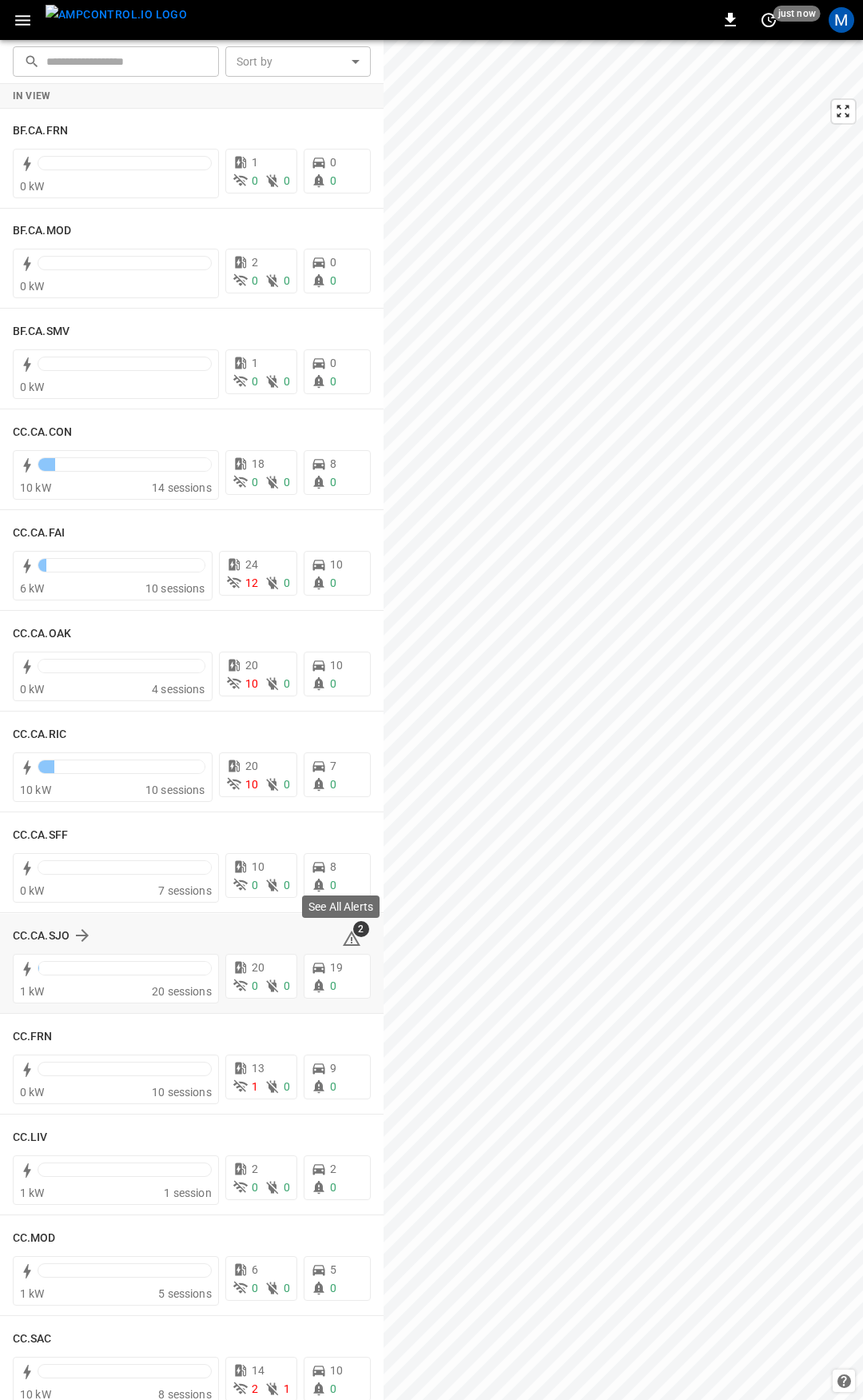
click at [342, 933] on icon at bounding box center [352, 938] width 19 height 19
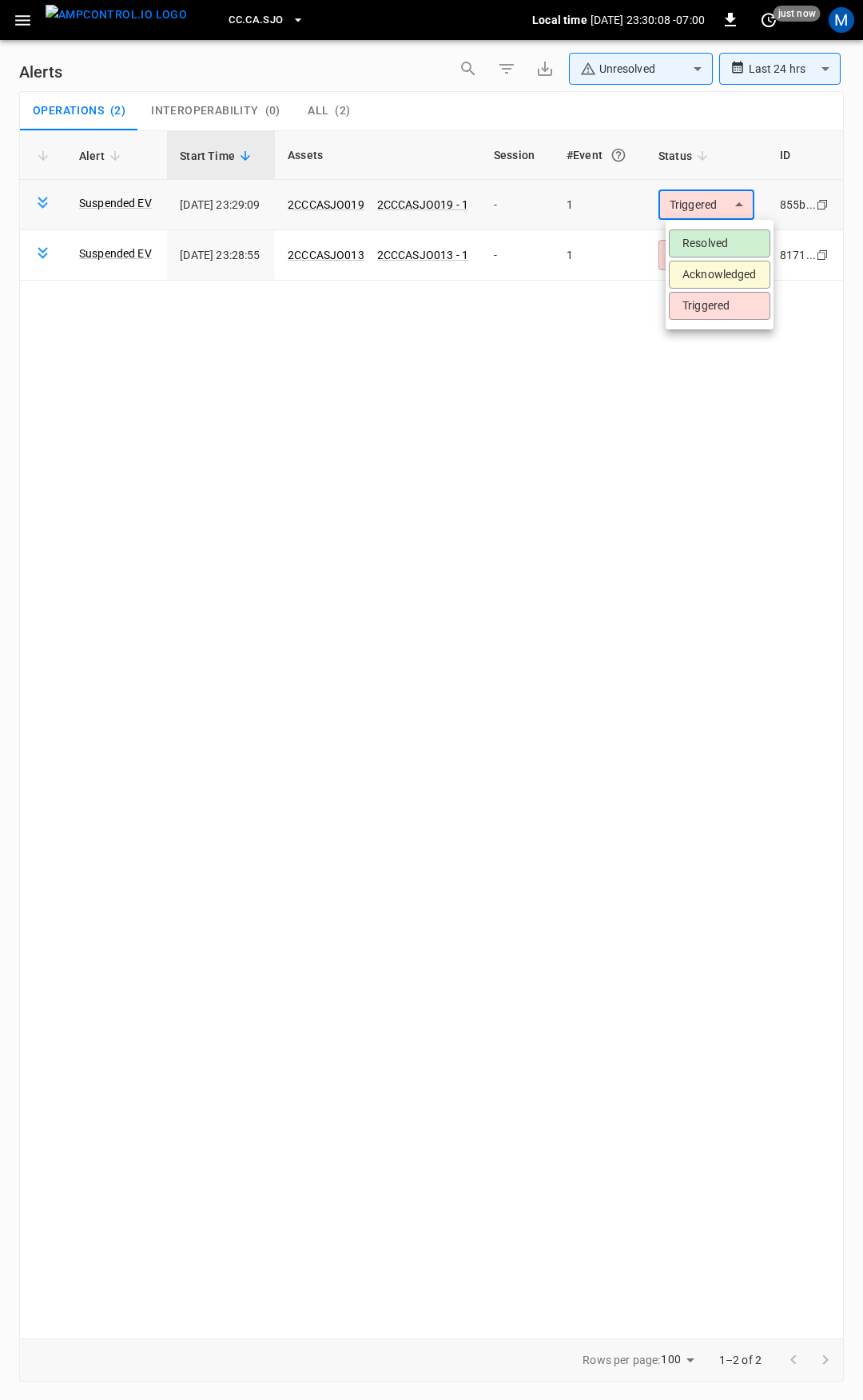
click at [702, 202] on body "**********" at bounding box center [432, 698] width 863 height 1395
click at [721, 243] on li "Resolved" at bounding box center [720, 243] width 102 height 28
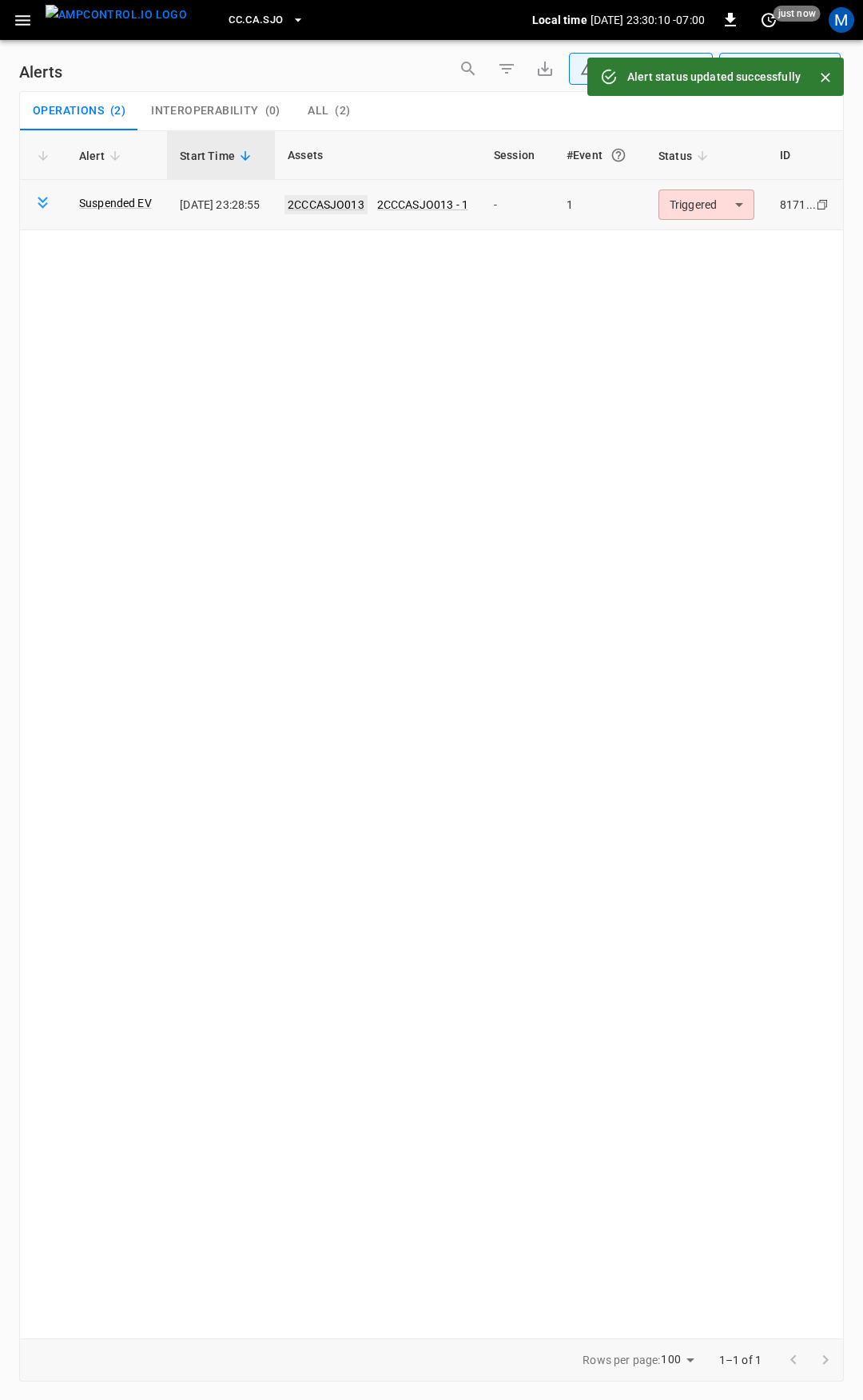
click at [367, 205] on link "2CCCASJO013" at bounding box center [327, 204] width 83 height 19
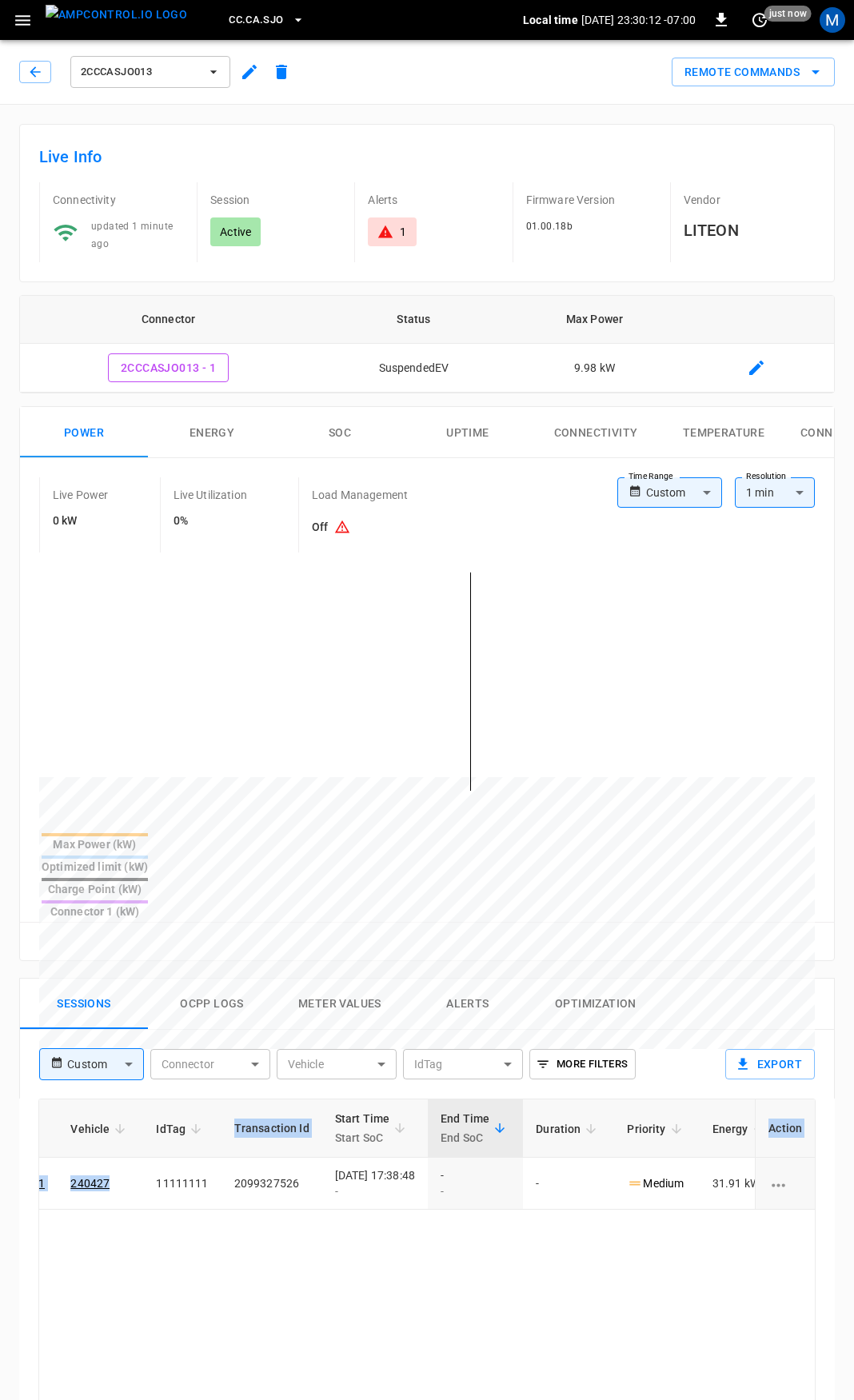
scroll to position [0, 420]
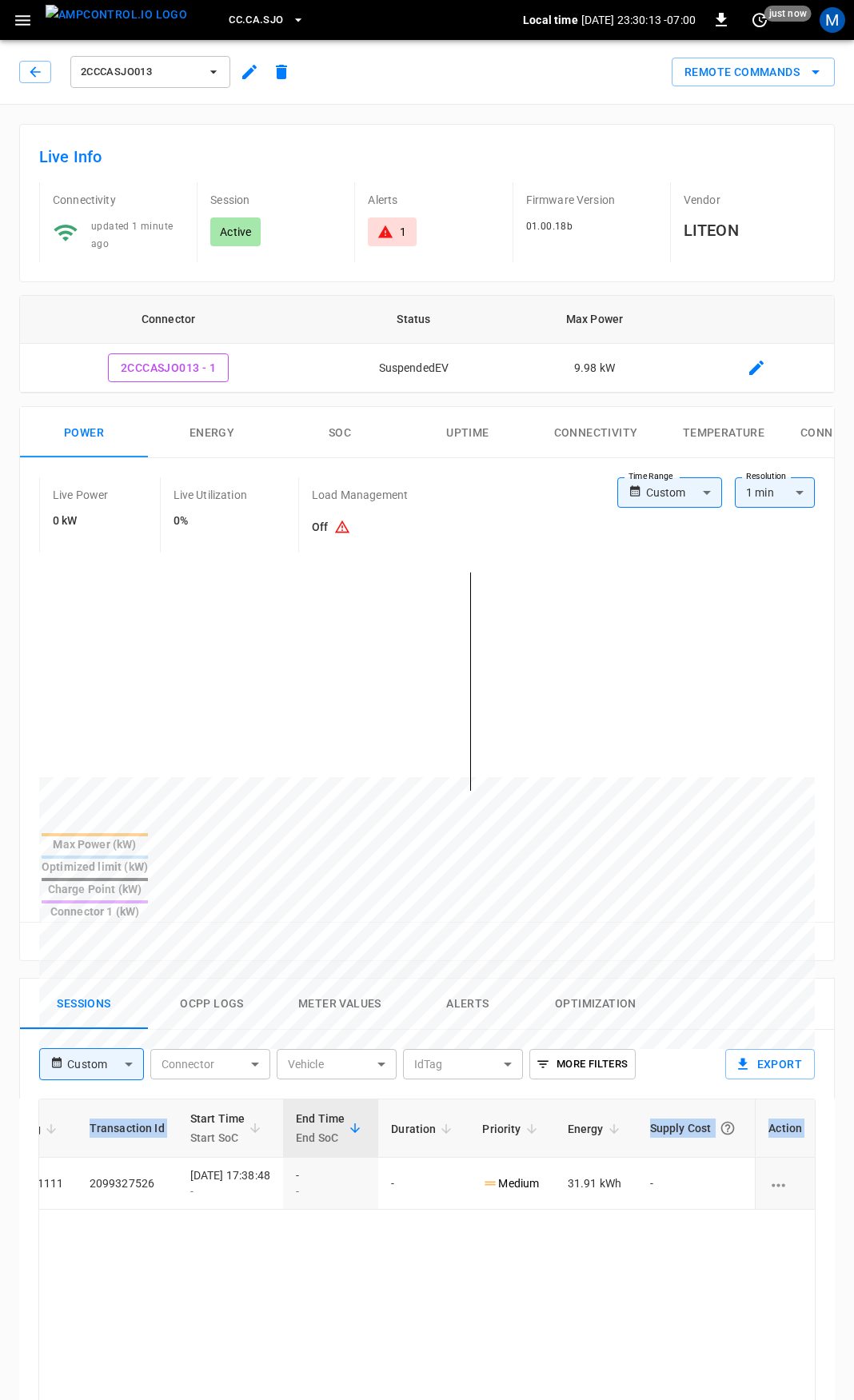
drag, startPoint x: 550, startPoint y: 1148, endPoint x: 862, endPoint y: 1163, distance: 312.4
click at [854, 1163] on html "CC.CA.SJO Local time [DATE] 23:30:13 -07:00 0 just now M 2CCCASJO013 Remote Com…" at bounding box center [427, 1071] width 854 height 2142
drag, startPoint x: 621, startPoint y: 1282, endPoint x: 597, endPoint y: 520, distance: 762.4
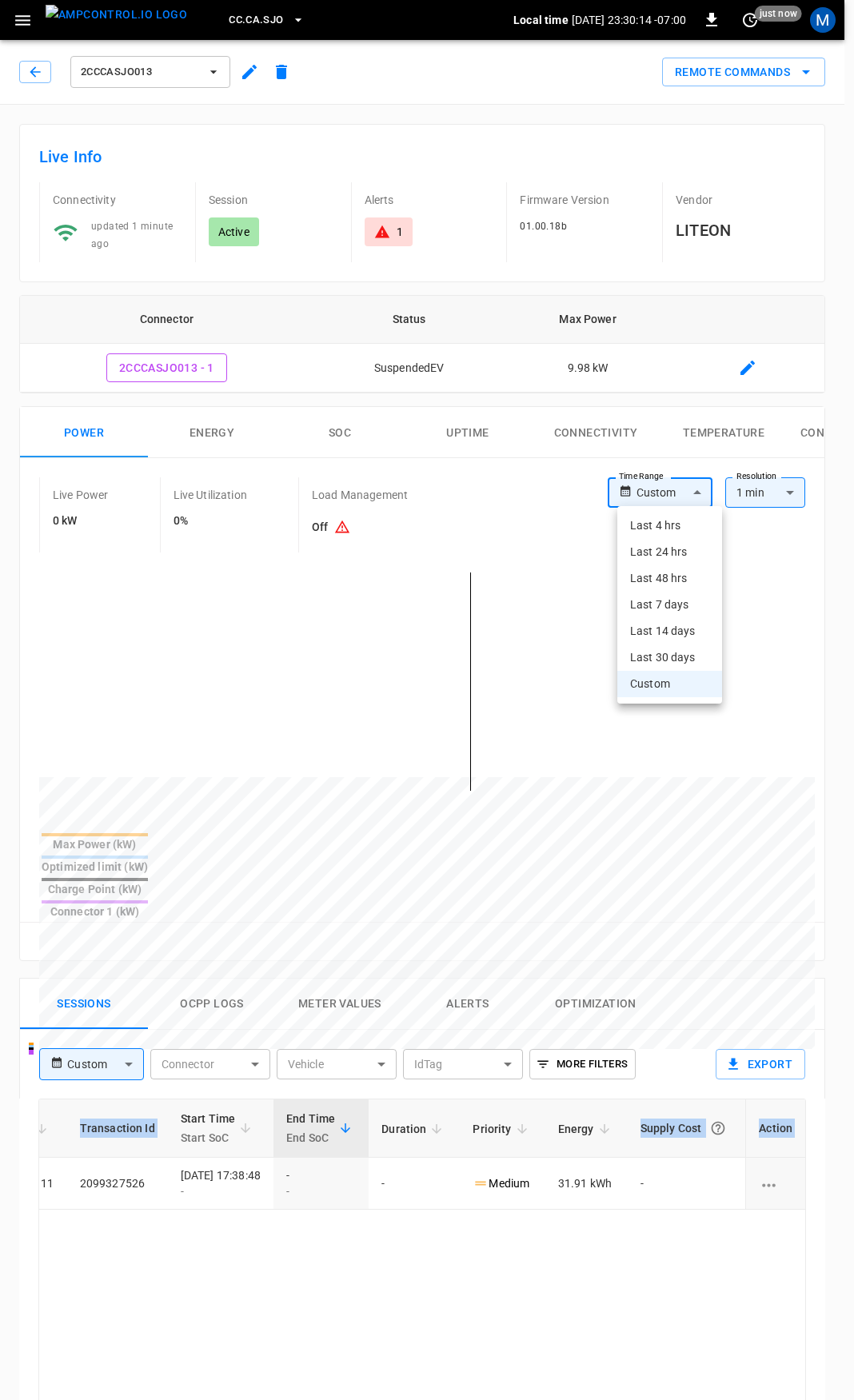
click at [684, 493] on body "CC.CA.SJO Local time [DATE] 23:30:14 -07:00 0 just now M 2CCCASJO013 Remote Com…" at bounding box center [427, 1071] width 854 height 2142
drag, startPoint x: 675, startPoint y: 548, endPoint x: 675, endPoint y: 558, distance: 10.0
click at [676, 548] on li "Last 24 hrs" at bounding box center [670, 552] width 105 height 27
type input "**********"
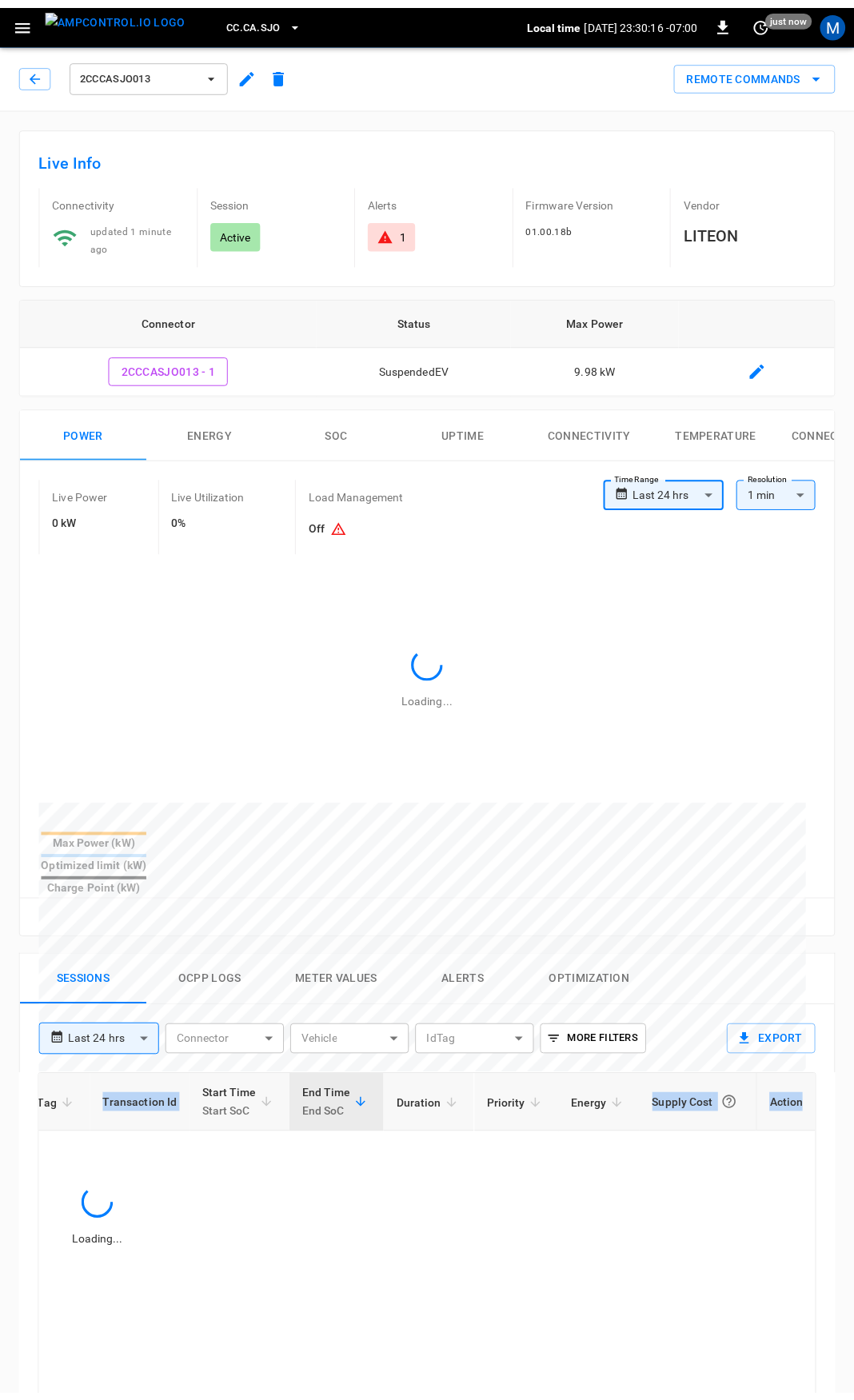
scroll to position [0, 332]
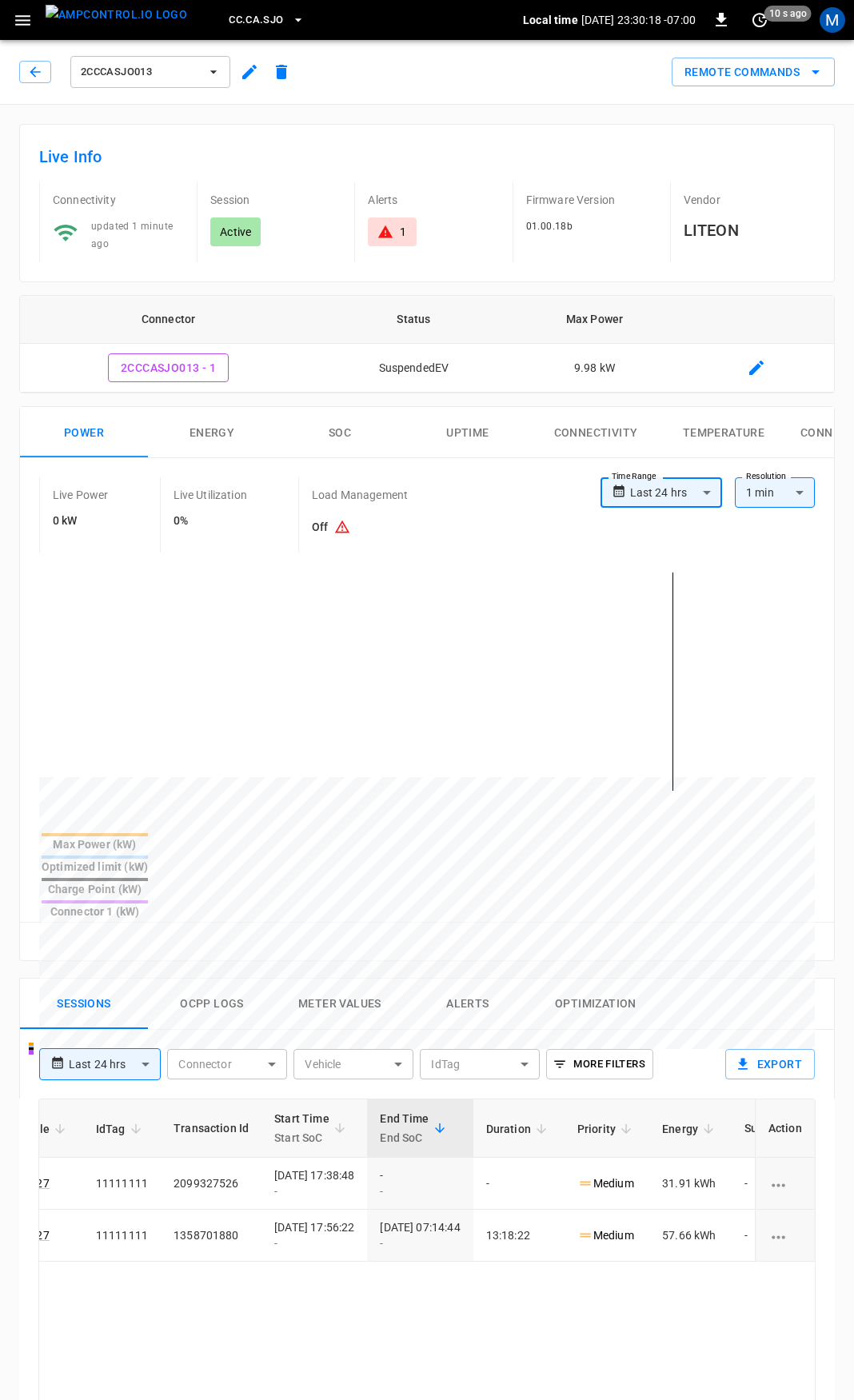
click at [372, 224] on div "1" at bounding box center [392, 232] width 48 height 29
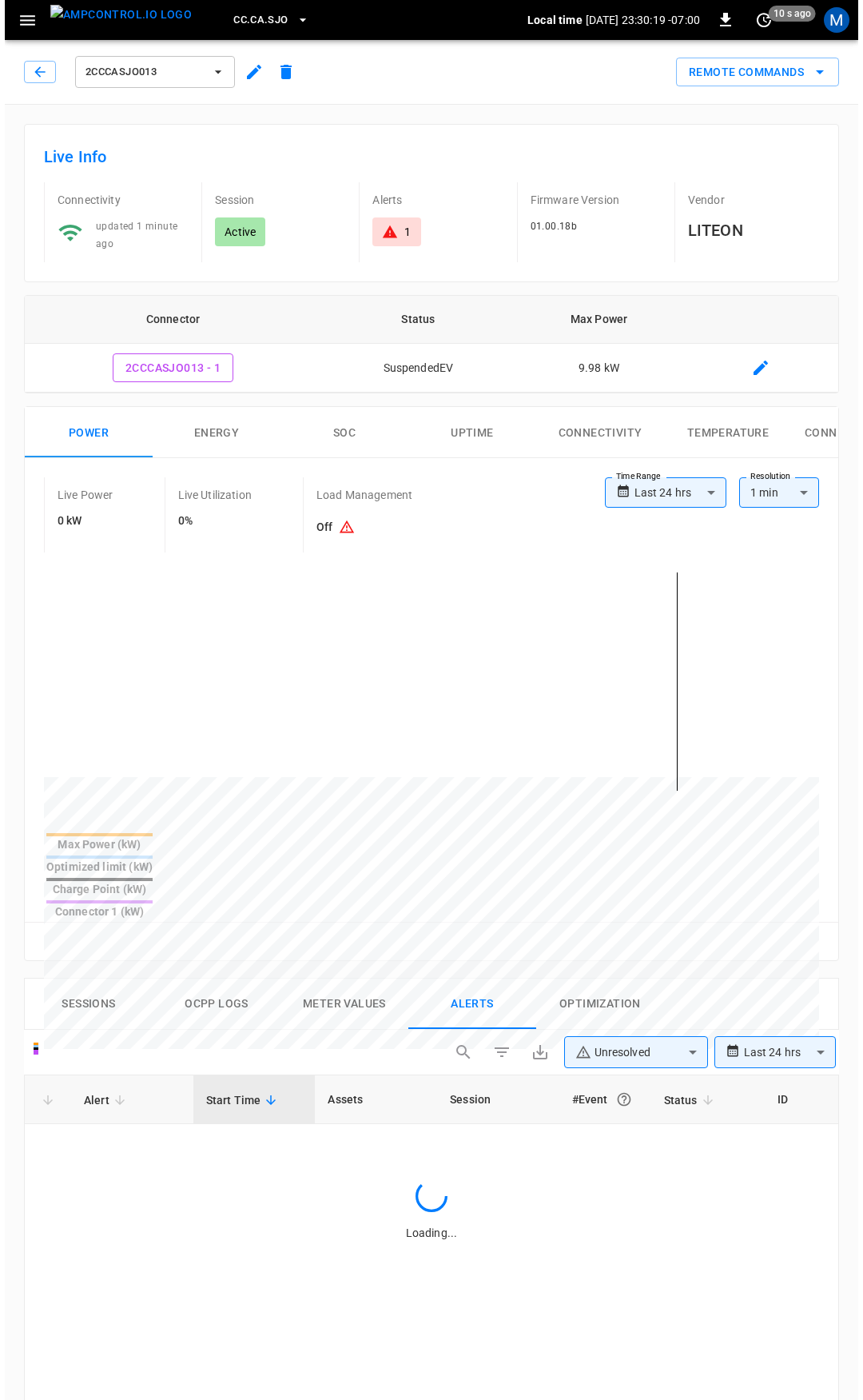
scroll to position [685, 0]
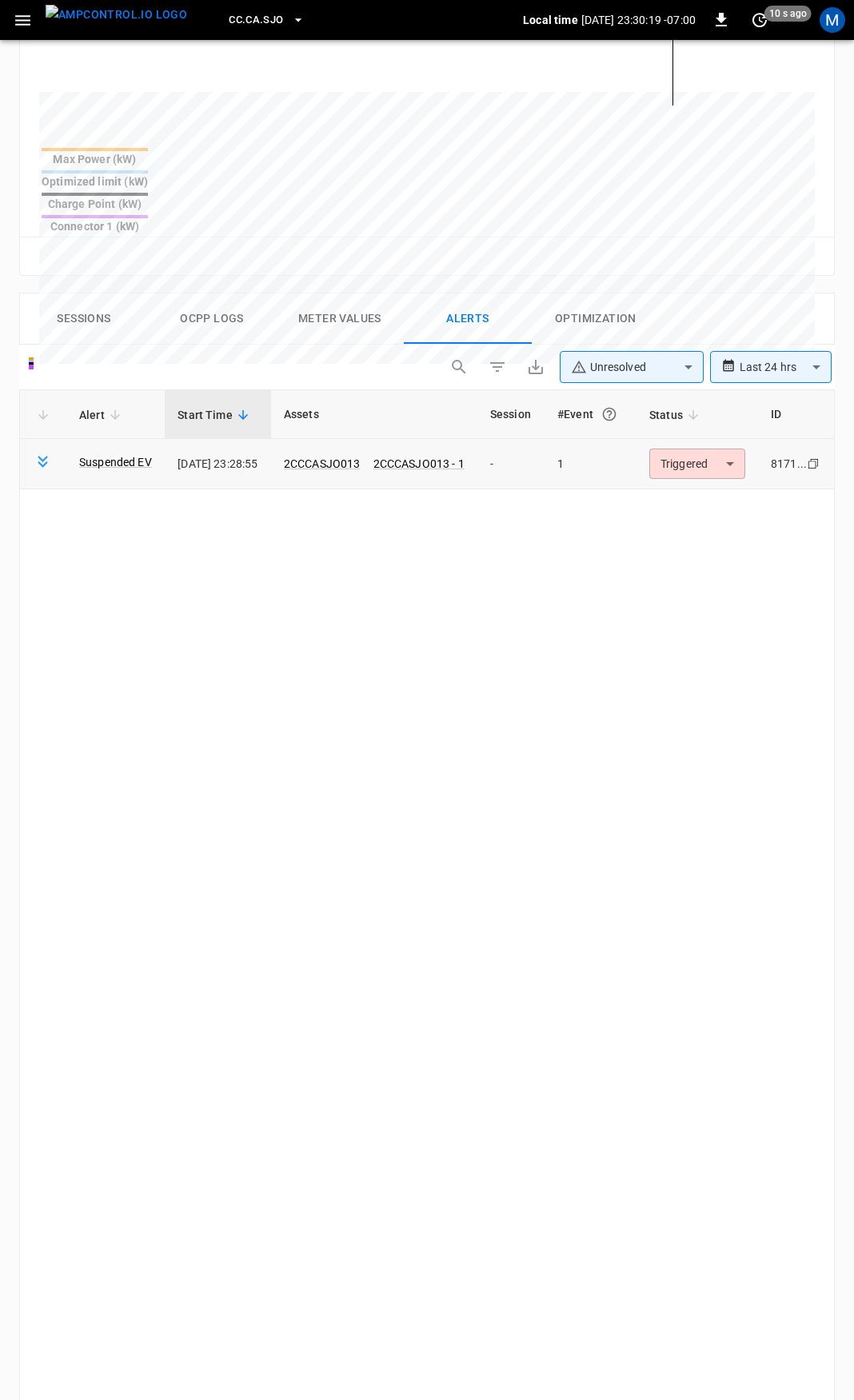
click at [697, 404] on body "**********" at bounding box center [427, 494] width 854 height 2358
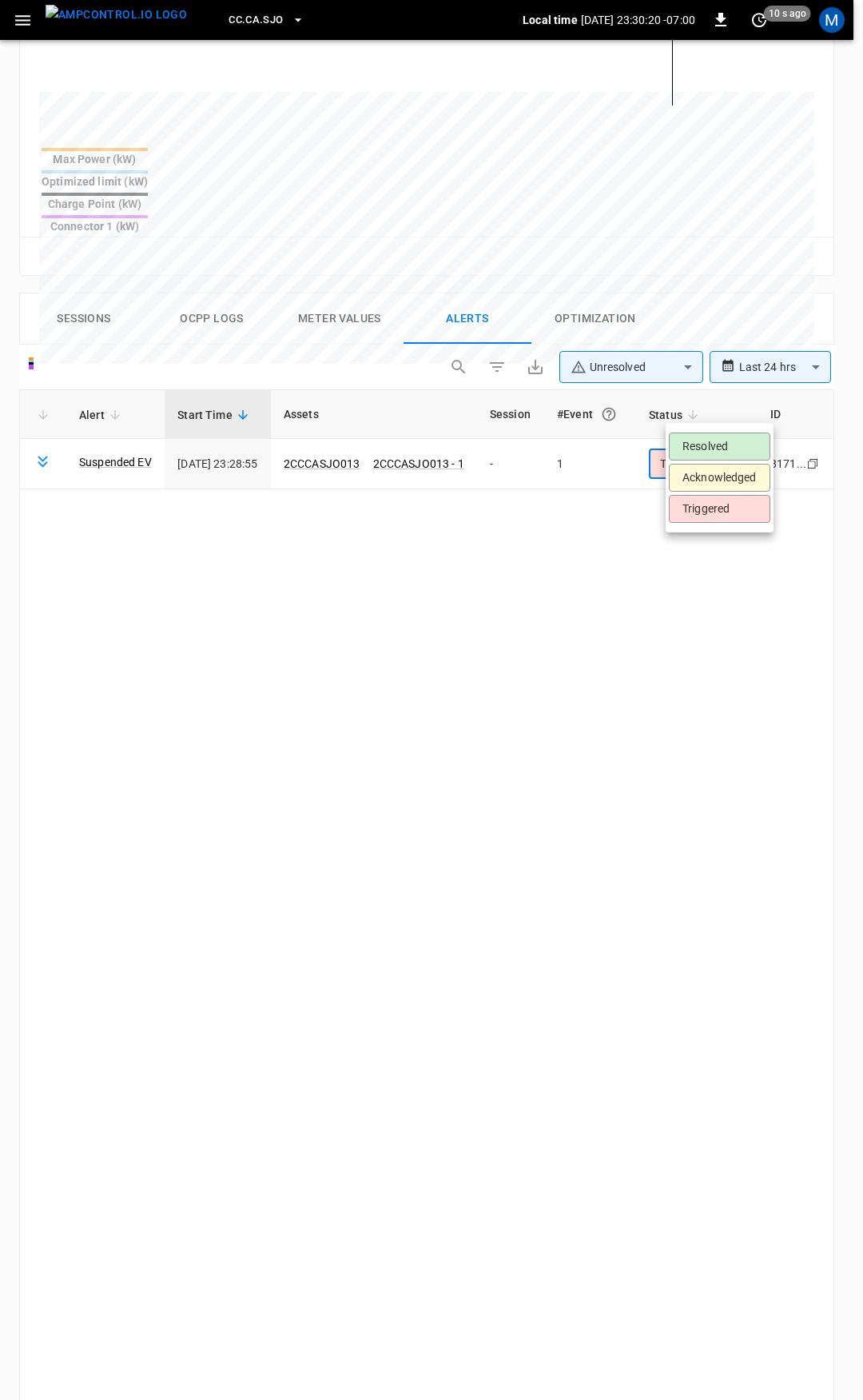
click at [706, 443] on li "Resolved" at bounding box center [720, 447] width 102 height 28
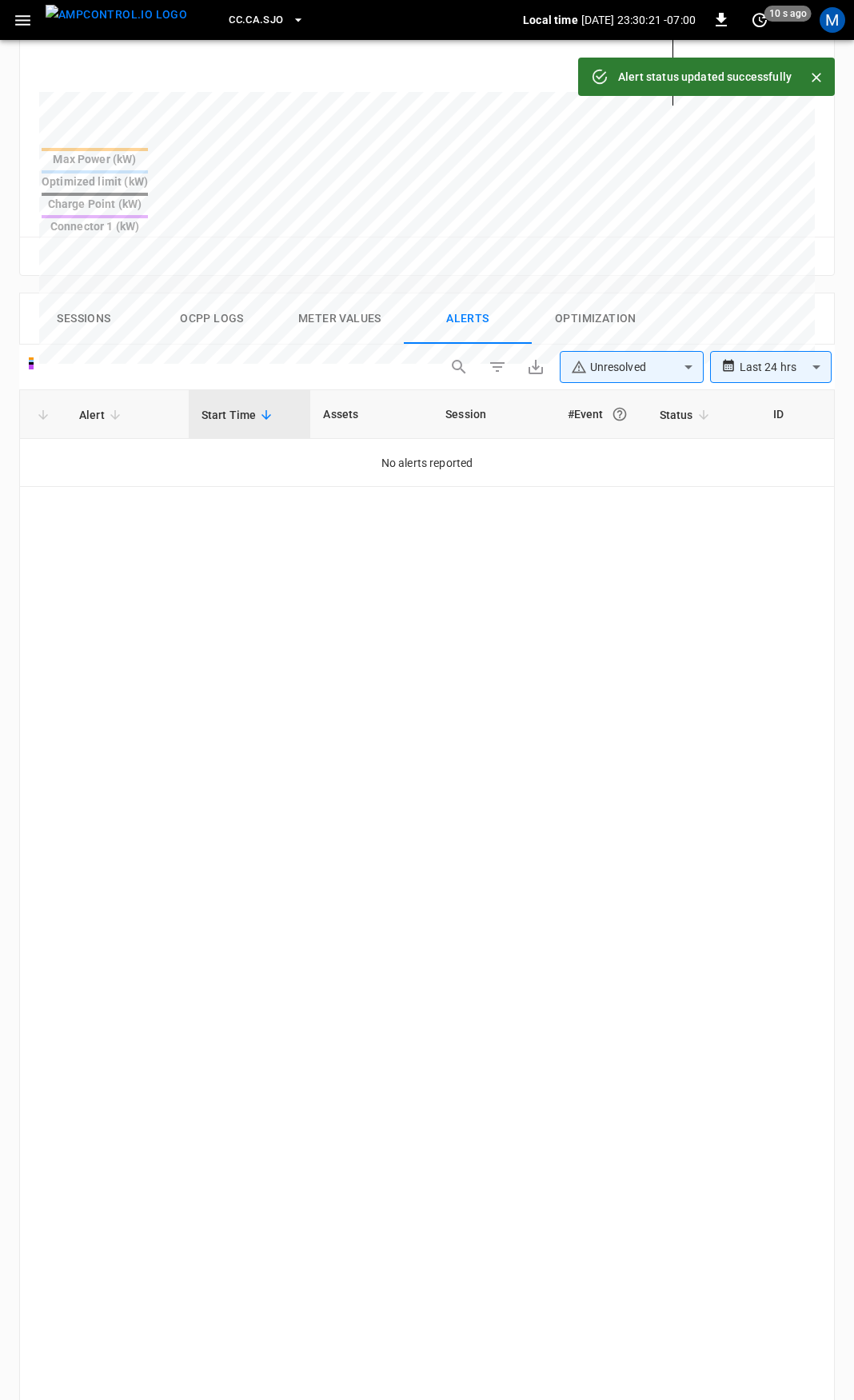
click at [4, 24] on div "CC.CA.SJO Local time [DATE] 23:30:21 -07:00 0 10 s ago M" at bounding box center [427, 20] width 854 height 40
click at [10, 23] on button "button" at bounding box center [22, 21] width 32 height 30
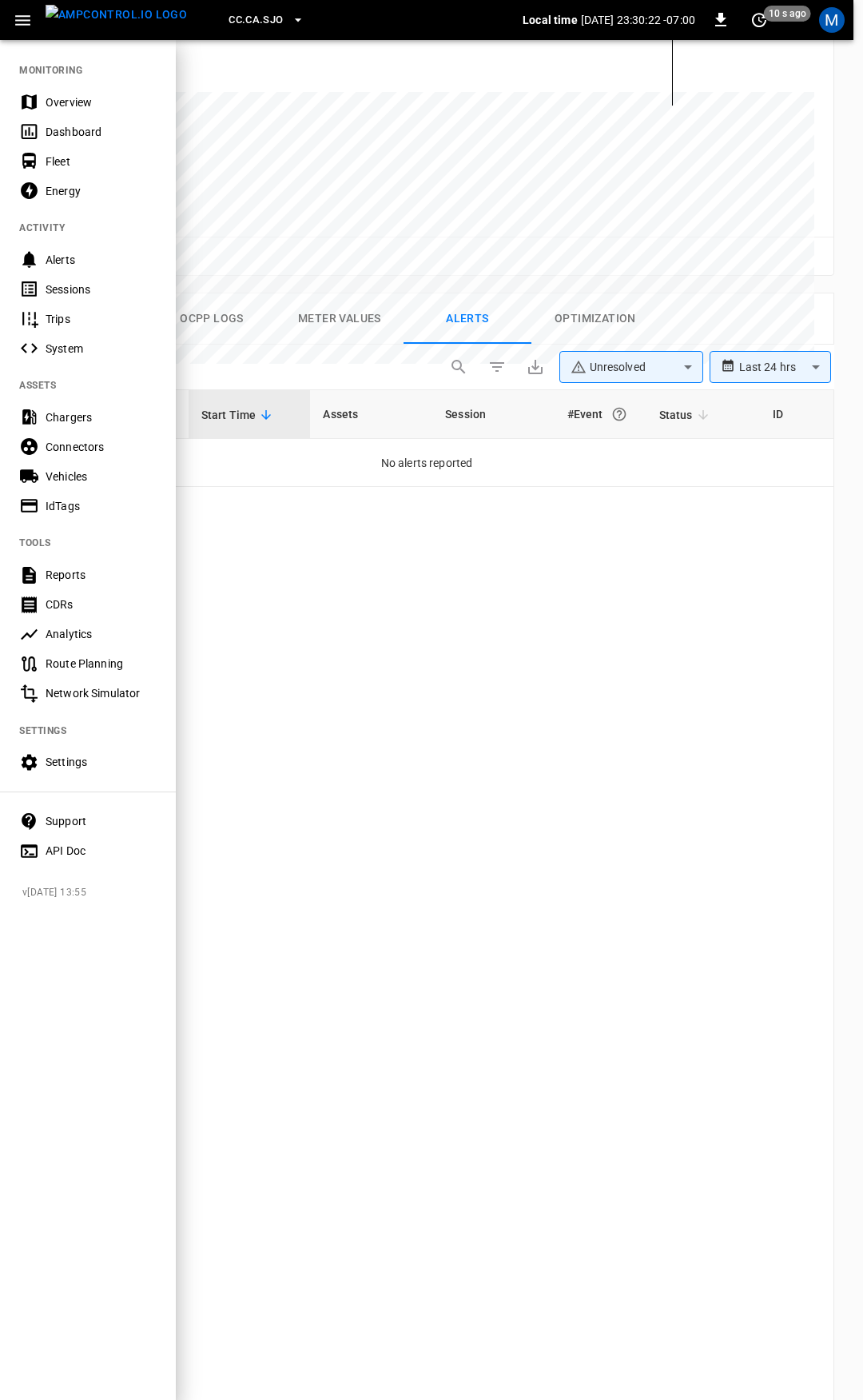
drag, startPoint x: 73, startPoint y: 90, endPoint x: 106, endPoint y: 19, distance: 78.3
click at [73, 90] on div "Overview" at bounding box center [87, 102] width 176 height 30
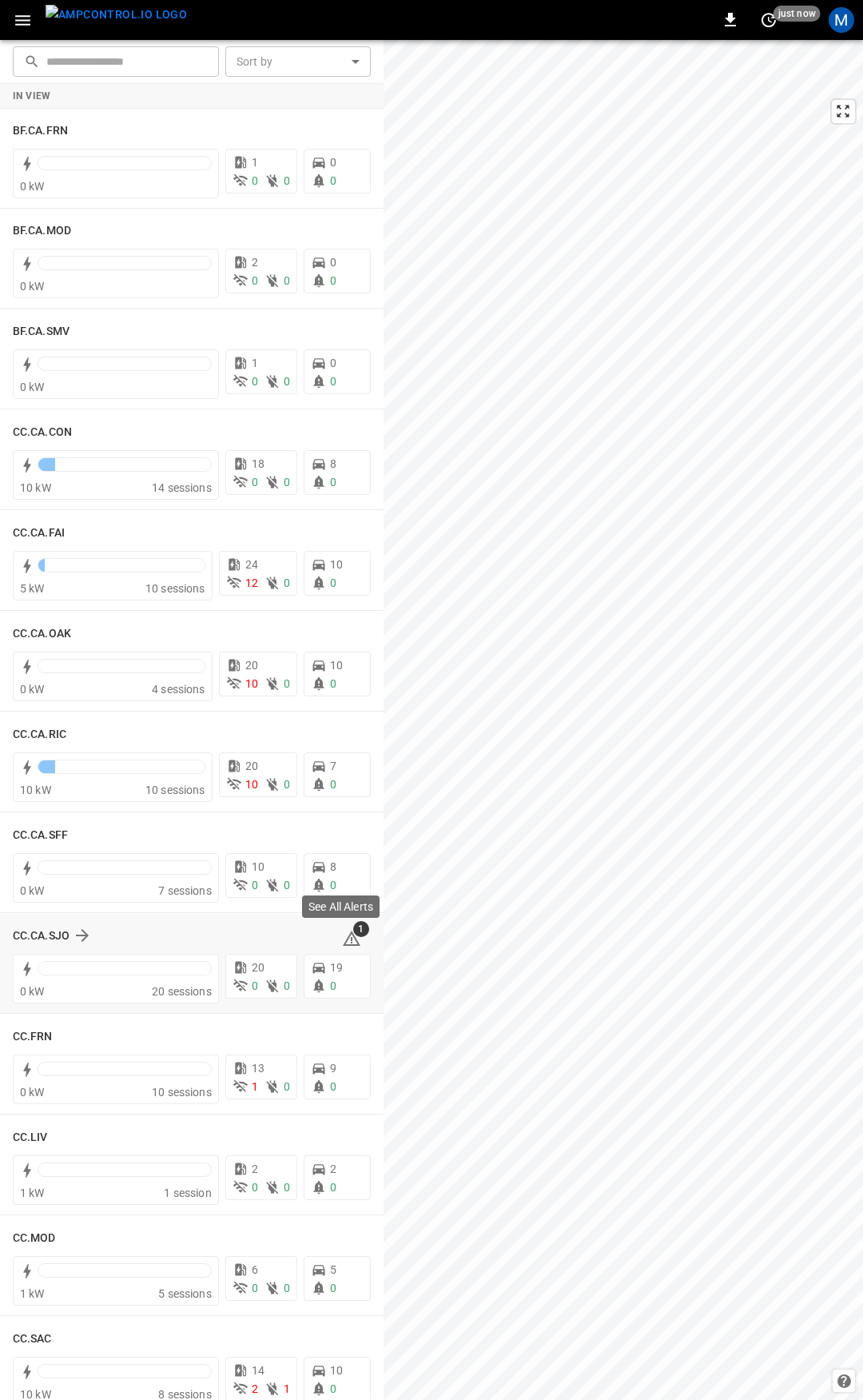
click at [351, 939] on icon at bounding box center [352, 941] width 2 height 7
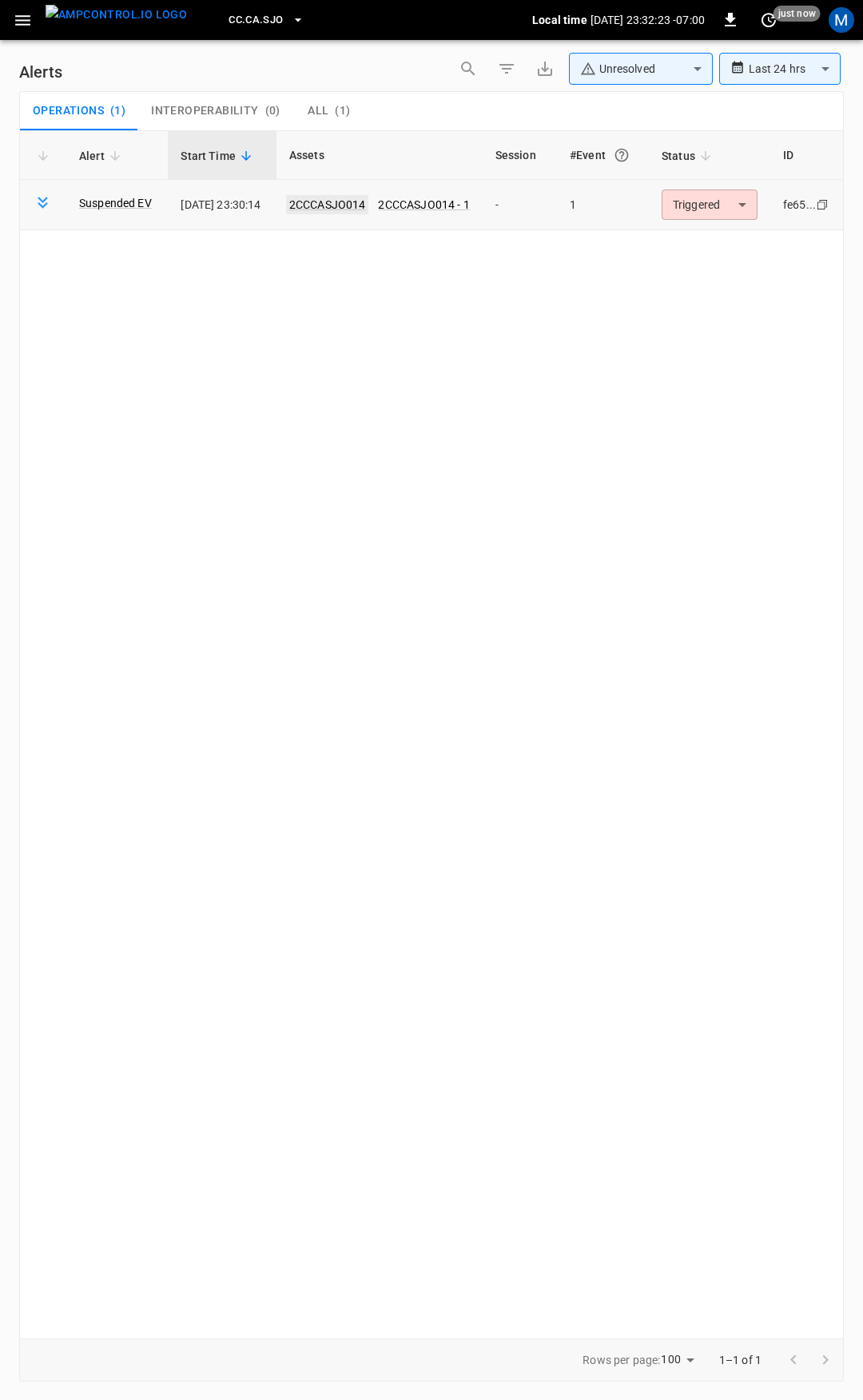
click at [358, 200] on link "2CCCASJO014" at bounding box center [328, 204] width 83 height 19
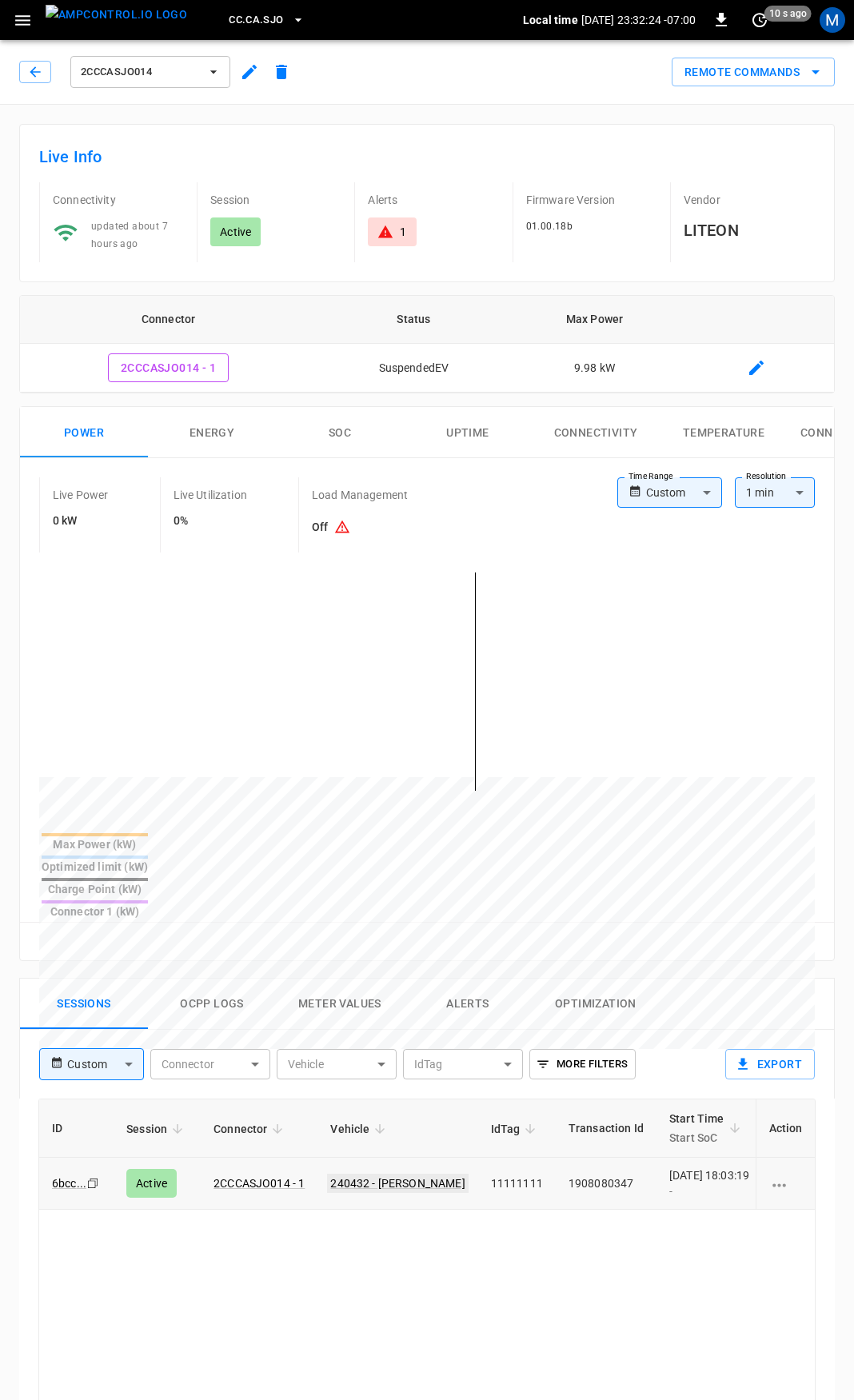
click at [365, 1174] on link "240432 - JUAN C ACEVEDO" at bounding box center [397, 1183] width 141 height 19
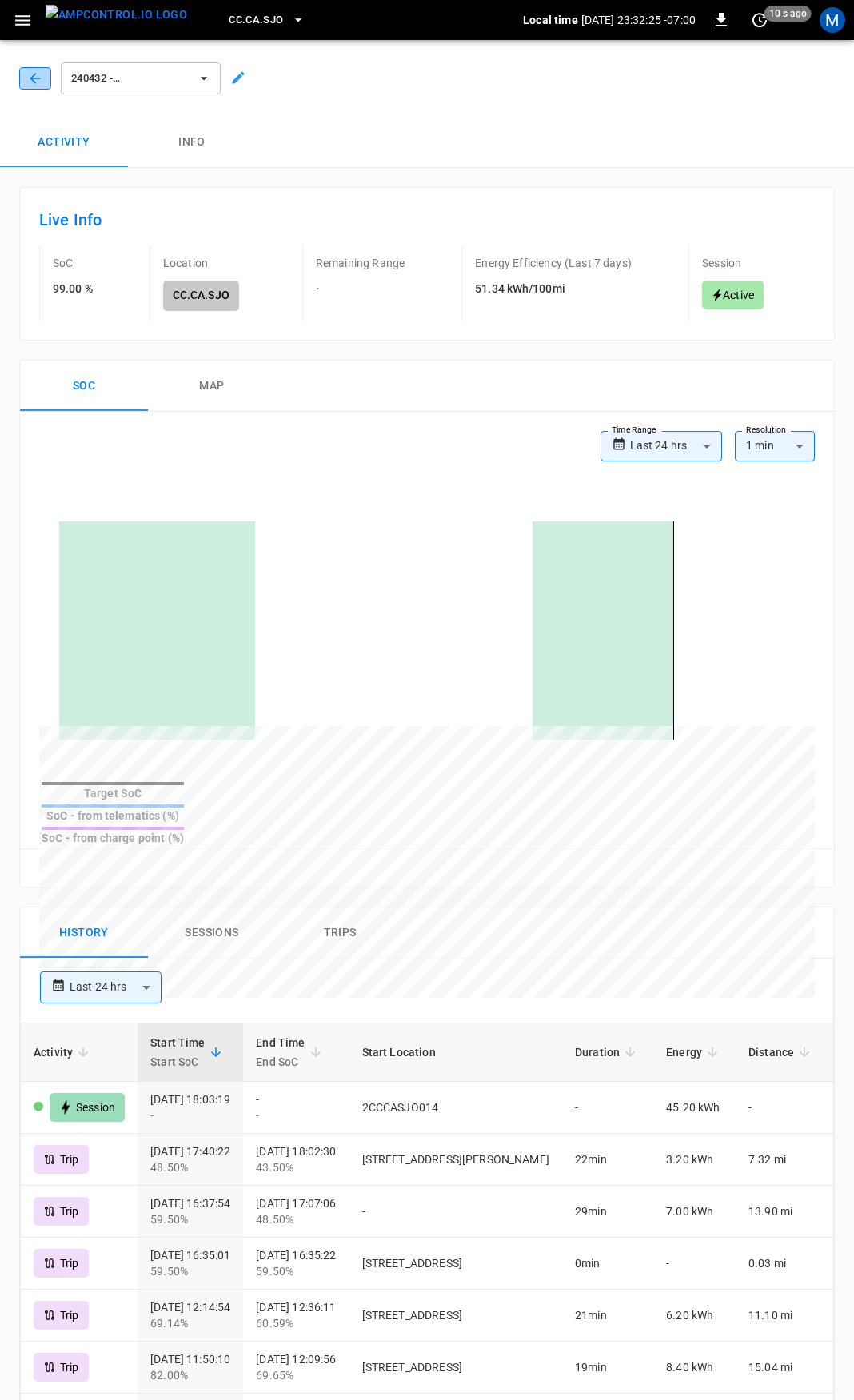
click at [35, 77] on icon "button" at bounding box center [35, 78] width 16 height 16
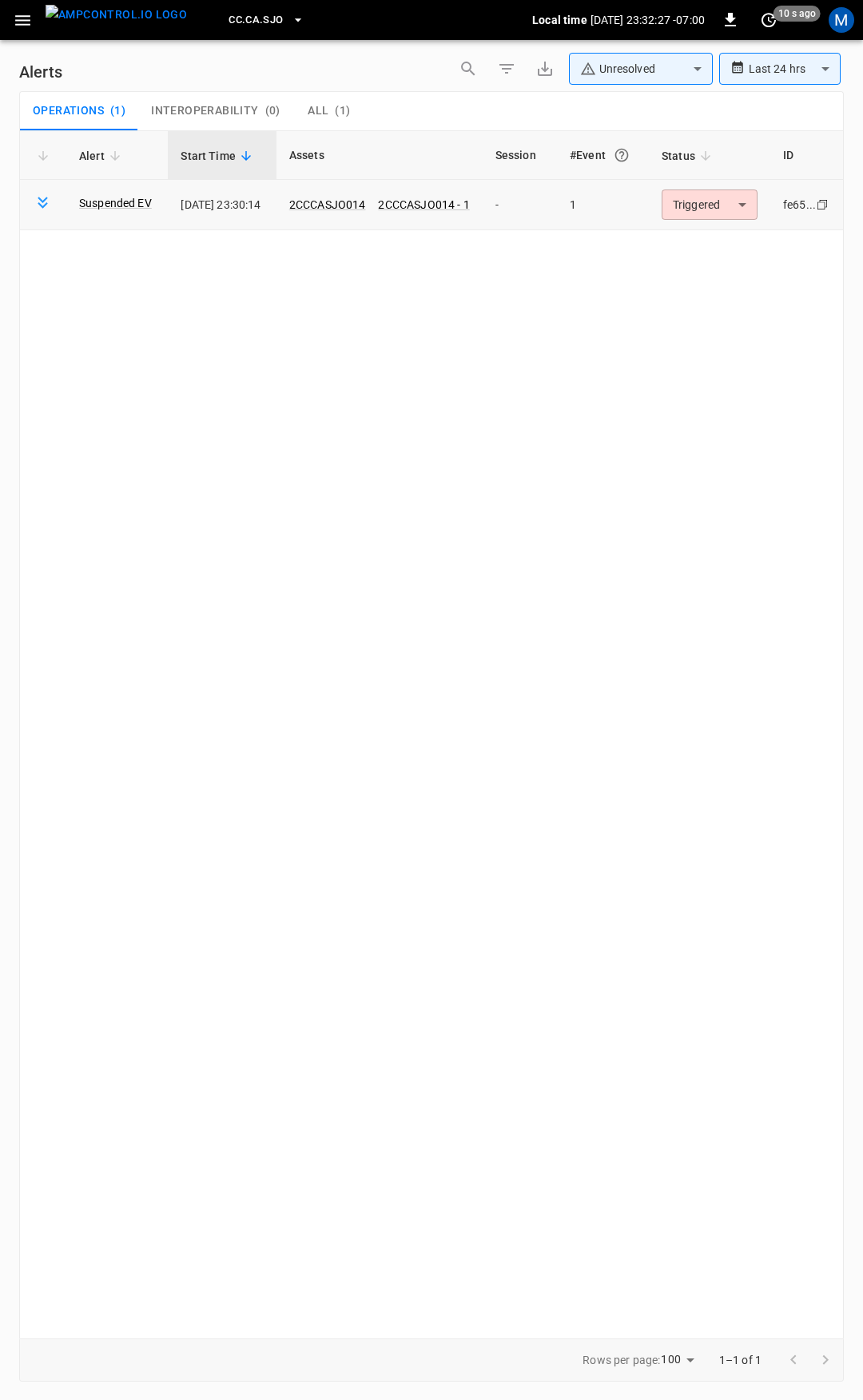
click at [710, 209] on body "**********" at bounding box center [432, 698] width 863 height 1395
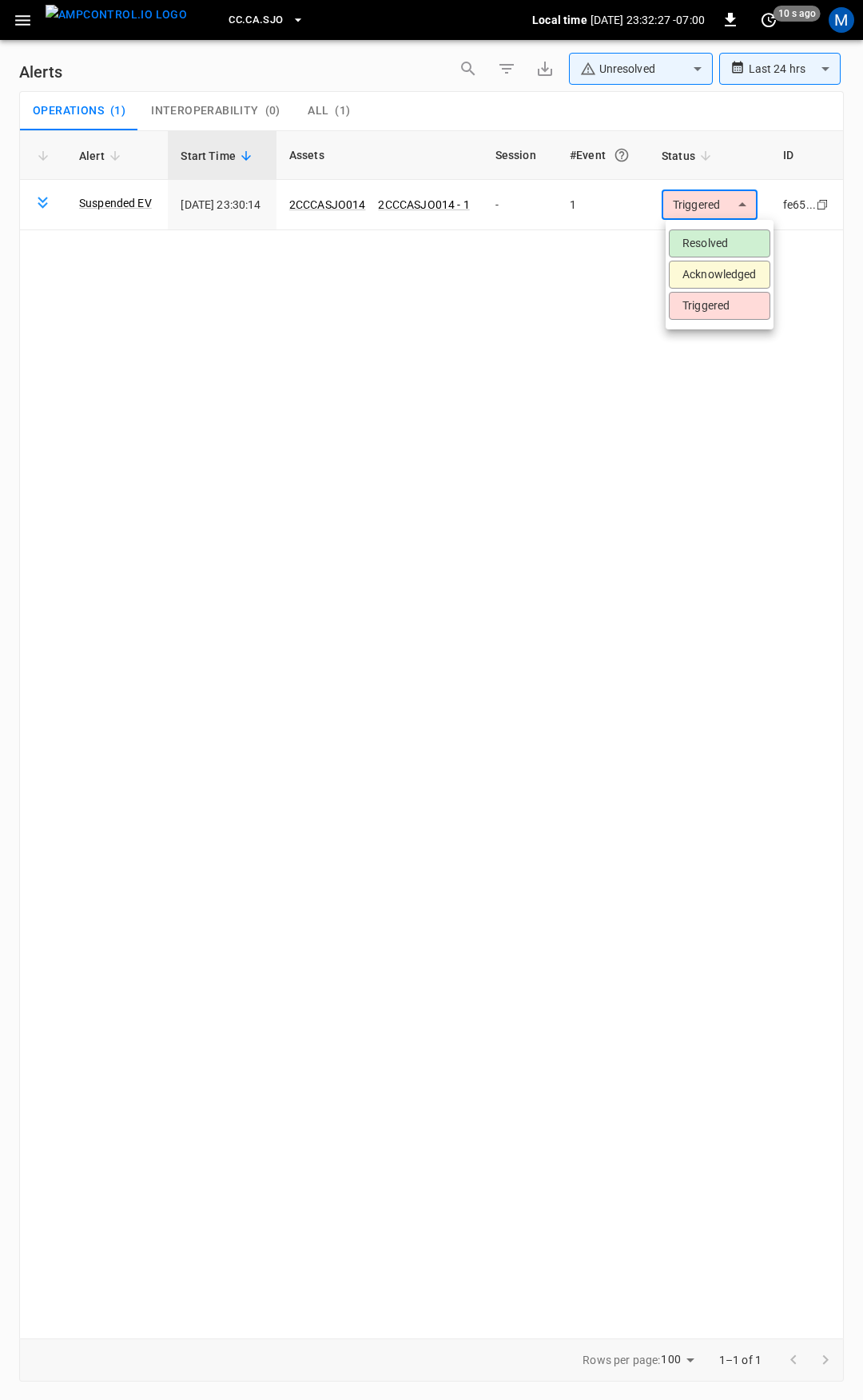
click at [714, 249] on li "Resolved" at bounding box center [720, 243] width 102 height 28
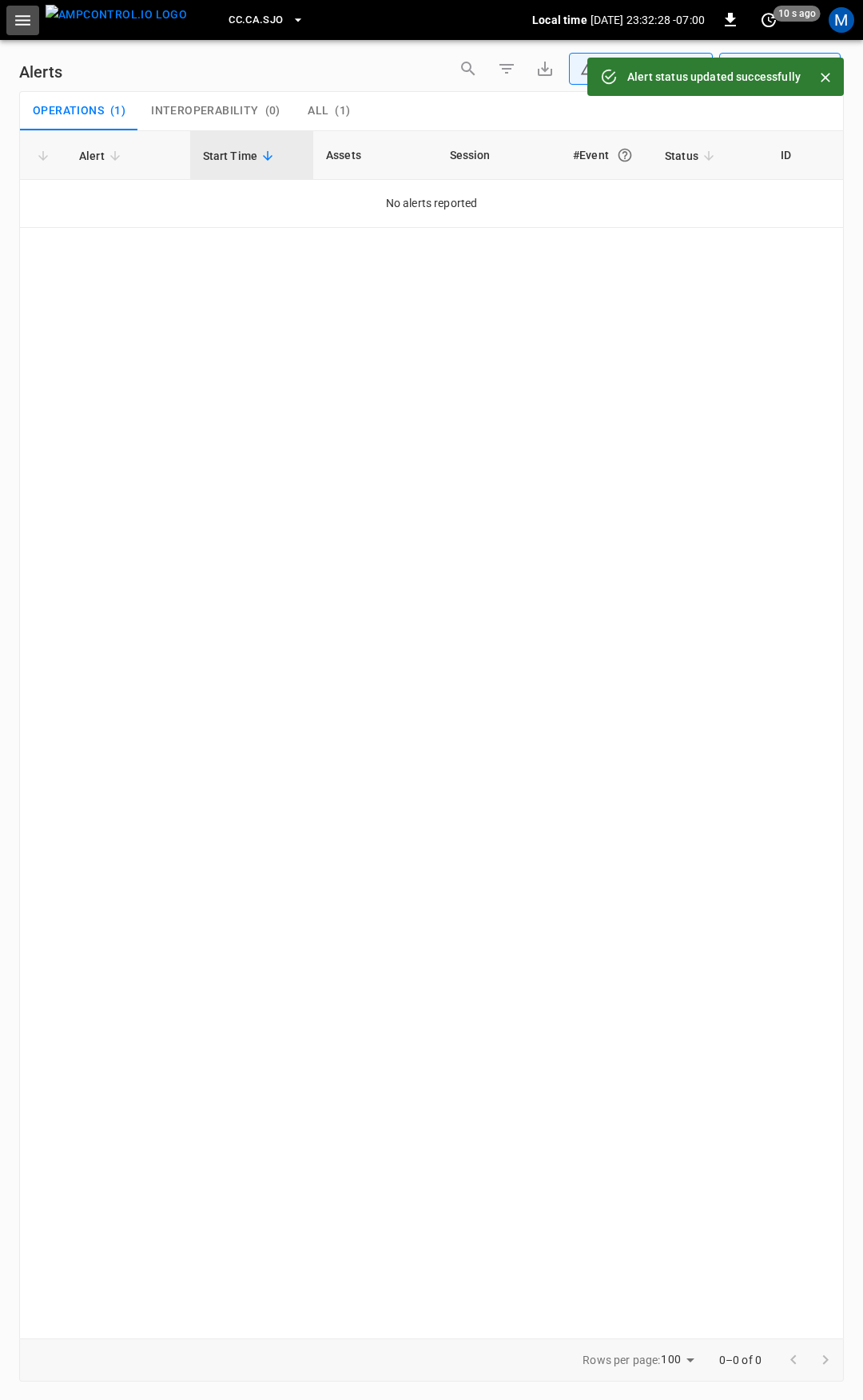
click at [23, 21] on icon "button" at bounding box center [22, 20] width 15 height 10
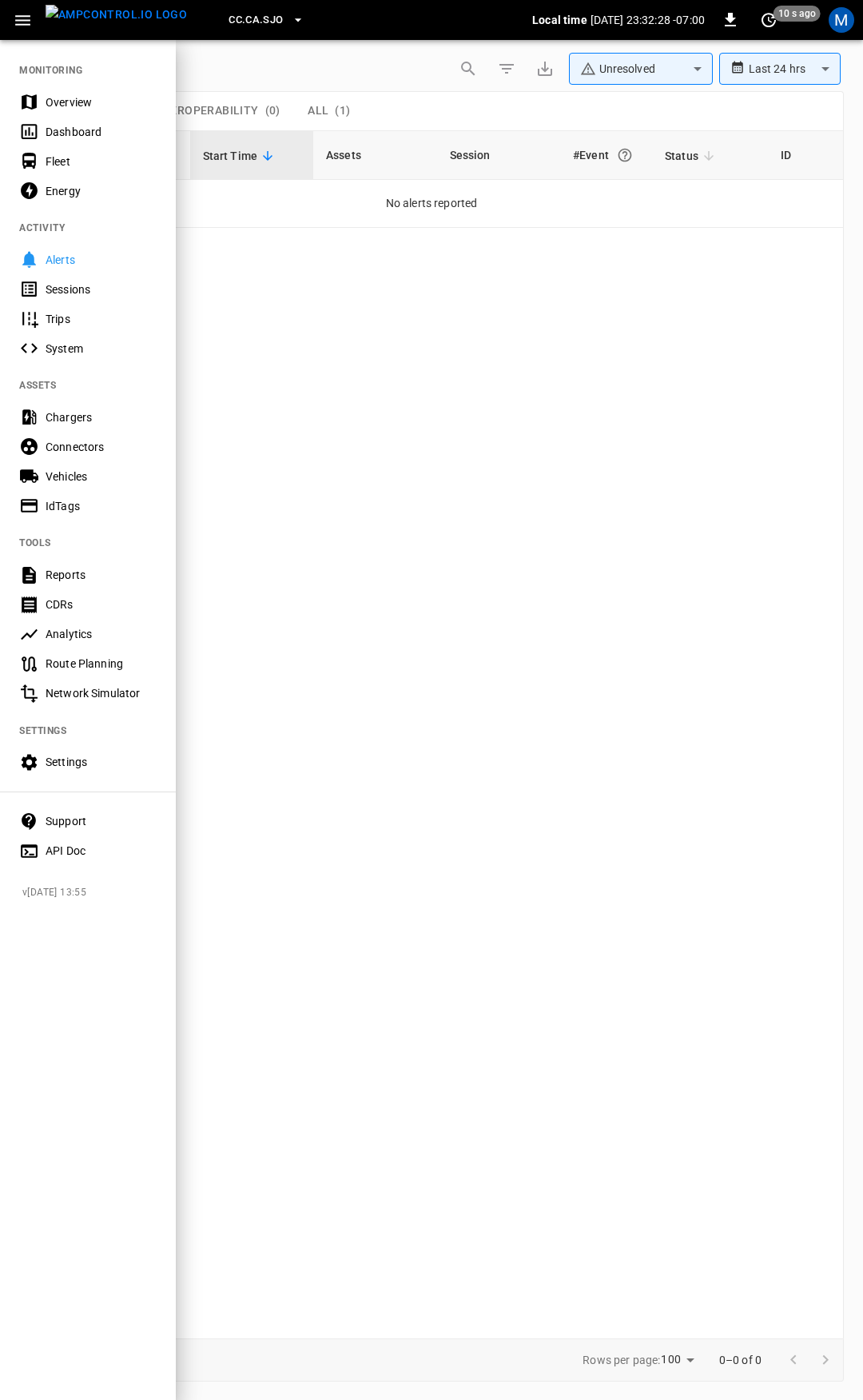
click at [77, 95] on div "Overview" at bounding box center [101, 102] width 111 height 16
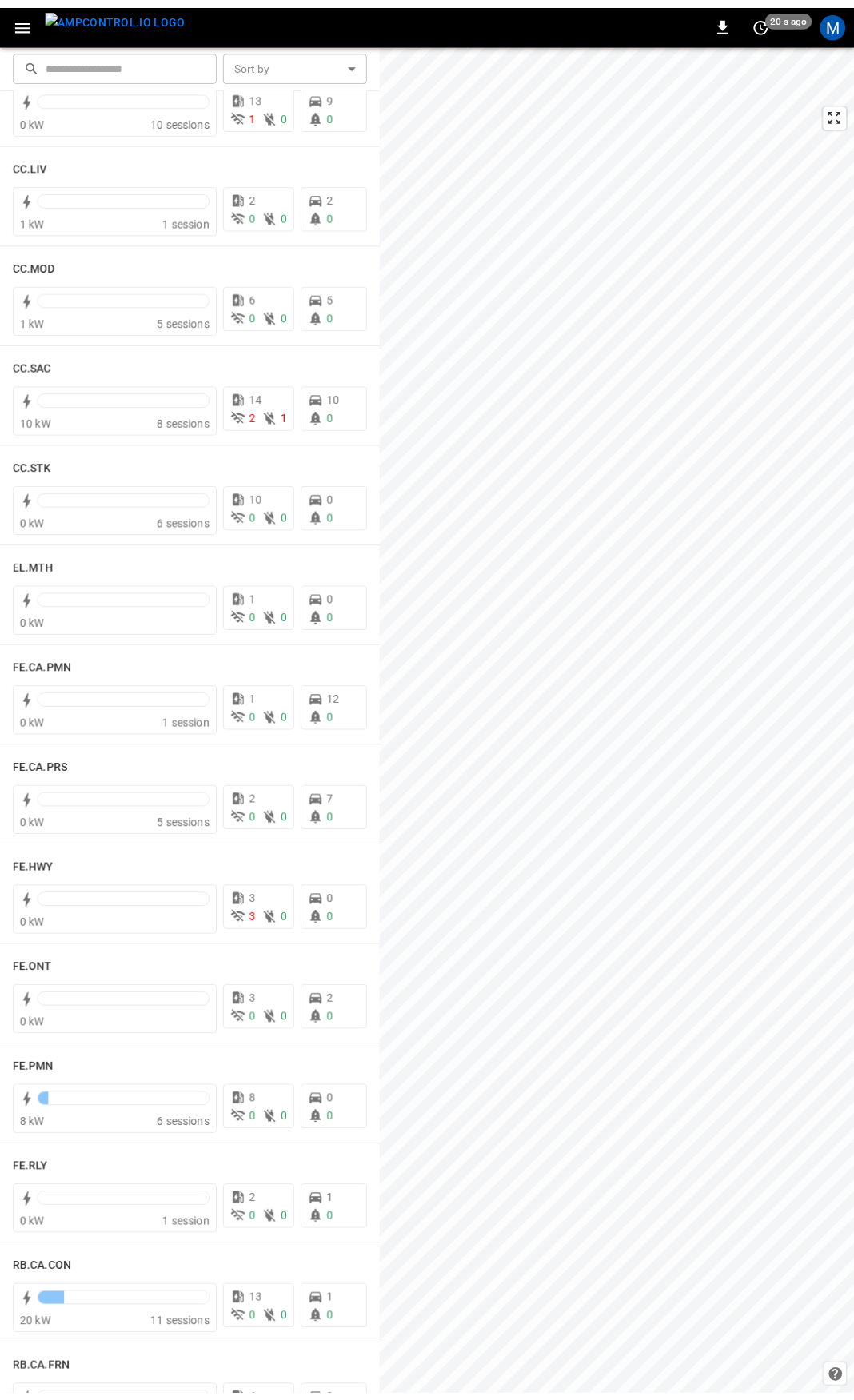
scroll to position [958, 0]
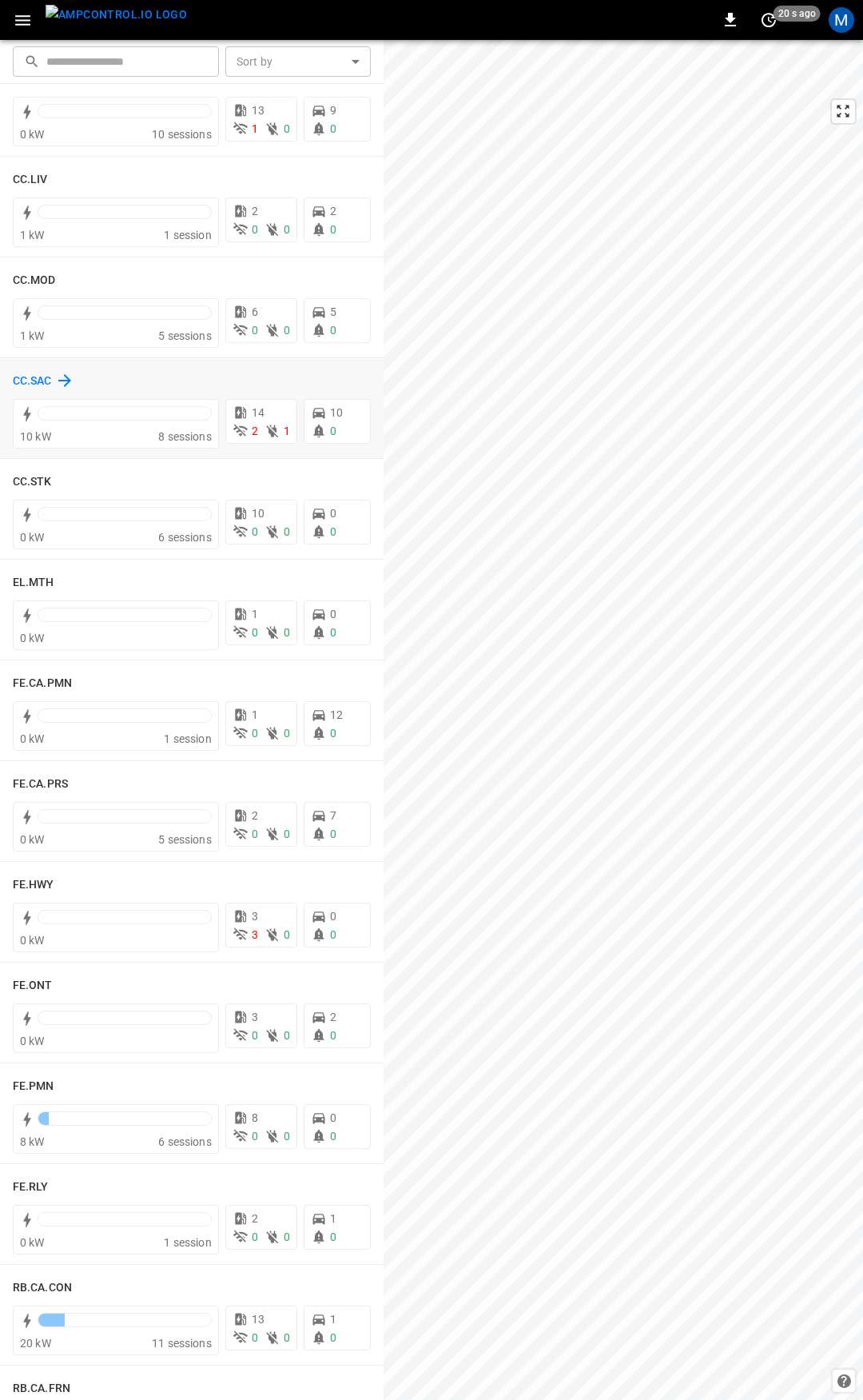
click at [32, 383] on h6 "CC.SAC" at bounding box center [32, 381] width 39 height 18
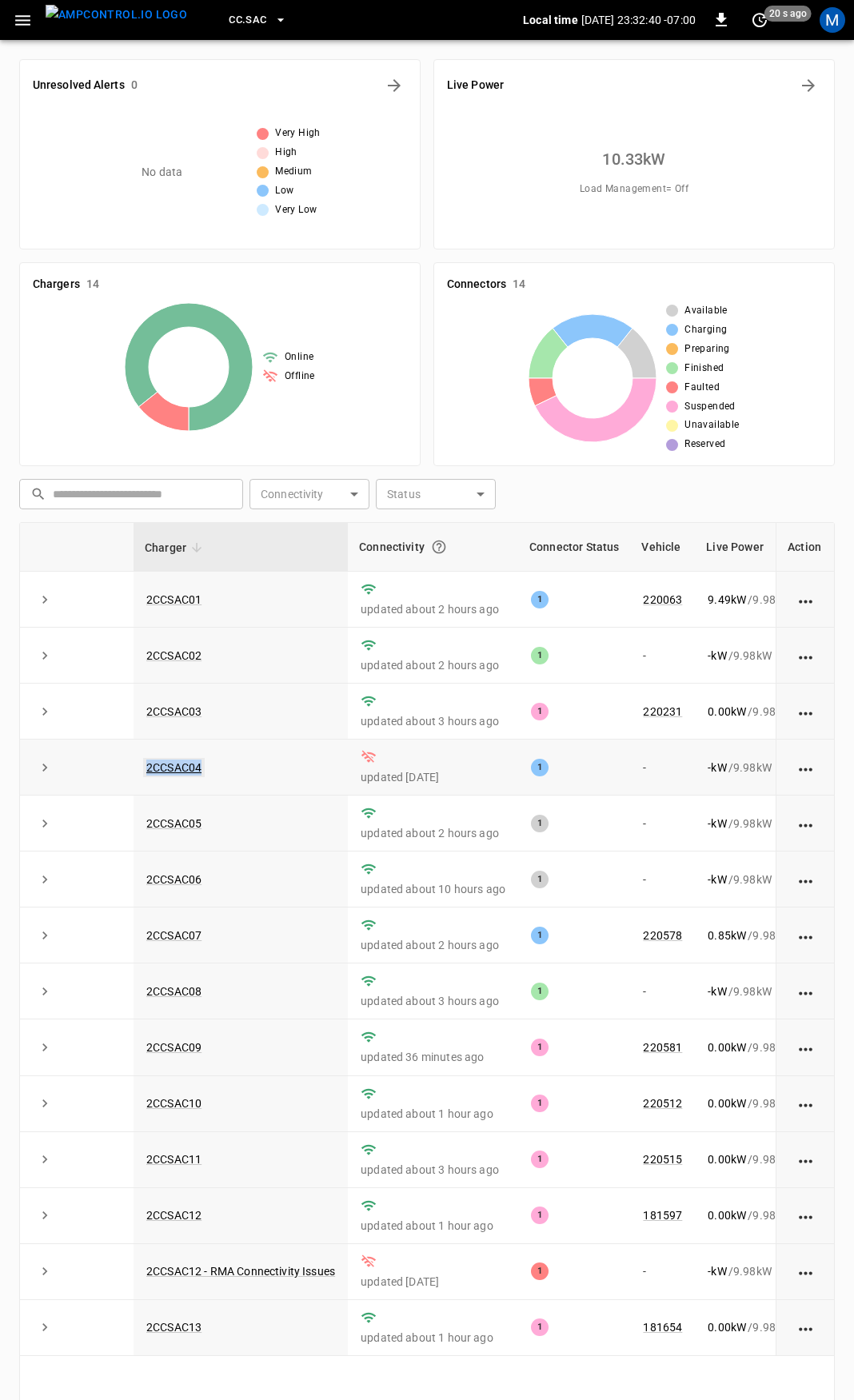
drag, startPoint x: 247, startPoint y: 779, endPoint x: 150, endPoint y: 772, distance: 97.3
click at [127, 778] on tr "2CCSAC04 updated 1 day ago 1 - - kW / 9.98 kW - % 1 day ago" at bounding box center [534, 768] width 1028 height 56
drag, startPoint x: 165, startPoint y: 772, endPoint x: 280, endPoint y: 749, distance: 117.3
click at [280, 749] on td "2CCSAC04" at bounding box center [240, 768] width 214 height 56
drag, startPoint x: 232, startPoint y: 775, endPoint x: 117, endPoint y: 765, distance: 115.4
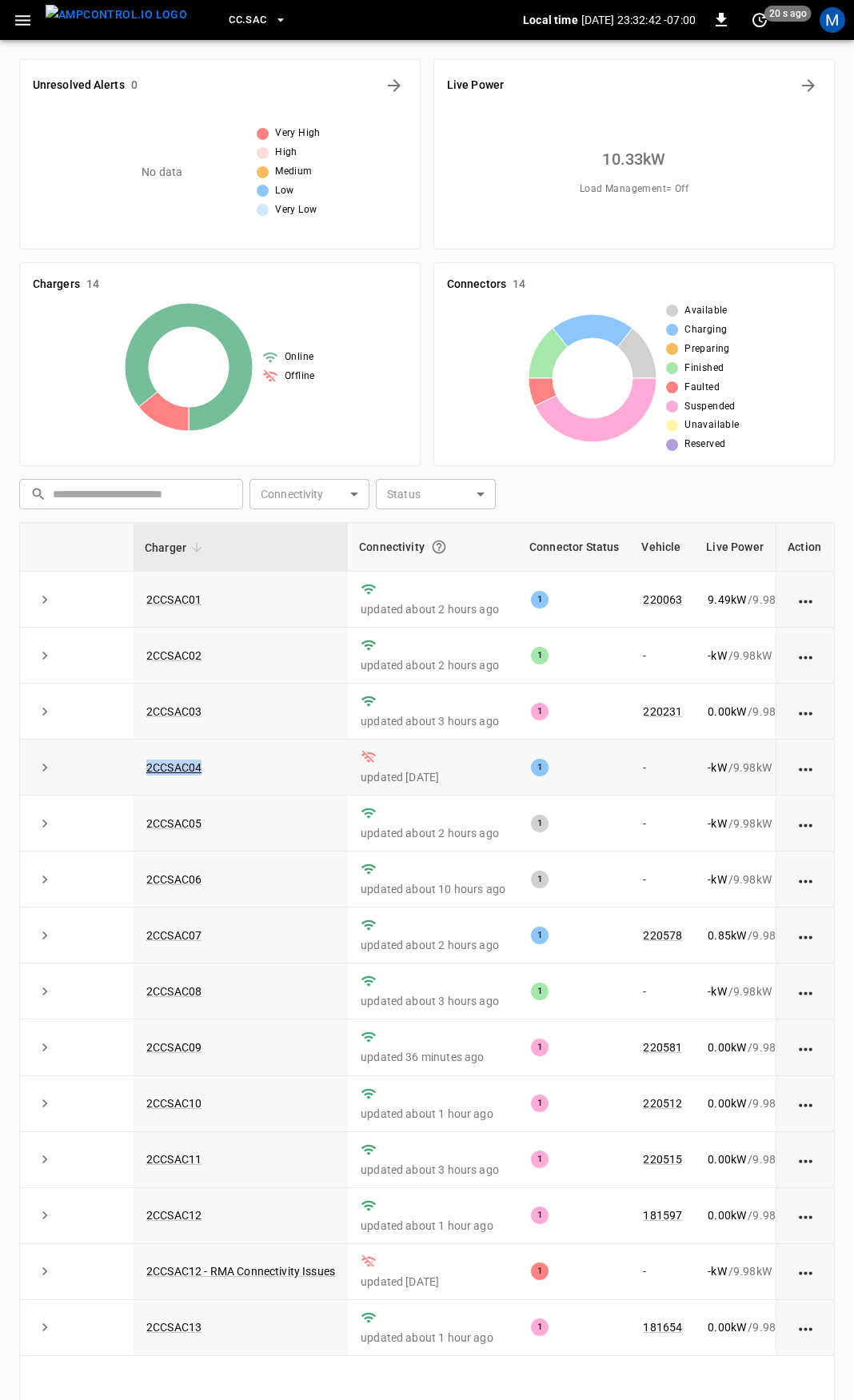
click at [118, 774] on tr "2CCSAC04 updated 1 day ago 1 - - kW / 9.98 kW - % 1 day ago" at bounding box center [534, 768] width 1028 height 56
copy tr "2CCSAC04"
click at [18, 25] on icon "button" at bounding box center [22, 20] width 15 height 10
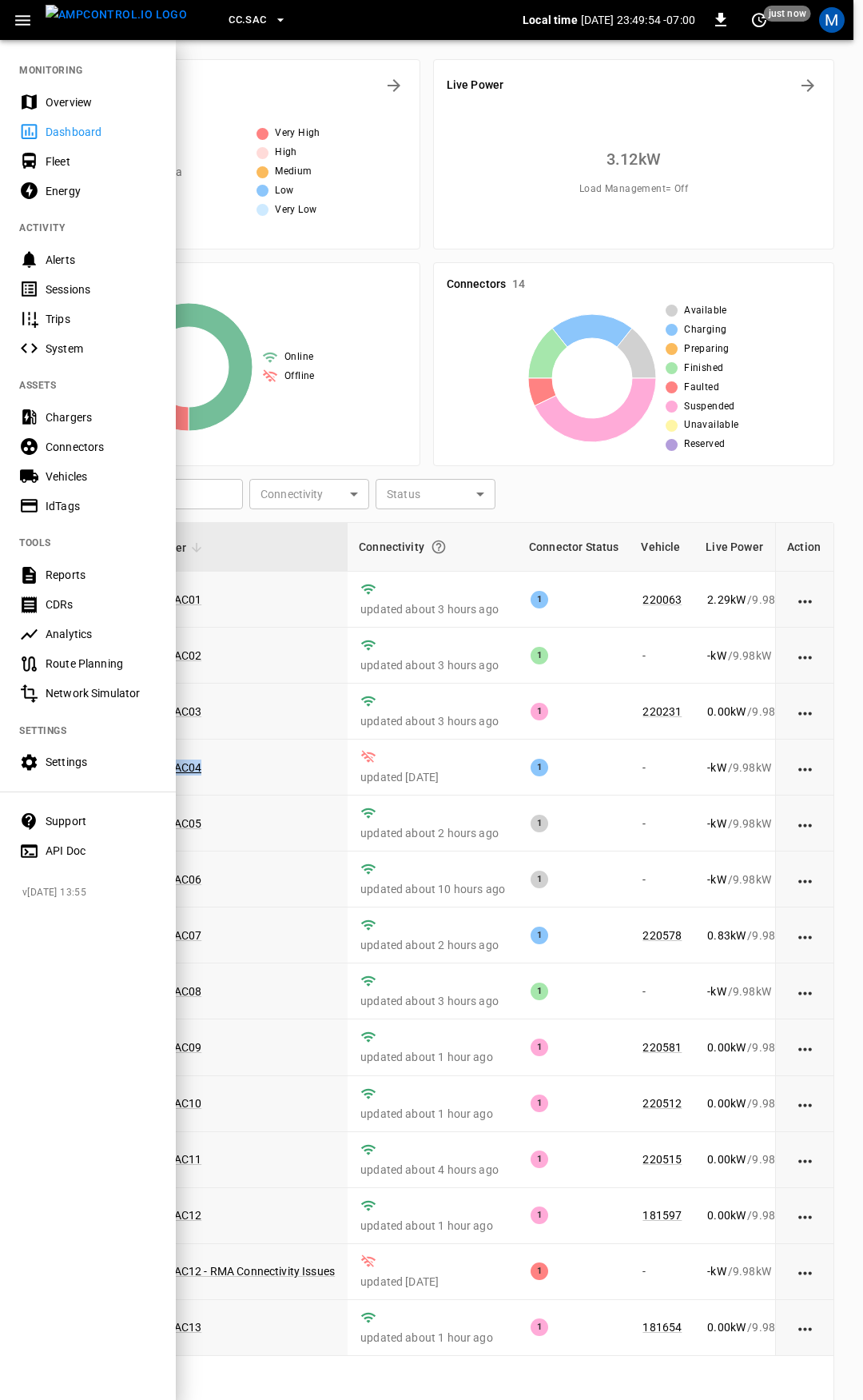
click at [71, 98] on div "Overview" at bounding box center [101, 102] width 111 height 16
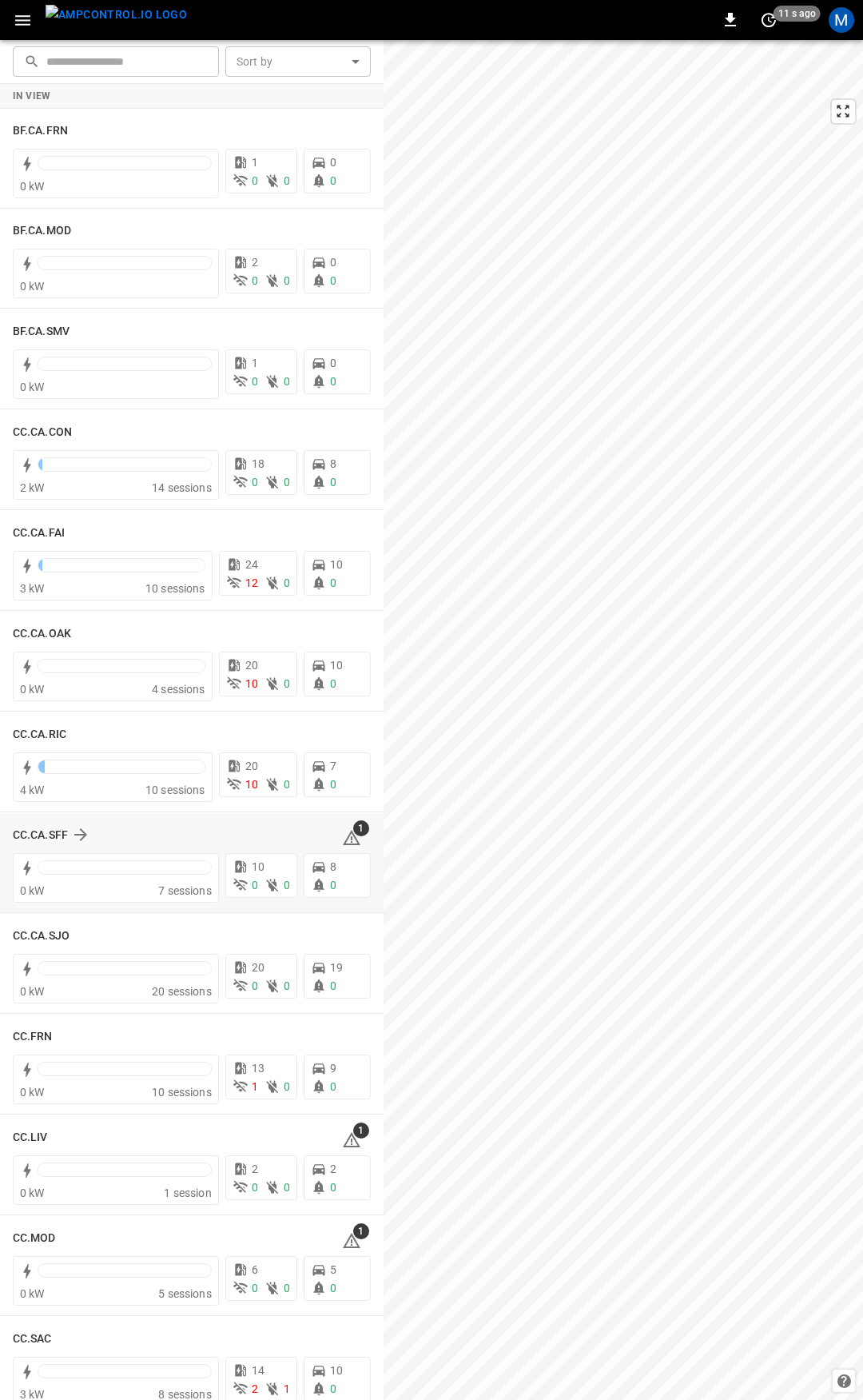
click at [342, 837] on icon at bounding box center [352, 838] width 19 height 19
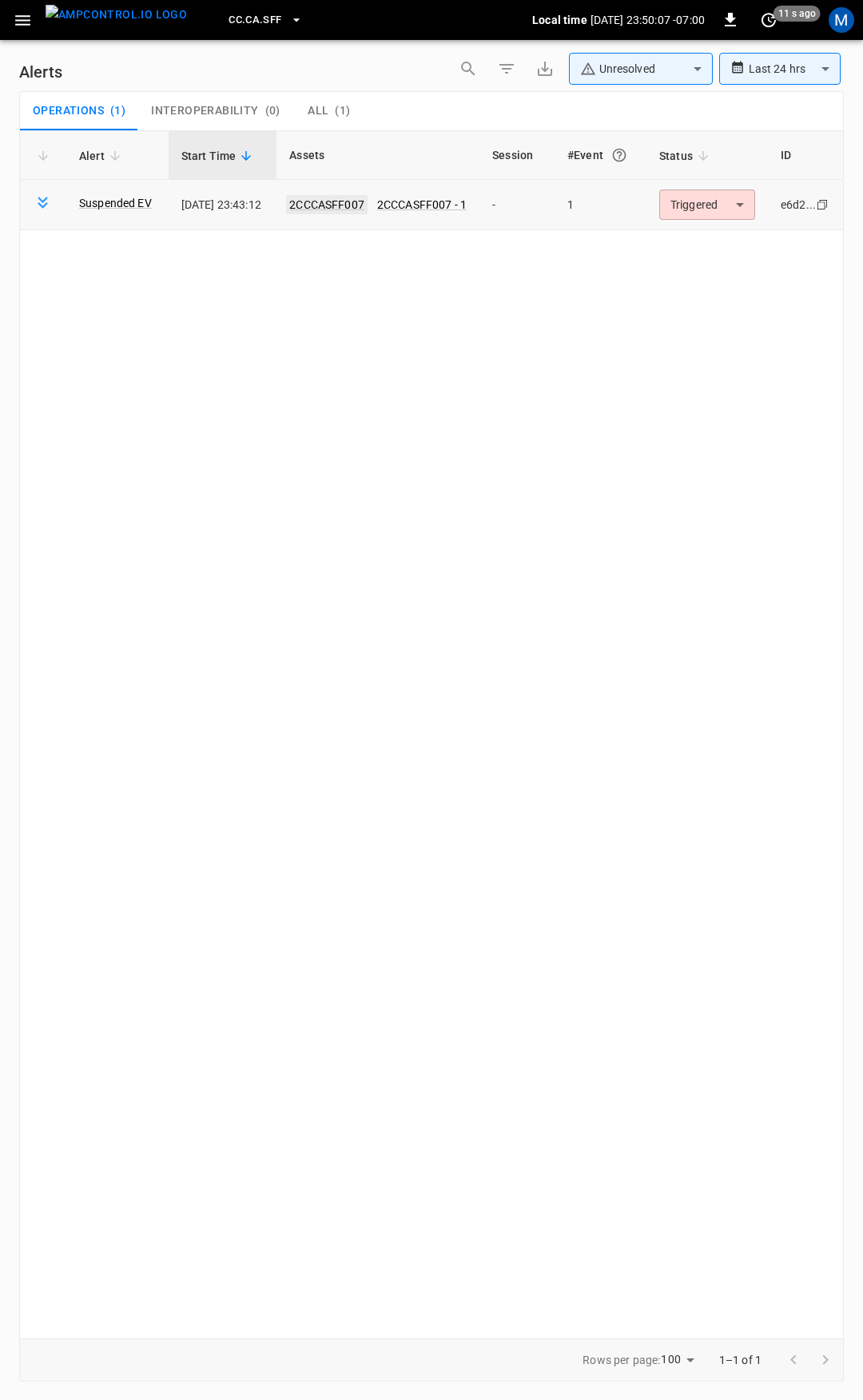
click at [352, 208] on link "2CCCASFF007" at bounding box center [327, 204] width 82 height 19
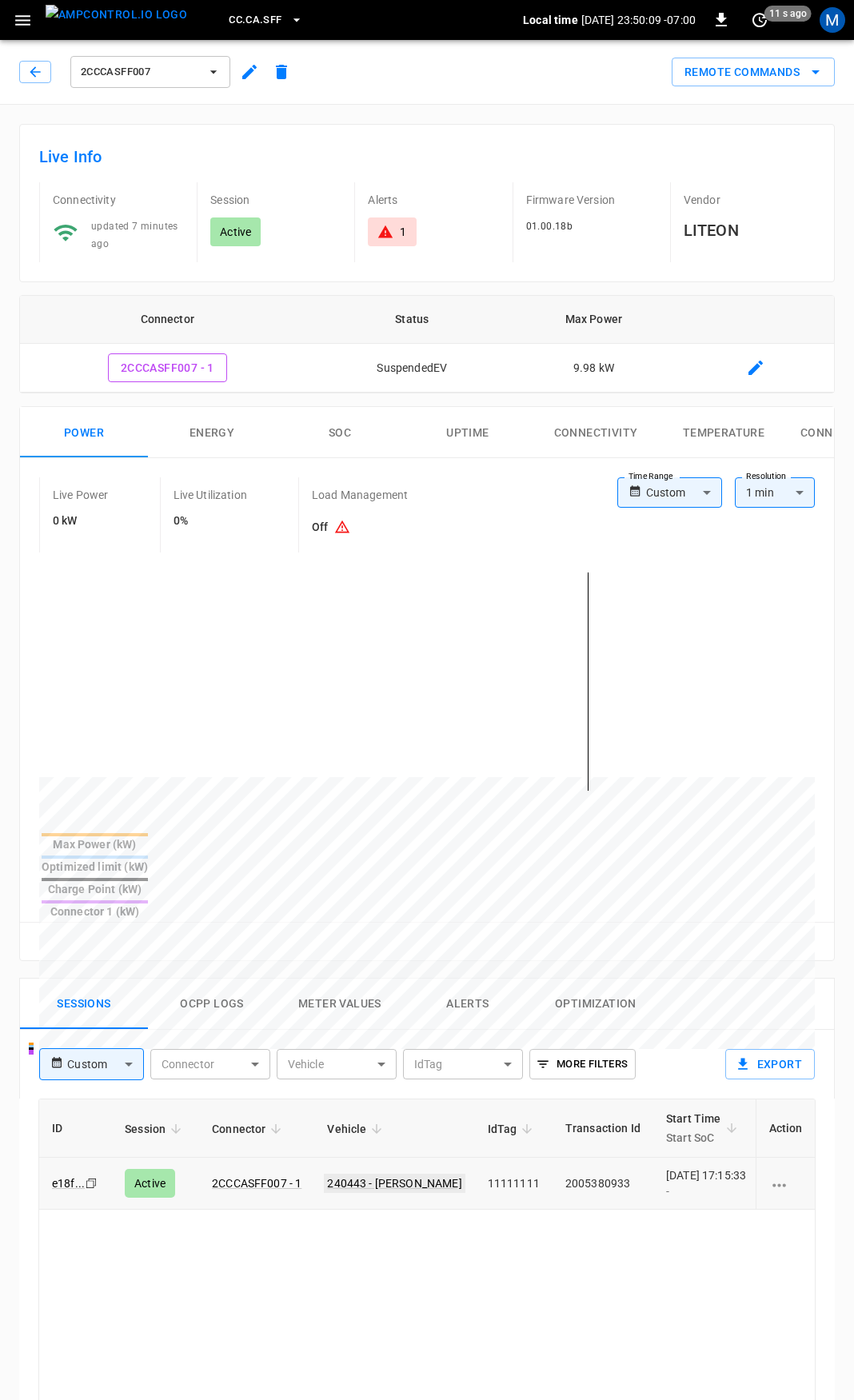
click at [366, 1174] on link "240443 - BOSCO C LAI" at bounding box center [394, 1183] width 141 height 19
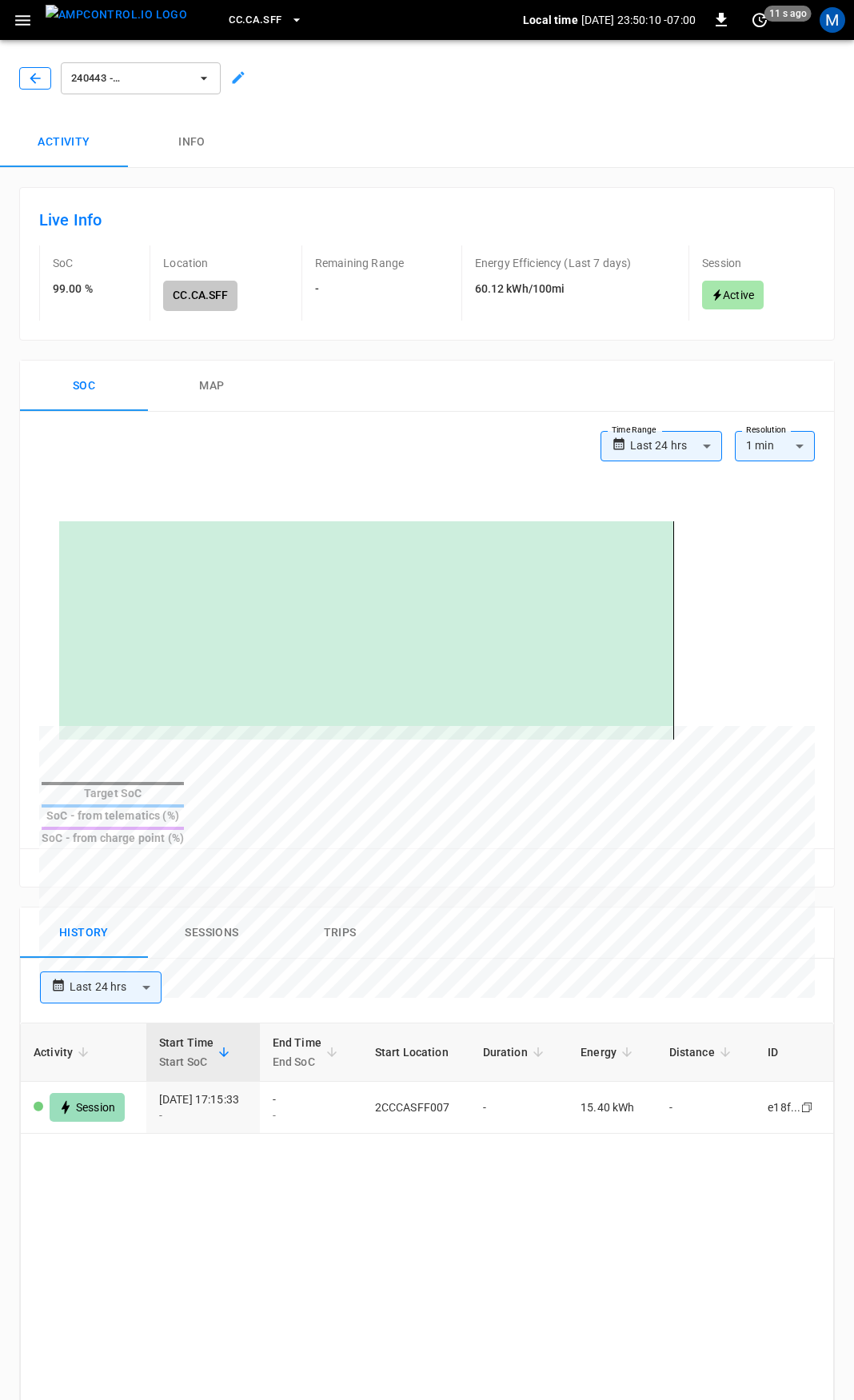
click at [38, 76] on icon "button" at bounding box center [35, 78] width 16 height 16
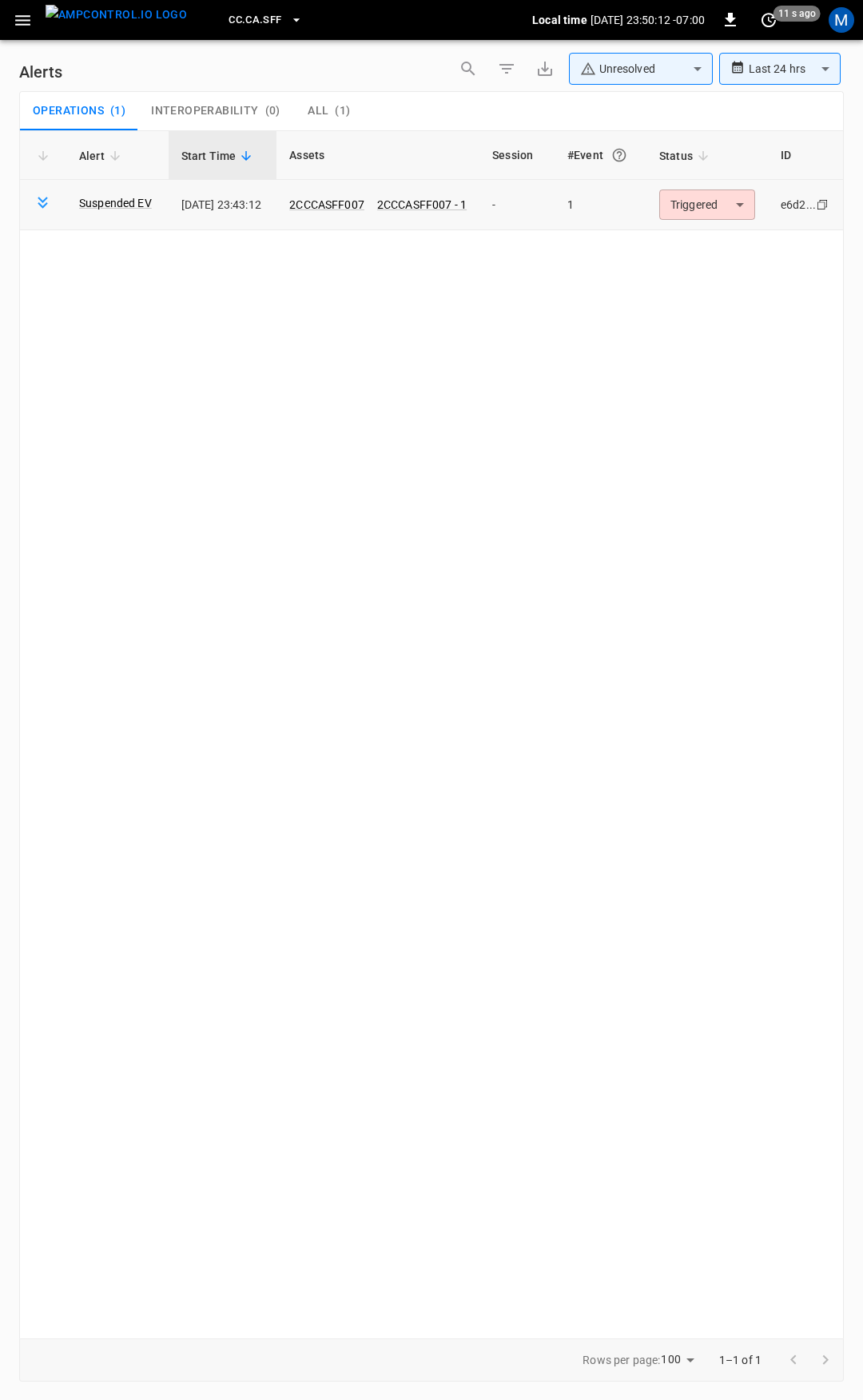
click at [716, 201] on body "**********" at bounding box center [432, 698] width 863 height 1395
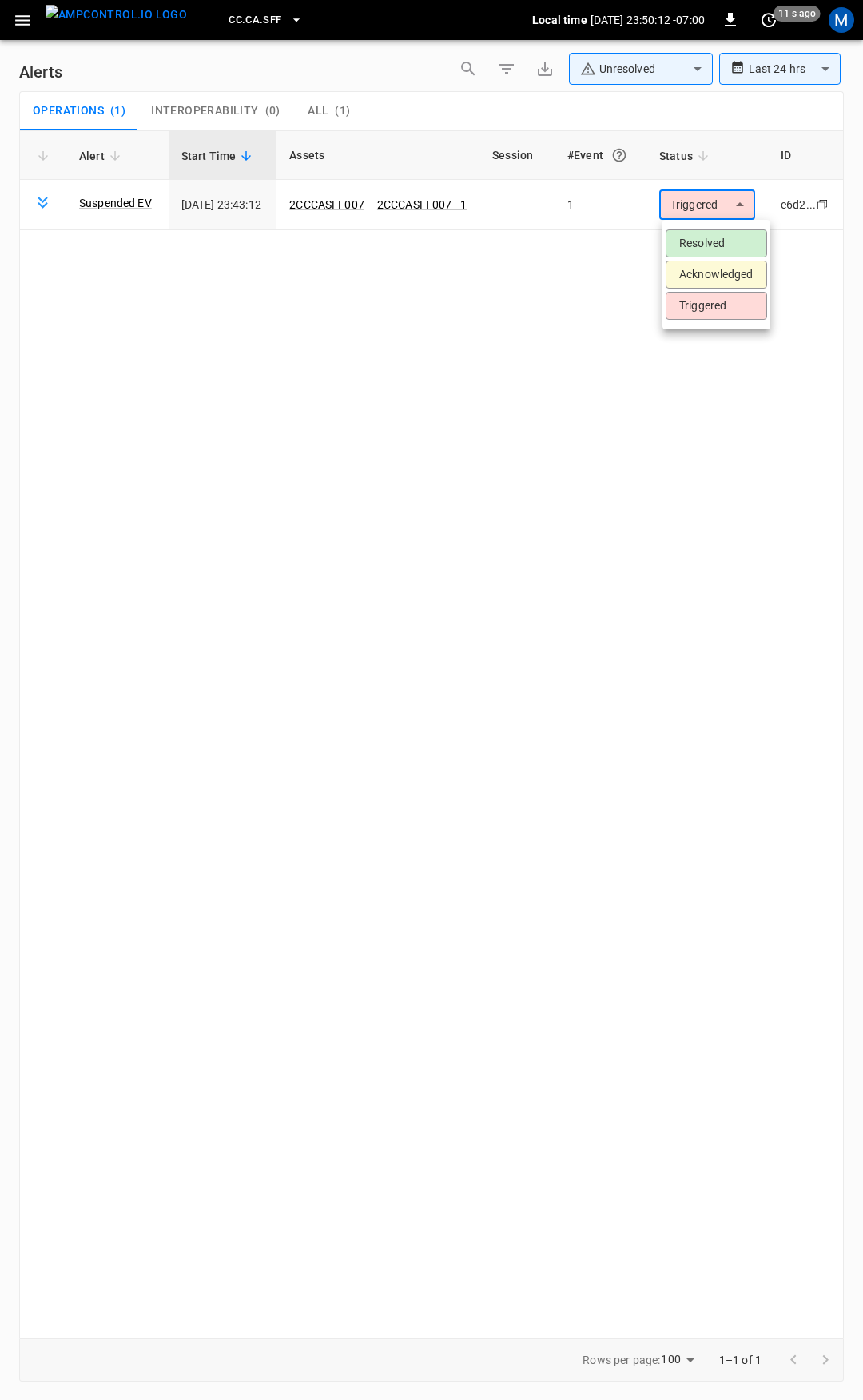
click at [731, 248] on li "Resolved" at bounding box center [716, 243] width 102 height 28
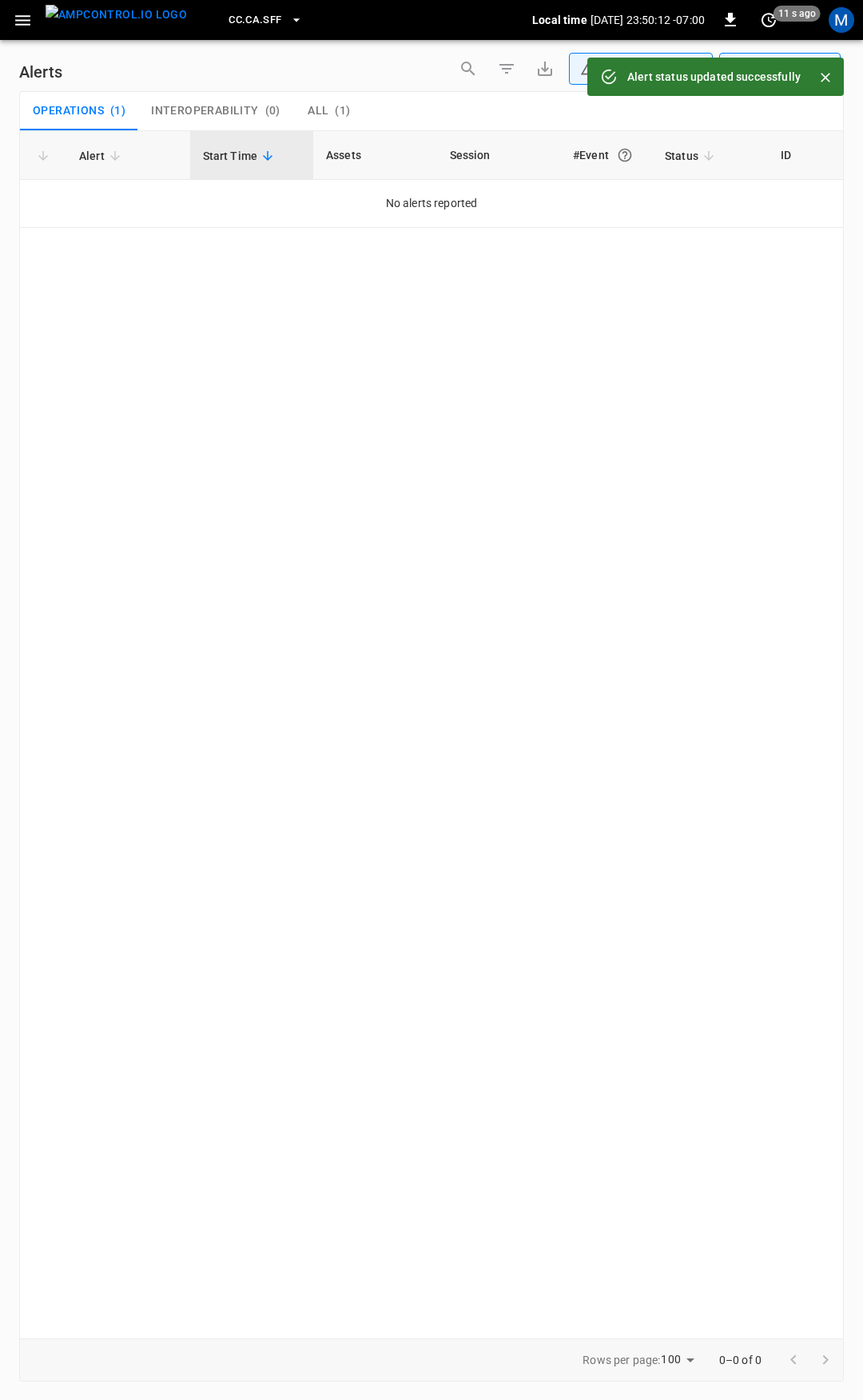
click at [34, 18] on button "button" at bounding box center [22, 21] width 32 height 30
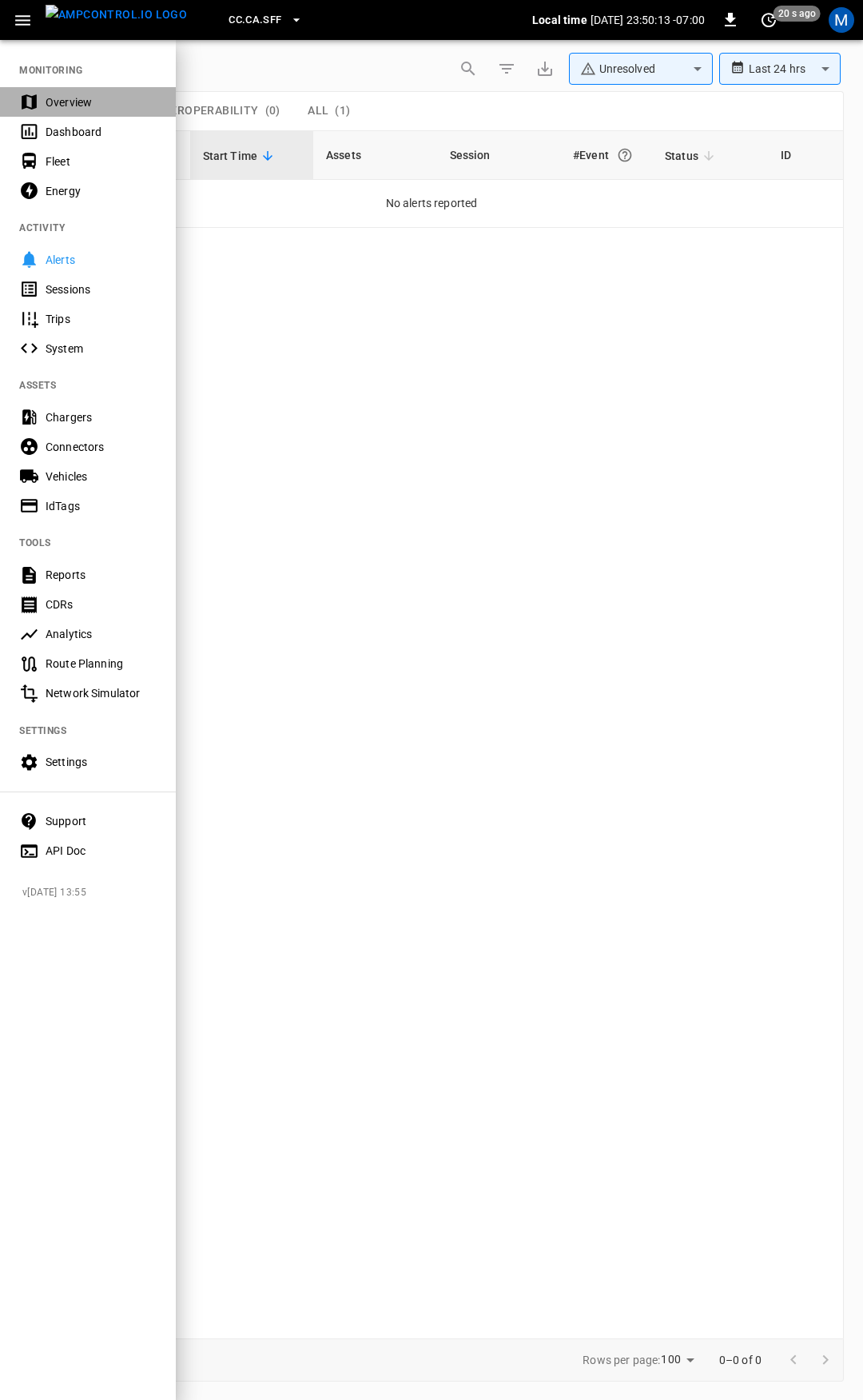
click at [82, 95] on div "Overview" at bounding box center [101, 102] width 111 height 16
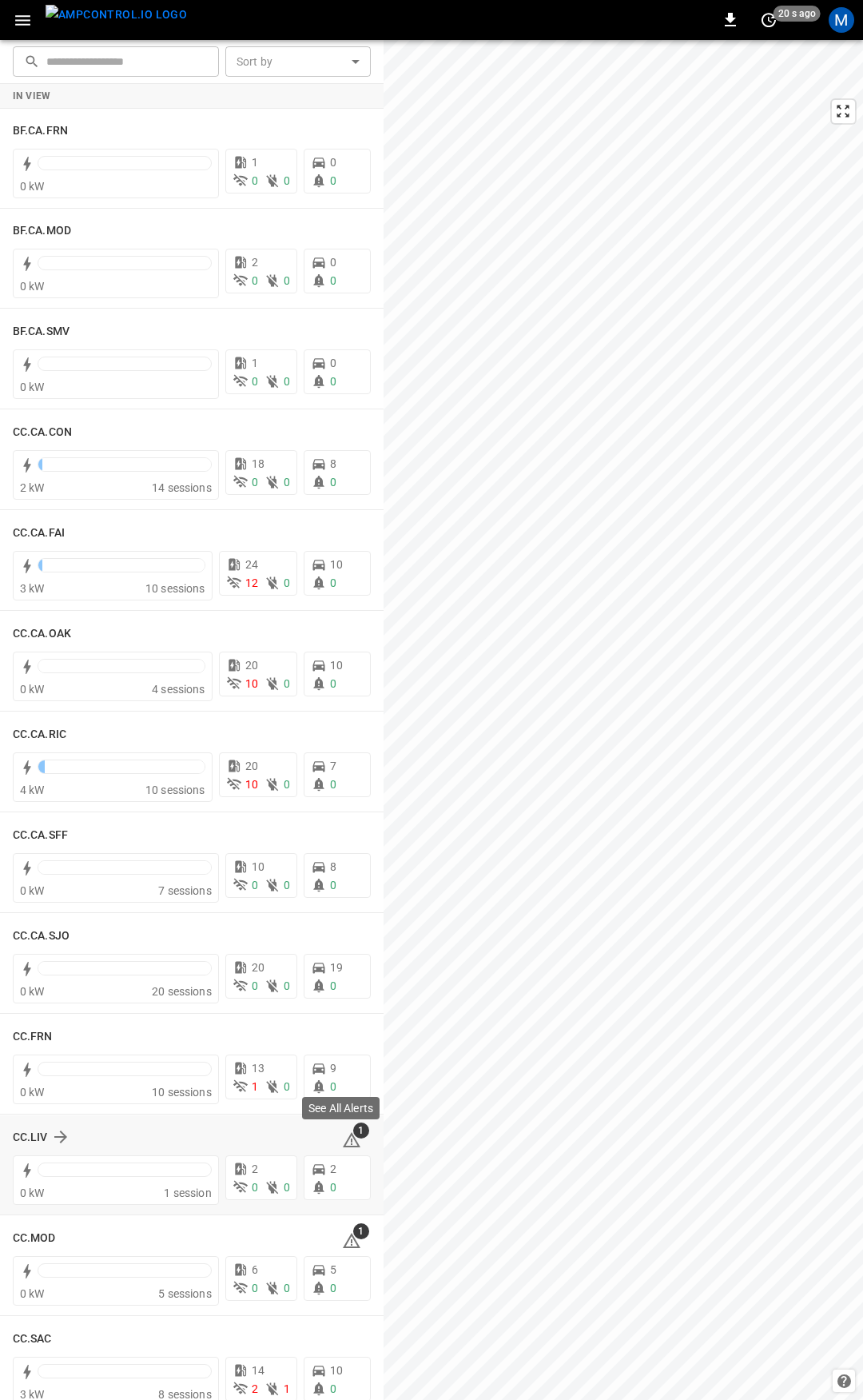
click at [353, 1135] on span "1" at bounding box center [361, 1130] width 16 height 16
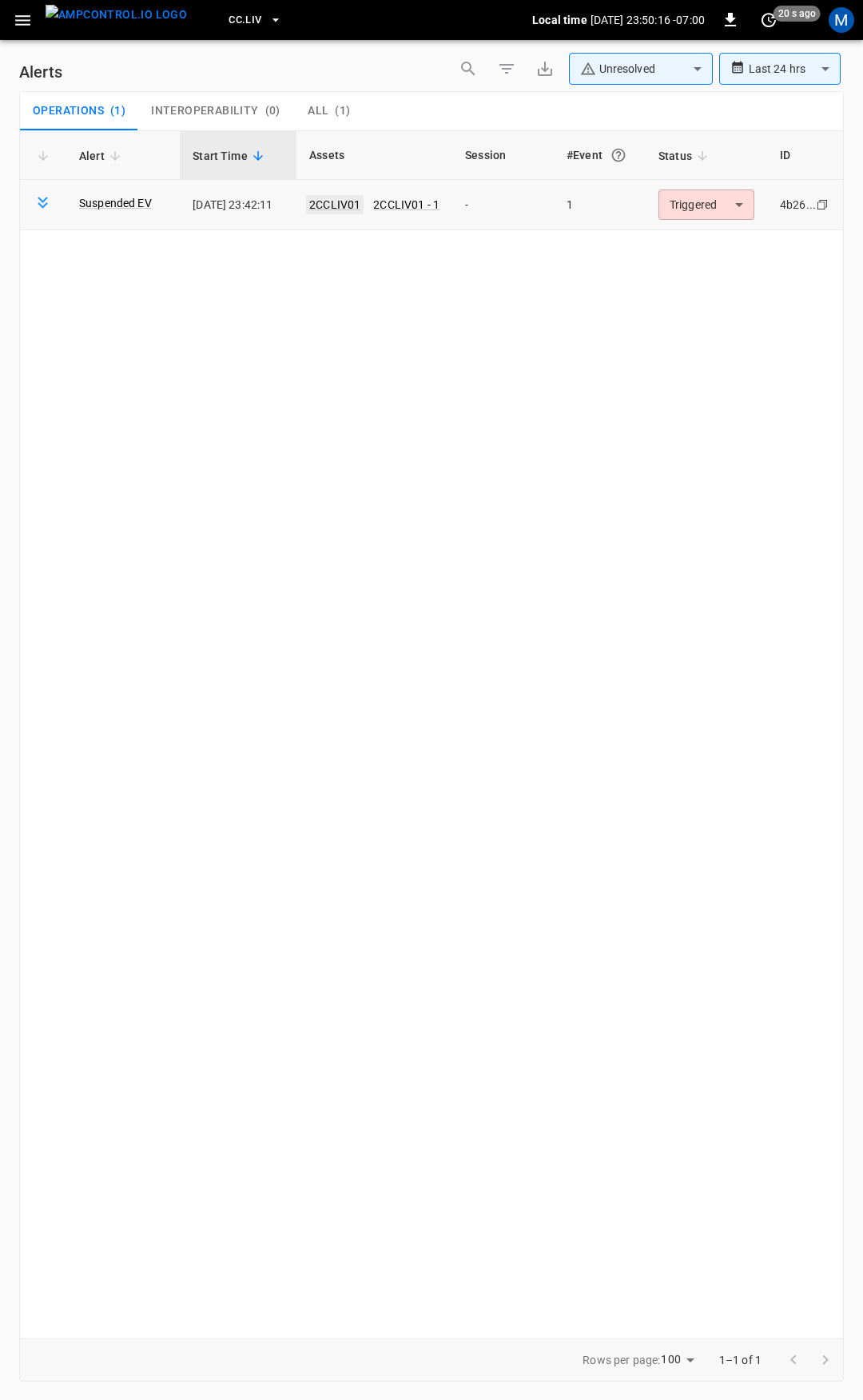
click at [353, 202] on link "2CCLIV01" at bounding box center [335, 204] width 57 height 19
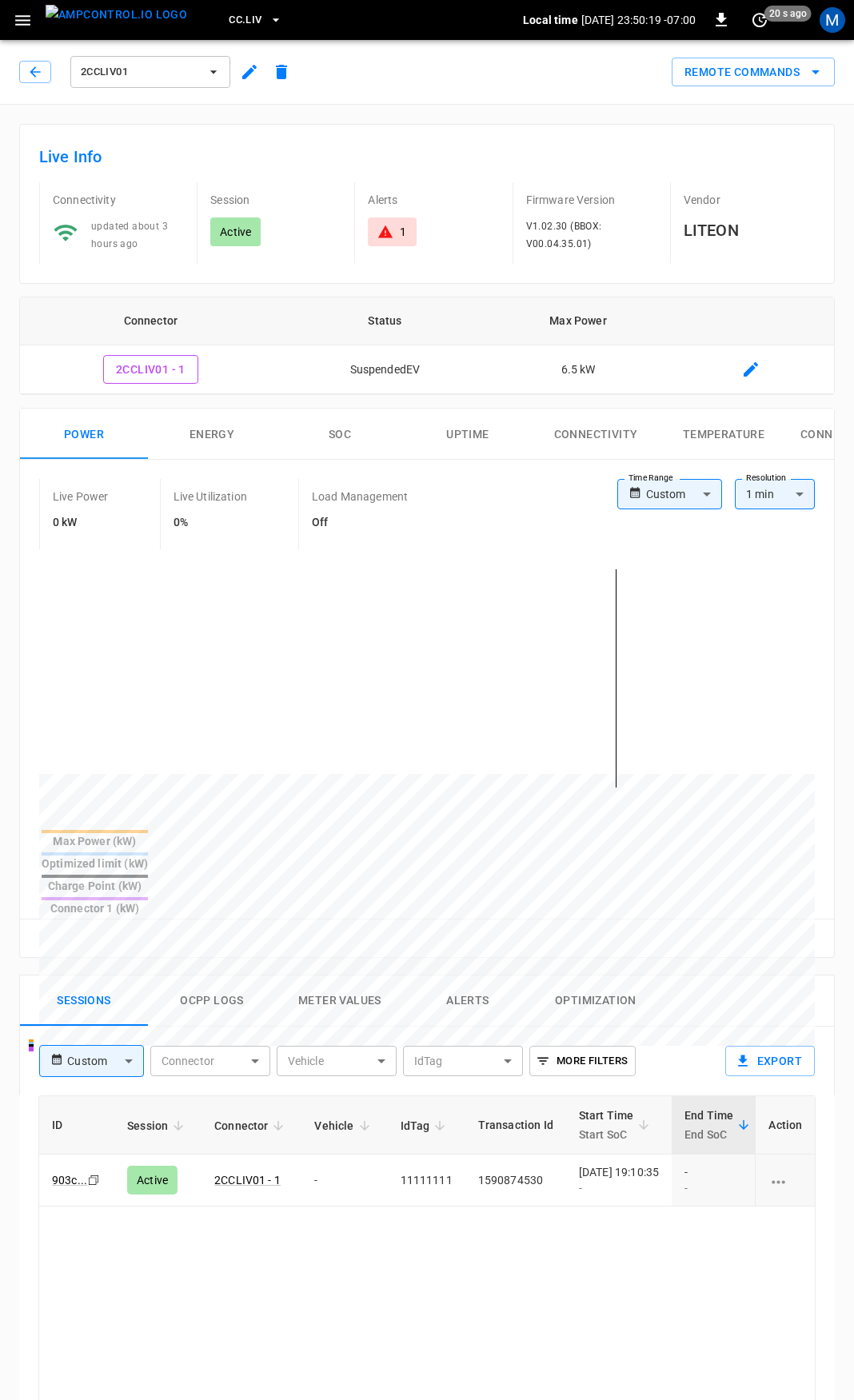
click at [702, 493] on body "CC.LIV Local time 2025-08-29 23:50:19 -07:00 0 20 s ago M 2CCLIV01 Remote Comma…" at bounding box center [427, 1069] width 854 height 2138
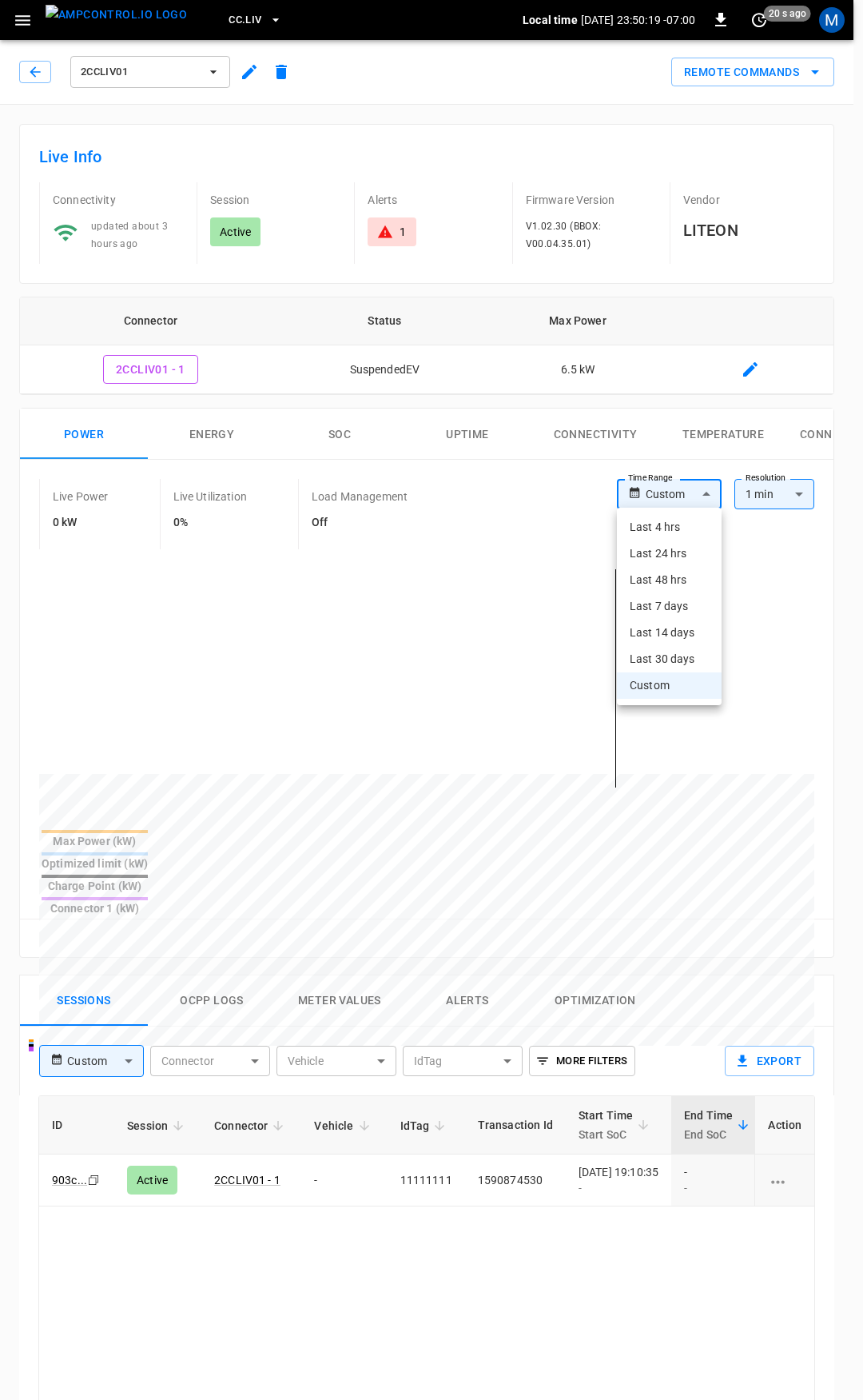
click at [662, 529] on li "Last 4 hrs" at bounding box center [670, 528] width 105 height 27
type input "**********"
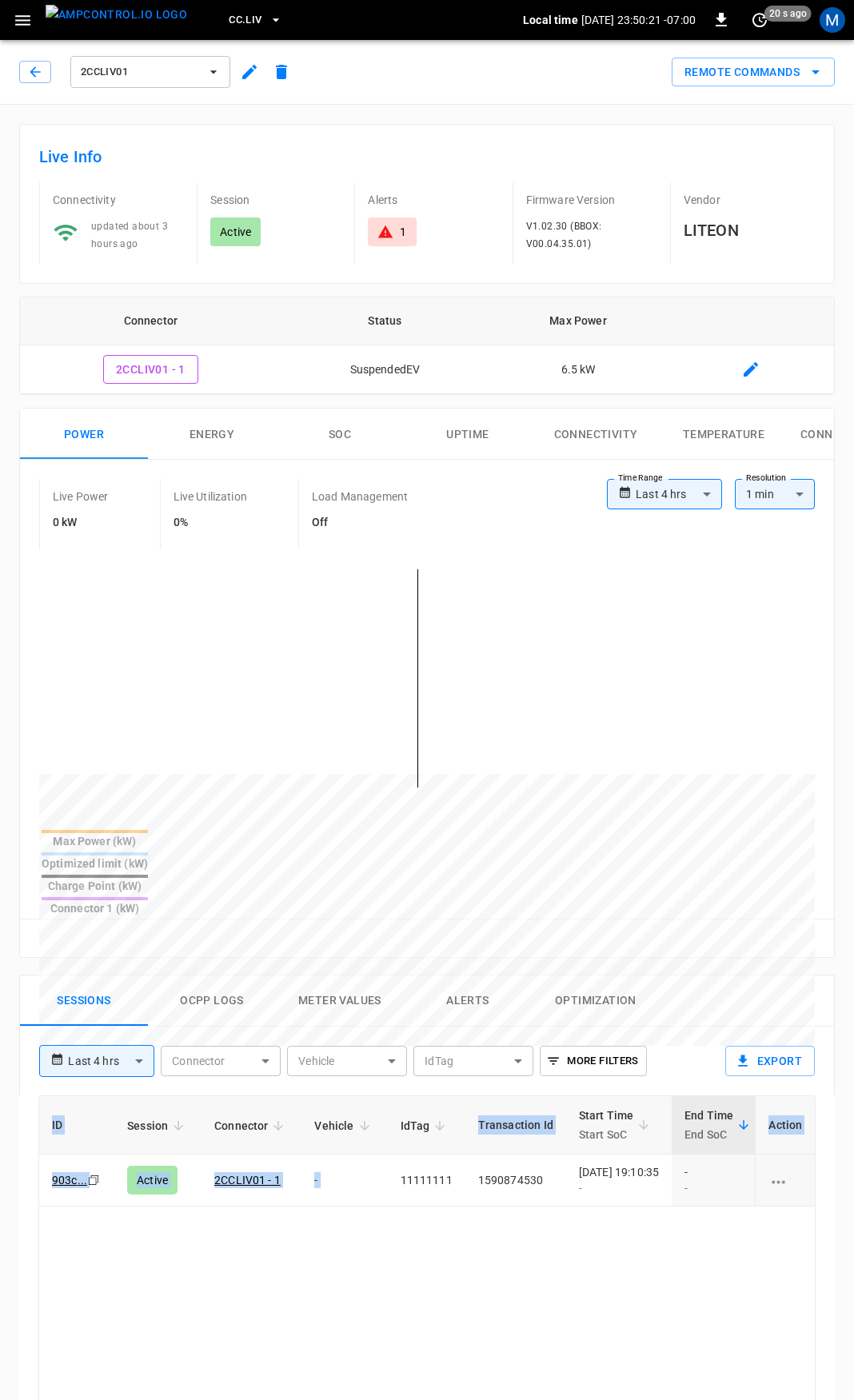
scroll to position [0, 402]
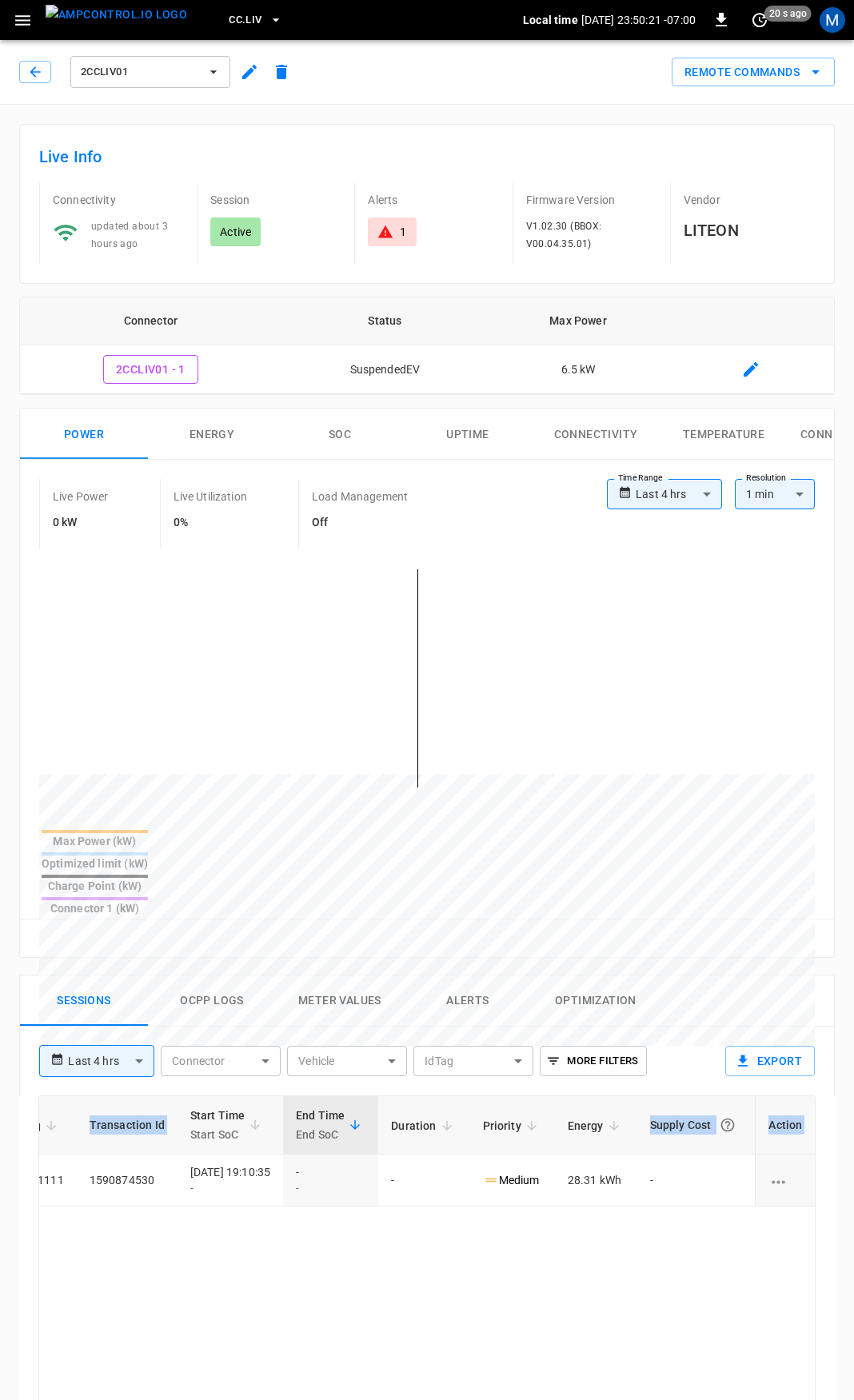
drag, startPoint x: 521, startPoint y: 1129, endPoint x: 852, endPoint y: 1130, distance: 331.0
click at [852, 1130] on div "**********" at bounding box center [427, 1122] width 854 height 2033
drag, startPoint x: 634, startPoint y: 1275, endPoint x: 280, endPoint y: 398, distance: 945.8
click at [385, 228] on icon at bounding box center [385, 232] width 14 height 12
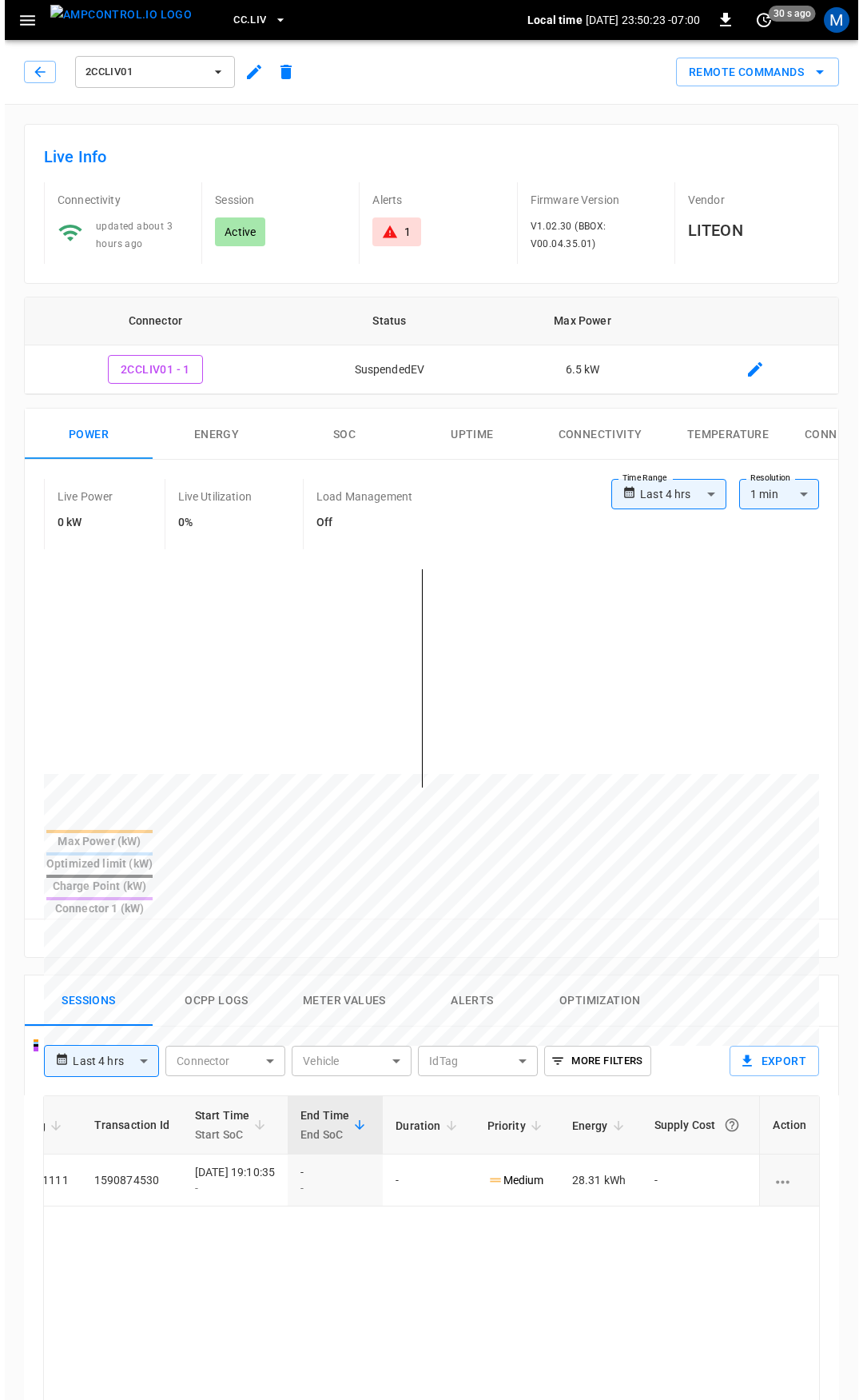
scroll to position [682, 0]
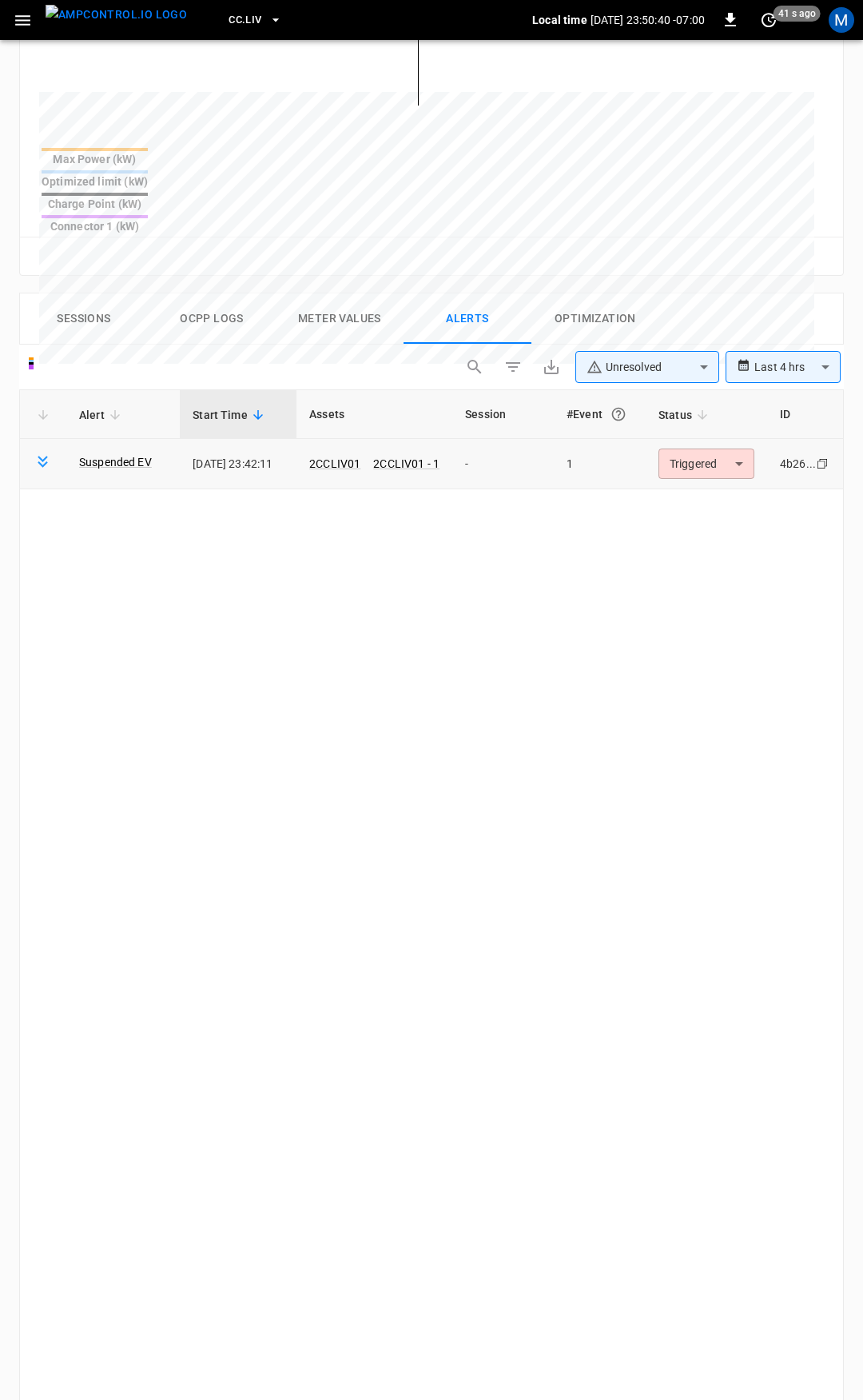
click at [702, 411] on body "**********" at bounding box center [432, 495] width 863 height 2355
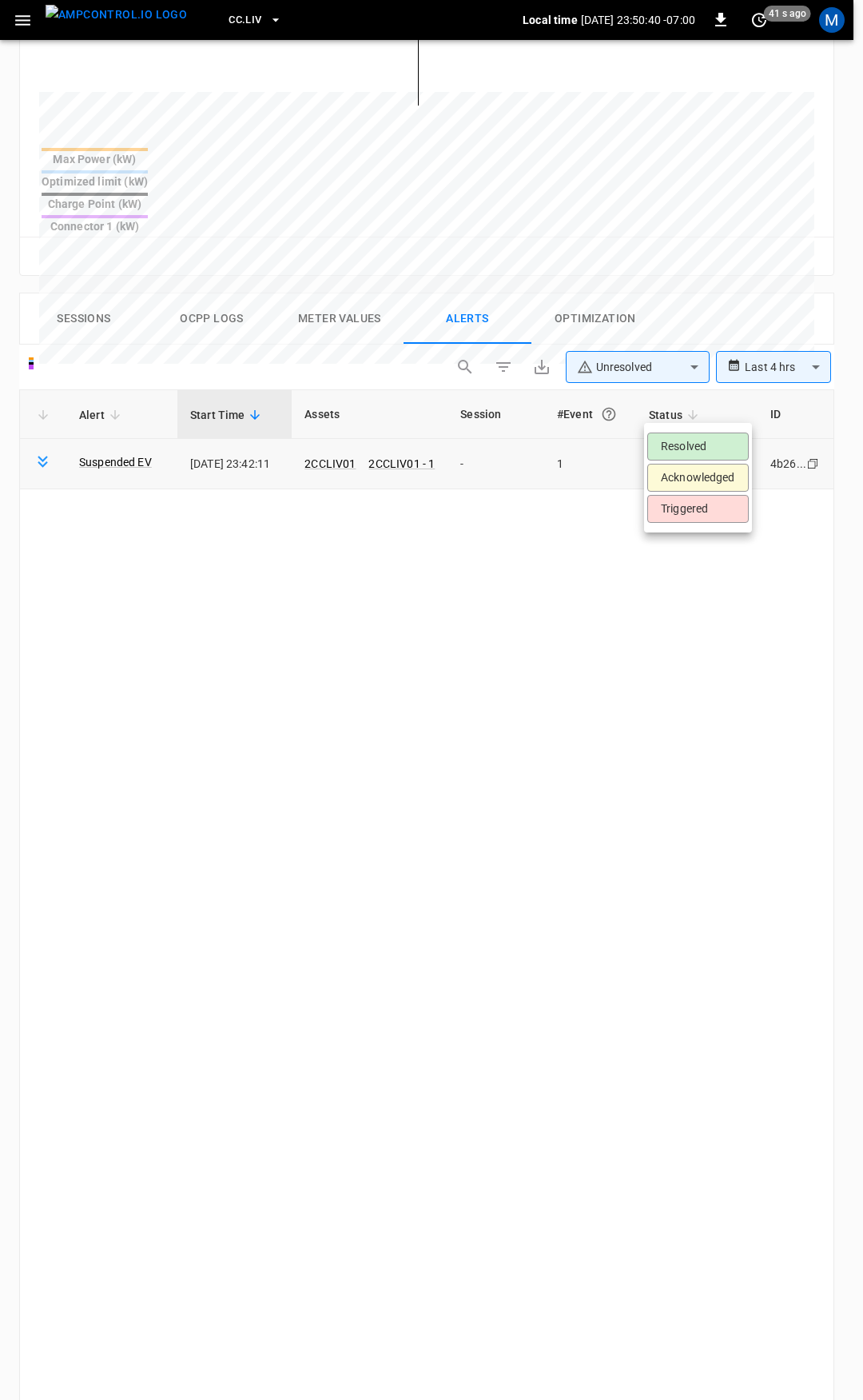
click at [716, 447] on li "Resolved" at bounding box center [698, 447] width 102 height 28
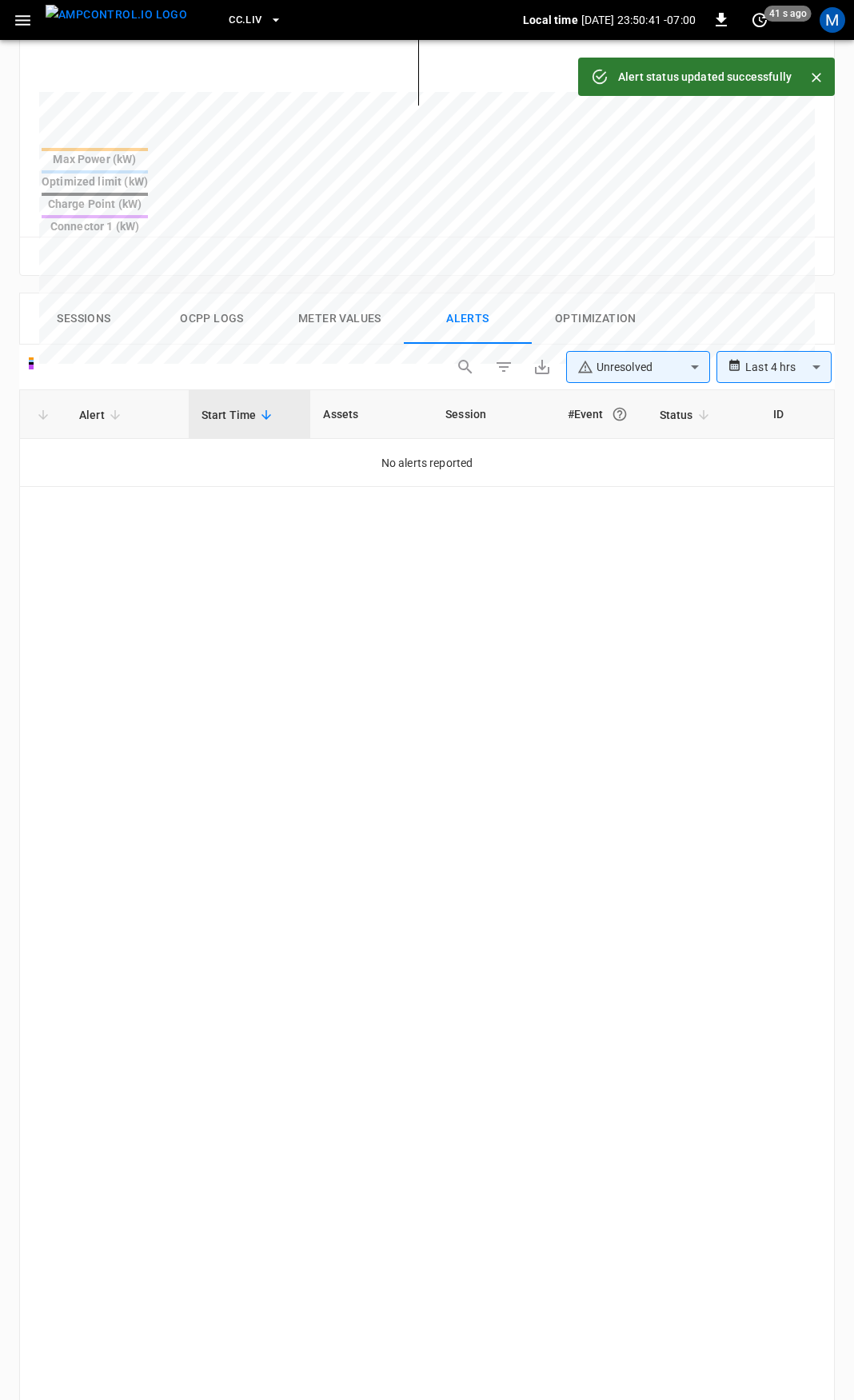
click at [28, 22] on icon "button" at bounding box center [22, 20] width 20 height 20
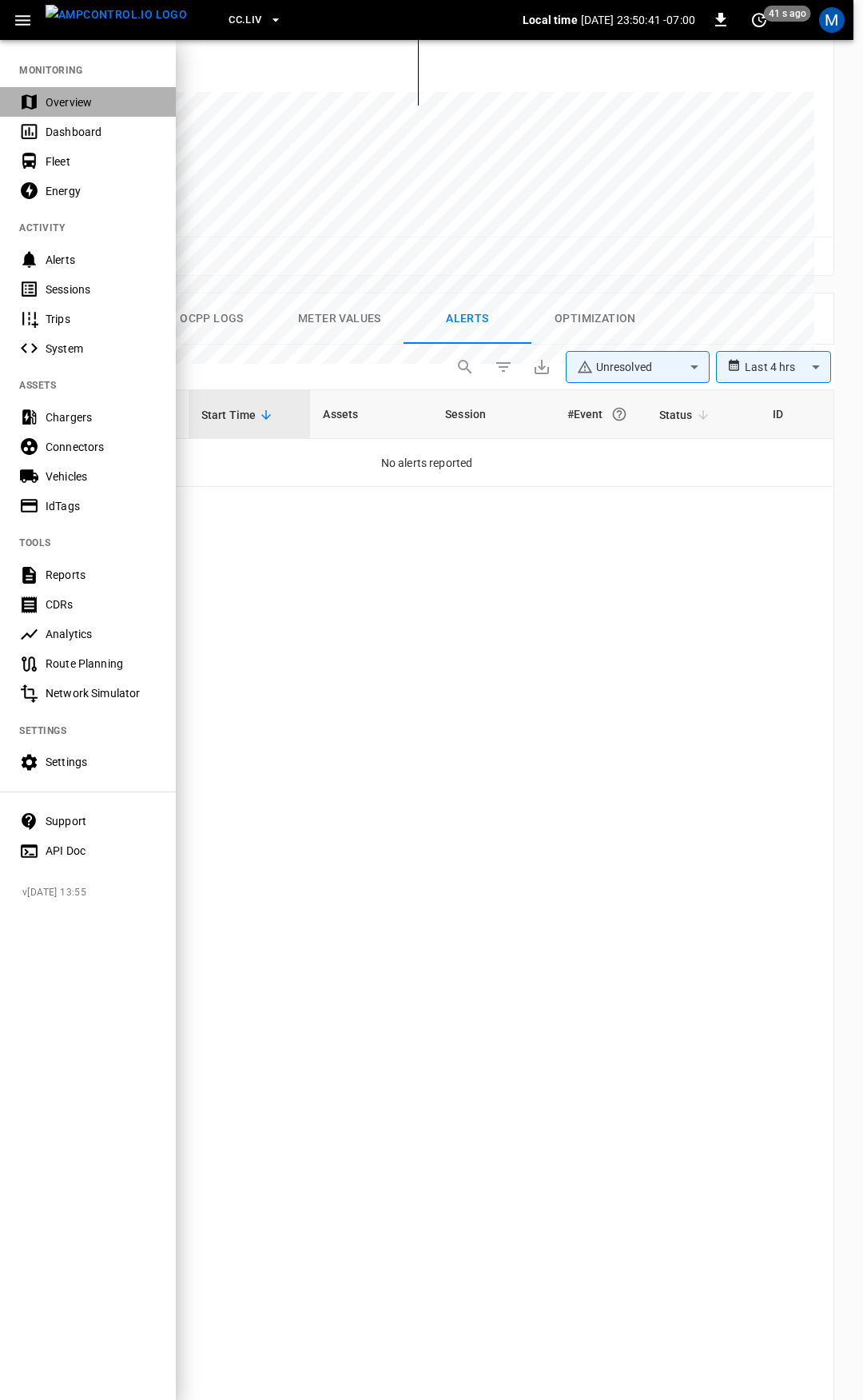
click at [77, 88] on div "Overview" at bounding box center [87, 102] width 176 height 30
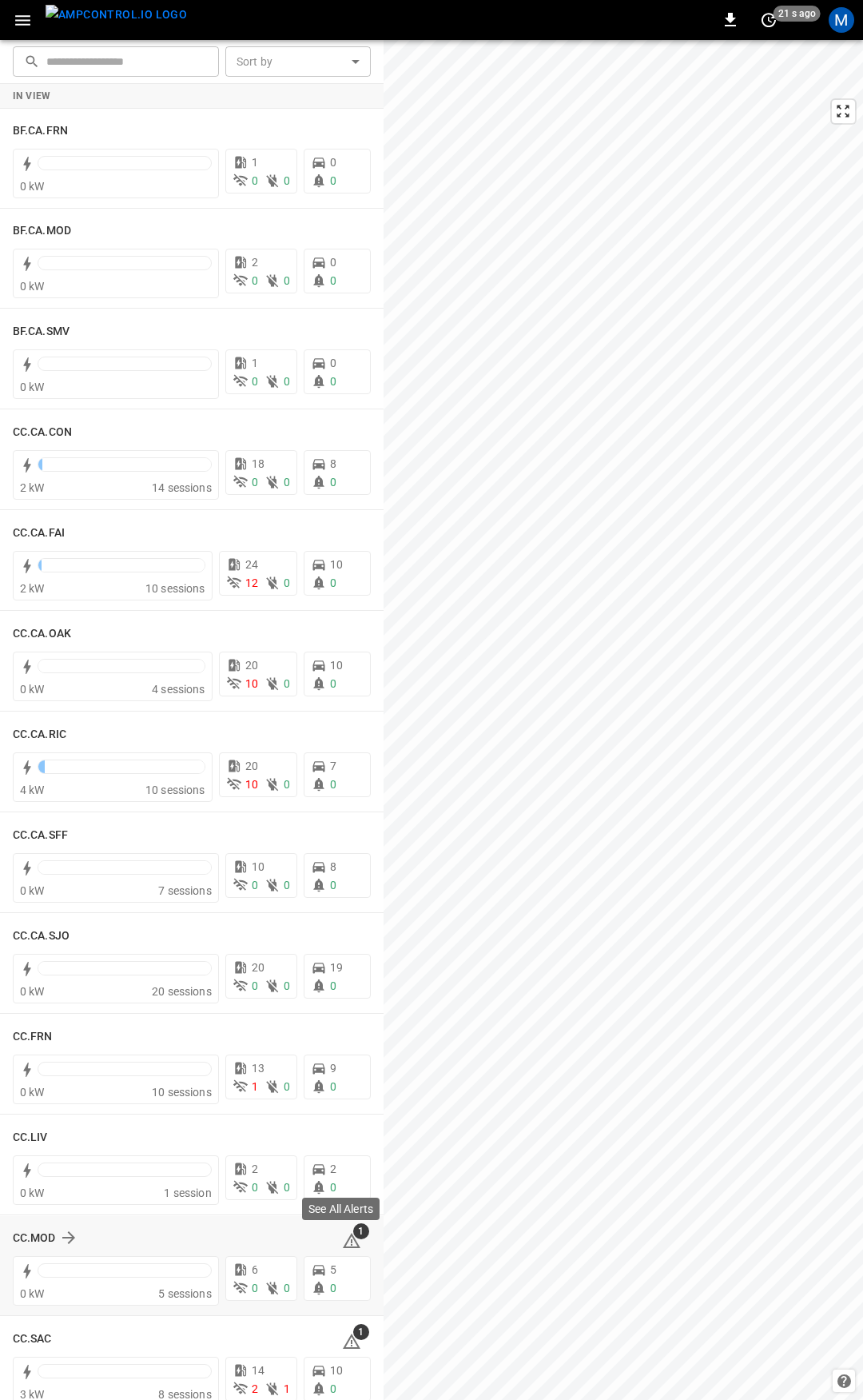
click at [342, 1241] on icon at bounding box center [352, 1241] width 19 height 19
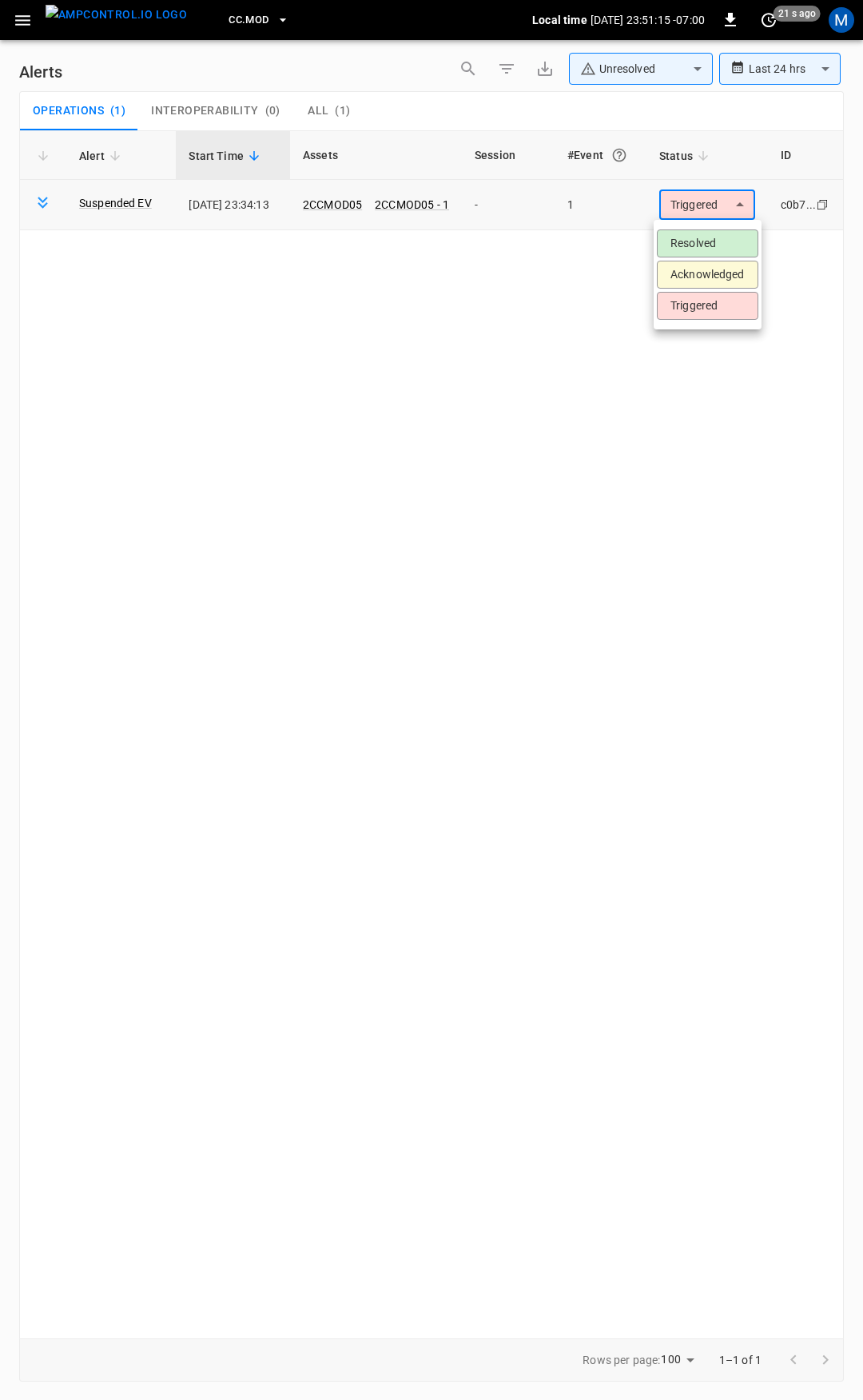
click at [694, 200] on body "**********" at bounding box center [432, 698] width 863 height 1395
click at [693, 242] on li "Resolved" at bounding box center [708, 243] width 102 height 28
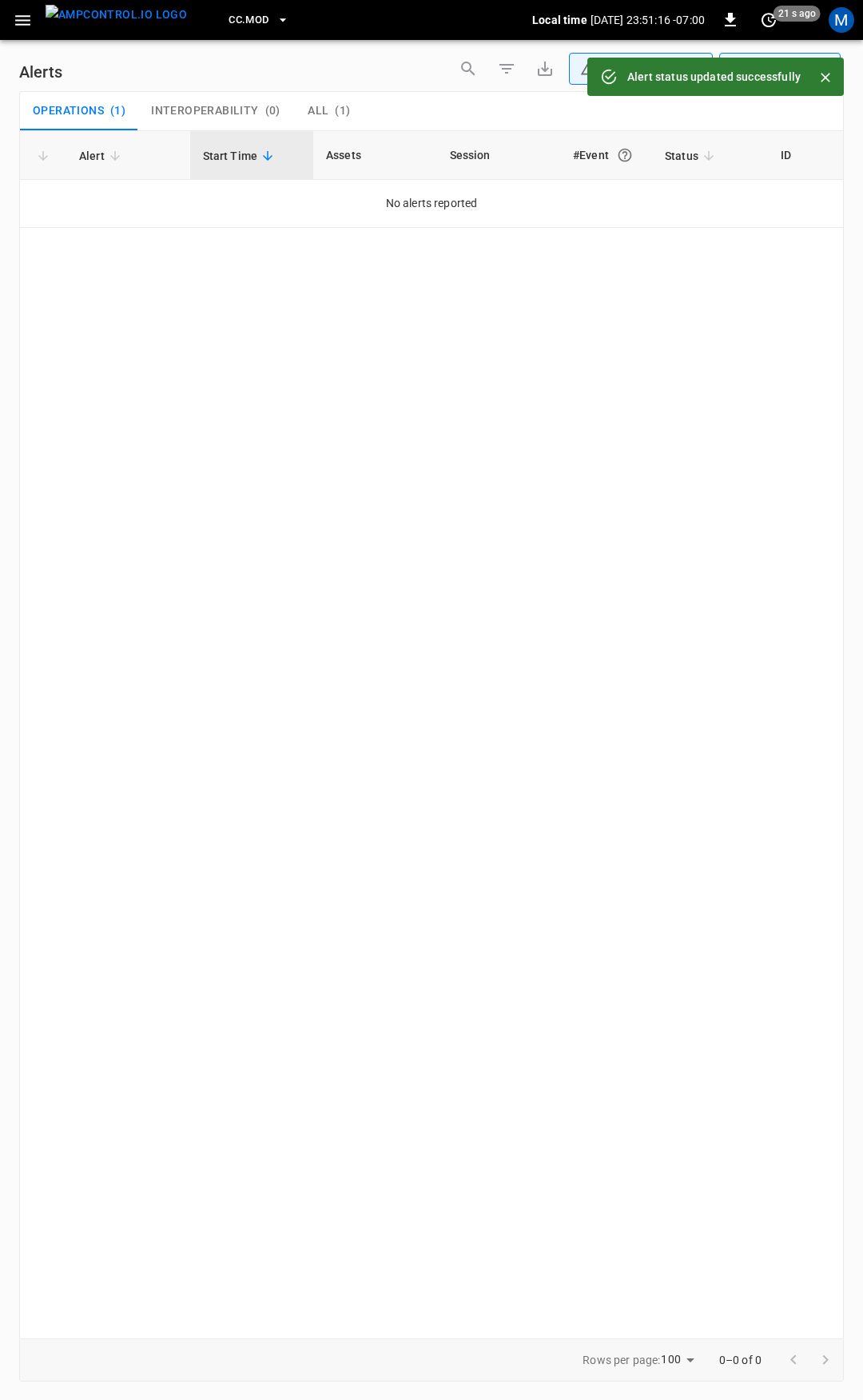
click at [17, 10] on icon "button" at bounding box center [22, 20] width 20 height 20
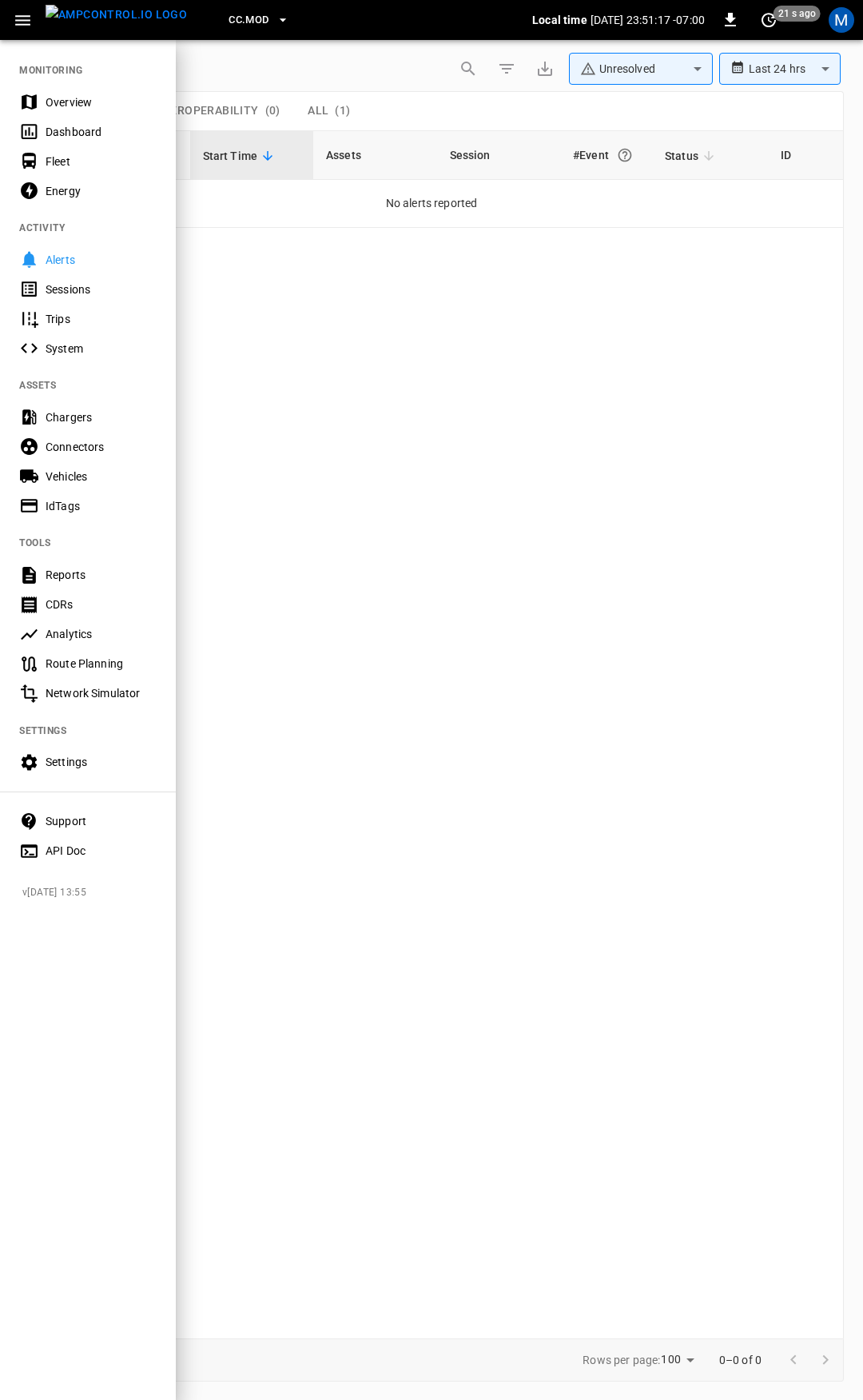
drag, startPoint x: 93, startPoint y: 115, endPoint x: 102, endPoint y: 138, distance: 24.7
click at [93, 115] on div "Overview" at bounding box center [87, 102] width 176 height 30
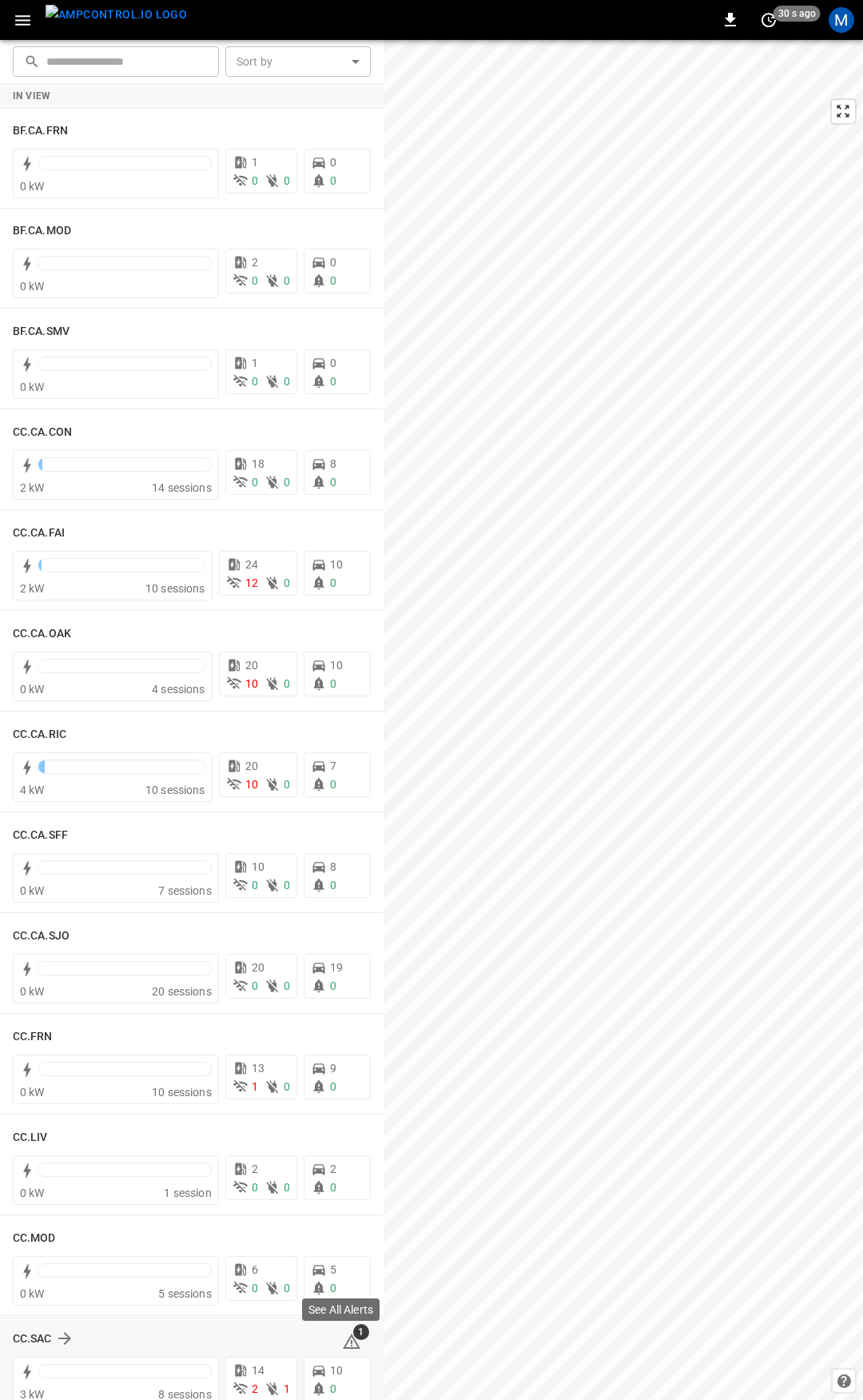
click at [353, 1338] on span "1" at bounding box center [361, 1332] width 16 height 16
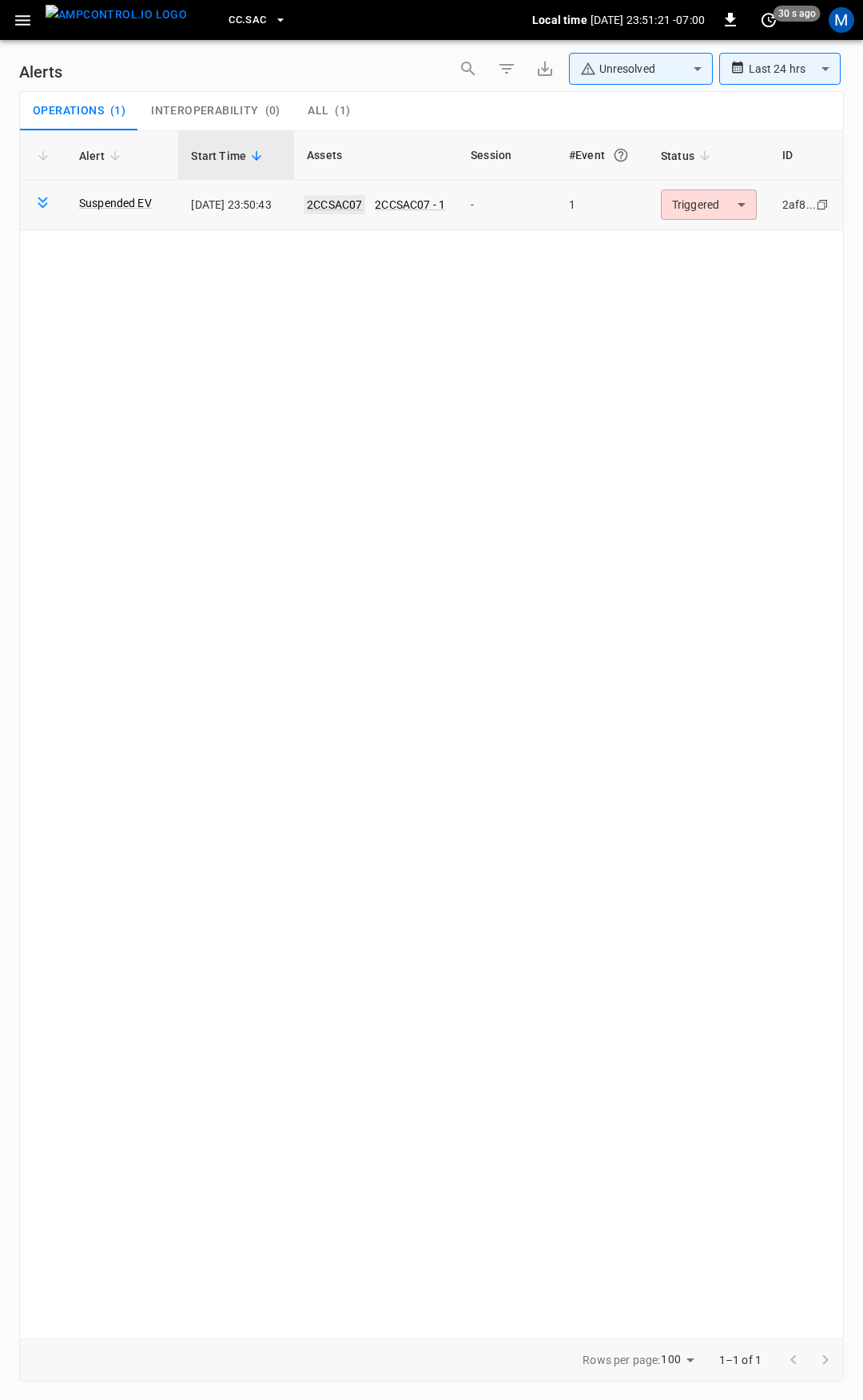
click at [333, 202] on link "2CCSAC07" at bounding box center [335, 204] width 62 height 19
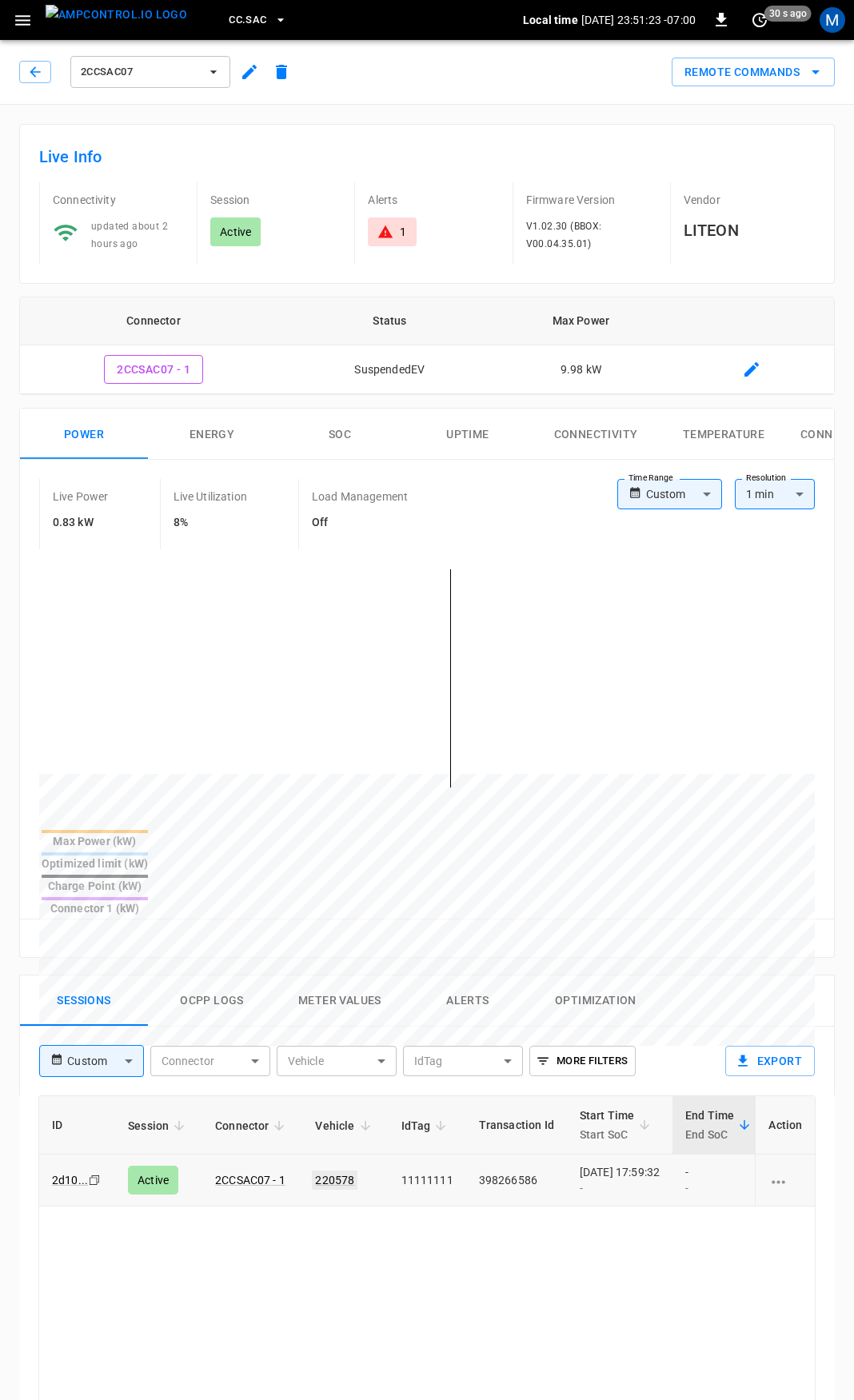
click at [327, 1171] on link "220578" at bounding box center [334, 1180] width 46 height 19
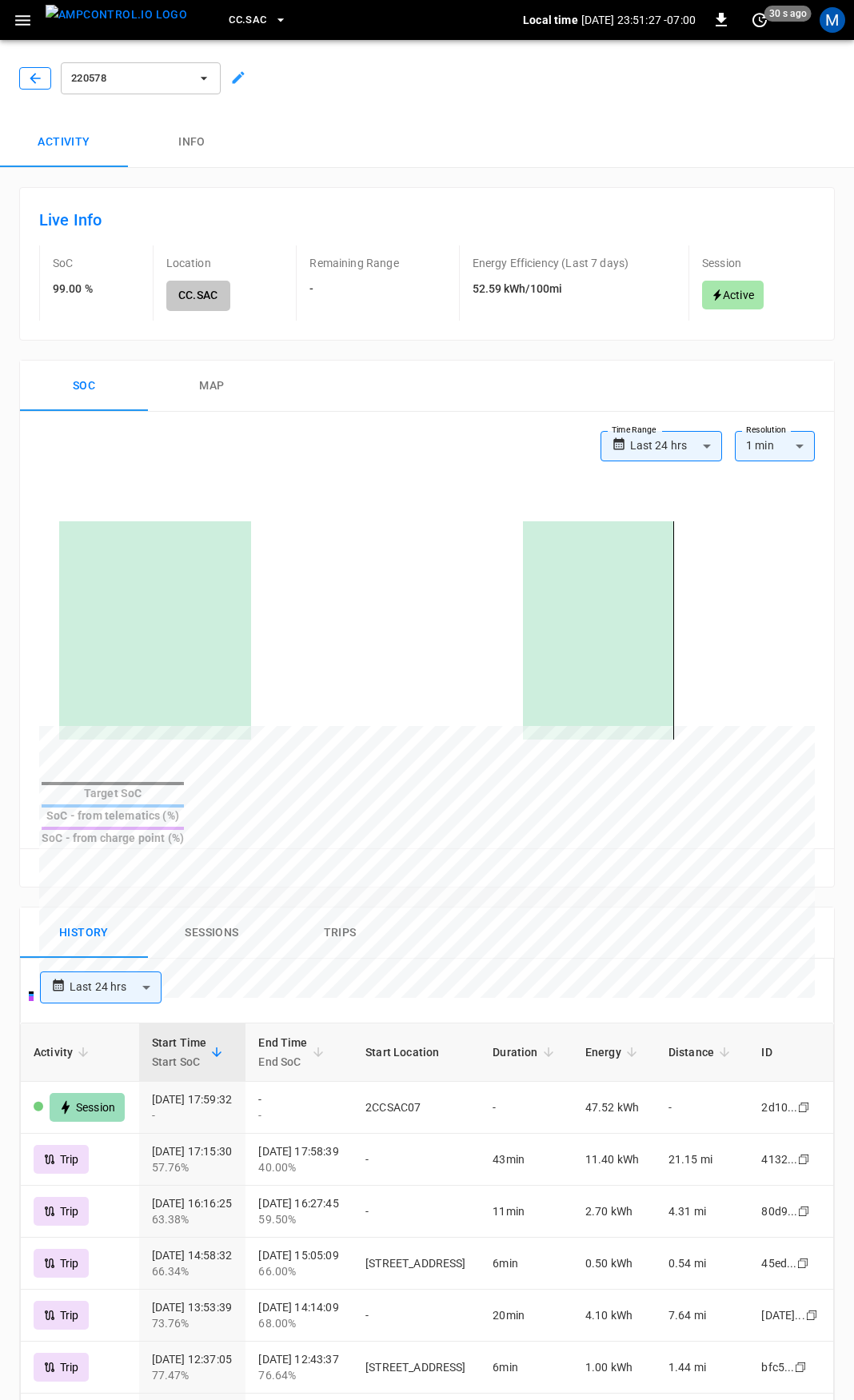
click at [42, 71] on icon "button" at bounding box center [35, 78] width 16 height 16
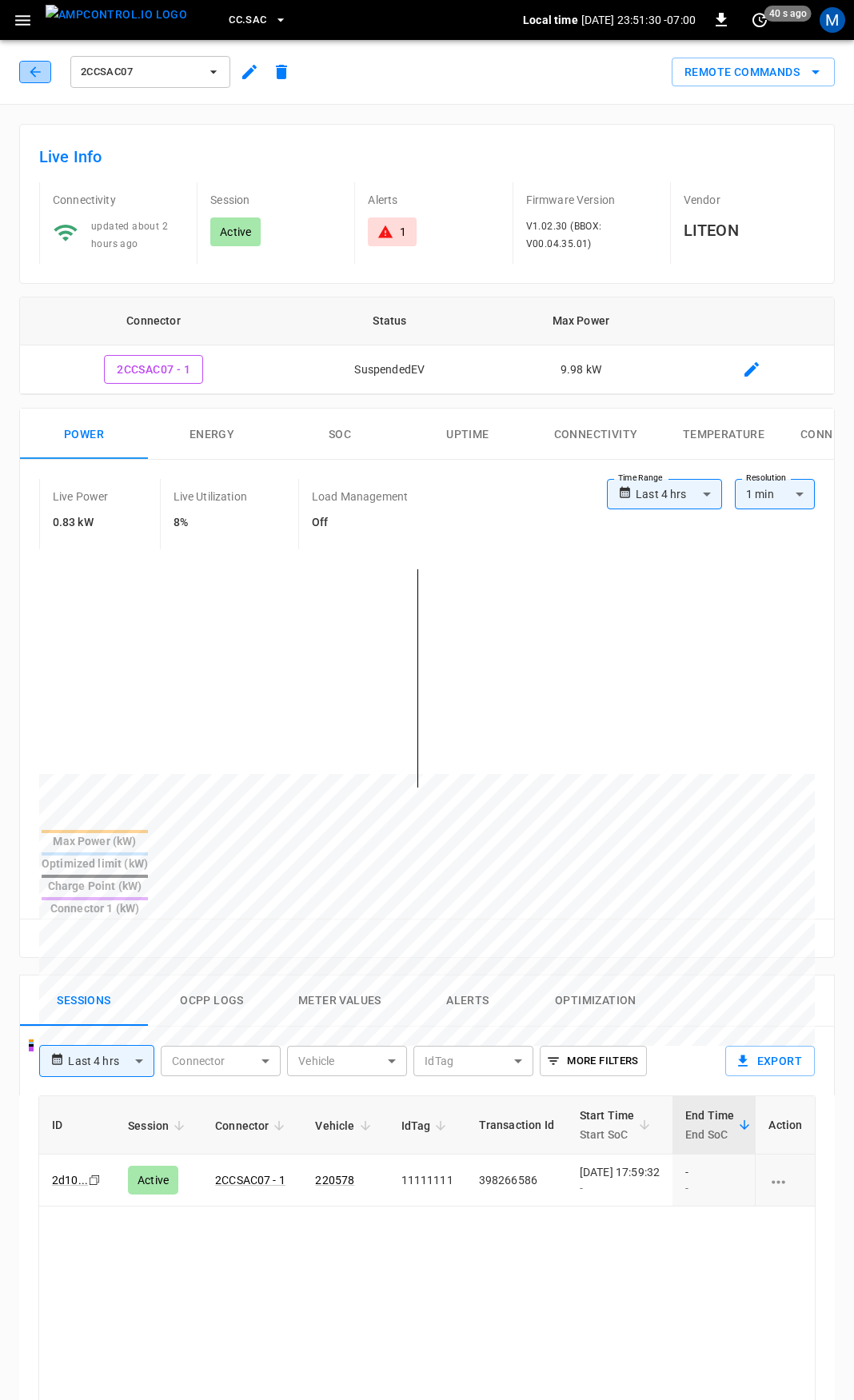
click at [31, 67] on icon "button" at bounding box center [35, 72] width 16 height 16
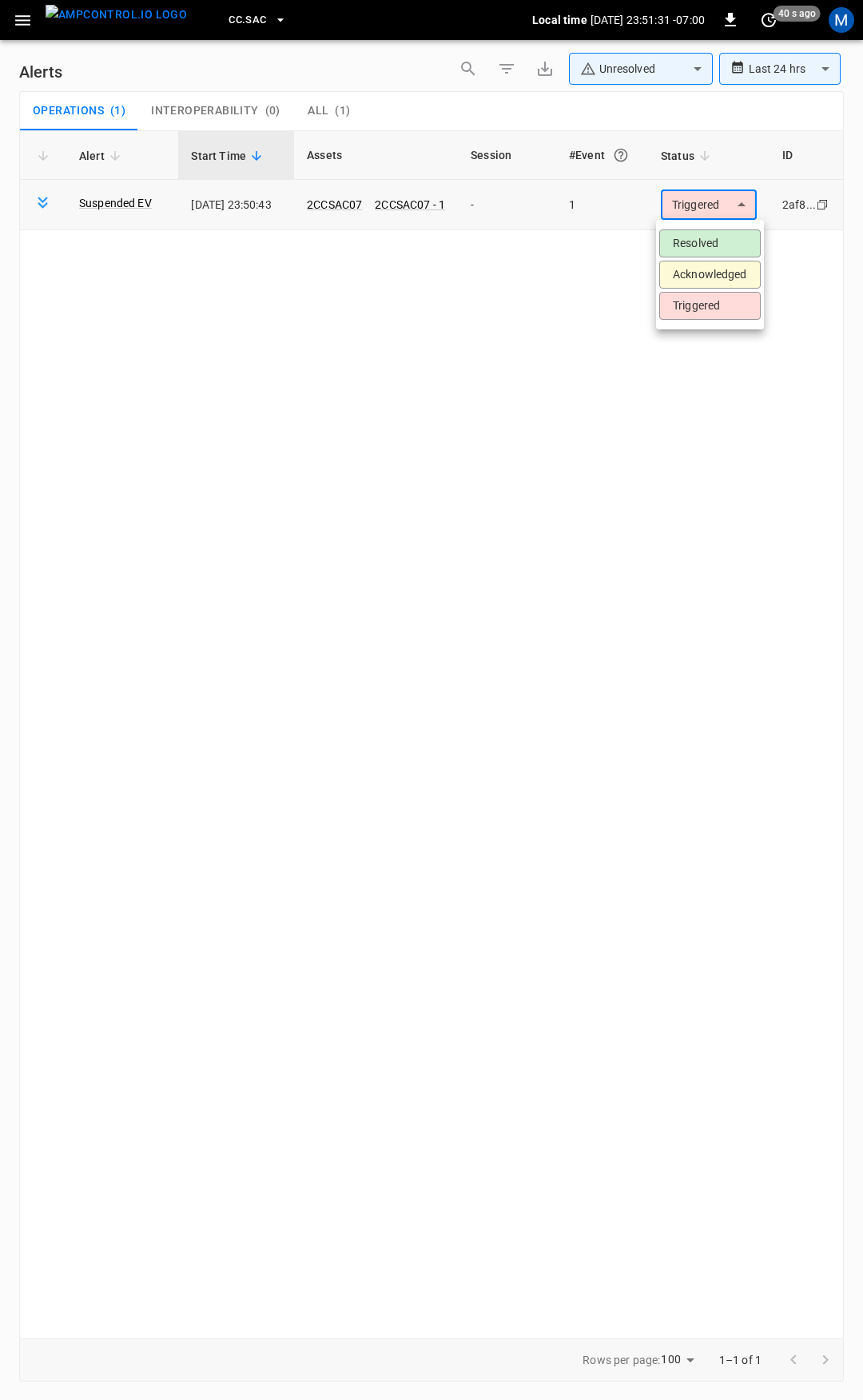
click at [715, 209] on body "**********" at bounding box center [432, 698] width 863 height 1395
click at [708, 248] on li "Resolved" at bounding box center [711, 243] width 102 height 28
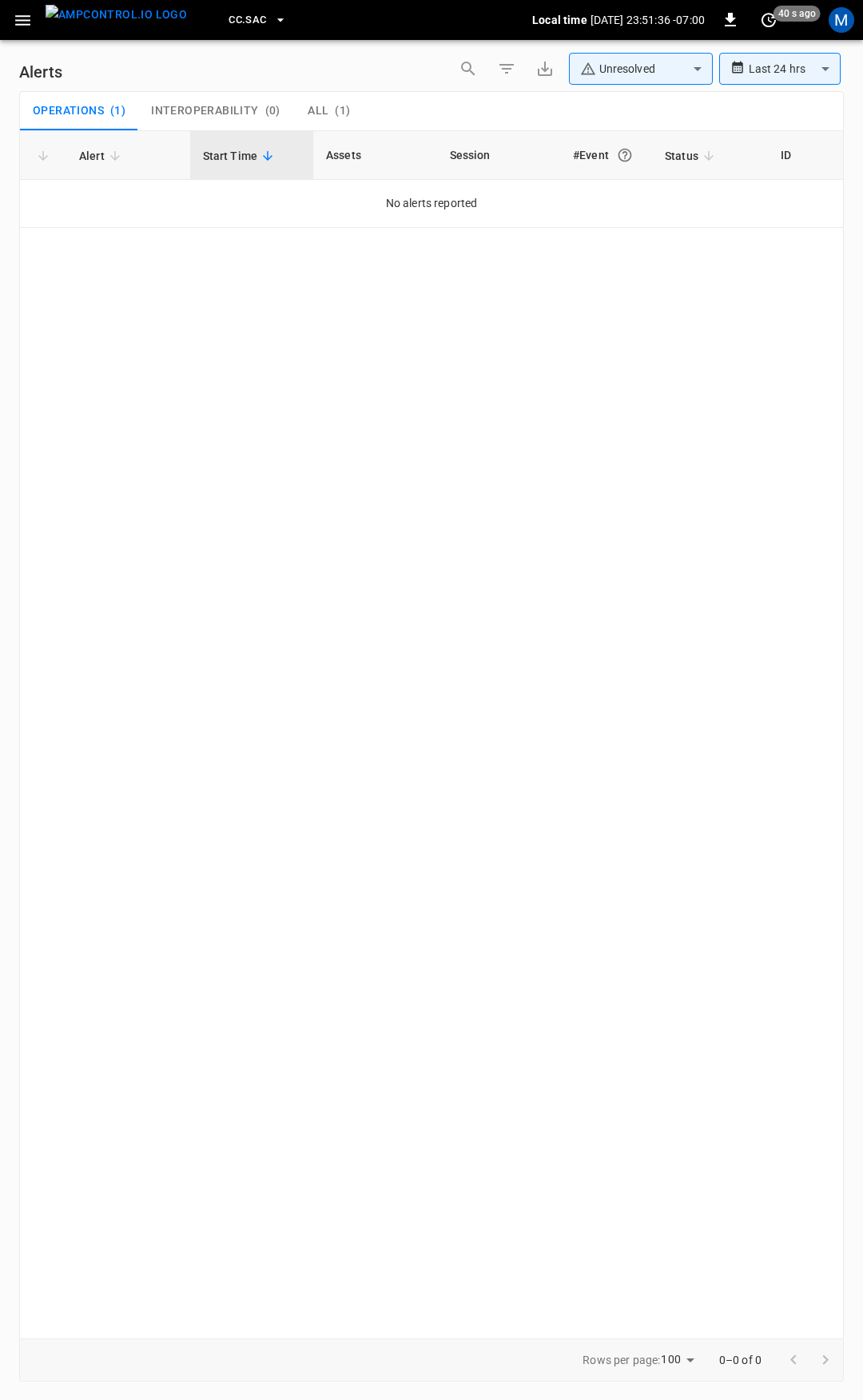
click at [16, 18] on icon "button" at bounding box center [22, 20] width 20 height 20
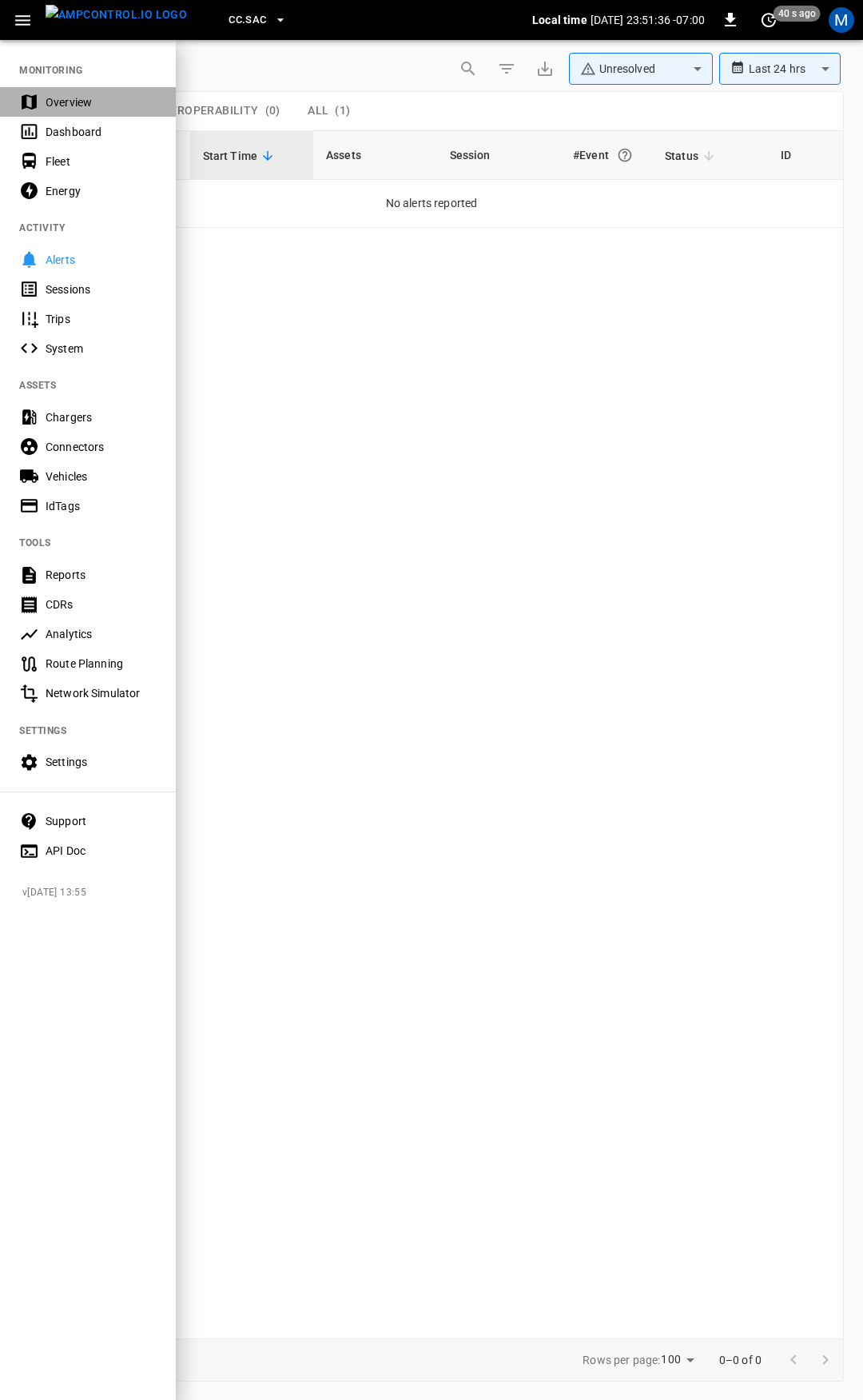
click at [89, 98] on div "Overview" at bounding box center [101, 102] width 111 height 16
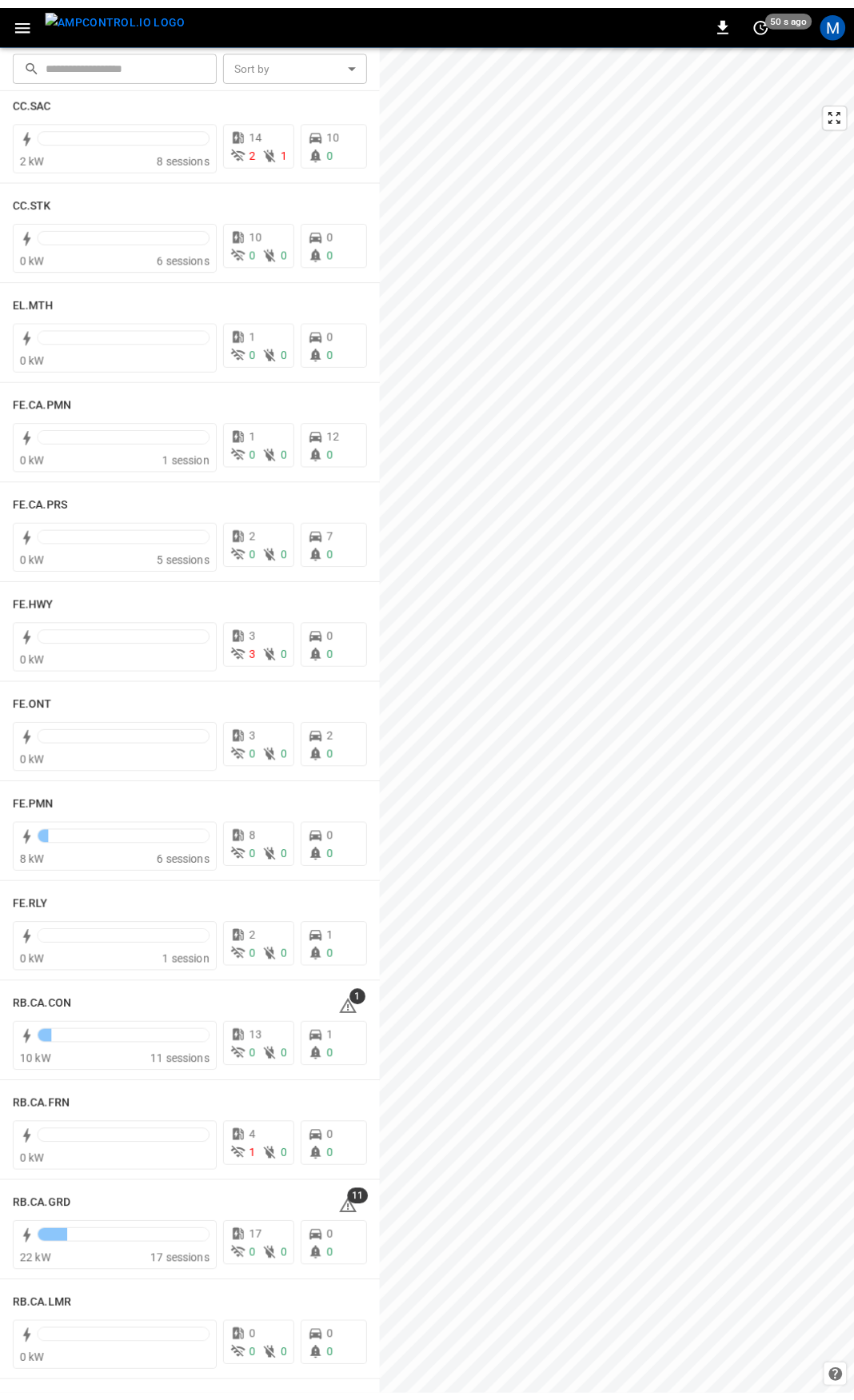
scroll to position [1350, 0]
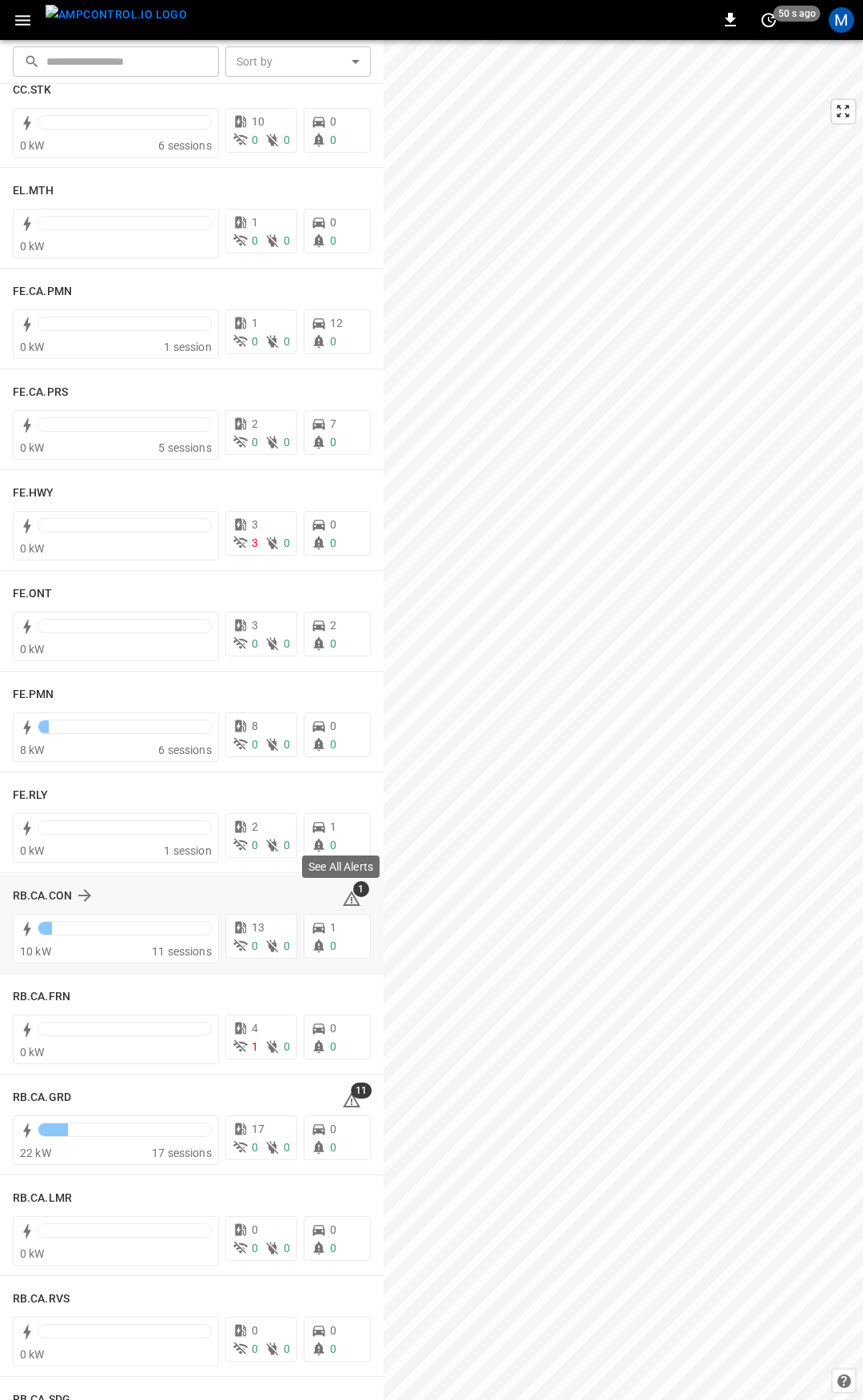
click at [351, 898] on icon at bounding box center [352, 898] width 19 height 19
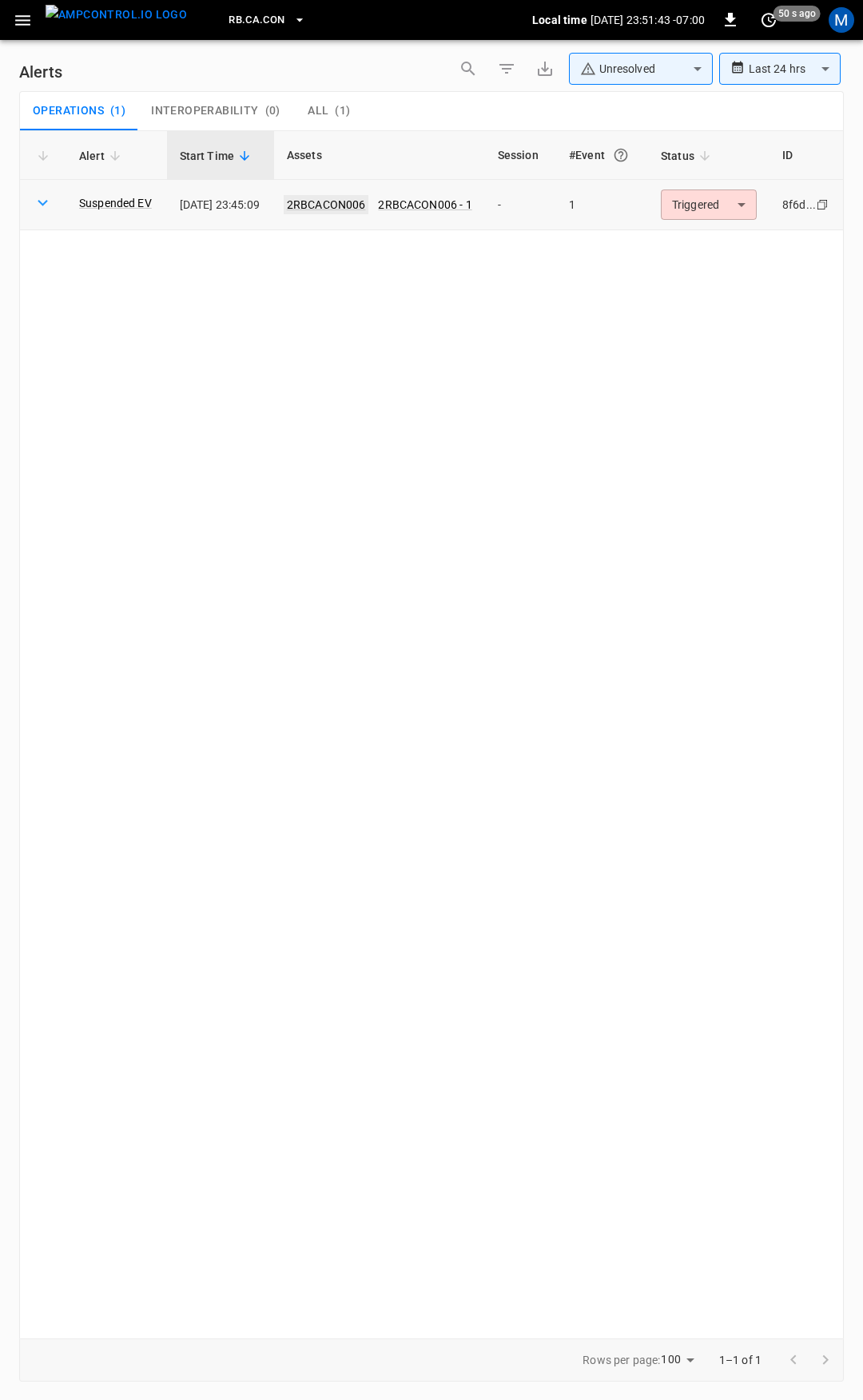
click at [351, 205] on link "2RBCACON006" at bounding box center [327, 204] width 86 height 19
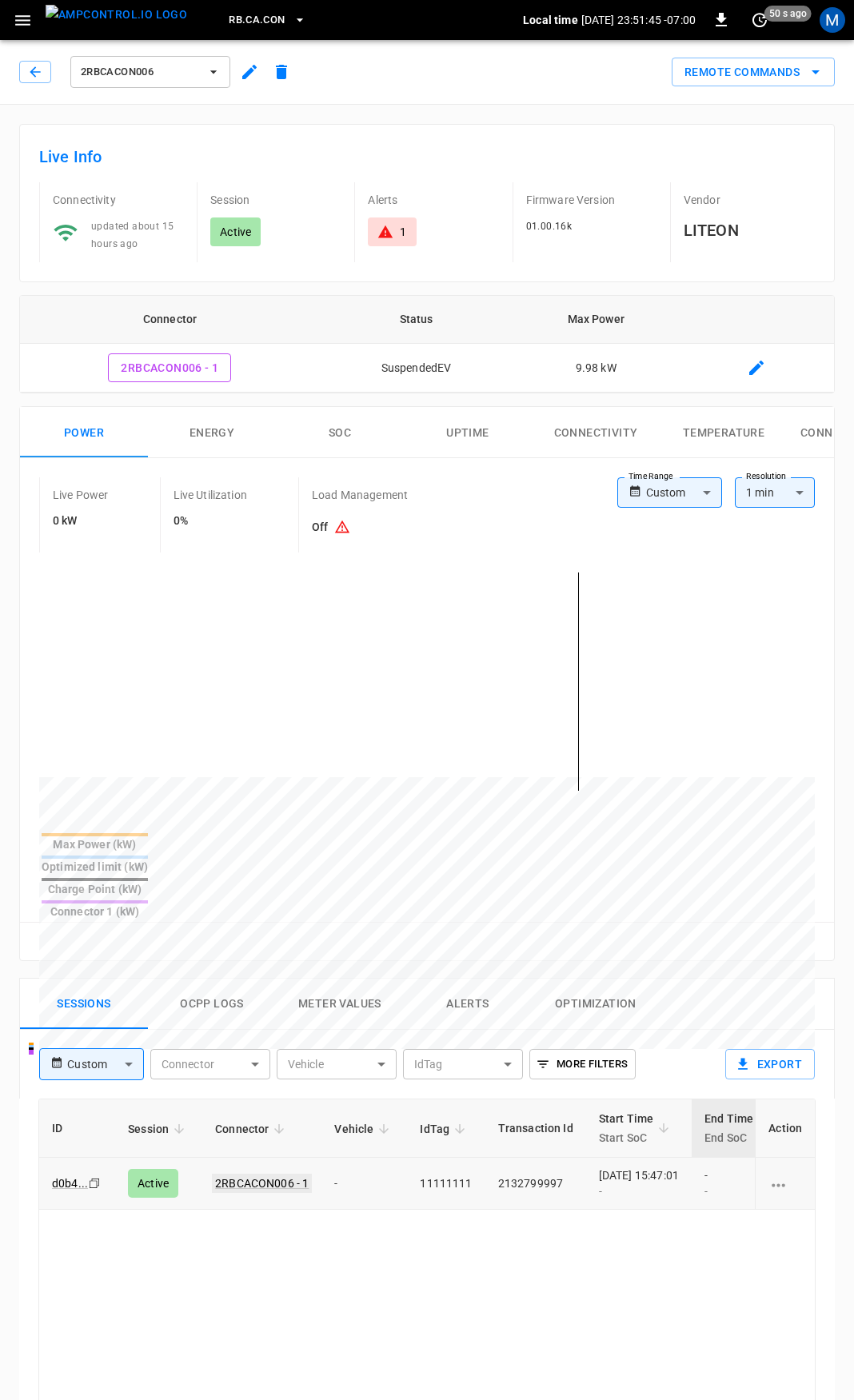
click at [267, 1174] on link "2RBCACON006 - 1" at bounding box center [262, 1183] width 100 height 19
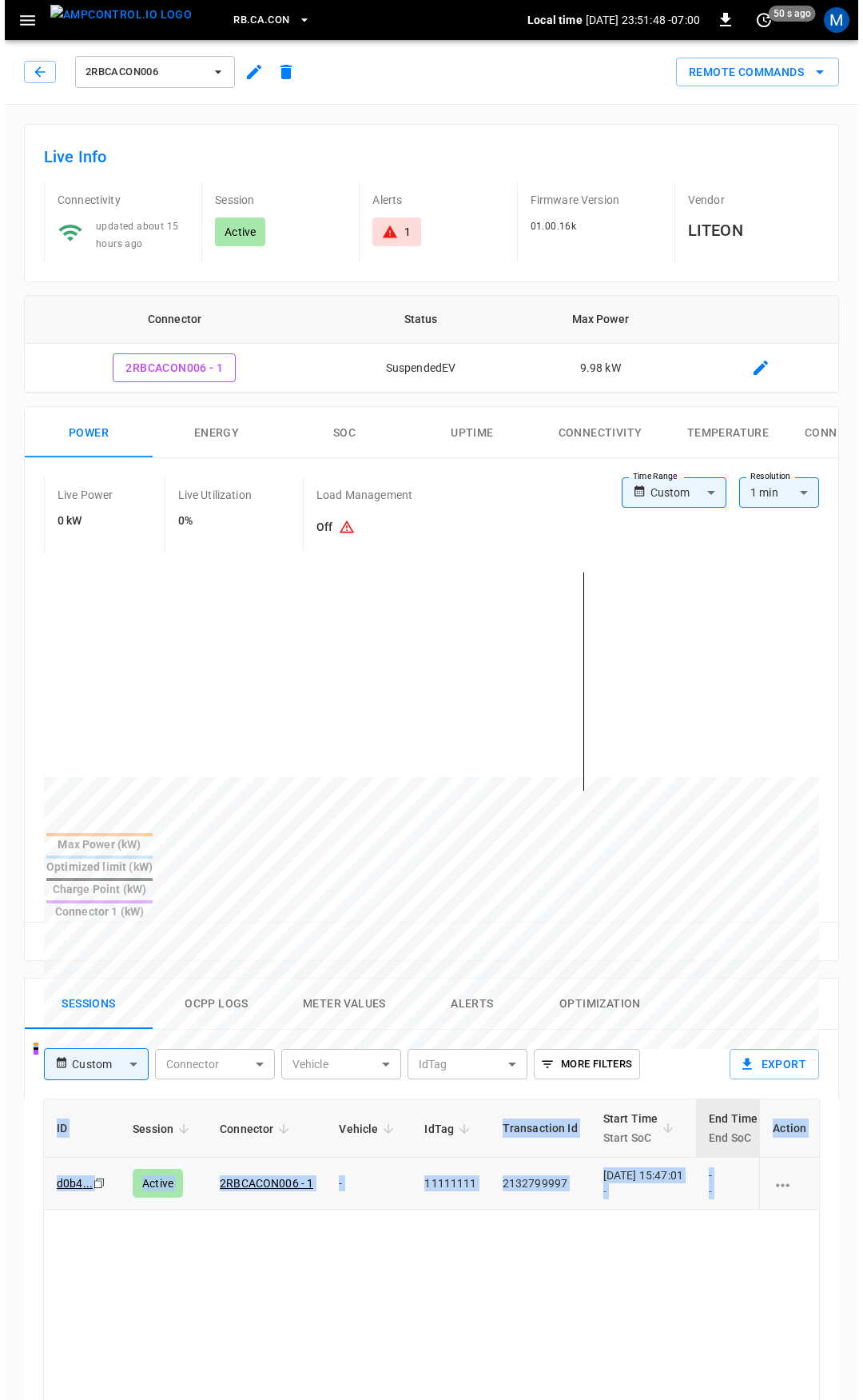
scroll to position [0, 422]
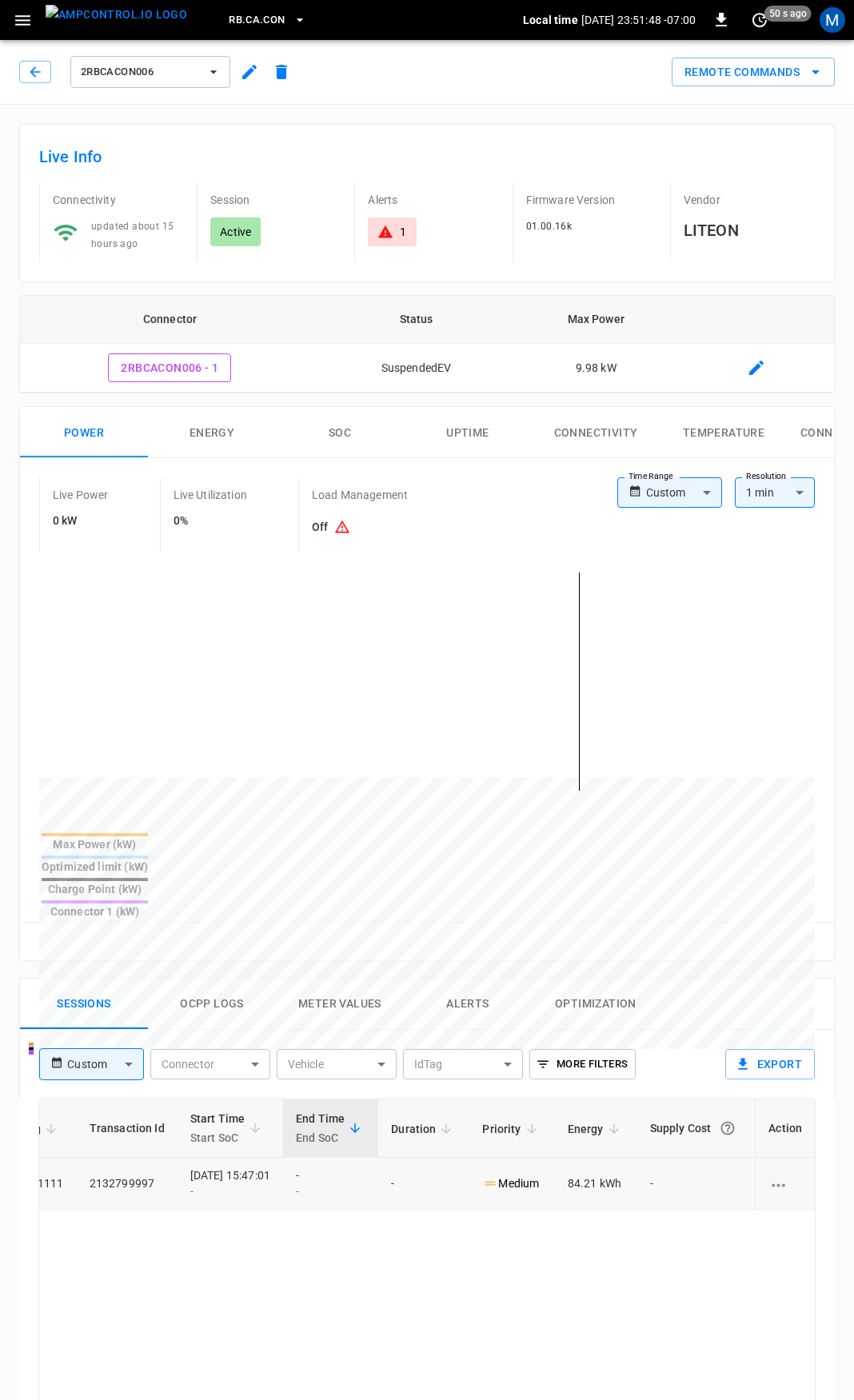
drag, startPoint x: 629, startPoint y: 1146, endPoint x: 862, endPoint y: 1117, distance: 234.8
click at [854, 1117] on html "RB.CA.CON Local time 2025-08-29 23:51:48 -07:00 0 50 s ago M 2RBCACON006 Remote…" at bounding box center [427, 1071] width 854 height 2142
drag, startPoint x: 625, startPoint y: 1257, endPoint x: 448, endPoint y: 979, distance: 329.6
click at [24, 66] on button "button" at bounding box center [35, 72] width 32 height 22
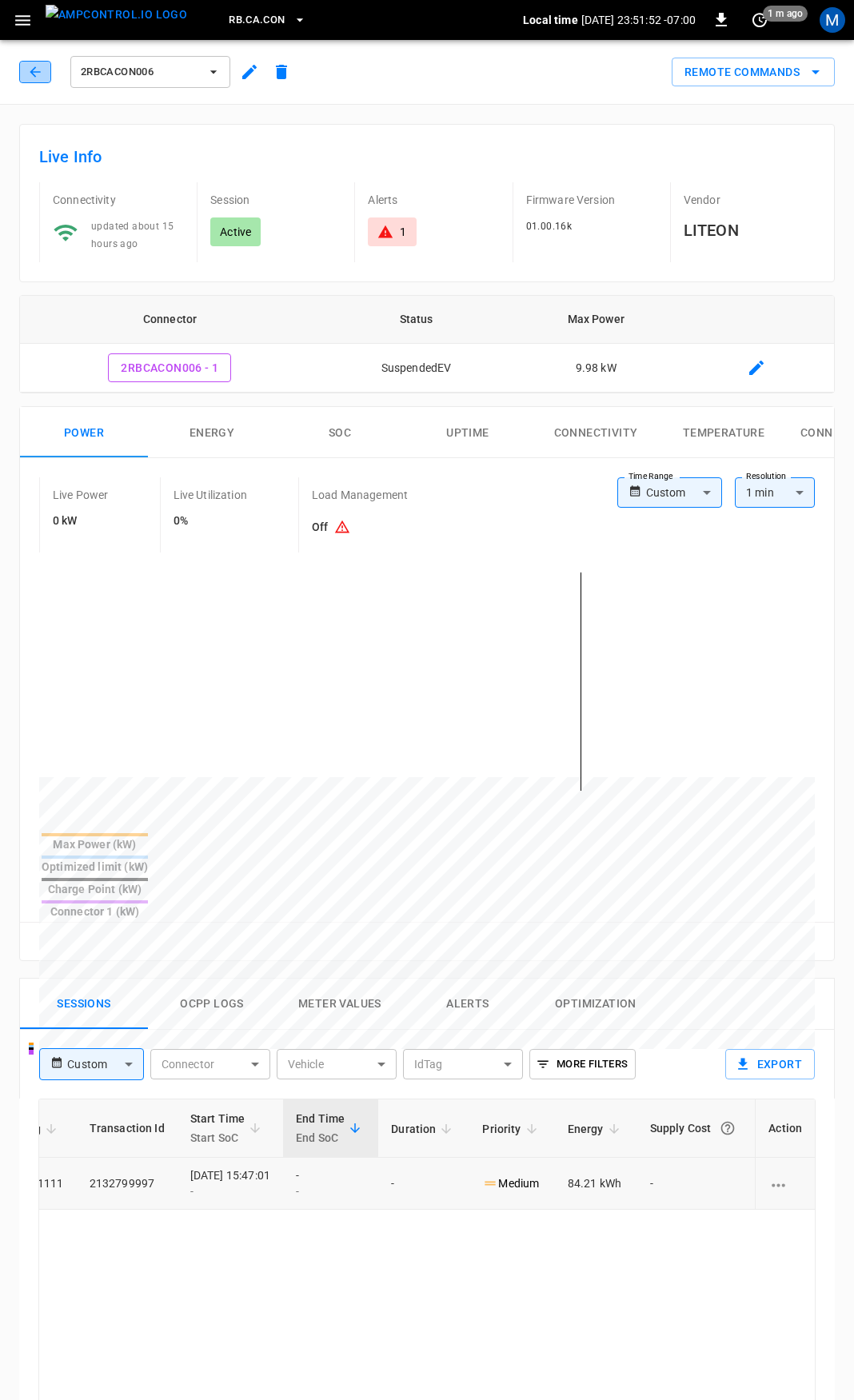
click at [29, 72] on icon "button" at bounding box center [35, 72] width 16 height 16
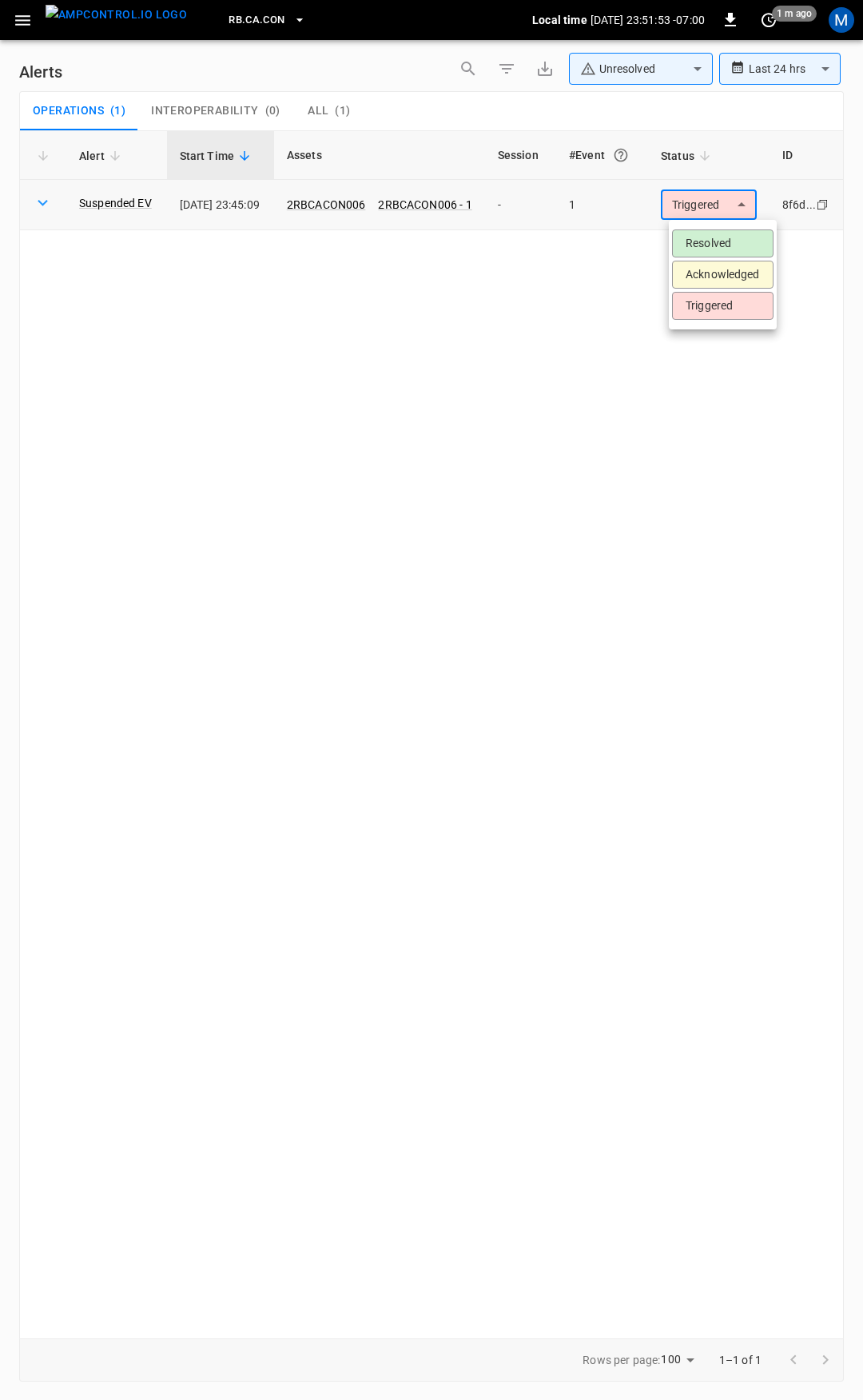
click at [719, 211] on body "**********" at bounding box center [432, 698] width 863 height 1395
click at [705, 245] on li "Resolved" at bounding box center [723, 243] width 102 height 28
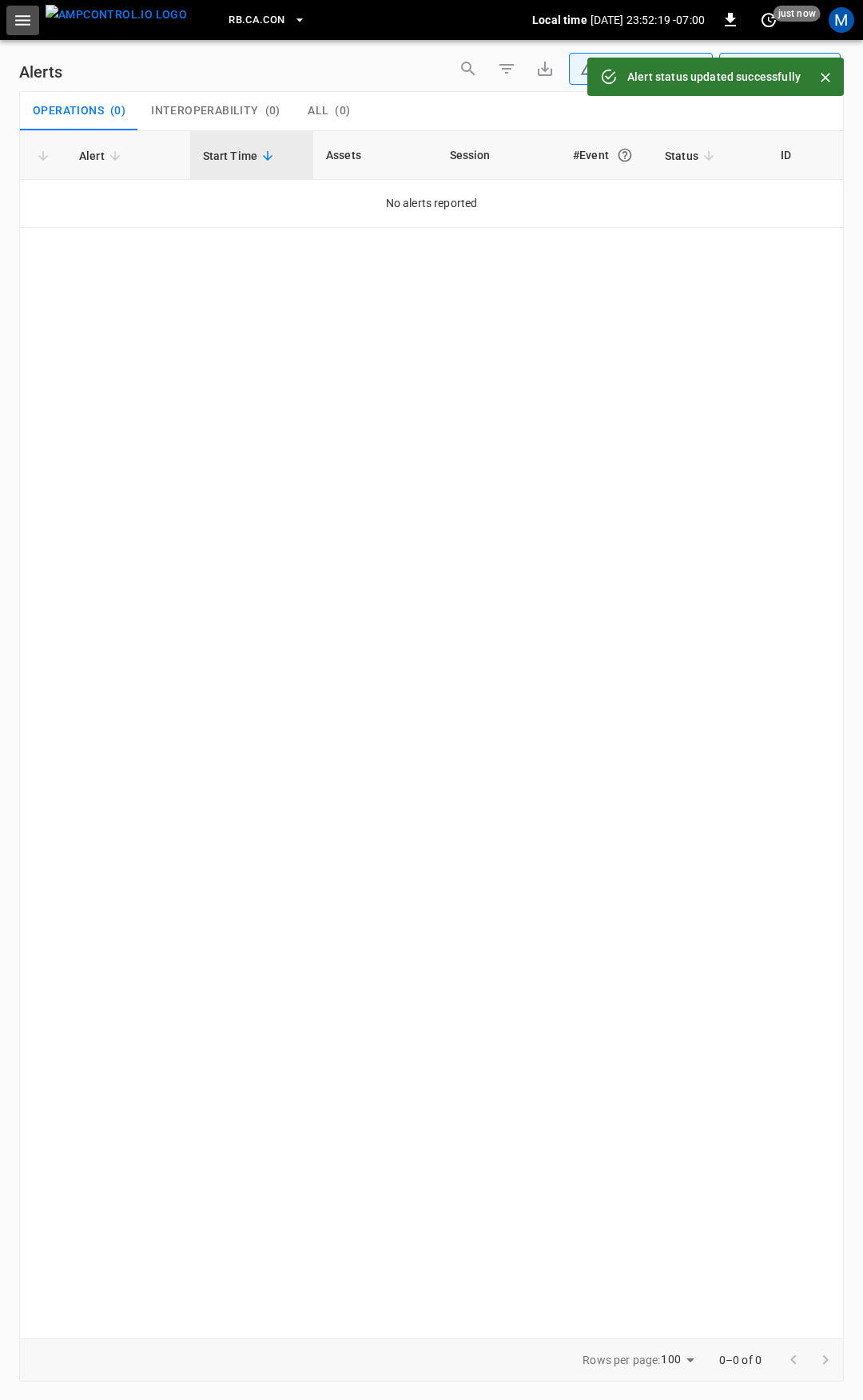
click at [33, 16] on button "button" at bounding box center [22, 21] width 32 height 30
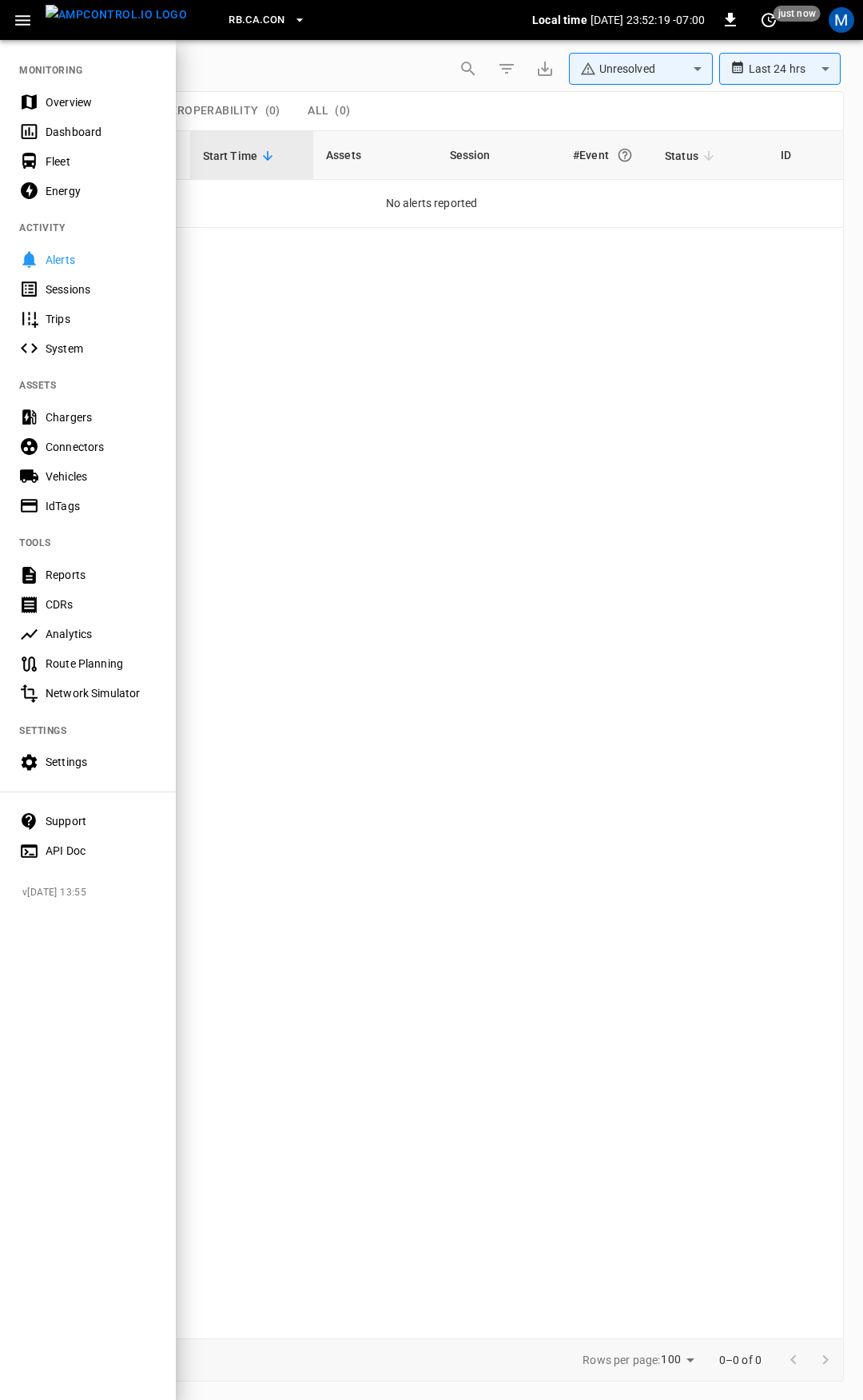
click at [112, 104] on div "Overview" at bounding box center [101, 102] width 111 height 16
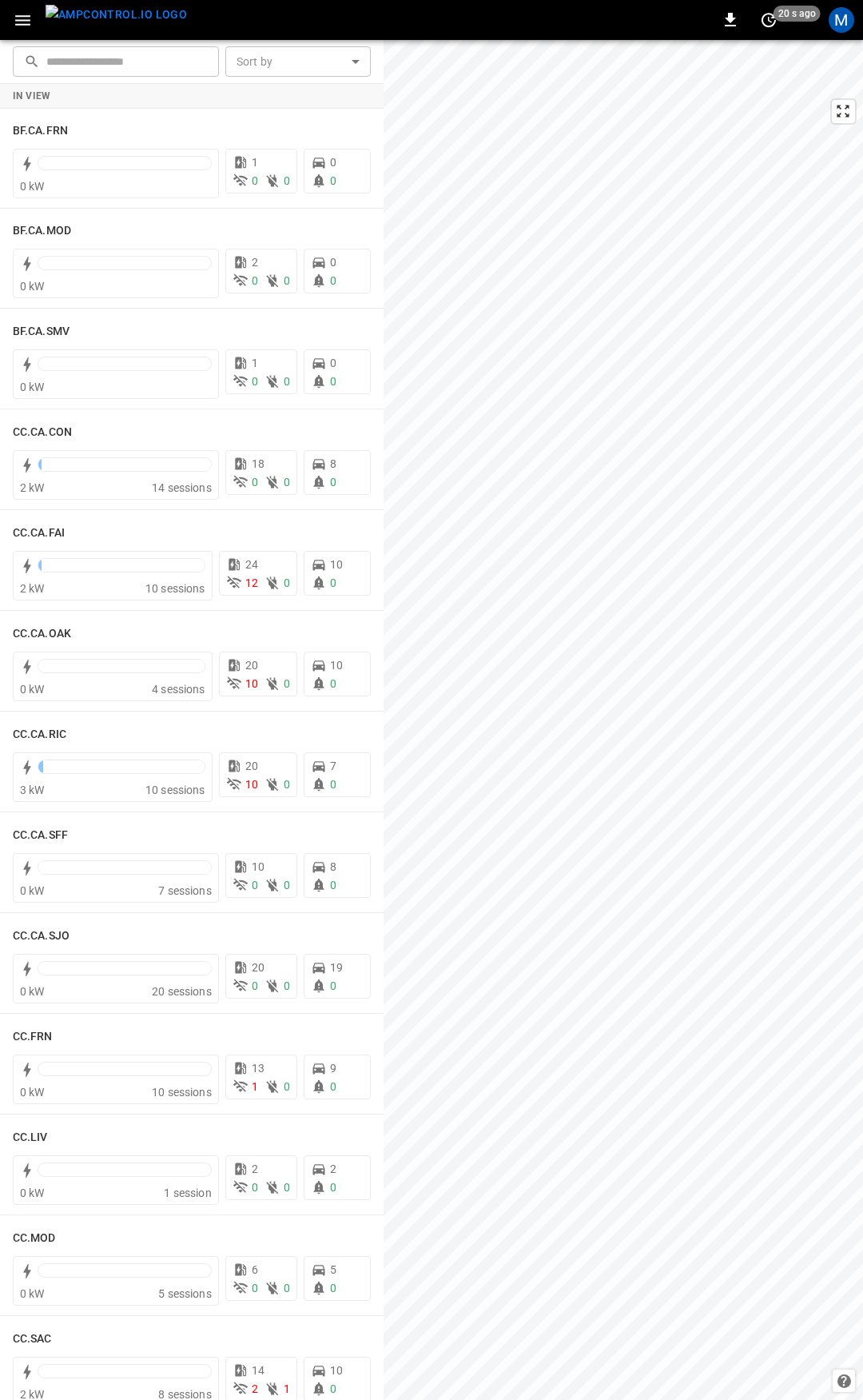
click at [32, 18] on button "button" at bounding box center [22, 21] width 32 height 30
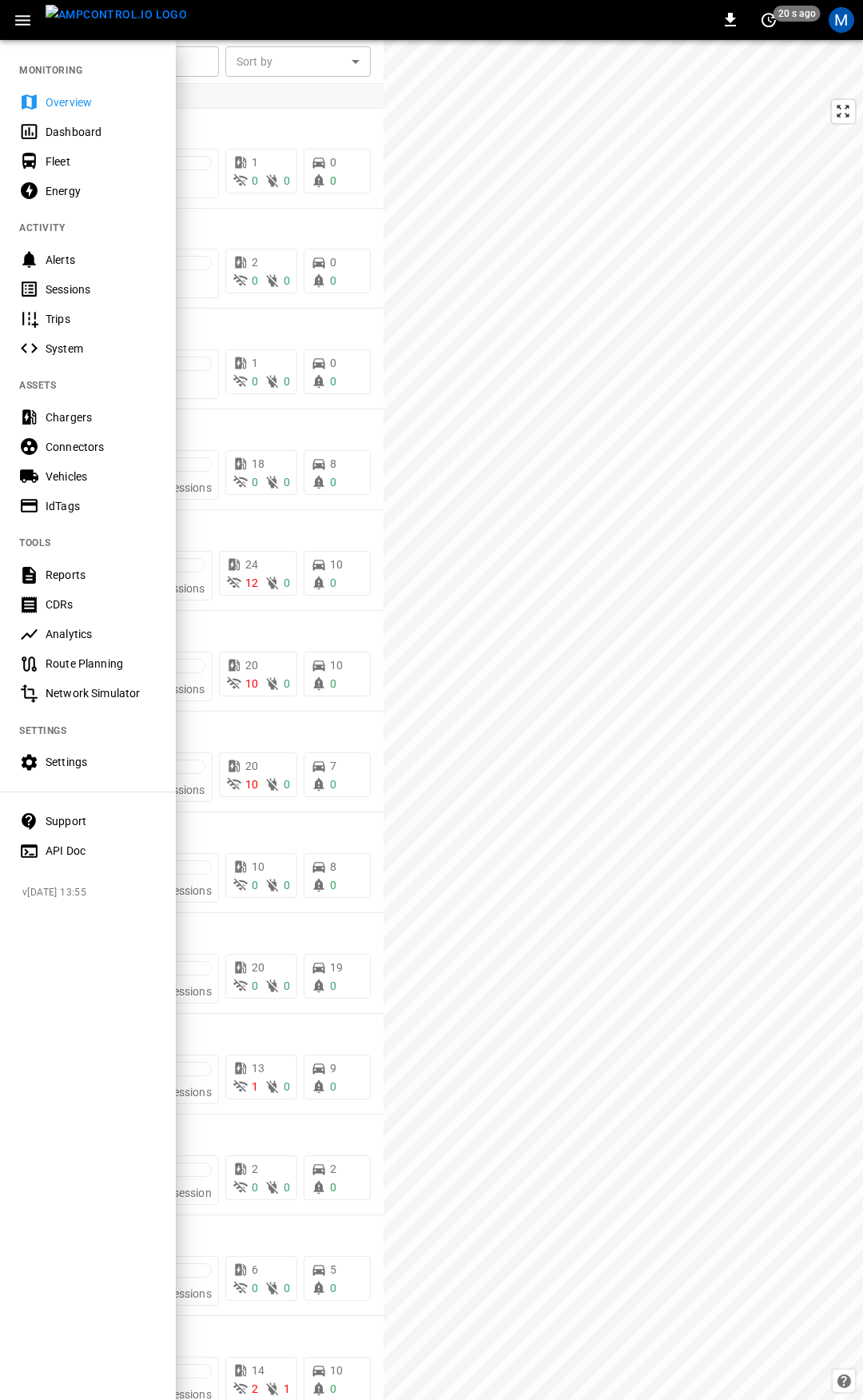
drag, startPoint x: 72, startPoint y: 108, endPoint x: 78, endPoint y: 124, distance: 17.1
click at [72, 108] on div "Overview" at bounding box center [101, 102] width 111 height 16
